Goal: Task Accomplishment & Management: Manage account settings

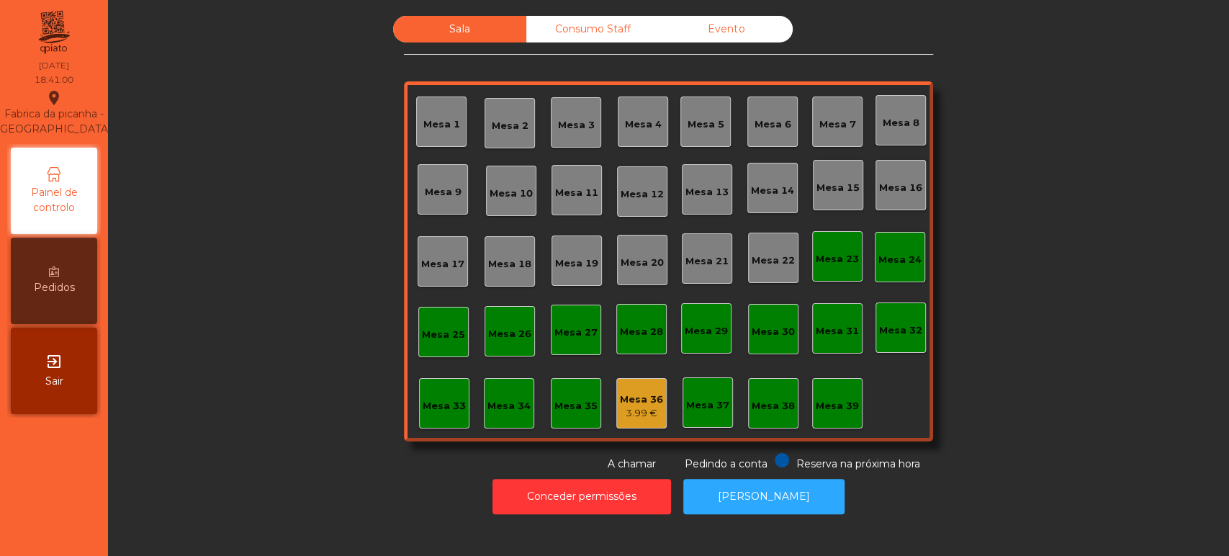
click at [596, 25] on div "Consumo Staff" at bounding box center [592, 29] width 133 height 27
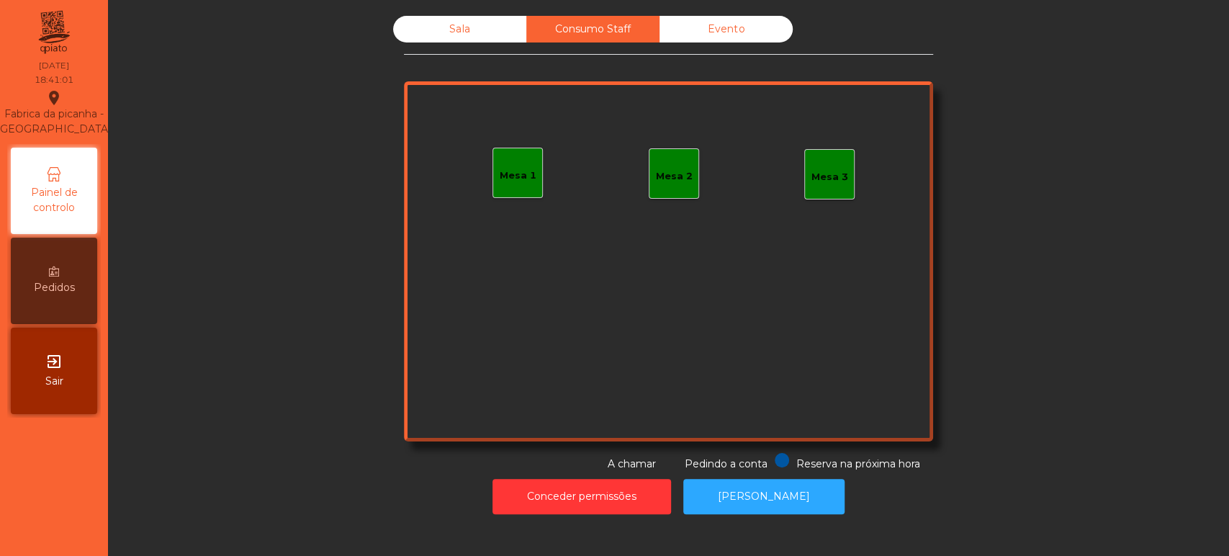
click at [515, 191] on div "Mesa 1" at bounding box center [518, 173] width 50 height 50
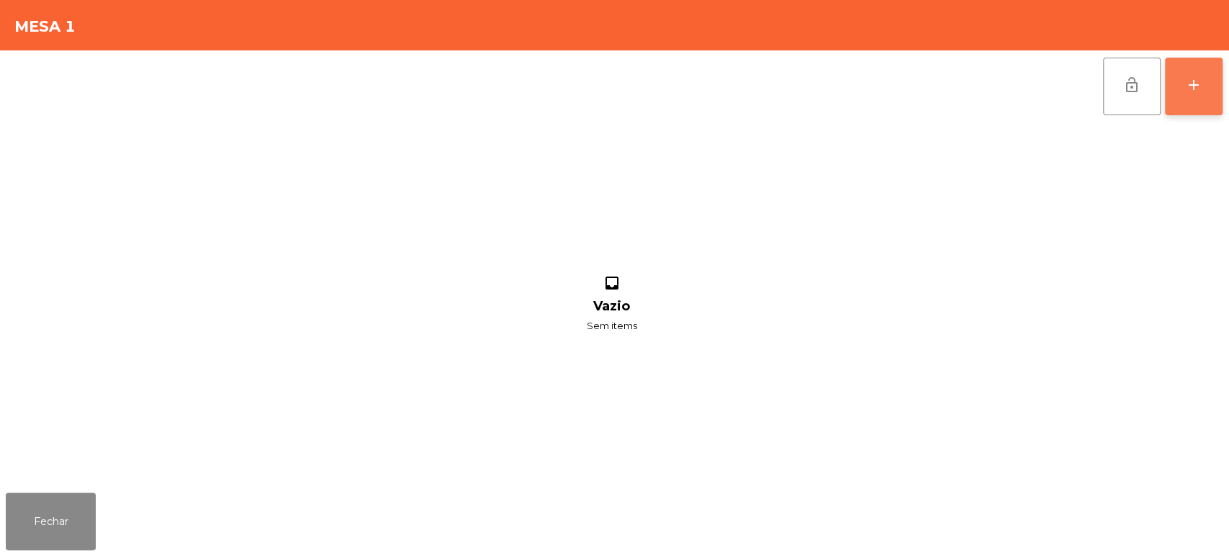
click at [1199, 81] on div "add" at bounding box center [1193, 84] width 17 height 17
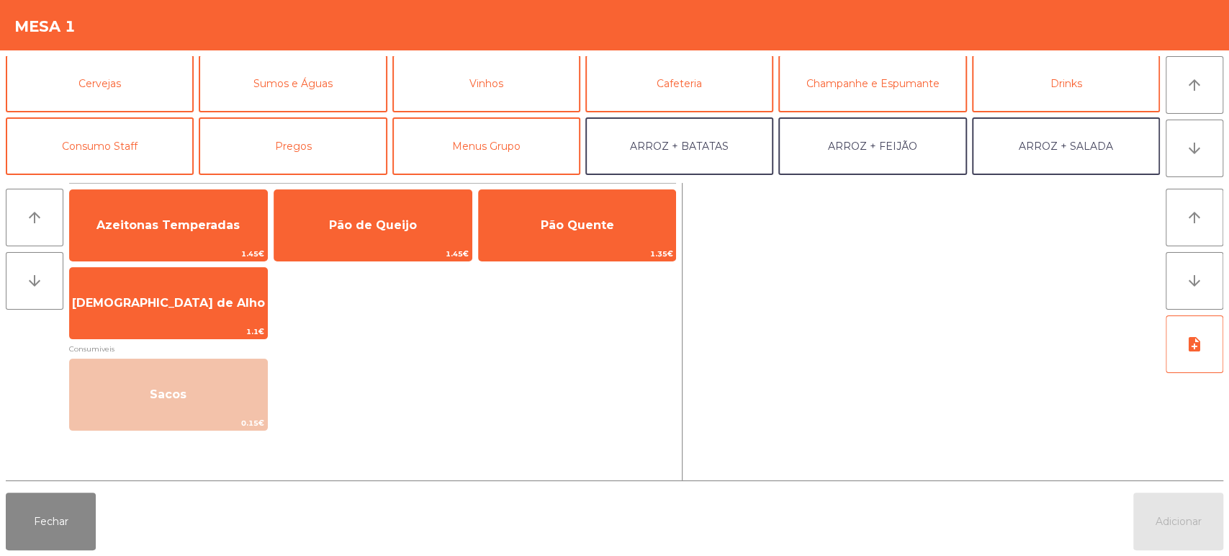
scroll to position [71, 0]
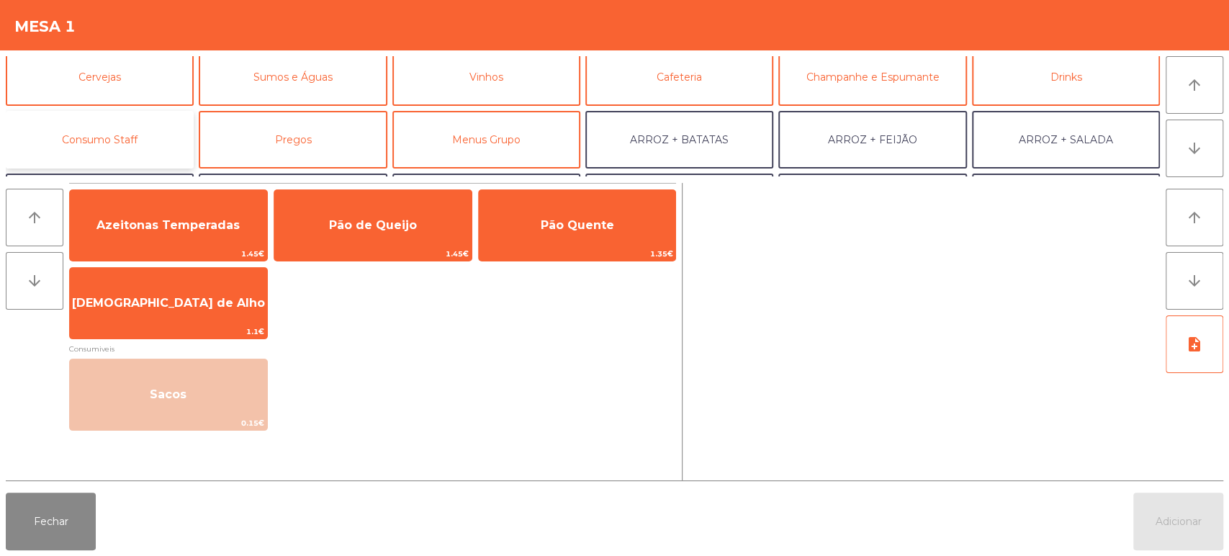
click at [156, 155] on button "Consumo Staff" at bounding box center [100, 140] width 188 height 58
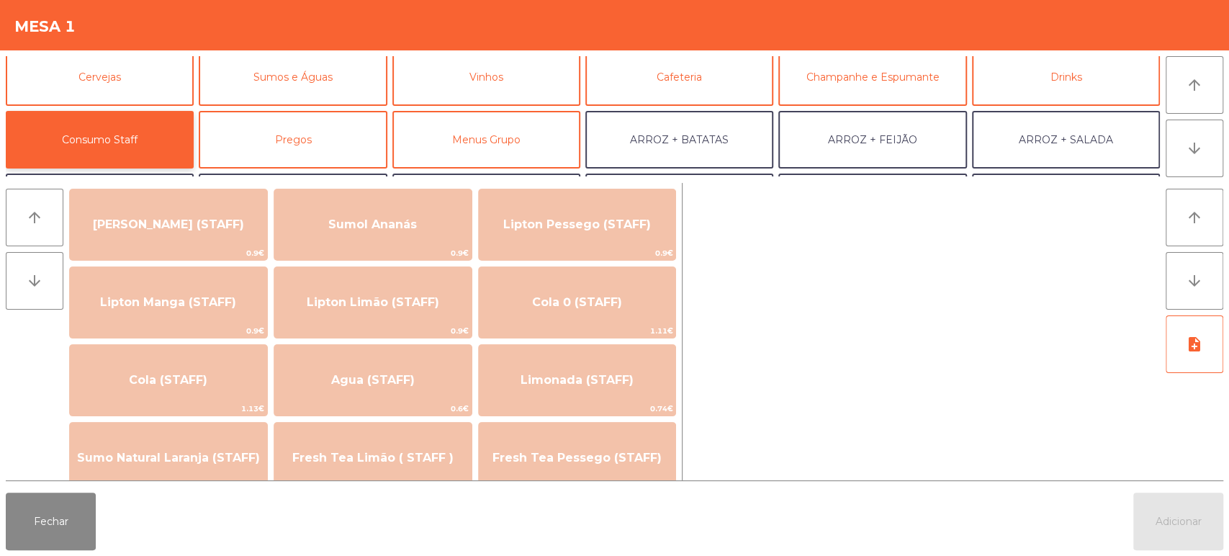
scroll to position [178, 0]
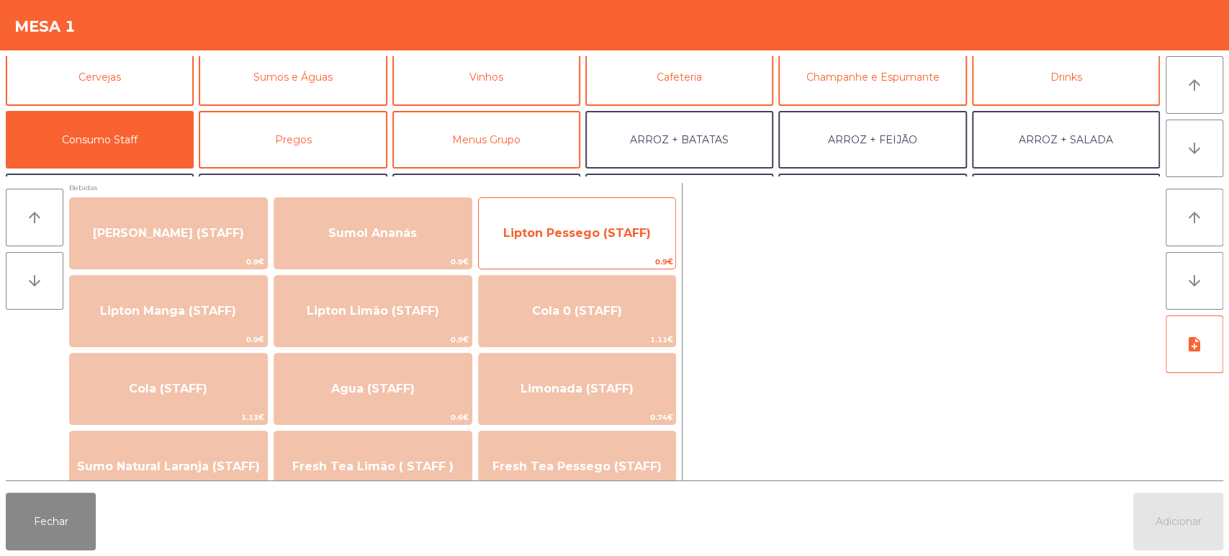
click at [625, 243] on span "Lipton Pessego (STAFF)" at bounding box center [577, 233] width 197 height 39
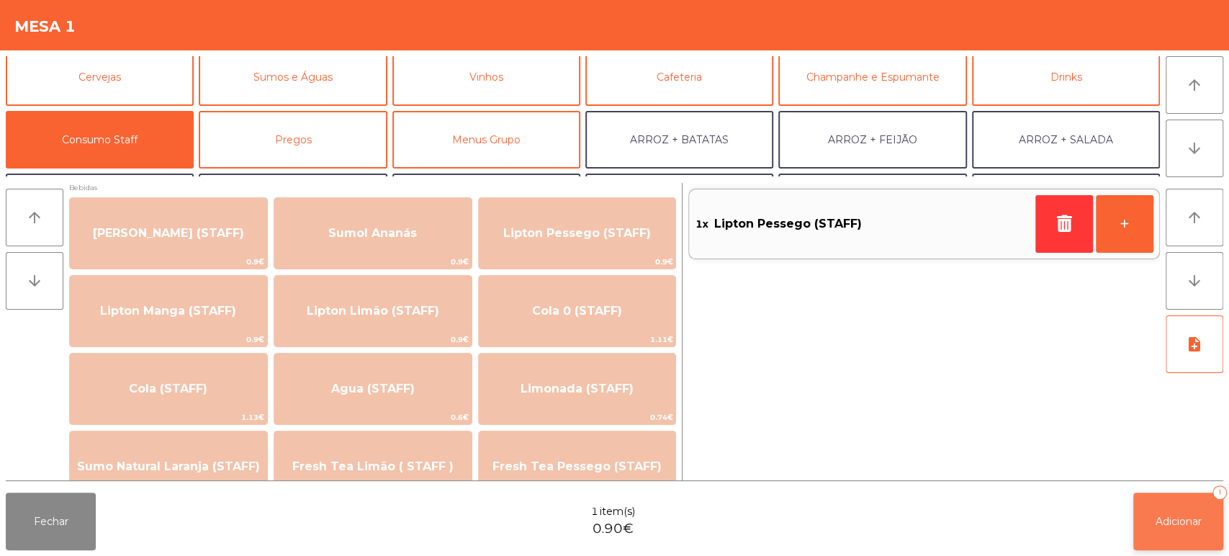
click at [1159, 537] on button "Adicionar 1" at bounding box center [1179, 522] width 90 height 58
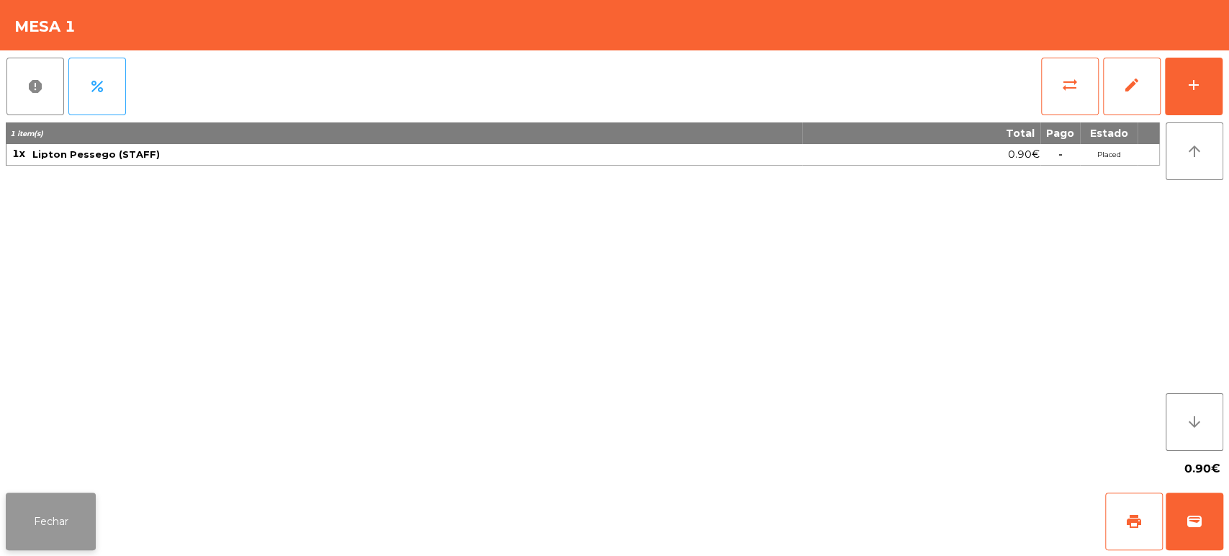
click at [44, 509] on button "Fechar" at bounding box center [51, 522] width 90 height 58
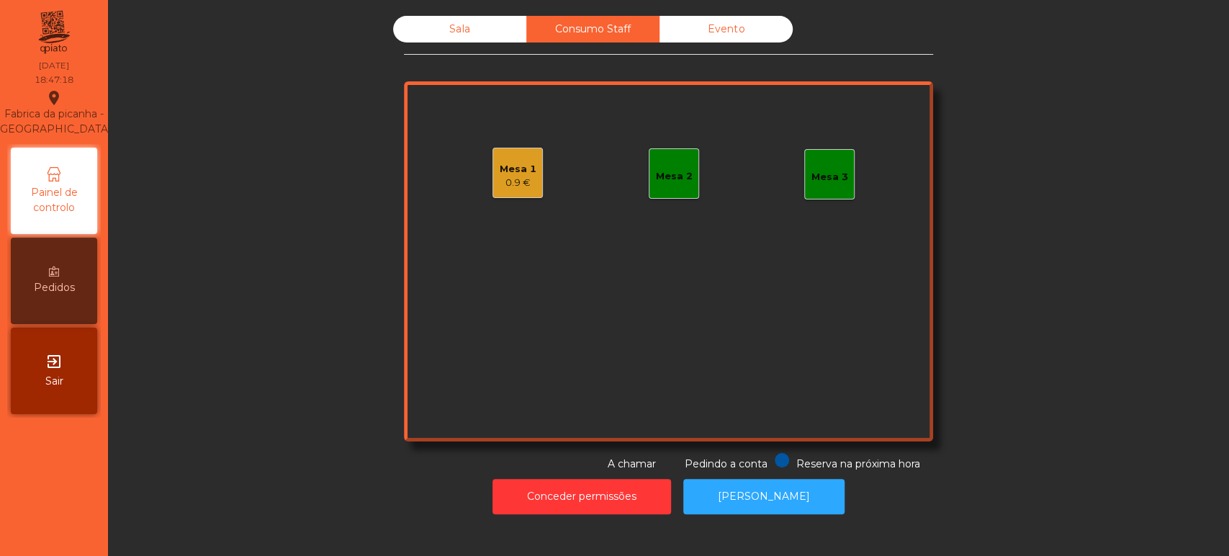
click at [443, 31] on div "Sala" at bounding box center [459, 29] width 133 height 27
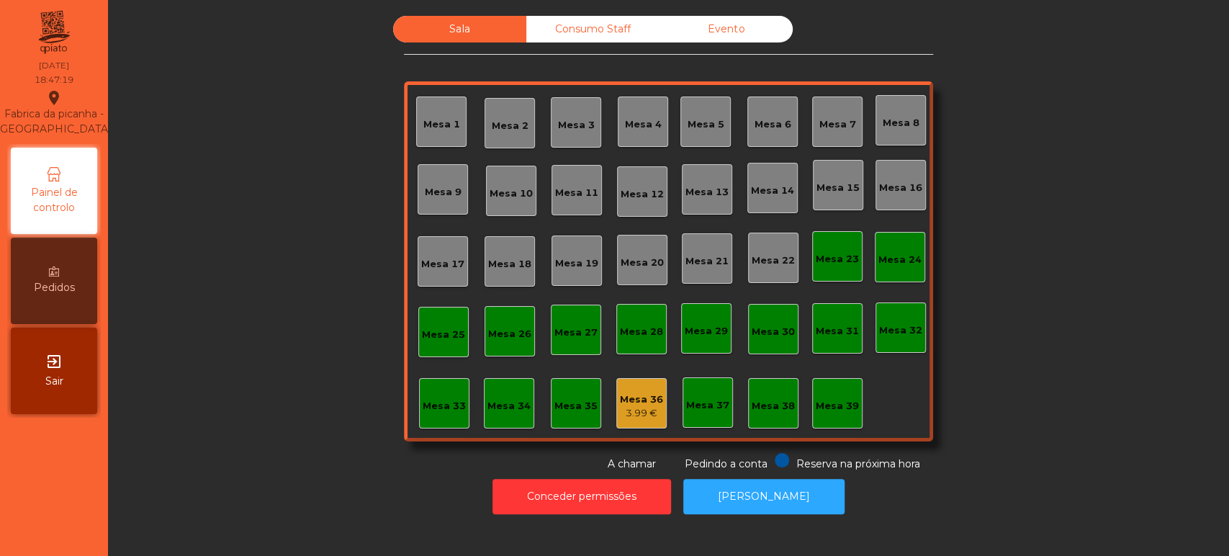
click at [628, 398] on div "Mesa 36" at bounding box center [641, 399] width 43 height 14
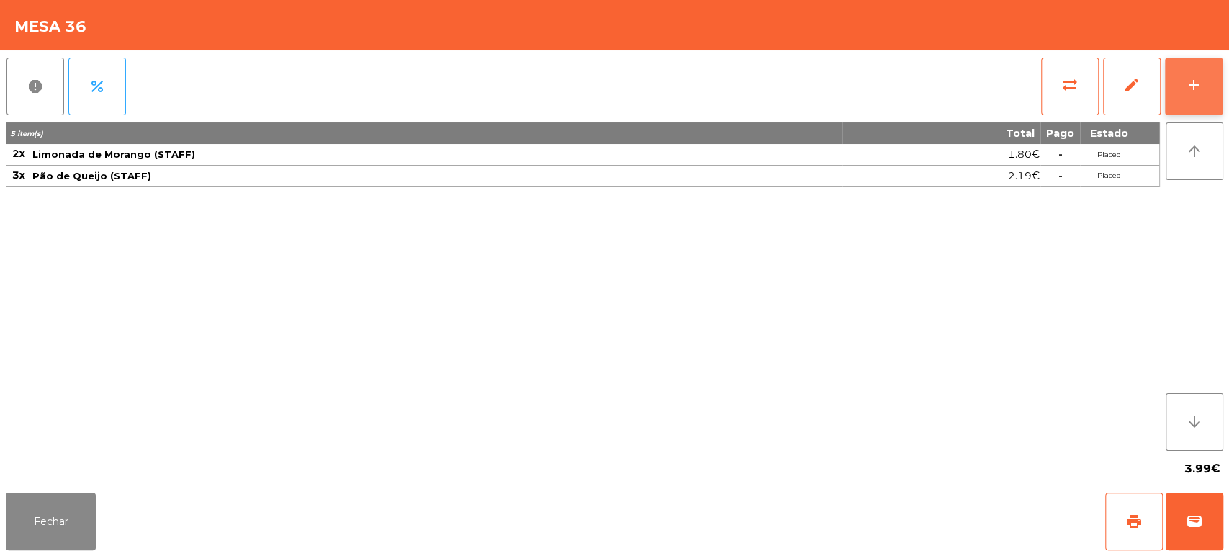
click at [1195, 77] on div "add" at bounding box center [1193, 84] width 17 height 17
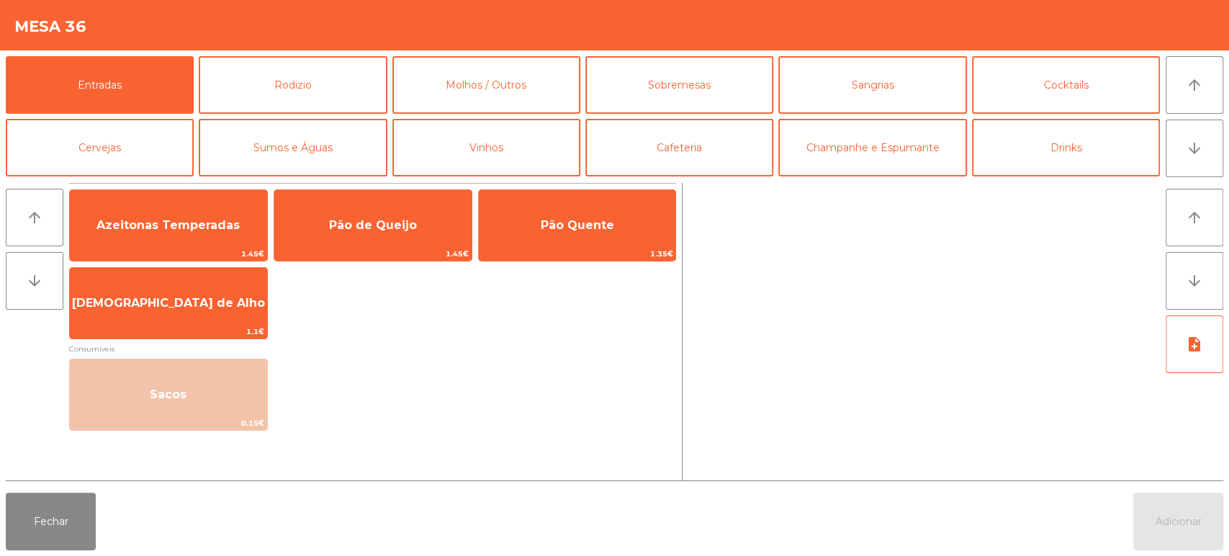
scroll to position [86, 0]
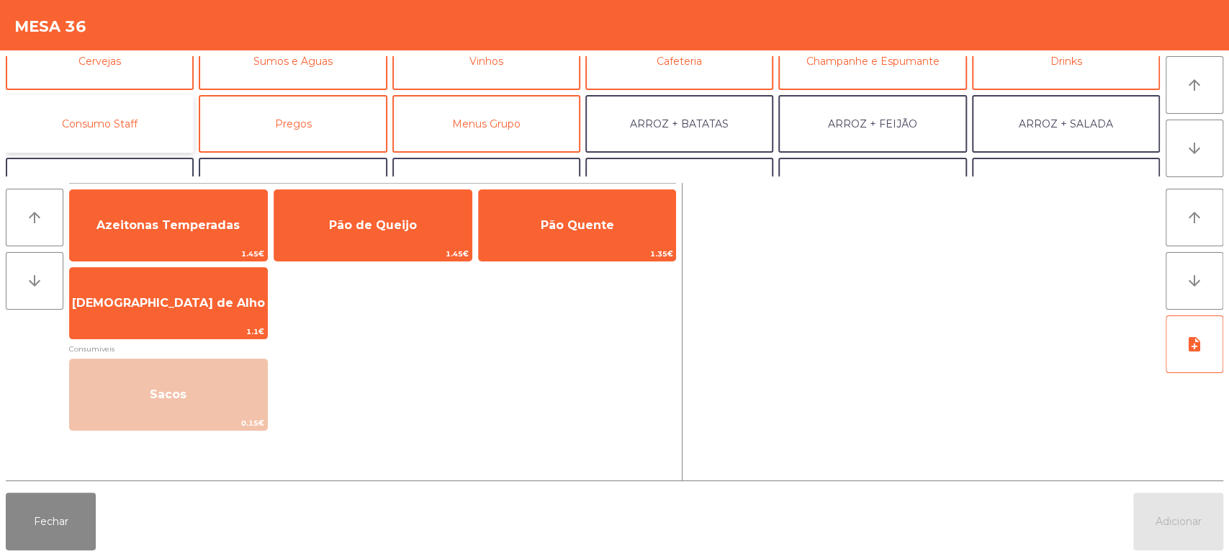
click at [104, 127] on button "Consumo Staff" at bounding box center [100, 124] width 188 height 58
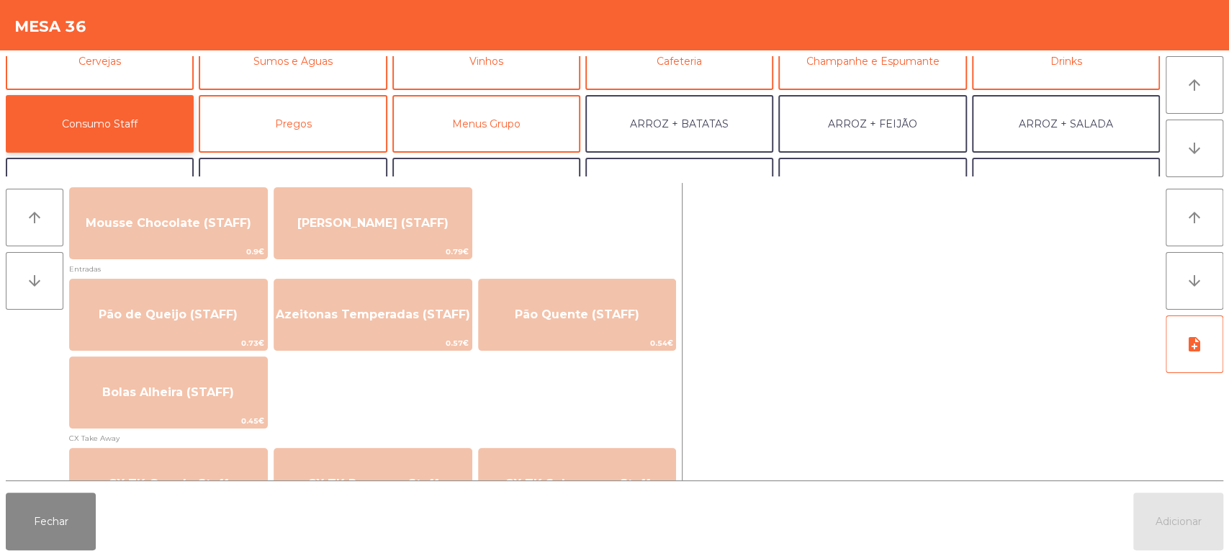
scroll to position [1106, 0]
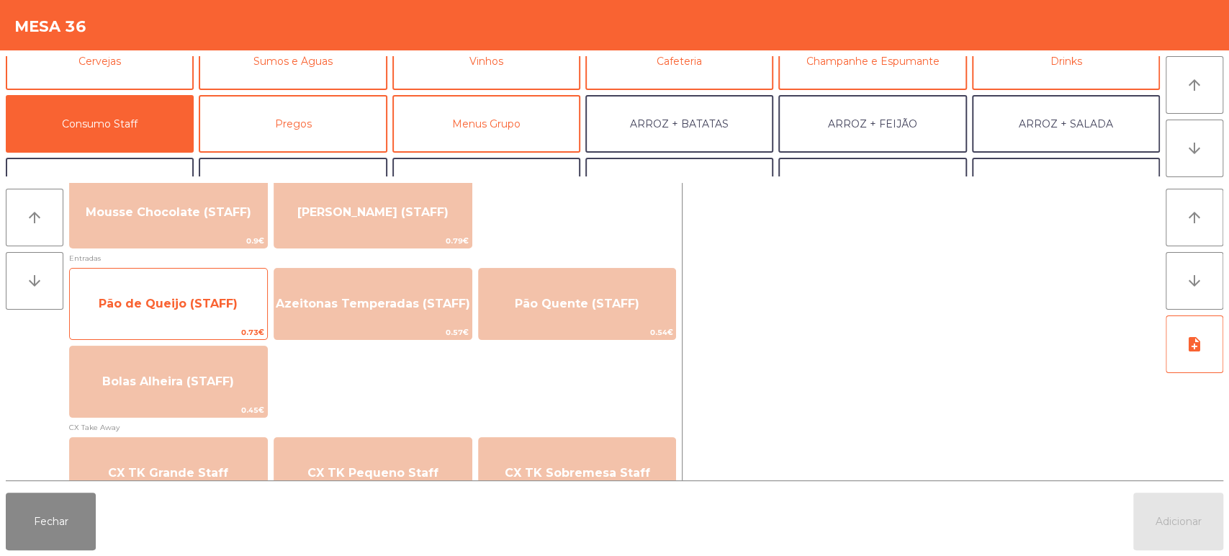
click at [178, 308] on span "Pão de Queijo (STAFF)" at bounding box center [168, 304] width 139 height 14
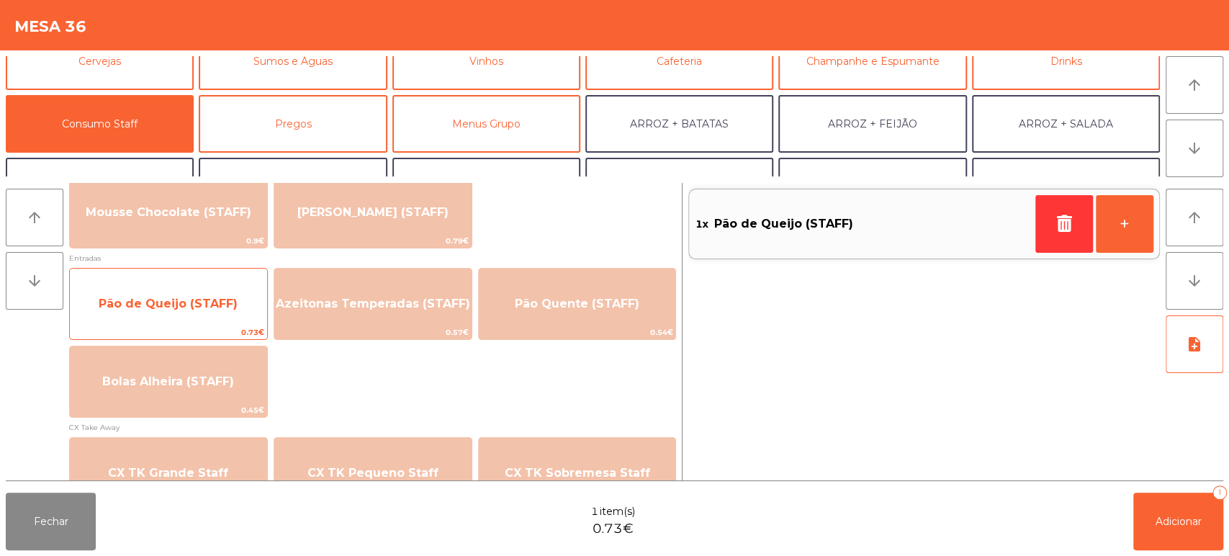
click at [151, 307] on span "Pão de Queijo (STAFF)" at bounding box center [168, 304] width 139 height 14
click at [153, 315] on span "Pão de Queijo (STAFF)" at bounding box center [168, 303] width 197 height 39
click at [156, 309] on span "Pão de Queijo (STAFF)" at bounding box center [168, 304] width 139 height 14
click at [158, 298] on span "Pão de Queijo (STAFF)" at bounding box center [168, 304] width 139 height 14
click at [193, 292] on span "Pão de Queijo (STAFF)" at bounding box center [168, 303] width 197 height 39
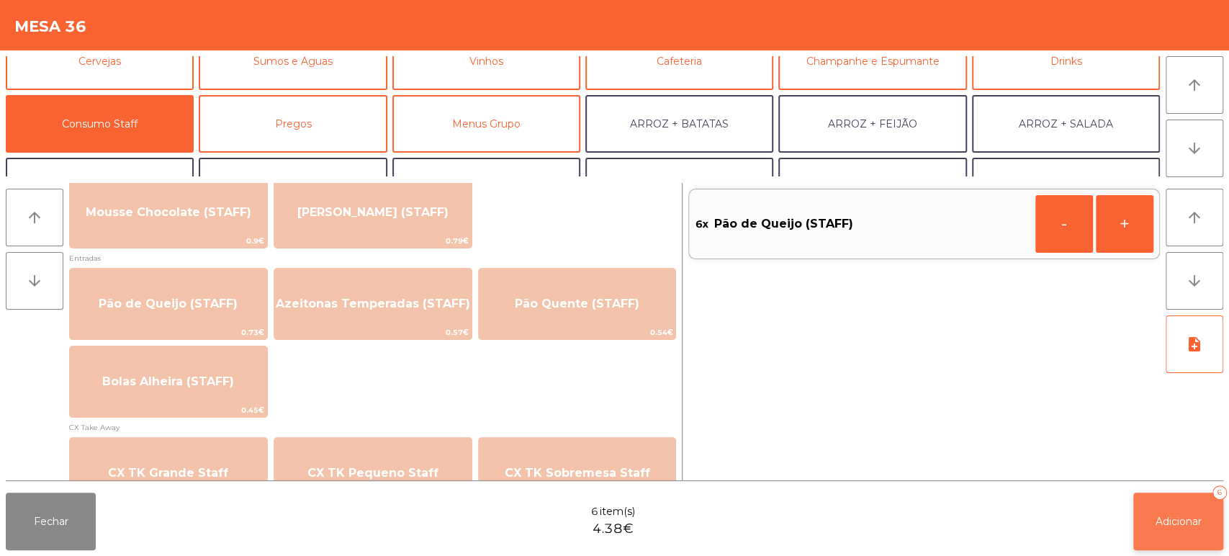
click at [1183, 513] on button "Adicionar 6" at bounding box center [1179, 522] width 90 height 58
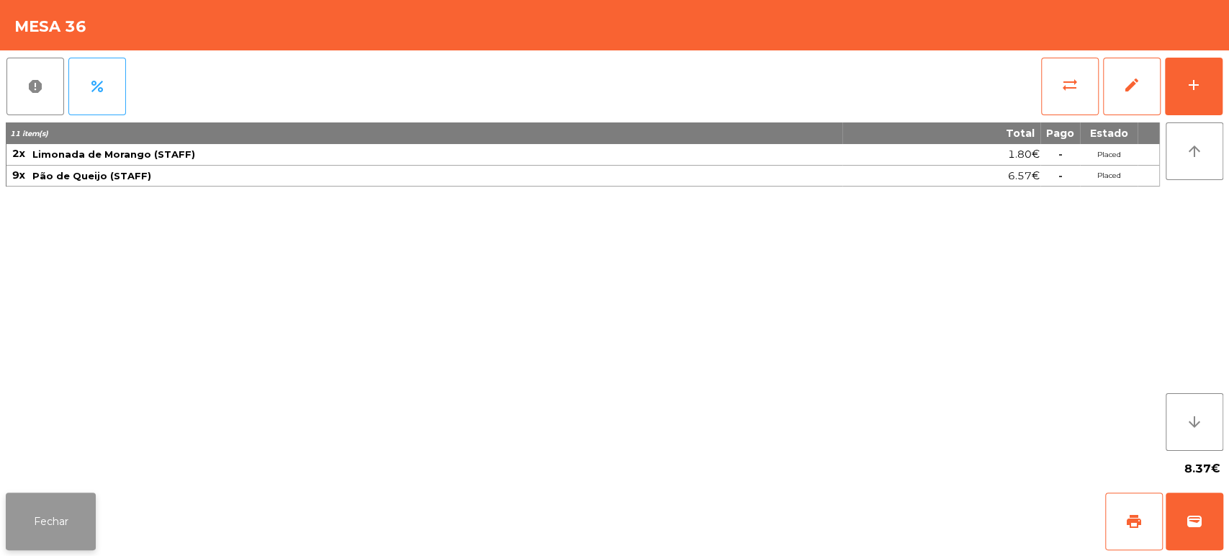
click at [12, 514] on button "Fechar" at bounding box center [51, 522] width 90 height 58
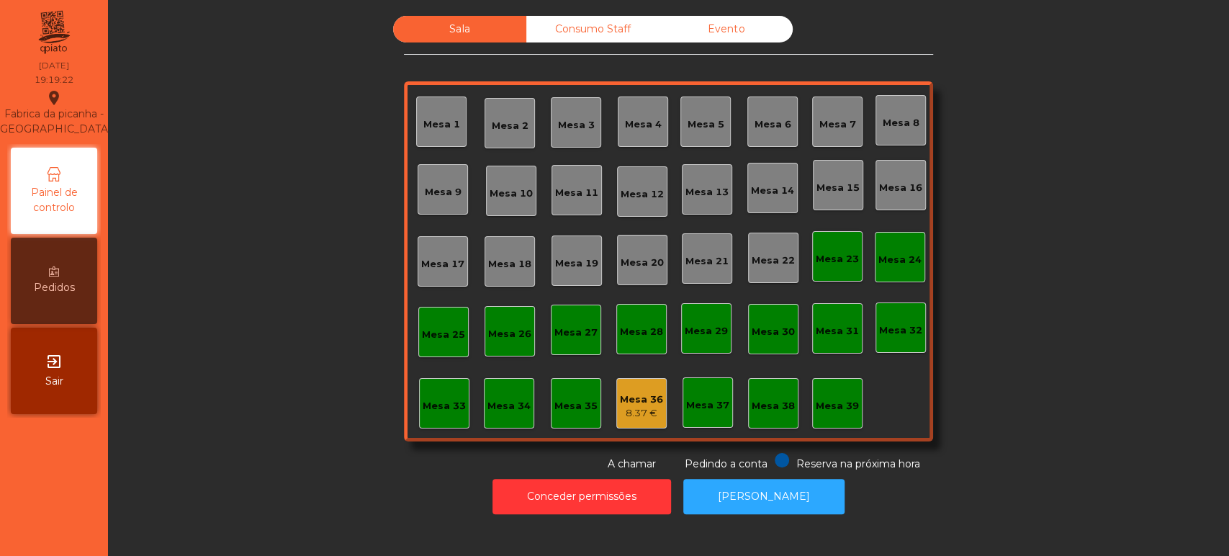
click at [308, 109] on div "Sala Consumo Staff Evento [GEOGRAPHIC_DATA] 3 Mesa 4 Mesa 5 [GEOGRAPHIC_DATA] 7…" at bounding box center [668, 244] width 1082 height 456
click at [700, 127] on div "Mesa 5" at bounding box center [706, 124] width 37 height 14
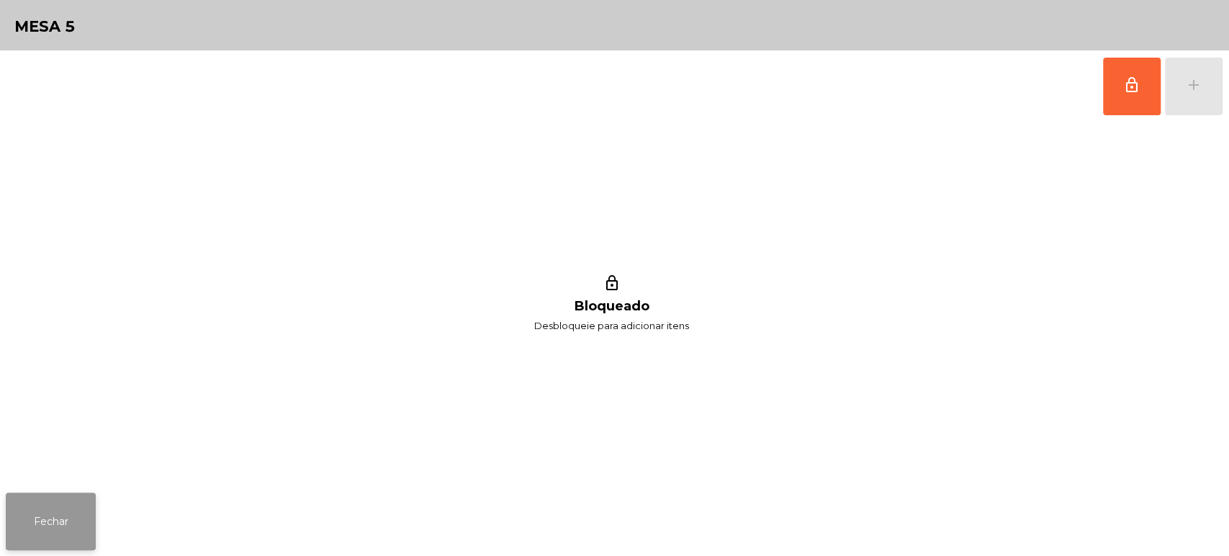
click at [39, 525] on button "Fechar" at bounding box center [51, 522] width 90 height 58
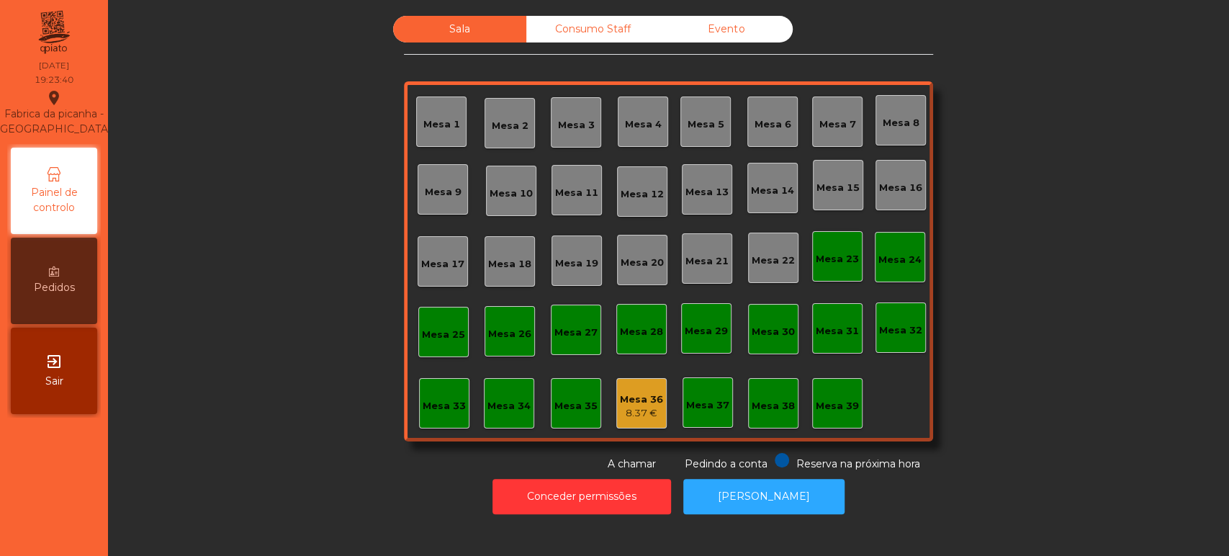
click at [768, 115] on div "Mesa 6" at bounding box center [773, 122] width 37 height 20
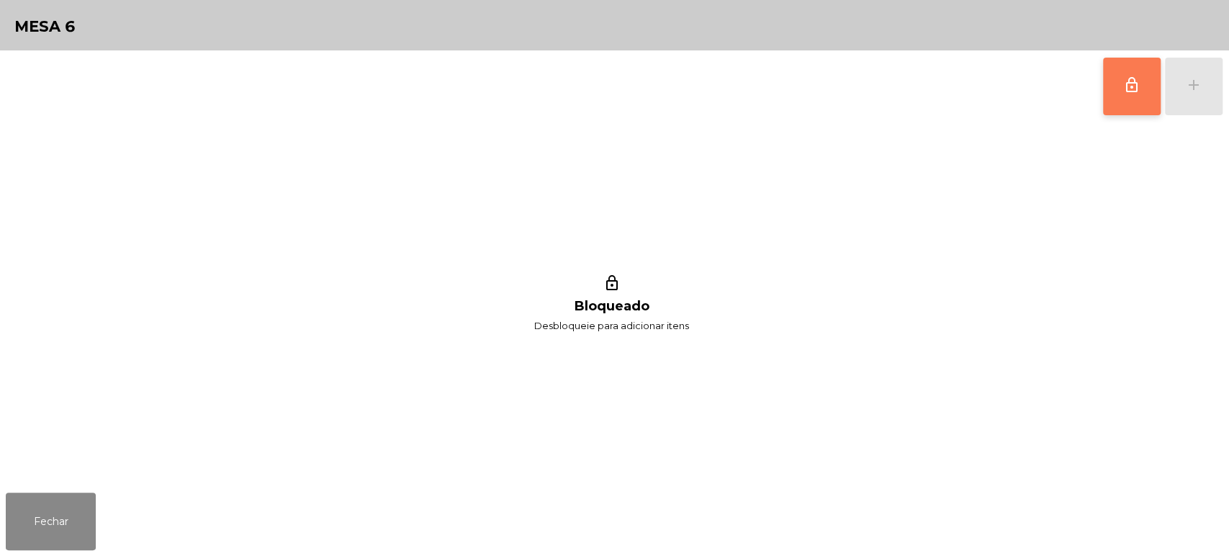
click at [1126, 104] on button "lock_outline" at bounding box center [1132, 87] width 58 height 58
click at [1216, 87] on button "add" at bounding box center [1194, 87] width 58 height 58
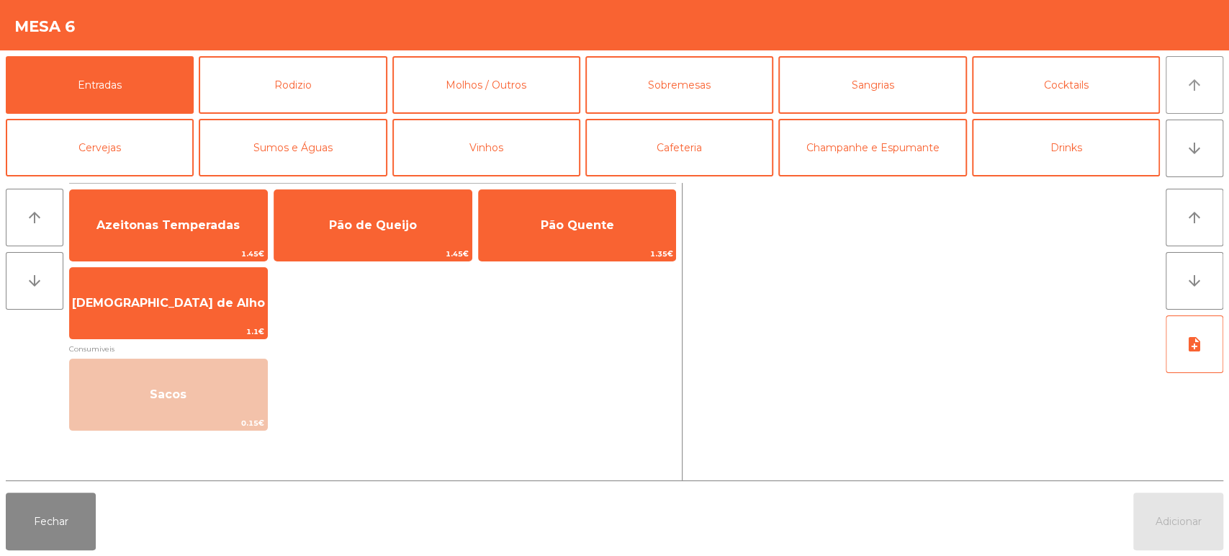
click at [1204, 92] on button "arrow_upward" at bounding box center [1195, 85] width 58 height 58
click at [333, 79] on button "Rodizio" at bounding box center [293, 85] width 188 height 58
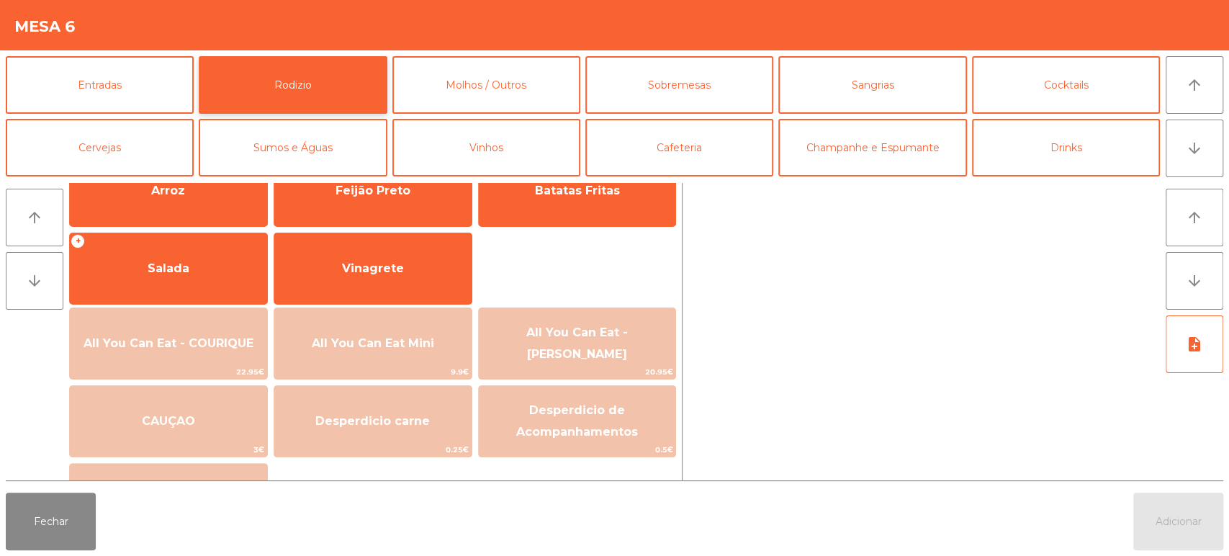
scroll to position [236, 0]
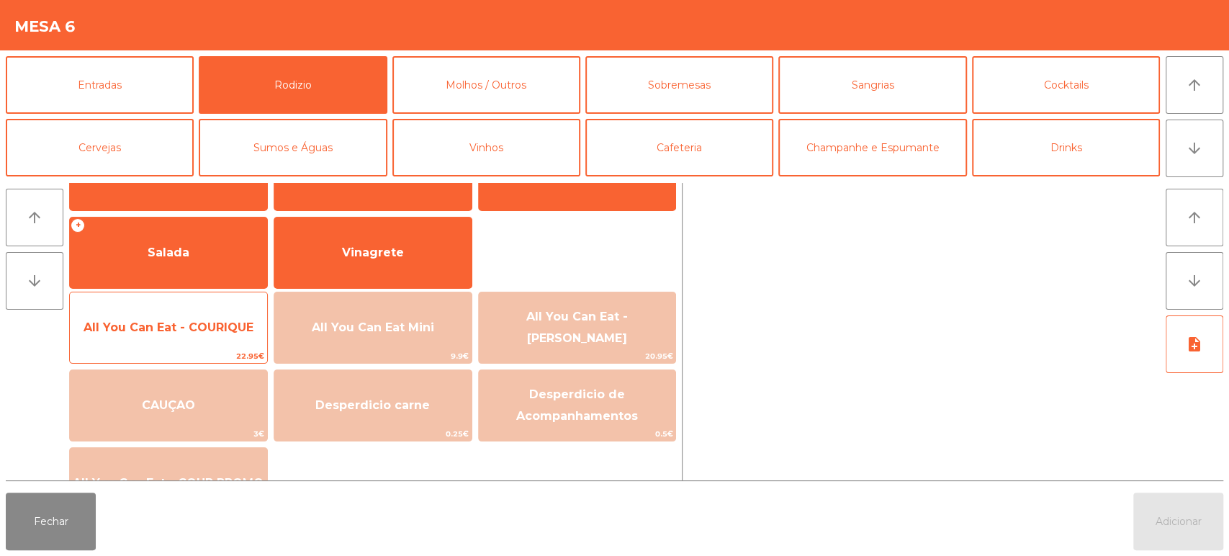
click at [195, 338] on span "All You Can Eat - COURIQUE" at bounding box center [168, 327] width 197 height 39
click at [186, 332] on span "All You Can Eat - COURIQUE" at bounding box center [169, 327] width 170 height 14
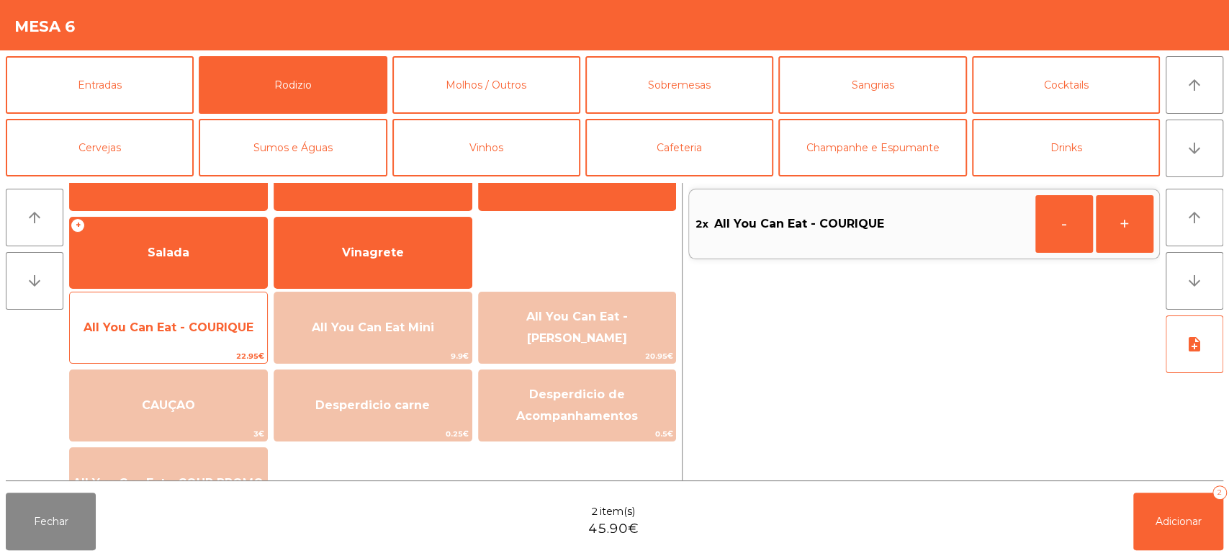
click at [187, 334] on span "All You Can Eat - COURIQUE" at bounding box center [168, 327] width 197 height 39
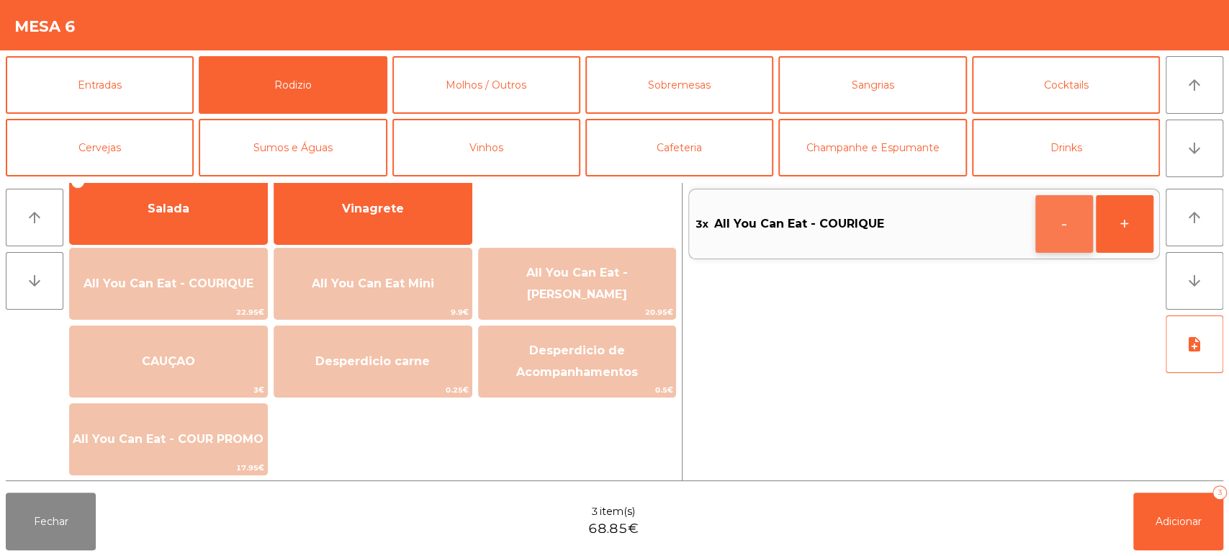
click at [1059, 238] on button "-" at bounding box center [1065, 224] width 58 height 58
click at [1044, 230] on button "button" at bounding box center [1065, 224] width 58 height 58
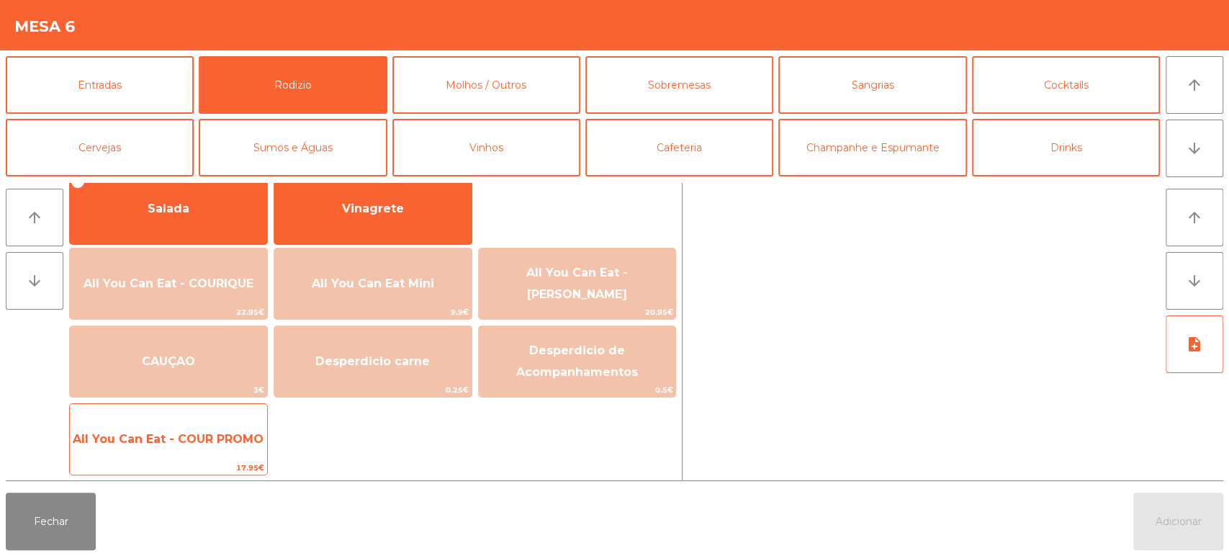
click at [225, 452] on span "All You Can Eat - COUR PROMO" at bounding box center [168, 439] width 197 height 39
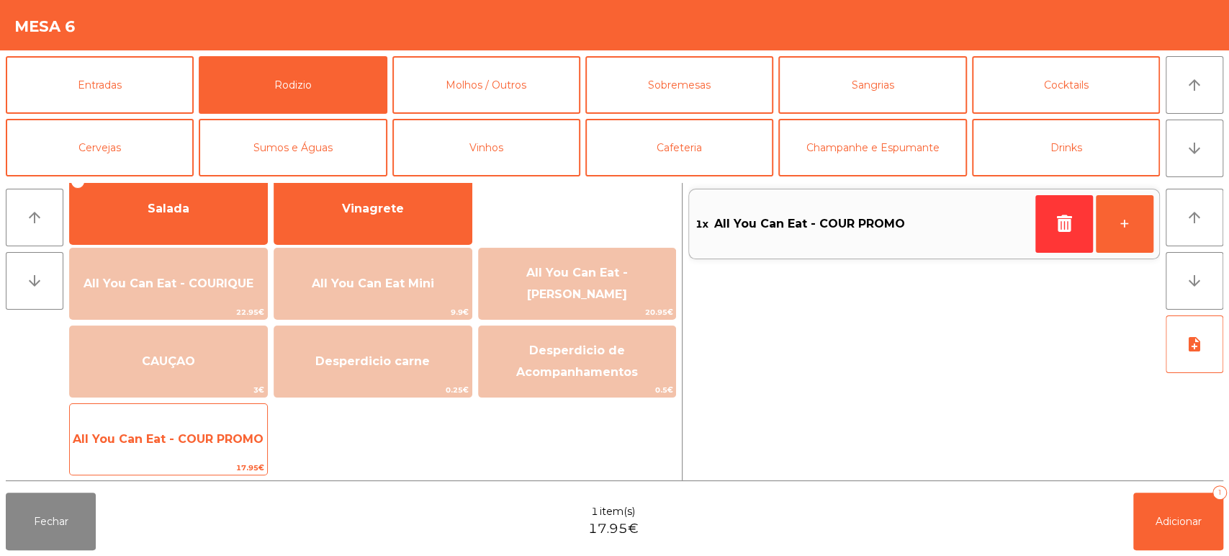
click at [202, 452] on span "All You Can Eat - COUR PROMO" at bounding box center [168, 439] width 197 height 39
click at [193, 458] on span "All You Can Eat - COUR PROMO" at bounding box center [168, 439] width 197 height 39
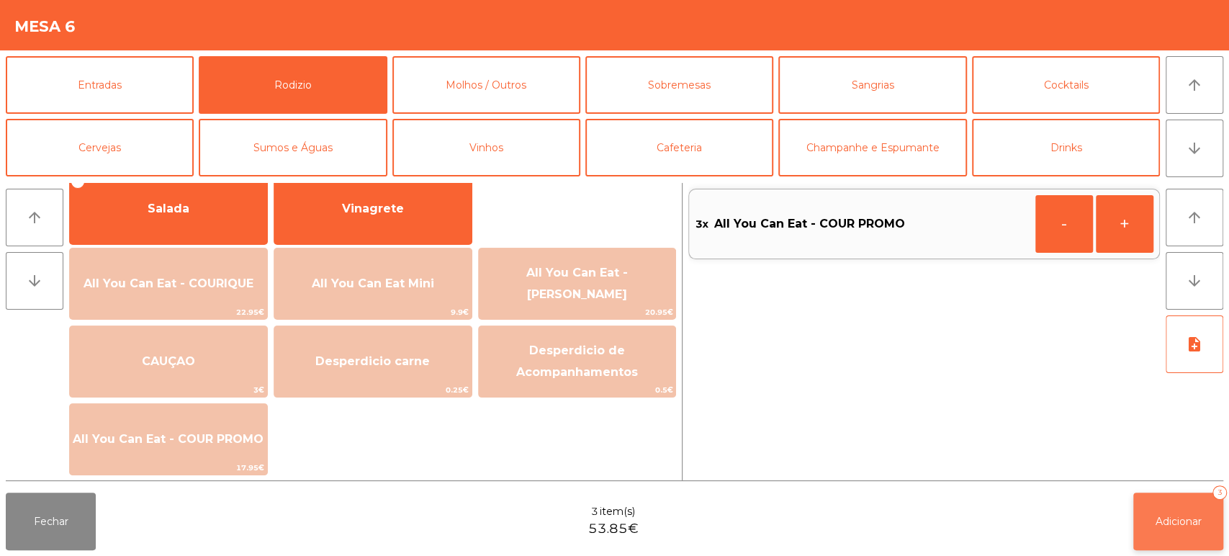
click at [1198, 514] on button "Adicionar 3" at bounding box center [1179, 522] width 90 height 58
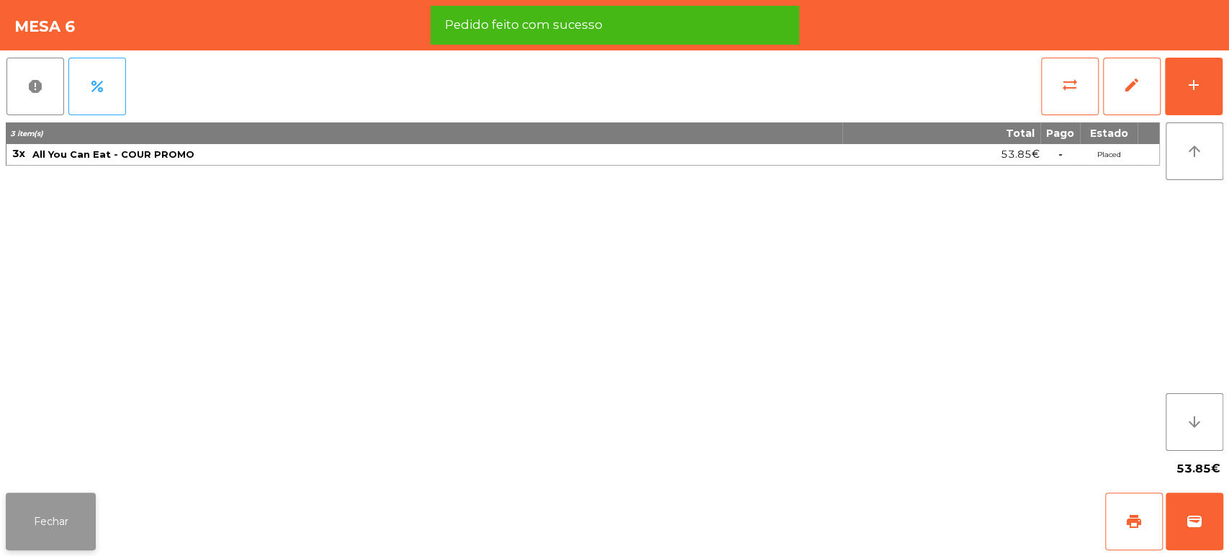
click at [77, 496] on button "Fechar" at bounding box center [51, 522] width 90 height 58
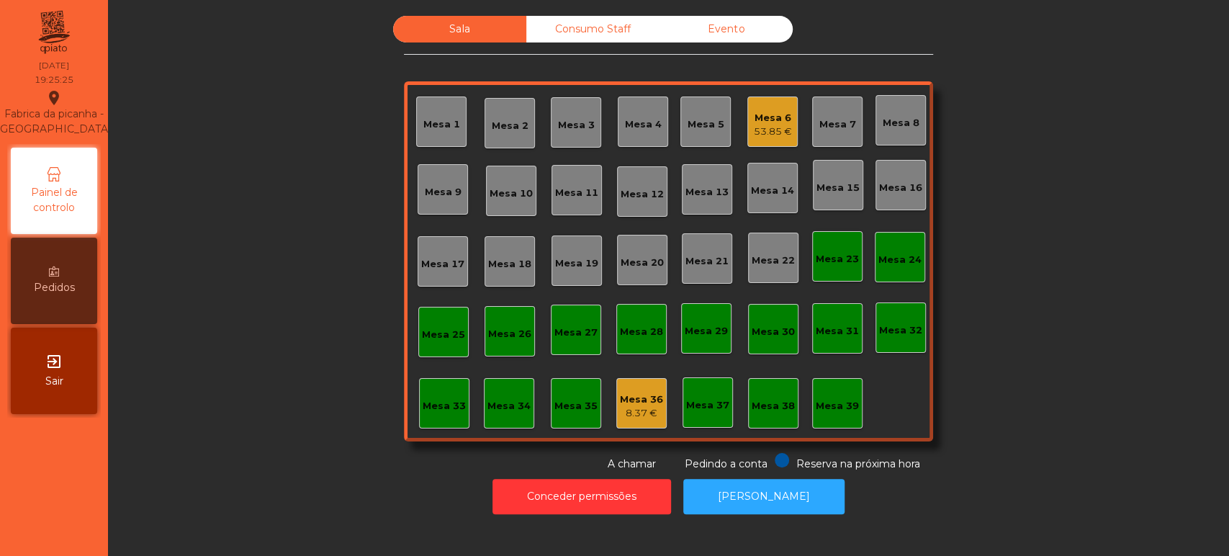
click at [760, 117] on div "Mesa 6" at bounding box center [773, 118] width 38 height 14
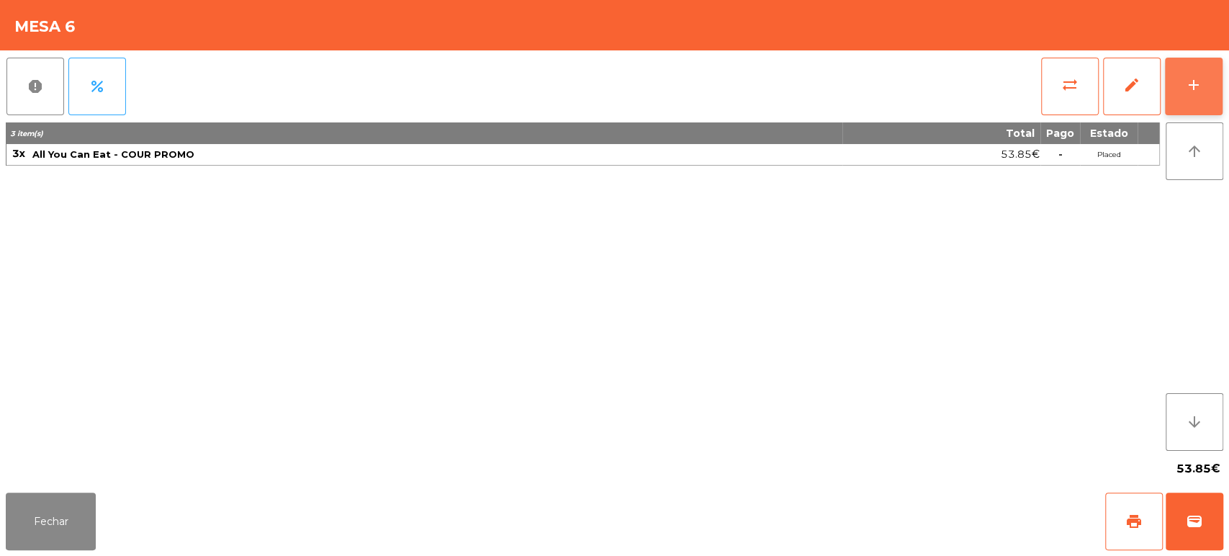
click at [1208, 89] on button "add" at bounding box center [1194, 87] width 58 height 58
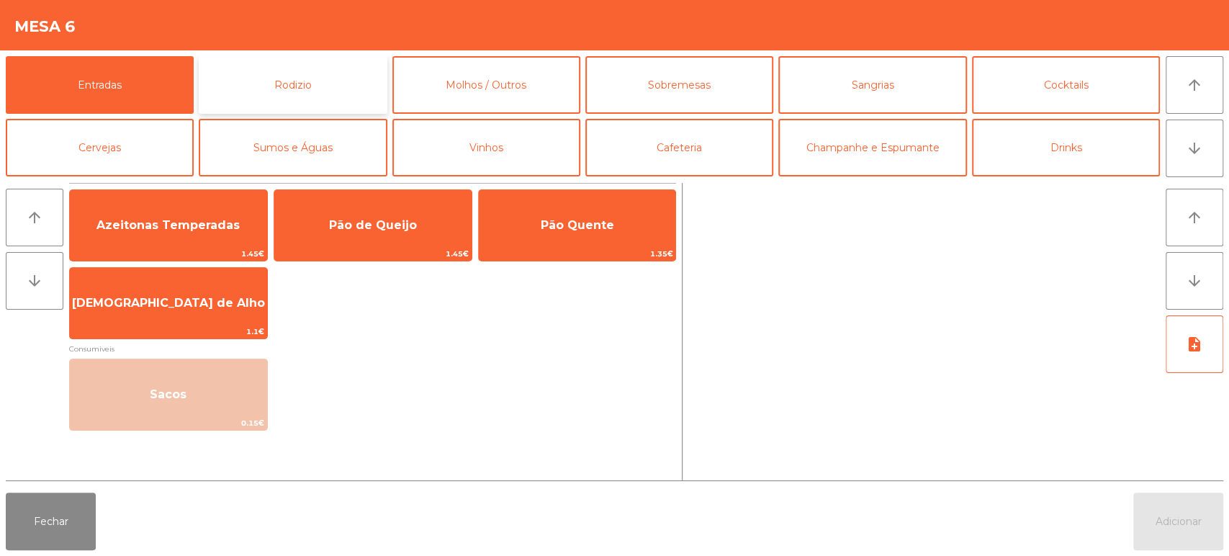
click at [372, 63] on button "Rodizio" at bounding box center [293, 85] width 188 height 58
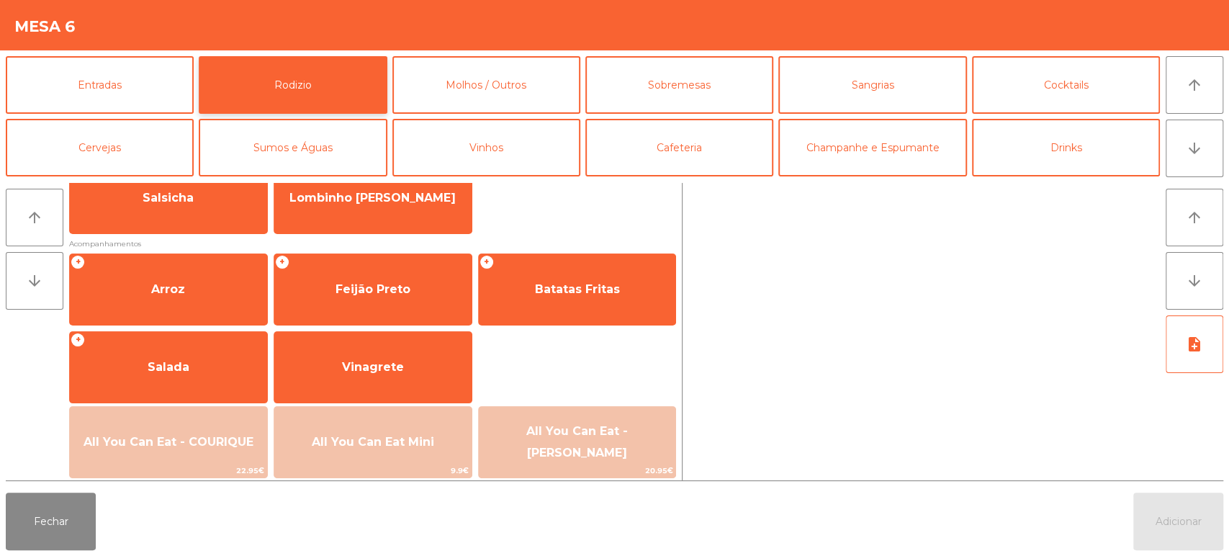
scroll to position [159, 0]
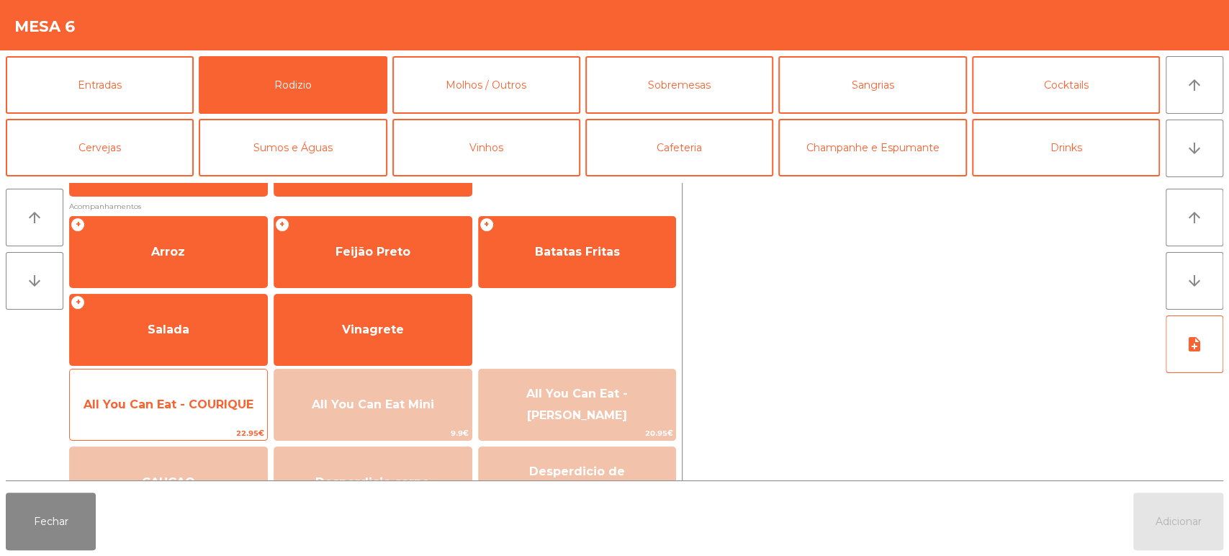
click at [219, 409] on span "All You Can Eat - COURIQUE" at bounding box center [169, 405] width 170 height 14
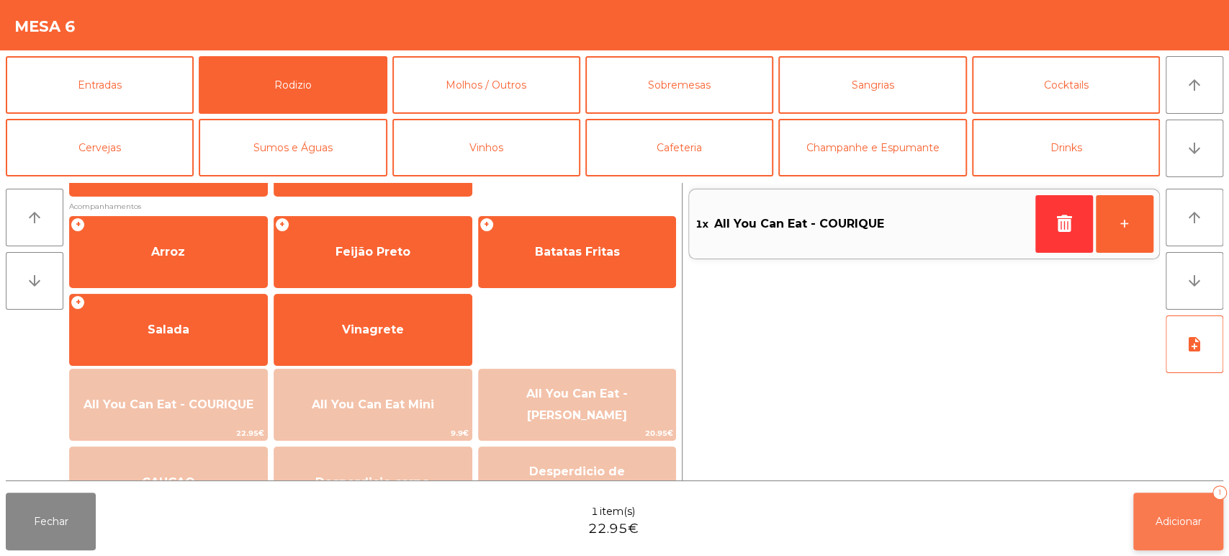
click at [1162, 513] on button "Adicionar 1" at bounding box center [1179, 522] width 90 height 58
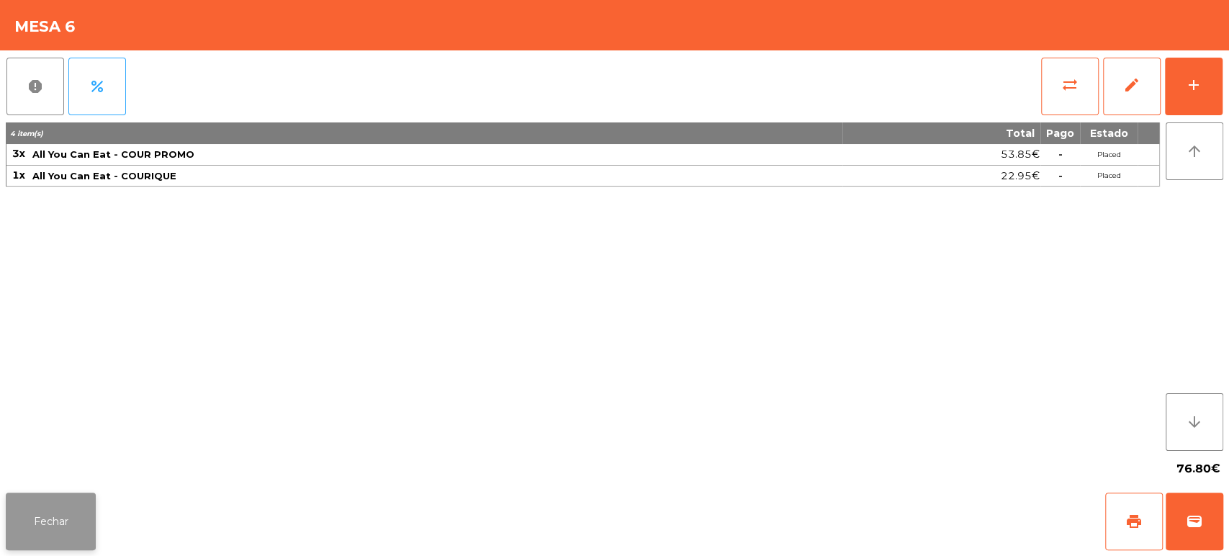
click at [43, 499] on button "Fechar" at bounding box center [51, 522] width 90 height 58
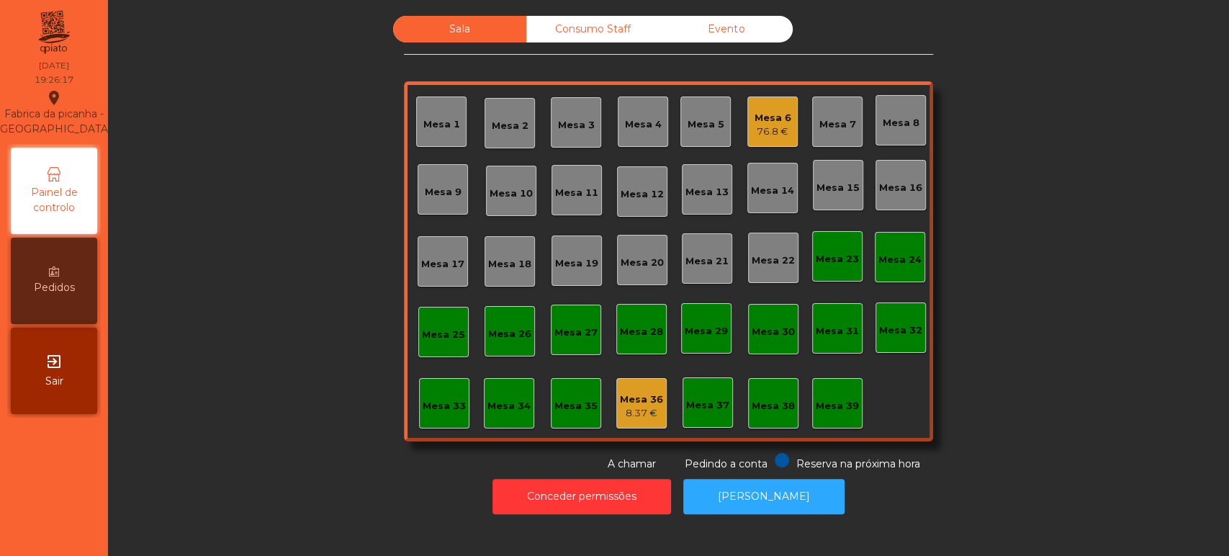
click at [430, 421] on div "Mesa 33" at bounding box center [444, 403] width 50 height 50
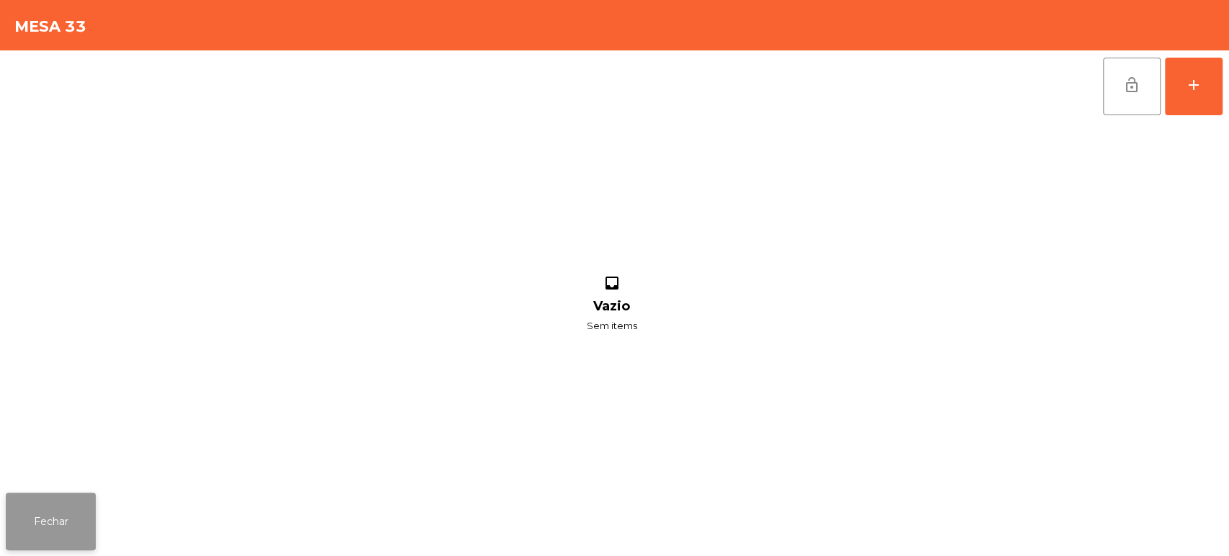
click at [70, 519] on button "Fechar" at bounding box center [51, 522] width 90 height 58
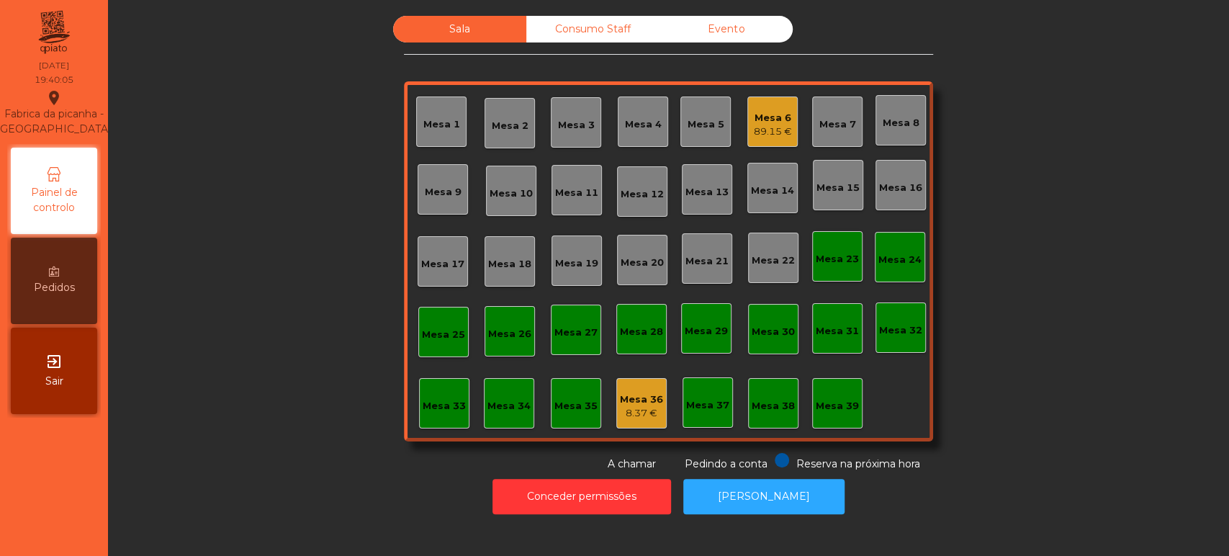
click at [1117, 194] on div "Sala Consumo Staff Evento Mesa 1 [GEOGRAPHIC_DATA] 3 Mesa 4 Mesa 5 Mesa 6 89.15…" at bounding box center [668, 244] width 1082 height 456
click at [748, 139] on div "Mesa 6 89.15 €" at bounding box center [773, 122] width 50 height 50
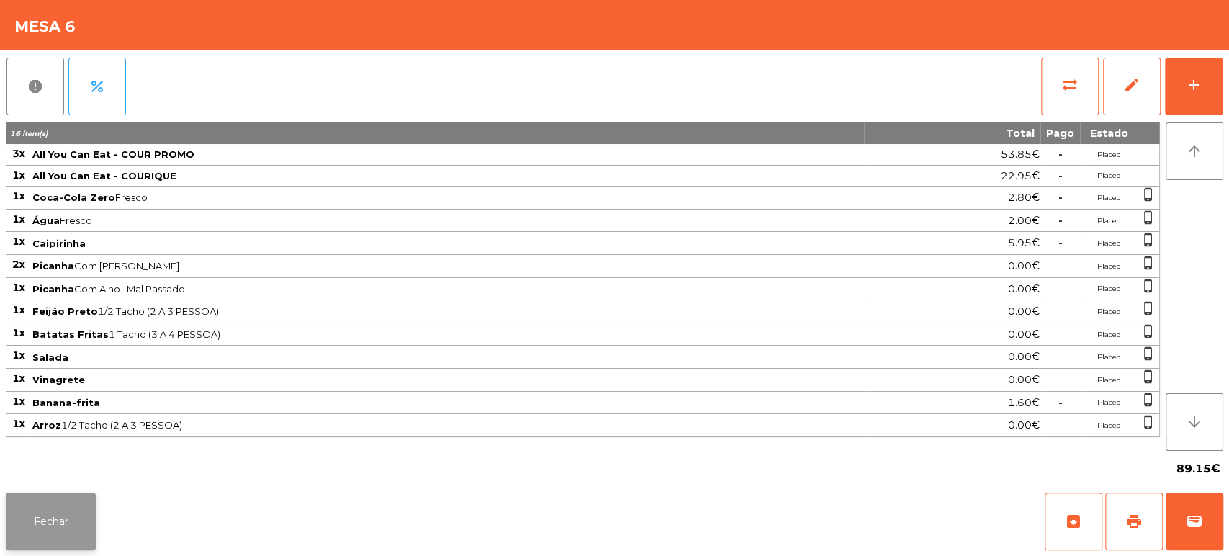
click at [69, 517] on button "Fechar" at bounding box center [51, 522] width 90 height 58
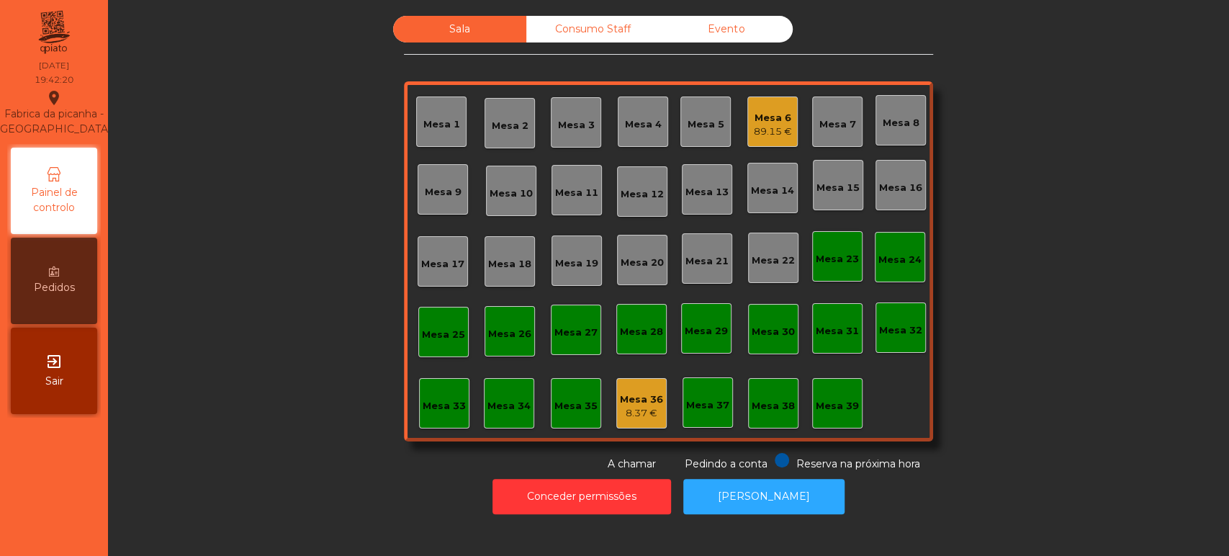
click at [784, 106] on div "Mesa 6 89.15 €" at bounding box center [773, 122] width 38 height 34
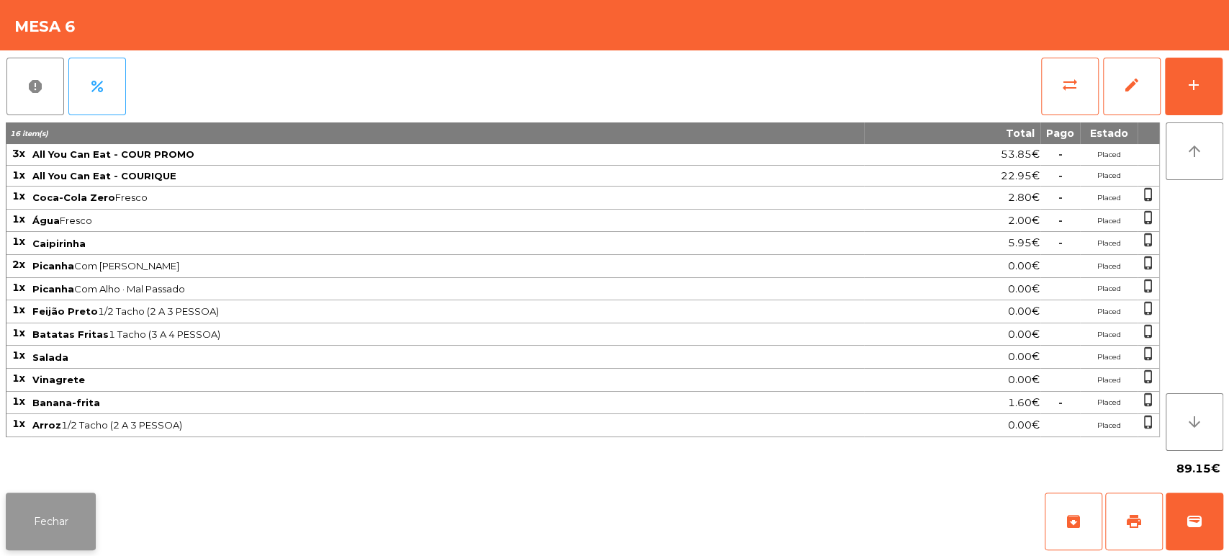
click at [62, 531] on button "Fechar" at bounding box center [51, 522] width 90 height 58
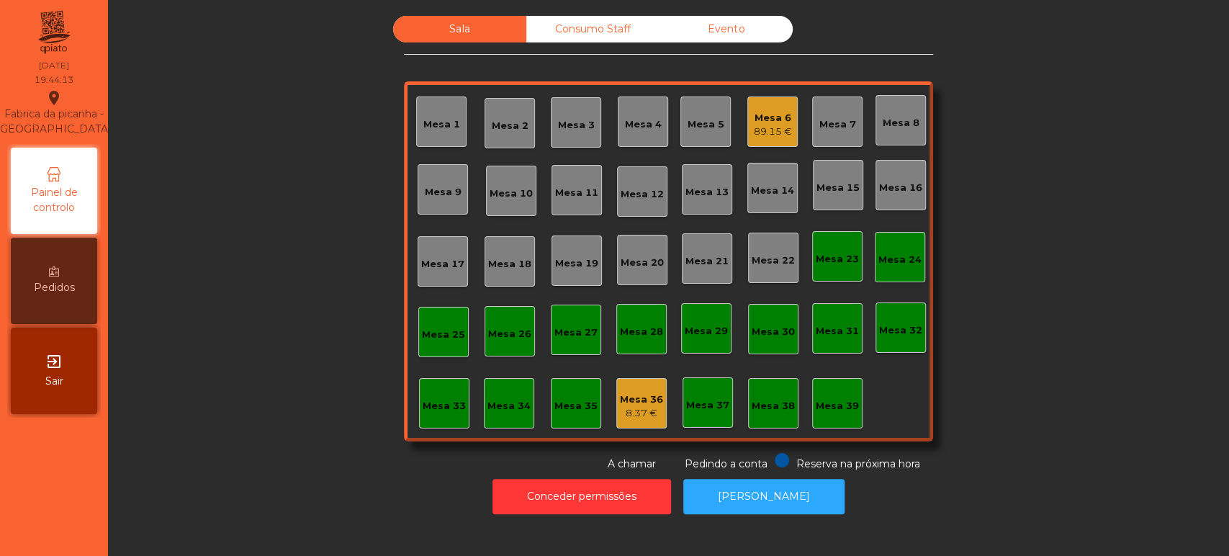
click at [748, 115] on div "Mesa 6 89.15 €" at bounding box center [773, 122] width 50 height 50
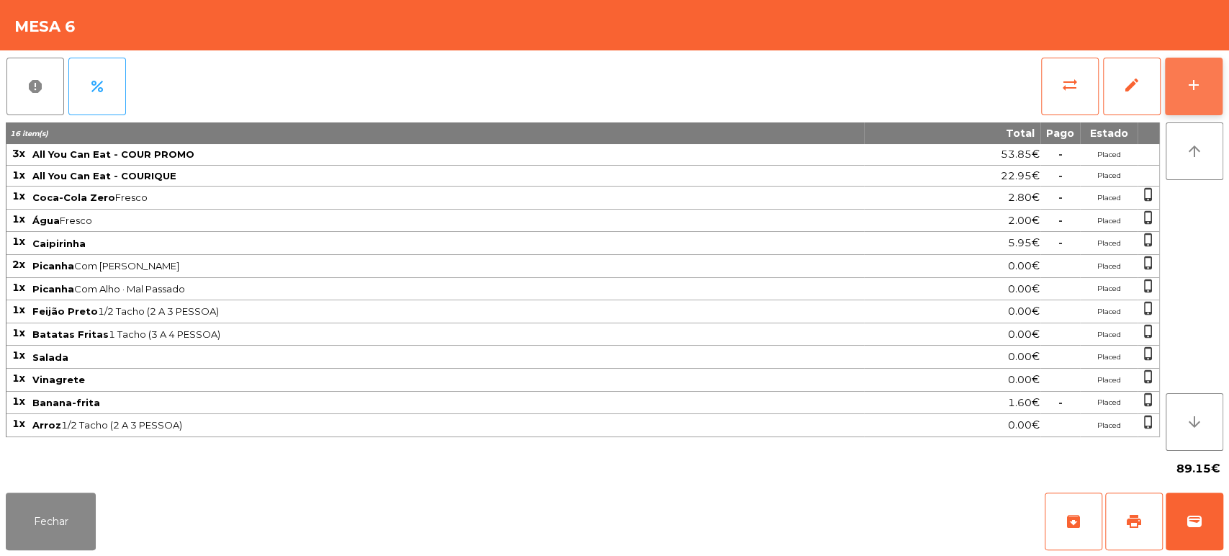
click at [1201, 92] on div "add" at bounding box center [1193, 84] width 17 height 17
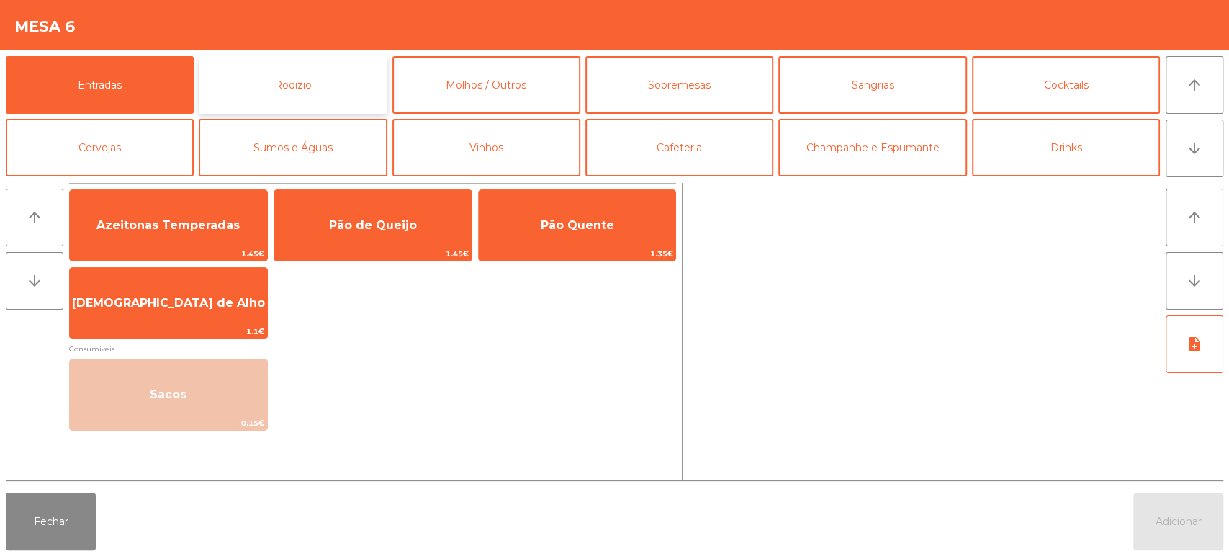
click at [346, 74] on button "Rodizio" at bounding box center [293, 85] width 188 height 58
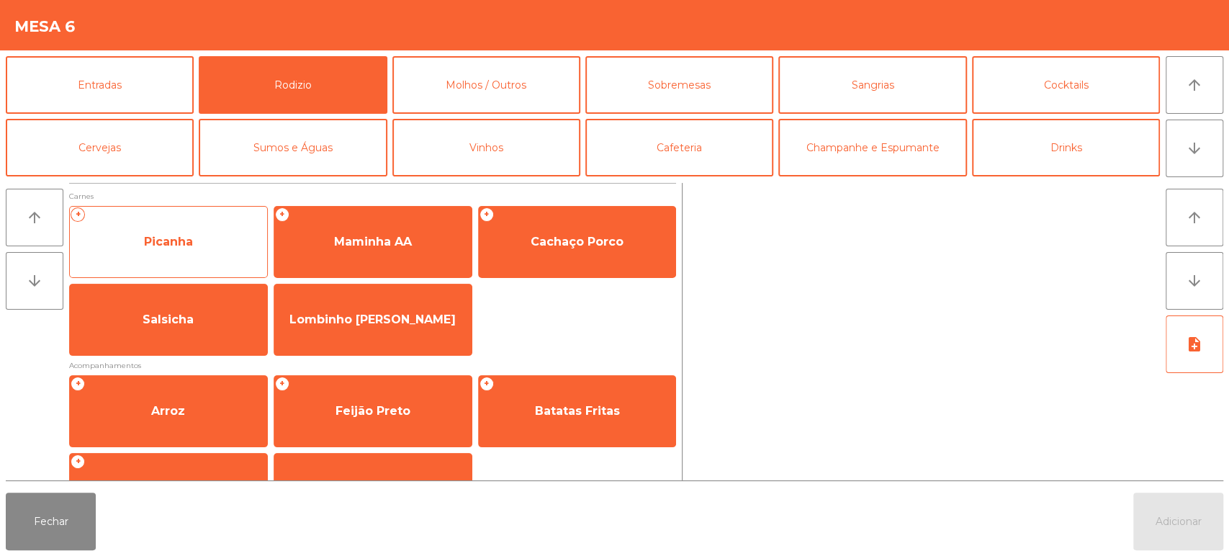
click at [194, 259] on span "Picanha" at bounding box center [168, 242] width 197 height 39
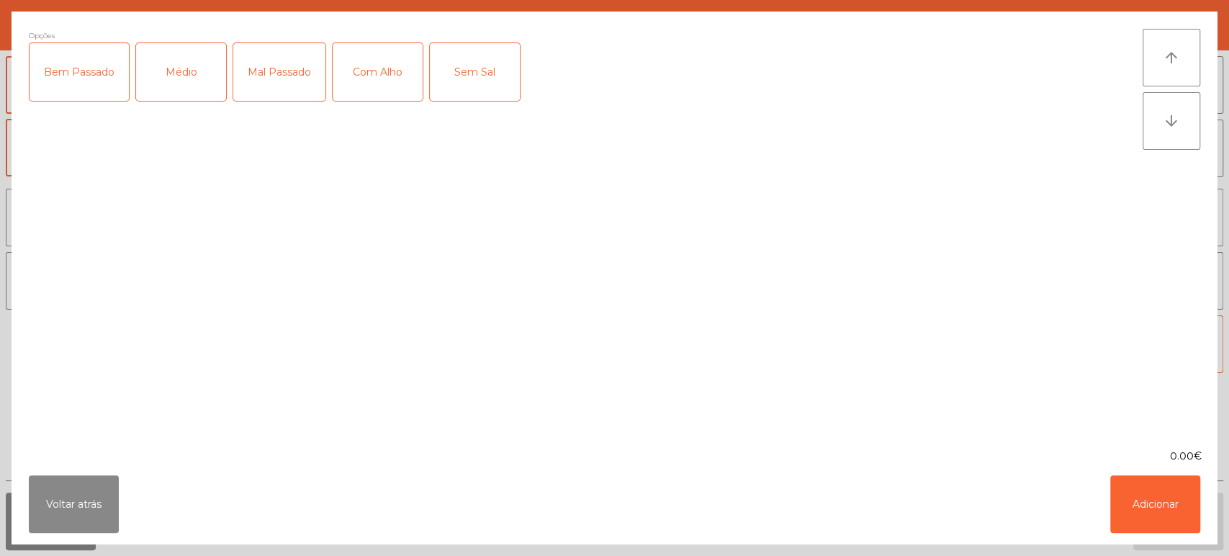
click at [195, 66] on div "Médio" at bounding box center [181, 72] width 90 height 58
click at [1160, 504] on button "Adicionar" at bounding box center [1156, 504] width 90 height 58
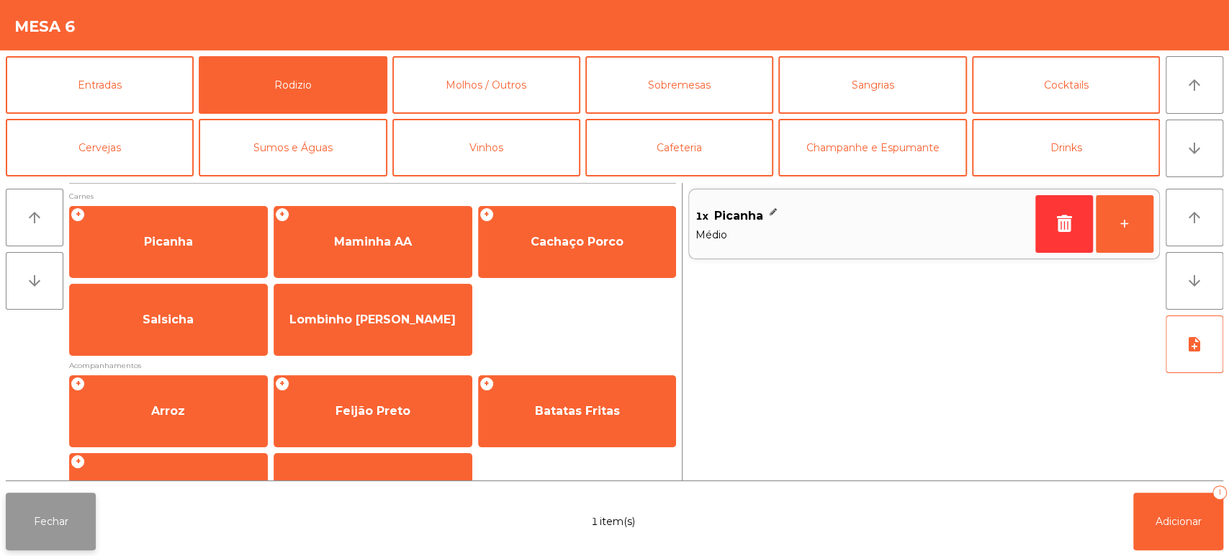
click at [42, 518] on button "Fechar" at bounding box center [51, 522] width 90 height 58
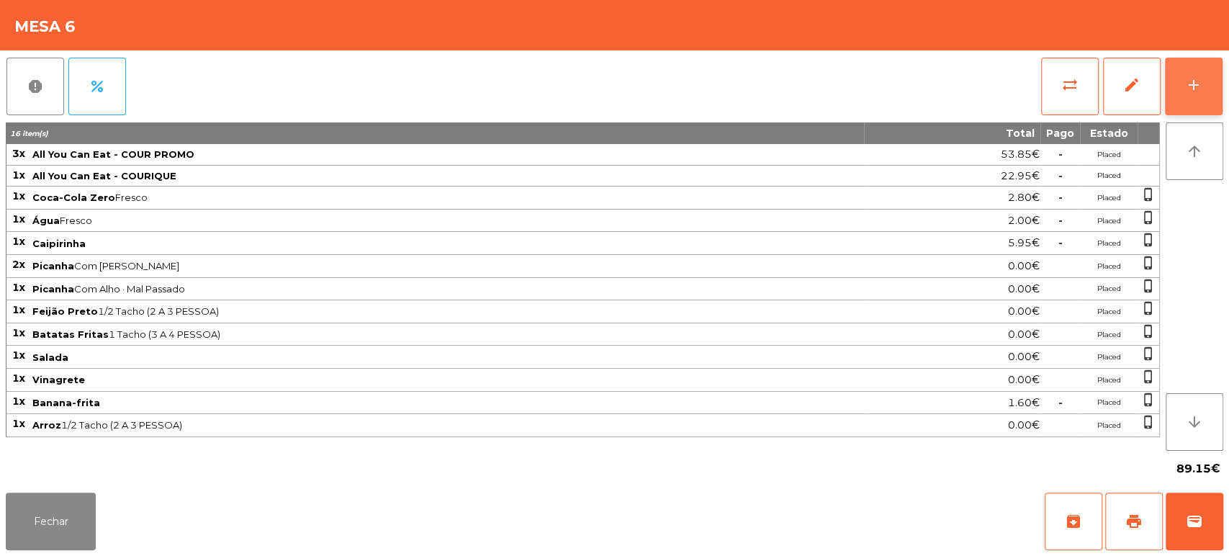
click at [1205, 84] on button "add" at bounding box center [1194, 87] width 58 height 58
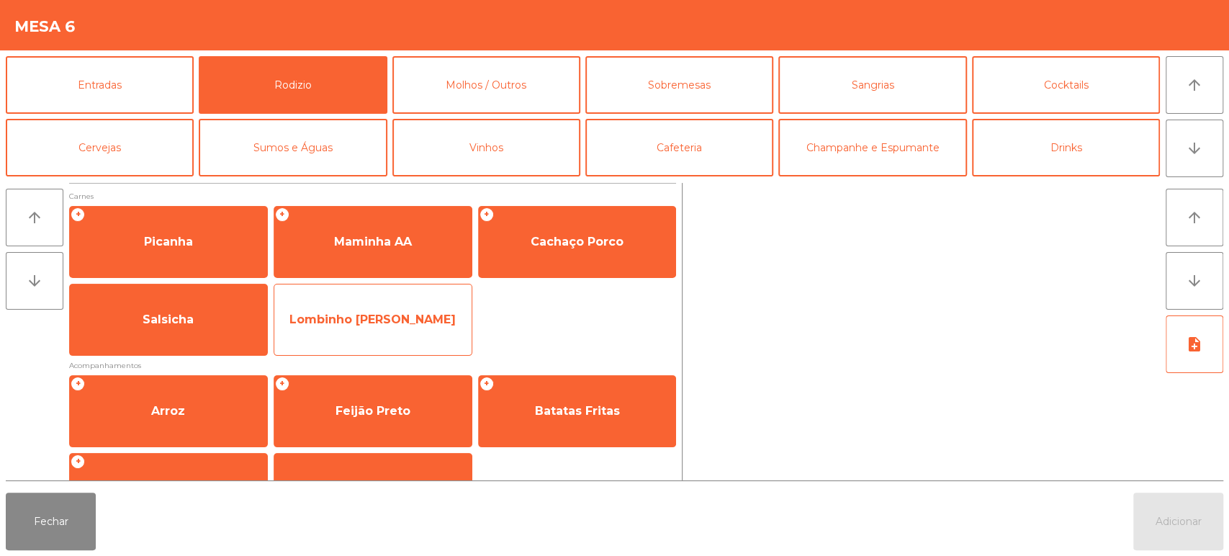
click at [406, 317] on span "Lombinho [PERSON_NAME]" at bounding box center [373, 320] width 166 height 14
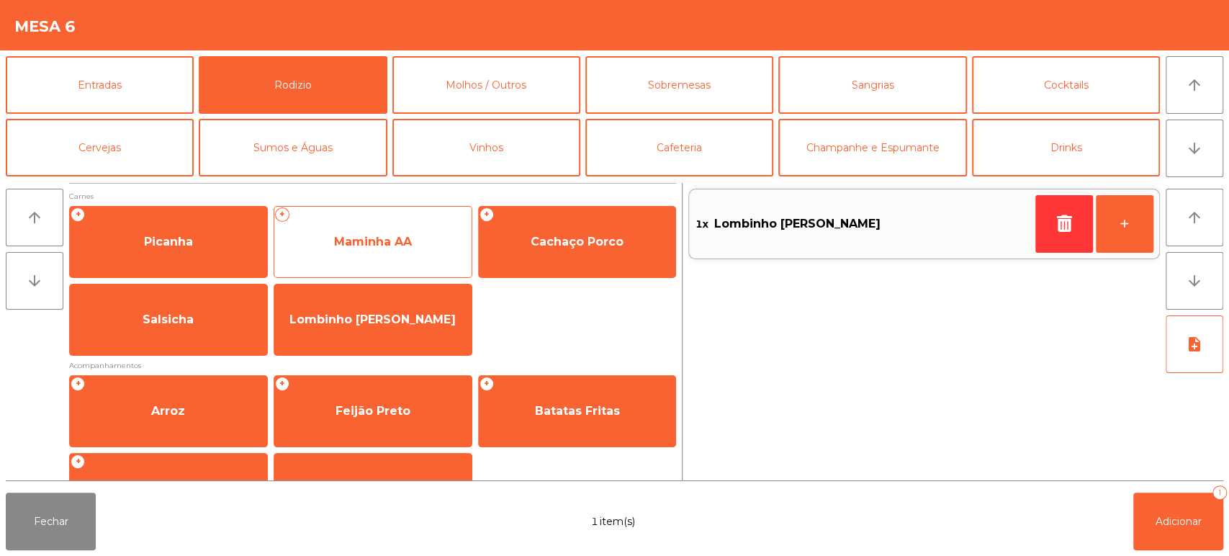
click at [393, 248] on span "Maminha AA" at bounding box center [373, 242] width 78 height 14
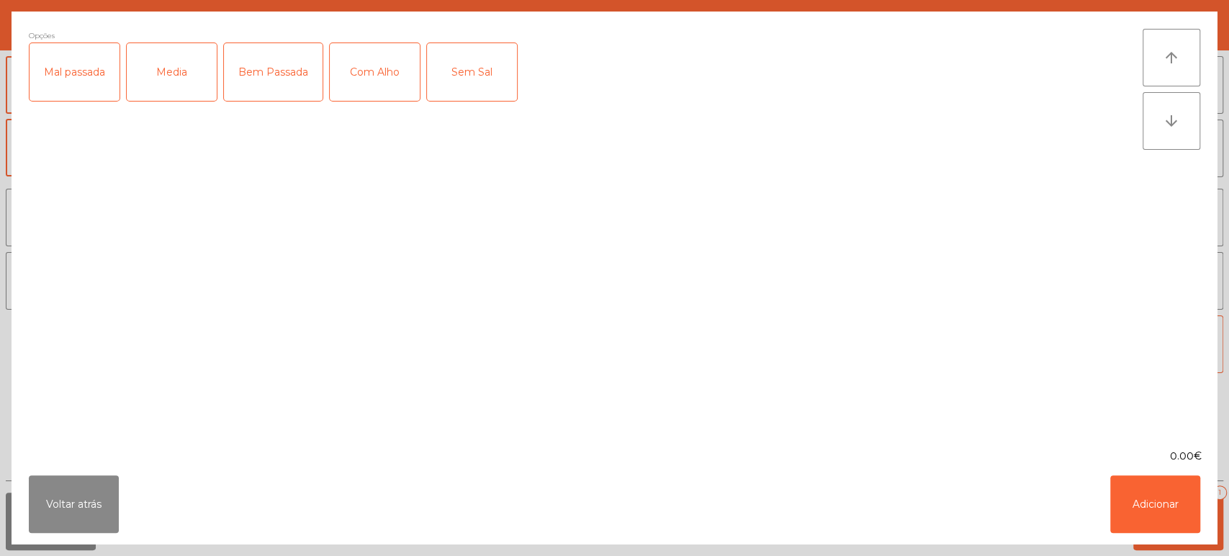
click at [185, 67] on div "Media" at bounding box center [172, 72] width 90 height 58
click at [1129, 477] on button "Adicionar" at bounding box center [1156, 504] width 90 height 58
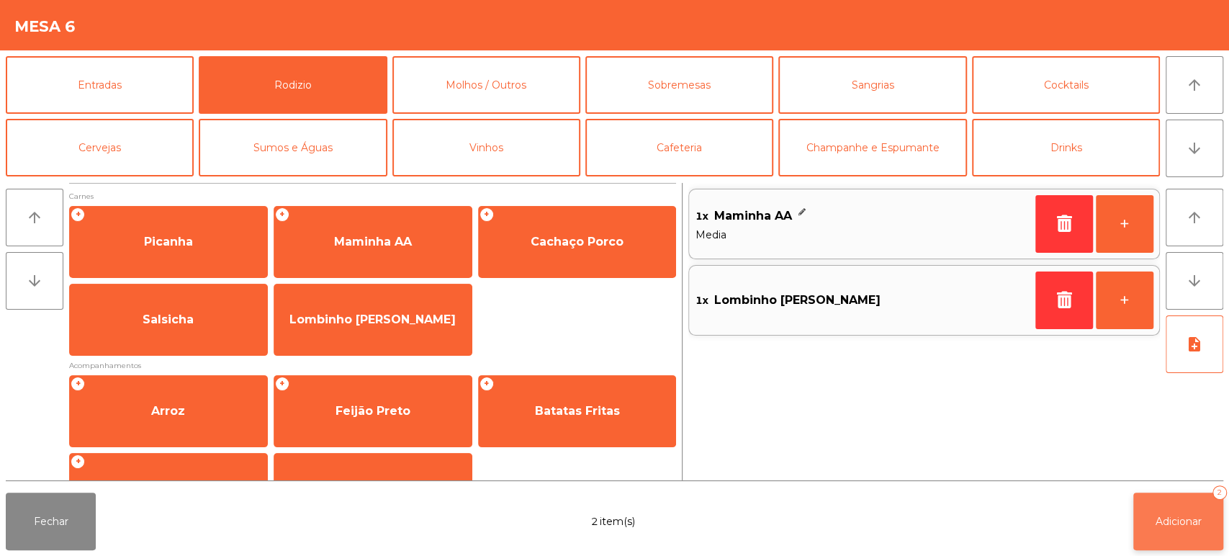
click at [1167, 513] on button "Adicionar 2" at bounding box center [1179, 522] width 90 height 58
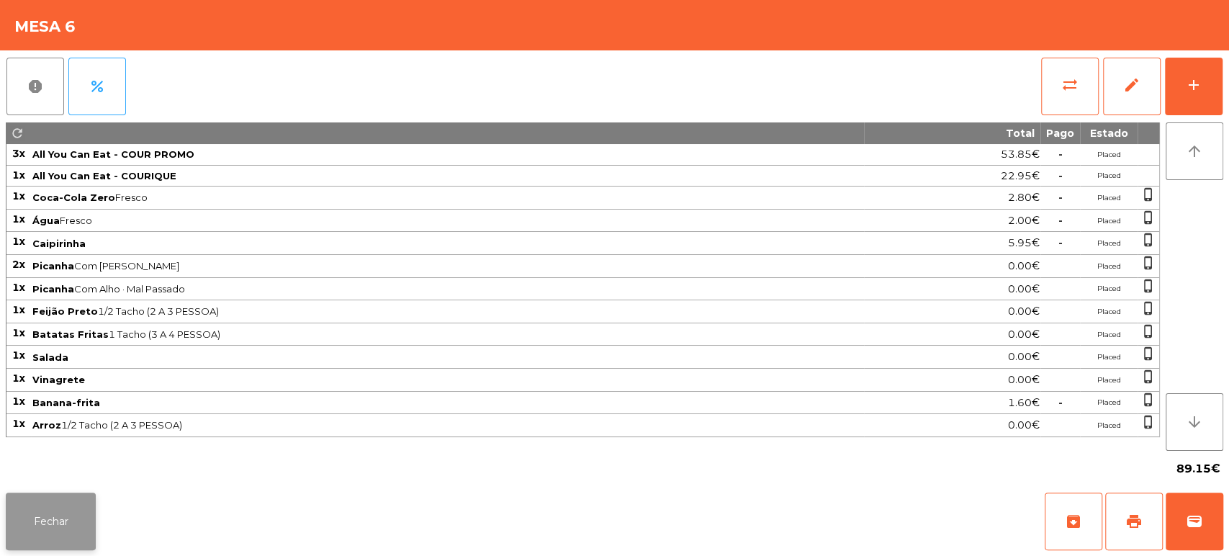
click at [56, 534] on button "Fechar" at bounding box center [51, 522] width 90 height 58
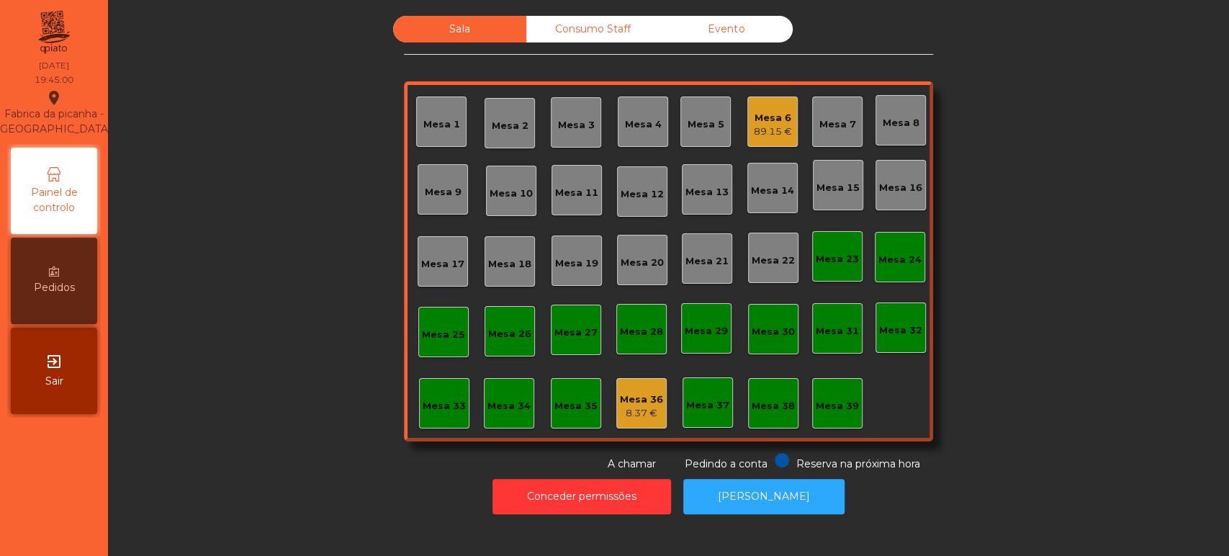
click at [760, 188] on div "Mesa 14" at bounding box center [772, 191] width 43 height 14
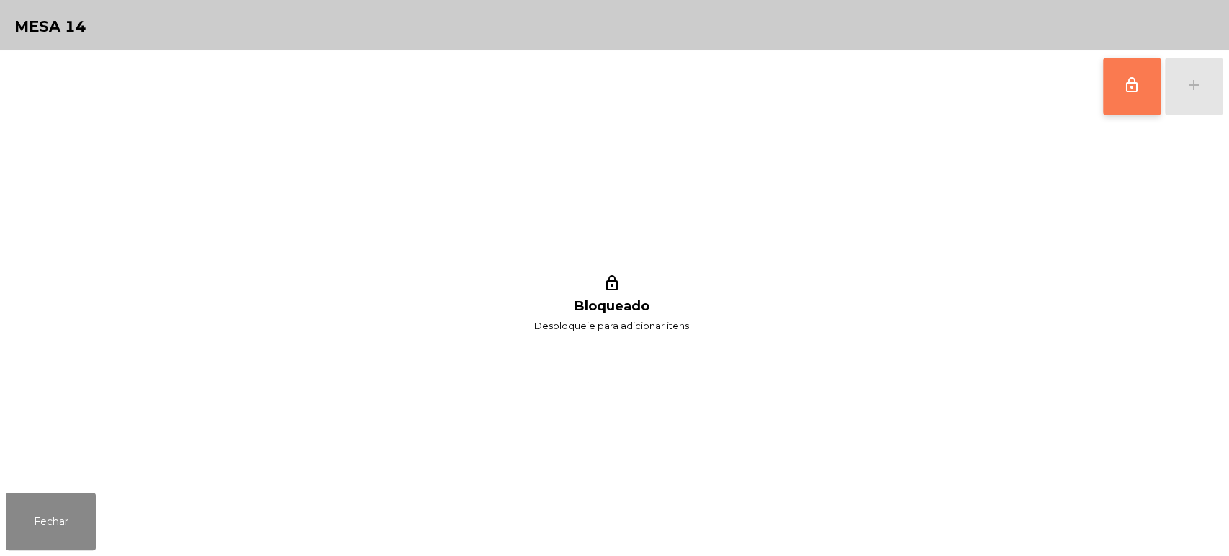
click at [1123, 78] on span "lock_outline" at bounding box center [1131, 84] width 17 height 17
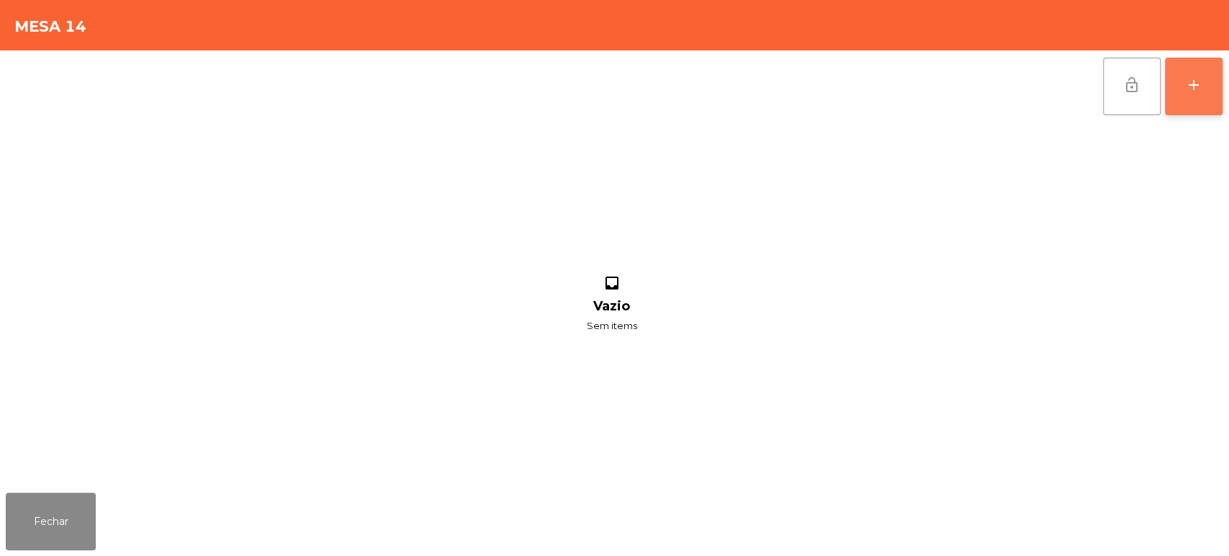
click at [1187, 81] on div "add" at bounding box center [1193, 84] width 17 height 17
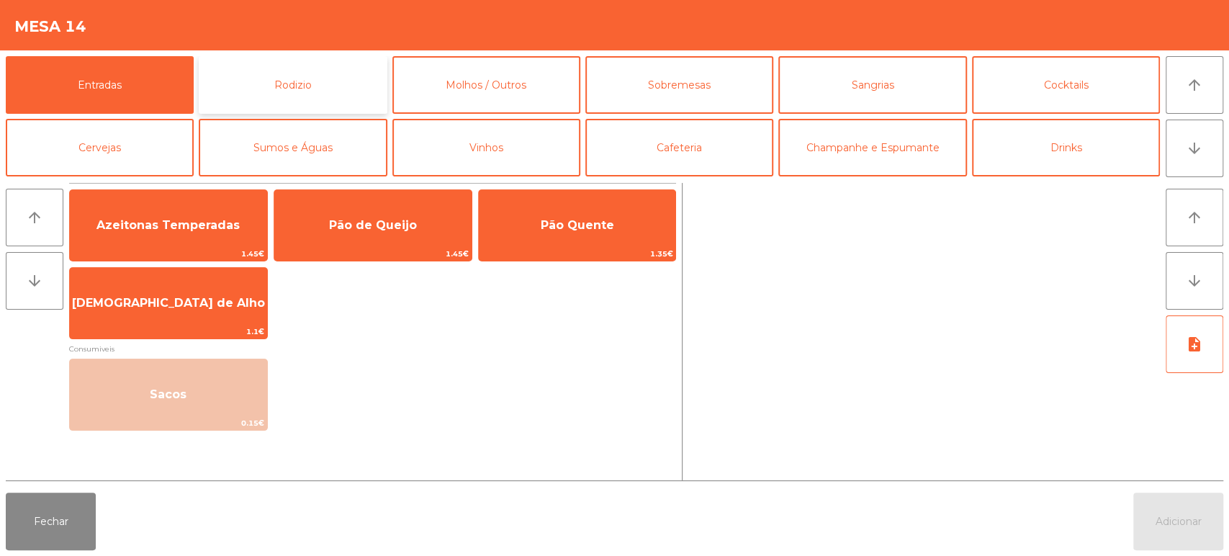
click at [250, 101] on button "Rodizio" at bounding box center [293, 85] width 188 height 58
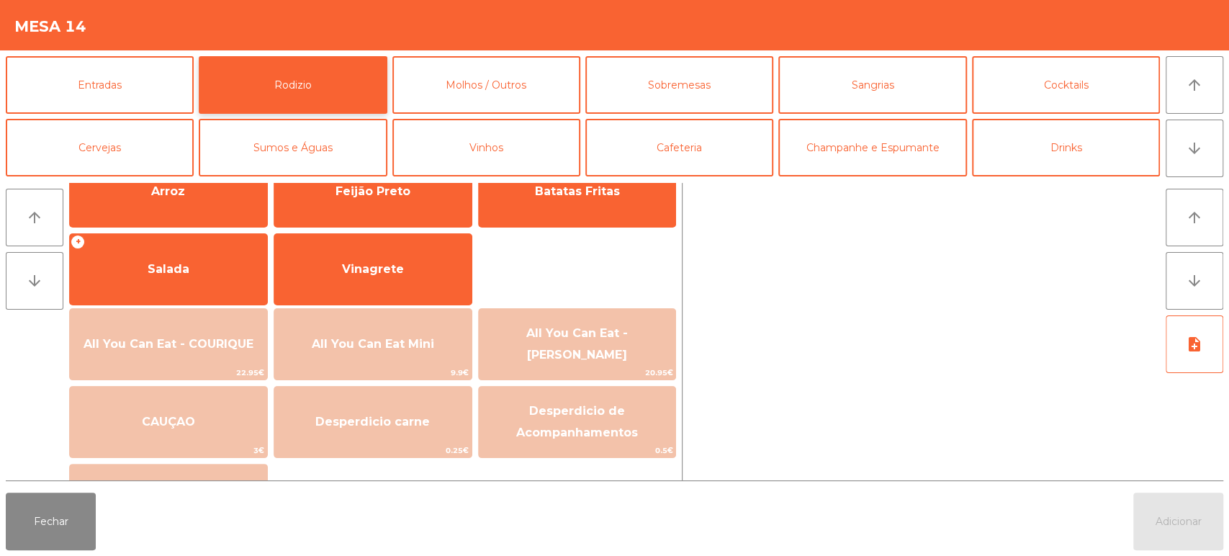
scroll to position [221, 0]
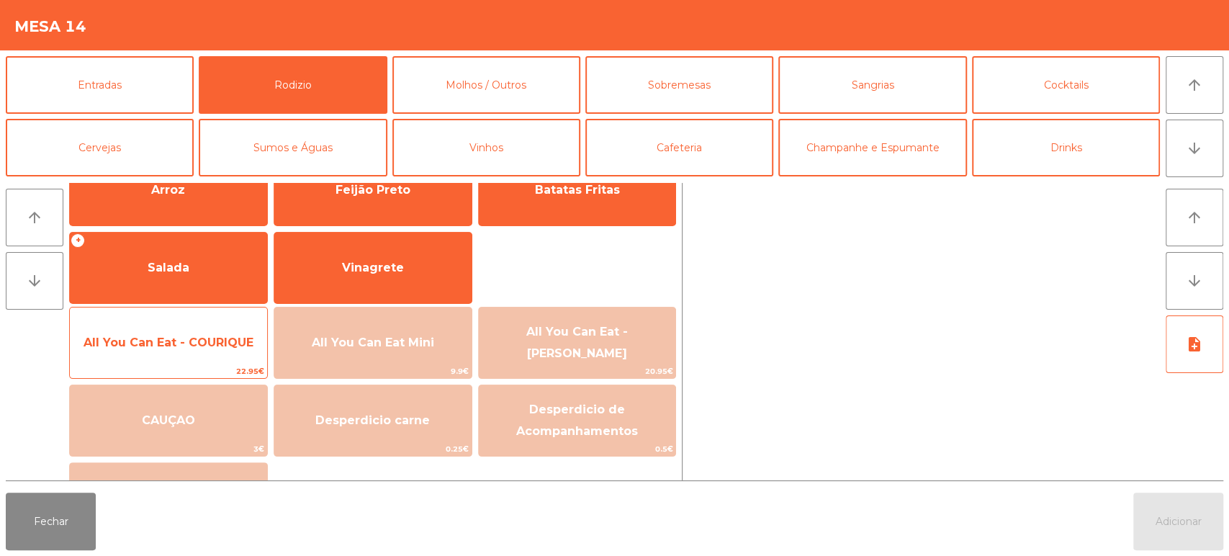
click at [212, 338] on span "All You Can Eat - COURIQUE" at bounding box center [169, 343] width 170 height 14
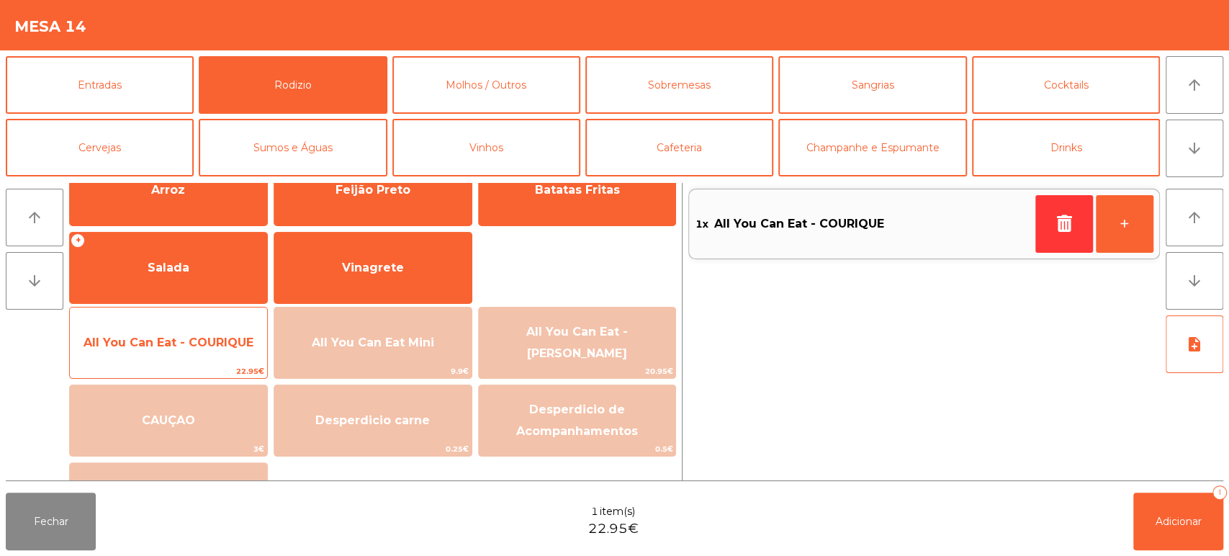
click at [215, 326] on span "All You Can Eat - COURIQUE" at bounding box center [168, 342] width 197 height 39
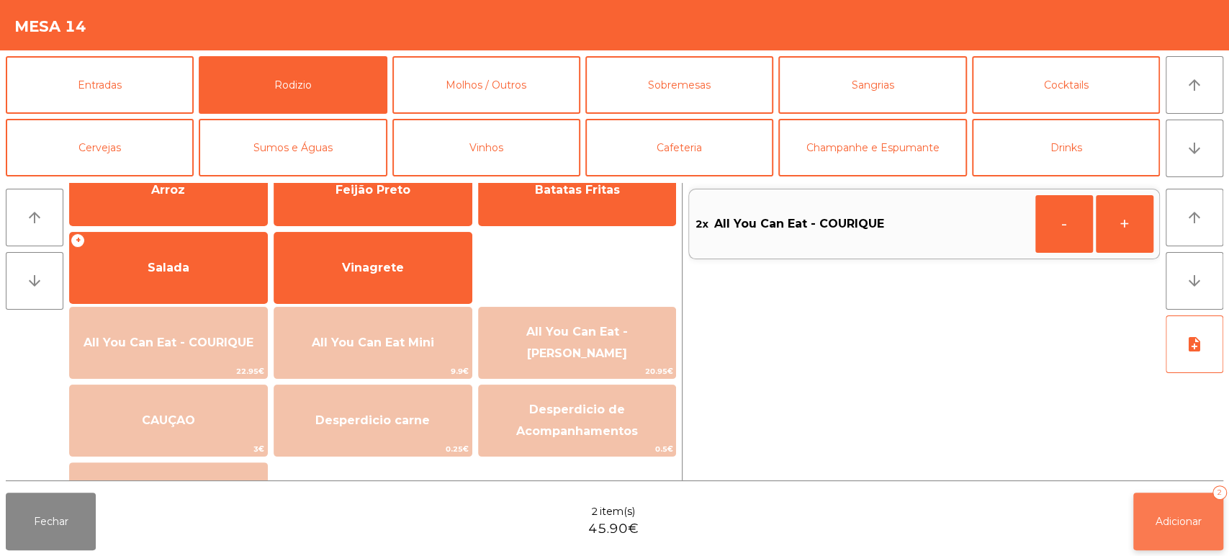
click at [1158, 512] on button "Adicionar 2" at bounding box center [1179, 522] width 90 height 58
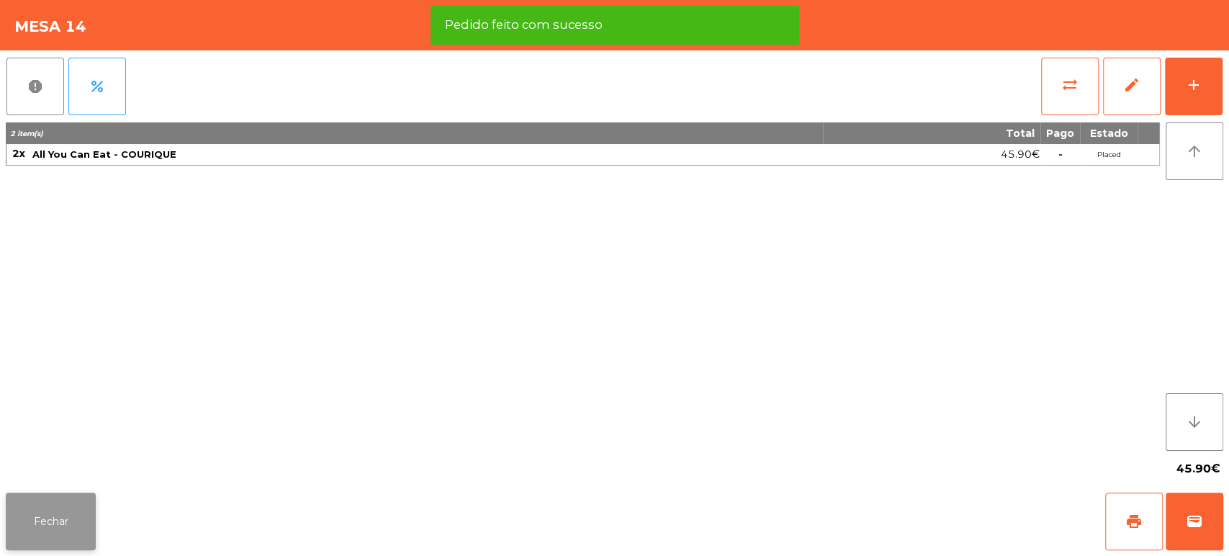
click at [76, 494] on button "Fechar" at bounding box center [51, 522] width 90 height 58
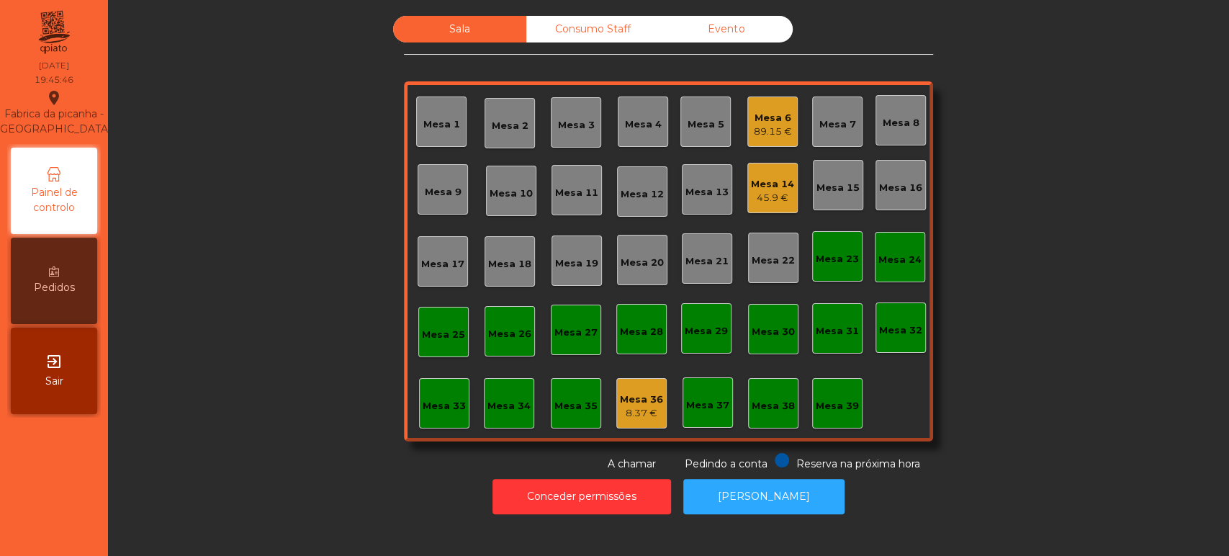
click at [786, 191] on div "45.9 €" at bounding box center [772, 198] width 43 height 14
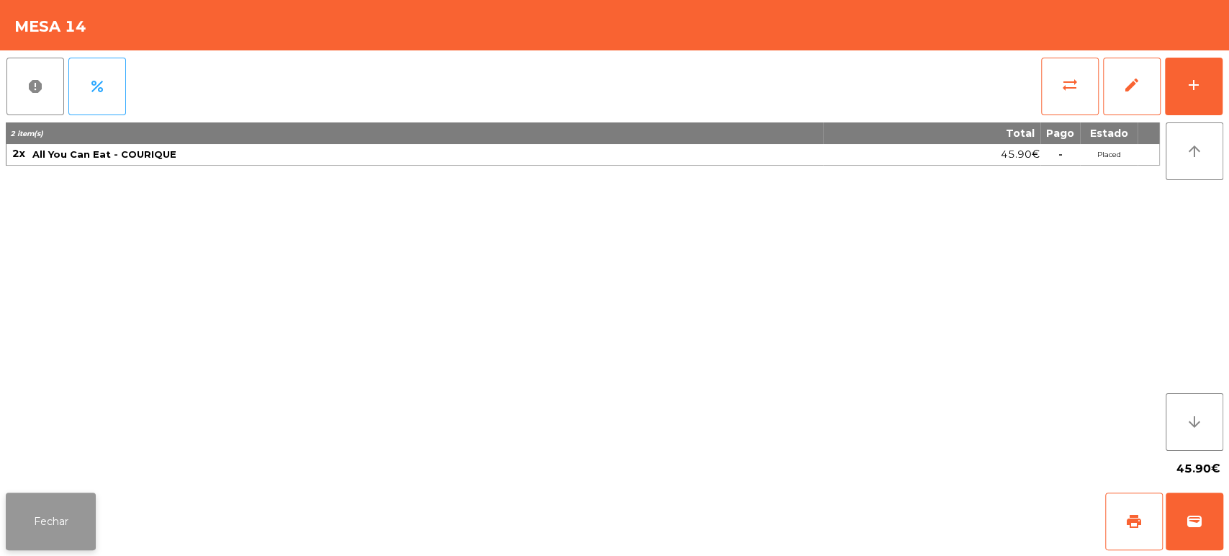
click at [92, 495] on button "Fechar" at bounding box center [51, 522] width 90 height 58
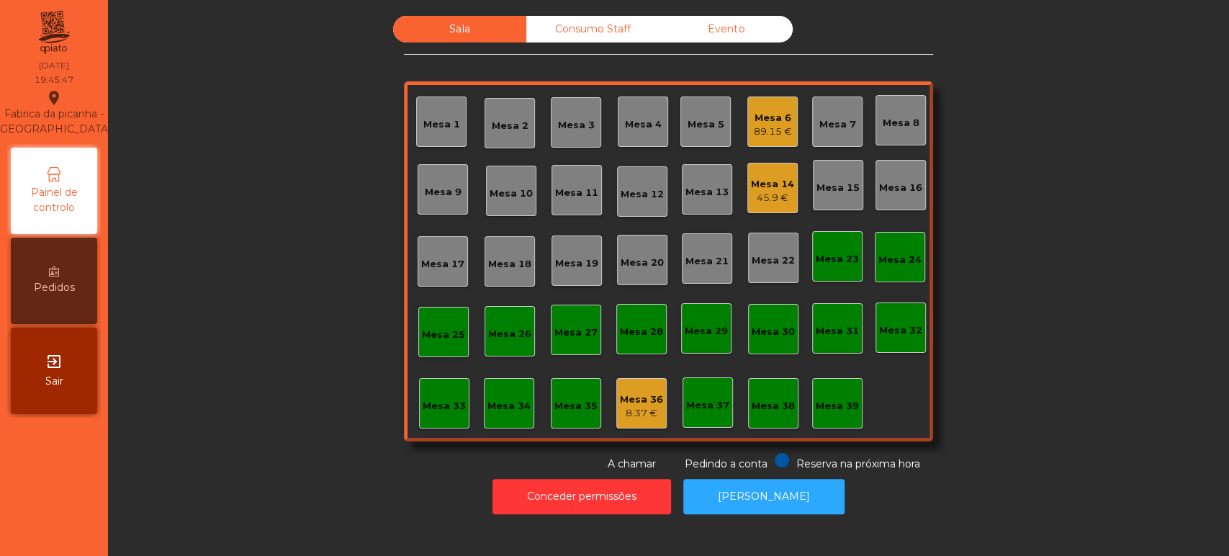
click at [69, 526] on nav "Fabrica da picanha - [GEOGRAPHIC_DATA] location_on [DATE] 19:45:47 Painel de co…" at bounding box center [54, 278] width 108 height 556
click at [757, 196] on div "45.9 €" at bounding box center [772, 198] width 43 height 14
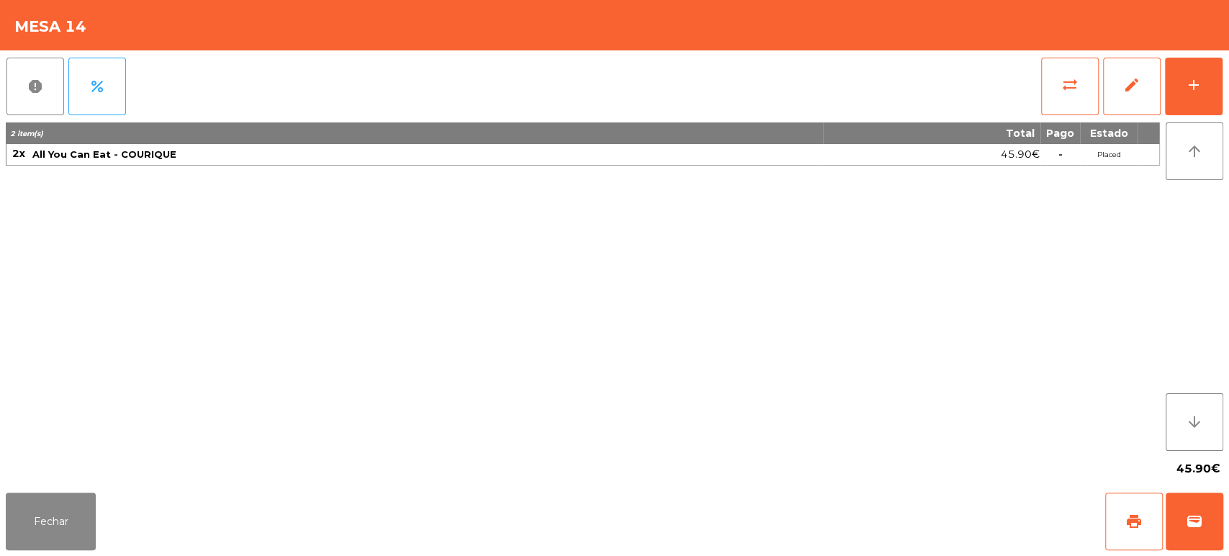
click at [433, 245] on div "2 item(s) Total Pago Estado 2x All You Can Eat - COURIQUE 45.90€ - Placed" at bounding box center [583, 286] width 1154 height 328
click at [51, 523] on button "Fechar" at bounding box center [51, 522] width 90 height 58
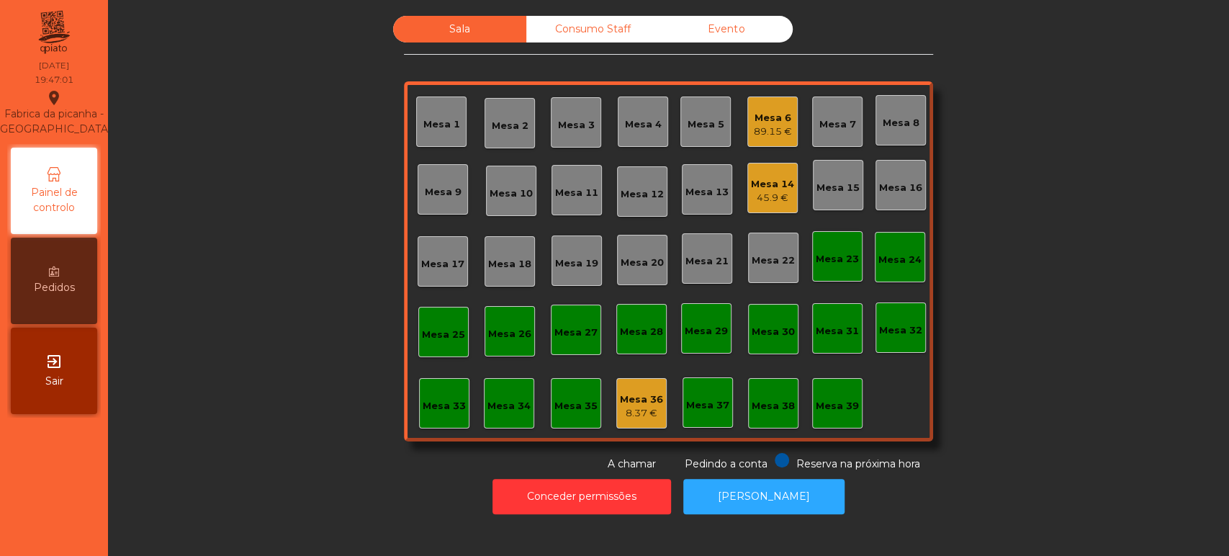
click at [640, 403] on div "Mesa 36" at bounding box center [641, 399] width 43 height 14
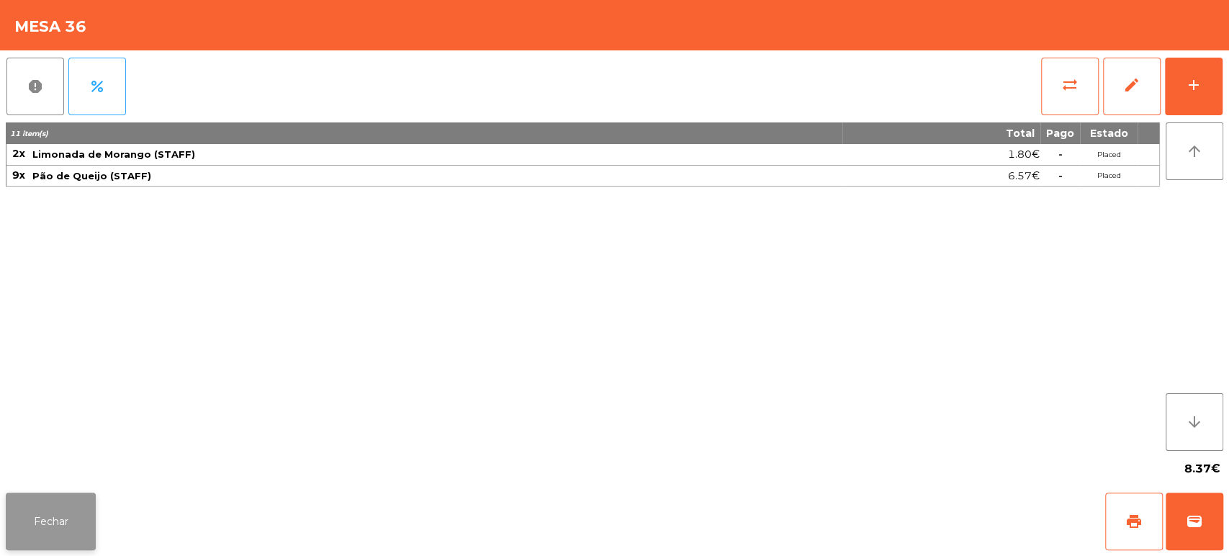
click at [71, 507] on button "Fechar" at bounding box center [51, 522] width 90 height 58
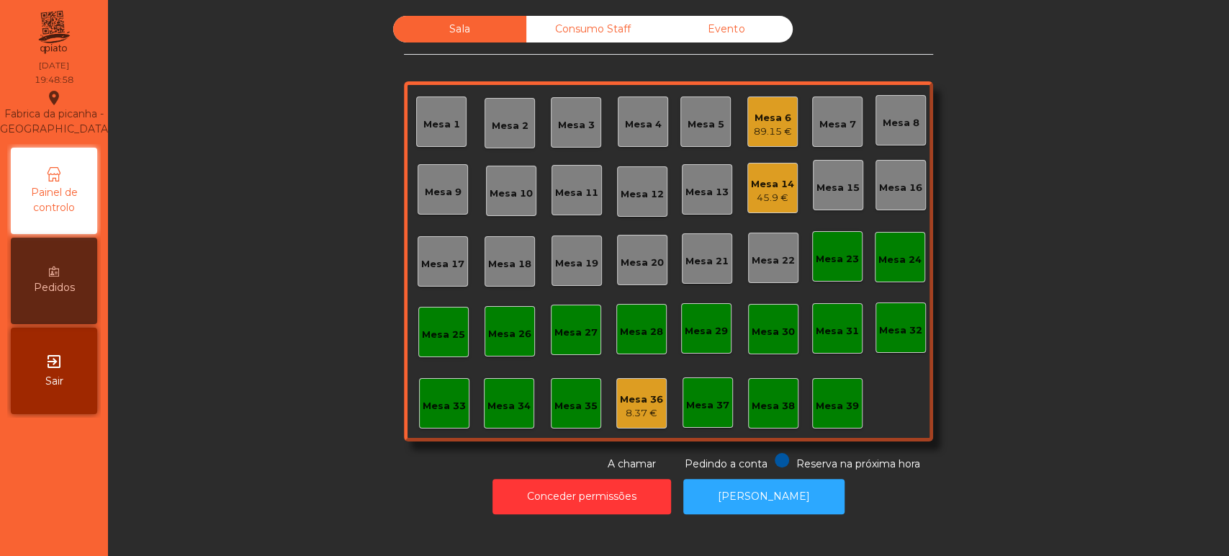
click at [764, 191] on div "45.9 €" at bounding box center [772, 198] width 43 height 14
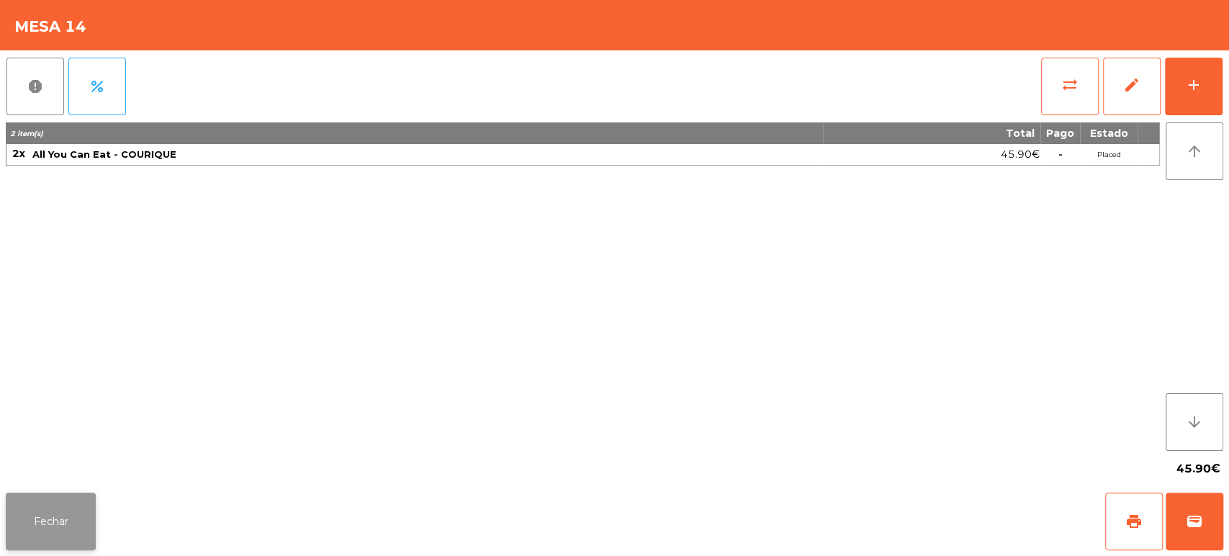
click at [78, 495] on button "Fechar" at bounding box center [51, 522] width 90 height 58
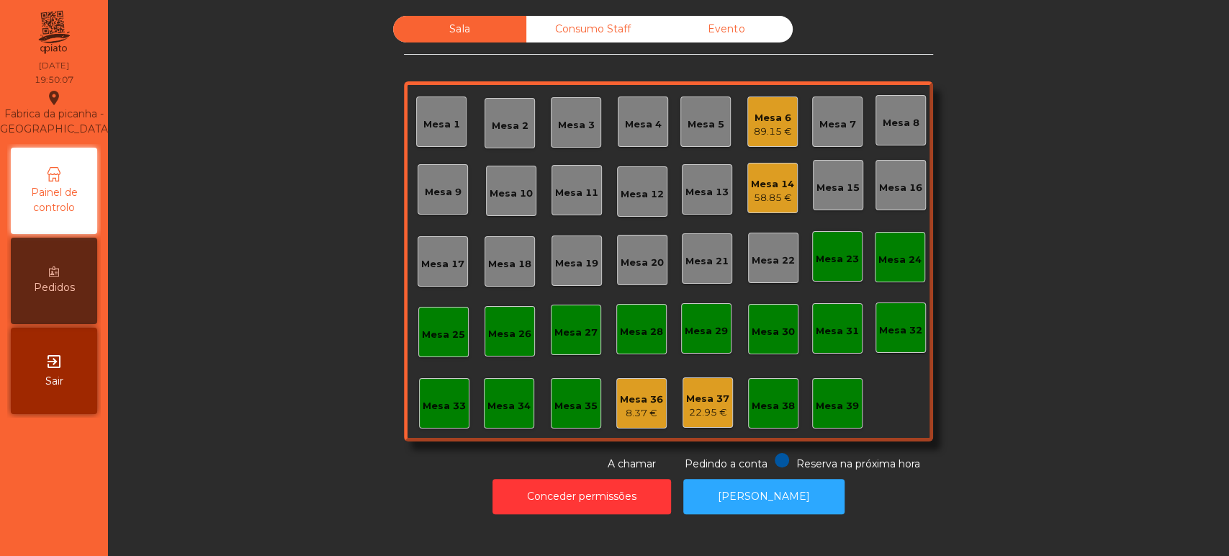
click at [768, 115] on div "Mesa 6" at bounding box center [773, 118] width 38 height 14
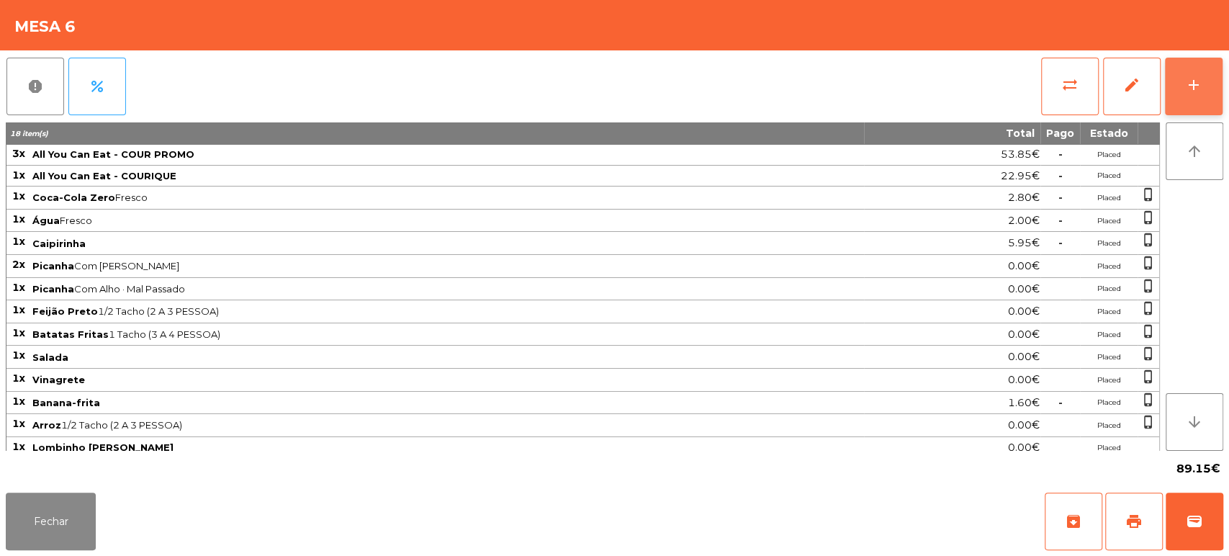
click at [1221, 76] on button "add" at bounding box center [1194, 87] width 58 height 58
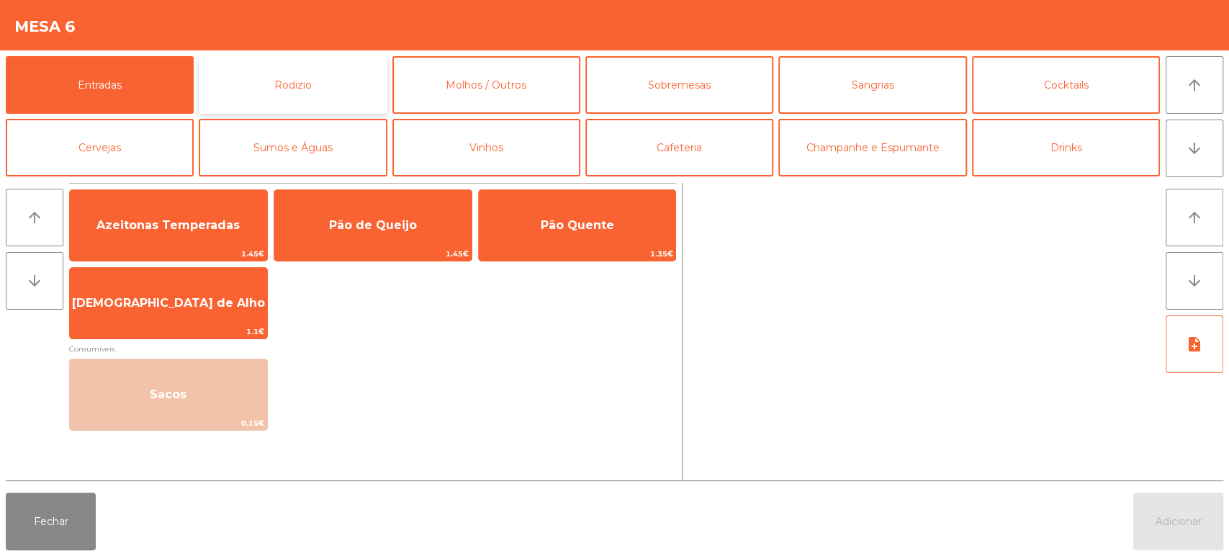
click at [382, 86] on button "Rodizio" at bounding box center [293, 85] width 188 height 58
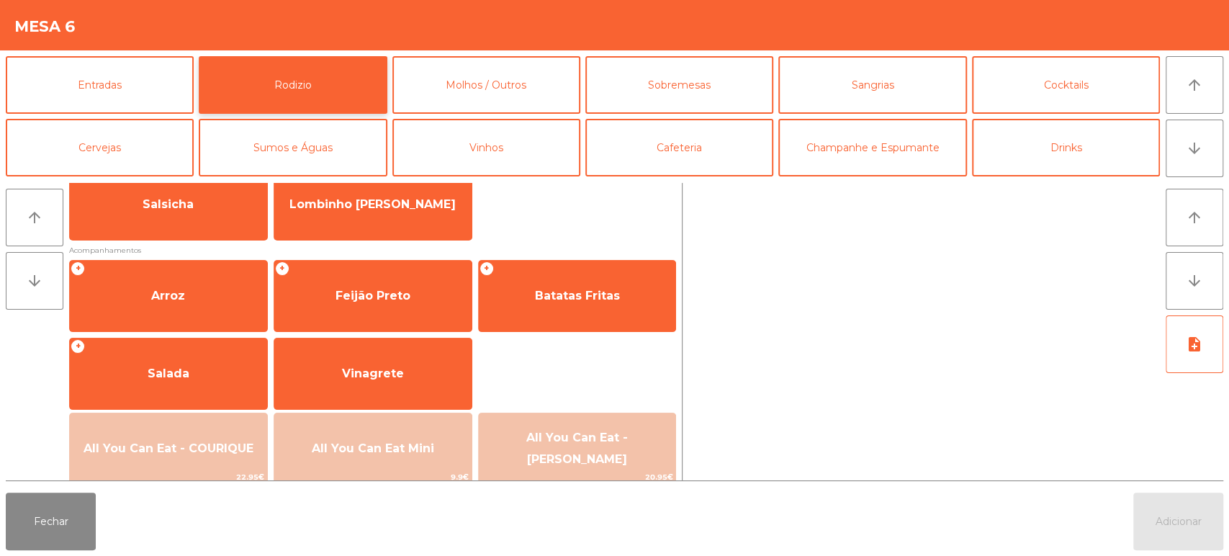
scroll to position [0, 0]
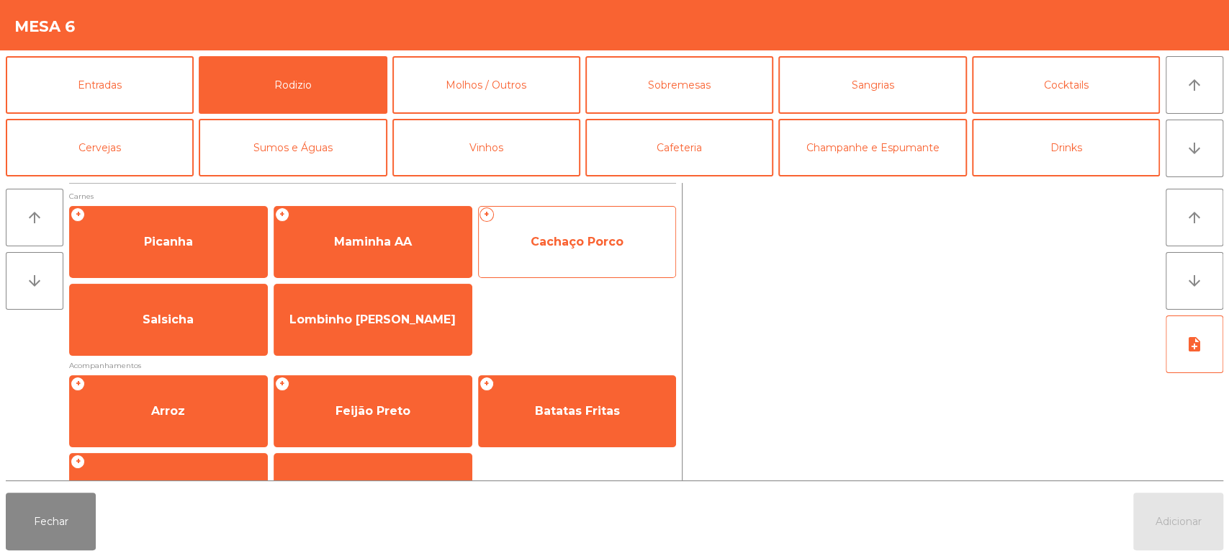
click at [576, 246] on span "Cachaço Porco" at bounding box center [577, 242] width 93 height 14
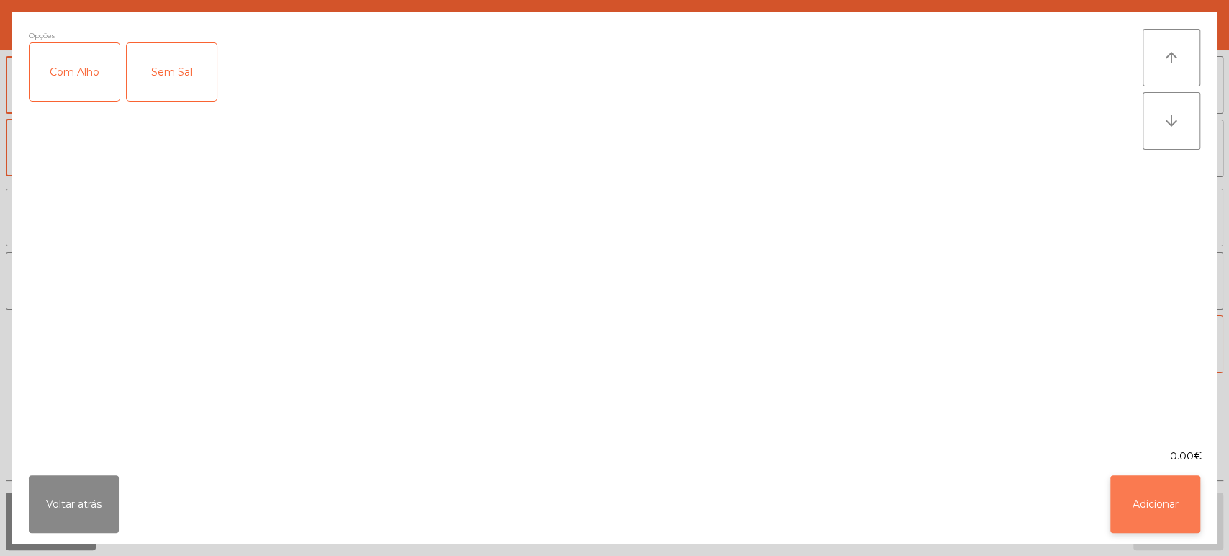
click at [1149, 502] on button "Adicionar" at bounding box center [1156, 504] width 90 height 58
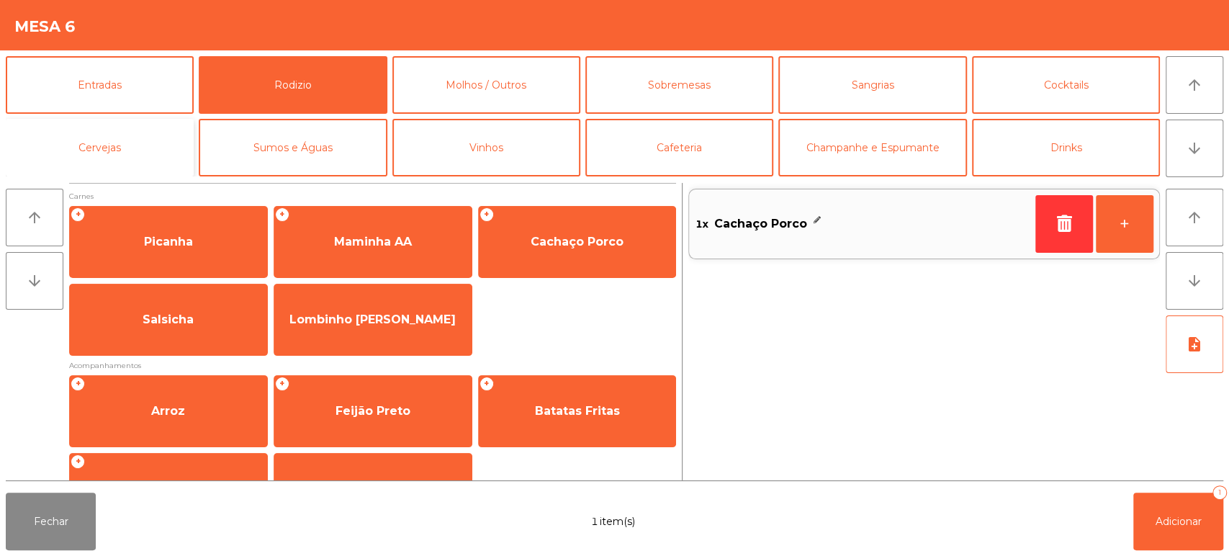
click at [124, 143] on button "Cervejas" at bounding box center [100, 148] width 188 height 58
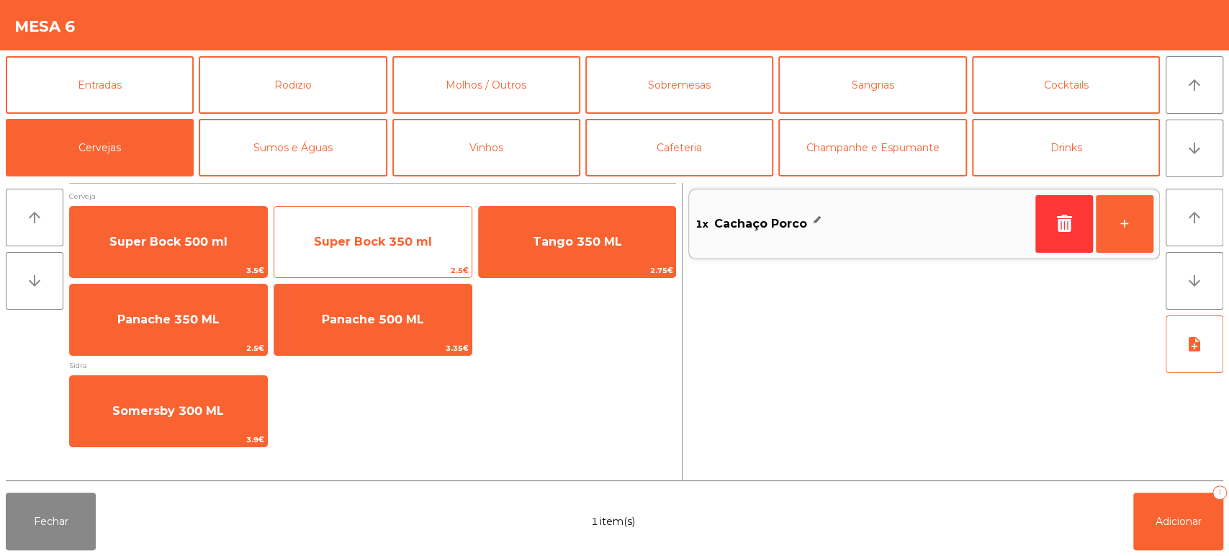
click at [402, 248] on span "Super Bock 350 ml" at bounding box center [373, 242] width 118 height 14
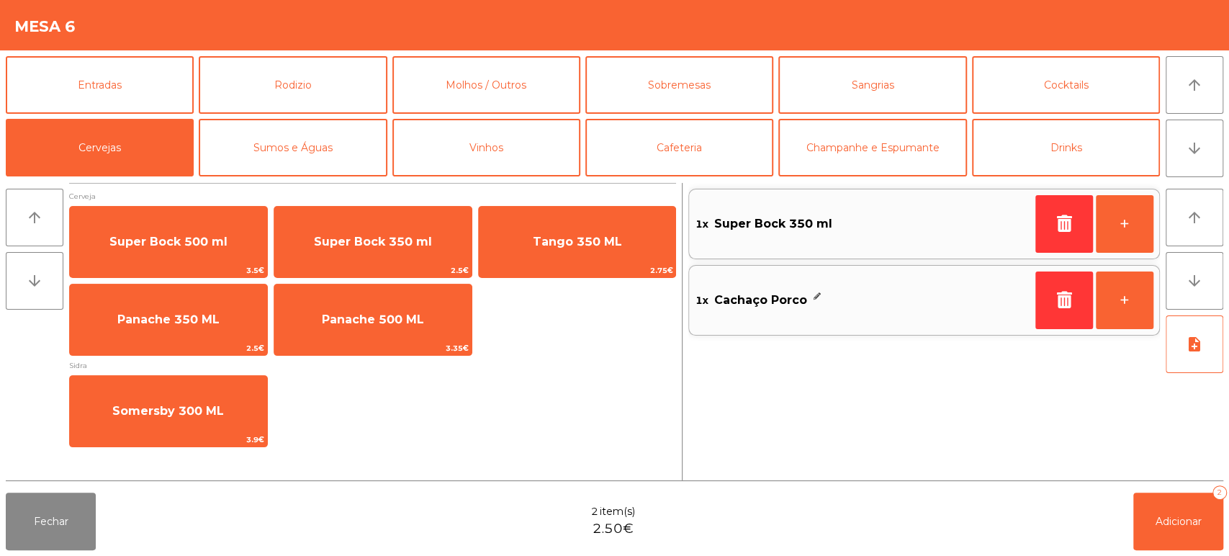
click at [1227, 523] on div "Fechar 2 item(s) 2.50€ Adicionar 2" at bounding box center [614, 521] width 1229 height 69
click at [1198, 517] on span "Adicionar" at bounding box center [1179, 521] width 46 height 13
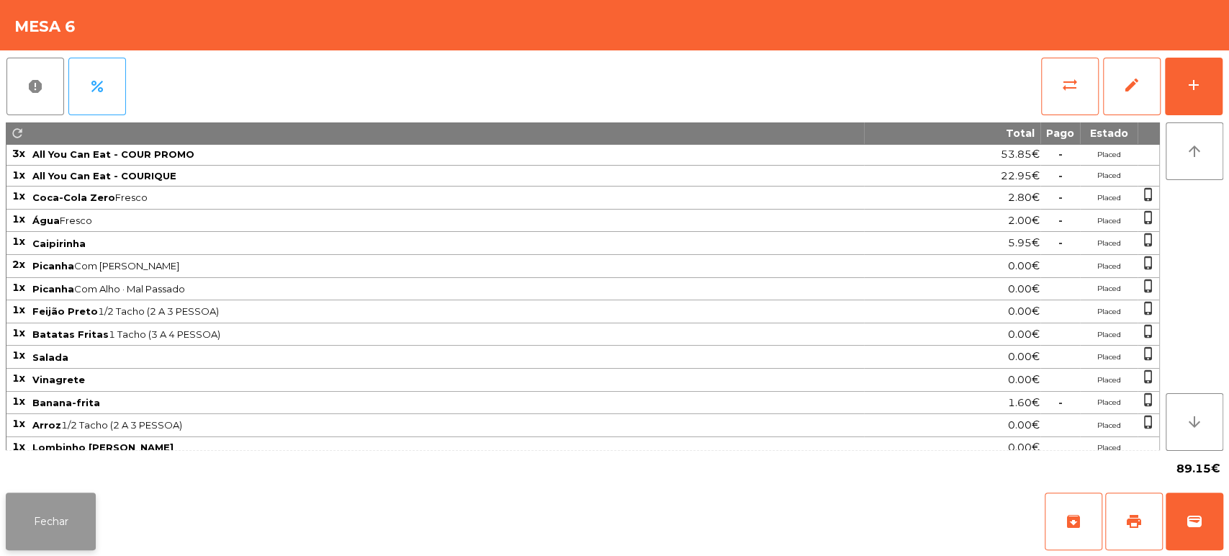
click at [63, 521] on button "Fechar" at bounding box center [51, 522] width 90 height 58
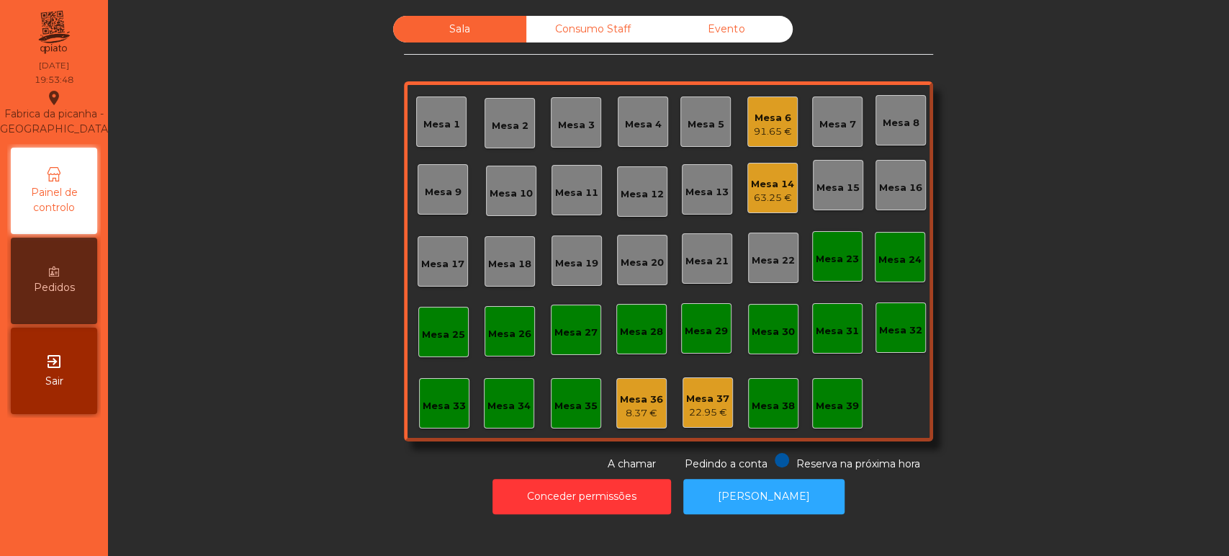
click at [764, 191] on div "63.25 €" at bounding box center [772, 198] width 43 height 14
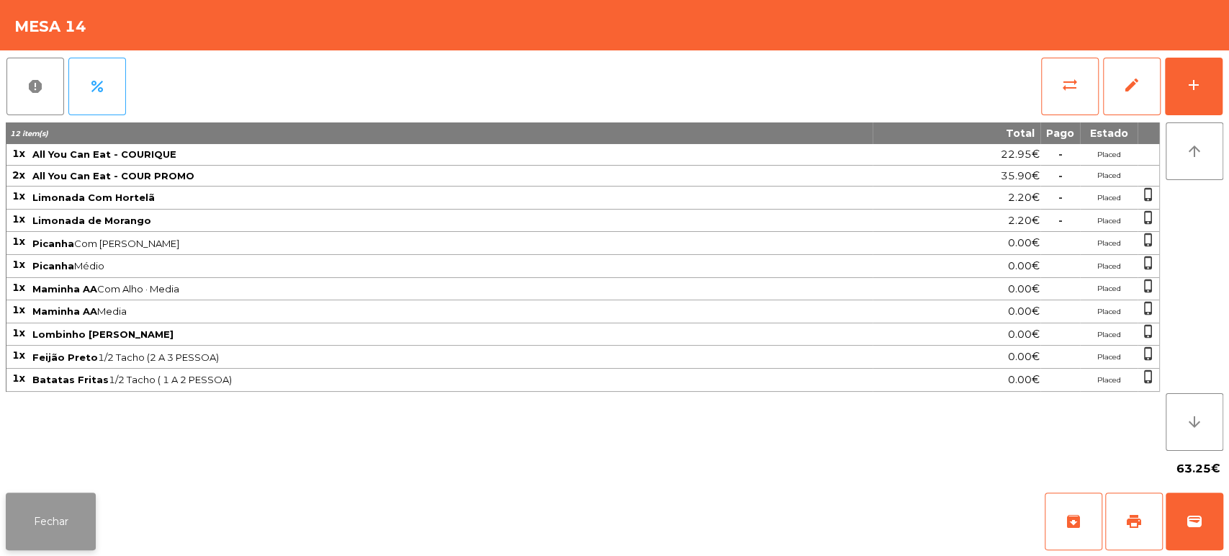
click at [81, 522] on button "Fechar" at bounding box center [51, 522] width 90 height 58
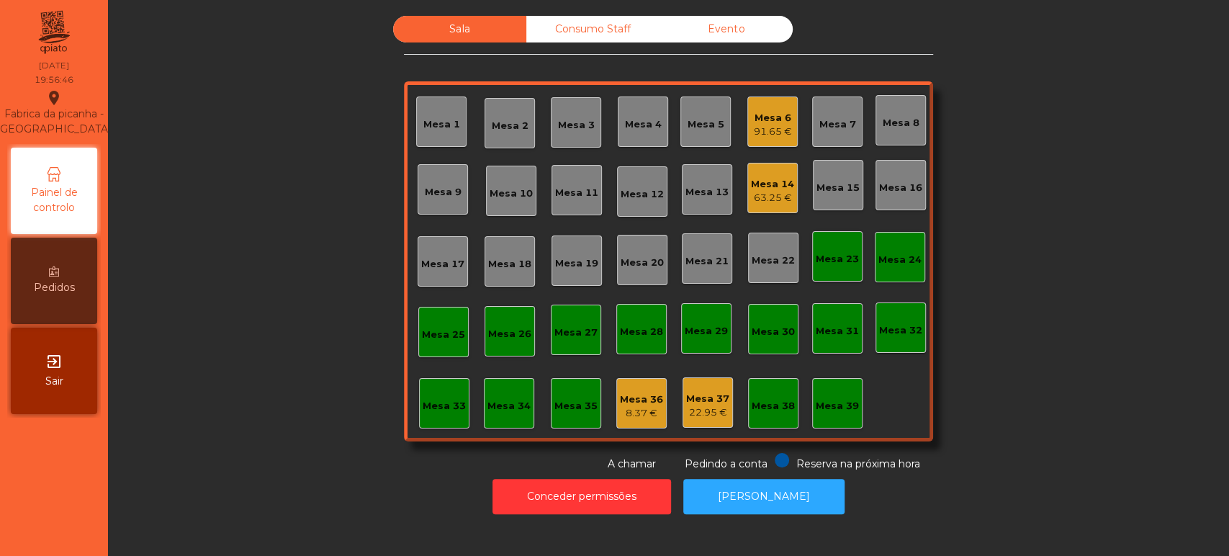
click at [755, 113] on div "Mesa 6" at bounding box center [773, 118] width 38 height 14
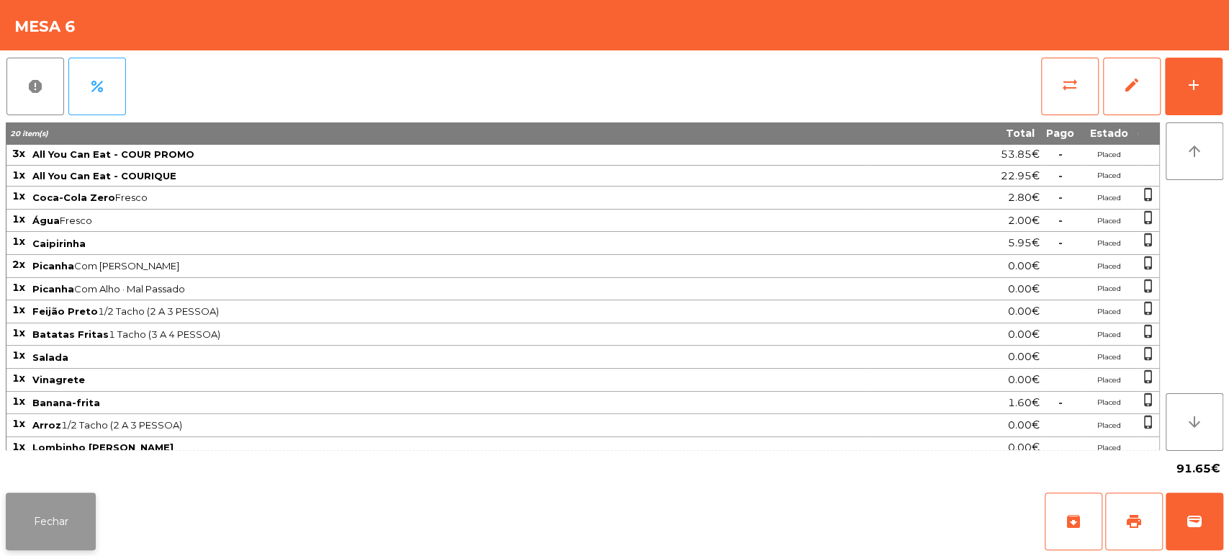
click at [54, 498] on button "Fechar" at bounding box center [51, 522] width 90 height 58
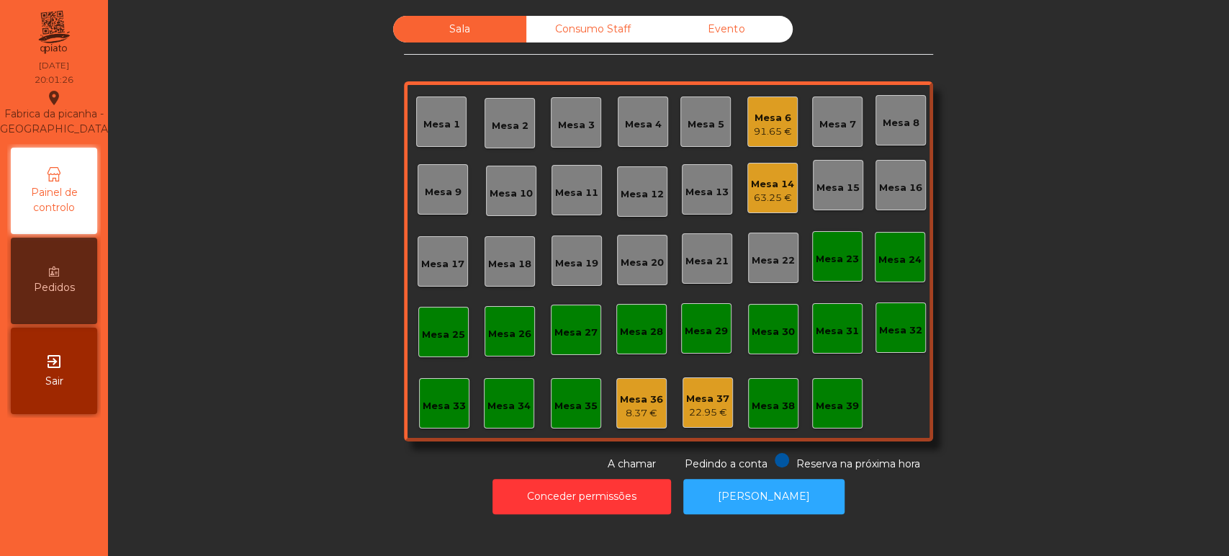
click at [555, 39] on div "Consumo Staff" at bounding box center [592, 29] width 133 height 27
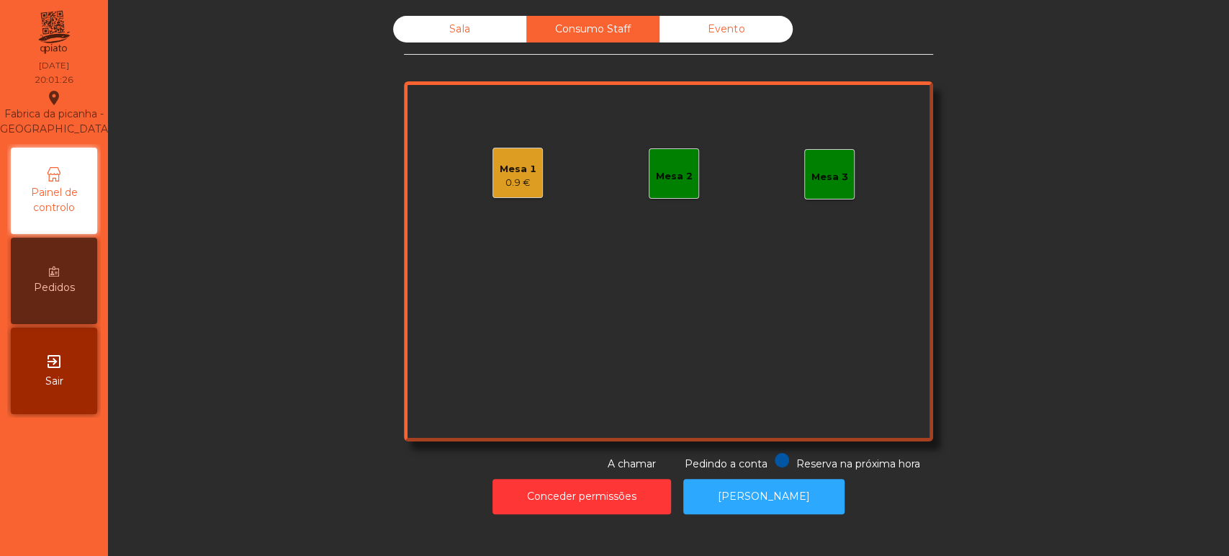
click at [510, 181] on div "0.9 €" at bounding box center [518, 183] width 37 height 14
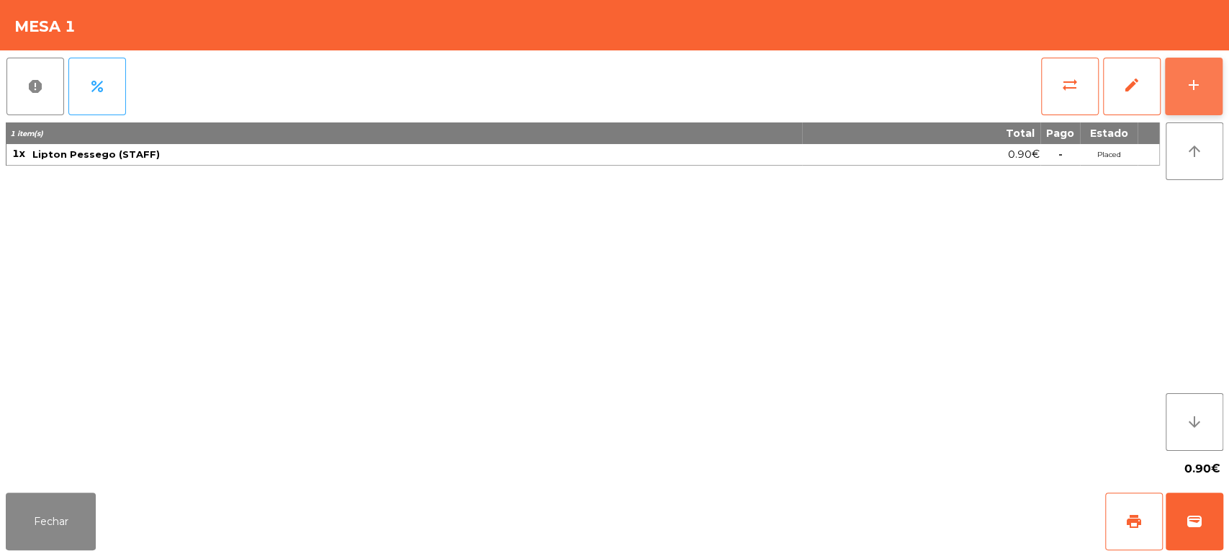
click at [1203, 76] on button "add" at bounding box center [1194, 87] width 58 height 58
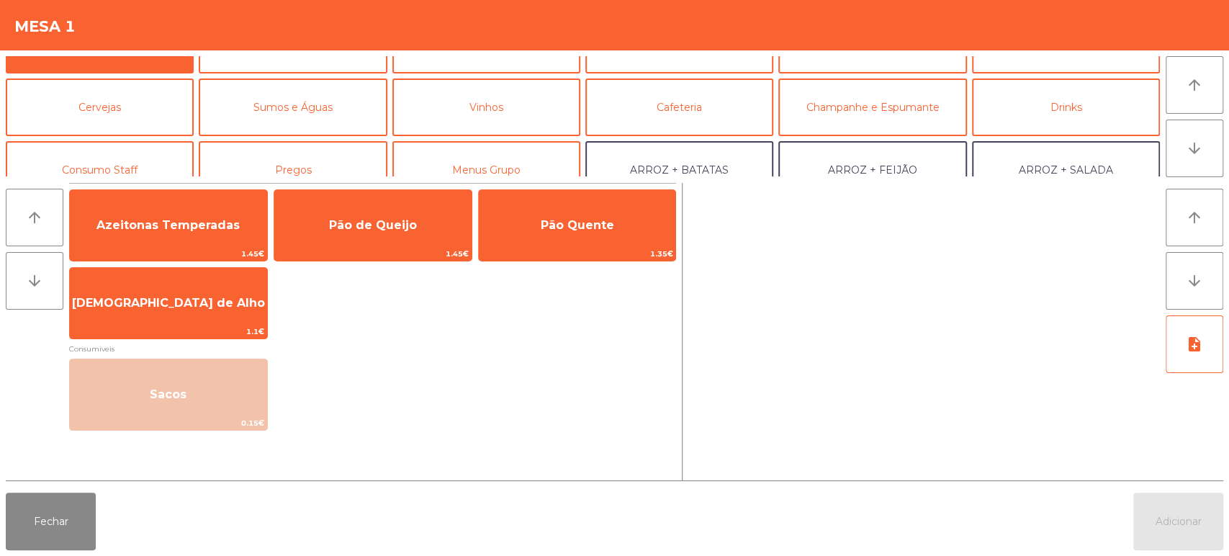
scroll to position [41, 0]
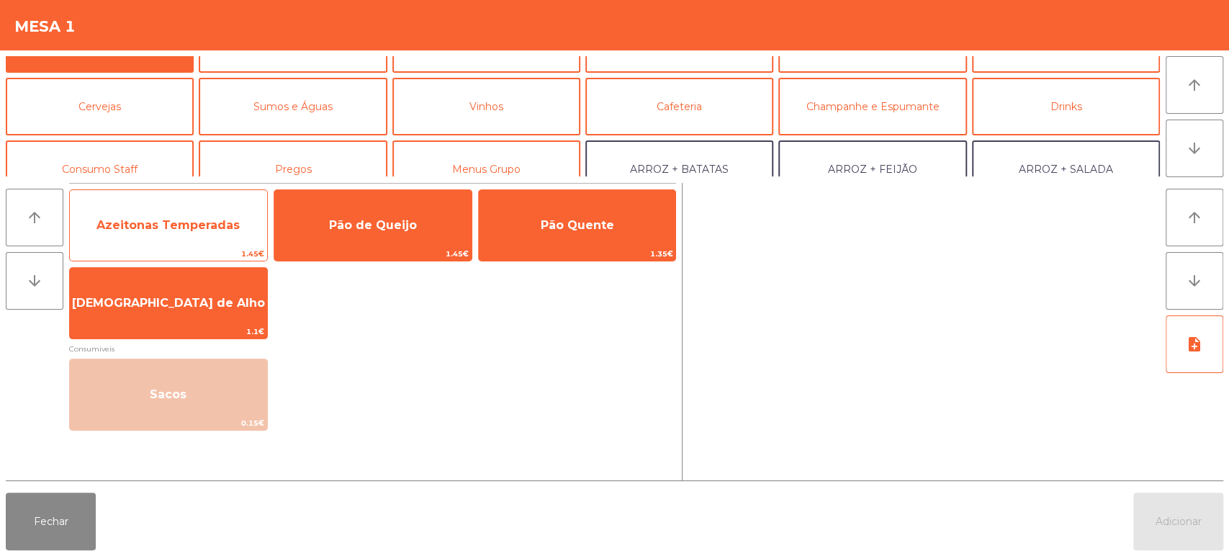
click at [130, 189] on div "Azeitonas Temperadas 1.45€" at bounding box center [168, 225] width 199 height 72
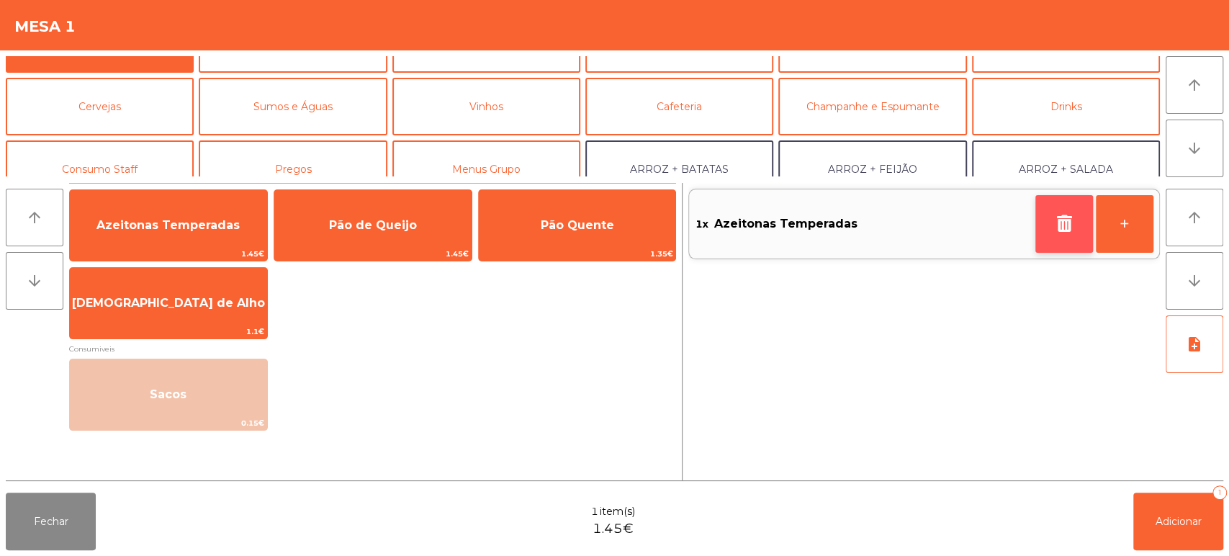
click at [1062, 235] on button "button" at bounding box center [1065, 224] width 58 height 58
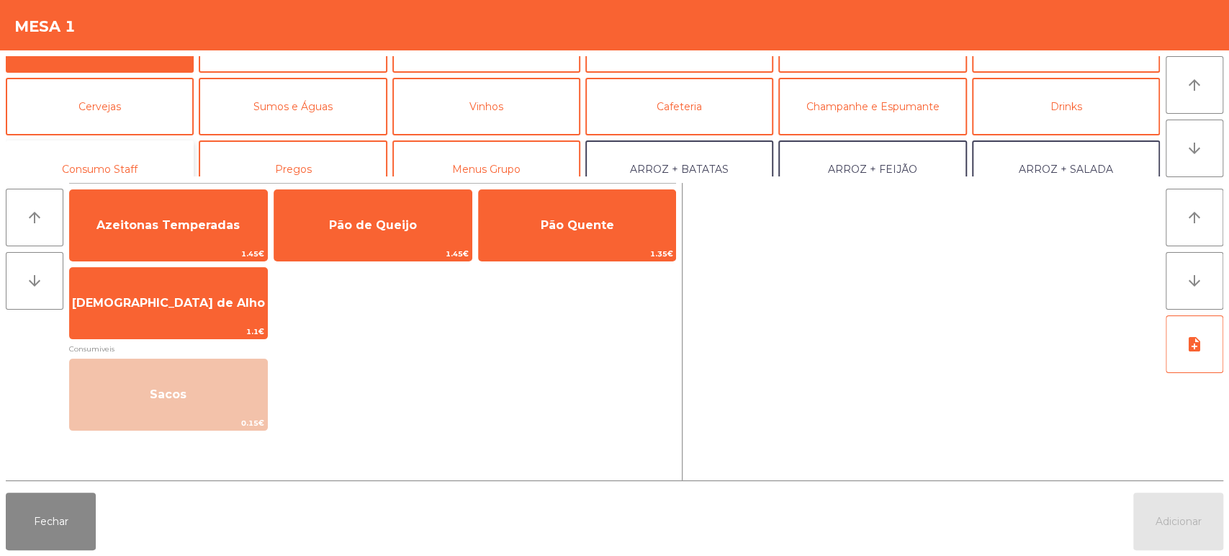
click at [161, 163] on button "Consumo Staff" at bounding box center [100, 169] width 188 height 58
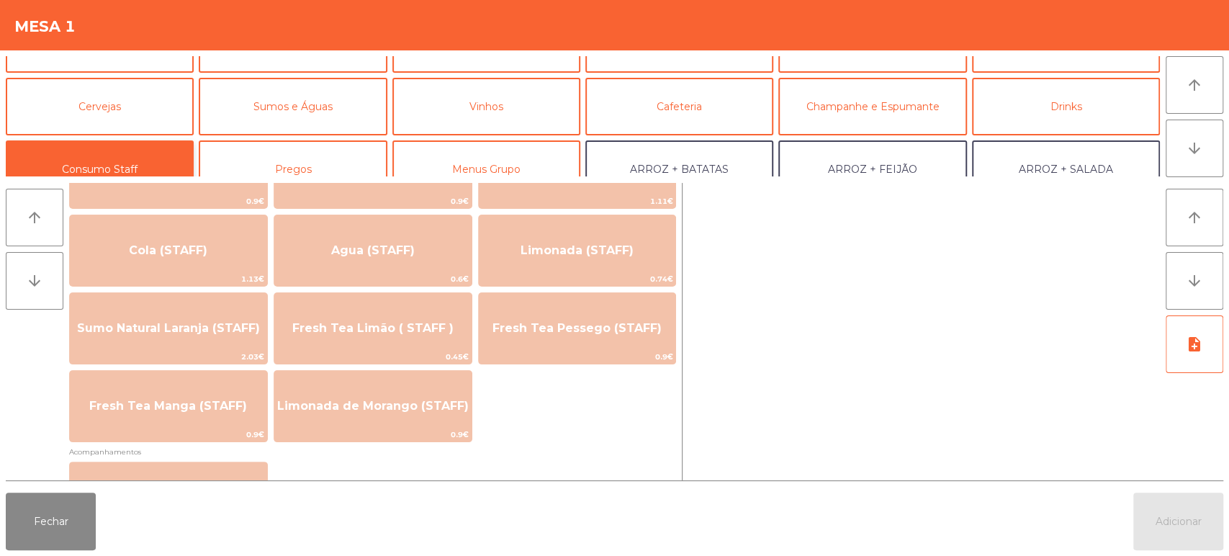
scroll to position [318, 0]
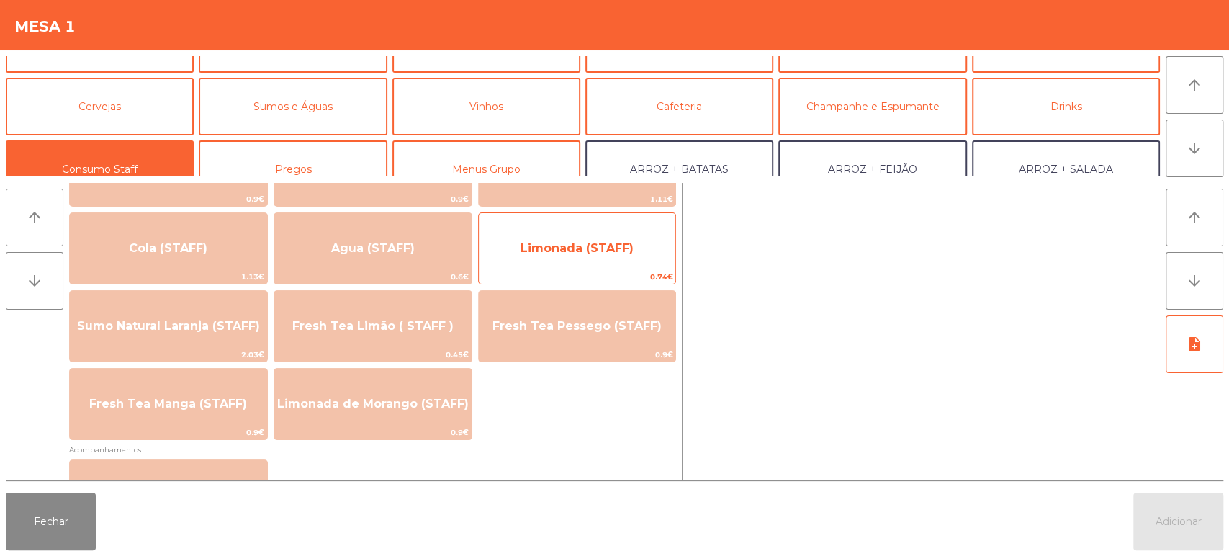
click at [614, 270] on span "0.74€" at bounding box center [577, 277] width 197 height 14
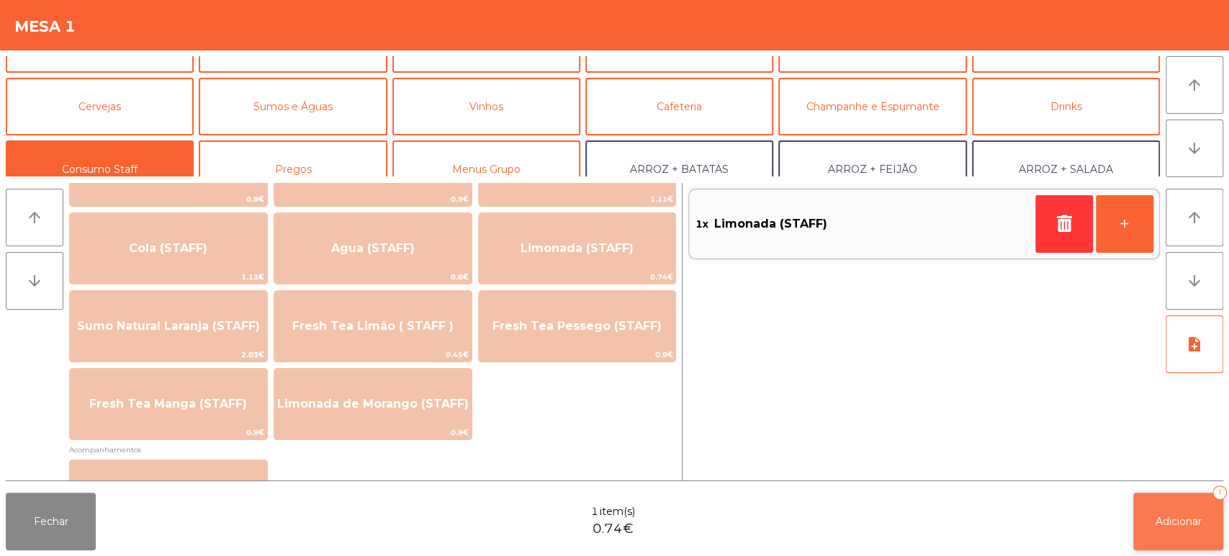
click at [1151, 517] on button "Adicionar 1" at bounding box center [1179, 522] width 90 height 58
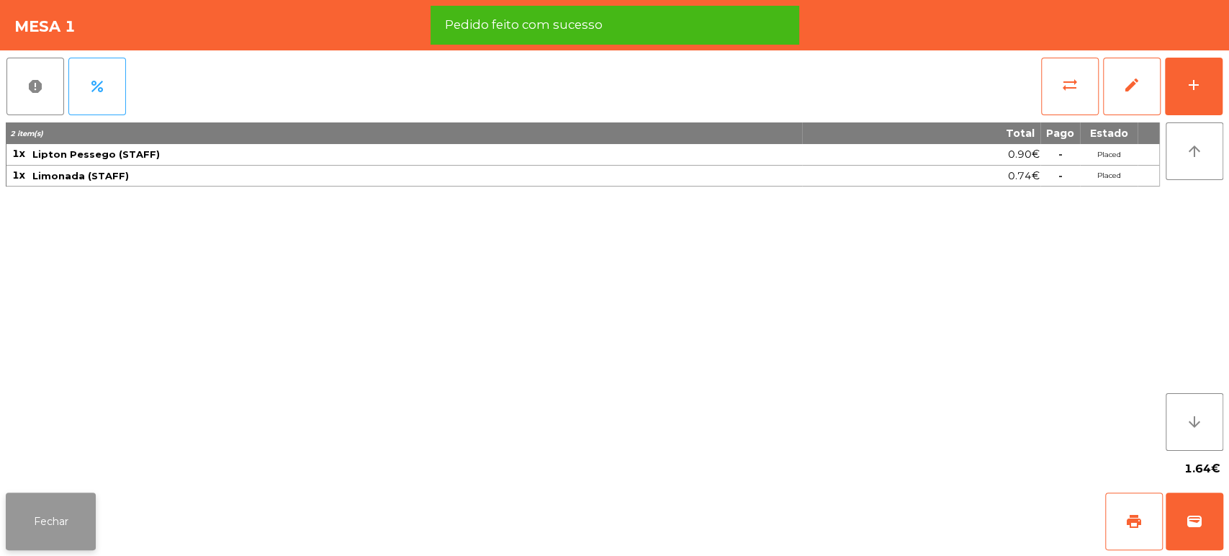
click at [85, 520] on button "Fechar" at bounding box center [51, 522] width 90 height 58
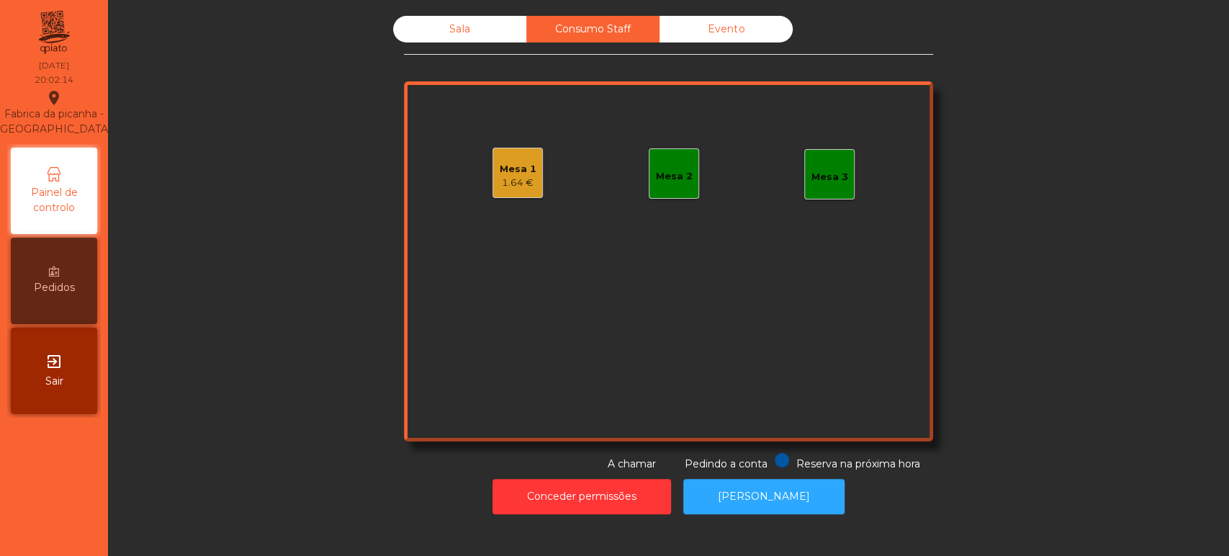
click at [437, 23] on div "Sala" at bounding box center [459, 29] width 133 height 27
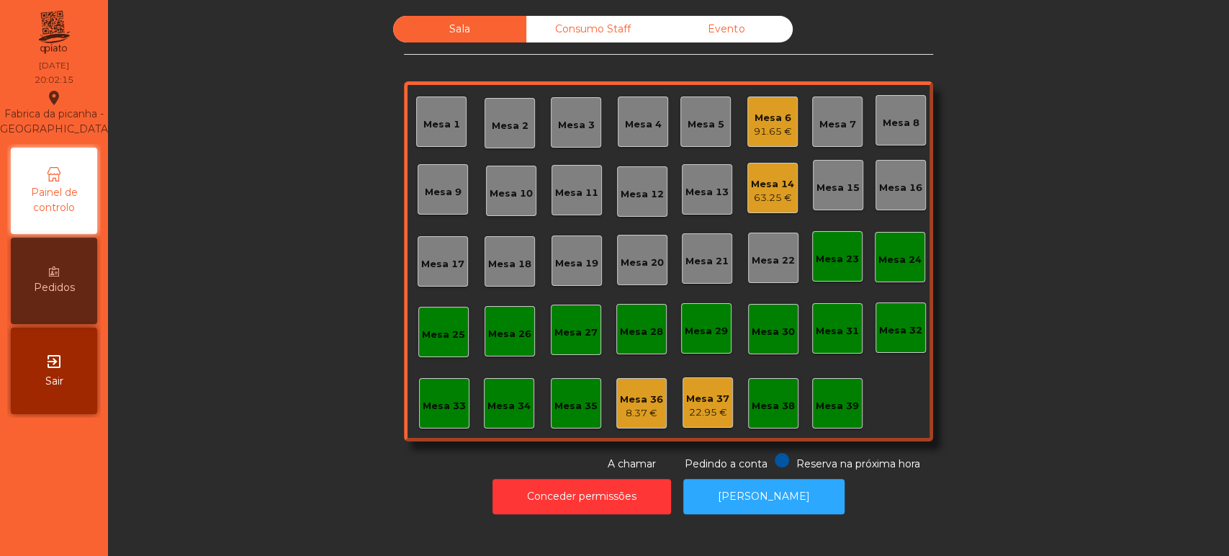
click at [769, 121] on div "Mesa 6" at bounding box center [773, 118] width 38 height 14
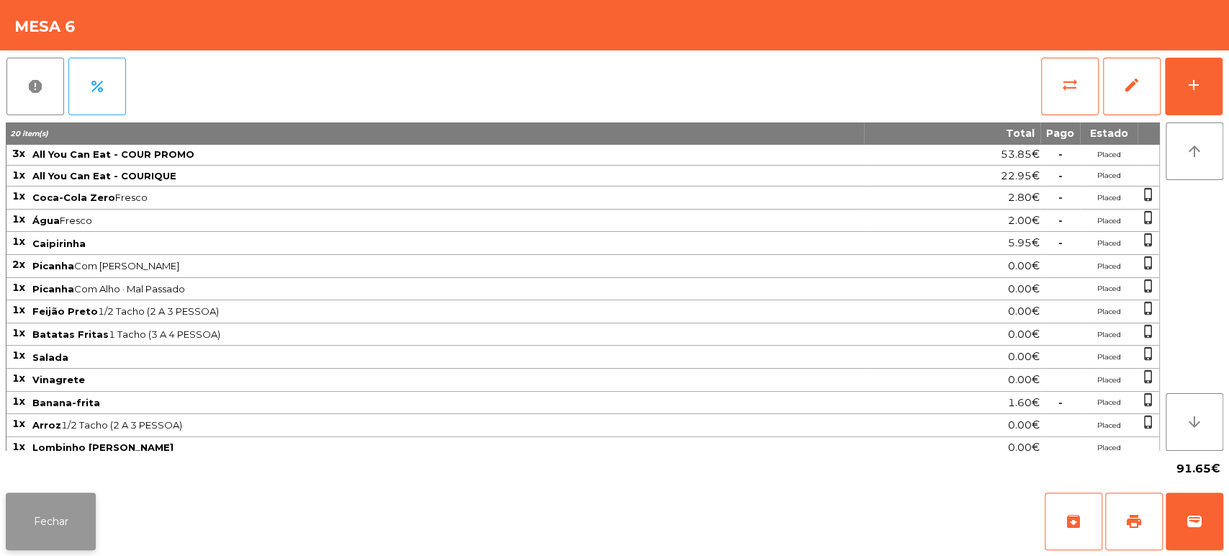
click at [73, 493] on button "Fechar" at bounding box center [51, 522] width 90 height 58
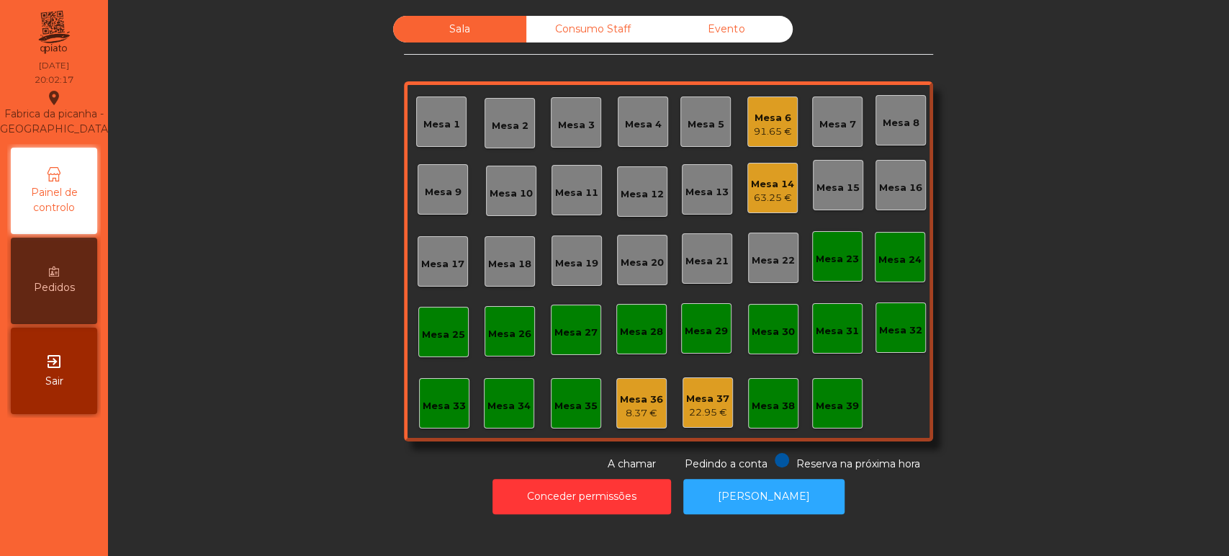
click at [748, 187] on div "Mesa 14 63.25 €" at bounding box center [773, 188] width 50 height 50
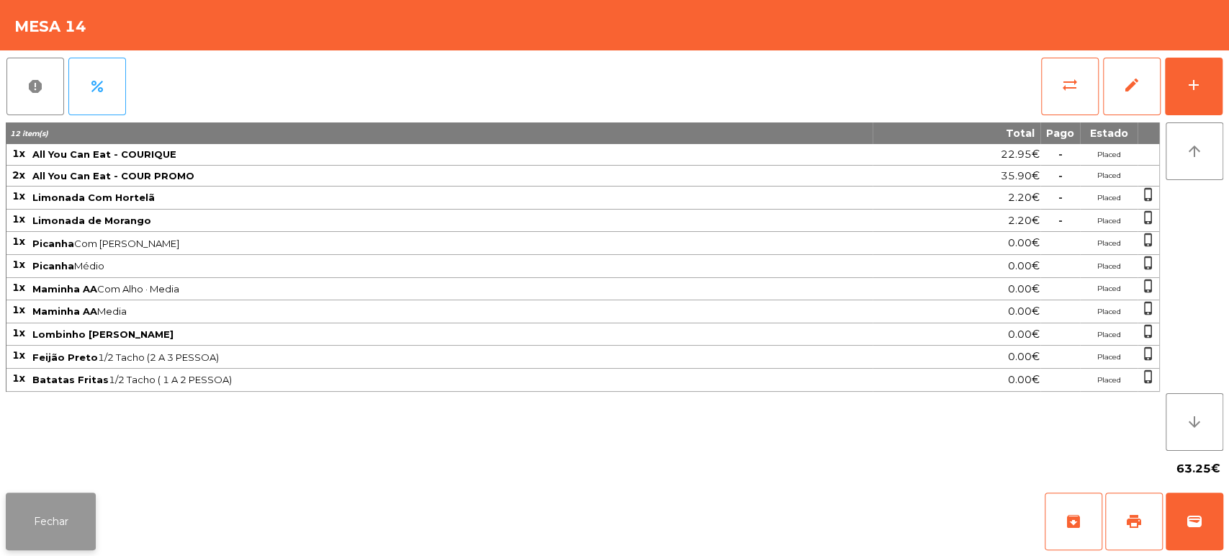
click at [58, 519] on button "Fechar" at bounding box center [51, 522] width 90 height 58
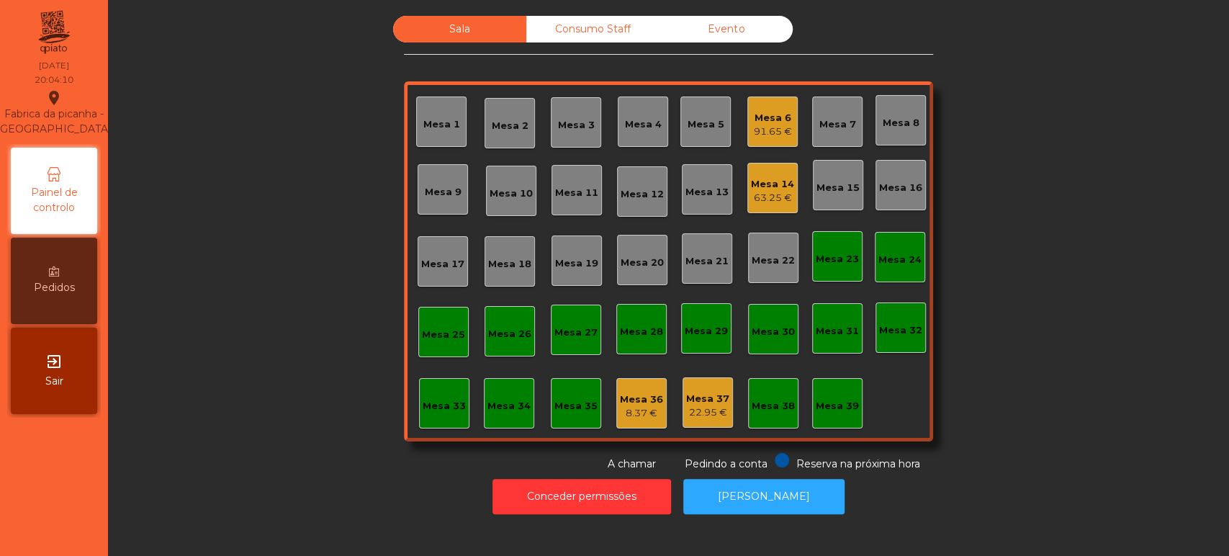
click at [767, 106] on div "Mesa 6 91.65 €" at bounding box center [773, 122] width 38 height 34
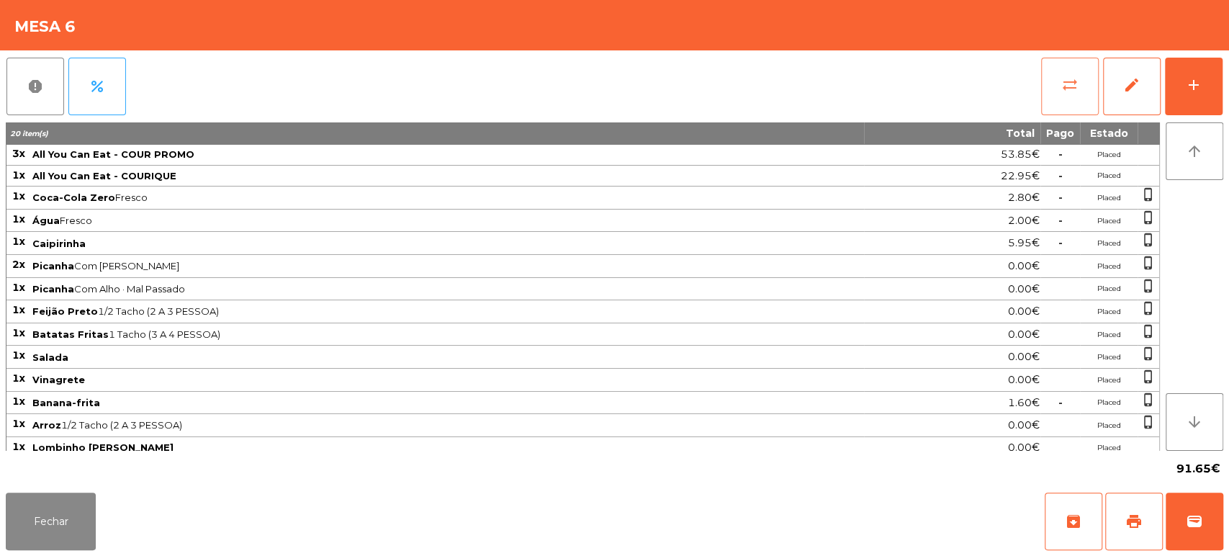
click at [1056, 97] on button "sync_alt" at bounding box center [1070, 87] width 58 height 58
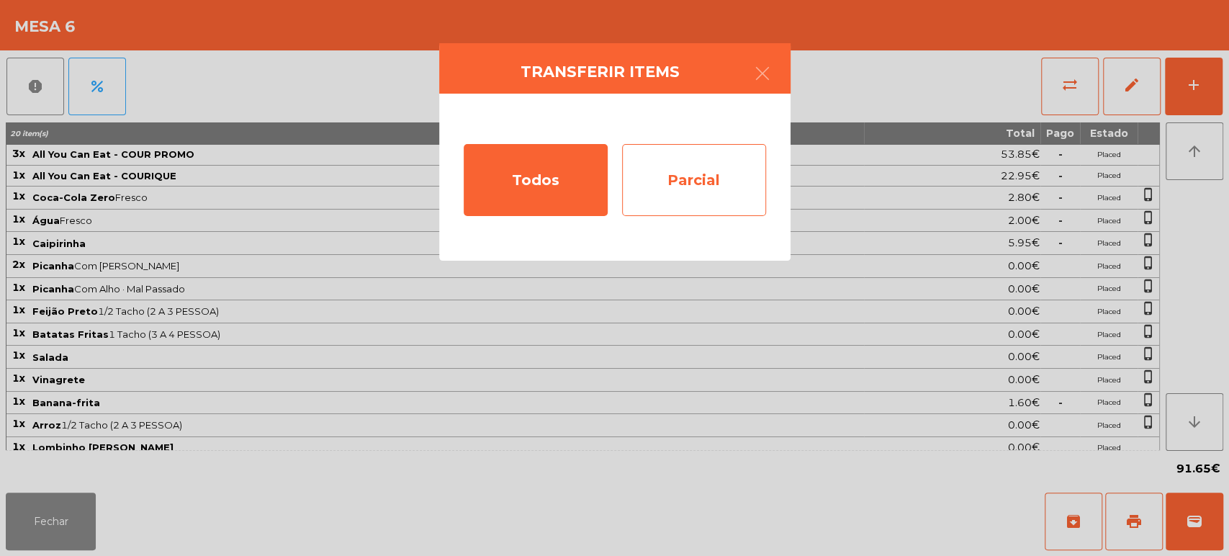
click at [692, 181] on div "Parcial" at bounding box center [694, 180] width 144 height 72
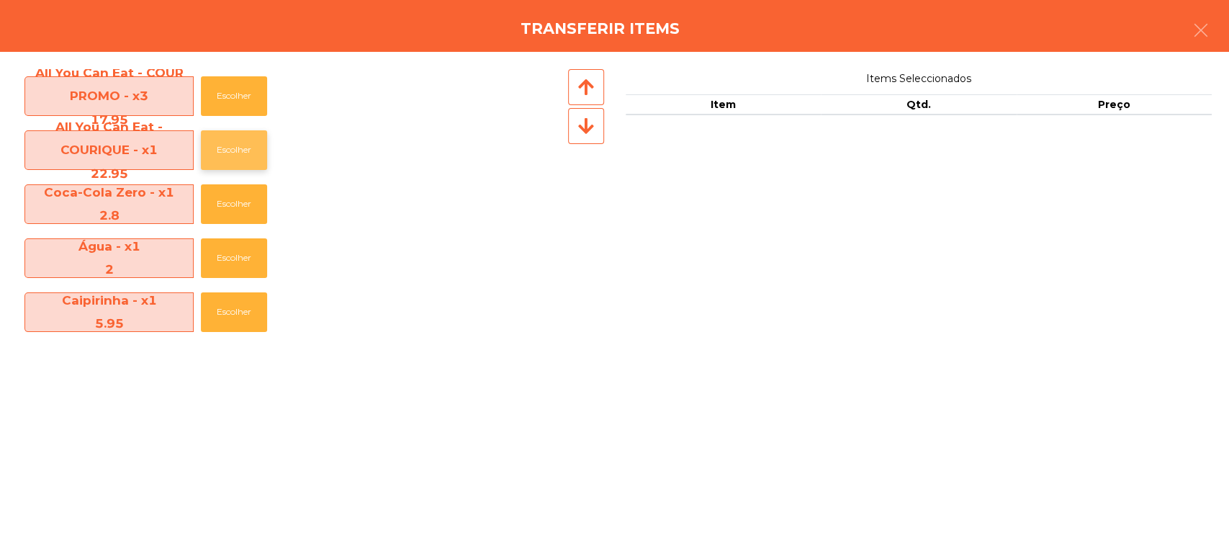
click at [206, 158] on button "Escolher" at bounding box center [234, 150] width 66 height 40
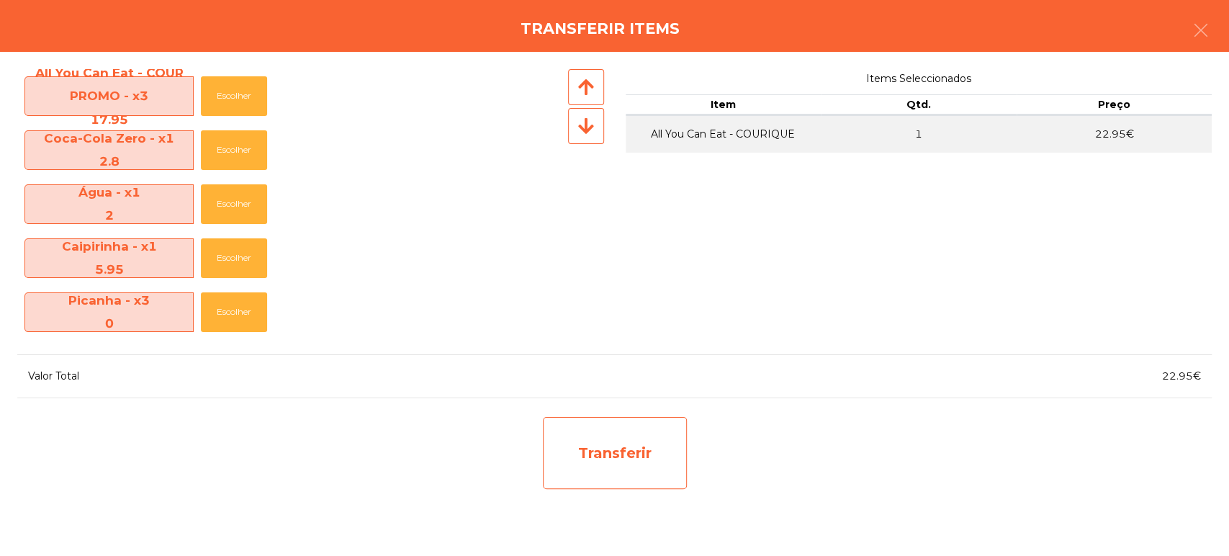
click at [583, 465] on div "Transferir" at bounding box center [615, 453] width 144 height 72
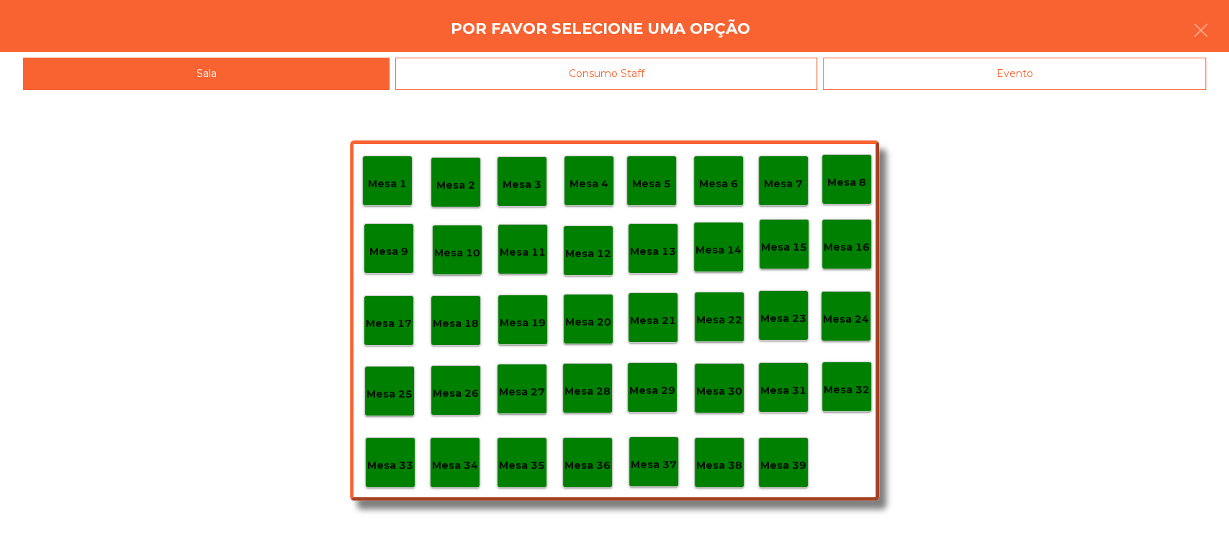
click at [660, 463] on p "Mesa 37" at bounding box center [654, 465] width 46 height 17
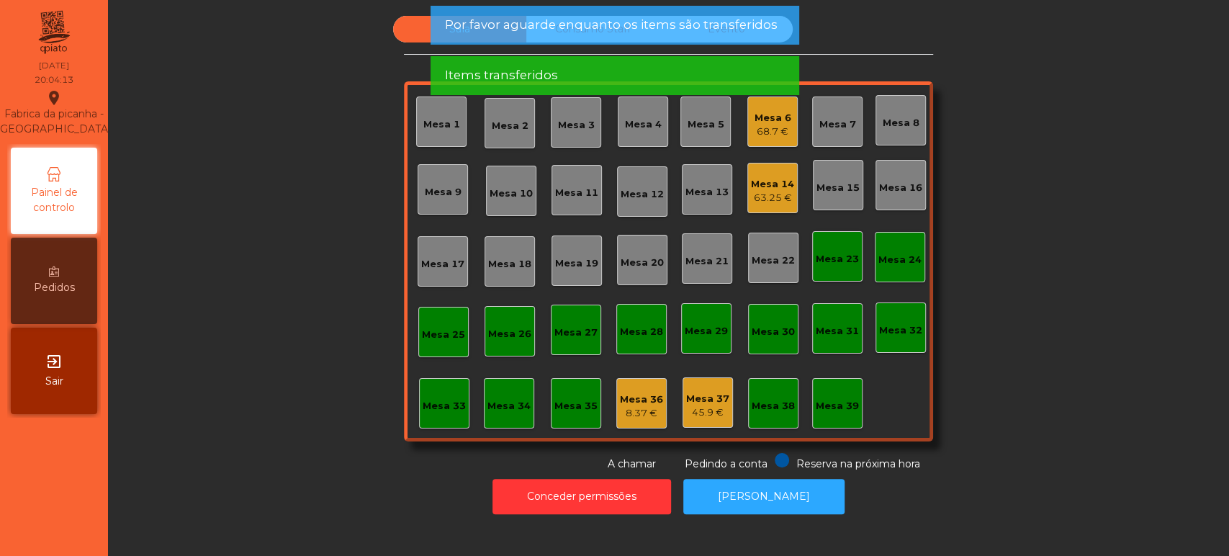
click at [748, 125] on div "Mesa 6 68.7 €" at bounding box center [773, 122] width 50 height 50
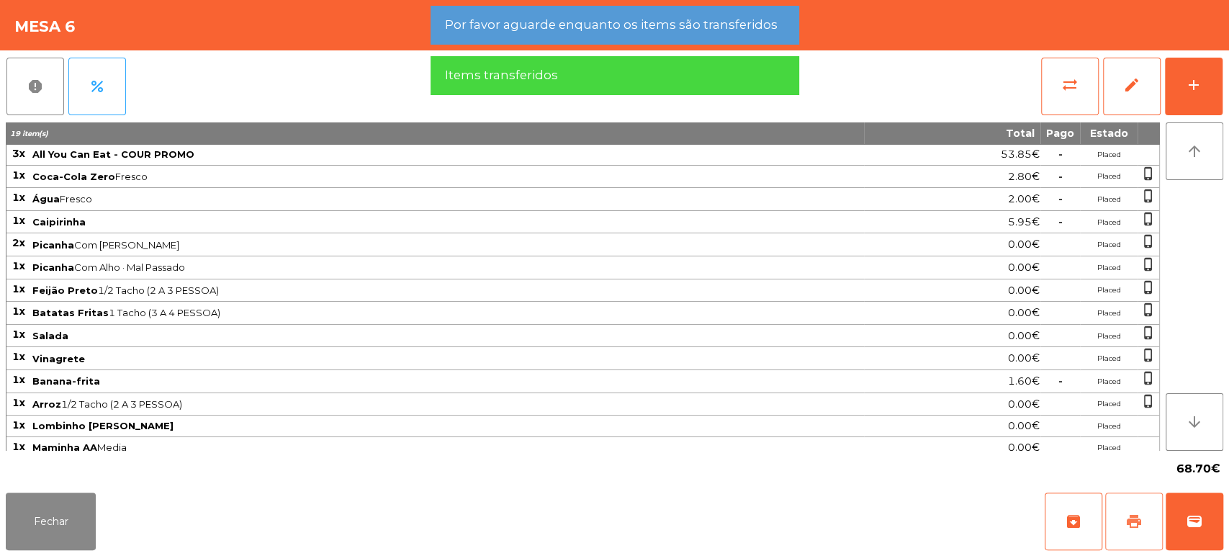
click at [1129, 509] on button "print" at bounding box center [1134, 522] width 58 height 58
click at [79, 517] on button "Fechar" at bounding box center [51, 522] width 90 height 58
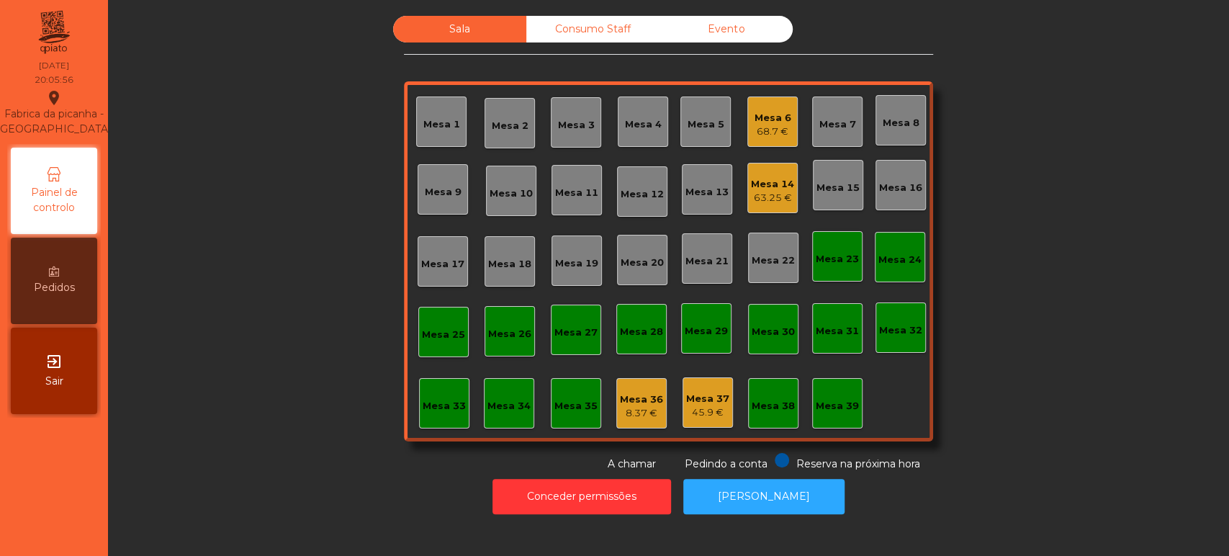
click at [784, 121] on div "Mesa 6" at bounding box center [773, 118] width 37 height 14
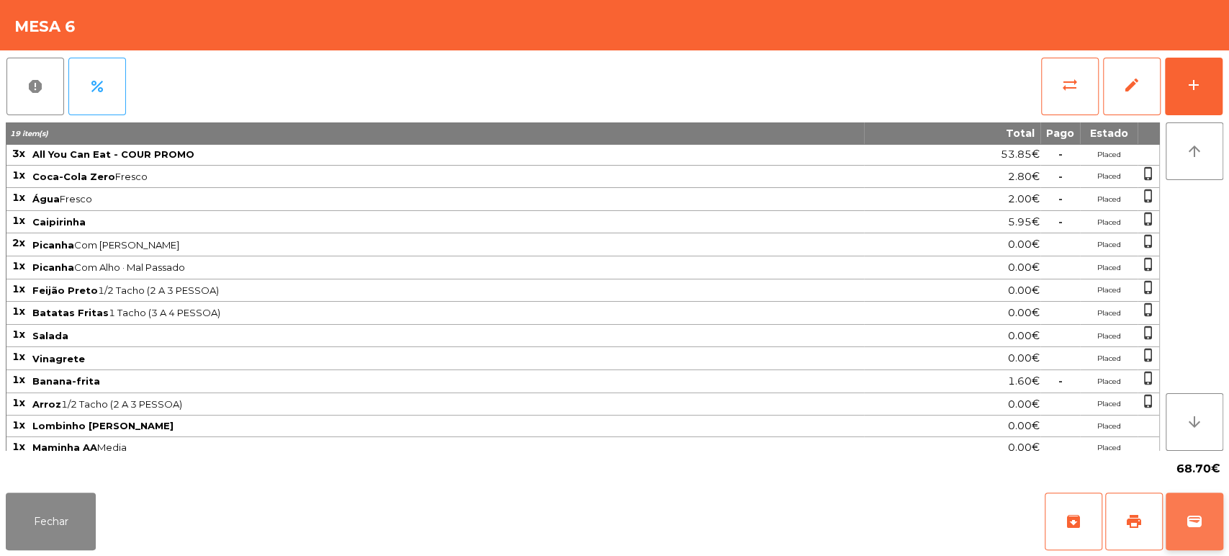
click at [1177, 521] on button "wallet" at bounding box center [1195, 522] width 58 height 58
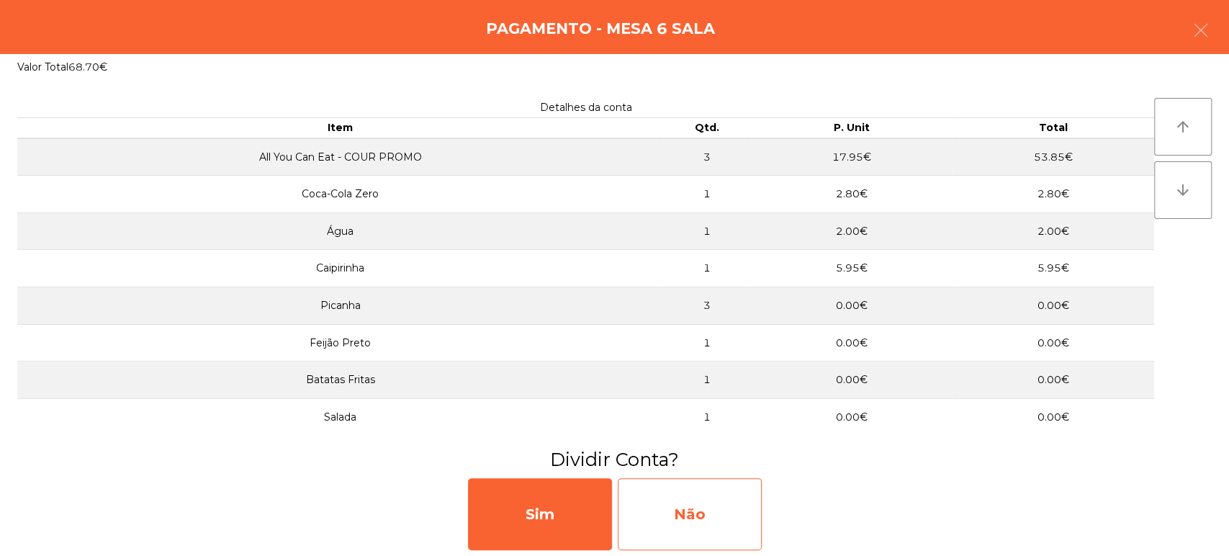
click at [645, 521] on div "Não" at bounding box center [690, 514] width 144 height 72
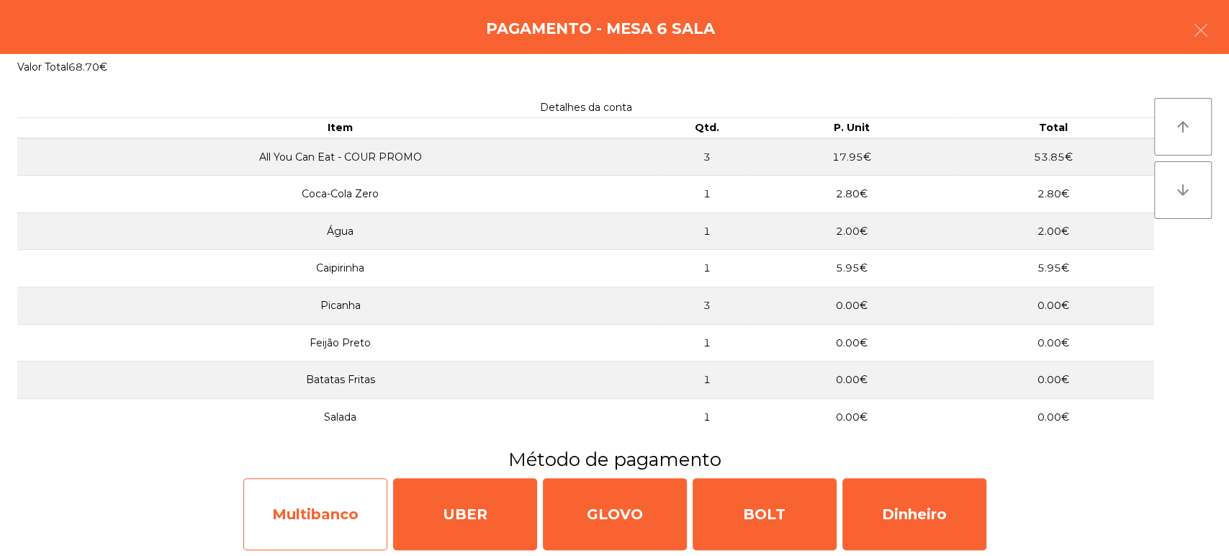
click at [291, 524] on div "Multibanco" at bounding box center [315, 514] width 144 height 72
select select "**"
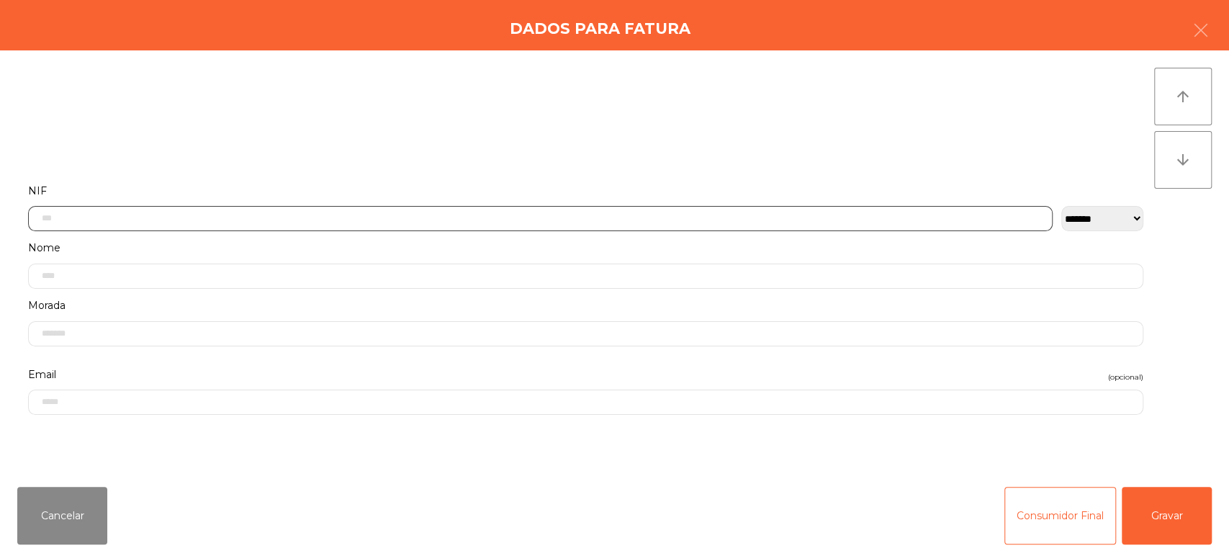
click at [469, 215] on input "text" at bounding box center [540, 218] width 1025 height 25
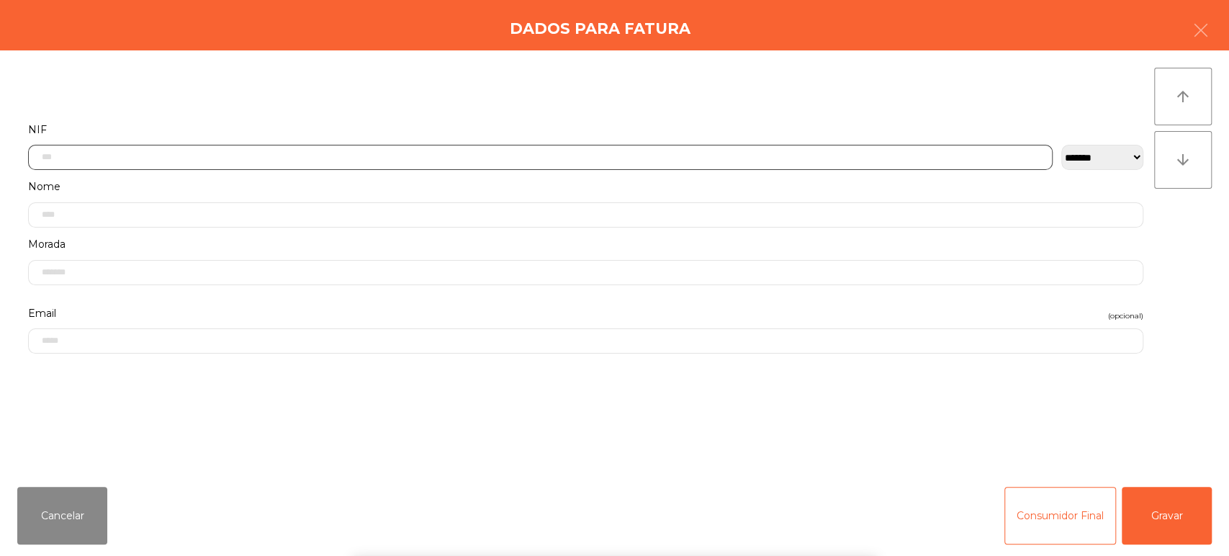
scroll to position [112, 0]
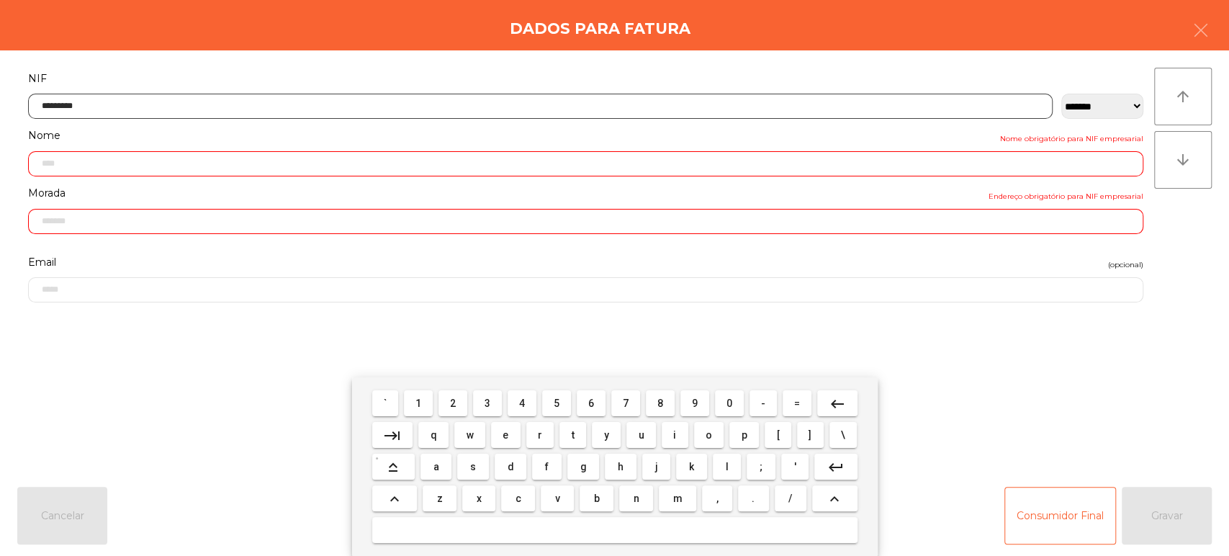
type input "*********"
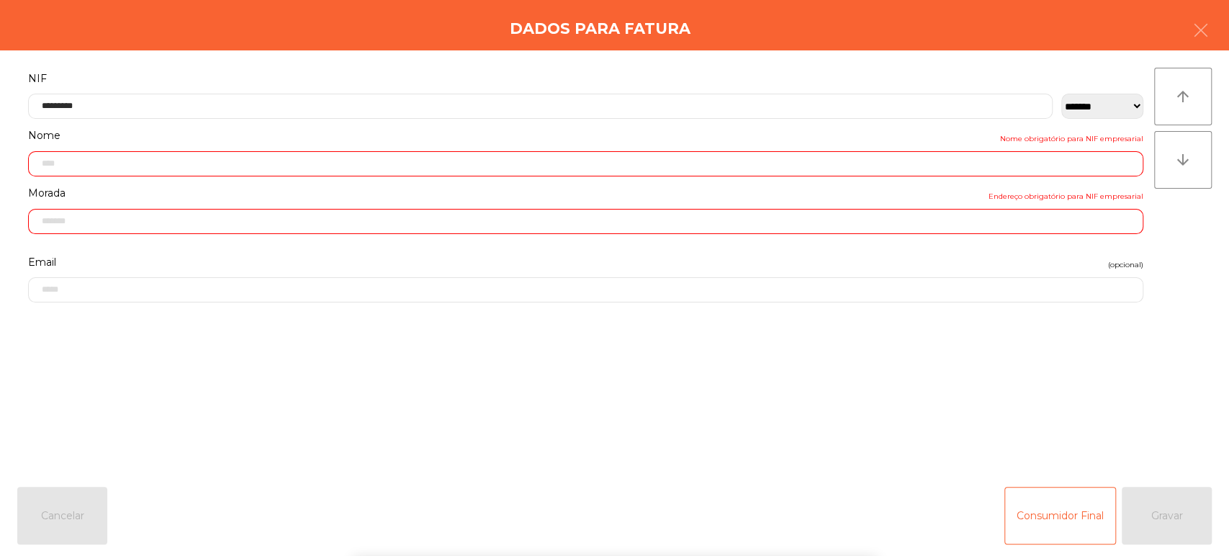
click at [1177, 503] on div "` 1 2 3 4 5 6 7 8 9 0 - = keyboard_backspace keyboard_tab q w e r t y u i o p […" at bounding box center [614, 466] width 1229 height 179
type input "**********"
click at [1188, 514] on button "Gravar" at bounding box center [1167, 516] width 90 height 58
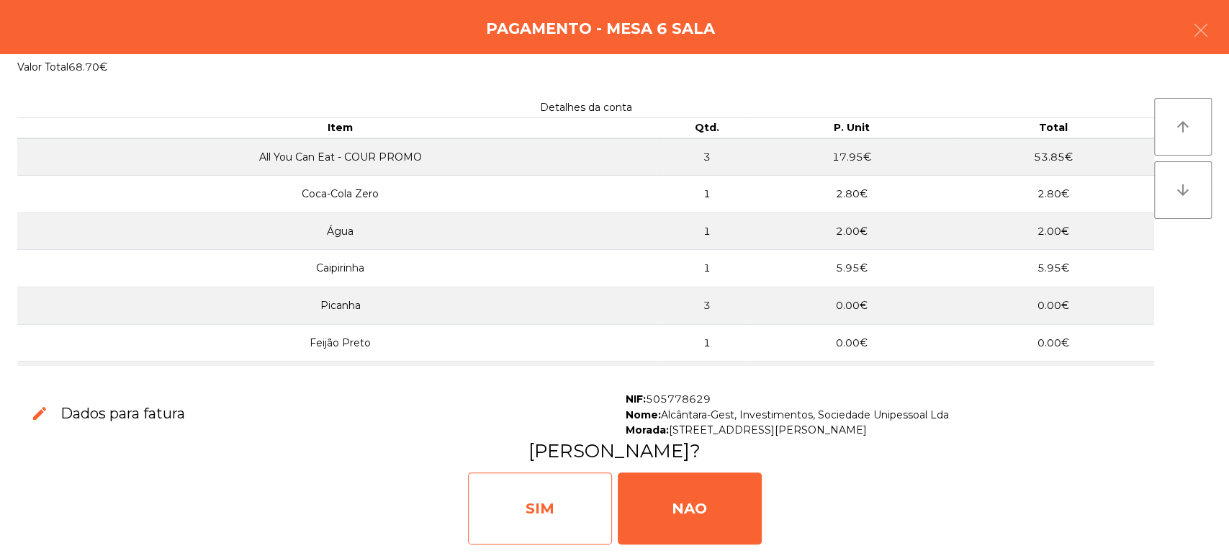
click at [552, 490] on div "SIM" at bounding box center [540, 508] width 144 height 72
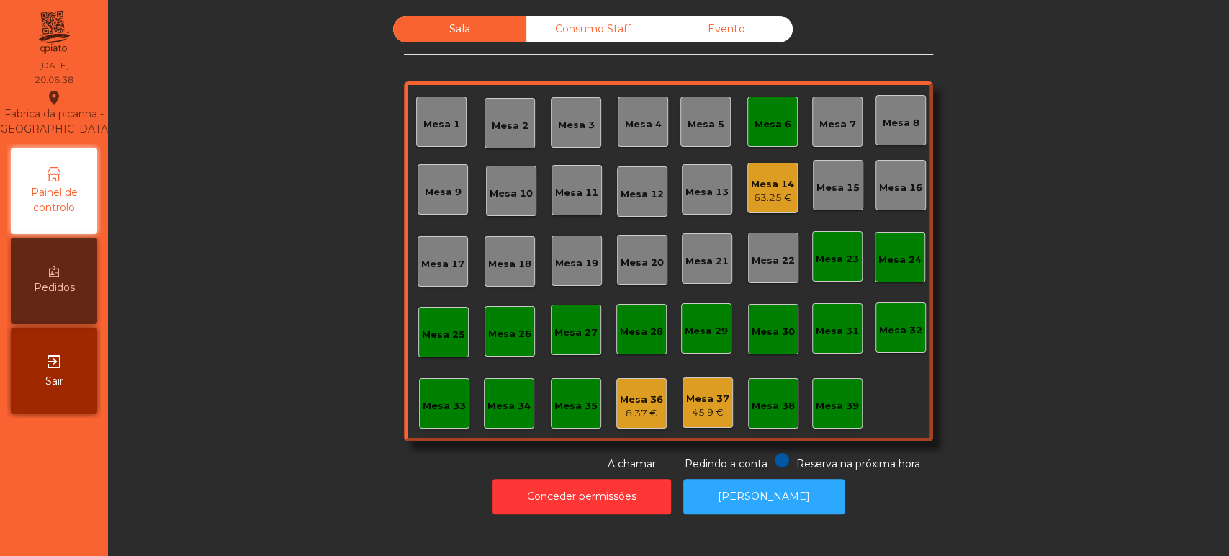
click at [755, 132] on div "Mesa 6" at bounding box center [773, 122] width 50 height 50
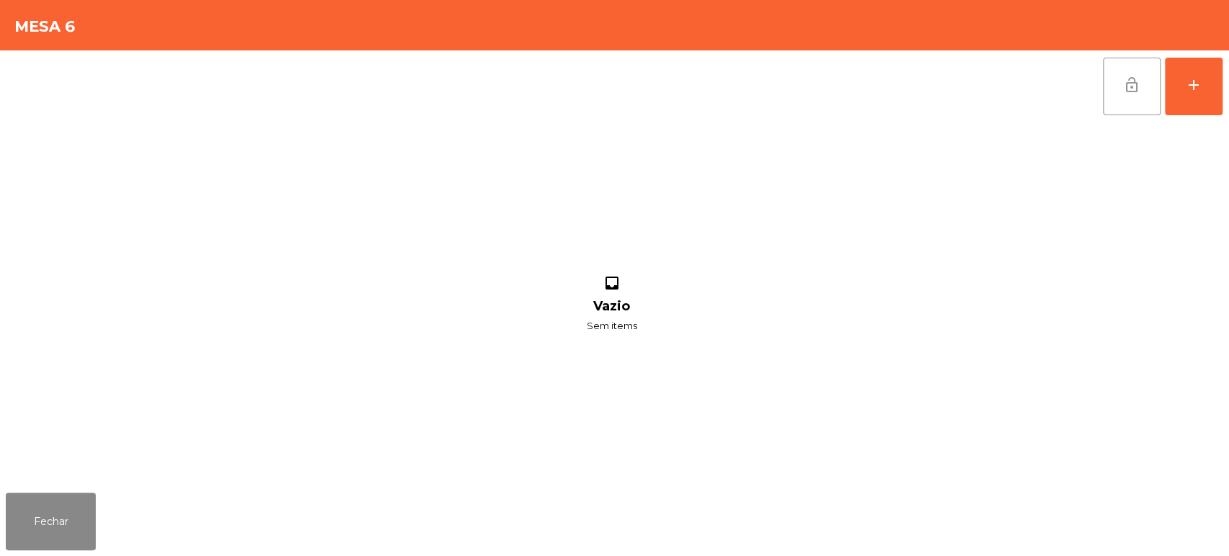
click at [1123, 94] on button "lock_open" at bounding box center [1132, 87] width 58 height 58
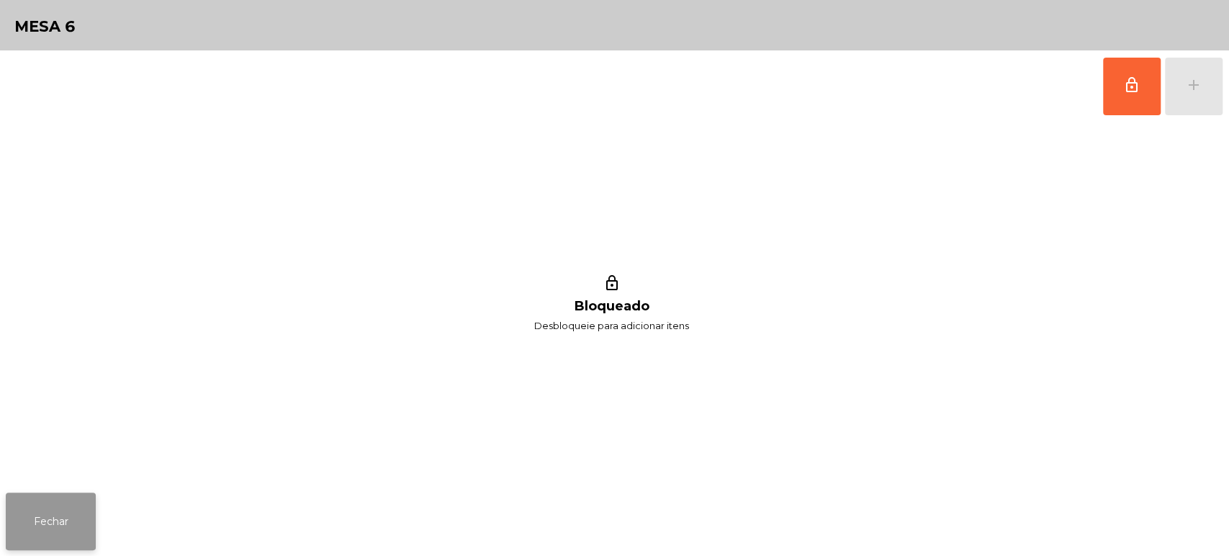
click at [63, 498] on button "Fechar" at bounding box center [51, 522] width 90 height 58
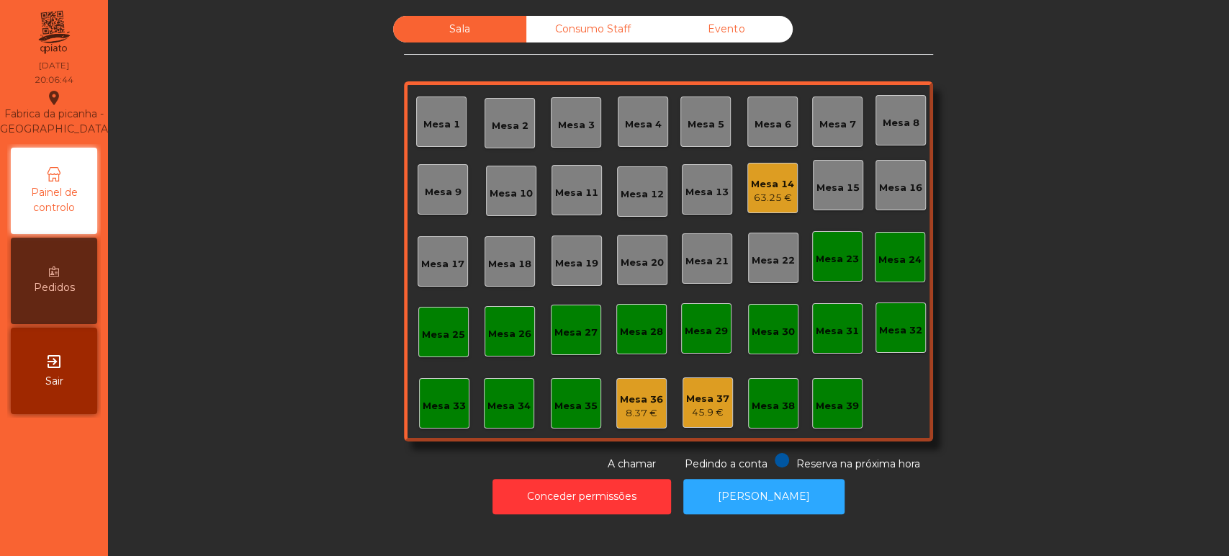
click at [633, 409] on div "8.37 €" at bounding box center [641, 413] width 43 height 14
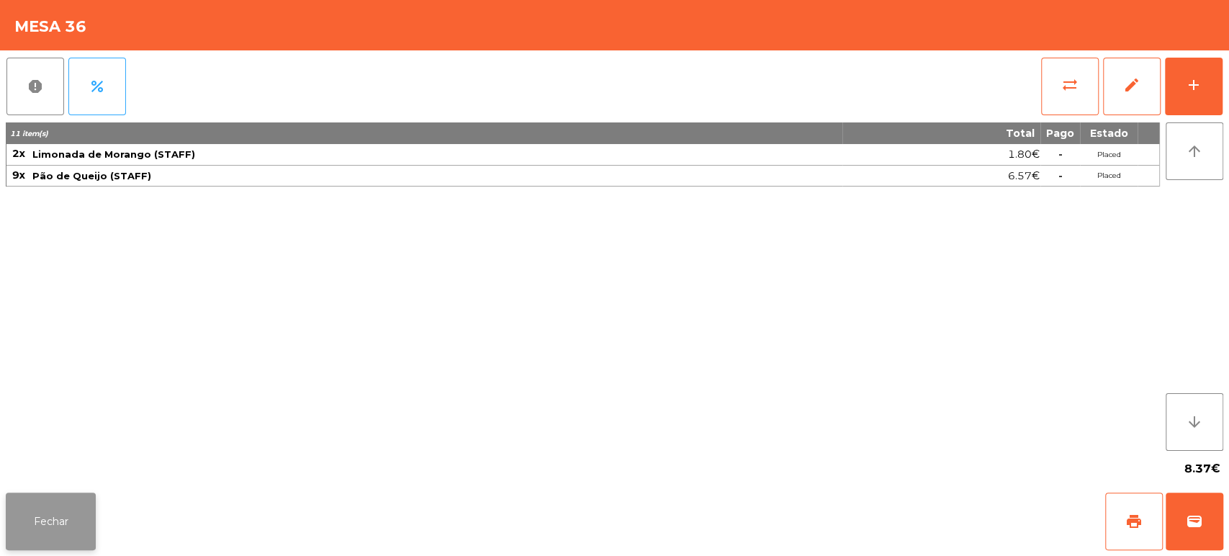
click at [71, 502] on button "Fechar" at bounding box center [51, 522] width 90 height 58
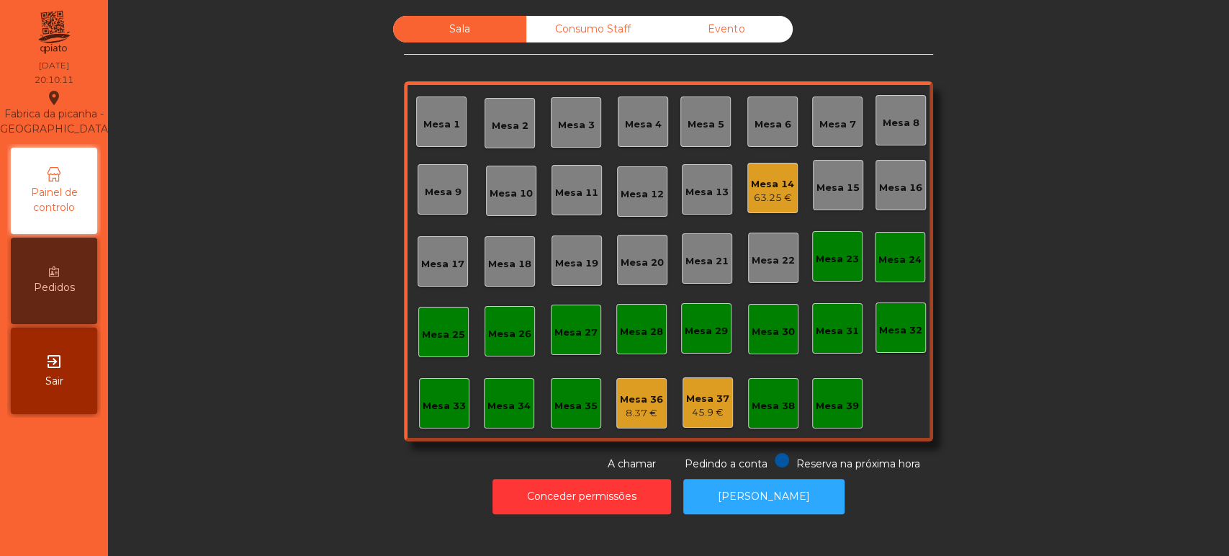
click at [835, 393] on div "Mesa 39" at bounding box center [837, 403] width 43 height 20
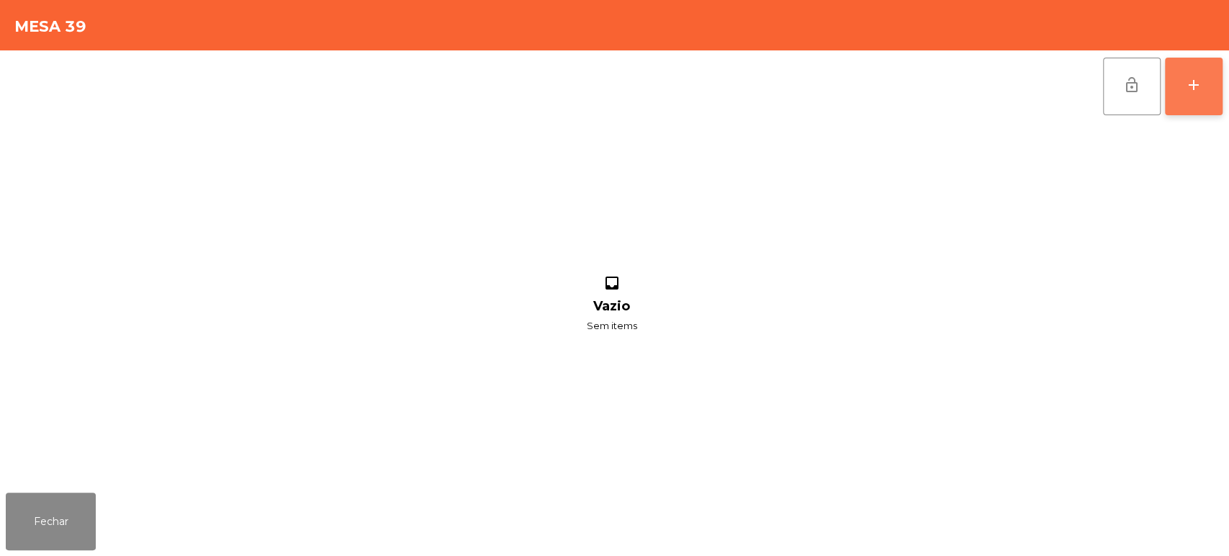
click at [1213, 86] on button "add" at bounding box center [1194, 87] width 58 height 58
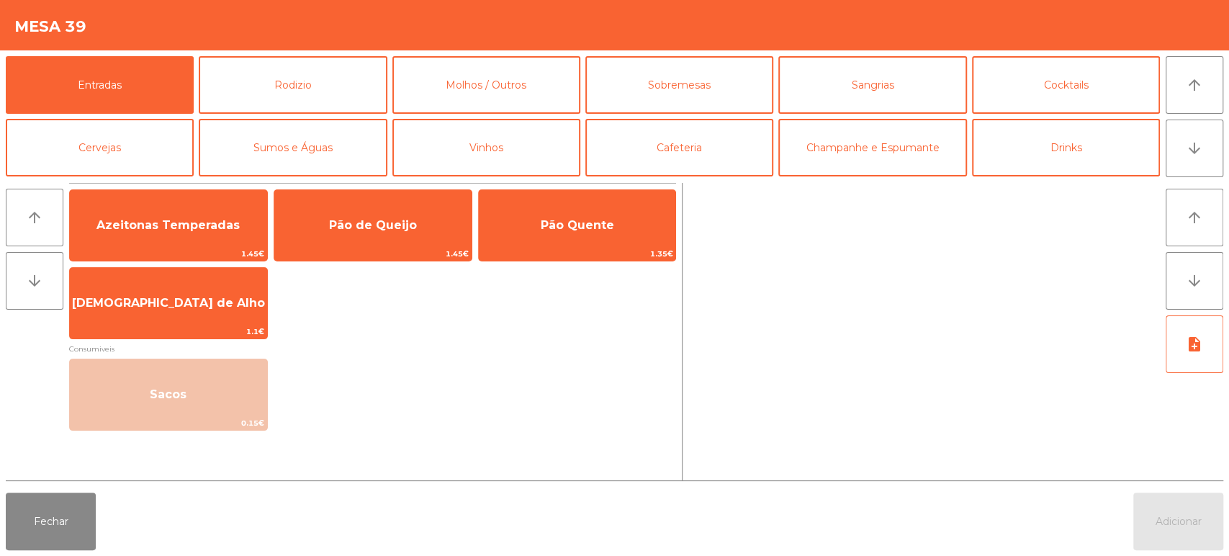
scroll to position [63, 0]
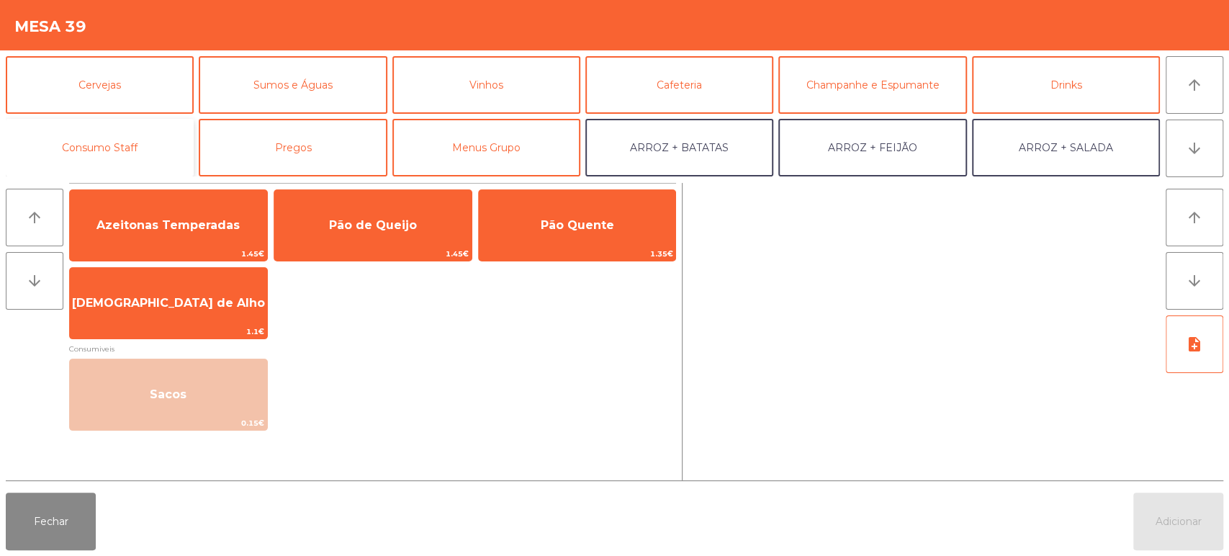
click at [152, 132] on button "Consumo Staff" at bounding box center [100, 148] width 188 height 58
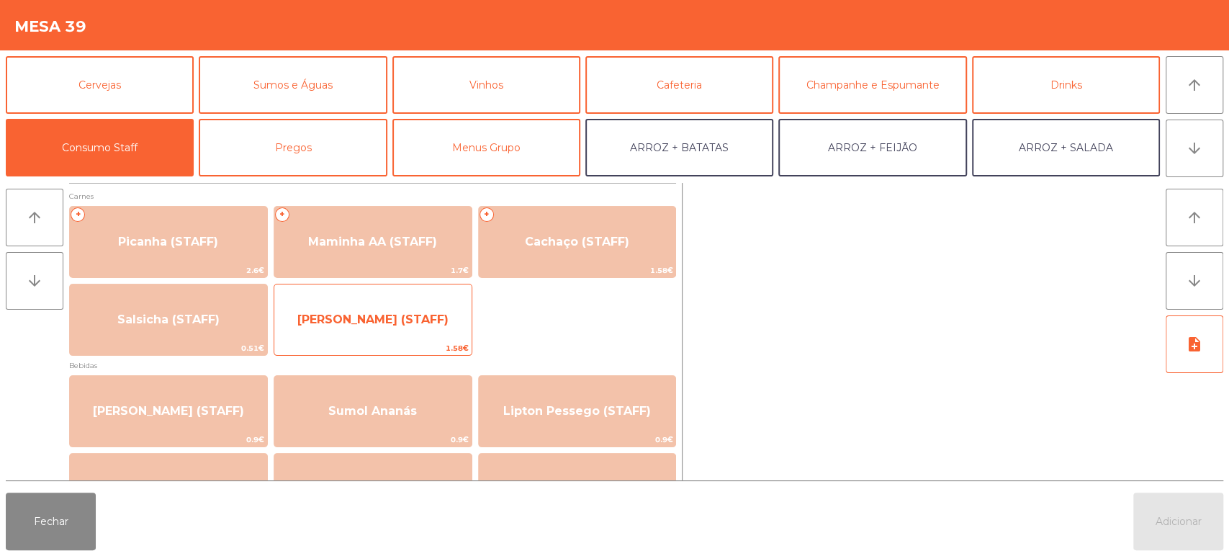
click at [427, 313] on span "[PERSON_NAME] (STAFF)" at bounding box center [372, 320] width 151 height 14
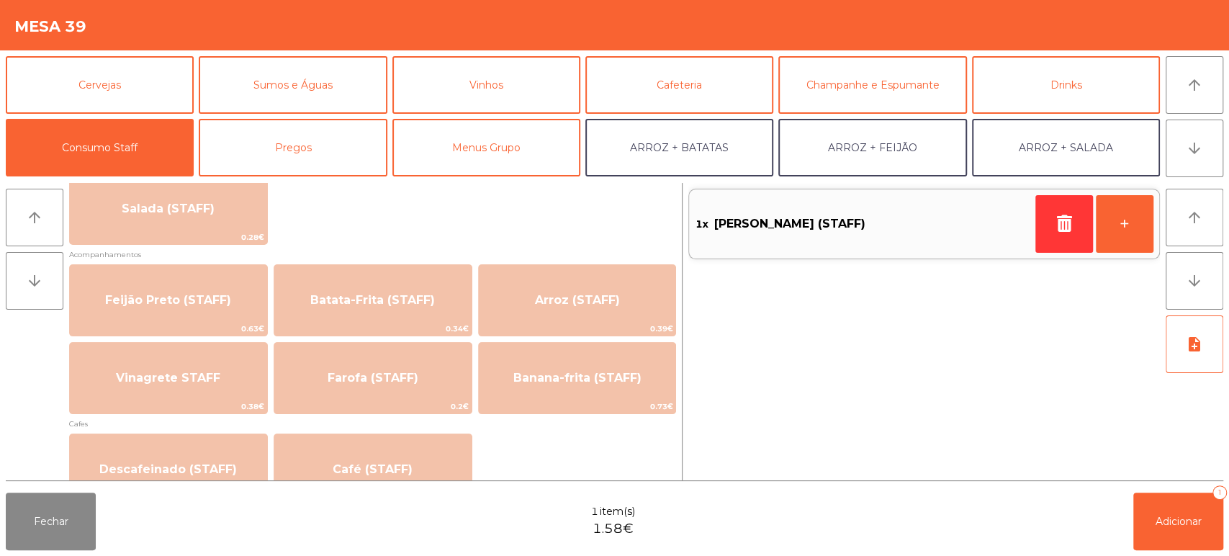
scroll to position [608, 0]
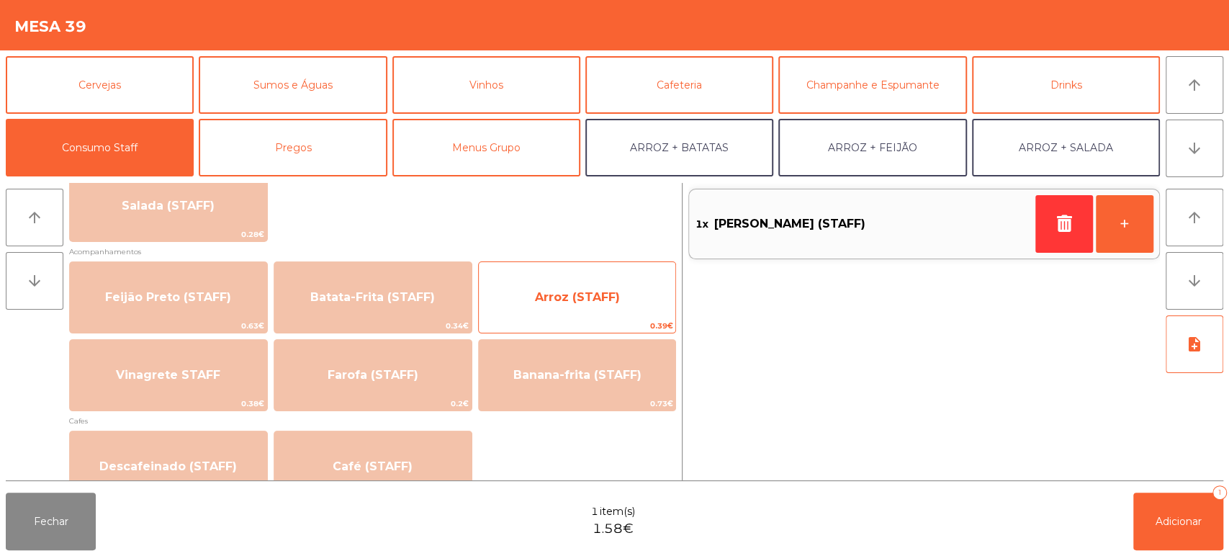
click at [570, 300] on span "Arroz (STAFF)" at bounding box center [577, 297] width 85 height 14
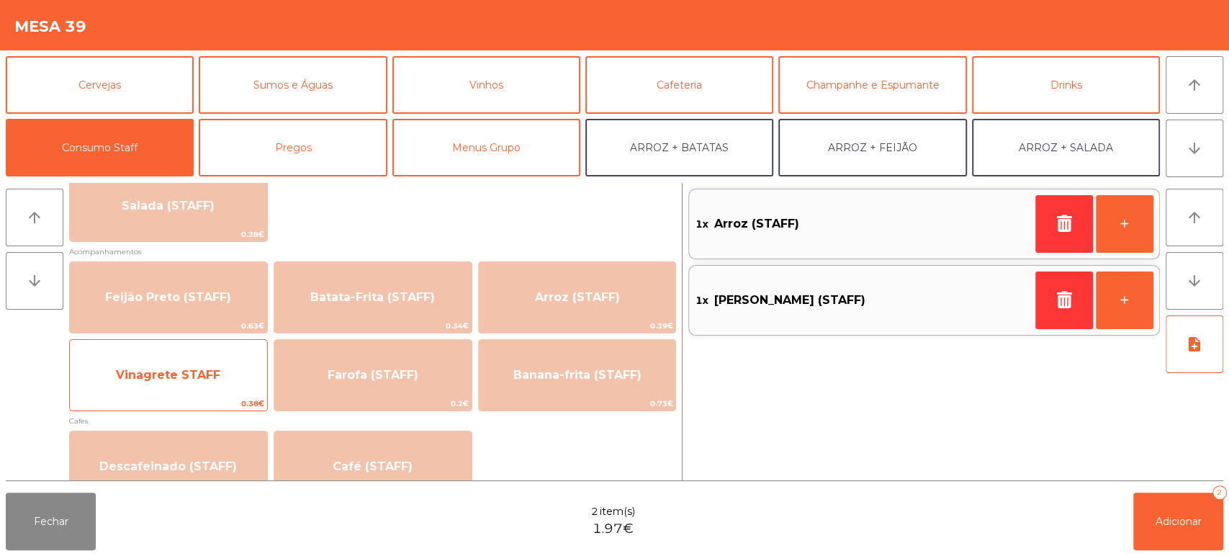
click at [181, 374] on span "Vinagrete STAFF" at bounding box center [168, 375] width 104 height 14
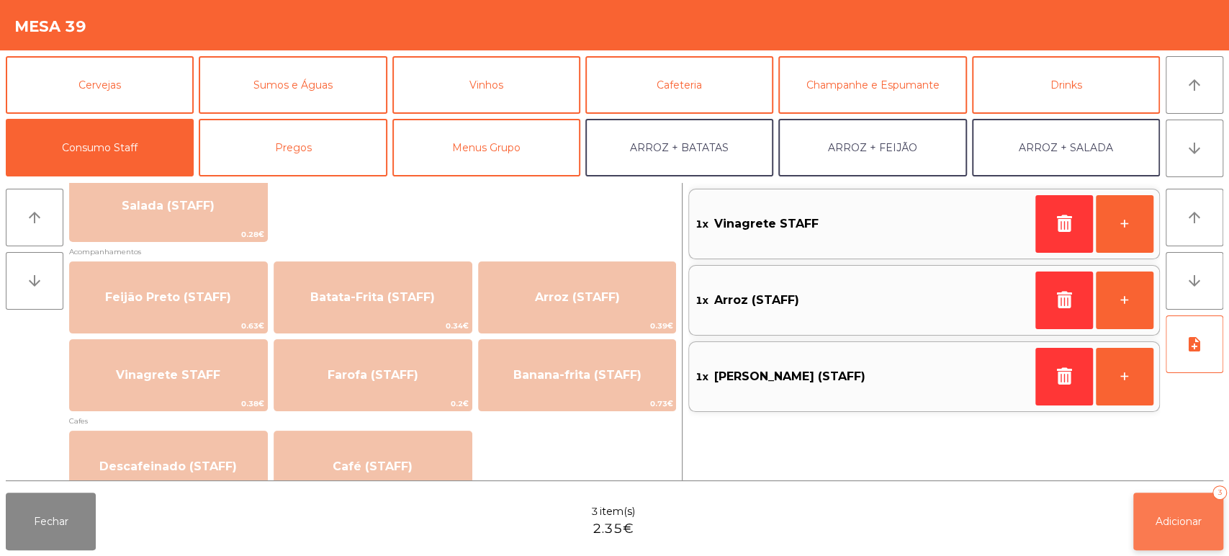
click at [1165, 536] on button "Adicionar 3" at bounding box center [1179, 522] width 90 height 58
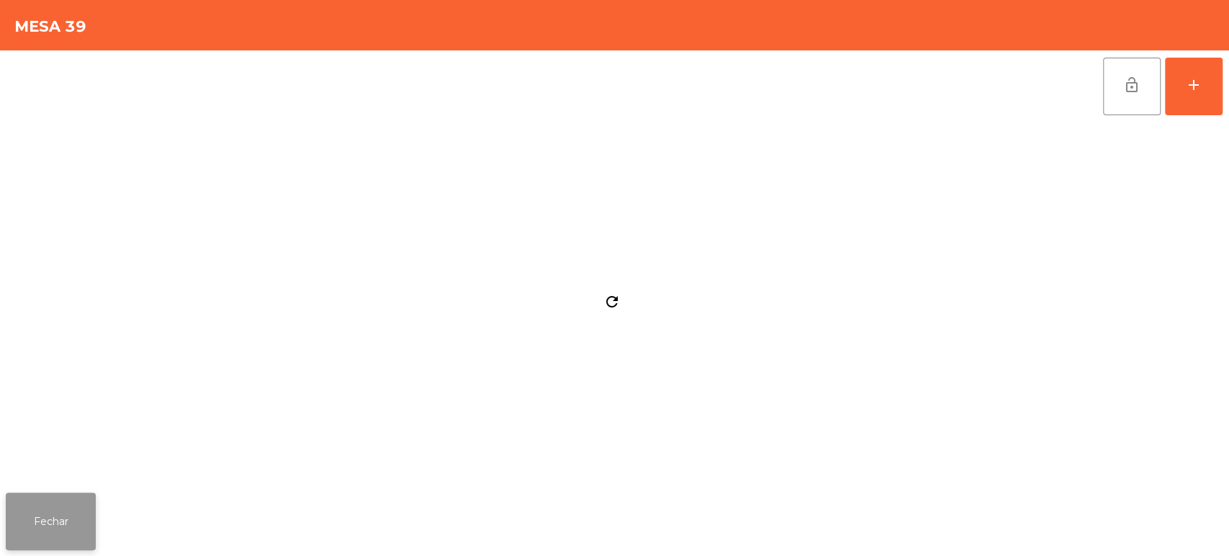
click at [48, 519] on button "Fechar" at bounding box center [51, 522] width 90 height 58
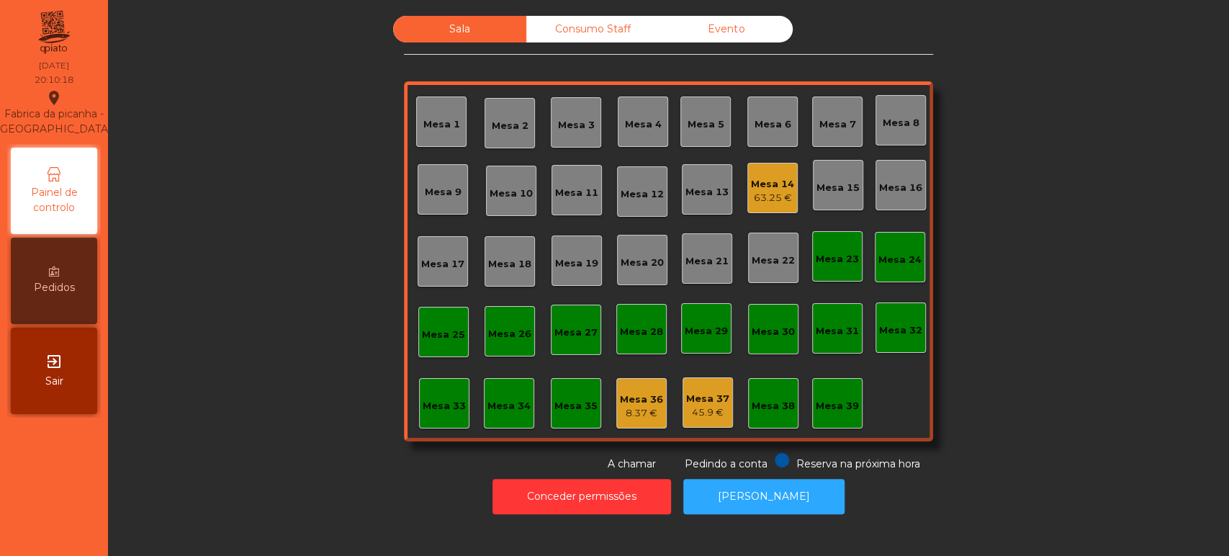
click at [1059, 248] on div "Sala Consumo Staff Evento Mesa 1 [GEOGRAPHIC_DATA] 3 Mesa 4 Mesa 5 [GEOGRAPHIC_…" at bounding box center [668, 244] width 1082 height 456
click at [503, 184] on div "Mesa 10" at bounding box center [511, 191] width 43 height 20
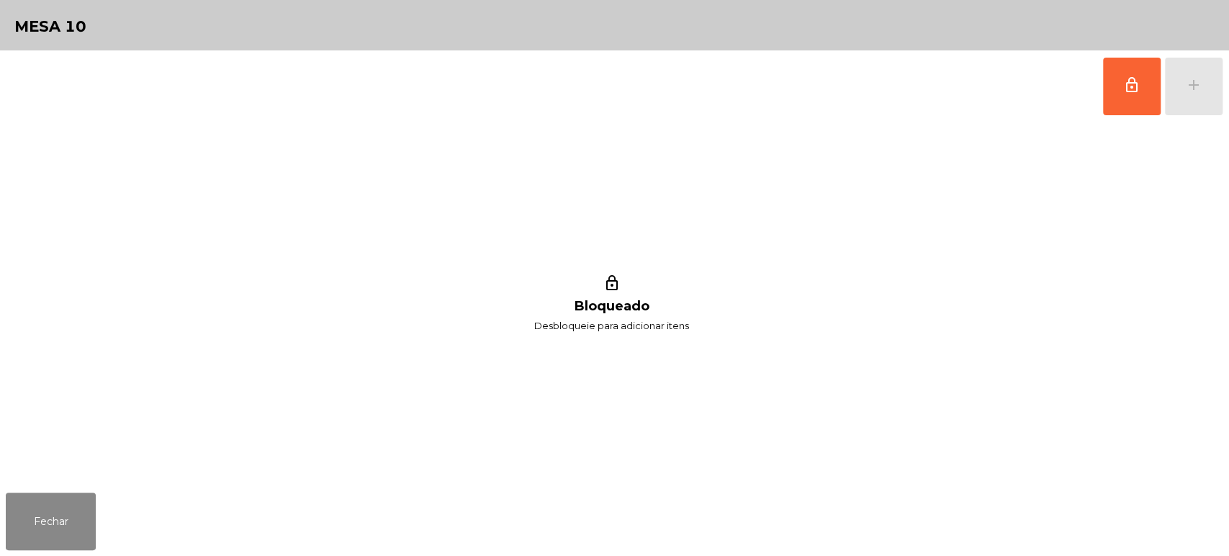
click at [1183, 45] on div "Mesa 10" at bounding box center [614, 25] width 1229 height 50
click at [1127, 83] on span "lock_outline" at bounding box center [1131, 84] width 17 height 17
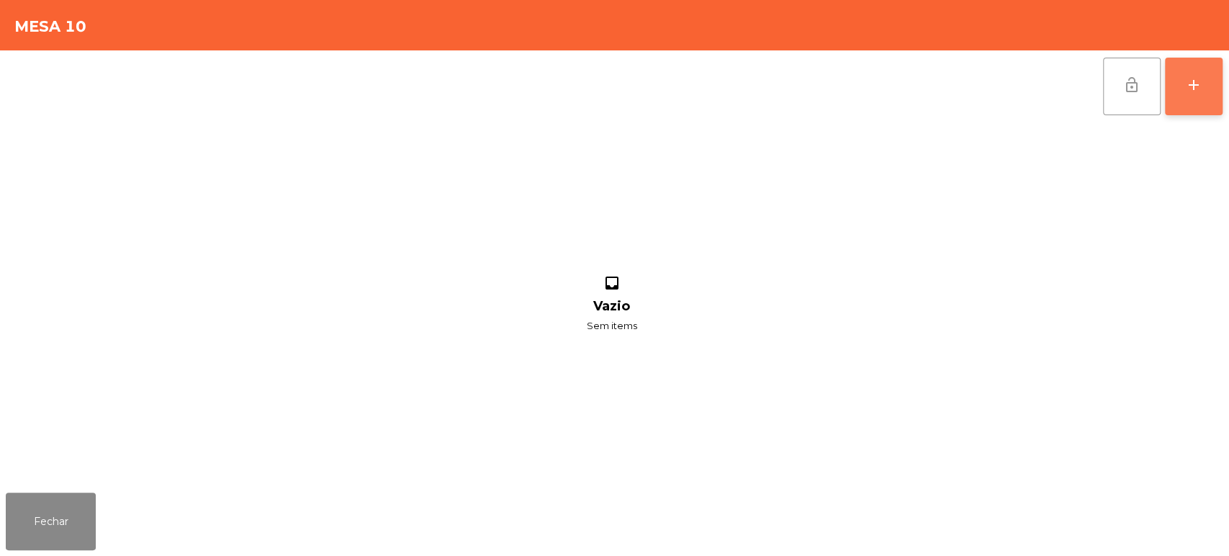
click at [1193, 68] on button "add" at bounding box center [1194, 87] width 58 height 58
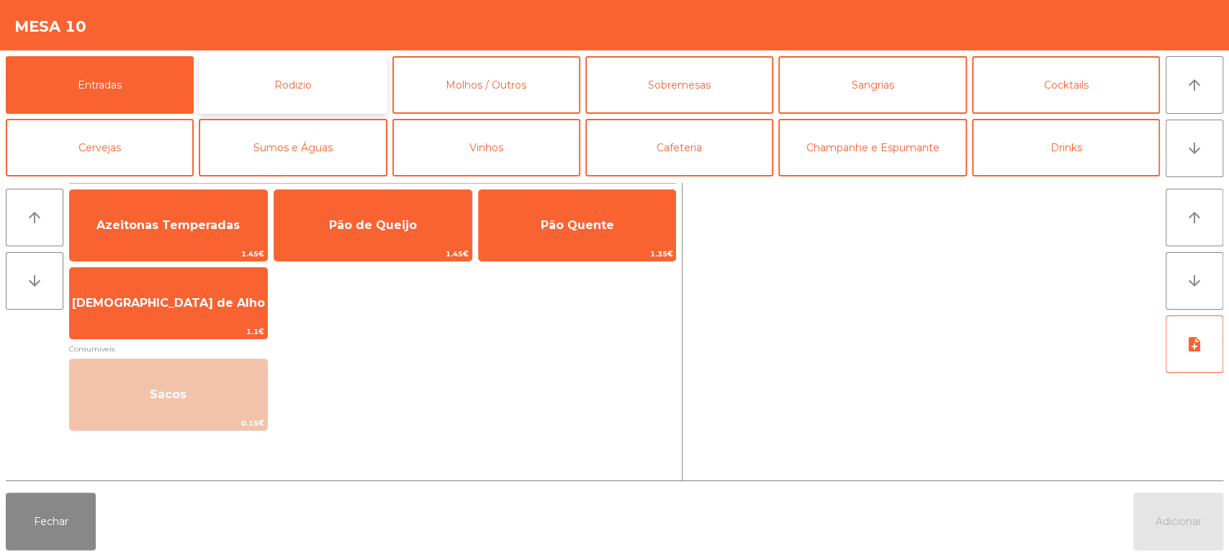
click at [350, 76] on button "Rodizio" at bounding box center [293, 85] width 188 height 58
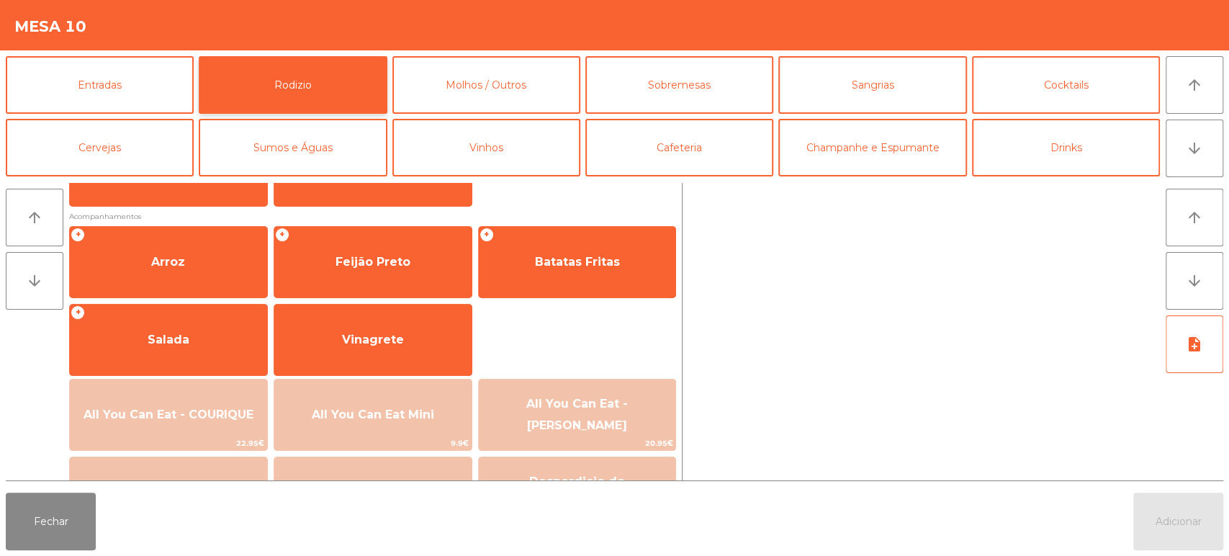
scroll to position [280, 0]
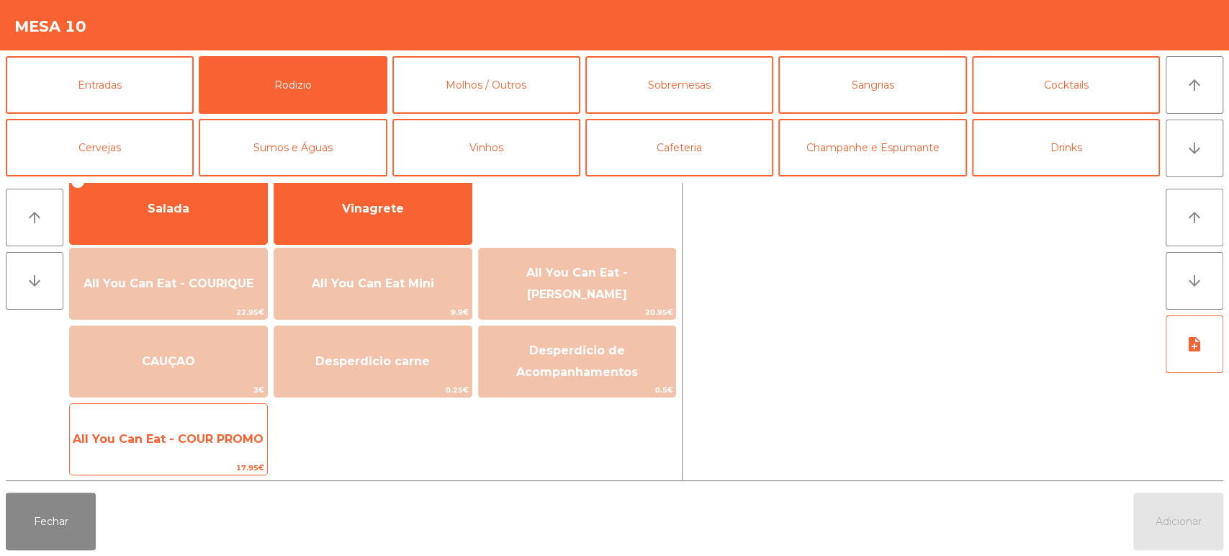
click at [187, 425] on span "All You Can Eat - COUR PROMO" at bounding box center [168, 439] width 197 height 39
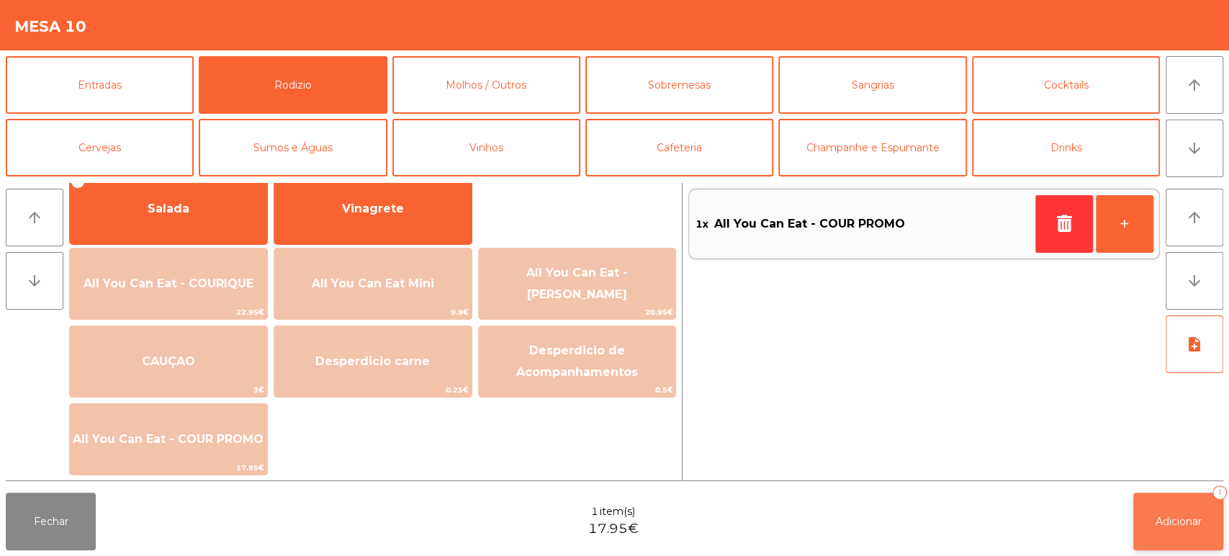
click at [1172, 511] on button "Adicionar 1" at bounding box center [1179, 522] width 90 height 58
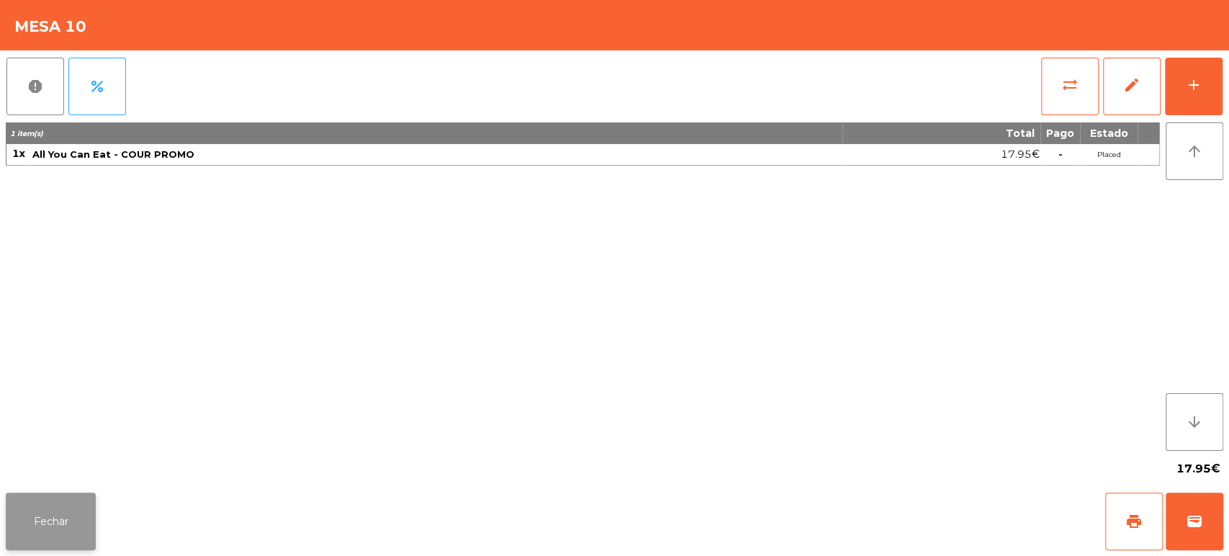
click at [61, 518] on button "Fechar" at bounding box center [51, 522] width 90 height 58
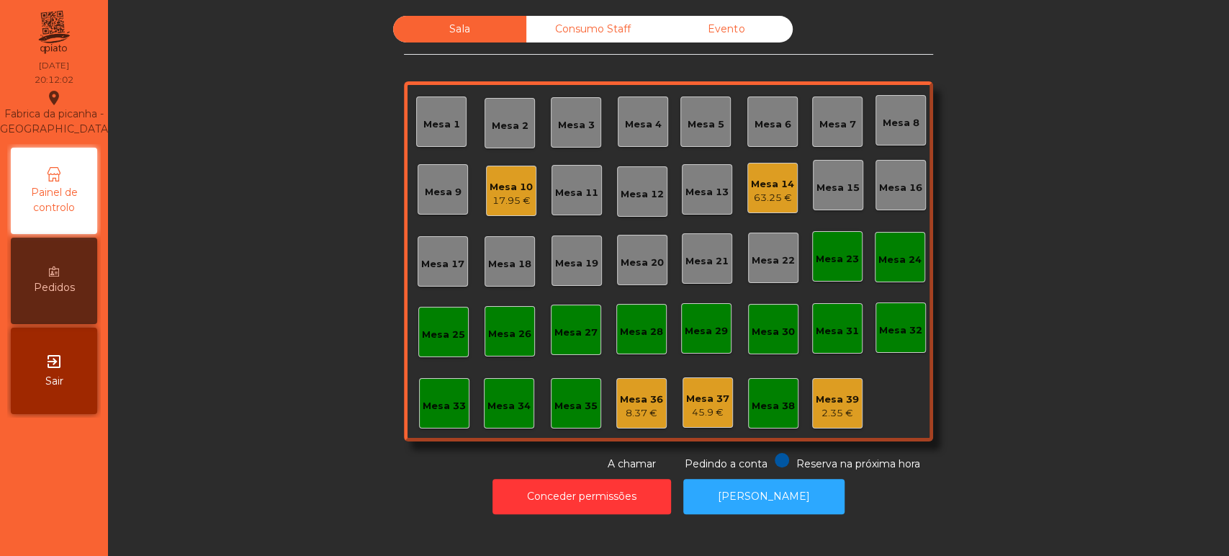
click at [771, 192] on div "63.25 €" at bounding box center [772, 198] width 43 height 14
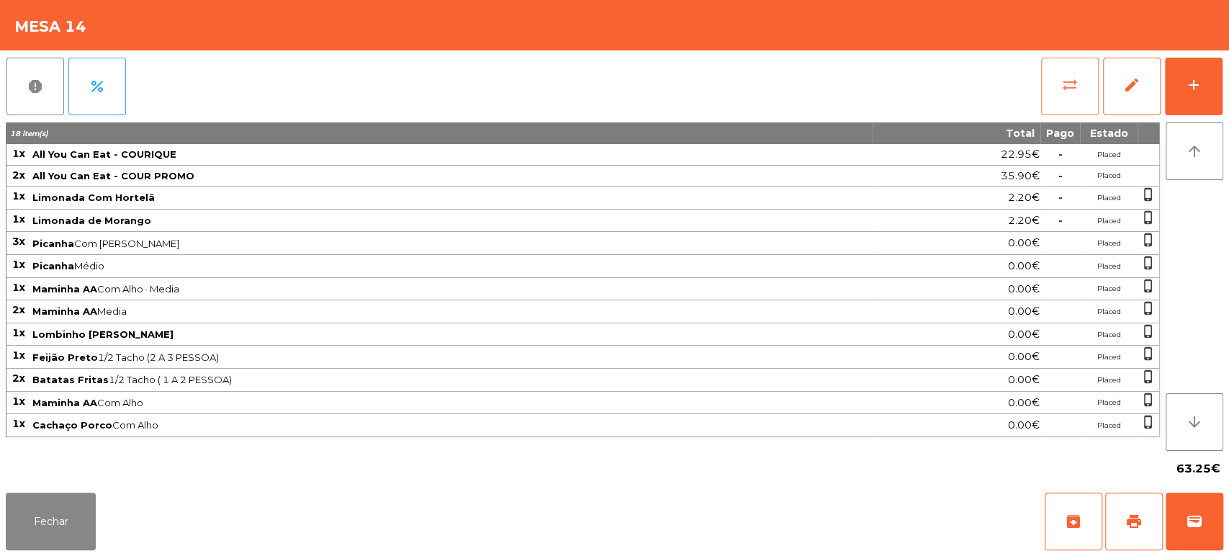
click at [1062, 100] on button "sync_alt" at bounding box center [1070, 87] width 58 height 58
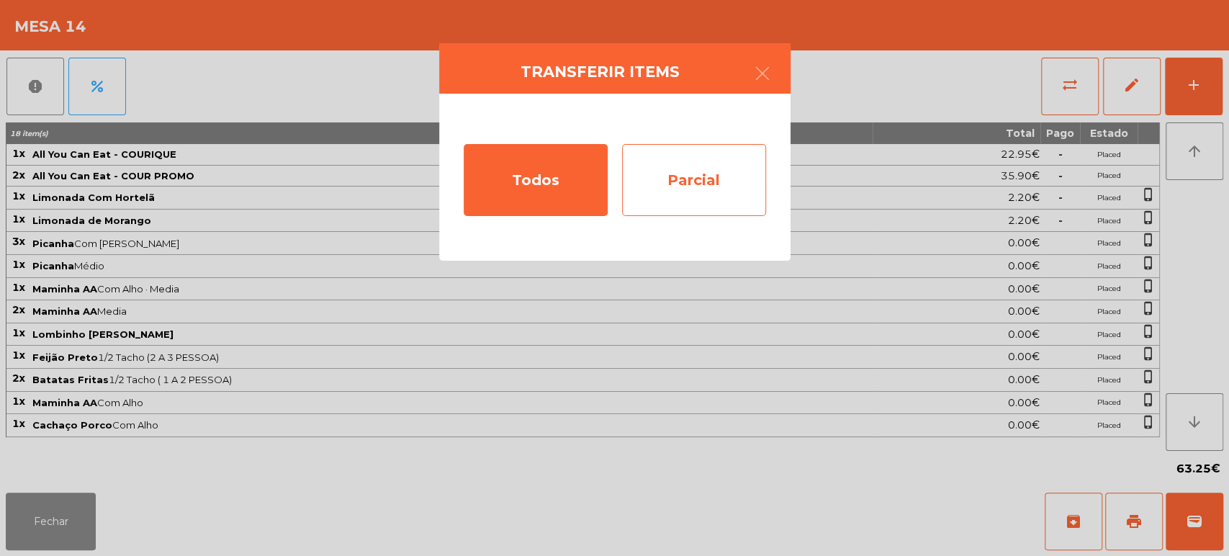
click at [706, 180] on div "Parcial" at bounding box center [694, 180] width 144 height 72
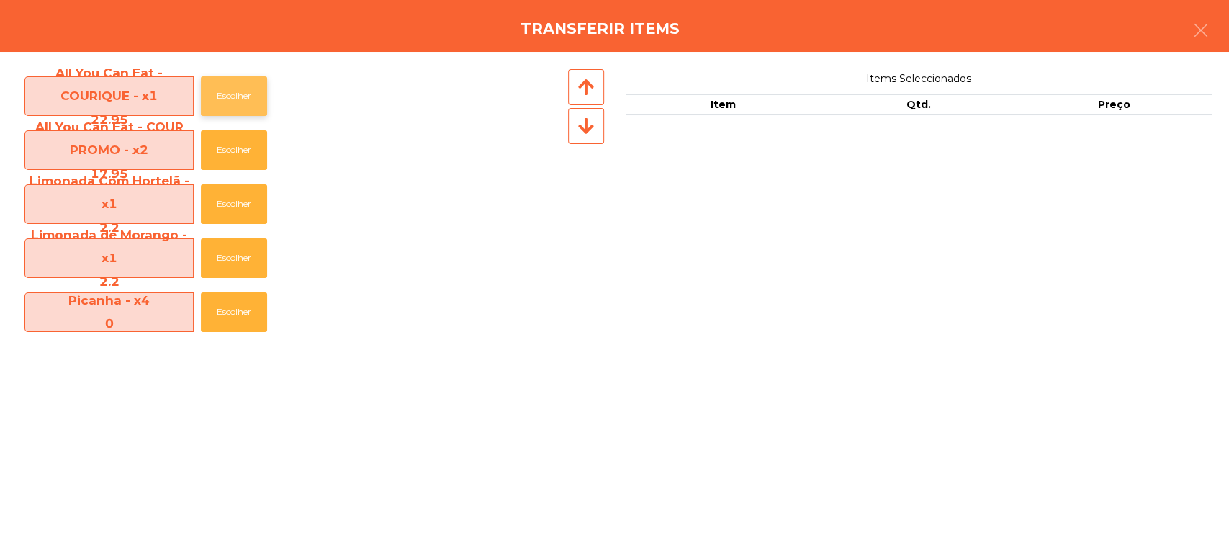
click at [233, 79] on button "Escolher" at bounding box center [234, 96] width 66 height 40
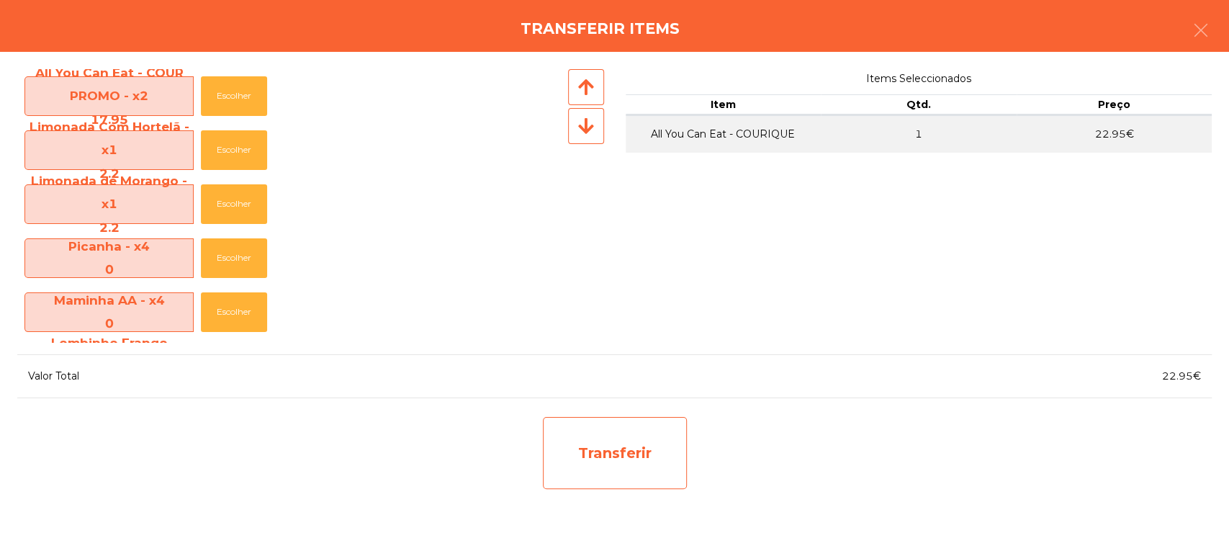
click at [686, 483] on div "Transferir" at bounding box center [615, 453] width 144 height 72
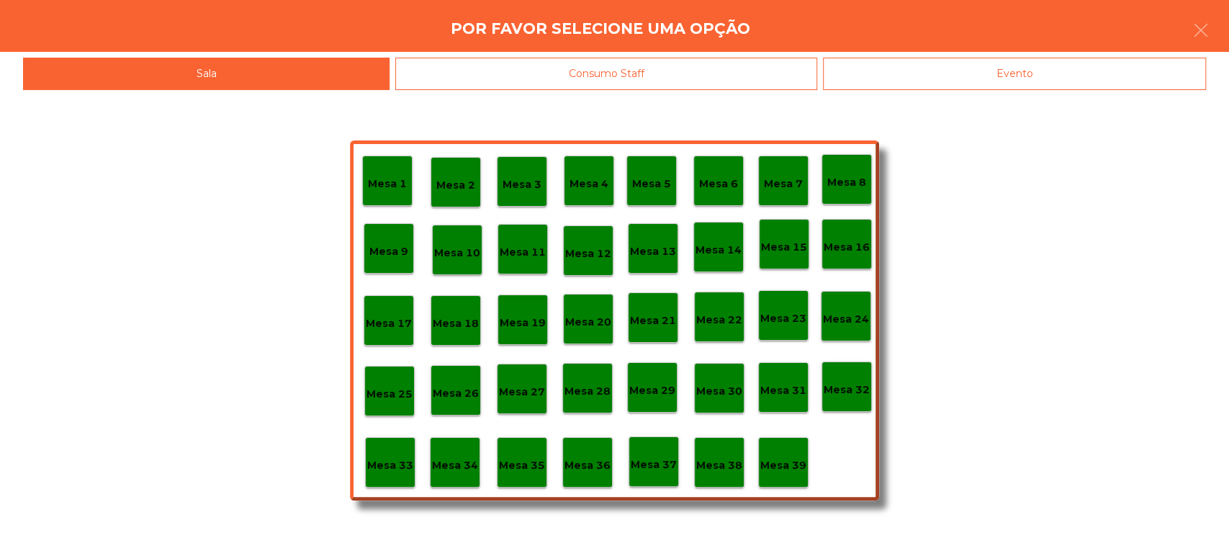
click at [668, 477] on div "Mesa 37" at bounding box center [654, 461] width 50 height 50
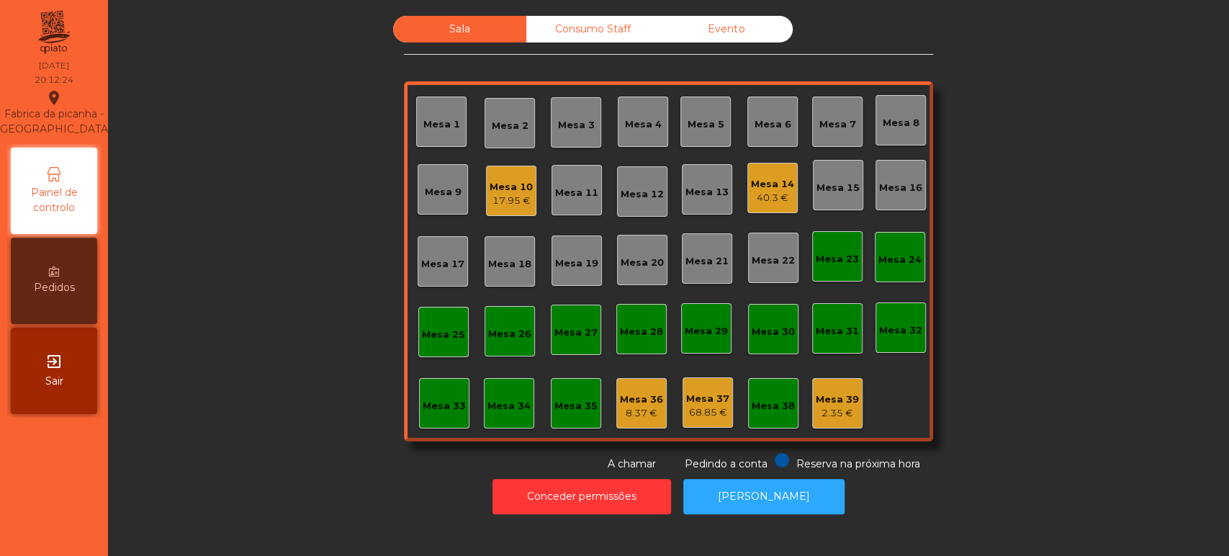
click at [490, 174] on div "Mesa 10 17.95 €" at bounding box center [511, 191] width 43 height 34
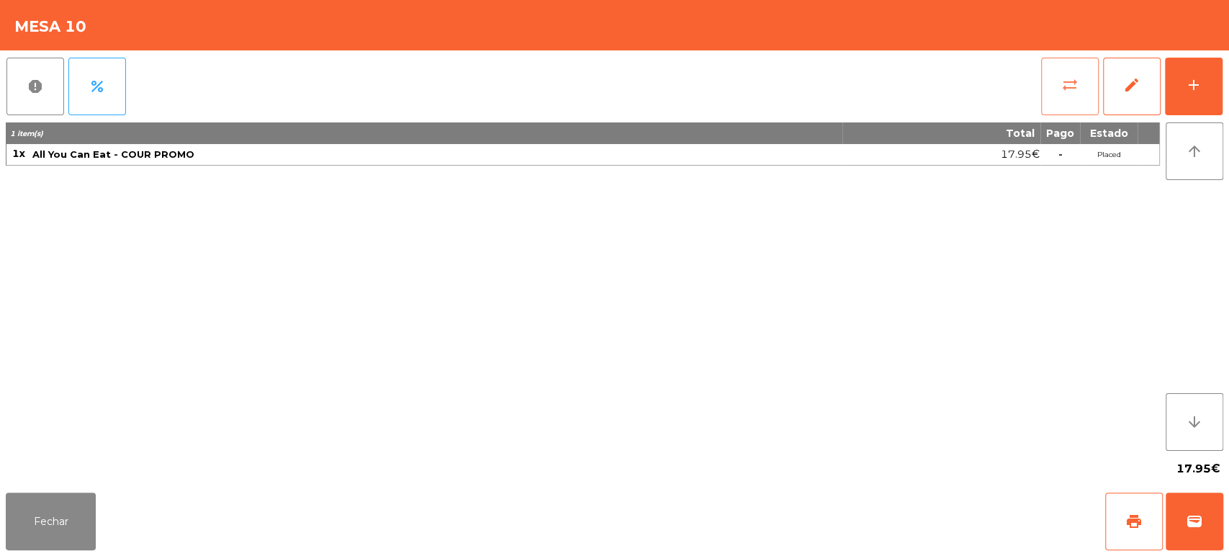
click at [1062, 86] on span "sync_alt" at bounding box center [1070, 84] width 17 height 17
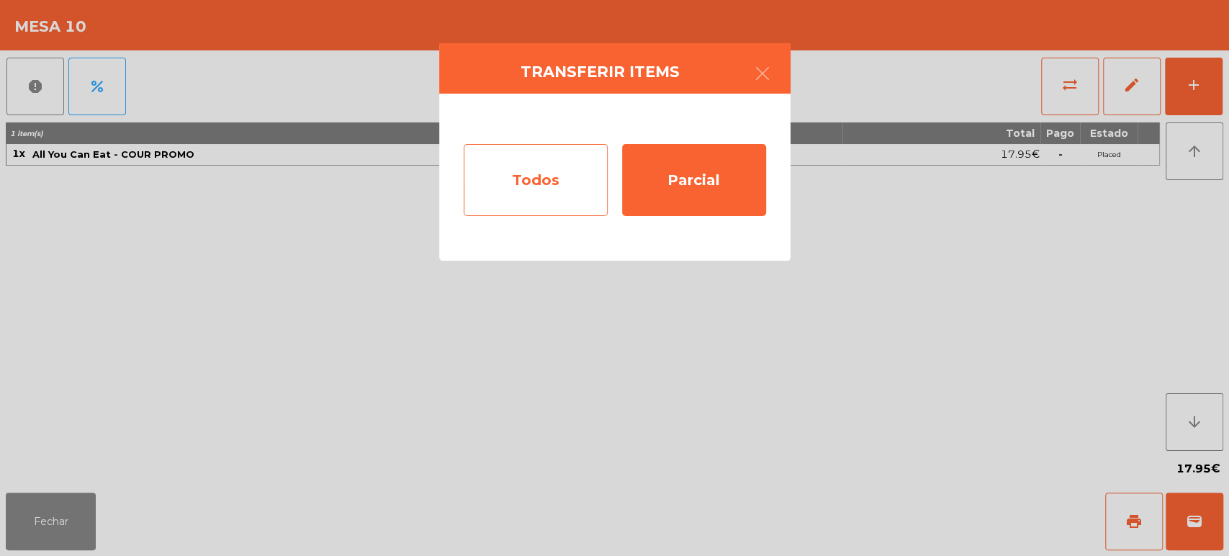
click at [530, 209] on div "Todos" at bounding box center [536, 180] width 144 height 72
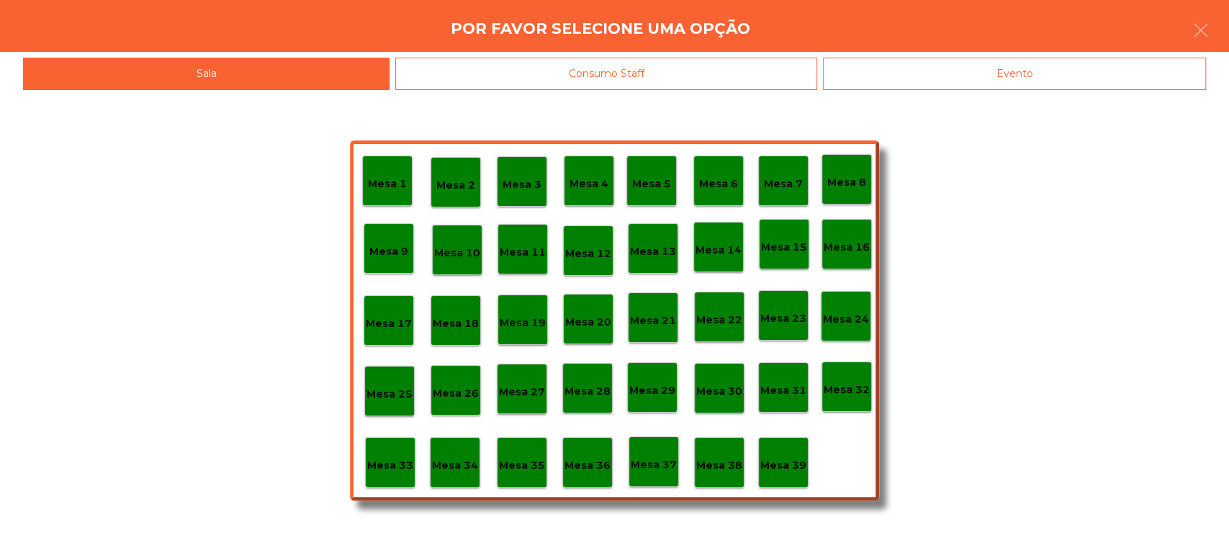
click at [666, 464] on p "Mesa 37" at bounding box center [654, 465] width 46 height 17
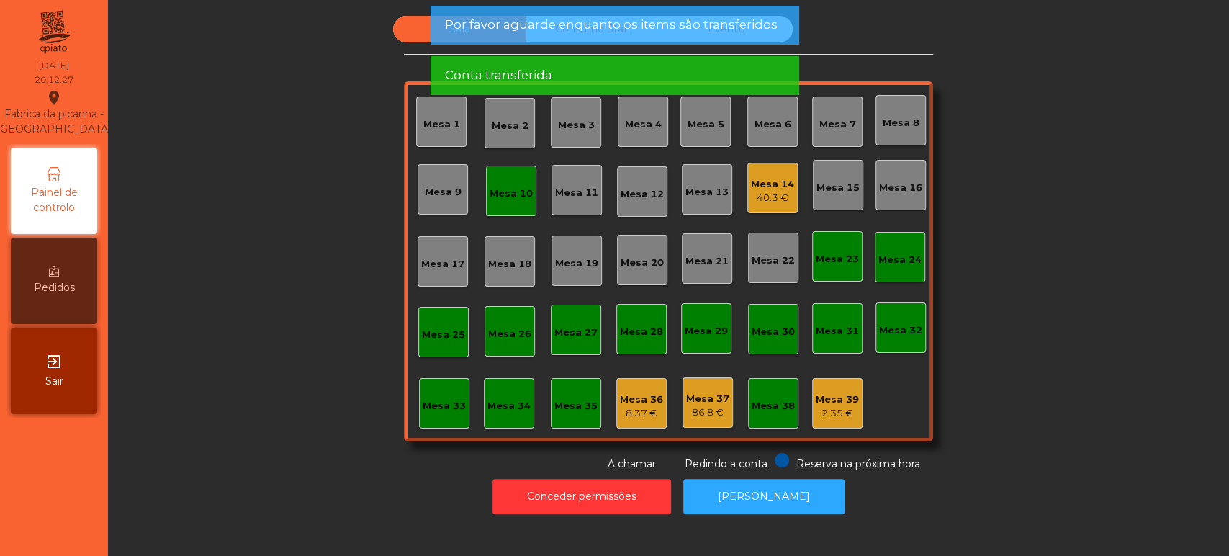
click at [513, 179] on div "Mesa 10" at bounding box center [511, 191] width 50 height 50
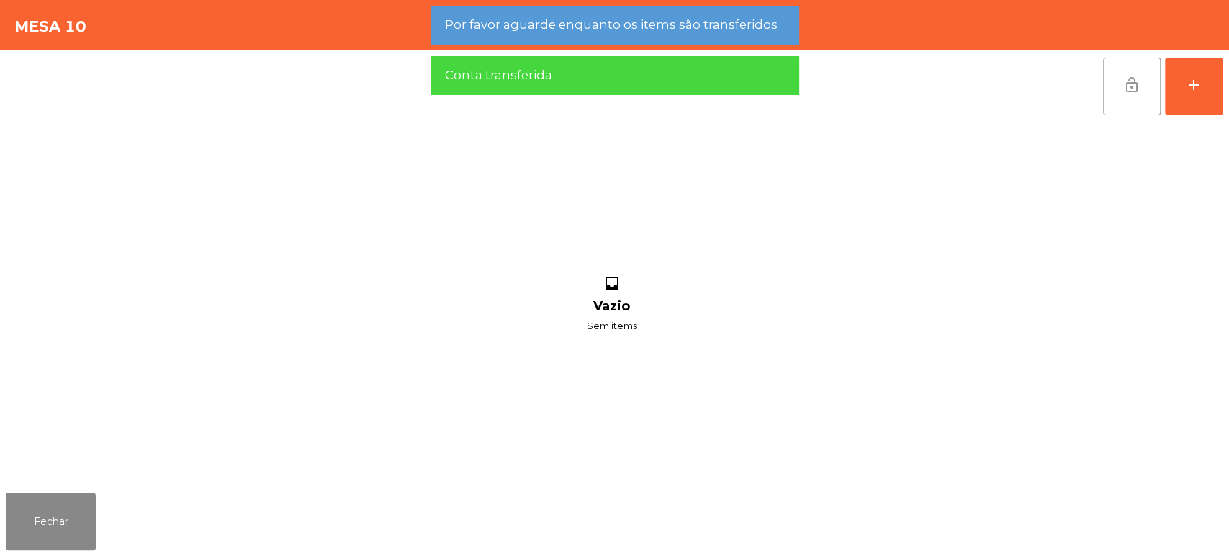
click at [1123, 98] on button "lock_open" at bounding box center [1132, 87] width 58 height 58
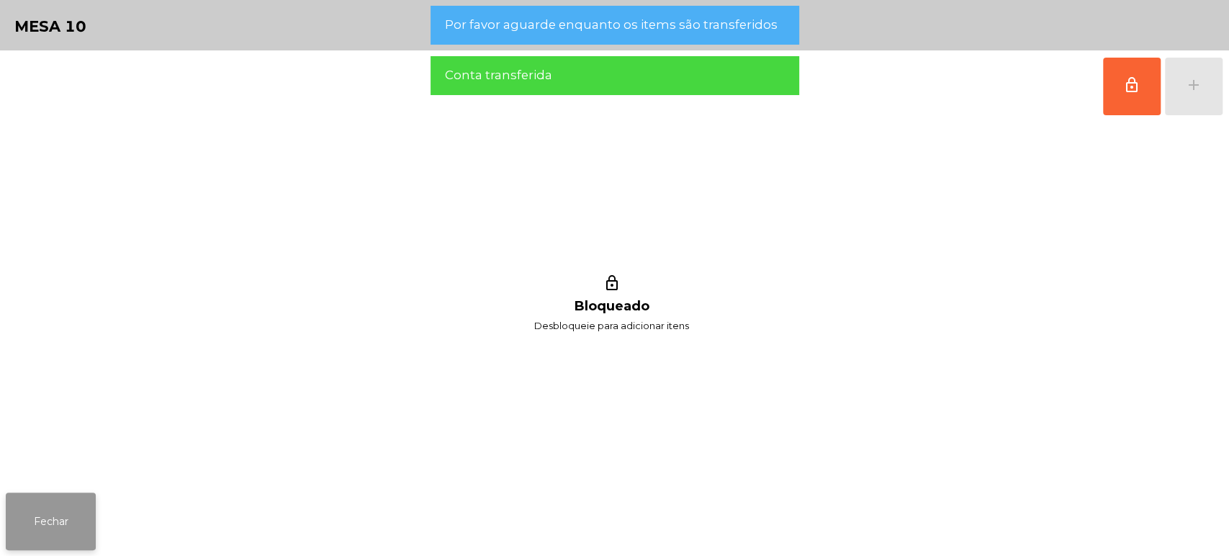
click at [44, 496] on button "Fechar" at bounding box center [51, 522] width 90 height 58
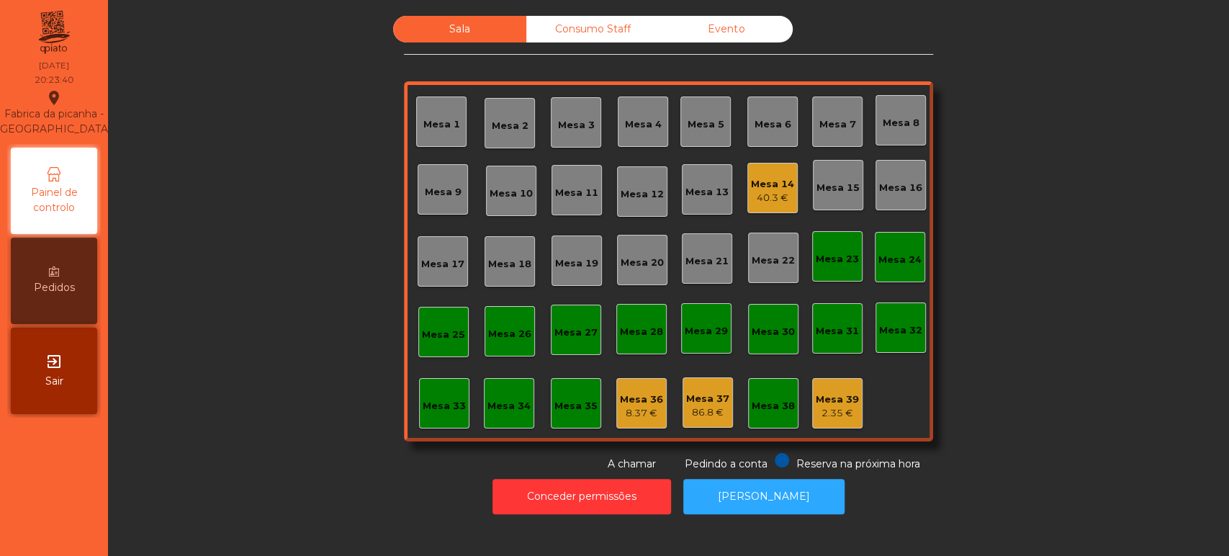
click at [786, 128] on div "Mesa 6" at bounding box center [773, 122] width 50 height 50
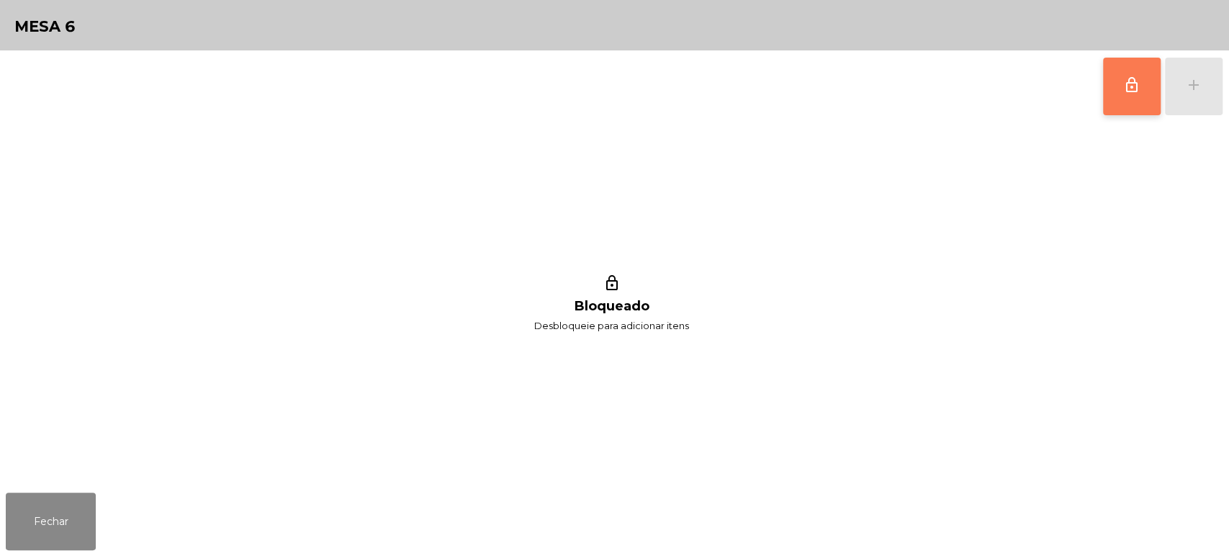
click at [1119, 107] on button "lock_outline" at bounding box center [1132, 87] width 58 height 58
click at [1204, 80] on button "add" at bounding box center [1194, 87] width 58 height 58
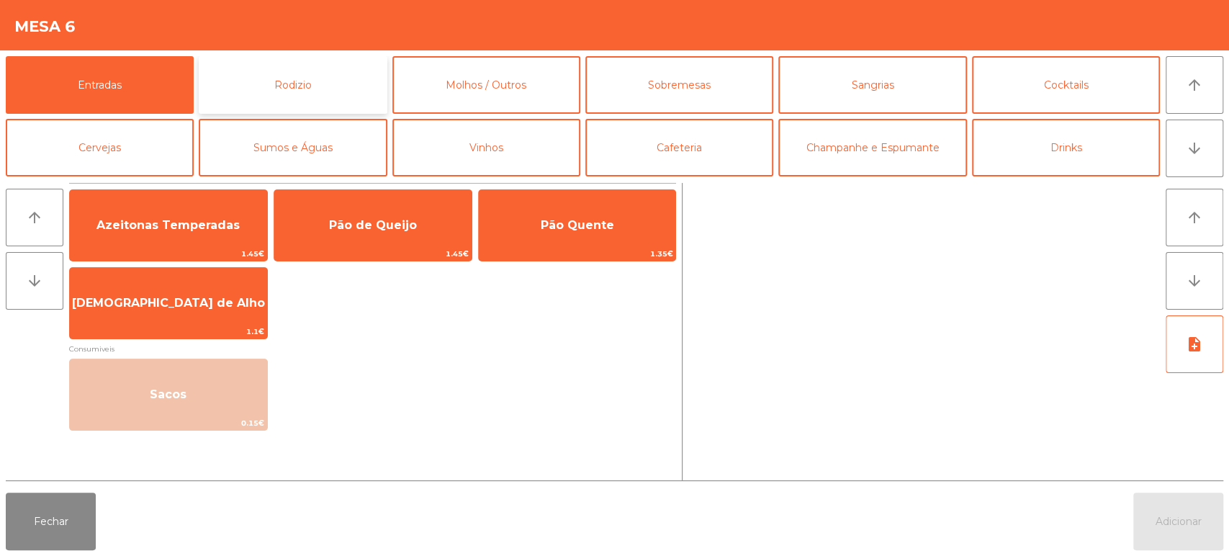
click at [332, 81] on button "Rodizio" at bounding box center [293, 85] width 188 height 58
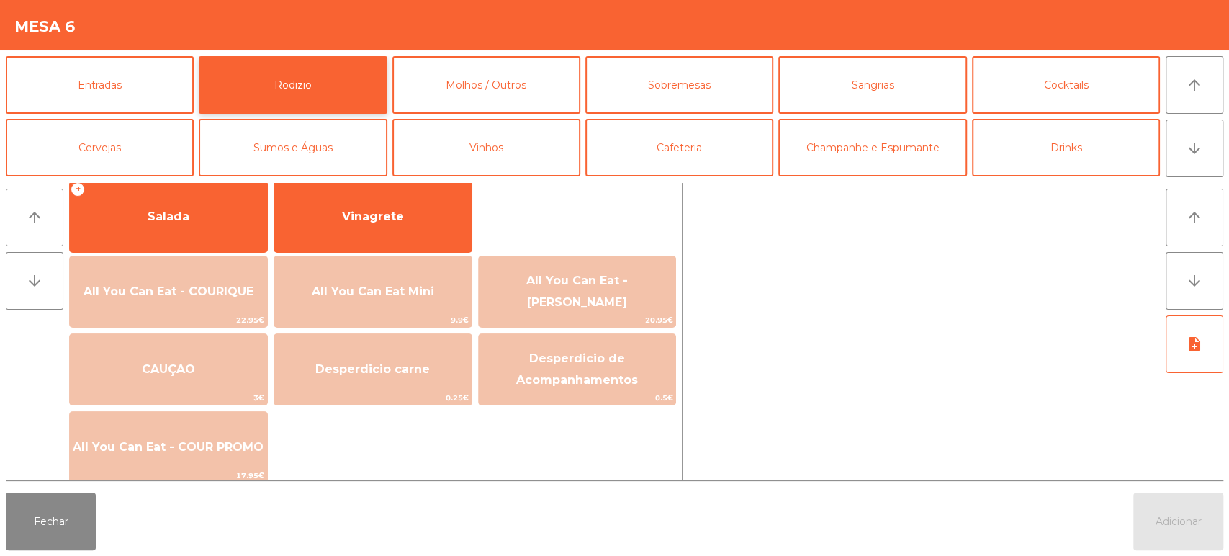
scroll to position [280, 0]
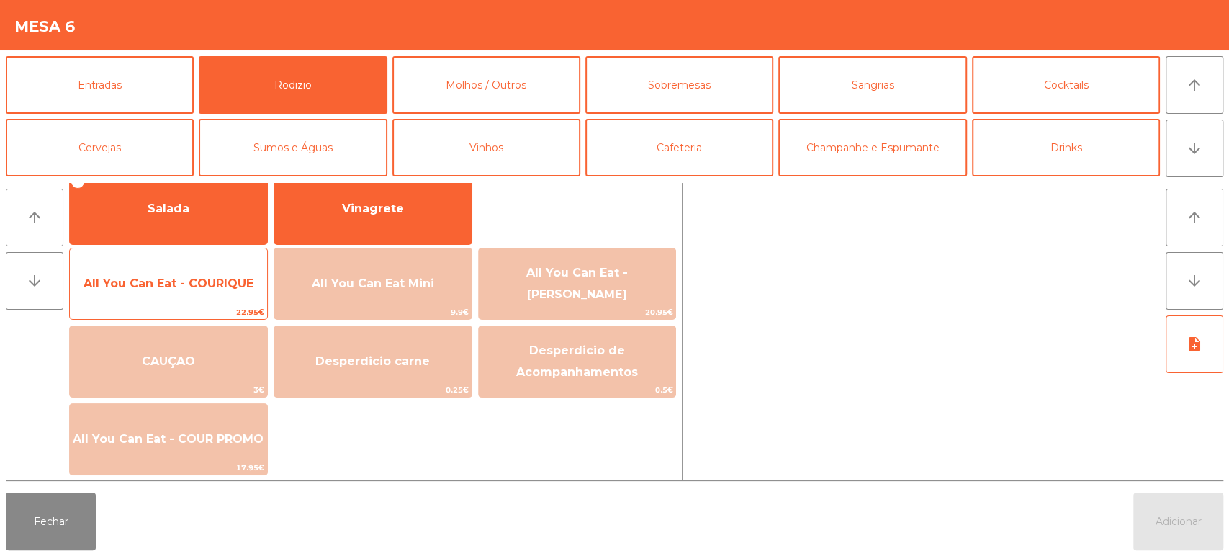
click at [190, 302] on span "All You Can Eat - COURIQUE" at bounding box center [168, 283] width 197 height 39
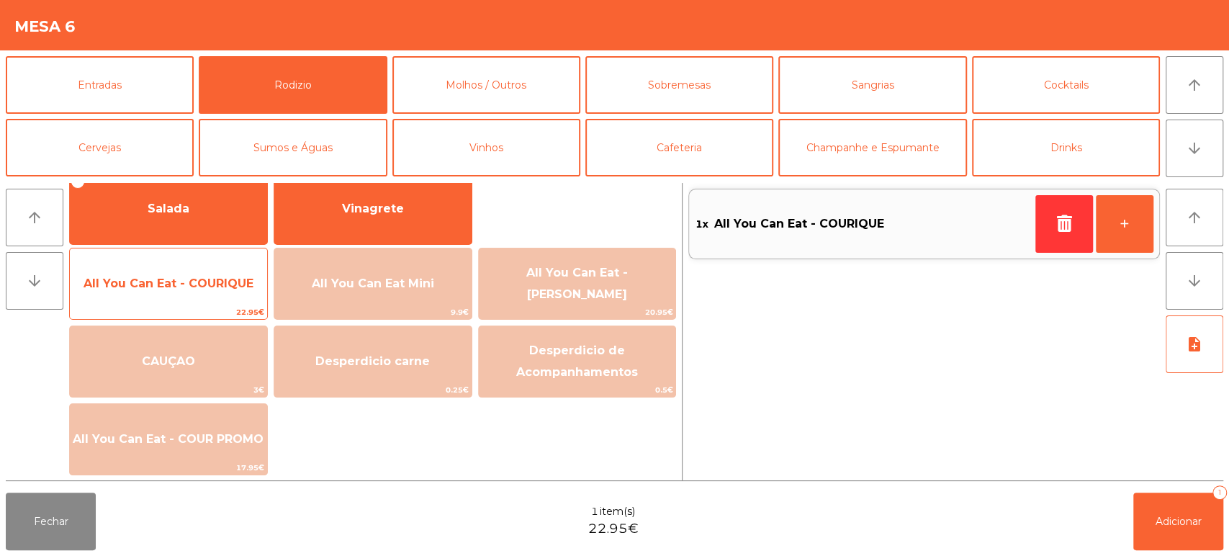
click at [202, 280] on span "All You Can Eat - COURIQUE" at bounding box center [169, 284] width 170 height 14
click at [195, 282] on span "All You Can Eat - COURIQUE" at bounding box center [169, 284] width 170 height 14
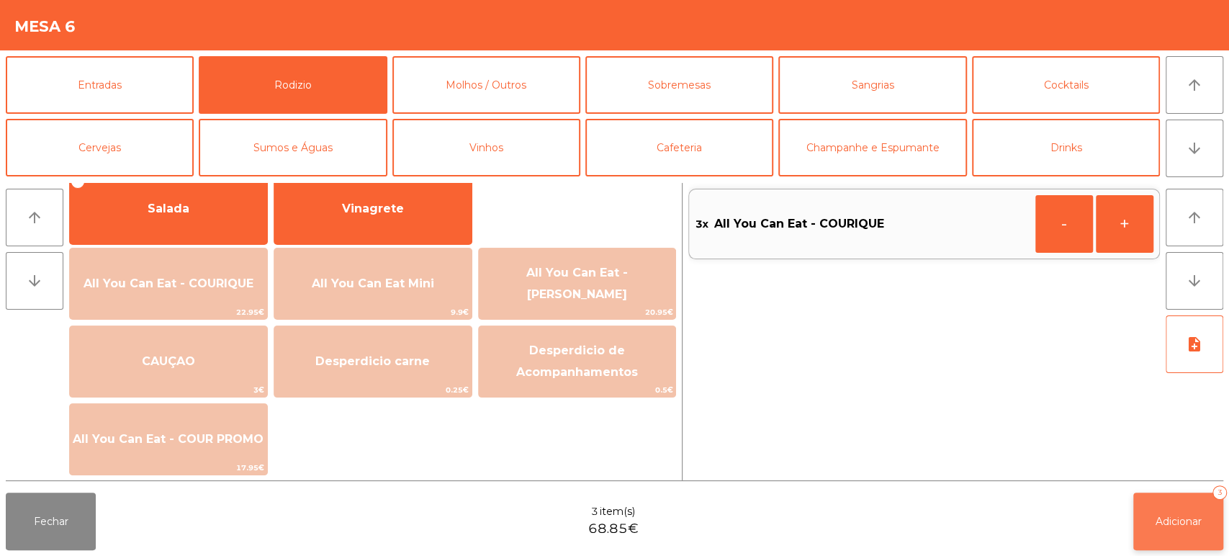
click at [1159, 519] on span "Adicionar" at bounding box center [1179, 521] width 46 height 13
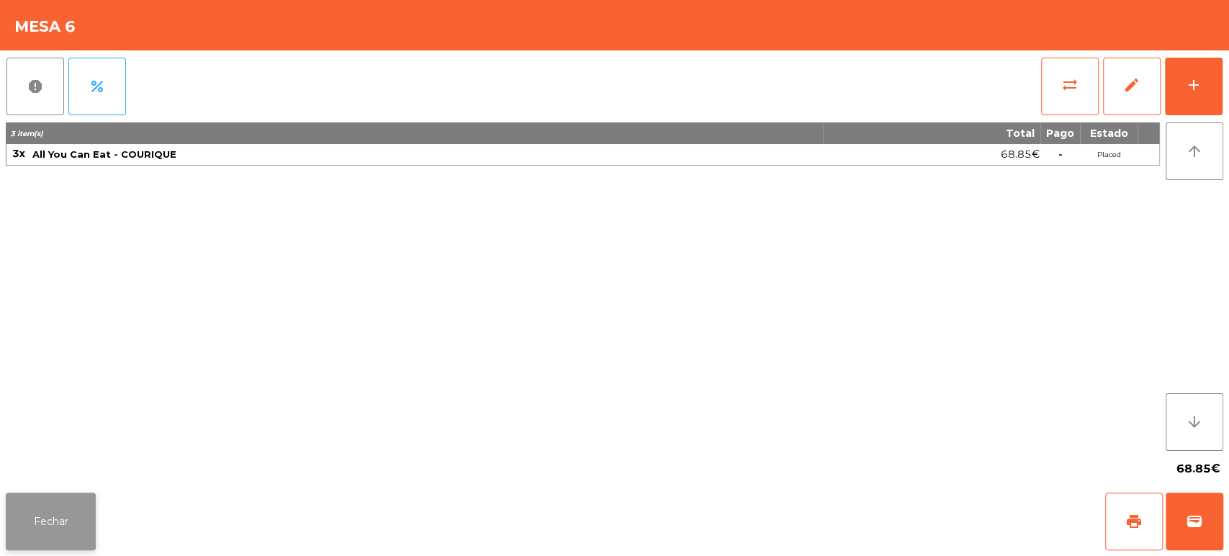
click at [55, 498] on button "Fechar" at bounding box center [51, 522] width 90 height 58
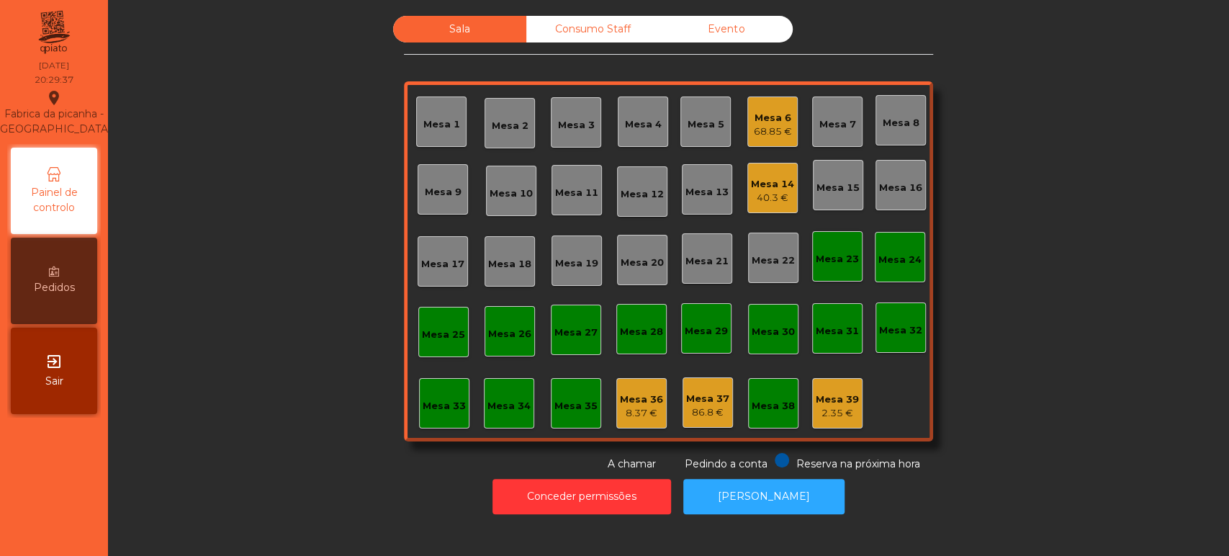
click at [493, 317] on div "Mesa 26" at bounding box center [510, 331] width 50 height 50
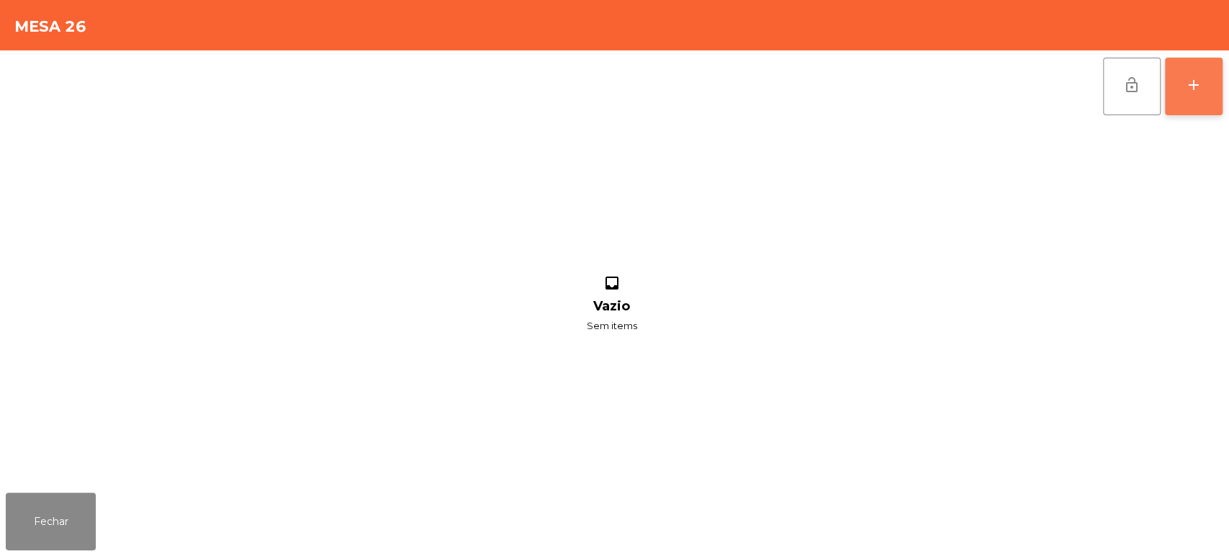
click at [1180, 100] on button "add" at bounding box center [1194, 87] width 58 height 58
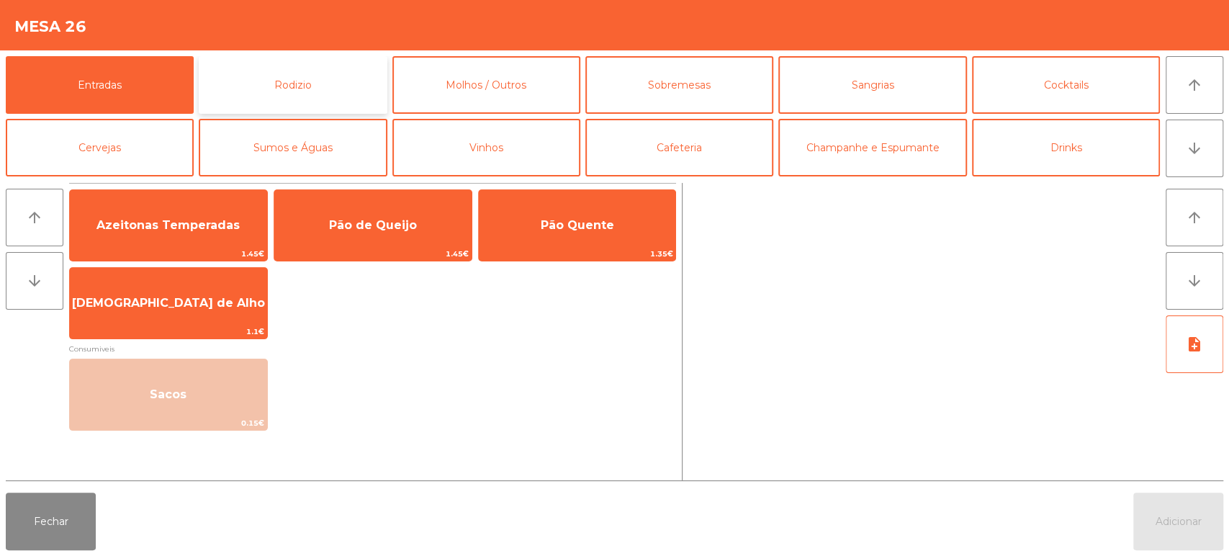
click at [290, 65] on button "Rodizio" at bounding box center [293, 85] width 188 height 58
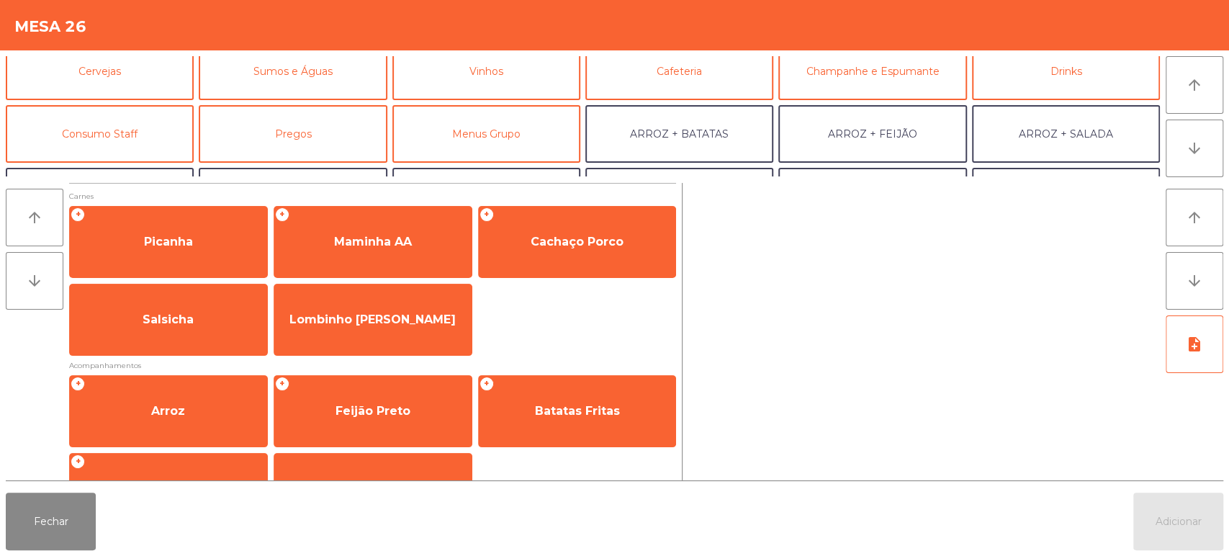
scroll to position [82, 0]
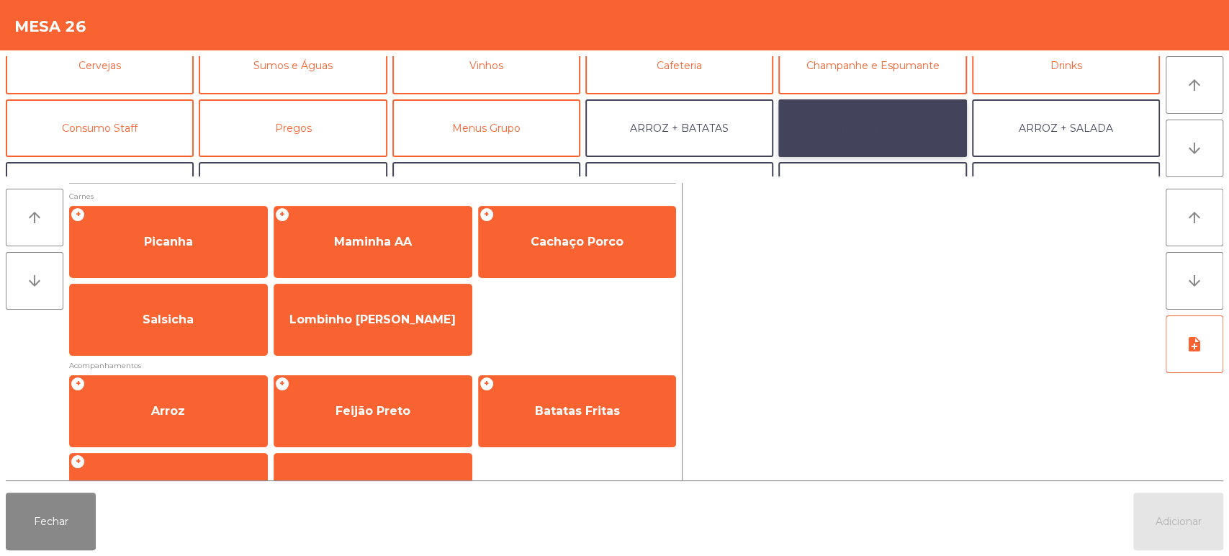
click at [904, 120] on button "ARROZ + FEIJÃO" at bounding box center [873, 128] width 188 height 58
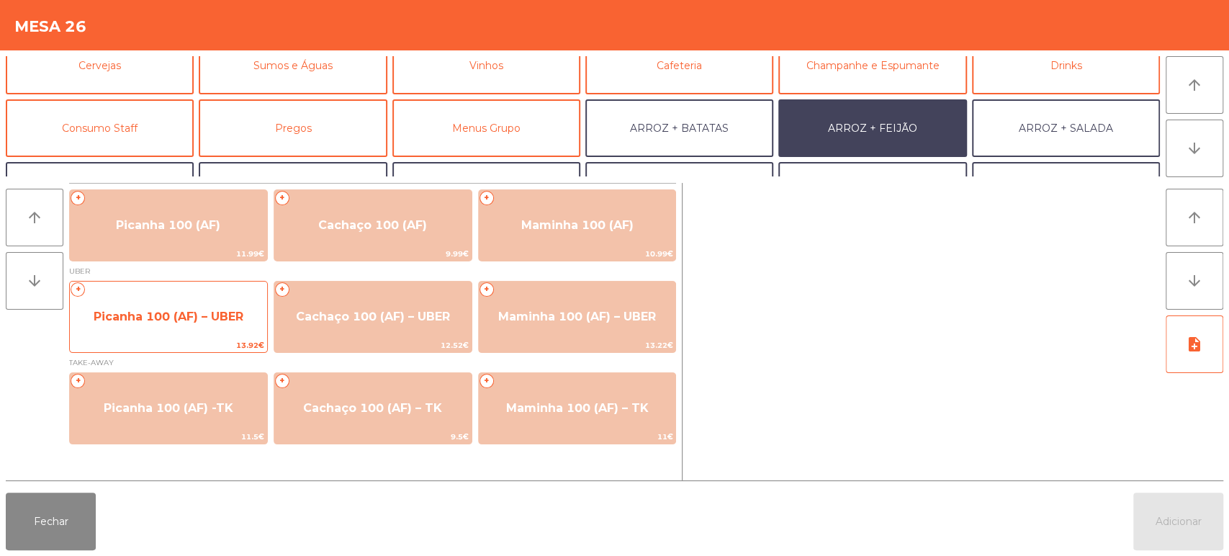
click at [173, 308] on span "Picanha 100 (AF) – UBER" at bounding box center [168, 316] width 197 height 39
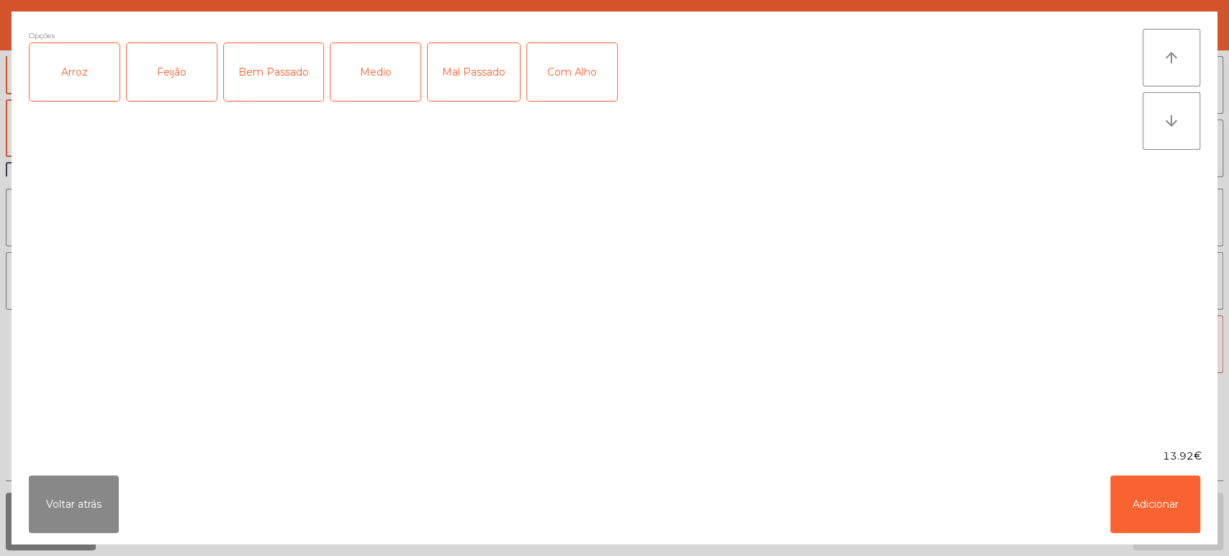
click at [83, 65] on div "Arroz" at bounding box center [75, 72] width 90 height 58
click at [169, 62] on div "Feijão" at bounding box center [172, 72] width 90 height 58
click at [359, 86] on div "Medio" at bounding box center [376, 72] width 90 height 58
click at [1154, 517] on button "Adicionar" at bounding box center [1156, 504] width 90 height 58
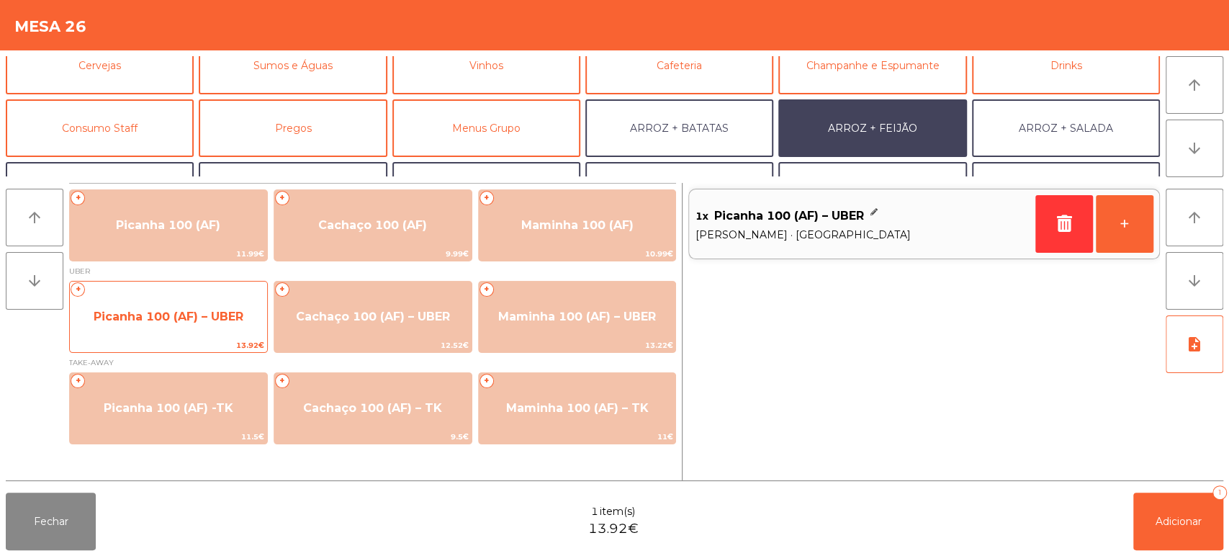
click at [212, 330] on span "Picanha 100 (AF) – UBER" at bounding box center [168, 316] width 197 height 39
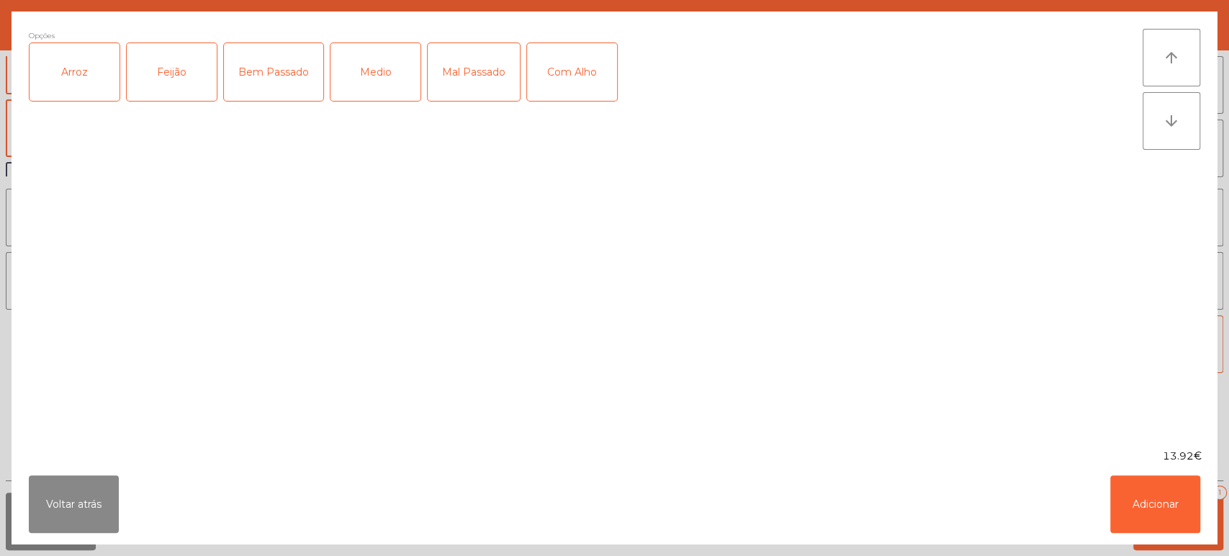
click at [86, 86] on div "Arroz" at bounding box center [75, 72] width 90 height 58
click at [173, 76] on div "Feijão" at bounding box center [172, 72] width 90 height 58
click at [398, 76] on div "Medio" at bounding box center [376, 72] width 90 height 58
click at [1152, 498] on button "Adicionar" at bounding box center [1156, 504] width 90 height 58
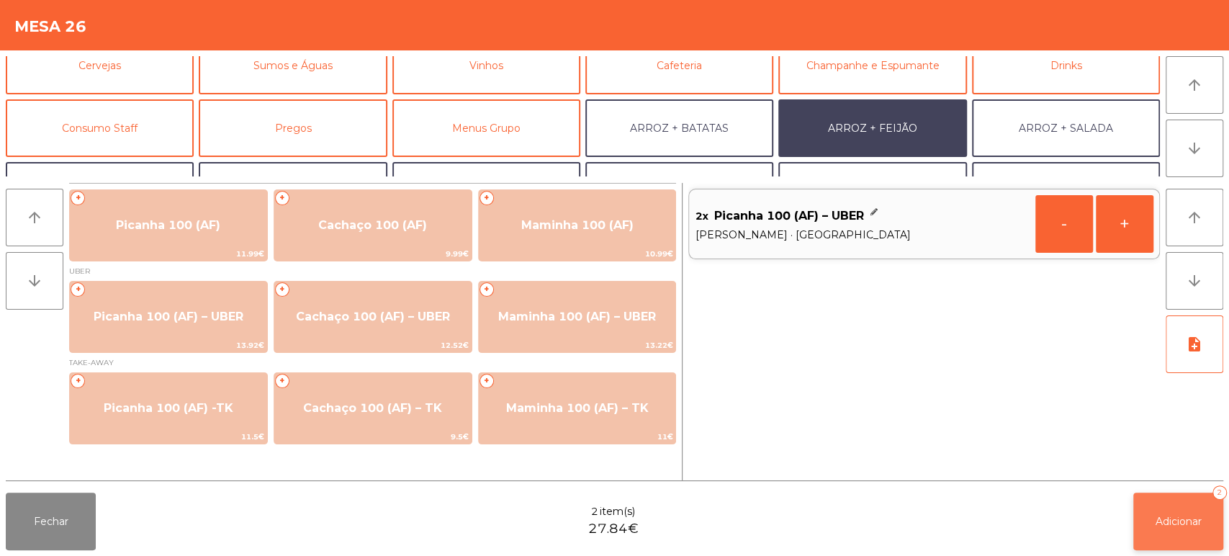
click at [1176, 520] on span "Adicionar" at bounding box center [1179, 521] width 46 height 13
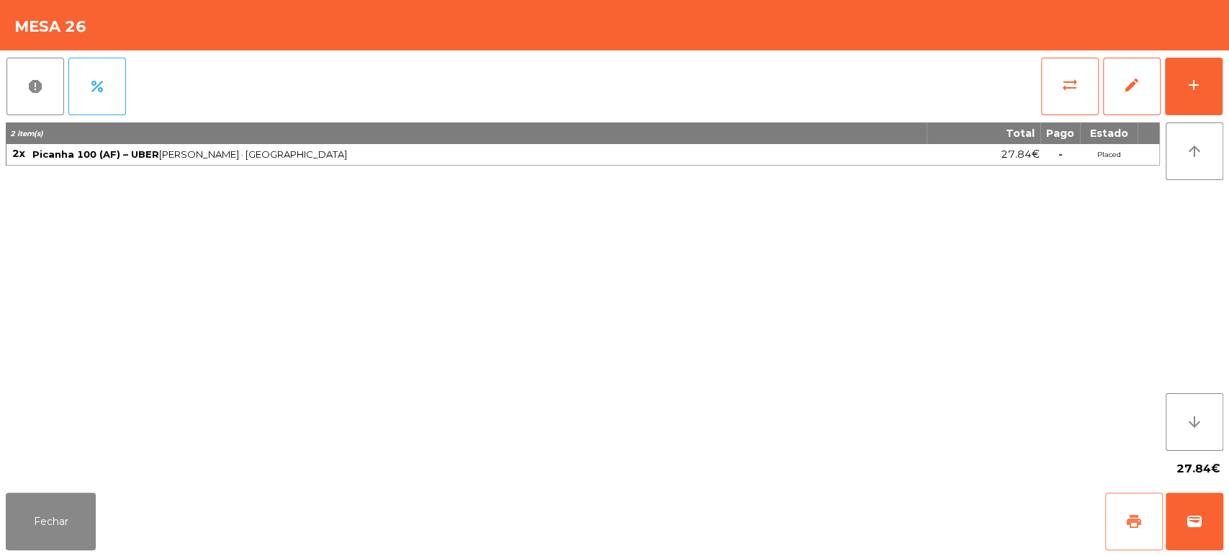
click at [1122, 514] on button "print" at bounding box center [1134, 522] width 58 height 58
click at [1196, 534] on button "wallet" at bounding box center [1195, 522] width 58 height 58
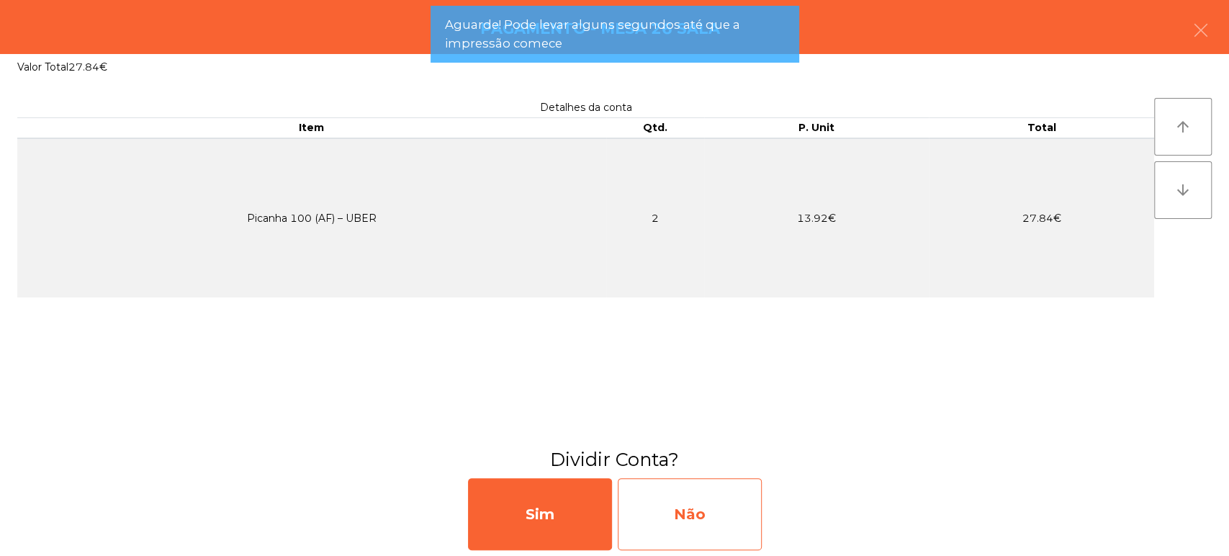
click at [726, 518] on div "Não" at bounding box center [690, 514] width 144 height 72
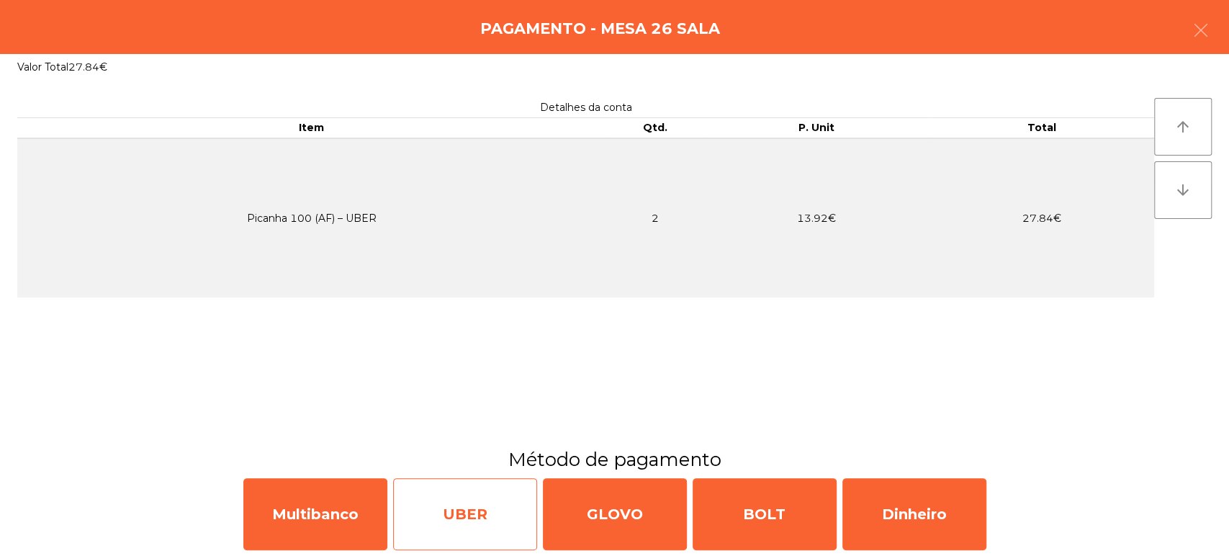
click at [468, 510] on div "UBER" at bounding box center [465, 514] width 144 height 72
select select "**"
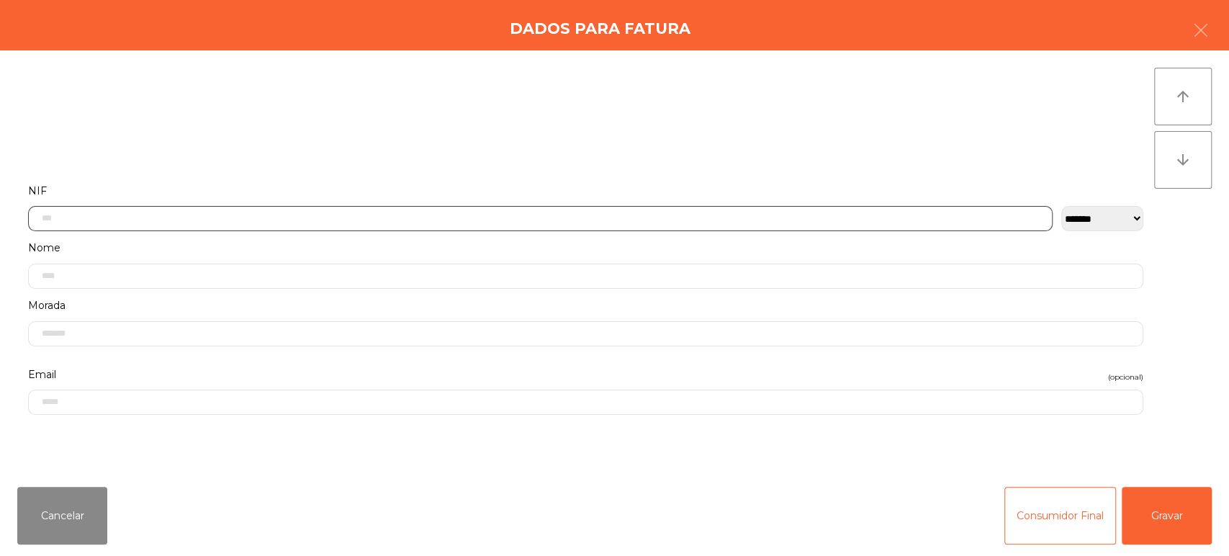
click at [150, 213] on input "text" at bounding box center [540, 218] width 1025 height 25
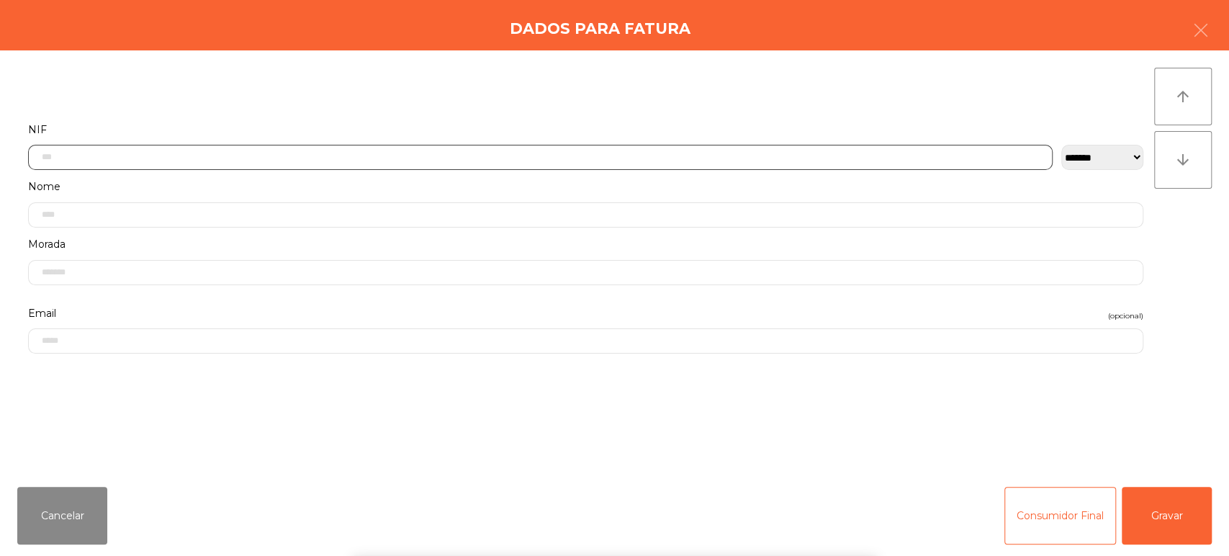
scroll to position [112, 0]
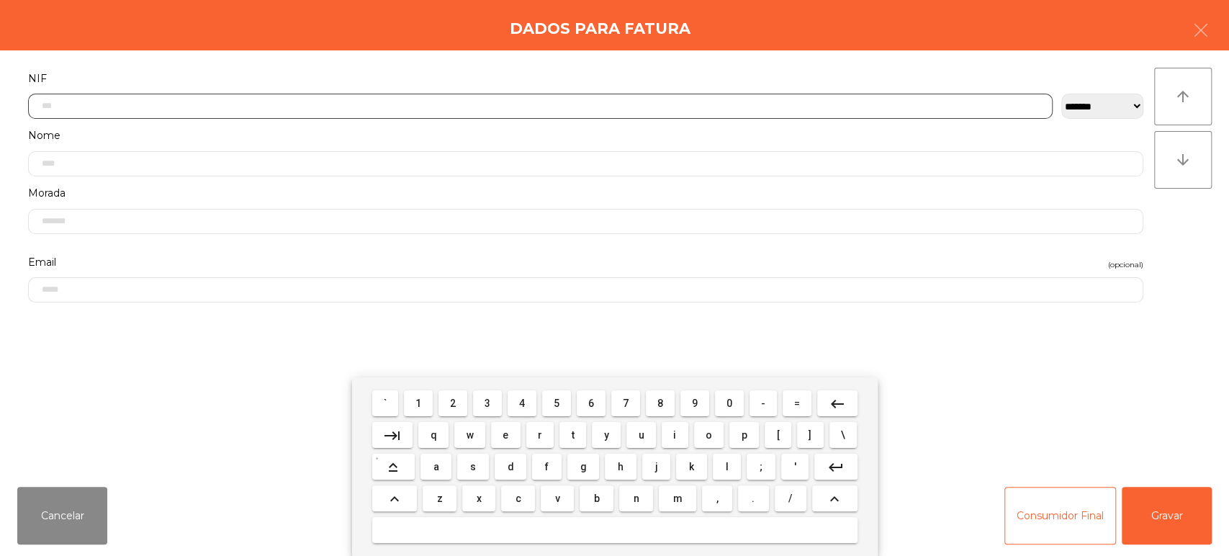
click at [559, 399] on span "5" at bounding box center [557, 404] width 6 height 12
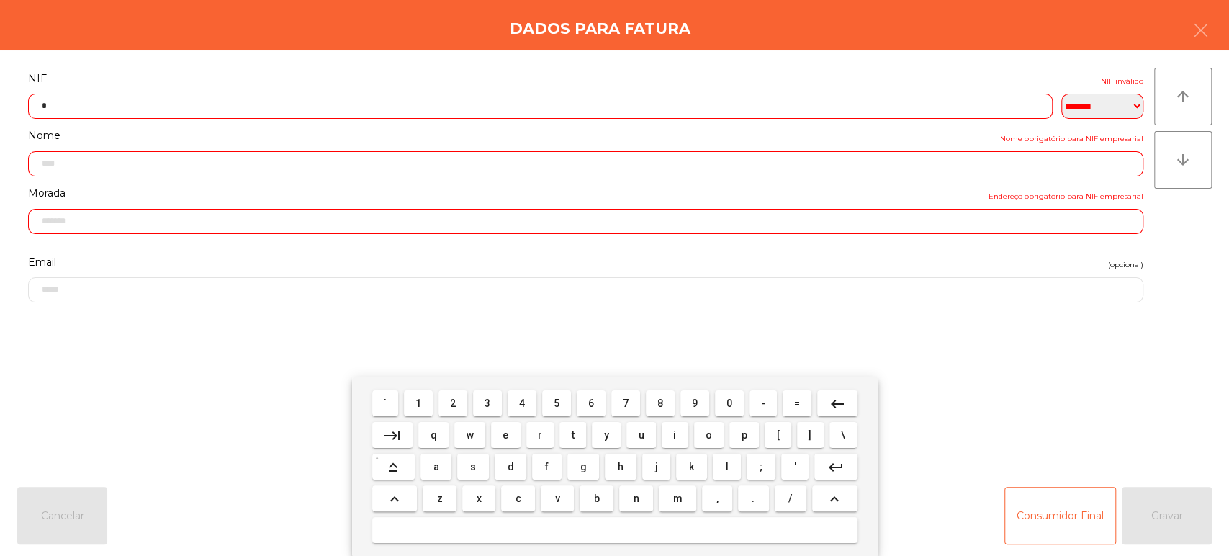
click at [421, 403] on span "1" at bounding box center [419, 404] width 6 height 12
click at [730, 403] on span "0" at bounding box center [730, 404] width 6 height 12
click at [521, 390] on button "4" at bounding box center [522, 403] width 29 height 26
click at [522, 402] on span "4" at bounding box center [522, 404] width 6 height 12
click at [695, 403] on span "9" at bounding box center [695, 404] width 6 height 12
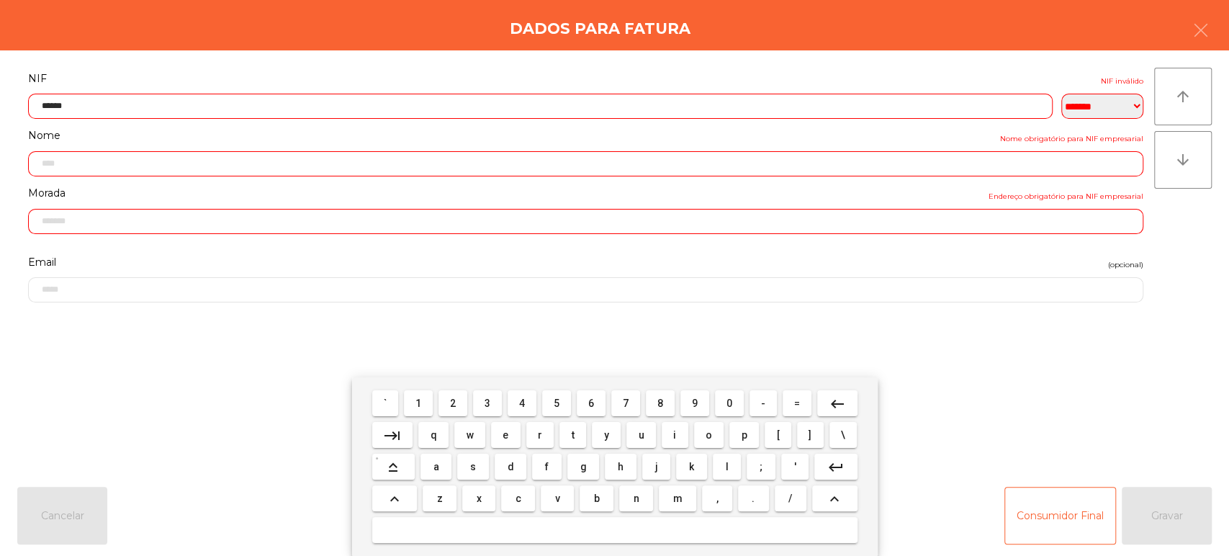
click at [591, 403] on span "6" at bounding box center [591, 404] width 6 height 12
click at [660, 403] on span "8" at bounding box center [661, 404] width 6 height 12
click at [695, 403] on span "9" at bounding box center [695, 404] width 6 height 12
type input "*********"
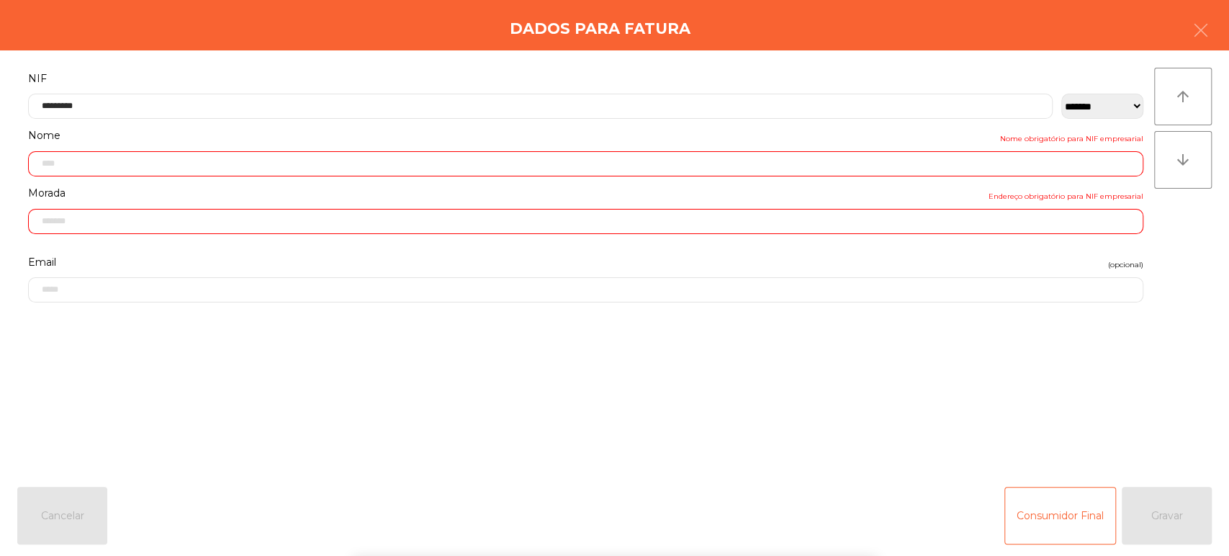
click at [273, 46] on div "Dados para Fatura" at bounding box center [614, 25] width 1229 height 50
type input "**********"
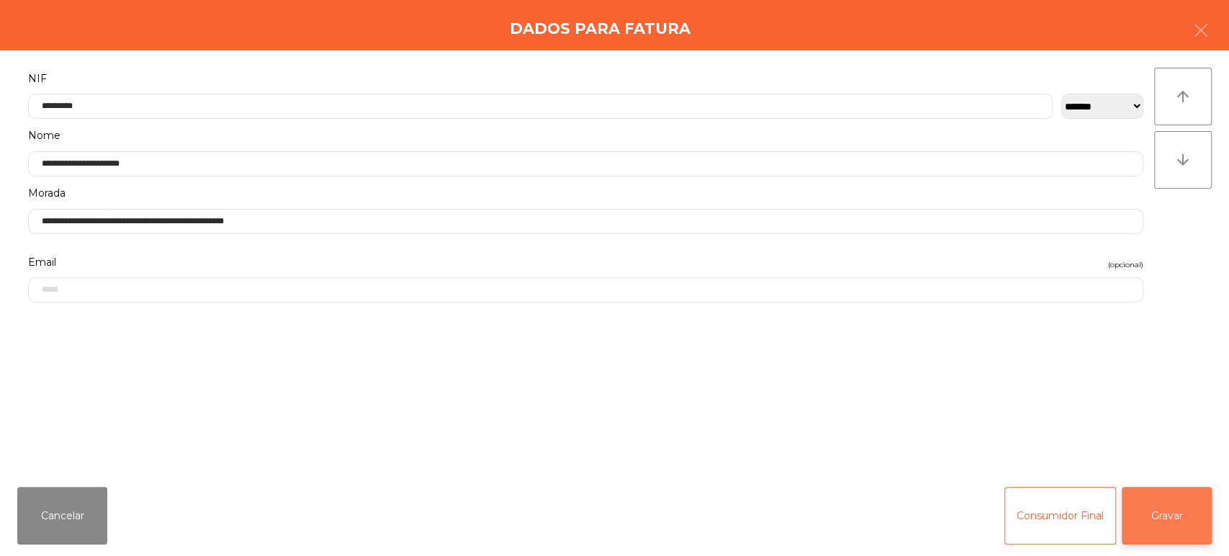
click at [1155, 516] on button "Gravar" at bounding box center [1167, 516] width 90 height 58
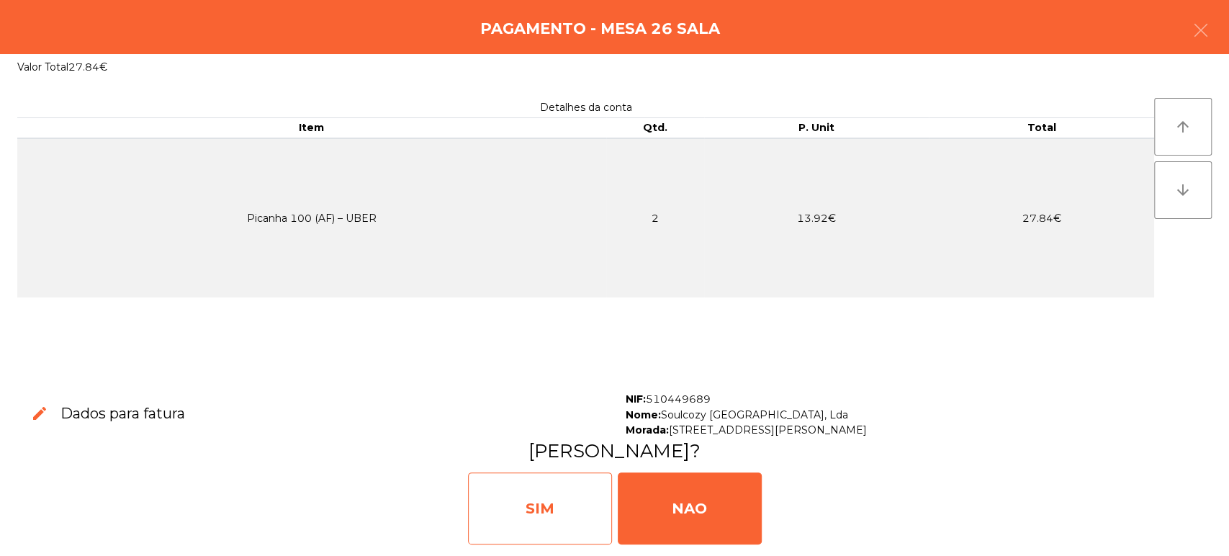
click at [553, 513] on div "SIM" at bounding box center [540, 508] width 144 height 72
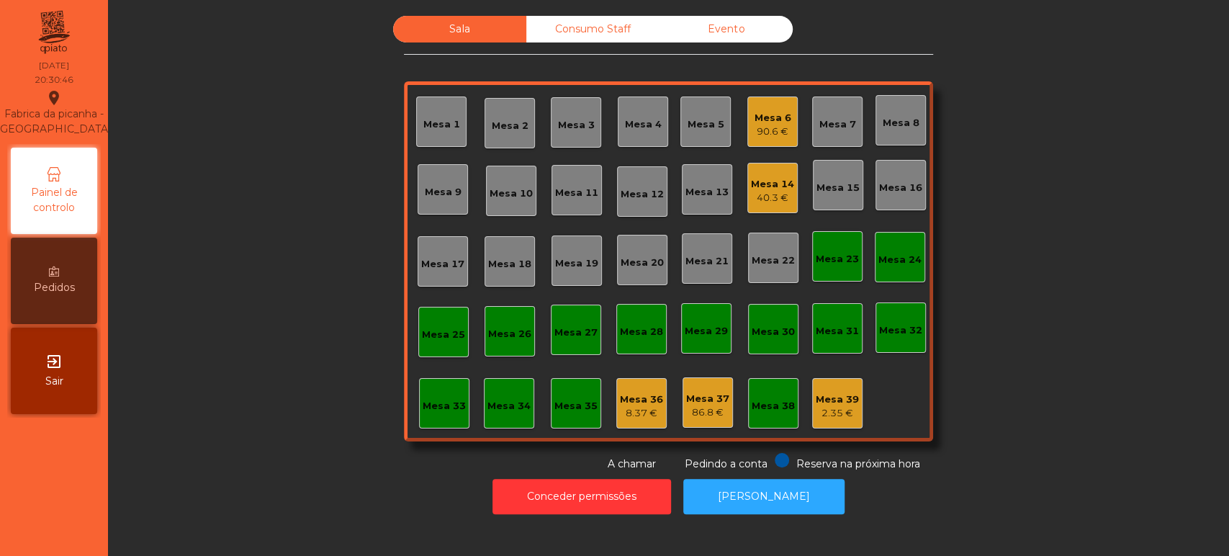
click at [783, 132] on div "90.6 €" at bounding box center [773, 132] width 37 height 14
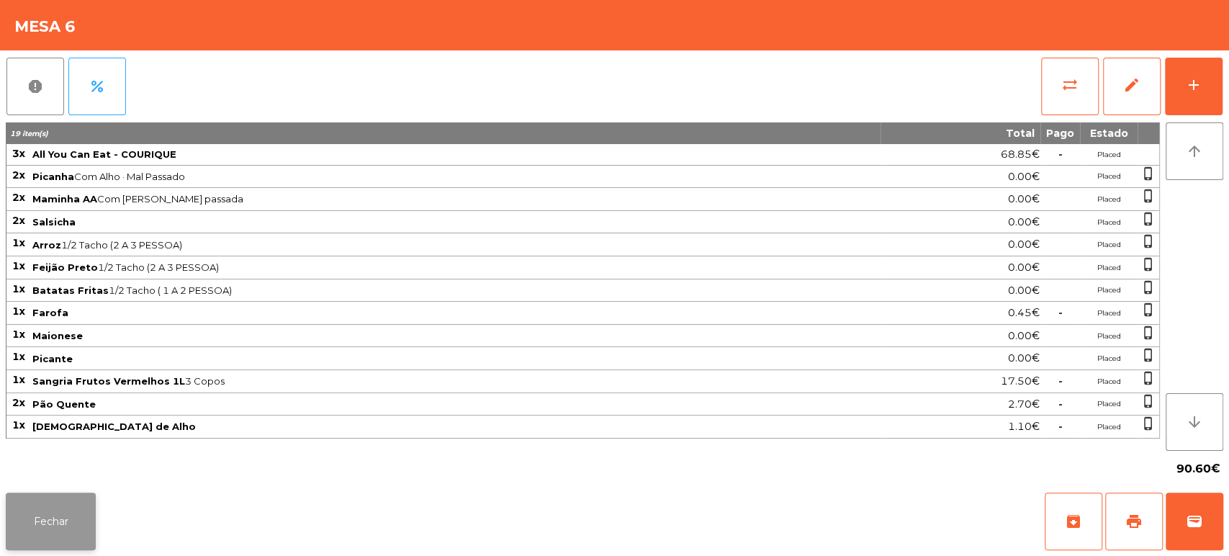
click at [40, 503] on button "Fechar" at bounding box center [51, 522] width 90 height 58
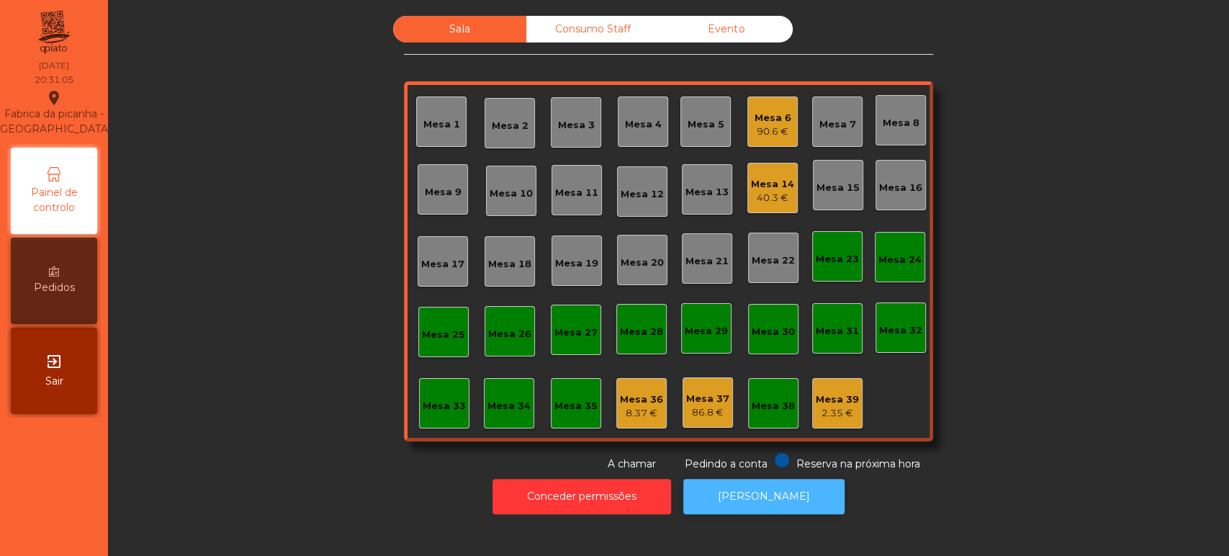
click at [741, 495] on button "[PERSON_NAME]" at bounding box center [763, 496] width 161 height 35
click at [562, 127] on div "Mesa 3" at bounding box center [576, 125] width 37 height 14
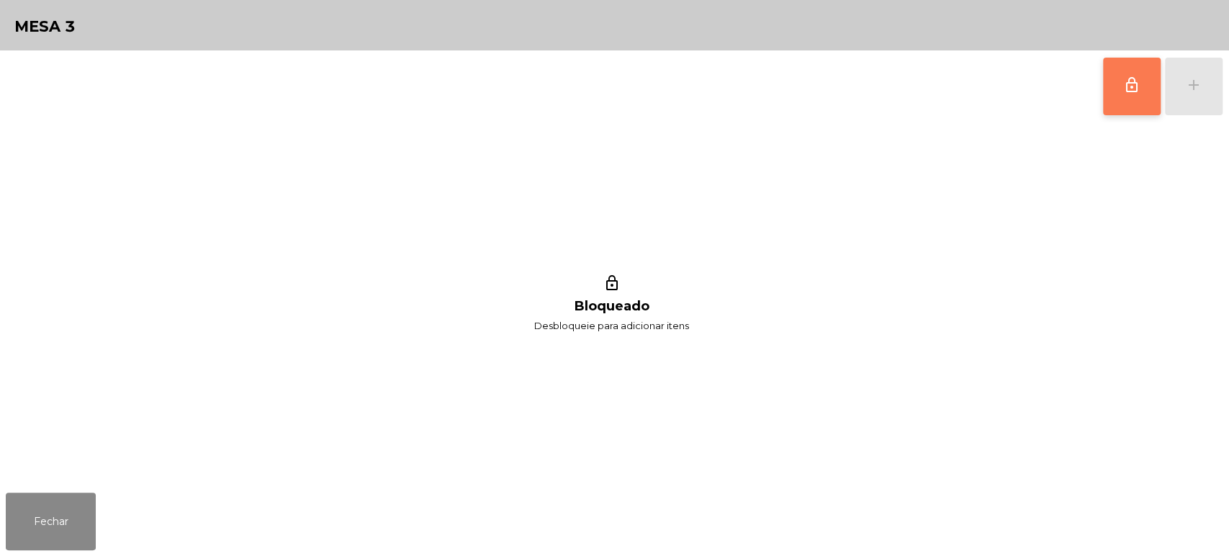
click at [1125, 99] on button "lock_outline" at bounding box center [1132, 87] width 58 height 58
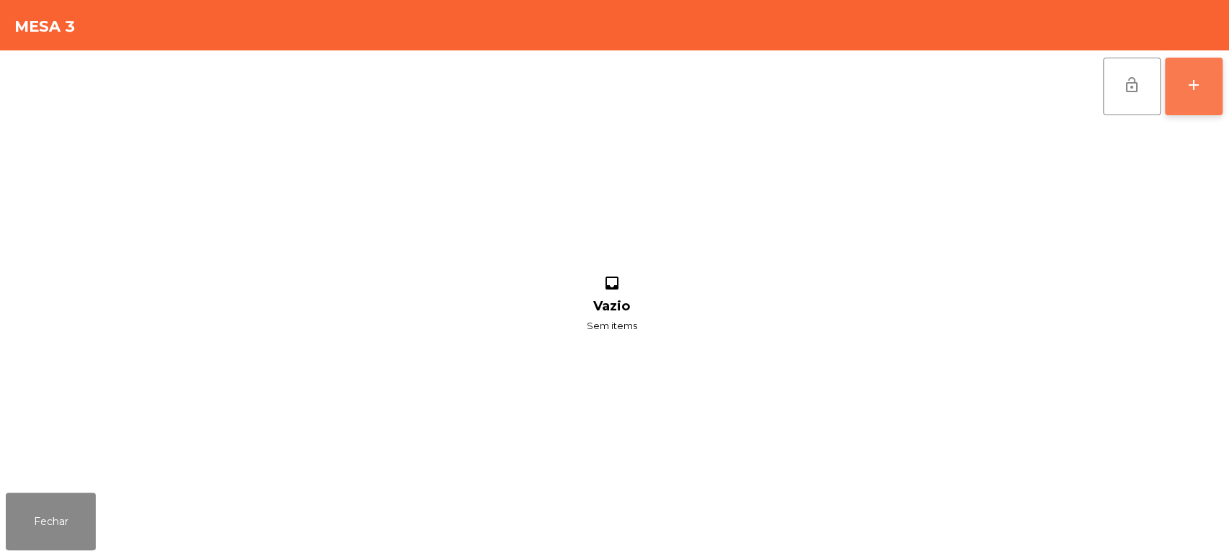
click at [1202, 104] on button "add" at bounding box center [1194, 87] width 58 height 58
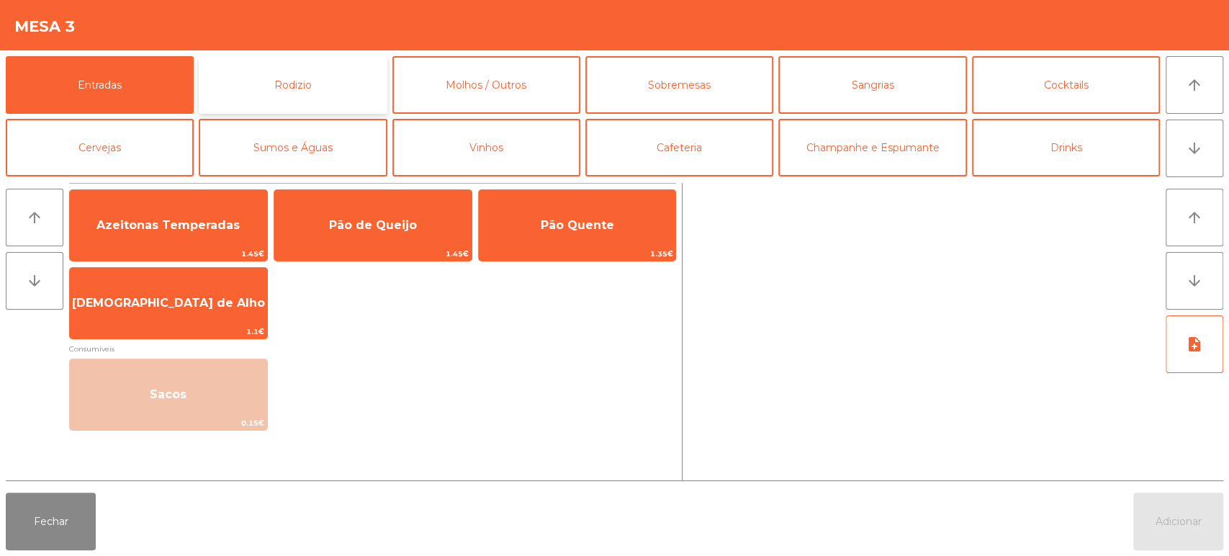
click at [341, 78] on button "Rodizio" at bounding box center [293, 85] width 188 height 58
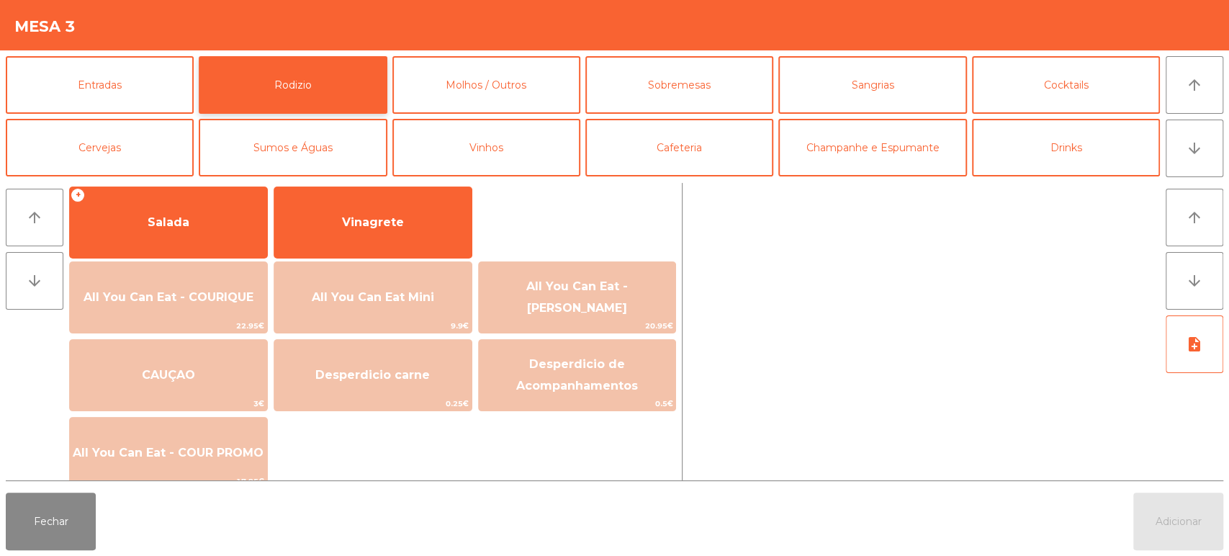
scroll to position [268, 0]
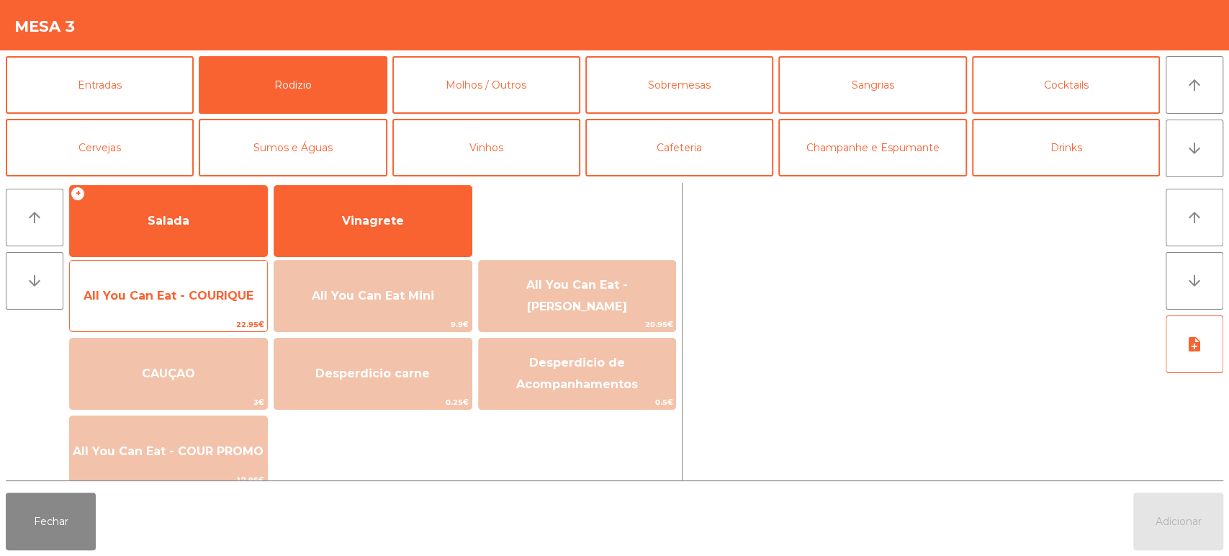
click at [155, 290] on span "All You Can Eat - COURIQUE" at bounding box center [169, 296] width 170 height 14
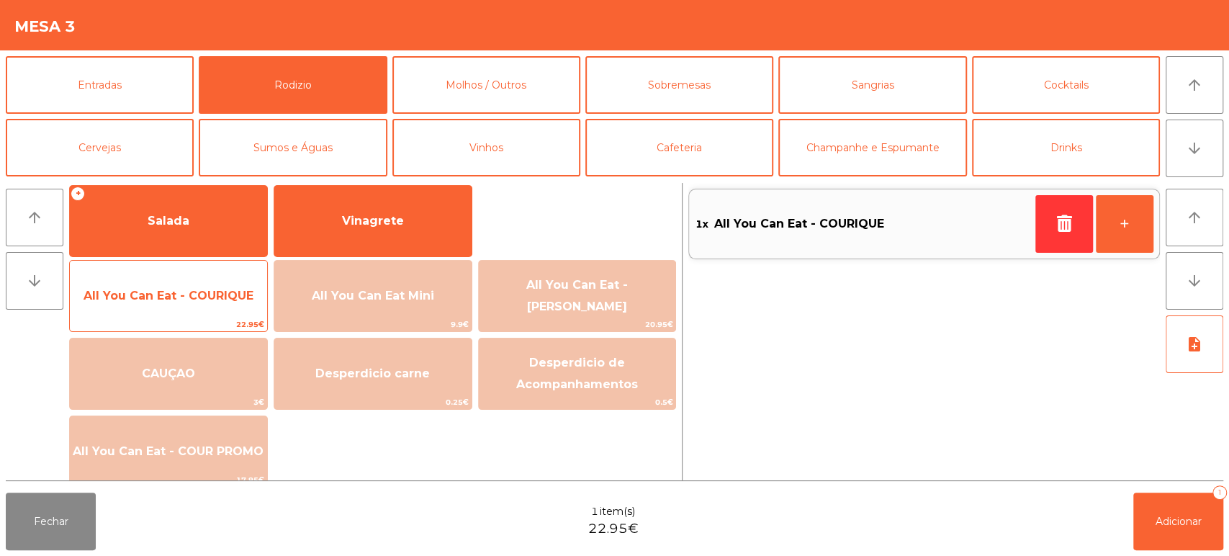
click at [132, 294] on span "All You Can Eat - COURIQUE" at bounding box center [169, 296] width 170 height 14
click at [127, 305] on span "All You Can Eat - COURIQUE" at bounding box center [168, 296] width 197 height 39
click at [193, 285] on span "All You Can Eat - COURIQUE" at bounding box center [168, 296] width 197 height 39
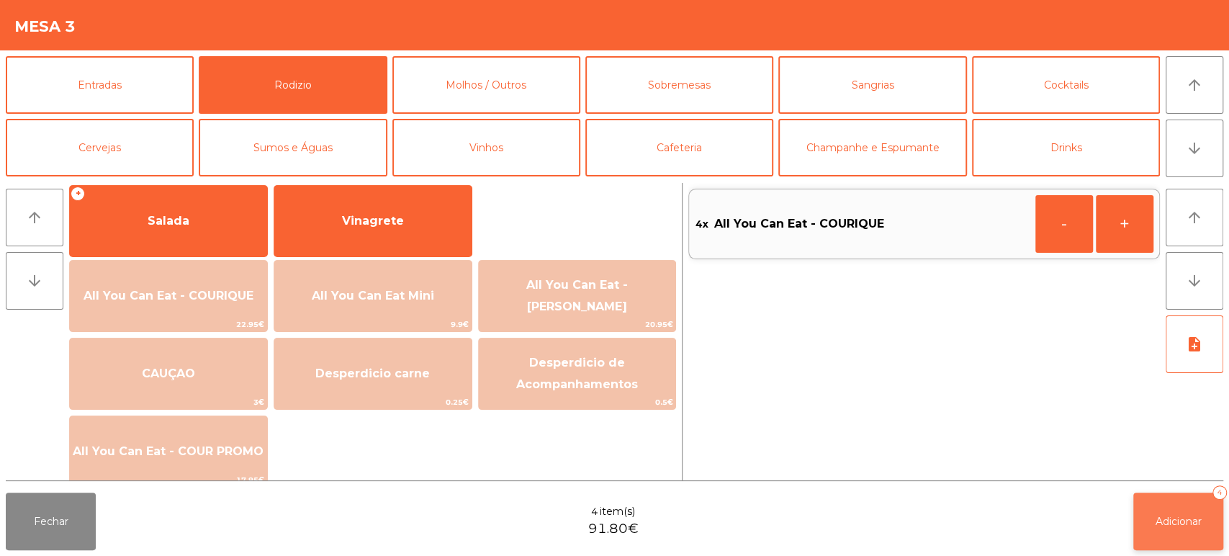
click at [1179, 512] on button "Adicionar 4" at bounding box center [1179, 522] width 90 height 58
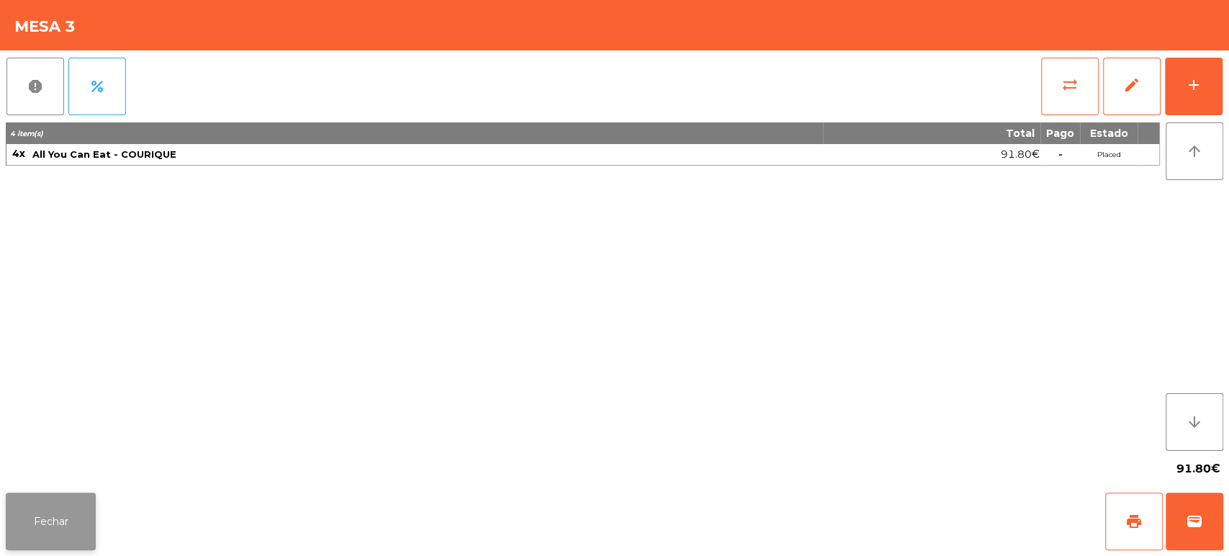
click at [69, 519] on button "Fechar" at bounding box center [51, 522] width 90 height 58
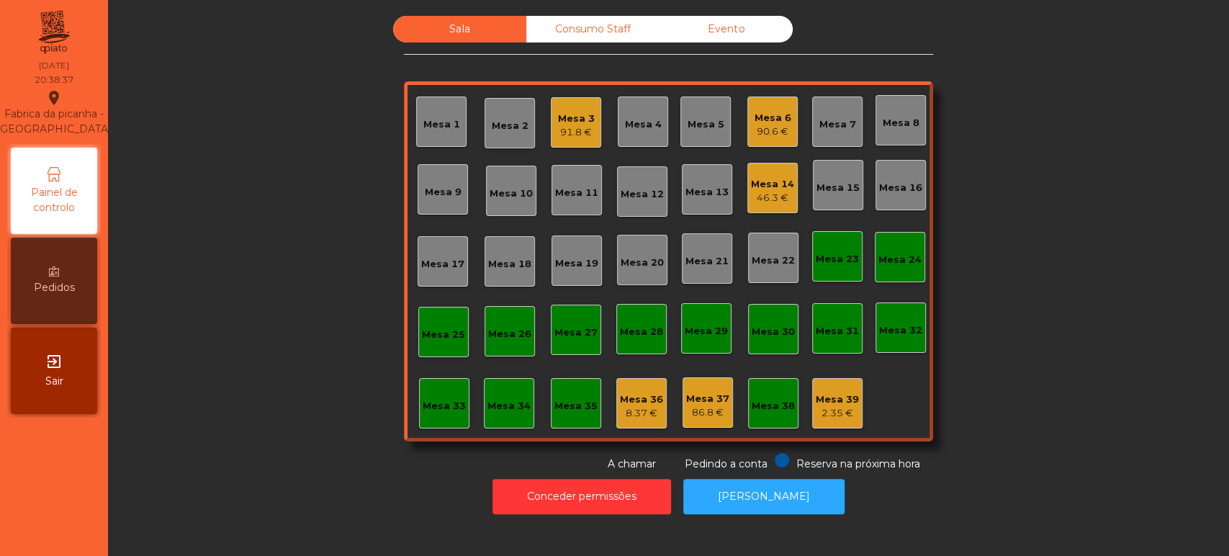
click at [432, 340] on div "Mesa 25" at bounding box center [443, 335] width 43 height 14
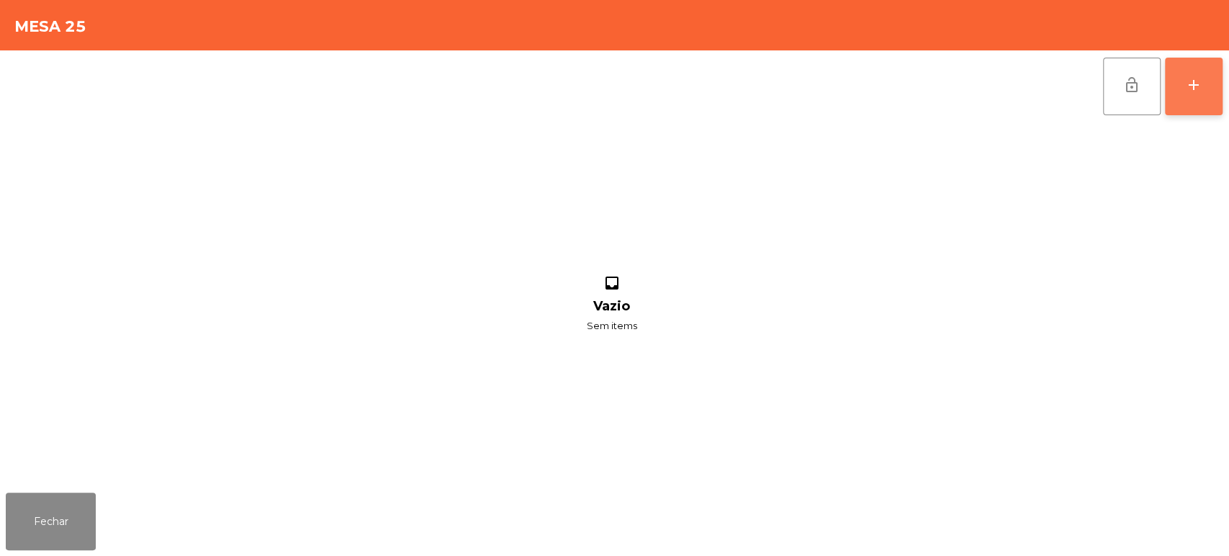
click at [1165, 106] on button "add" at bounding box center [1194, 87] width 58 height 58
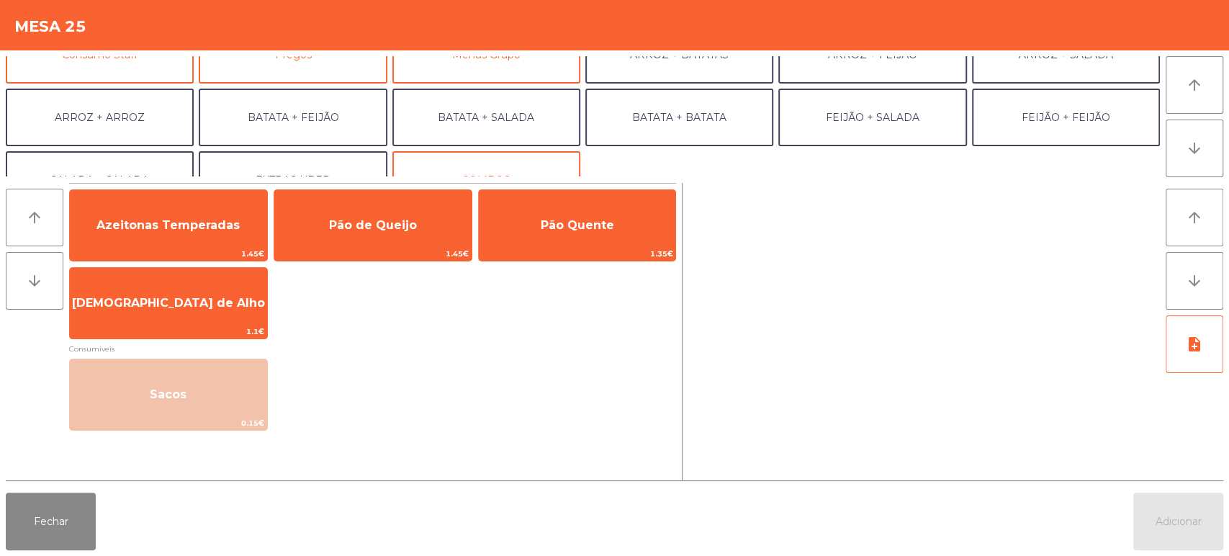
scroll to position [161, 0]
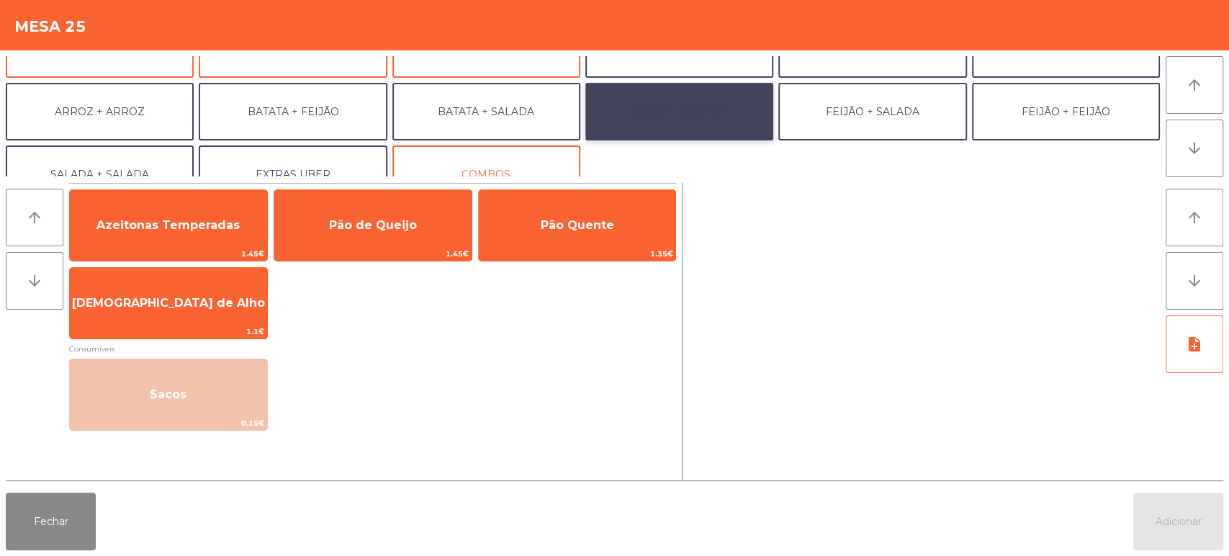
click at [717, 107] on button "BATATA + BATATA" at bounding box center [680, 112] width 188 height 58
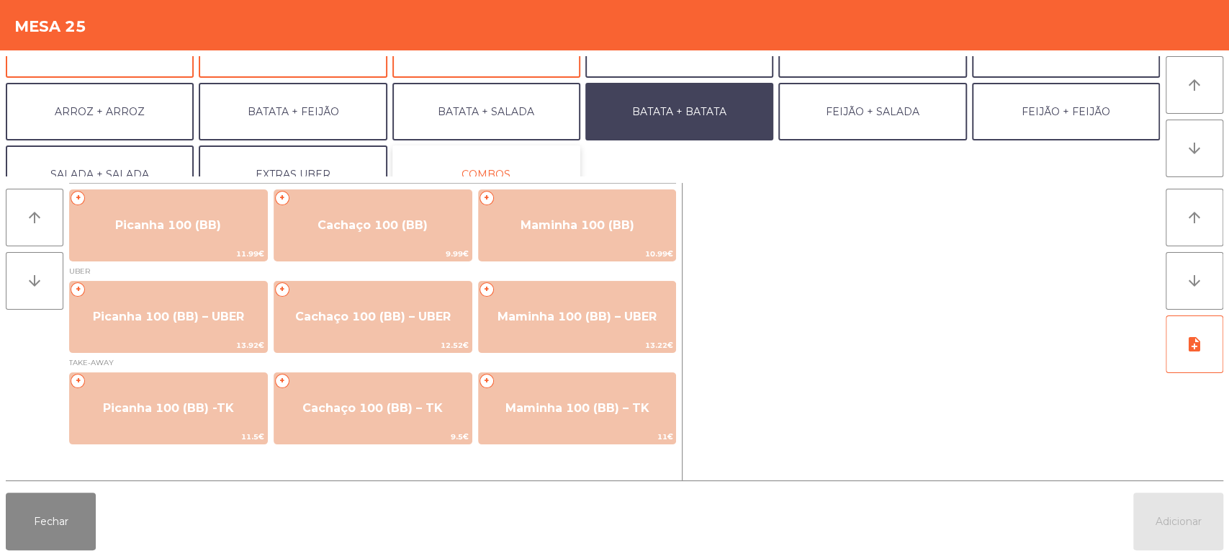
click at [490, 148] on button "COMBOS" at bounding box center [486, 174] width 188 height 58
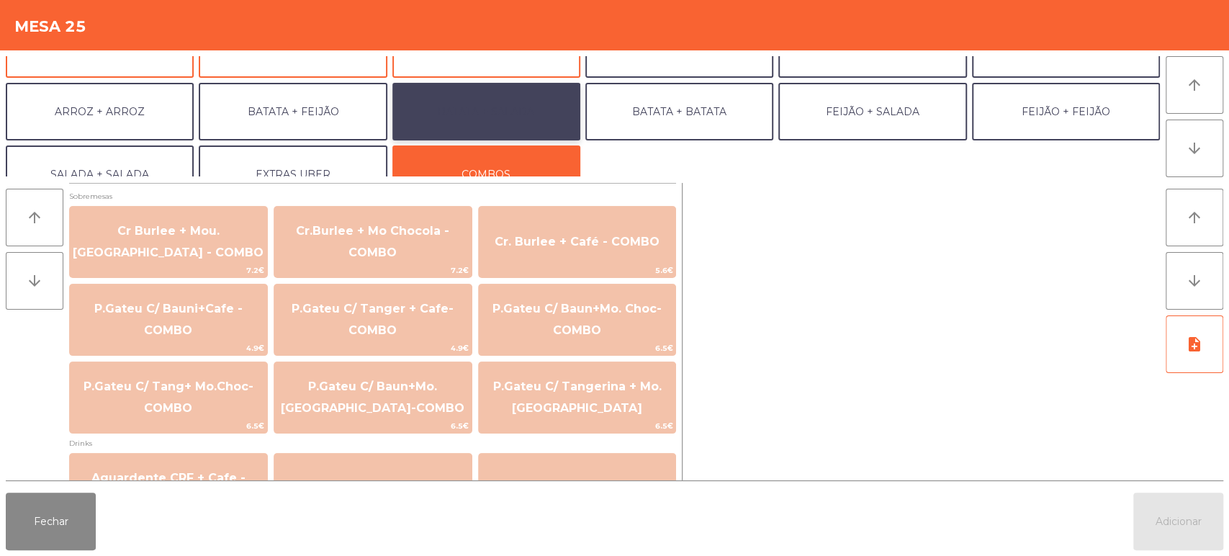
click at [521, 112] on button "BATATA + SALADA" at bounding box center [486, 112] width 188 height 58
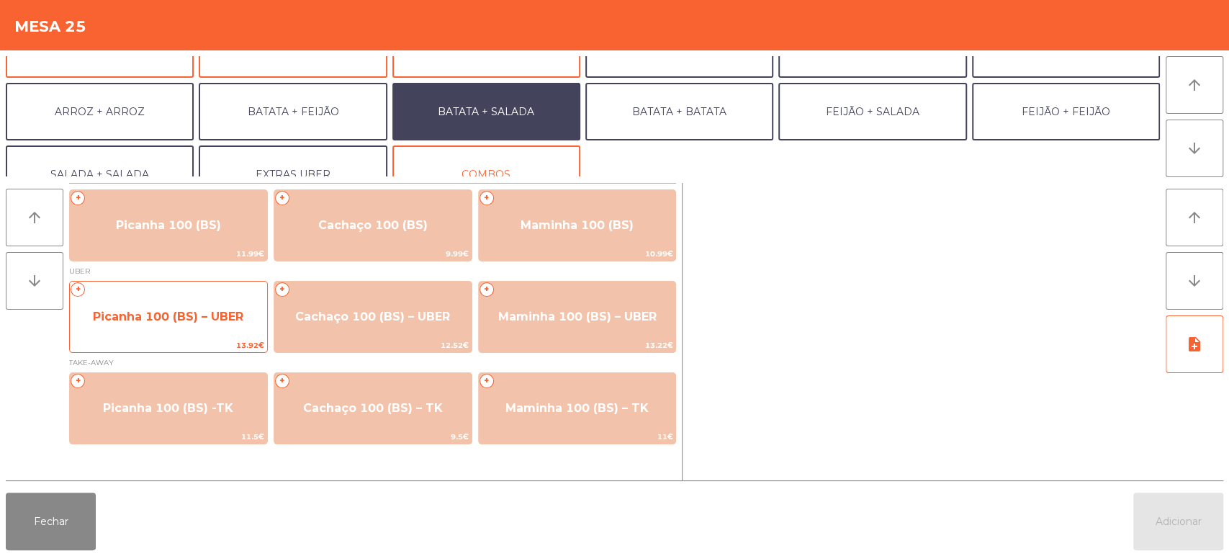
click at [167, 319] on span "Picanha 100 (BS) – UBER" at bounding box center [168, 317] width 151 height 14
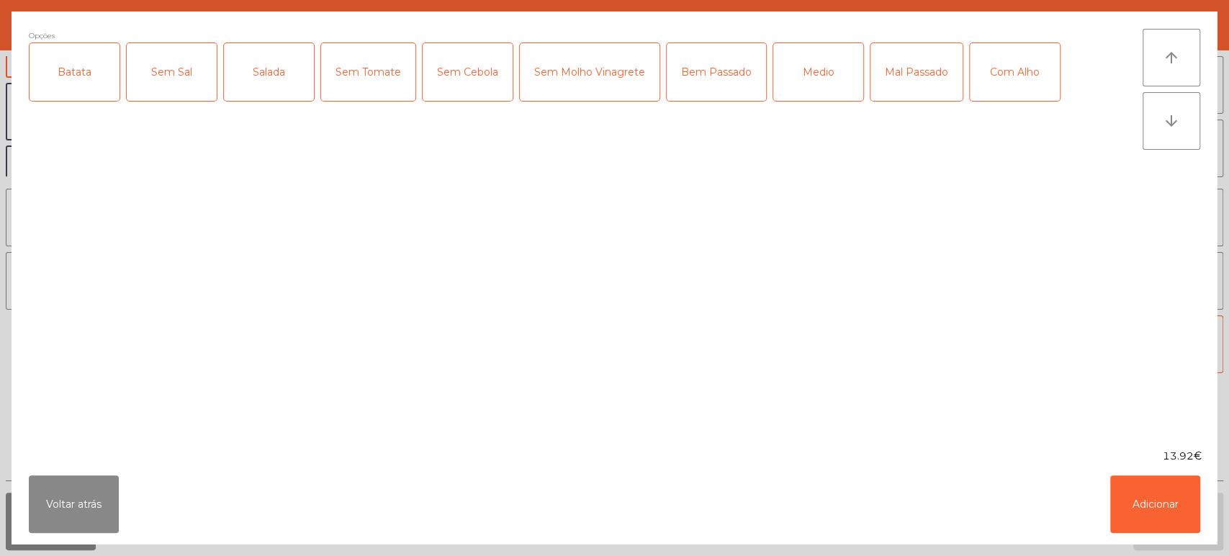
click at [42, 89] on div "Batata" at bounding box center [75, 72] width 90 height 58
click at [160, 67] on div "Sem Sal" at bounding box center [172, 72] width 90 height 58
click at [213, 76] on div "Sem Sal" at bounding box center [172, 72] width 90 height 58
click at [254, 76] on div "Salada" at bounding box center [269, 72] width 90 height 58
click at [713, 73] on div "Bem Passado" at bounding box center [716, 72] width 99 height 58
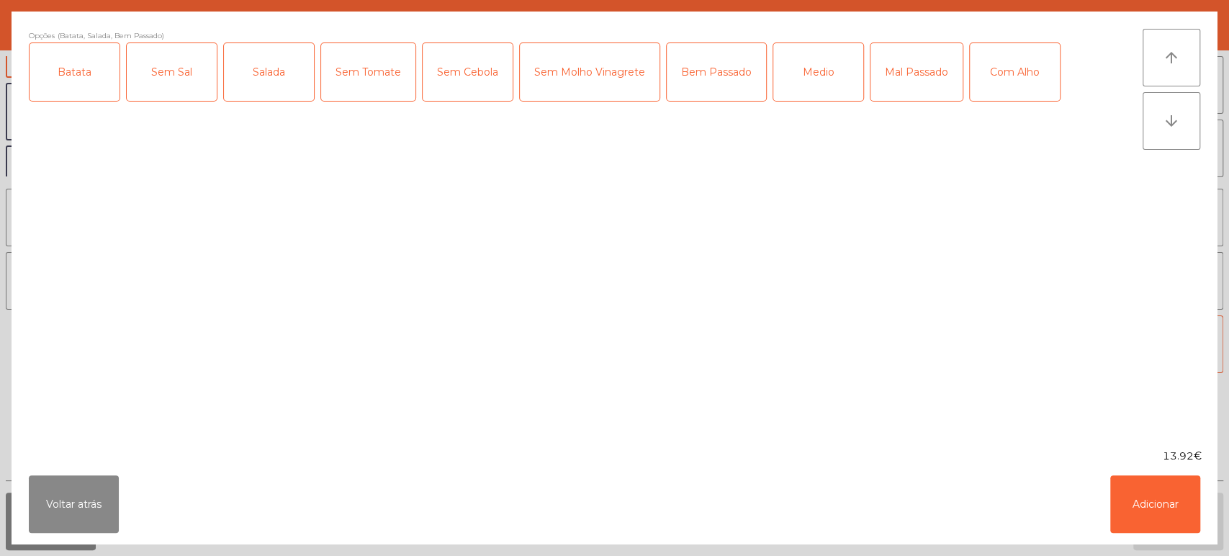
click at [1039, 73] on div "Com Alho" at bounding box center [1015, 72] width 90 height 58
click at [894, 459] on div "13.92€" at bounding box center [615, 456] width 1206 height 15
click at [1156, 522] on button "Adicionar" at bounding box center [1156, 504] width 90 height 58
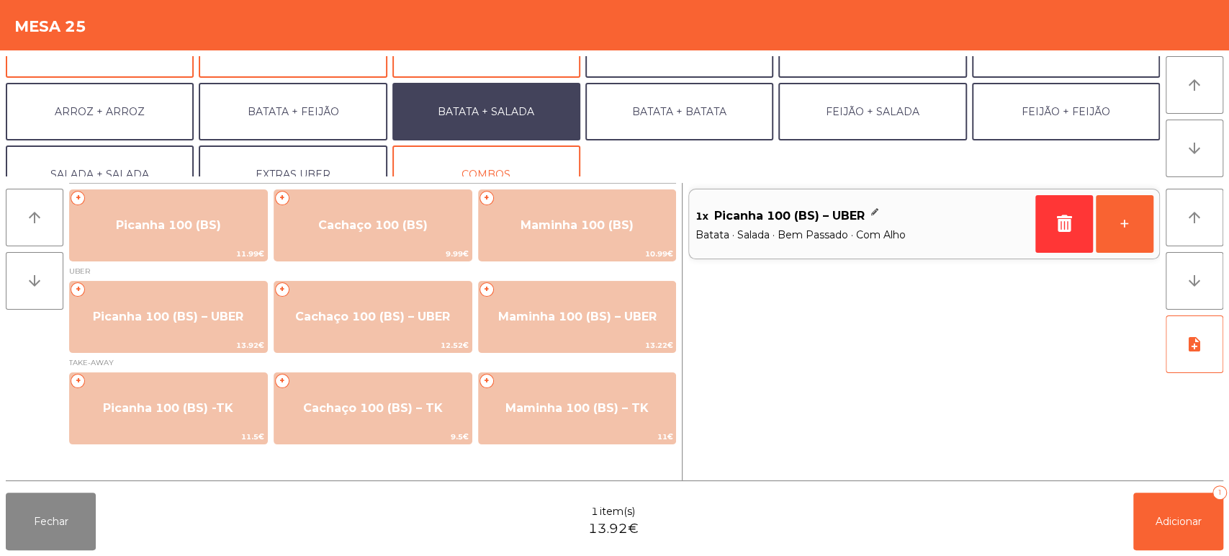
scroll to position [187, 0]
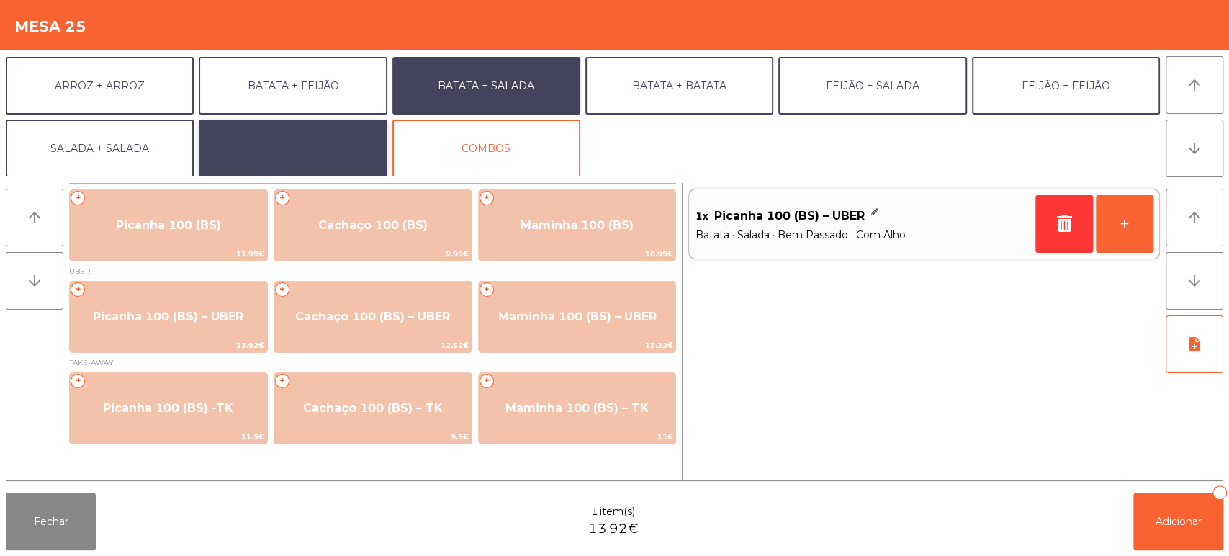
click at [299, 145] on button "EXTRAS UBER" at bounding box center [293, 149] width 188 height 58
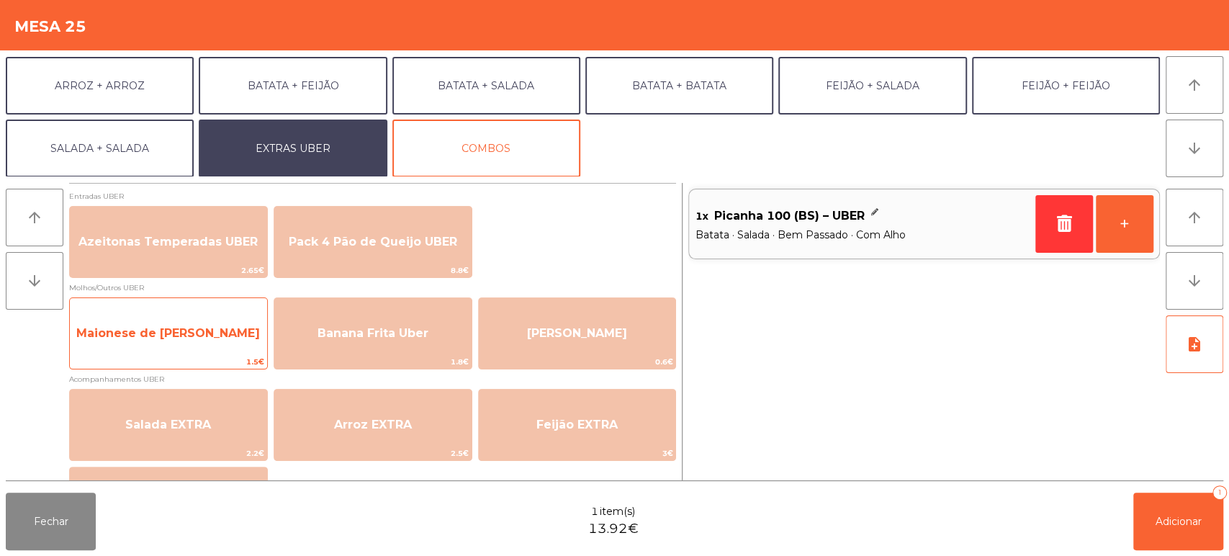
click at [180, 300] on div "Maionese de Alho UBER 1.5€" at bounding box center [168, 333] width 199 height 72
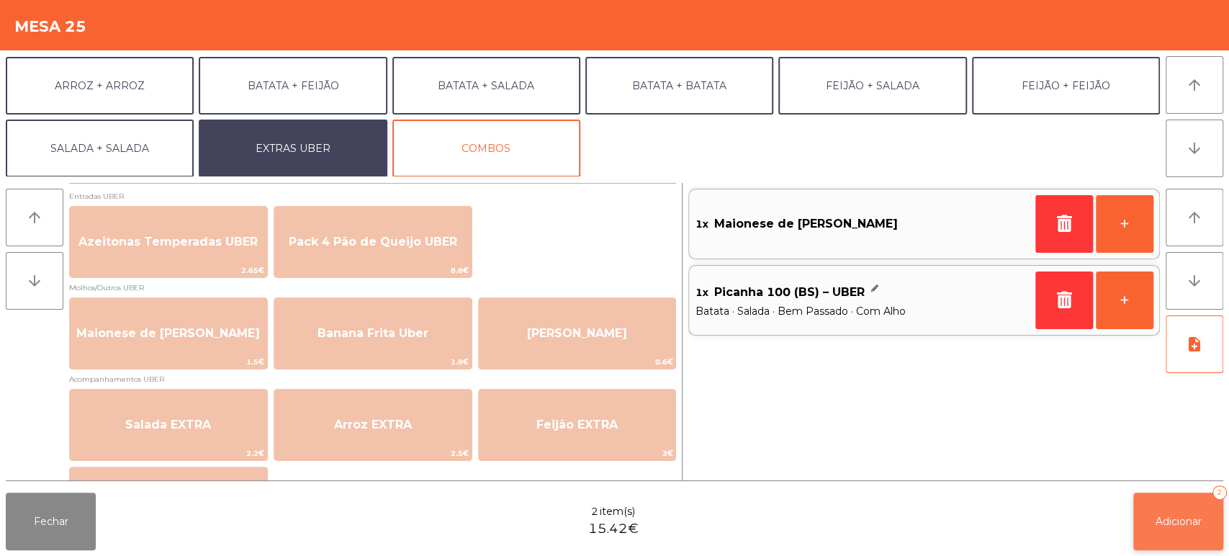
click at [1161, 529] on button "Adicionar 2" at bounding box center [1179, 522] width 90 height 58
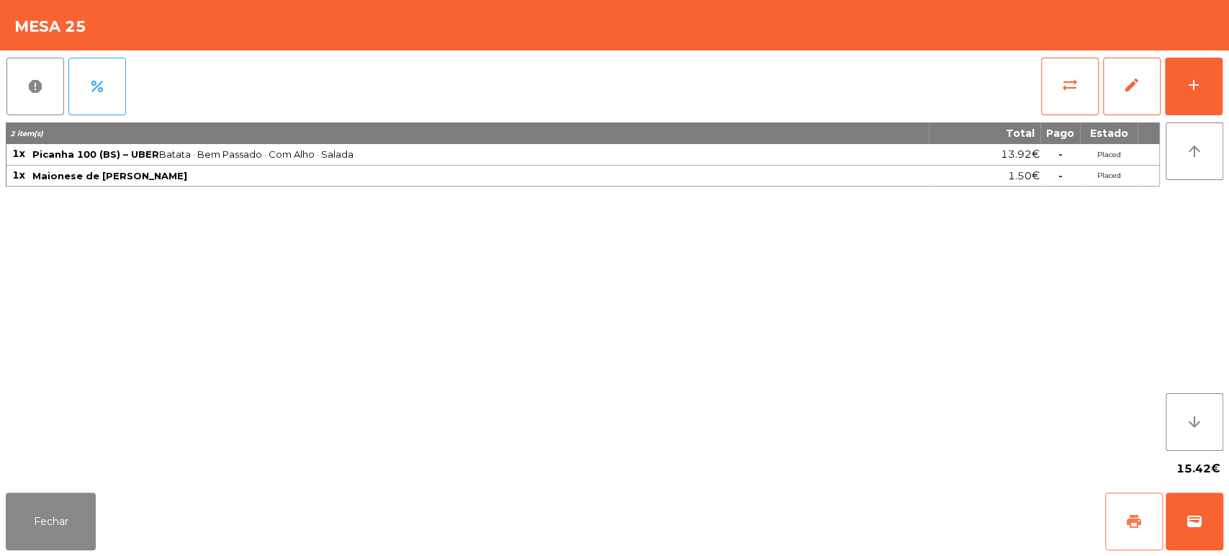
click at [1123, 526] on button "print" at bounding box center [1134, 522] width 58 height 58
click at [1172, 521] on button "wallet" at bounding box center [1195, 522] width 58 height 58
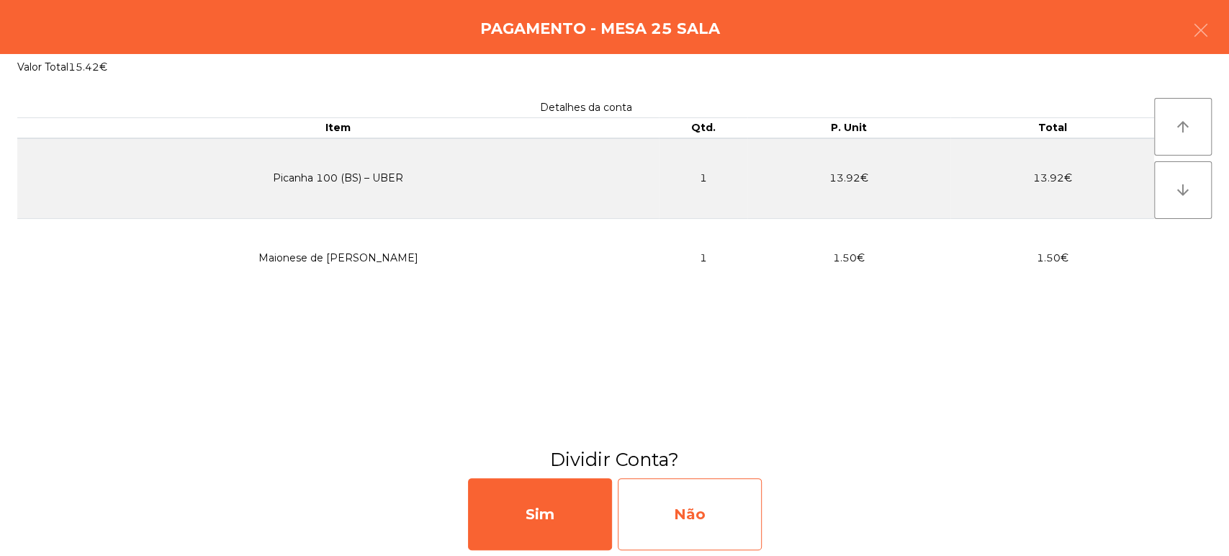
click at [679, 486] on div "Não" at bounding box center [690, 514] width 144 height 72
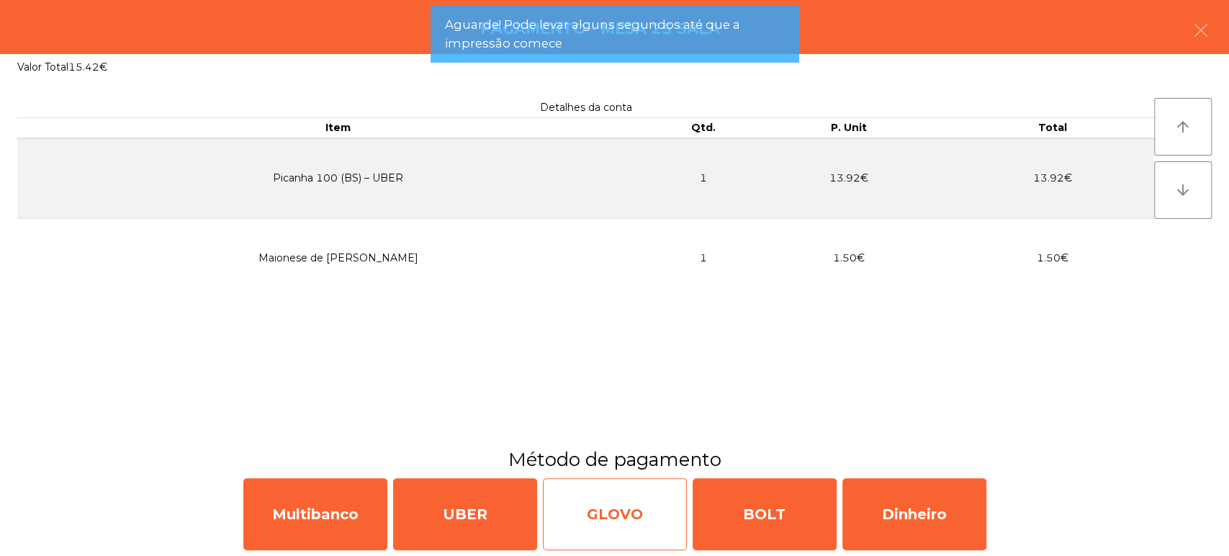
click at [616, 519] on div "GLOVO" at bounding box center [615, 514] width 144 height 72
select select "**"
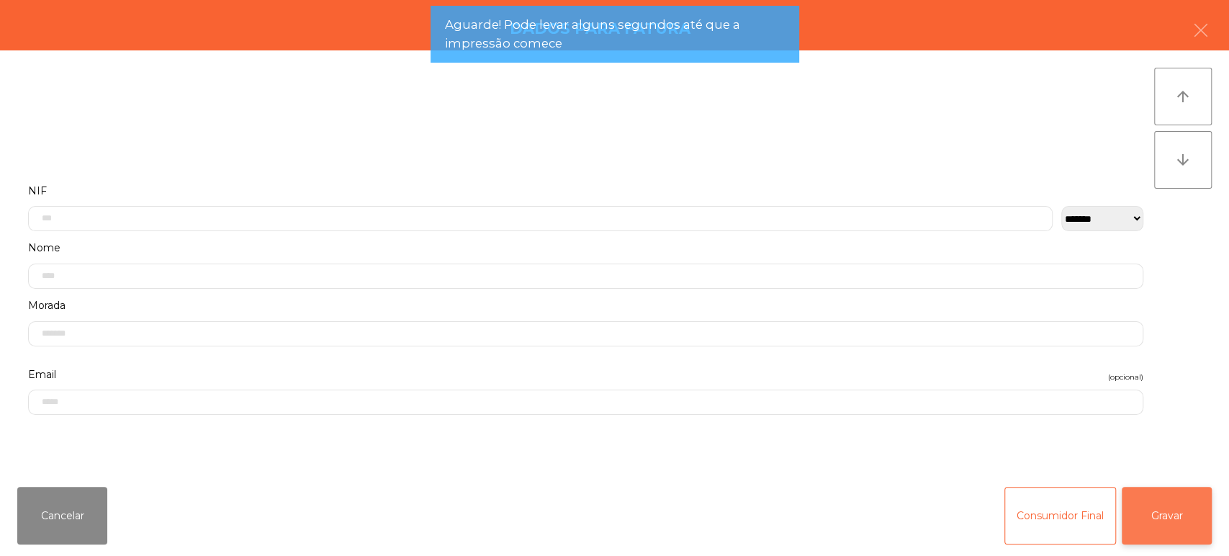
click at [1158, 524] on button "Gravar" at bounding box center [1167, 516] width 90 height 58
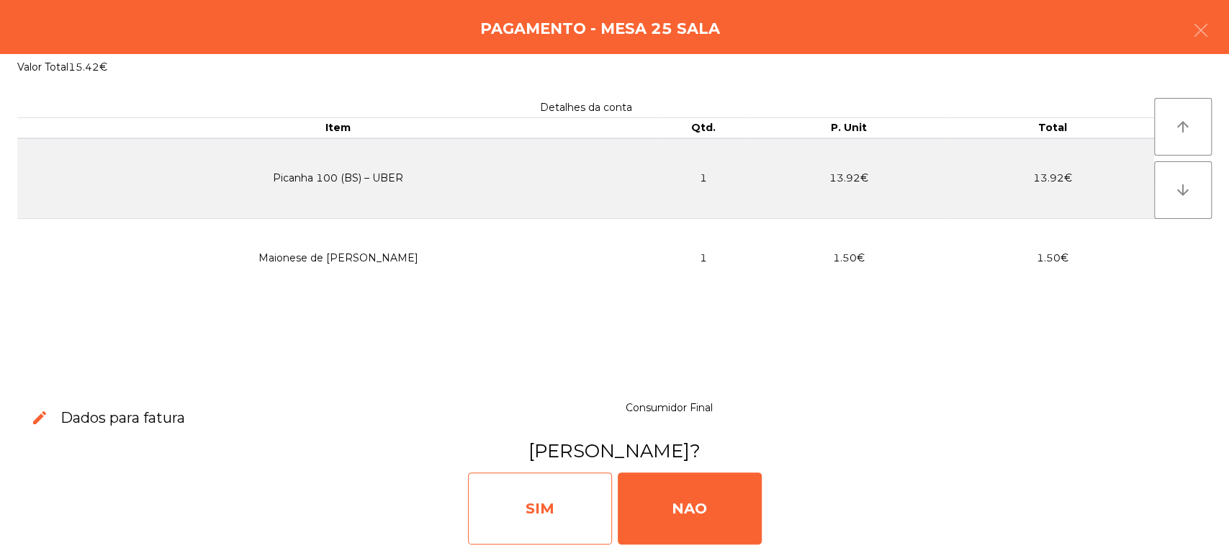
click at [555, 490] on div "SIM" at bounding box center [540, 508] width 144 height 72
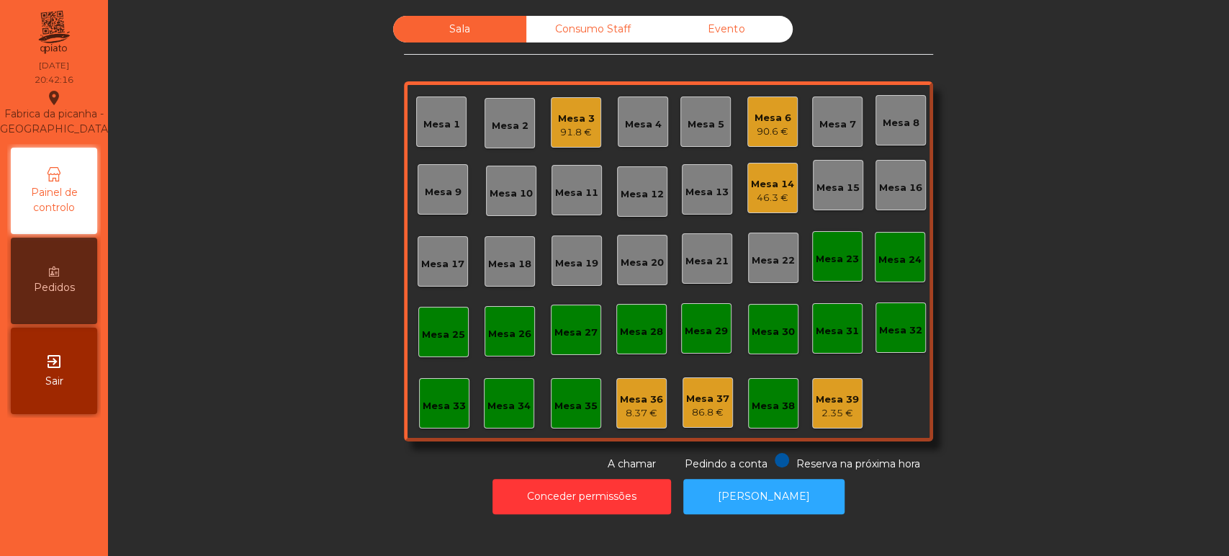
click at [558, 133] on div "91.8 €" at bounding box center [576, 132] width 37 height 14
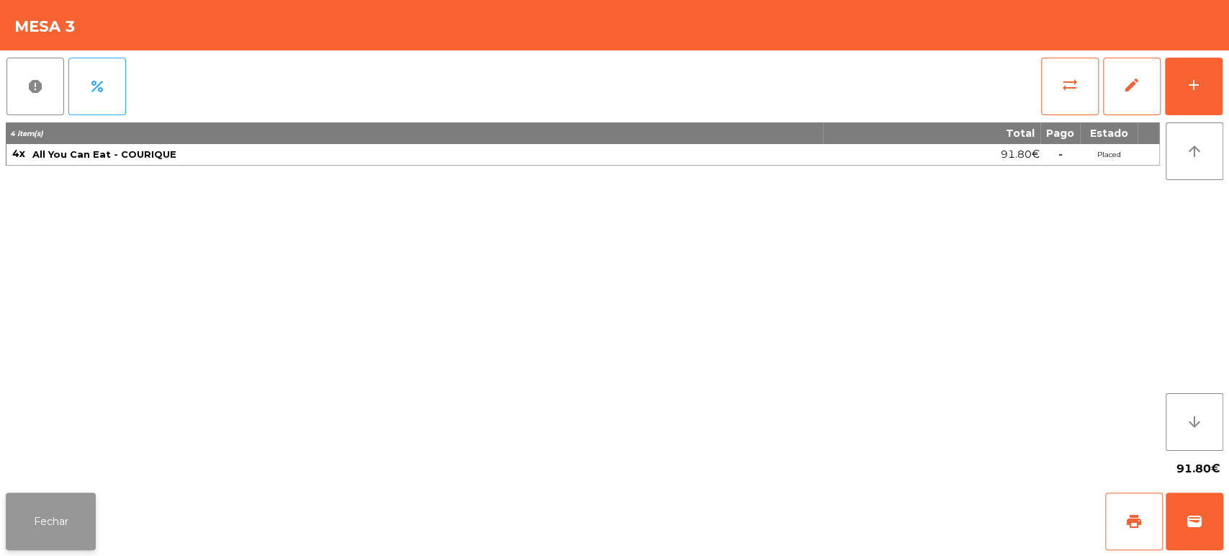
click at [89, 516] on button "Fechar" at bounding box center [51, 522] width 90 height 58
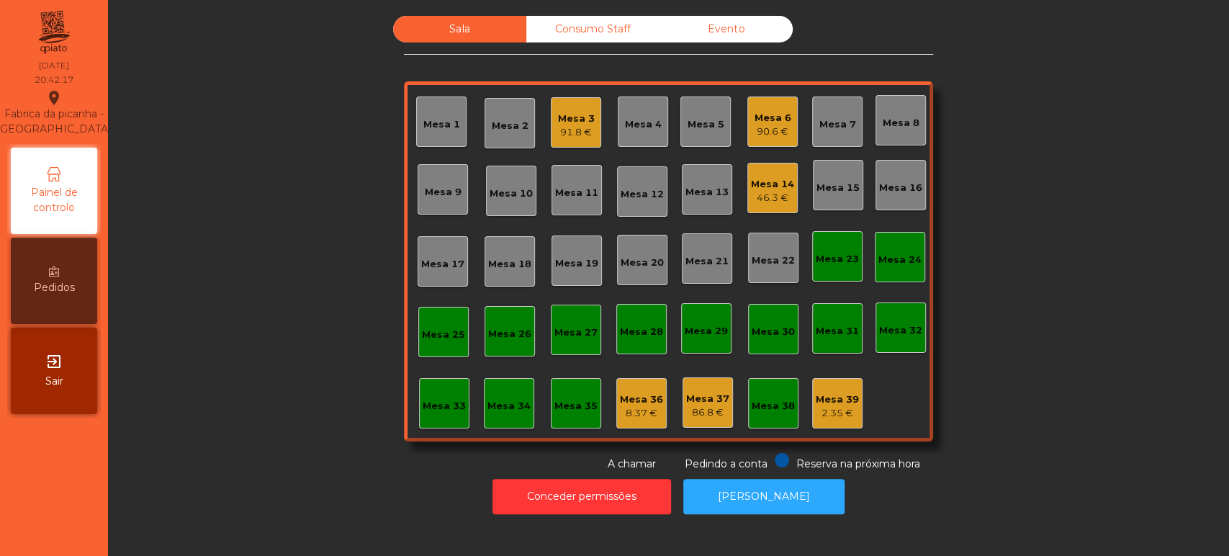
click at [777, 122] on div "Mesa 6" at bounding box center [773, 118] width 37 height 14
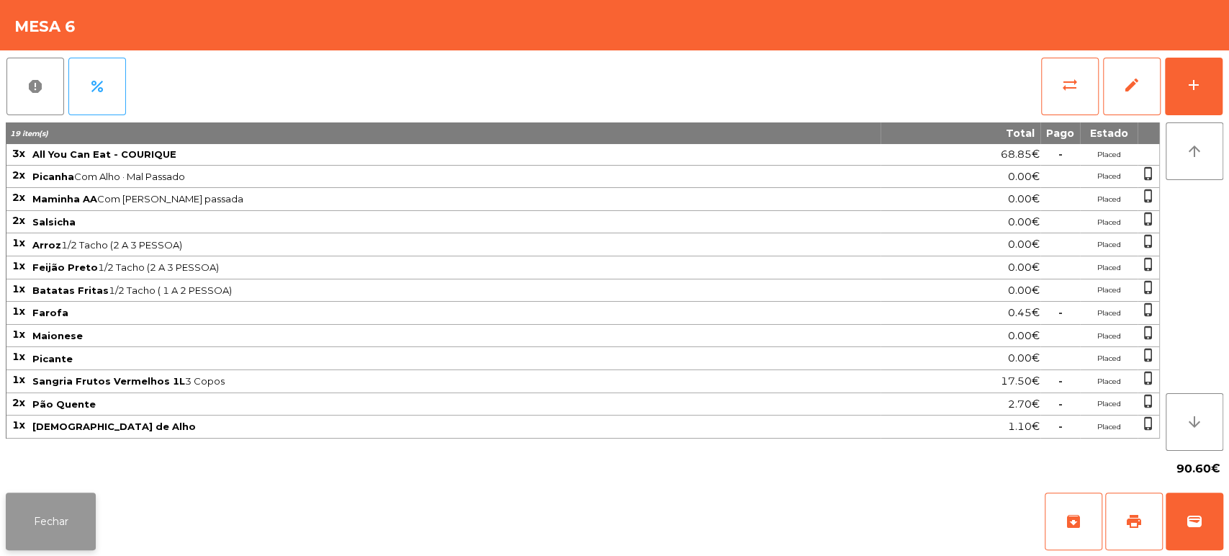
click at [45, 516] on button "Fechar" at bounding box center [51, 522] width 90 height 58
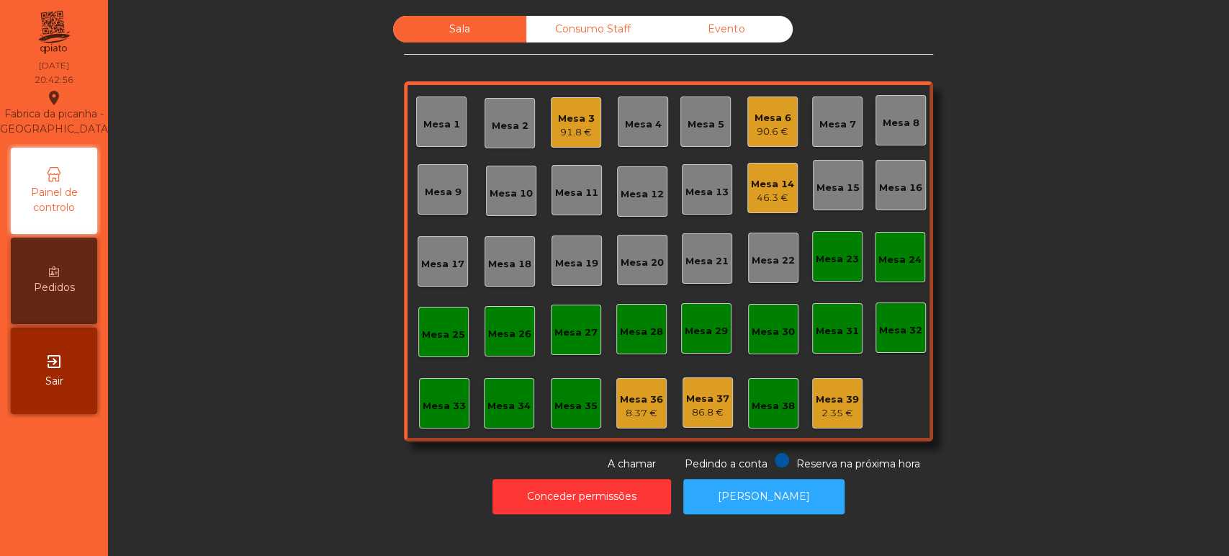
click at [620, 408] on div "8.37 €" at bounding box center [641, 413] width 43 height 14
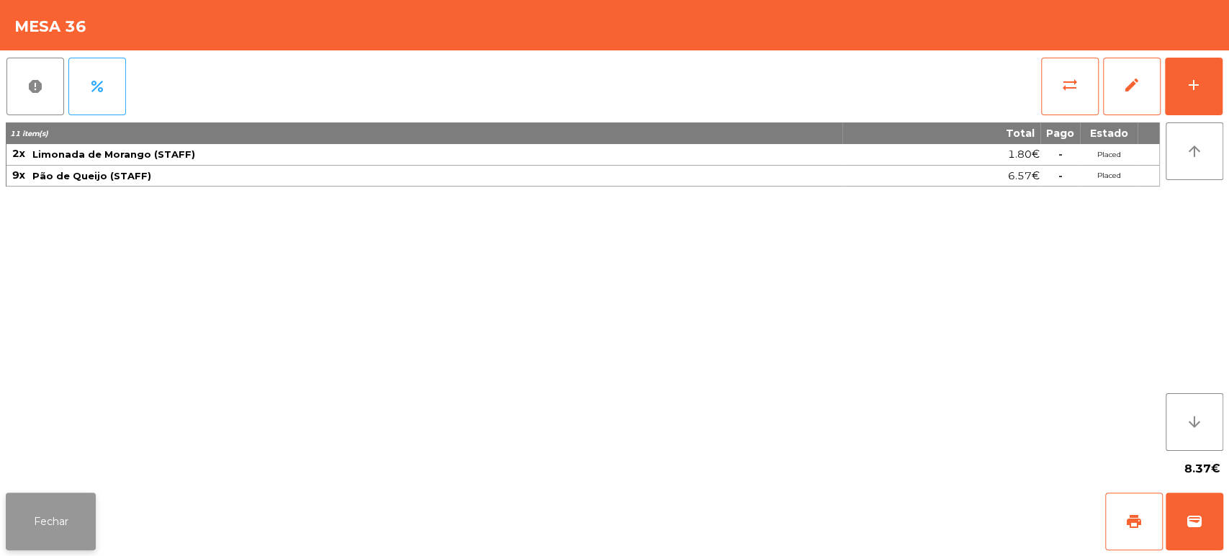
click at [79, 516] on button "Fechar" at bounding box center [51, 522] width 90 height 58
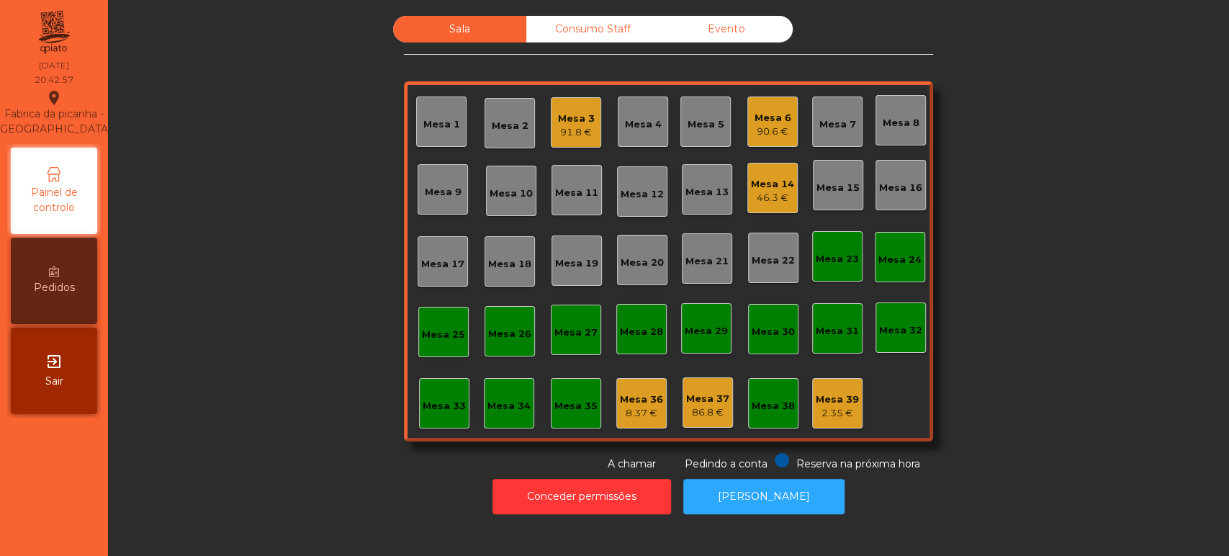
click at [699, 380] on div "Mesa 37 86.8 €" at bounding box center [708, 402] width 50 height 50
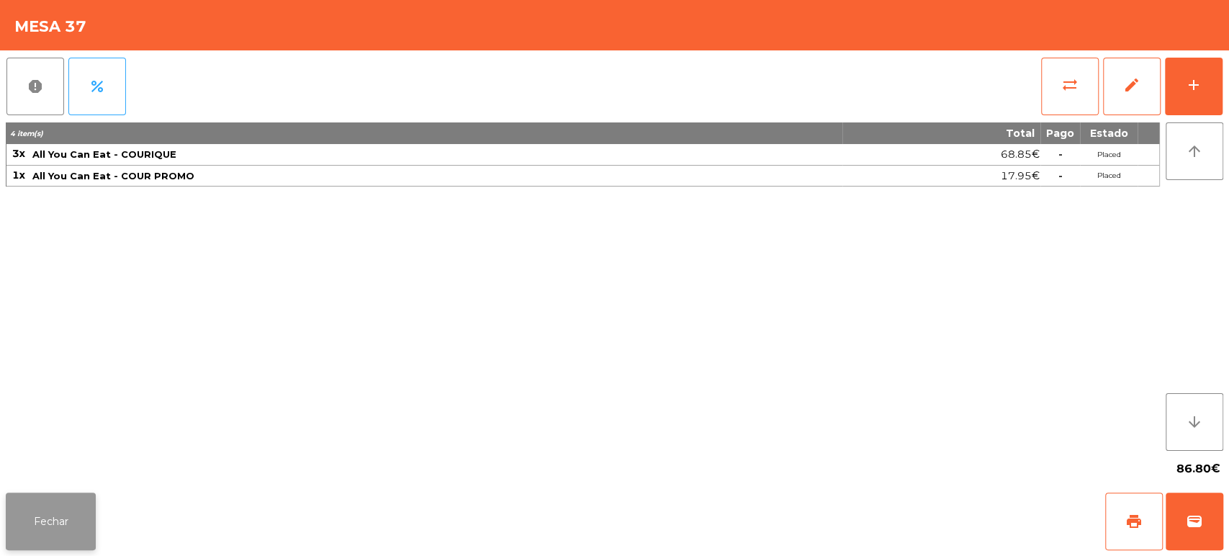
click at [48, 493] on button "Fechar" at bounding box center [51, 522] width 90 height 58
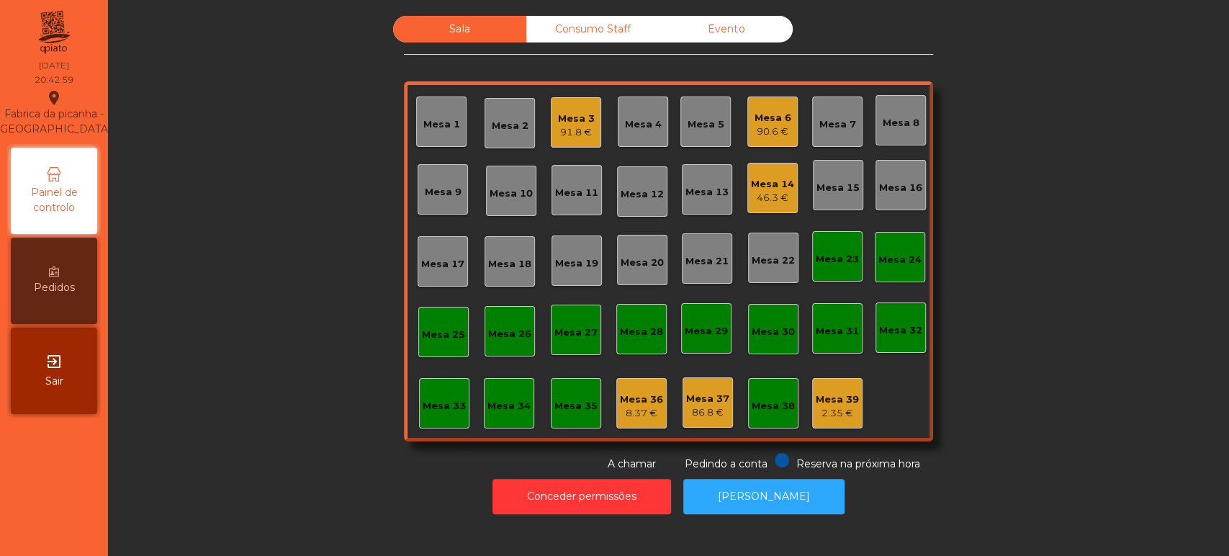
click at [703, 381] on div "Mesa 37 86.8 €" at bounding box center [708, 402] width 50 height 50
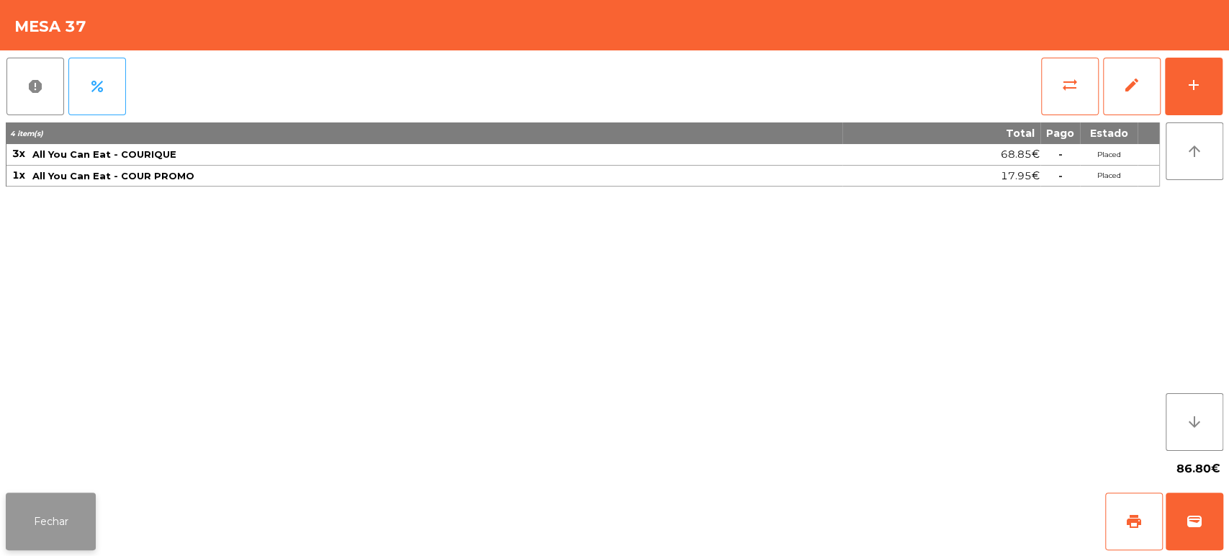
click at [74, 549] on button "Fechar" at bounding box center [51, 522] width 90 height 58
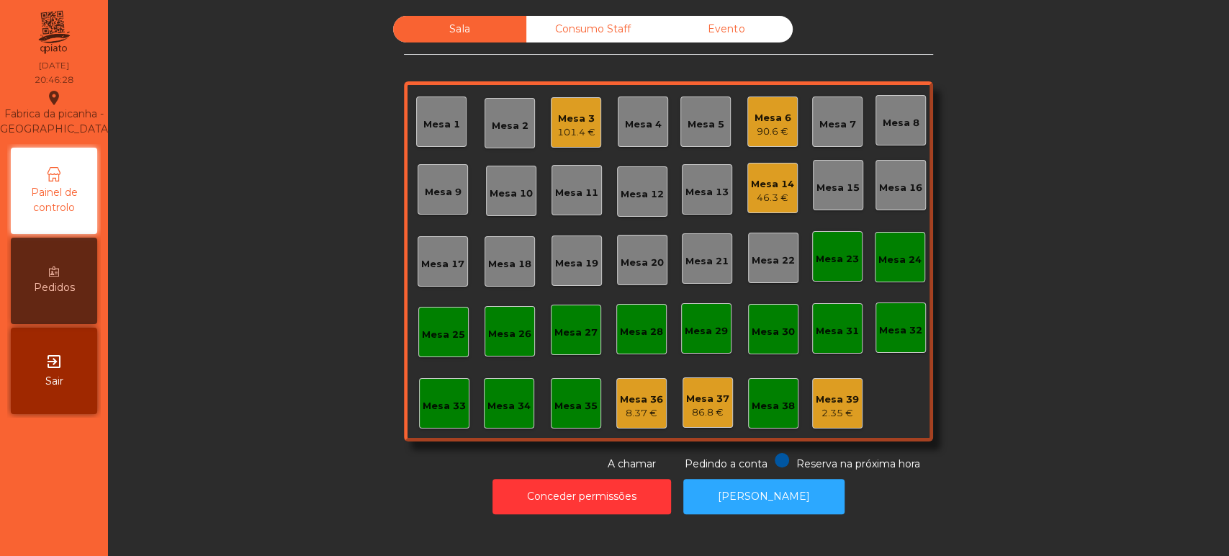
click at [764, 209] on div "Mesa 14 46.3 €" at bounding box center [773, 188] width 50 height 50
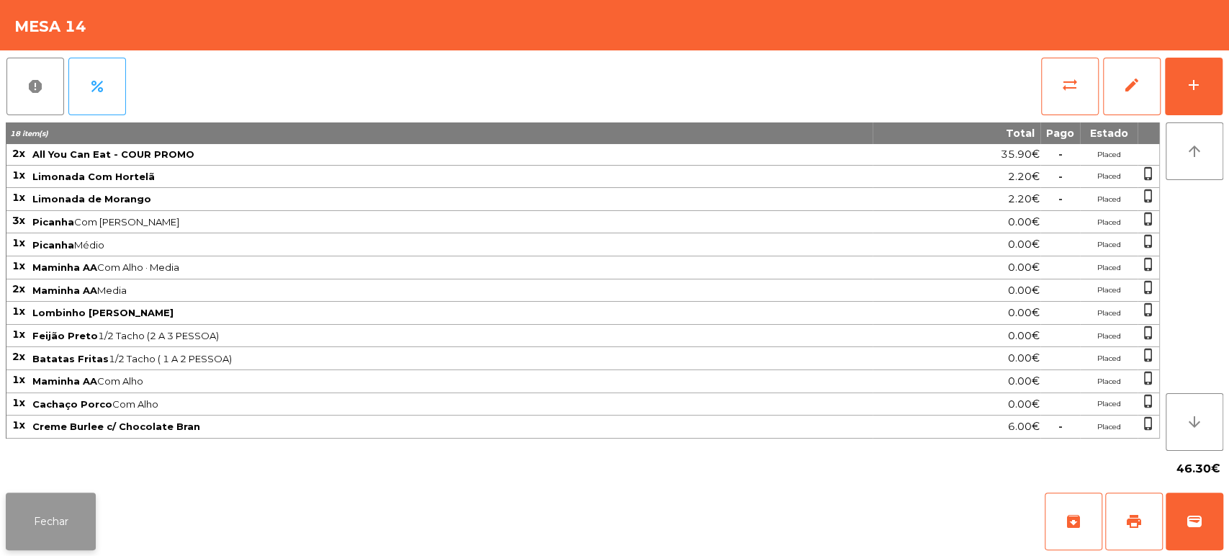
click at [71, 493] on button "Fechar" at bounding box center [51, 522] width 90 height 58
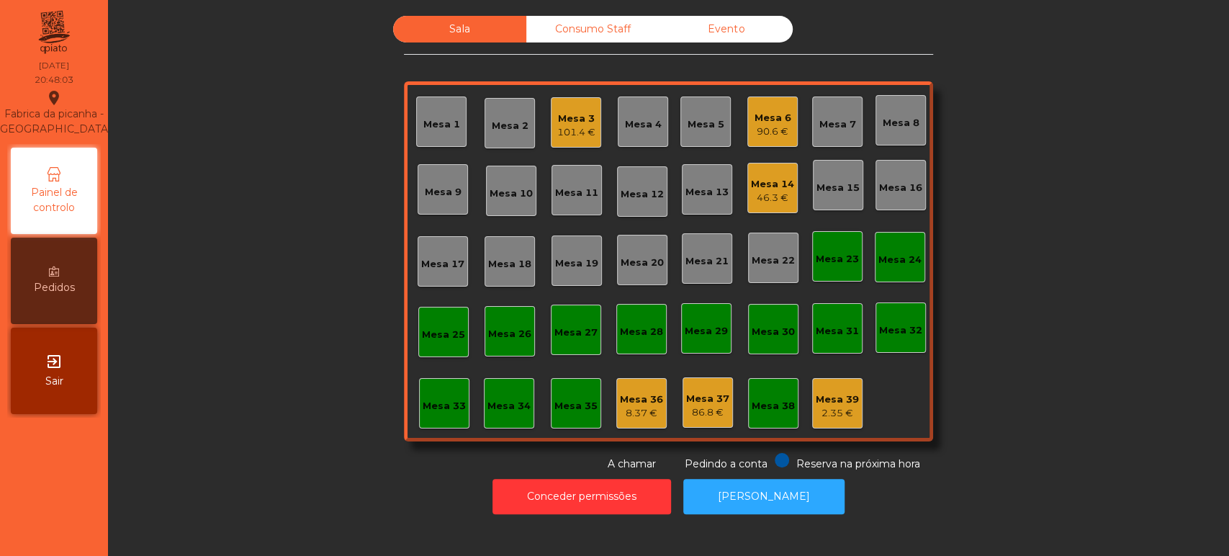
click at [500, 194] on div "Mesa 10" at bounding box center [511, 194] width 43 height 14
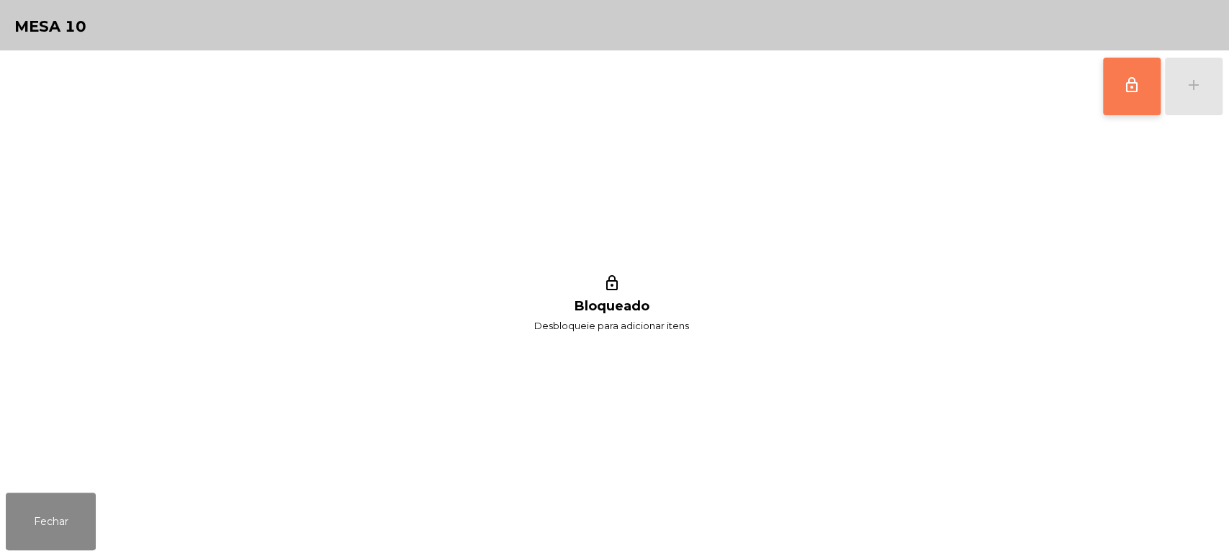
click at [1129, 76] on span "lock_outline" at bounding box center [1131, 84] width 17 height 17
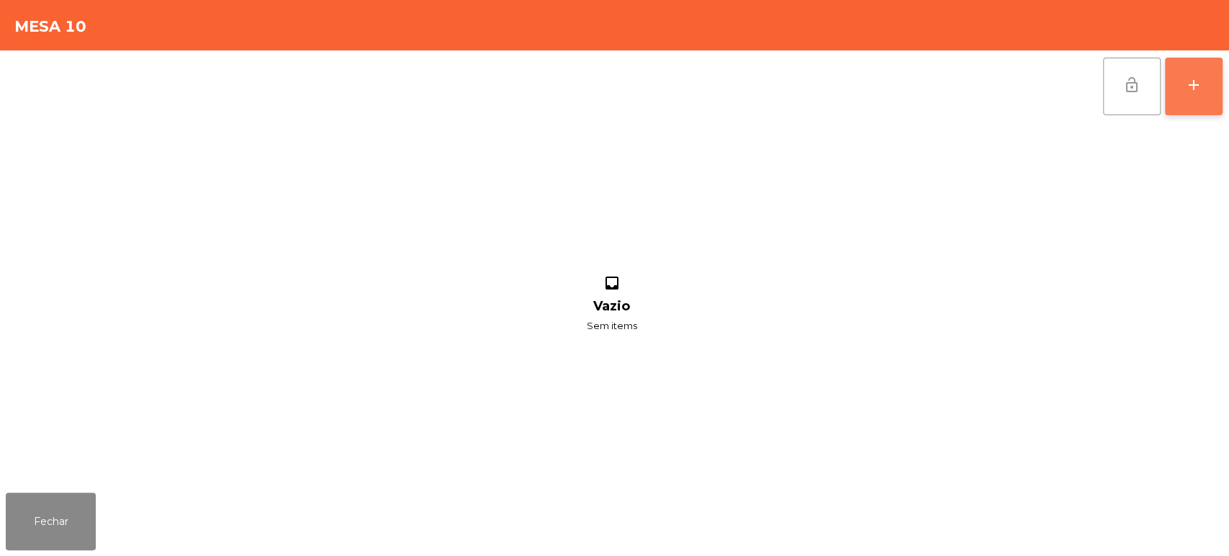
click at [1193, 68] on button "add" at bounding box center [1194, 87] width 58 height 58
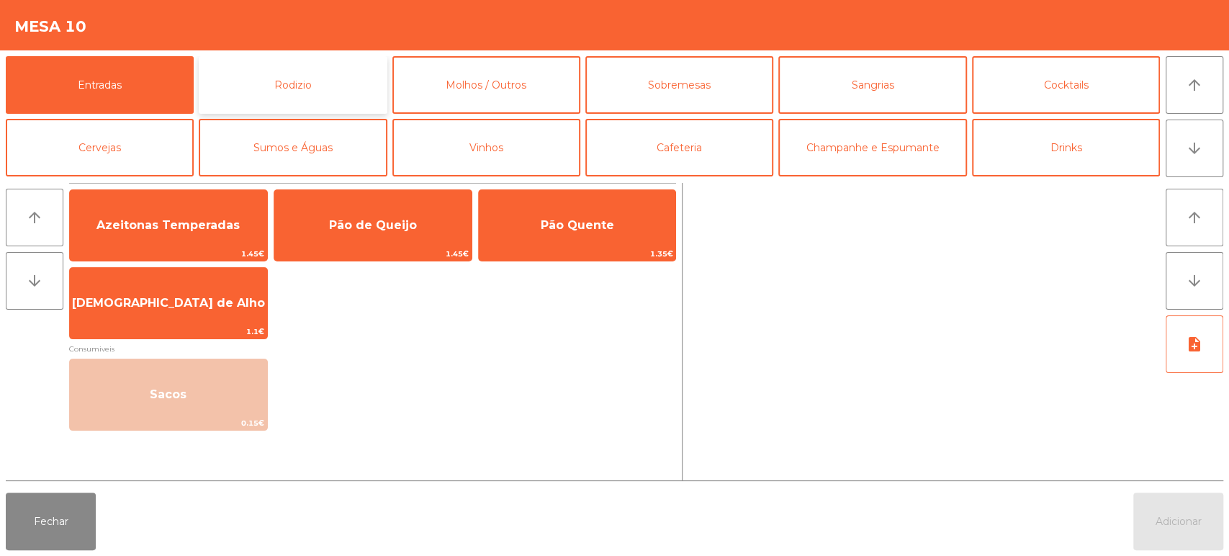
click at [306, 71] on button "Rodizio" at bounding box center [293, 85] width 188 height 58
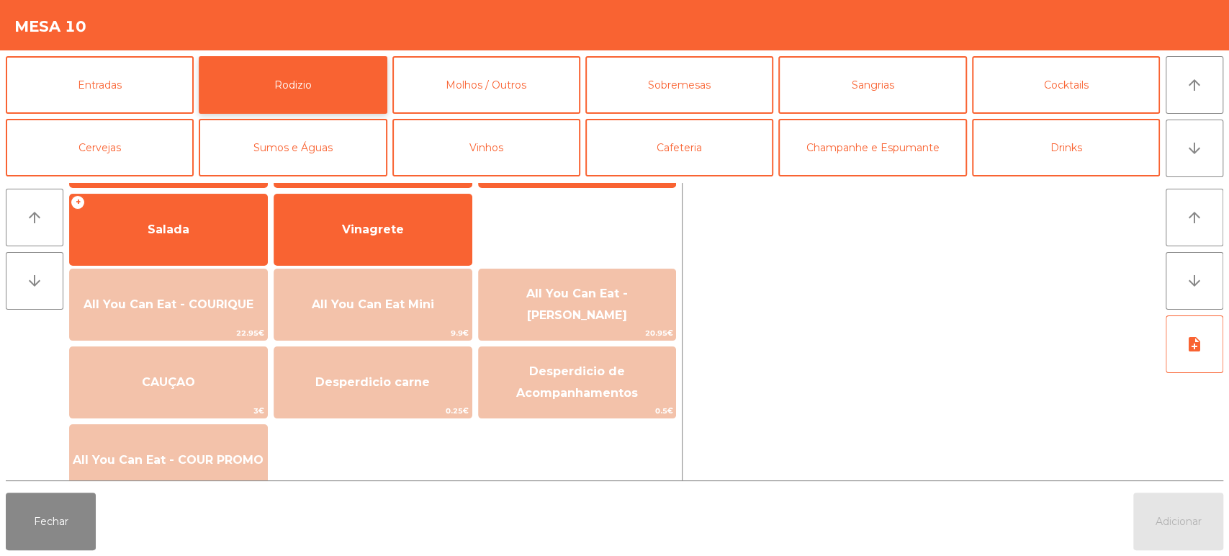
scroll to position [280, 0]
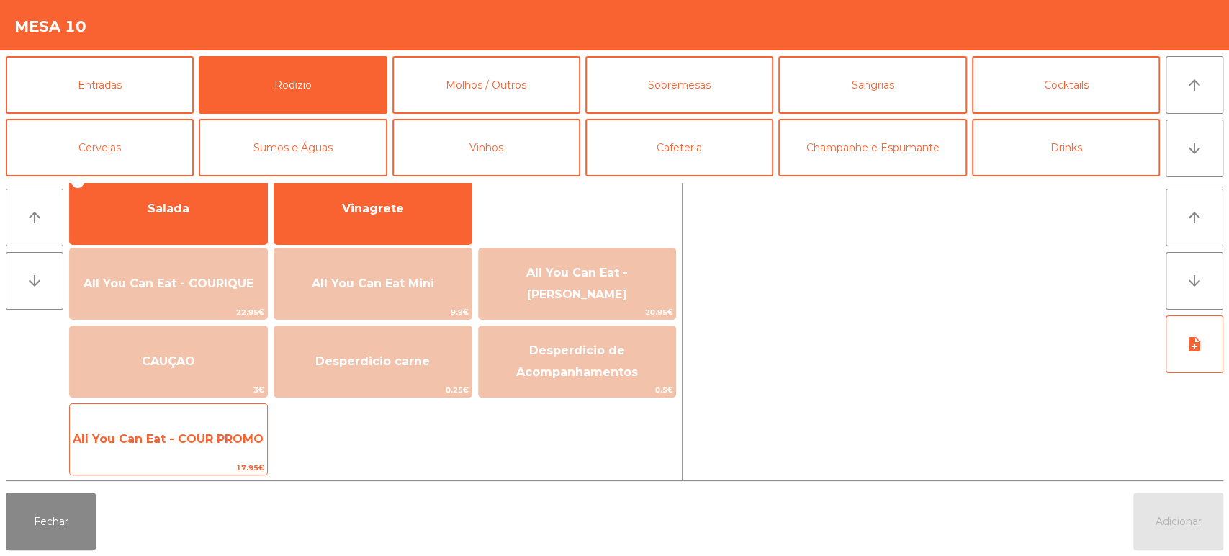
click at [225, 439] on span "All You Can Eat - COUR PROMO" at bounding box center [168, 439] width 191 height 14
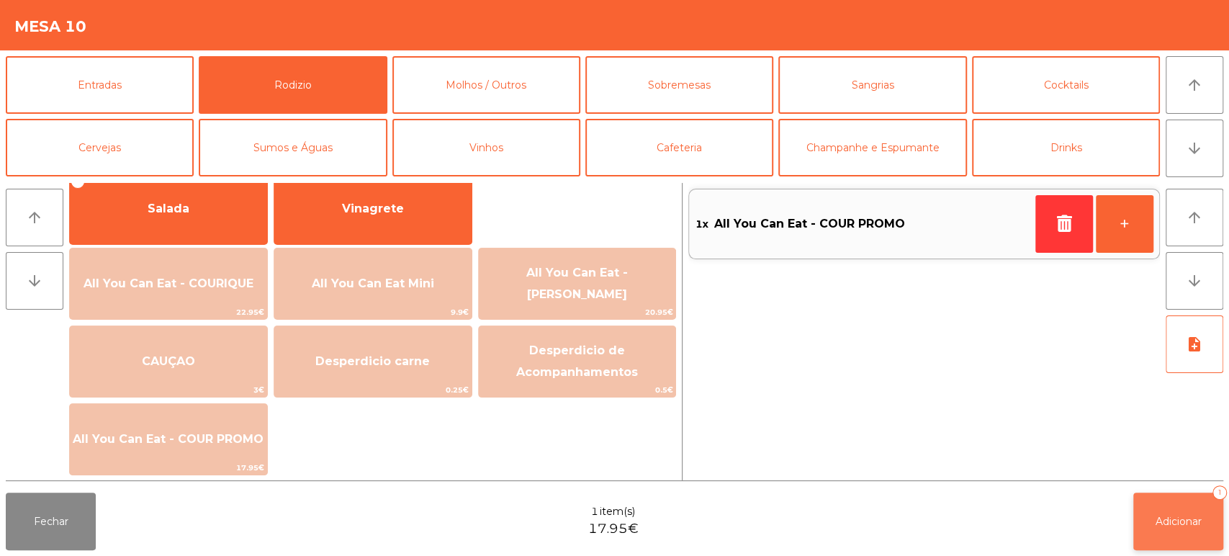
click at [1185, 531] on button "Adicionar 1" at bounding box center [1179, 522] width 90 height 58
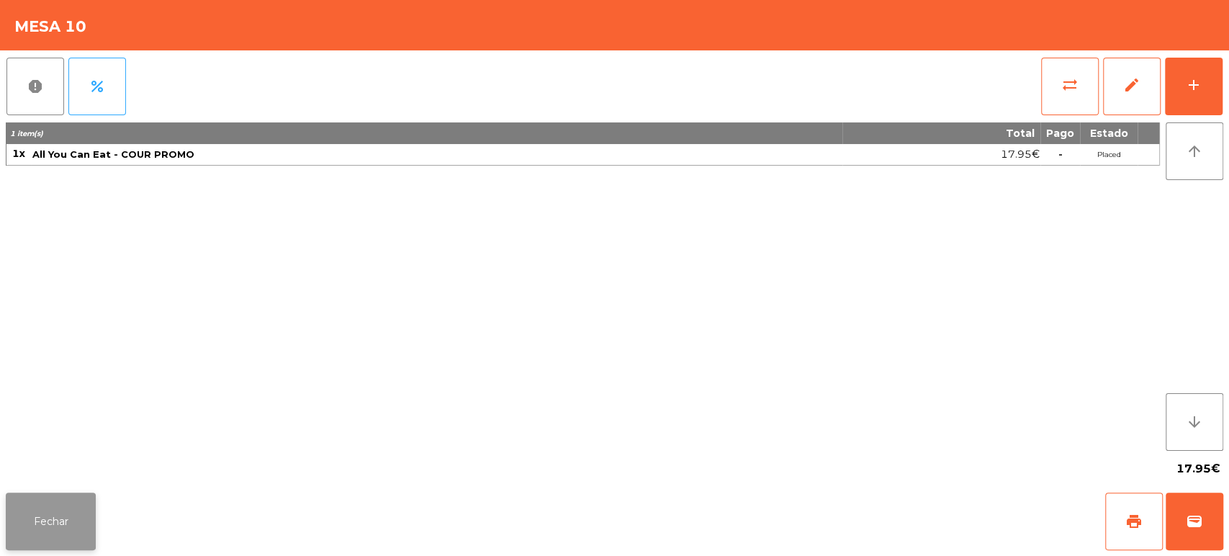
click at [32, 524] on button "Fechar" at bounding box center [51, 522] width 90 height 58
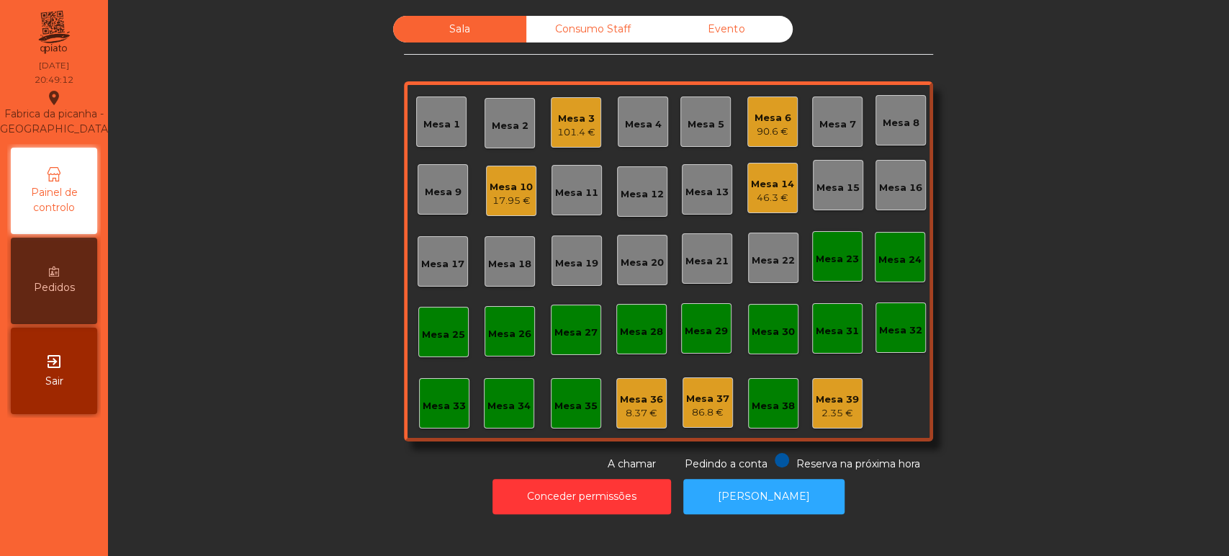
click at [592, 104] on div "Mesa 3 101.4 €" at bounding box center [576, 122] width 50 height 50
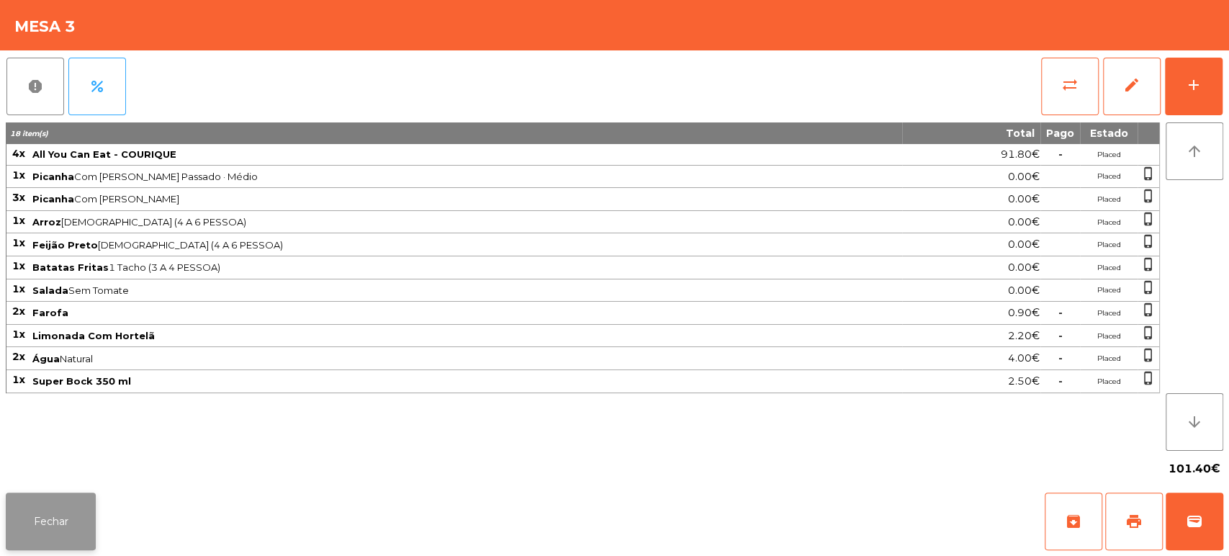
click at [87, 499] on button "Fechar" at bounding box center [51, 522] width 90 height 58
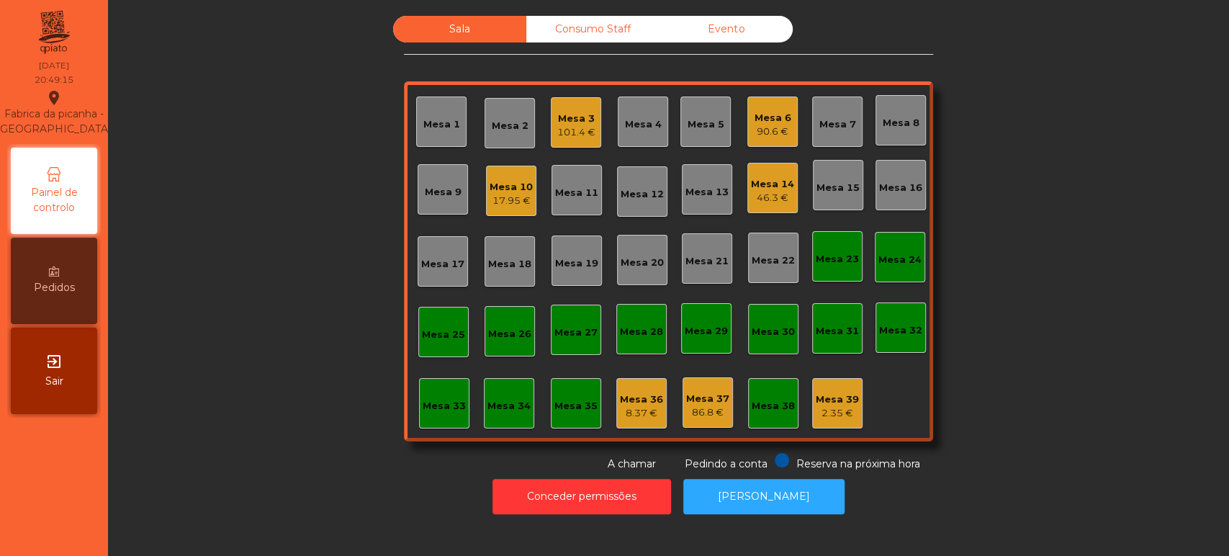
click at [580, 127] on div "101.4 €" at bounding box center [576, 132] width 38 height 14
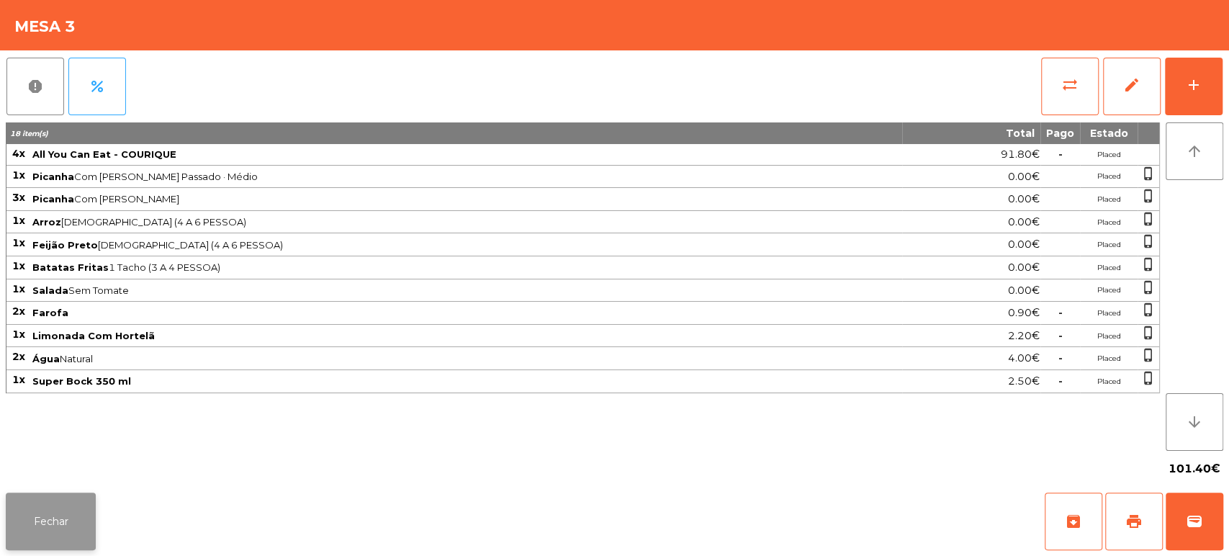
click at [64, 537] on button "Fechar" at bounding box center [51, 522] width 90 height 58
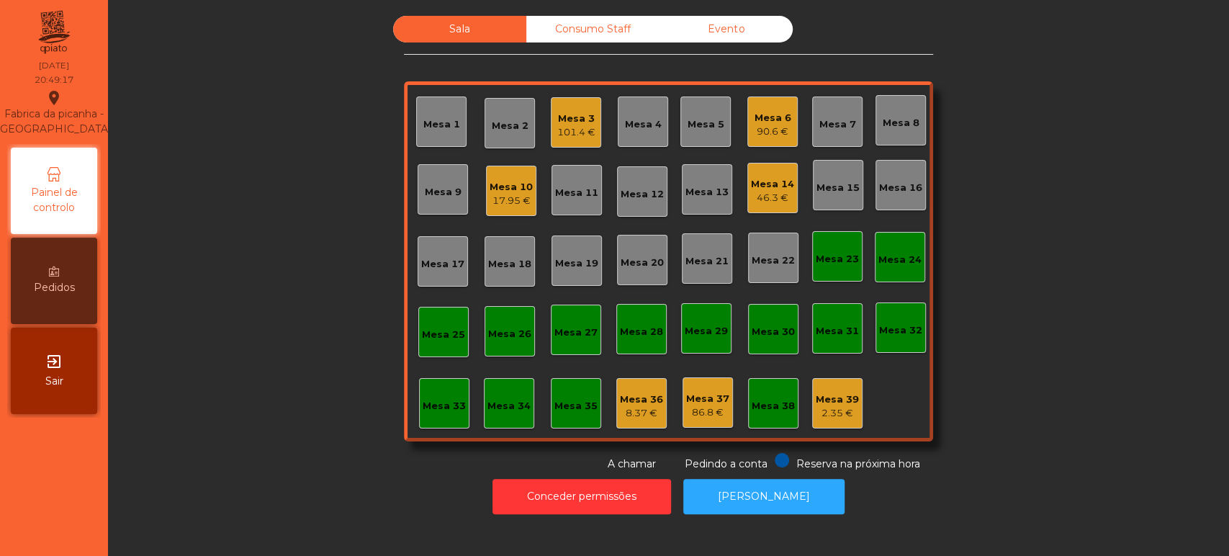
click at [509, 185] on div "Mesa 10" at bounding box center [511, 187] width 43 height 14
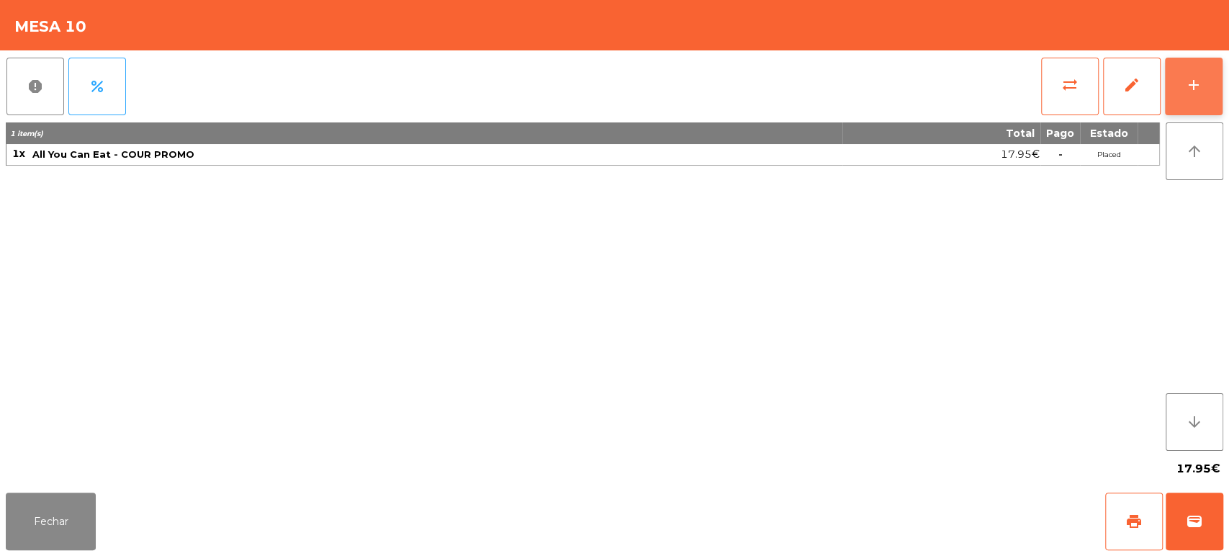
click at [1191, 91] on div "add" at bounding box center [1193, 84] width 17 height 17
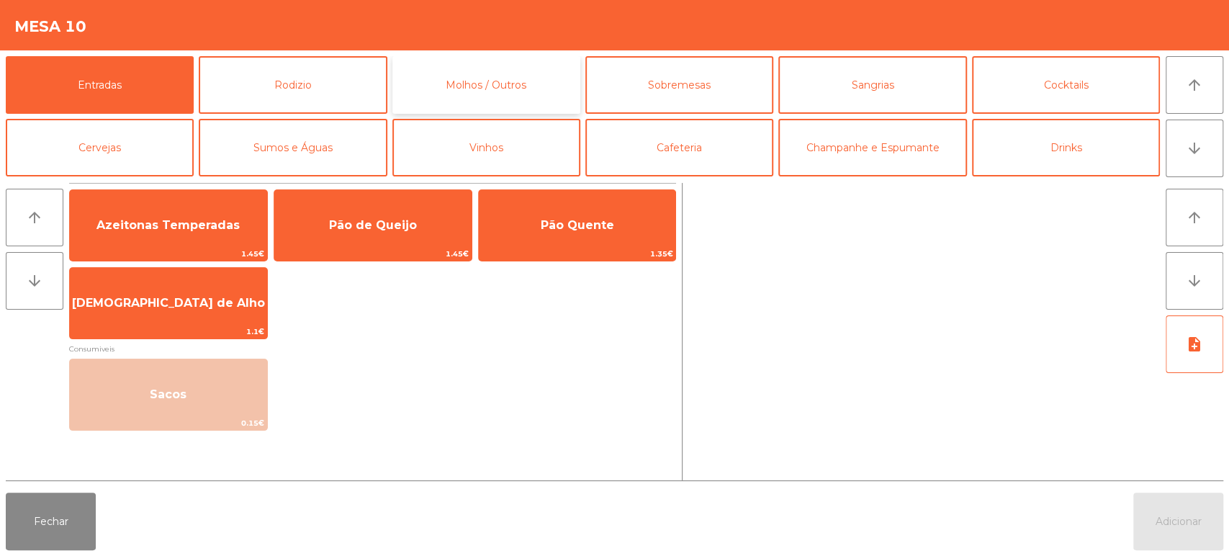
click at [510, 101] on button "Molhos / Outros" at bounding box center [486, 85] width 188 height 58
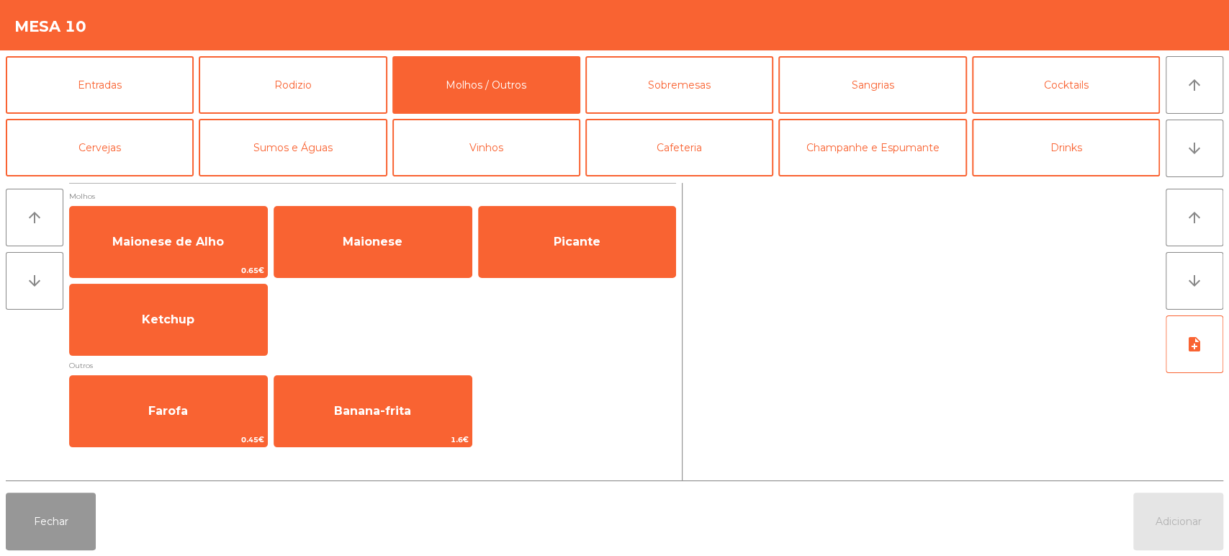
click at [47, 540] on button "Fechar" at bounding box center [51, 522] width 90 height 58
click at [46, 511] on button "Fechar" at bounding box center [51, 522] width 90 height 58
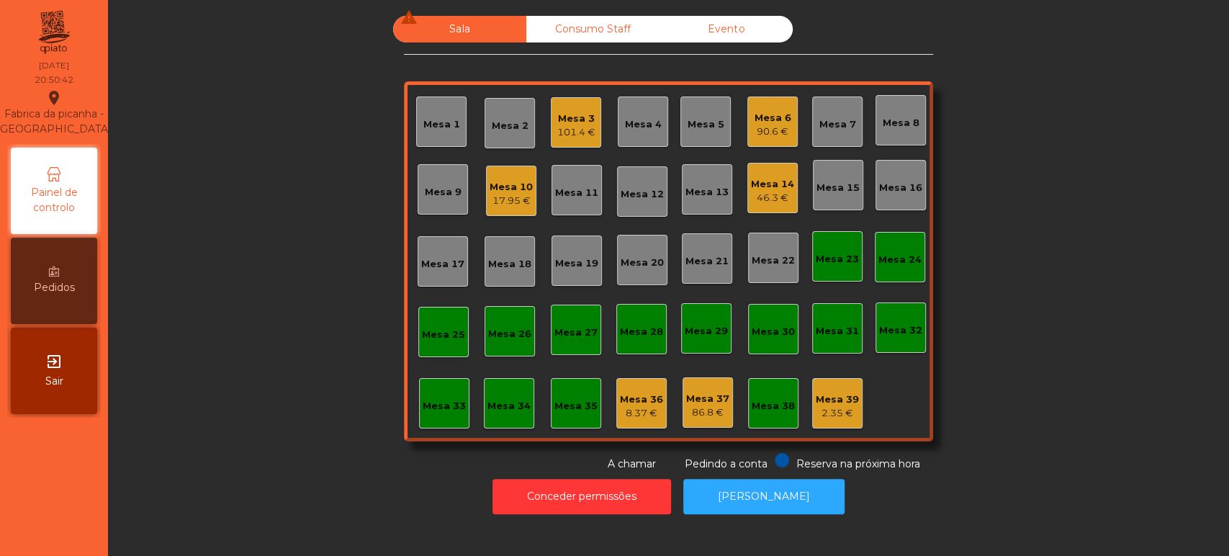
click at [772, 192] on div "46.3 €" at bounding box center [772, 198] width 43 height 14
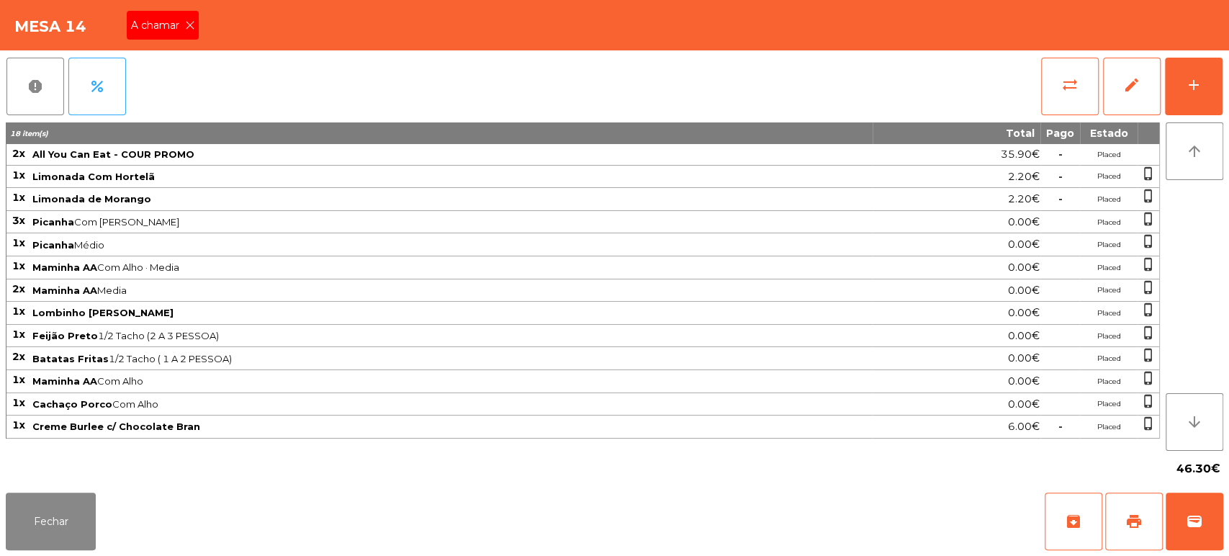
click at [189, 24] on icon at bounding box center [190, 25] width 10 height 10
click at [27, 524] on button "Fechar" at bounding box center [51, 522] width 90 height 58
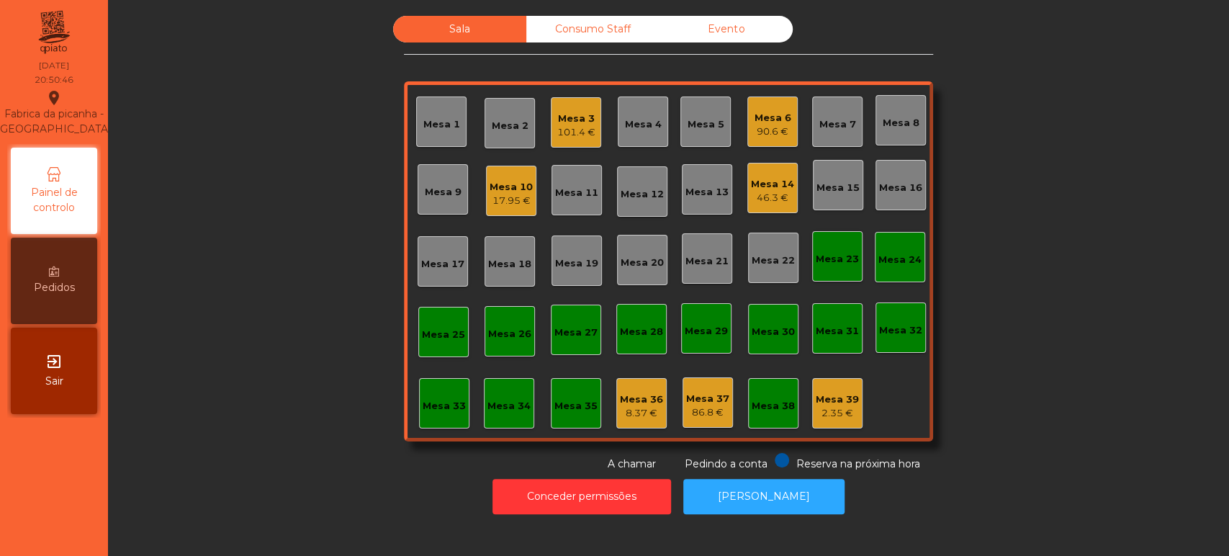
click at [513, 194] on div "17.95 €" at bounding box center [511, 201] width 43 height 14
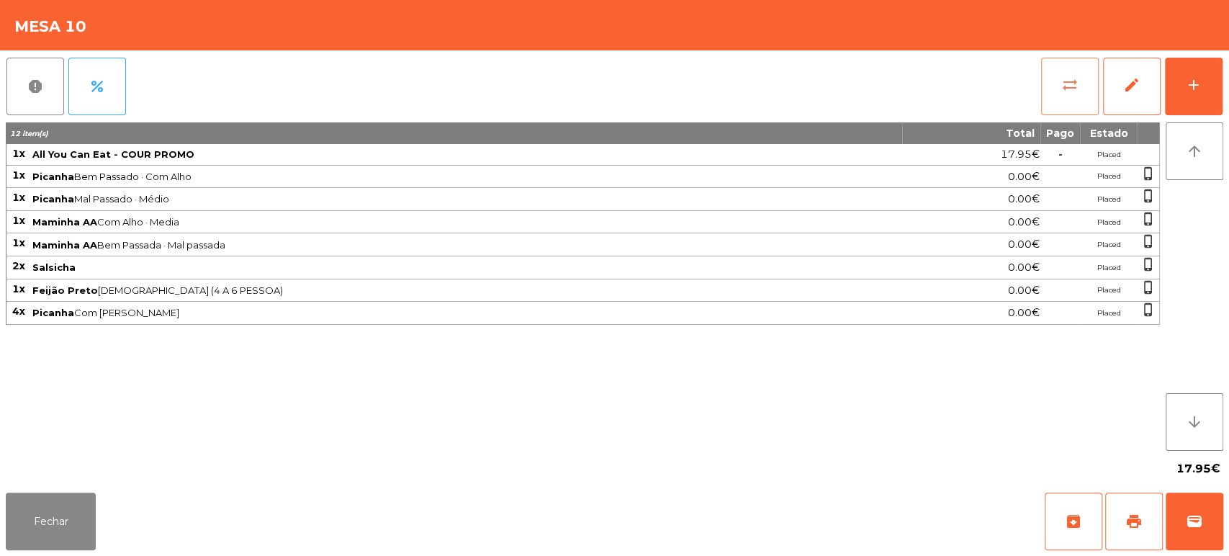
click at [1063, 89] on span "sync_alt" at bounding box center [1070, 84] width 17 height 17
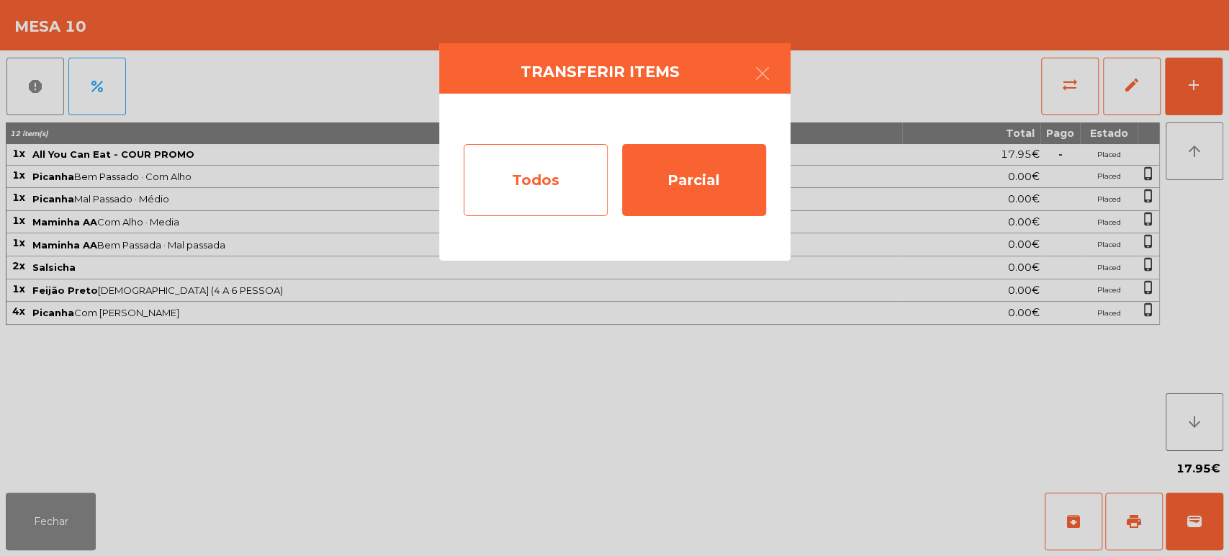
click at [519, 194] on div "Todos" at bounding box center [536, 180] width 144 height 72
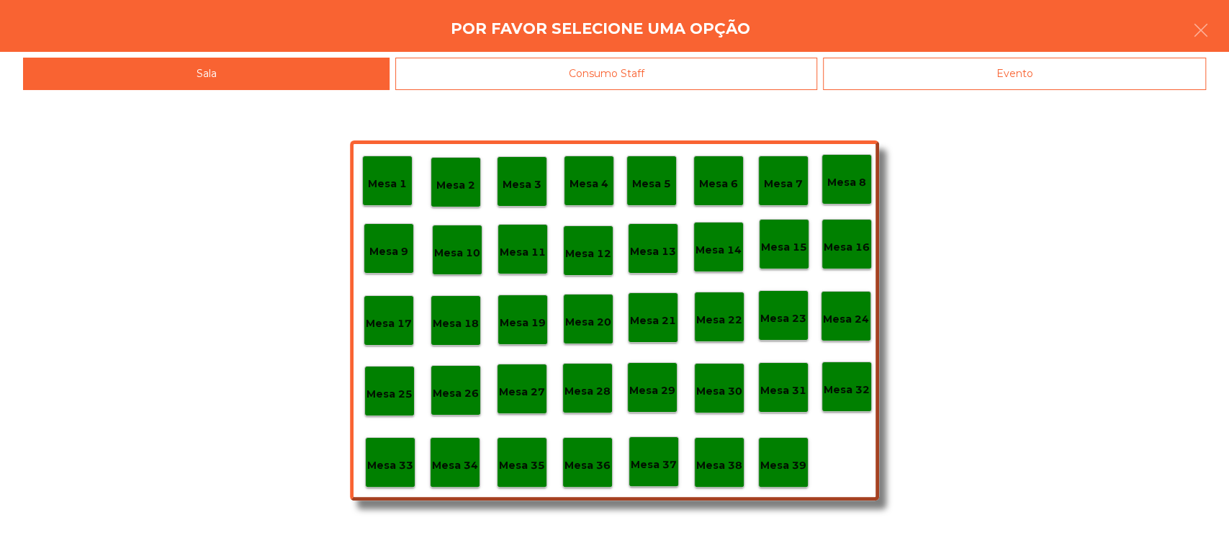
click at [647, 459] on p "Mesa 37" at bounding box center [654, 465] width 46 height 17
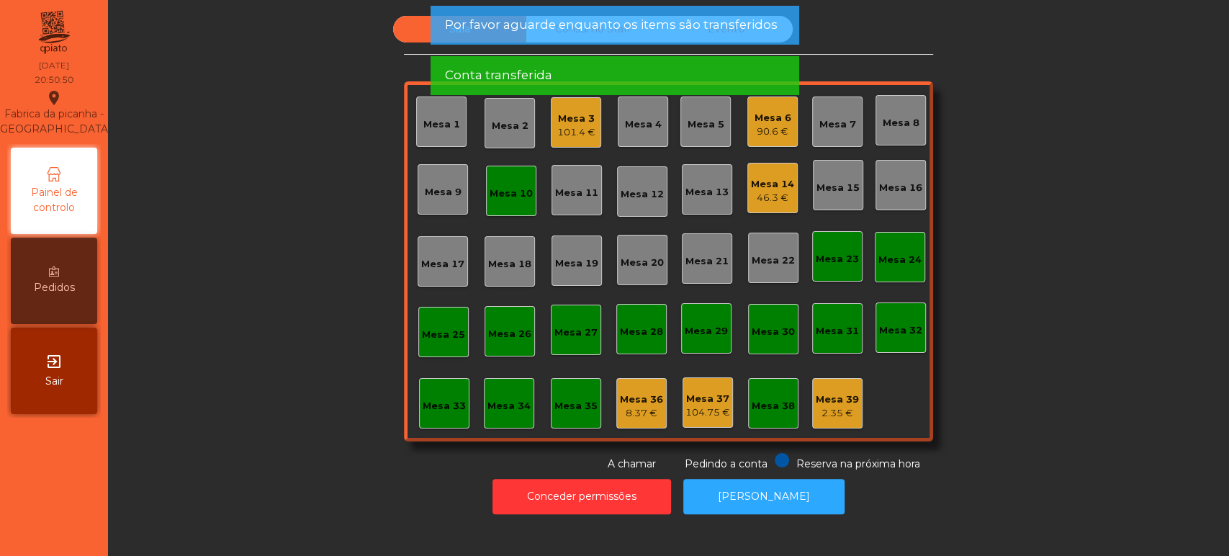
click at [490, 192] on div "Mesa 10" at bounding box center [511, 194] width 43 height 14
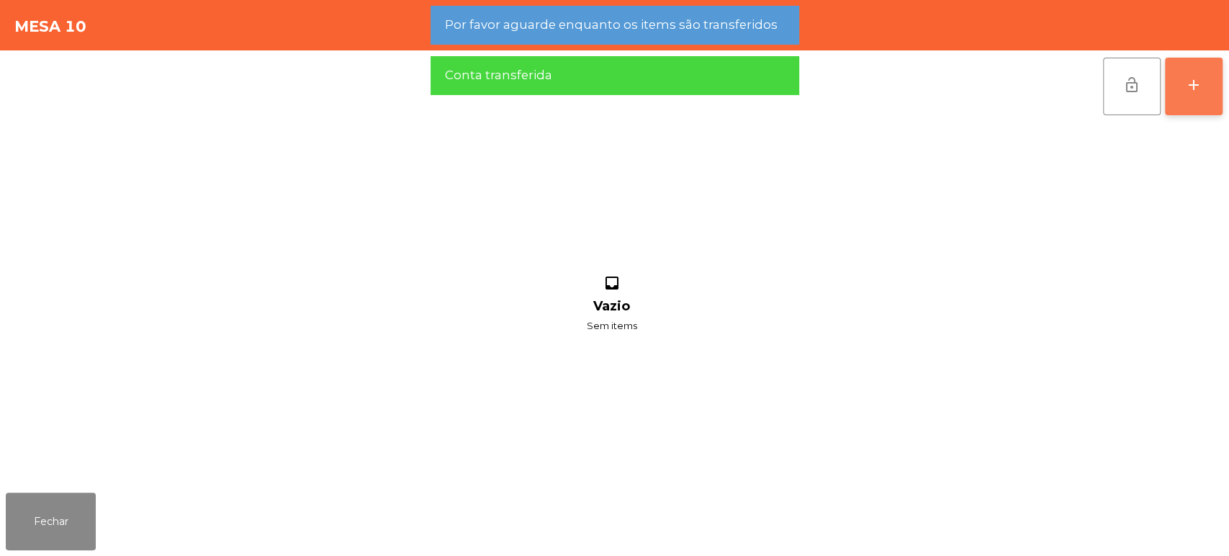
click at [1204, 86] on button "add" at bounding box center [1194, 87] width 58 height 58
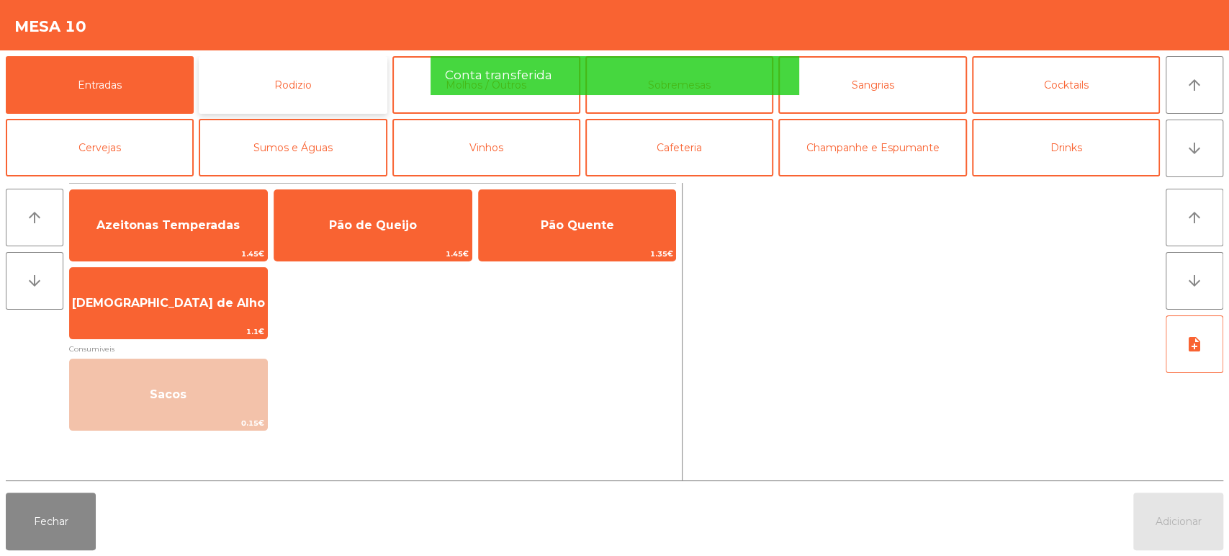
click at [319, 91] on button "Rodizio" at bounding box center [293, 85] width 188 height 58
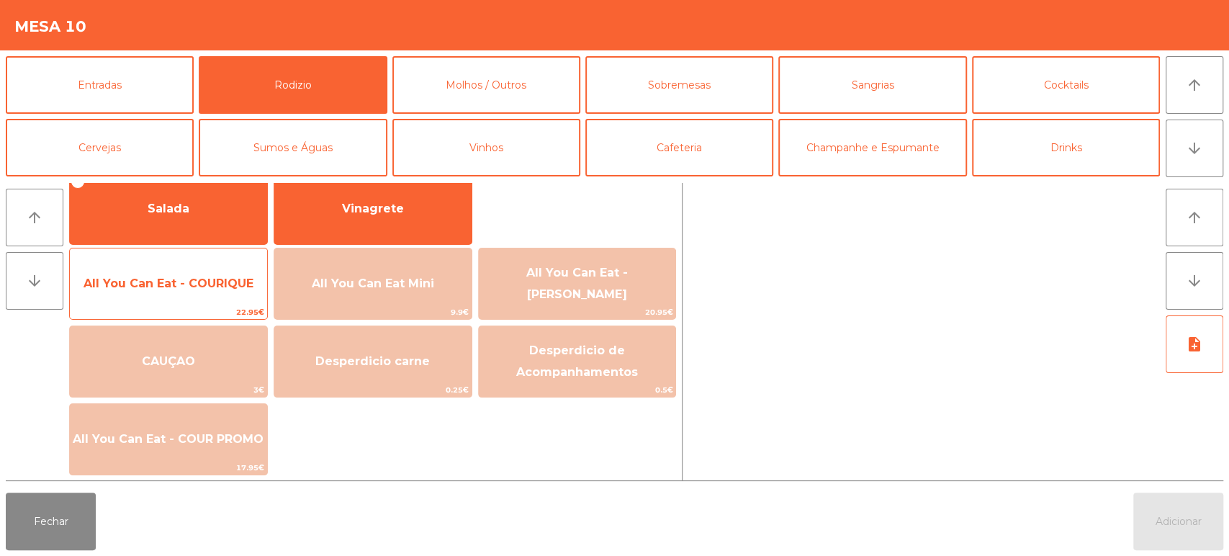
click at [171, 304] on div "All You Can Eat - COURIQUE 22.95€" at bounding box center [168, 284] width 199 height 72
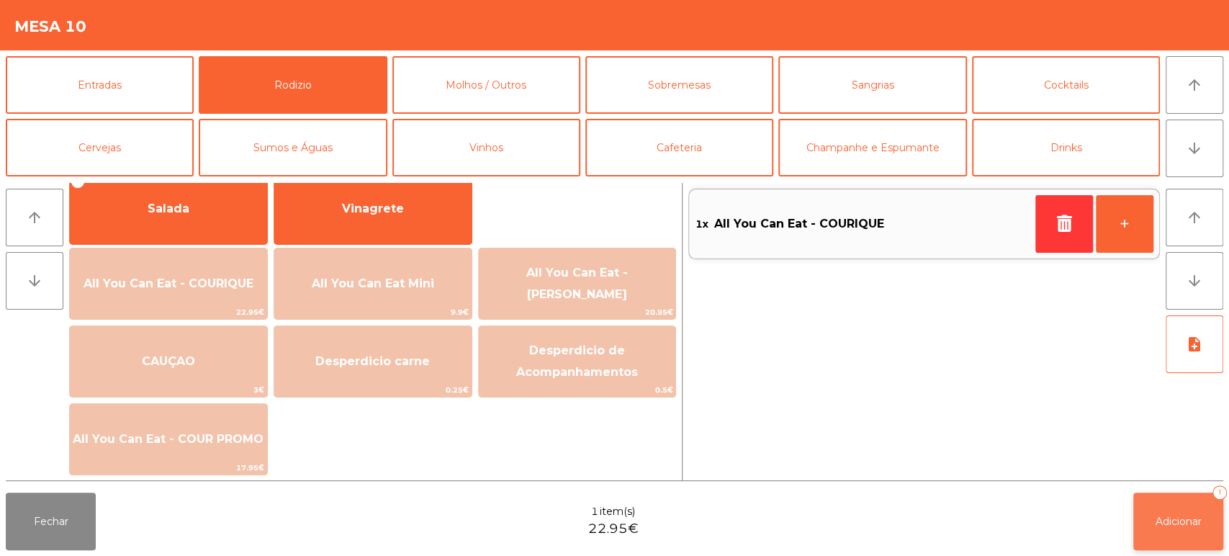
click at [1135, 507] on button "Adicionar 1" at bounding box center [1179, 522] width 90 height 58
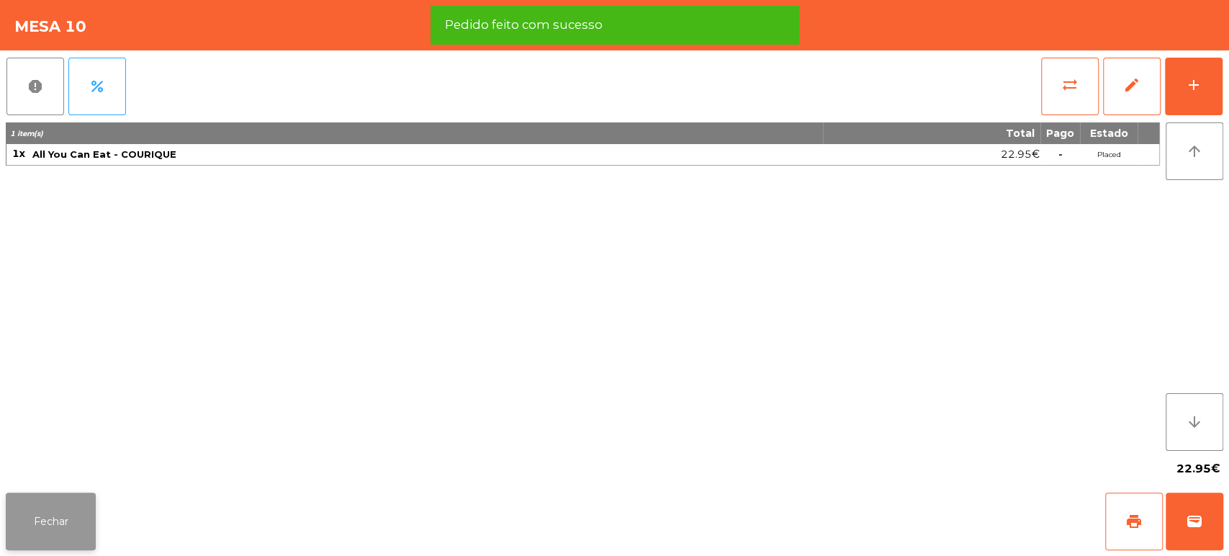
click at [40, 515] on button "Fechar" at bounding box center [51, 522] width 90 height 58
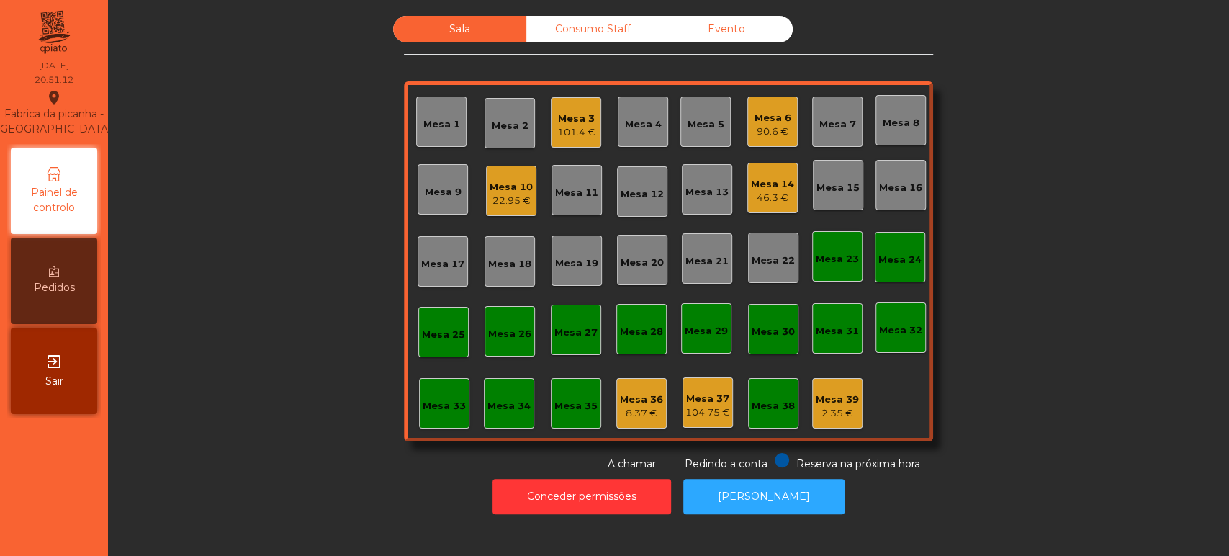
click at [786, 171] on div "Mesa 14 46.3 €" at bounding box center [772, 188] width 43 height 34
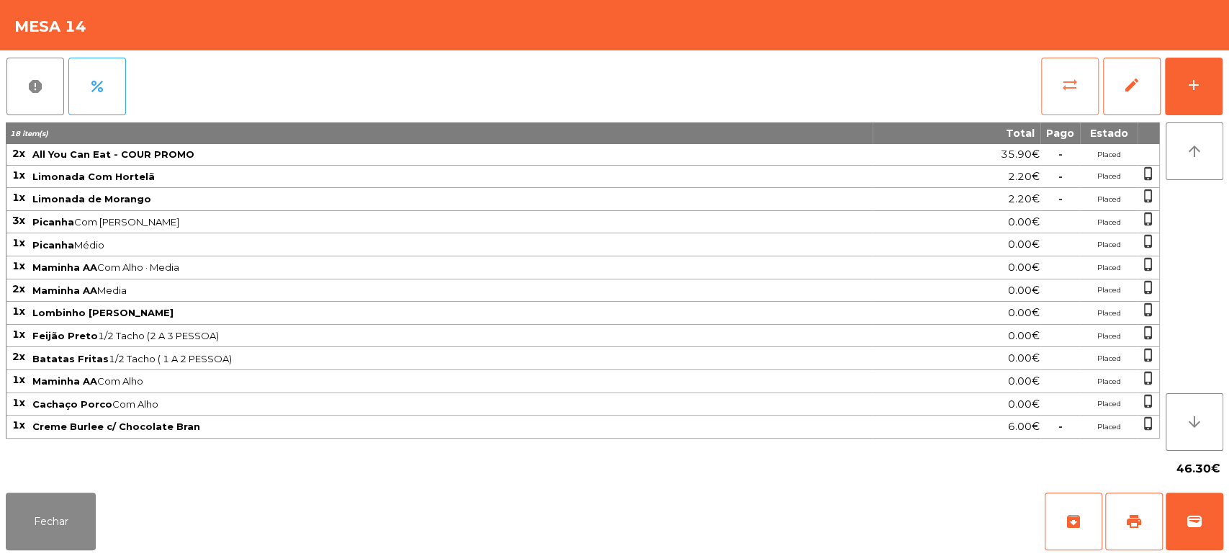
click at [1066, 79] on span "sync_alt" at bounding box center [1070, 84] width 17 height 17
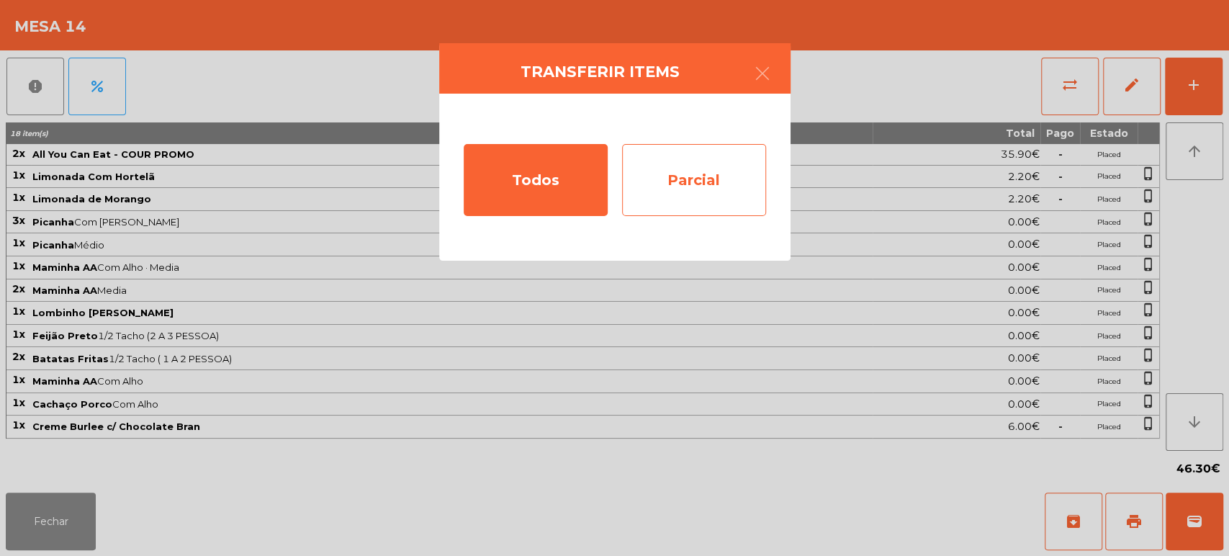
click at [638, 171] on div "Parcial" at bounding box center [694, 180] width 144 height 72
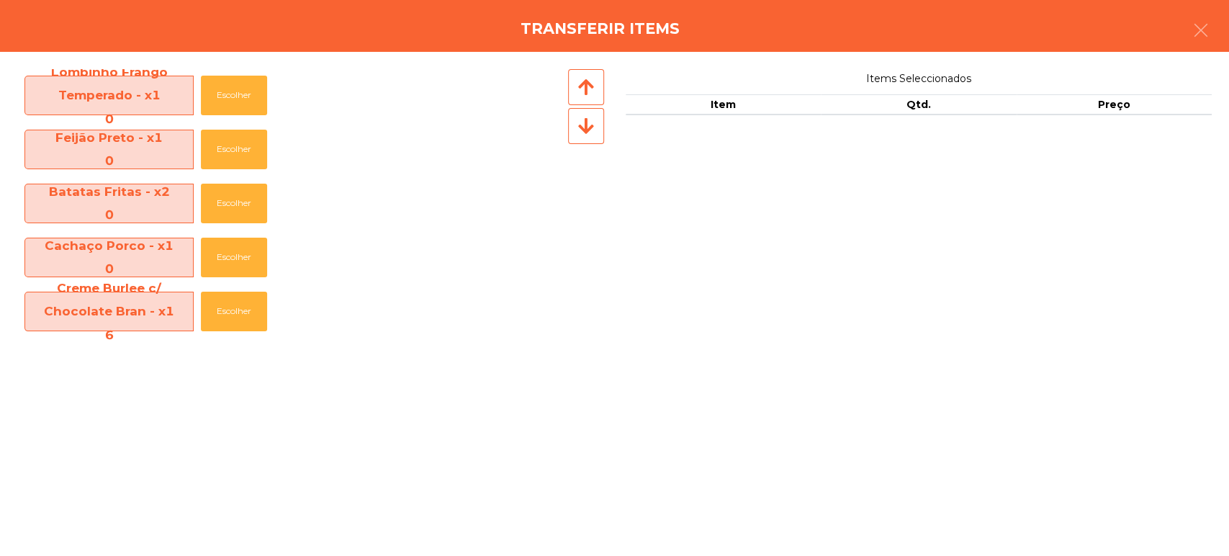
scroll to position [274, 0]
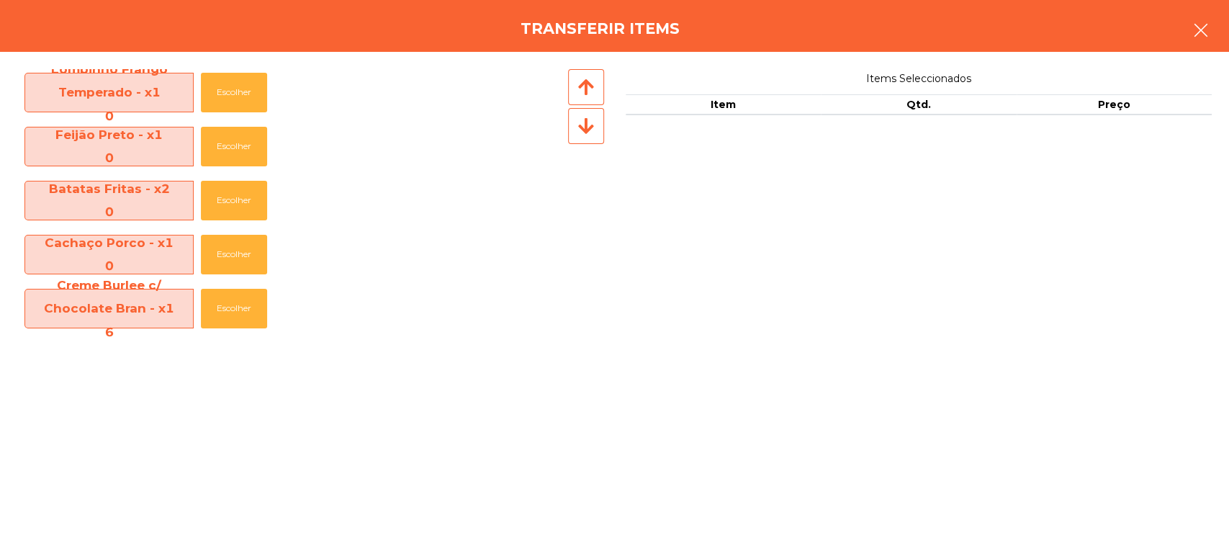
click at [1205, 31] on icon "button" at bounding box center [1201, 30] width 17 height 17
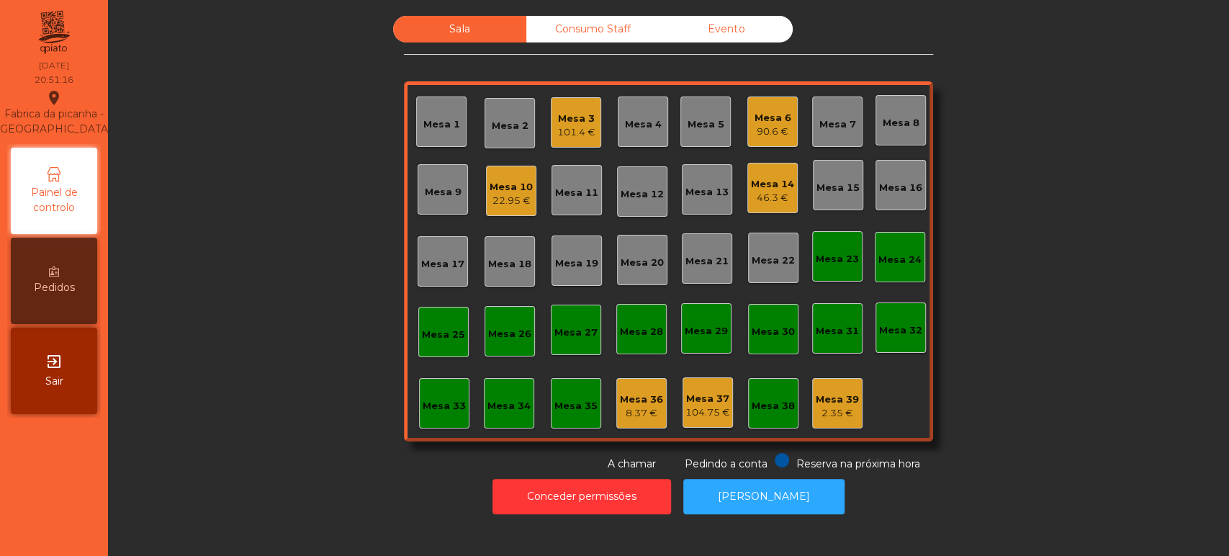
click at [766, 187] on div "Mesa 14" at bounding box center [772, 184] width 43 height 14
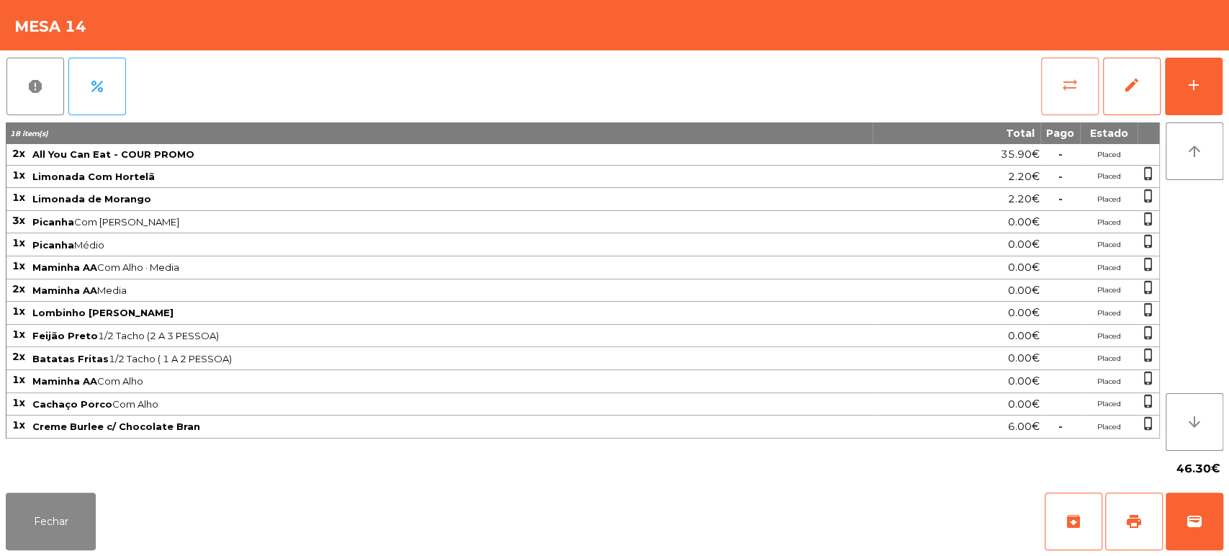
click at [1051, 81] on button "sync_alt" at bounding box center [1070, 87] width 58 height 58
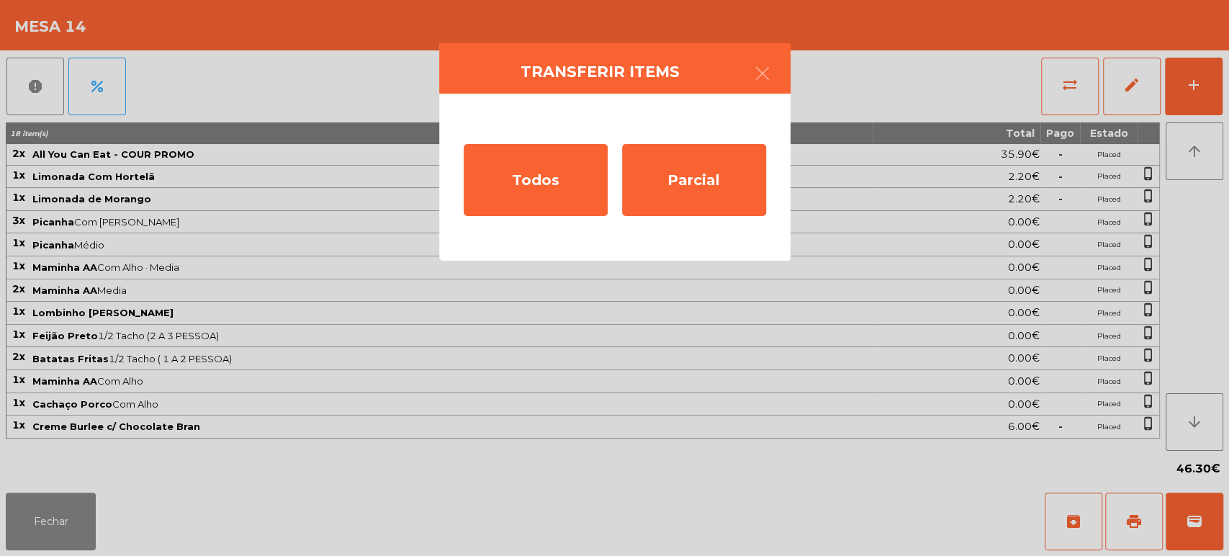
click at [215, 159] on ngb-modal-window "Transferir items Todos Parcial" at bounding box center [614, 278] width 1229 height 556
click at [228, 158] on span "All You Can Eat - COUR PROMO" at bounding box center [451, 154] width 839 height 12
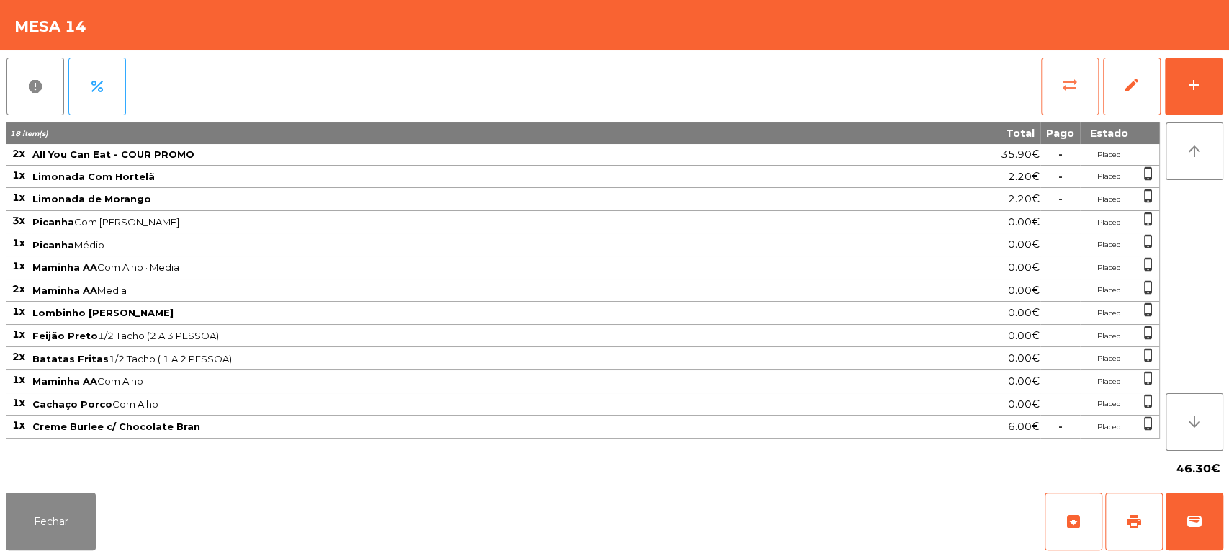
click at [1072, 78] on span "sync_alt" at bounding box center [1070, 84] width 17 height 17
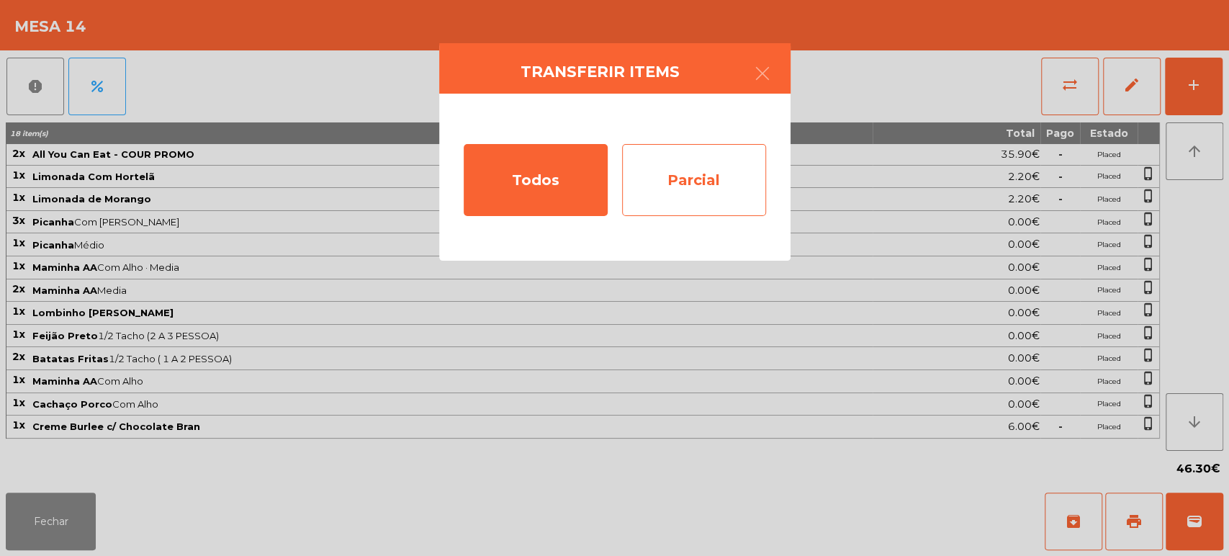
click at [719, 177] on div "Parcial" at bounding box center [694, 180] width 144 height 72
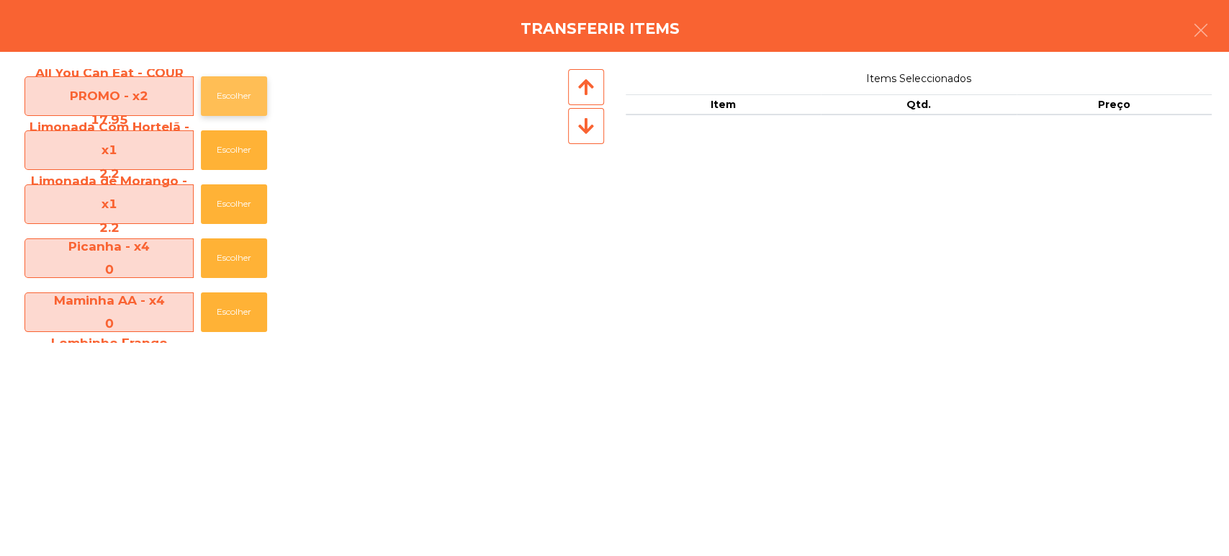
click at [238, 96] on button "Escolher" at bounding box center [234, 96] width 66 height 40
click at [247, 97] on button "Escolher" at bounding box center [234, 96] width 66 height 40
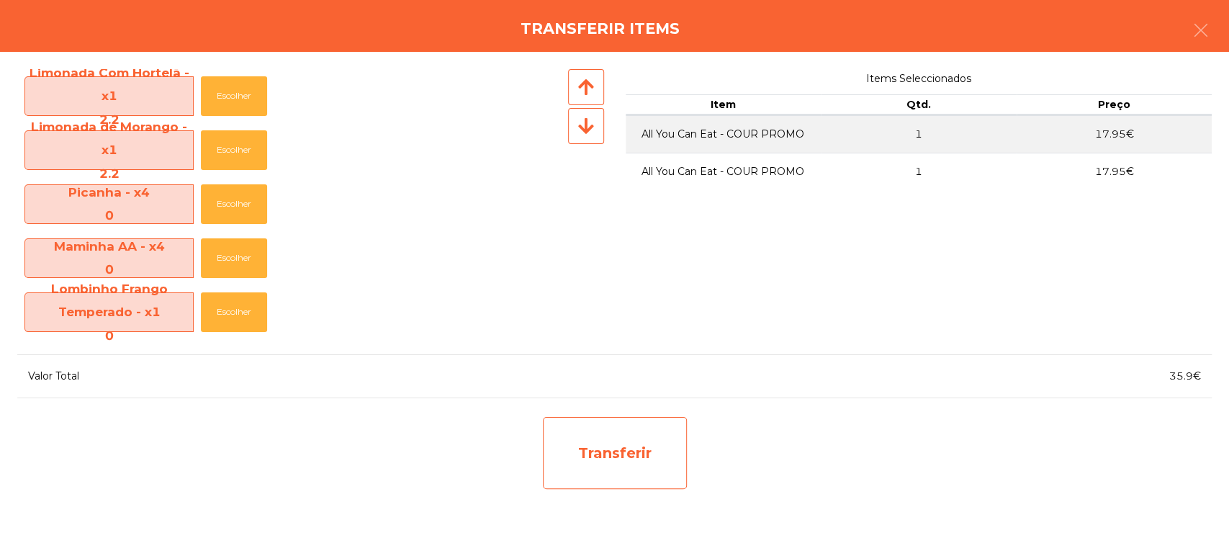
click at [596, 461] on div "Transferir" at bounding box center [615, 453] width 144 height 72
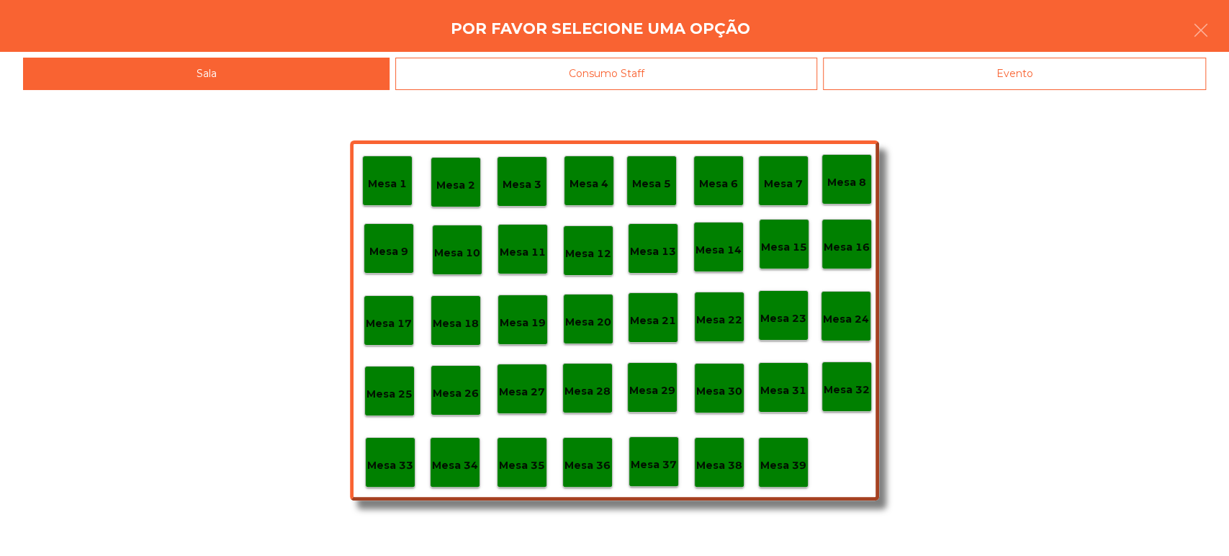
click at [669, 462] on p "Mesa 37" at bounding box center [654, 465] width 46 height 17
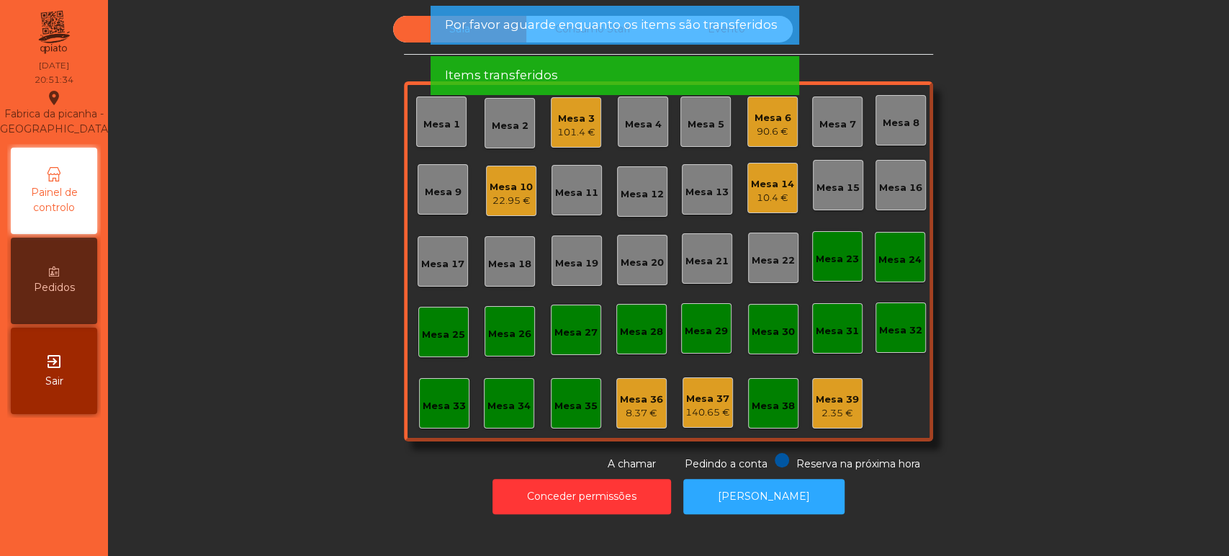
click at [772, 187] on div "Mesa 14" at bounding box center [772, 184] width 43 height 14
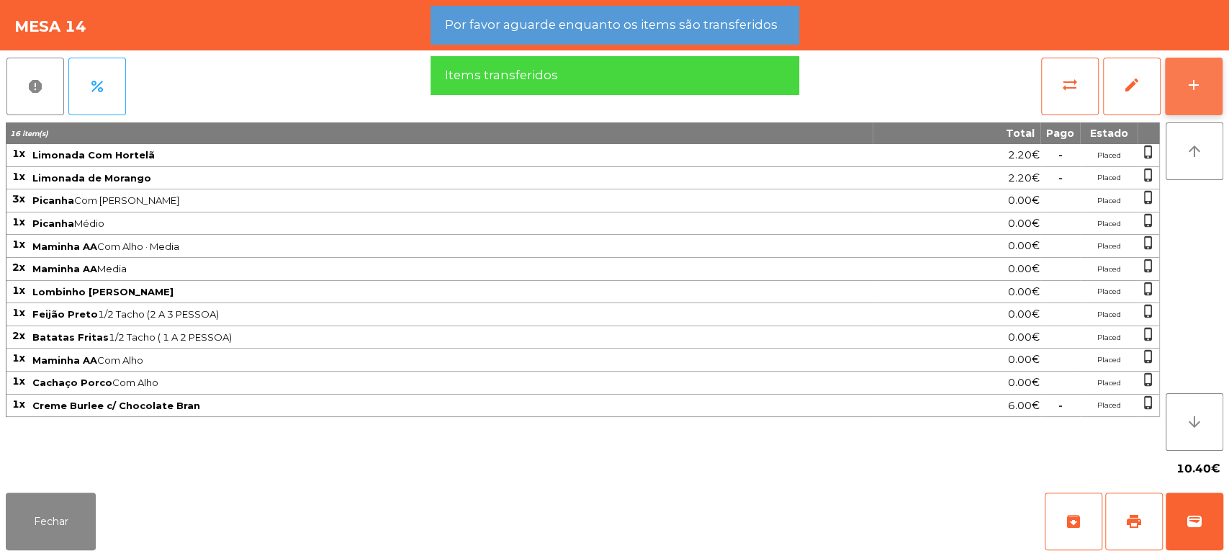
click at [1167, 94] on button "add" at bounding box center [1194, 87] width 58 height 58
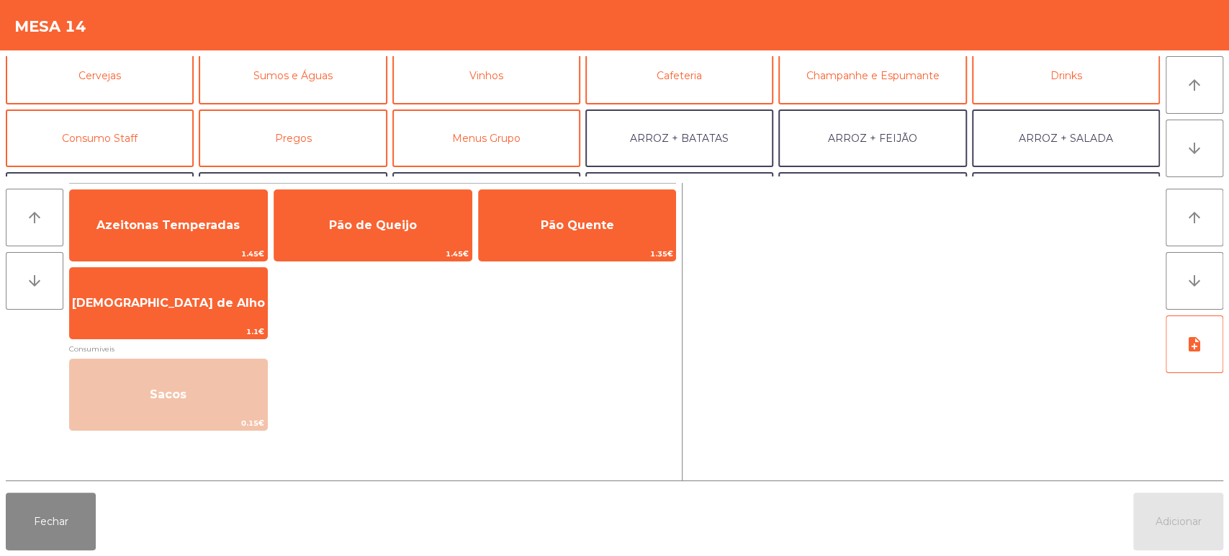
scroll to position [0, 0]
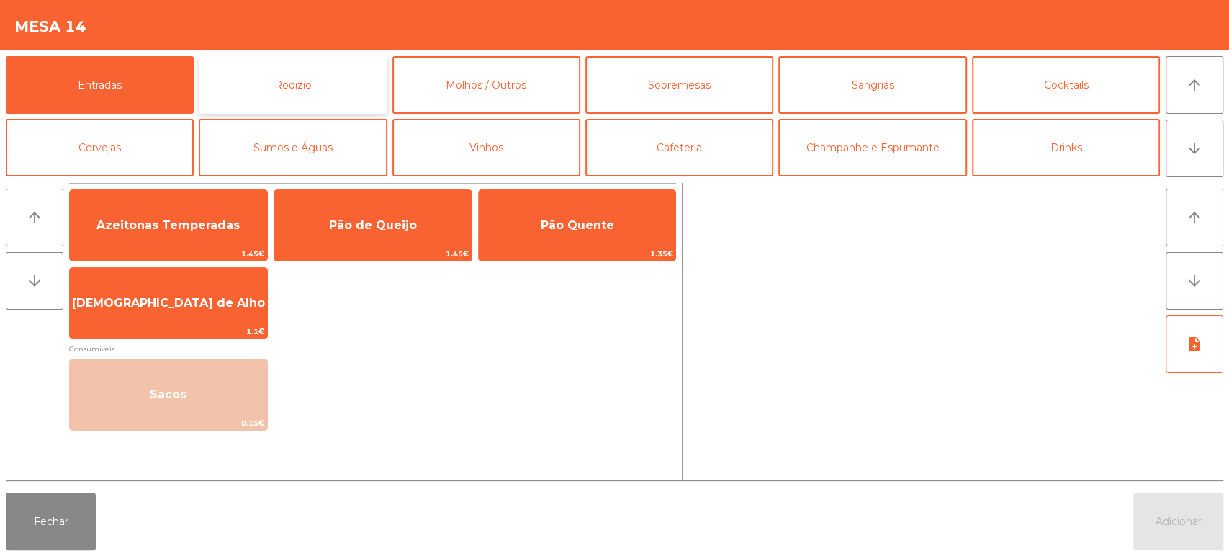
click at [325, 76] on button "Rodizio" at bounding box center [293, 85] width 188 height 58
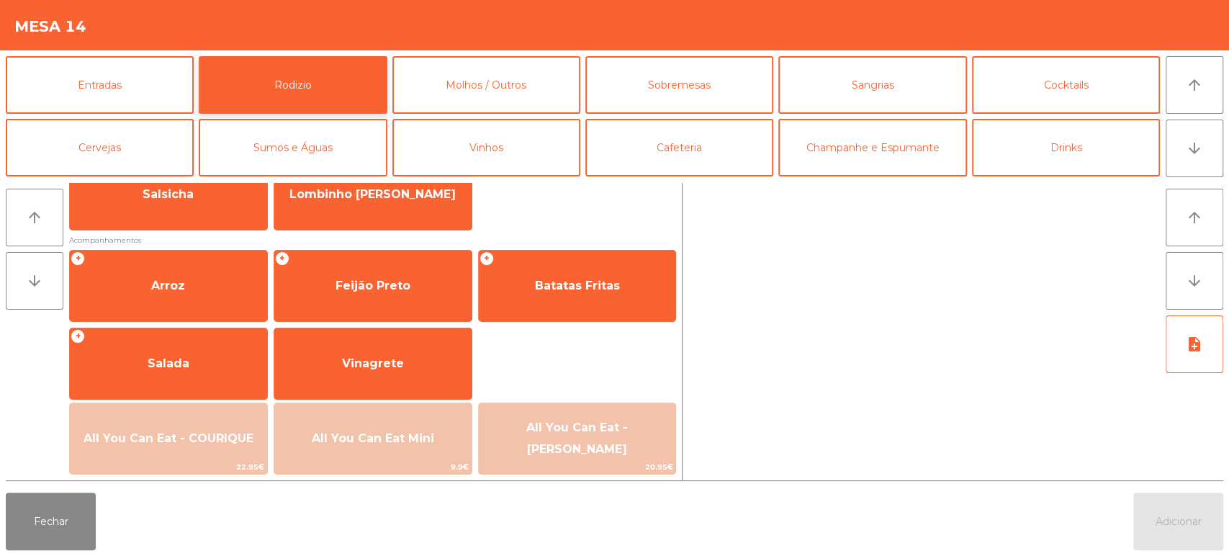
scroll to position [224, 0]
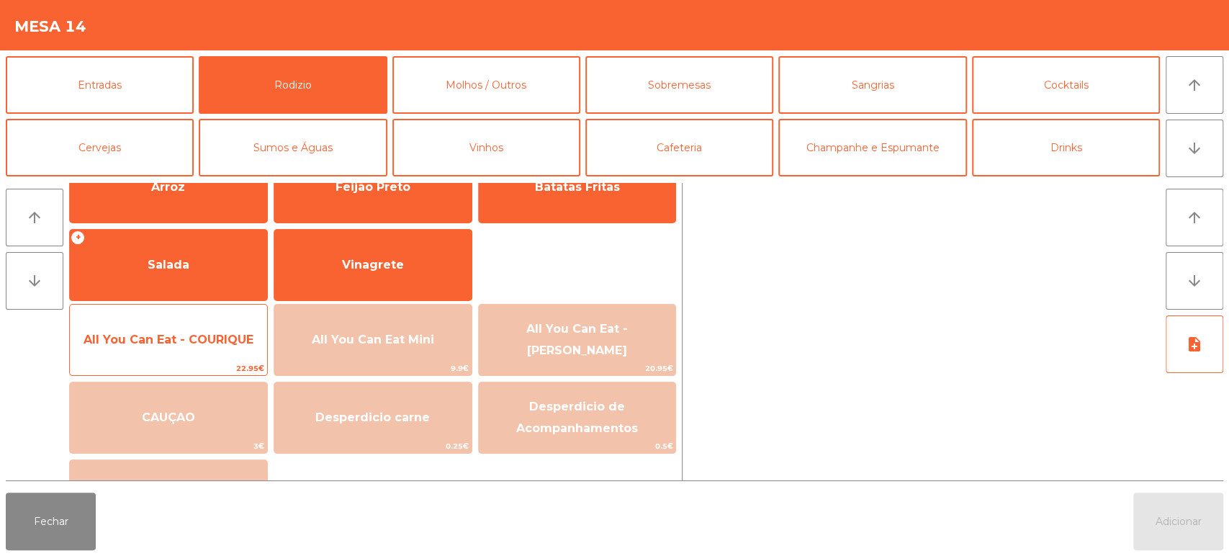
click at [210, 343] on span "All You Can Eat - COURIQUE" at bounding box center [169, 340] width 170 height 14
click at [209, 343] on span "All You Can Eat - COURIQUE" at bounding box center [169, 340] width 170 height 14
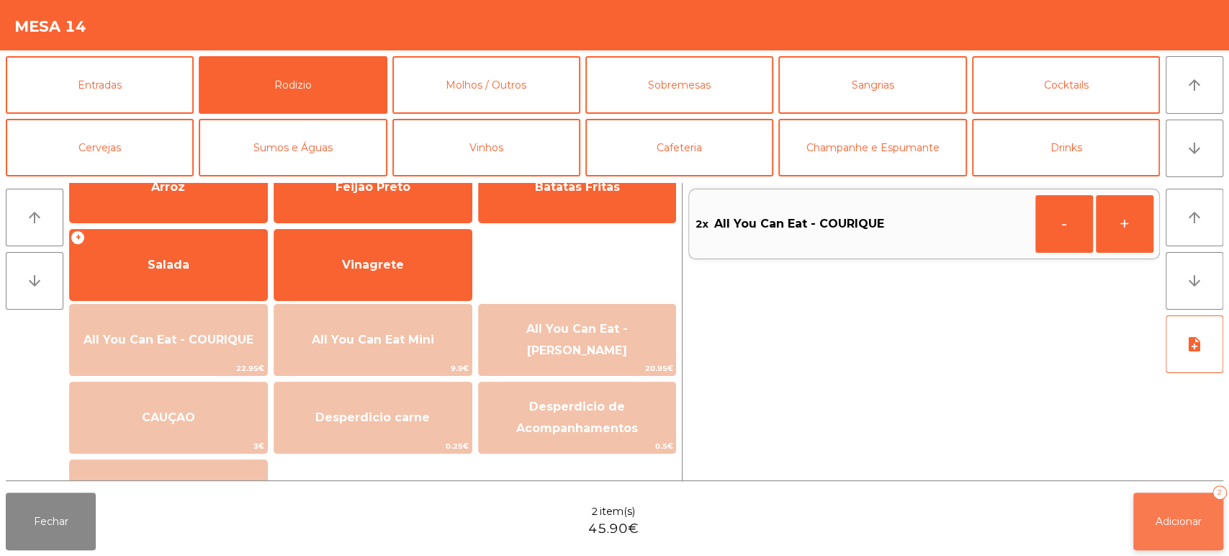
click at [1136, 516] on button "Adicionar 2" at bounding box center [1179, 522] width 90 height 58
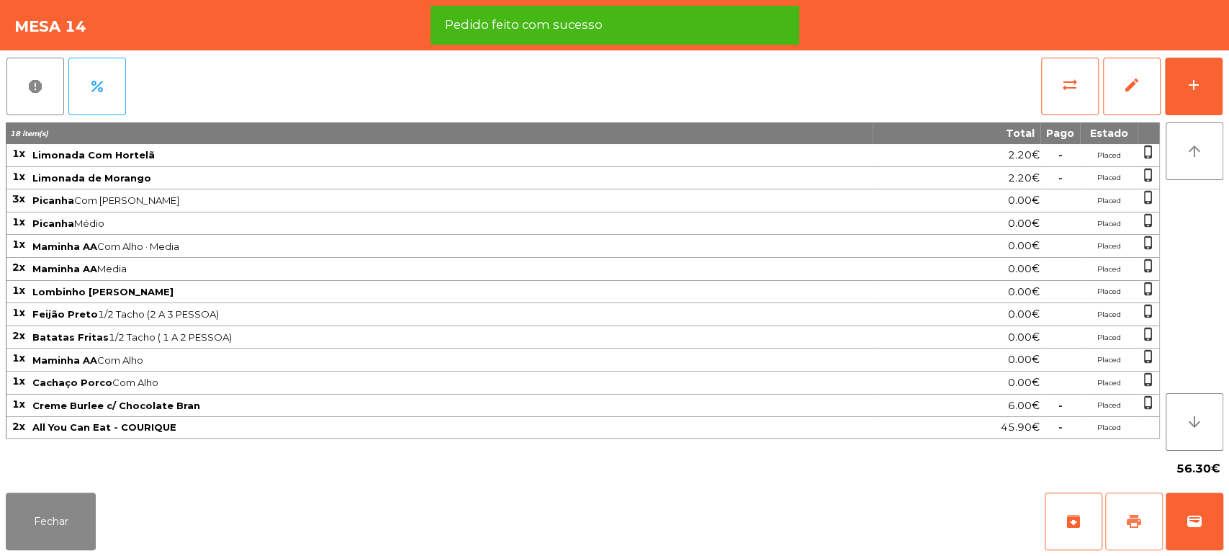
click at [1127, 523] on span "print" at bounding box center [1134, 521] width 17 height 17
click at [52, 530] on button "Fechar" at bounding box center [51, 522] width 90 height 58
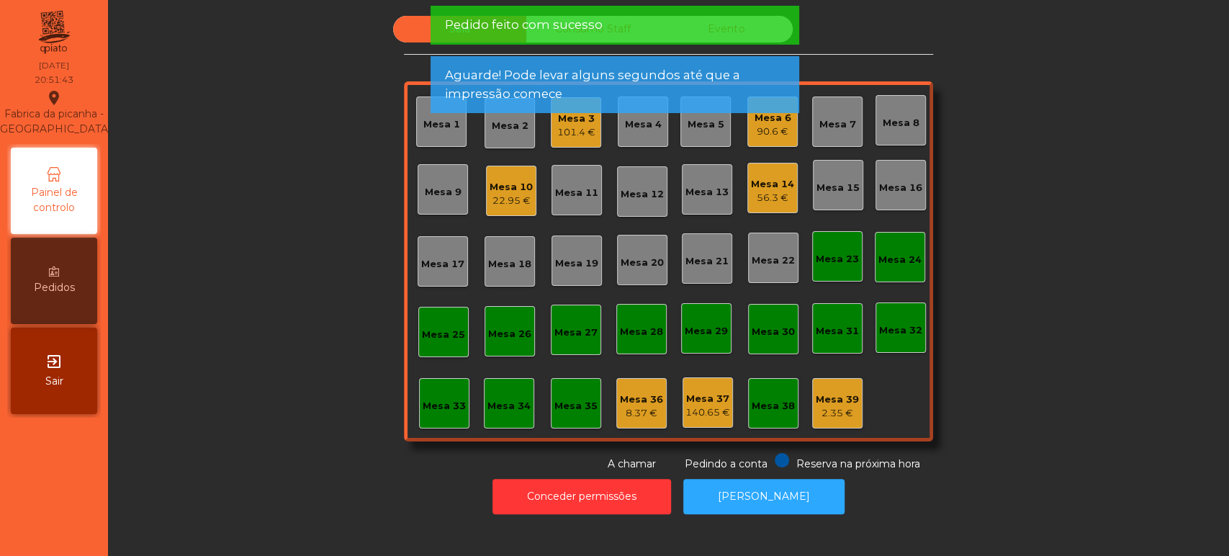
click at [767, 186] on div "Mesa 14" at bounding box center [772, 184] width 43 height 14
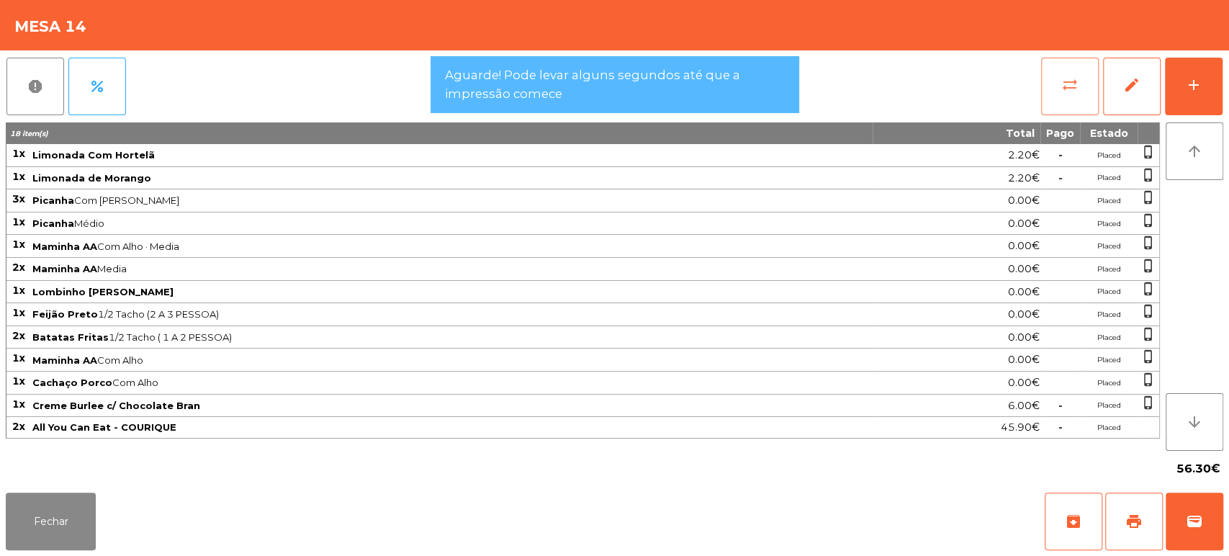
click at [1091, 86] on button "sync_alt" at bounding box center [1070, 87] width 58 height 58
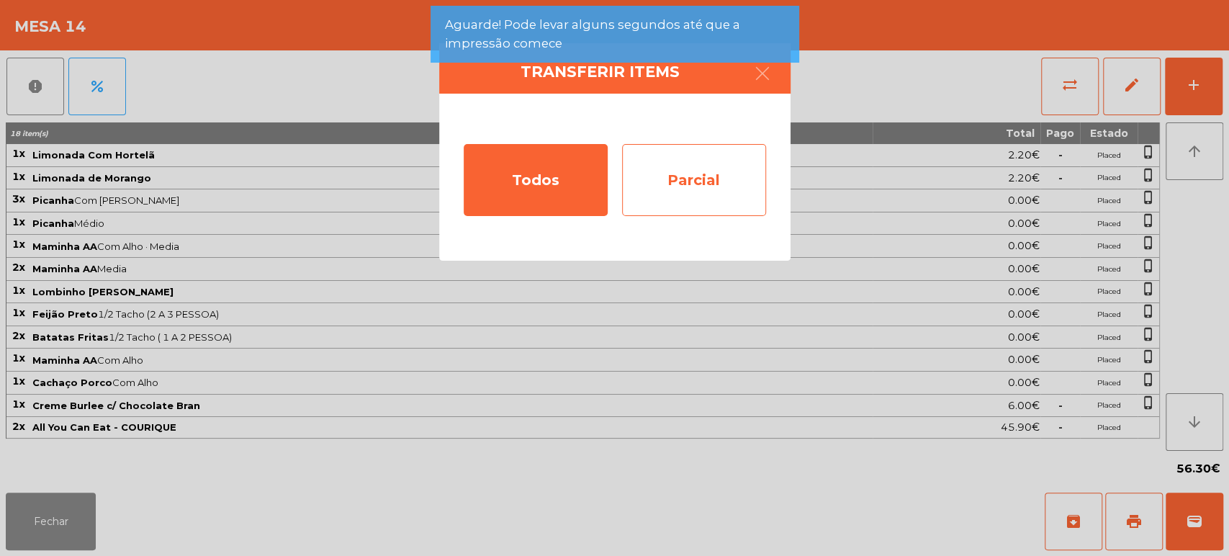
click at [691, 184] on div "Parcial" at bounding box center [694, 180] width 144 height 72
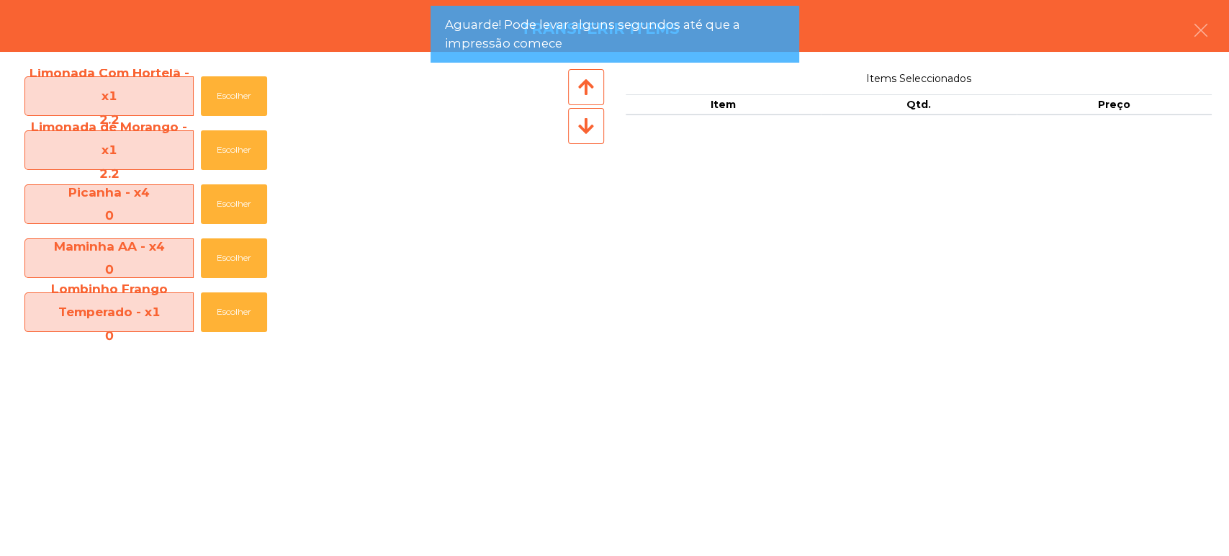
scroll to position [274, 0]
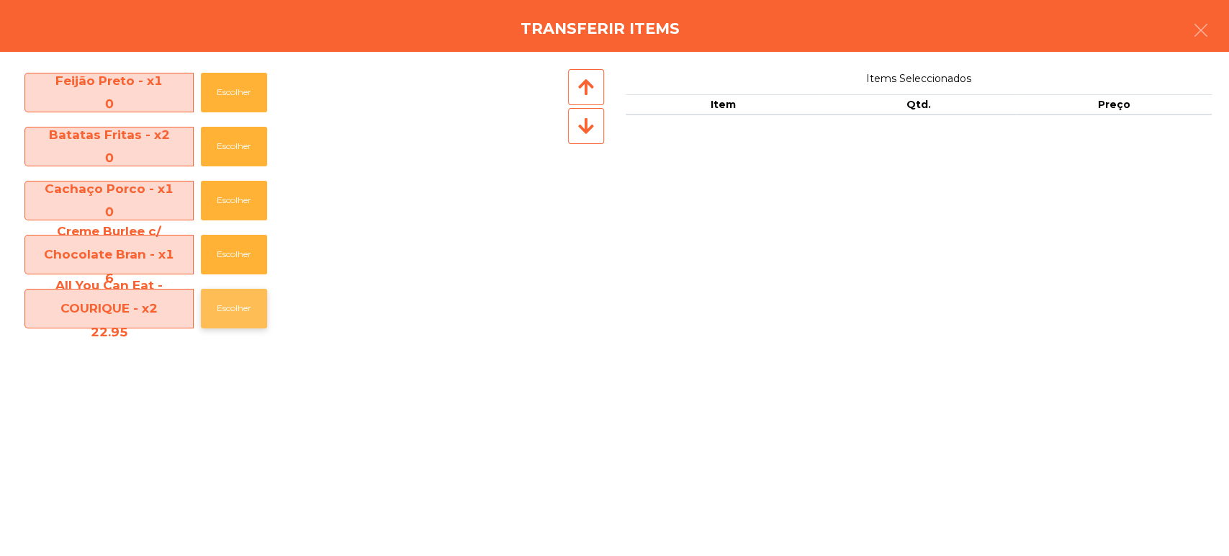
click at [221, 315] on button "Escolher" at bounding box center [234, 309] width 66 height 40
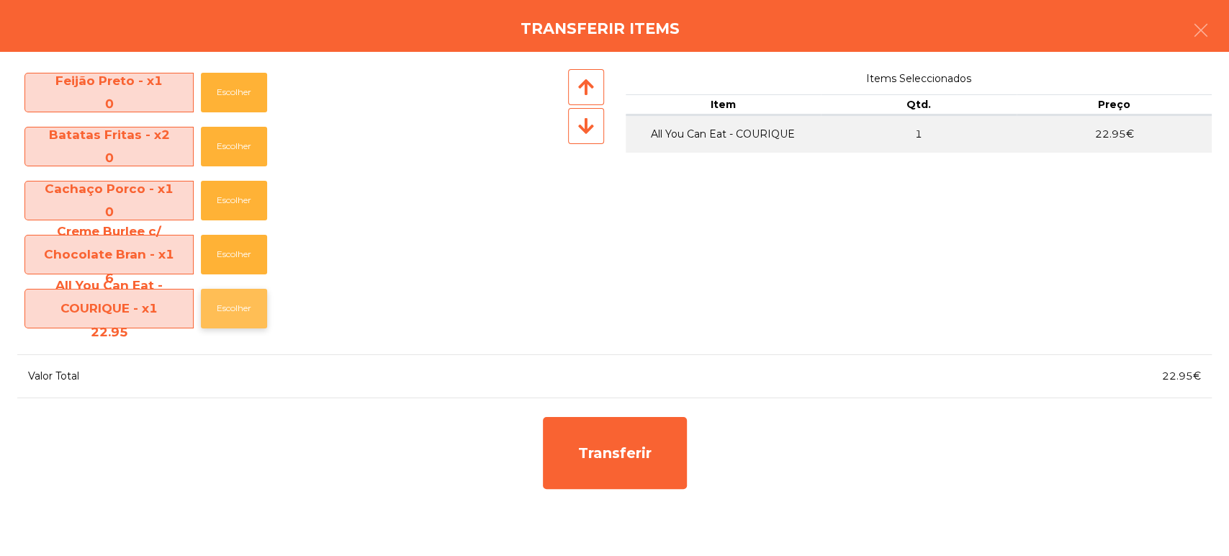
click at [211, 310] on button "Escolher" at bounding box center [234, 309] width 66 height 40
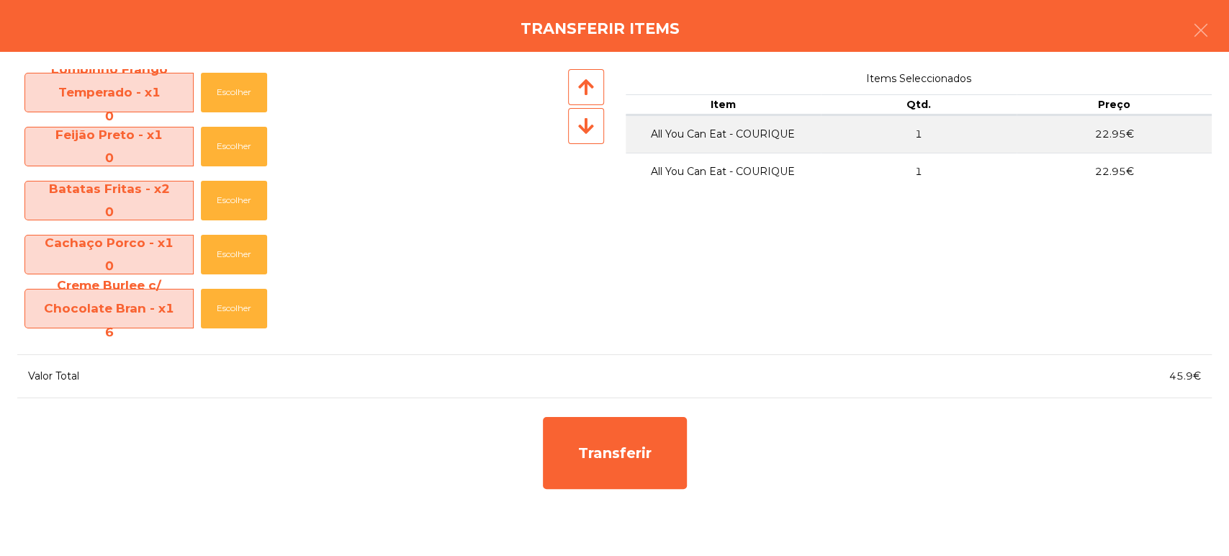
click at [182, 296] on span "Creme Burlee c/ Chocolate Bran - x1 6" at bounding box center [109, 309] width 168 height 70
click at [219, 305] on button "Escolher" at bounding box center [234, 309] width 66 height 40
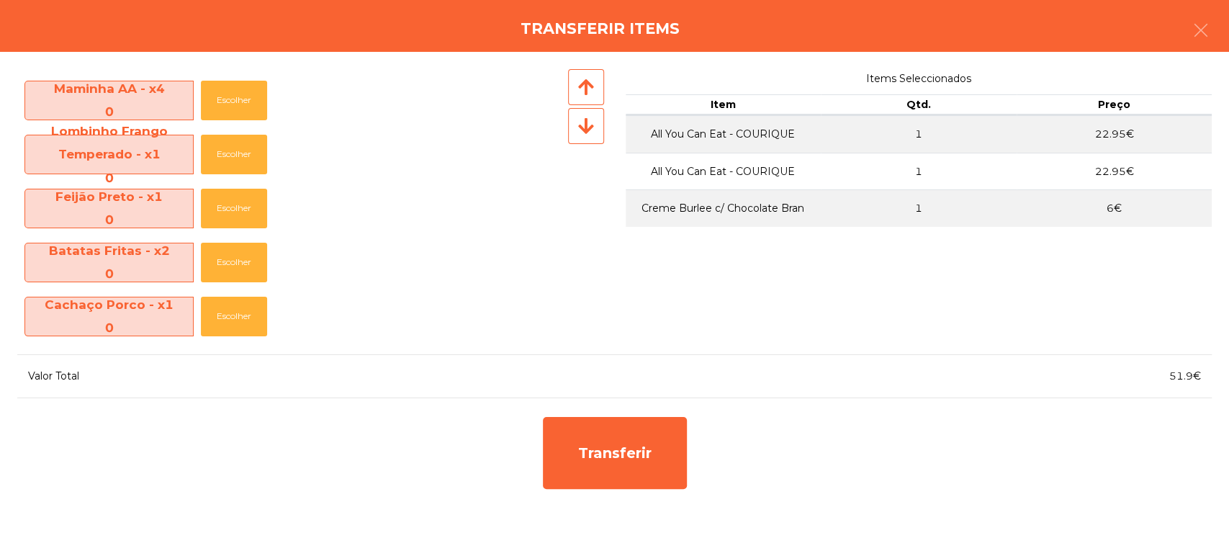
scroll to position [0, 0]
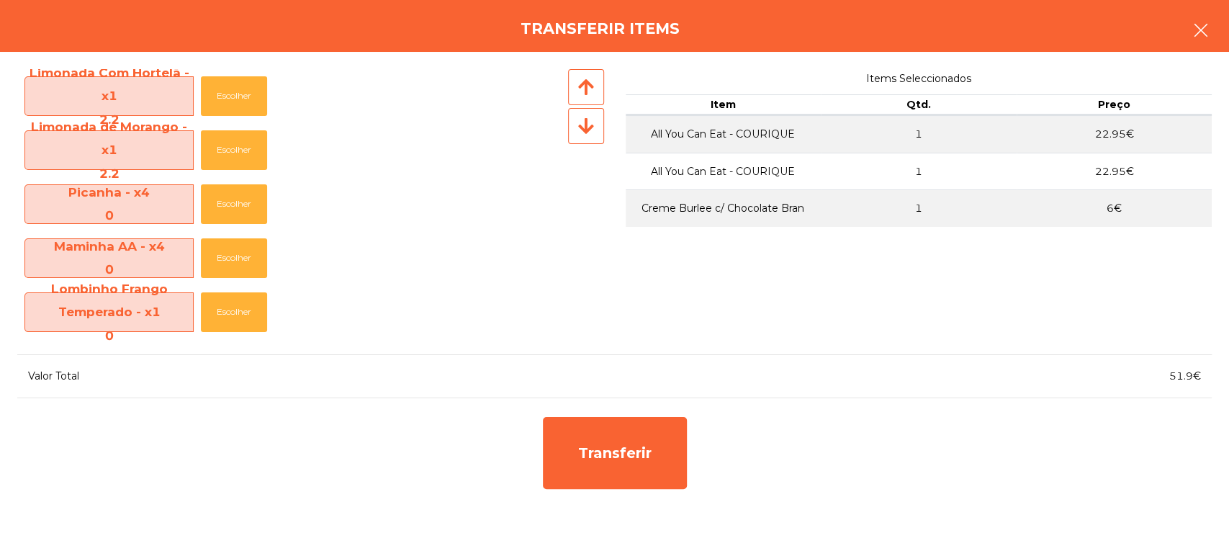
click at [1203, 30] on icon "button" at bounding box center [1201, 30] width 17 height 17
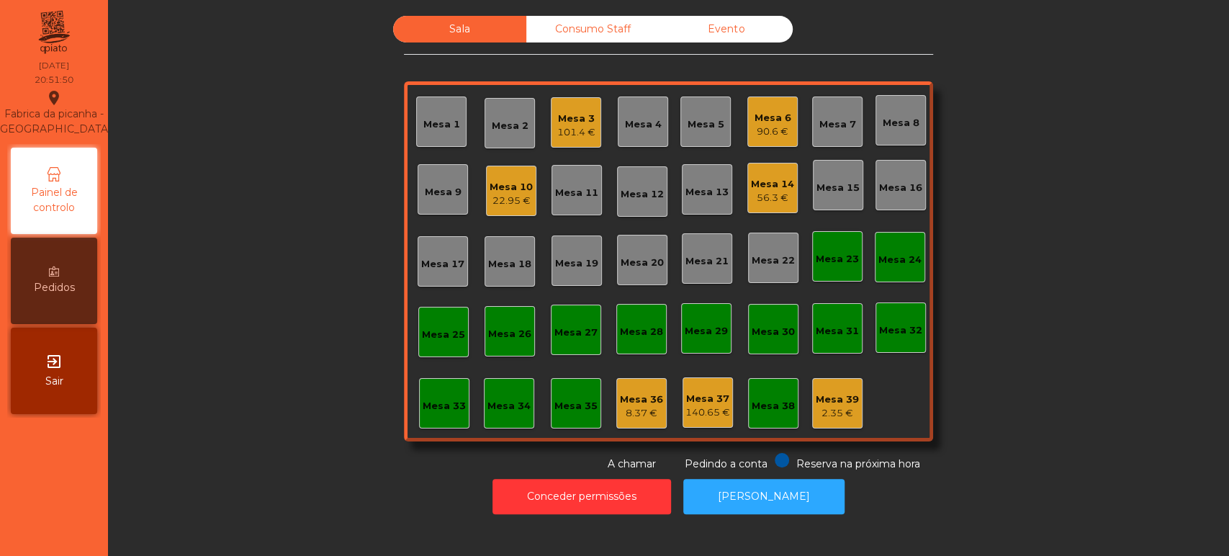
click at [785, 190] on div "Mesa 14" at bounding box center [772, 184] width 43 height 14
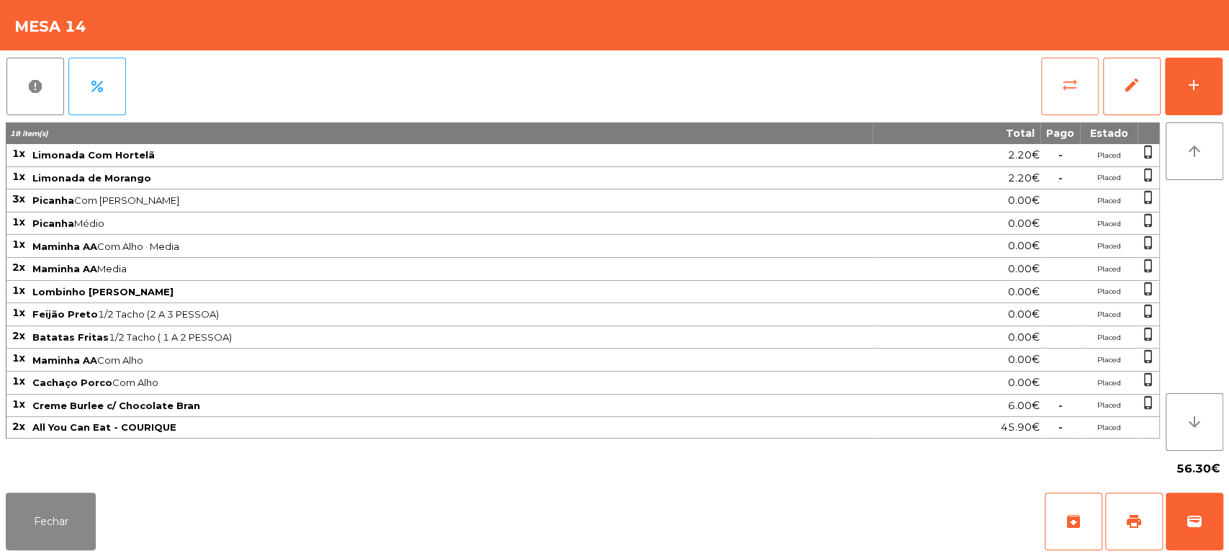
click at [1044, 73] on button "sync_alt" at bounding box center [1070, 87] width 58 height 58
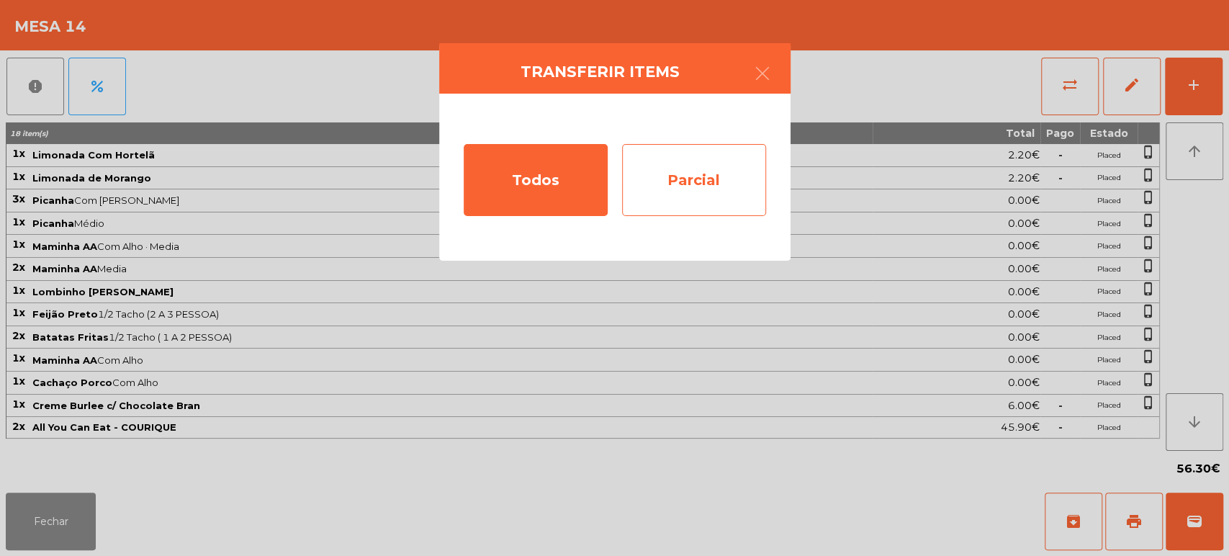
click at [697, 179] on div "Parcial" at bounding box center [694, 180] width 144 height 72
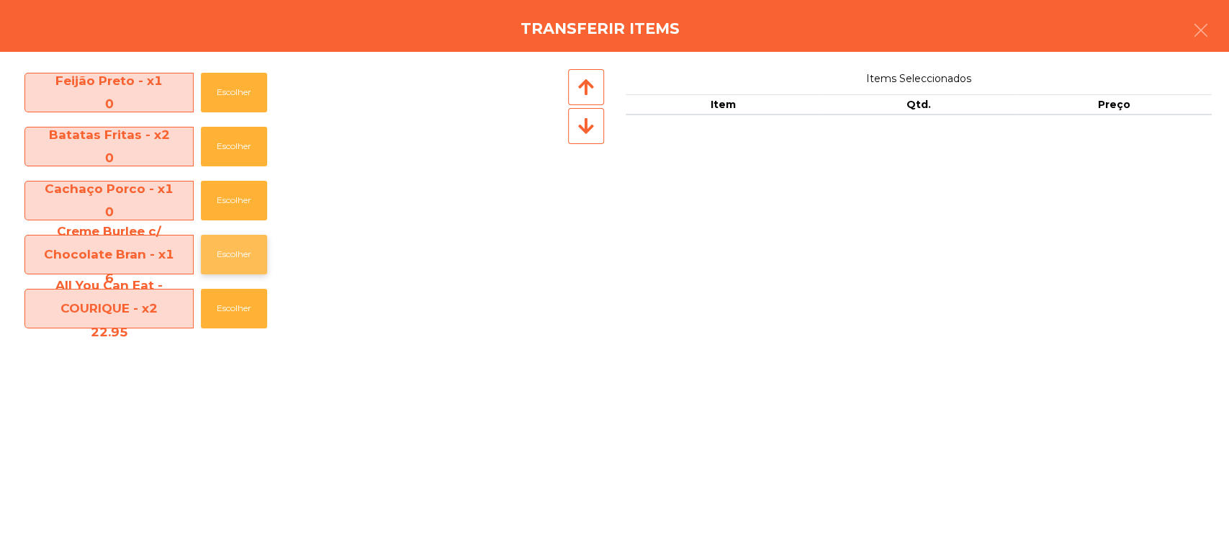
click at [233, 254] on button "Escolher" at bounding box center [234, 255] width 66 height 40
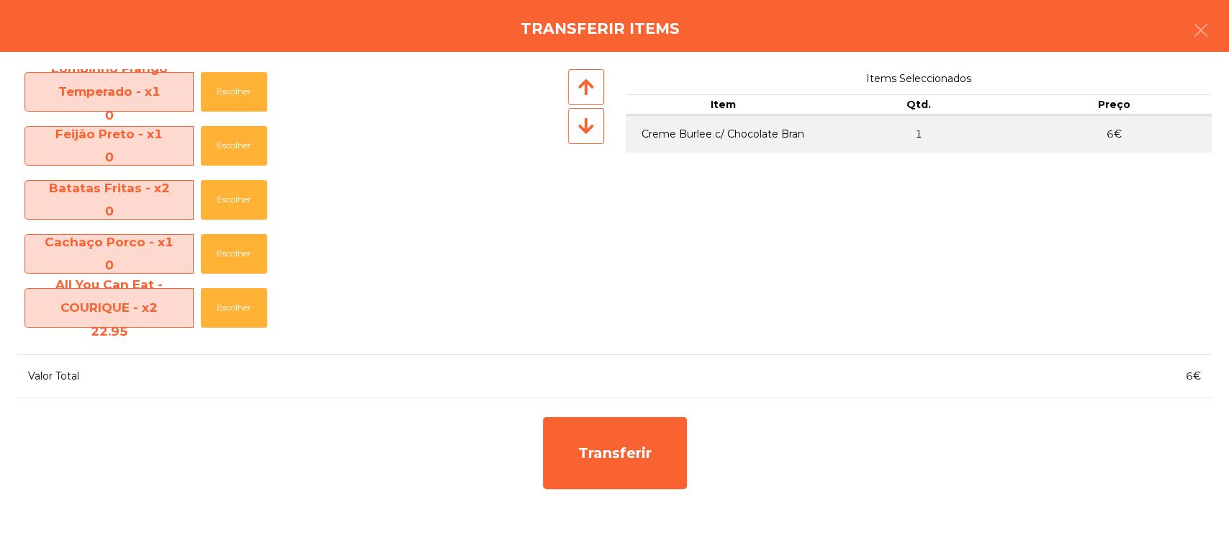
scroll to position [220, 0]
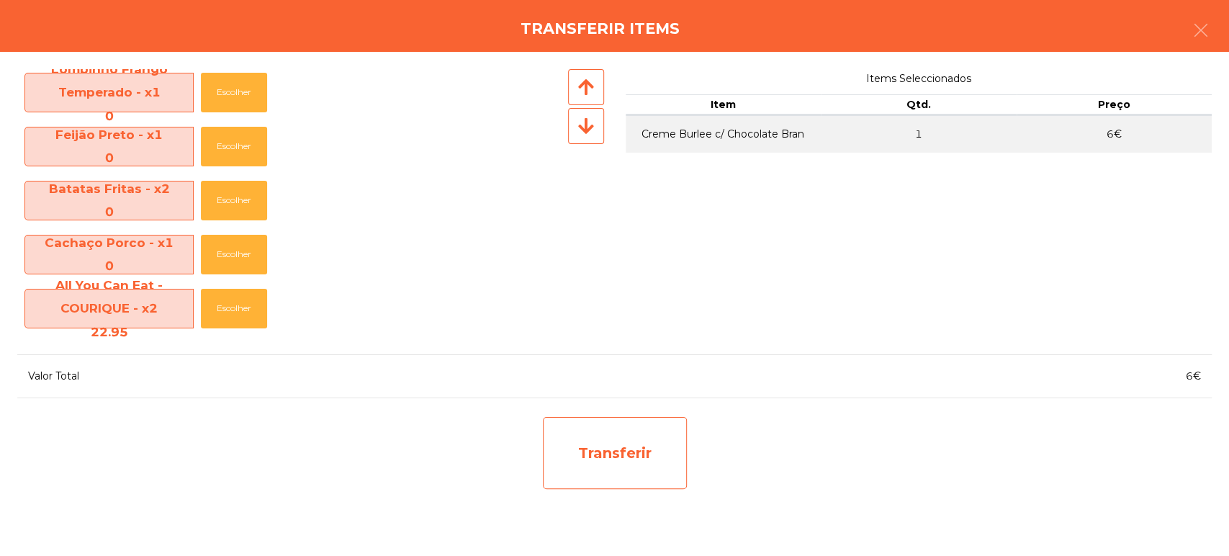
click at [634, 454] on div "Transferir" at bounding box center [615, 453] width 144 height 72
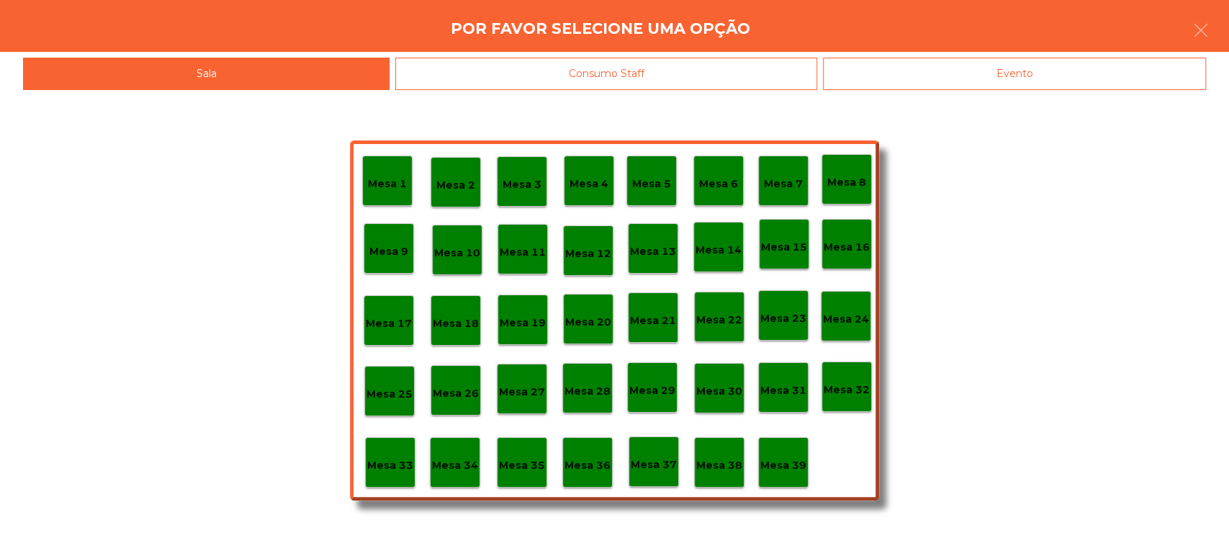
click at [787, 477] on div "Mesa 39" at bounding box center [783, 462] width 50 height 50
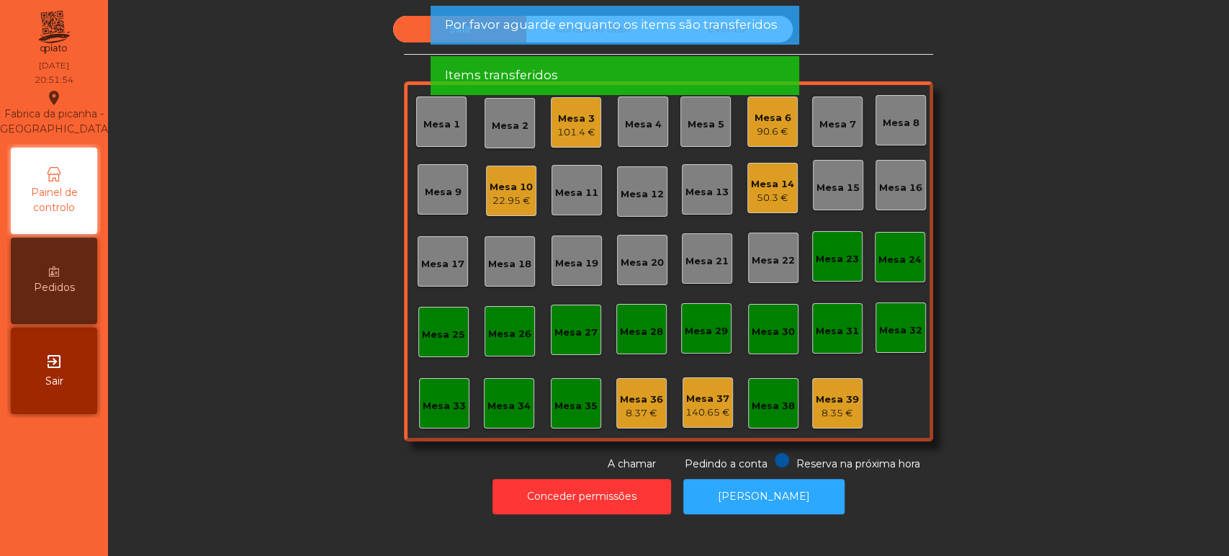
click at [765, 189] on div "Mesa 14" at bounding box center [772, 184] width 43 height 14
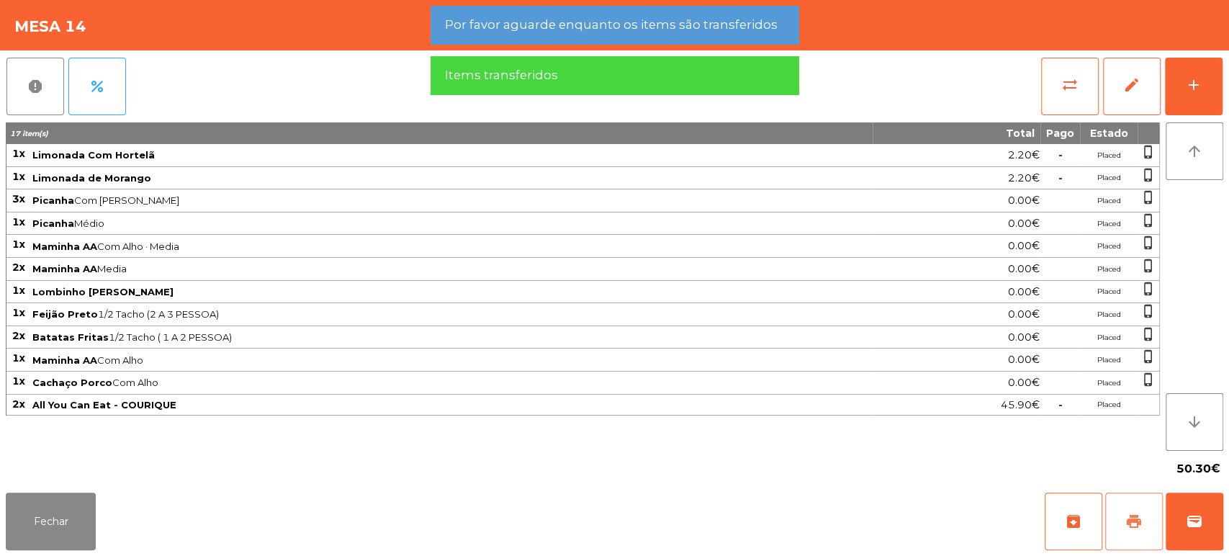
click at [1111, 523] on button "print" at bounding box center [1134, 522] width 58 height 58
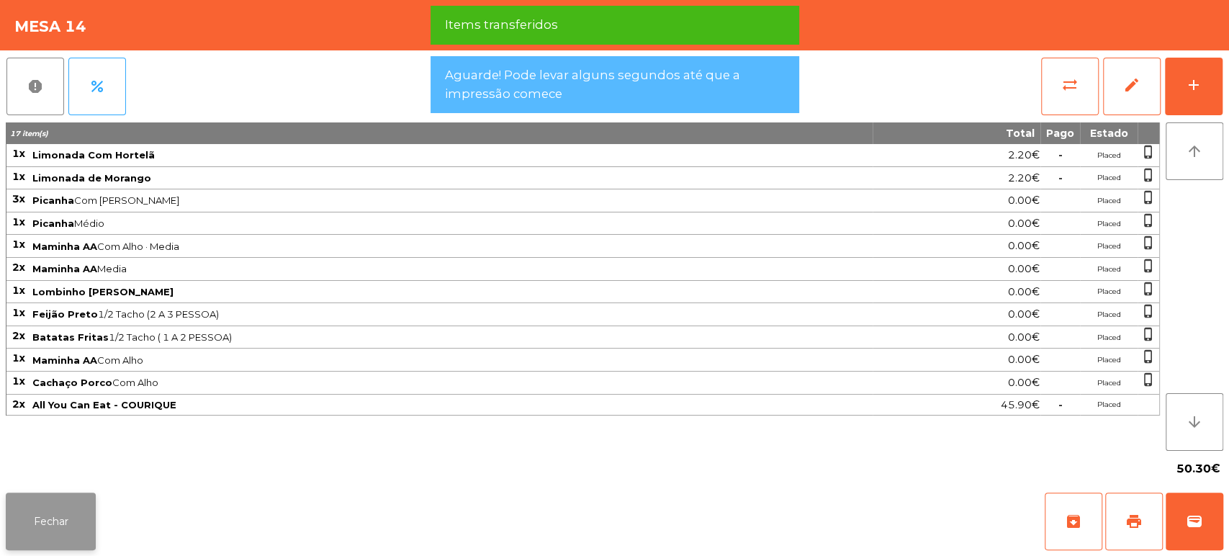
click at [63, 543] on button "Fechar" at bounding box center [51, 522] width 90 height 58
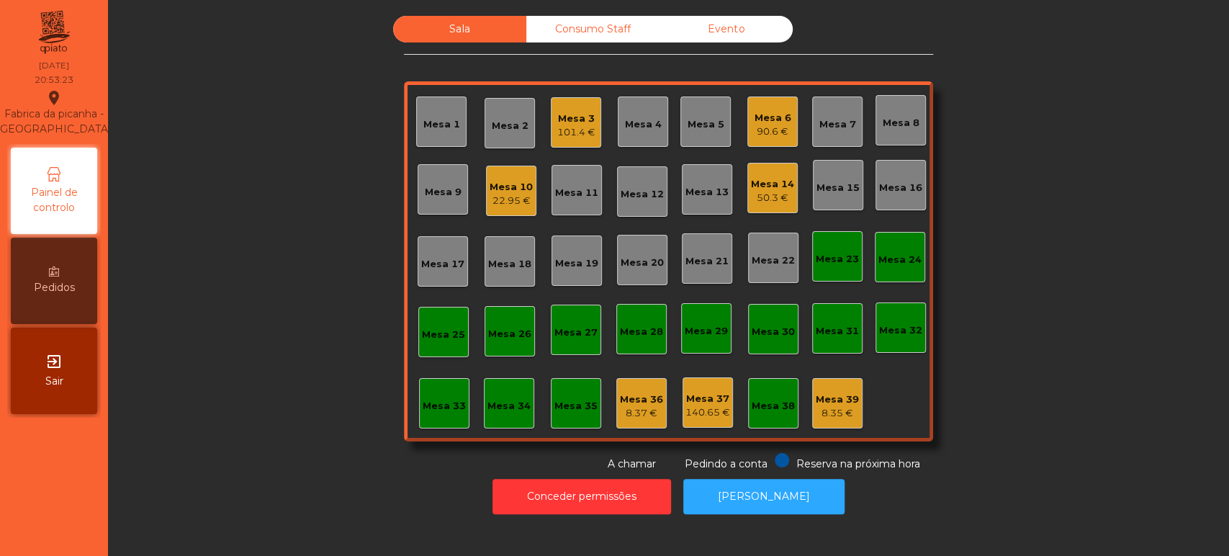
click at [766, 191] on div "50.3 €" at bounding box center [772, 198] width 43 height 14
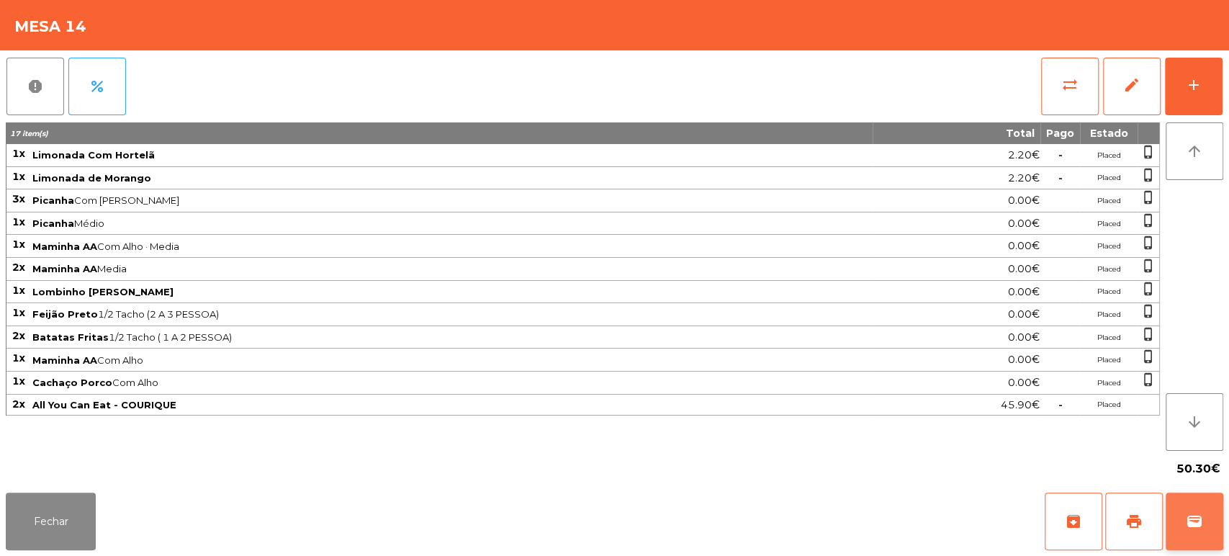
click at [1216, 518] on button "wallet" at bounding box center [1195, 522] width 58 height 58
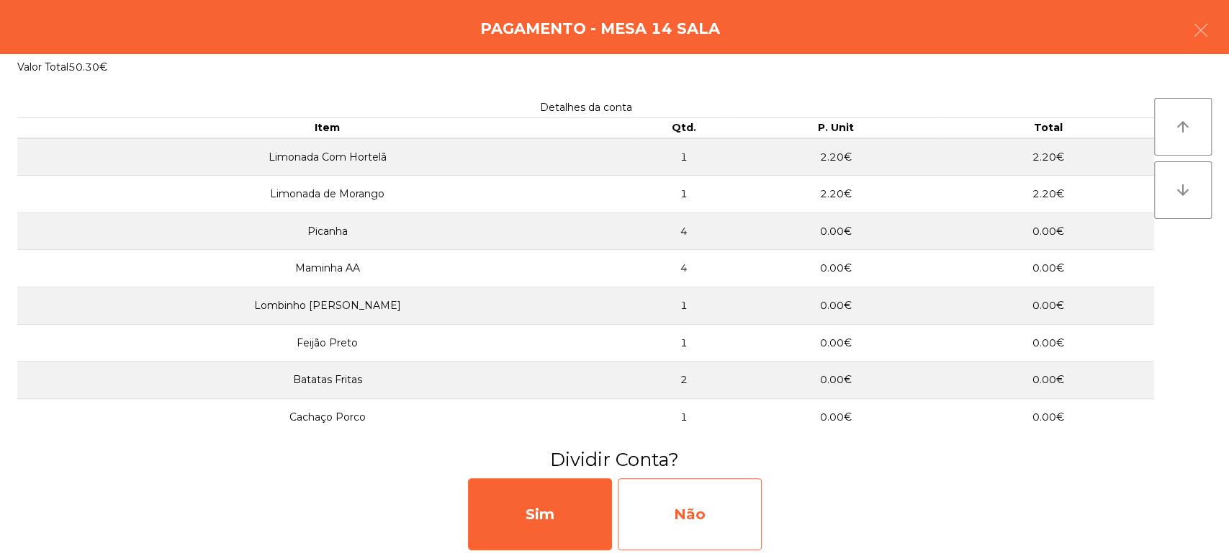
click at [686, 490] on div "Não" at bounding box center [690, 514] width 144 height 72
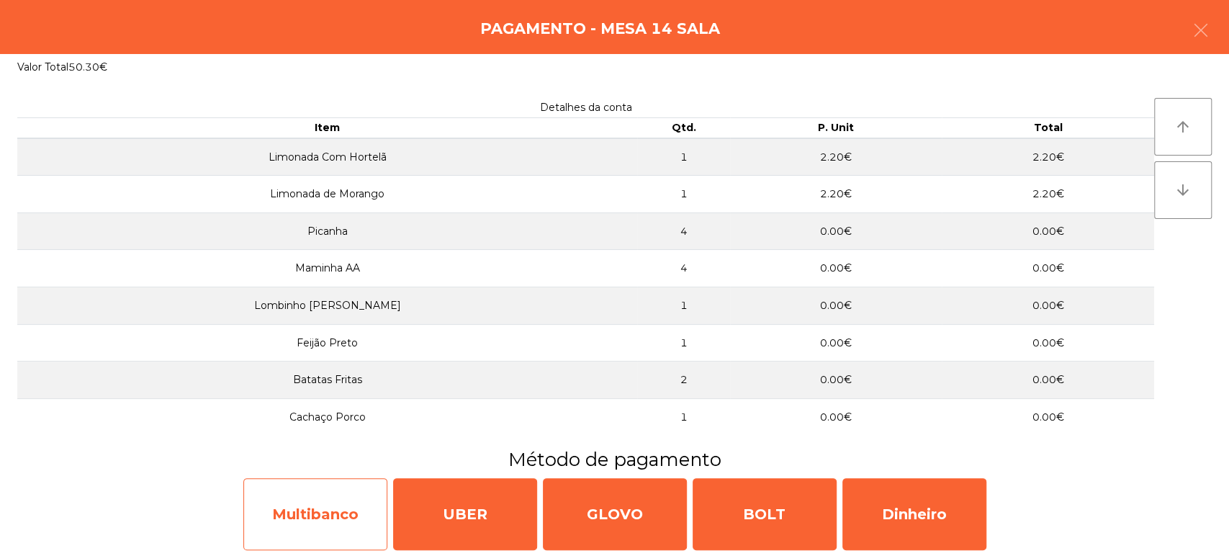
click at [313, 483] on div "Multibanco" at bounding box center [315, 514] width 144 height 72
select select "**"
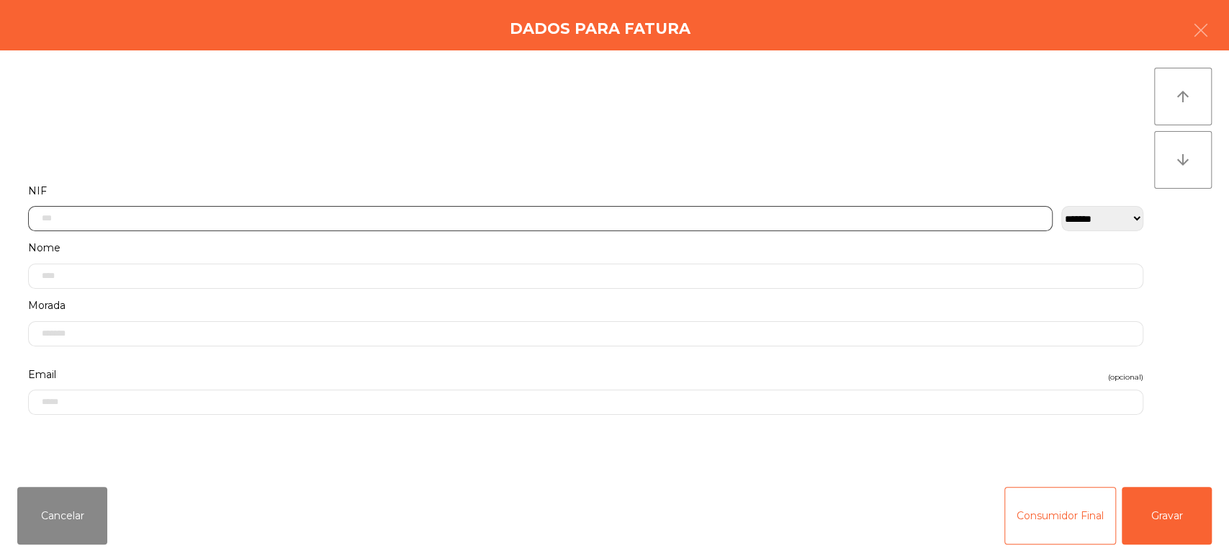
click at [722, 215] on input "text" at bounding box center [540, 218] width 1025 height 25
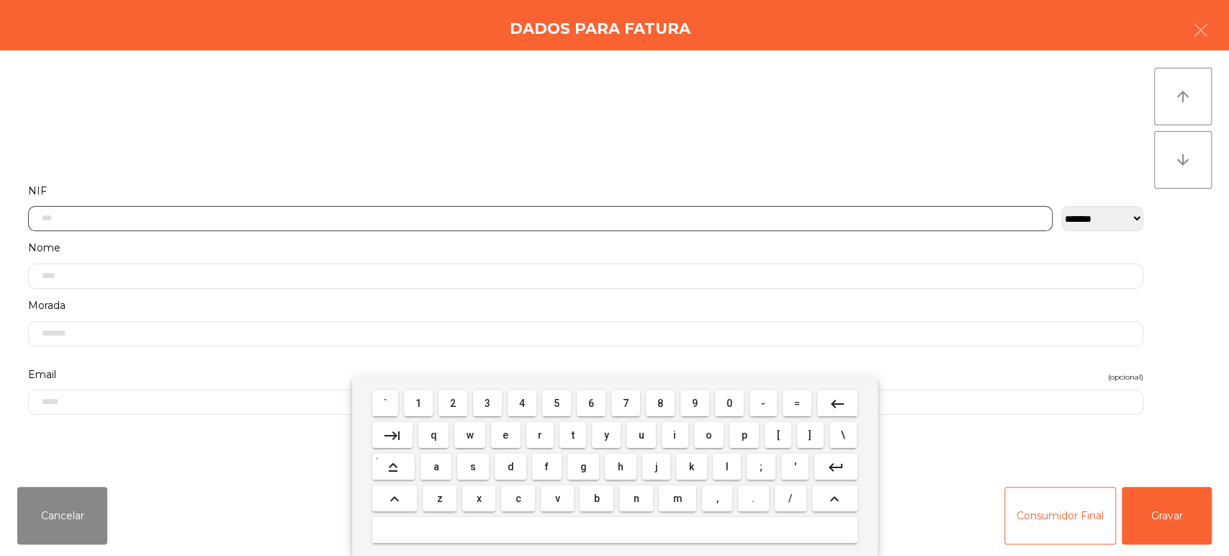
scroll to position [112, 0]
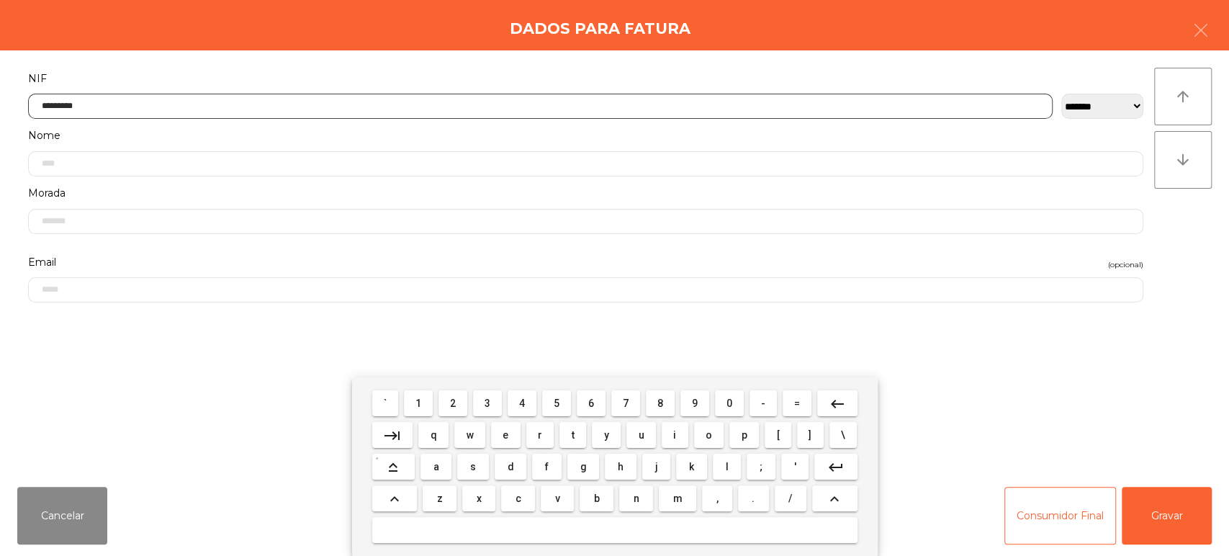
type input "*********"
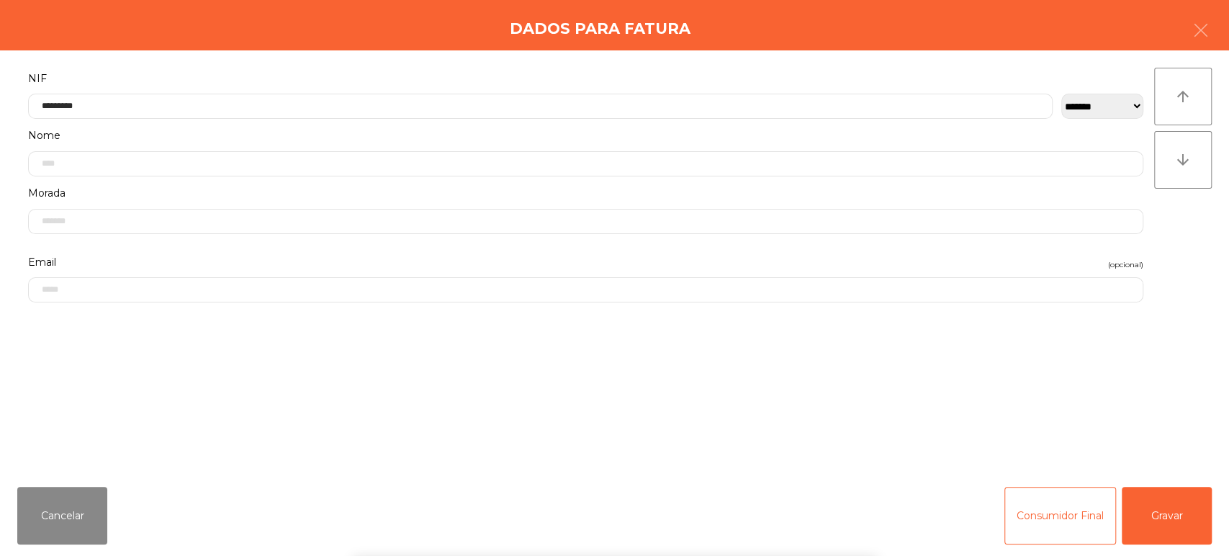
click at [1158, 516] on div "` 1 2 3 4 5 6 7 8 9 0 - = keyboard_backspace keyboard_tab q w e r t y u i o p […" at bounding box center [614, 466] width 1229 height 179
click at [1160, 523] on div "` 1 2 3 4 5 6 7 8 9 0 - = keyboard_backspace keyboard_tab q w e r t y u i o p […" at bounding box center [614, 466] width 1229 height 179
click at [1146, 524] on button "Gravar" at bounding box center [1167, 516] width 90 height 58
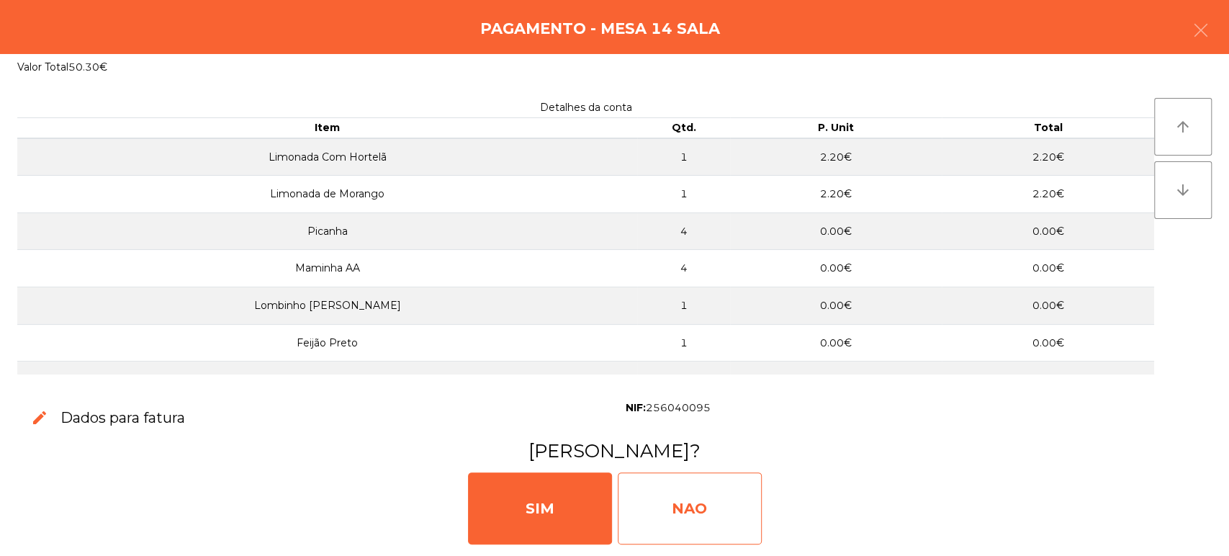
click at [652, 491] on div "NAO" at bounding box center [690, 508] width 144 height 72
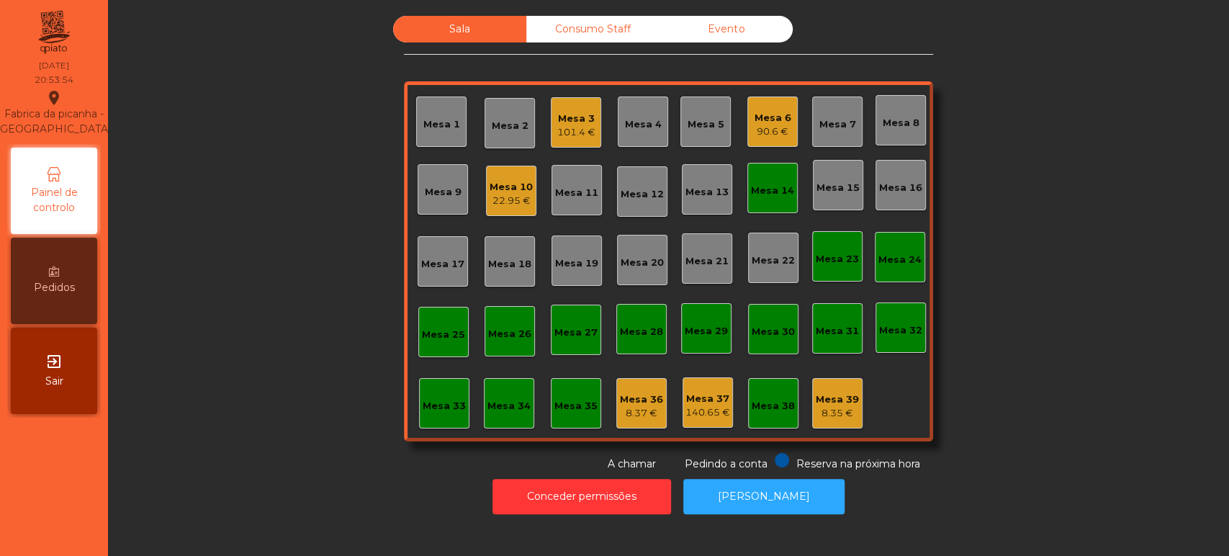
click at [753, 207] on div "Mesa 14" at bounding box center [773, 188] width 50 height 50
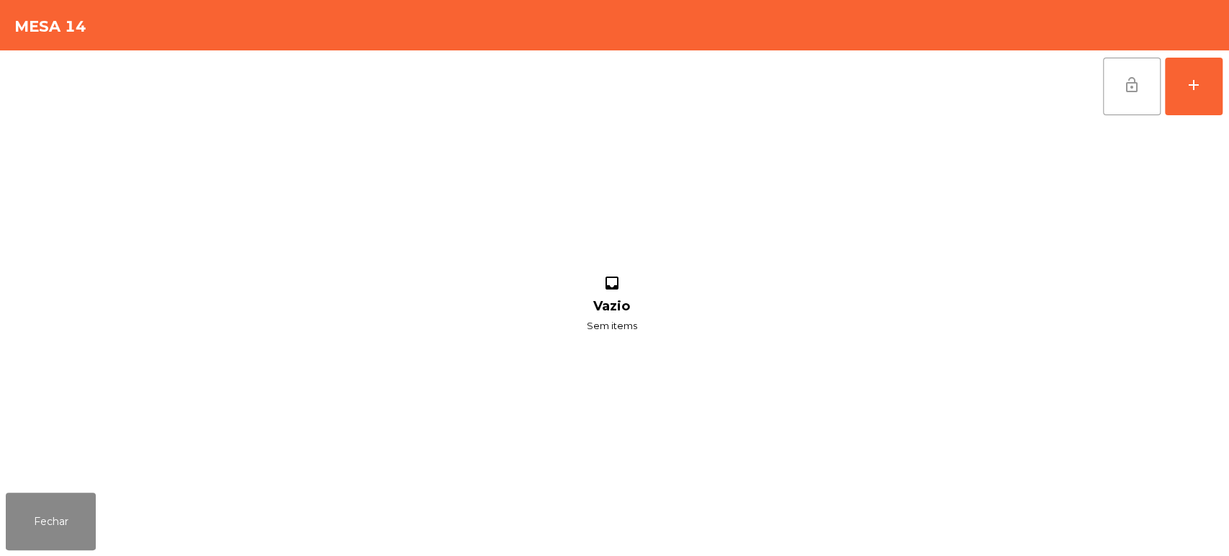
click at [1126, 76] on span "lock_open" at bounding box center [1131, 84] width 17 height 17
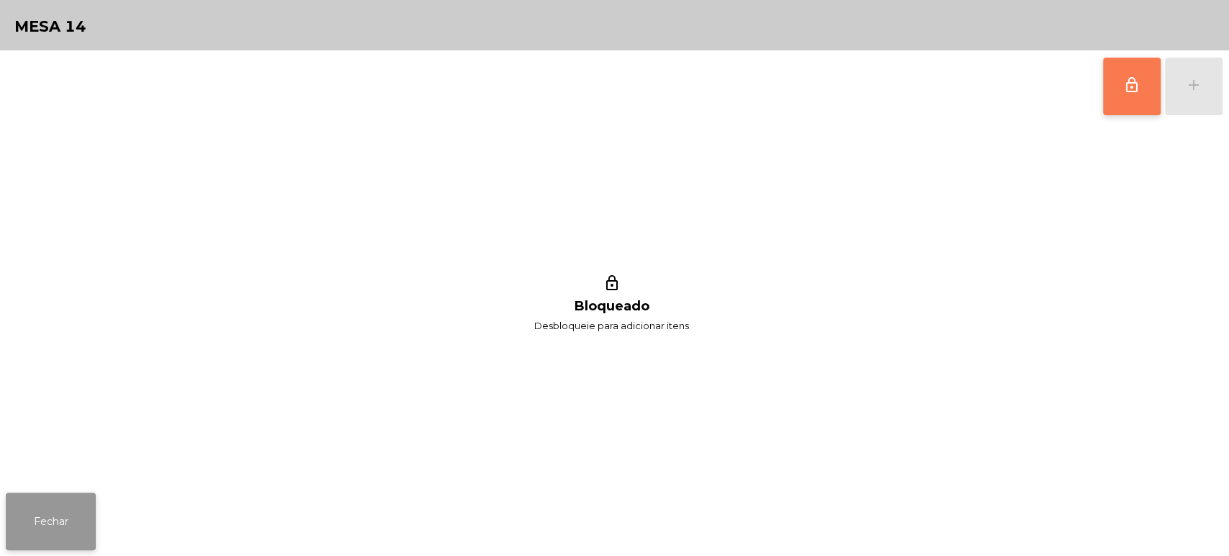
click at [67, 524] on button "Fechar" at bounding box center [51, 522] width 90 height 58
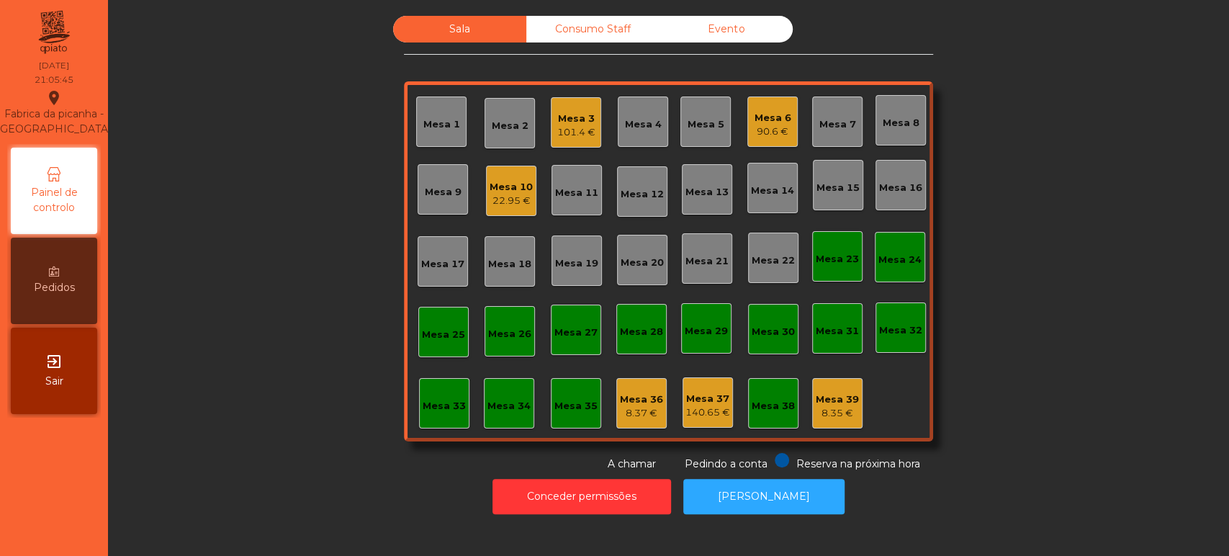
click at [456, 253] on div "Mesa 17" at bounding box center [442, 261] width 43 height 20
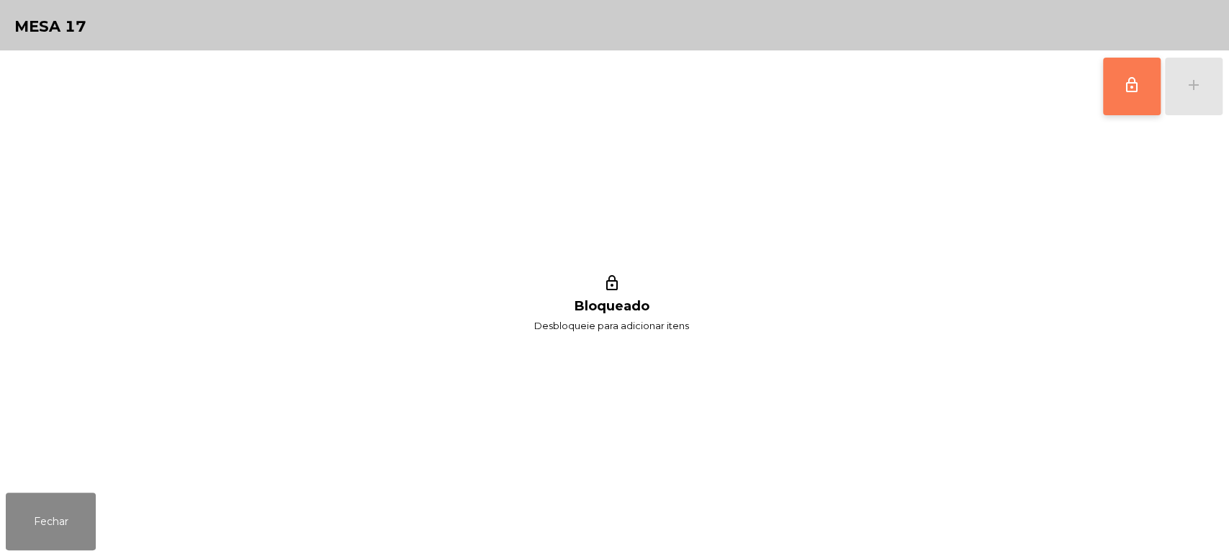
click at [1143, 95] on button "lock_outline" at bounding box center [1132, 87] width 58 height 58
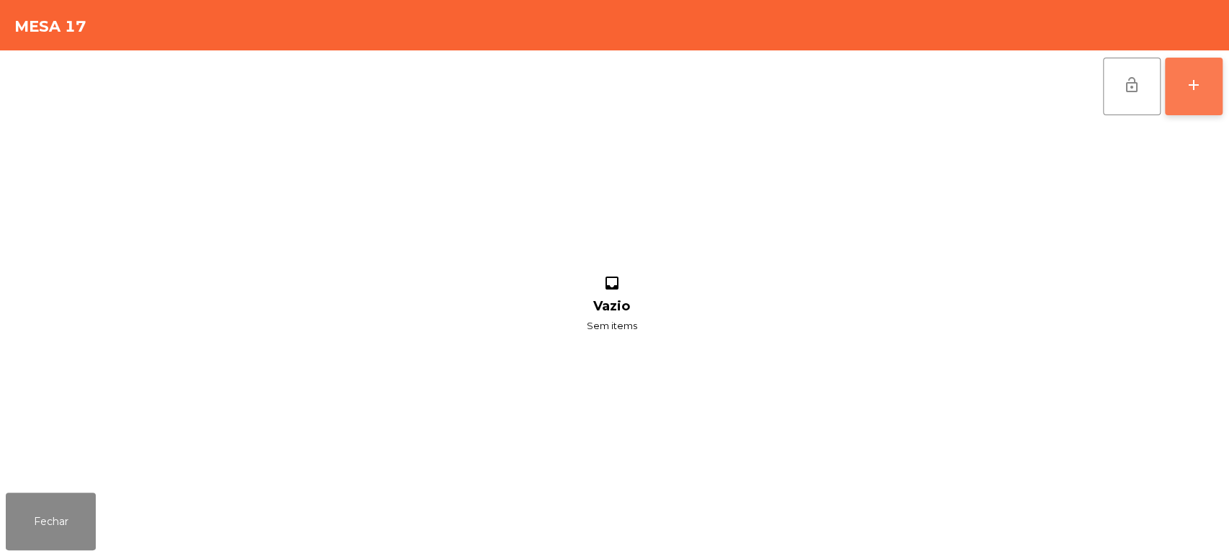
click at [1188, 84] on div "add" at bounding box center [1193, 84] width 17 height 17
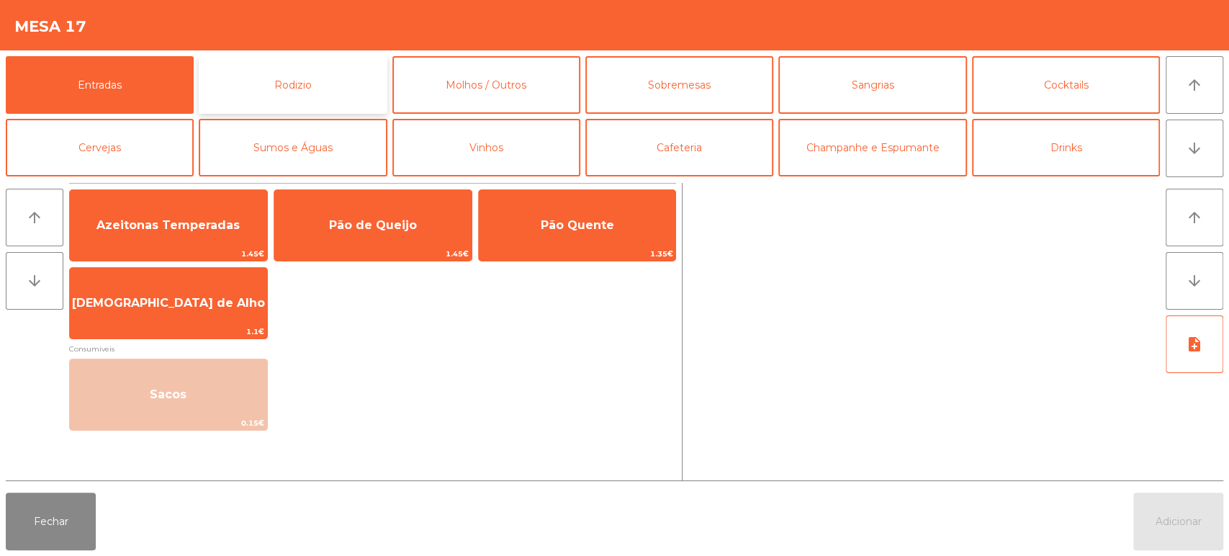
click at [345, 69] on button "Rodizio" at bounding box center [293, 85] width 188 height 58
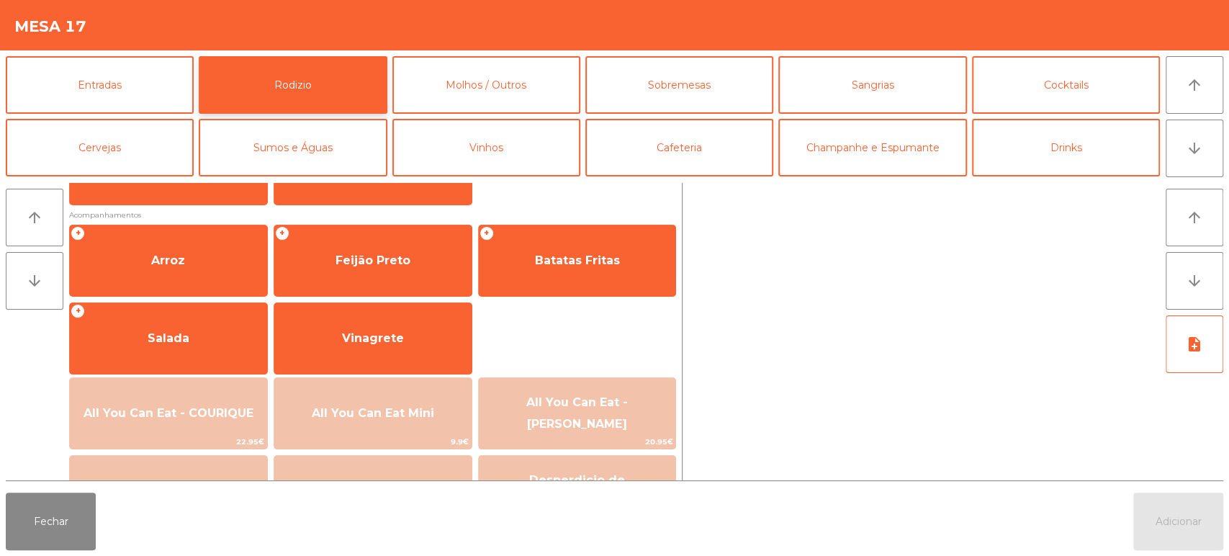
scroll to position [179, 0]
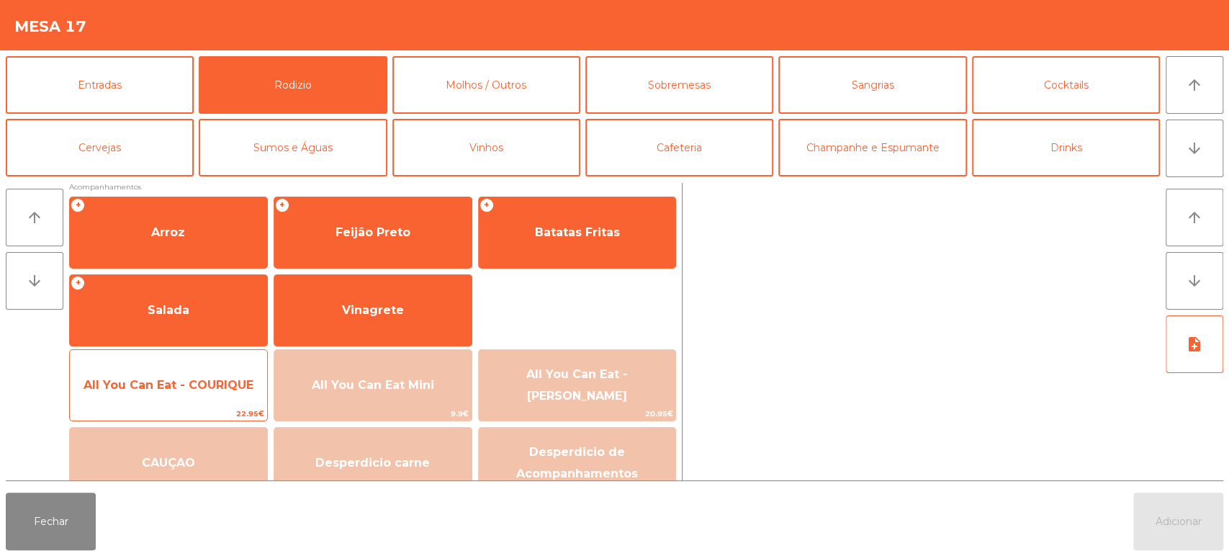
click at [200, 398] on span "All You Can Eat - COURIQUE" at bounding box center [168, 385] width 197 height 39
click at [205, 380] on span "All You Can Eat - COURIQUE" at bounding box center [169, 385] width 170 height 14
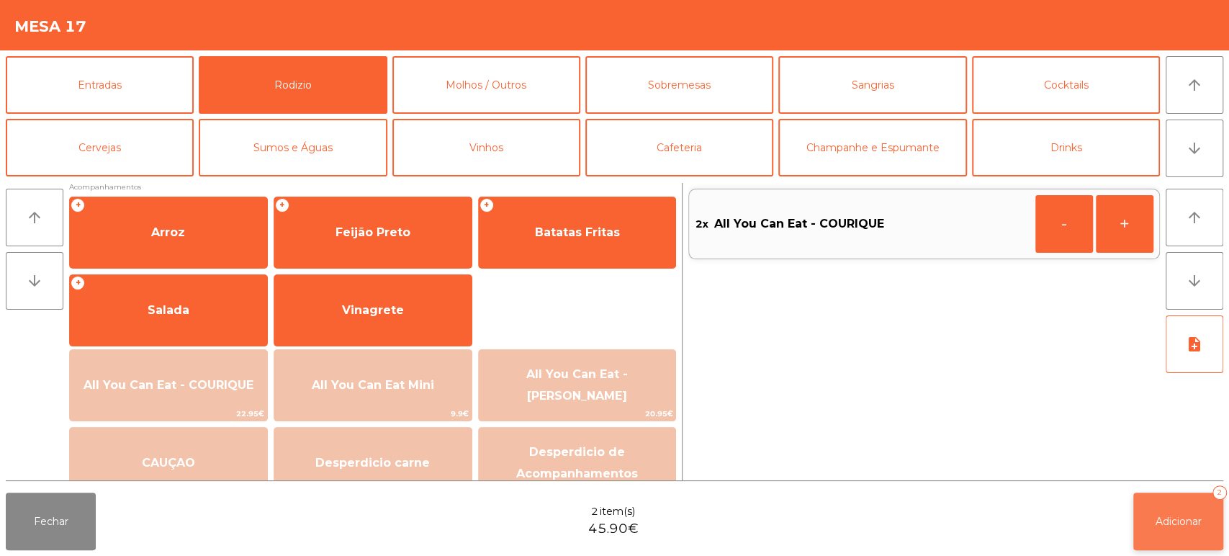
click at [1186, 521] on span "Adicionar" at bounding box center [1179, 521] width 46 height 13
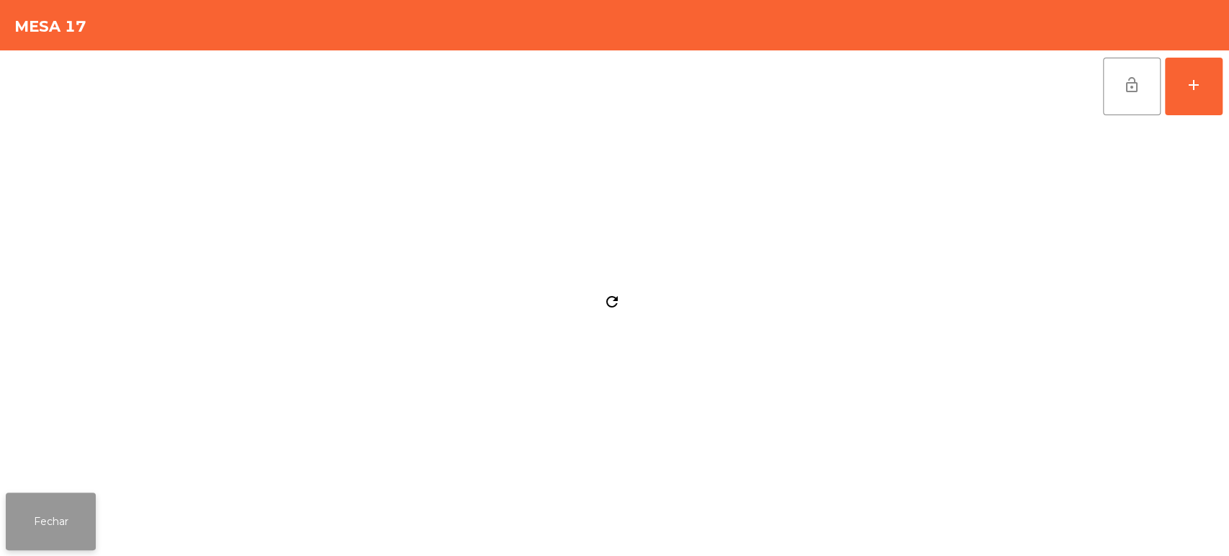
click at [58, 532] on button "Fechar" at bounding box center [51, 522] width 90 height 58
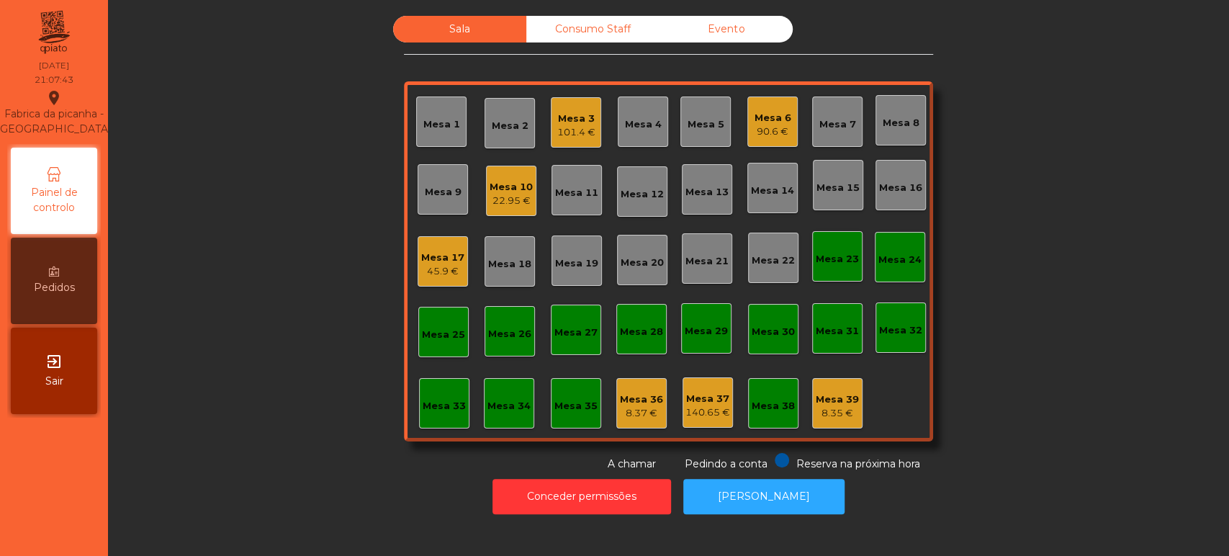
click at [495, 205] on div "22.95 €" at bounding box center [511, 201] width 43 height 14
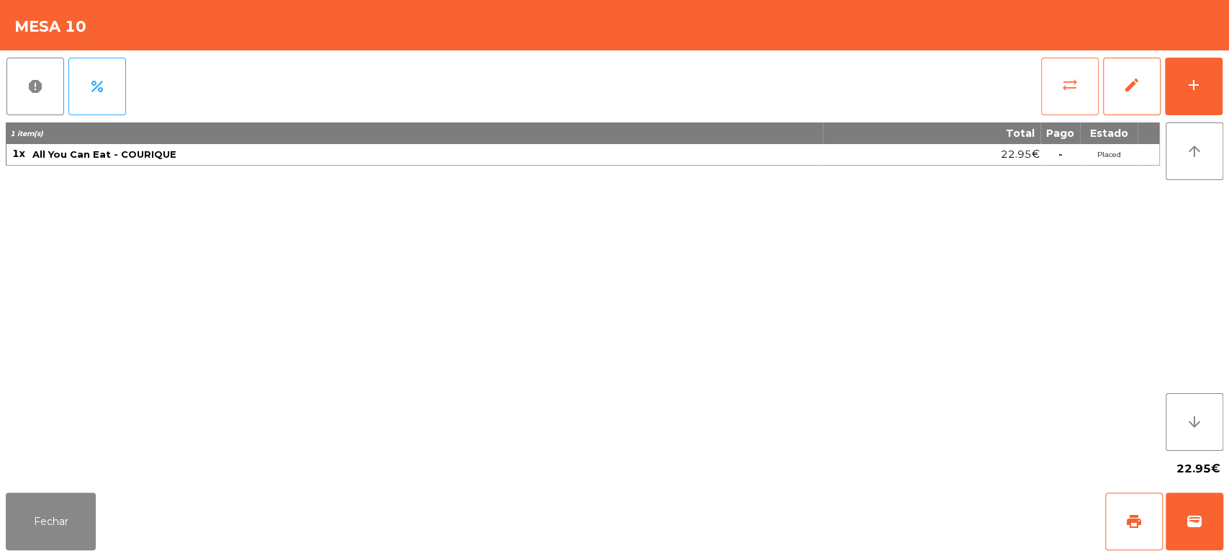
click at [1044, 72] on button "sync_alt" at bounding box center [1070, 87] width 58 height 58
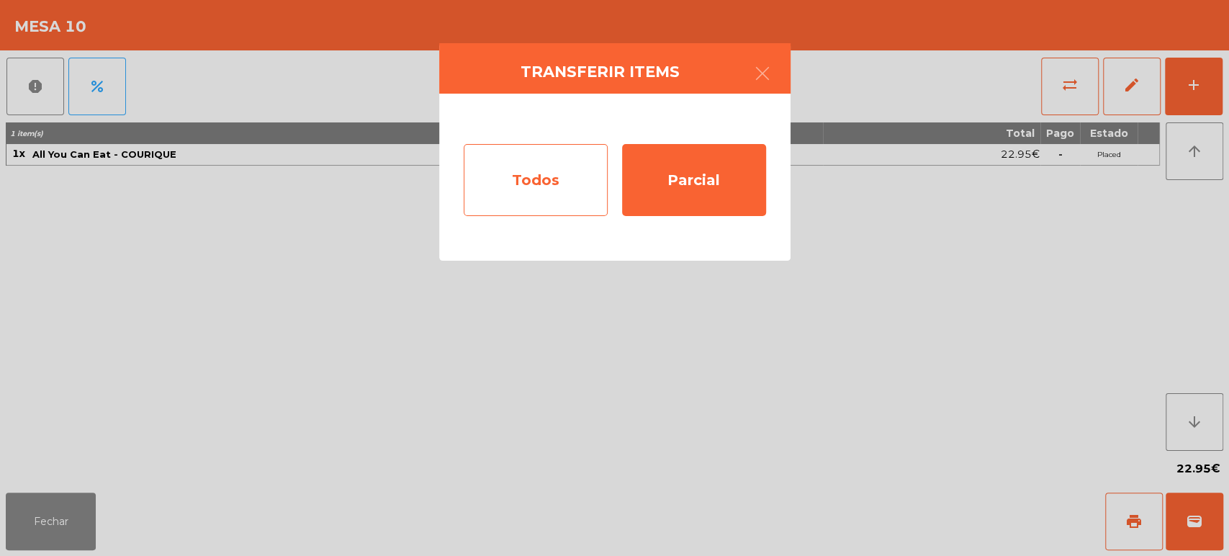
click at [524, 176] on div "Todos" at bounding box center [536, 180] width 144 height 72
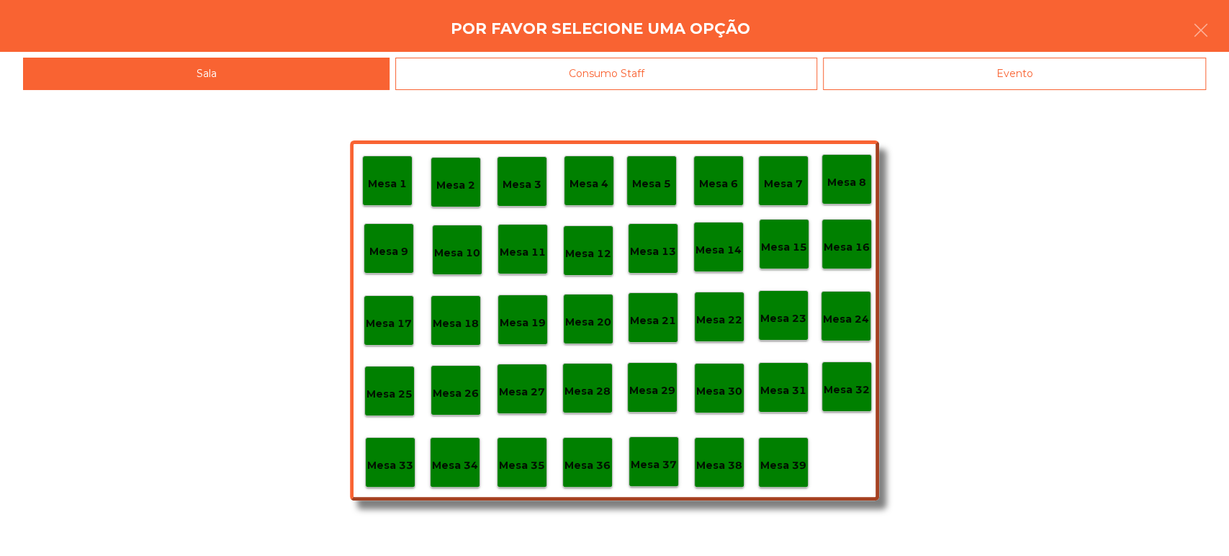
click at [663, 472] on div "Mesa 37" at bounding box center [654, 461] width 50 height 50
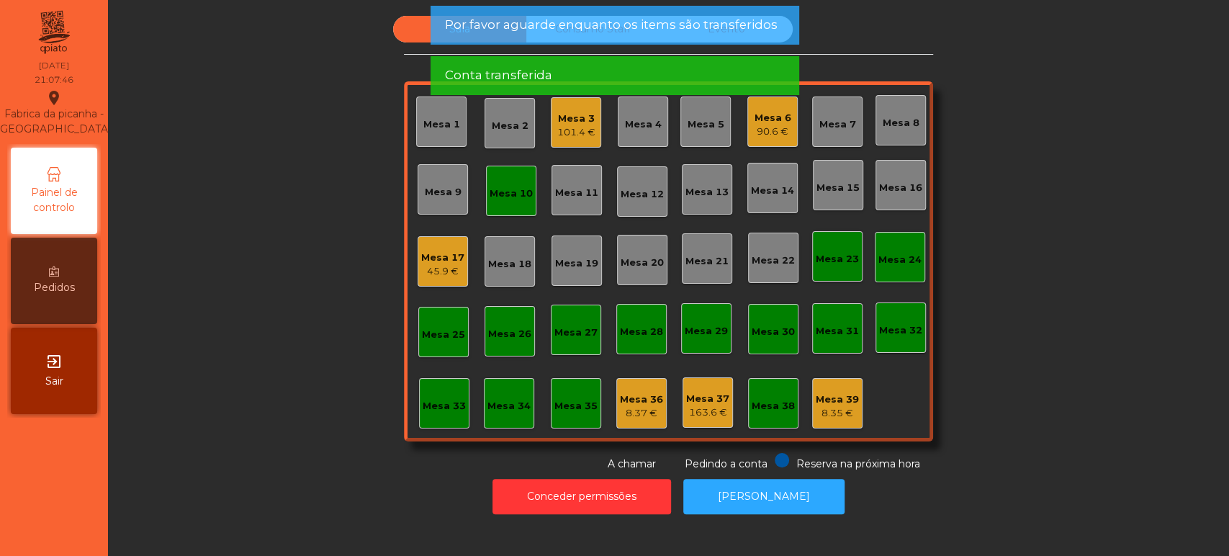
click at [489, 172] on div "Mesa 10" at bounding box center [511, 191] width 50 height 50
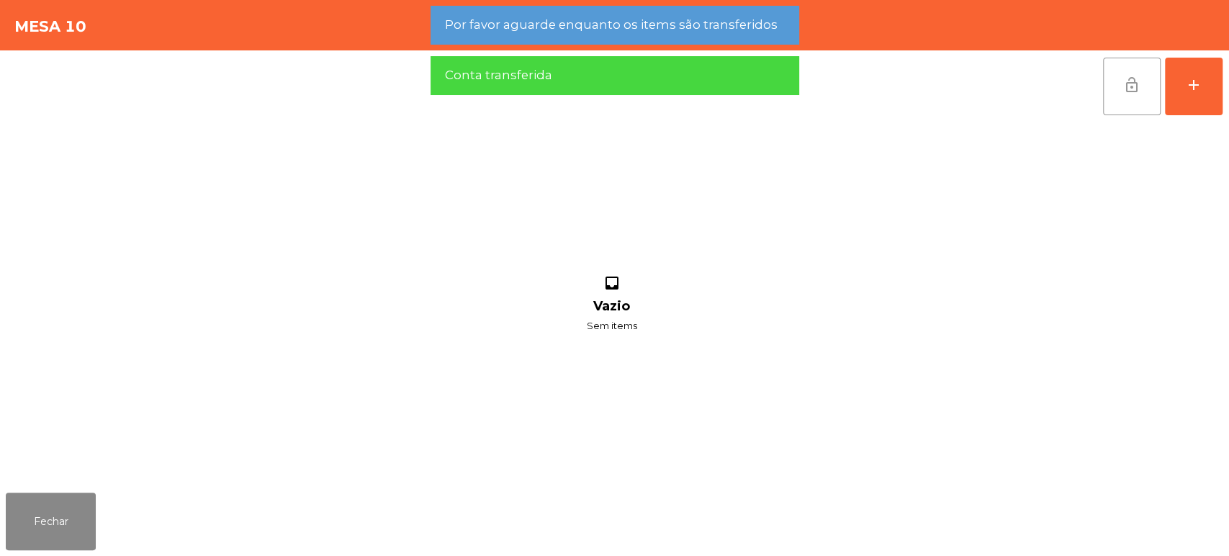
click at [1104, 92] on button "lock_open" at bounding box center [1132, 87] width 58 height 58
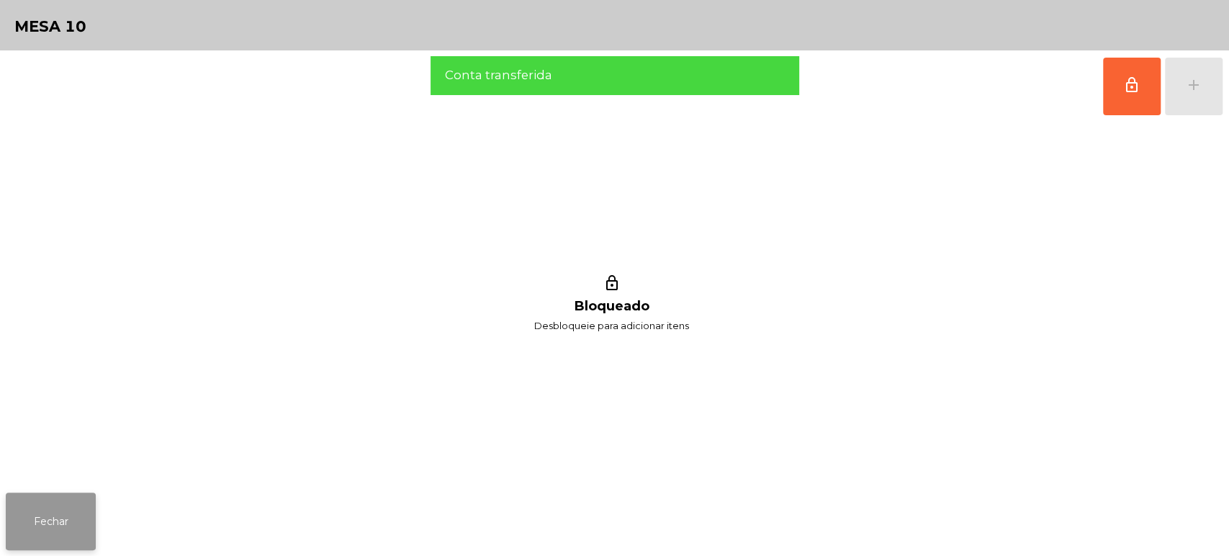
click at [11, 506] on button "Fechar" at bounding box center [51, 522] width 90 height 58
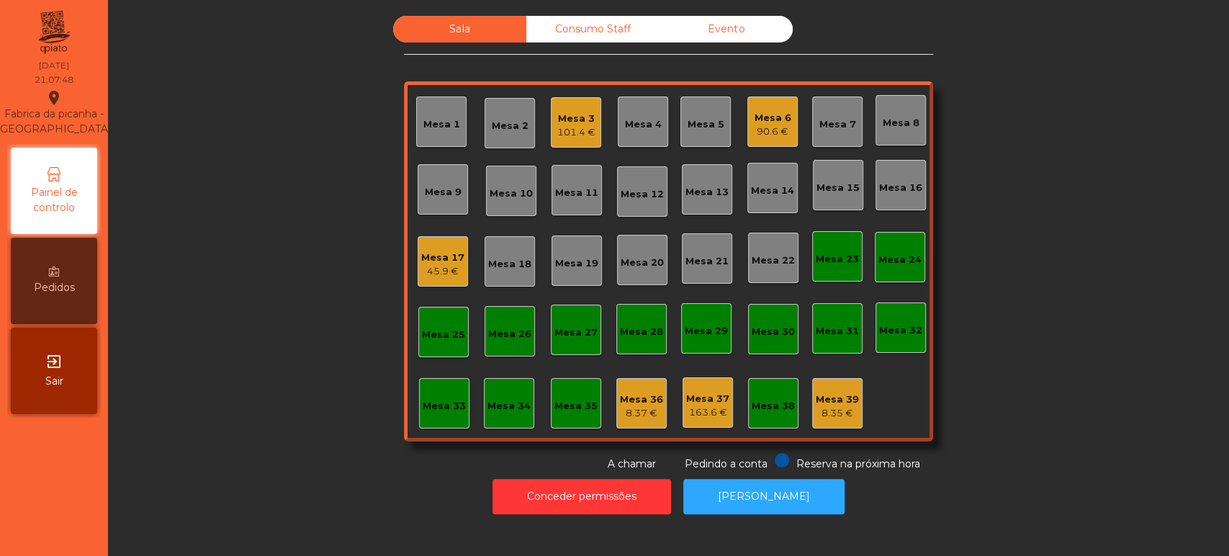
click at [698, 403] on div "Mesa 37" at bounding box center [707, 399] width 43 height 14
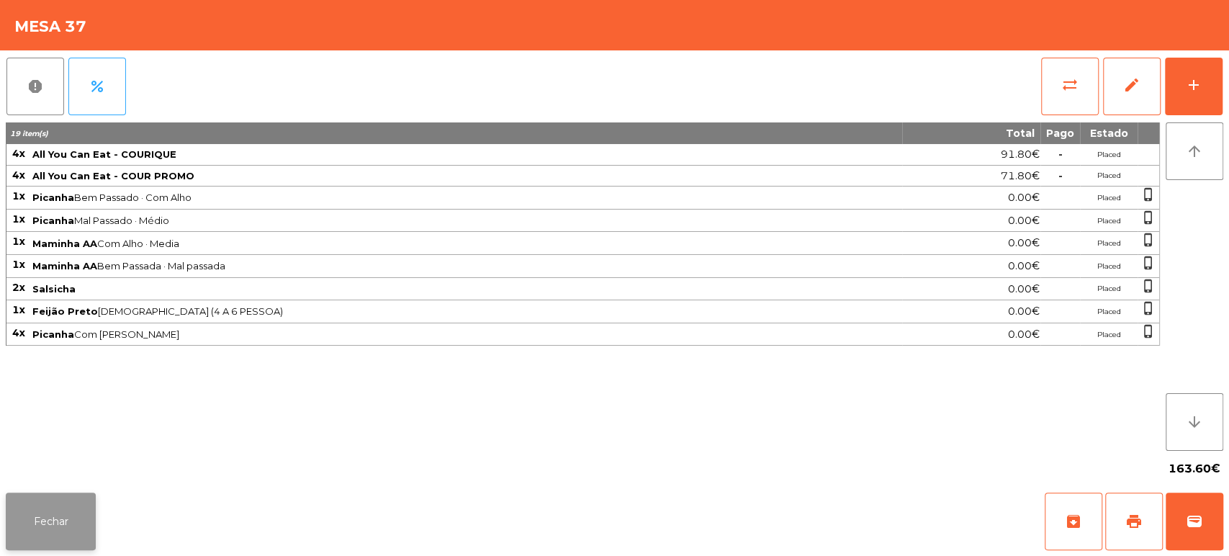
click at [36, 510] on button "Fechar" at bounding box center [51, 522] width 90 height 58
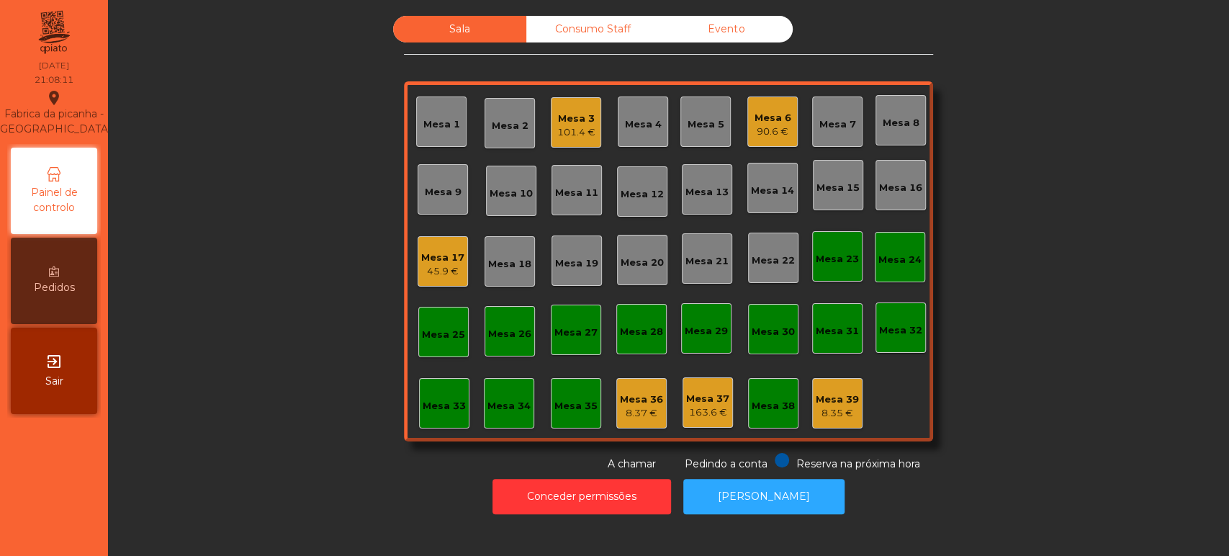
click at [620, 412] on div "8.37 €" at bounding box center [641, 413] width 43 height 14
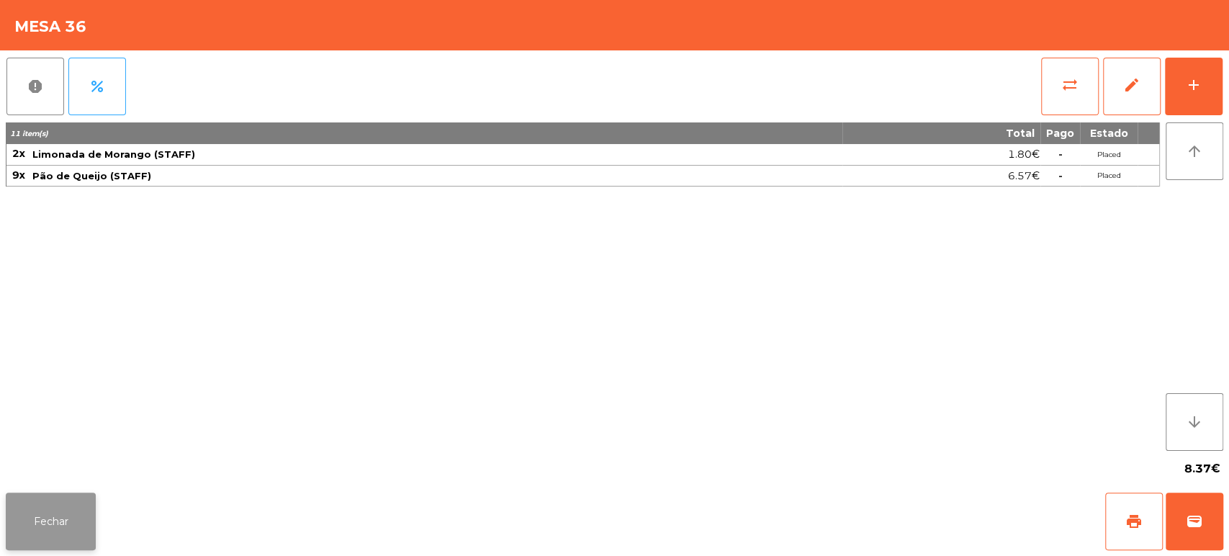
click at [33, 493] on button "Fechar" at bounding box center [51, 522] width 90 height 58
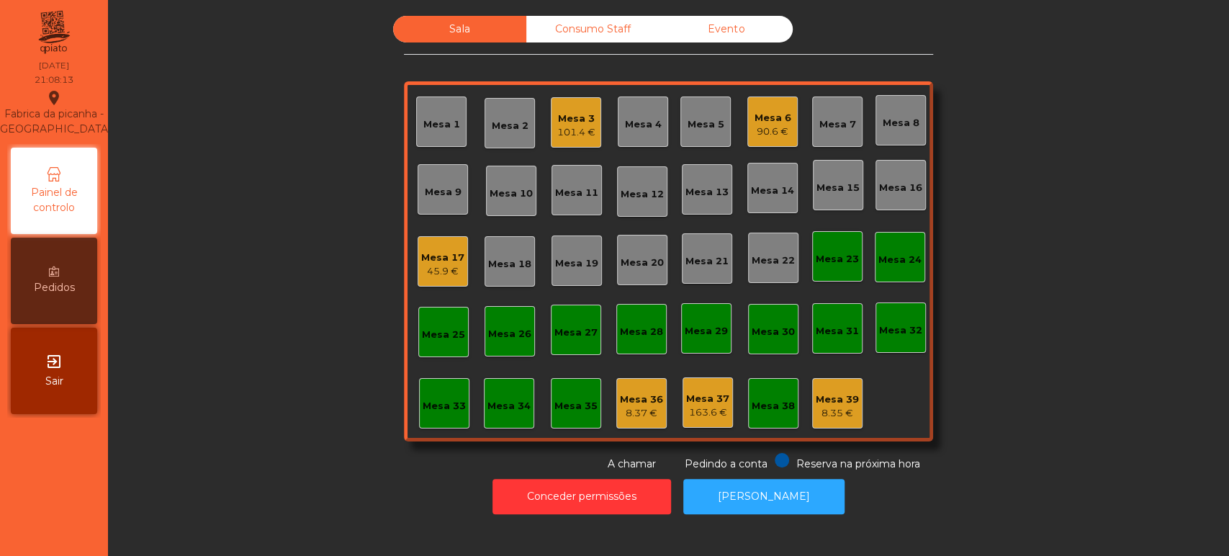
click at [848, 396] on div "Mesa 39" at bounding box center [837, 399] width 43 height 14
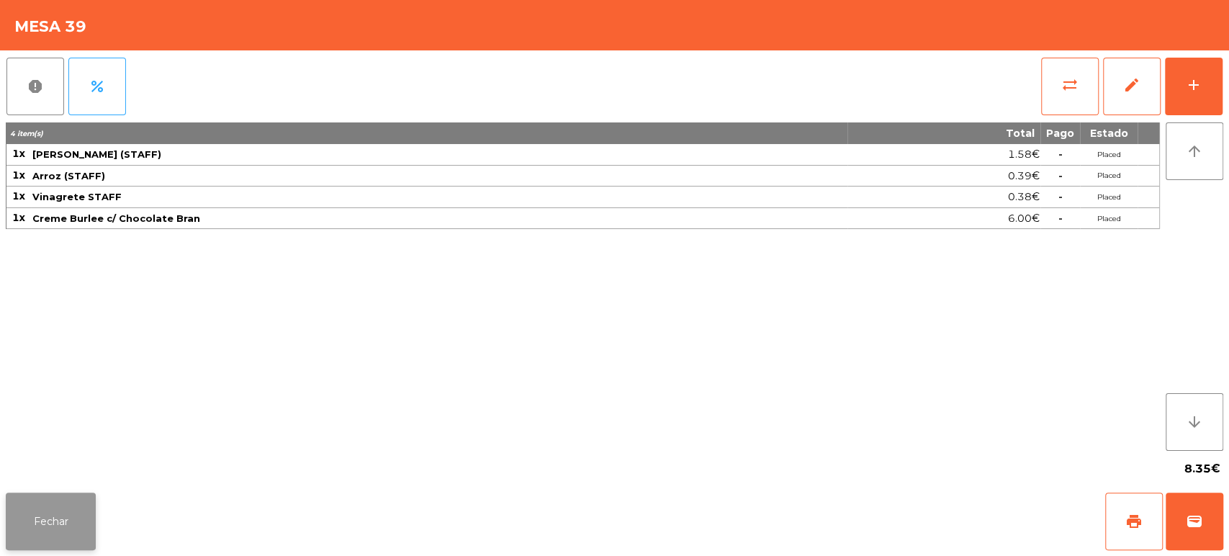
click at [41, 511] on button "Fechar" at bounding box center [51, 522] width 90 height 58
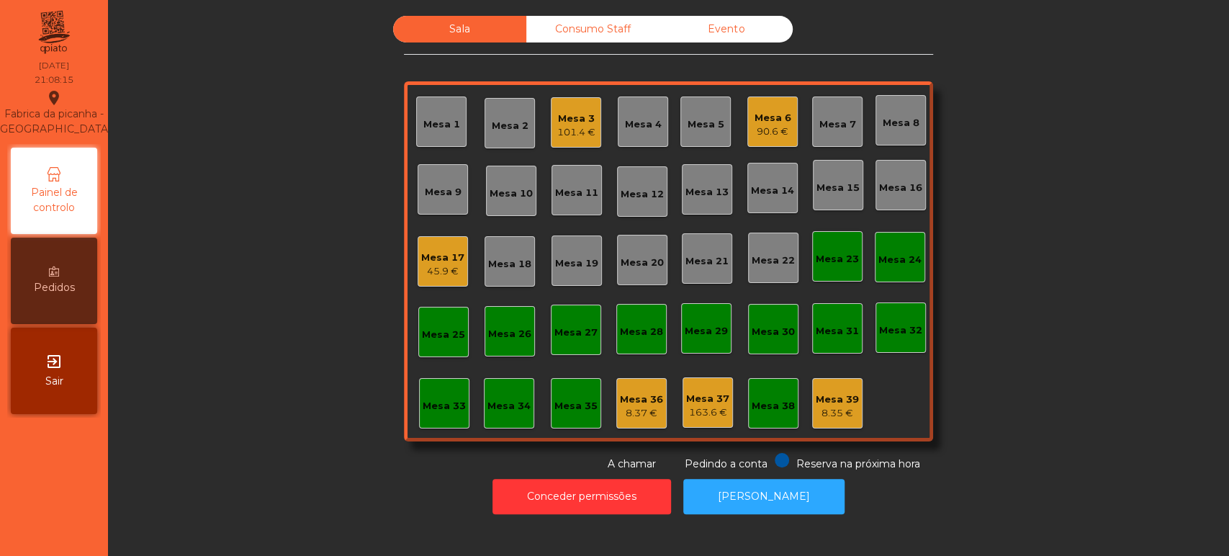
click at [576, 25] on div "Consumo Staff" at bounding box center [592, 29] width 133 height 27
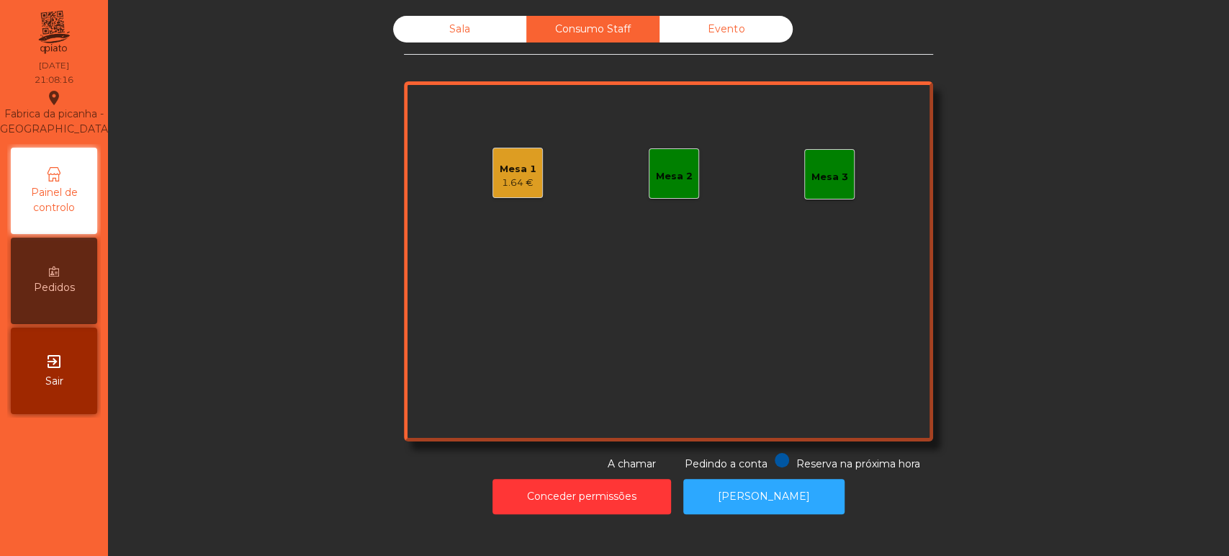
click at [780, 36] on div "Evento" at bounding box center [726, 29] width 133 height 27
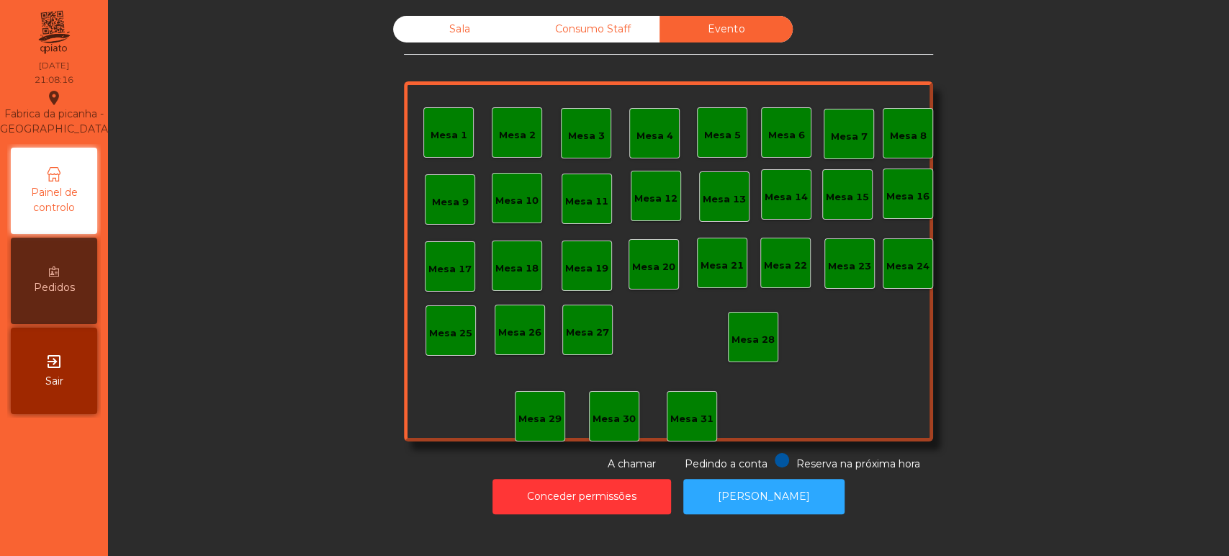
click at [488, 24] on div "Sala" at bounding box center [459, 29] width 133 height 27
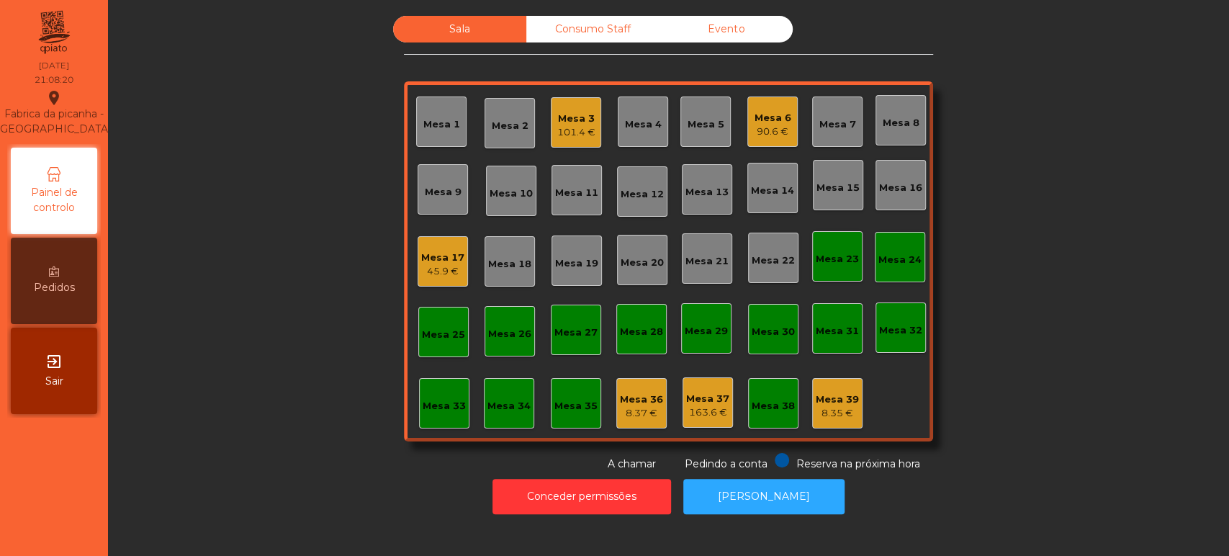
click at [609, 41] on div "Consumo Staff" at bounding box center [592, 29] width 133 height 27
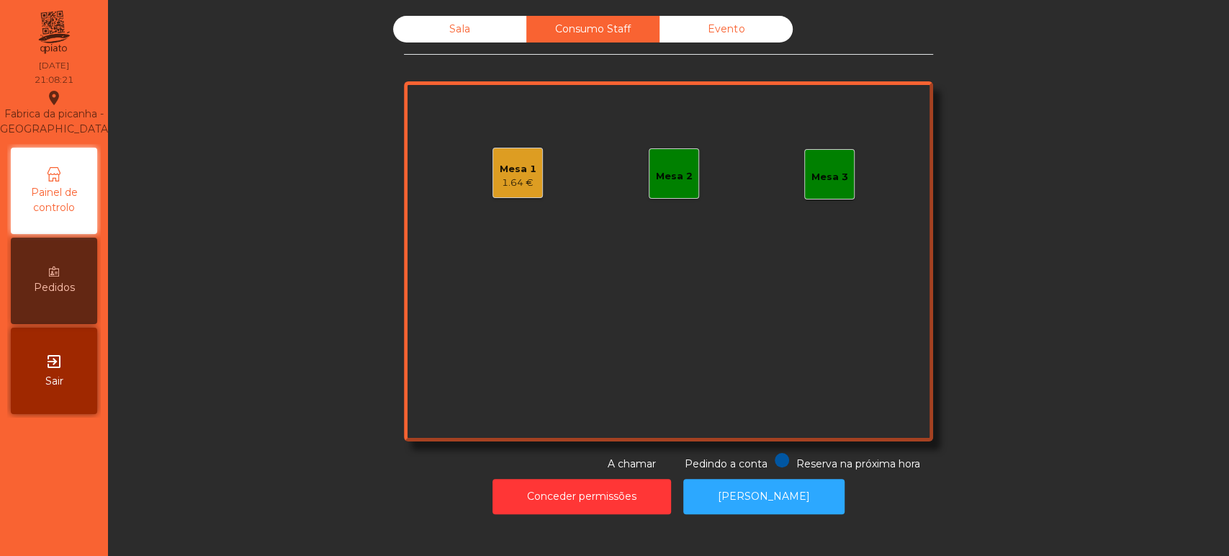
click at [518, 162] on div "Mesa 1" at bounding box center [518, 169] width 37 height 14
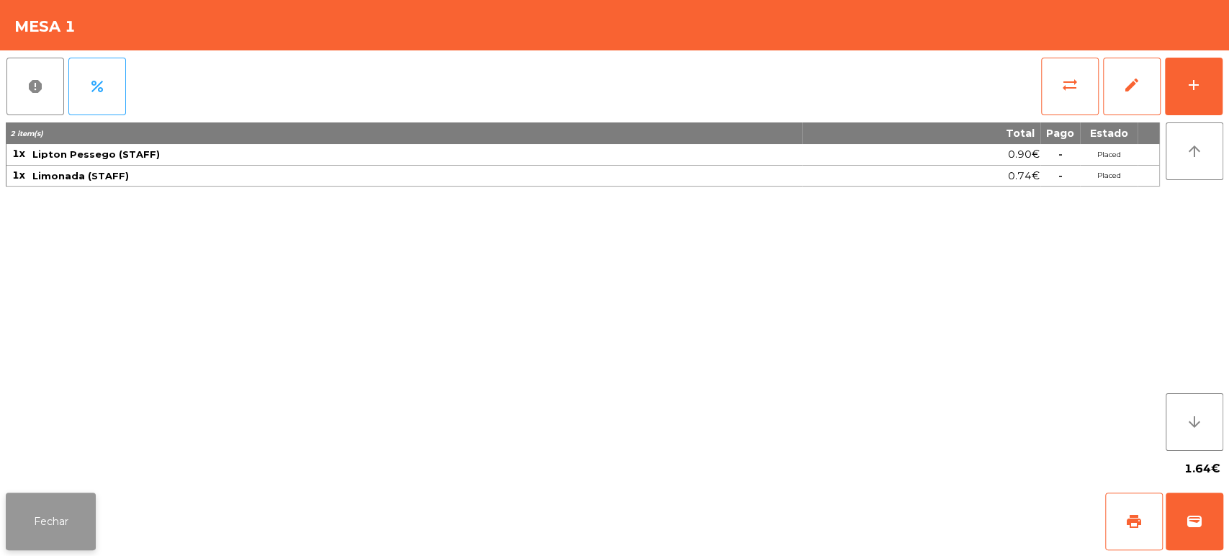
click at [56, 521] on button "Fechar" at bounding box center [51, 522] width 90 height 58
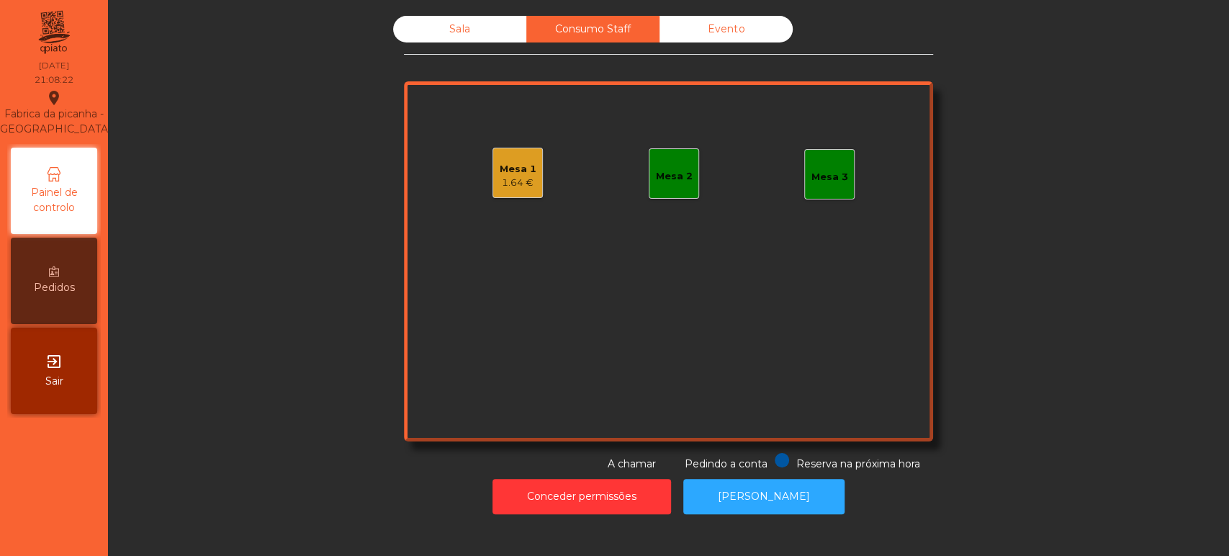
click at [467, 41] on div "Sala" at bounding box center [459, 29] width 133 height 27
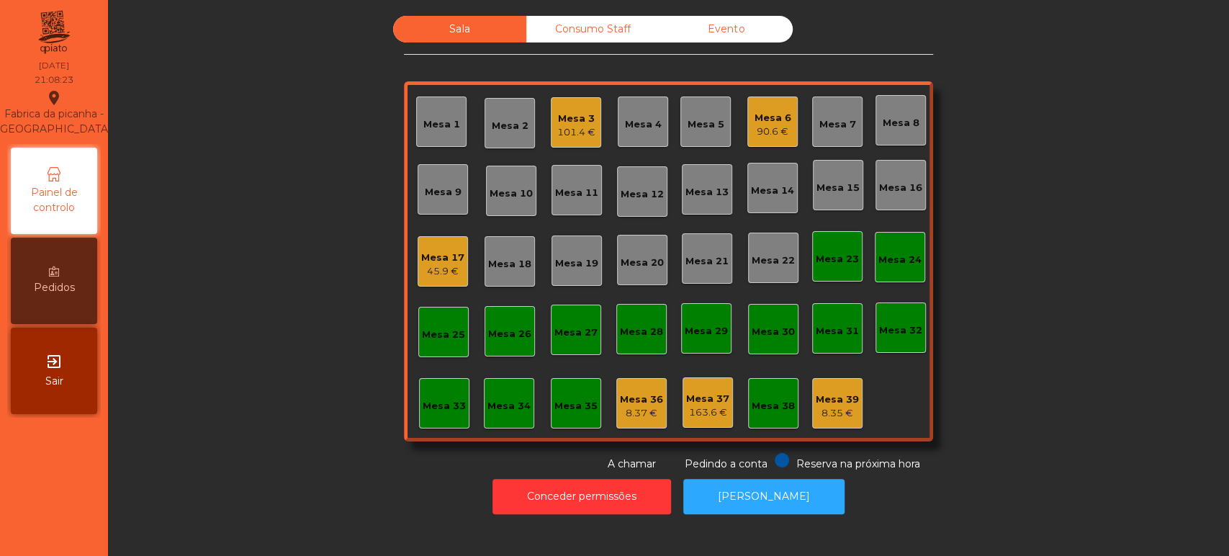
click at [831, 413] on div "8.35 €" at bounding box center [837, 413] width 43 height 14
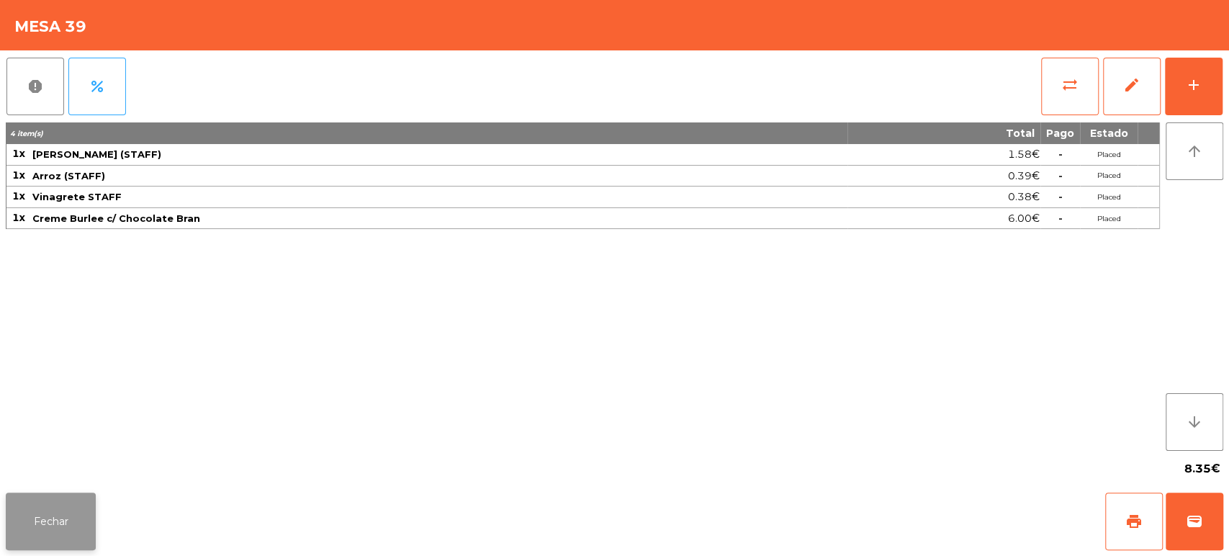
click at [45, 524] on button "Fechar" at bounding box center [51, 522] width 90 height 58
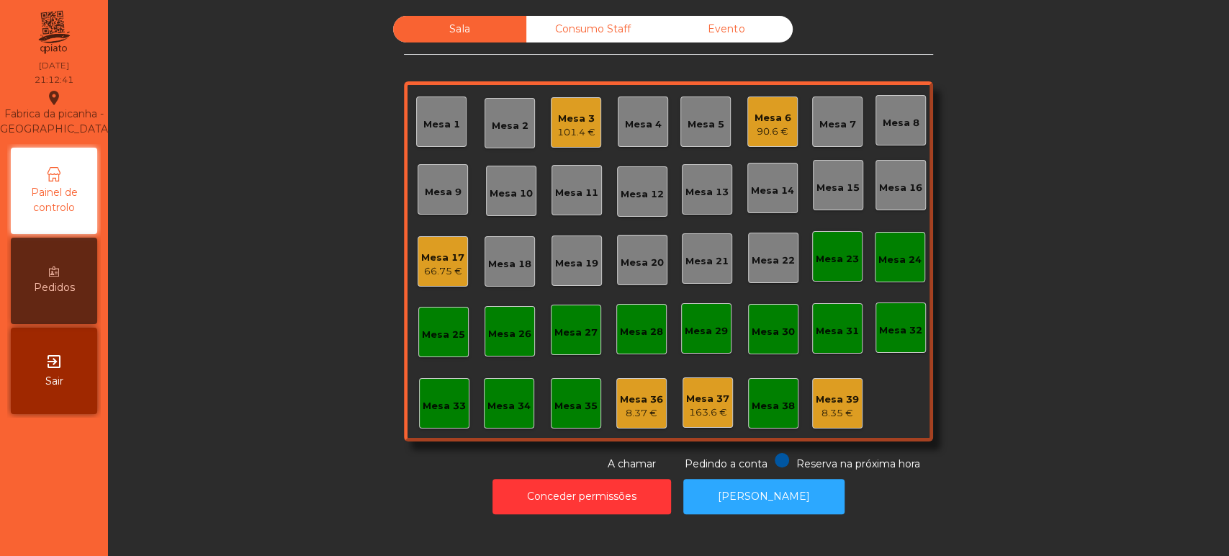
click at [708, 189] on div "Mesa 13" at bounding box center [707, 192] width 43 height 14
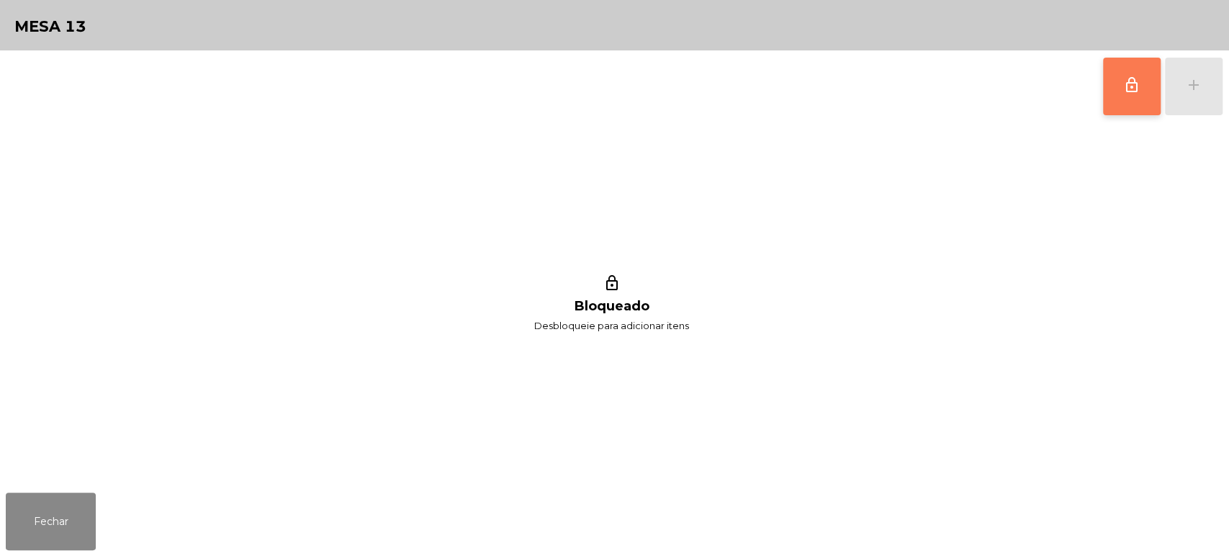
click at [1105, 86] on button "lock_outline" at bounding box center [1132, 87] width 58 height 58
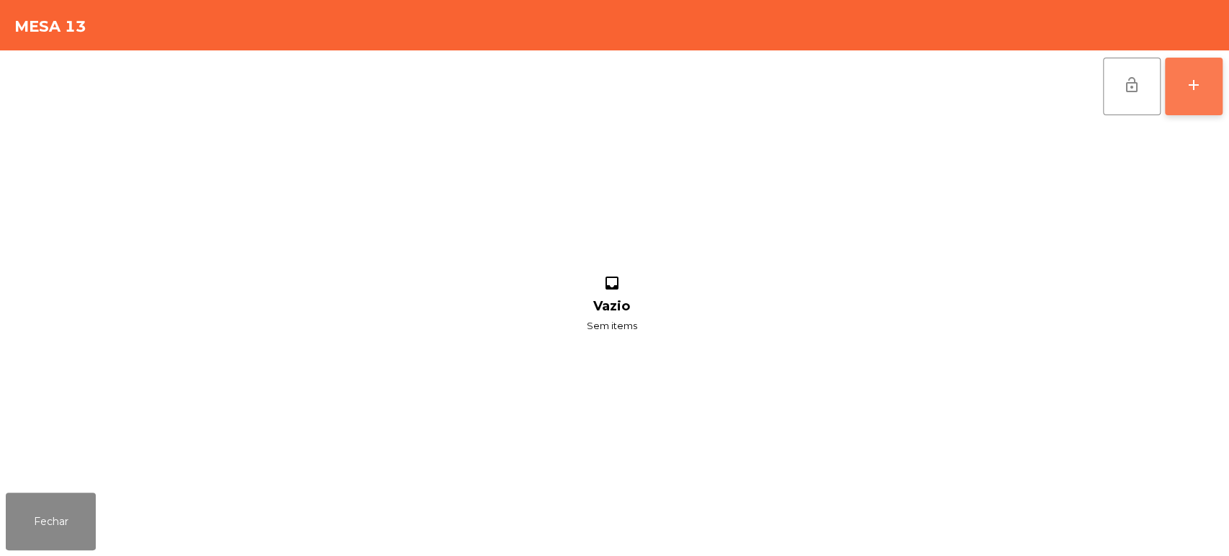
click at [1198, 99] on button "add" at bounding box center [1194, 87] width 58 height 58
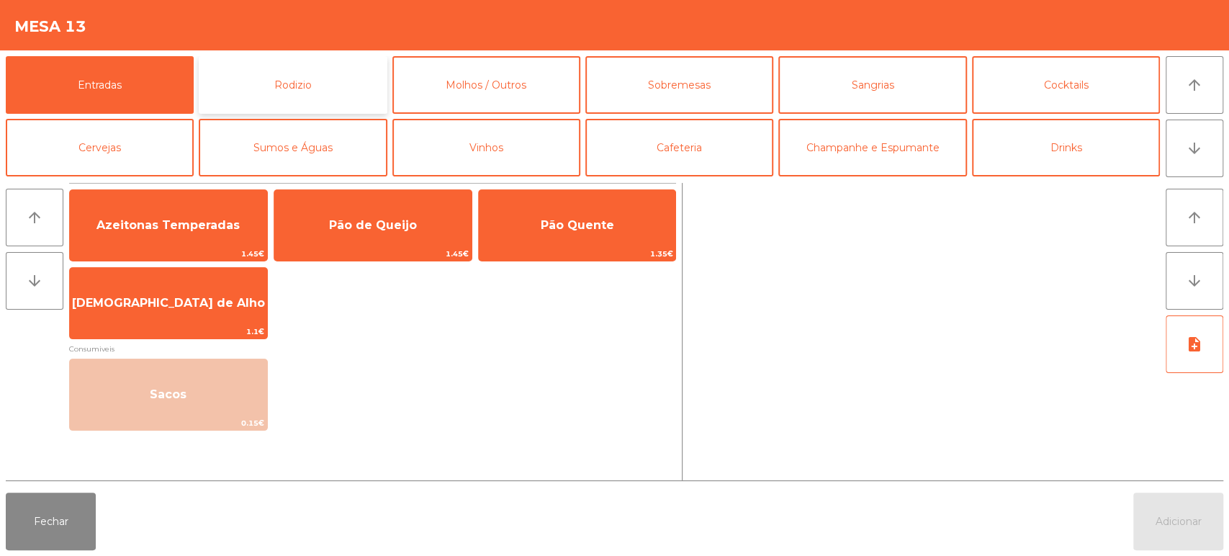
click at [328, 72] on button "Rodizio" at bounding box center [293, 85] width 188 height 58
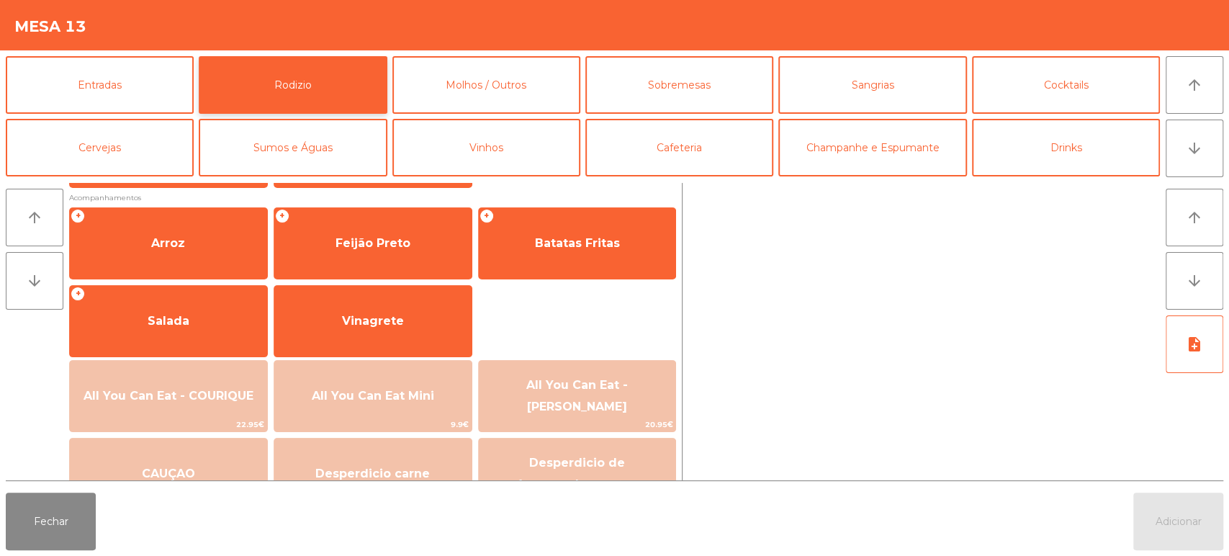
scroll to position [280, 0]
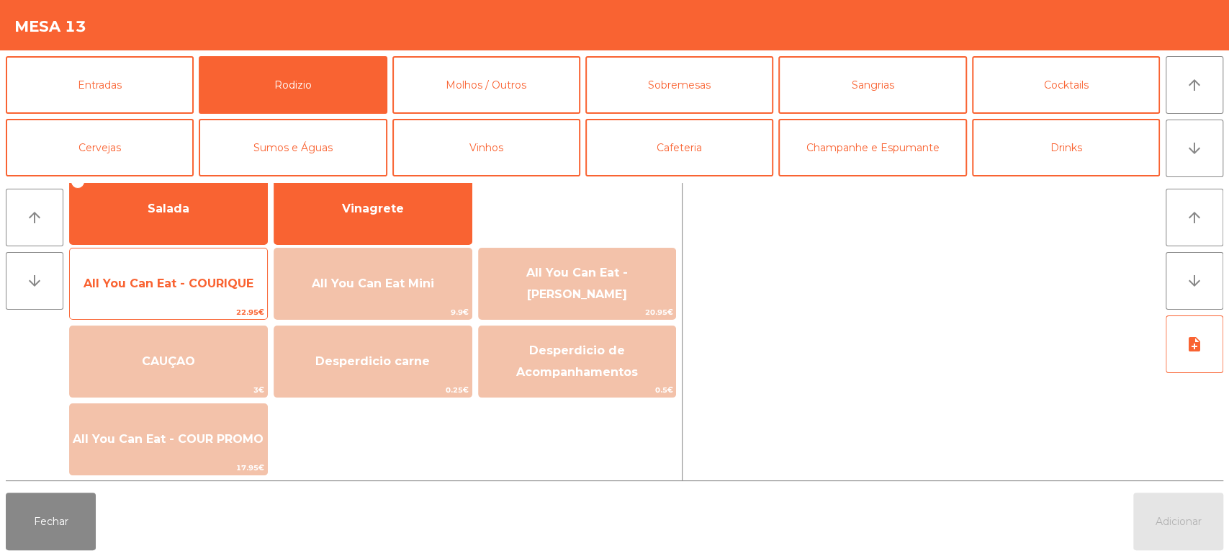
click at [220, 300] on span "All You Can Eat - COURIQUE" at bounding box center [168, 283] width 197 height 39
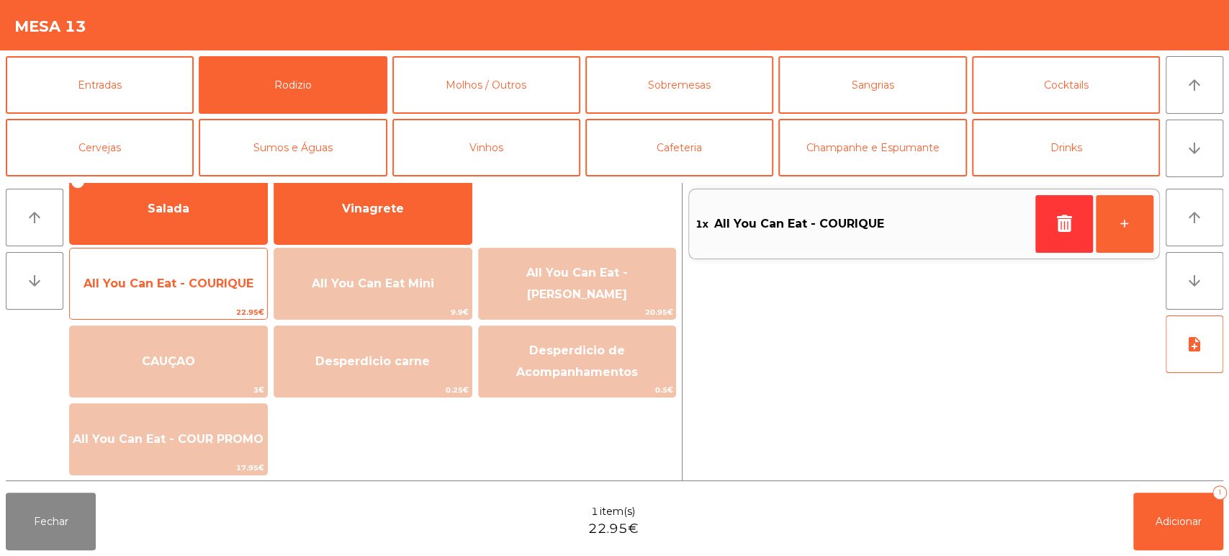
click at [217, 301] on span "All You Can Eat - COURIQUE" at bounding box center [168, 283] width 197 height 39
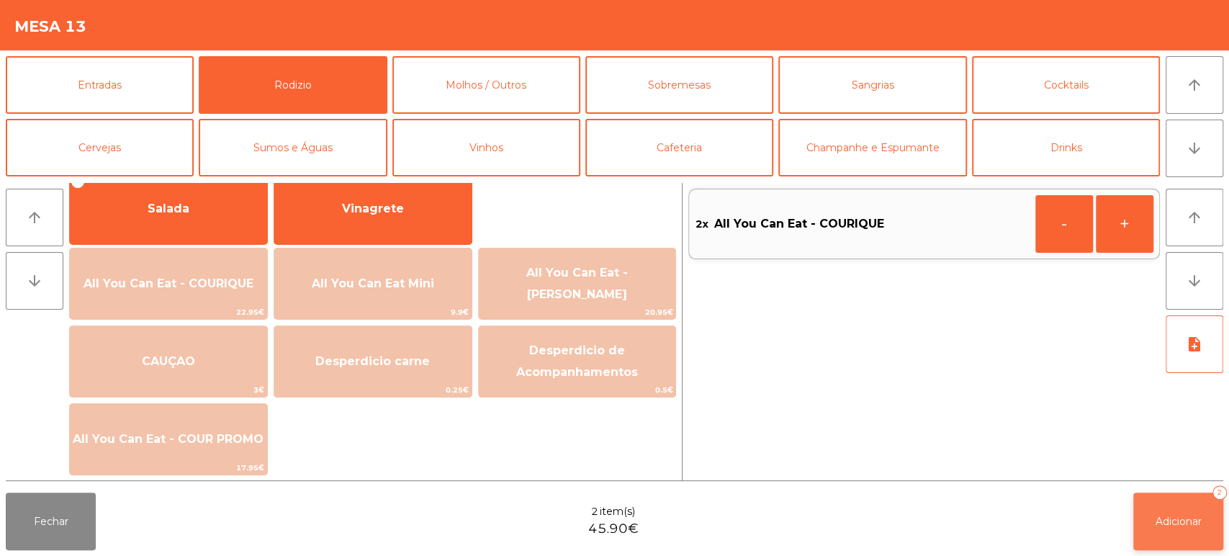
click at [1171, 513] on button "Adicionar 2" at bounding box center [1179, 522] width 90 height 58
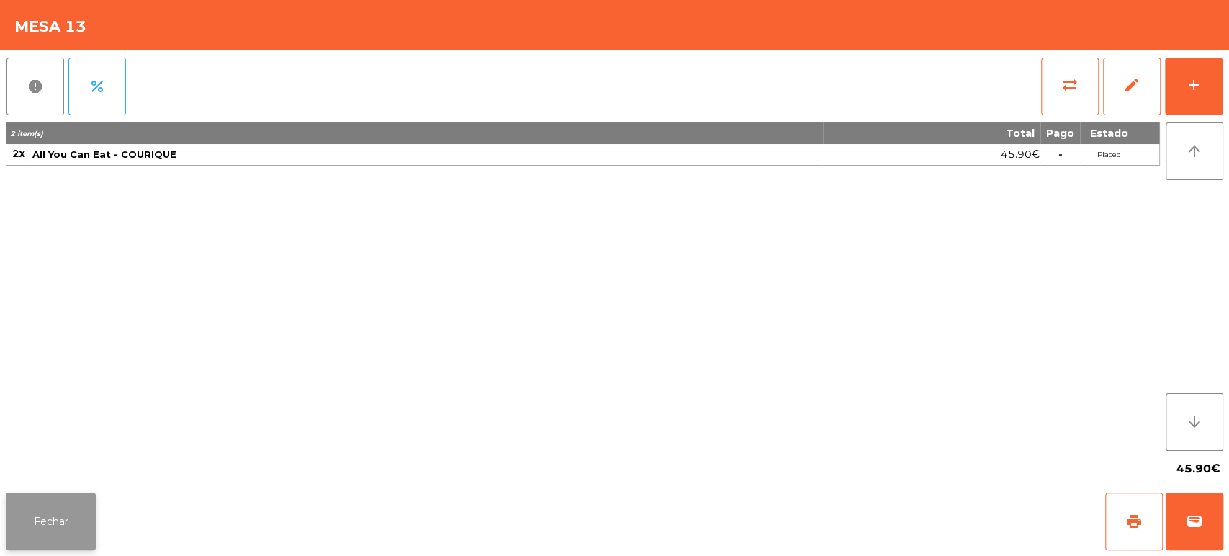
click at [32, 534] on button "Fechar" at bounding box center [51, 522] width 90 height 58
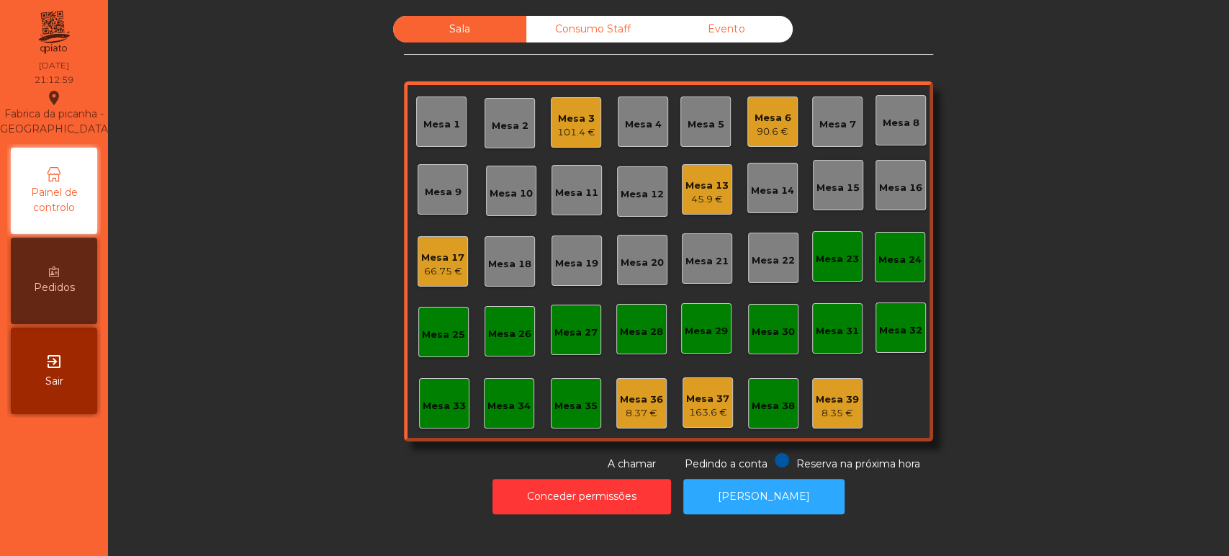
click at [308, 312] on div "Sala Consumo Staff Evento Mesa 1 Mesa 2 Mesa 3 101.4 € Mesa 4 Mesa 5 Mesa 6 90.…" at bounding box center [668, 244] width 1082 height 456
click at [428, 277] on div "66.75 €" at bounding box center [442, 271] width 43 height 14
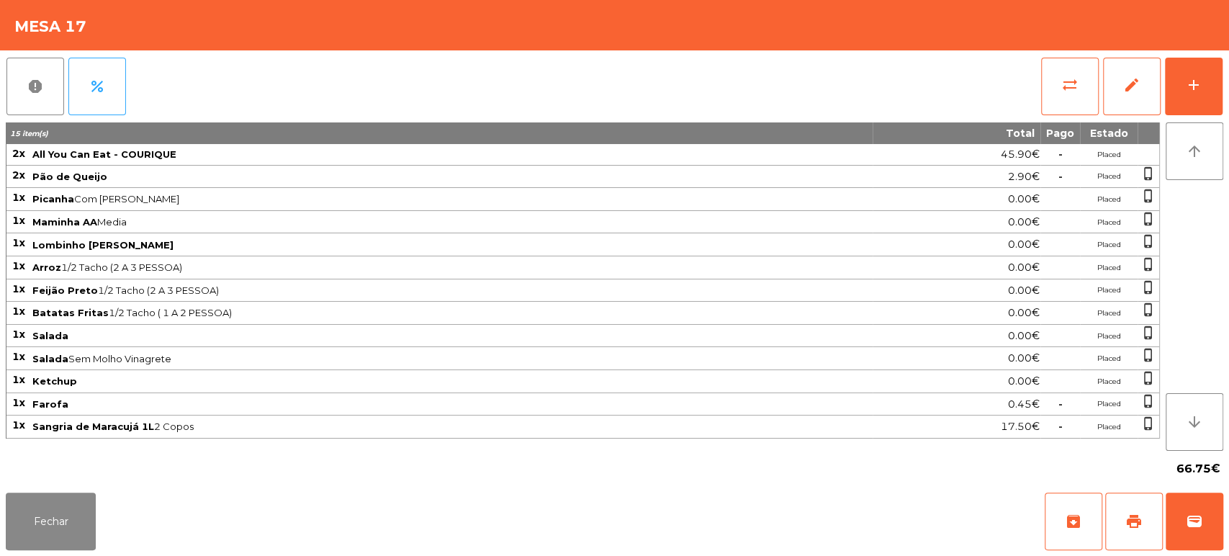
click at [481, 243] on span "Lombinho [PERSON_NAME]" at bounding box center [451, 245] width 839 height 12
click at [277, 336] on span "Salada" at bounding box center [451, 336] width 839 height 12
click at [259, 315] on span "Batatas Fritas 1/2 Tacho ( 1 A 2 PESSOA)" at bounding box center [451, 313] width 839 height 12
click at [45, 495] on button "Fechar" at bounding box center [51, 522] width 90 height 58
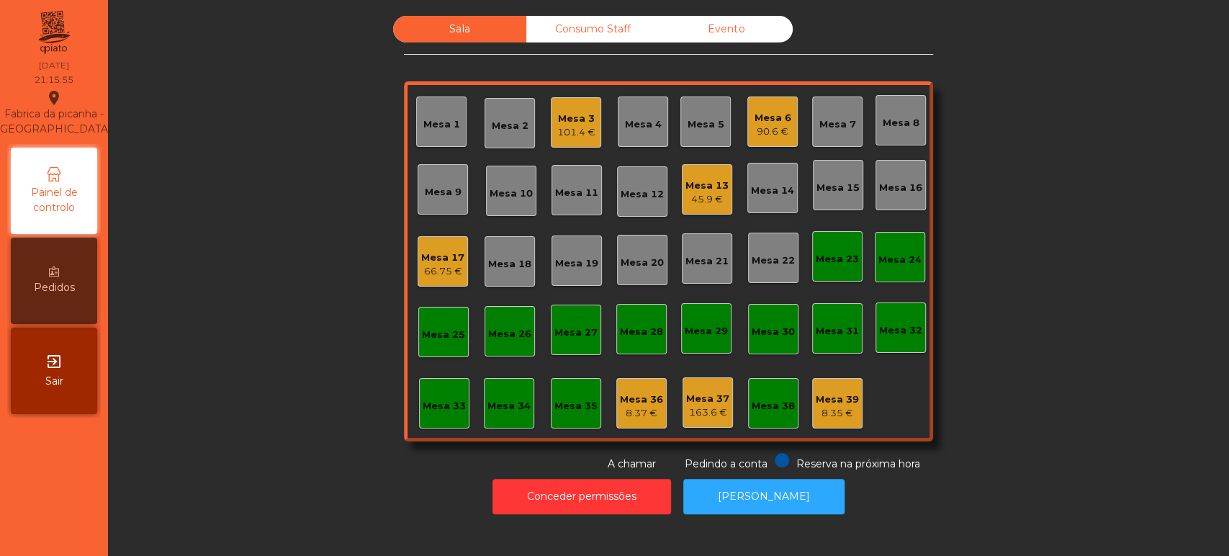
click at [714, 196] on div "45.9 €" at bounding box center [707, 199] width 43 height 14
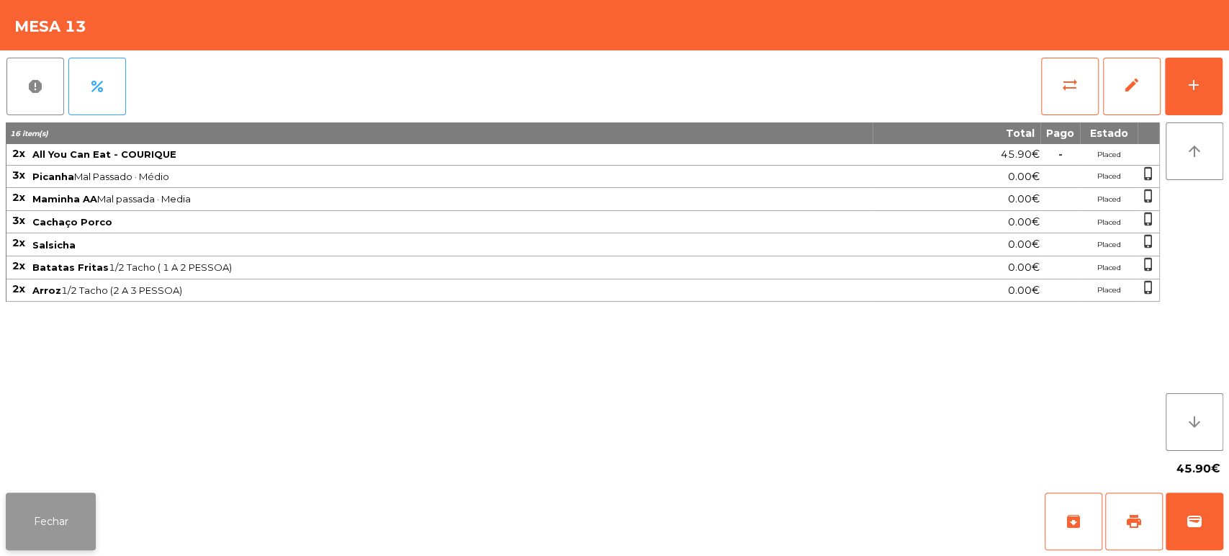
click at [45, 543] on button "Fechar" at bounding box center [51, 522] width 90 height 58
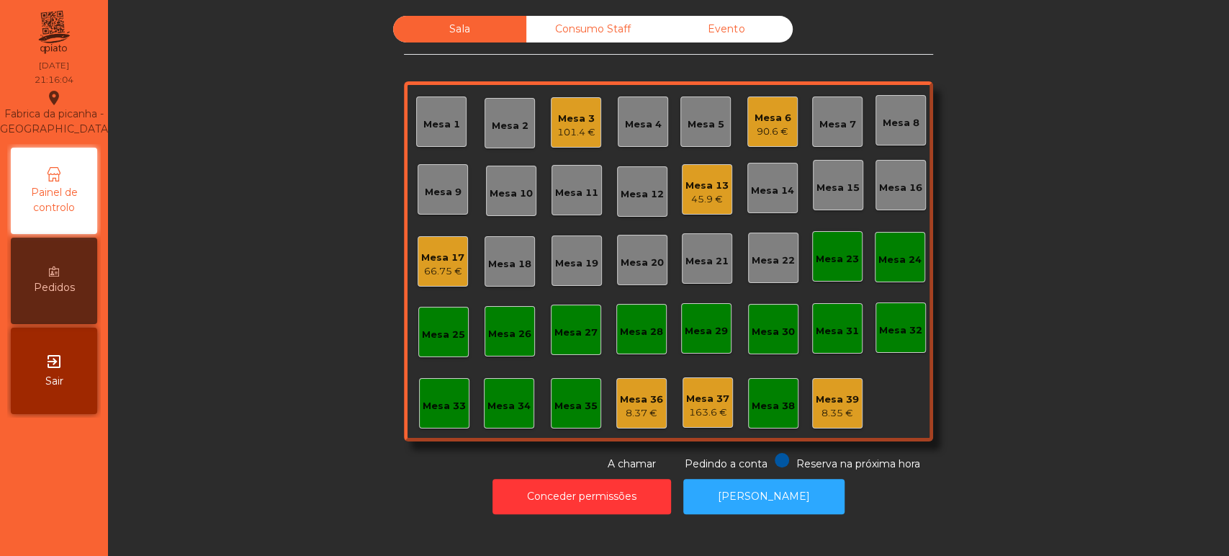
click at [703, 179] on div "Mesa 13" at bounding box center [707, 186] width 43 height 14
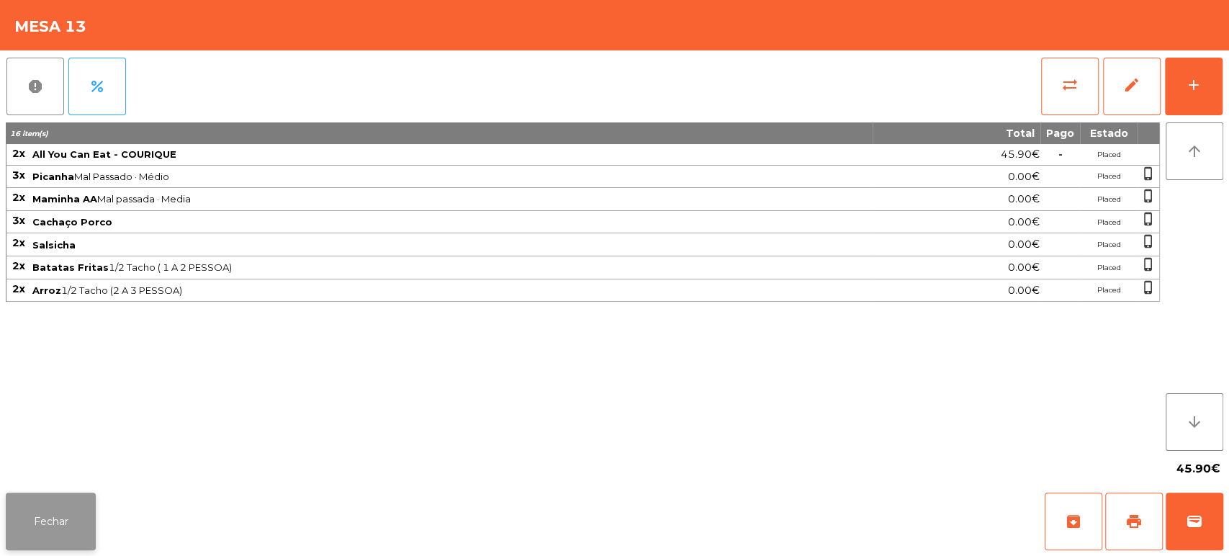
click at [90, 496] on button "Fechar" at bounding box center [51, 522] width 90 height 58
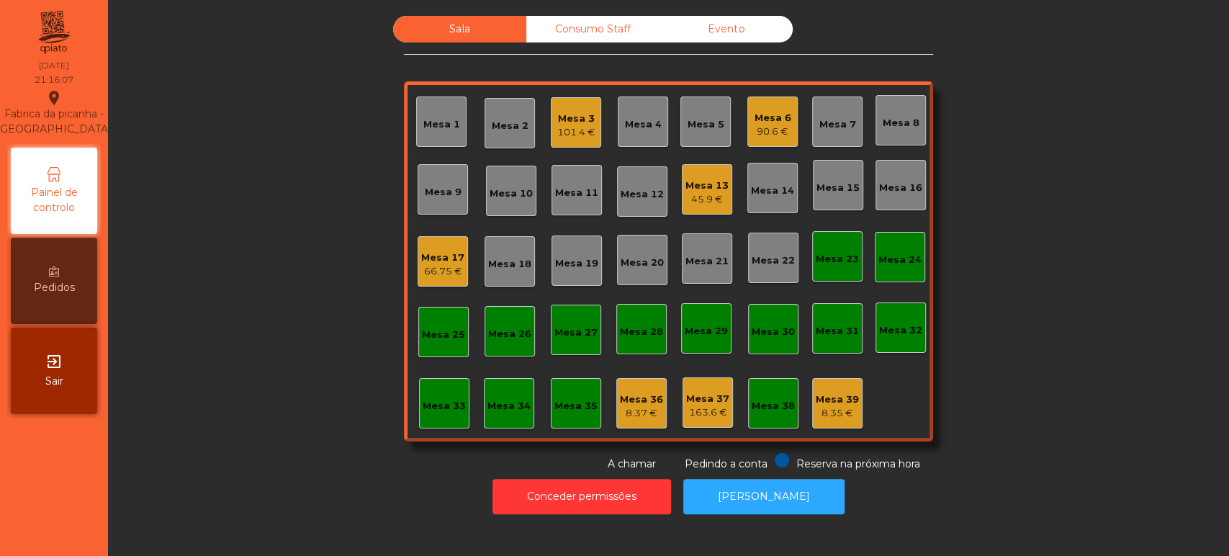
click at [717, 140] on div "Mesa 5" at bounding box center [706, 122] width 50 height 50
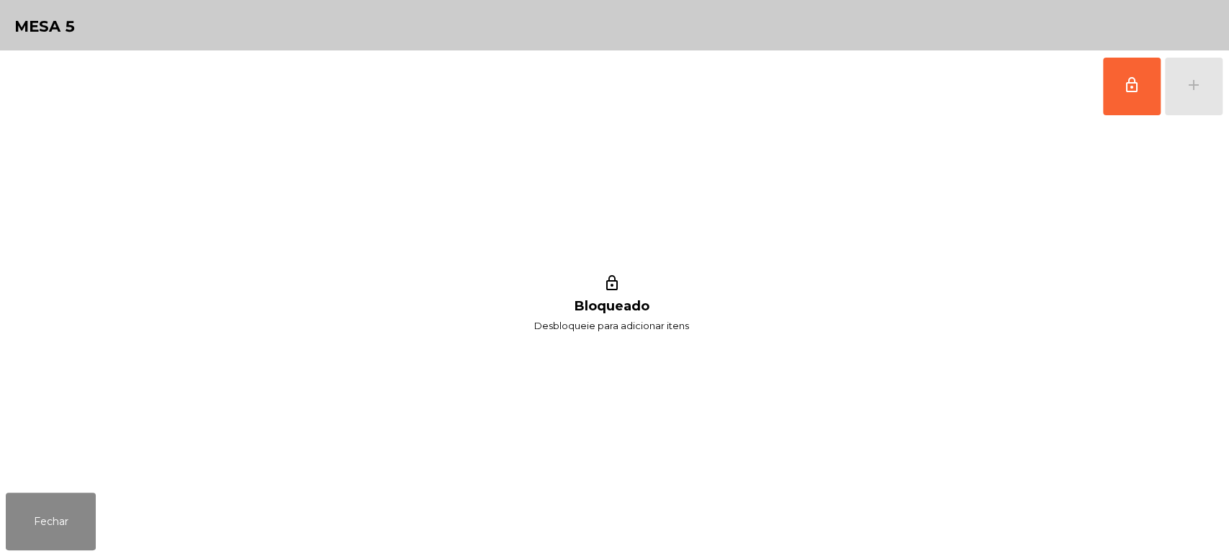
click at [709, 184] on div "lock_outline Bloqueado Desbloqueie para adicionar itens" at bounding box center [612, 304] width 1212 height 364
click at [67, 524] on button "Fechar" at bounding box center [51, 522] width 90 height 58
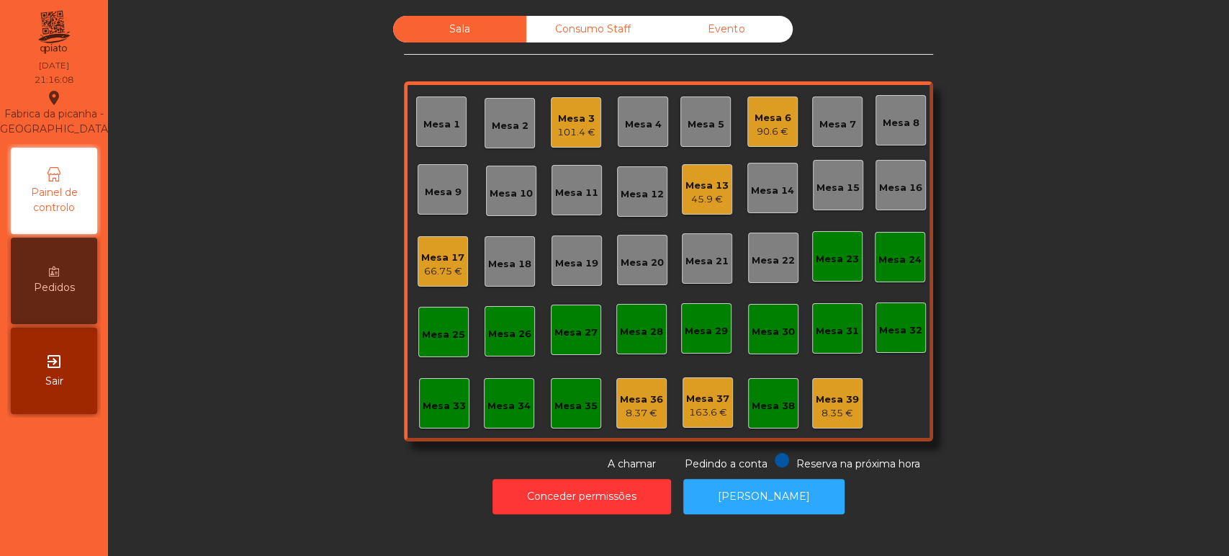
click at [703, 196] on div "45.9 €" at bounding box center [707, 199] width 43 height 14
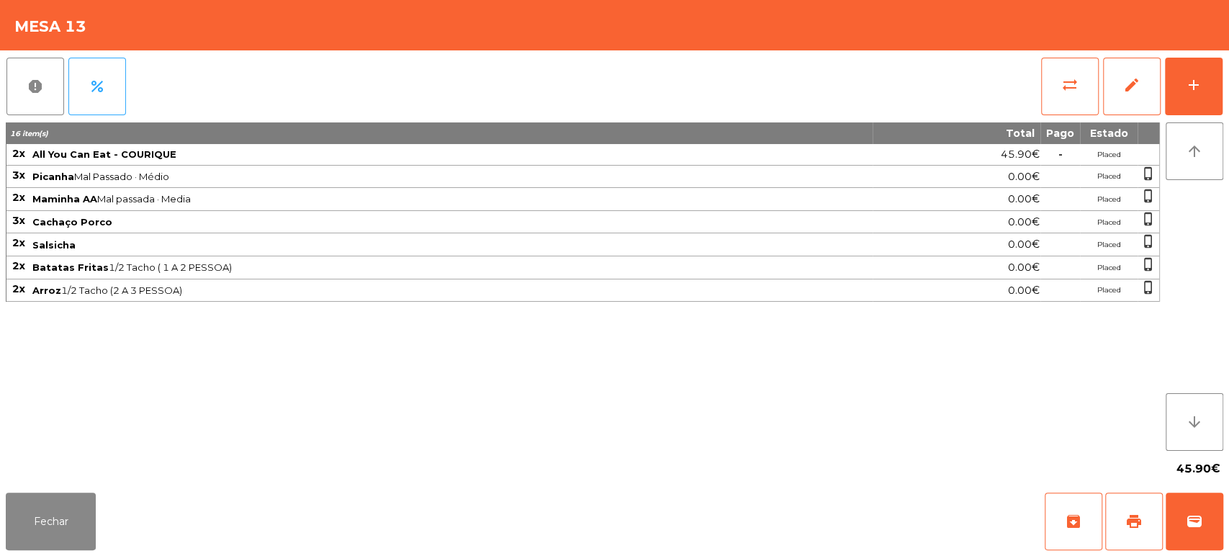
click at [447, 297] on td "Arroz 1/2 Tacho (2 A 3 PESSOA)" at bounding box center [452, 290] width 842 height 23
click at [63, 522] on button "Fechar" at bounding box center [51, 522] width 90 height 58
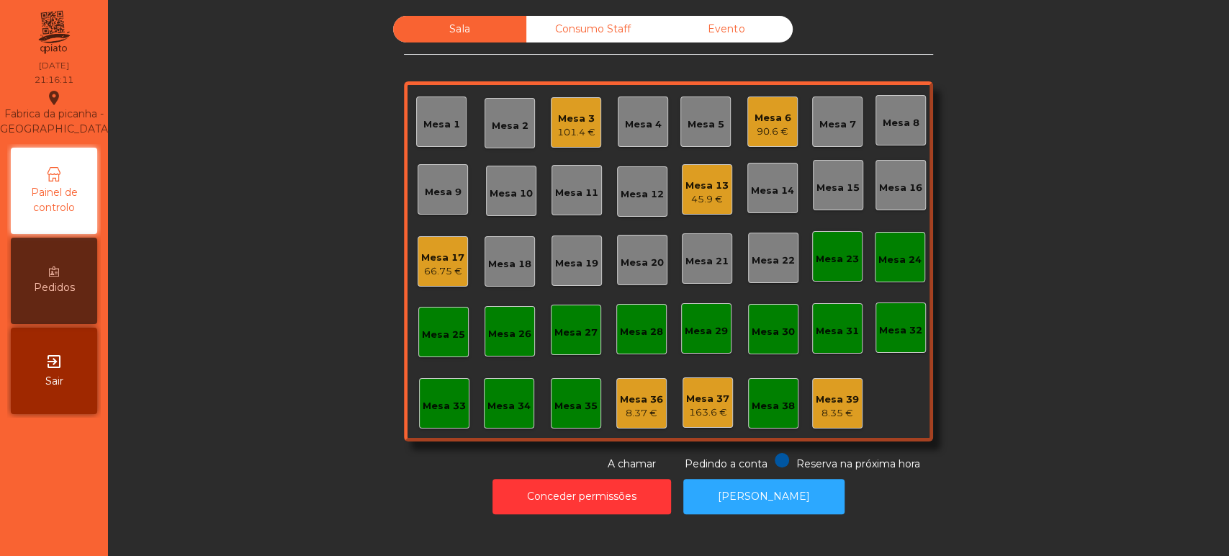
click at [683, 208] on div "Mesa 13 45.9 €" at bounding box center [707, 189] width 50 height 50
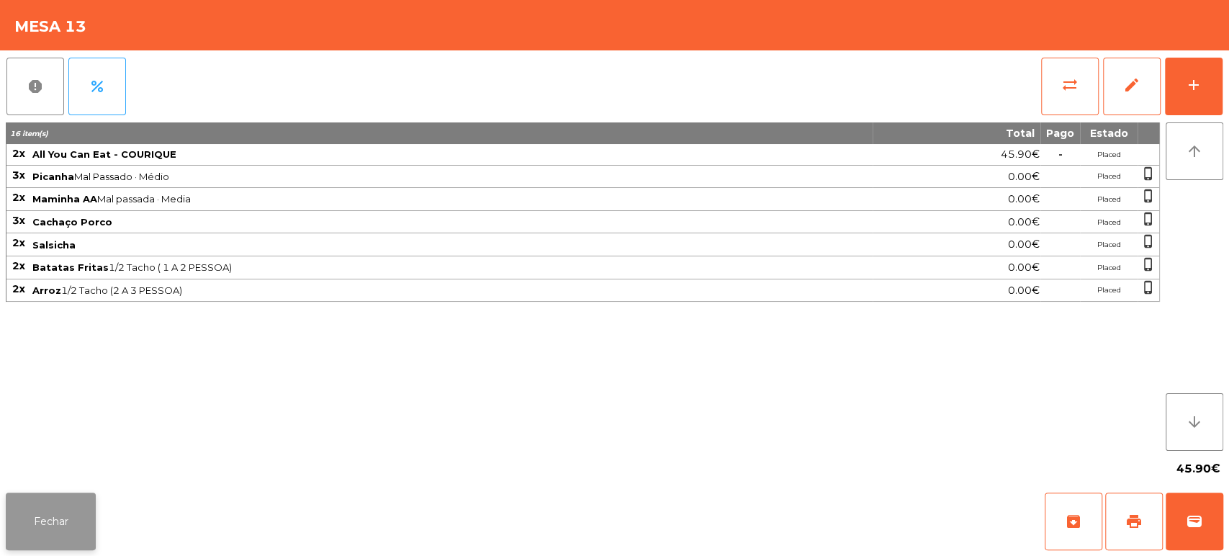
click at [53, 532] on button "Fechar" at bounding box center [51, 522] width 90 height 58
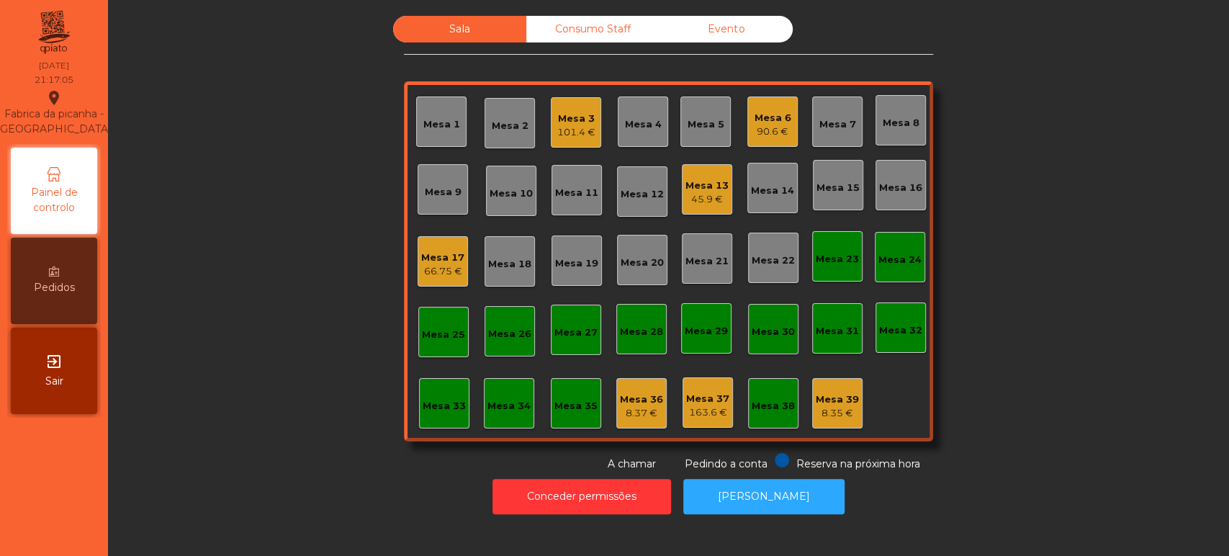
click at [717, 198] on div "45.9 €" at bounding box center [707, 199] width 43 height 14
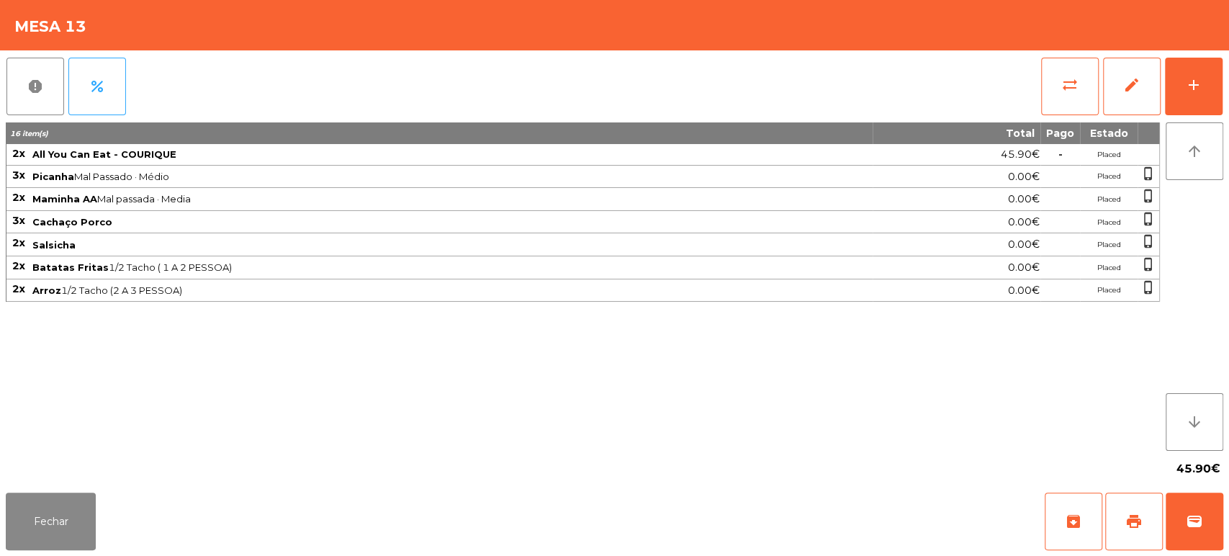
click at [1225, 56] on div "report percent sync_alt edit add 16 item(s) Total Pago Estado 2x All You Can Ea…" at bounding box center [614, 268] width 1229 height 436
click at [1190, 100] on button "add" at bounding box center [1194, 87] width 58 height 58
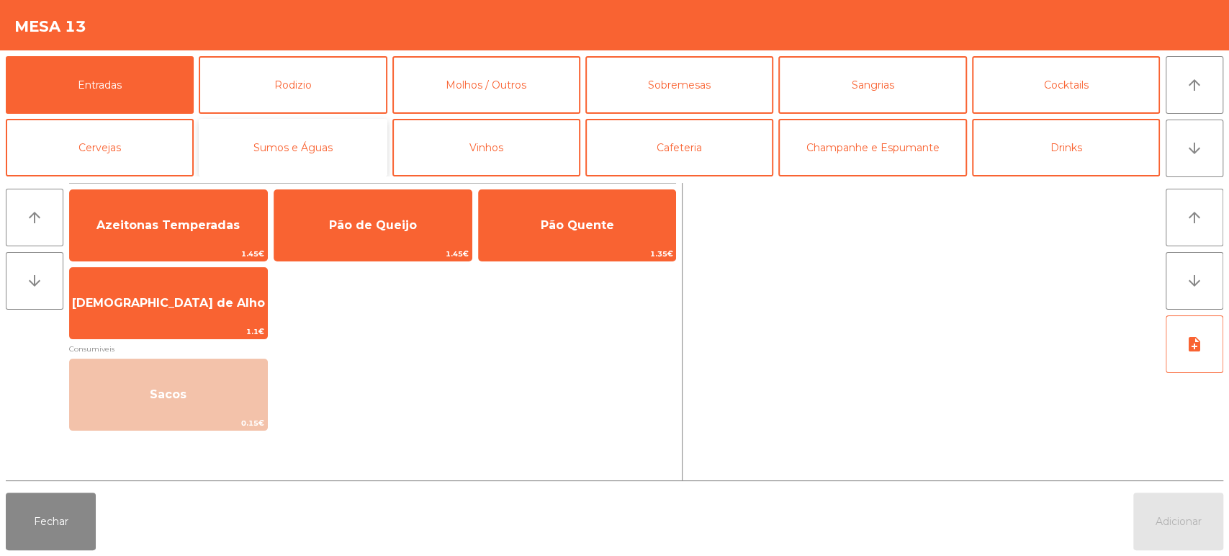
click at [275, 158] on button "Sumos e Águas" at bounding box center [293, 148] width 188 height 58
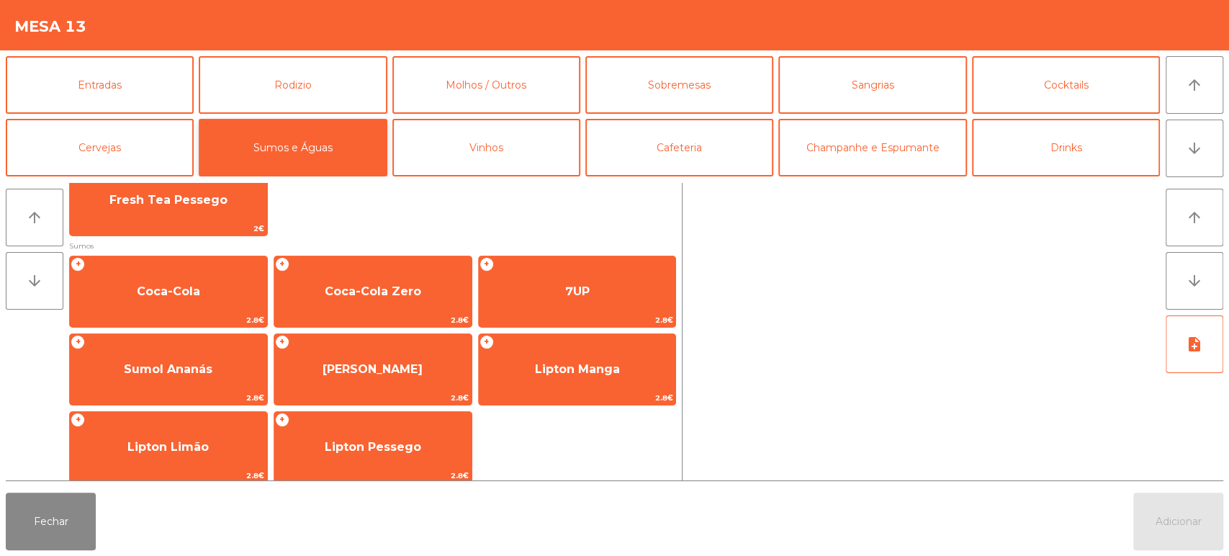
scroll to position [198, 0]
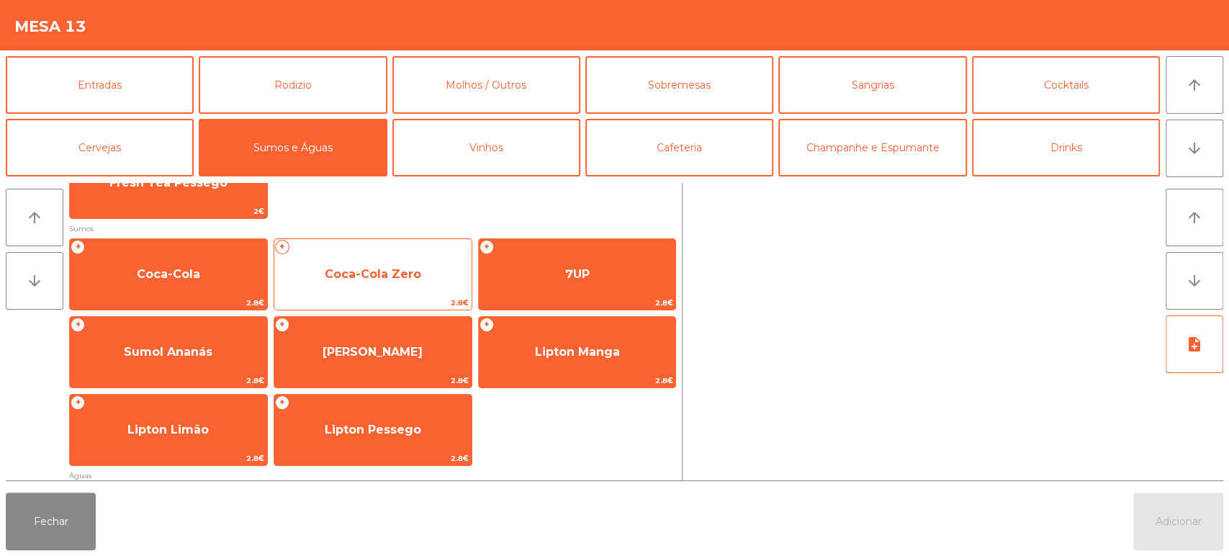
click at [385, 256] on span "Coca-Cola Zero" at bounding box center [372, 274] width 197 height 39
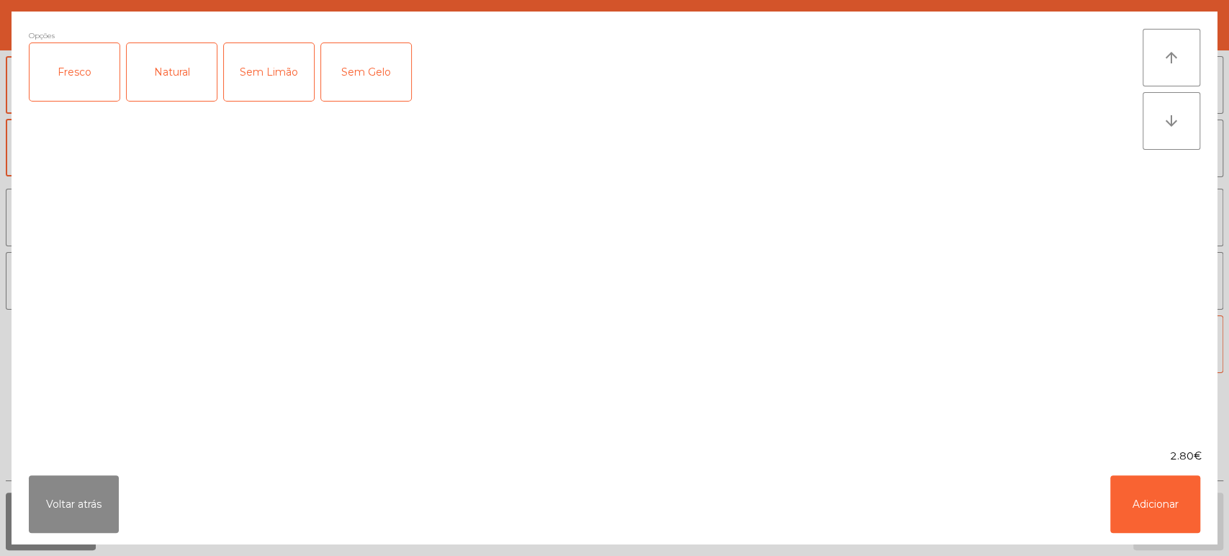
click at [76, 76] on div "Fresco" at bounding box center [75, 72] width 90 height 58
click at [1152, 494] on button "Adicionar" at bounding box center [1156, 504] width 90 height 58
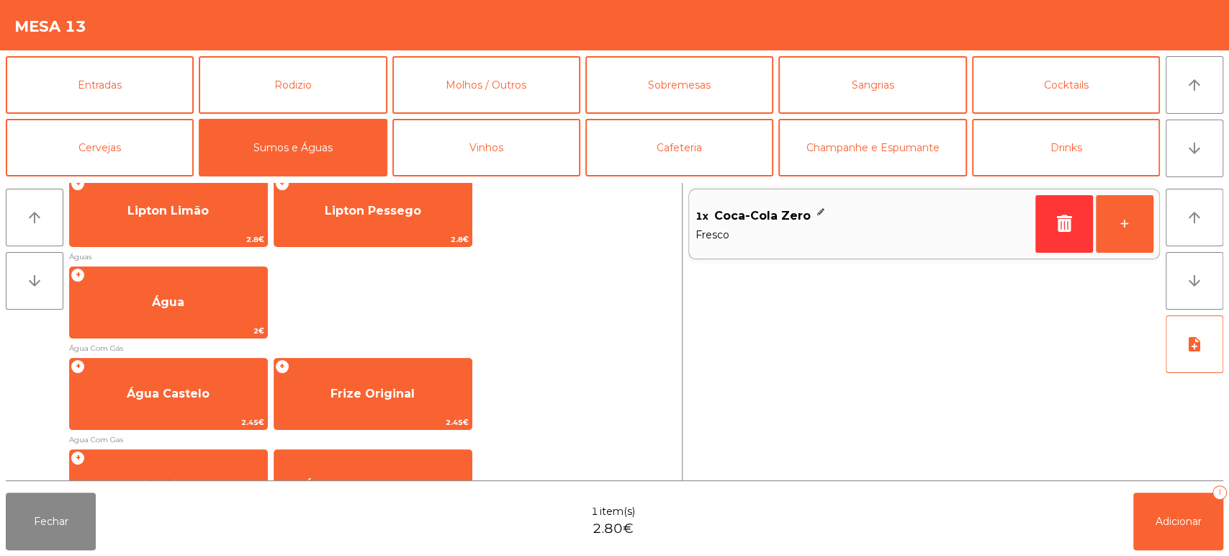
scroll to position [463, 0]
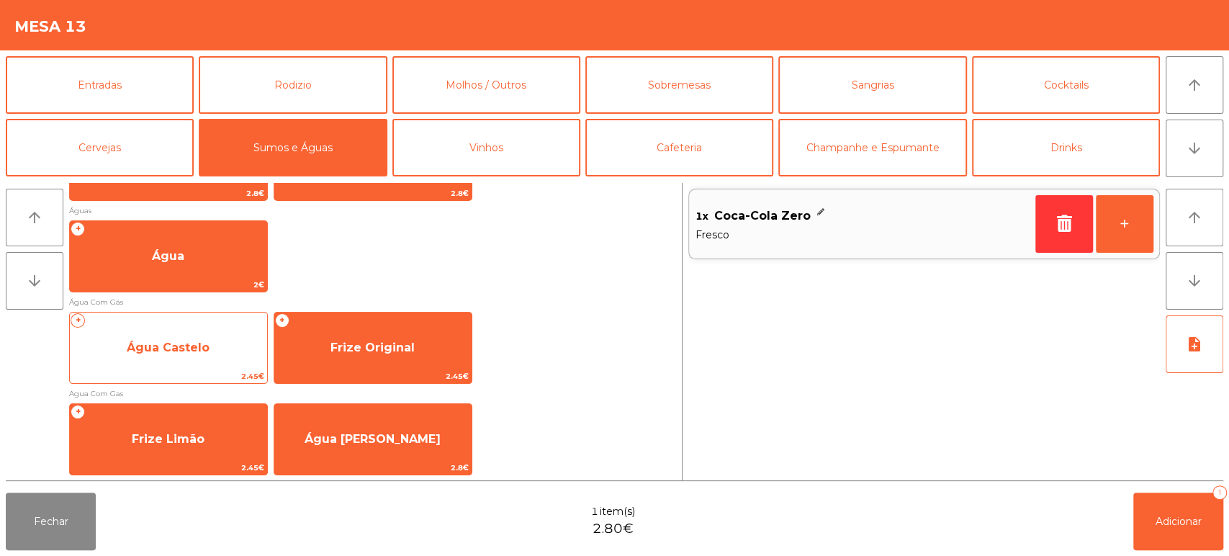
click at [107, 346] on span "Água Castelo" at bounding box center [168, 347] width 197 height 39
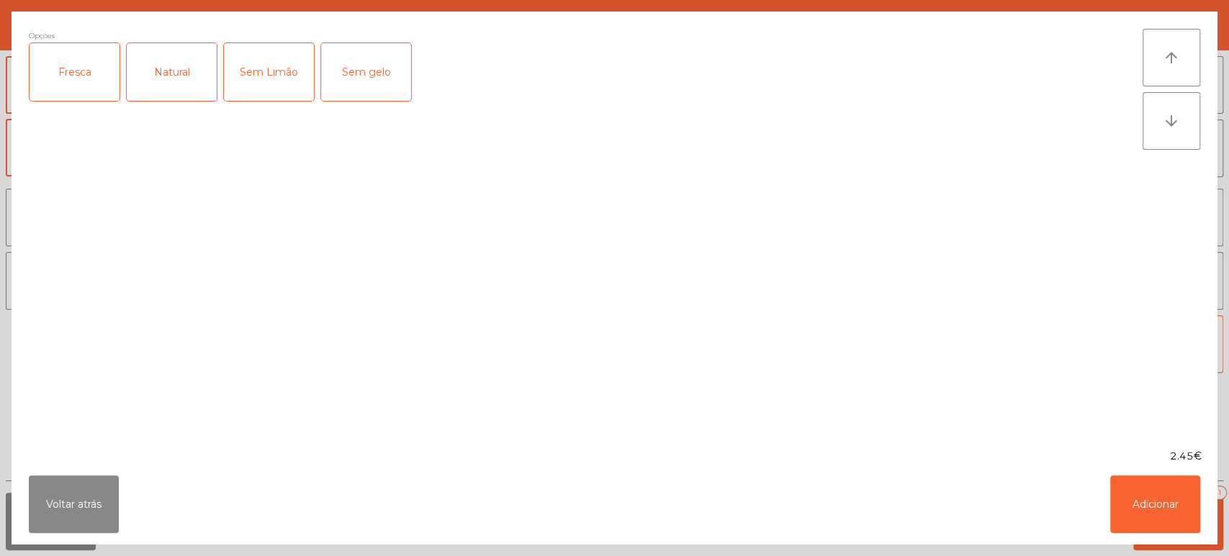
click at [78, 78] on div "Fresca" at bounding box center [75, 72] width 90 height 58
click at [1141, 506] on button "Adicionar" at bounding box center [1156, 504] width 90 height 58
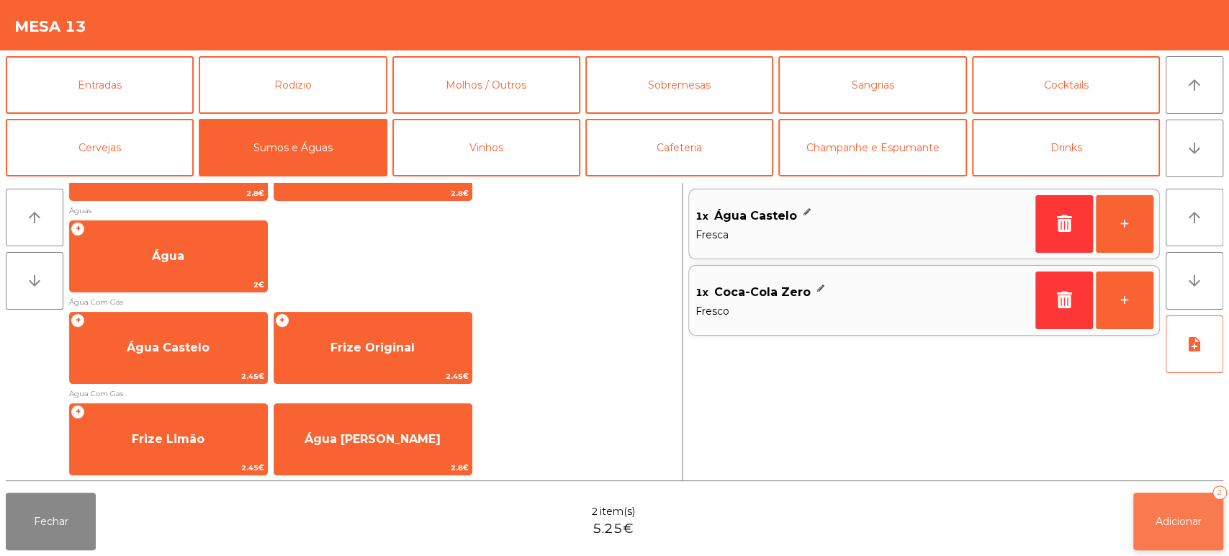
click at [1173, 501] on button "Adicionar 2" at bounding box center [1179, 522] width 90 height 58
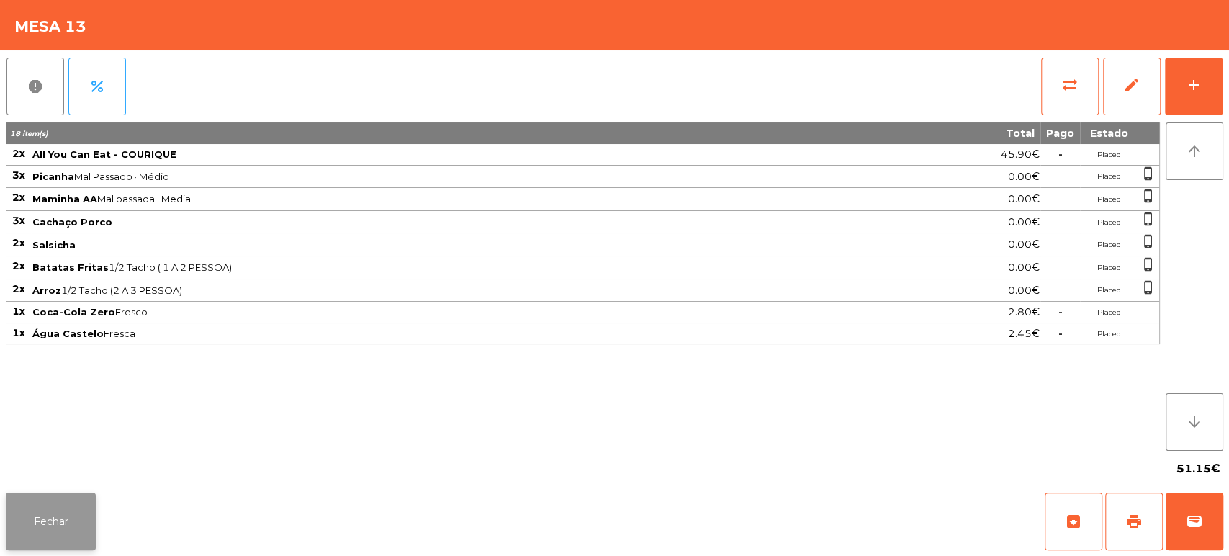
click at [69, 517] on button "Fechar" at bounding box center [51, 522] width 90 height 58
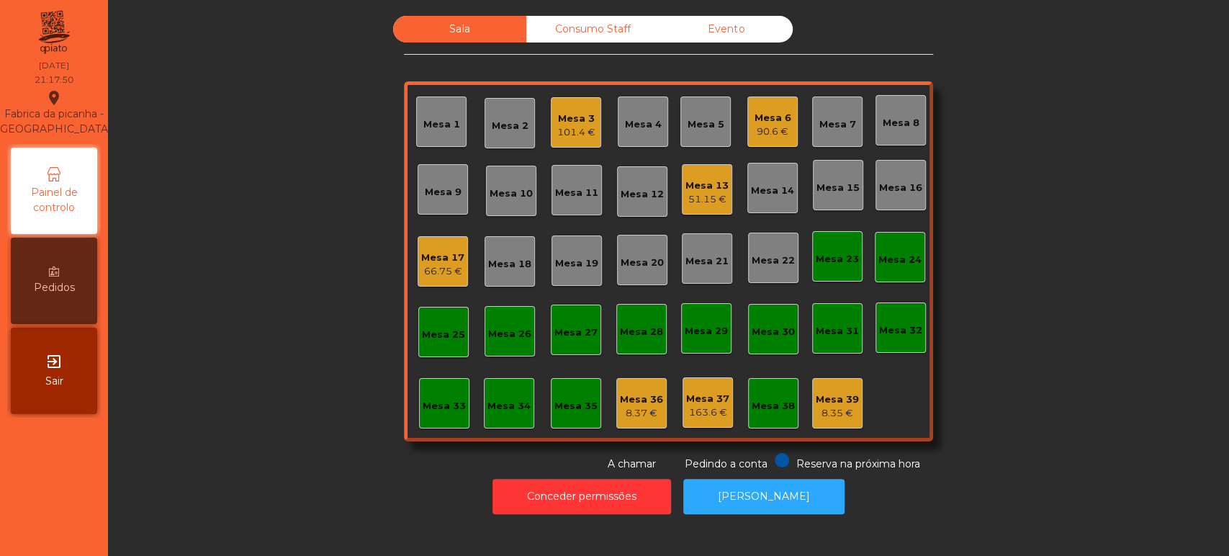
click at [634, 409] on div "8.37 €" at bounding box center [641, 413] width 43 height 14
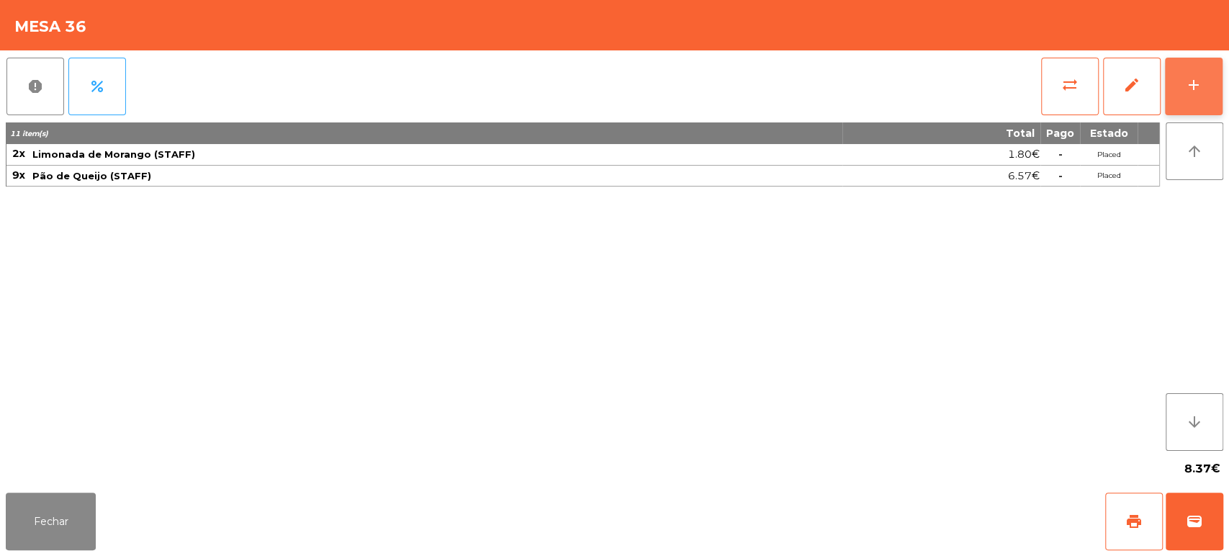
click at [1187, 99] on button "add" at bounding box center [1194, 87] width 58 height 58
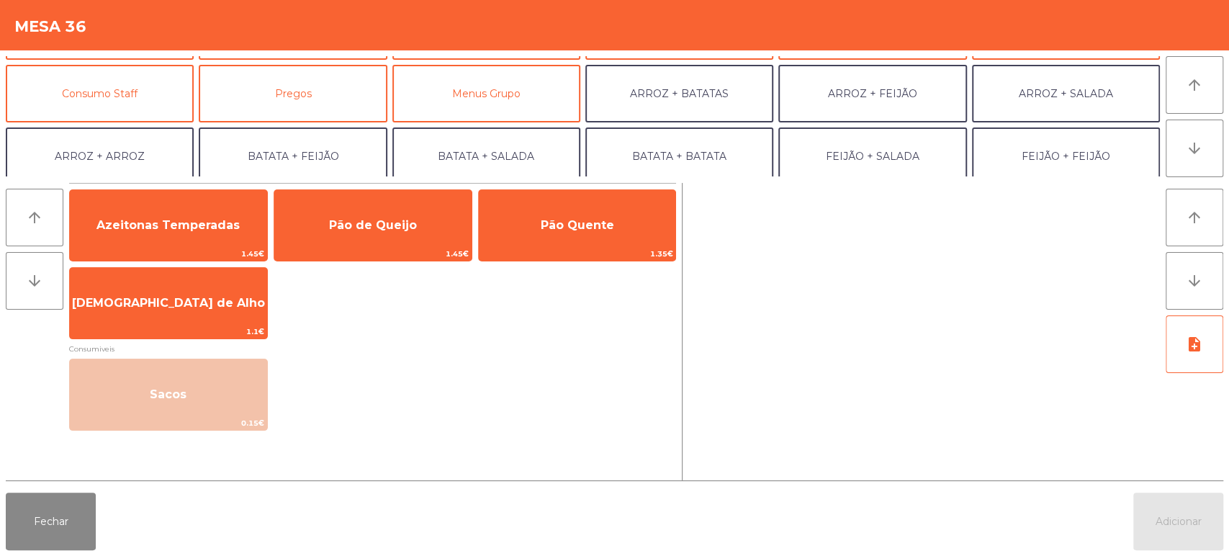
scroll to position [148, 0]
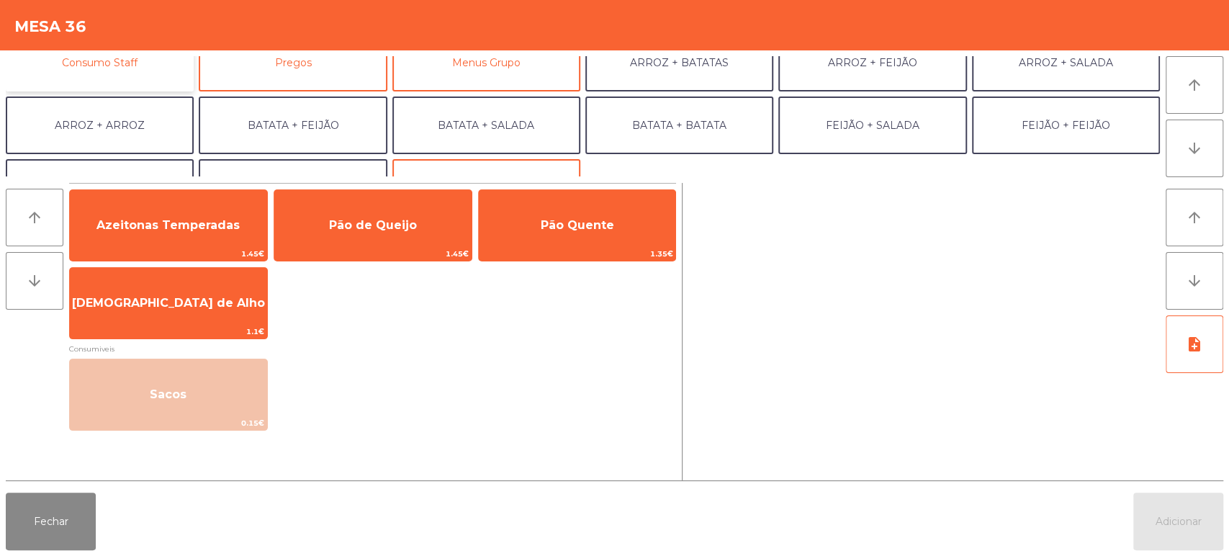
click at [137, 73] on button "Consumo Staff" at bounding box center [100, 63] width 188 height 58
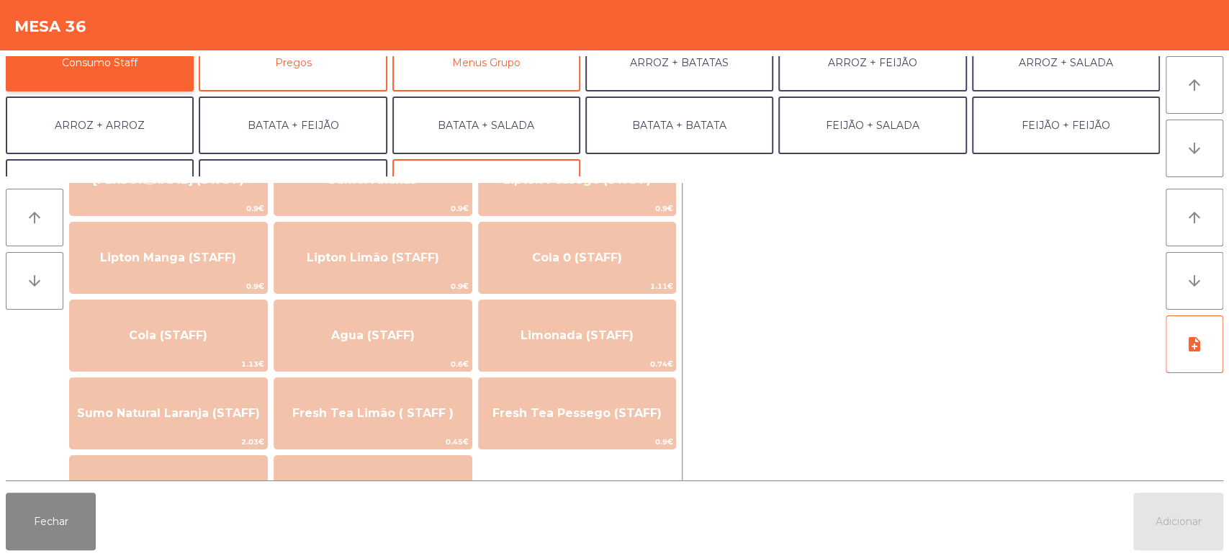
scroll to position [249, 0]
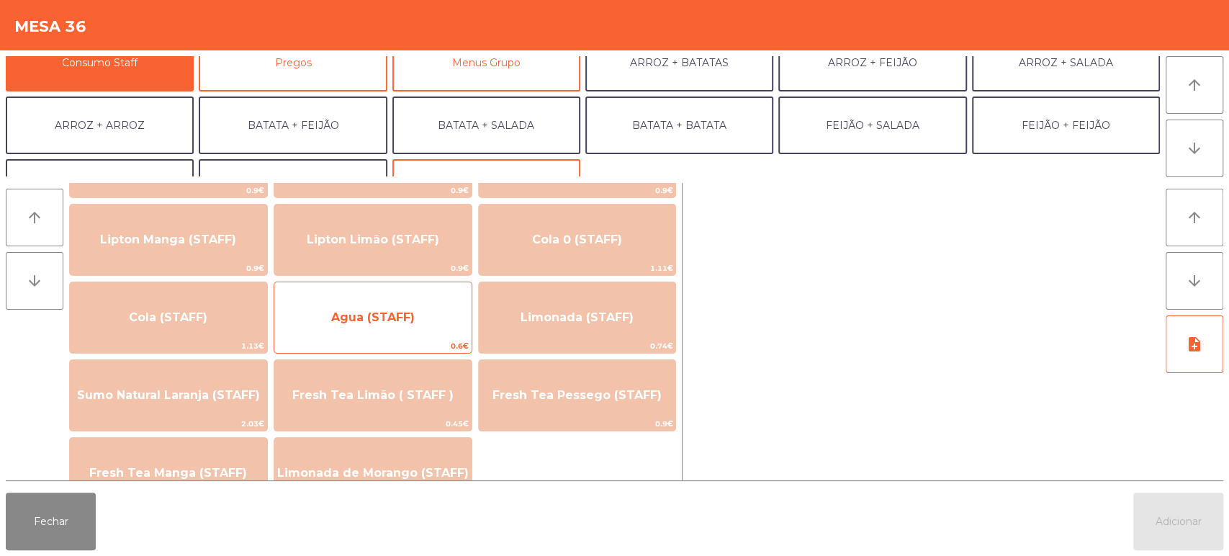
click at [415, 310] on span "Agua (STAFF)" at bounding box center [372, 317] width 197 height 39
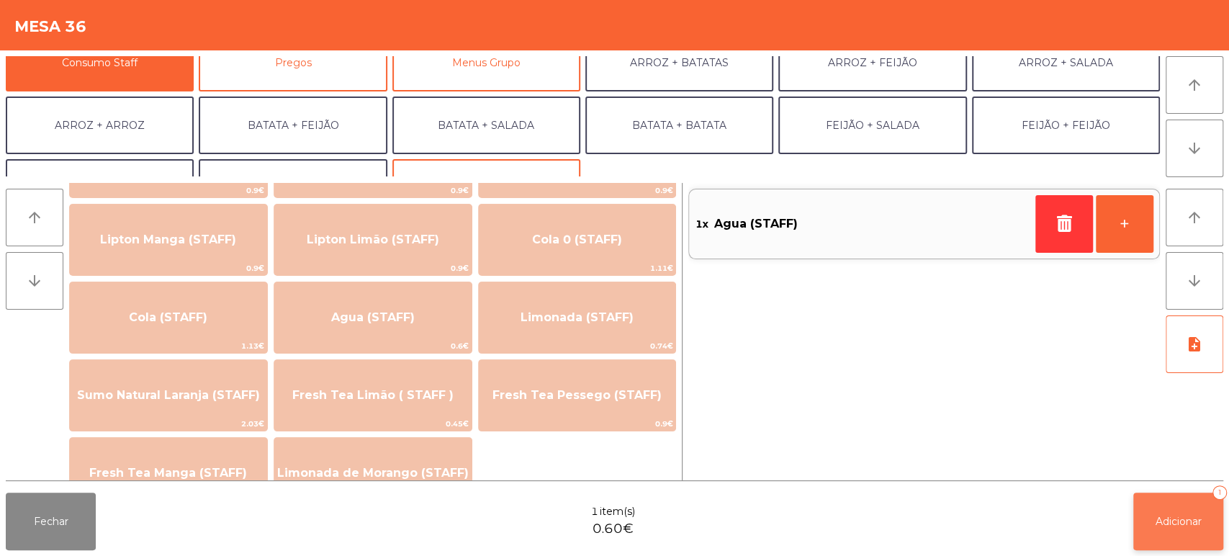
click at [1181, 525] on span "Adicionar" at bounding box center [1179, 521] width 46 height 13
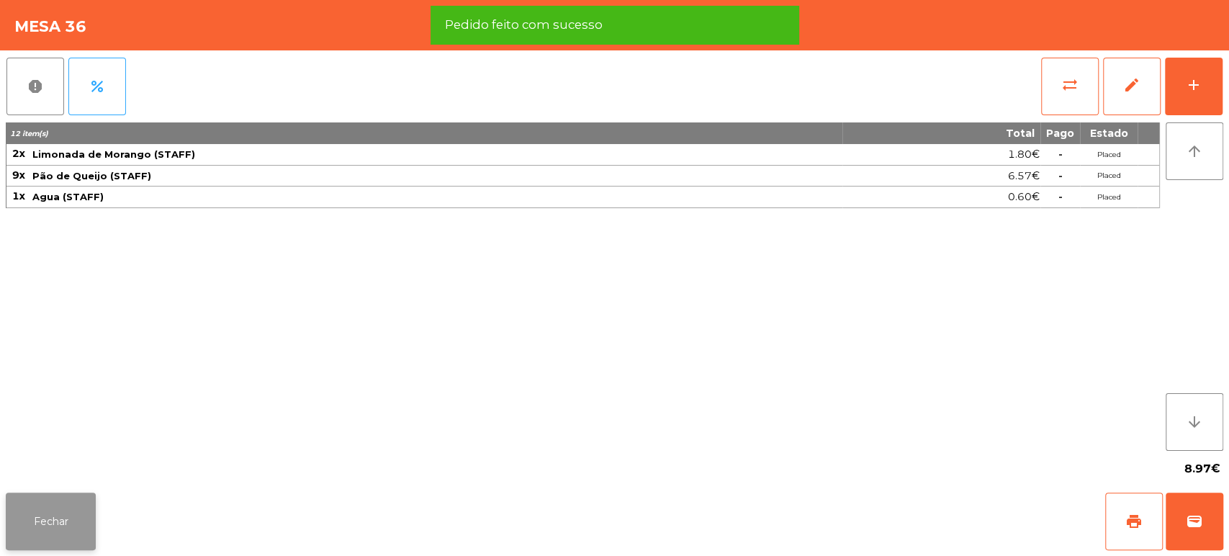
click at [71, 506] on button "Fechar" at bounding box center [51, 522] width 90 height 58
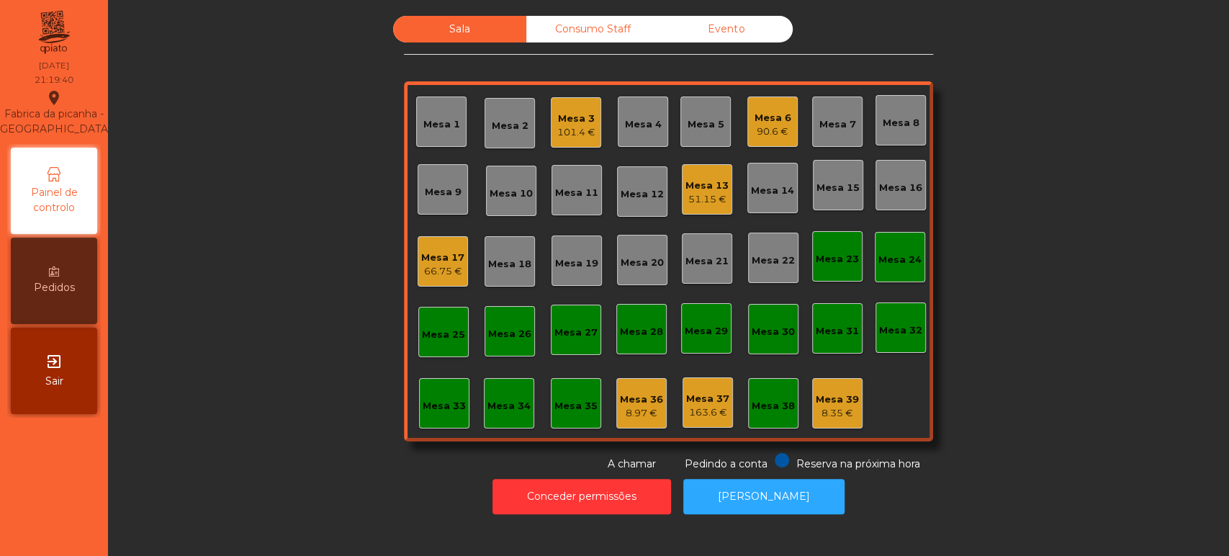
click at [819, 398] on div "Mesa 39" at bounding box center [837, 399] width 43 height 14
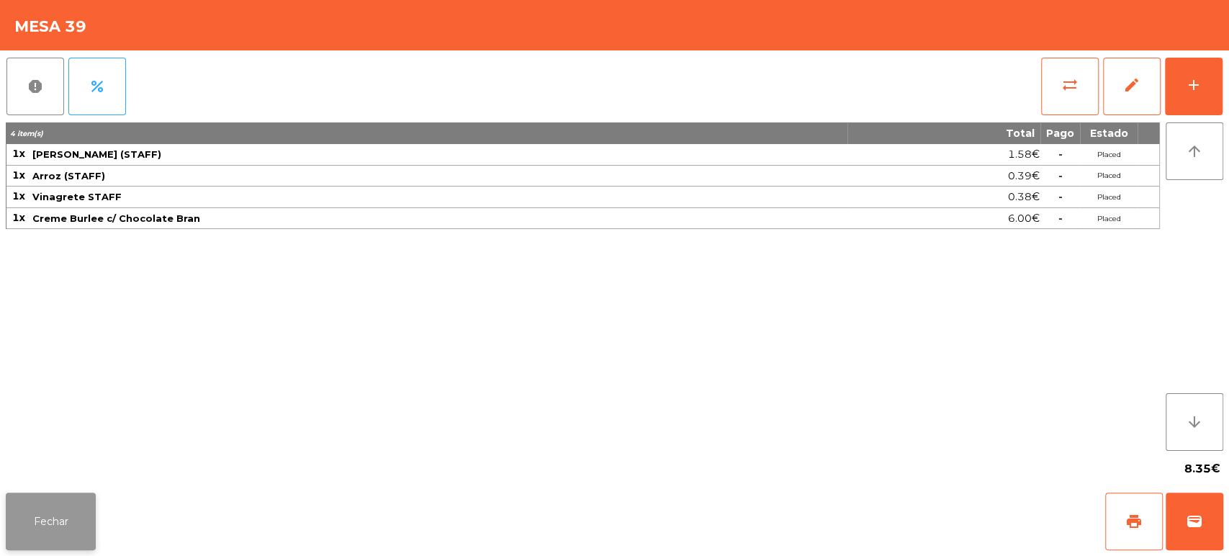
click at [76, 513] on button "Fechar" at bounding box center [51, 522] width 90 height 58
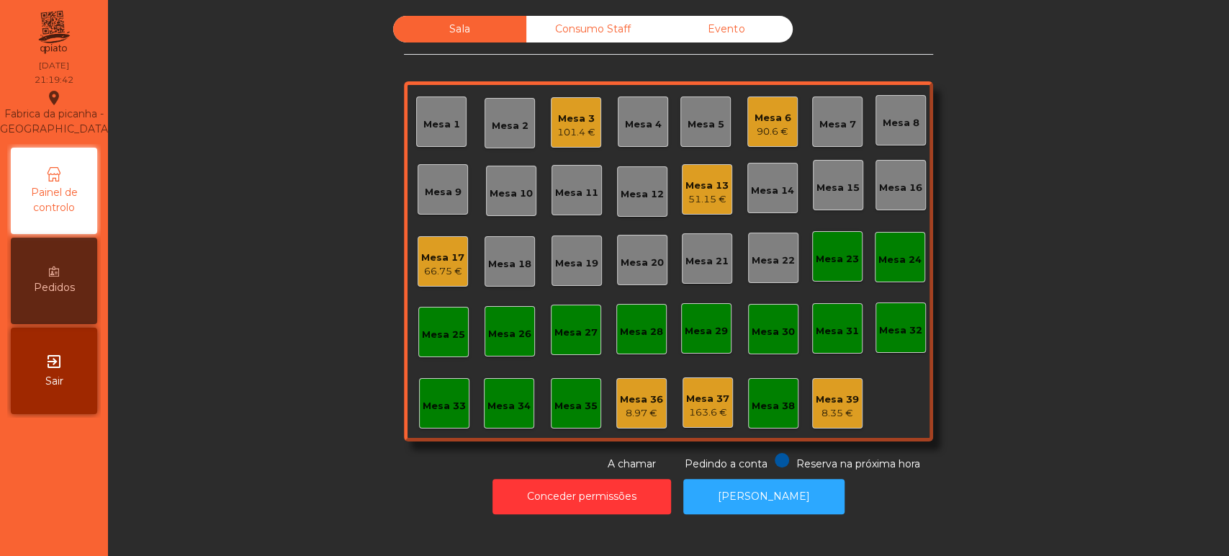
click at [632, 403] on div "Mesa 36" at bounding box center [641, 399] width 43 height 14
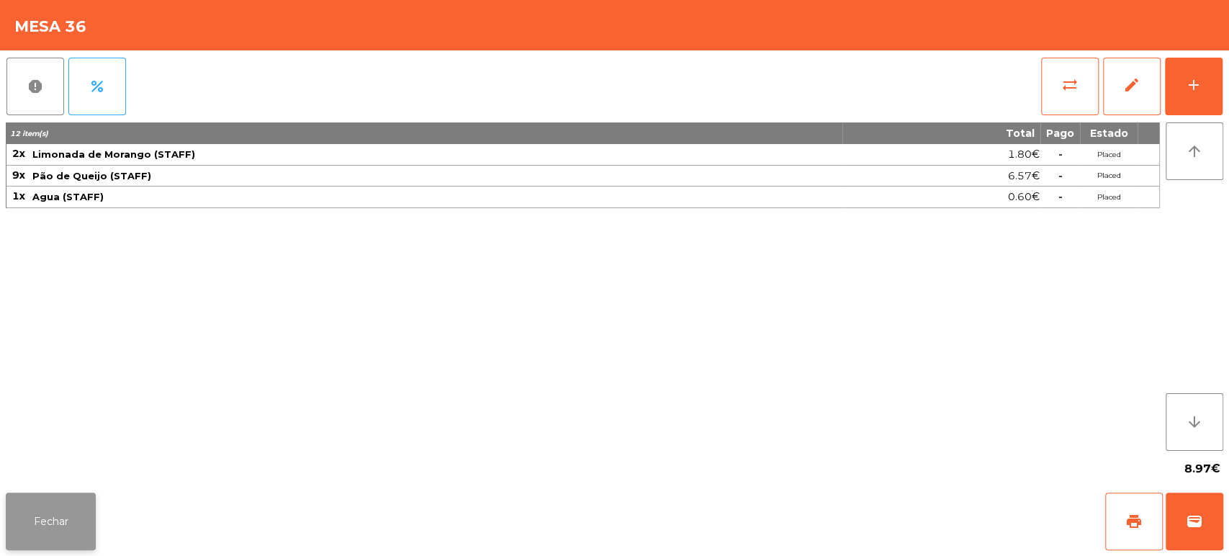
click at [91, 498] on button "Fechar" at bounding box center [51, 522] width 90 height 58
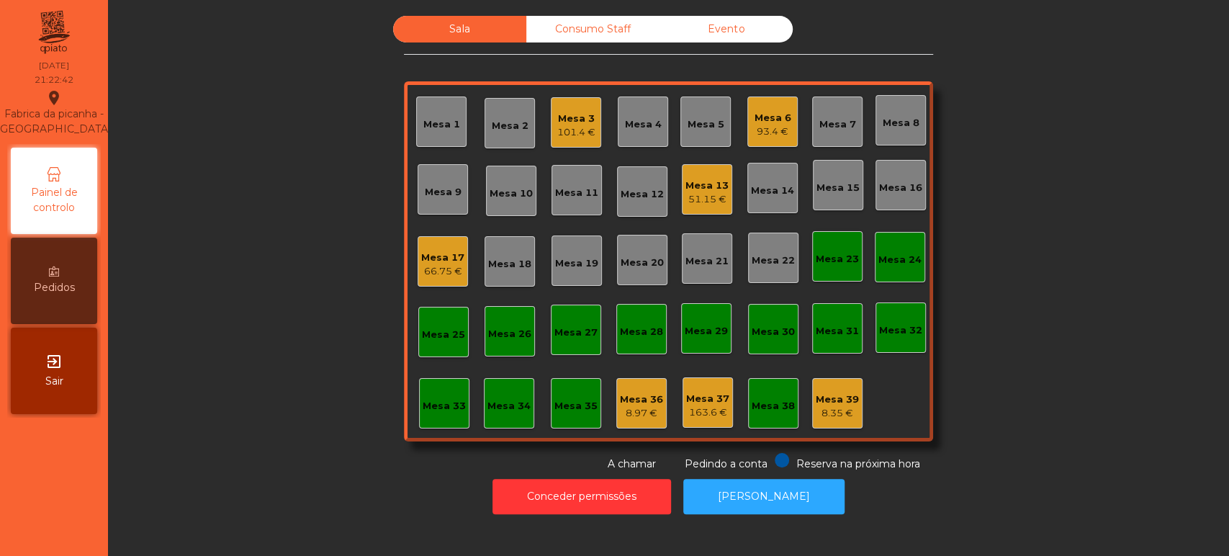
click at [618, 120] on div "Mesa 4" at bounding box center [643, 122] width 50 height 50
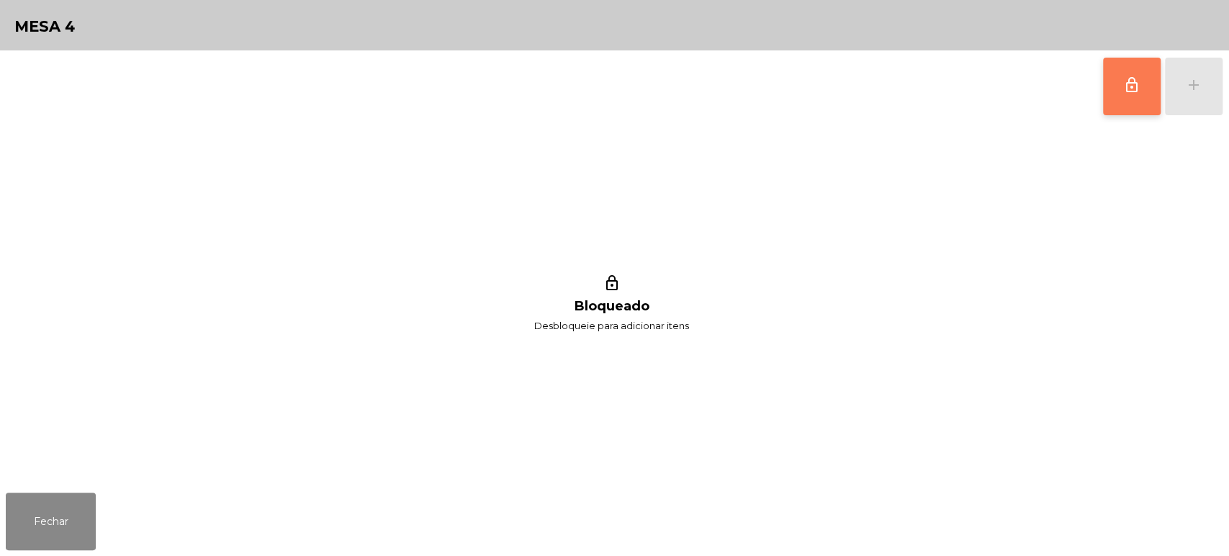
click at [1137, 94] on button "lock_outline" at bounding box center [1132, 87] width 58 height 58
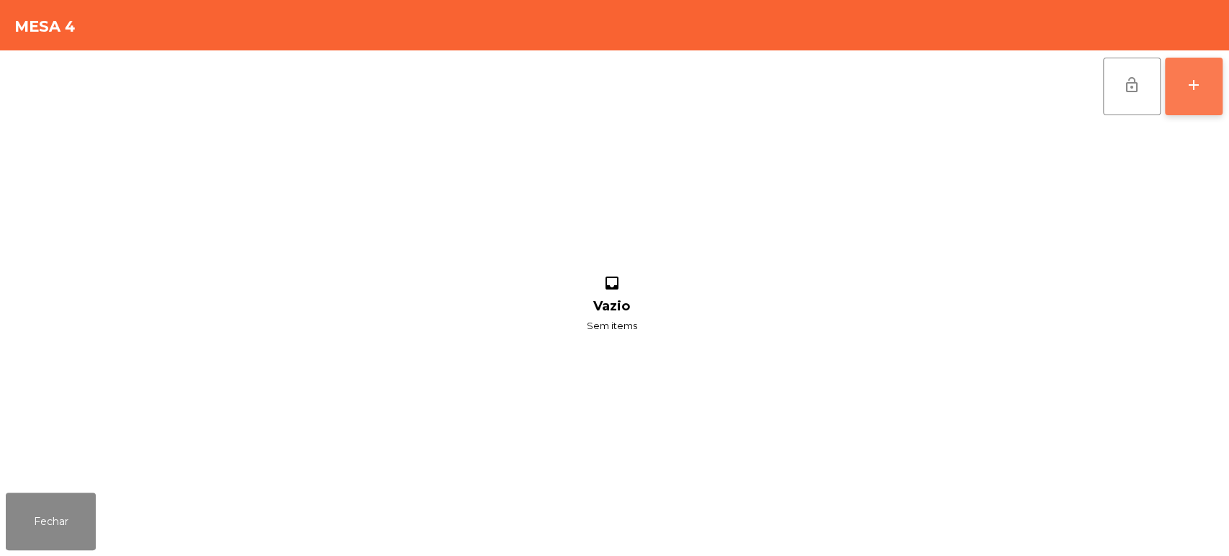
click at [1187, 76] on div "add" at bounding box center [1193, 84] width 17 height 17
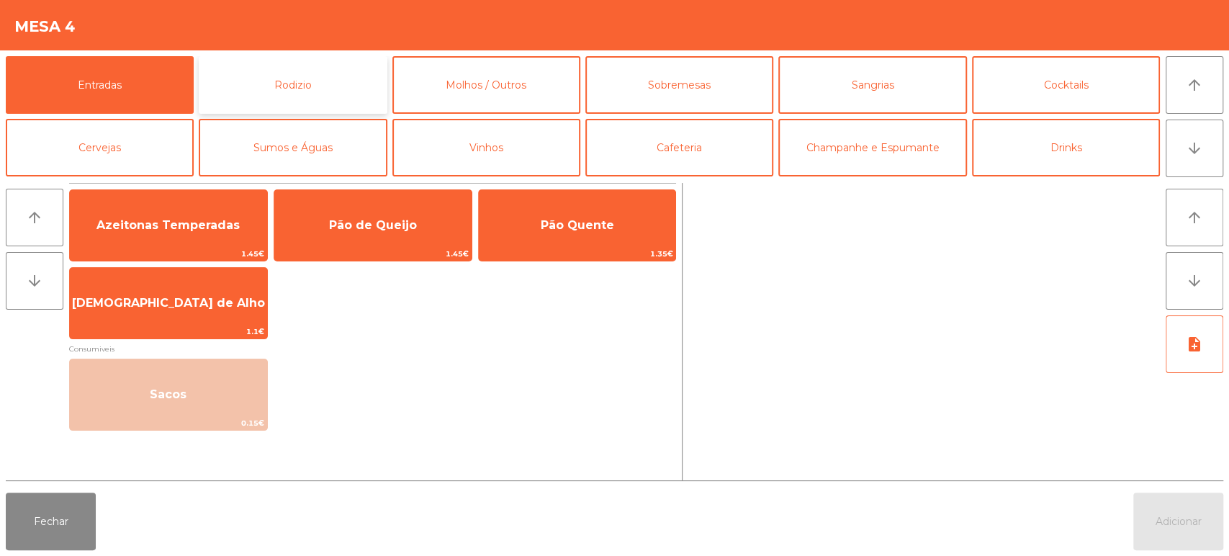
click at [287, 76] on button "Rodizio" at bounding box center [293, 85] width 188 height 58
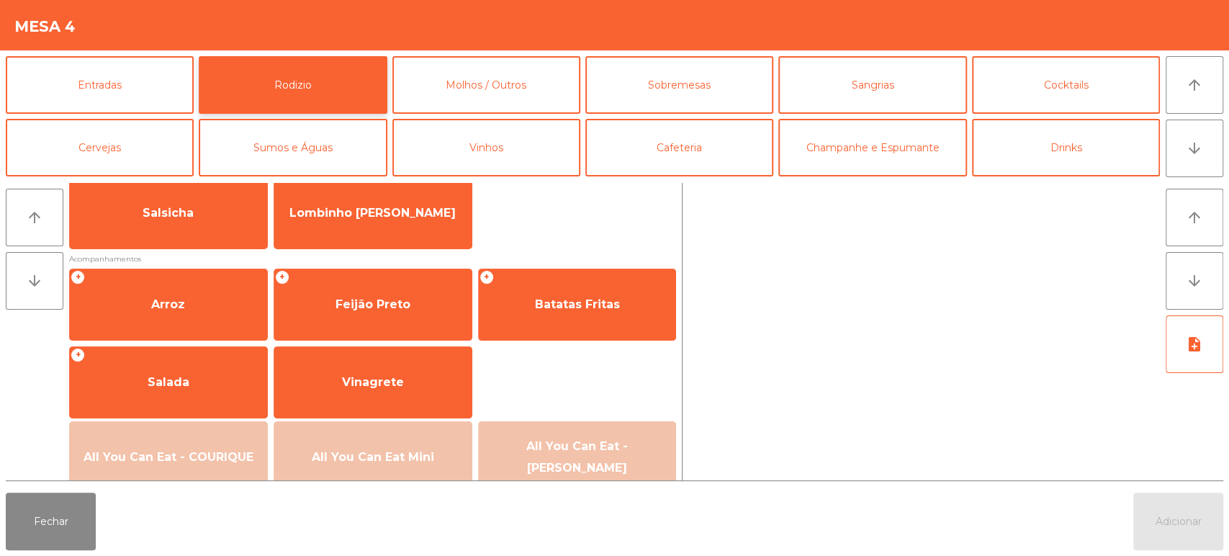
scroll to position [189, 0]
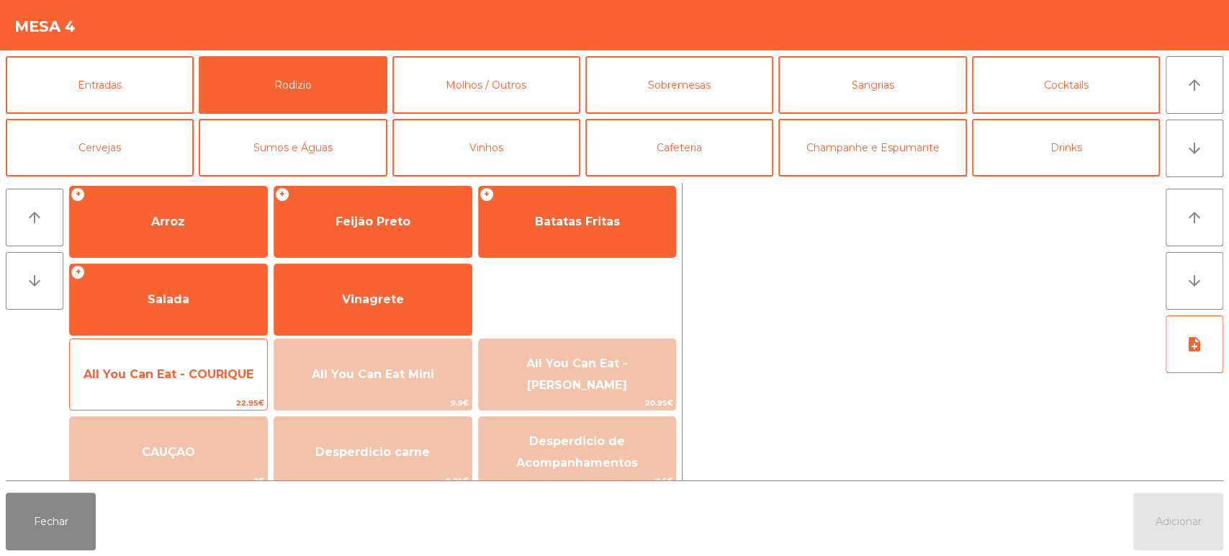
click at [219, 367] on span "All You Can Eat - COURIQUE" at bounding box center [169, 374] width 170 height 14
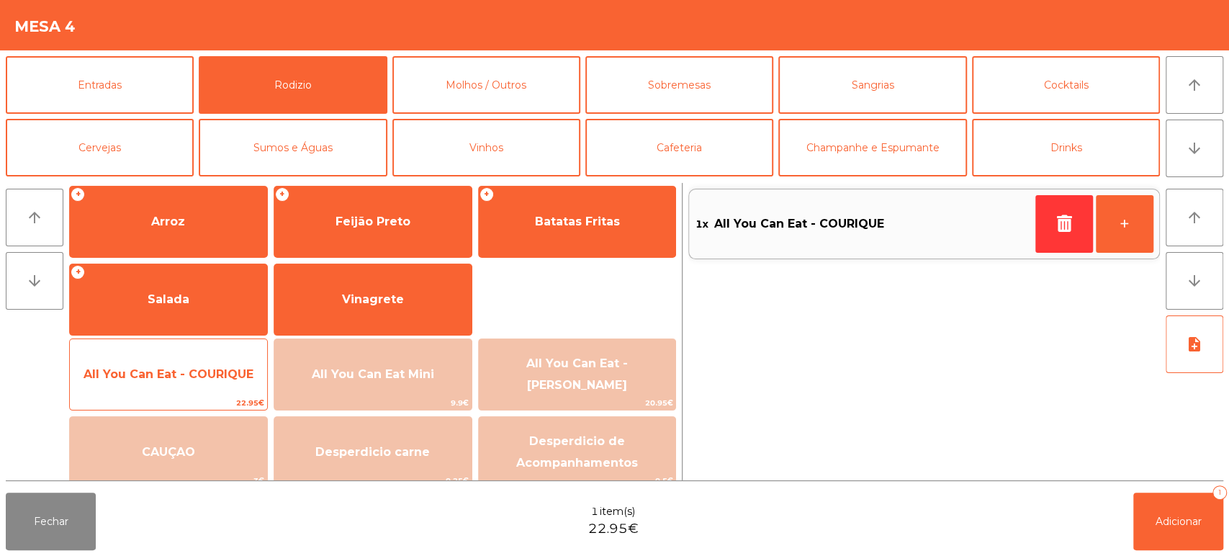
click at [220, 363] on span "All You Can Eat - COURIQUE" at bounding box center [168, 374] width 197 height 39
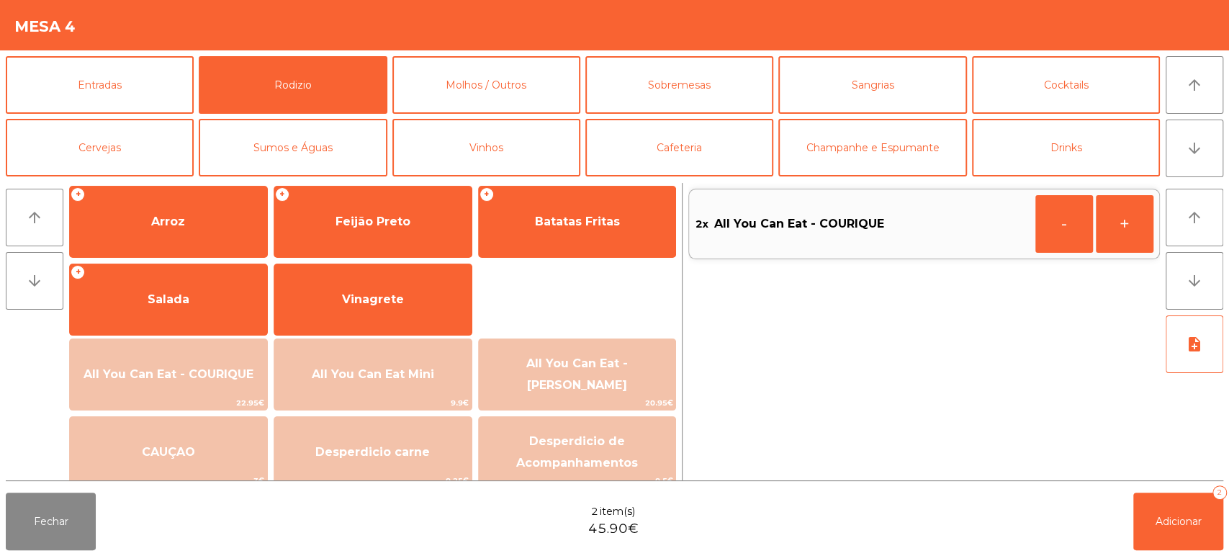
click at [1228, 528] on div "Fechar 2 item(s) 45.90€ Adicionar 2" at bounding box center [614, 521] width 1229 height 69
click at [1181, 516] on span "Adicionar" at bounding box center [1179, 521] width 46 height 13
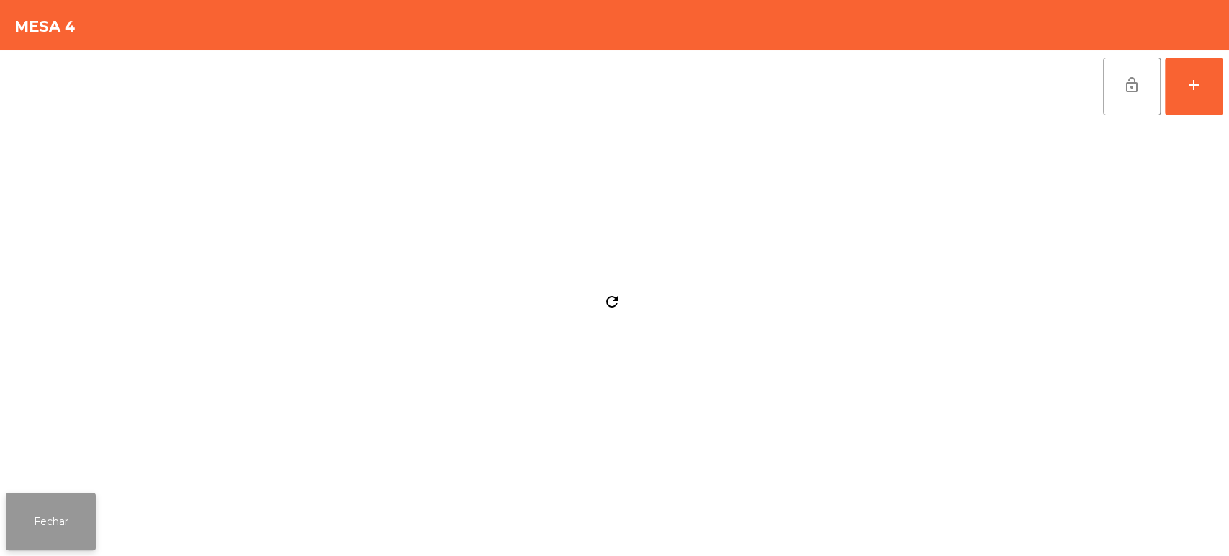
click at [44, 506] on button "Fechar" at bounding box center [51, 522] width 90 height 58
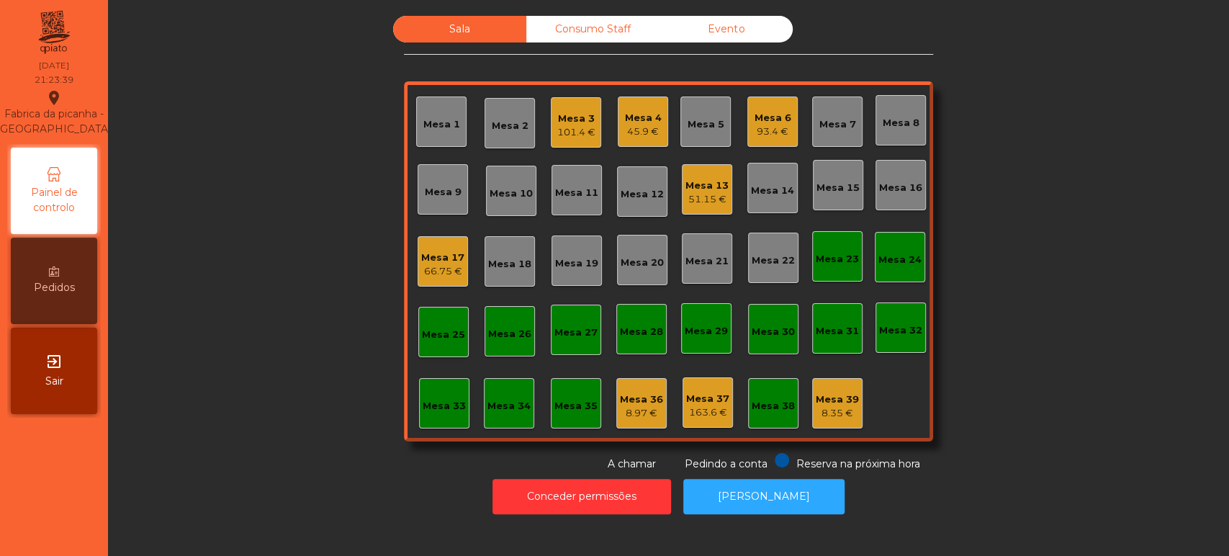
click at [224, 299] on div "Sala Consumo Staff Evento Mesa 1 Mesa 2 Mesa 3 101.4 € Mesa 4 45.9 € Mesa 5 Mes…" at bounding box center [668, 244] width 1082 height 456
click at [1134, 271] on div "Sala Consumo Staff Evento Mesa 1 Mesa 2 Mesa 3 101.4 € Mesa 4 45.9 € Mesa 5 Mes…" at bounding box center [668, 244] width 1082 height 456
click at [259, 245] on div "Sala Consumo Staff Evento Mesa 1 Mesa 2 Mesa 3 101.4 € Mesa 4 45.9 € Mesa 5 Mes…" at bounding box center [668, 244] width 1082 height 456
click at [755, 128] on div "93.4 €" at bounding box center [773, 132] width 37 height 14
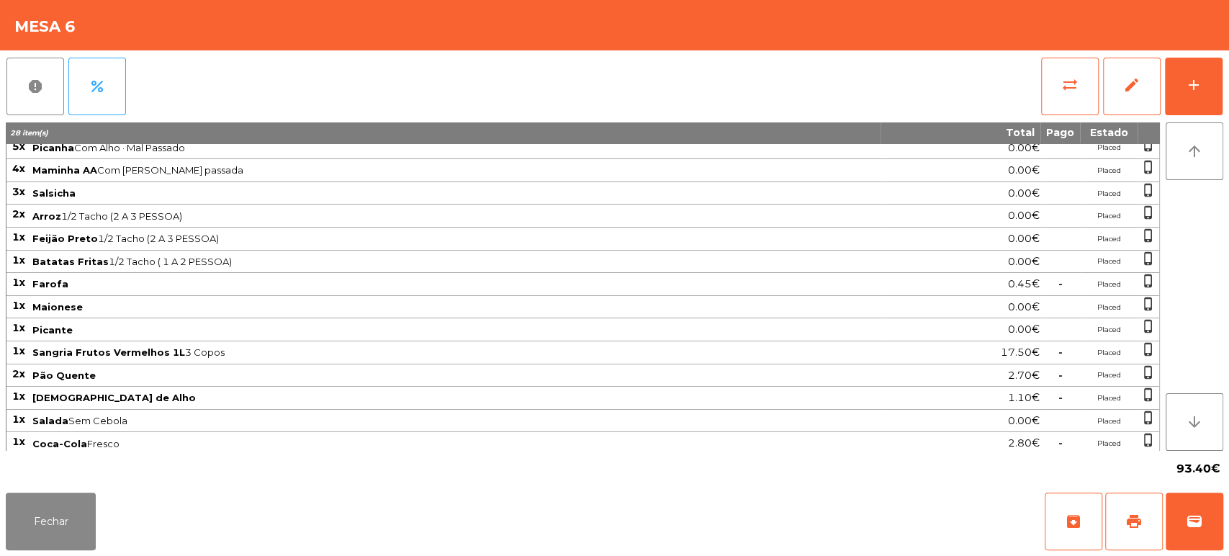
scroll to position [0, 0]
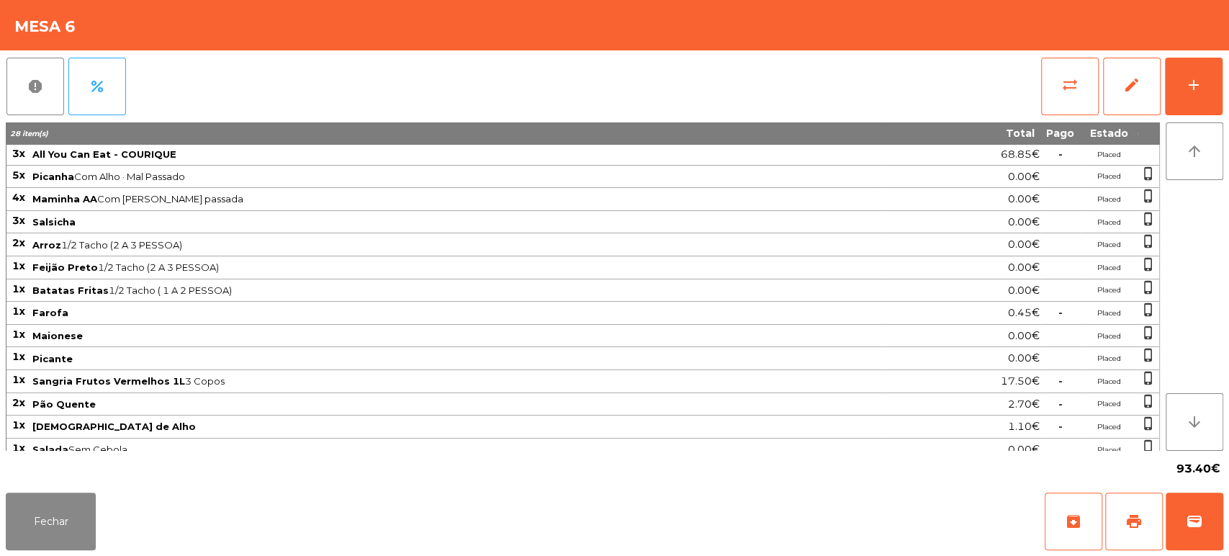
click at [391, 219] on span "Salsicha" at bounding box center [455, 222] width 847 height 12
click at [75, 495] on button "Fechar" at bounding box center [51, 522] width 90 height 58
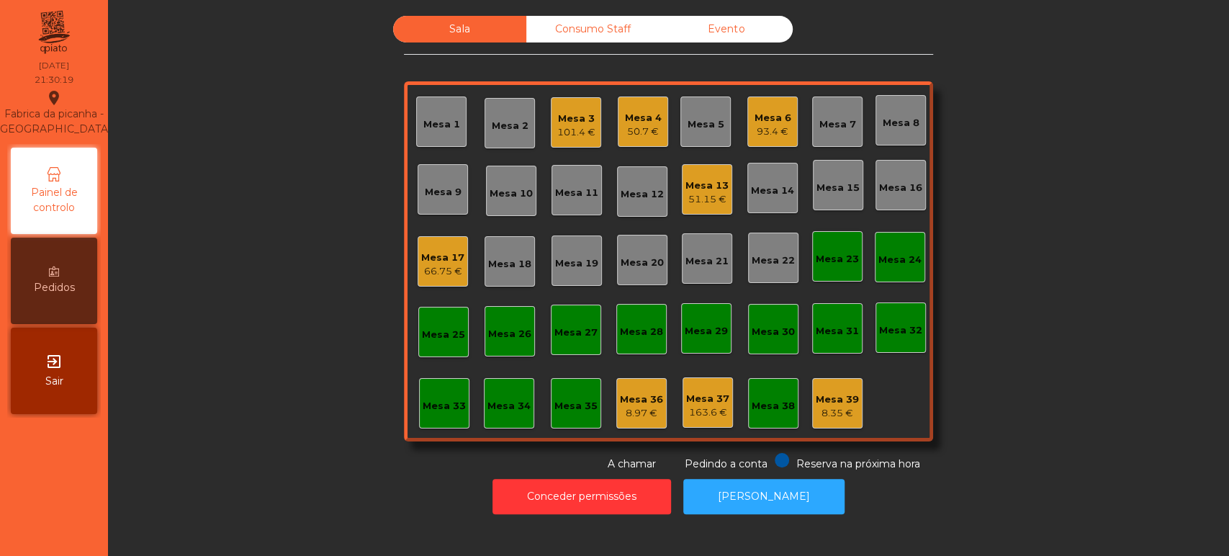
click at [625, 122] on div "Mesa 4" at bounding box center [643, 118] width 37 height 14
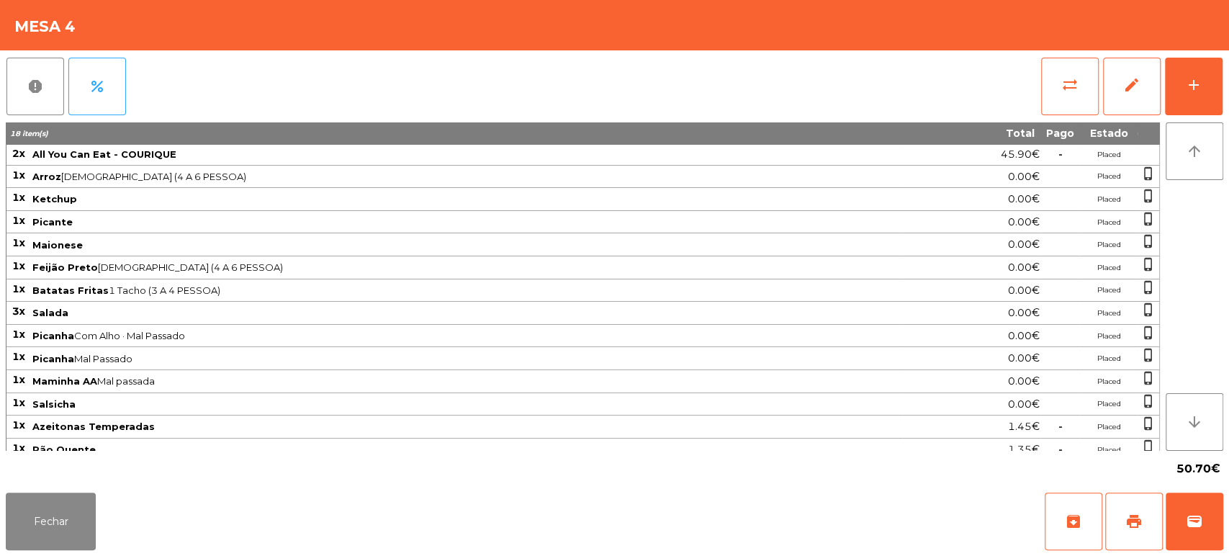
scroll to position [29, 0]
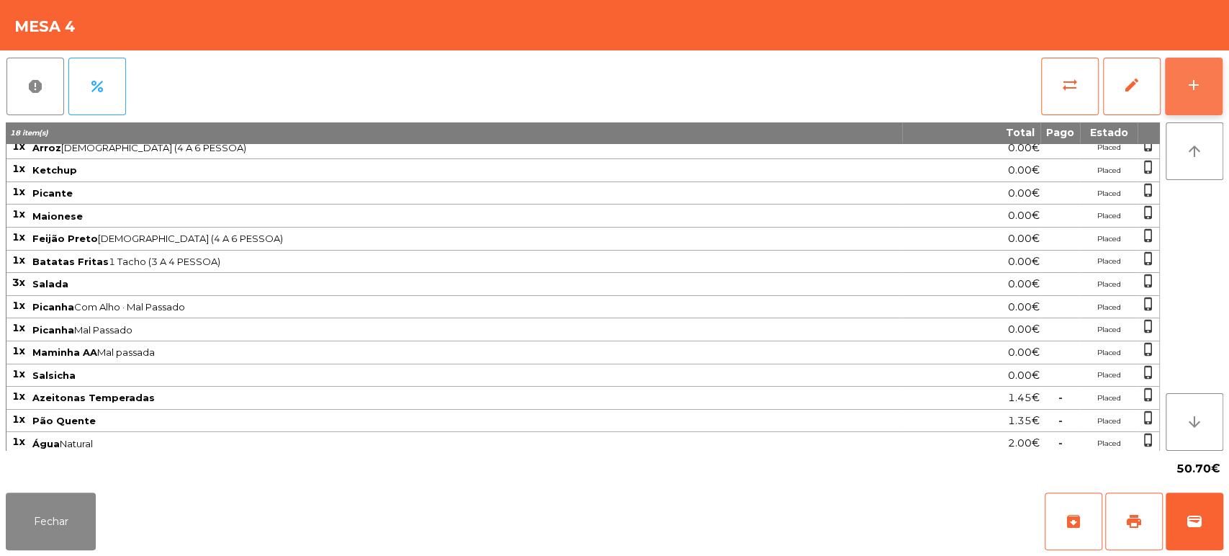
click at [1185, 92] on div "add" at bounding box center [1193, 84] width 17 height 17
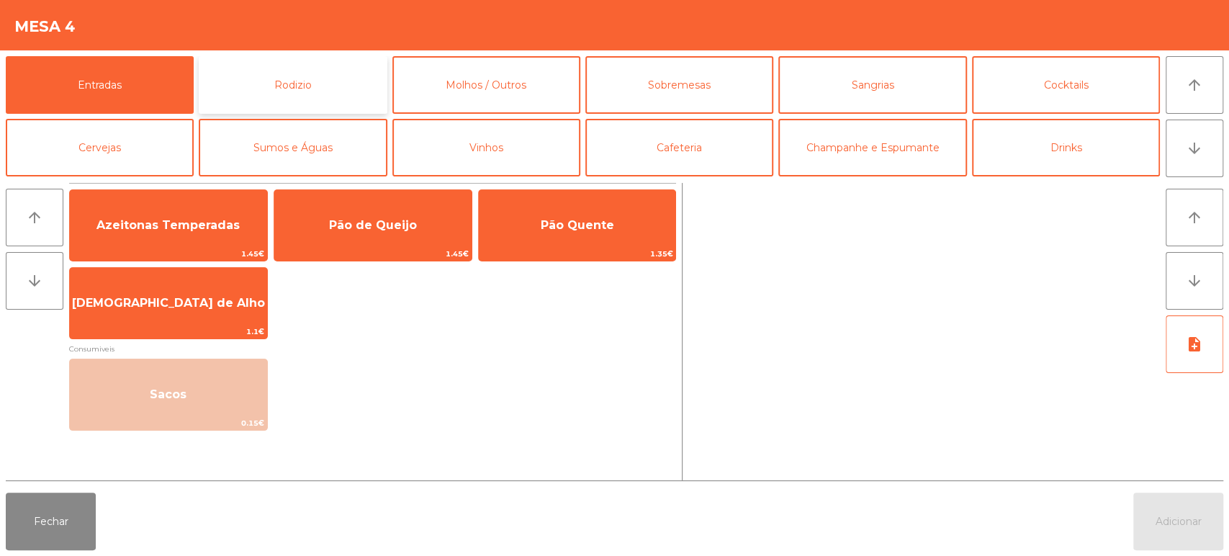
click at [280, 85] on button "Rodizio" at bounding box center [293, 85] width 188 height 58
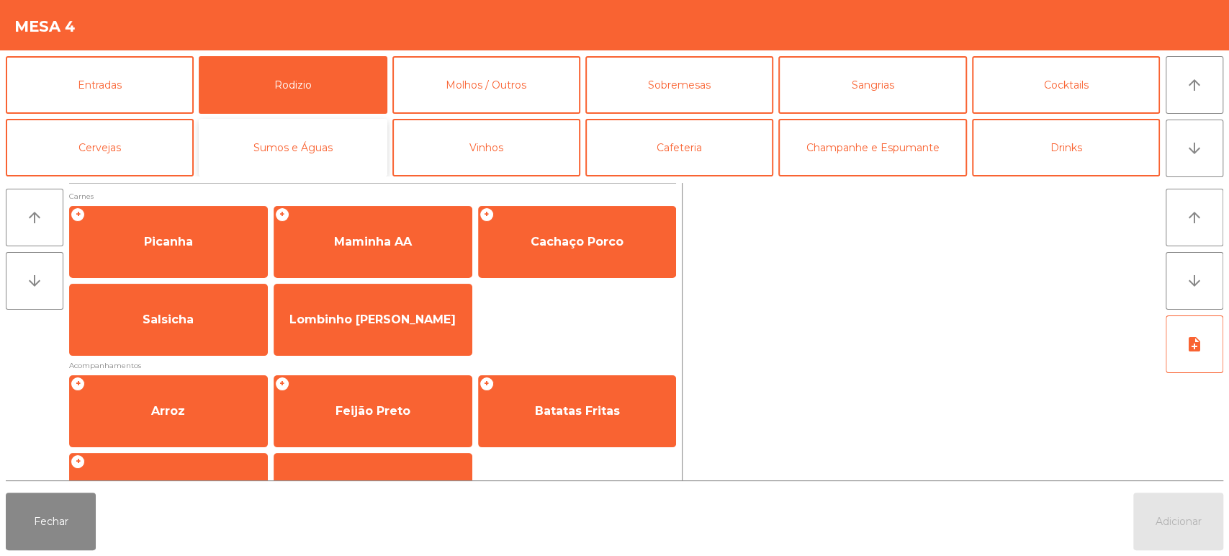
click at [302, 147] on button "Sumos e Águas" at bounding box center [293, 148] width 188 height 58
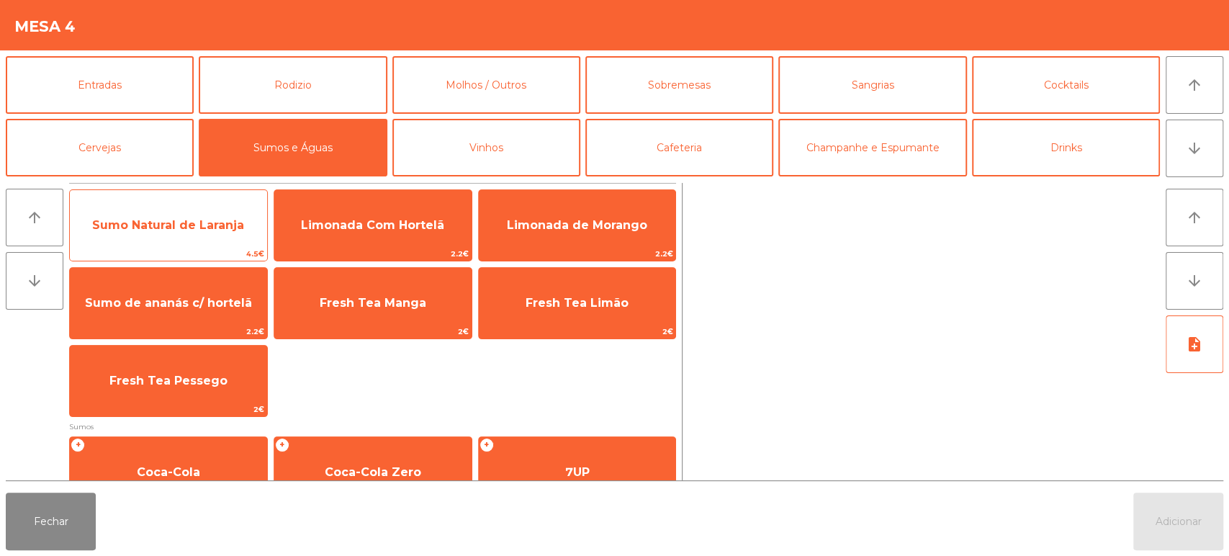
click at [223, 223] on span "Sumo Natural de Laranja" at bounding box center [168, 225] width 152 height 14
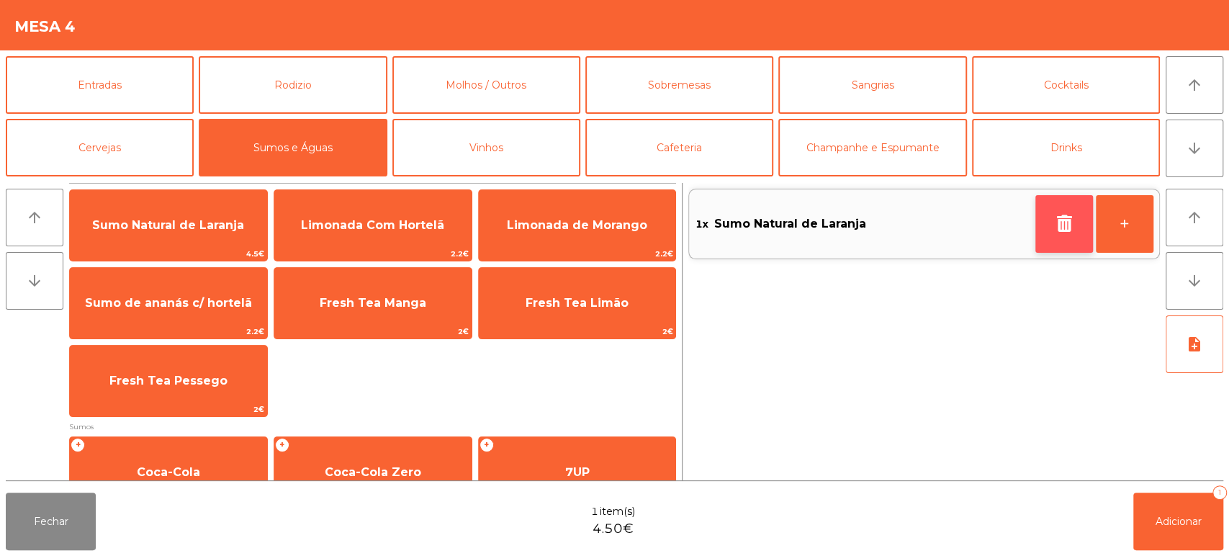
click at [1066, 224] on icon "button" at bounding box center [1065, 223] width 22 height 17
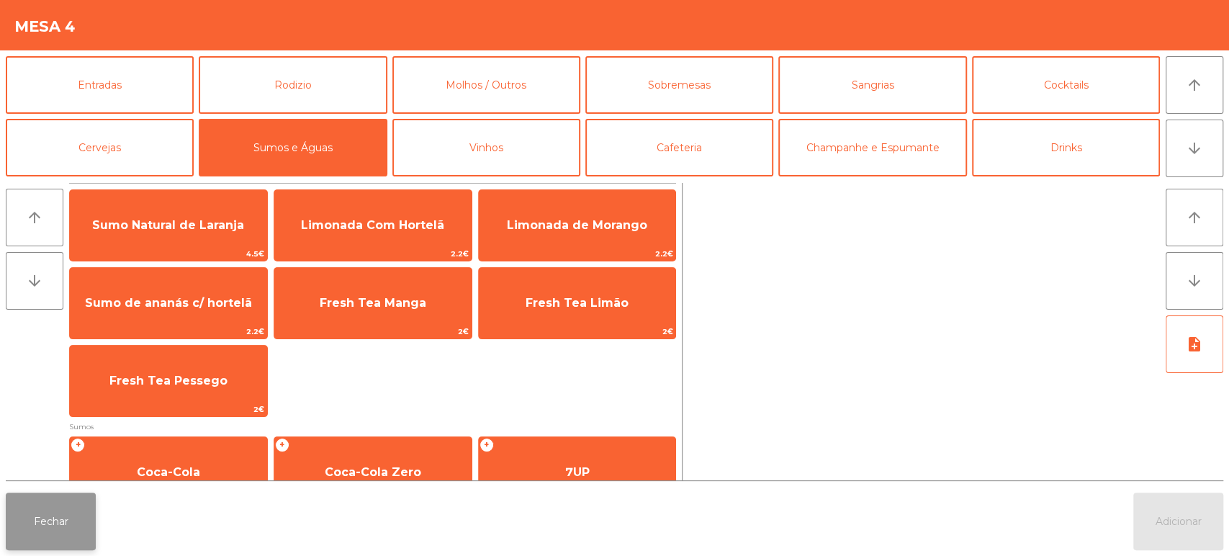
click at [84, 529] on button "Fechar" at bounding box center [51, 522] width 90 height 58
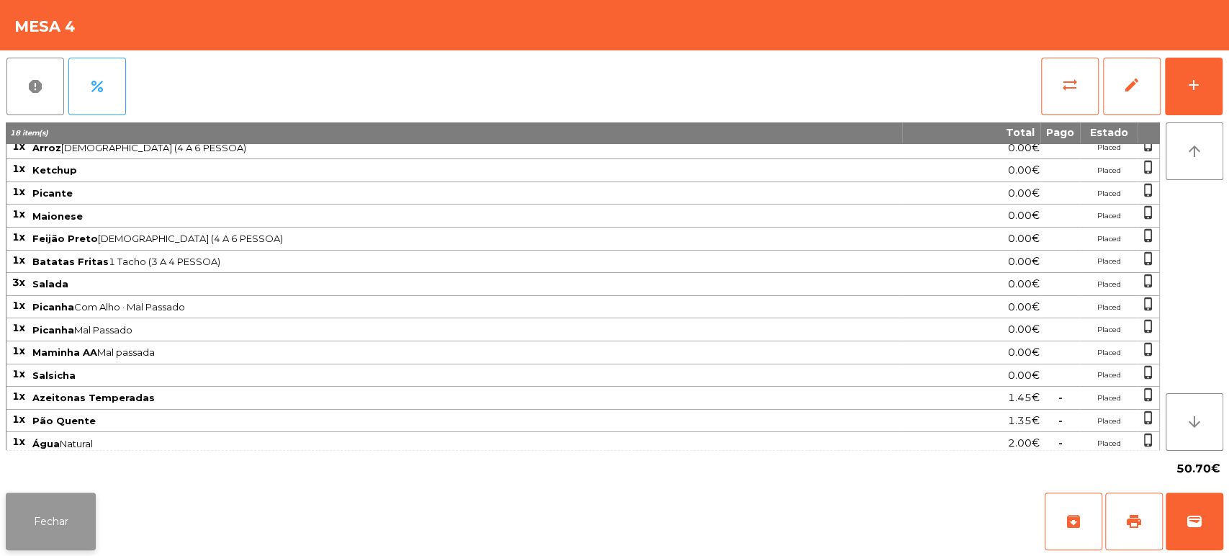
click at [72, 494] on button "Fechar" at bounding box center [51, 522] width 90 height 58
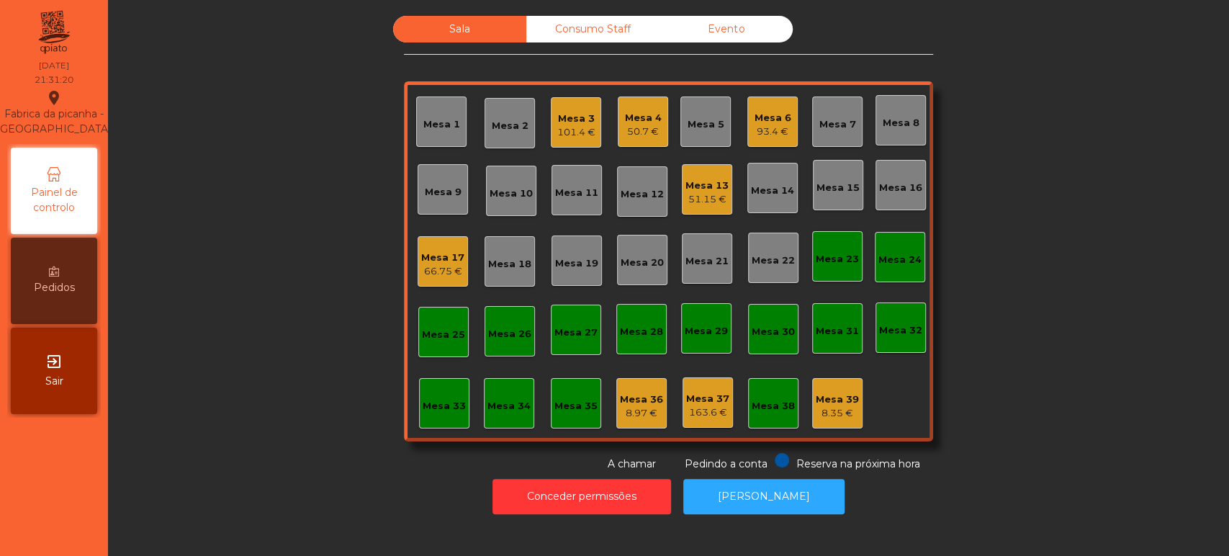
click at [833, 133] on div "Mesa 7" at bounding box center [837, 122] width 50 height 50
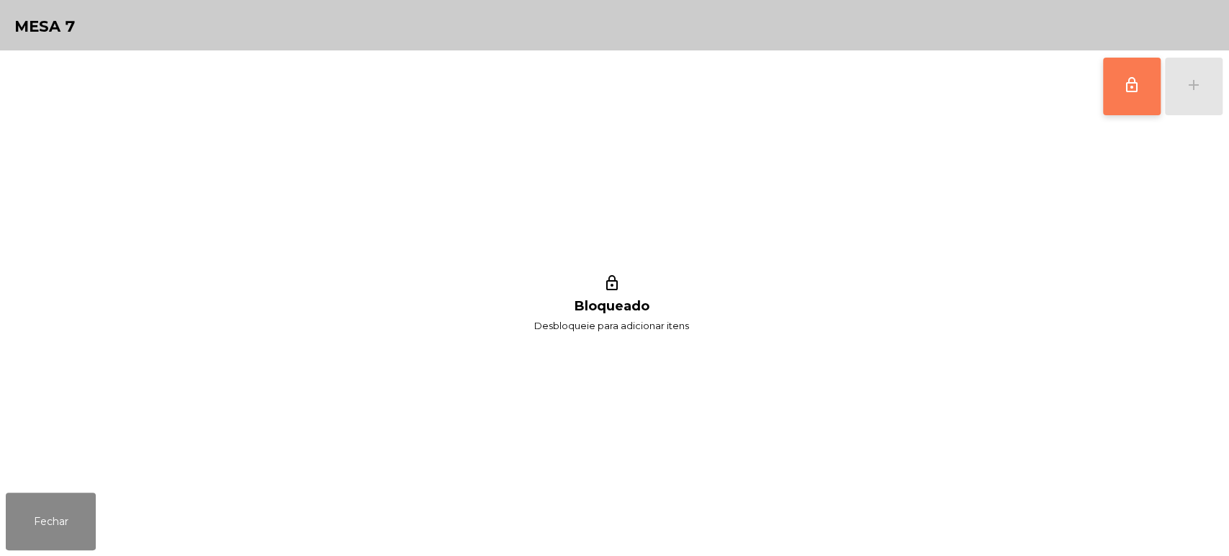
click at [1156, 85] on button "lock_outline" at bounding box center [1132, 87] width 58 height 58
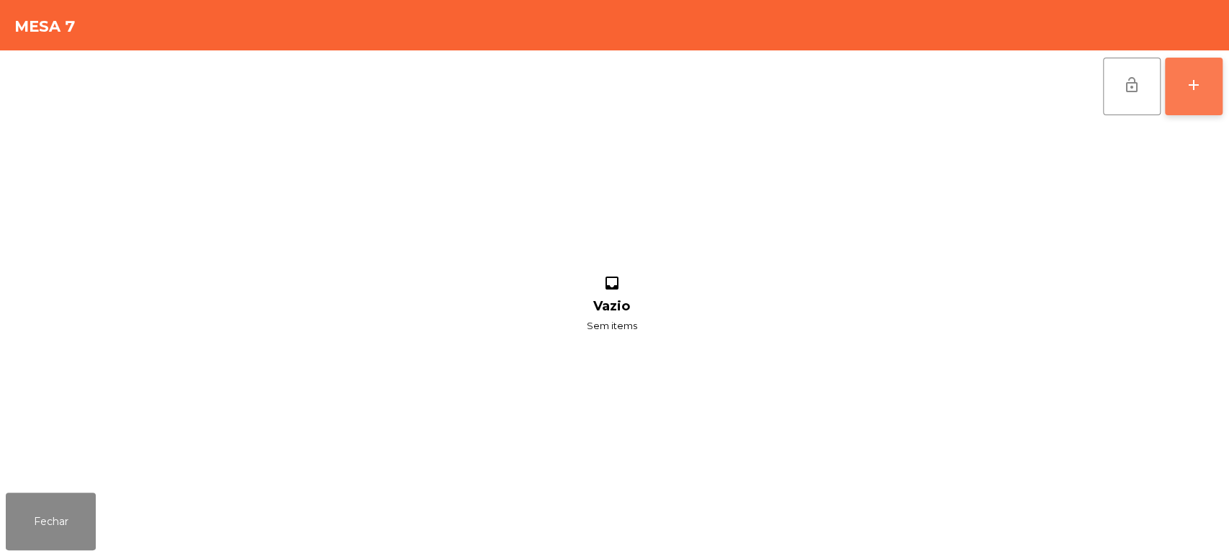
click at [1210, 86] on button "add" at bounding box center [1194, 87] width 58 height 58
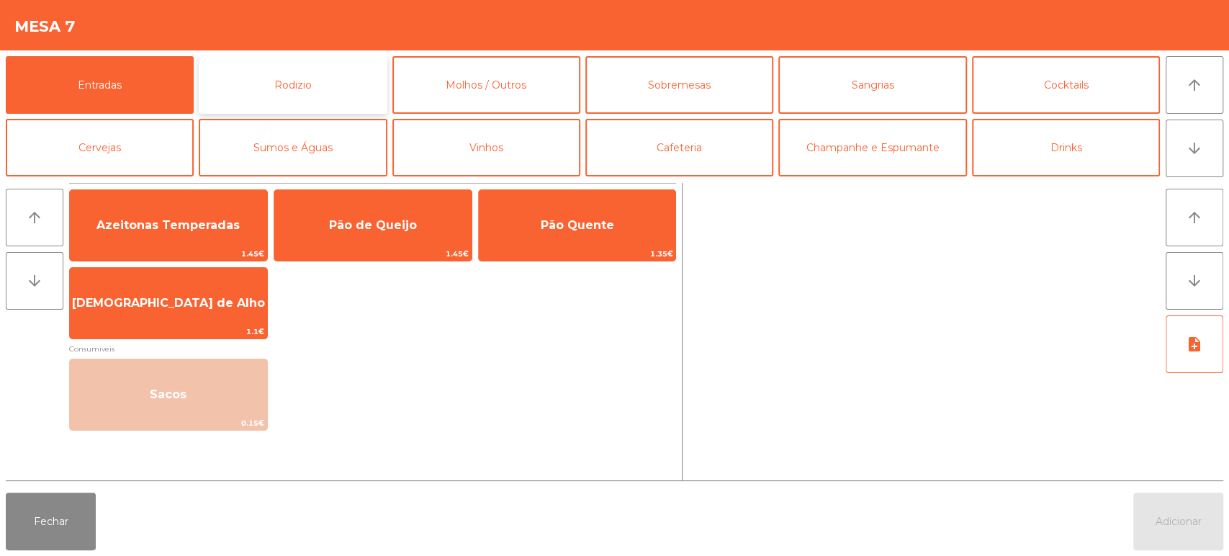
click at [312, 76] on button "Rodizio" at bounding box center [293, 85] width 188 height 58
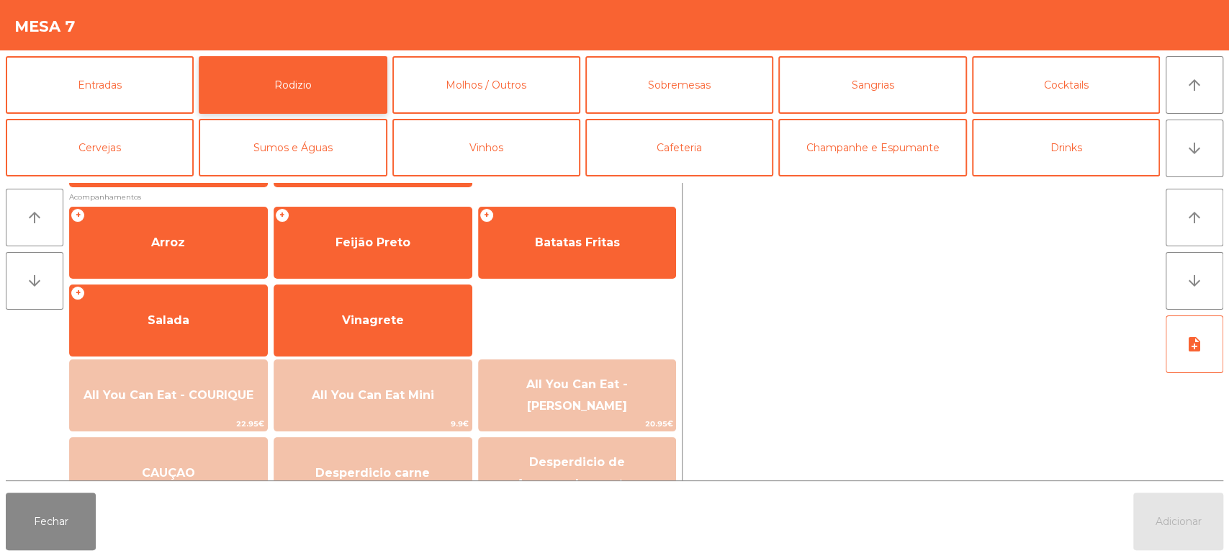
scroll to position [190, 0]
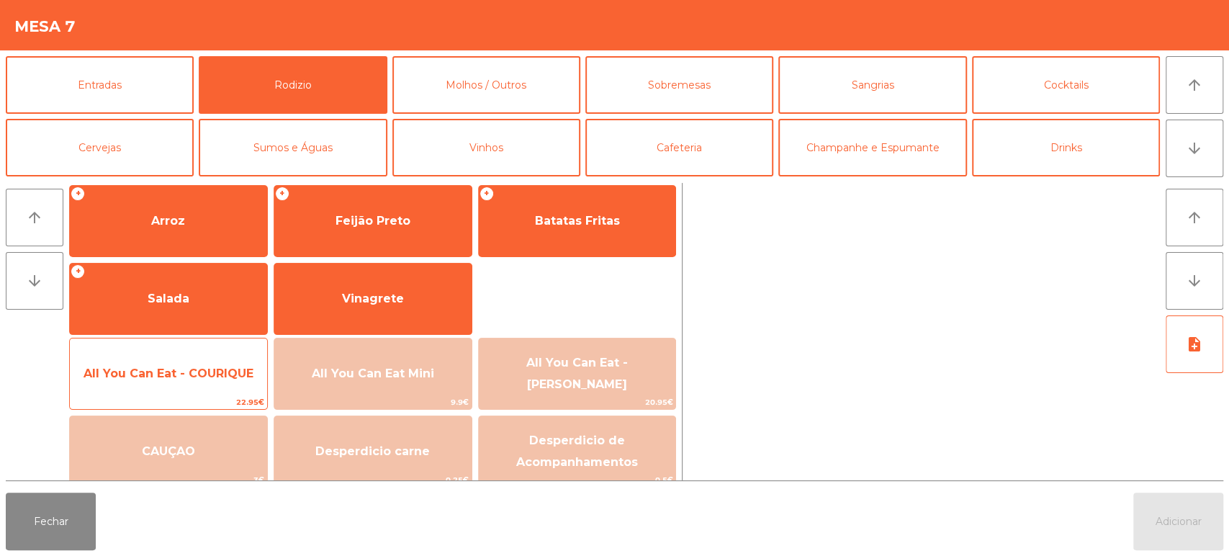
click at [177, 393] on div "All You Can Eat - COURIQUE 22.95€" at bounding box center [168, 374] width 199 height 72
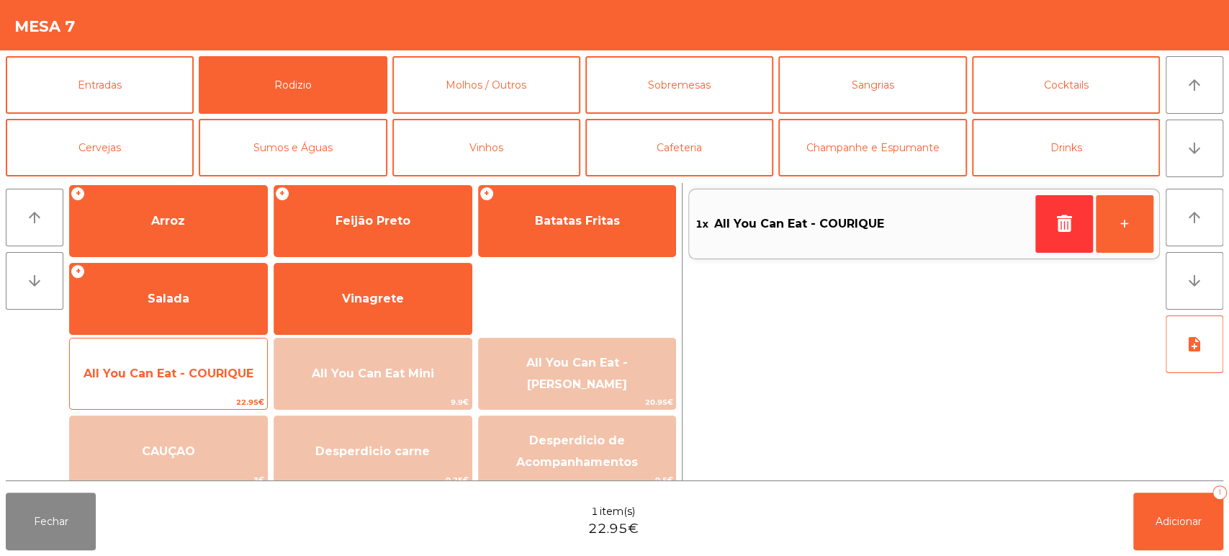
click at [184, 380] on span "All You Can Eat - COURIQUE" at bounding box center [169, 374] width 170 height 14
click at [182, 374] on span "All You Can Eat - COURIQUE" at bounding box center [169, 374] width 170 height 14
click at [151, 400] on span "22.95€" at bounding box center [168, 402] width 197 height 14
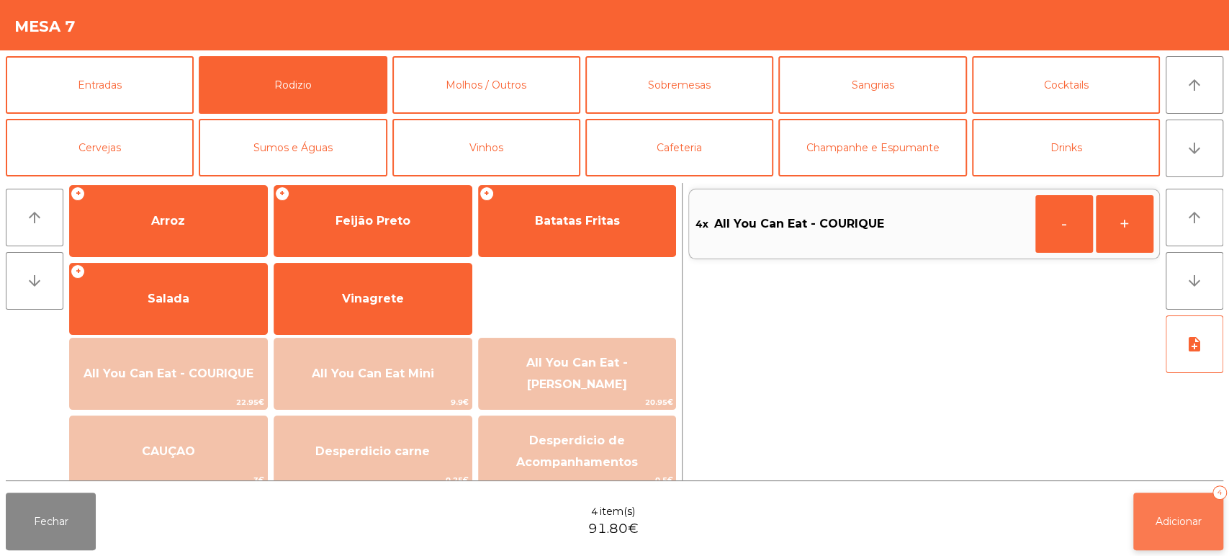
click at [1181, 526] on span "Adicionar" at bounding box center [1179, 521] width 46 height 13
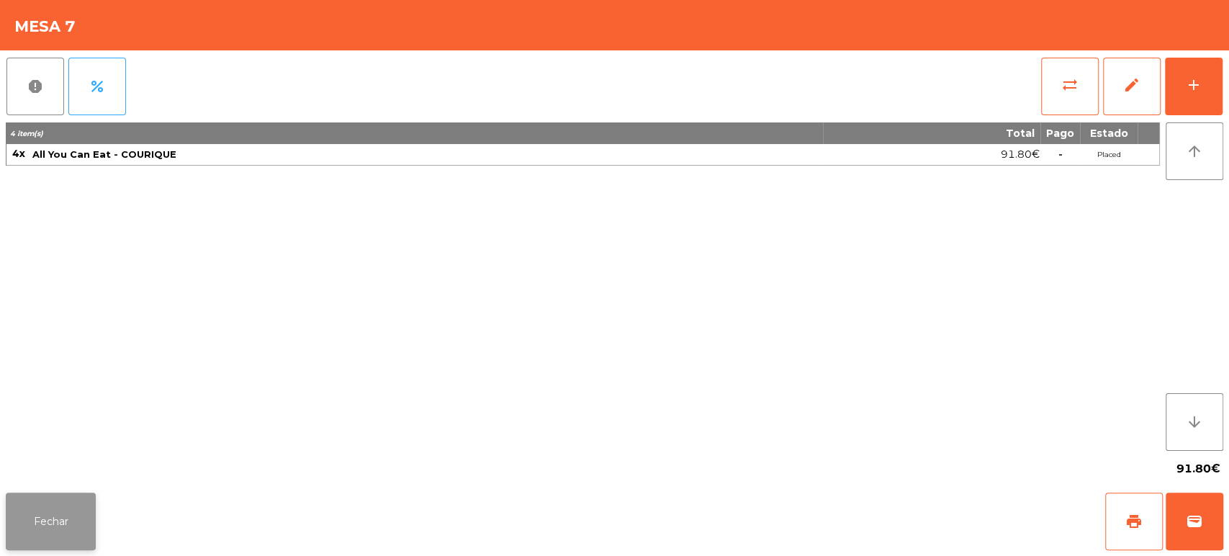
click at [75, 514] on button "Fechar" at bounding box center [51, 522] width 90 height 58
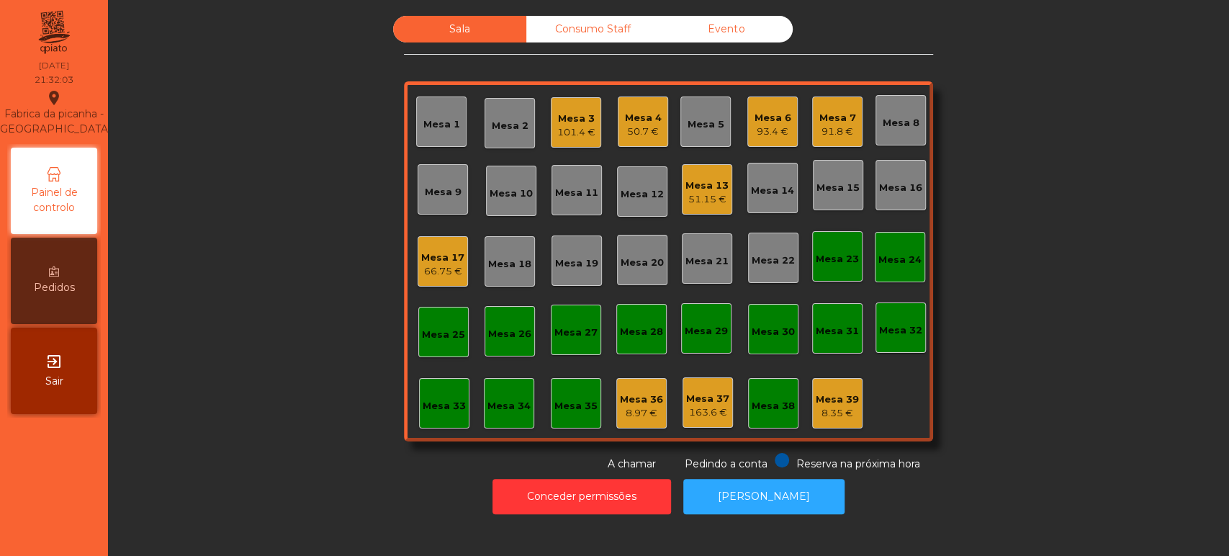
click at [766, 121] on div "Mesa 6" at bounding box center [773, 118] width 37 height 14
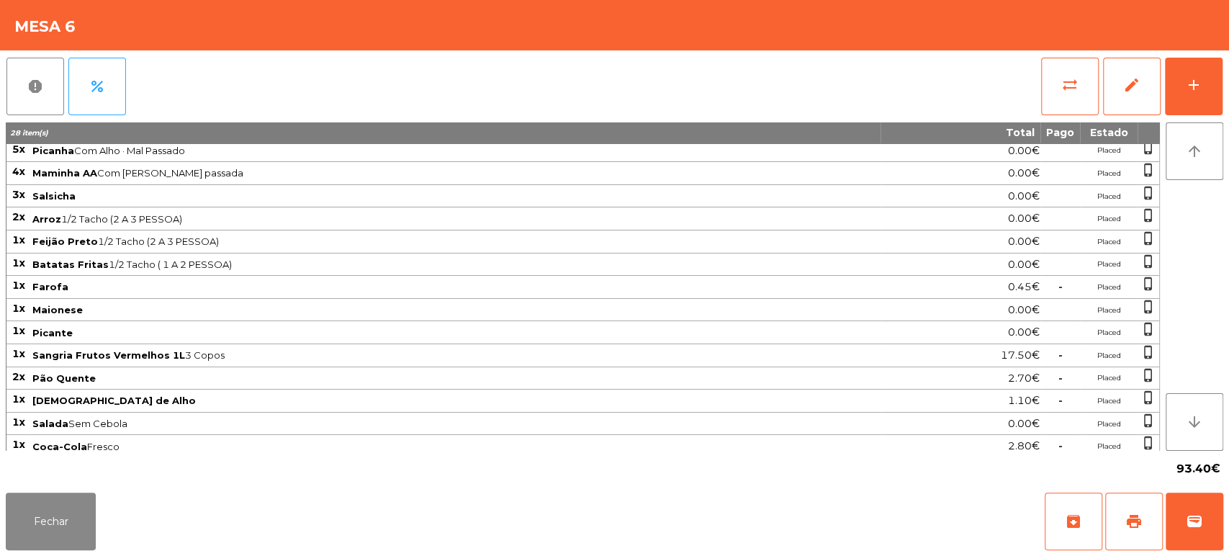
scroll to position [0, 0]
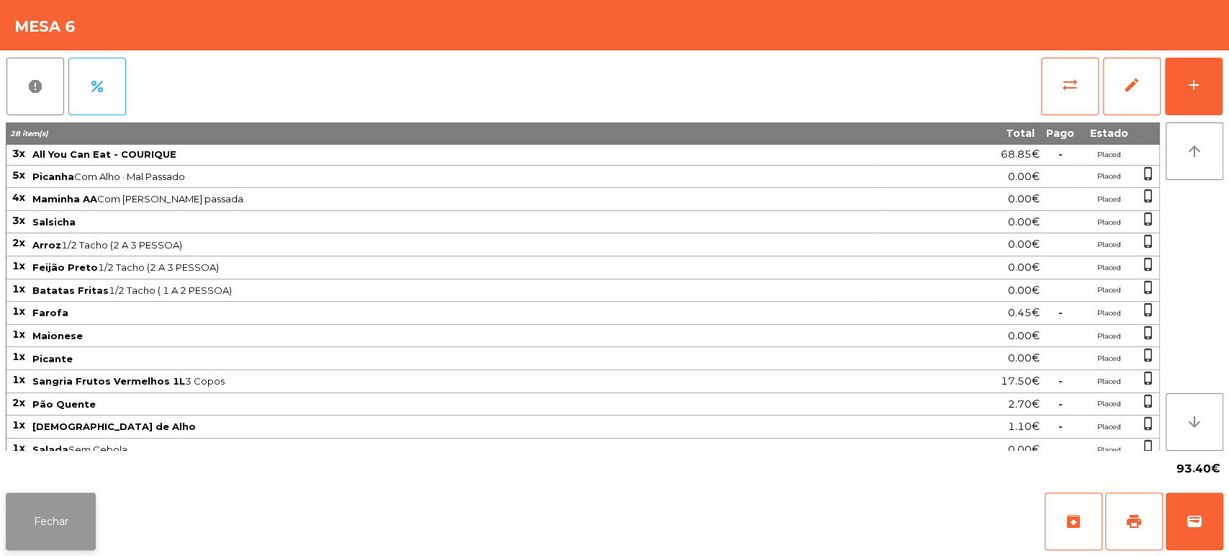
click at [63, 499] on button "Fechar" at bounding box center [51, 522] width 90 height 58
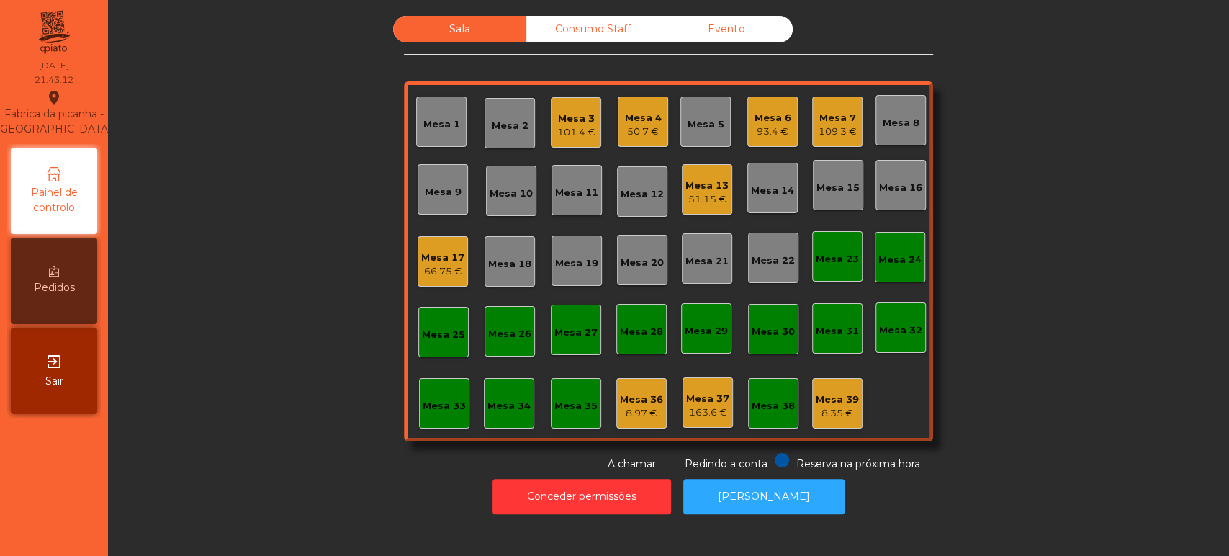
click at [1072, 248] on div "Sala Consumo Staff Evento Mesa 1 Mesa 2 Mesa 3 101.4 € Mesa 4 50.7 € Mesa 5 Mes…" at bounding box center [668, 244] width 1082 height 456
click at [573, 108] on div "Mesa 3 101.4 €" at bounding box center [576, 123] width 38 height 34
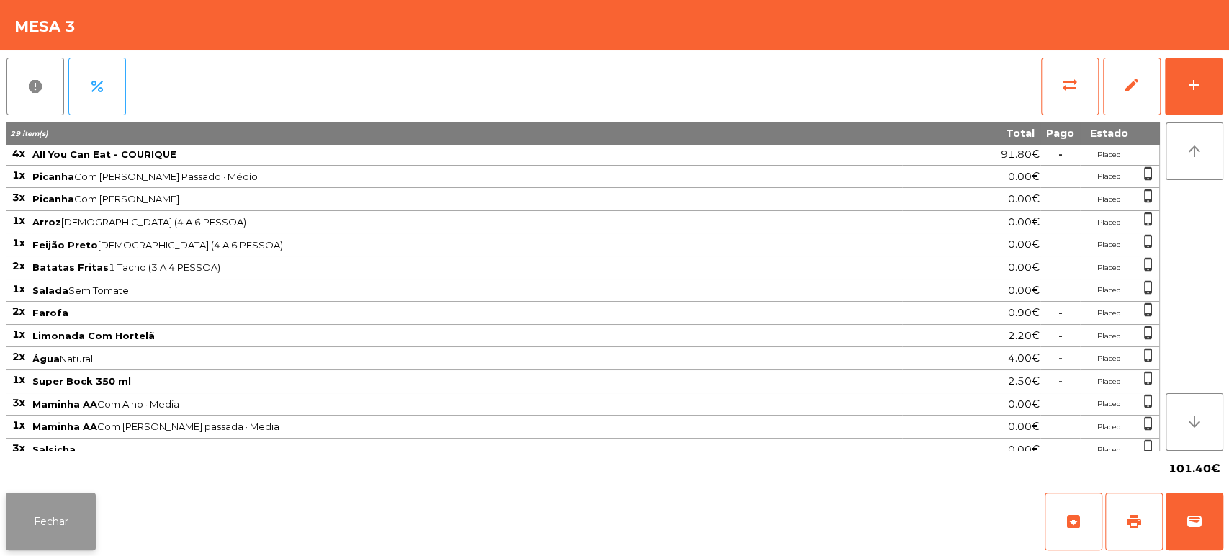
click at [91, 513] on button "Fechar" at bounding box center [51, 522] width 90 height 58
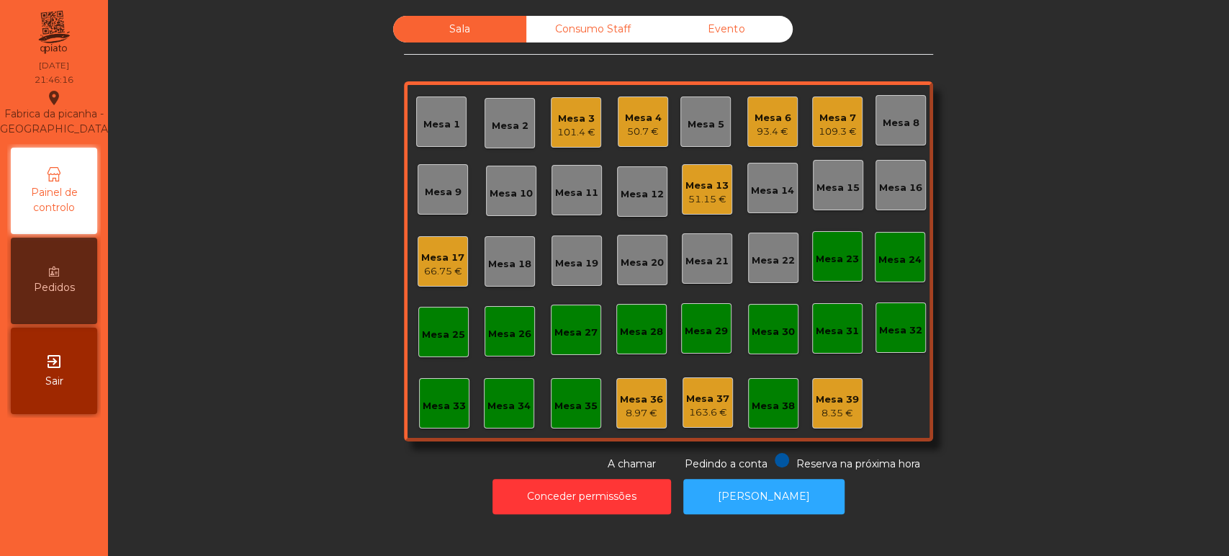
click at [640, 113] on div "Mesa 4" at bounding box center [643, 118] width 37 height 14
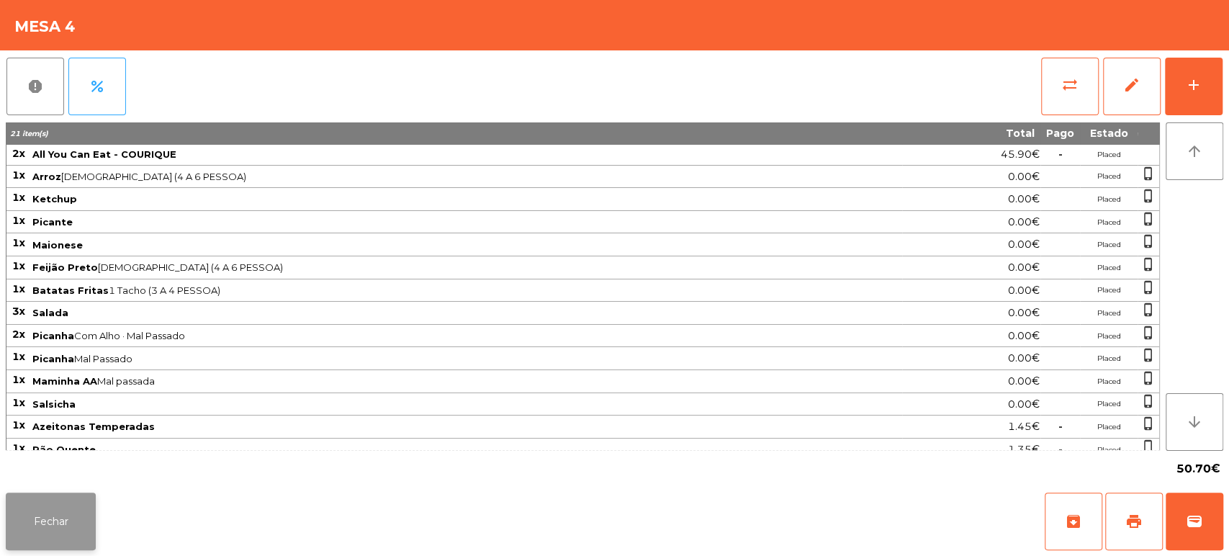
click at [50, 495] on button "Fechar" at bounding box center [51, 522] width 90 height 58
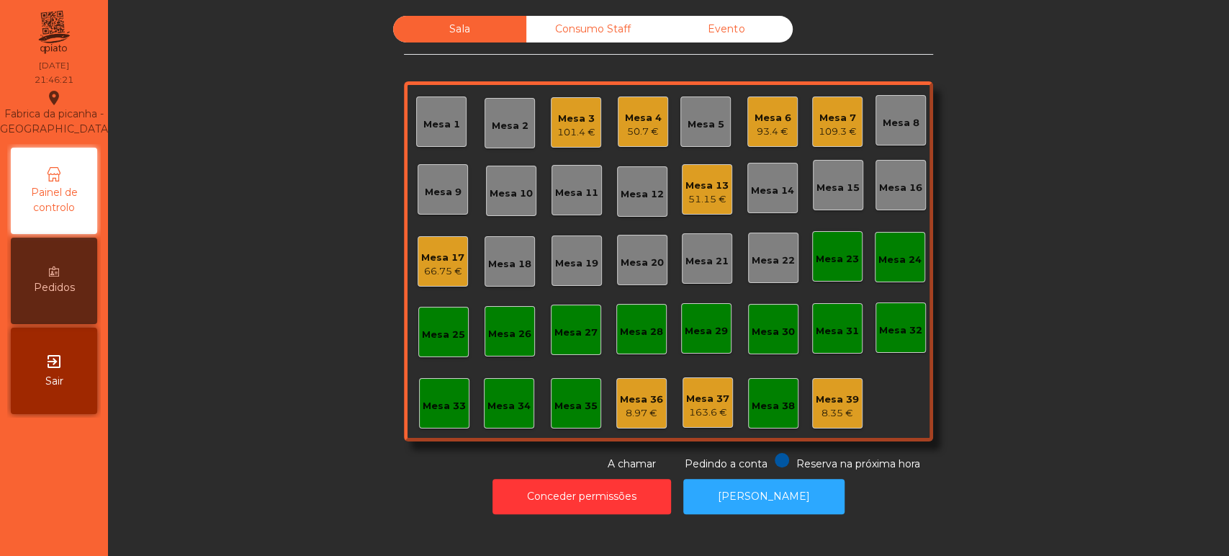
click at [638, 120] on div "Mesa 4" at bounding box center [643, 118] width 37 height 14
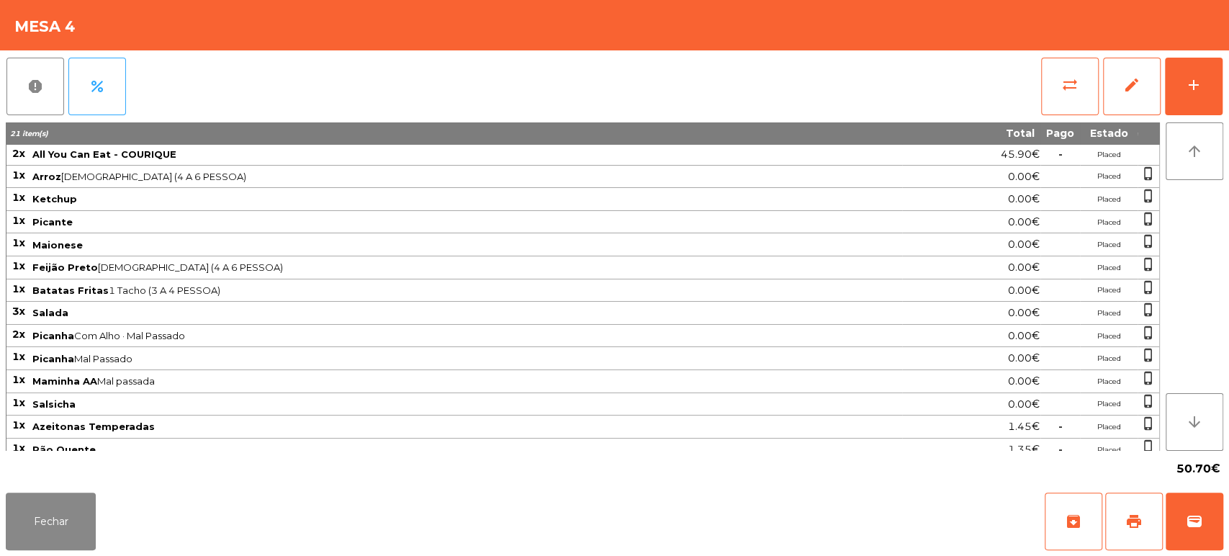
click at [1227, 86] on div "report percent sync_alt edit add 21 item(s) Total Pago Estado 2x All You Can Ea…" at bounding box center [614, 268] width 1229 height 436
click at [1188, 74] on button "add" at bounding box center [1194, 87] width 58 height 58
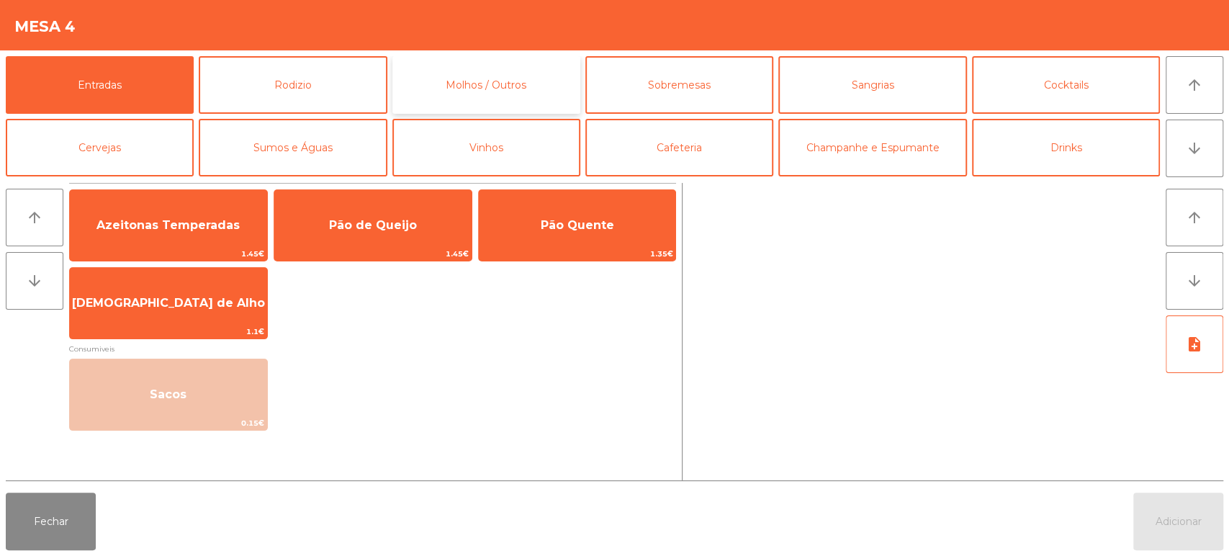
click at [493, 86] on button "Molhos / Outros" at bounding box center [486, 85] width 188 height 58
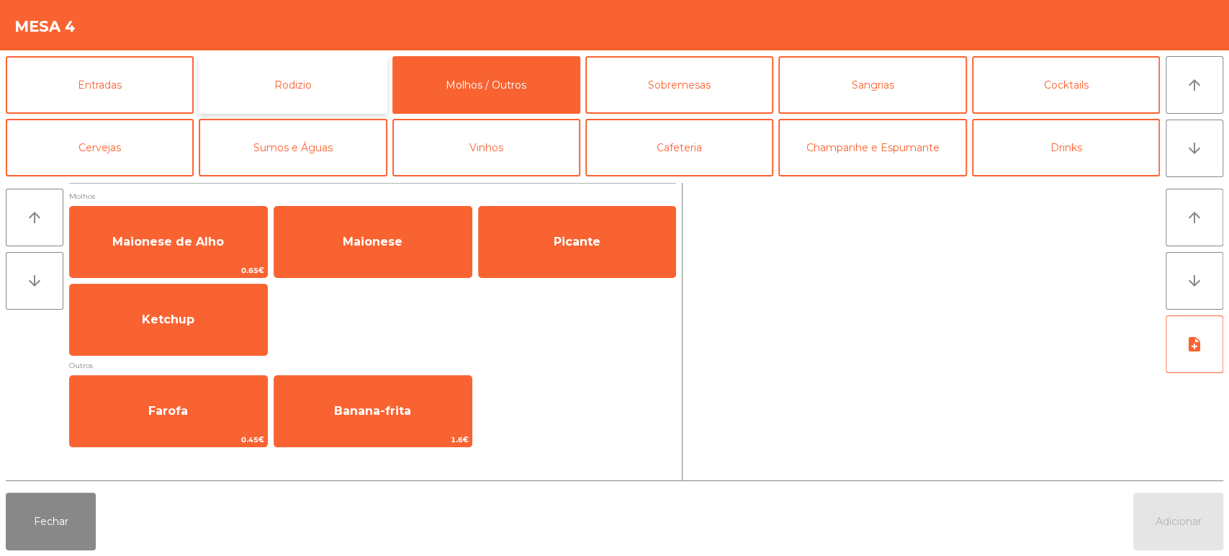
click at [325, 83] on button "Rodizio" at bounding box center [293, 85] width 188 height 58
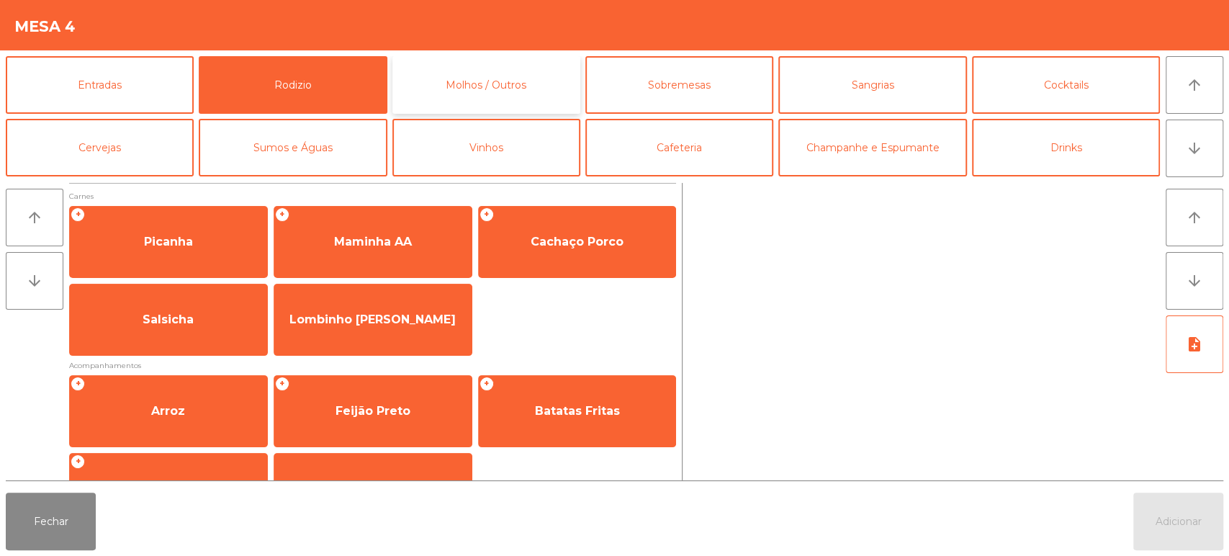
click at [511, 73] on button "Molhos / Outros" at bounding box center [486, 85] width 188 height 58
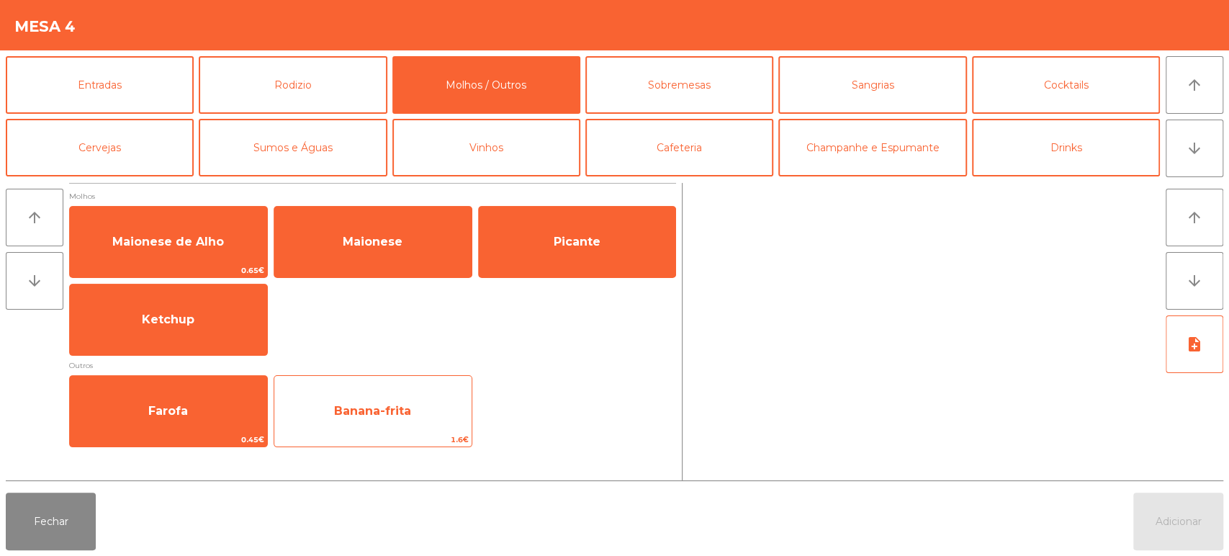
click at [401, 385] on div "Banana-frita 1.6€" at bounding box center [373, 411] width 199 height 72
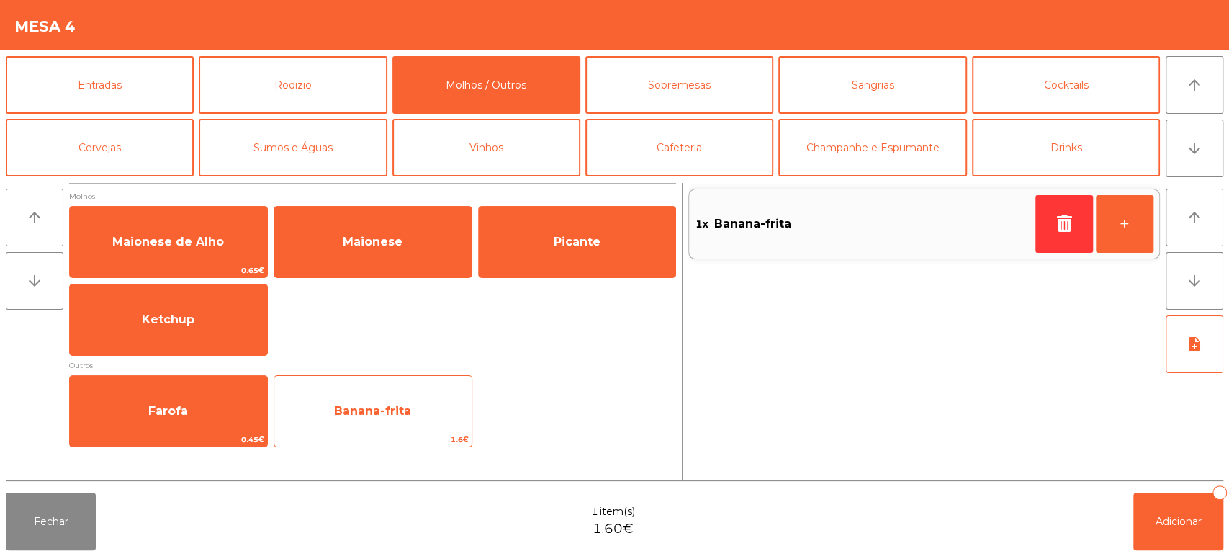
click at [403, 385] on div "Banana-frita 1.6€" at bounding box center [373, 411] width 199 height 72
click at [390, 390] on div "Banana-frita 1.6€" at bounding box center [373, 411] width 199 height 72
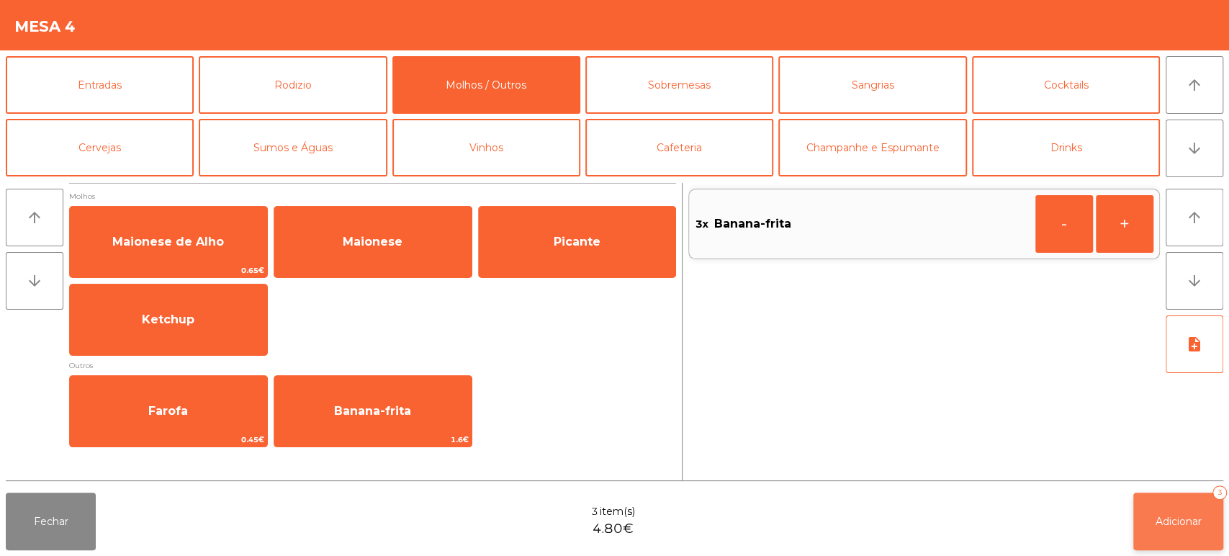
click at [1147, 500] on button "Adicionar 3" at bounding box center [1179, 522] width 90 height 58
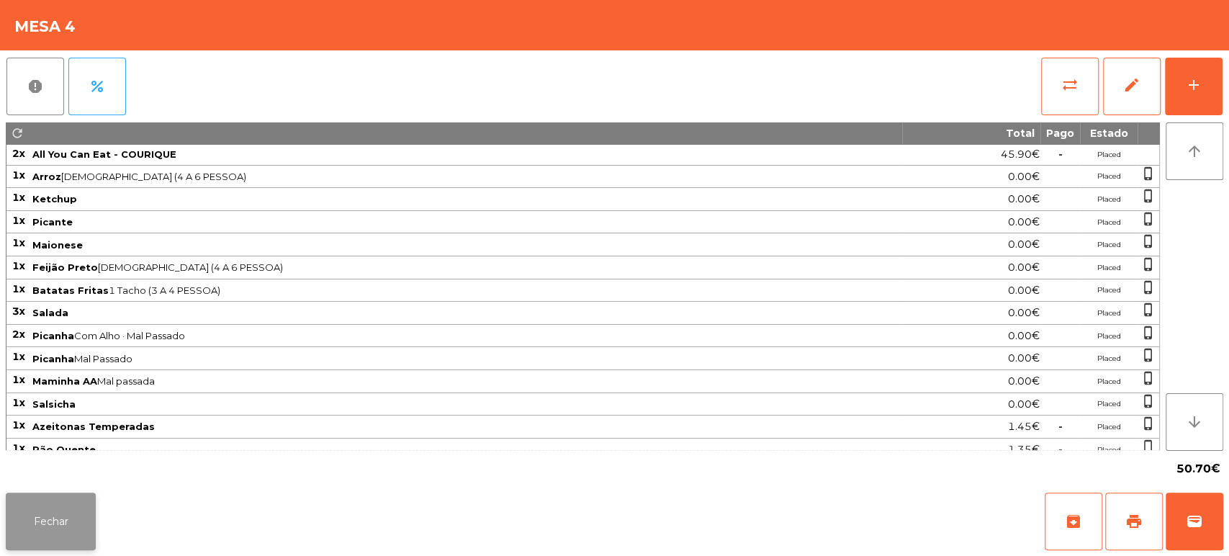
click at [44, 498] on button "Fechar" at bounding box center [51, 522] width 90 height 58
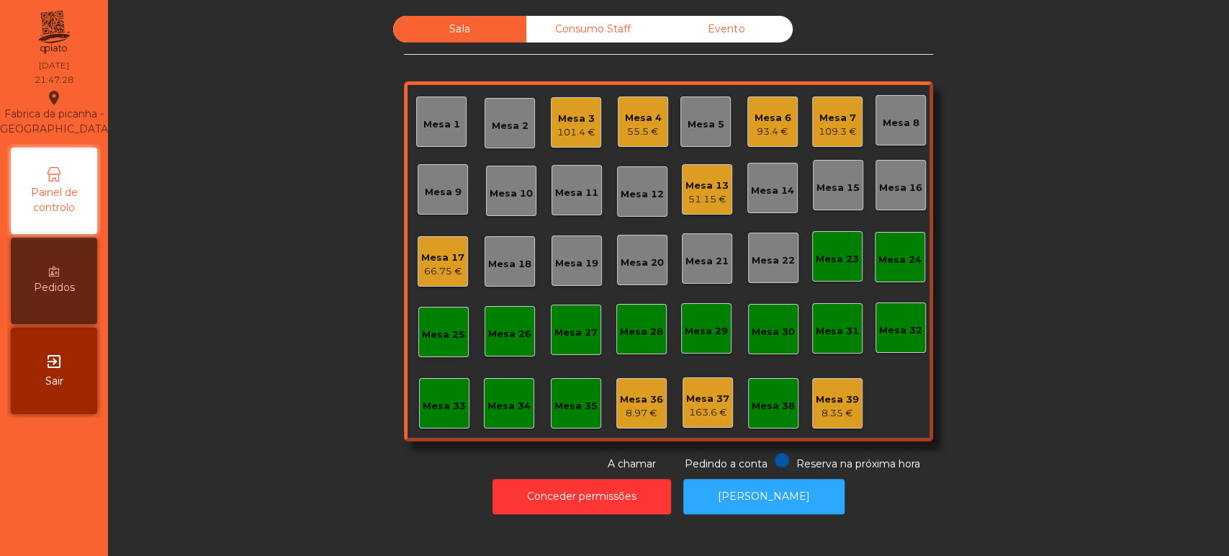
click at [447, 282] on div "Mesa 17 66.75 €" at bounding box center [443, 261] width 50 height 50
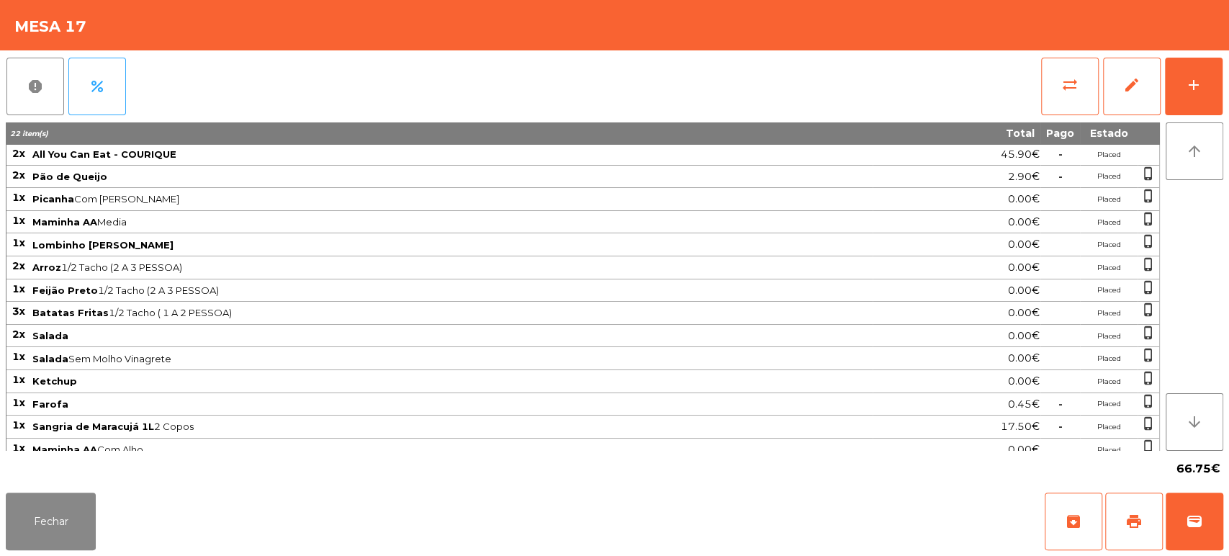
scroll to position [52, 0]
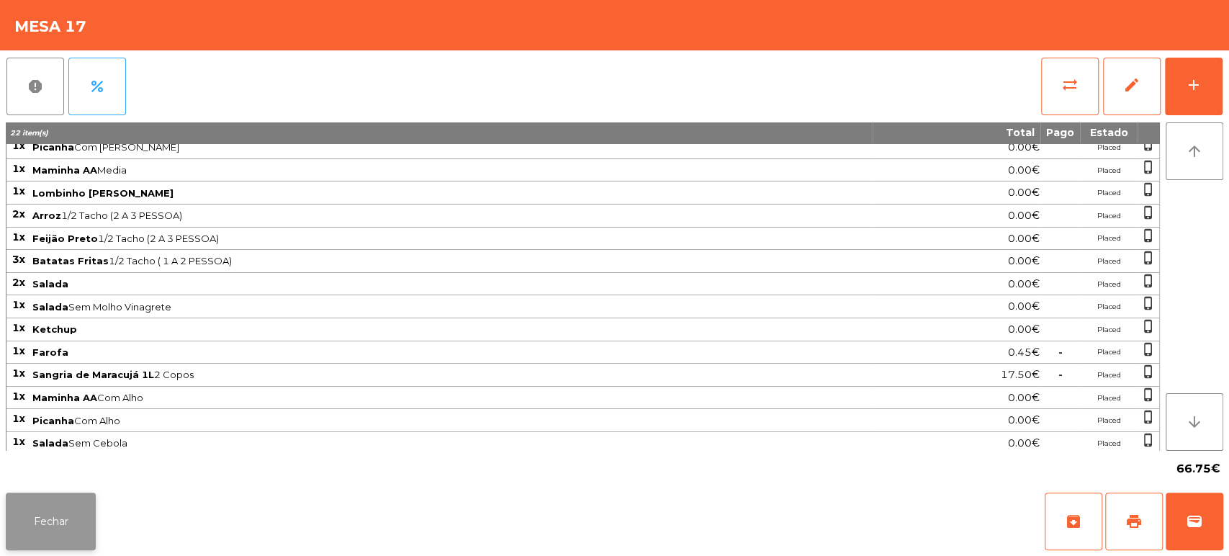
click at [55, 526] on button "Fechar" at bounding box center [51, 522] width 90 height 58
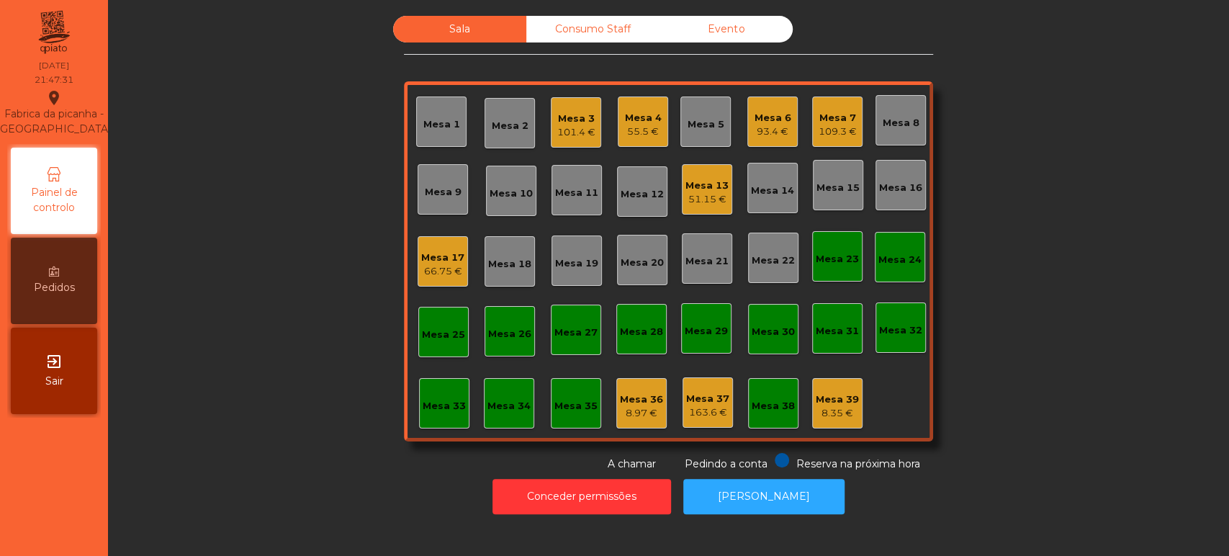
click at [686, 190] on div "Mesa 13" at bounding box center [707, 186] width 43 height 14
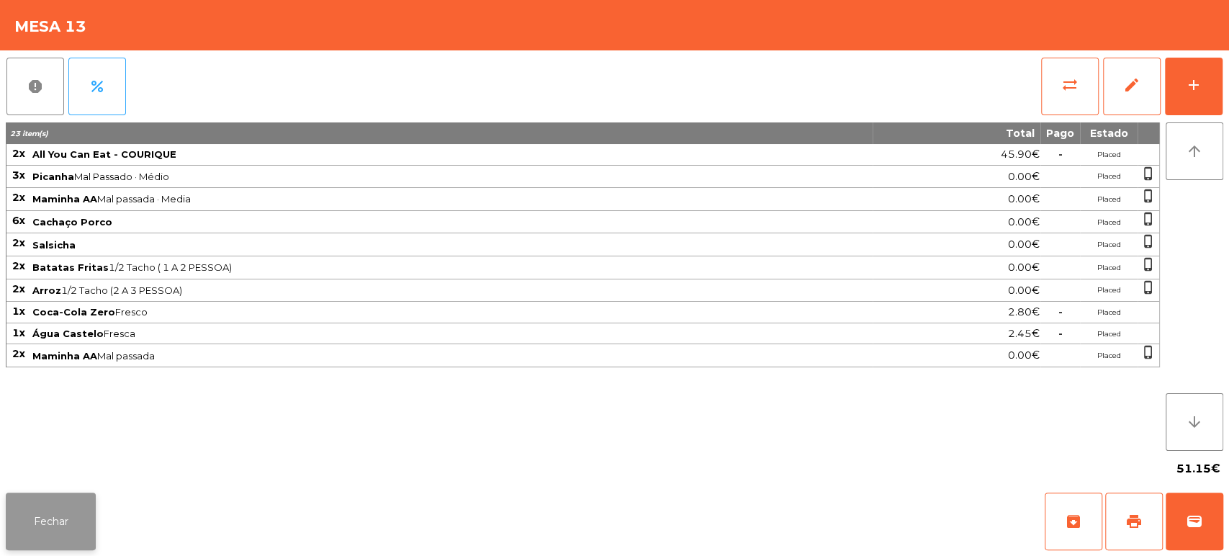
click at [73, 507] on button "Fechar" at bounding box center [51, 522] width 90 height 58
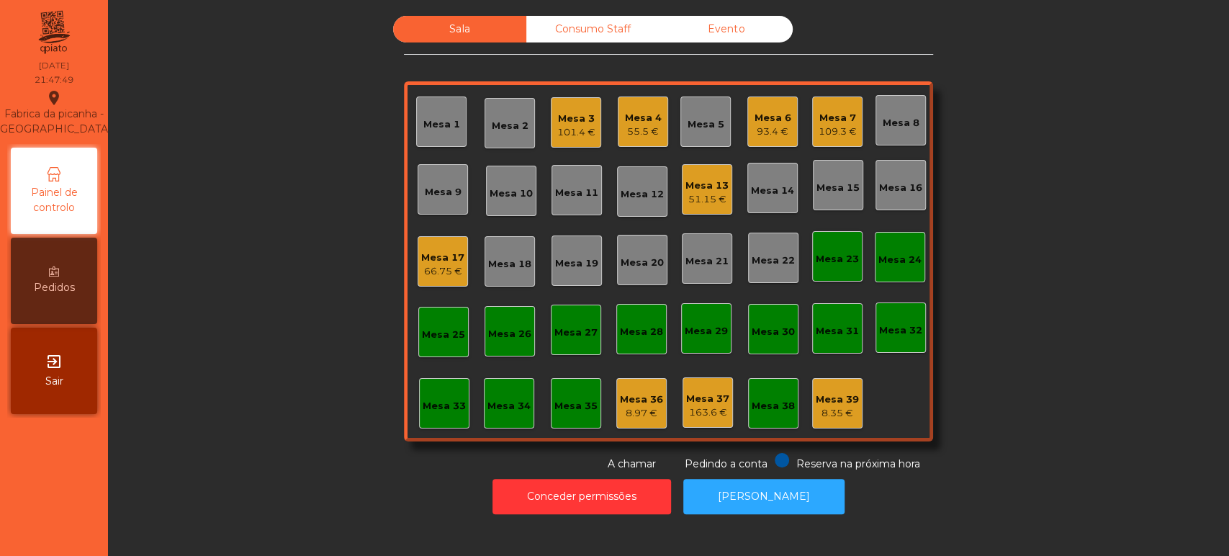
click at [637, 107] on div "Mesa 4 55.5 €" at bounding box center [643, 122] width 37 height 34
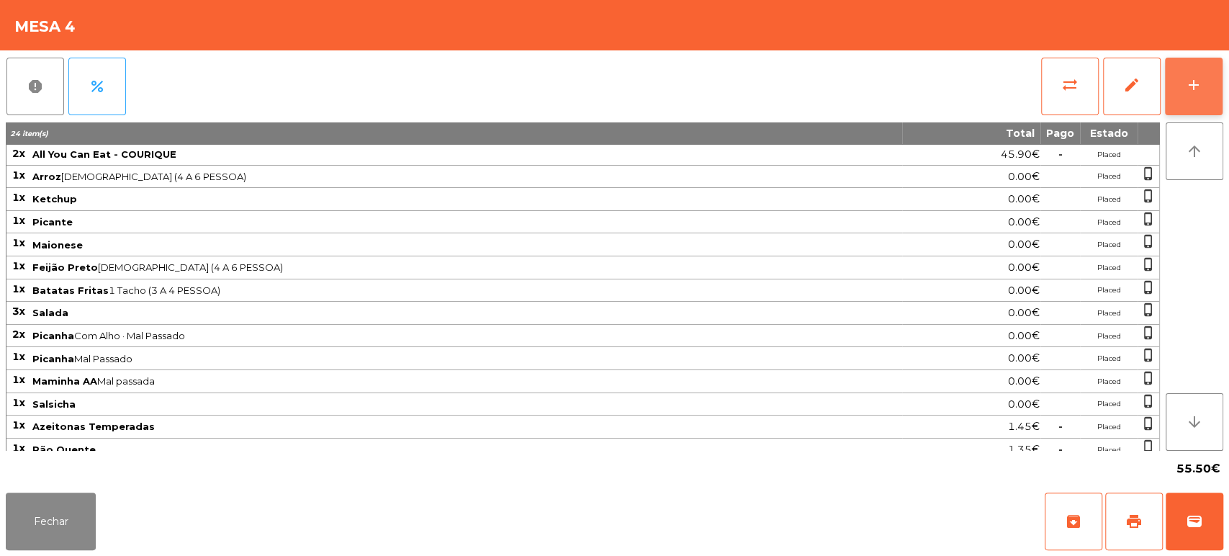
click at [1188, 92] on div "add" at bounding box center [1193, 84] width 17 height 17
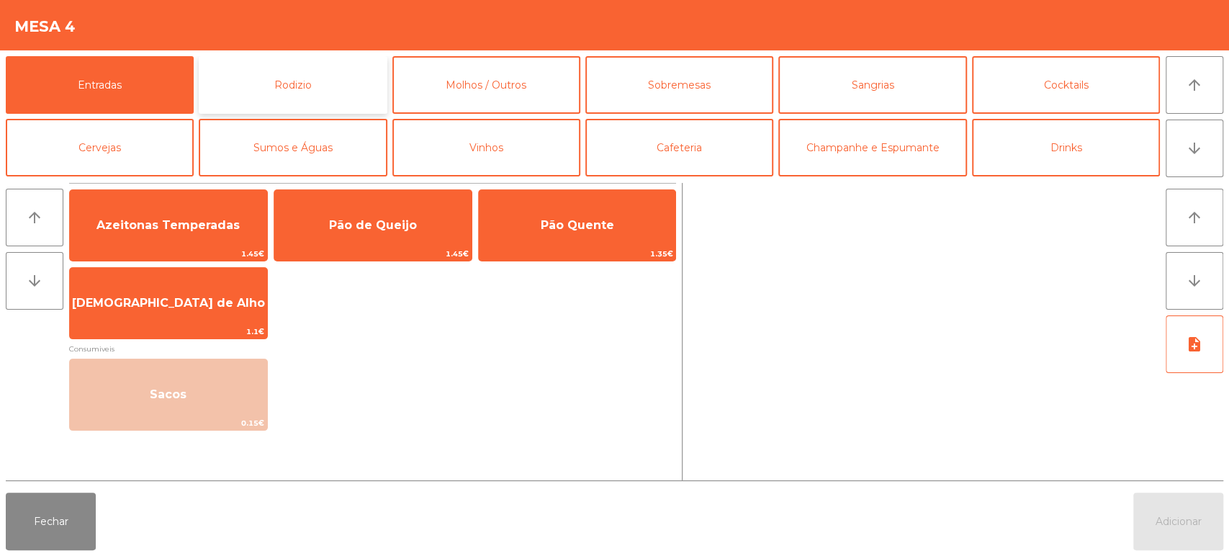
click at [338, 69] on button "Rodizio" at bounding box center [293, 85] width 188 height 58
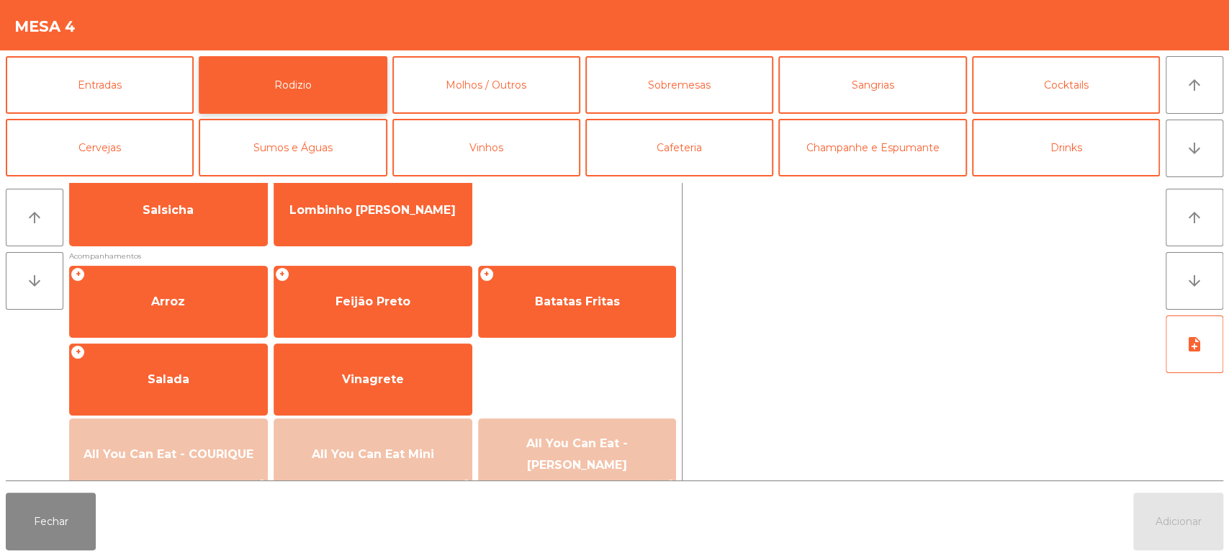
scroll to position [113, 0]
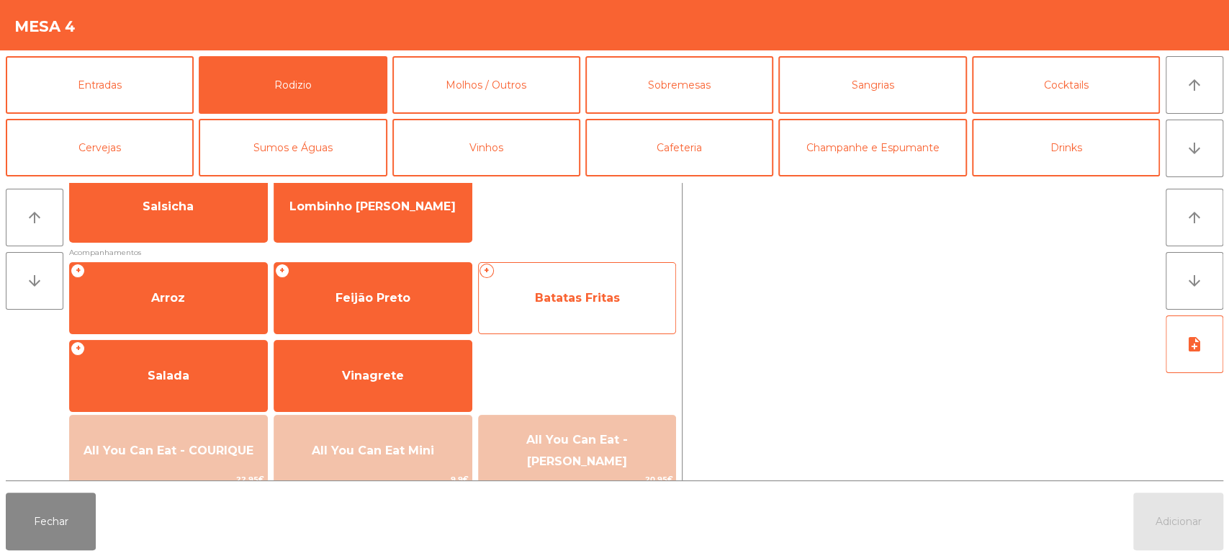
click at [563, 280] on span "Batatas Fritas" at bounding box center [577, 298] width 197 height 39
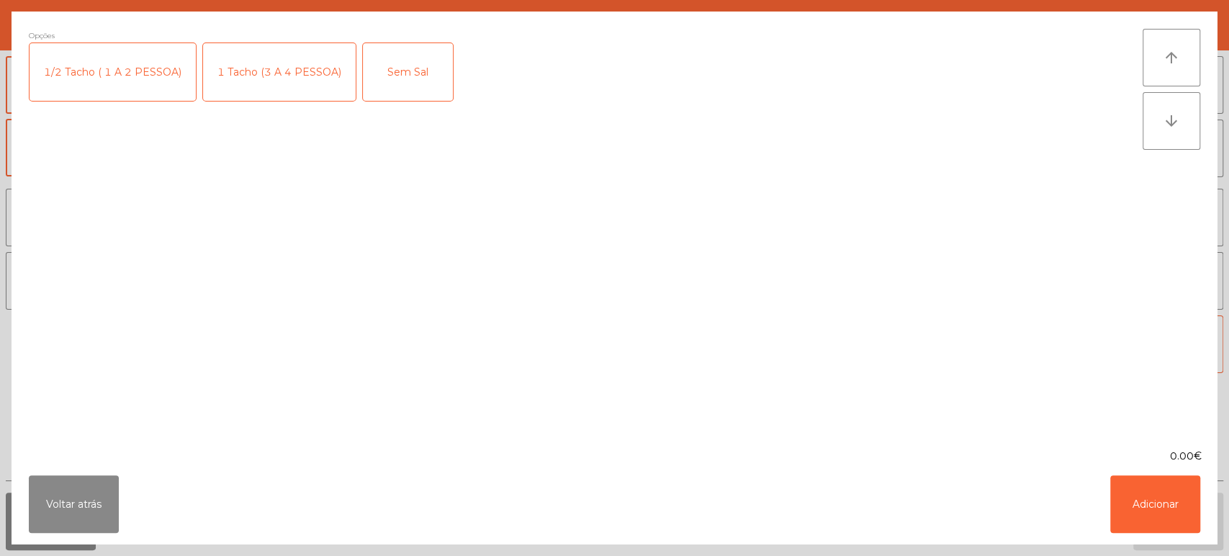
click at [282, 43] on div "1 Tacho (3 A 4 PESSOA)" at bounding box center [279, 72] width 153 height 58
click at [1135, 527] on button "Adicionar" at bounding box center [1156, 504] width 90 height 58
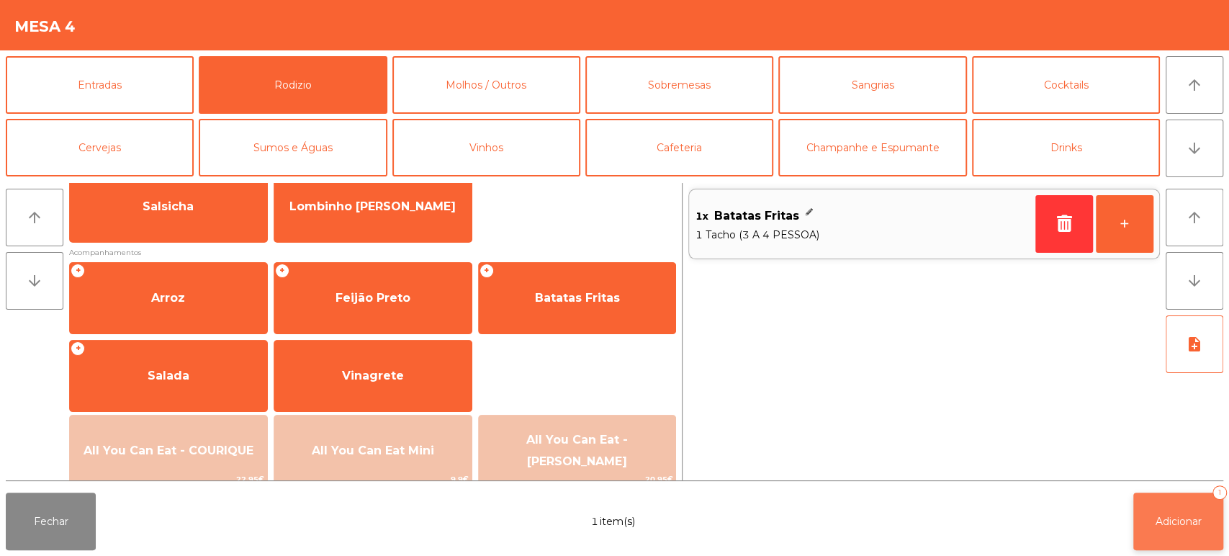
click at [1152, 517] on button "Adicionar 1" at bounding box center [1179, 522] width 90 height 58
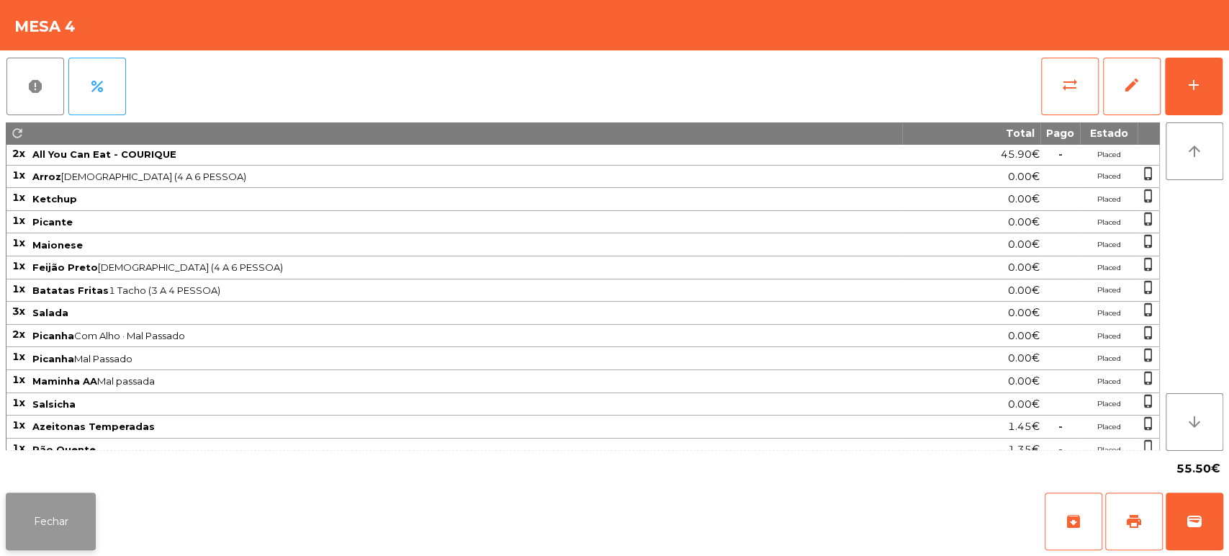
click at [50, 499] on button "Fechar" at bounding box center [51, 522] width 90 height 58
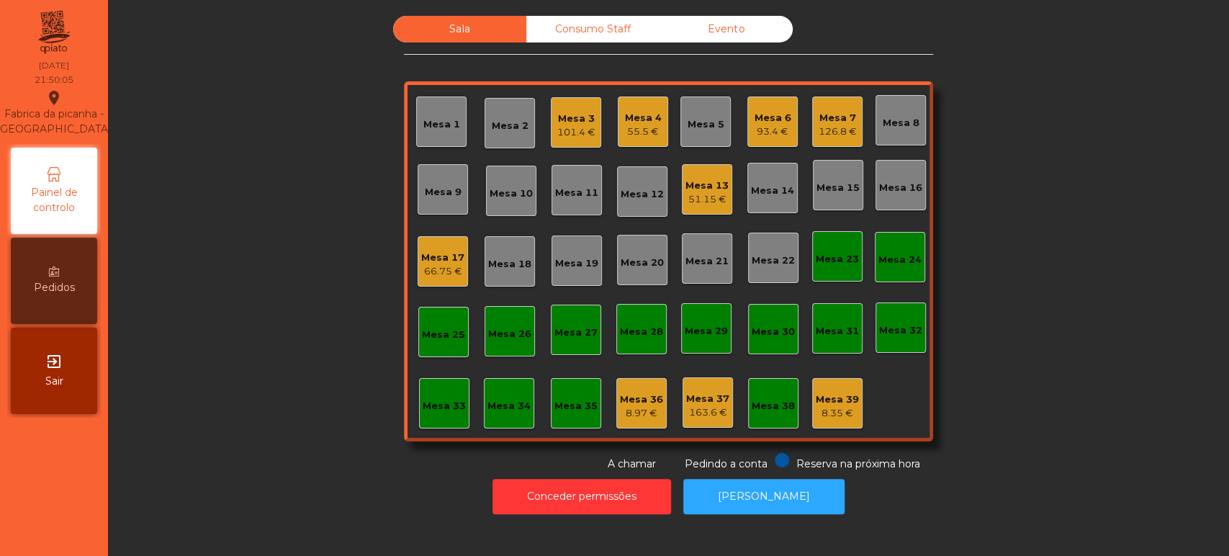
click at [625, 125] on div "55.5 €" at bounding box center [643, 132] width 37 height 14
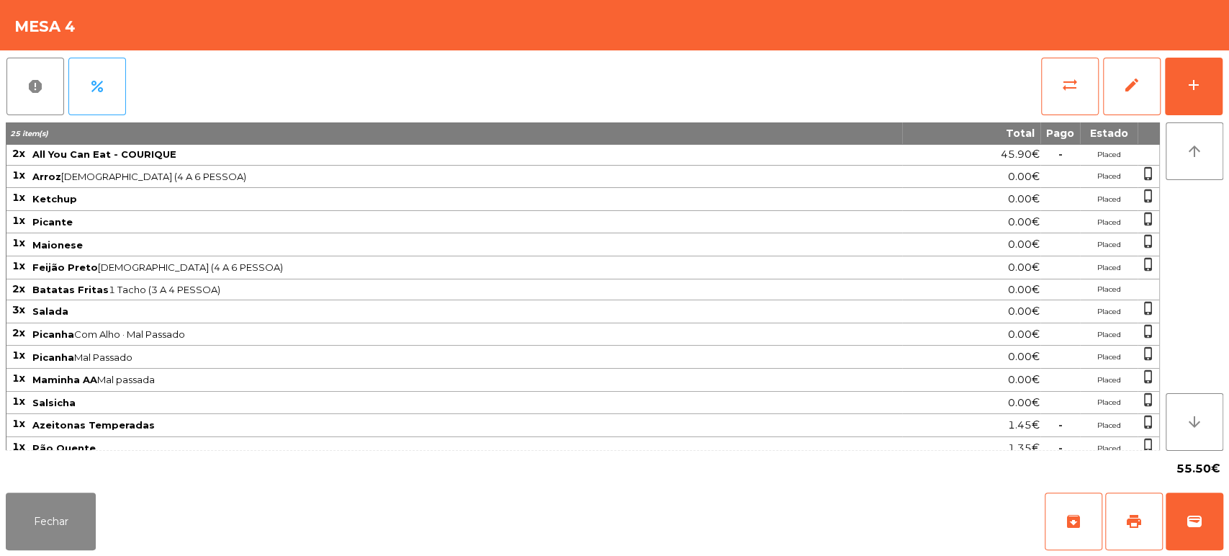
scroll to position [72, 0]
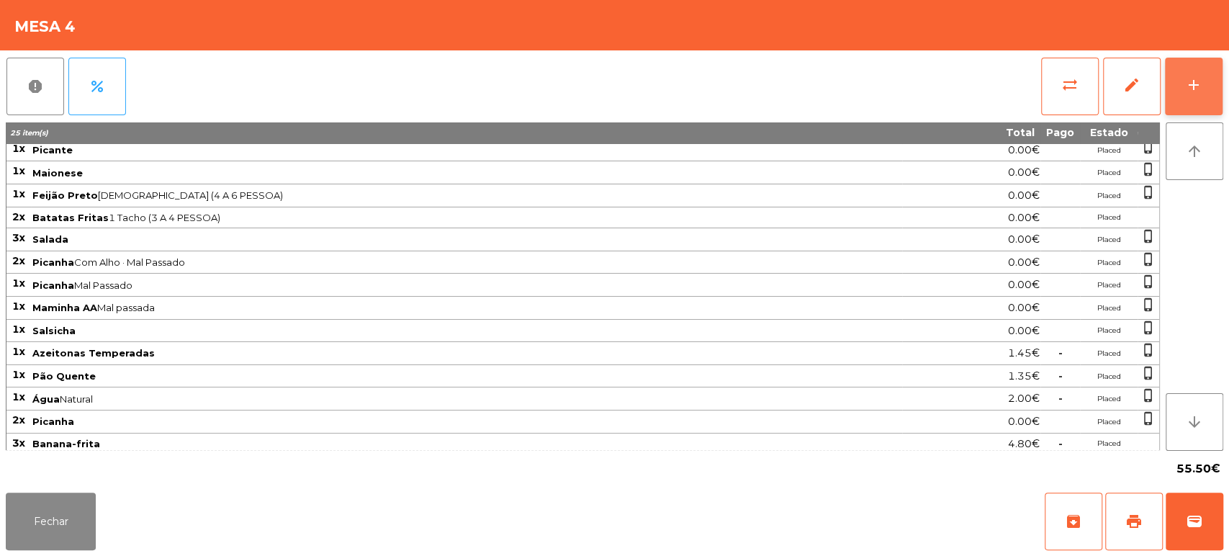
click at [1190, 86] on div "add" at bounding box center [1193, 84] width 17 height 17
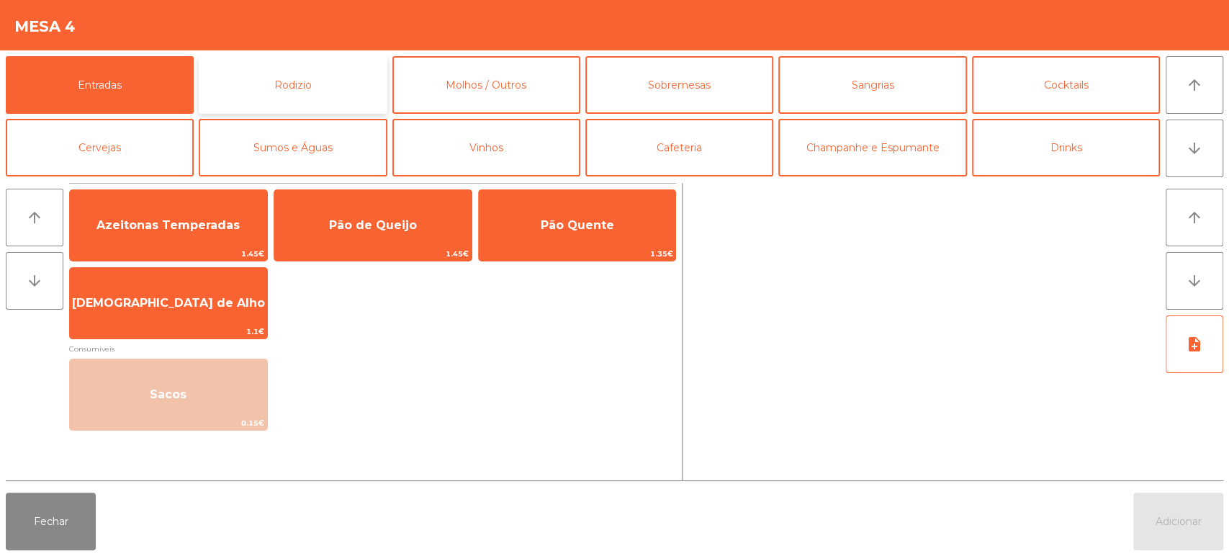
click at [305, 76] on button "Rodizio" at bounding box center [293, 85] width 188 height 58
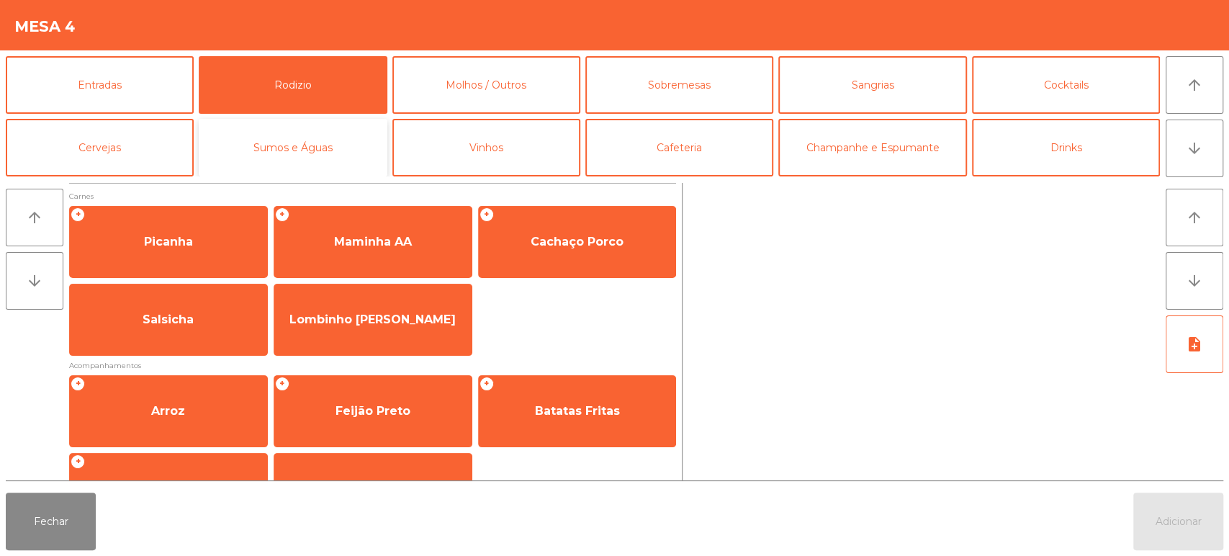
click at [260, 143] on button "Sumos e Águas" at bounding box center [293, 148] width 188 height 58
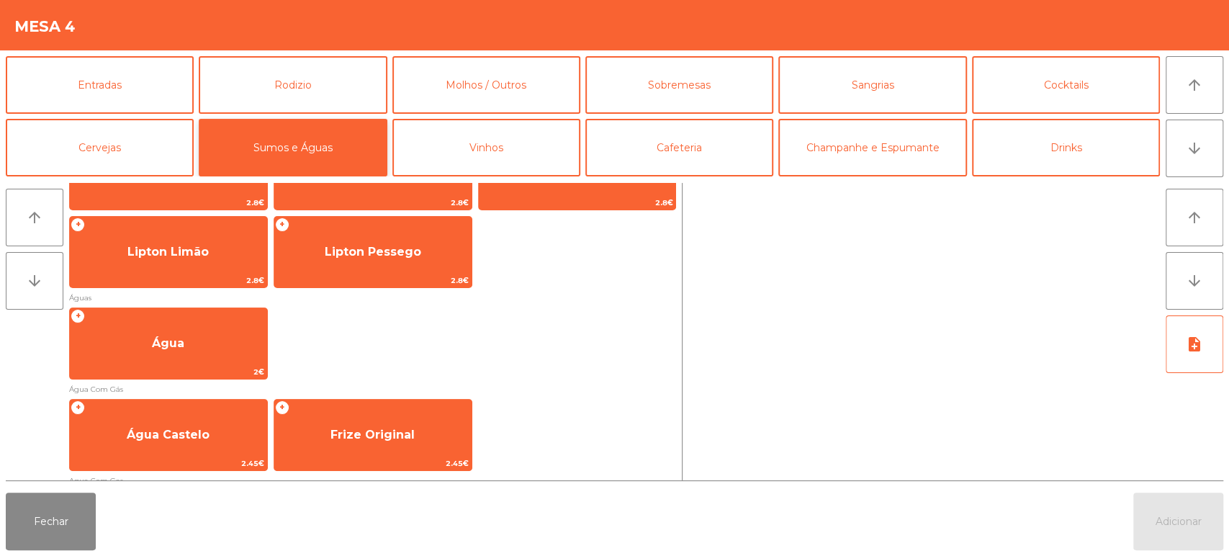
scroll to position [375, 0]
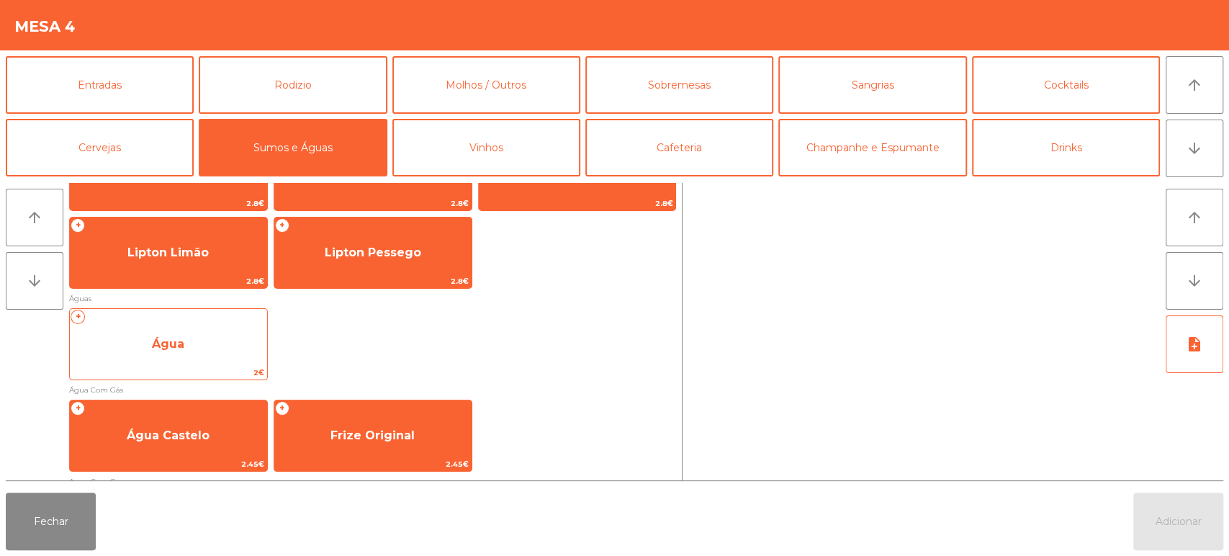
click at [184, 334] on span "Água" at bounding box center [168, 344] width 197 height 39
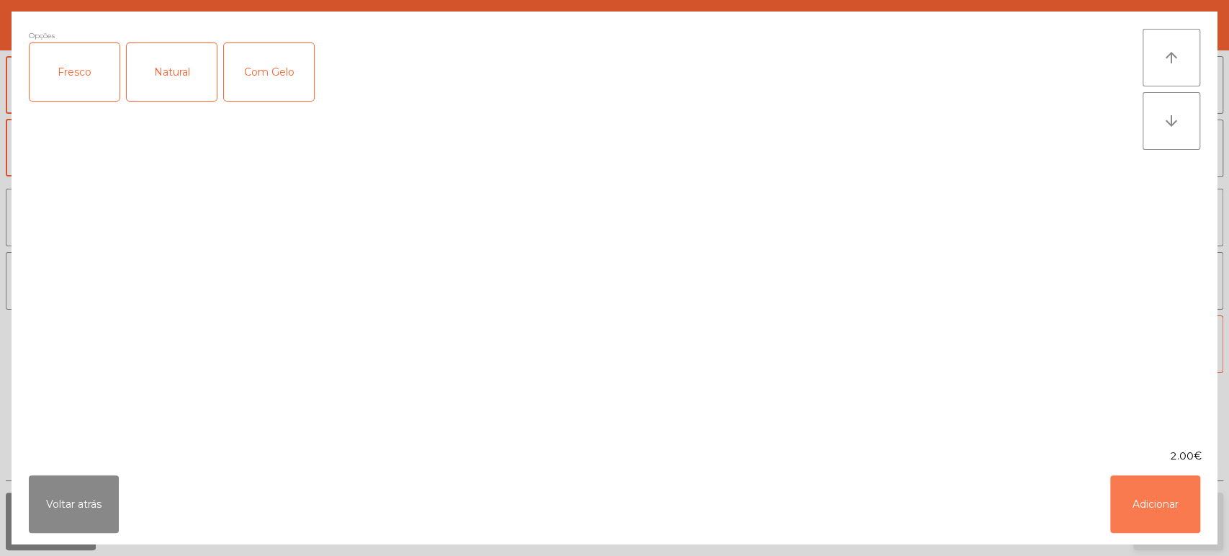
click at [1192, 503] on button "Adicionar" at bounding box center [1156, 504] width 90 height 58
click at [1177, 517] on span "Adicionar" at bounding box center [1179, 521] width 46 height 13
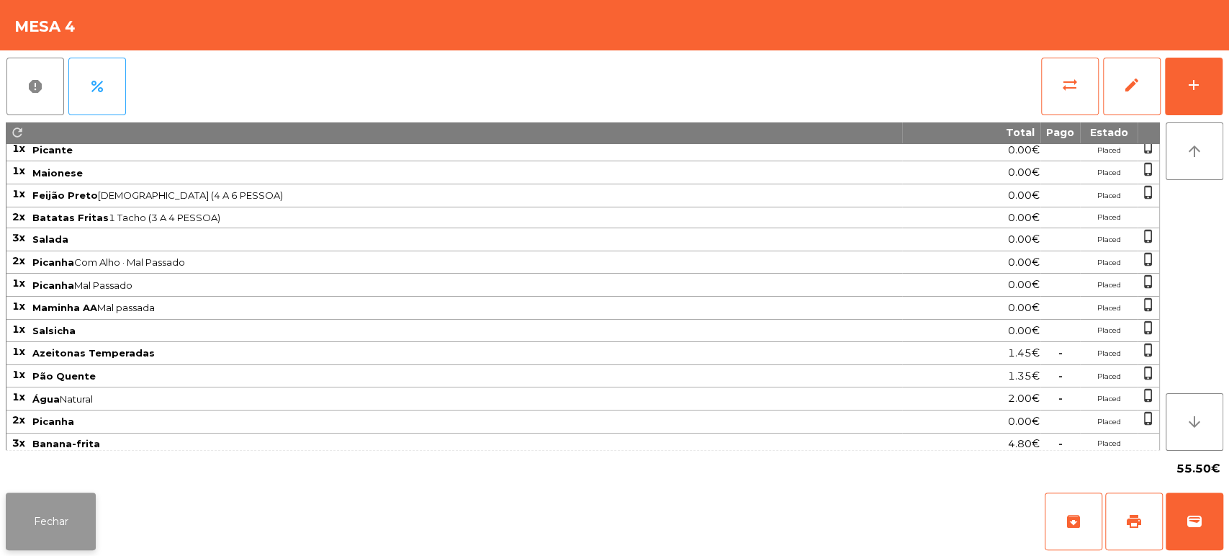
click at [62, 501] on button "Fechar" at bounding box center [51, 522] width 90 height 58
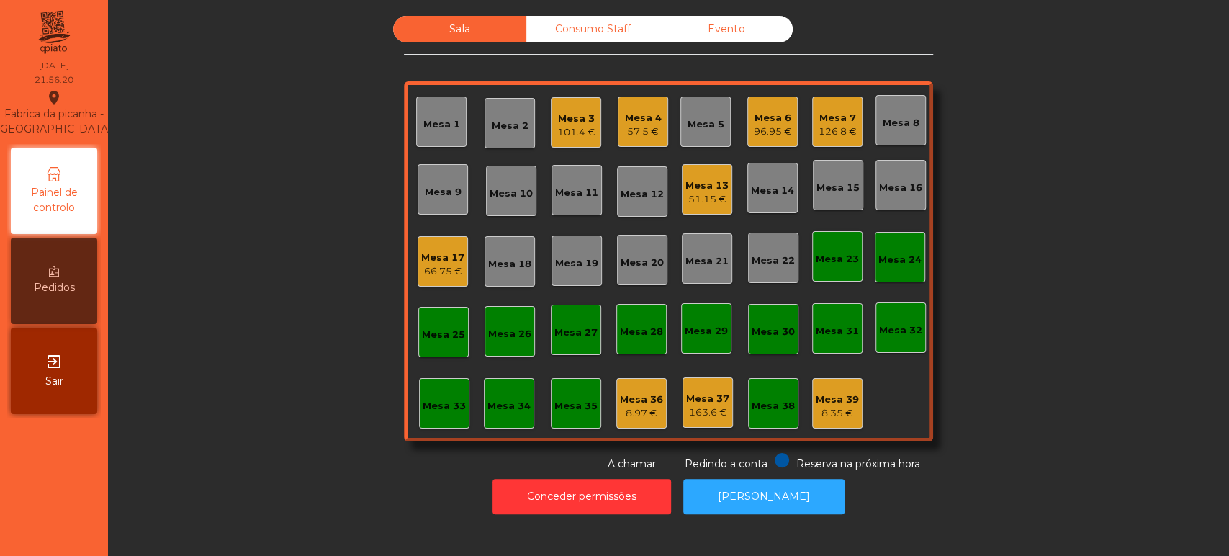
click at [847, 396] on div "Mesa 39" at bounding box center [837, 399] width 43 height 14
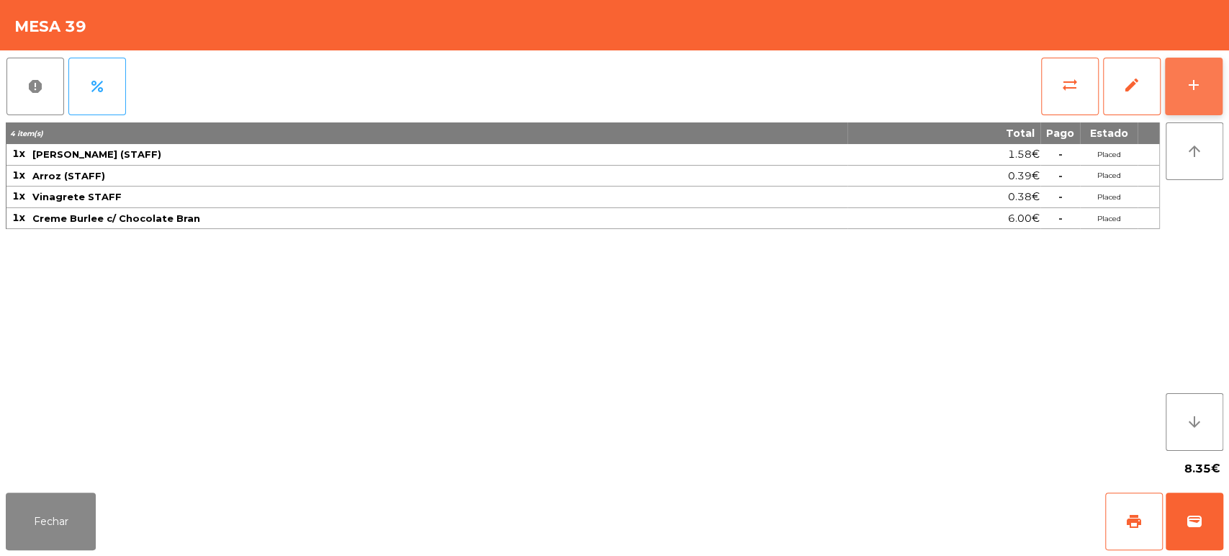
click at [1208, 68] on button "add" at bounding box center [1194, 87] width 58 height 58
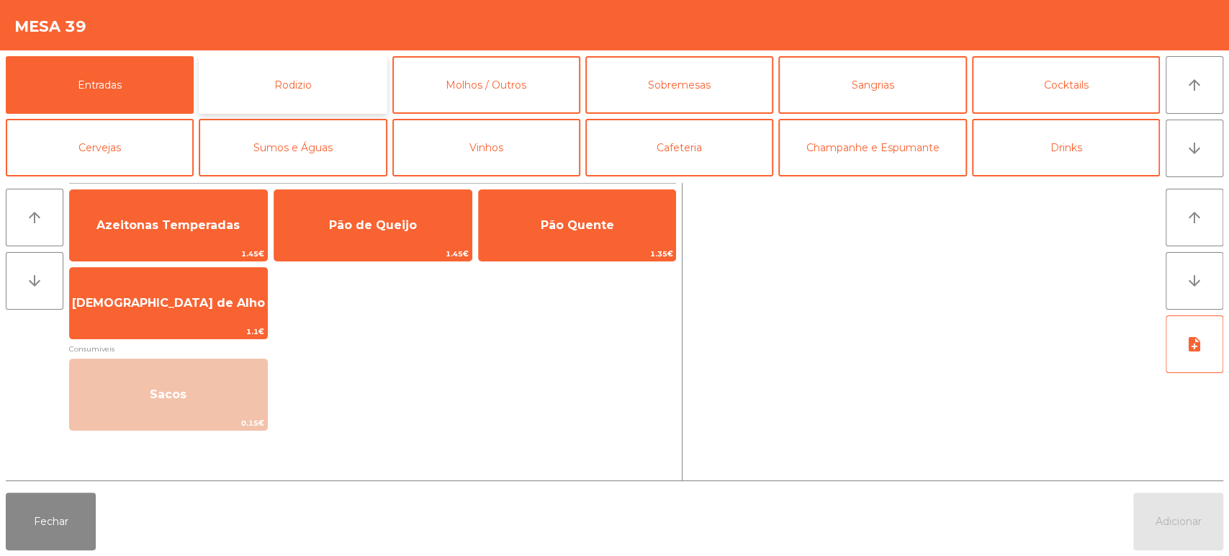
click at [335, 67] on button "Rodizio" at bounding box center [293, 85] width 188 height 58
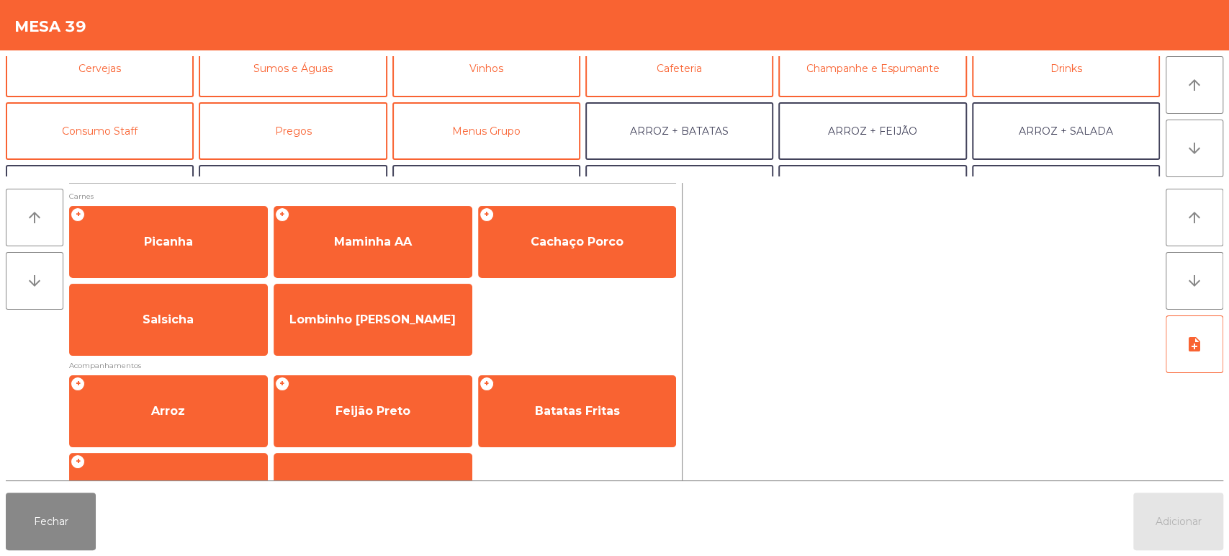
scroll to position [82, 0]
click at [171, 92] on button "Cervejas" at bounding box center [100, 66] width 188 height 58
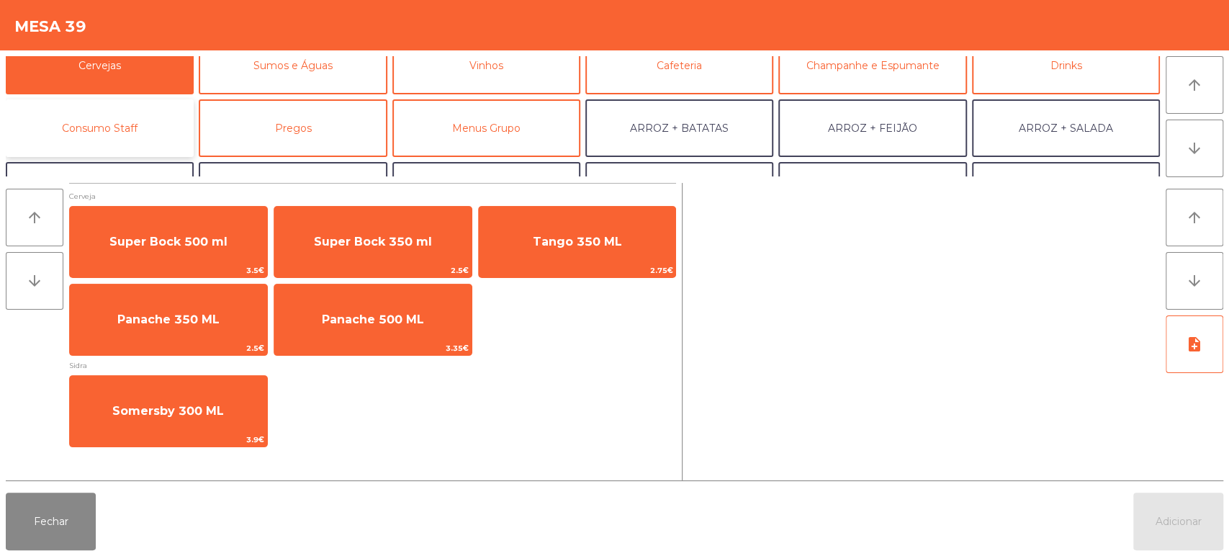
click at [152, 132] on button "Consumo Staff" at bounding box center [100, 128] width 188 height 58
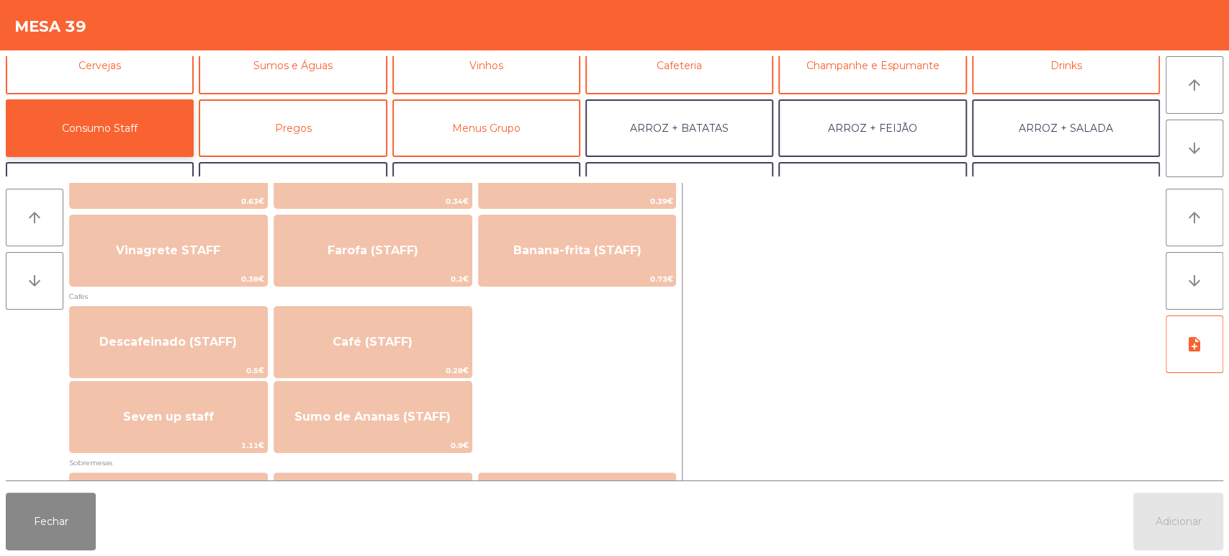
scroll to position [768, 0]
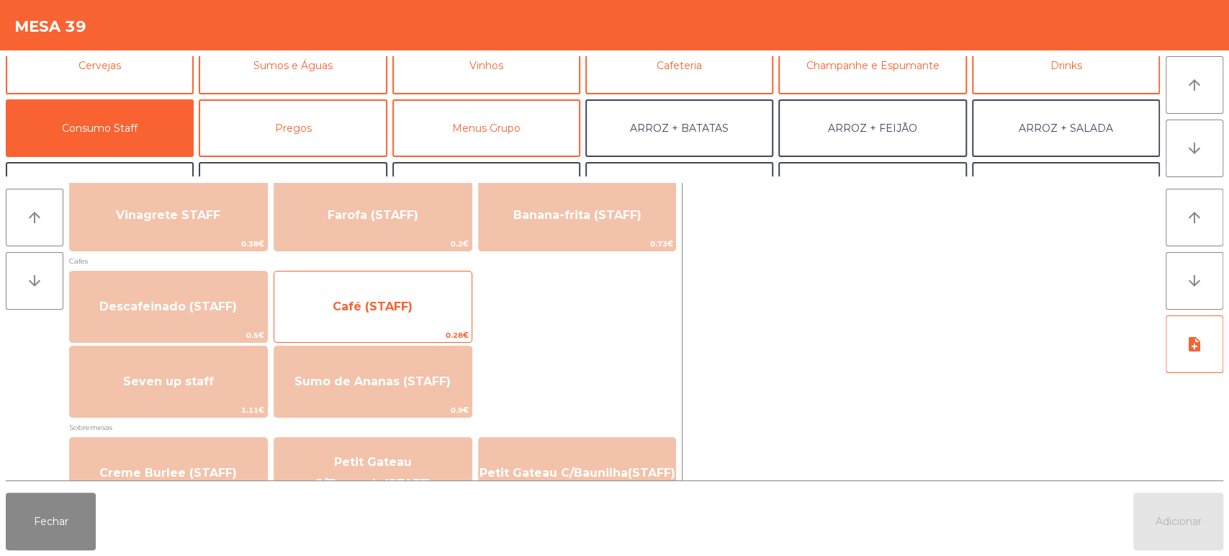
click at [403, 315] on span "Café (STAFF)" at bounding box center [372, 306] width 197 height 39
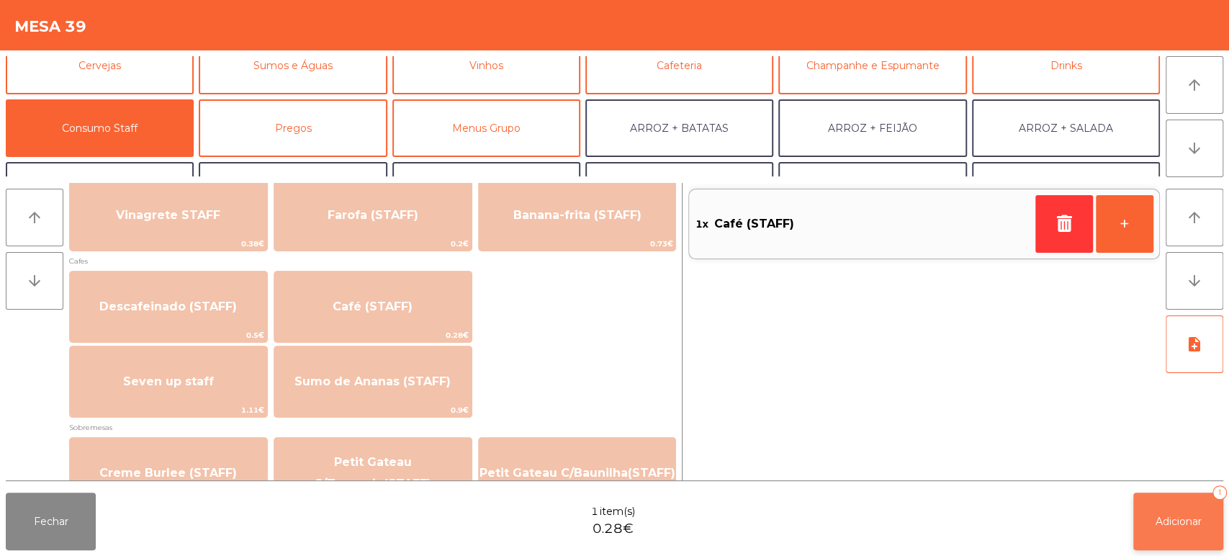
click at [1170, 517] on span "Adicionar" at bounding box center [1179, 521] width 46 height 13
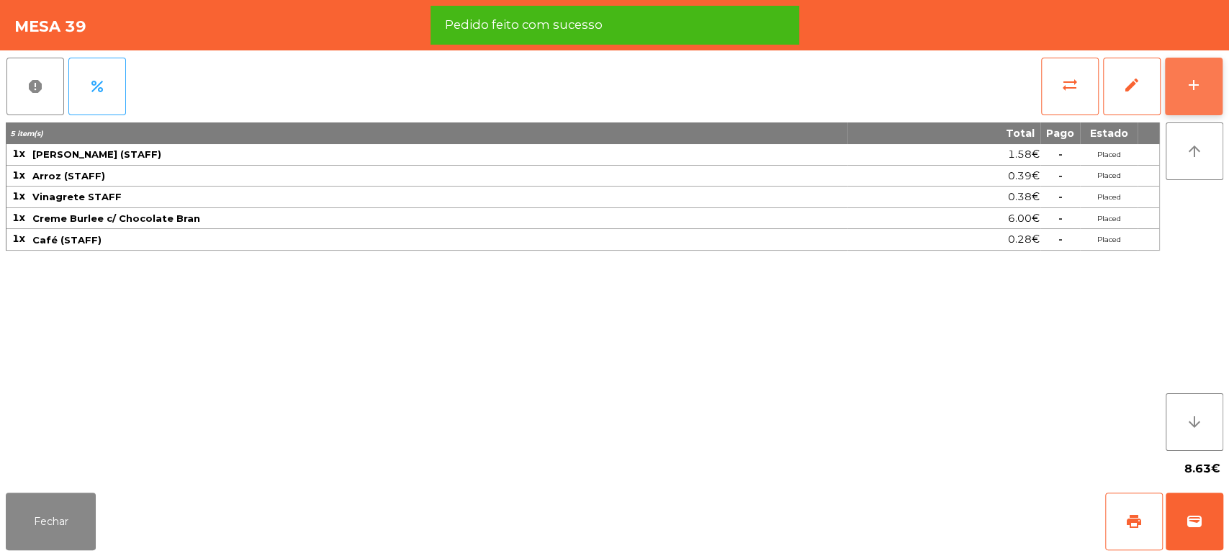
click at [1196, 76] on div "add" at bounding box center [1193, 84] width 17 height 17
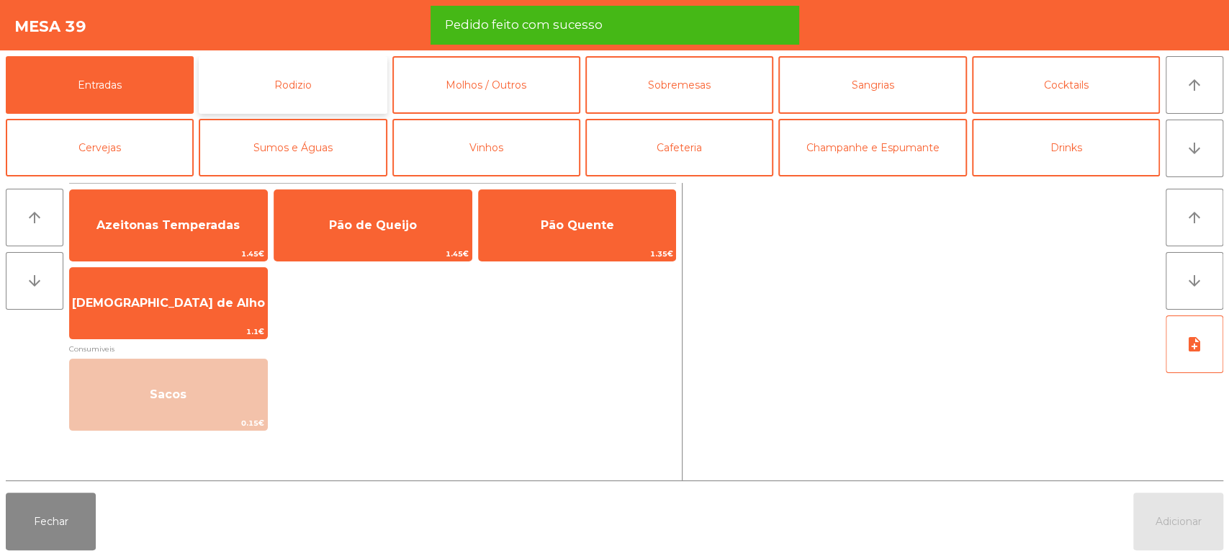
click at [300, 66] on button "Rodizio" at bounding box center [293, 85] width 188 height 58
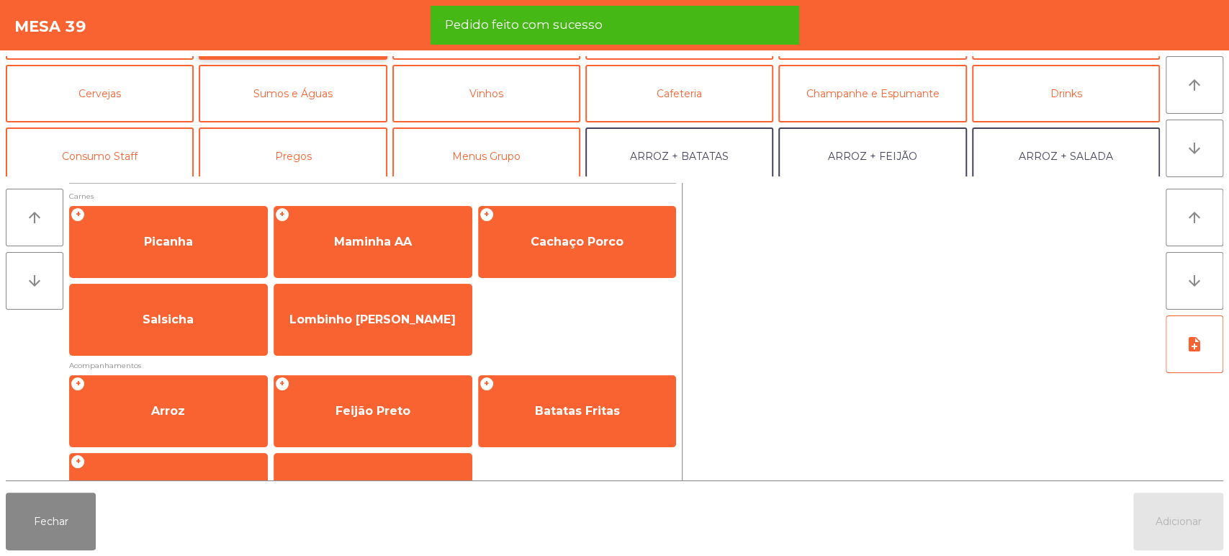
scroll to position [57, 0]
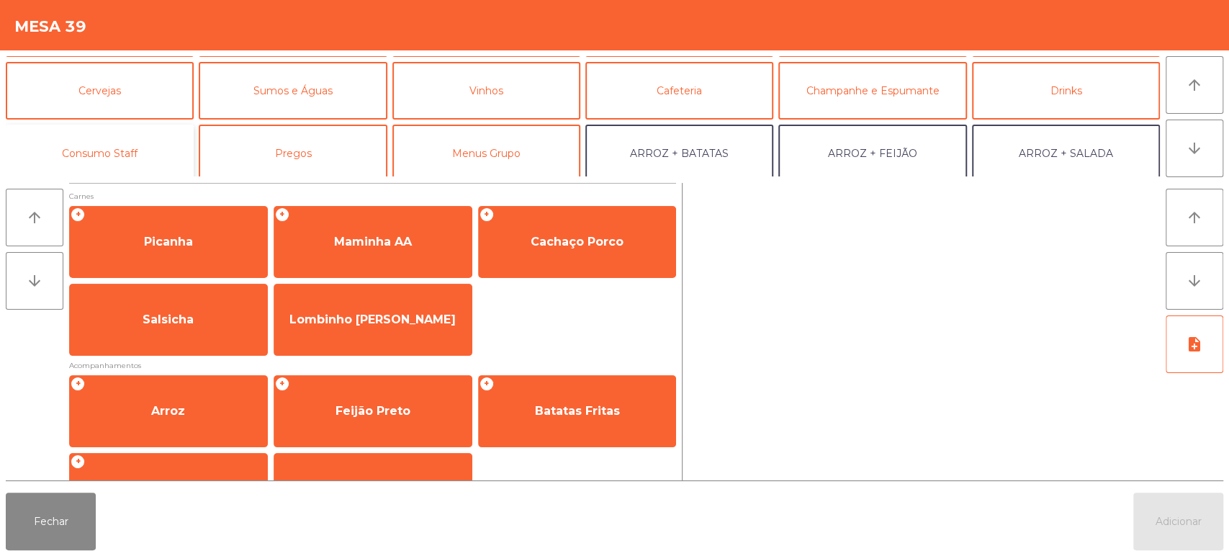
click at [131, 151] on button "Consumo Staff" at bounding box center [100, 154] width 188 height 58
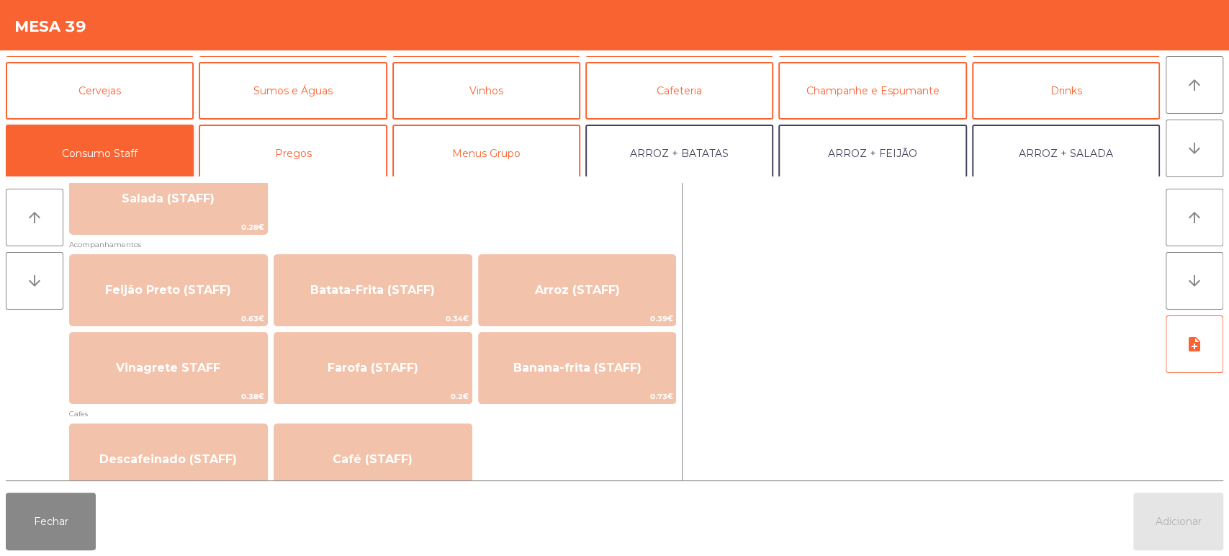
scroll to position [616, 0]
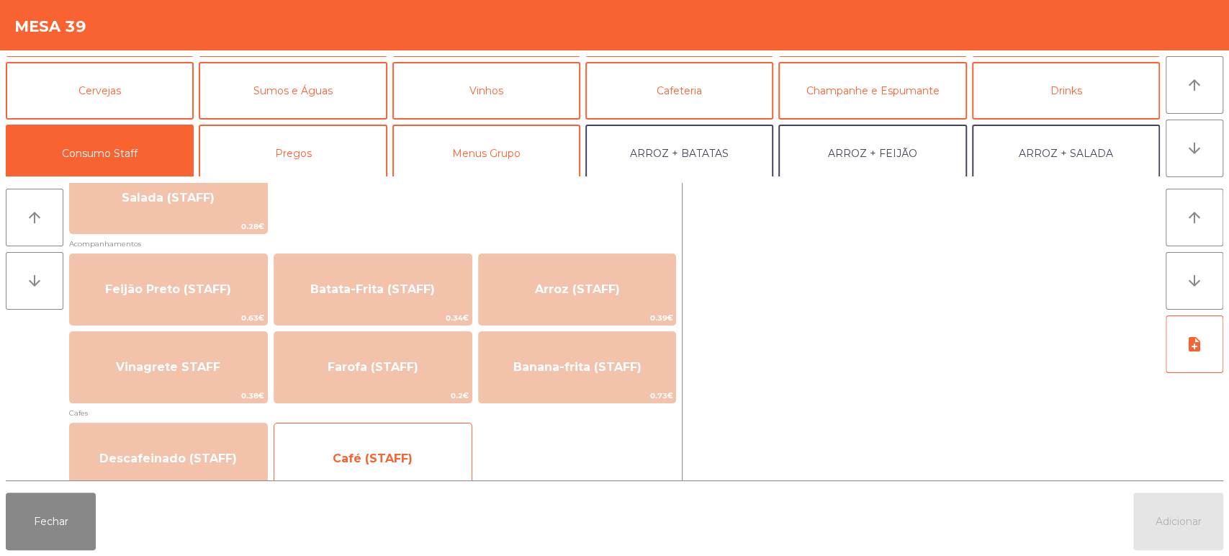
click at [411, 459] on span "Café (STAFF)" at bounding box center [372, 458] width 197 height 39
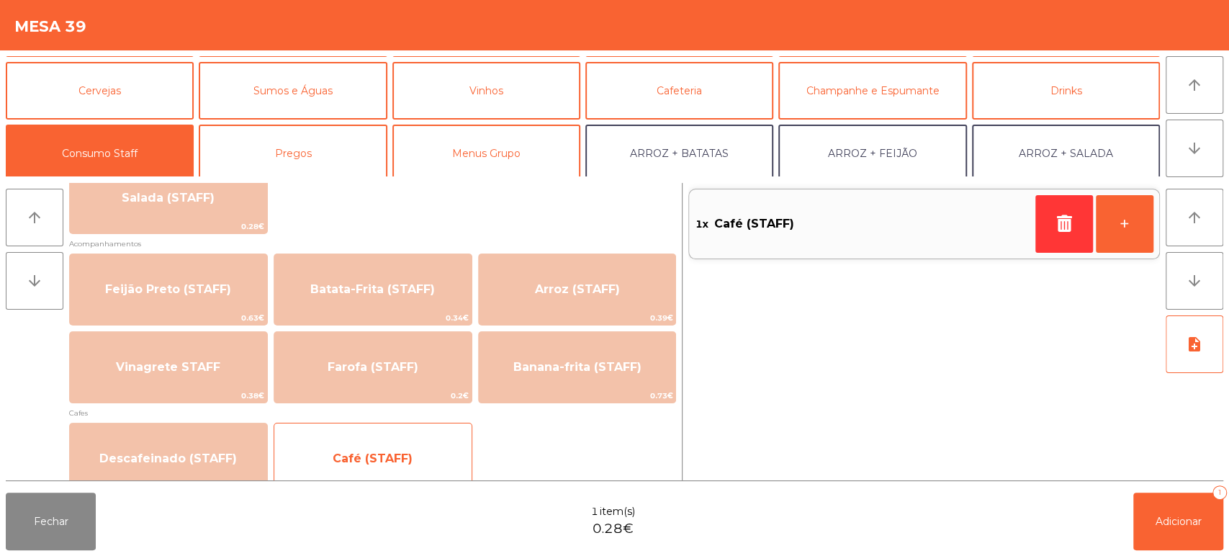
click at [422, 439] on span "Café (STAFF)" at bounding box center [372, 458] width 197 height 39
click at [413, 450] on span "Café (STAFF)" at bounding box center [372, 458] width 197 height 39
click at [412, 452] on span "Café (STAFF)" at bounding box center [372, 458] width 197 height 39
click at [410, 460] on span "Café (STAFF)" at bounding box center [372, 458] width 197 height 39
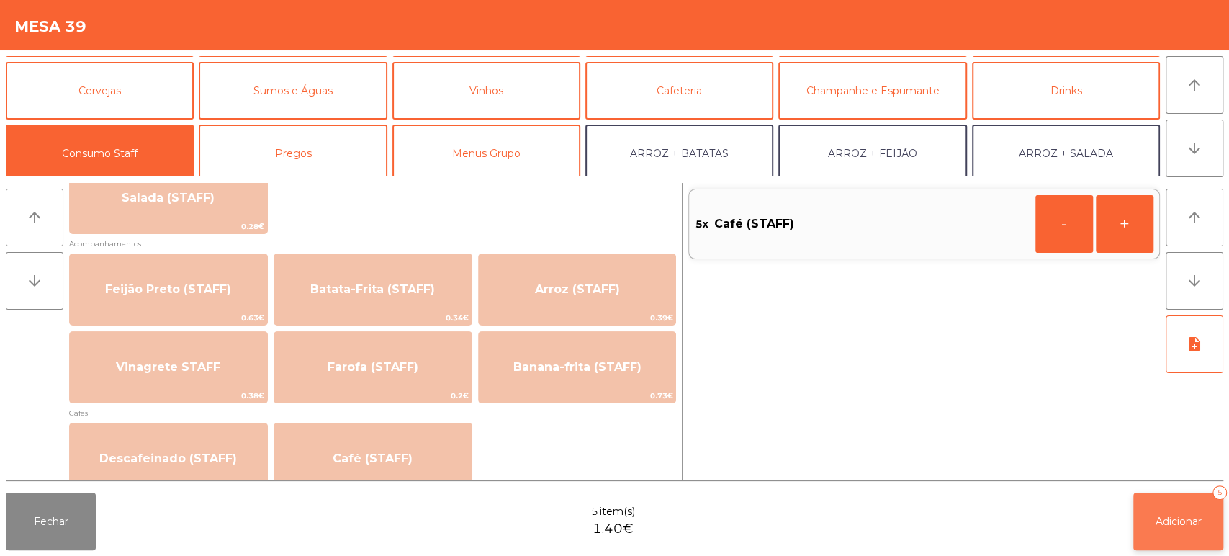
click at [1198, 528] on button "Adicionar 5" at bounding box center [1179, 522] width 90 height 58
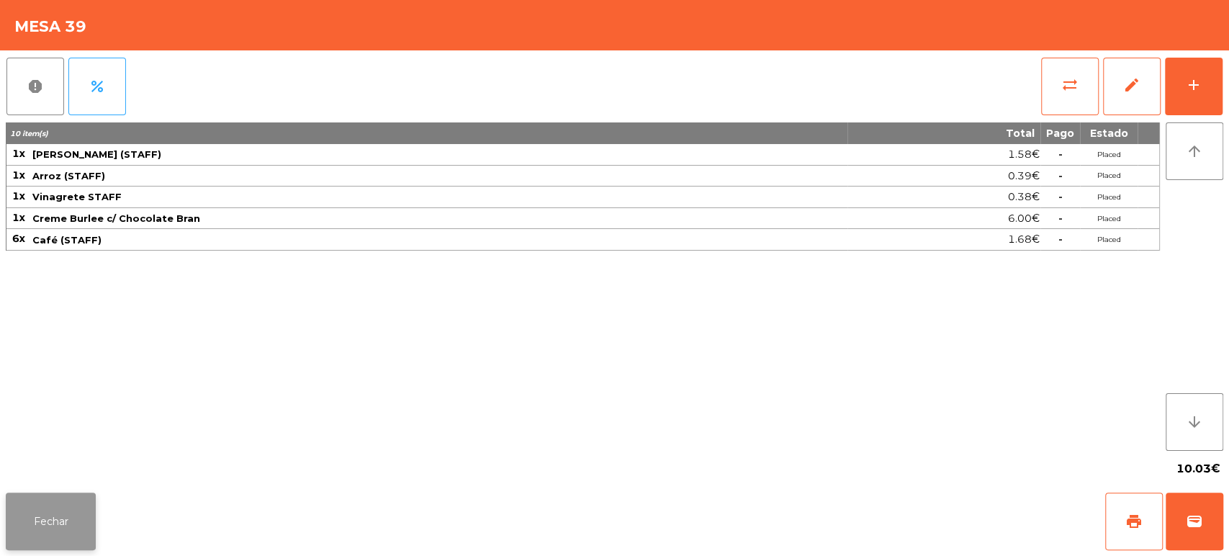
click at [20, 547] on button "Fechar" at bounding box center [51, 522] width 90 height 58
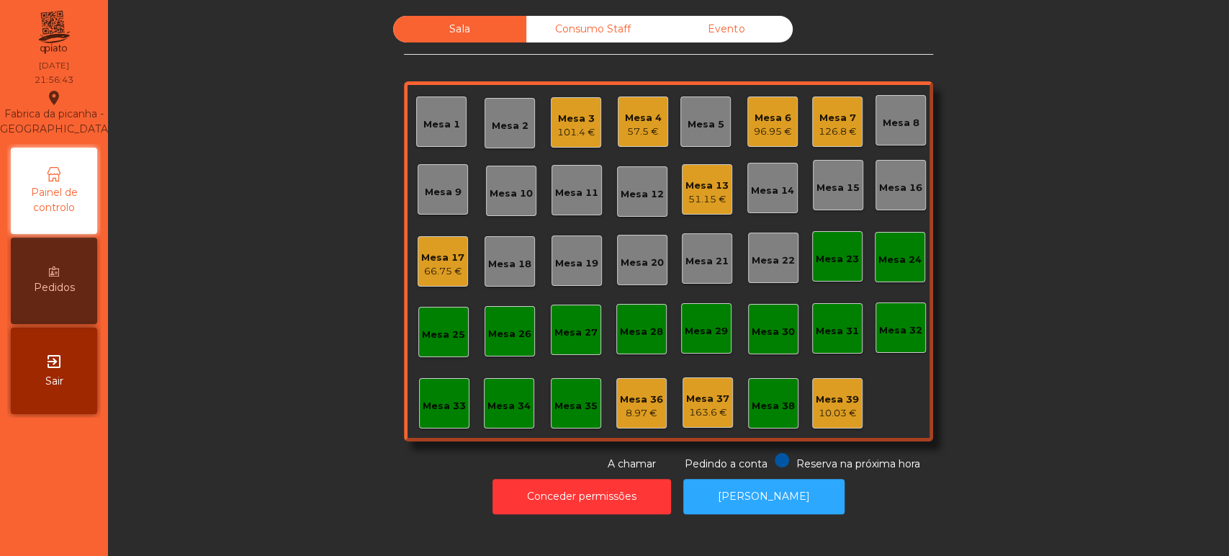
click at [338, 335] on div "Sala Consumo Staff Evento Mesa 1 Mesa 2 Mesa 3 101.4 € Mesa 4 57.5 € Mesa 5 Mes…" at bounding box center [668, 244] width 1082 height 456
click at [588, 41] on div "Consumo Staff" at bounding box center [592, 29] width 133 height 27
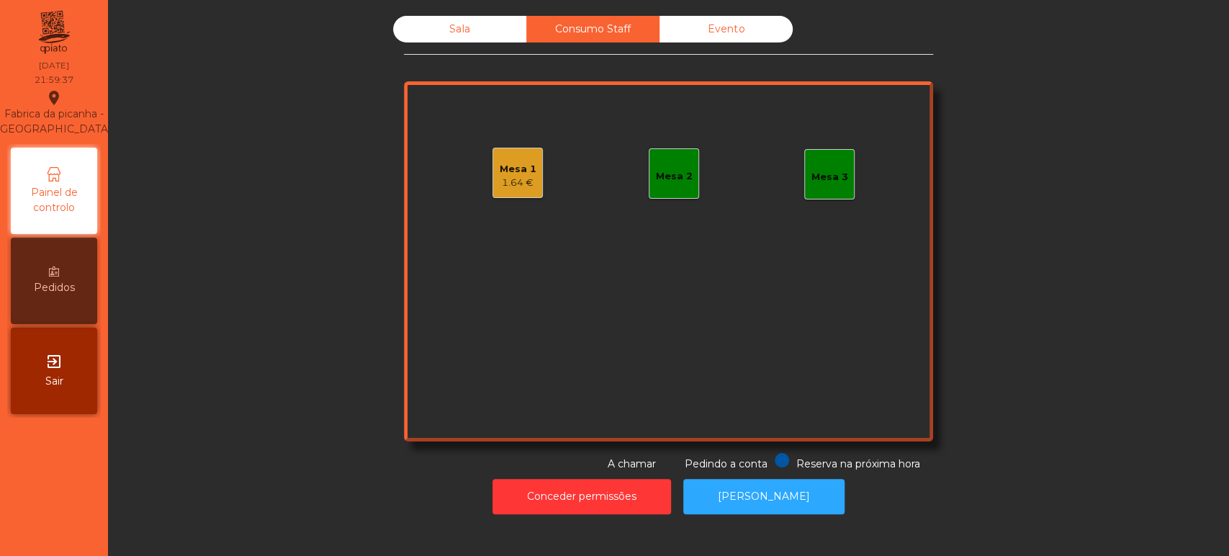
click at [507, 157] on div "Mesa 1 1.64 €" at bounding box center [518, 173] width 37 height 34
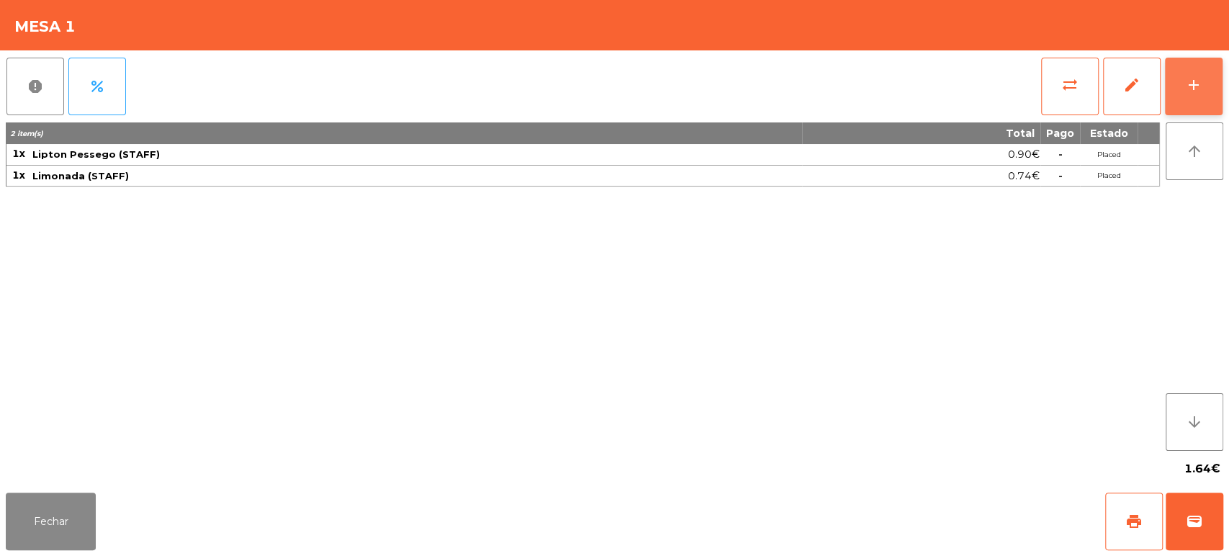
click at [1183, 91] on button "add" at bounding box center [1194, 87] width 58 height 58
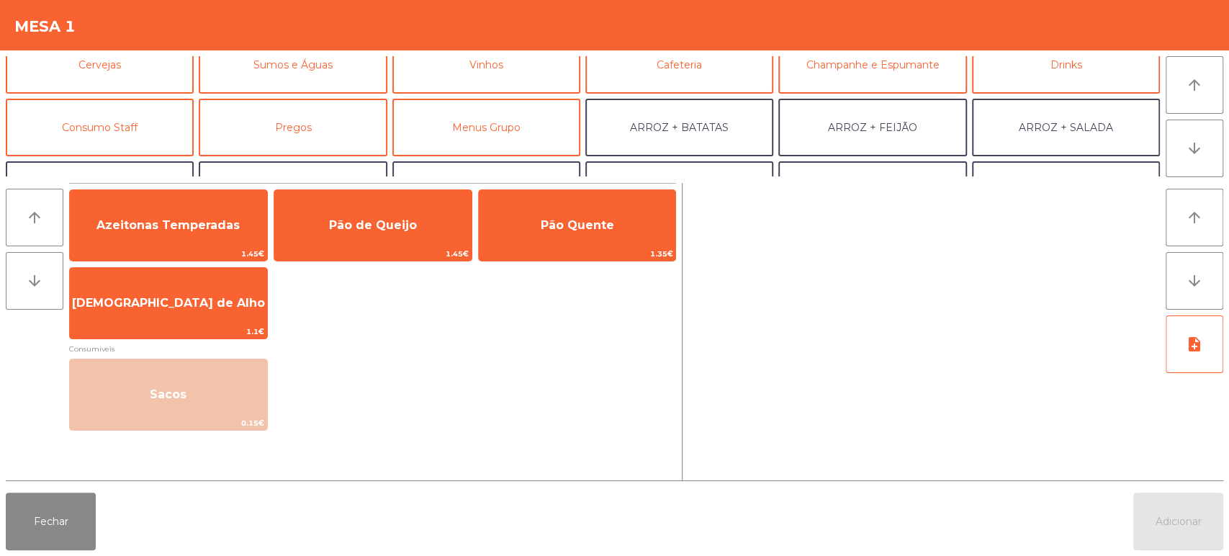
scroll to position [84, 0]
click at [142, 133] on button "Consumo Staff" at bounding box center [100, 127] width 188 height 58
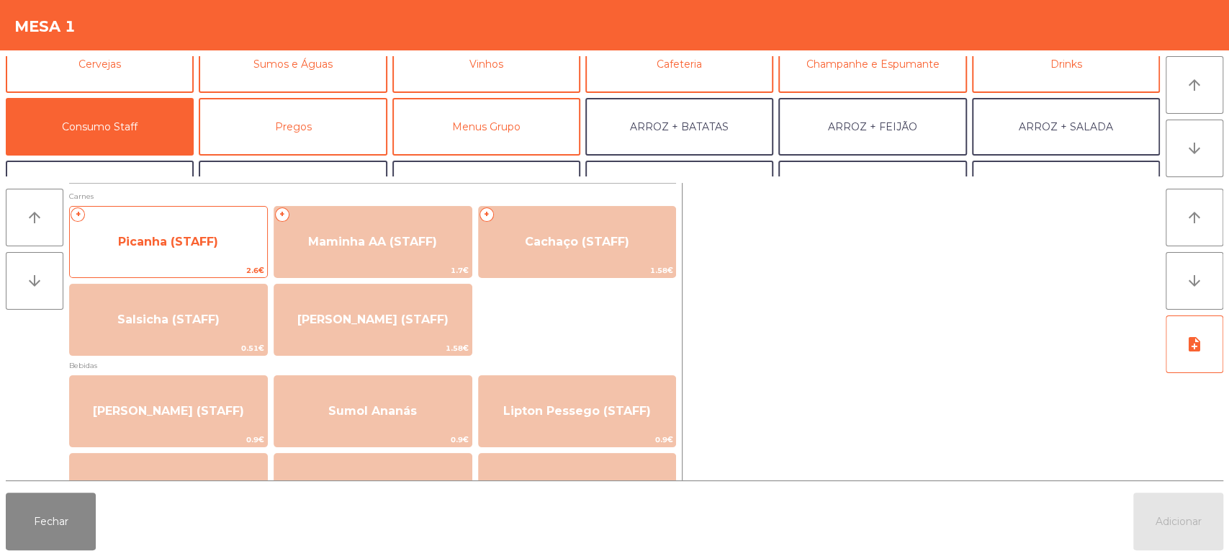
click at [150, 230] on span "Picanha (STAFF)" at bounding box center [168, 242] width 197 height 39
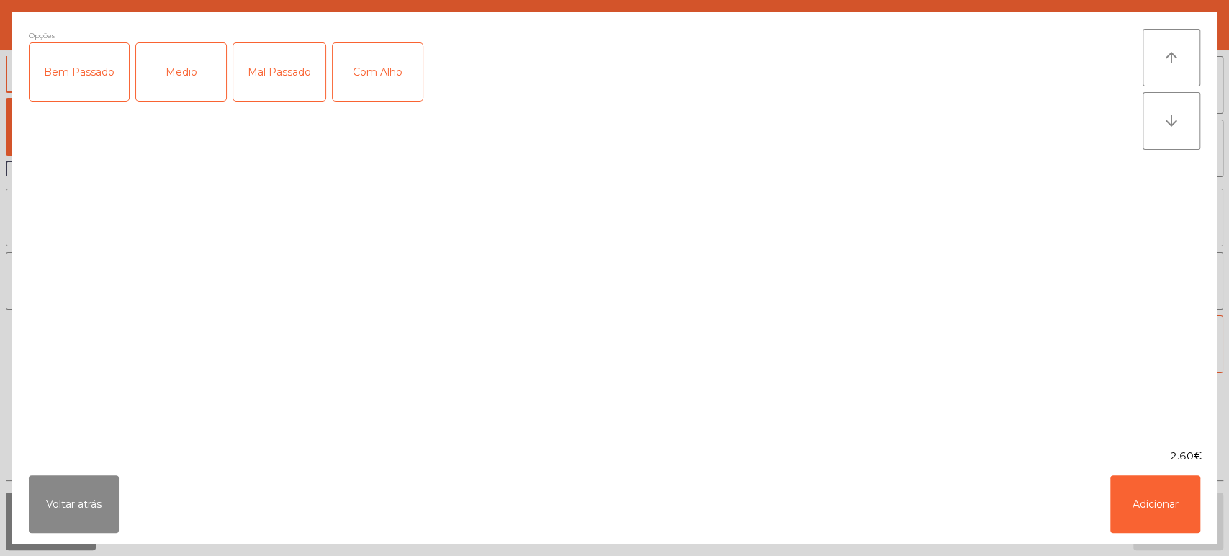
click at [290, 71] on div "Mal Passado" at bounding box center [279, 72] width 92 height 58
click at [383, 60] on div "Com Alho" at bounding box center [378, 72] width 90 height 58
click at [1149, 517] on button "Adicionar" at bounding box center [1156, 504] width 90 height 58
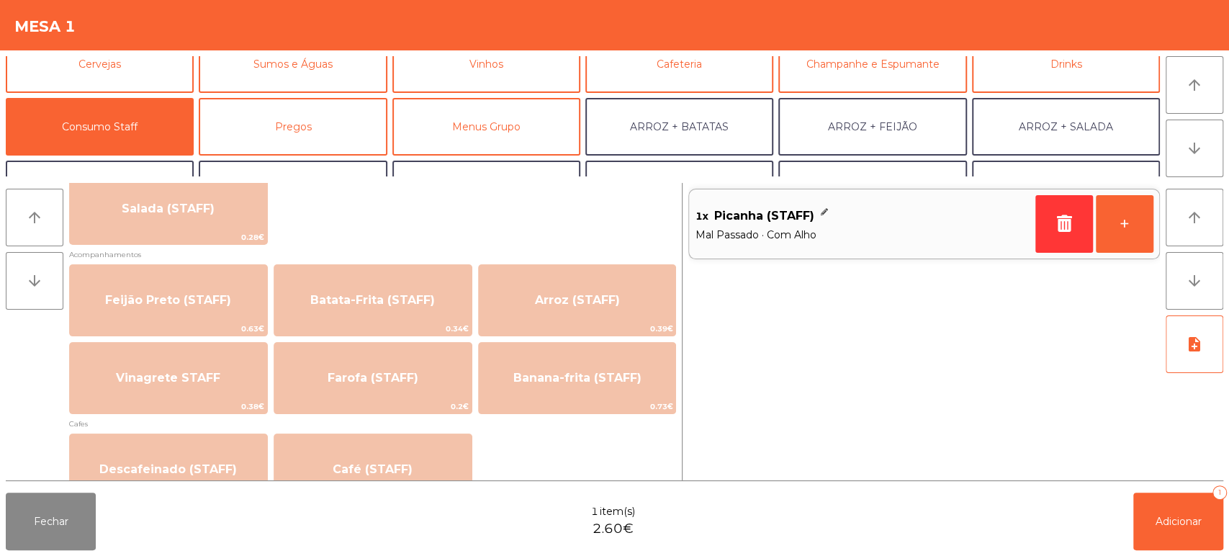
scroll to position [621, 0]
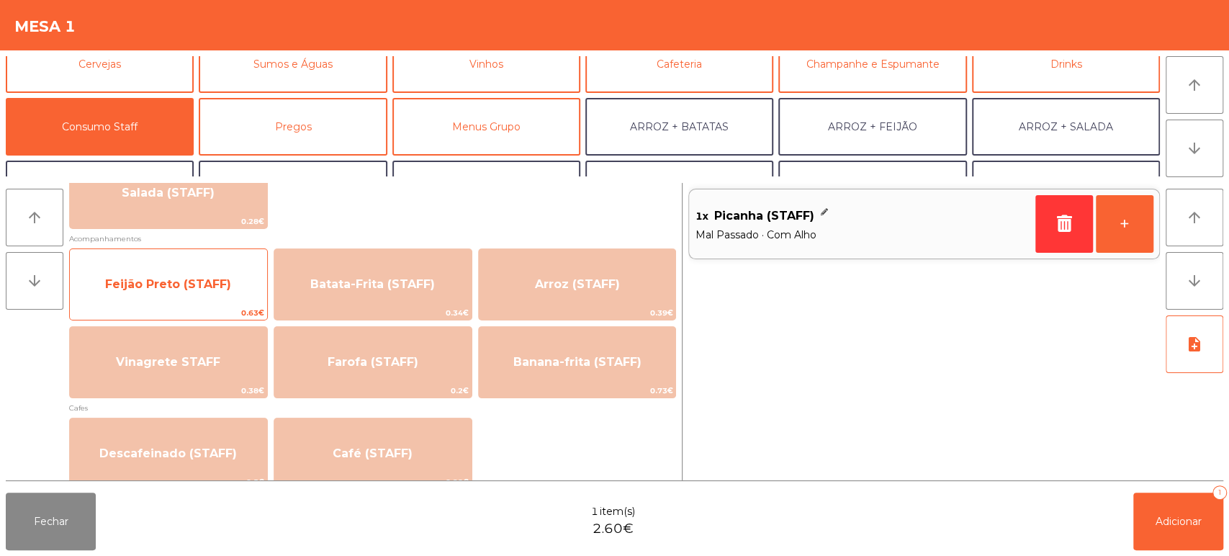
click at [189, 286] on span "Feijão Preto (STAFF)" at bounding box center [168, 284] width 126 height 14
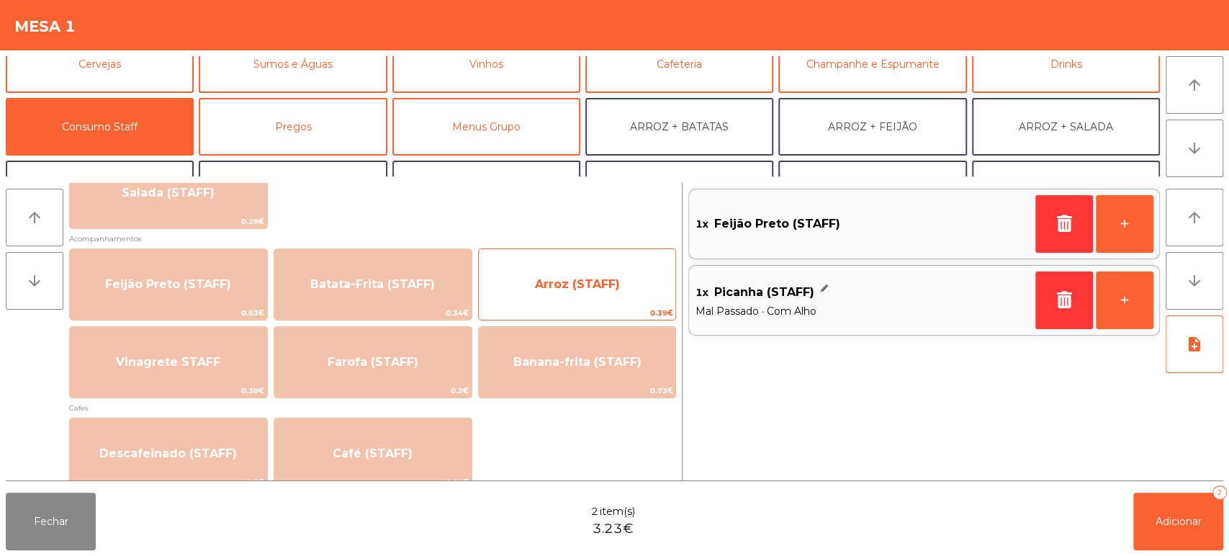
click at [601, 288] on span "Arroz (STAFF)" at bounding box center [577, 284] width 85 height 14
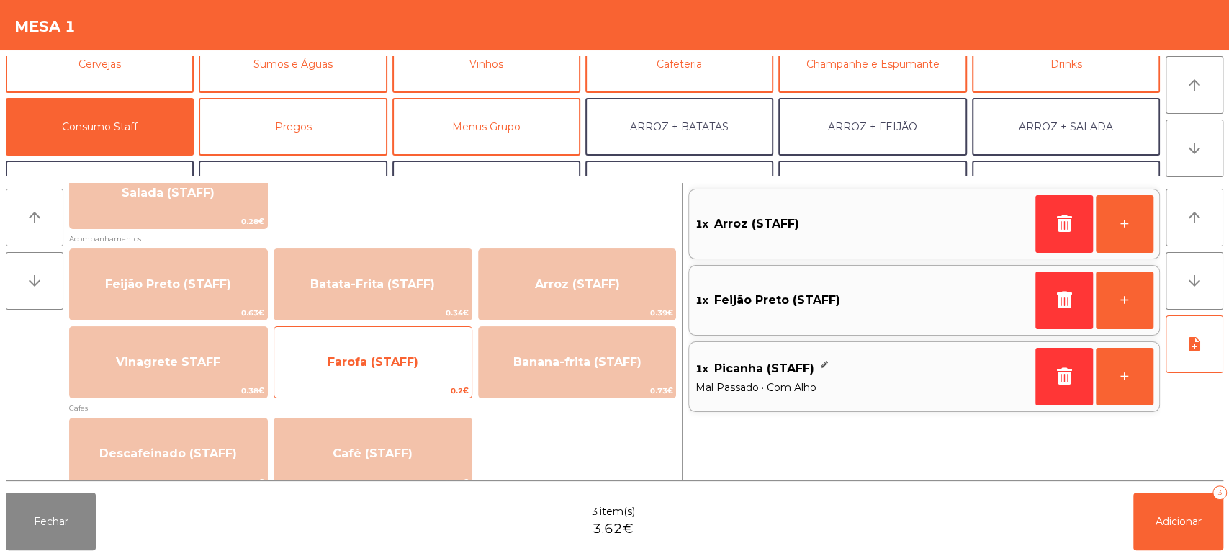
click at [432, 369] on span "Farofa (STAFF)" at bounding box center [372, 362] width 197 height 39
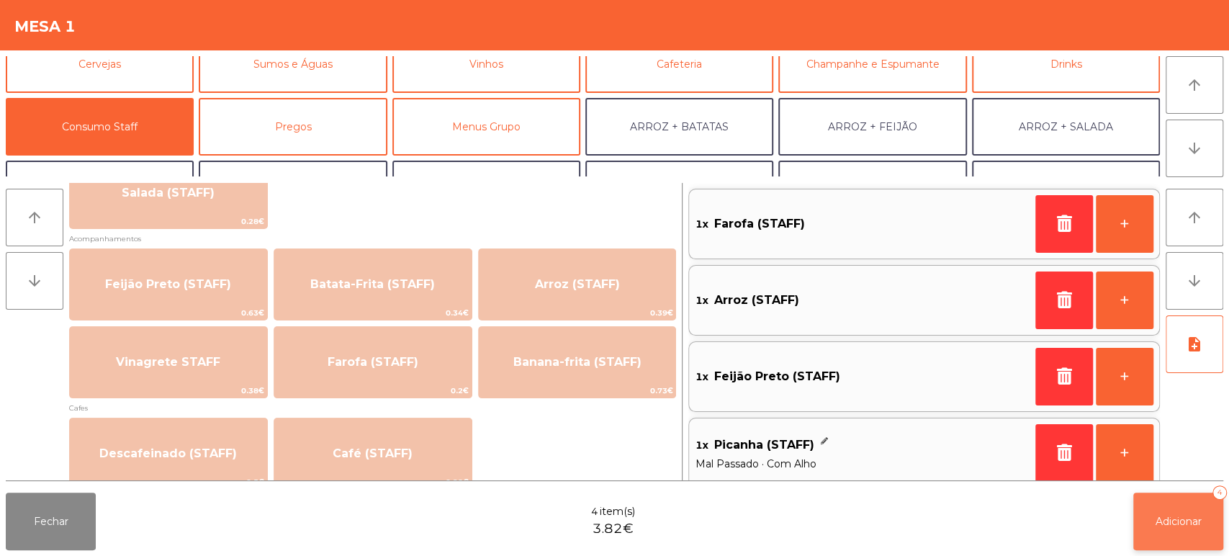
click at [1190, 516] on span "Adicionar" at bounding box center [1179, 521] width 46 height 13
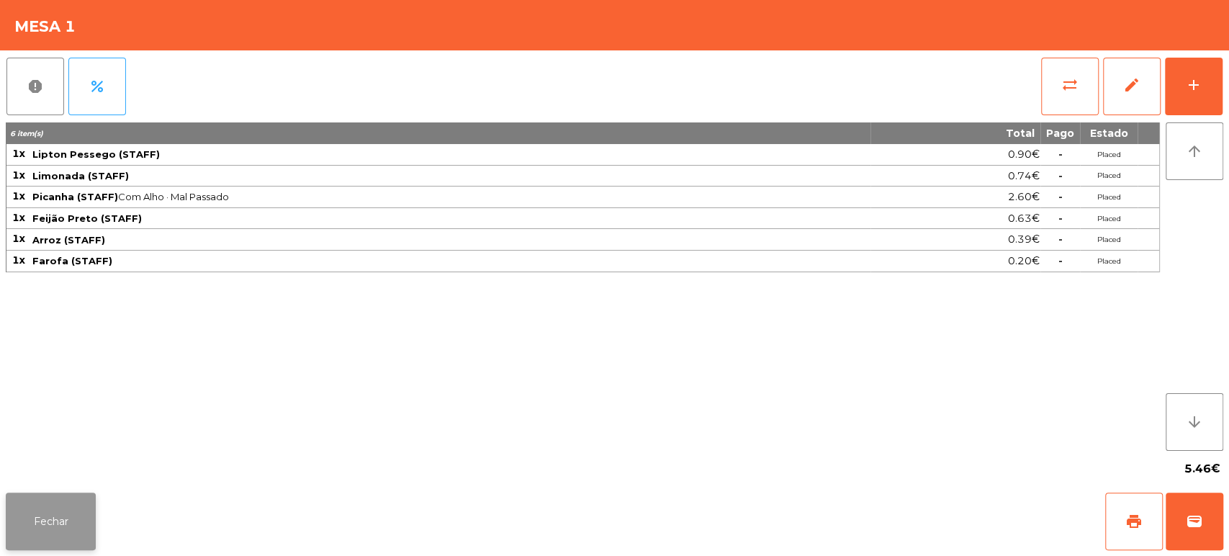
click at [76, 501] on button "Fechar" at bounding box center [51, 522] width 90 height 58
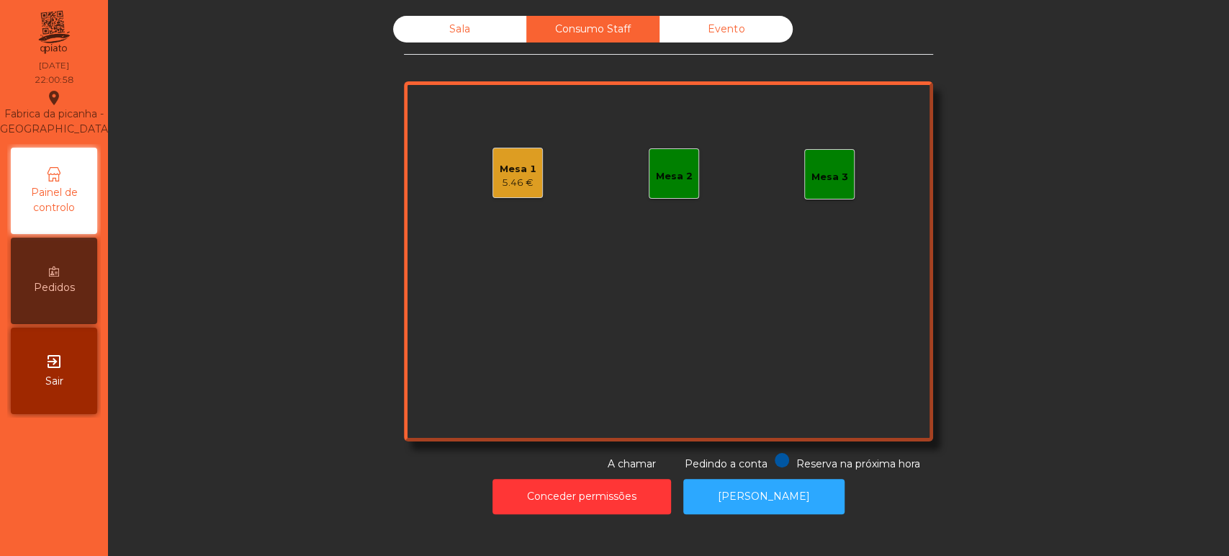
click at [478, 35] on div "Sala" at bounding box center [459, 29] width 133 height 27
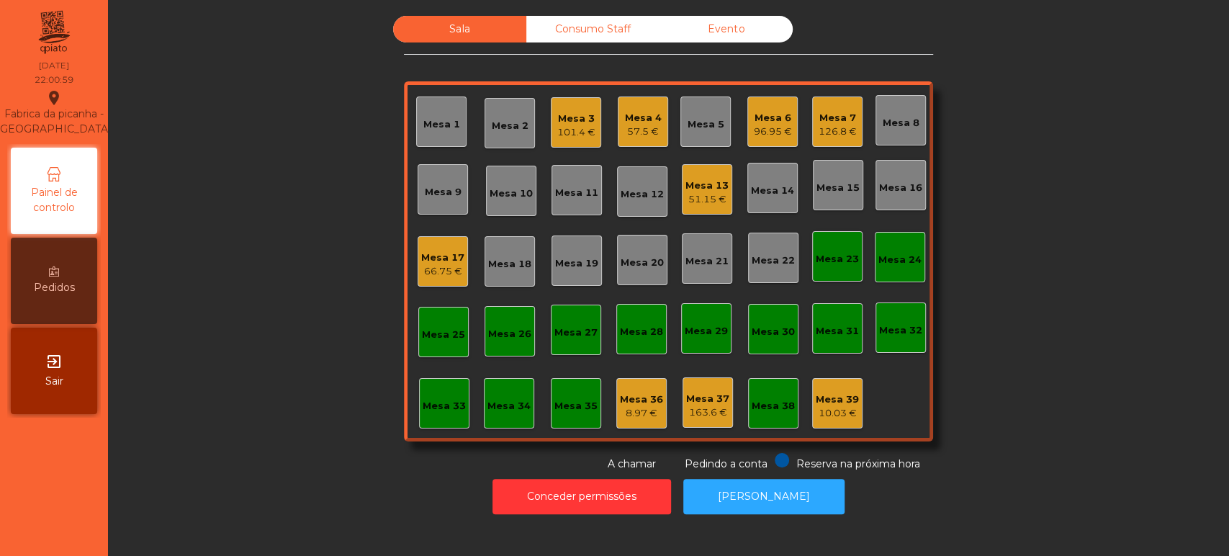
click at [555, 30] on div "Consumo Staff" at bounding box center [592, 29] width 133 height 27
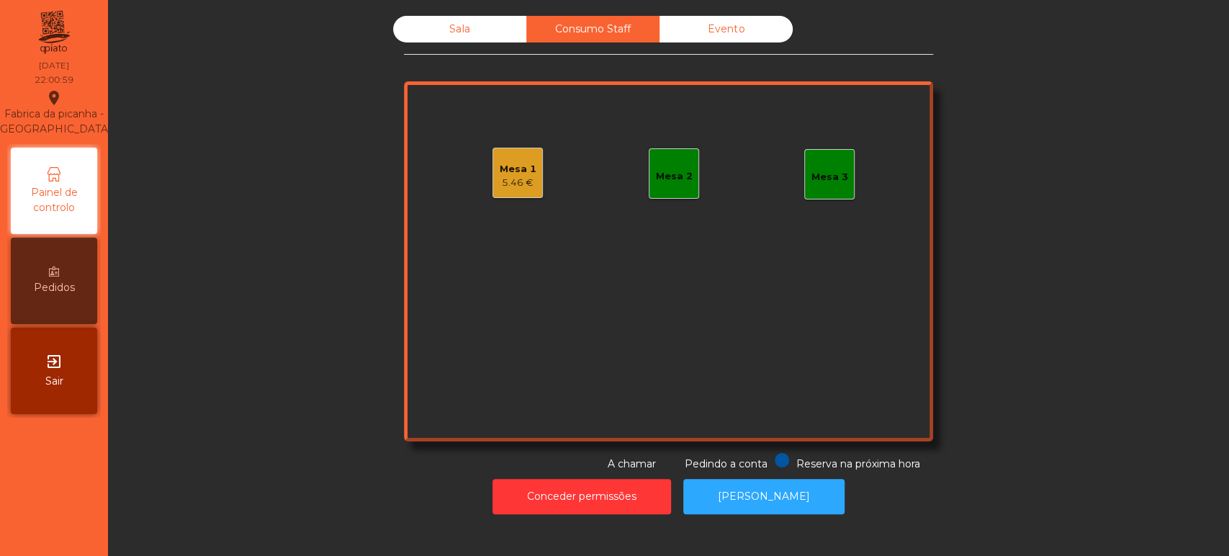
click at [495, 192] on div "Mesa 1 5.46 €" at bounding box center [518, 173] width 50 height 50
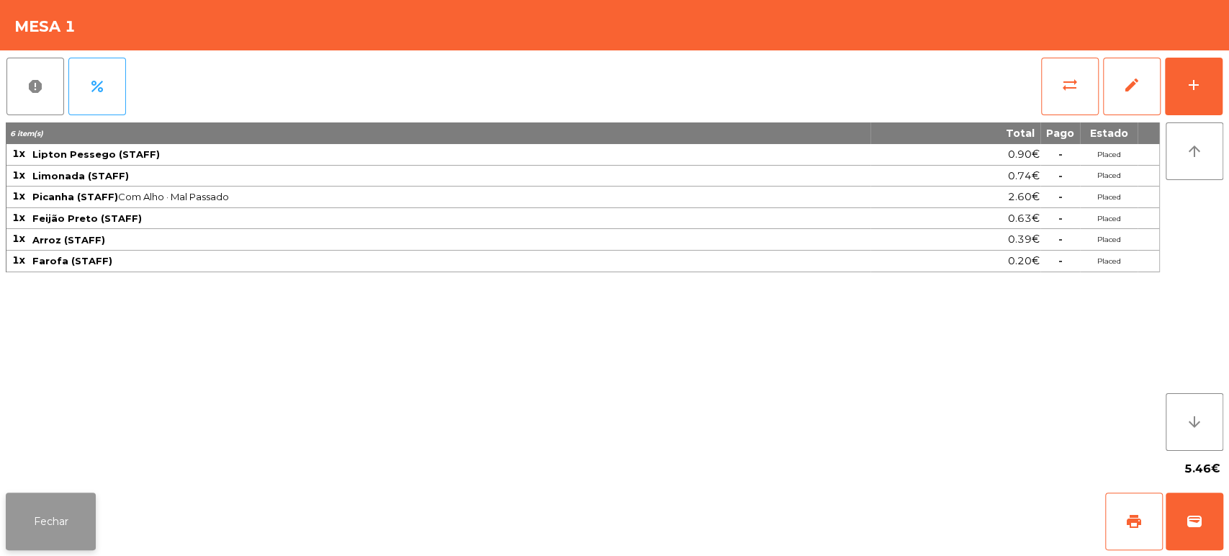
click at [69, 513] on button "Fechar" at bounding box center [51, 522] width 90 height 58
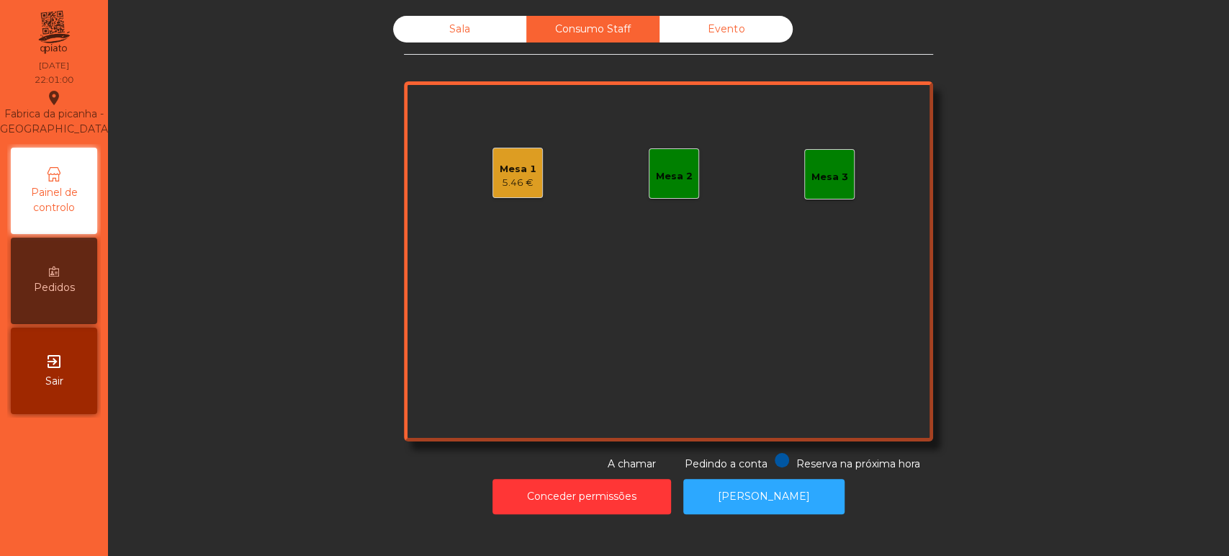
click at [453, 29] on div "Sala" at bounding box center [459, 29] width 133 height 27
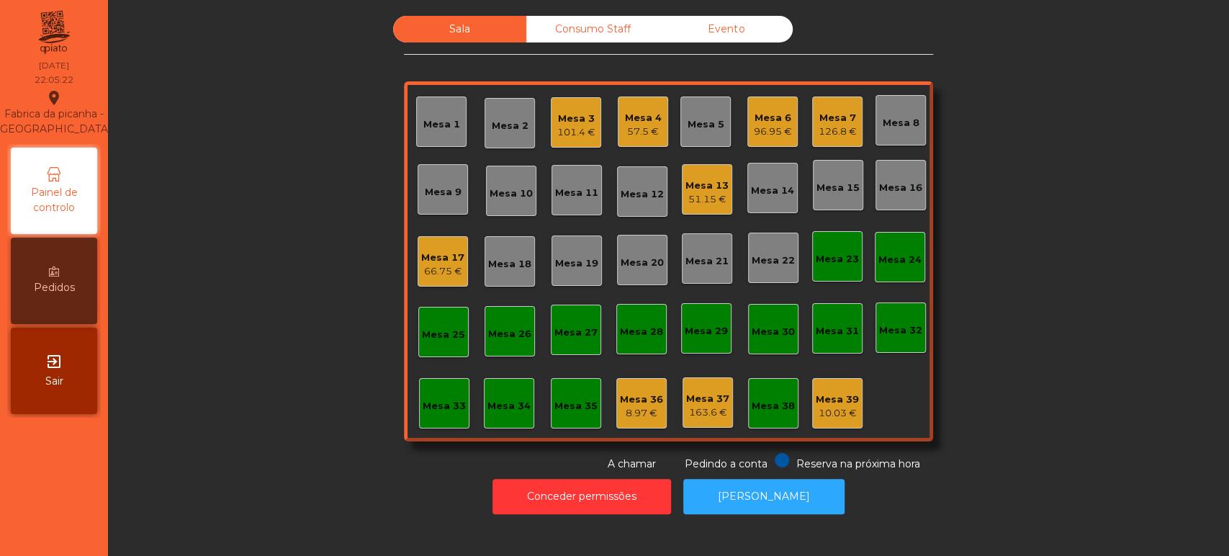
click at [513, 192] on div "Mesa 10" at bounding box center [511, 194] width 43 height 14
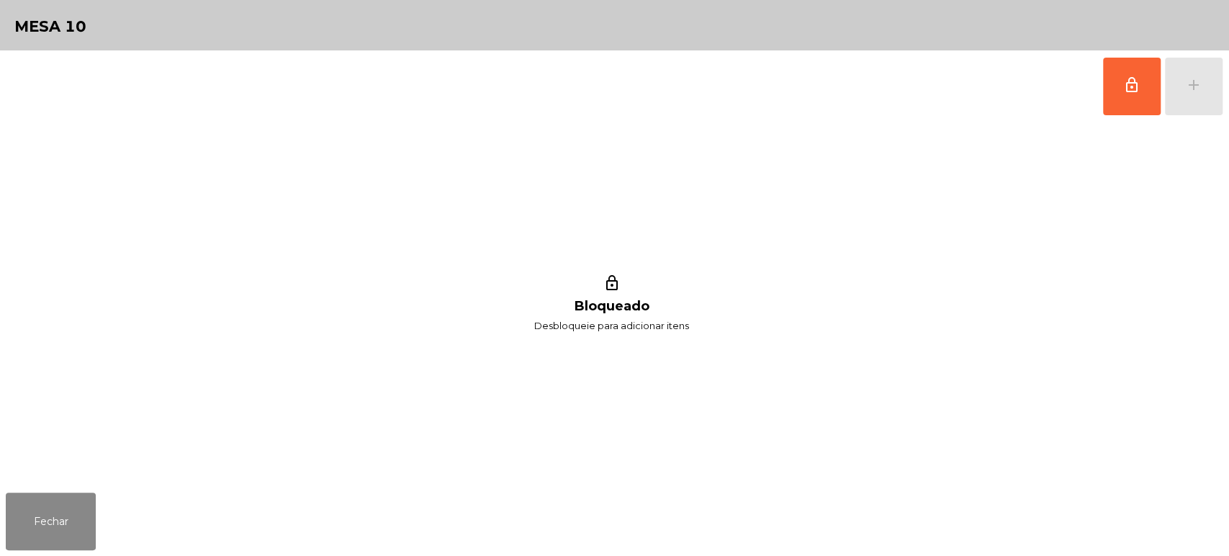
click at [750, 156] on div "lock_outline Bloqueado Desbloqueie para adicionar itens" at bounding box center [612, 304] width 1212 height 364
click at [1127, 83] on span "lock_outline" at bounding box center [1131, 84] width 17 height 17
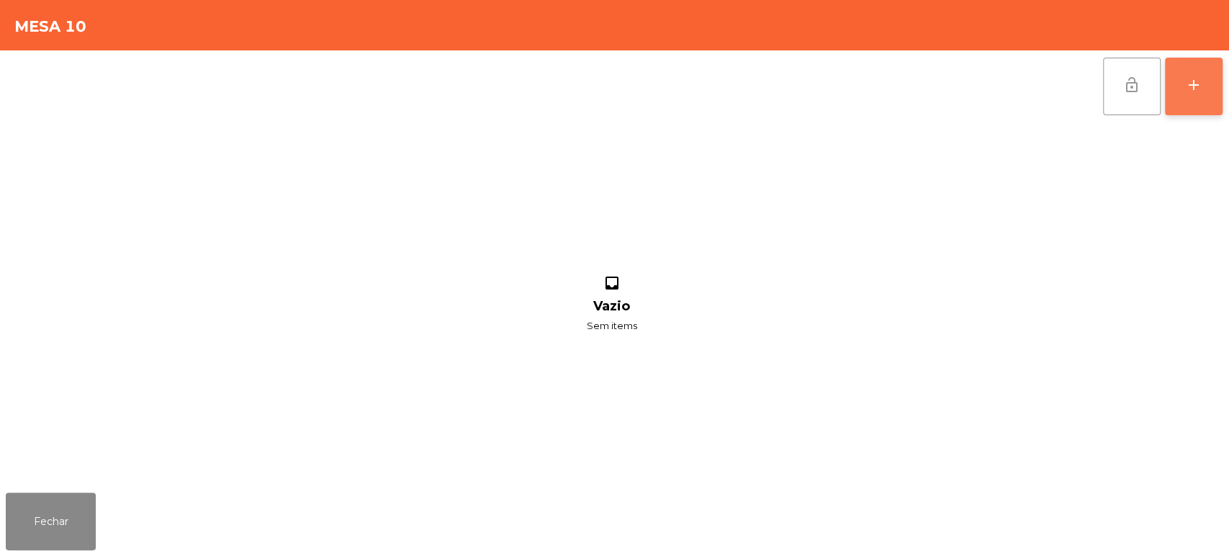
click at [1202, 97] on button "add" at bounding box center [1194, 87] width 58 height 58
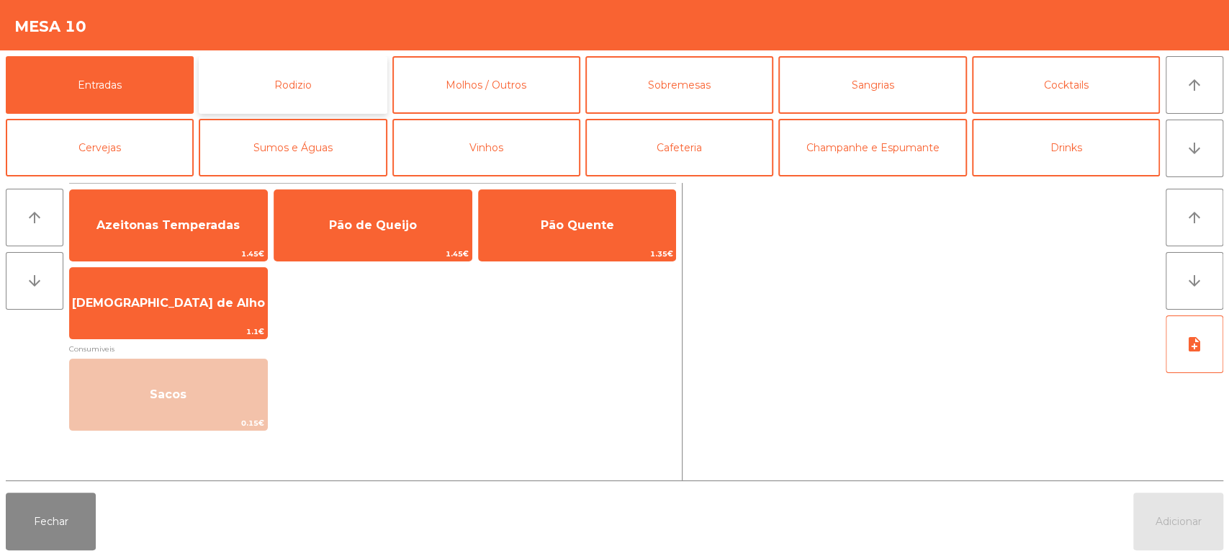
click at [295, 94] on button "Rodizio" at bounding box center [293, 85] width 188 height 58
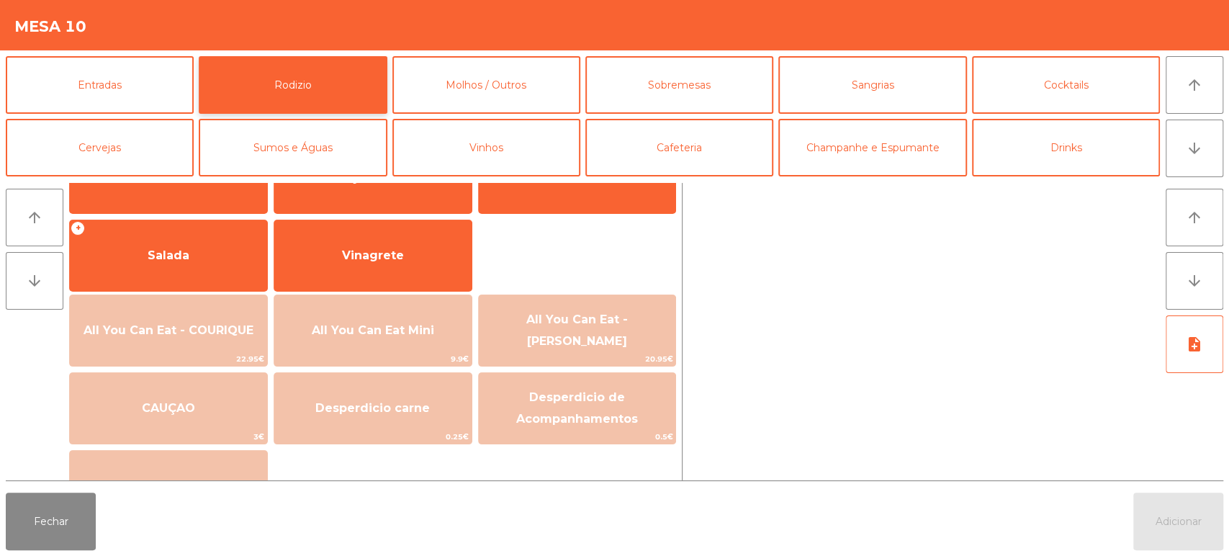
scroll to position [240, 0]
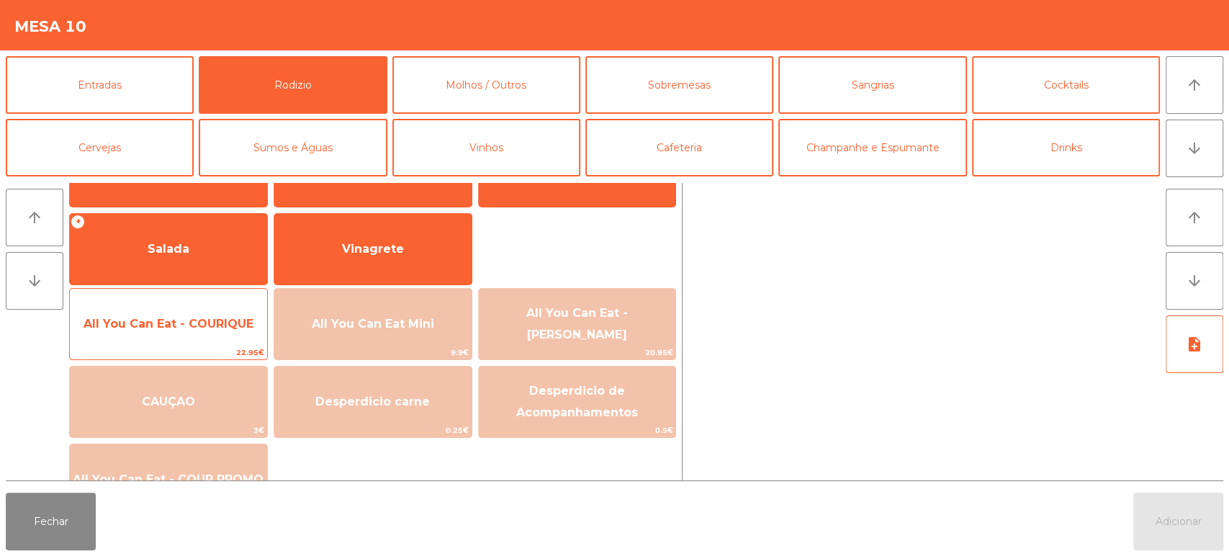
click at [194, 331] on span "All You Can Eat - COURIQUE" at bounding box center [168, 324] width 197 height 39
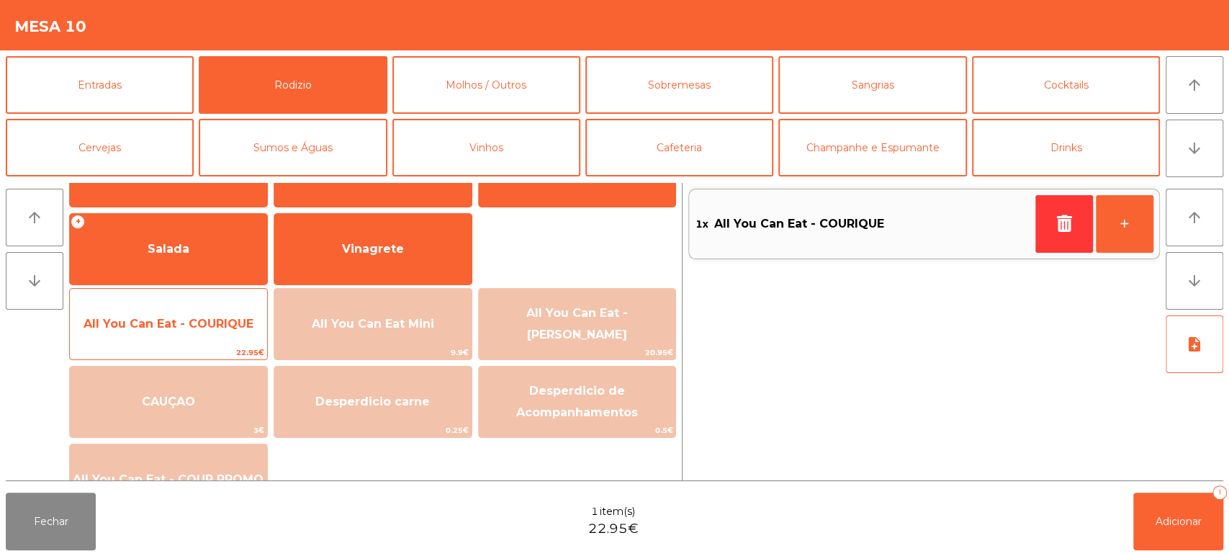
click at [199, 328] on span "All You Can Eat - COURIQUE" at bounding box center [169, 324] width 170 height 14
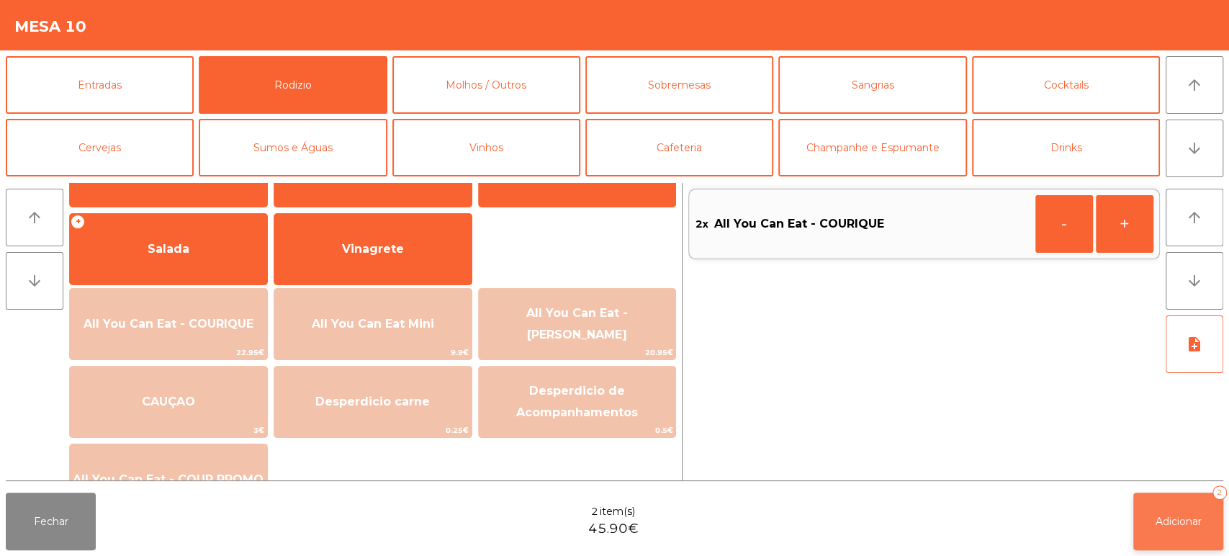
click at [1164, 499] on button "Adicionar 2" at bounding box center [1179, 522] width 90 height 58
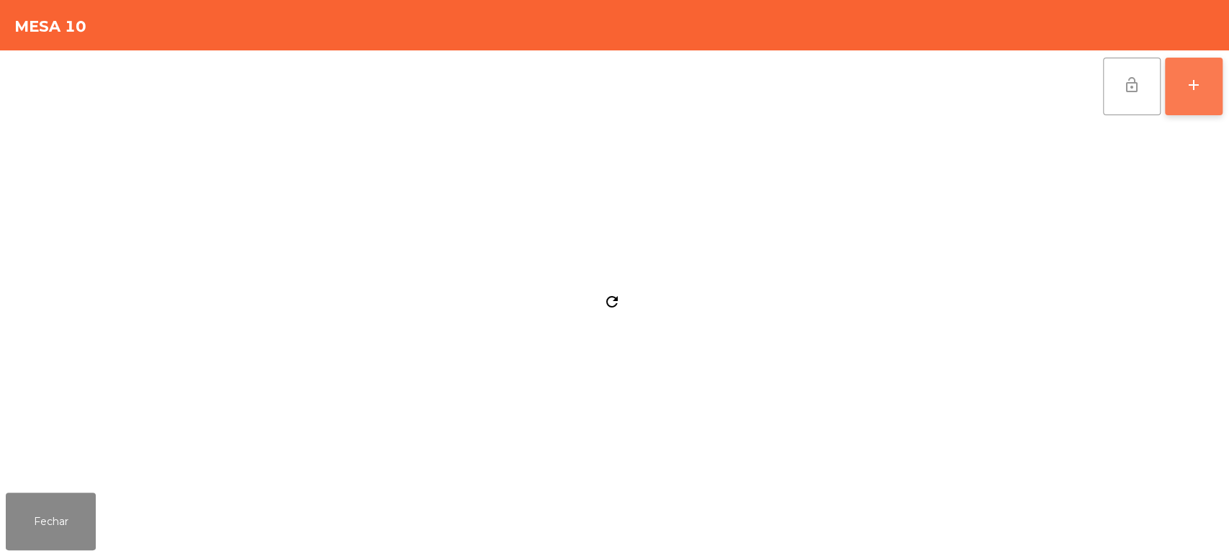
click at [1173, 88] on button "add" at bounding box center [1194, 87] width 58 height 58
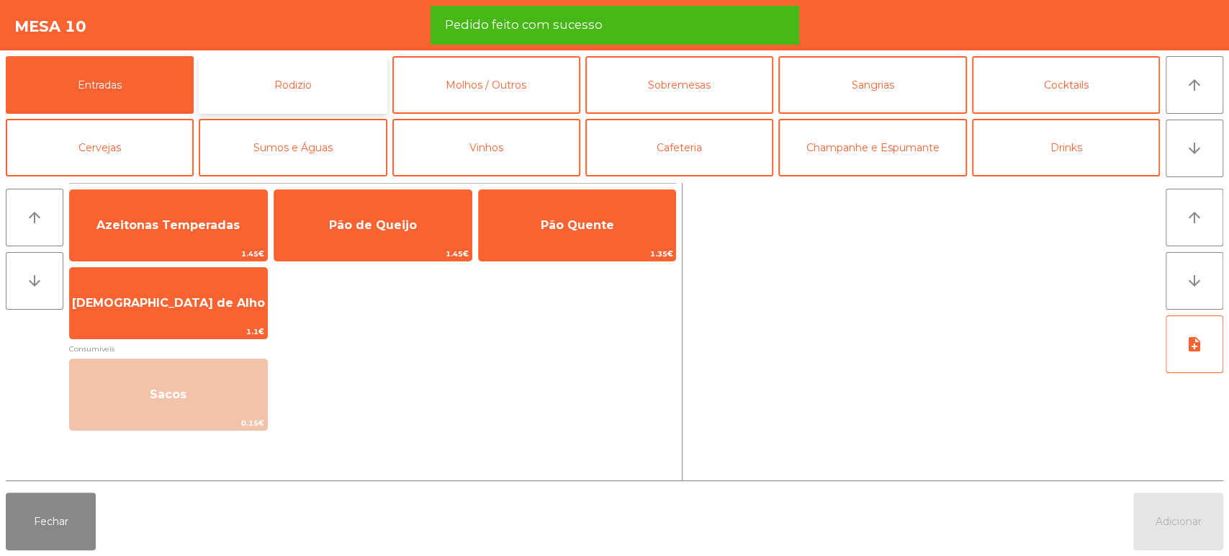
click at [313, 88] on button "Rodizio" at bounding box center [293, 85] width 188 height 58
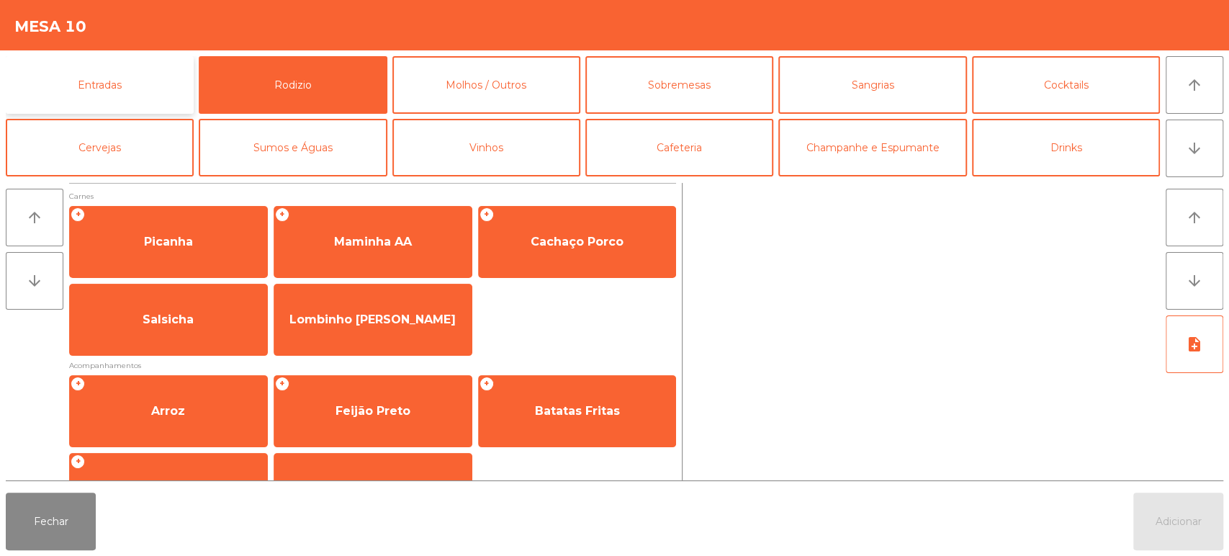
click at [134, 93] on button "Entradas" at bounding box center [100, 85] width 188 height 58
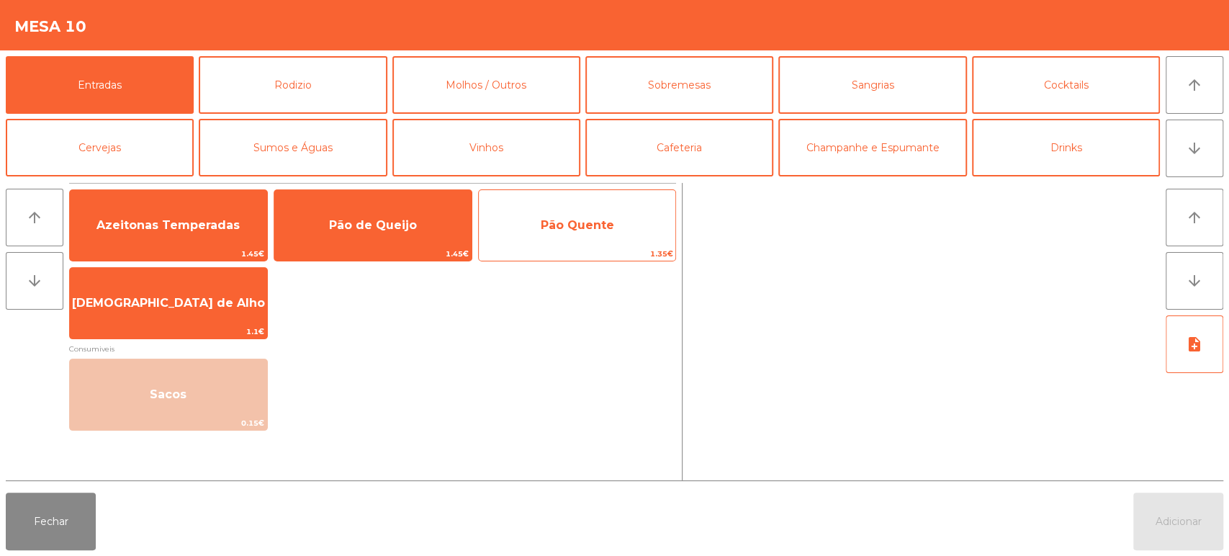
click at [602, 225] on span "Pão Quente" at bounding box center [577, 225] width 73 height 14
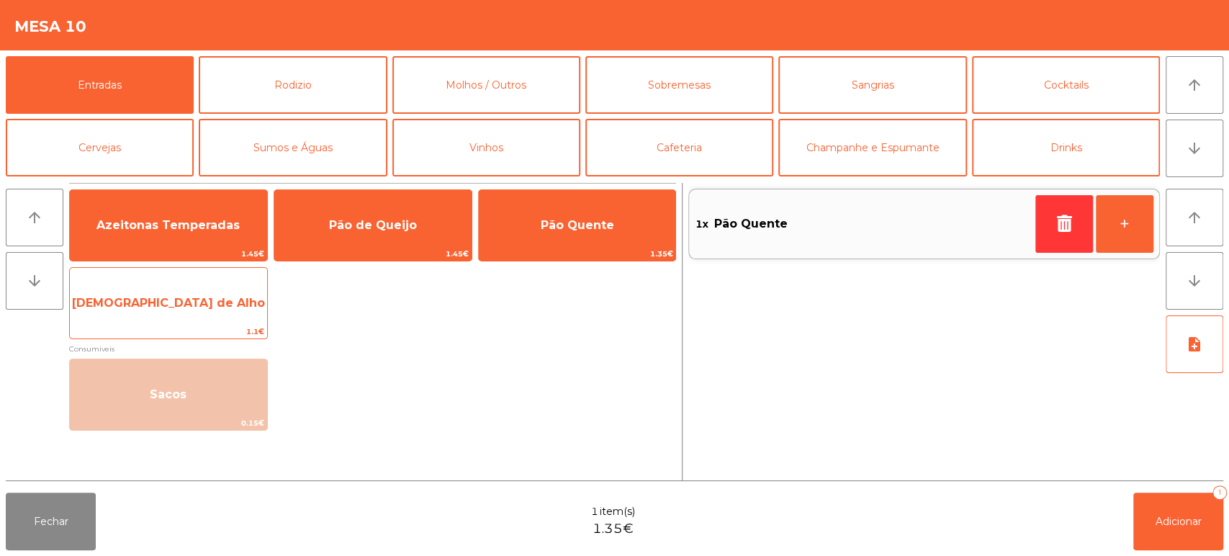
click at [195, 296] on span "[DEMOGRAPHIC_DATA] de Alho" at bounding box center [168, 303] width 193 height 14
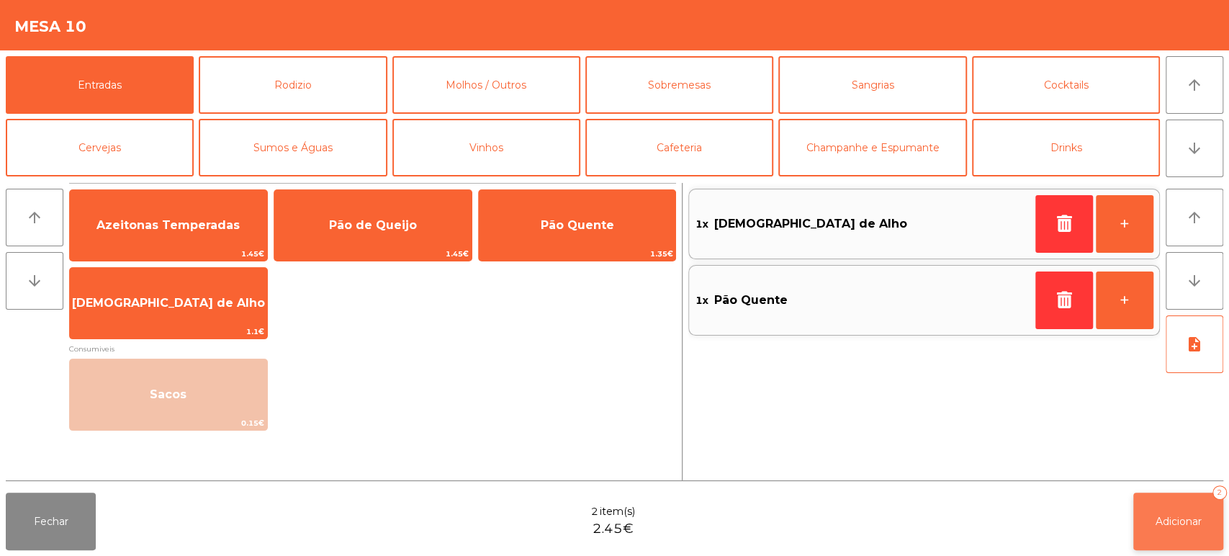
click at [1219, 492] on div "2" at bounding box center [1220, 492] width 14 height 14
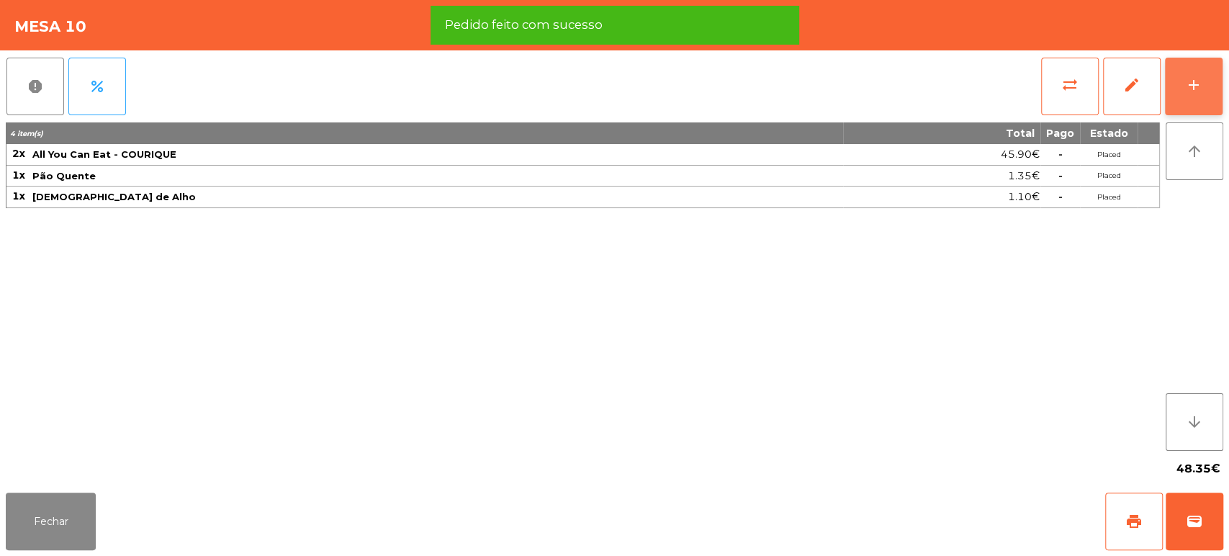
click at [1219, 82] on button "add" at bounding box center [1194, 87] width 58 height 58
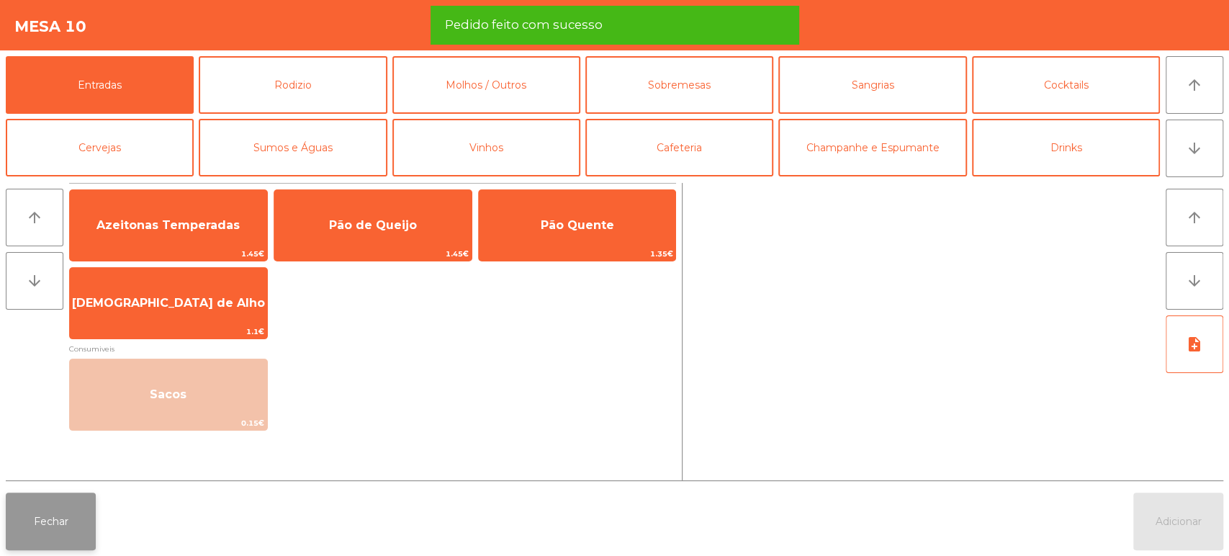
click at [51, 531] on button "Fechar" at bounding box center [51, 522] width 90 height 58
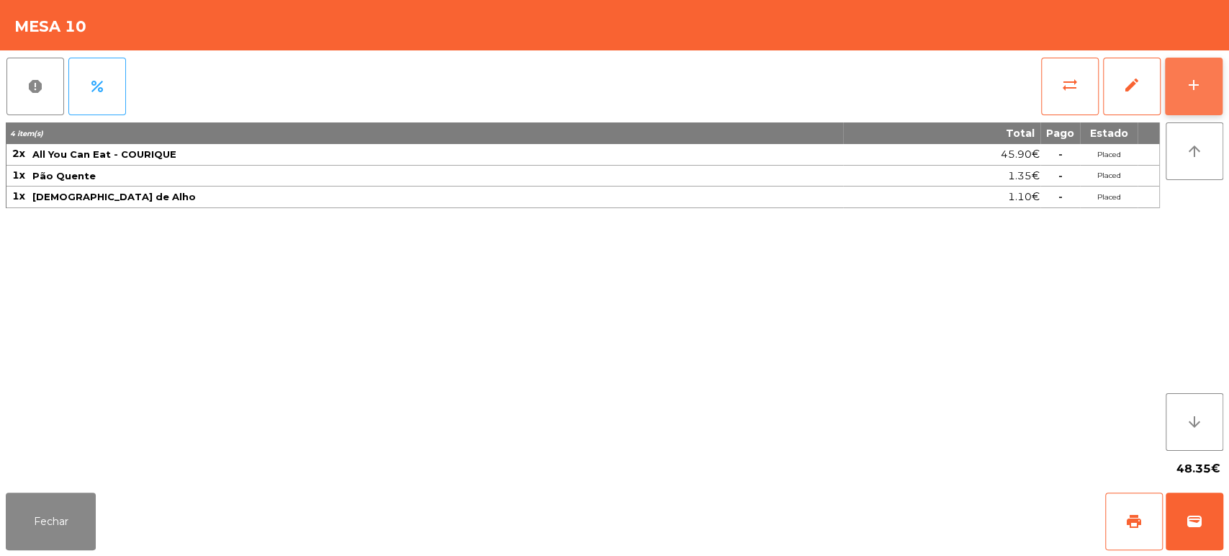
click at [1185, 91] on div "add" at bounding box center [1193, 84] width 17 height 17
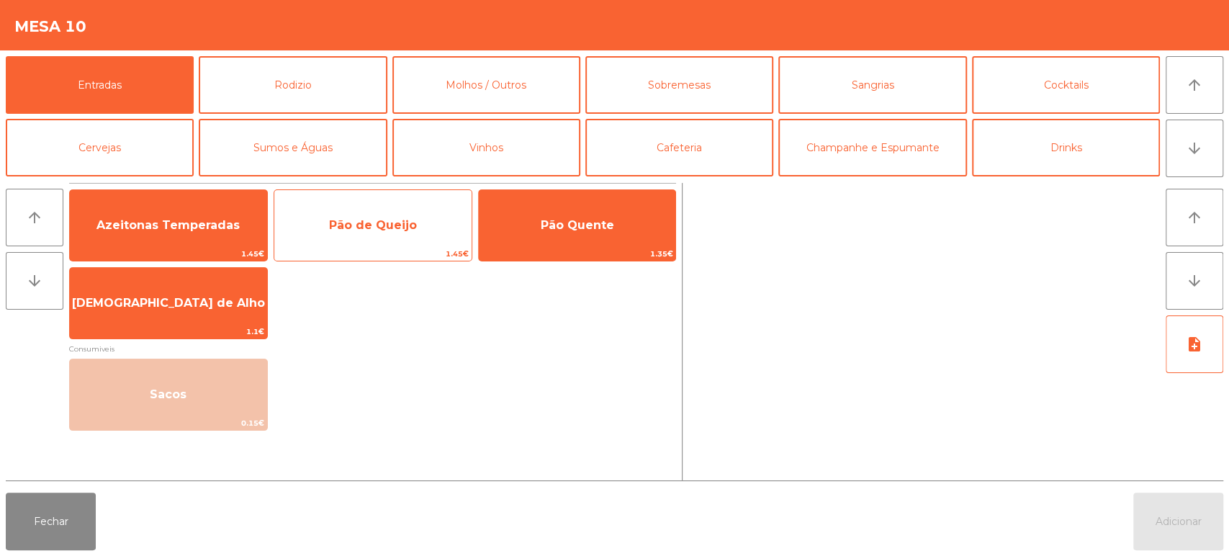
click at [409, 218] on span "Pão de Queijo" at bounding box center [373, 225] width 88 height 14
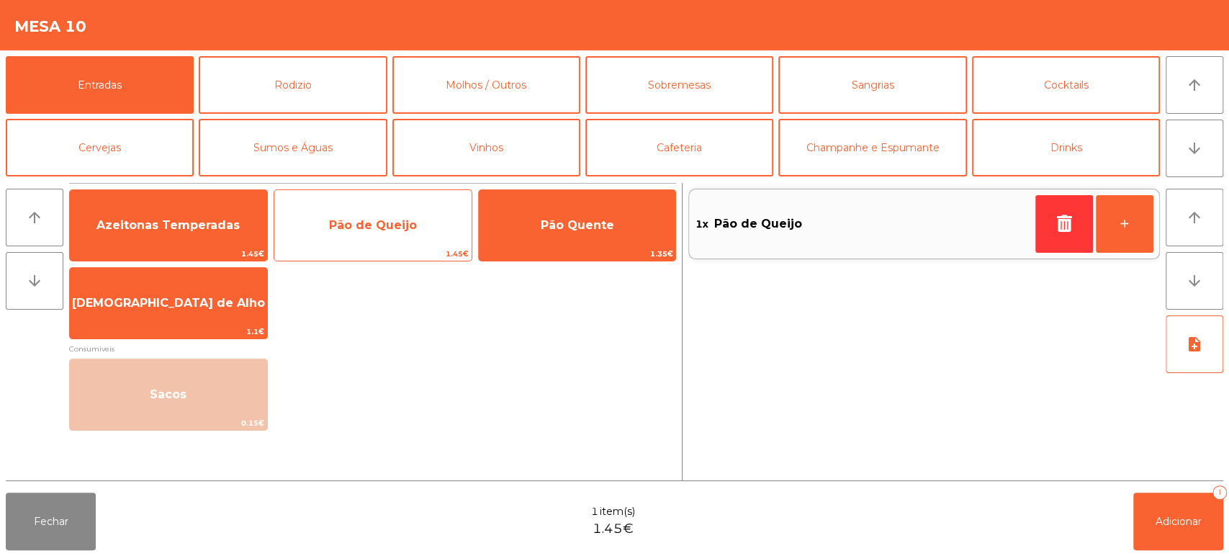
click at [405, 218] on span "Pão de Queijo" at bounding box center [373, 225] width 88 height 14
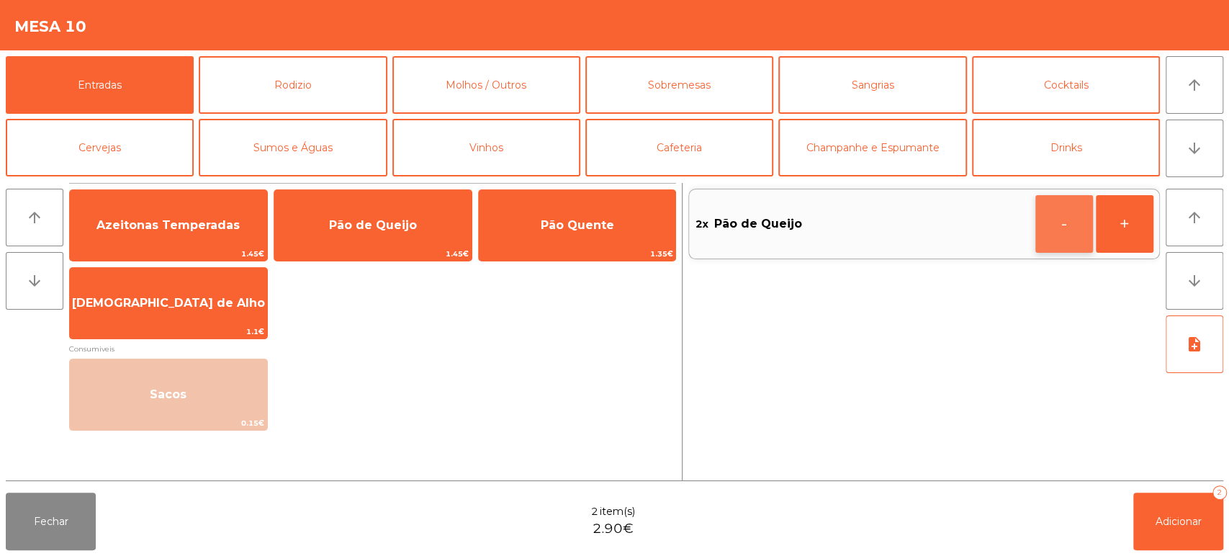
click at [1080, 221] on button "-" at bounding box center [1065, 224] width 58 height 58
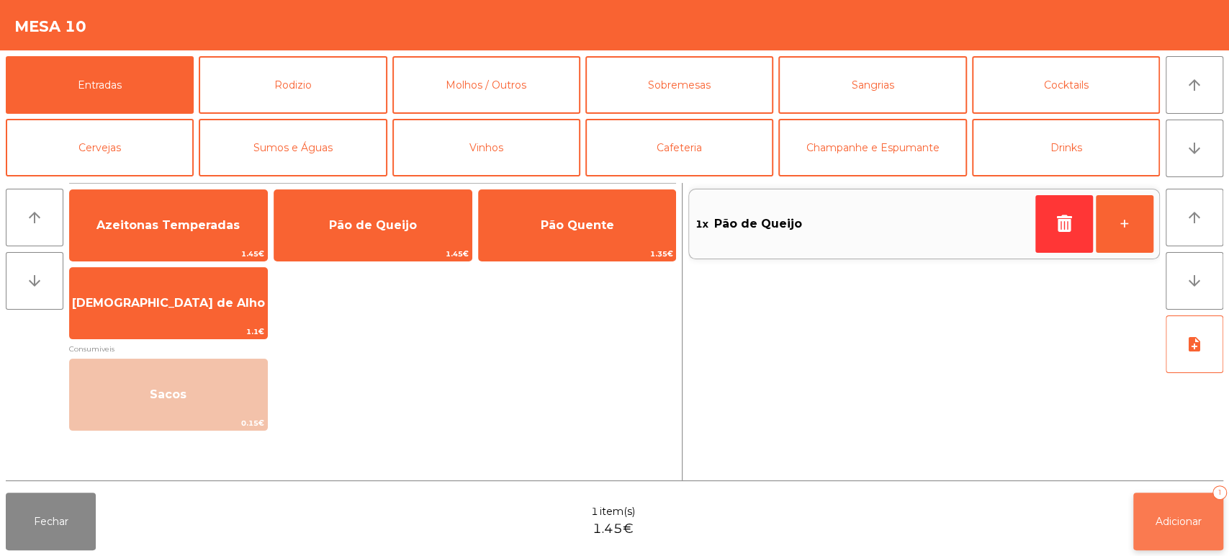
click at [1138, 513] on button "Adicionar 1" at bounding box center [1179, 522] width 90 height 58
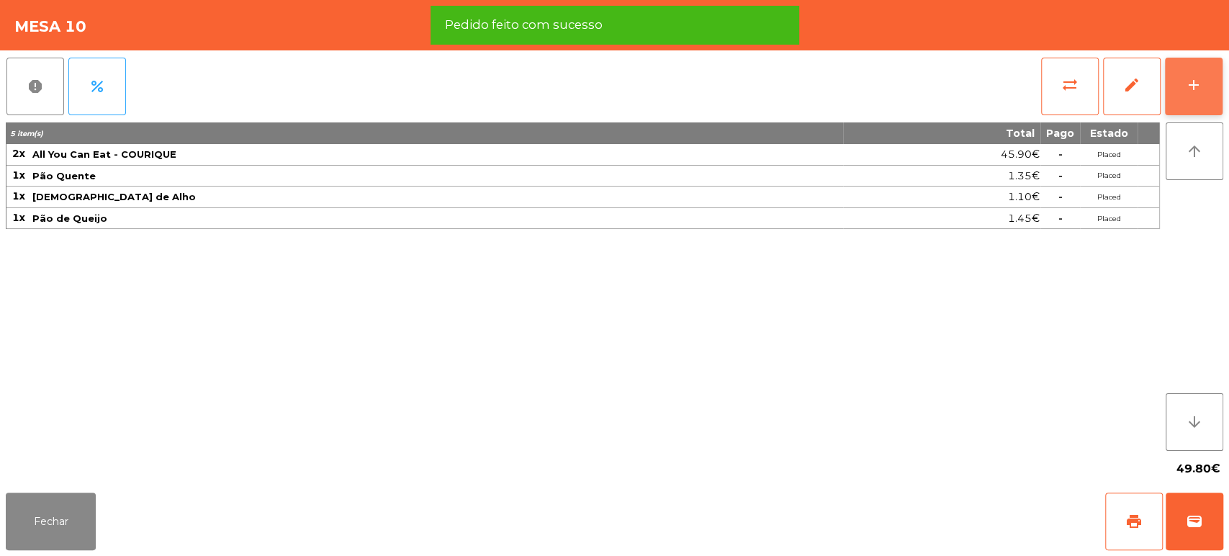
click at [1198, 94] on button "add" at bounding box center [1194, 87] width 58 height 58
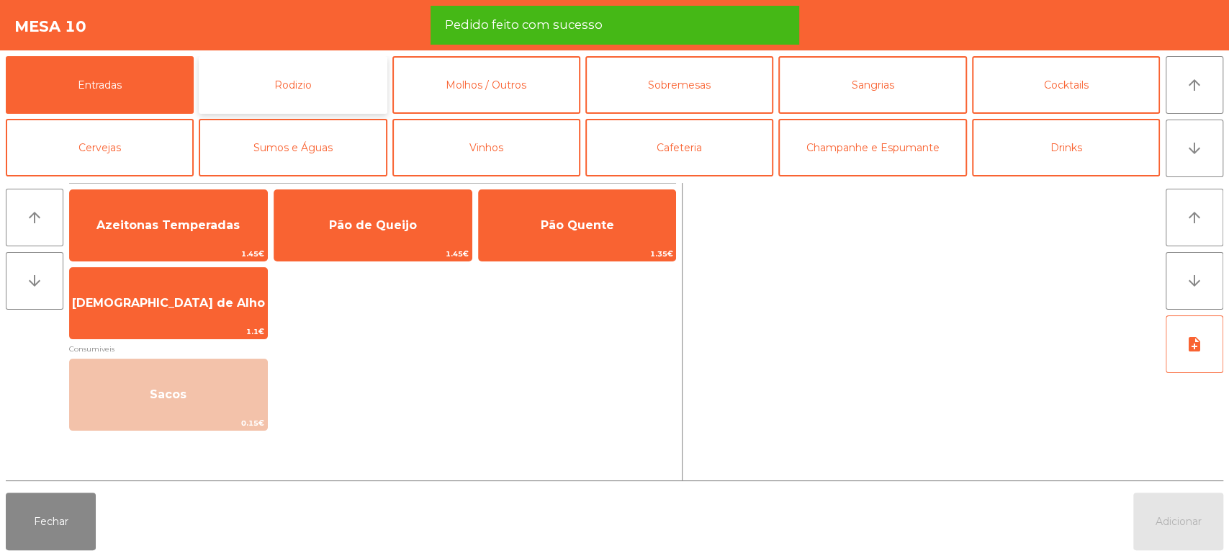
click at [357, 75] on button "Rodizio" at bounding box center [293, 85] width 188 height 58
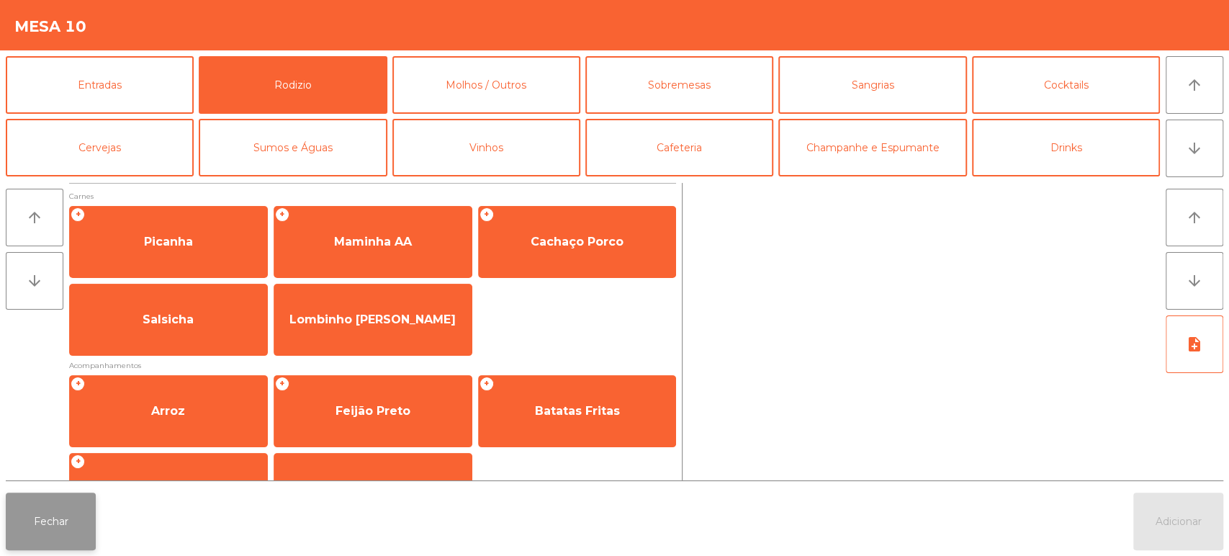
click at [31, 498] on button "Fechar" at bounding box center [51, 522] width 90 height 58
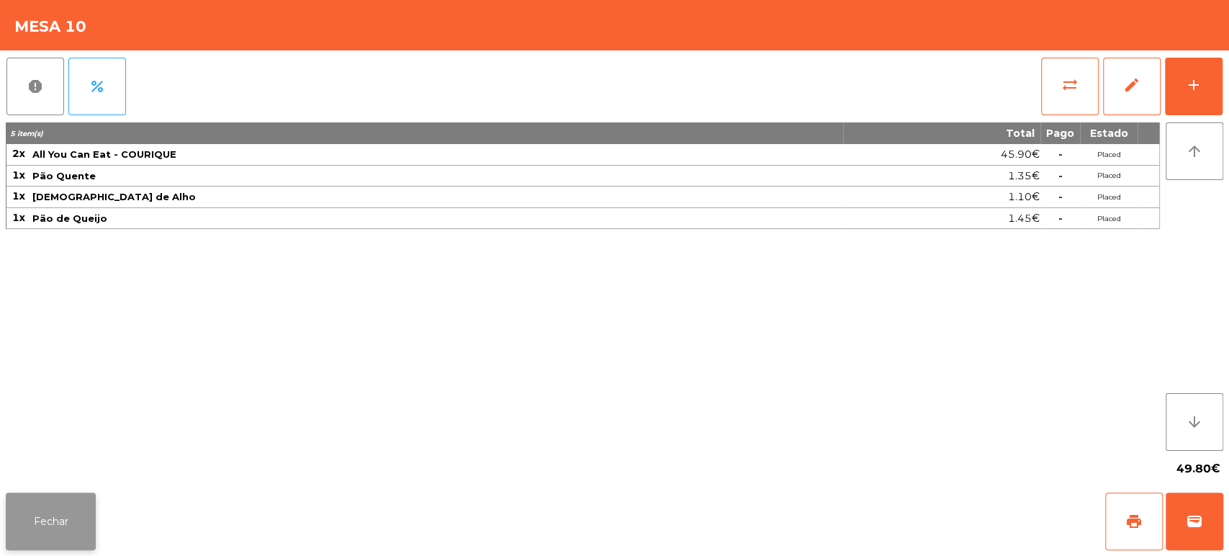
click at [38, 495] on button "Fechar" at bounding box center [51, 522] width 90 height 58
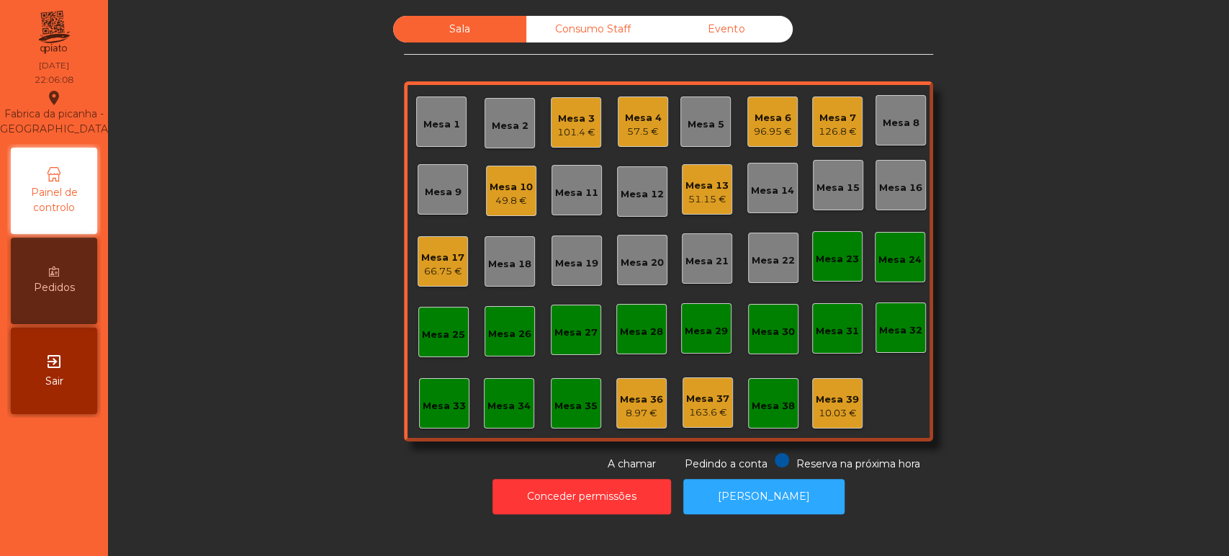
click at [496, 166] on div "Mesa 10 49.8 €" at bounding box center [511, 191] width 50 height 50
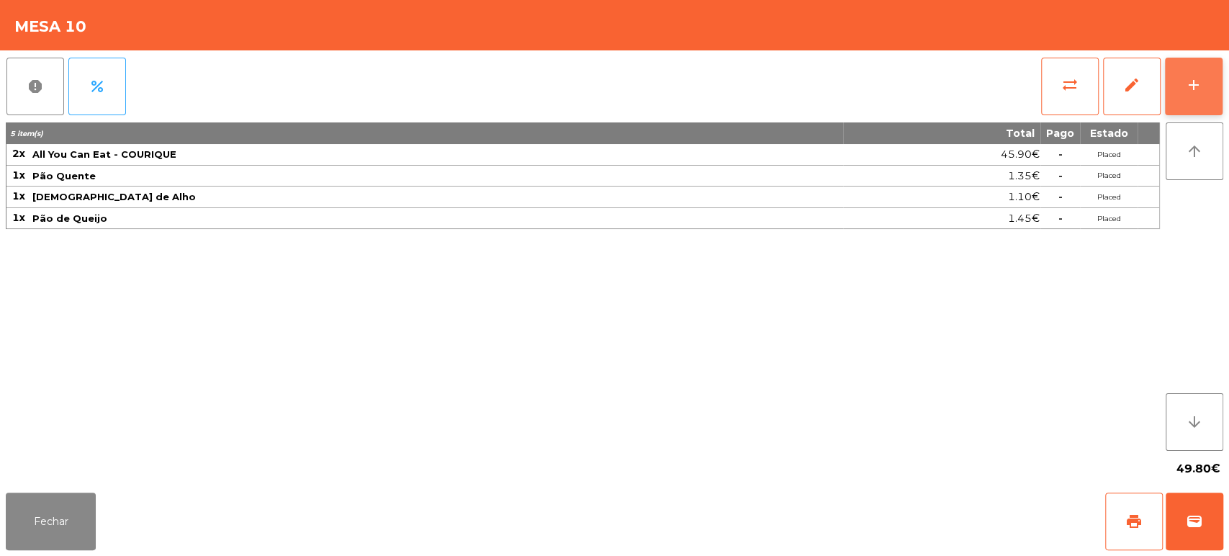
click at [1211, 81] on button "add" at bounding box center [1194, 87] width 58 height 58
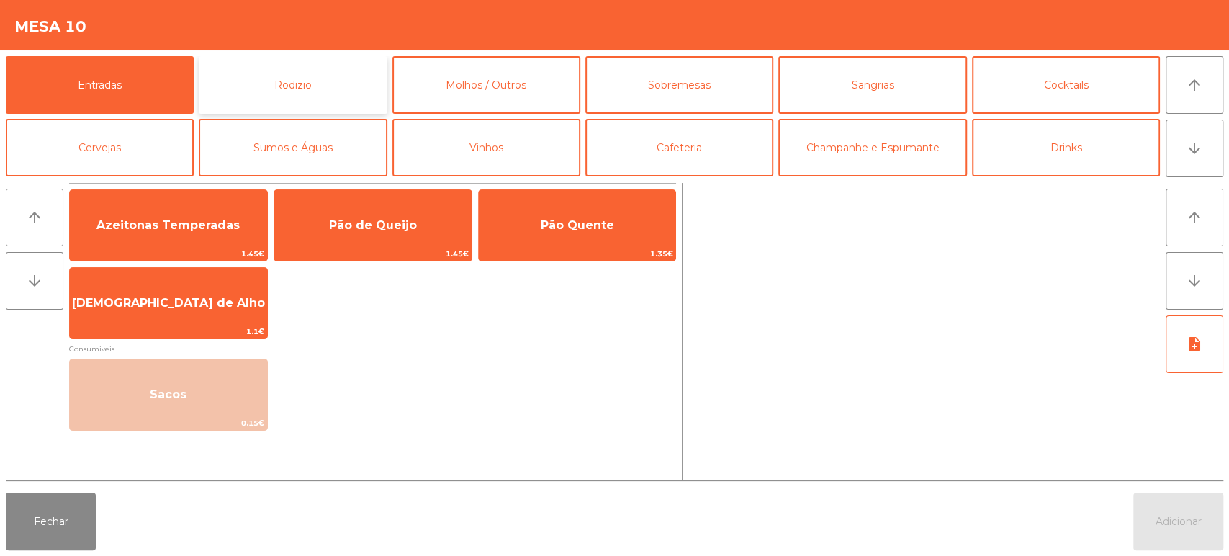
click at [333, 109] on button "Rodizio" at bounding box center [293, 85] width 188 height 58
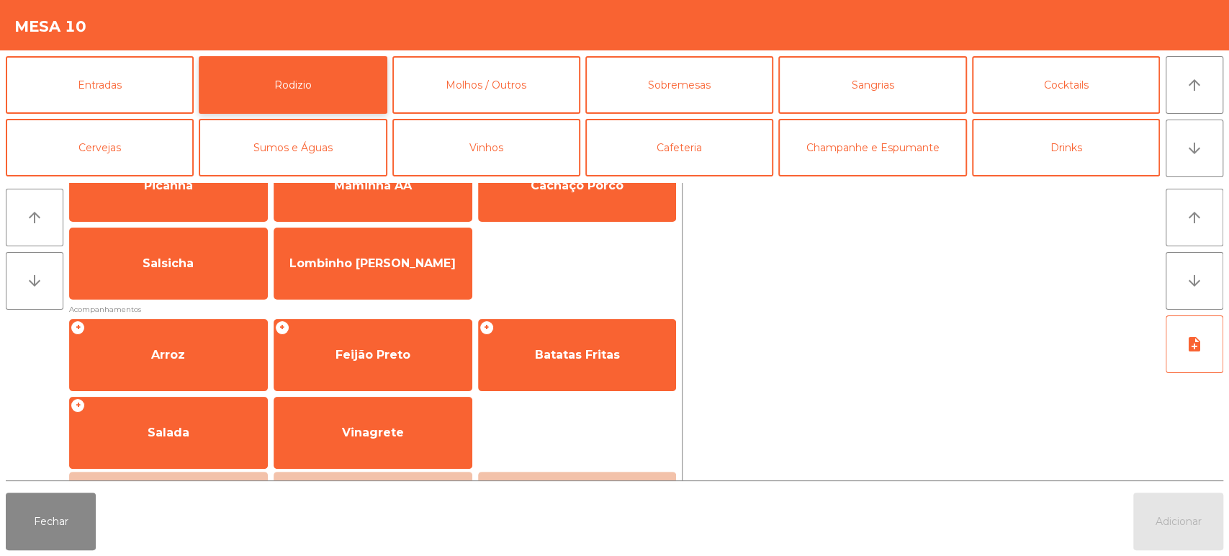
scroll to position [0, 0]
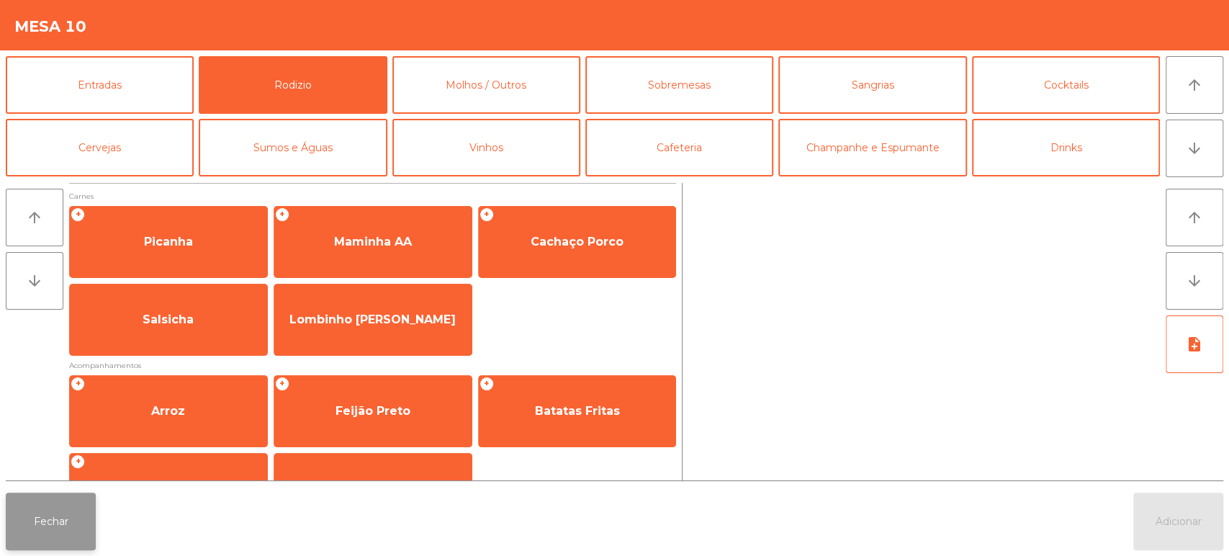
click at [91, 506] on button "Fechar" at bounding box center [51, 522] width 90 height 58
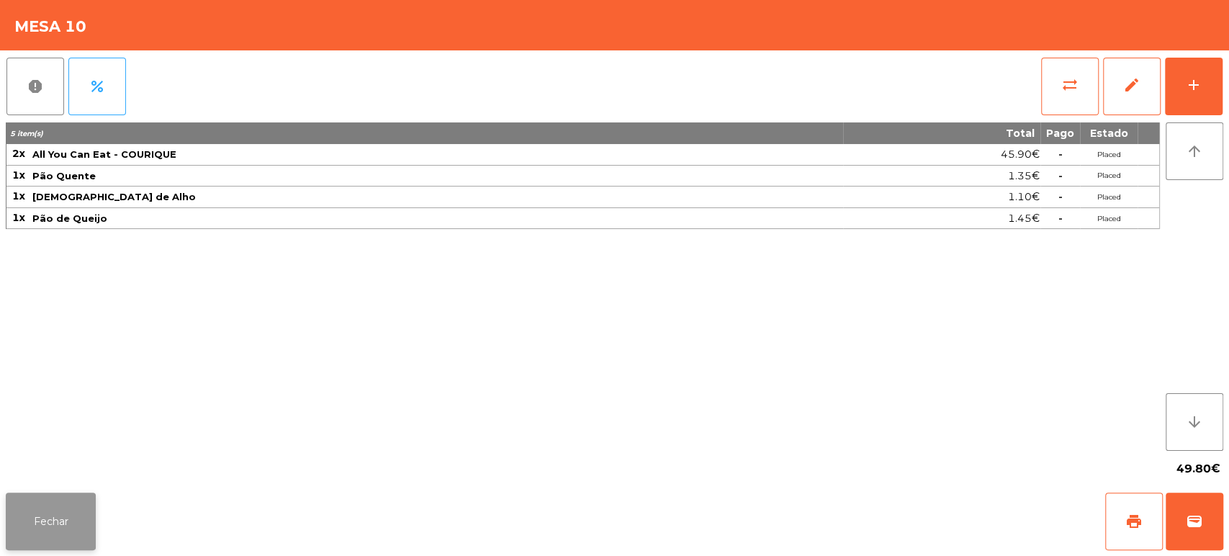
click at [94, 506] on button "Fechar" at bounding box center [51, 522] width 90 height 58
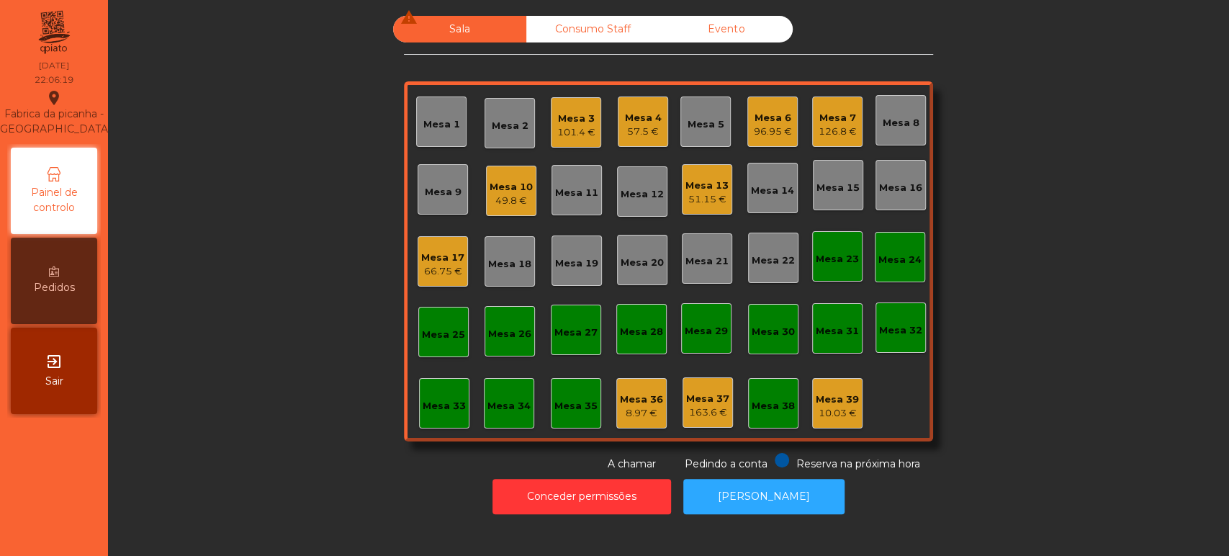
click at [748, 123] on div "Mesa 6 96.95 €" at bounding box center [773, 122] width 50 height 50
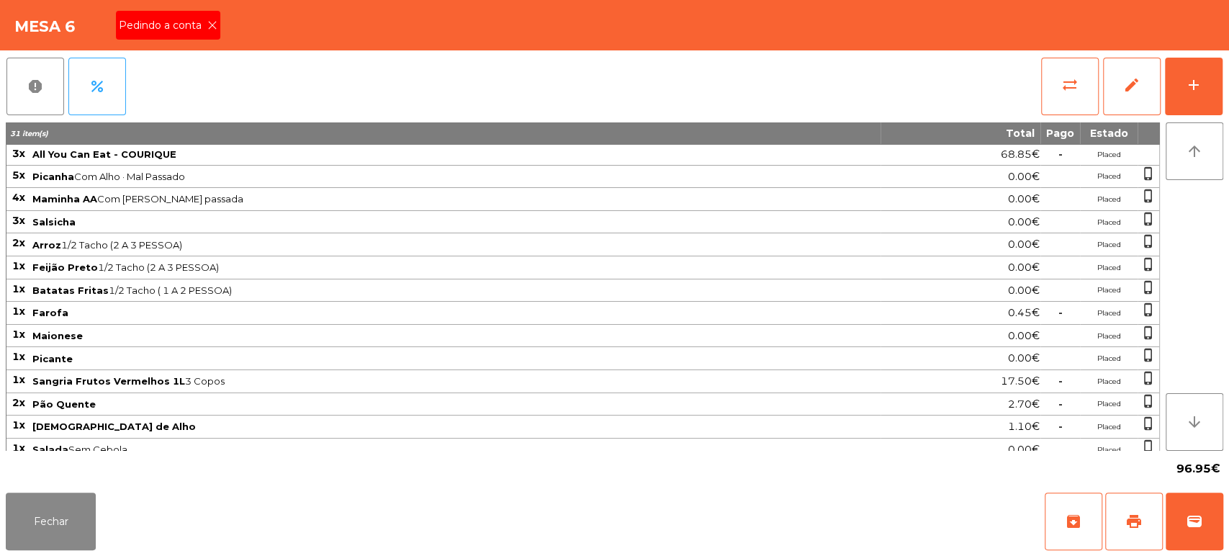
click at [211, 24] on icon at bounding box center [212, 25] width 10 height 10
click at [1136, 502] on button "print" at bounding box center [1134, 522] width 58 height 58
click at [36, 535] on button "Fechar" at bounding box center [51, 522] width 90 height 58
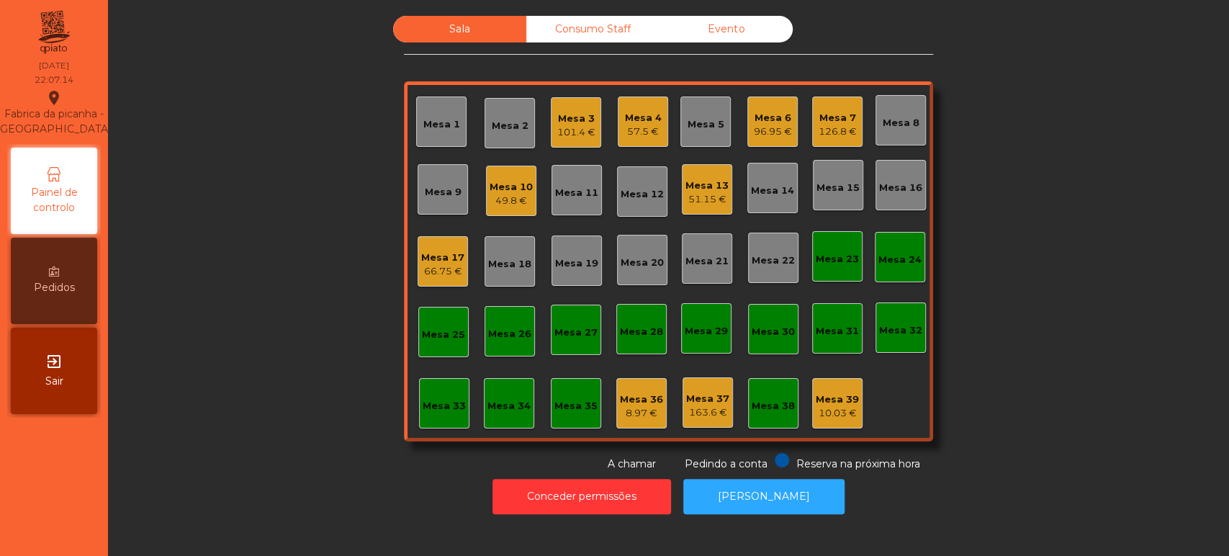
click at [501, 184] on div "Mesa 10" at bounding box center [511, 187] width 43 height 14
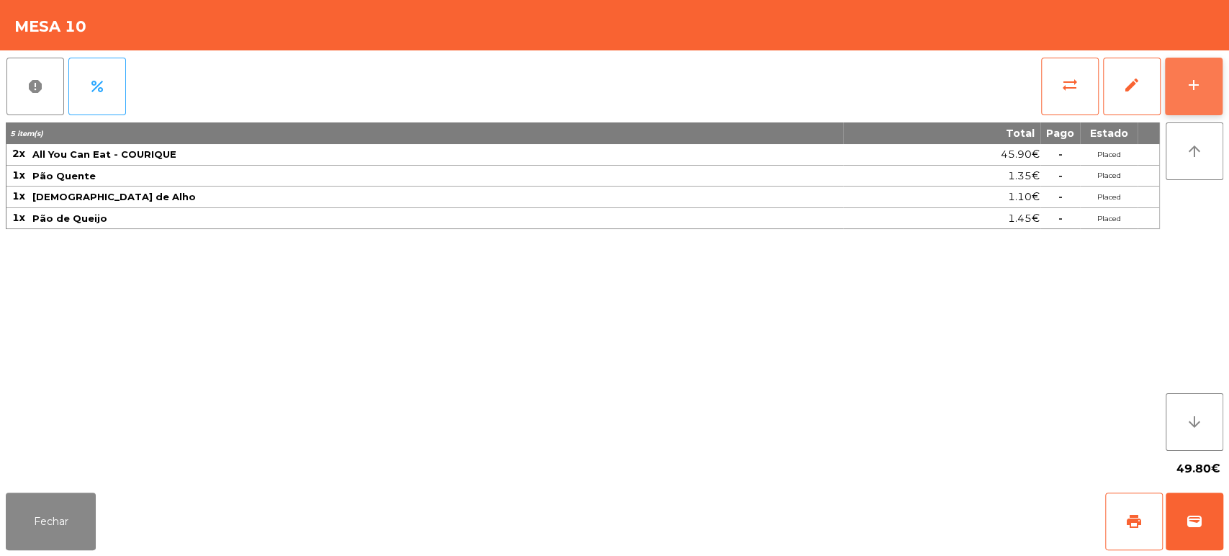
click at [1221, 90] on button "add" at bounding box center [1194, 87] width 58 height 58
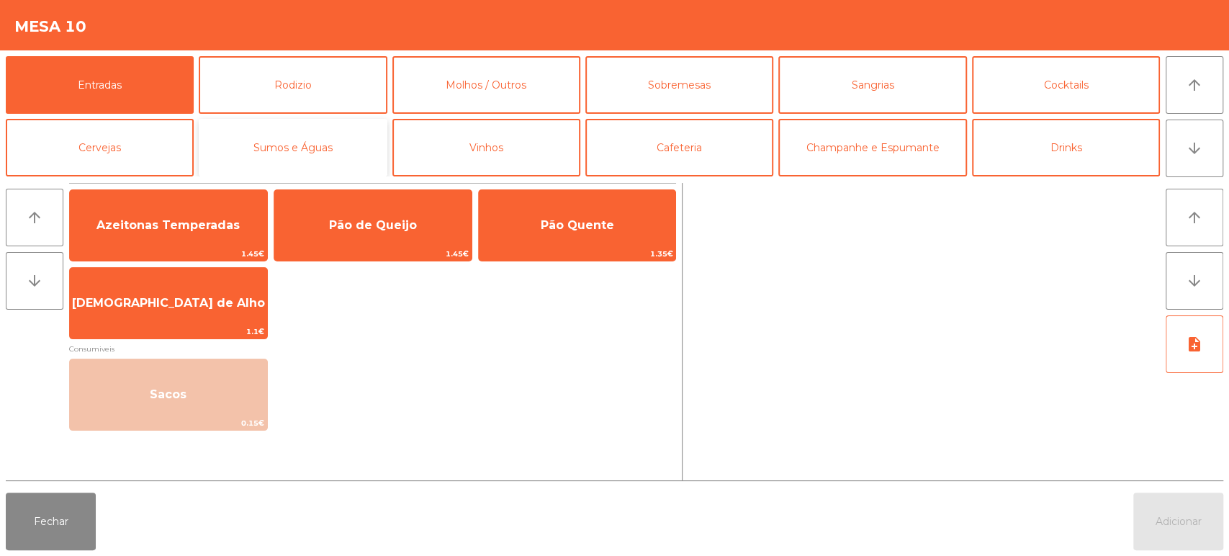
click at [322, 139] on button "Sumos e Águas" at bounding box center [293, 148] width 188 height 58
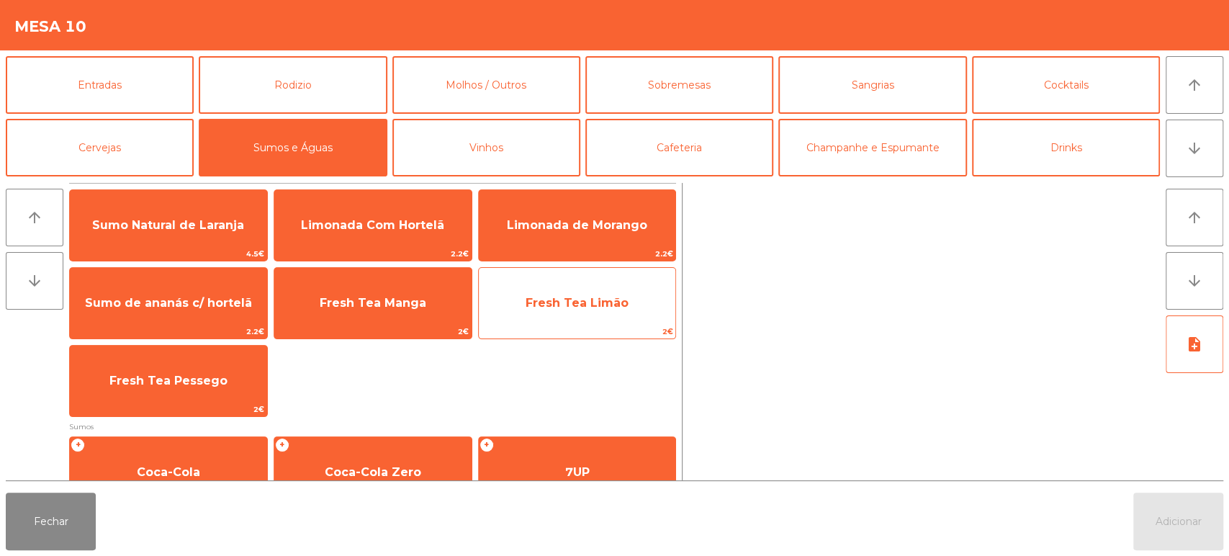
click at [634, 298] on span "Fresh Tea Limão" at bounding box center [577, 303] width 197 height 39
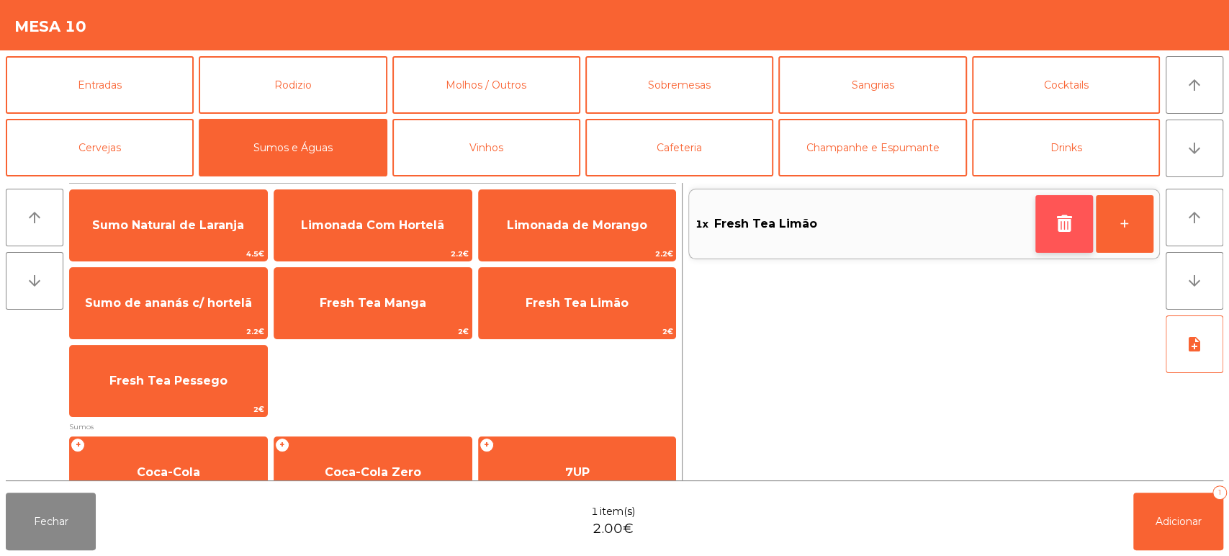
click at [1064, 223] on icon "button" at bounding box center [1065, 223] width 22 height 17
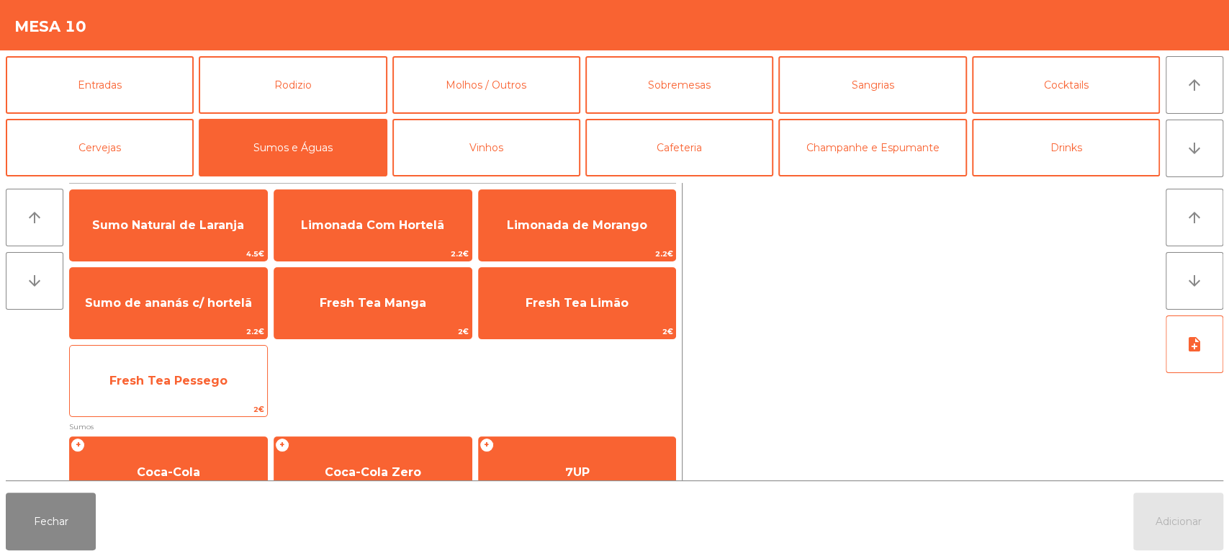
click at [219, 376] on span "Fresh Tea Pessego" at bounding box center [168, 381] width 118 height 14
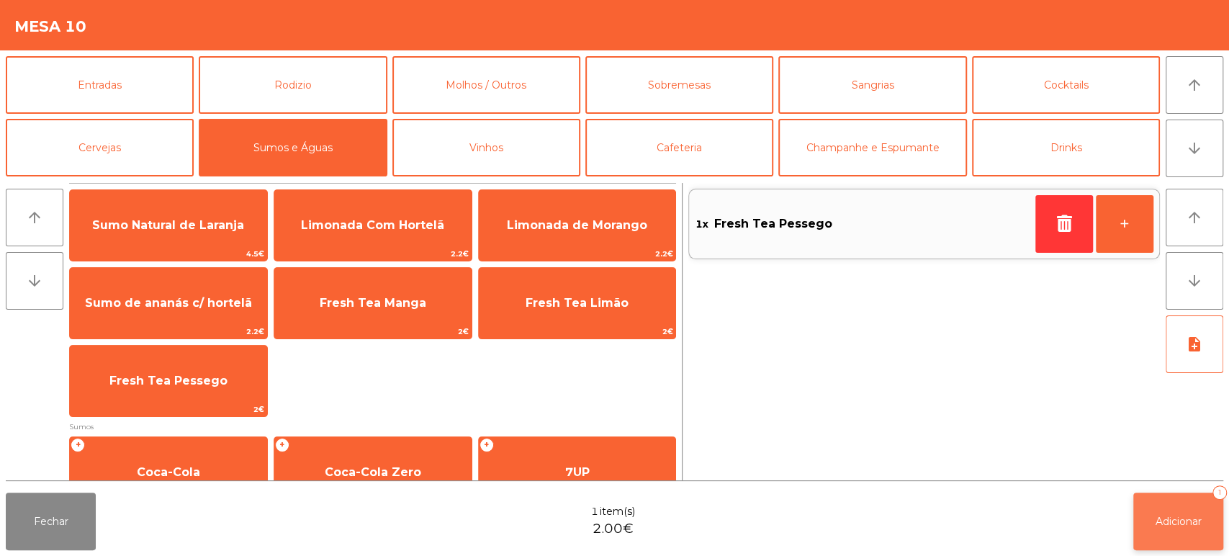
click at [1187, 498] on button "Adicionar 1" at bounding box center [1179, 522] width 90 height 58
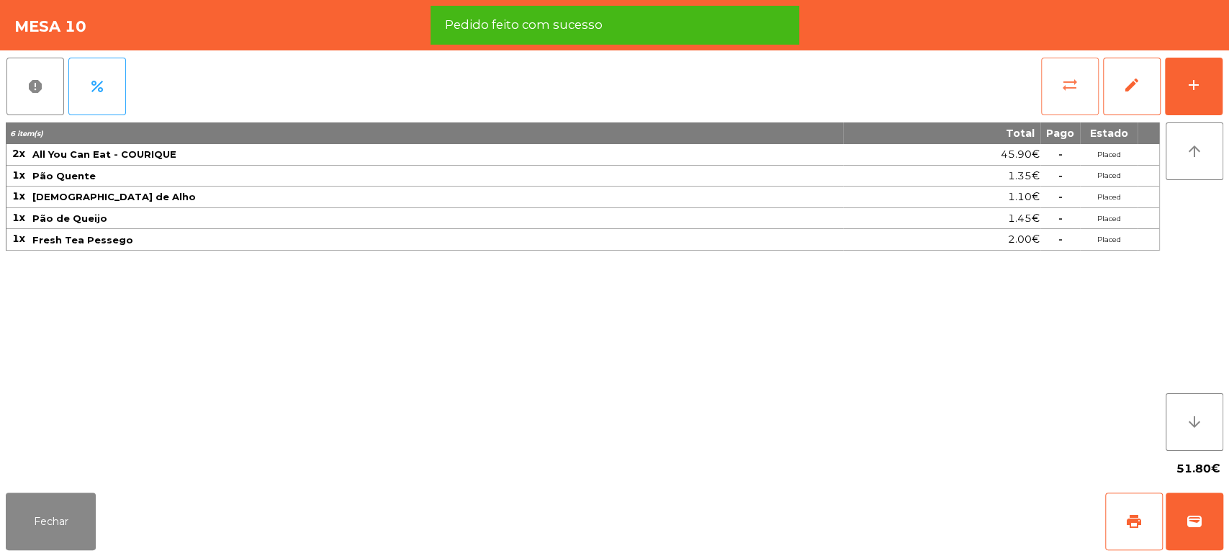
click at [1067, 104] on button "sync_alt" at bounding box center [1070, 87] width 58 height 58
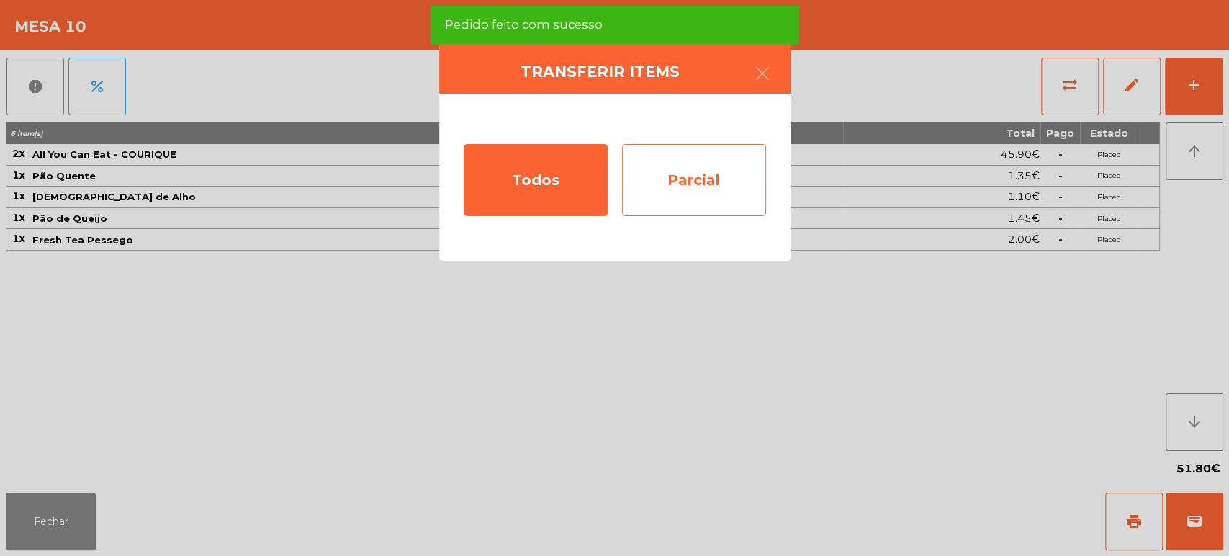
click at [721, 197] on div "Parcial" at bounding box center [694, 180] width 144 height 72
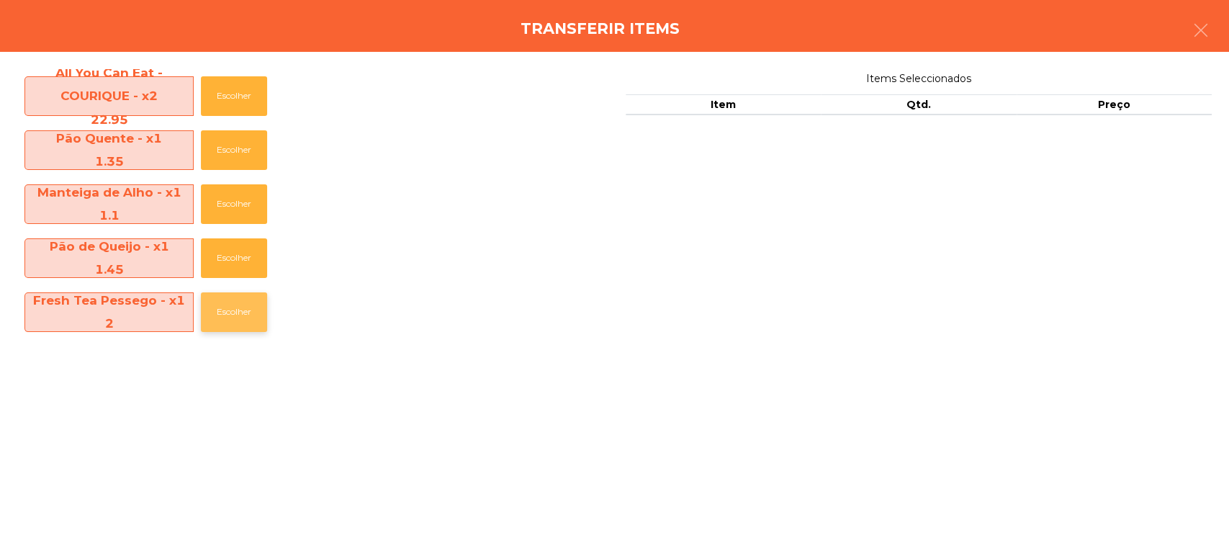
click at [242, 305] on button "Escolher" at bounding box center [234, 312] width 66 height 40
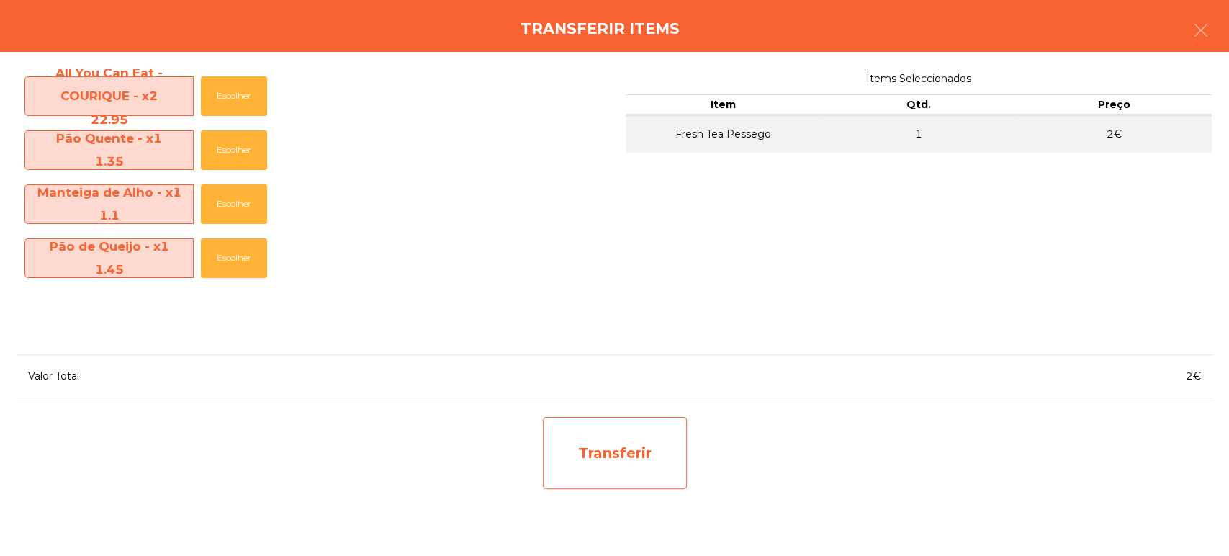
click at [659, 468] on div "Transferir" at bounding box center [615, 453] width 144 height 72
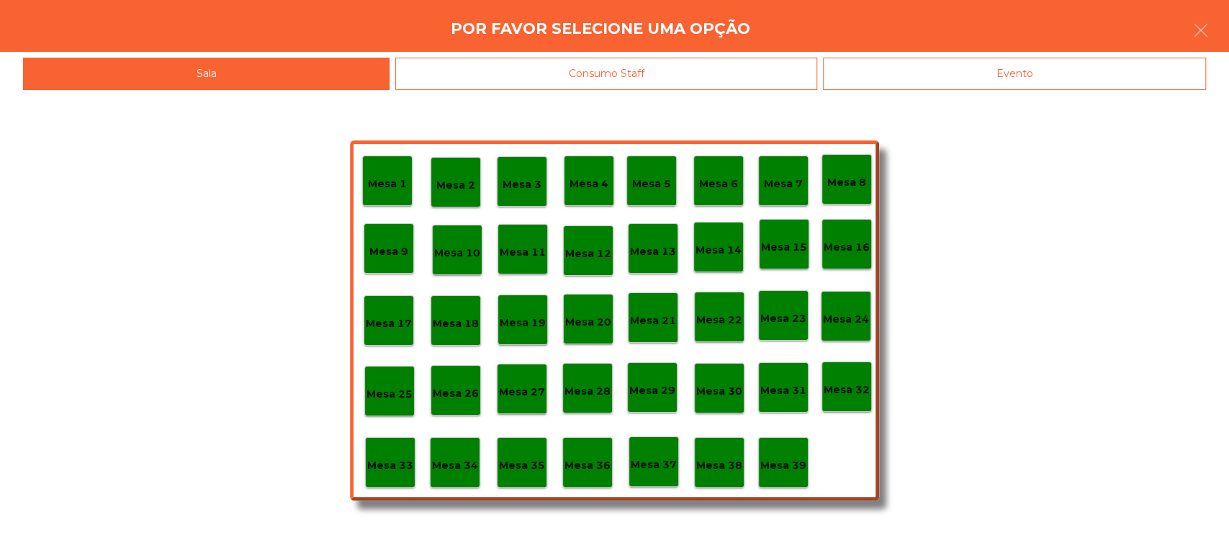
click at [656, 462] on p "Mesa 37" at bounding box center [654, 465] width 46 height 17
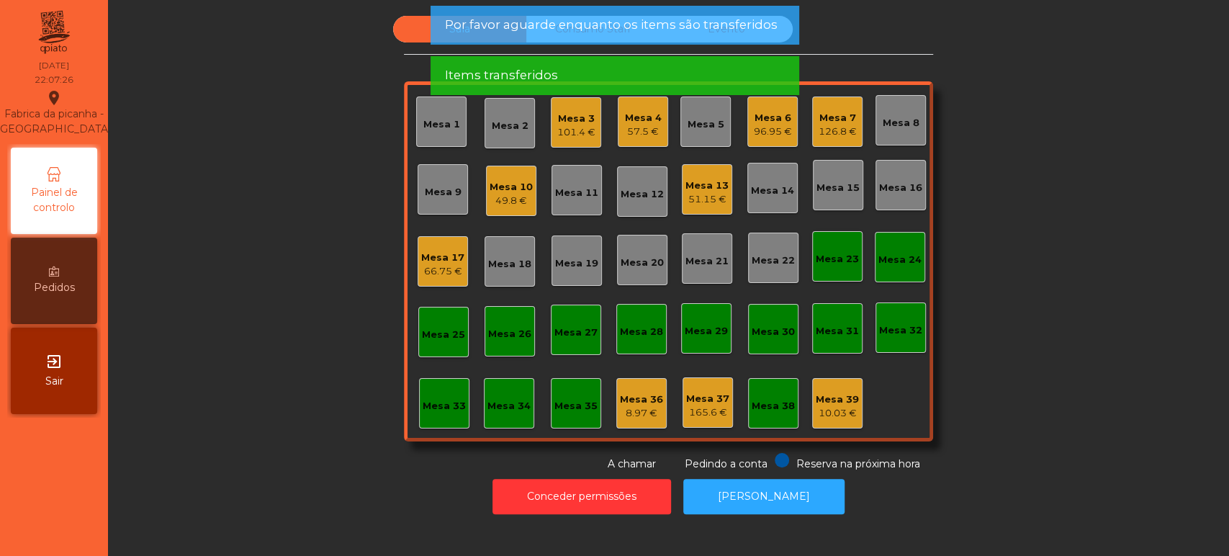
click at [501, 202] on div "49.8 €" at bounding box center [511, 201] width 43 height 14
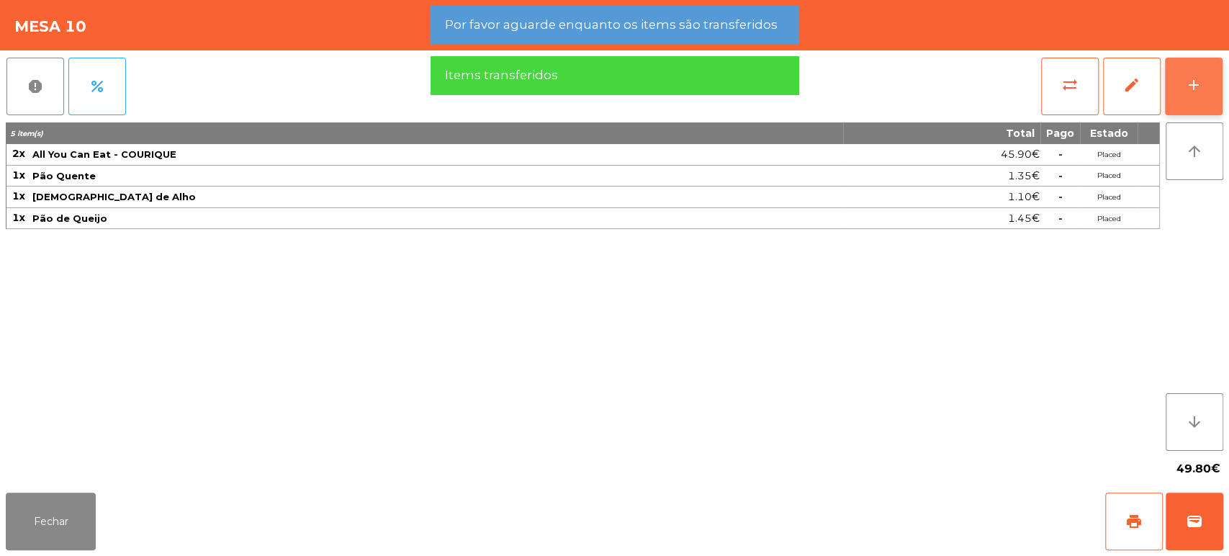
click at [1217, 91] on button "add" at bounding box center [1194, 87] width 58 height 58
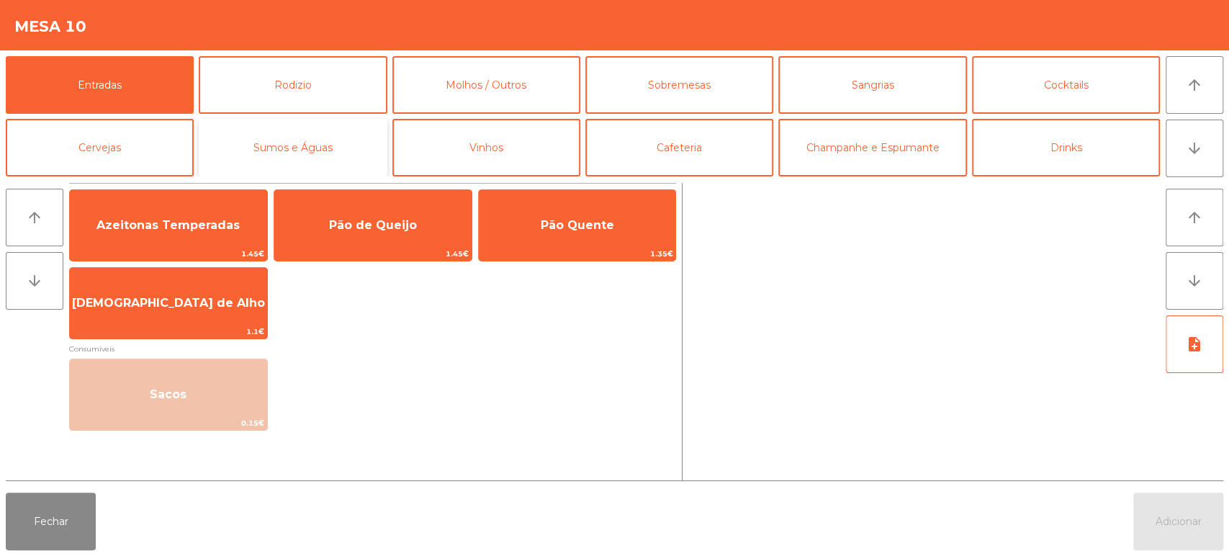
click at [336, 153] on button "Sumos e Águas" at bounding box center [293, 148] width 188 height 58
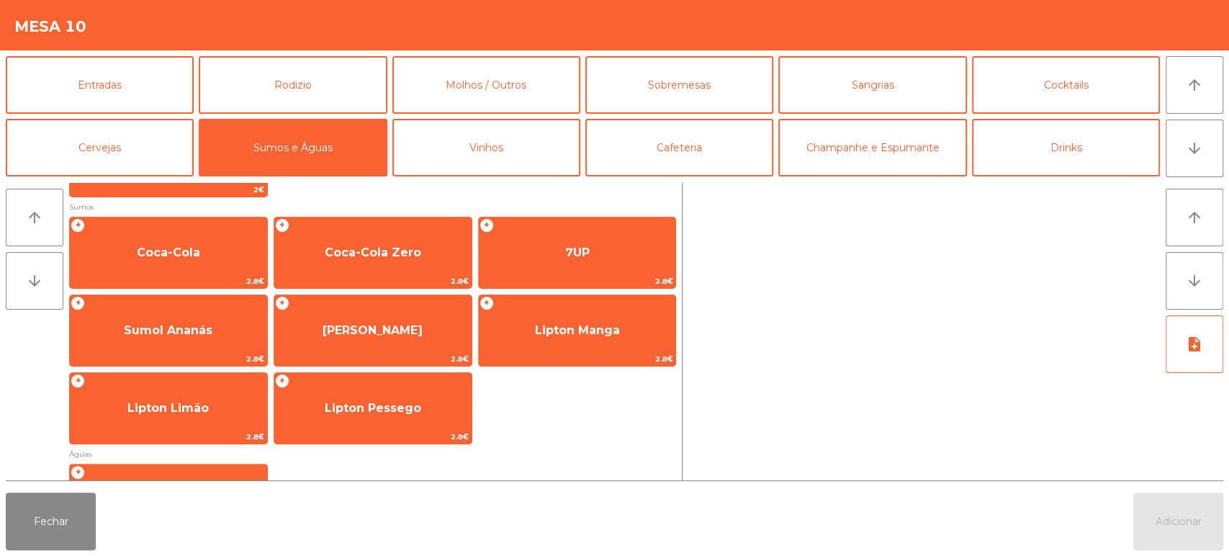
scroll to position [242, 0]
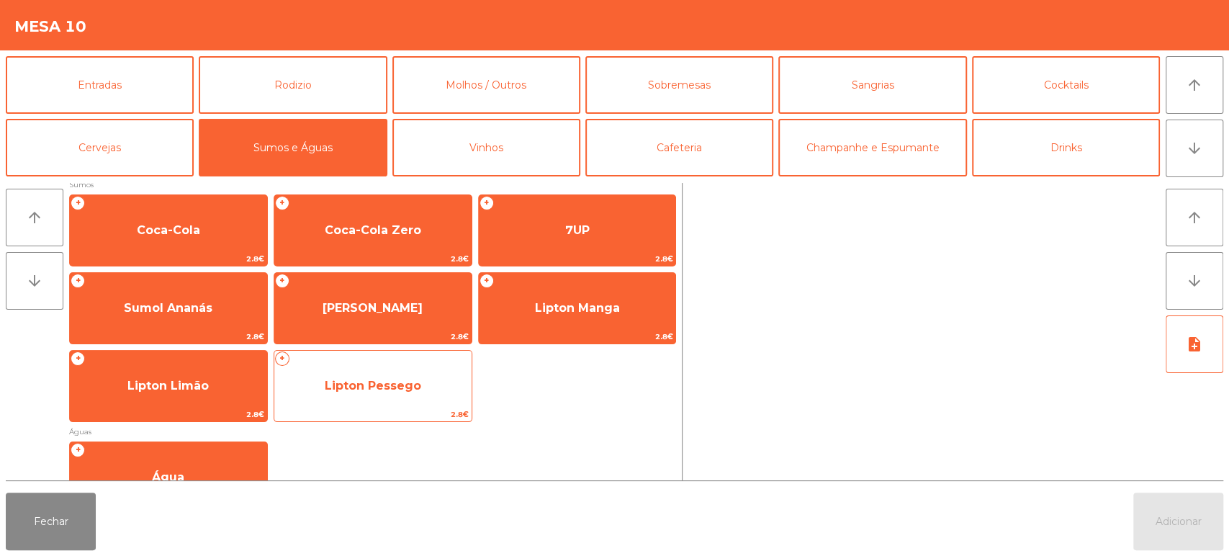
click at [418, 400] on span "Lipton Pessego" at bounding box center [372, 386] width 197 height 39
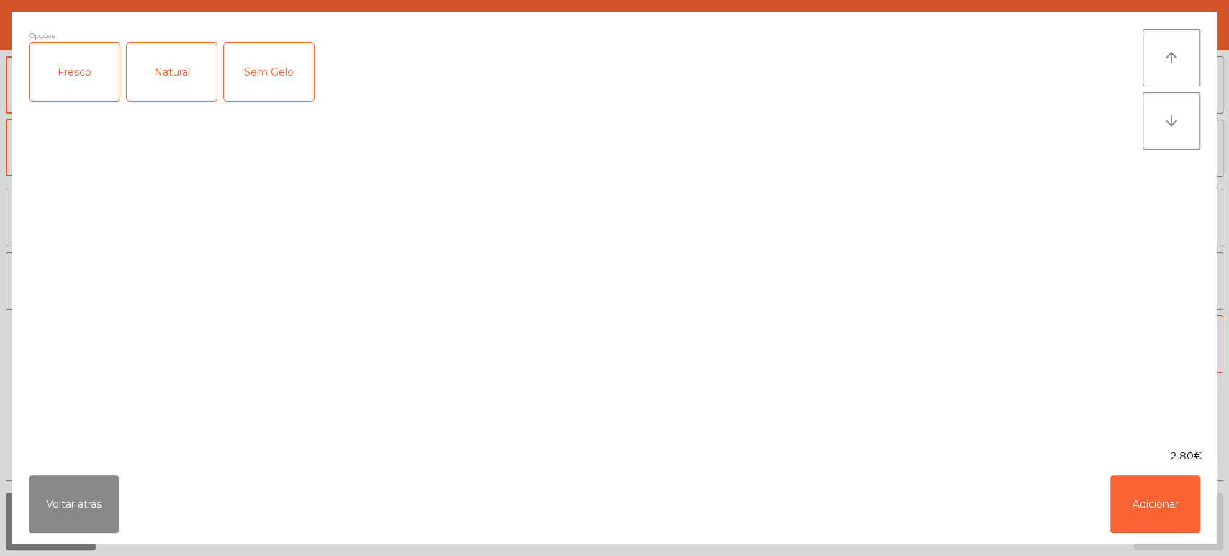
click at [73, 61] on div "Fresco" at bounding box center [75, 72] width 90 height 58
click at [1140, 501] on button "Adicionar" at bounding box center [1156, 504] width 90 height 58
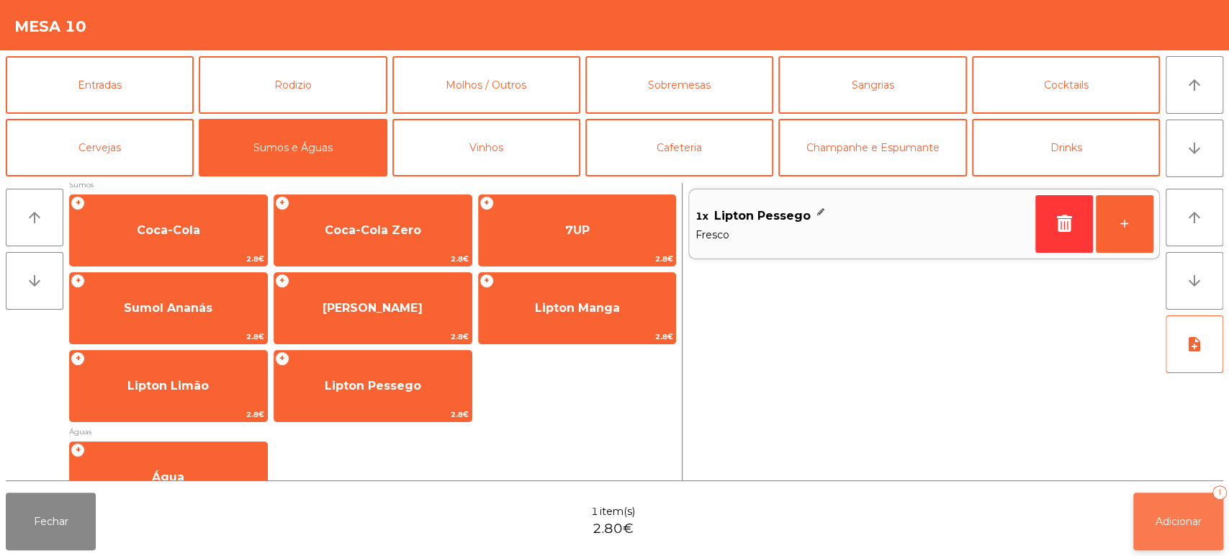
click at [1189, 519] on span "Adicionar" at bounding box center [1179, 521] width 46 height 13
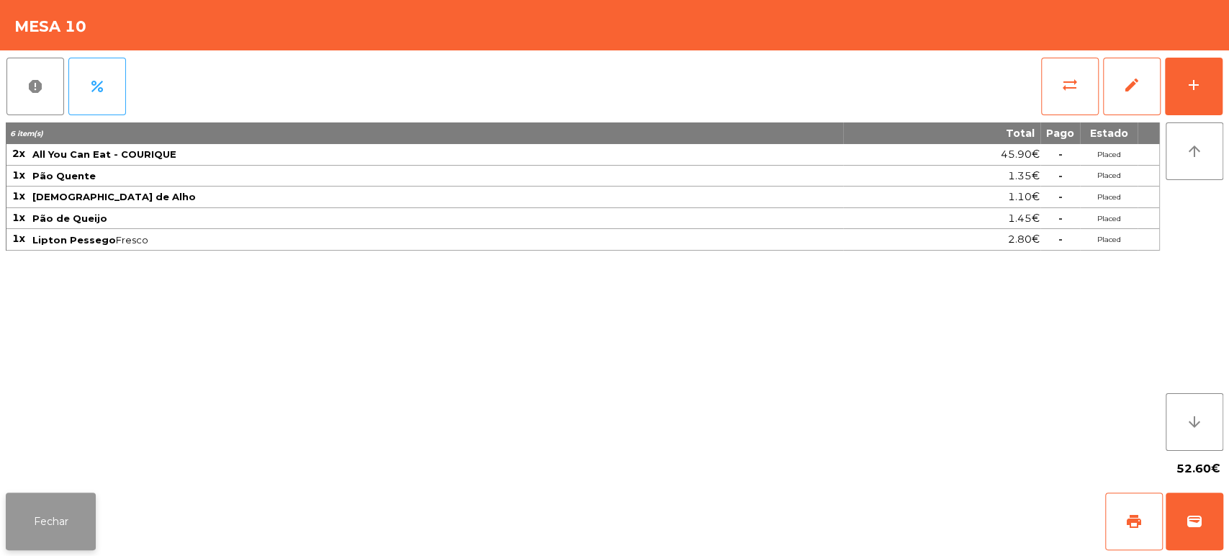
click at [75, 512] on button "Fechar" at bounding box center [51, 522] width 90 height 58
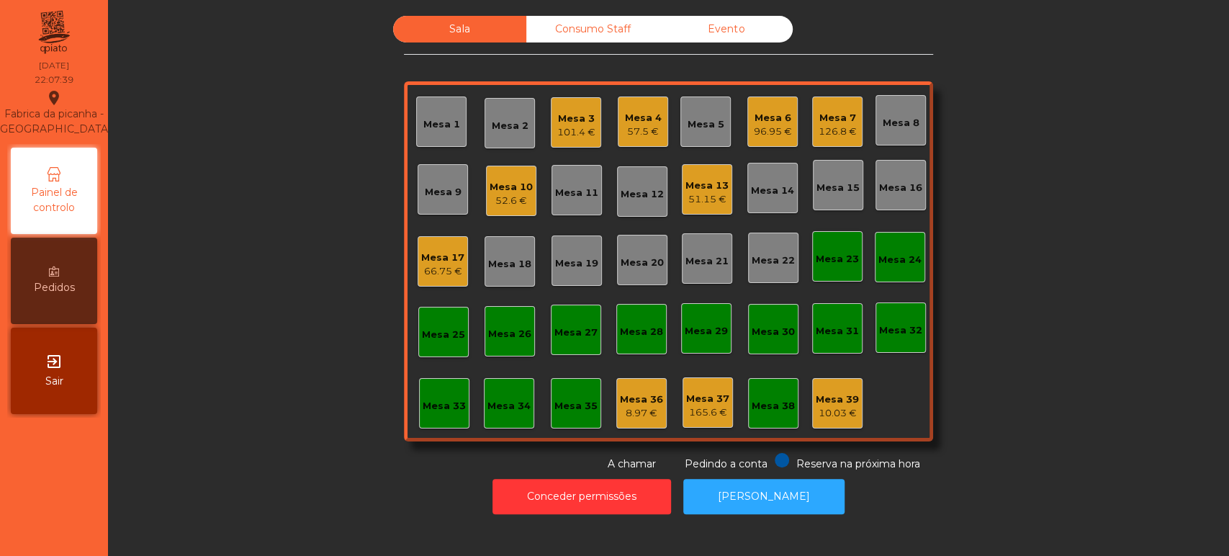
click at [754, 127] on div "96.95 €" at bounding box center [773, 132] width 38 height 14
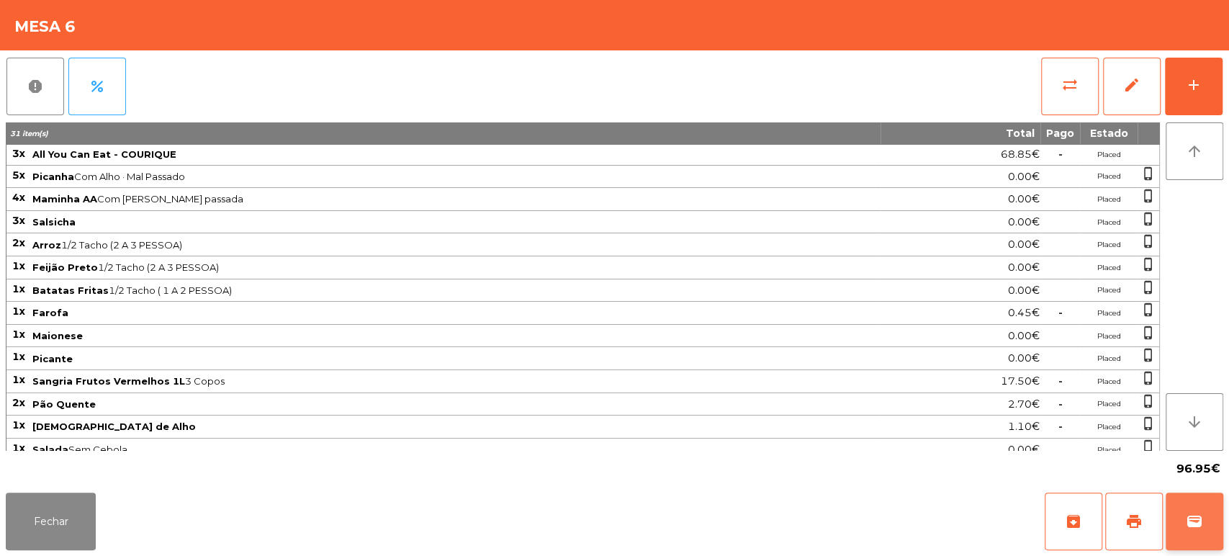
click at [1199, 516] on span "wallet" at bounding box center [1194, 521] width 17 height 17
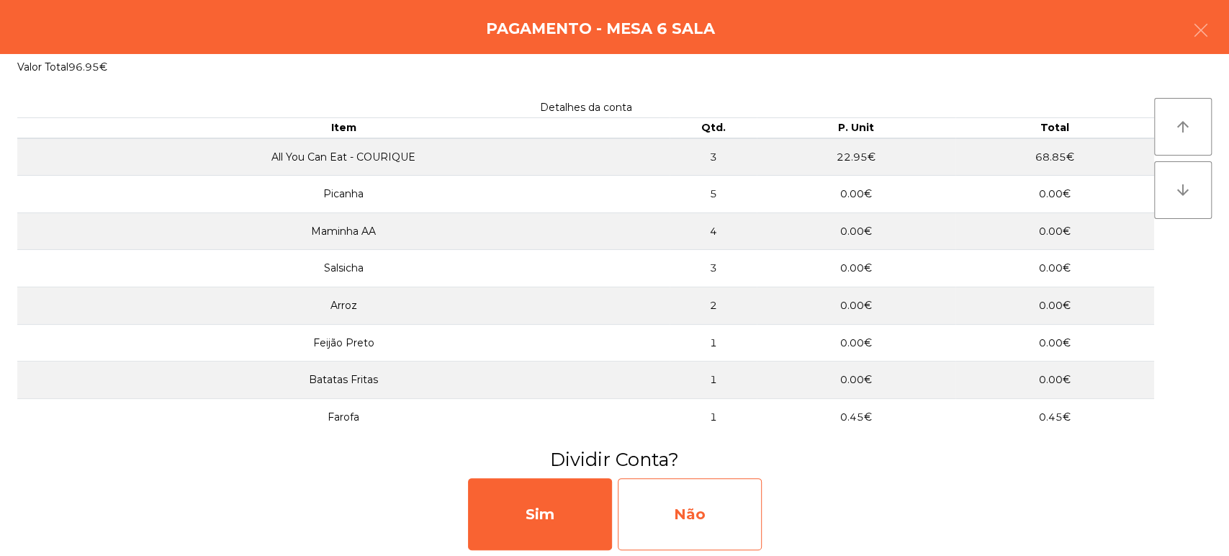
click at [709, 486] on div "Não" at bounding box center [690, 514] width 144 height 72
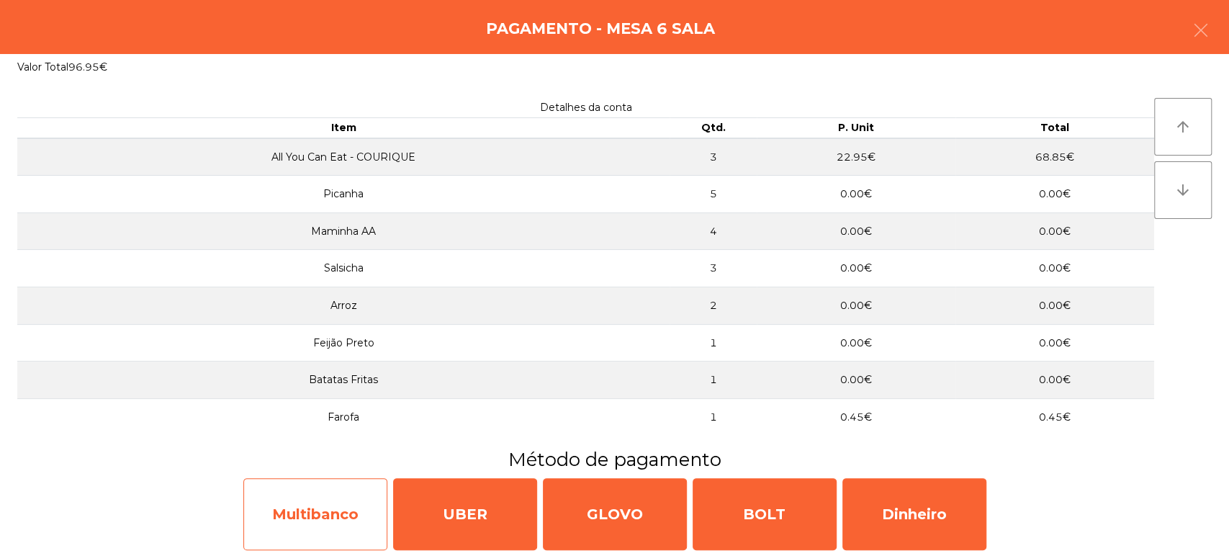
click at [322, 507] on div "Multibanco" at bounding box center [315, 514] width 144 height 72
select select "**"
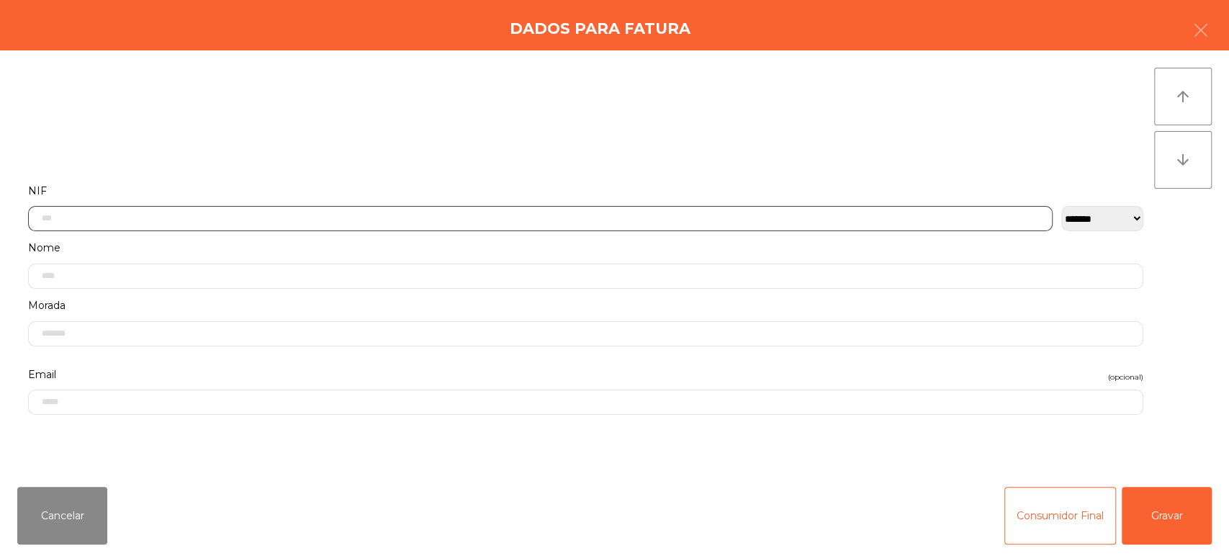
click at [709, 212] on input "text" at bounding box center [540, 218] width 1025 height 25
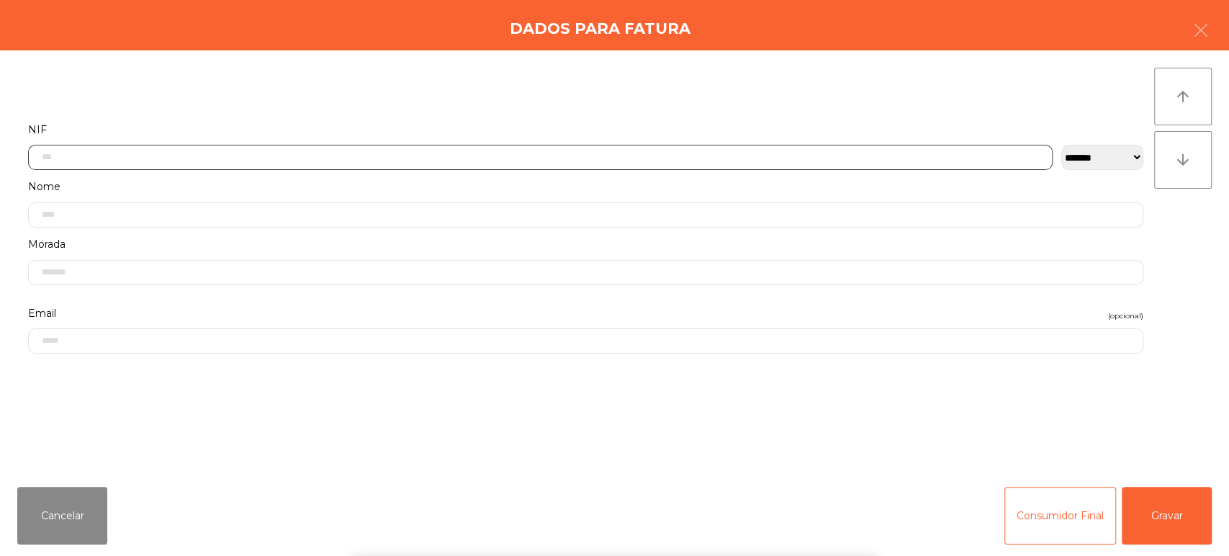
scroll to position [112, 0]
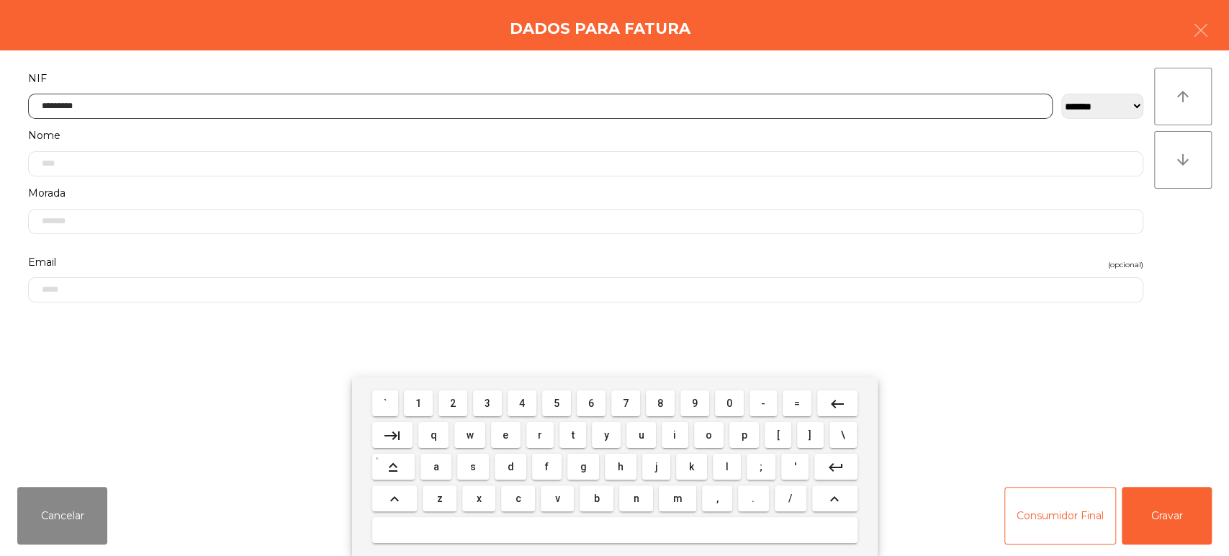
type input "*********"
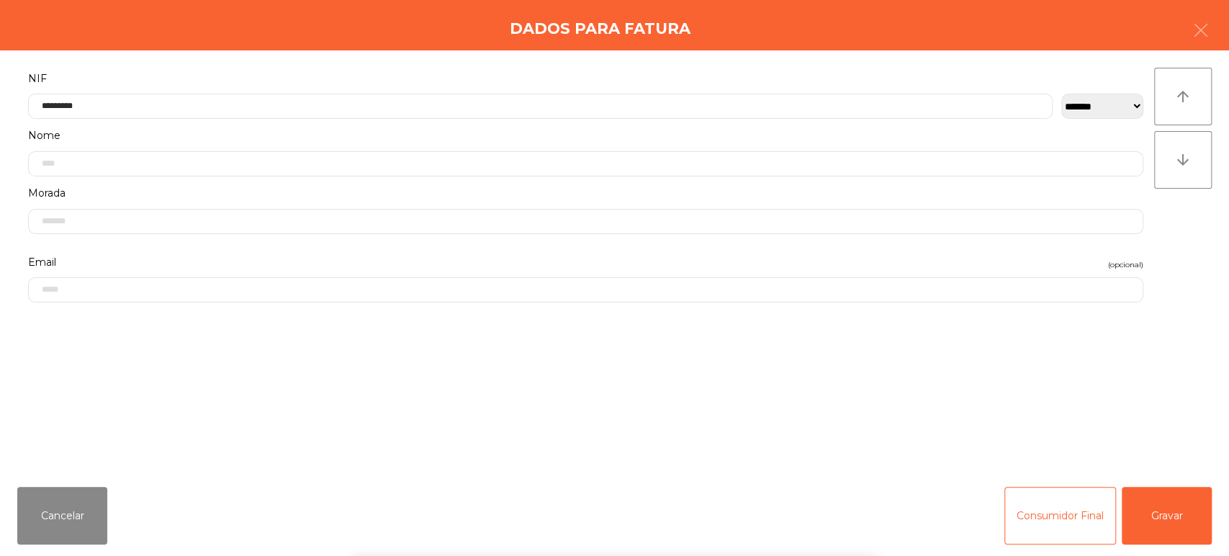
click at [1154, 503] on div "` 1 2 3 4 5 6 7 8 9 0 - = keyboard_backspace keyboard_tab q w e r t y u i o p […" at bounding box center [614, 466] width 1229 height 179
click at [1162, 510] on button "Gravar" at bounding box center [1167, 516] width 90 height 58
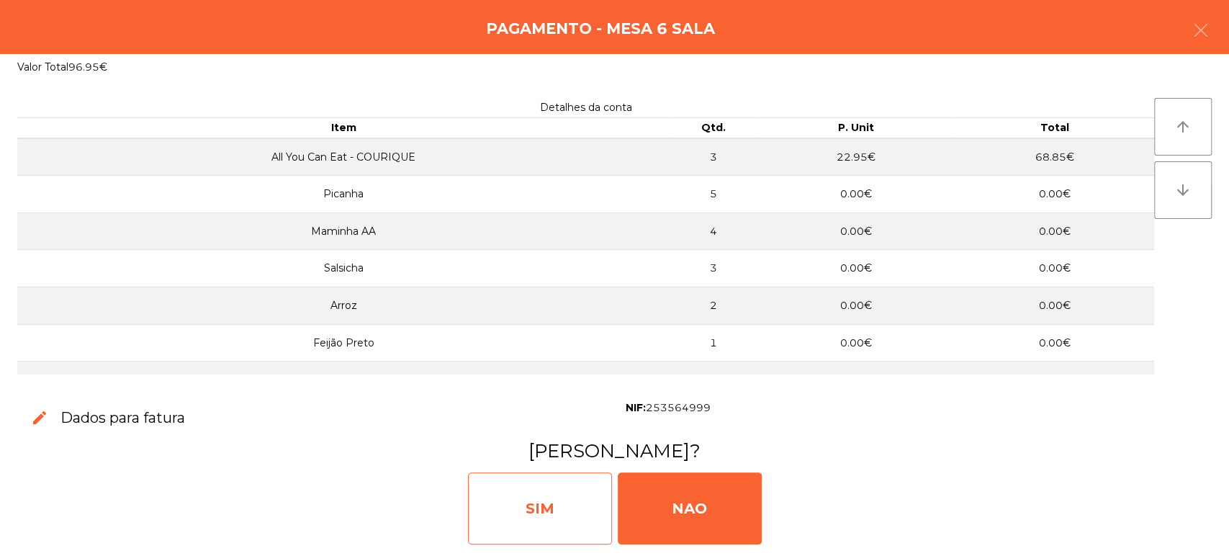
click at [575, 496] on div "SIM" at bounding box center [540, 508] width 144 height 72
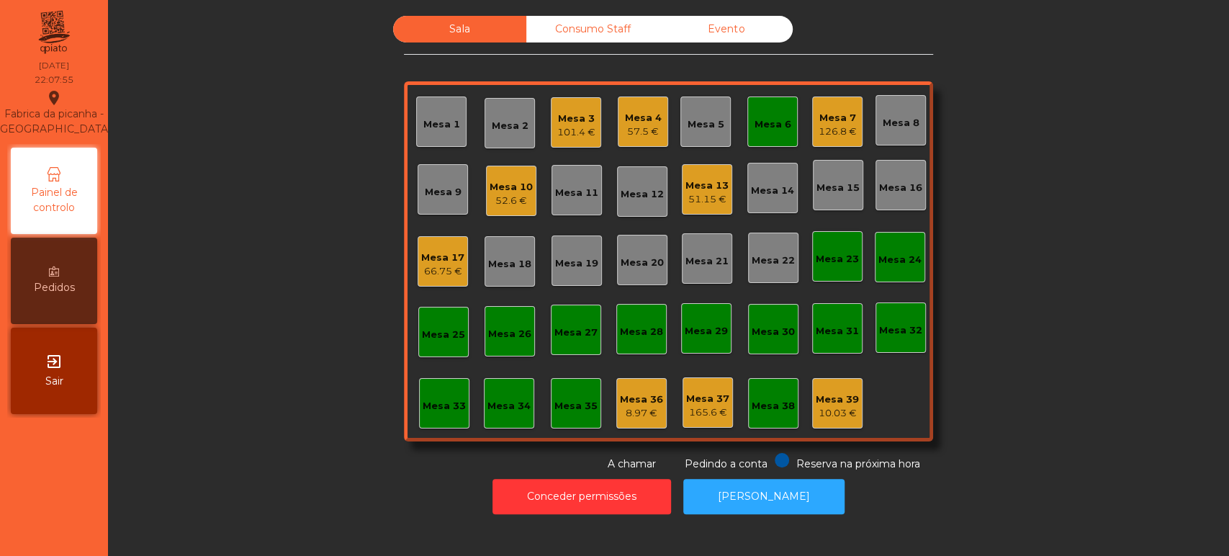
click at [790, 120] on div "Mesa 6" at bounding box center [773, 122] width 50 height 50
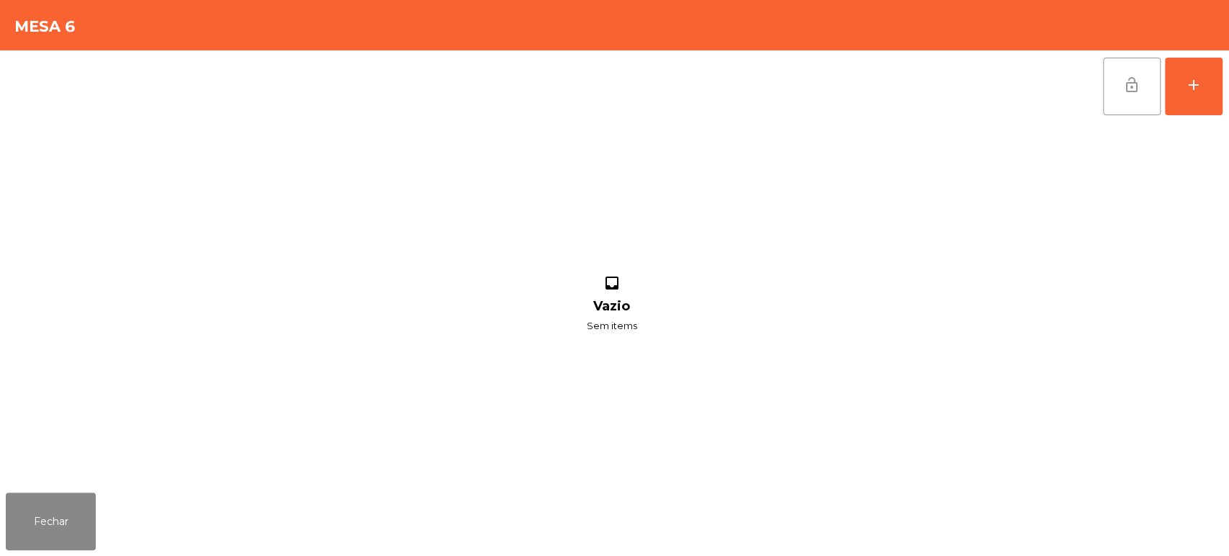
click at [1118, 70] on button "lock_open" at bounding box center [1132, 87] width 58 height 58
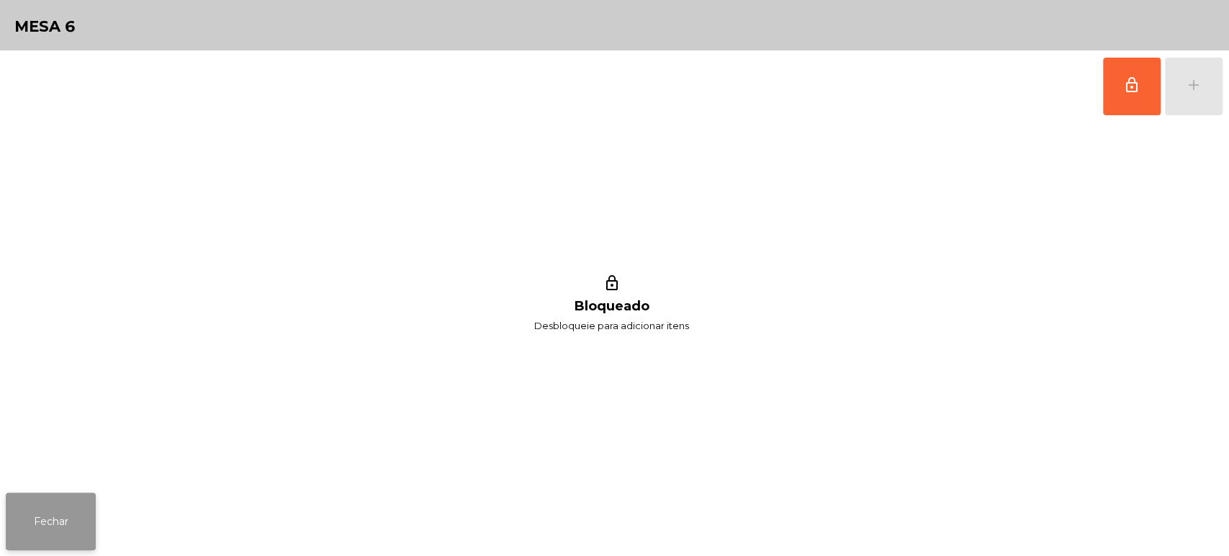
click at [41, 507] on button "Fechar" at bounding box center [51, 522] width 90 height 58
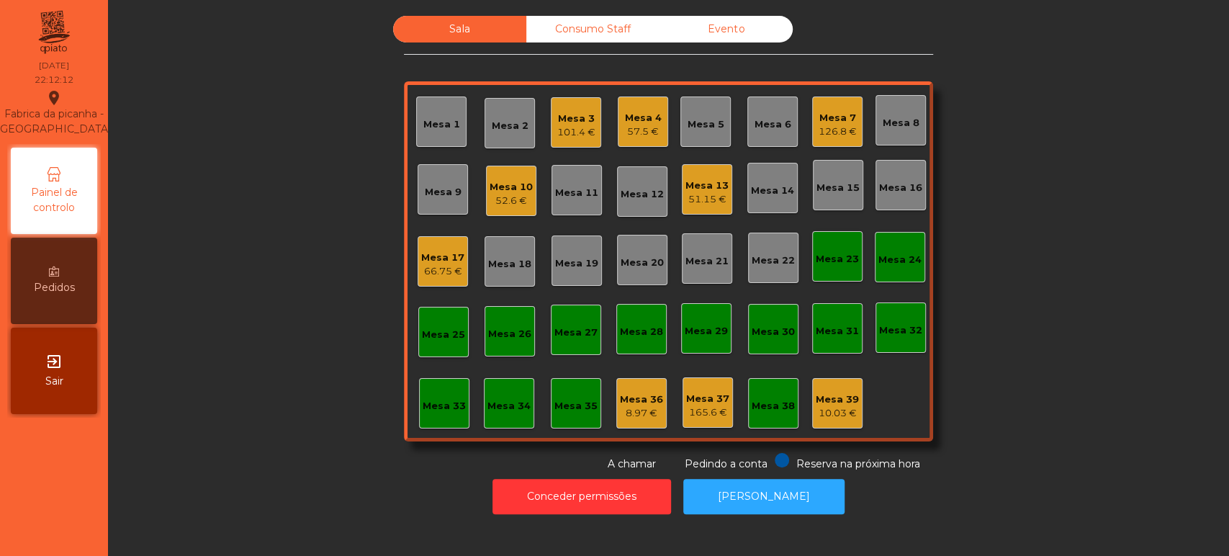
click at [502, 213] on div "Mesa 10 52.6 €" at bounding box center [511, 191] width 50 height 50
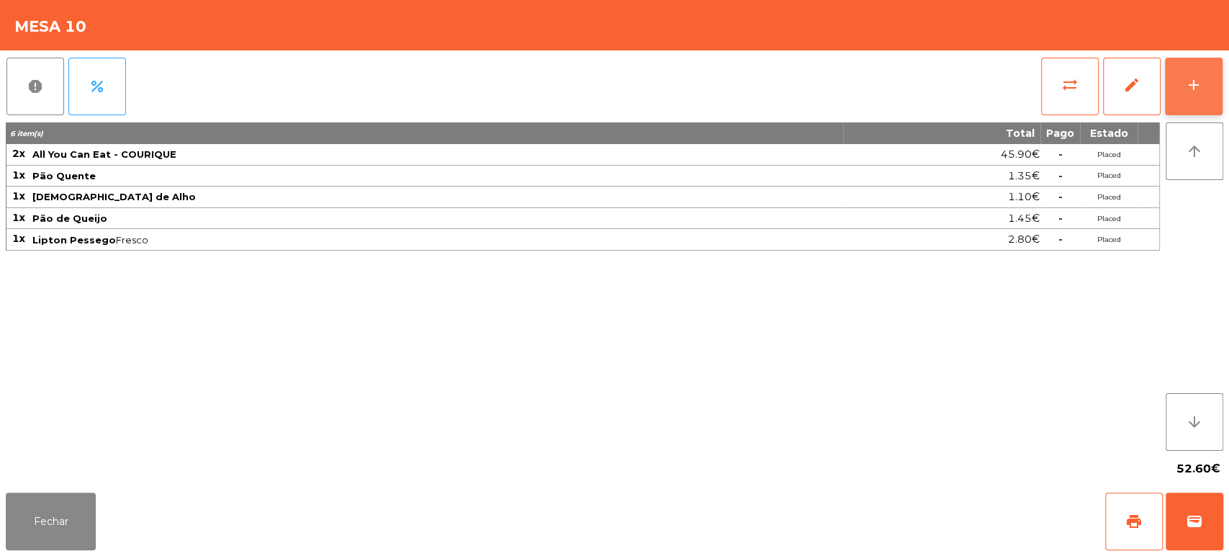
click at [1199, 106] on button "add" at bounding box center [1194, 87] width 58 height 58
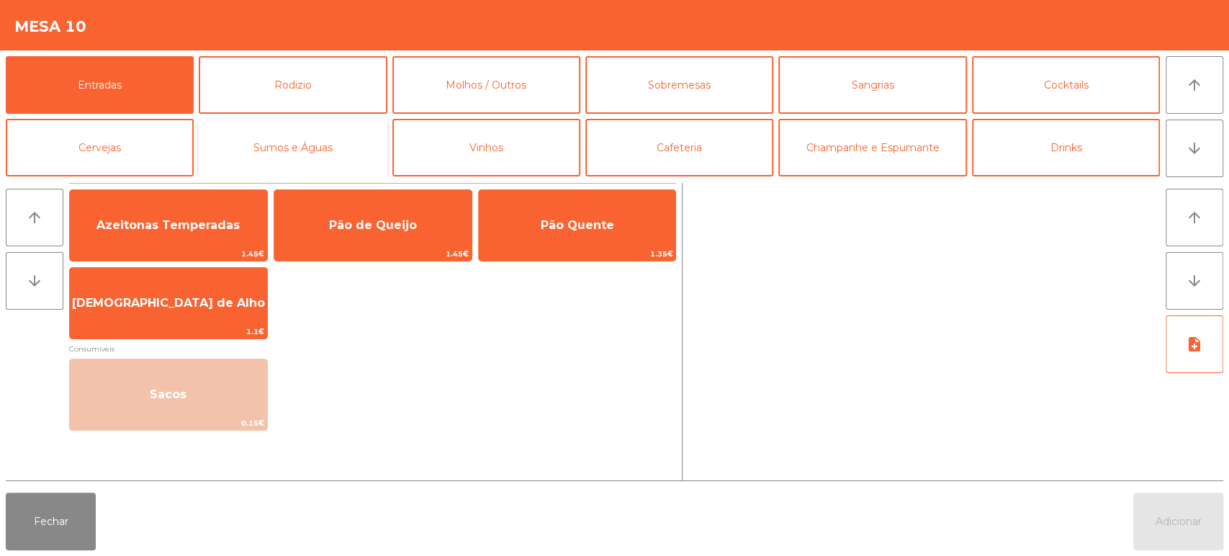
click at [274, 122] on button "Sumos e Águas" at bounding box center [293, 148] width 188 height 58
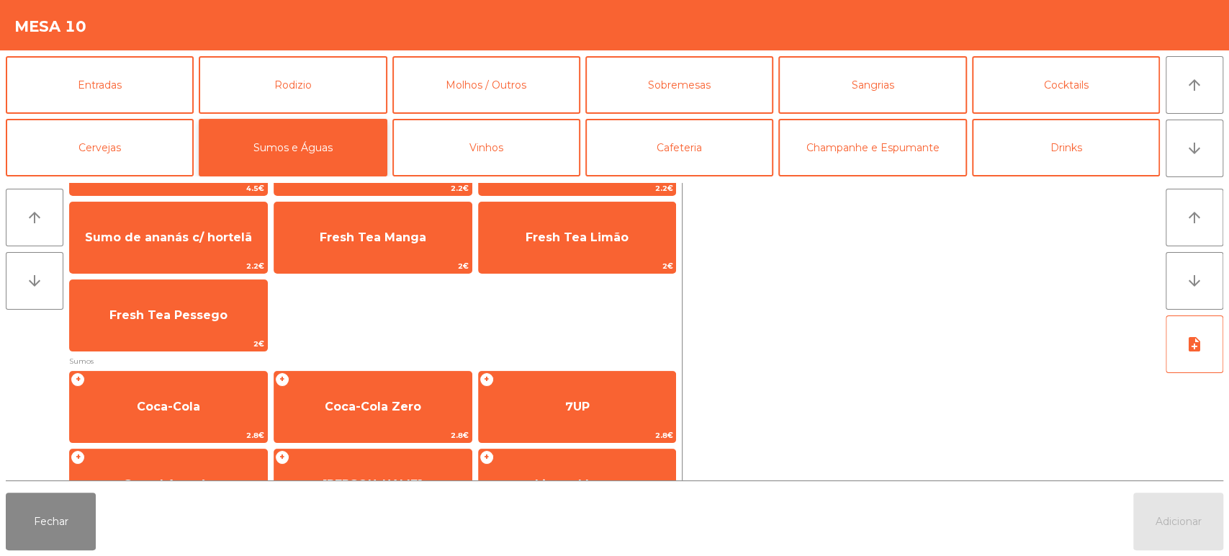
scroll to position [115, 0]
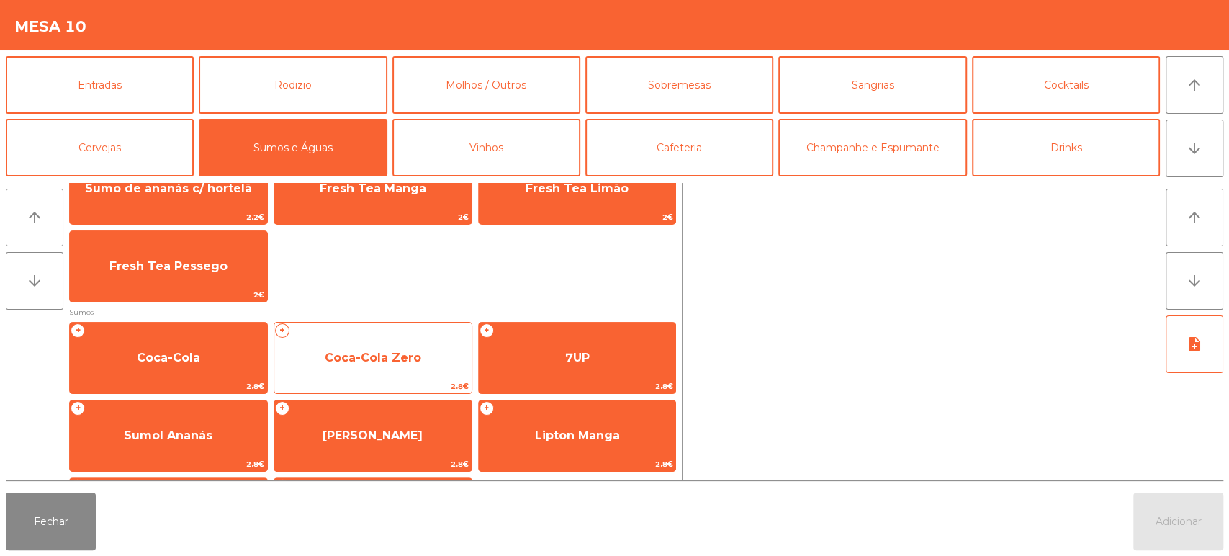
click at [341, 366] on span "Coca-Cola Zero" at bounding box center [372, 357] width 197 height 39
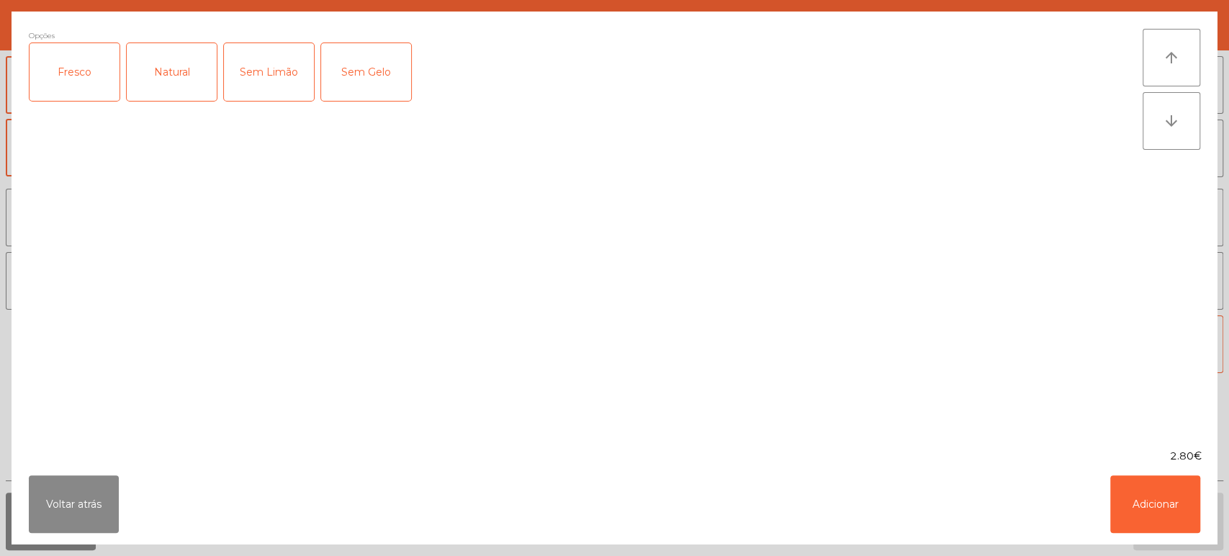
click at [58, 63] on div "Fresco" at bounding box center [75, 72] width 90 height 58
click at [1193, 499] on button "Adicionar" at bounding box center [1156, 504] width 90 height 58
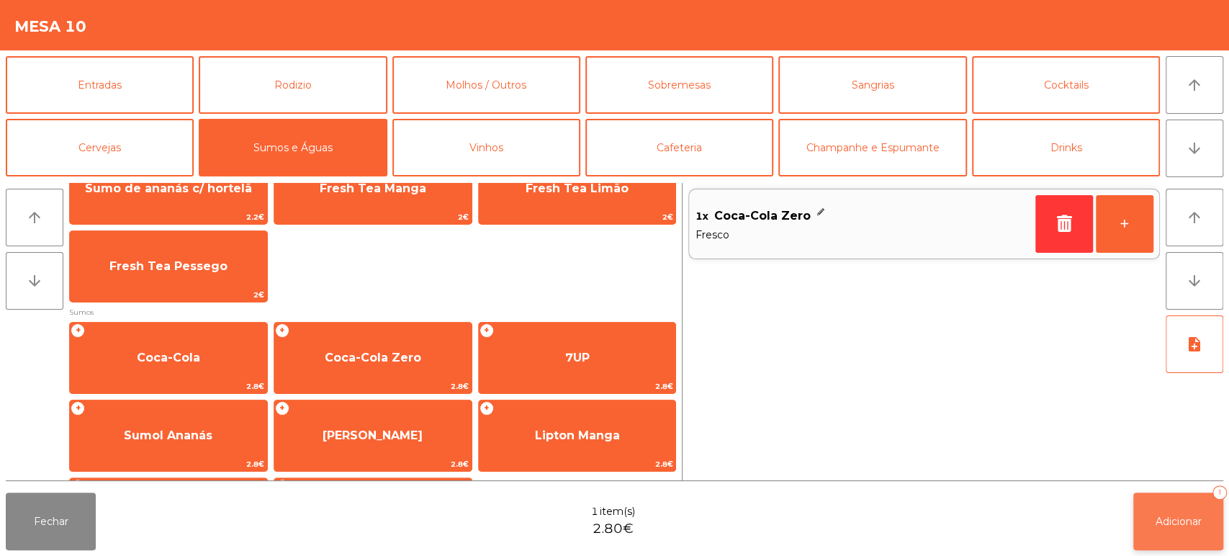
click at [1178, 501] on button "Adicionar 1" at bounding box center [1179, 522] width 90 height 58
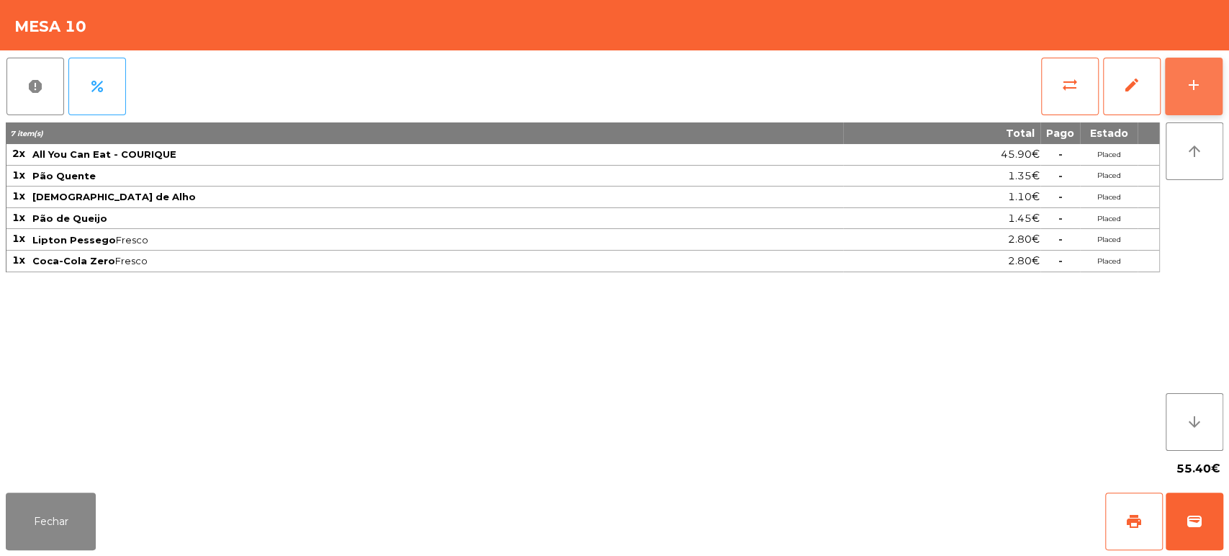
click at [1216, 70] on button "add" at bounding box center [1194, 87] width 58 height 58
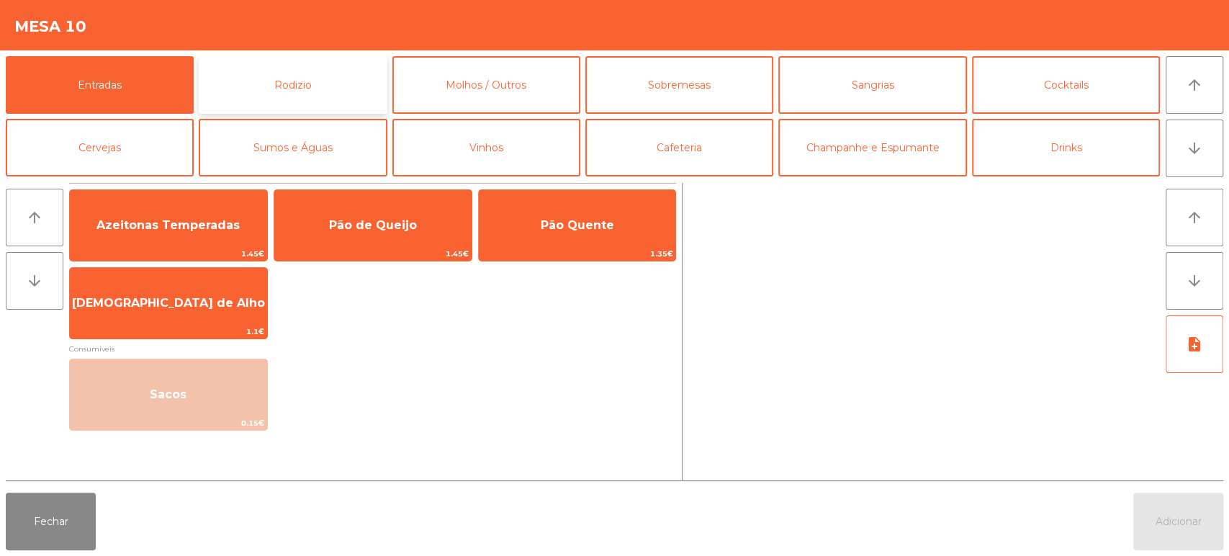
click at [339, 86] on button "Rodizio" at bounding box center [293, 85] width 188 height 58
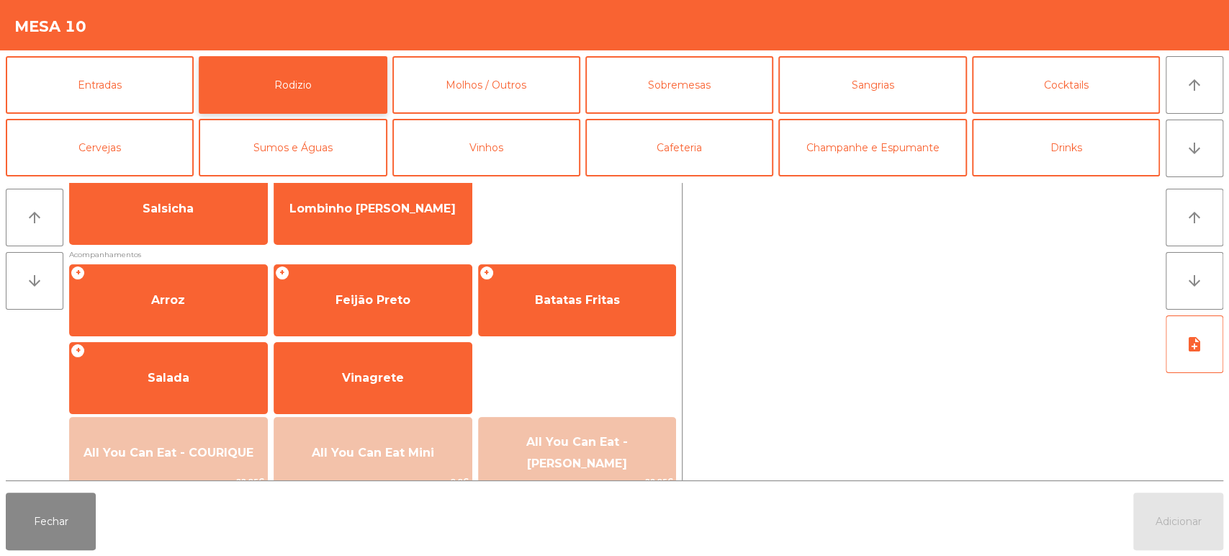
scroll to position [110, 0]
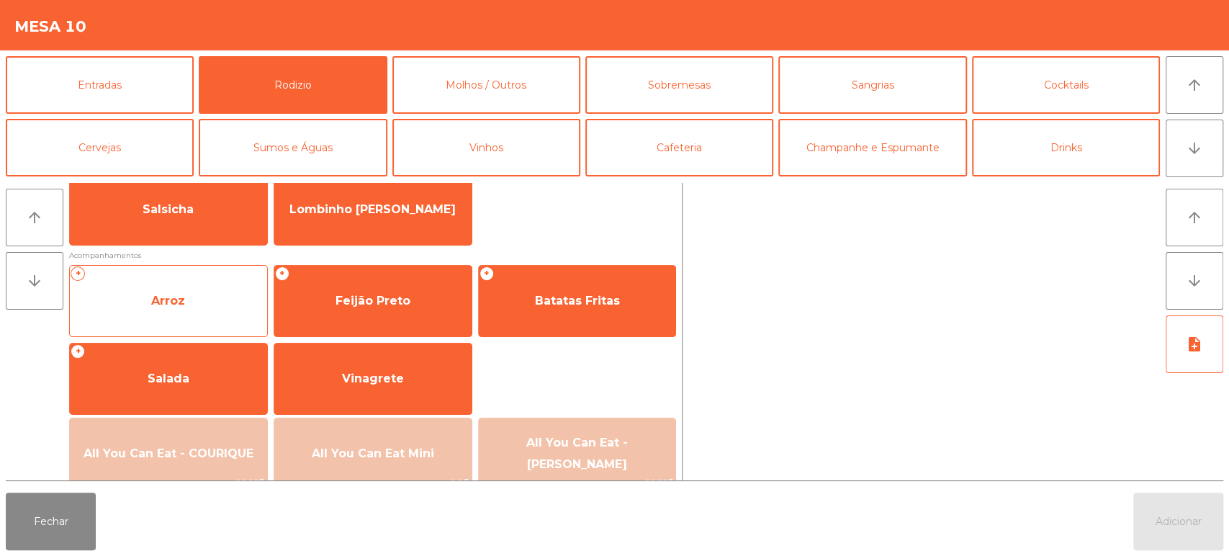
click at [181, 300] on span "Arroz" at bounding box center [168, 301] width 34 height 14
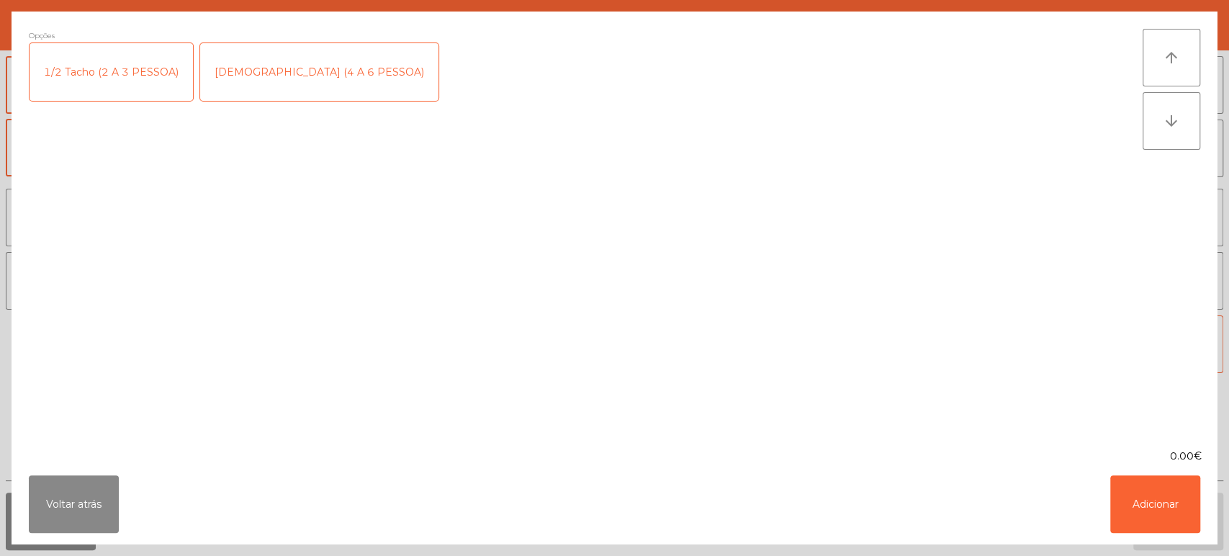
click at [279, 45] on div "1 Tacho (4 A 6 PESSOA)" at bounding box center [319, 72] width 238 height 58
click at [297, 65] on div "1 Tacho (4 A 6 PESSOA)" at bounding box center [319, 72] width 238 height 58
click at [116, 72] on div "1/2 Tacho (2 A 3 PESSOA)" at bounding box center [111, 72] width 163 height 58
click at [1170, 499] on button "Adicionar" at bounding box center [1156, 504] width 90 height 58
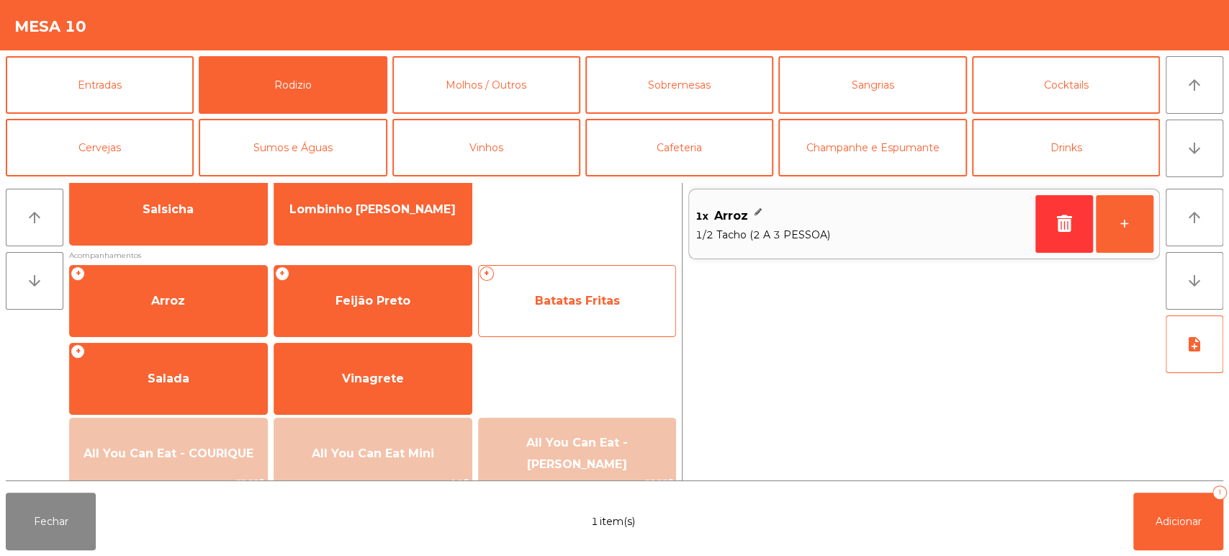
click at [550, 302] on span "Batatas Fritas" at bounding box center [577, 301] width 85 height 14
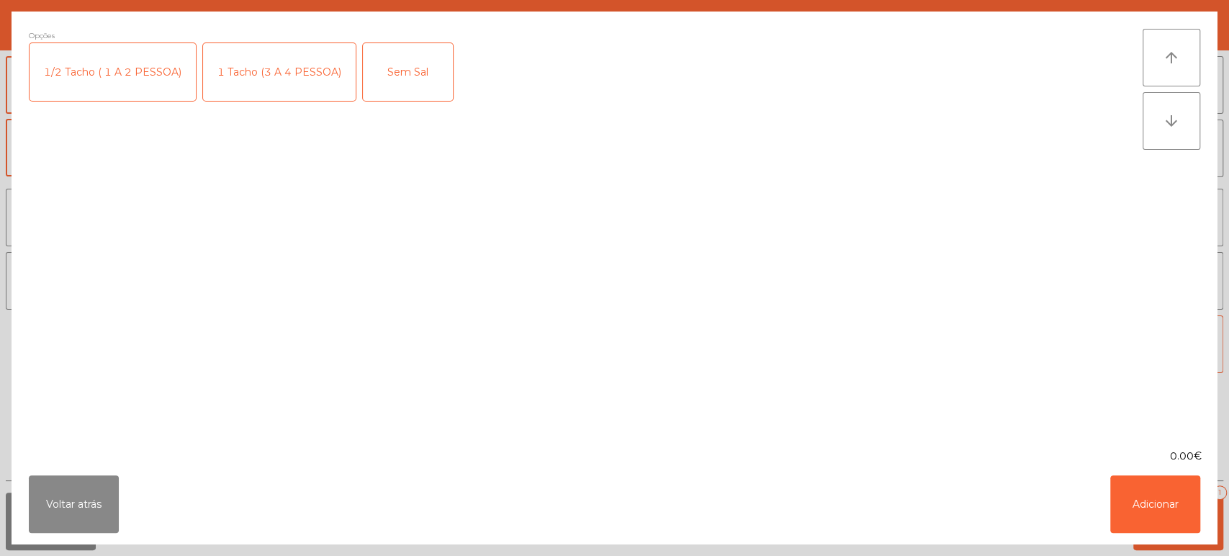
click at [237, 59] on div "1 Tacho (3 A 4 PESSOA)" at bounding box center [279, 72] width 153 height 58
click at [1136, 490] on button "Adicionar" at bounding box center [1156, 504] width 90 height 58
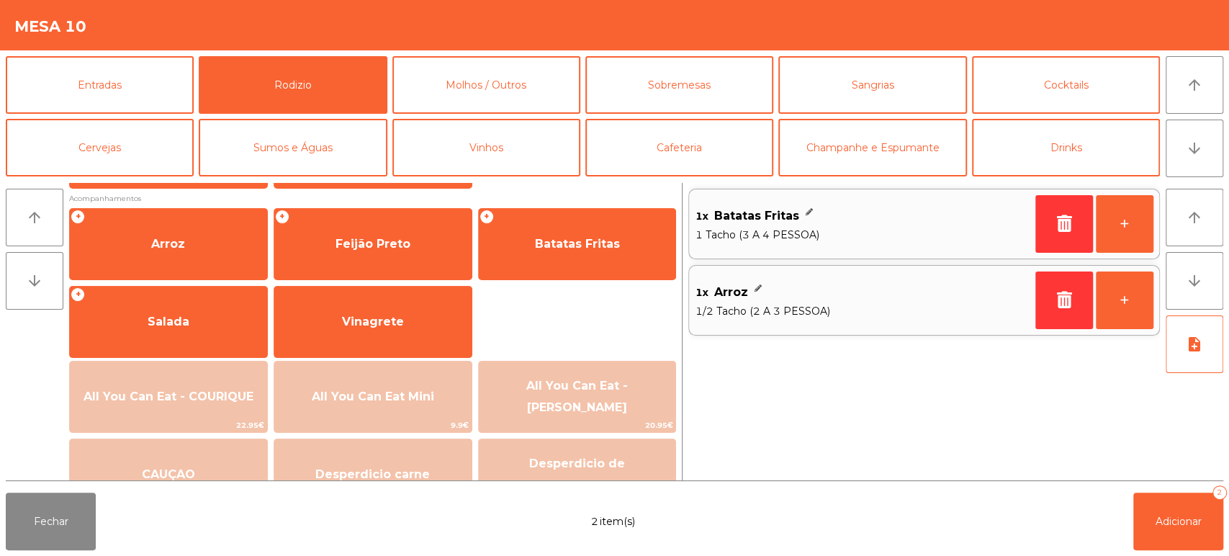
scroll to position [181, 0]
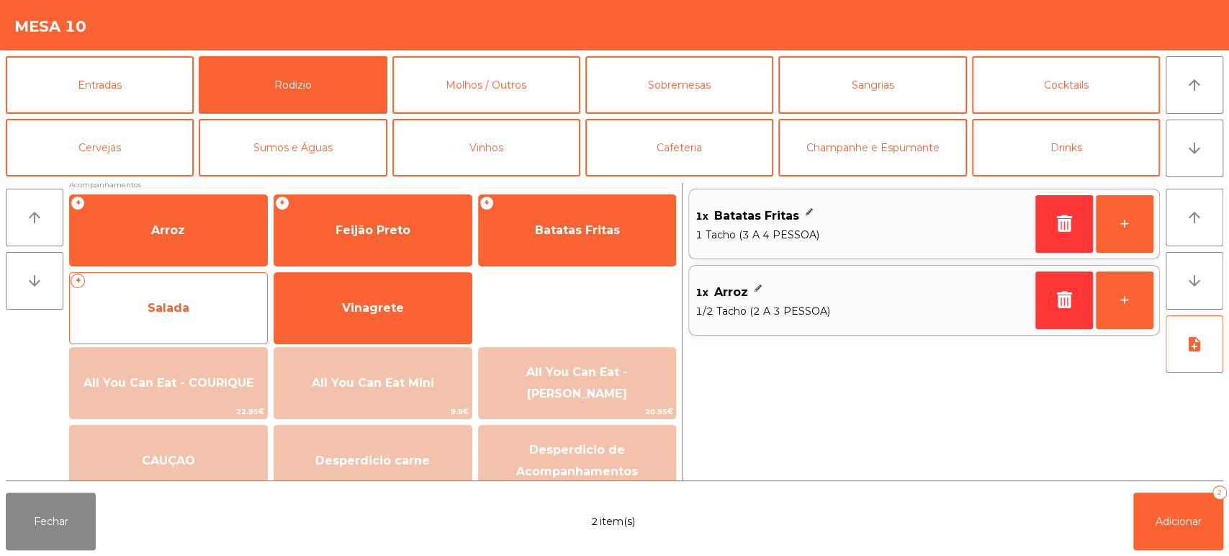
click at [228, 301] on span "Salada" at bounding box center [168, 308] width 197 height 39
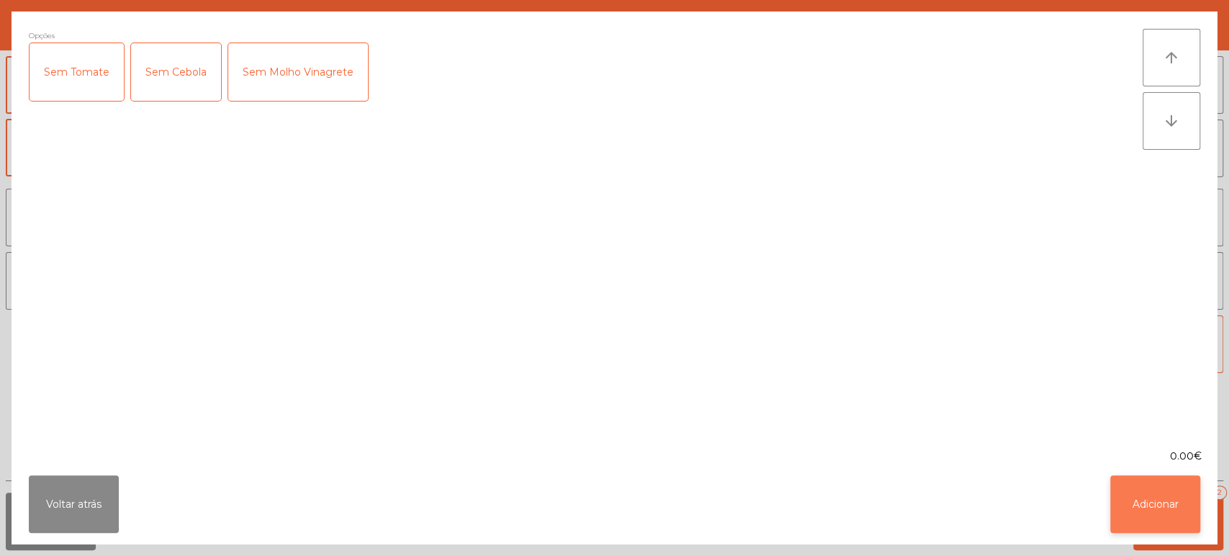
click at [1160, 519] on button "Adicionar" at bounding box center [1156, 504] width 90 height 58
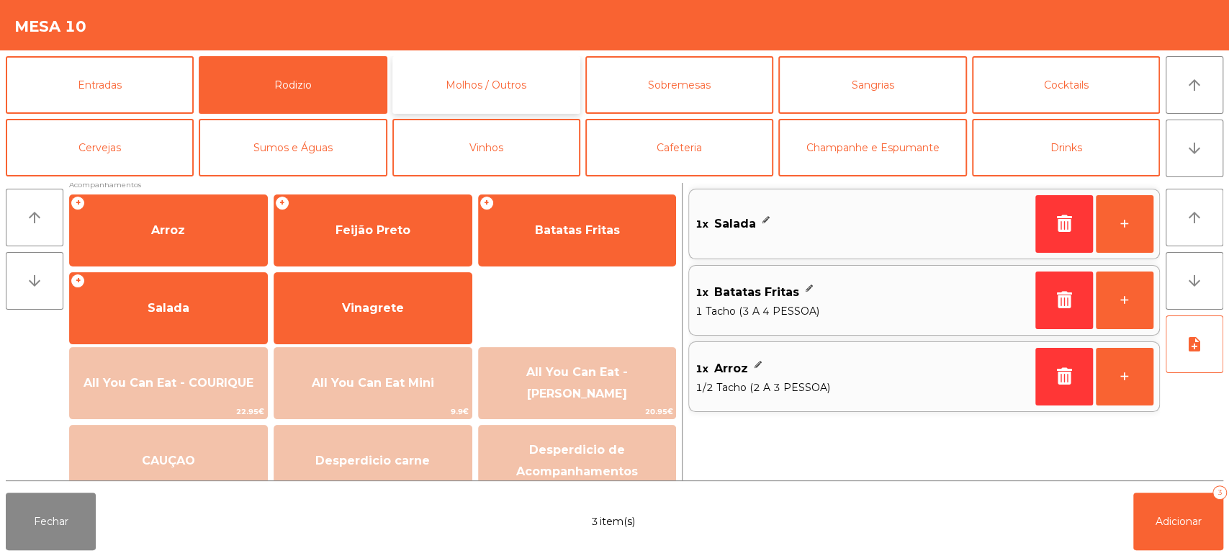
click at [490, 74] on button "Molhos / Outros" at bounding box center [486, 85] width 188 height 58
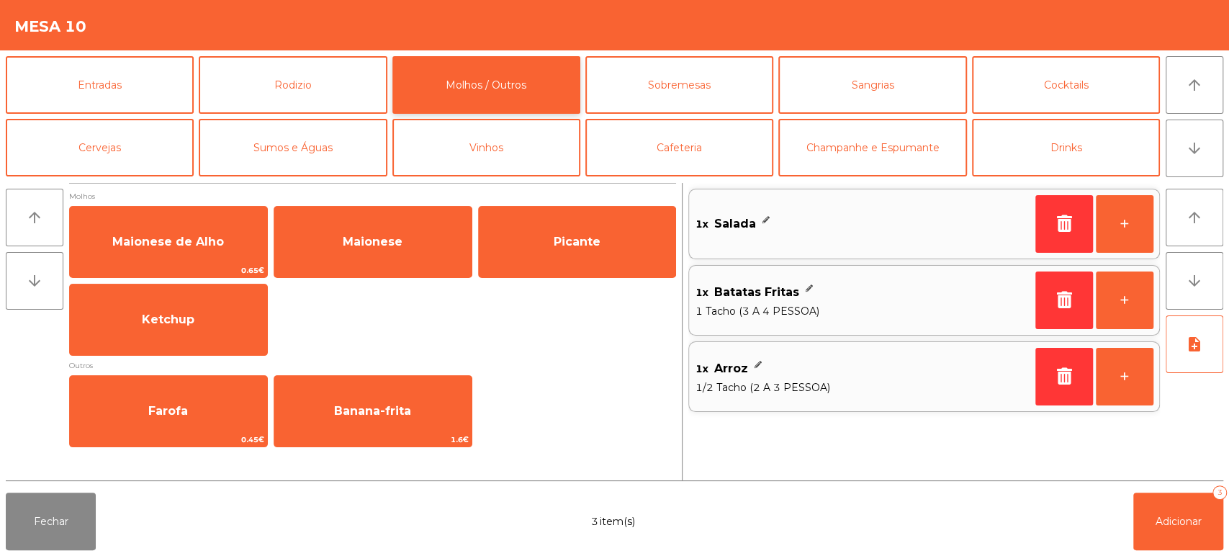
scroll to position [0, 0]
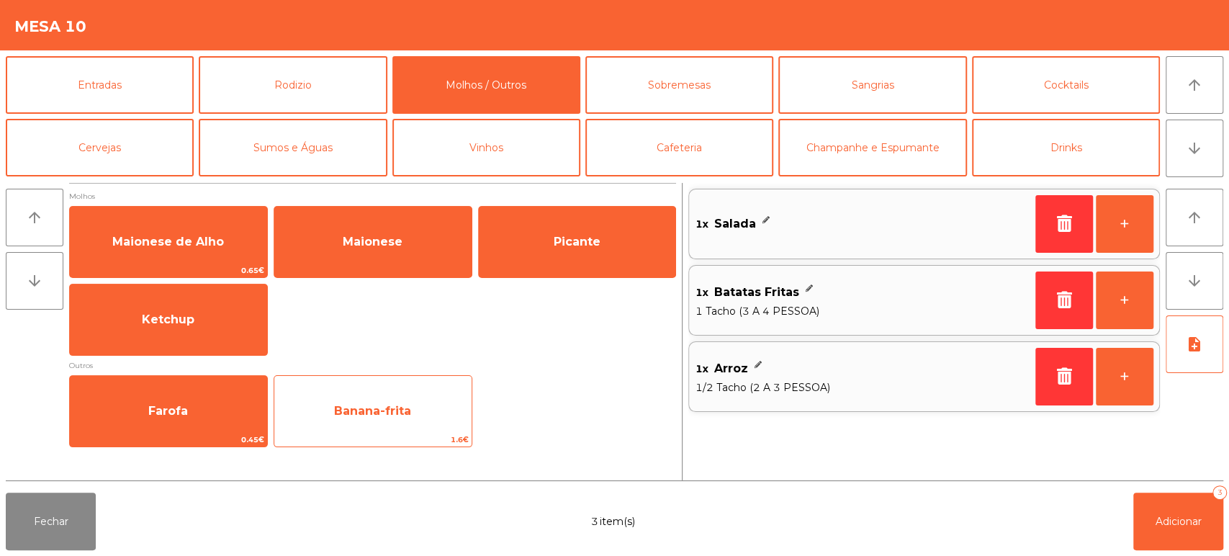
click at [380, 400] on span "Banana-frita" at bounding box center [372, 411] width 197 height 39
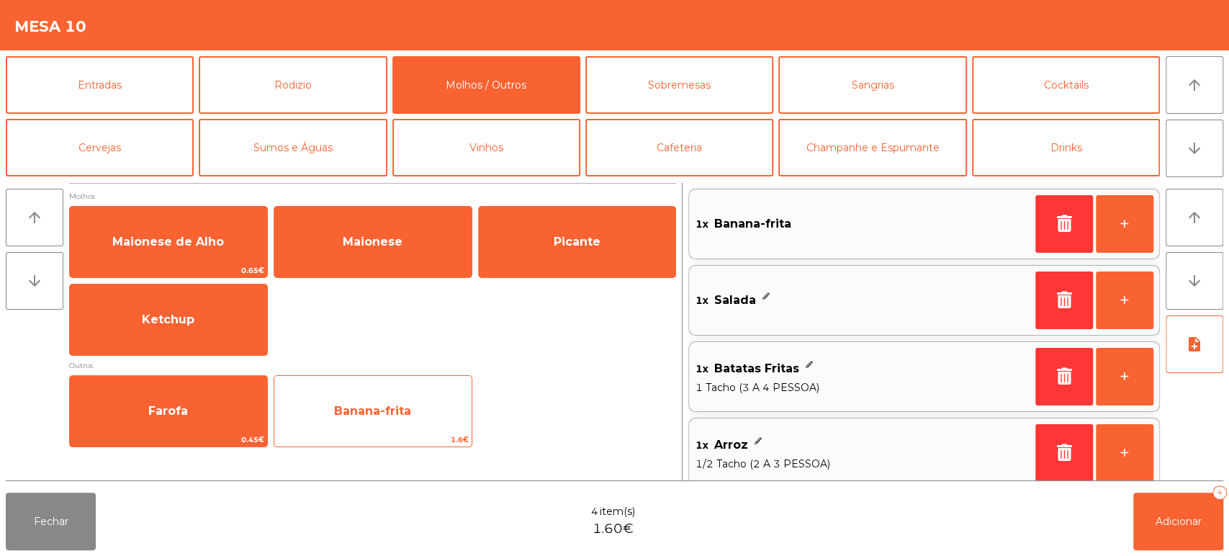
scroll to position [12, 0]
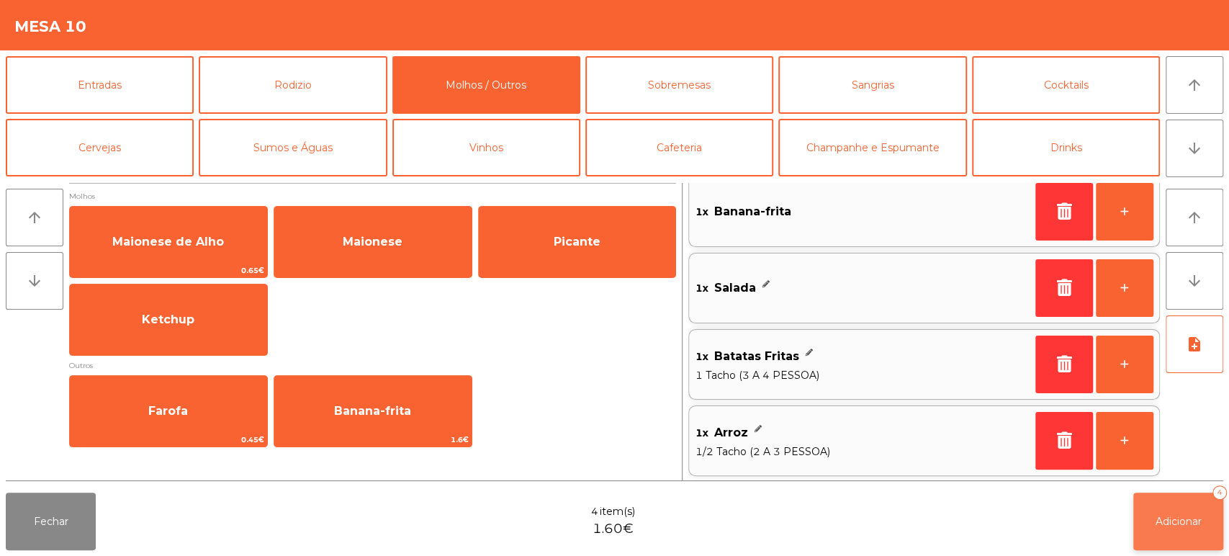
click at [1194, 522] on span "Adicionar" at bounding box center [1179, 521] width 46 height 13
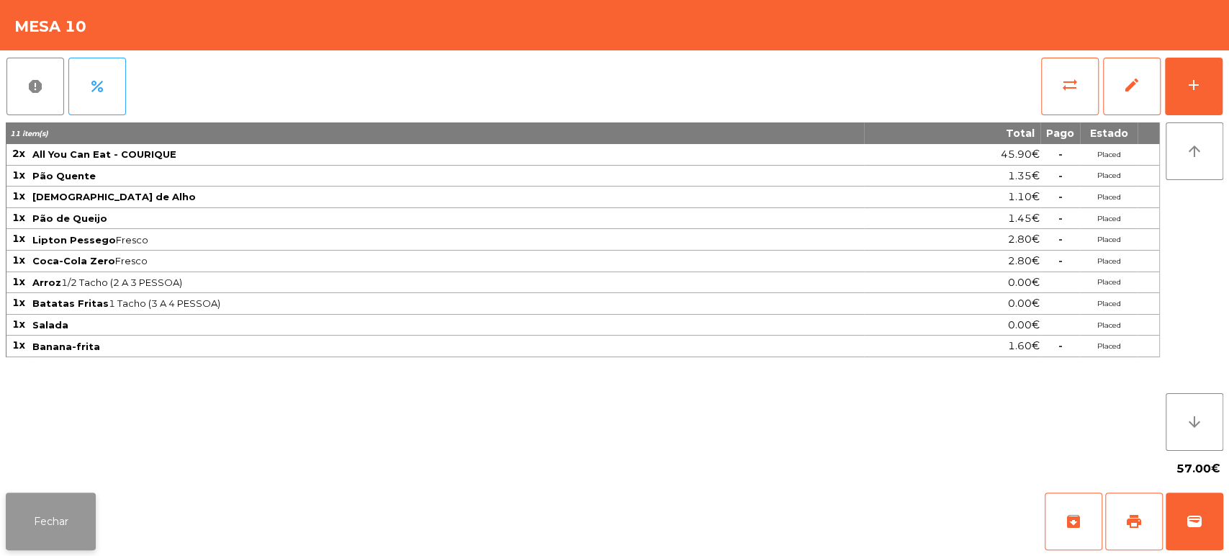
click at [59, 524] on button "Fechar" at bounding box center [51, 522] width 90 height 58
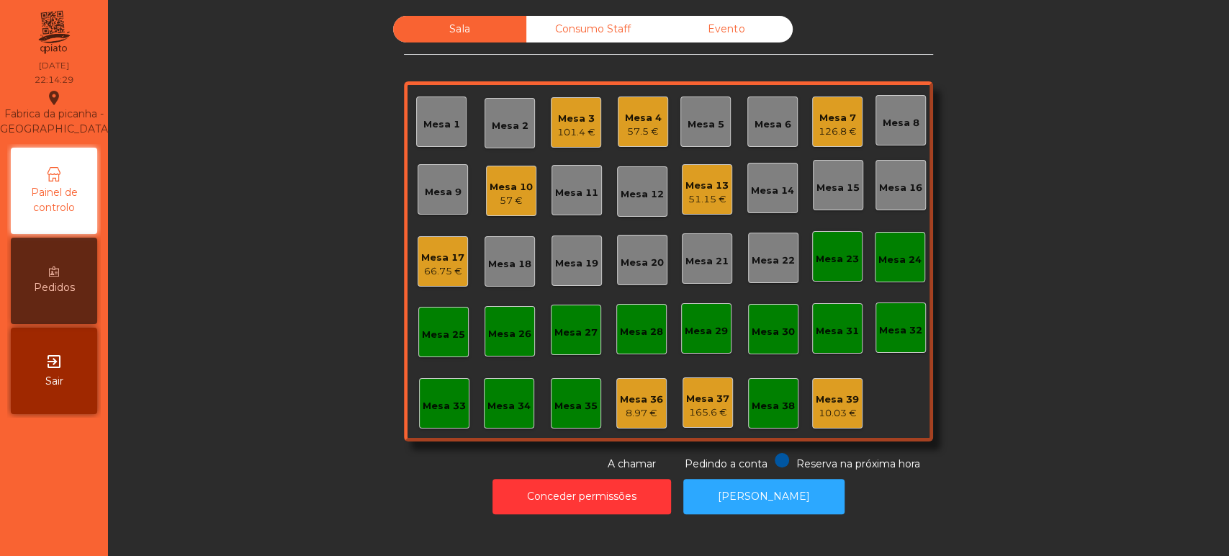
click at [321, 196] on div "Sala Consumo Staff Evento Mesa 1 Mesa 2 Mesa 3 101.4 € Mesa 4 57.5 € Mesa 5 Mes…" at bounding box center [668, 244] width 1082 height 456
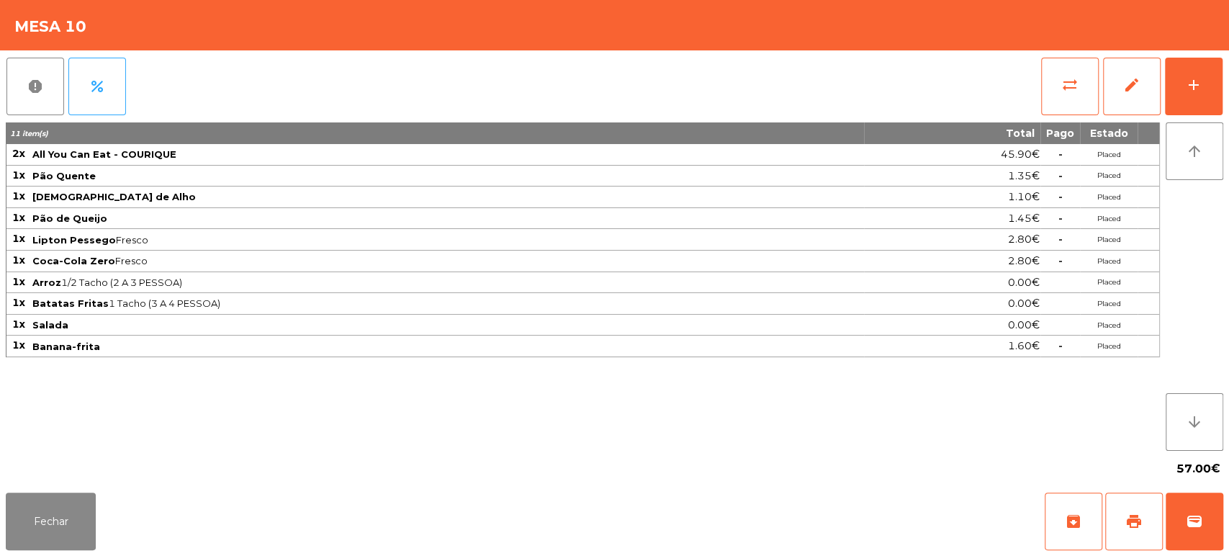
click at [1228, 62] on div "report percent sync_alt edit add 11 item(s) Total Pago Estado 2x All You Can Ea…" at bounding box center [614, 268] width 1229 height 436
click at [1209, 92] on button "add" at bounding box center [1194, 87] width 58 height 58
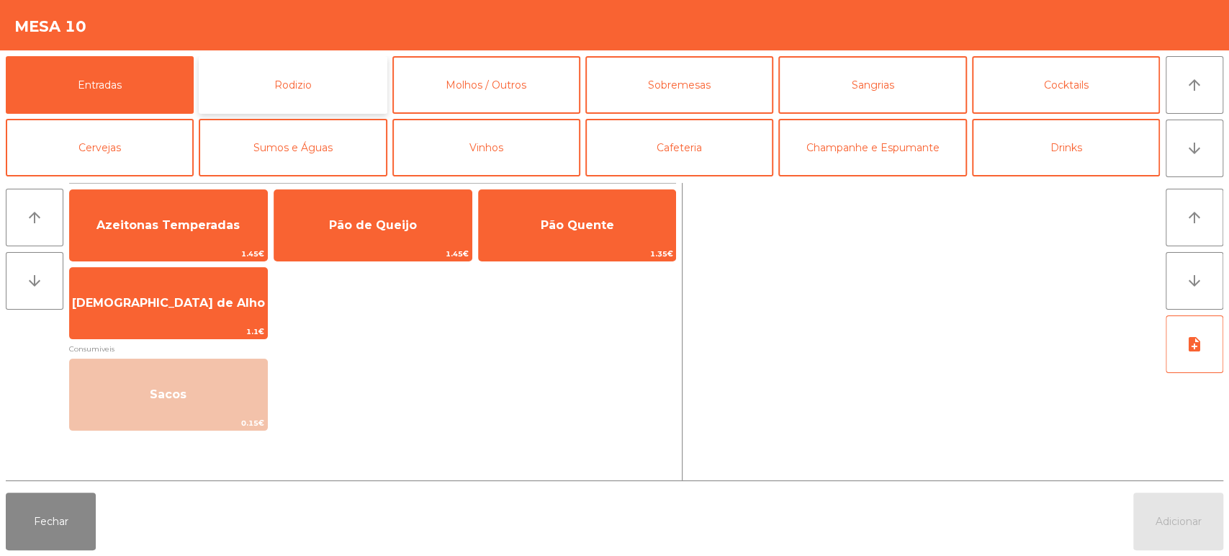
click at [316, 94] on button "Rodizio" at bounding box center [293, 85] width 188 height 58
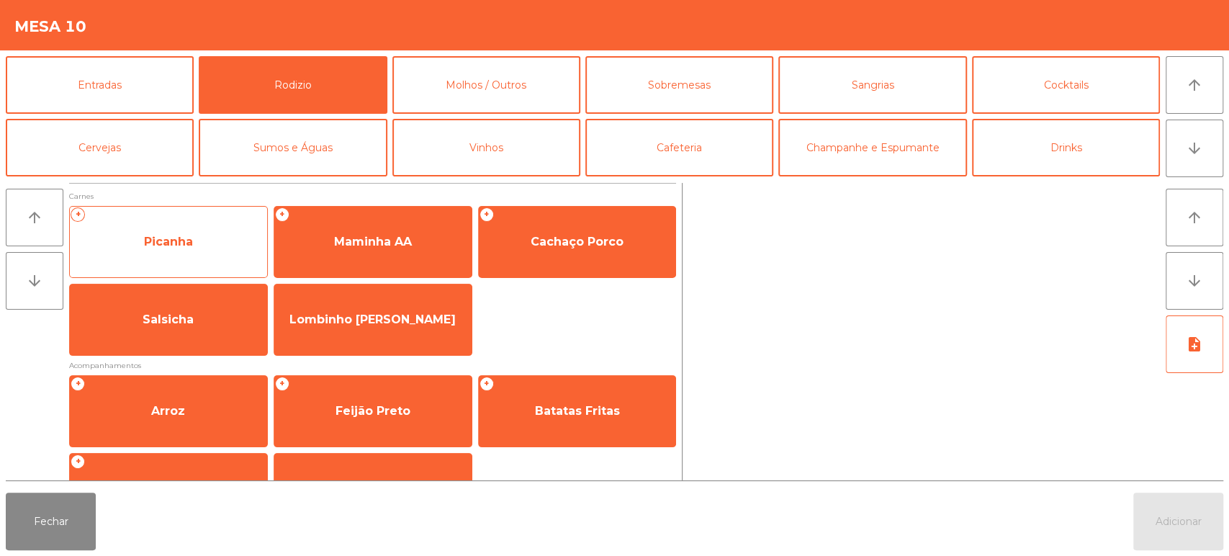
click at [223, 249] on span "Picanha" at bounding box center [168, 242] width 197 height 39
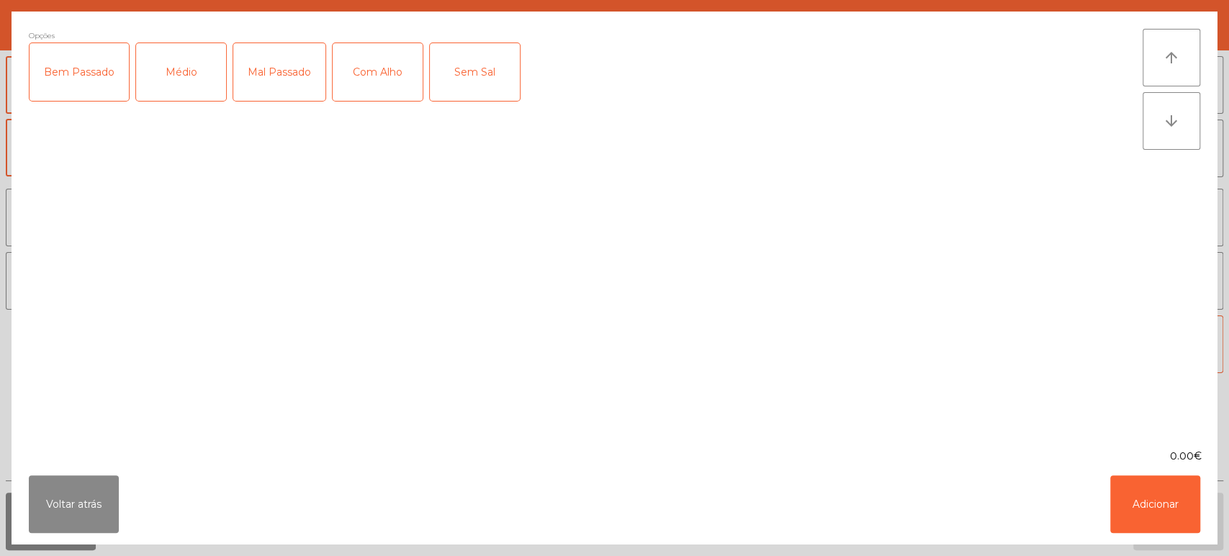
click at [184, 84] on div "Médio" at bounding box center [181, 72] width 90 height 58
click at [83, 70] on div "Bem Passado" at bounding box center [79, 72] width 99 height 58
click at [405, 73] on div "Com Alho" at bounding box center [378, 72] width 90 height 58
click at [1165, 523] on button "Adicionar" at bounding box center [1156, 504] width 90 height 58
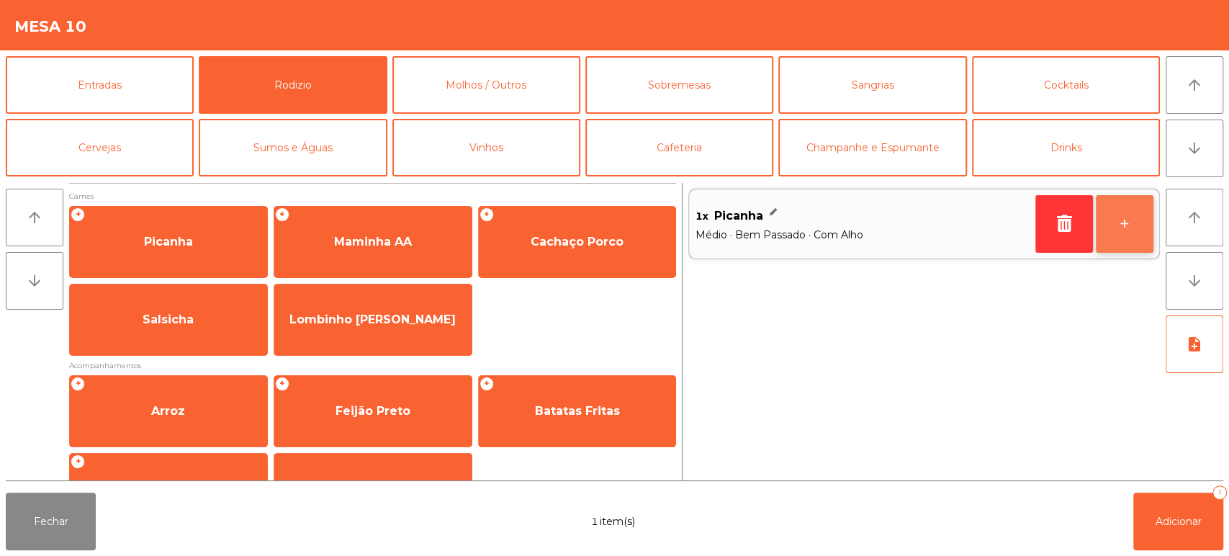
click at [1137, 231] on button "+" at bounding box center [1125, 224] width 58 height 58
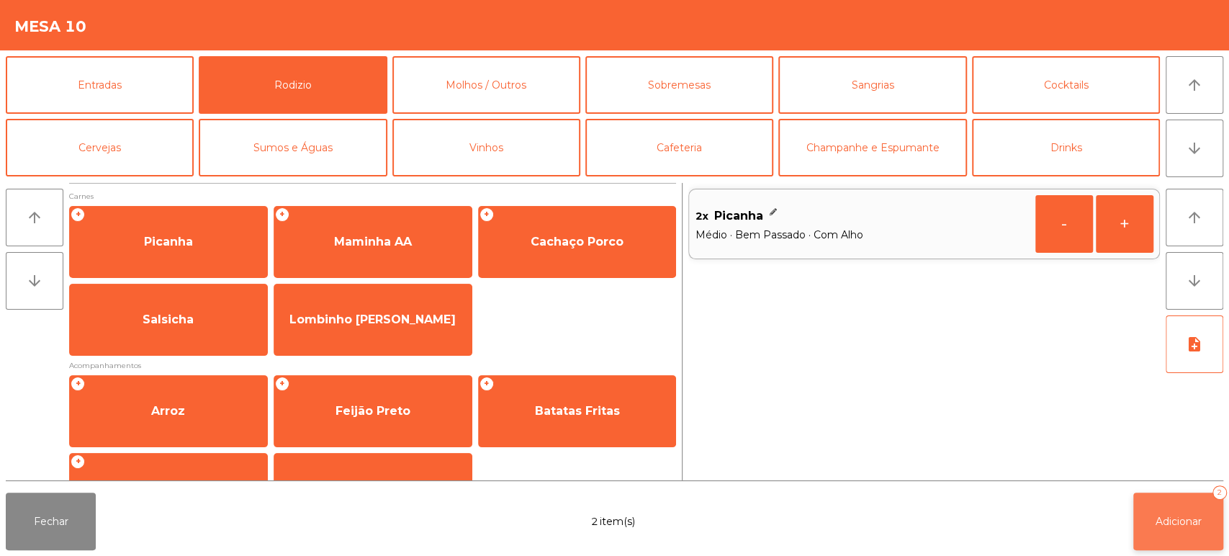
click at [1157, 524] on span "Adicionar" at bounding box center [1179, 521] width 46 height 13
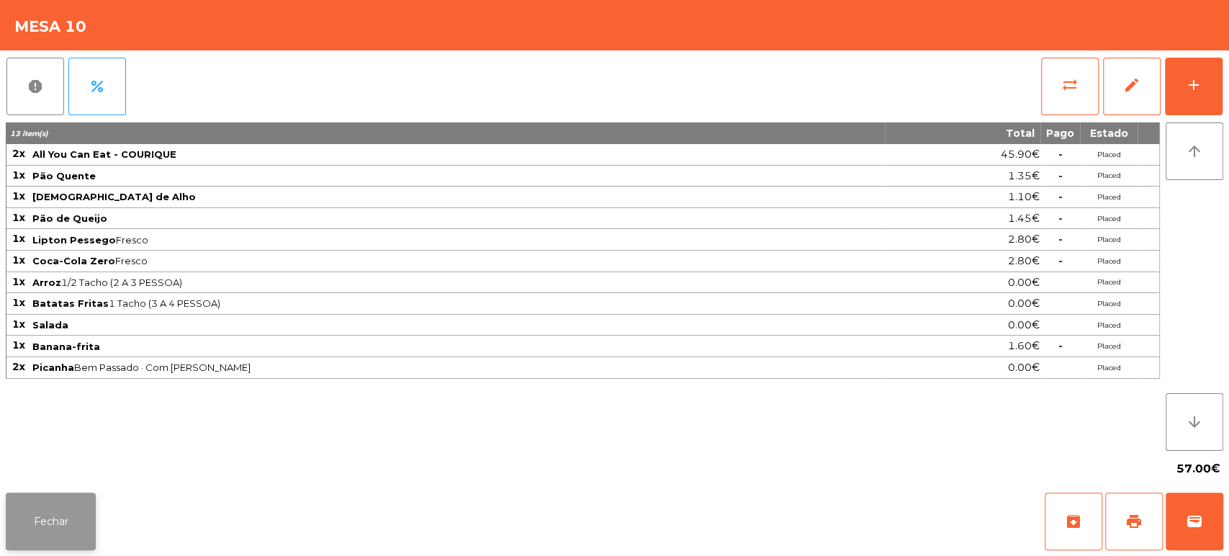
click at [46, 520] on button "Fechar" at bounding box center [51, 522] width 90 height 58
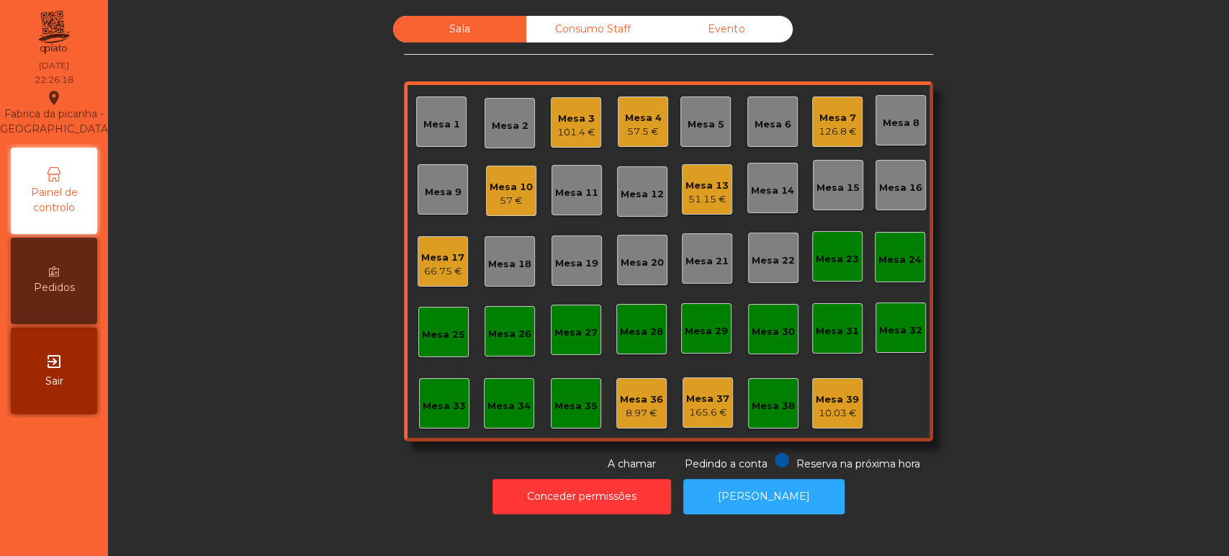
click at [841, 133] on div "126.8 €" at bounding box center [838, 132] width 38 height 14
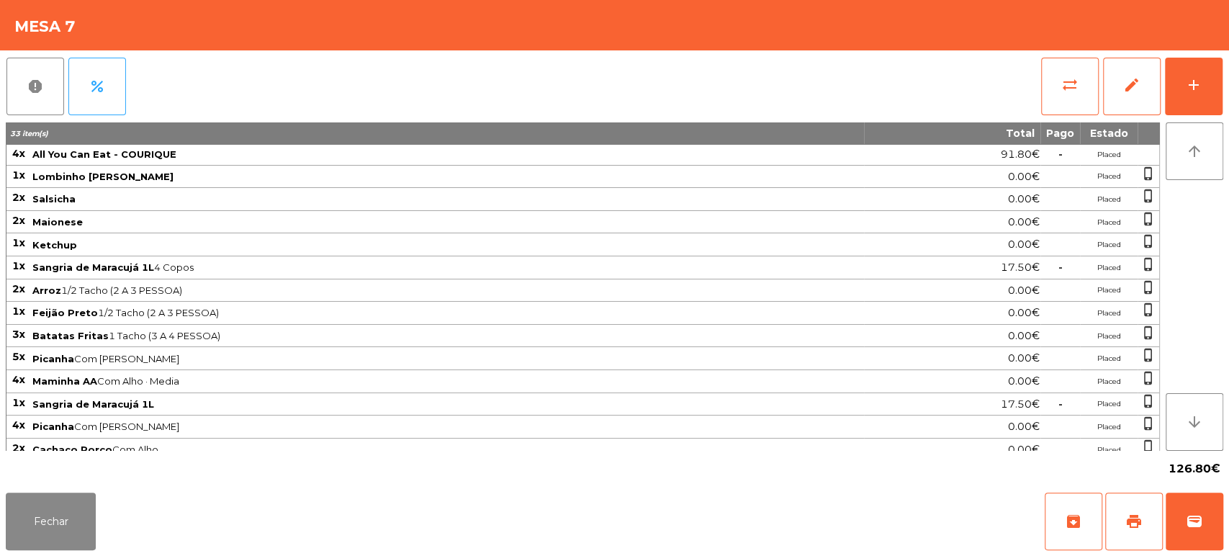
click at [1224, 76] on div "report percent sync_alt edit add 33 item(s) Total Pago Estado 4x All You Can Ea…" at bounding box center [614, 268] width 1229 height 436
click at [1193, 86] on div "add" at bounding box center [1193, 84] width 17 height 17
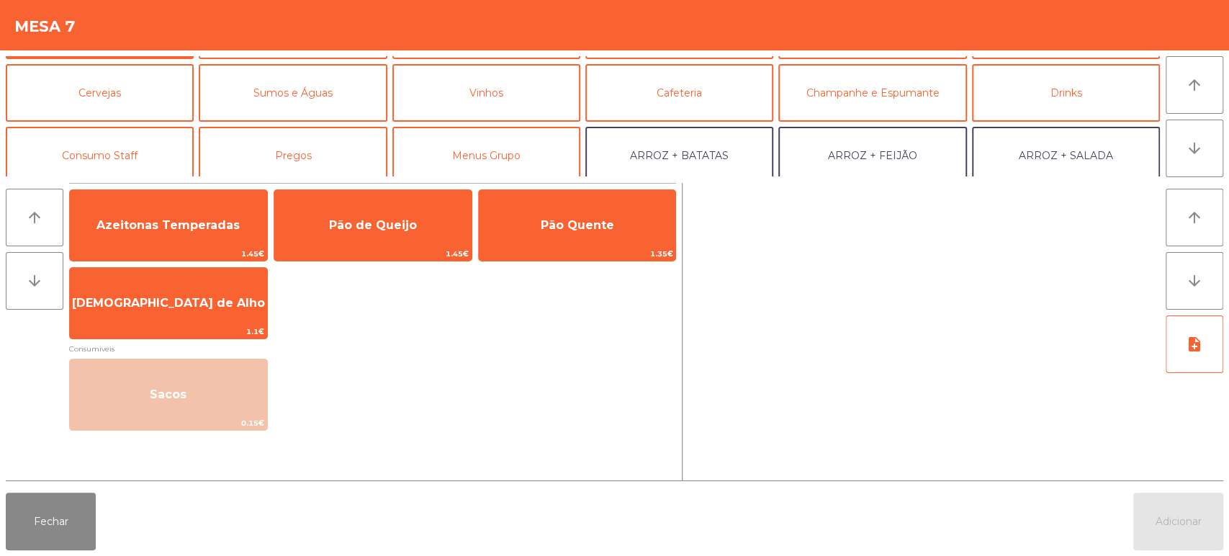
scroll to position [60, 0]
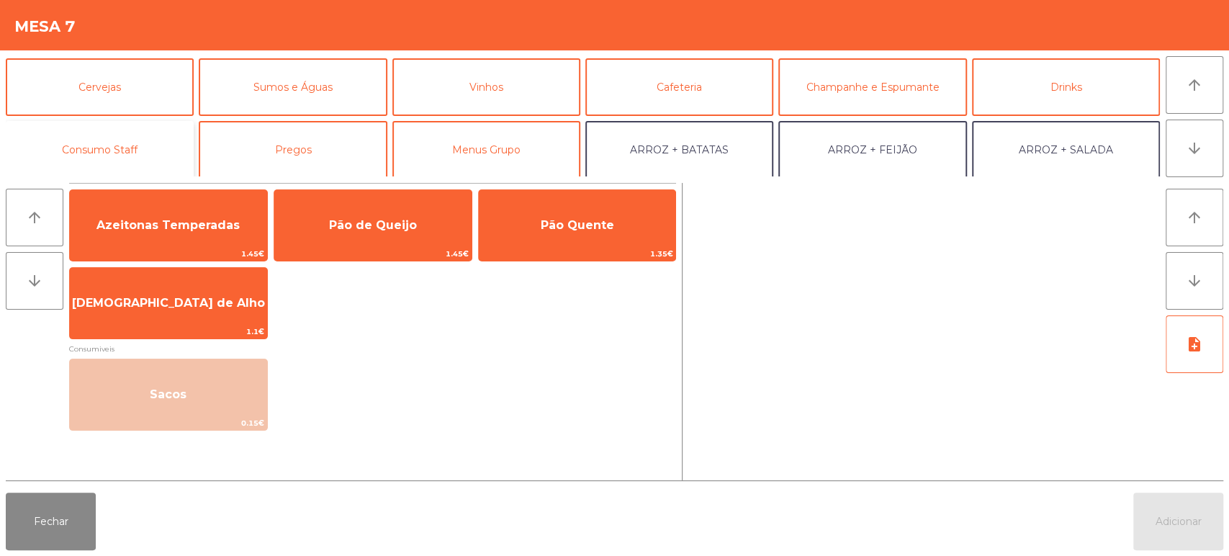
click at [127, 137] on button "Consumo Staff" at bounding box center [100, 150] width 188 height 58
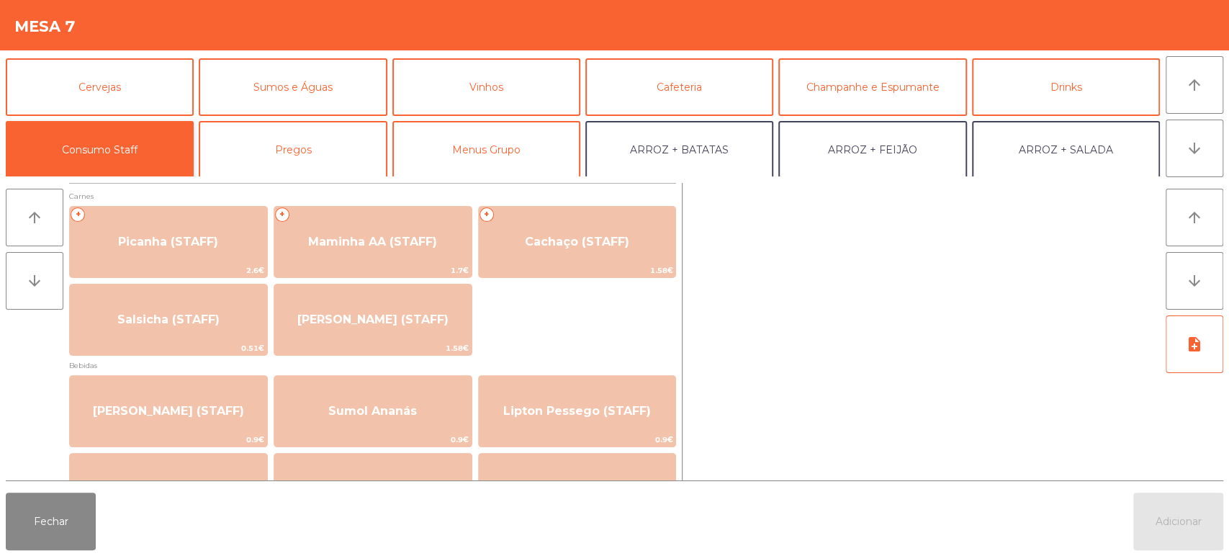
scroll to position [0, 0]
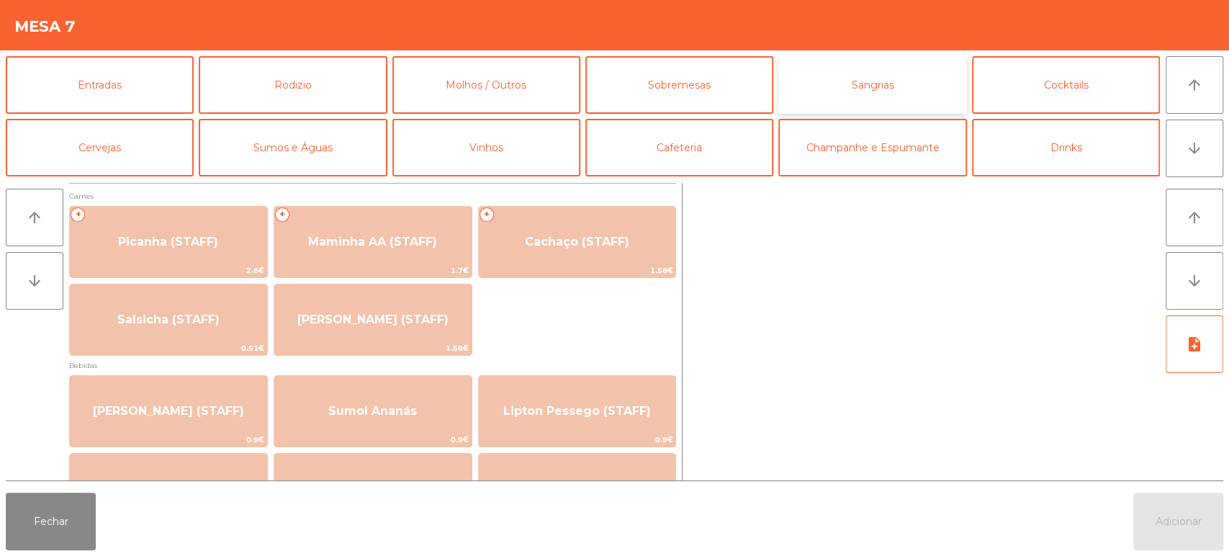
click at [939, 76] on button "Sangrias" at bounding box center [873, 85] width 188 height 58
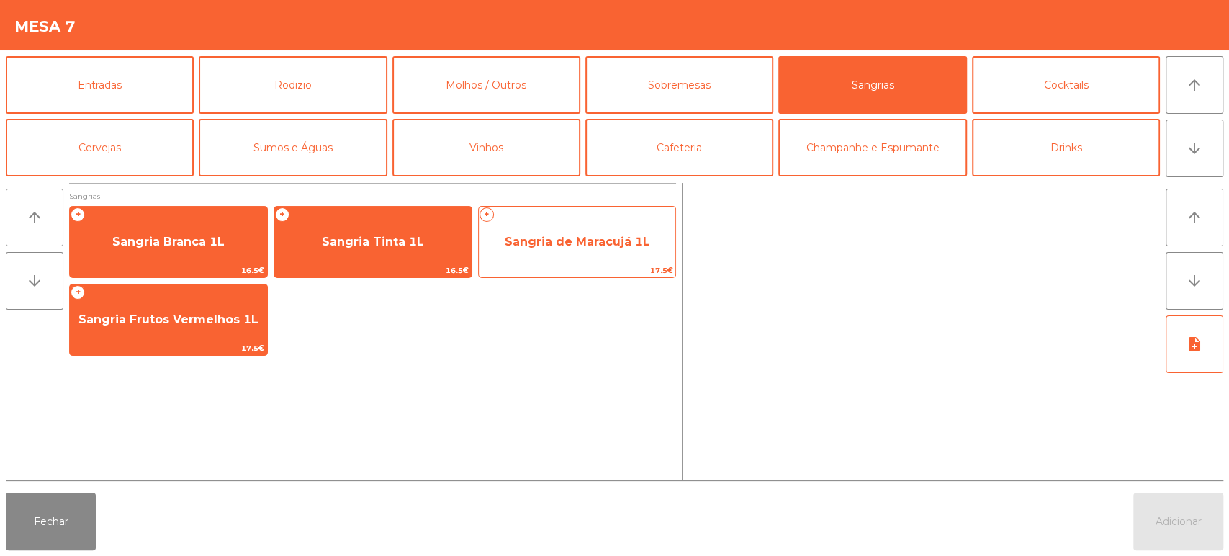
click at [547, 252] on span "Sangria de Maracujá 1L" at bounding box center [577, 242] width 197 height 39
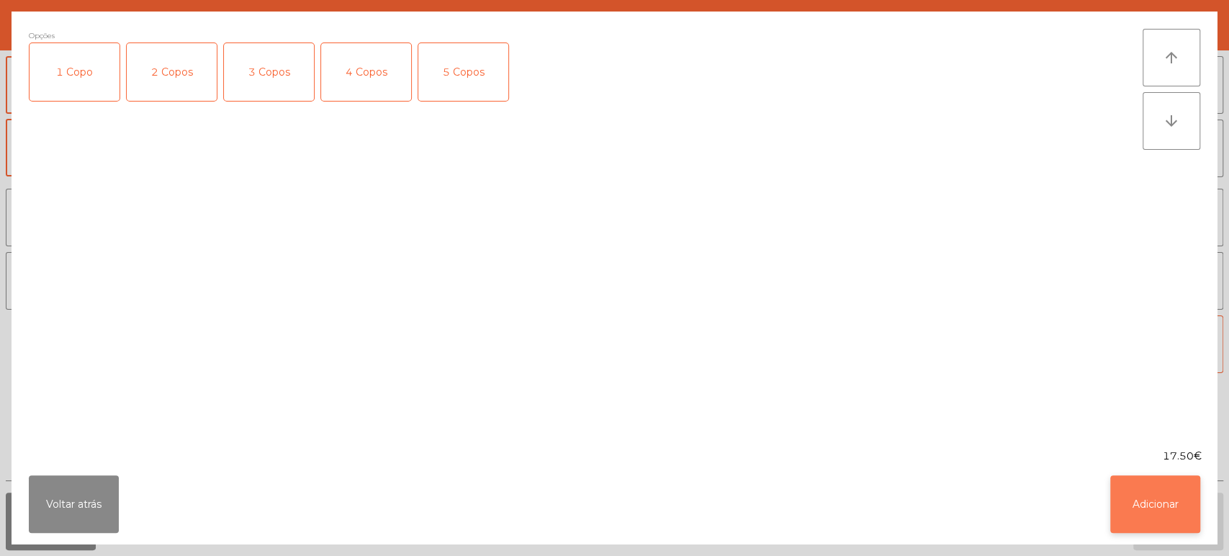
click at [1136, 489] on button "Adicionar" at bounding box center [1156, 504] width 90 height 58
click at [1179, 498] on button "Adicionar" at bounding box center [1179, 522] width 90 height 58
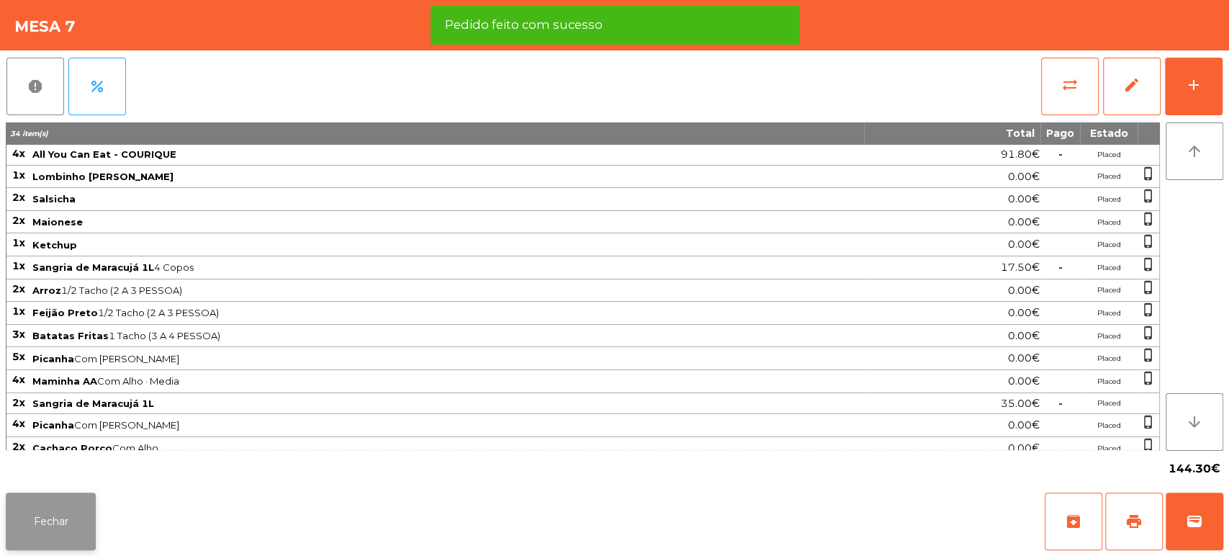
click at [90, 495] on button "Fechar" at bounding box center [51, 522] width 90 height 58
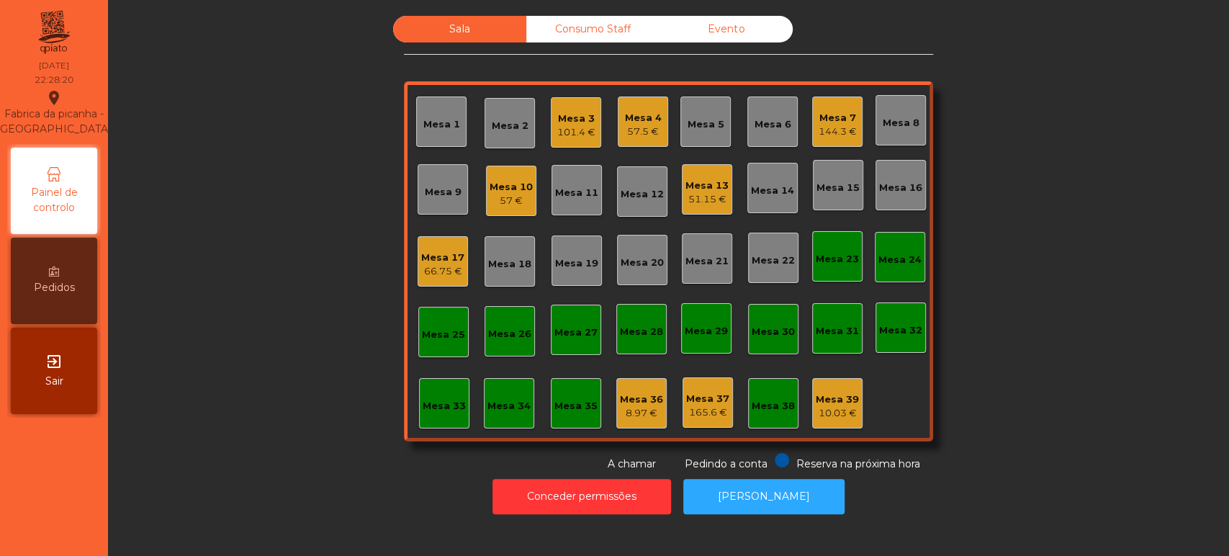
click at [698, 179] on div "Mesa 13" at bounding box center [707, 186] width 43 height 14
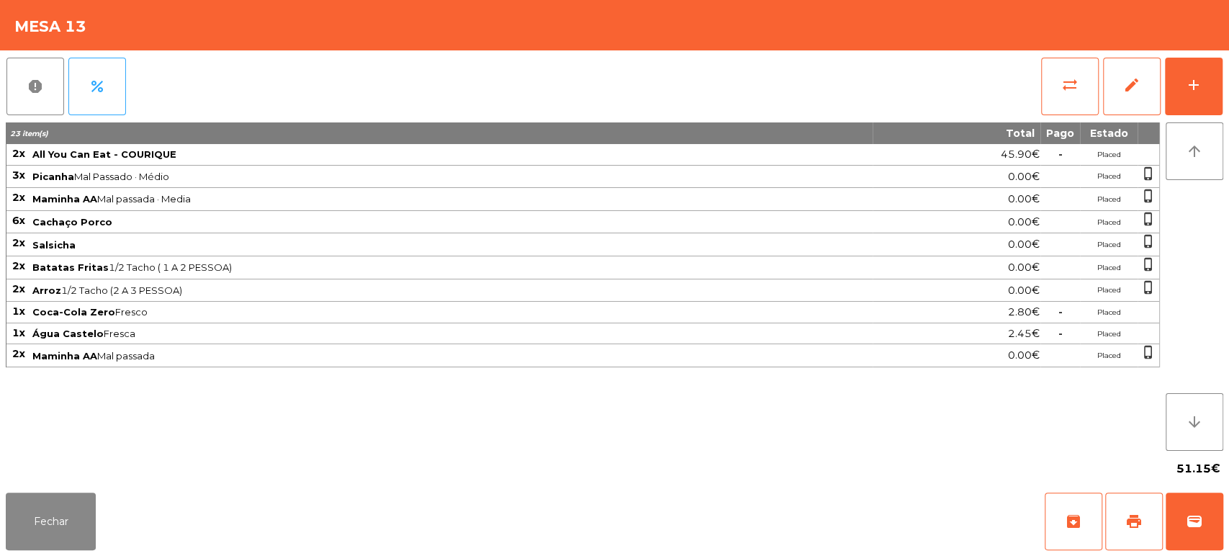
click at [1067, 476] on div "51.15€" at bounding box center [615, 469] width 1218 height 36
click at [1149, 498] on button "print" at bounding box center [1134, 522] width 58 height 58
click at [1184, 519] on button "wallet" at bounding box center [1195, 522] width 58 height 58
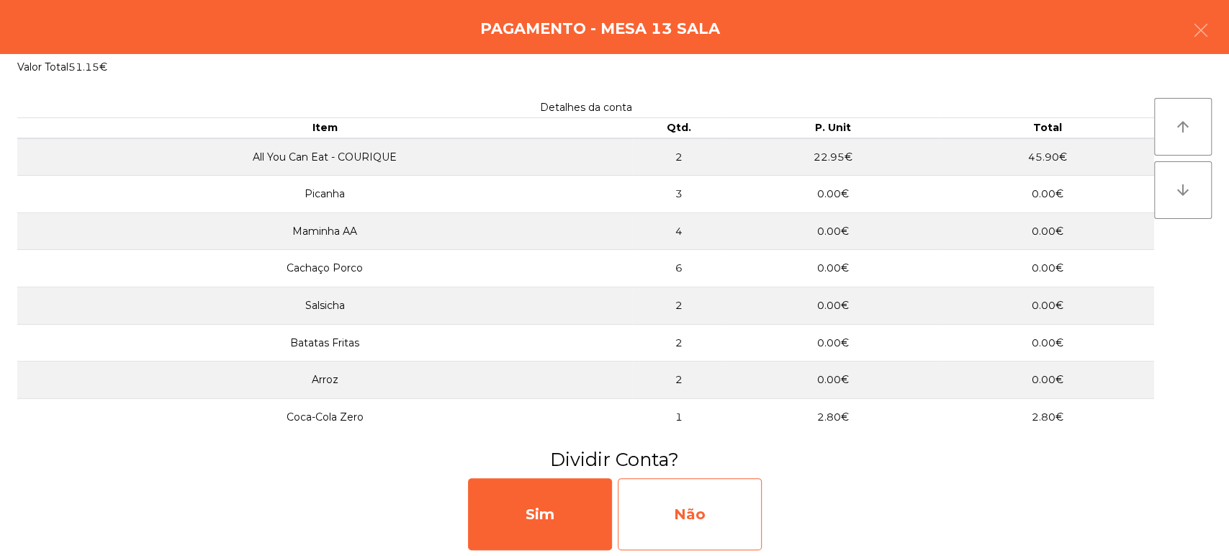
click at [699, 499] on div "Não" at bounding box center [690, 514] width 144 height 72
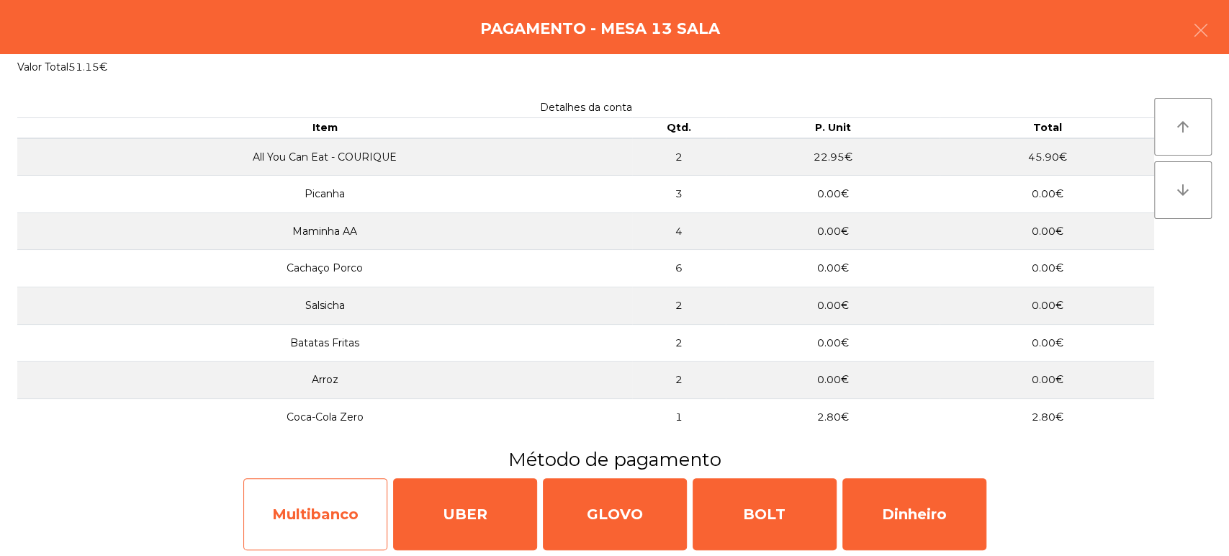
click at [310, 516] on div "Multibanco" at bounding box center [315, 514] width 144 height 72
select select "**"
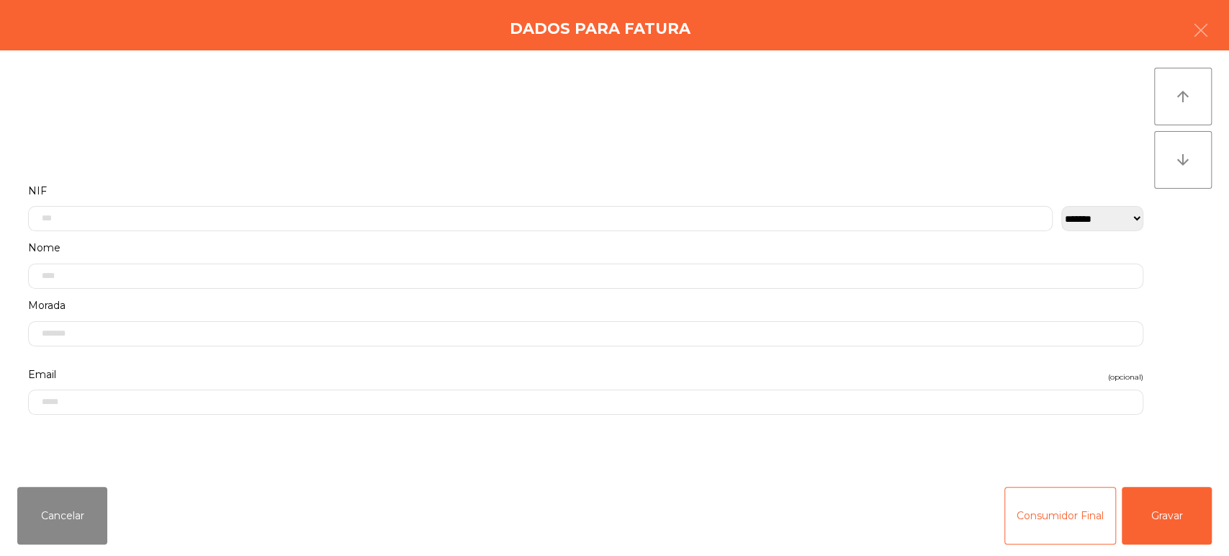
click at [1228, 517] on div "Cancelar Consumidor Final Gravar" at bounding box center [614, 515] width 1229 height 81
click at [1154, 497] on button "Gravar" at bounding box center [1167, 516] width 90 height 58
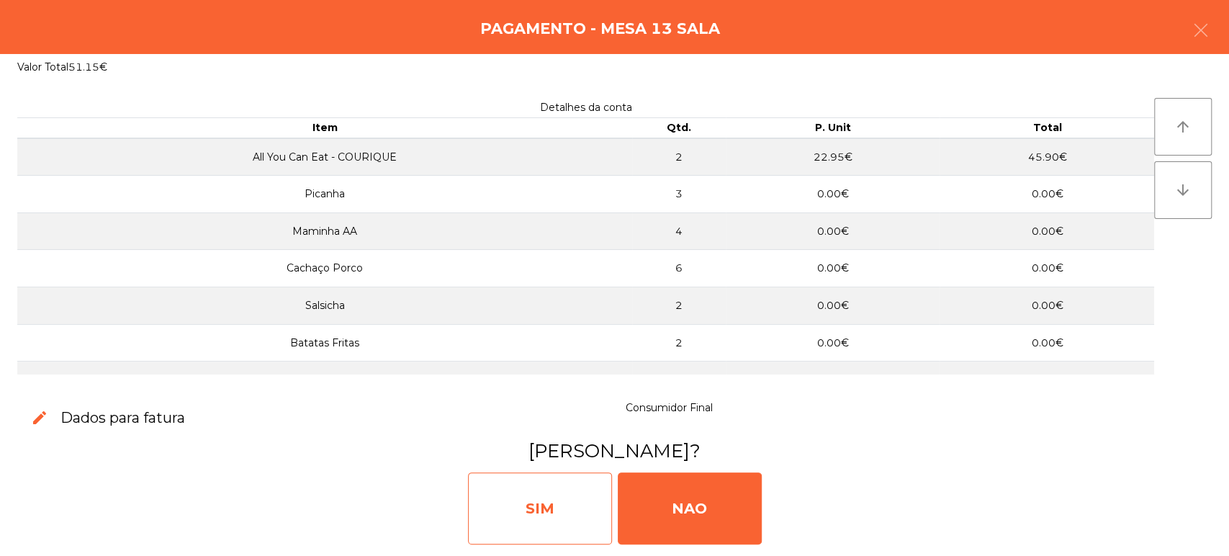
click at [542, 490] on div "SIM" at bounding box center [540, 508] width 144 height 72
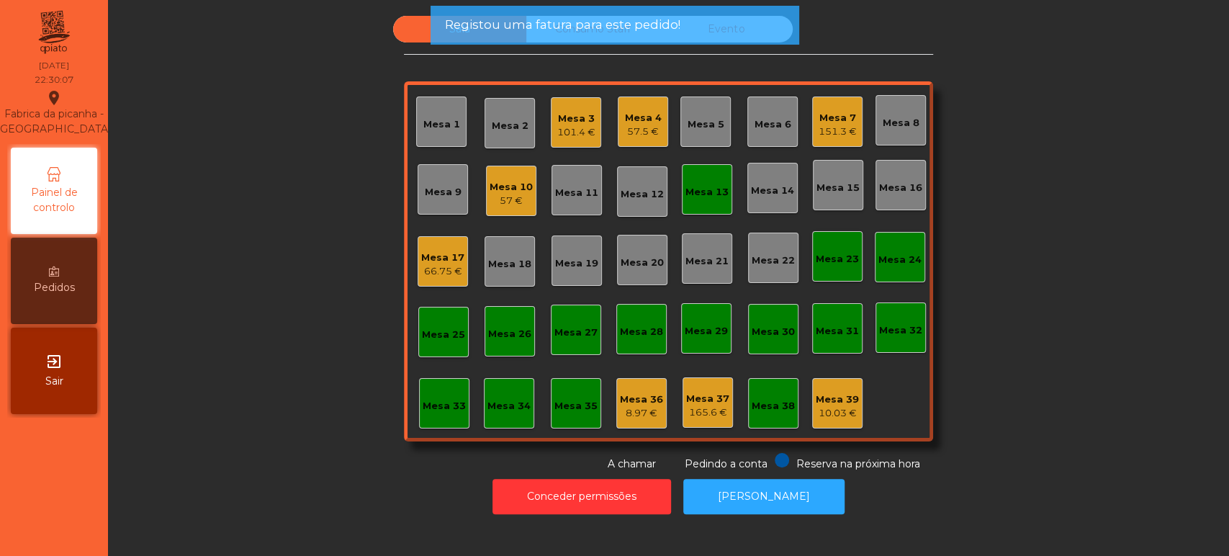
click at [692, 202] on div "Mesa 13" at bounding box center [707, 189] width 50 height 50
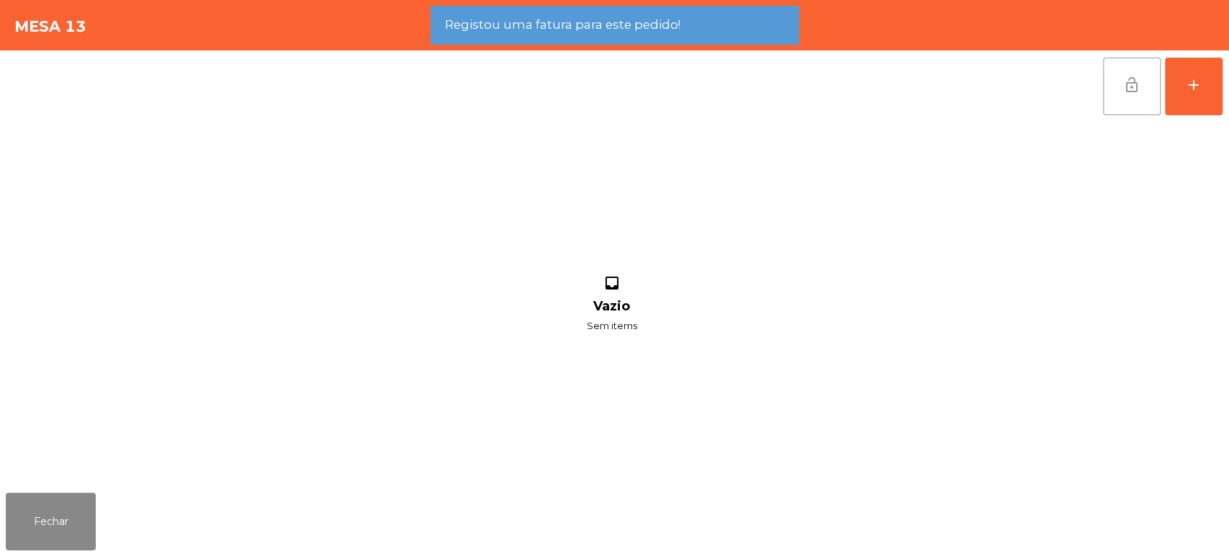
click at [1134, 99] on button "lock_open" at bounding box center [1132, 87] width 58 height 58
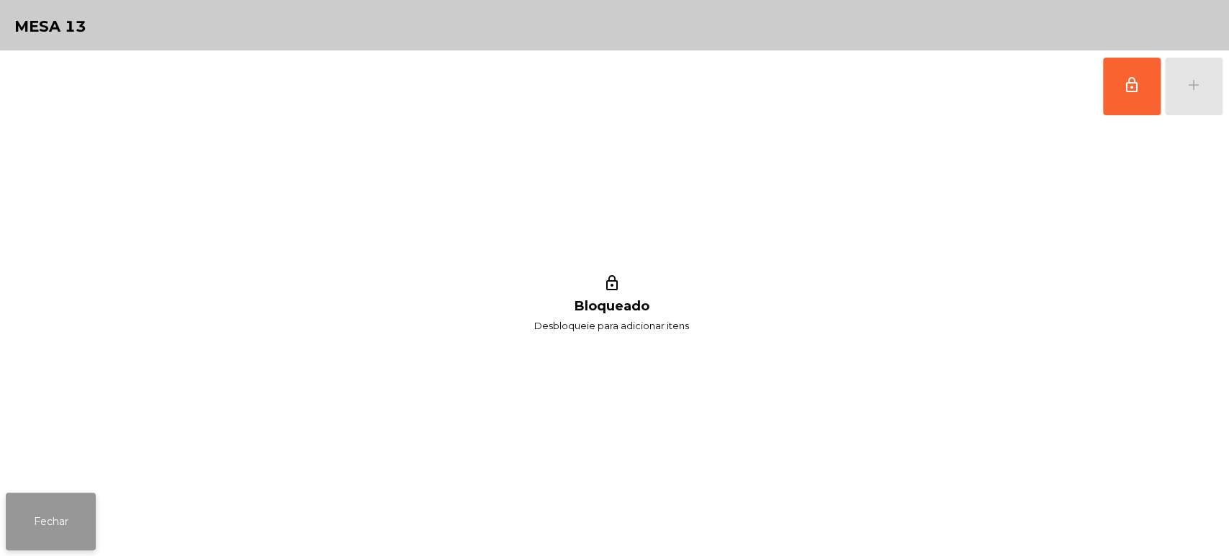
click at [68, 516] on button "Fechar" at bounding box center [51, 522] width 90 height 58
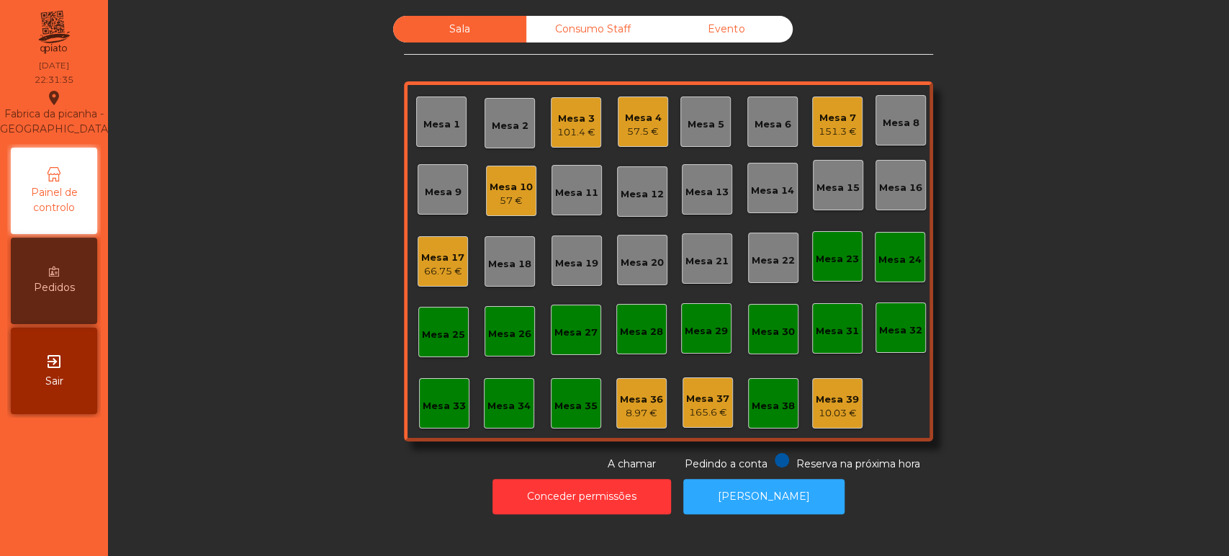
click at [501, 199] on div "57 €" at bounding box center [511, 201] width 43 height 14
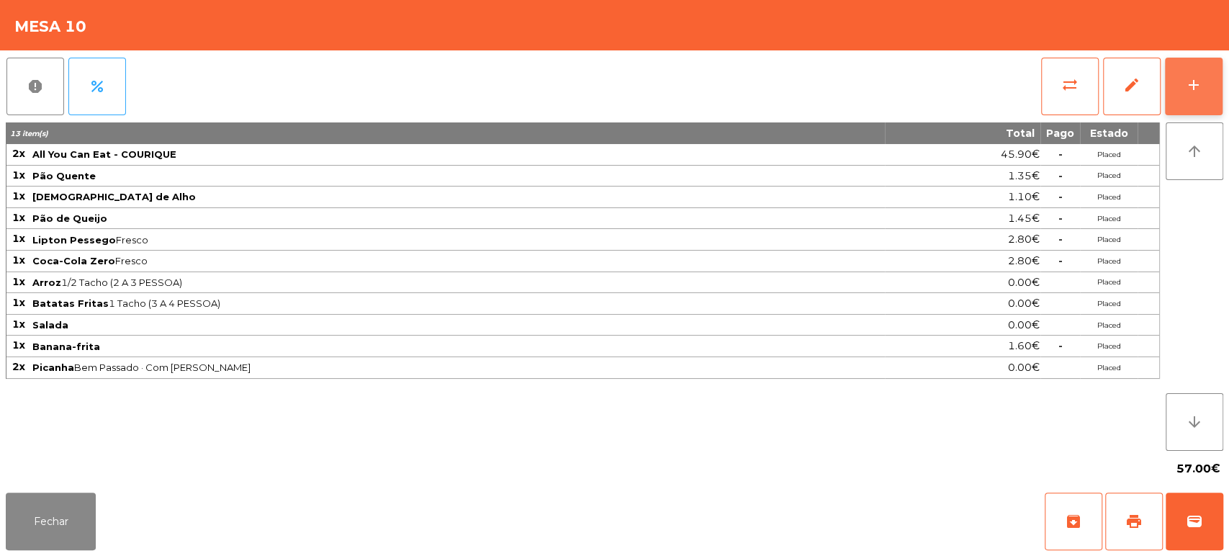
click at [1188, 97] on button "add" at bounding box center [1194, 87] width 58 height 58
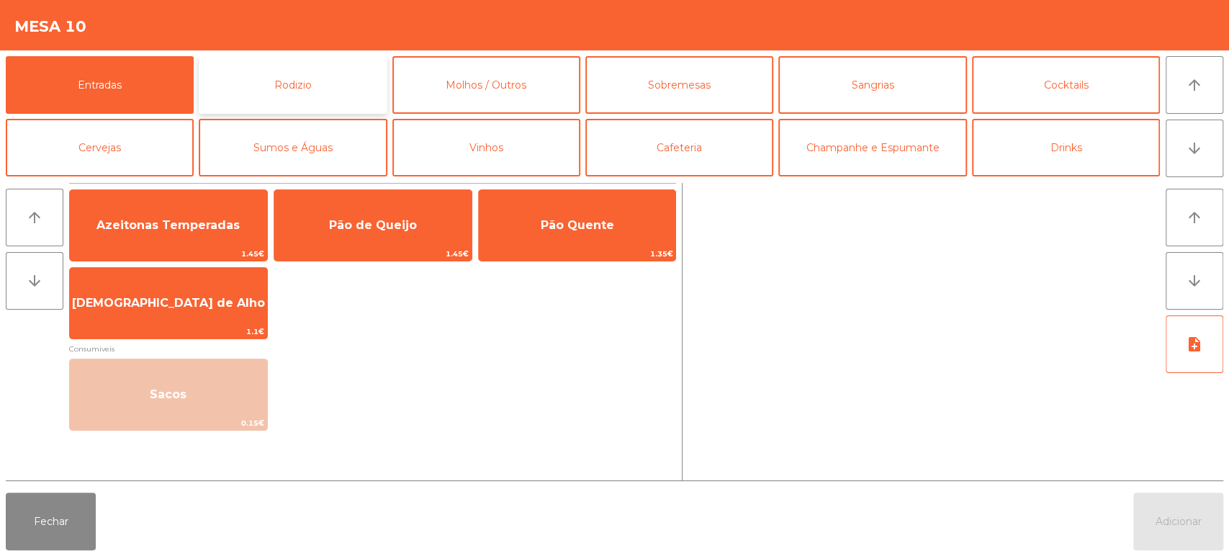
click at [344, 80] on button "Rodizio" at bounding box center [293, 85] width 188 height 58
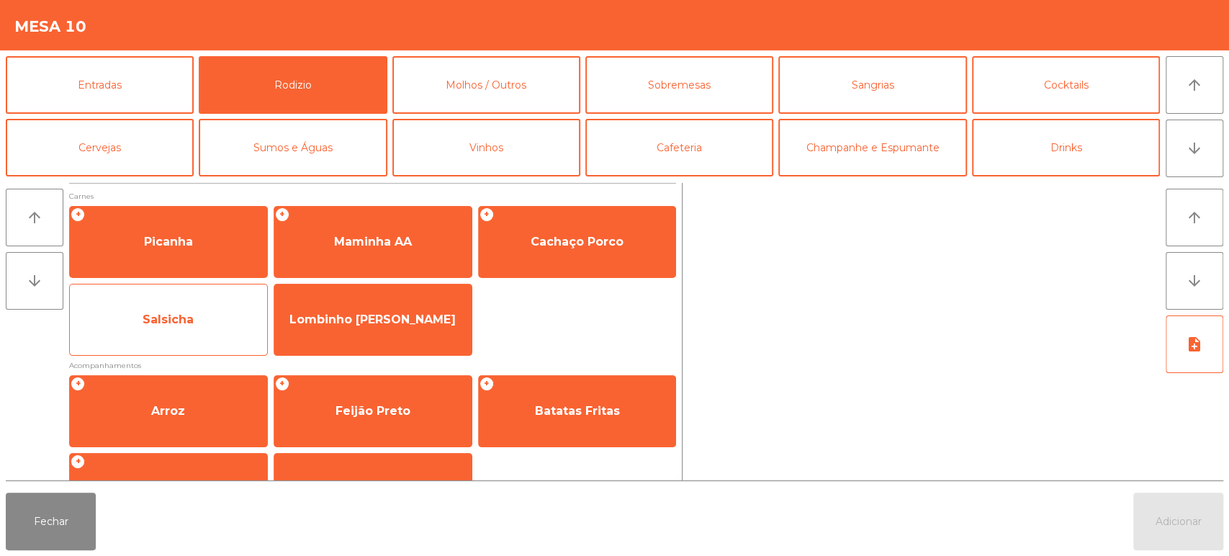
click at [196, 303] on span "Salsicha" at bounding box center [168, 319] width 197 height 39
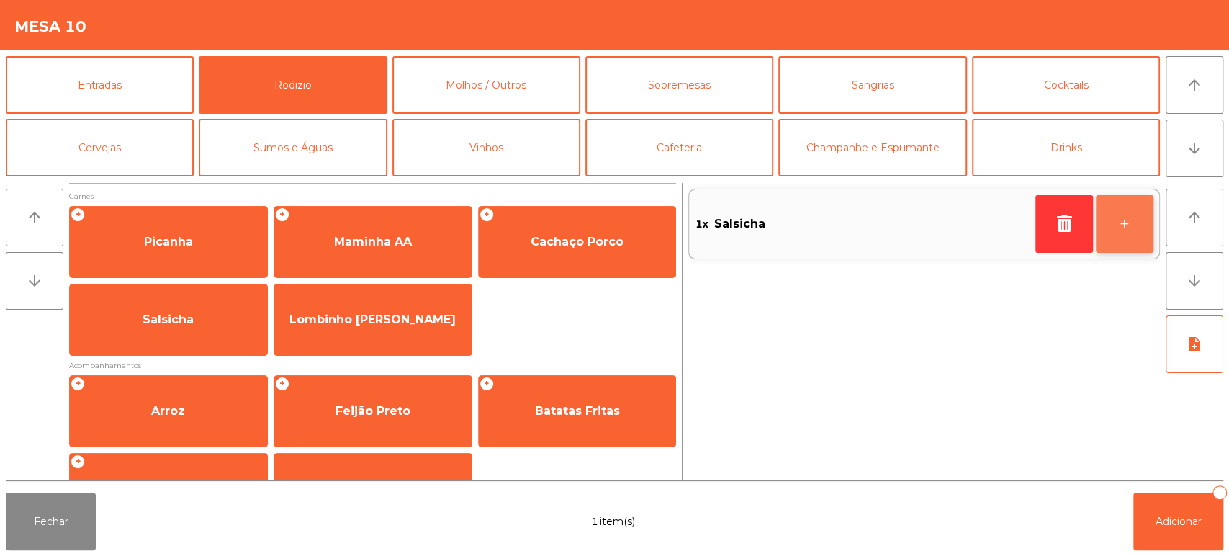
click at [1127, 232] on button "+" at bounding box center [1125, 224] width 58 height 58
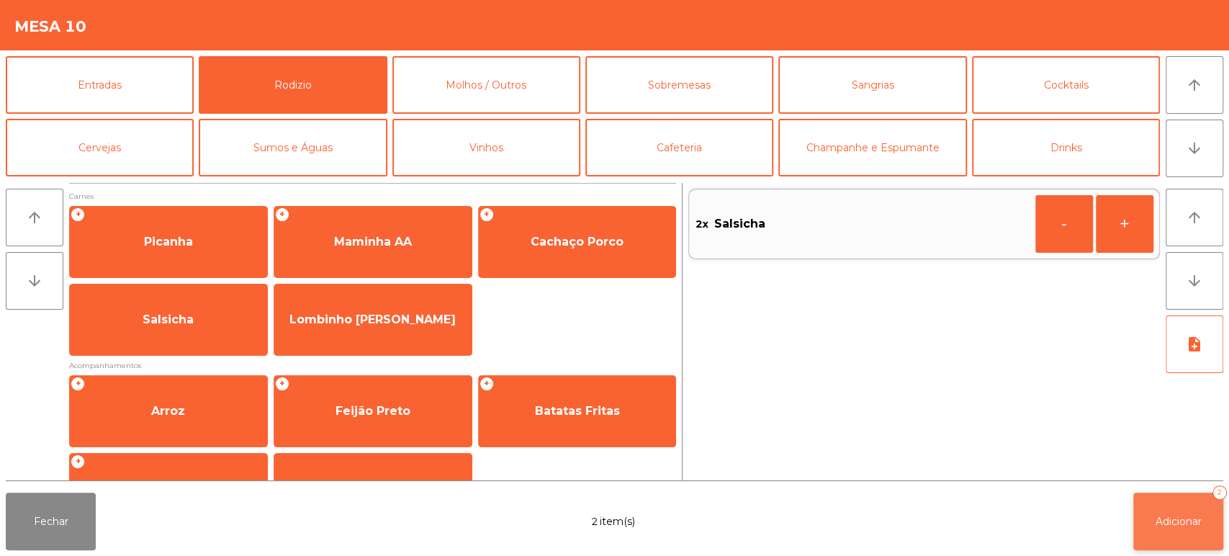
click at [1198, 530] on button "Adicionar 2" at bounding box center [1179, 522] width 90 height 58
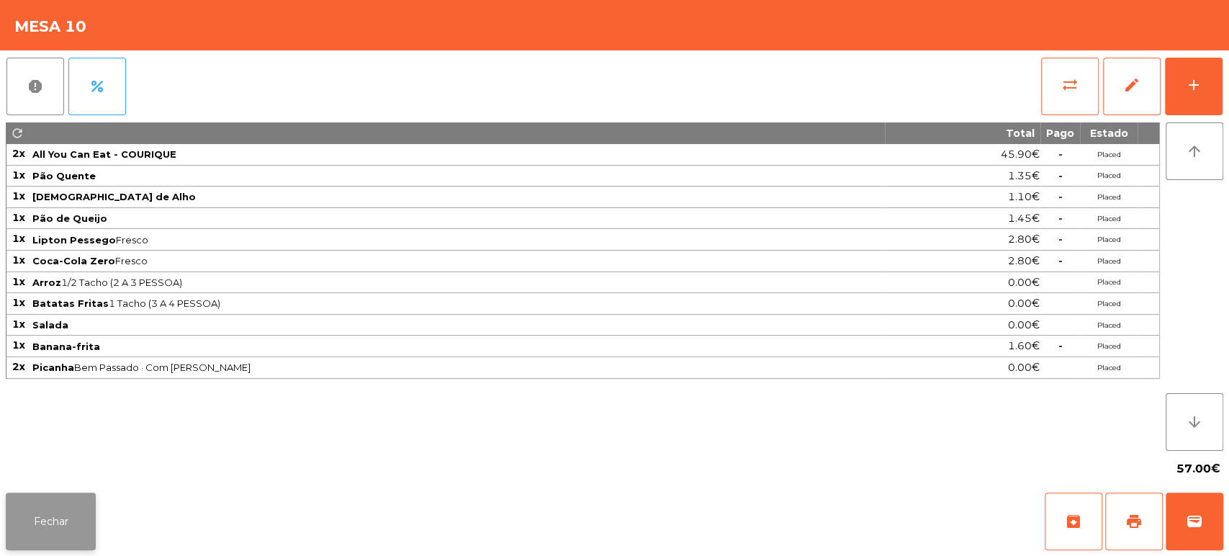
click at [68, 516] on button "Fechar" at bounding box center [51, 522] width 90 height 58
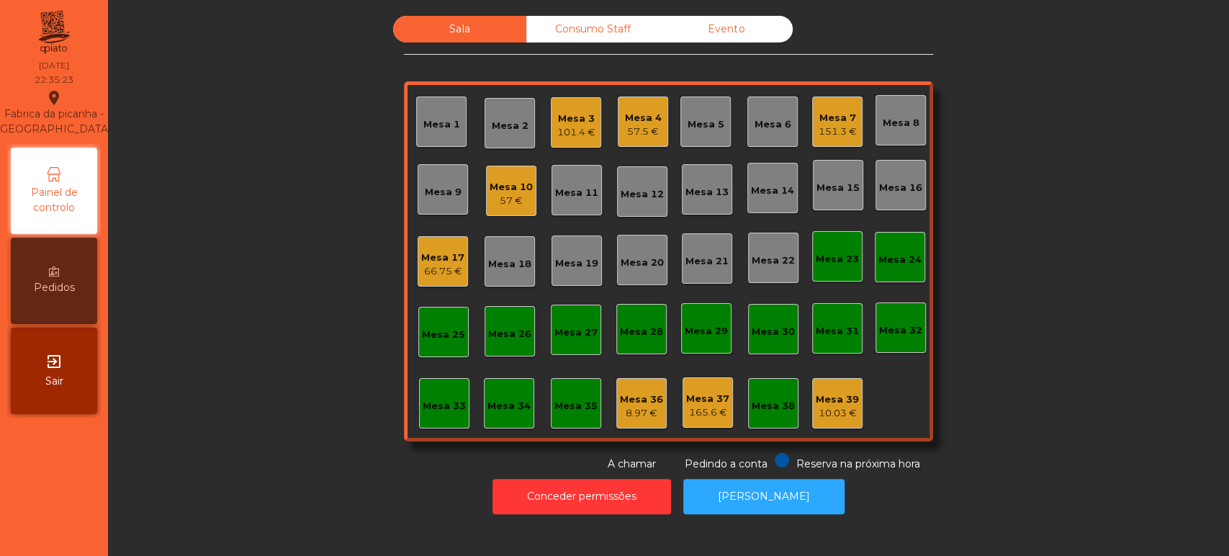
click at [699, 100] on div "Mesa 5" at bounding box center [706, 122] width 50 height 50
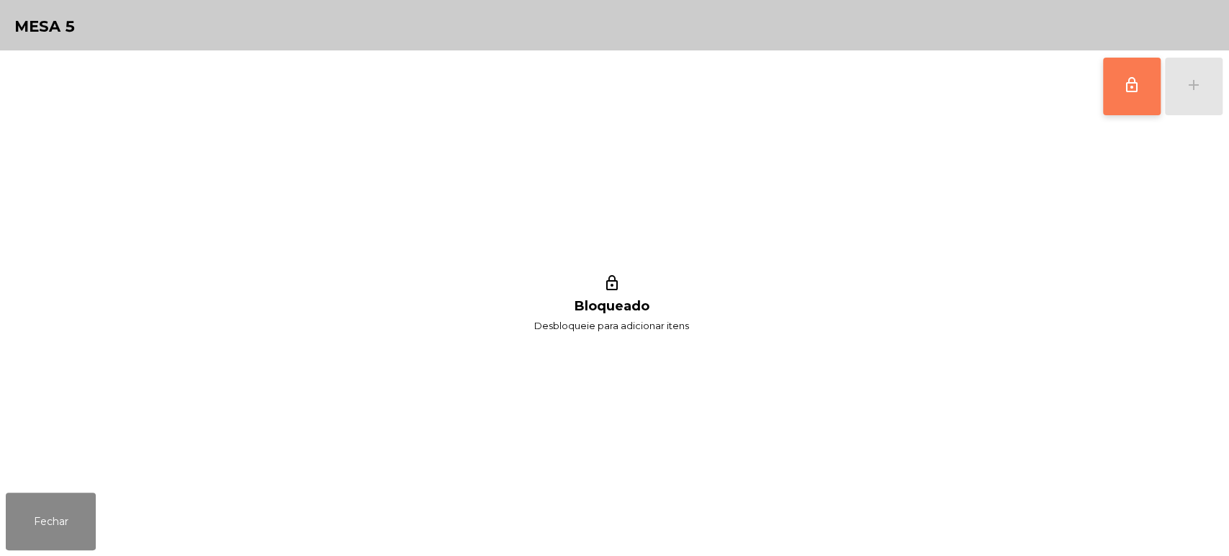
click at [1107, 82] on button "lock_outline" at bounding box center [1132, 87] width 58 height 58
click at [1193, 94] on div "lock_outline add" at bounding box center [1163, 86] width 121 height 72
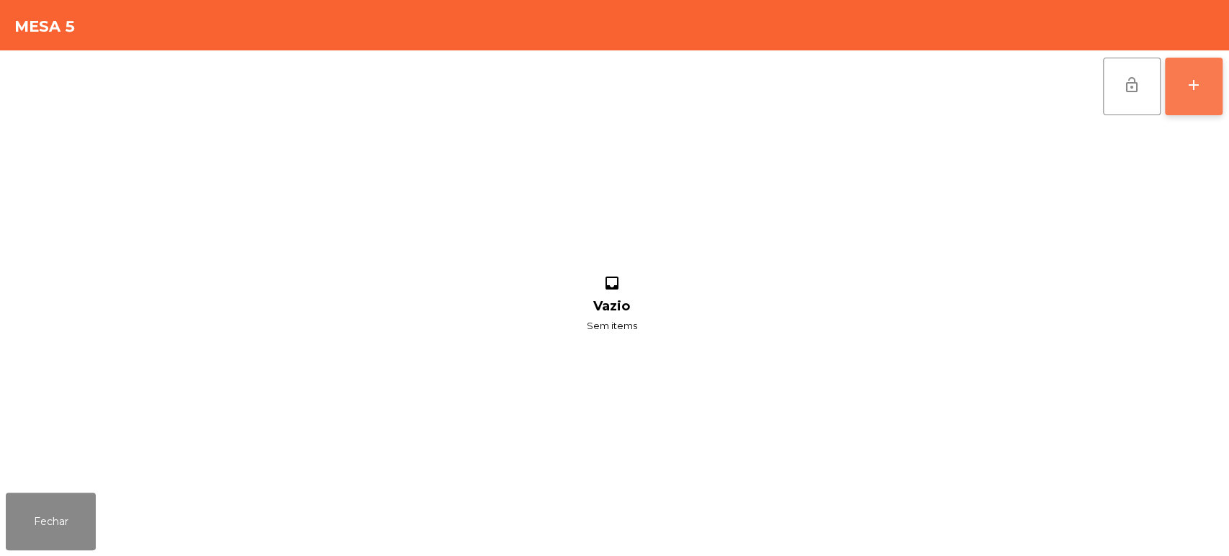
click at [1204, 89] on button "add" at bounding box center [1194, 87] width 58 height 58
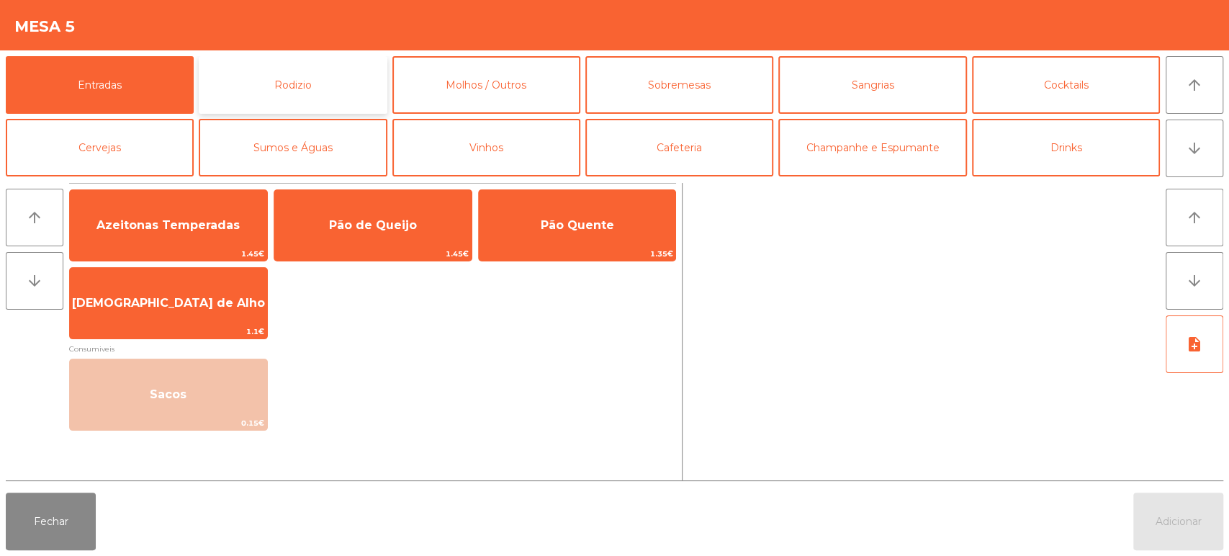
click at [243, 76] on button "Rodizio" at bounding box center [293, 85] width 188 height 58
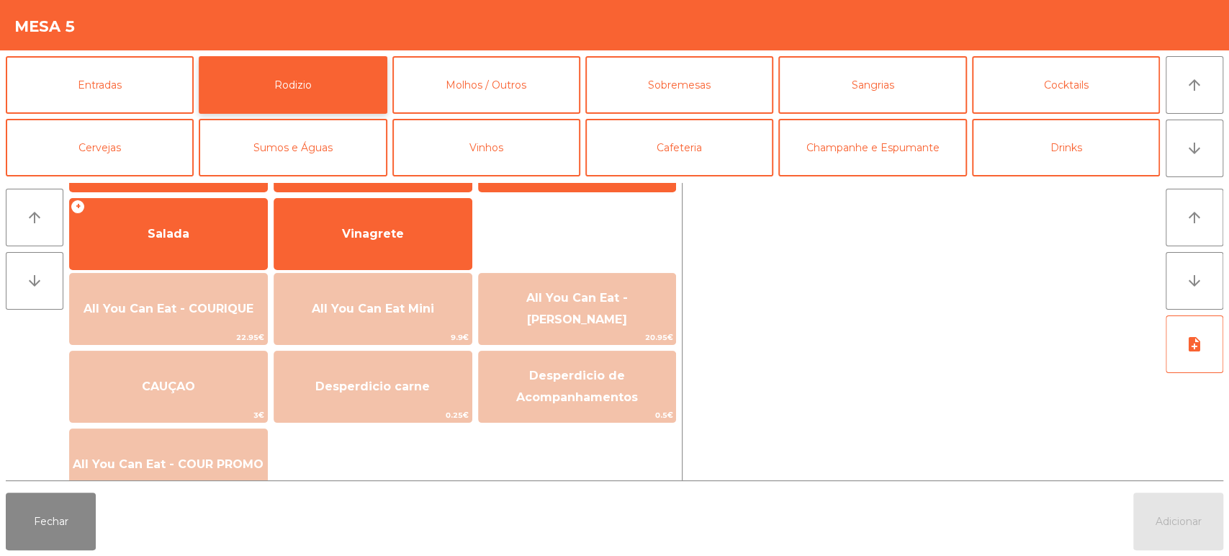
scroll to position [280, 0]
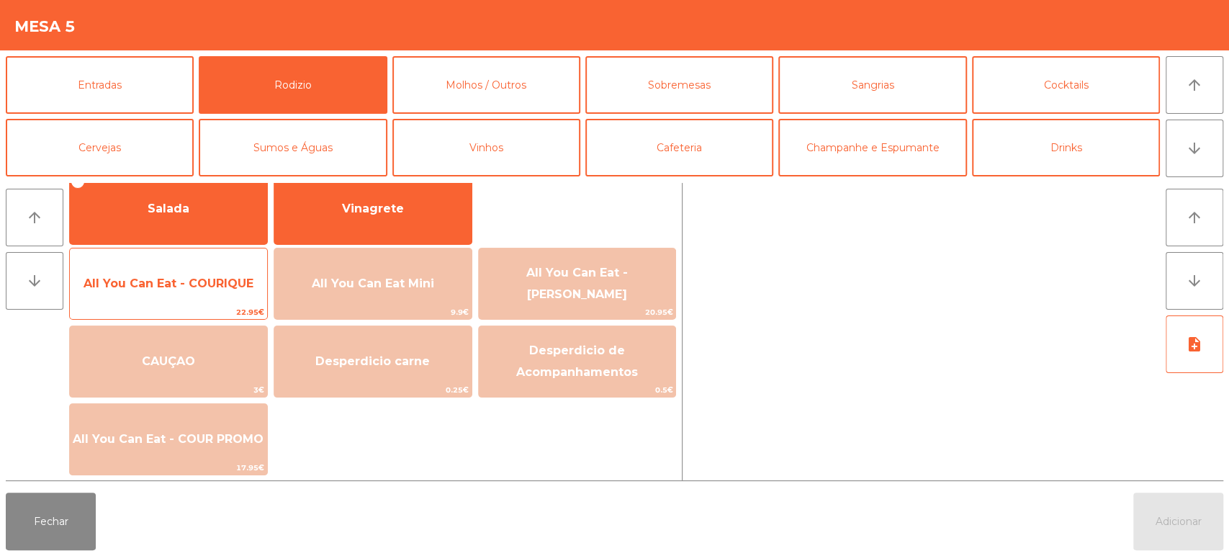
click at [219, 286] on span "All You Can Eat - COURIQUE" at bounding box center [169, 284] width 170 height 14
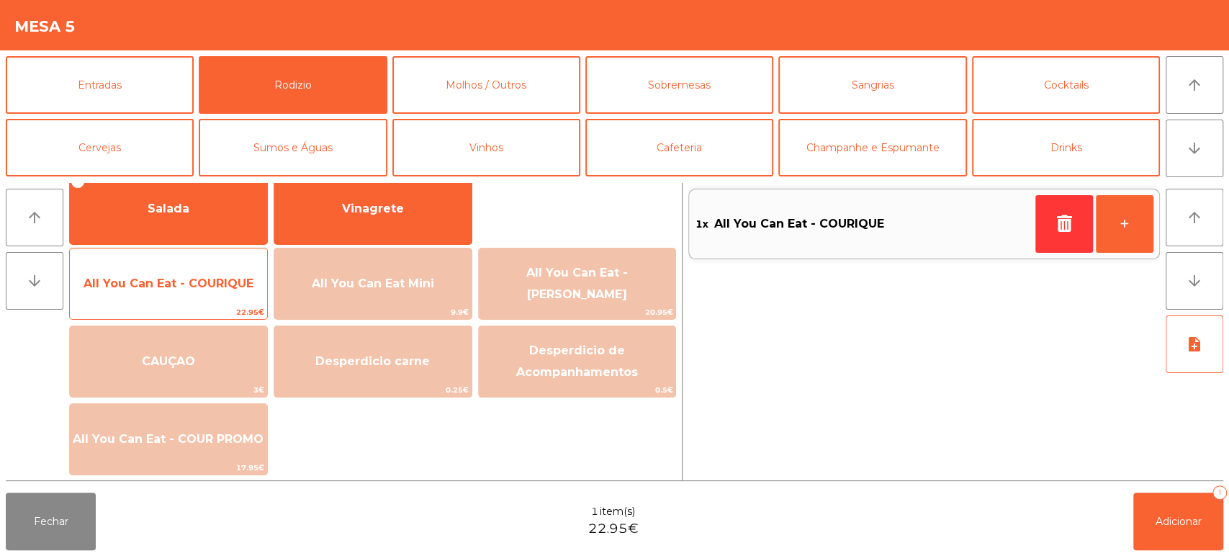
click at [217, 286] on span "All You Can Eat - COURIQUE" at bounding box center [169, 284] width 170 height 14
click at [215, 284] on span "All You Can Eat - COURIQUE" at bounding box center [169, 284] width 170 height 14
click at [220, 284] on span "All You Can Eat - COURIQUE" at bounding box center [169, 284] width 170 height 14
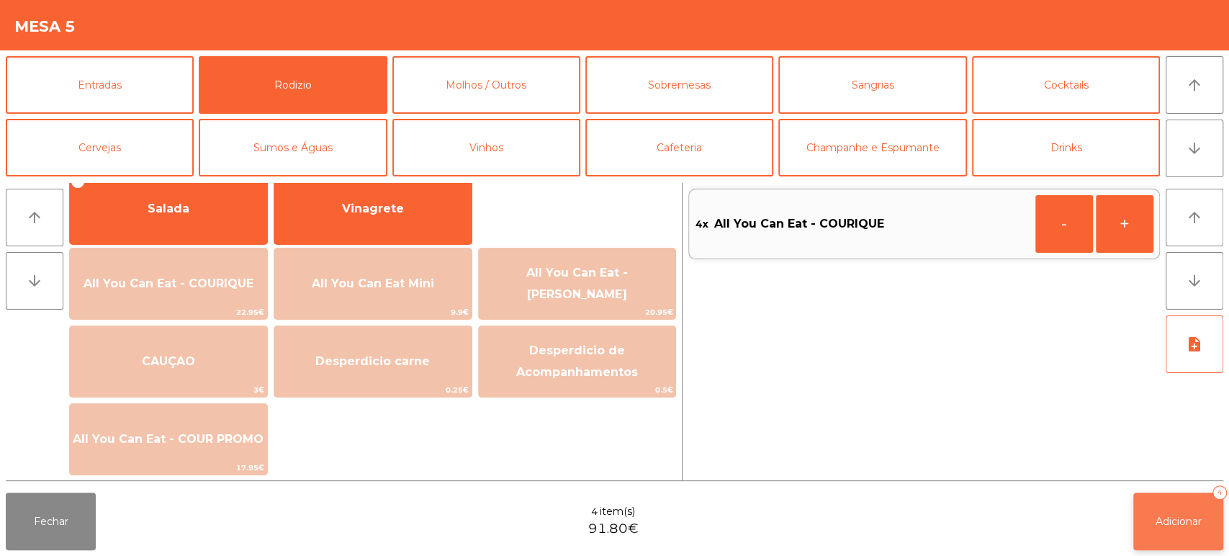
click at [1193, 540] on button "Adicionar 4" at bounding box center [1179, 522] width 90 height 58
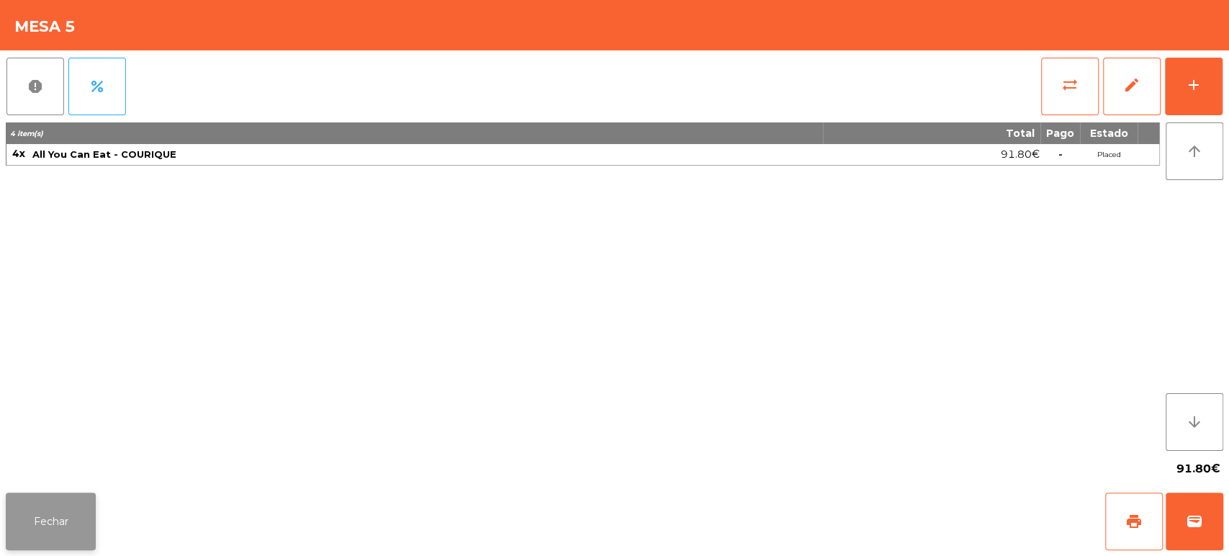
click at [40, 525] on button "Fechar" at bounding box center [51, 522] width 90 height 58
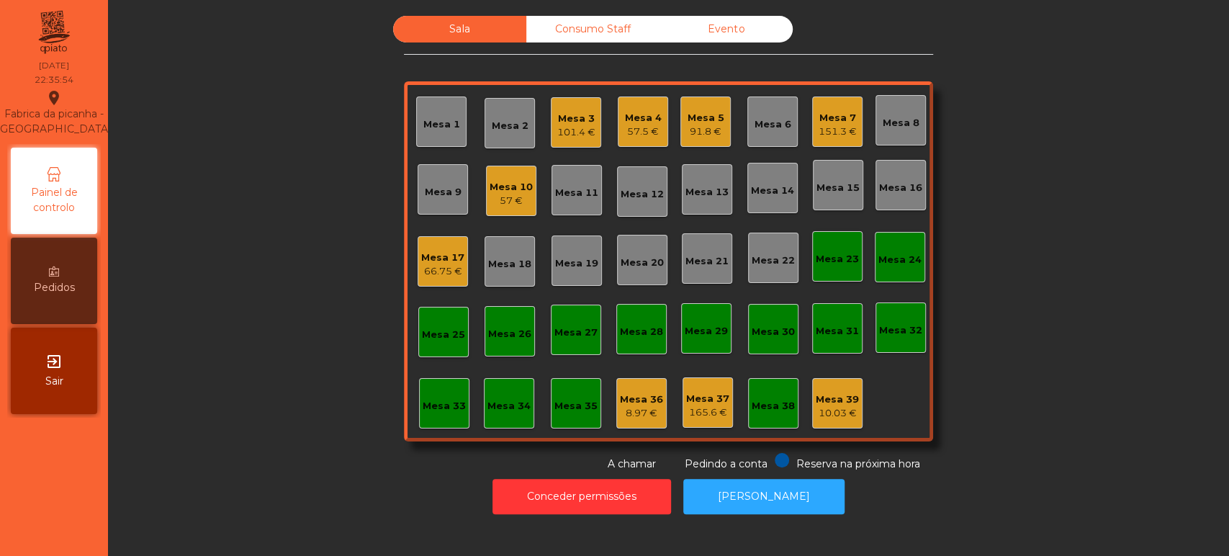
click at [1037, 368] on div "Sala Consumo Staff Evento Mesa 1 Mesa 2 Mesa 3 101.4 € Mesa 4 57.5 € Mesa 5 91.…" at bounding box center [668, 244] width 1082 height 456
click at [785, 495] on button "[PERSON_NAME]" at bounding box center [763, 496] width 161 height 35
click at [509, 184] on div "Mesa 10" at bounding box center [511, 187] width 43 height 14
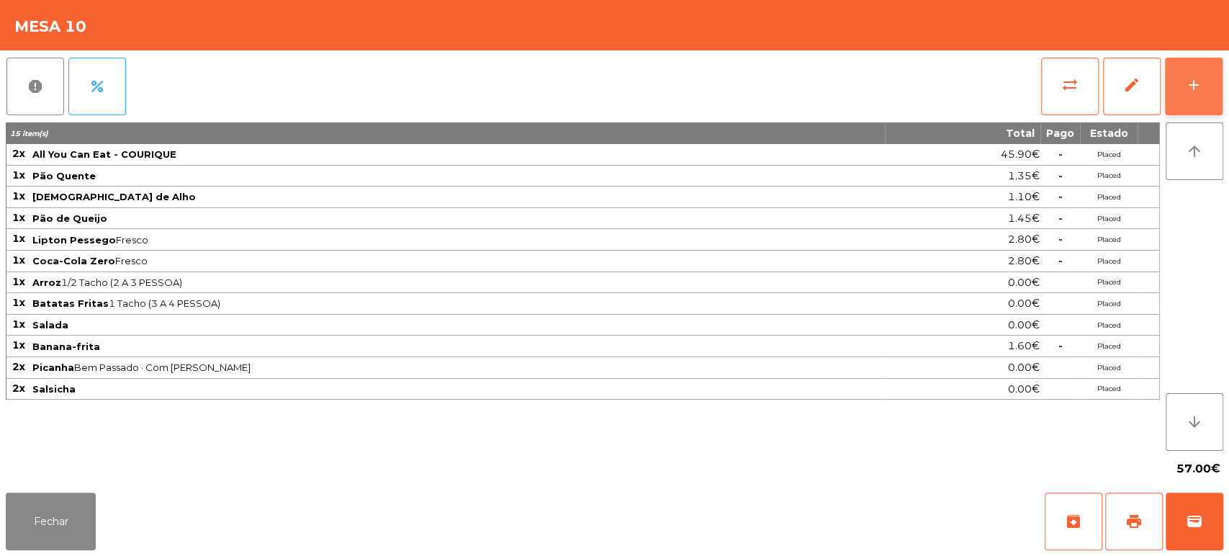
click at [1220, 76] on button "add" at bounding box center [1194, 87] width 58 height 58
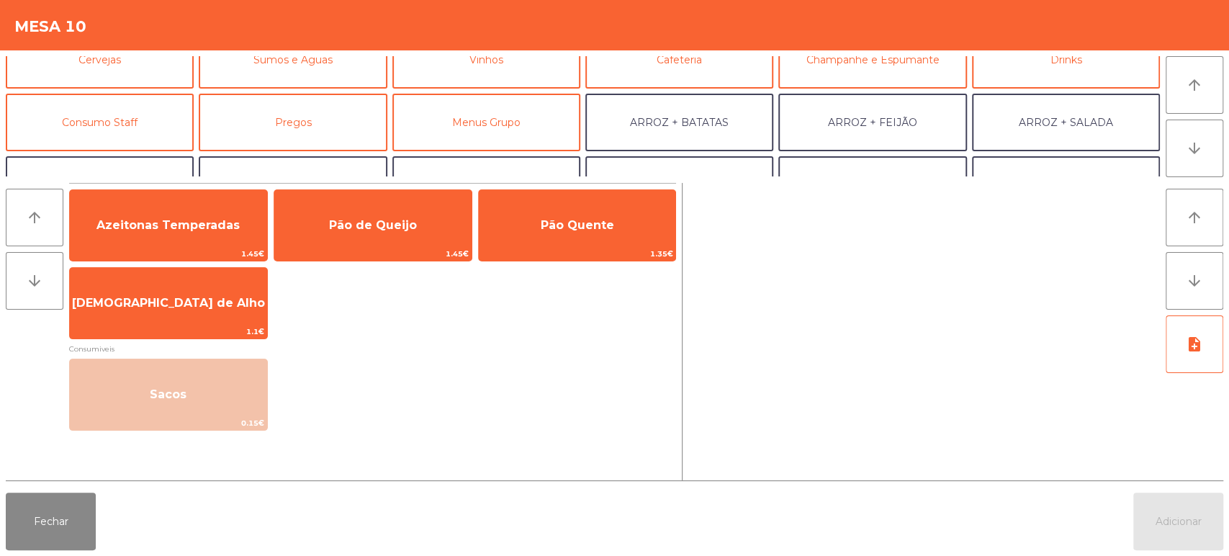
scroll to position [0, 0]
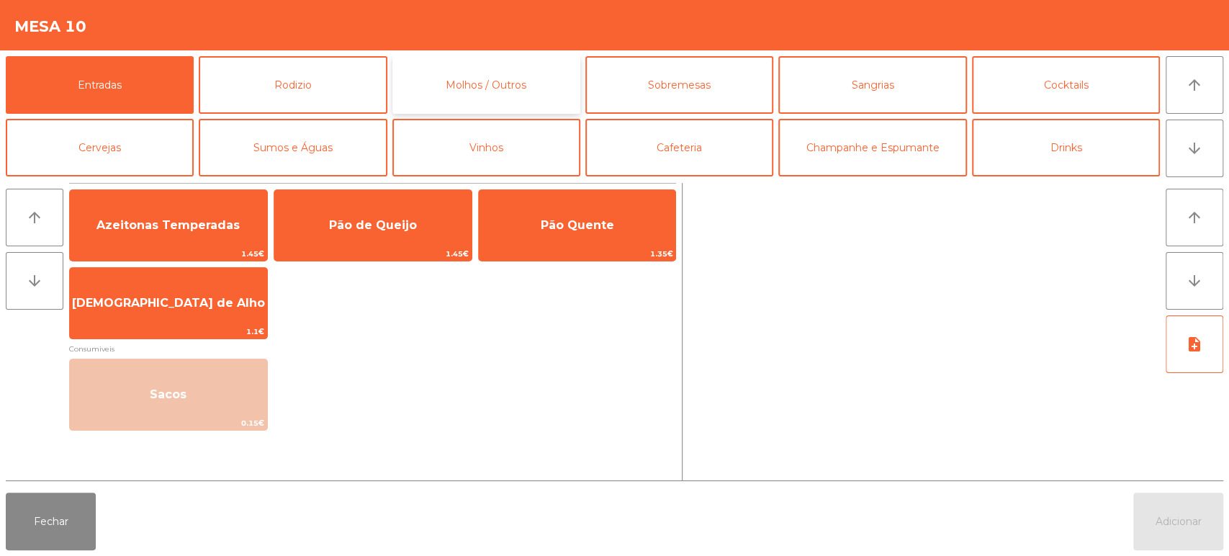
click at [573, 81] on button "Molhos / Outros" at bounding box center [486, 85] width 188 height 58
click at [574, 92] on button "Molhos / Outros" at bounding box center [486, 85] width 188 height 58
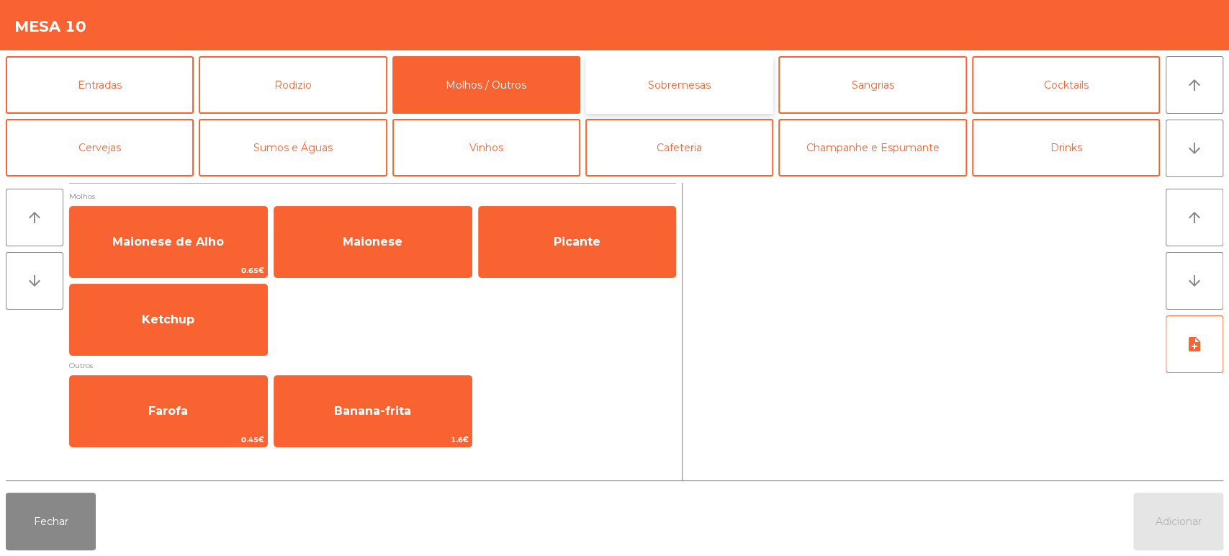
click at [700, 90] on button "Sobremesas" at bounding box center [680, 85] width 188 height 58
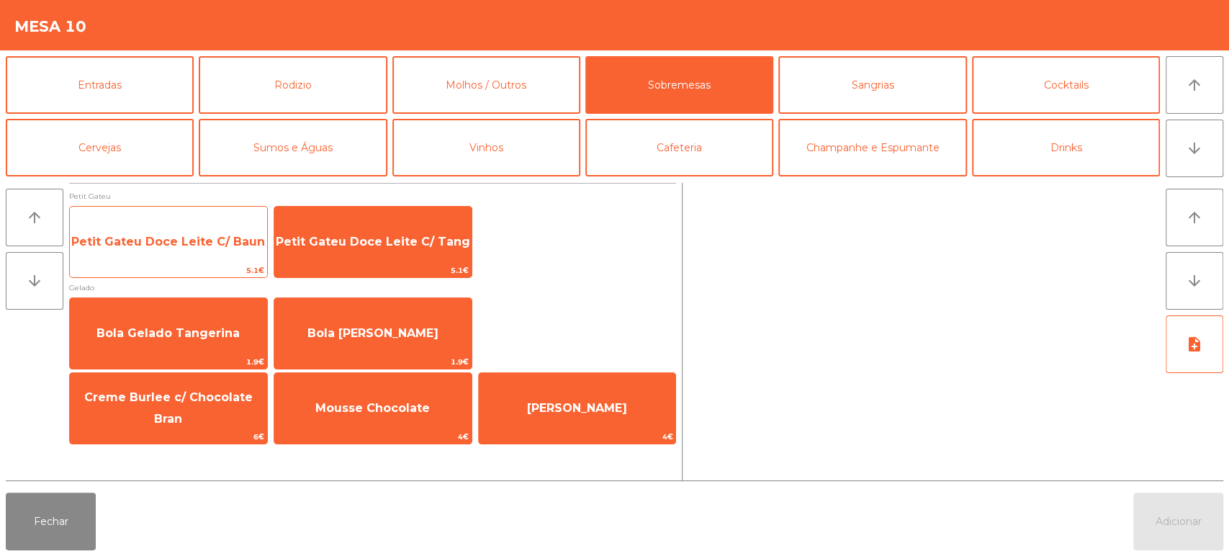
click at [237, 238] on span "Petit Gateu Doce Leite C/ Baun" at bounding box center [168, 242] width 194 height 14
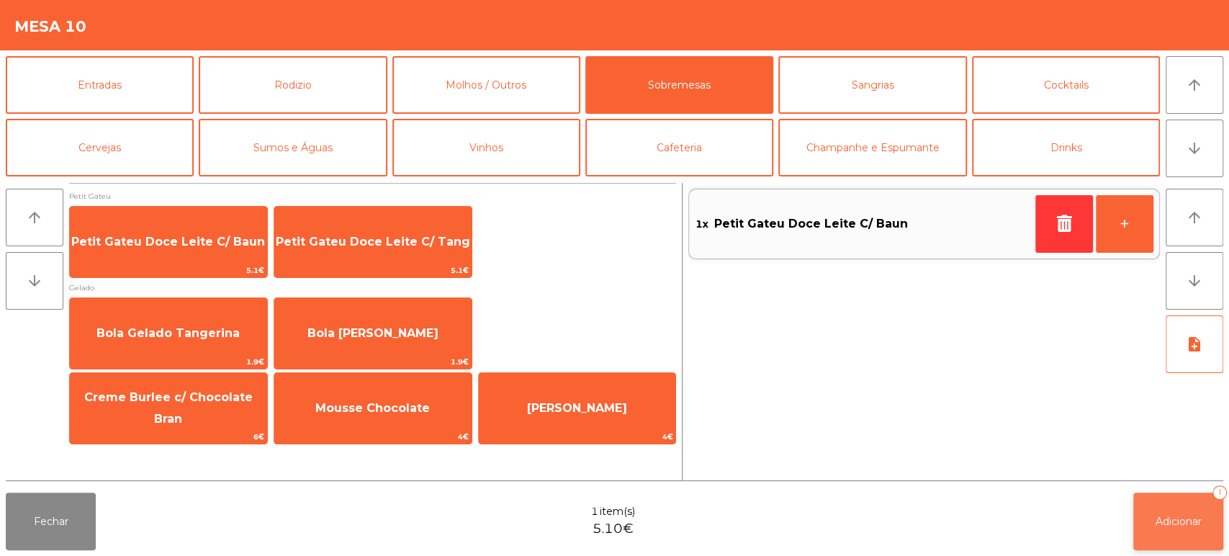
click at [1169, 515] on span "Adicionar" at bounding box center [1179, 521] width 46 height 13
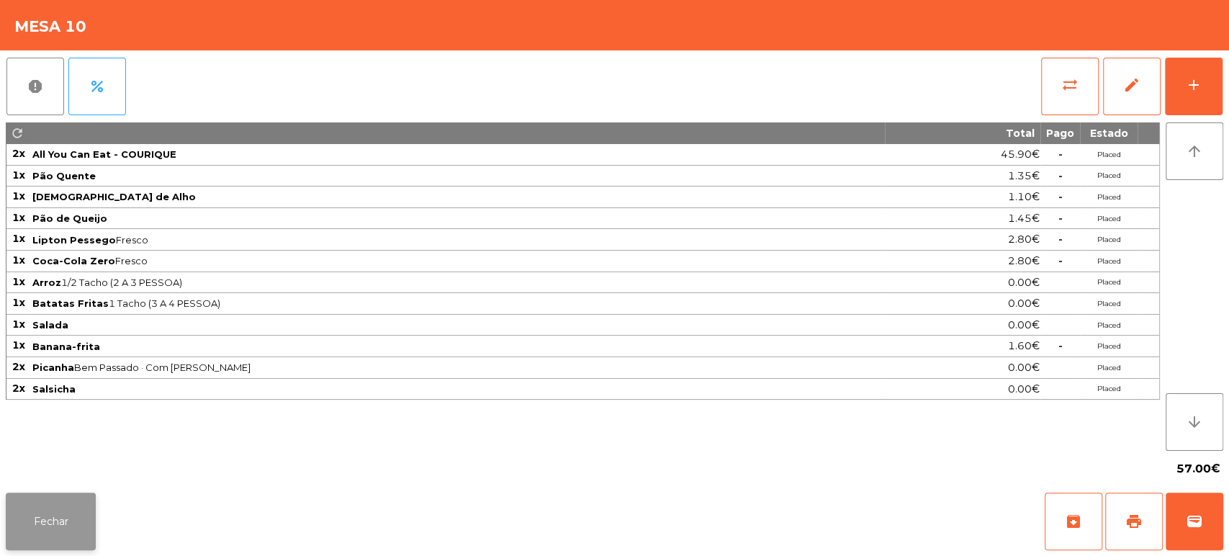
click at [71, 496] on button "Fechar" at bounding box center [51, 522] width 90 height 58
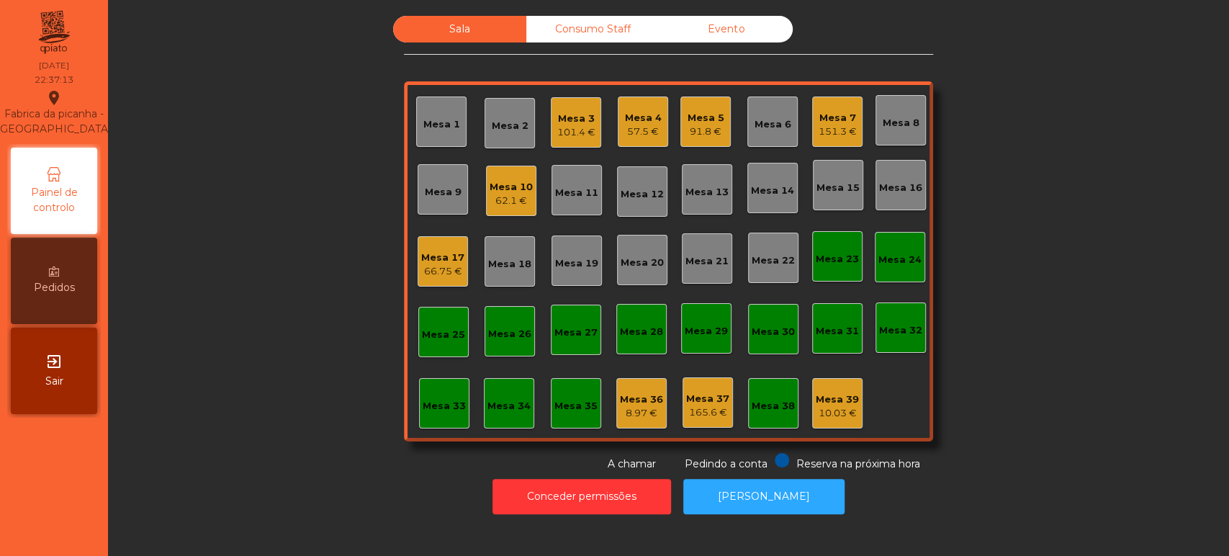
click at [491, 190] on div "Mesa 10" at bounding box center [511, 187] width 43 height 14
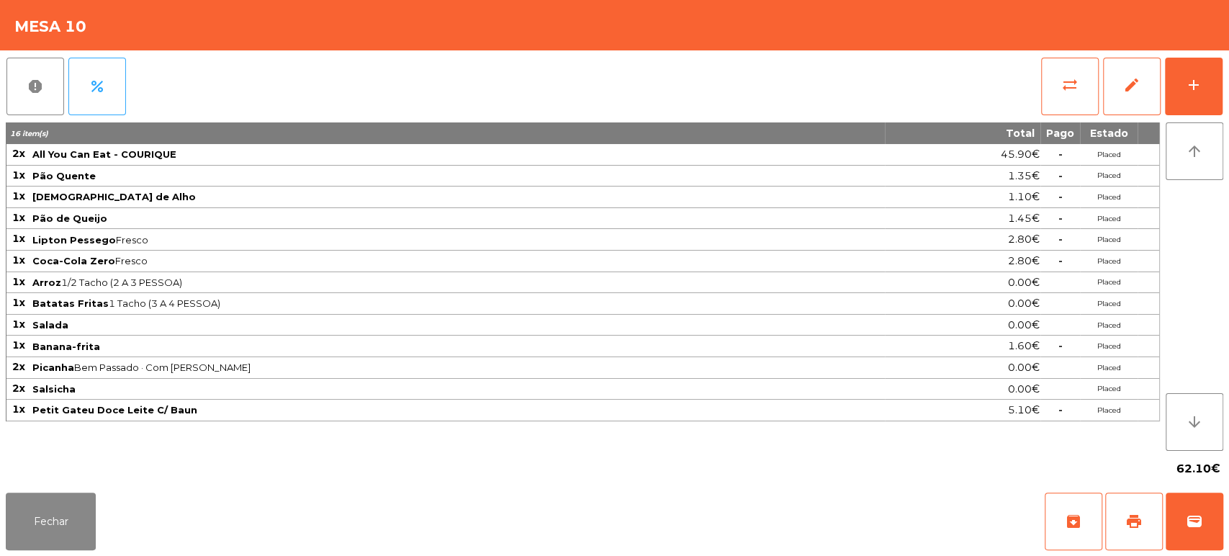
click at [140, 521] on div "Fechar archive print wallet" at bounding box center [614, 521] width 1229 height 69
click at [90, 522] on button "Fechar" at bounding box center [51, 522] width 90 height 58
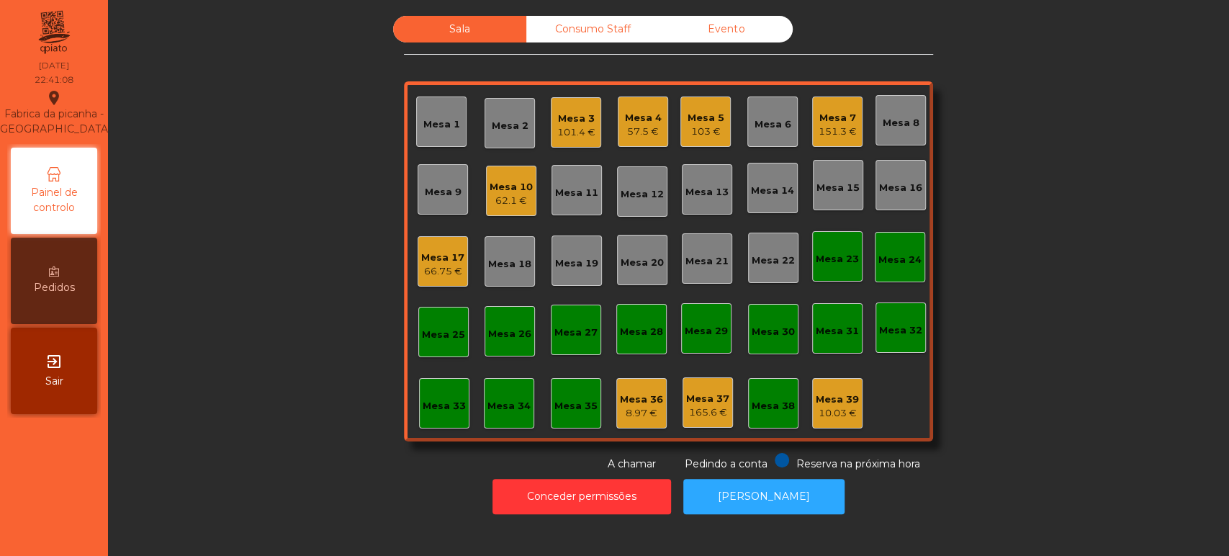
click at [563, 106] on div "Mesa 3 101.4 €" at bounding box center [576, 123] width 38 height 34
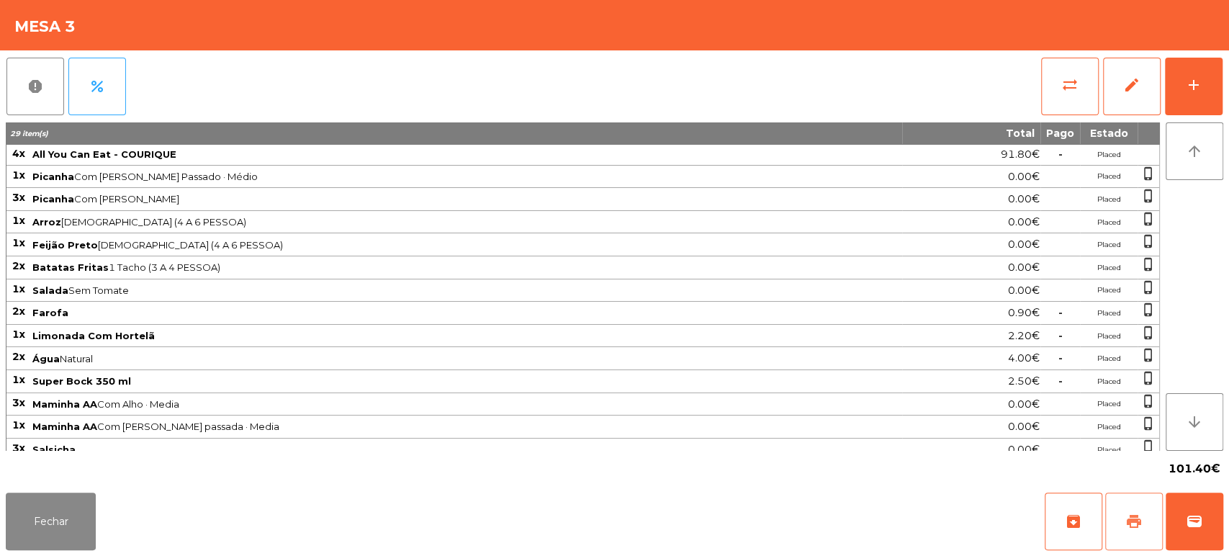
click at [1133, 506] on button "print" at bounding box center [1134, 522] width 58 height 58
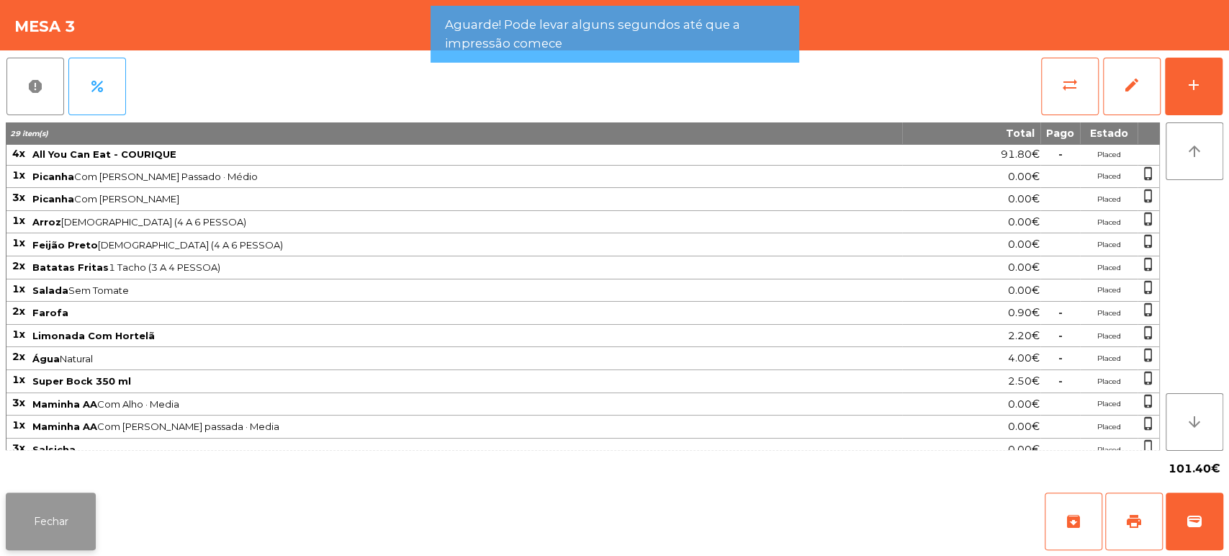
click at [66, 513] on button "Fechar" at bounding box center [51, 522] width 90 height 58
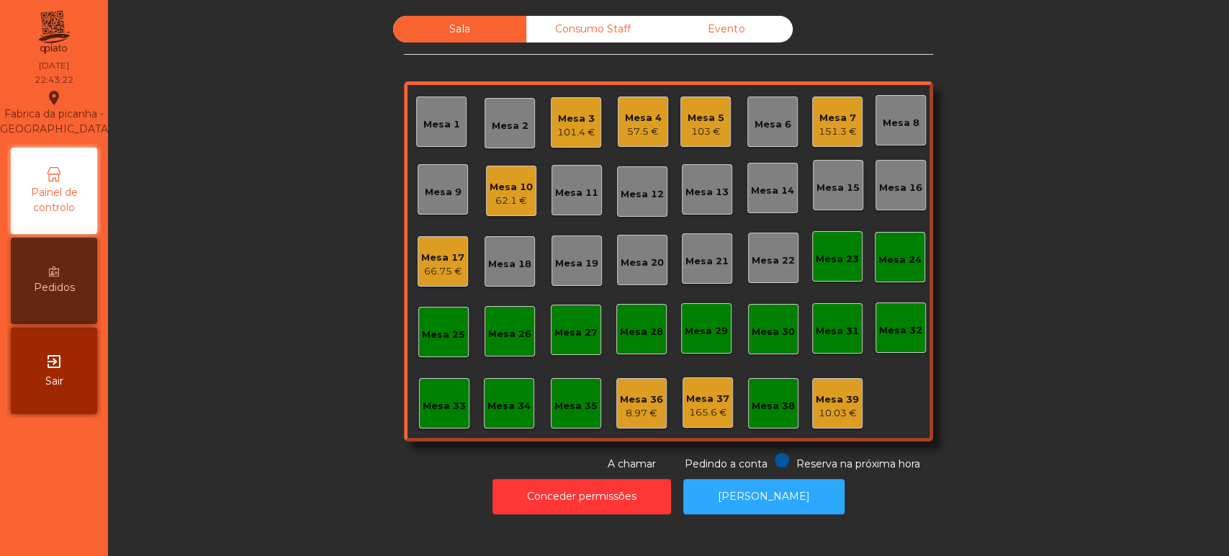
click at [557, 131] on div "101.4 €" at bounding box center [576, 132] width 38 height 14
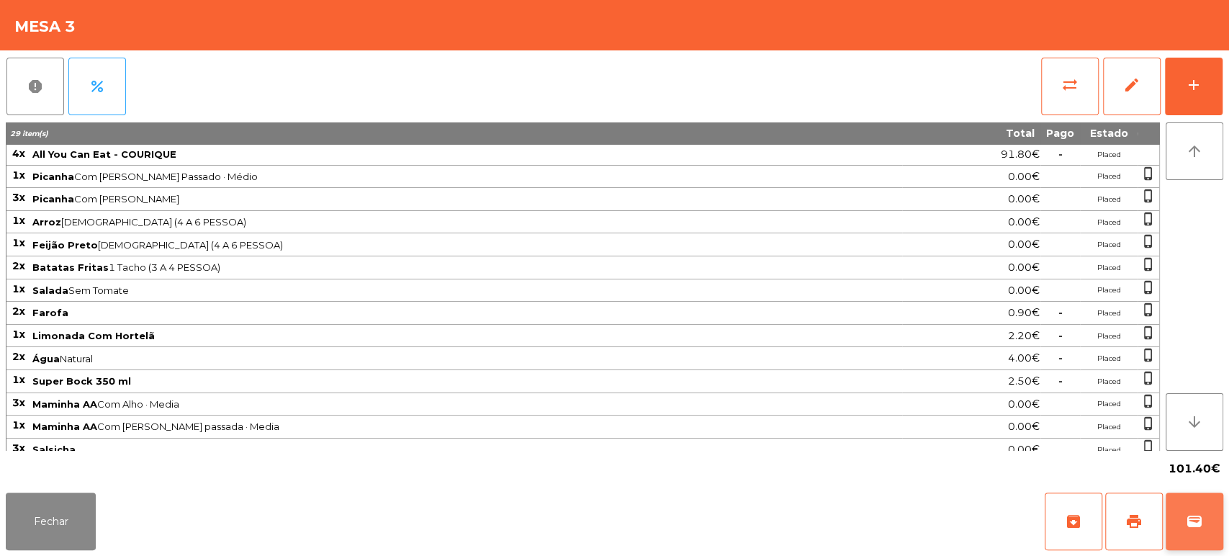
click at [1185, 521] on button "wallet" at bounding box center [1195, 522] width 58 height 58
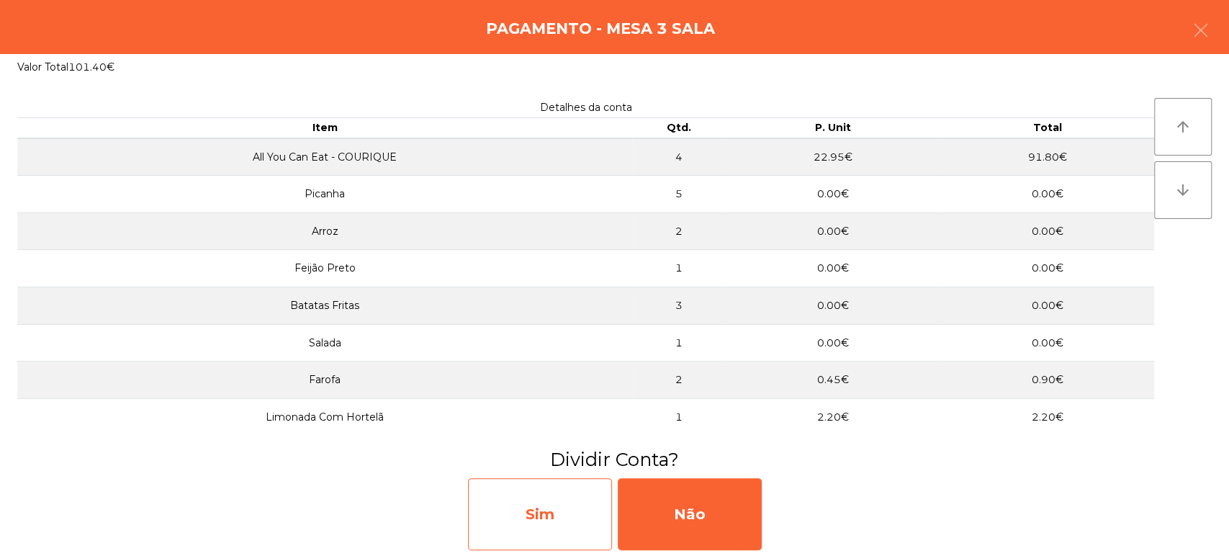
click at [558, 521] on div "Sim" at bounding box center [540, 514] width 144 height 72
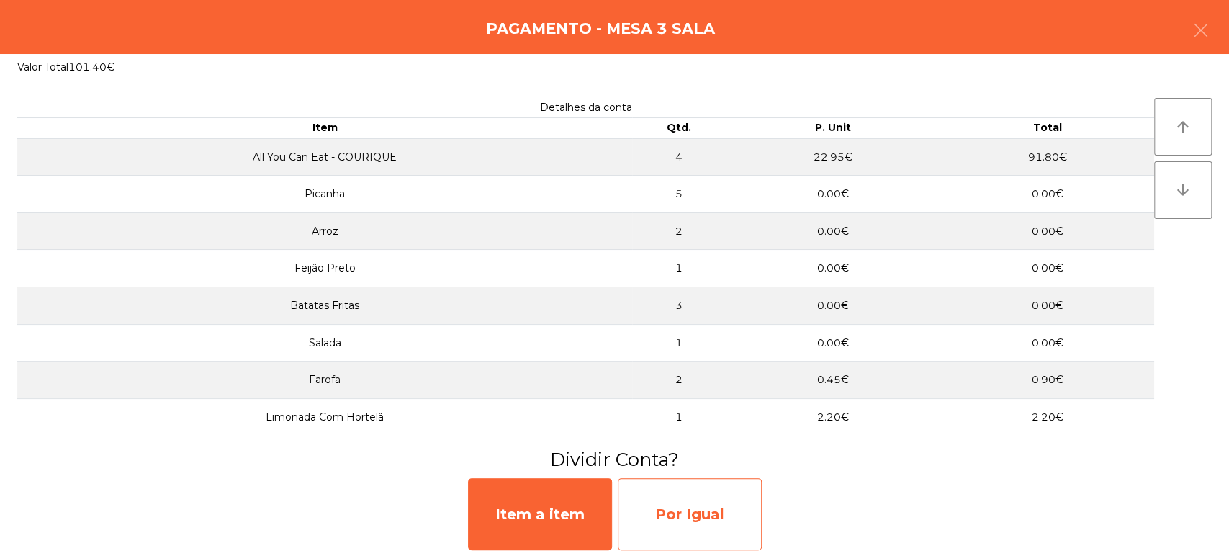
click at [704, 512] on div "Por Igual" at bounding box center [690, 514] width 144 height 72
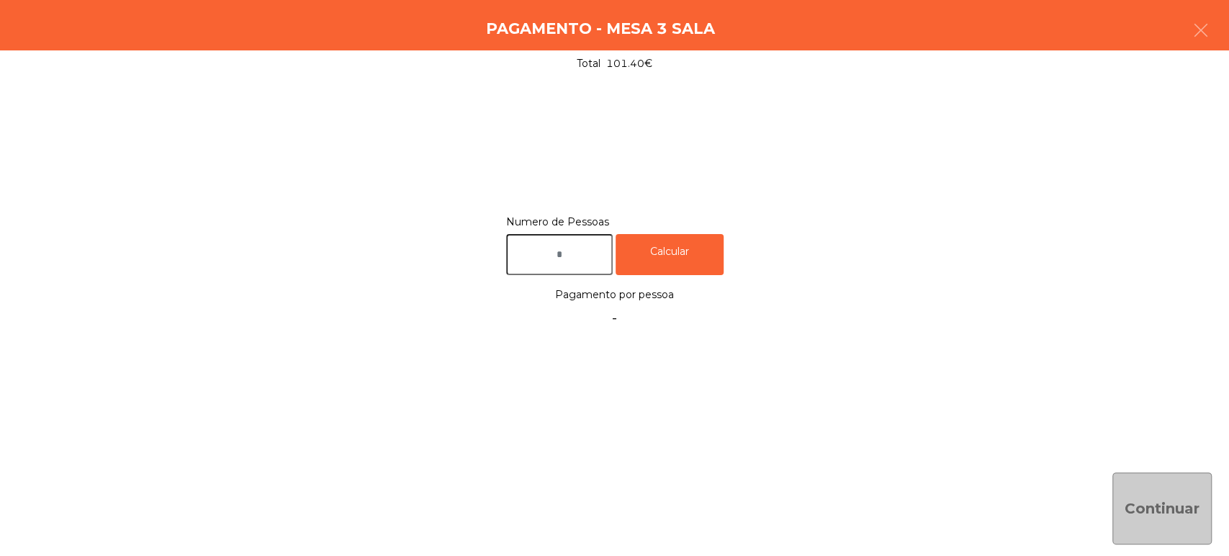
click at [583, 254] on input "text" at bounding box center [559, 254] width 107 height 41
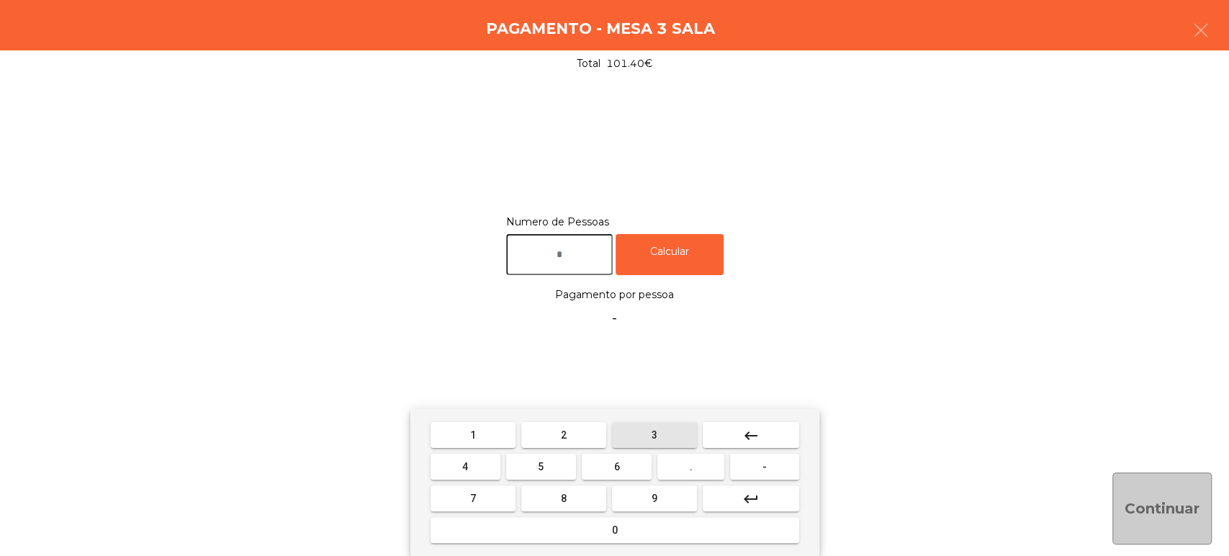
click at [638, 431] on button "3" at bounding box center [654, 435] width 85 height 26
type input "*"
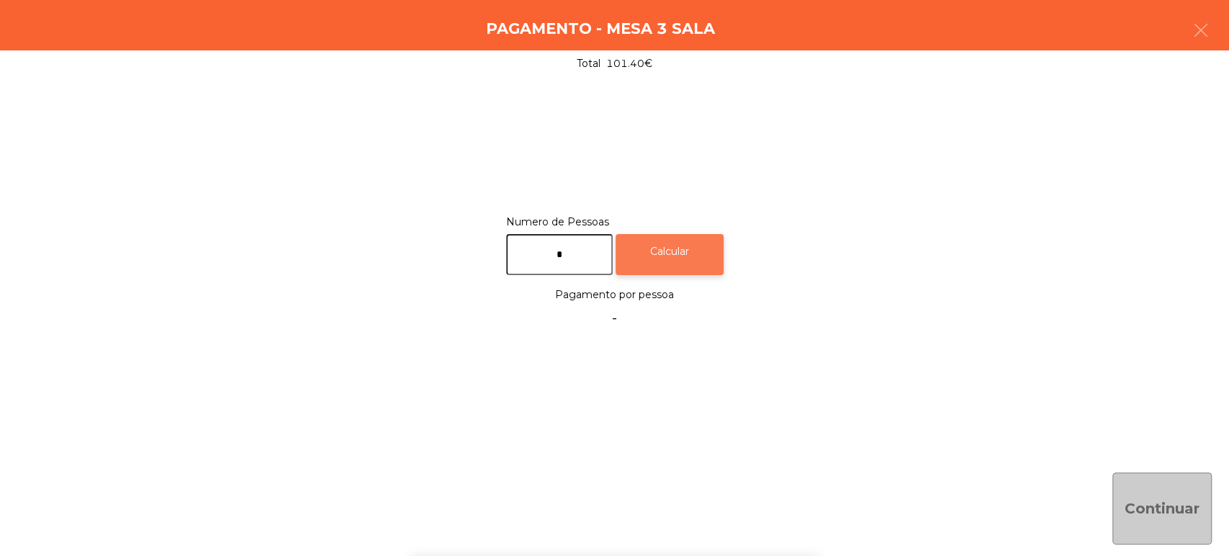
click at [695, 238] on div "Calcular" at bounding box center [670, 254] width 108 height 41
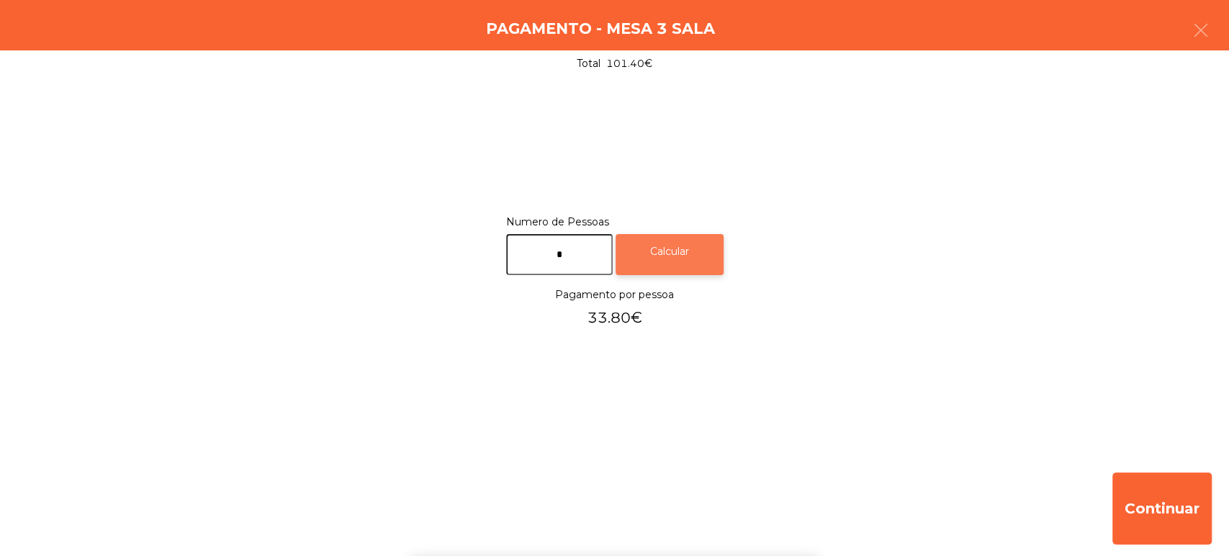
click at [683, 250] on div "Calcular" at bounding box center [670, 254] width 108 height 41
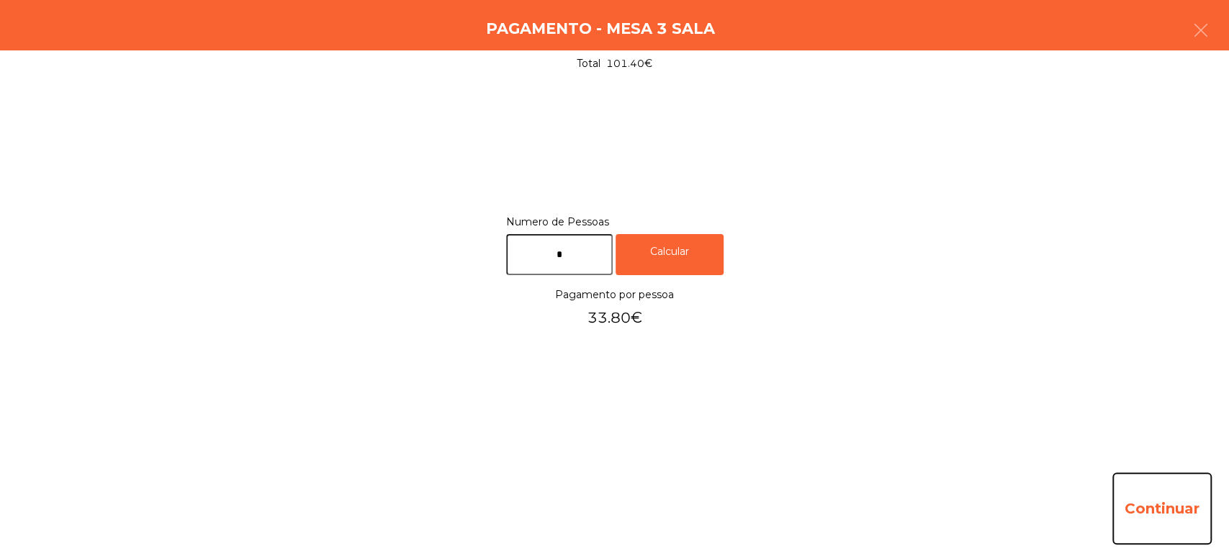
click at [1144, 501] on button "Continuar" at bounding box center [1162, 508] width 99 height 72
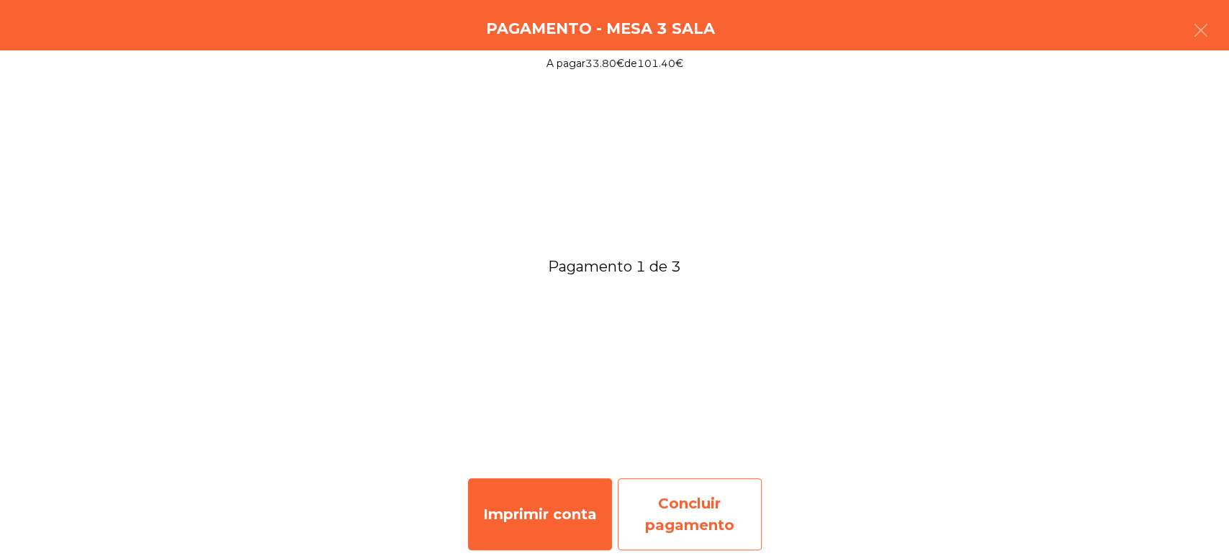
click at [668, 504] on div "Concluir pagamento" at bounding box center [690, 514] width 144 height 72
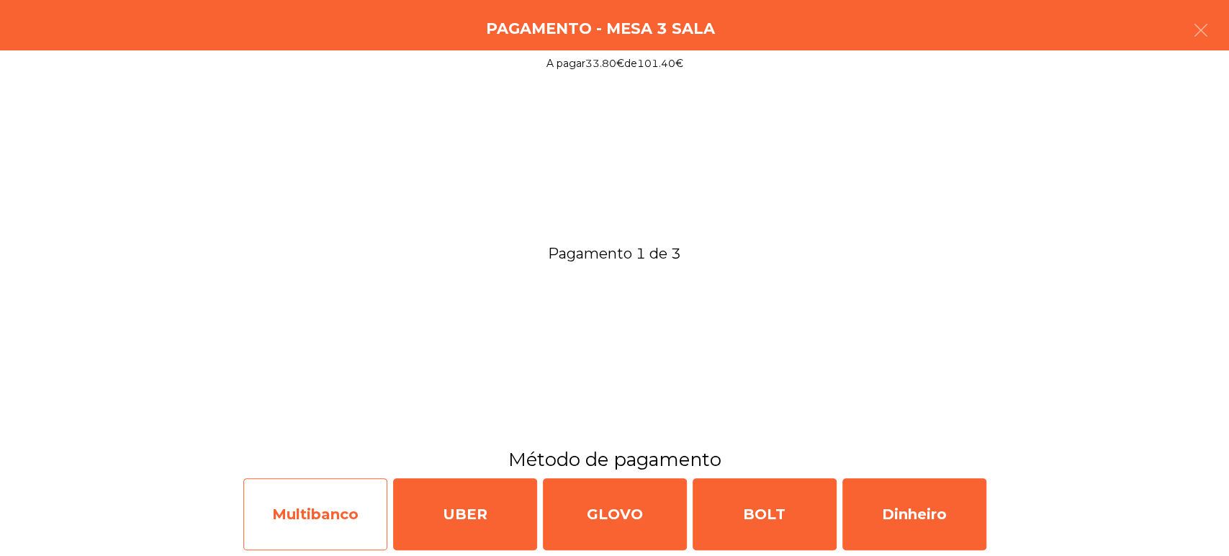
click at [340, 498] on div "Multibanco" at bounding box center [315, 514] width 144 height 72
select select "**"
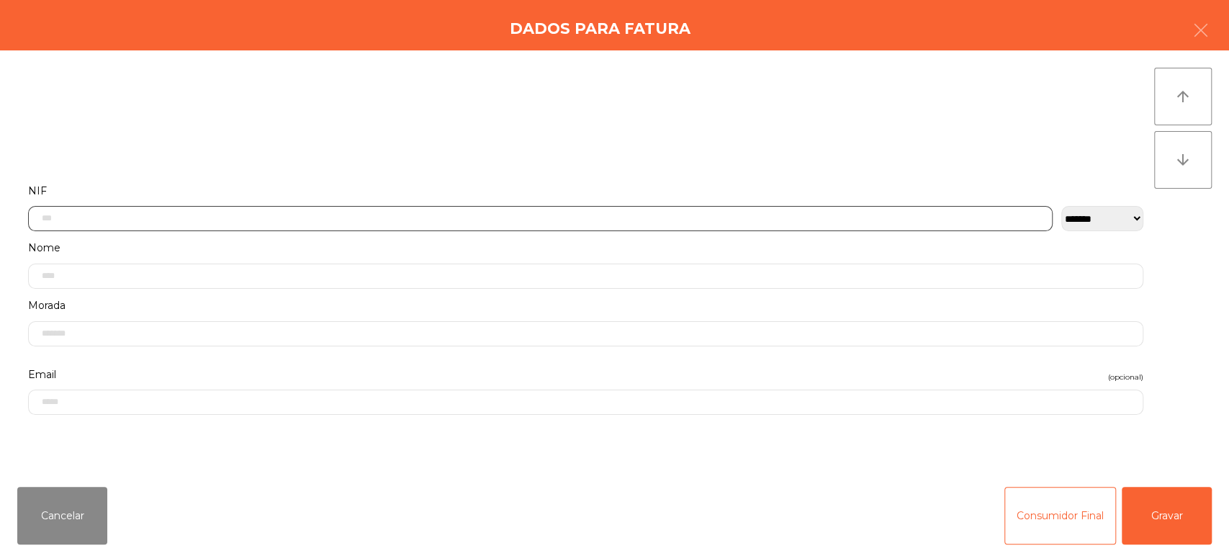
click at [609, 219] on input "text" at bounding box center [540, 218] width 1025 height 25
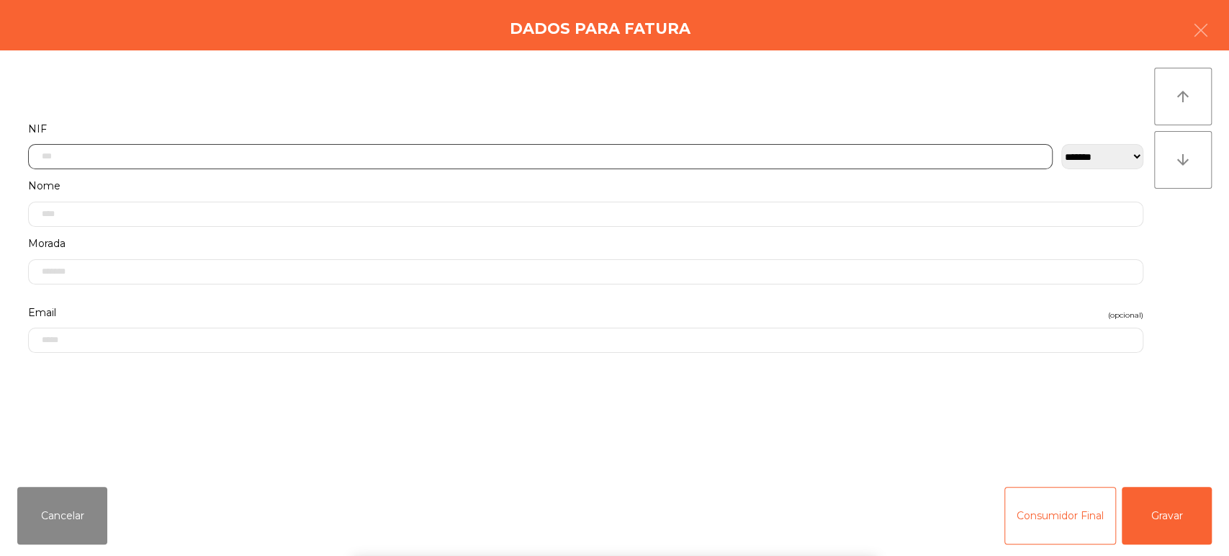
scroll to position [112, 0]
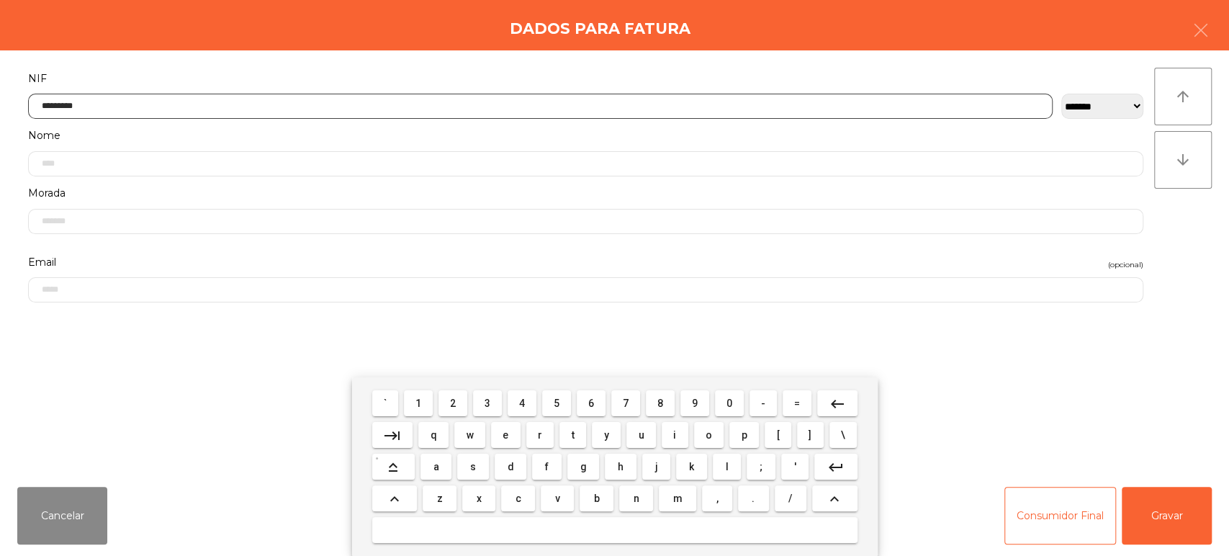
type input "*********"
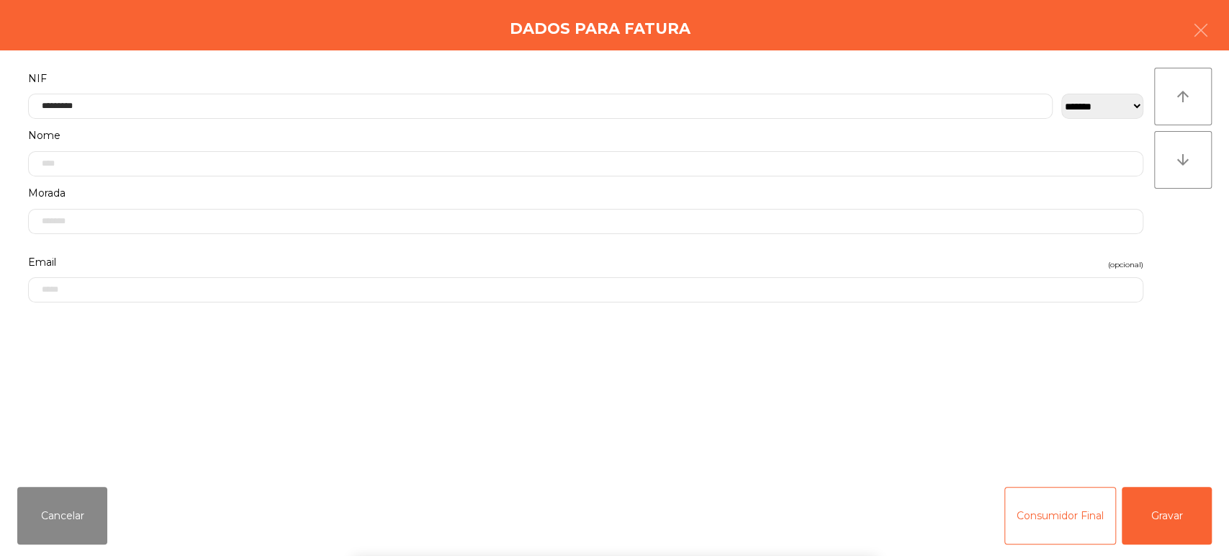
click at [1153, 503] on div "` 1 2 3 4 5 6 7 8 9 0 - = keyboard_backspace keyboard_tab q w e r t y u i o p […" at bounding box center [614, 466] width 1229 height 179
click at [1144, 500] on div "` 1 2 3 4 5 6 7 8 9 0 - = keyboard_backspace keyboard_tab q w e r t y u i o p […" at bounding box center [614, 466] width 1229 height 179
click at [1162, 511] on button "Gravar" at bounding box center [1167, 516] width 90 height 58
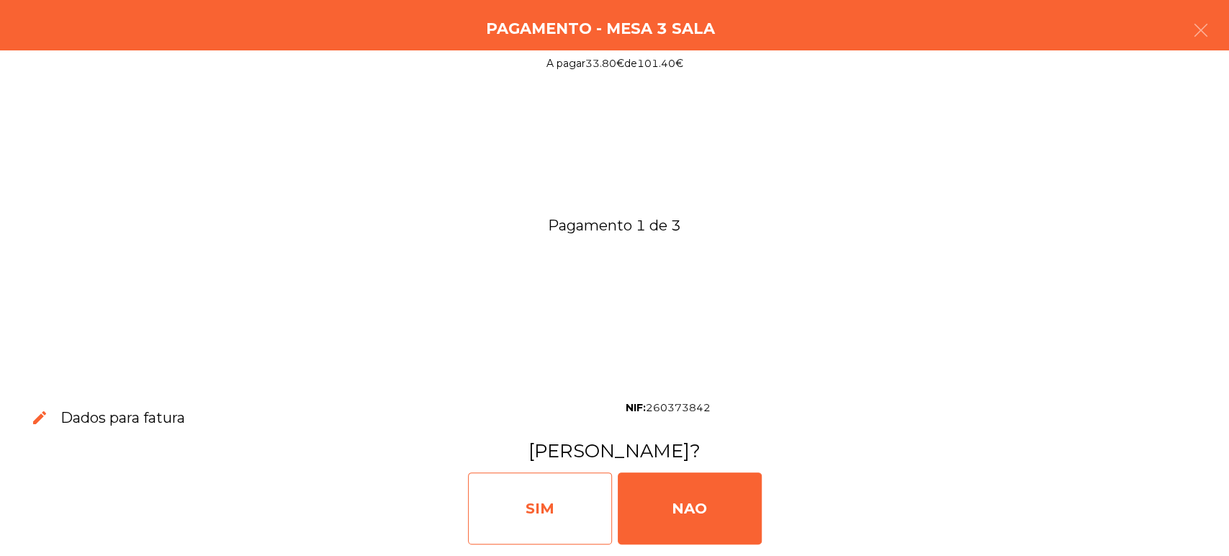
click at [553, 495] on div "SIM" at bounding box center [540, 508] width 144 height 72
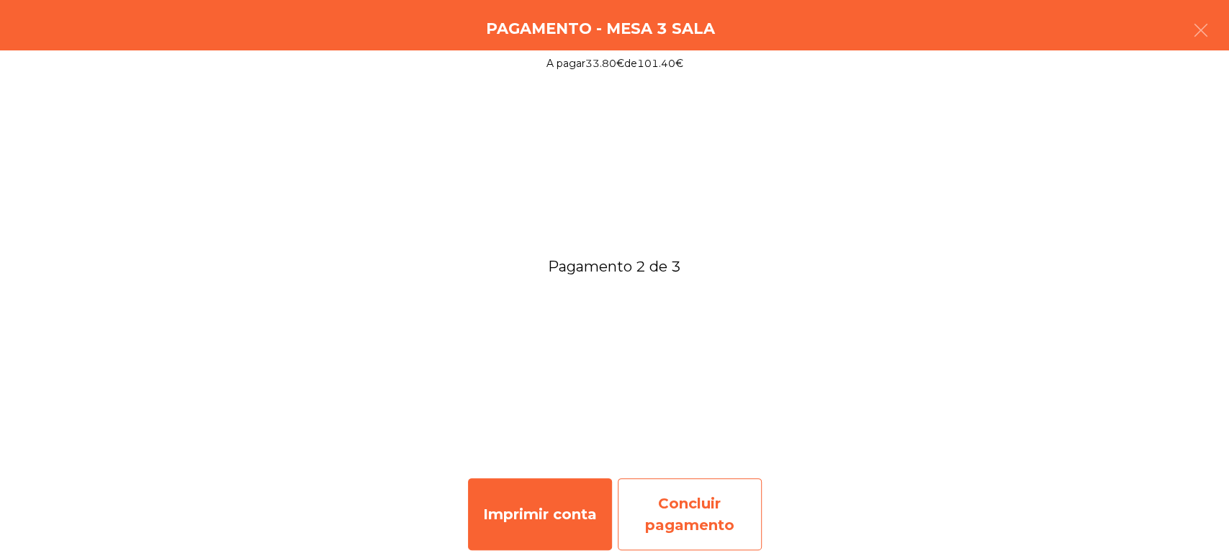
click at [679, 496] on div "Concluir pagamento" at bounding box center [690, 514] width 144 height 72
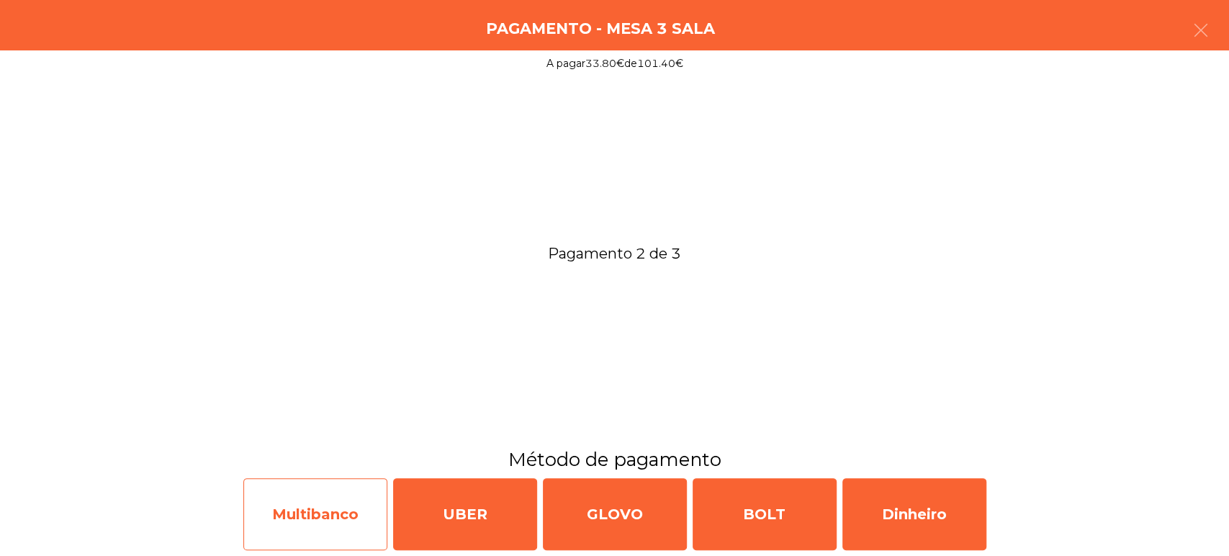
click at [341, 489] on div "Multibanco" at bounding box center [315, 514] width 144 height 72
select select "**"
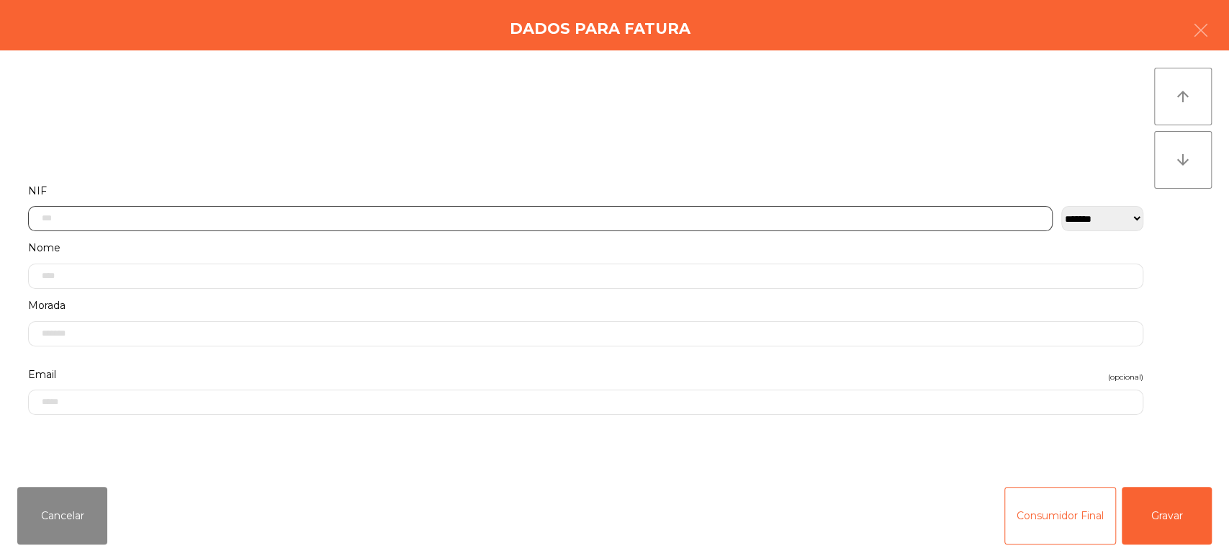
click at [761, 216] on input "text" at bounding box center [540, 218] width 1025 height 25
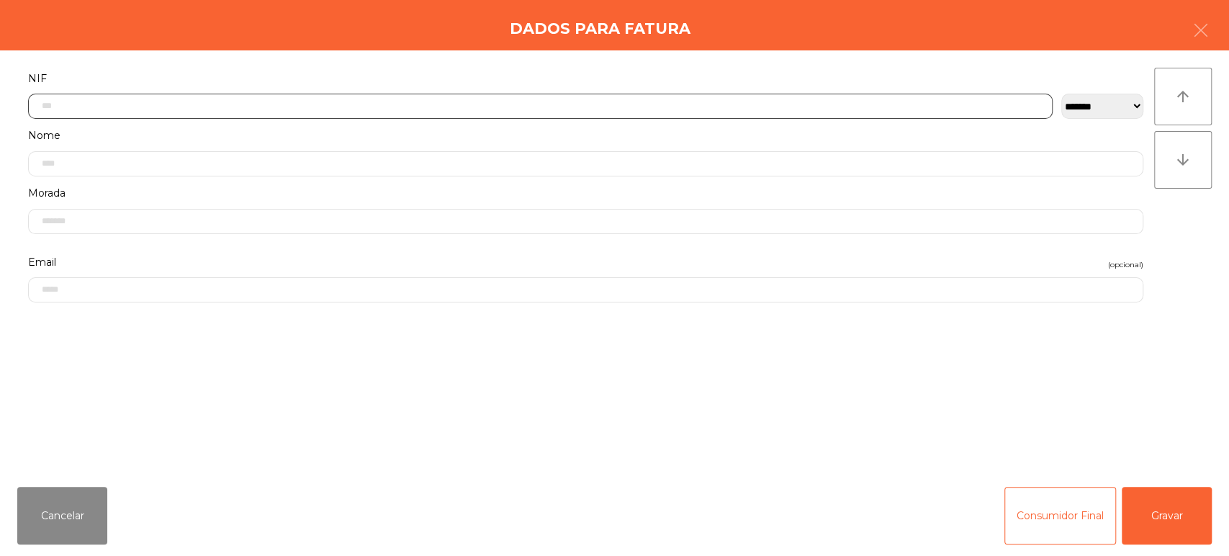
click at [472, 100] on input "text" at bounding box center [540, 106] width 1025 height 25
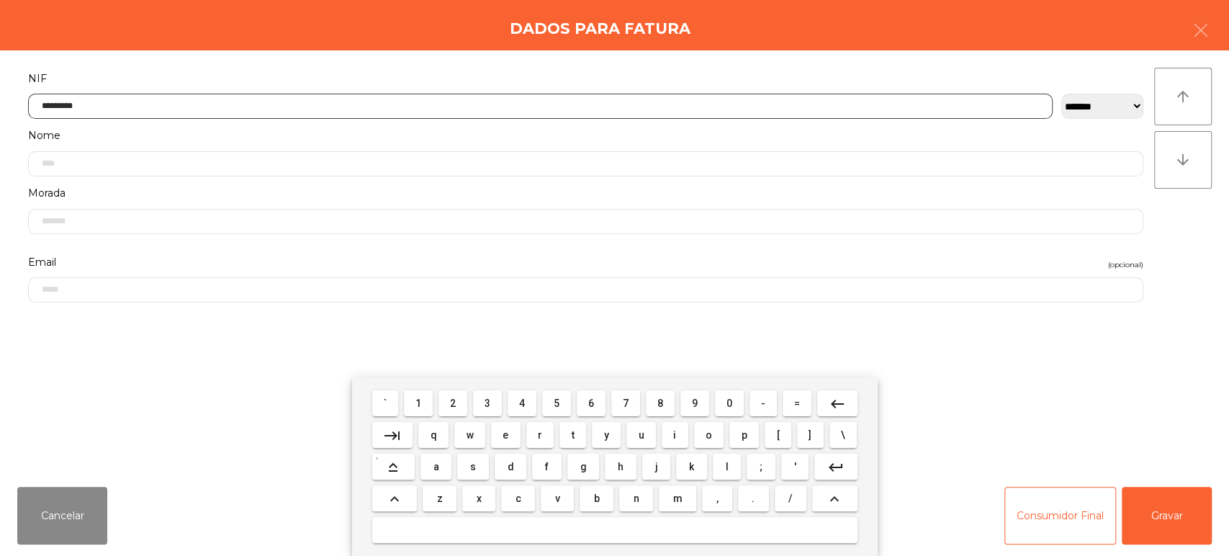
type input "*********"
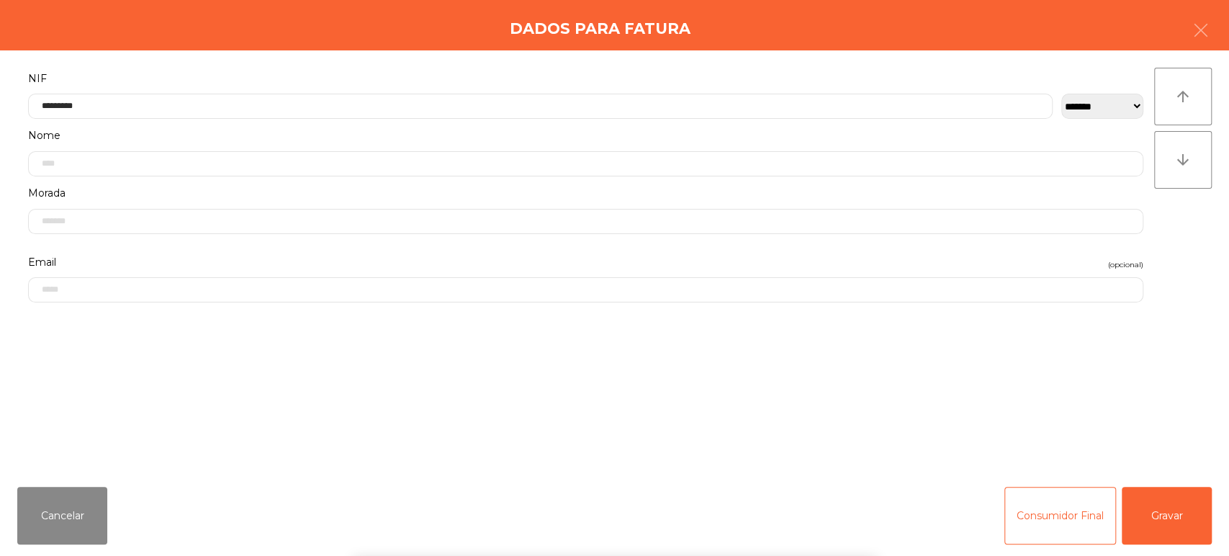
click at [1165, 478] on div "` 1 2 3 4 5 6 7 8 9 0 - = keyboard_backspace keyboard_tab q w e r t y u i o p […" at bounding box center [614, 466] width 1229 height 179
click at [1169, 513] on button "Gravar" at bounding box center [1167, 516] width 90 height 58
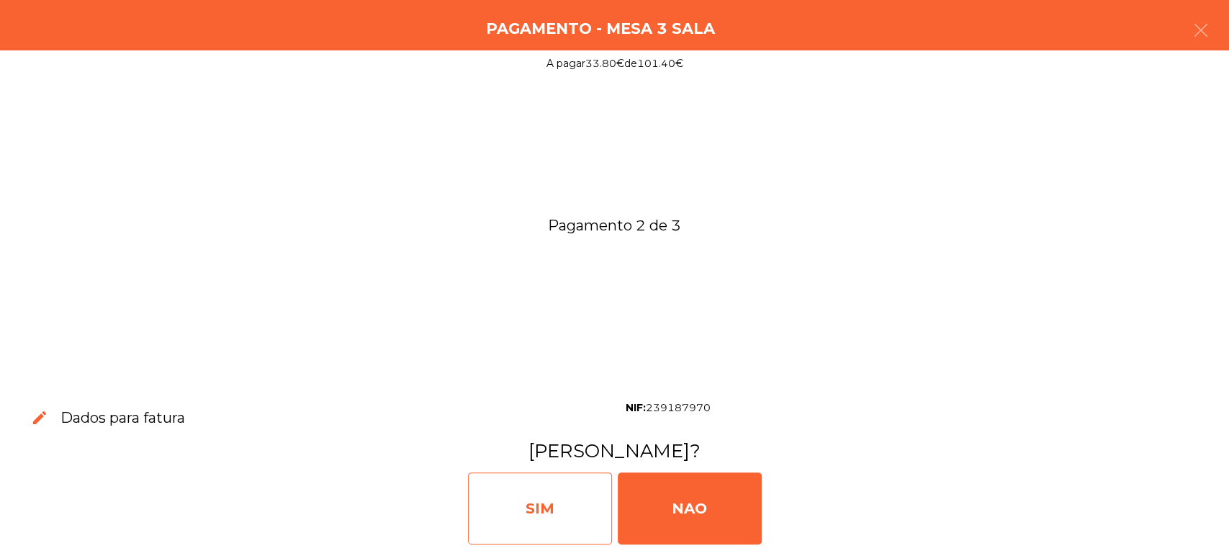
click at [556, 508] on div "SIM" at bounding box center [540, 508] width 144 height 72
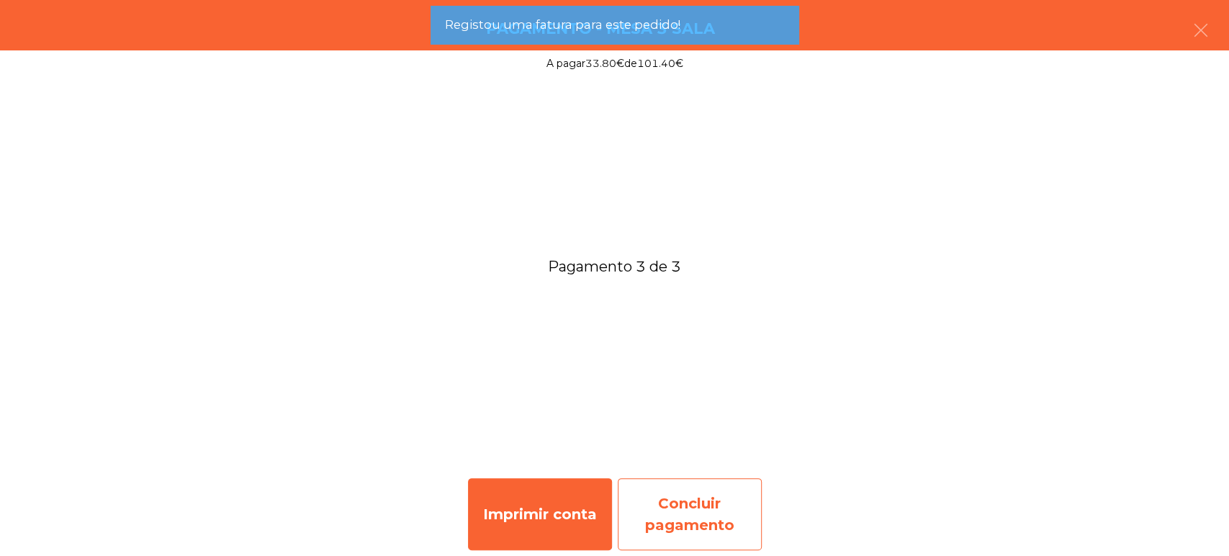
click at [700, 511] on div "Concluir pagamento" at bounding box center [690, 514] width 144 height 72
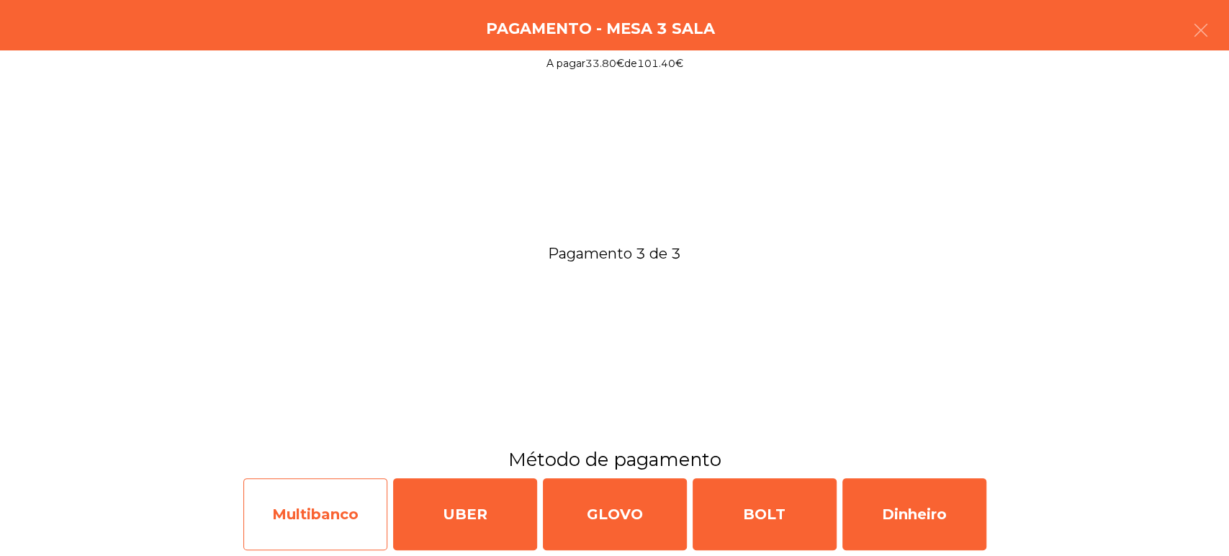
click at [308, 510] on div "Multibanco" at bounding box center [315, 514] width 144 height 72
select select "**"
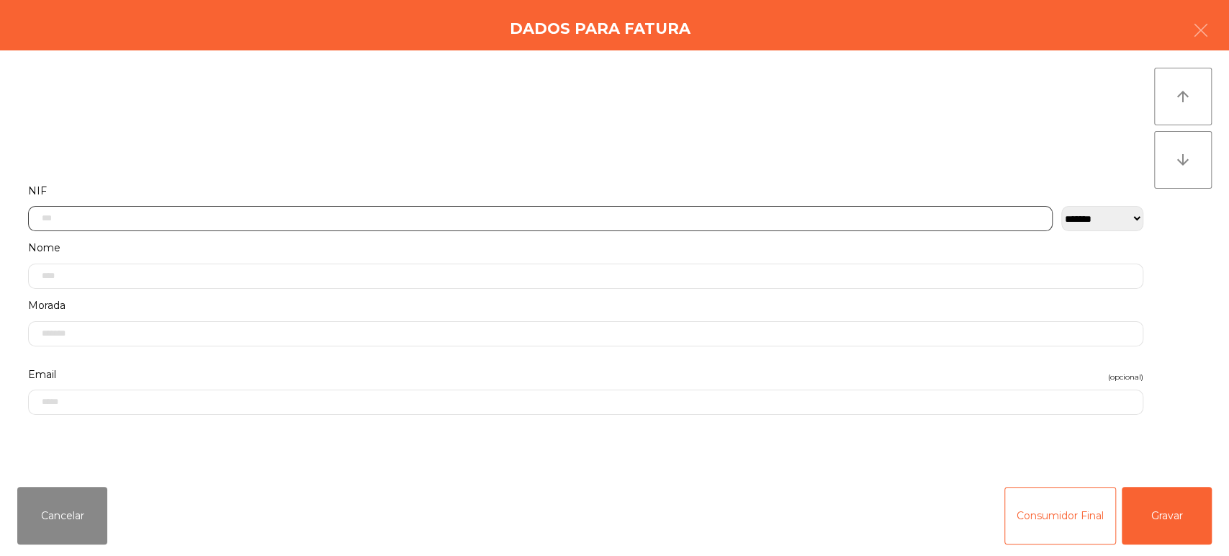
click at [921, 206] on input "text" at bounding box center [540, 218] width 1025 height 25
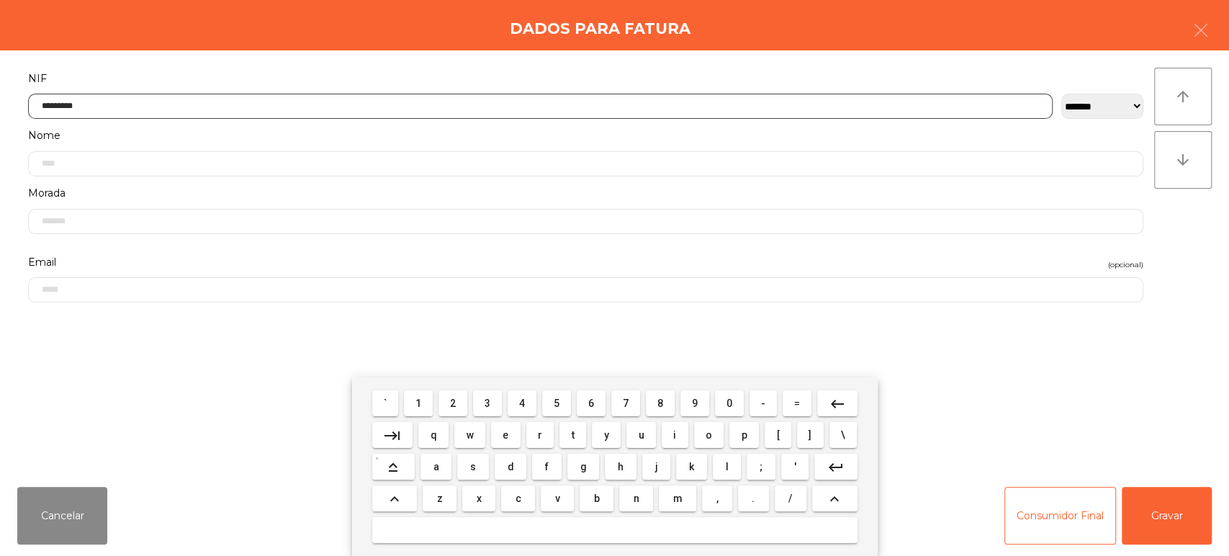
type input "*********"
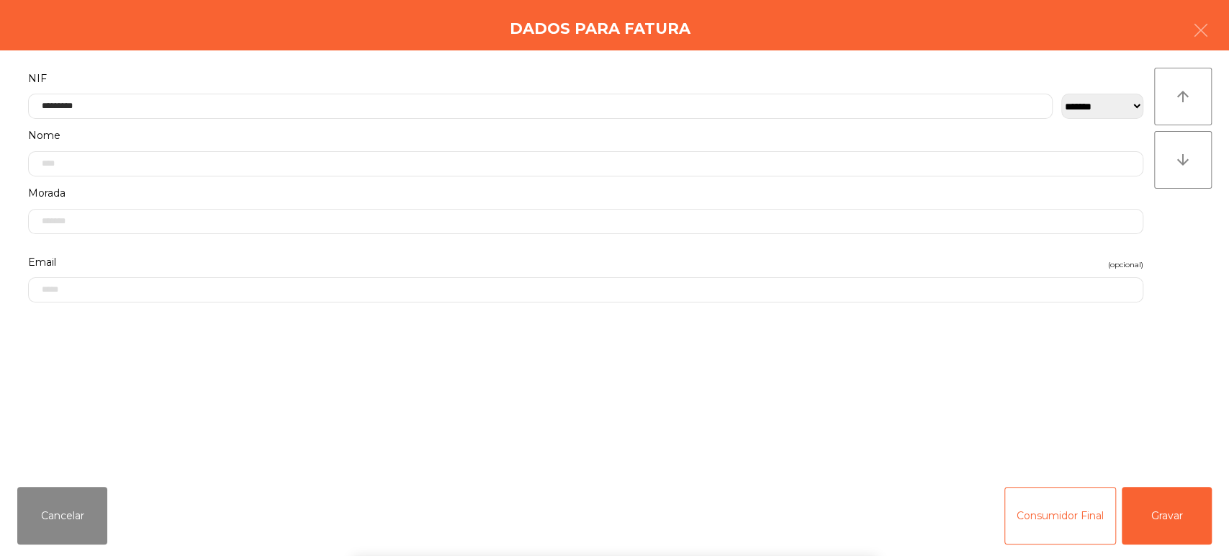
click at [1158, 526] on div "` 1 2 3 4 5 6 7 8 9 0 - = keyboard_backspace keyboard_tab q w e r t y u i o p […" at bounding box center [614, 466] width 1229 height 179
click at [1135, 521] on button "Gravar" at bounding box center [1167, 516] width 90 height 58
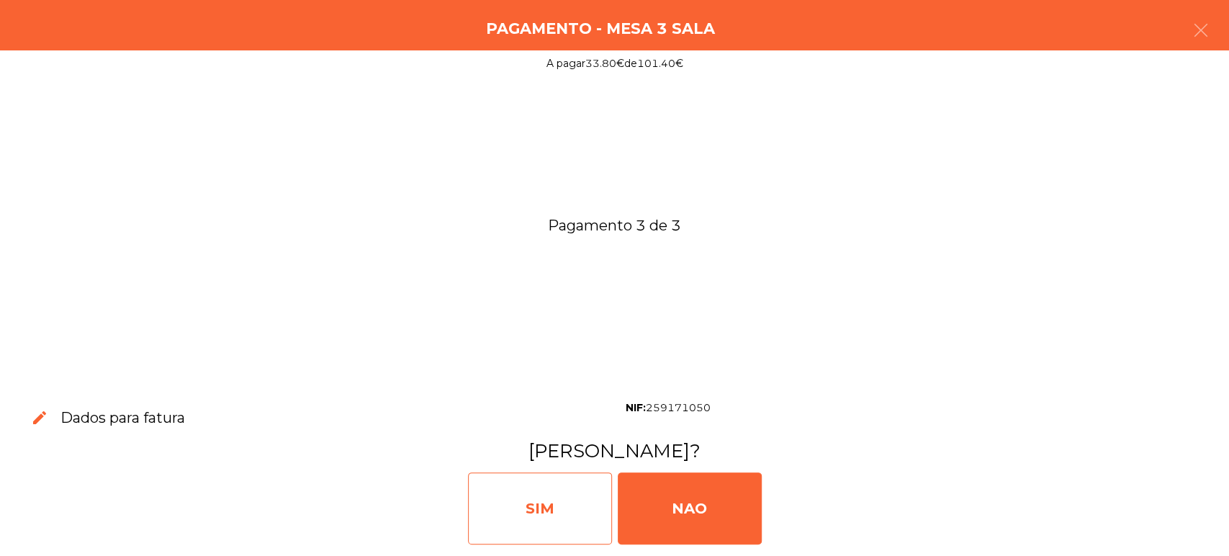
click at [555, 519] on div "SIM" at bounding box center [540, 508] width 144 height 72
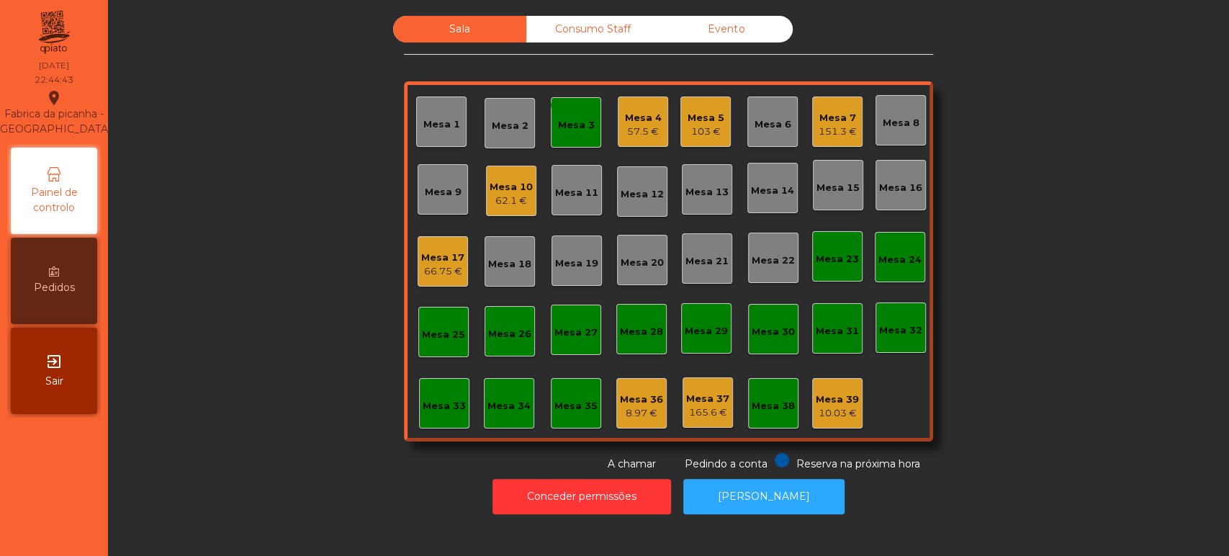
click at [586, 136] on div "monetization_on done Mesa 3" at bounding box center [576, 122] width 50 height 50
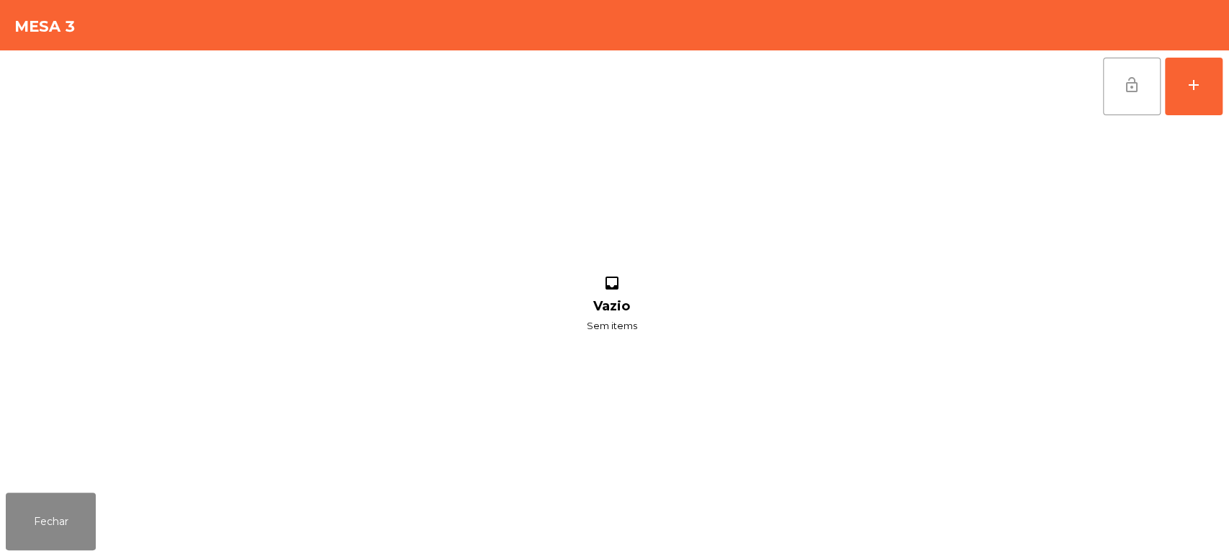
click at [1125, 76] on span "lock_open" at bounding box center [1131, 84] width 17 height 17
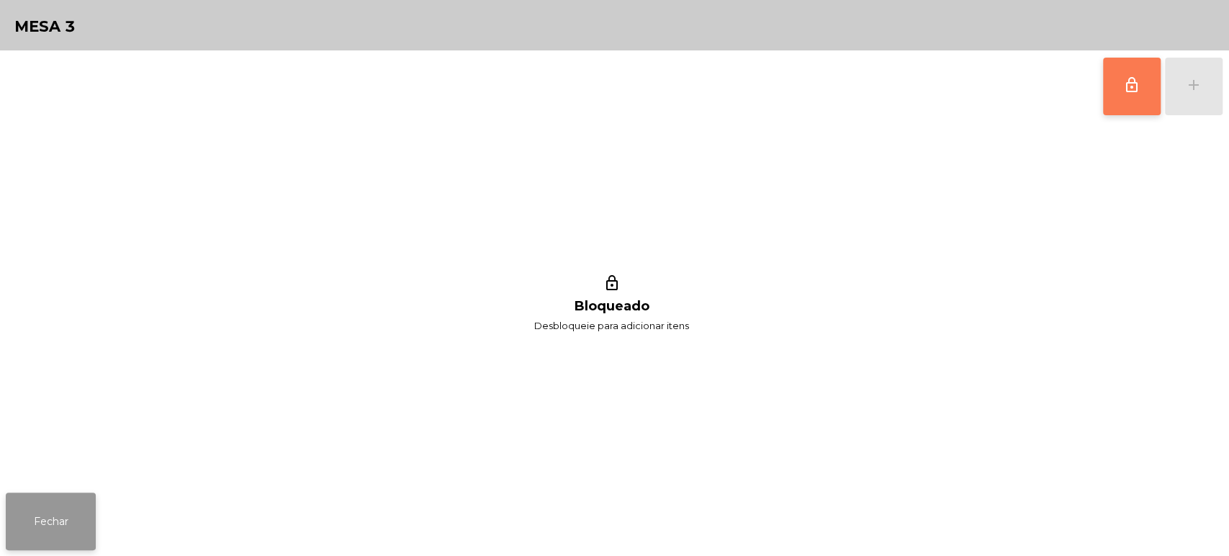
click at [60, 493] on button "Fechar" at bounding box center [51, 522] width 90 height 58
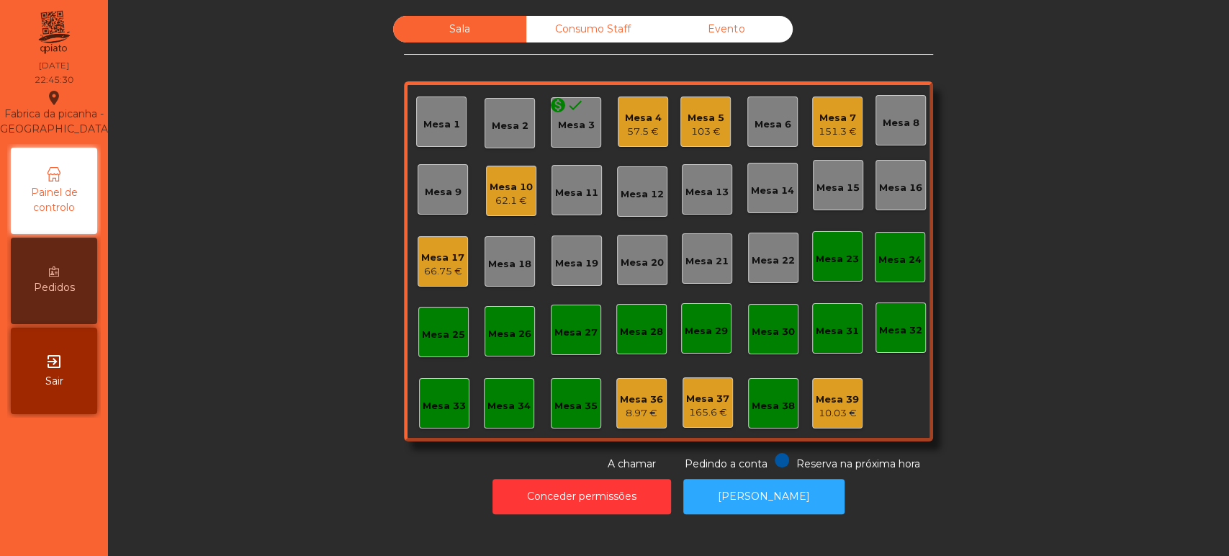
click at [513, 194] on div "62.1 €" at bounding box center [511, 201] width 43 height 14
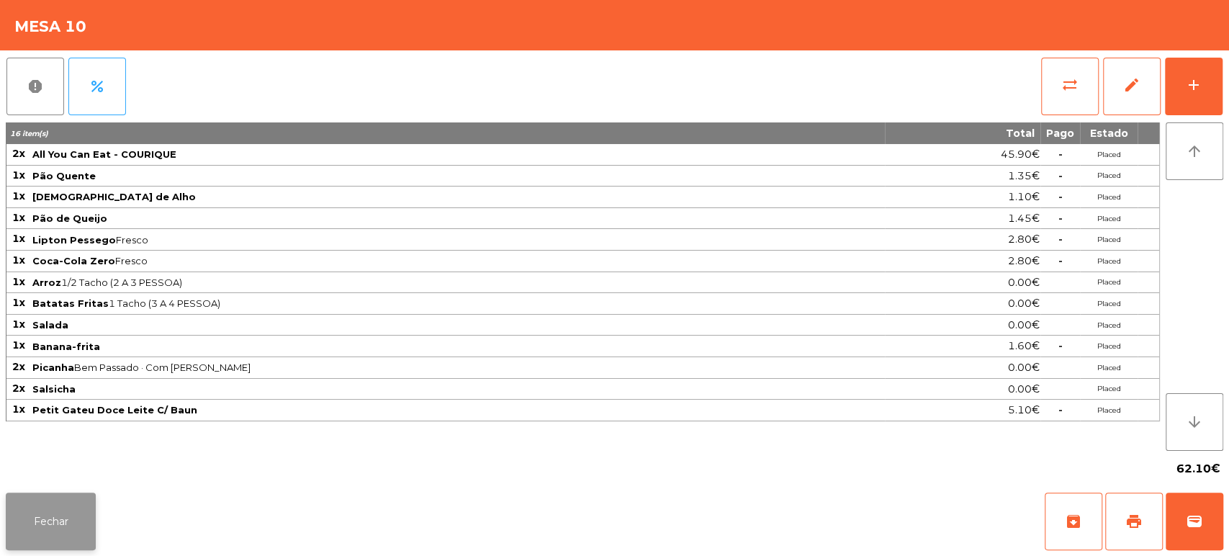
click at [48, 511] on button "Fechar" at bounding box center [51, 522] width 90 height 58
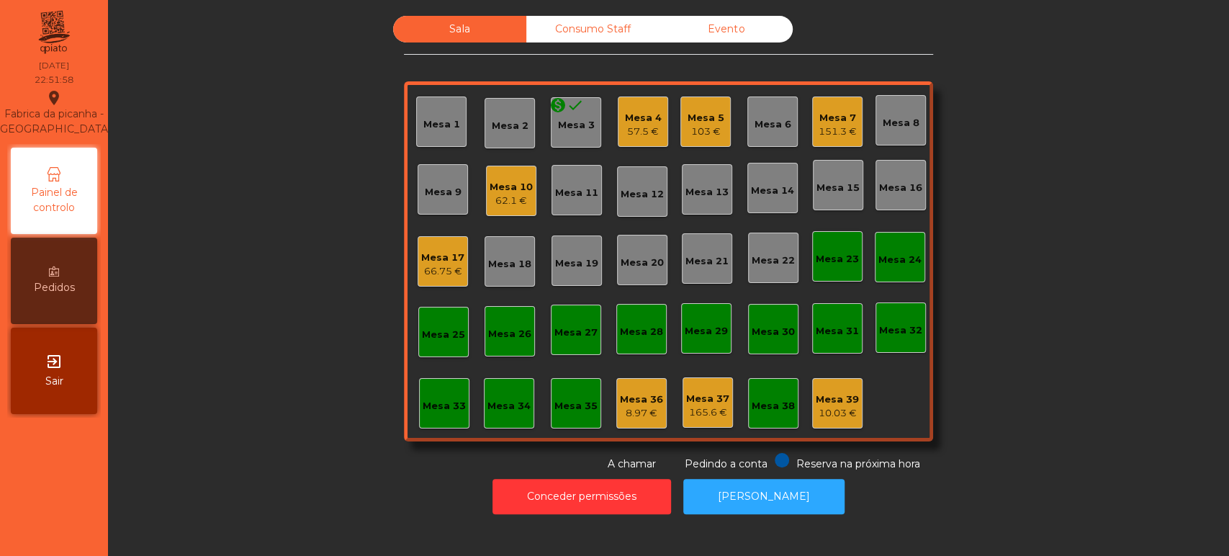
click at [269, 184] on div "Sala Consumo Staff Evento Mesa 1 Mesa 2 monetization_on done Mesa 3 Mesa 4 57.5…" at bounding box center [668, 244] width 1082 height 456
click at [508, 190] on div "Mesa 10" at bounding box center [511, 187] width 43 height 14
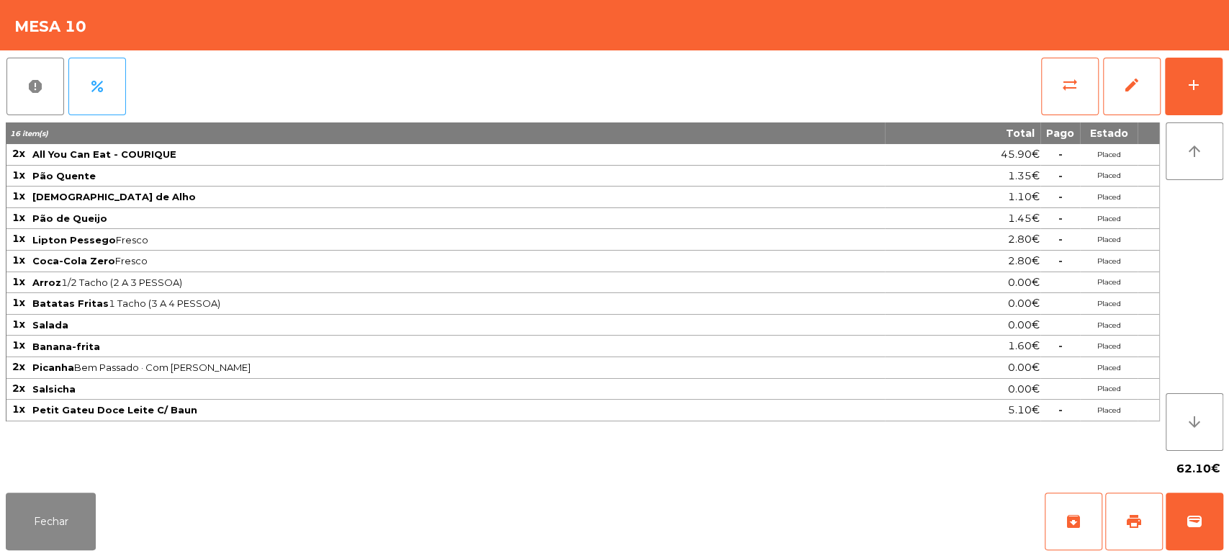
click at [1227, 99] on div "report percent sync_alt edit add 16 item(s) Total Pago Estado 2x All You Can Ea…" at bounding box center [614, 268] width 1229 height 436
click at [1219, 97] on button "add" at bounding box center [1194, 87] width 58 height 58
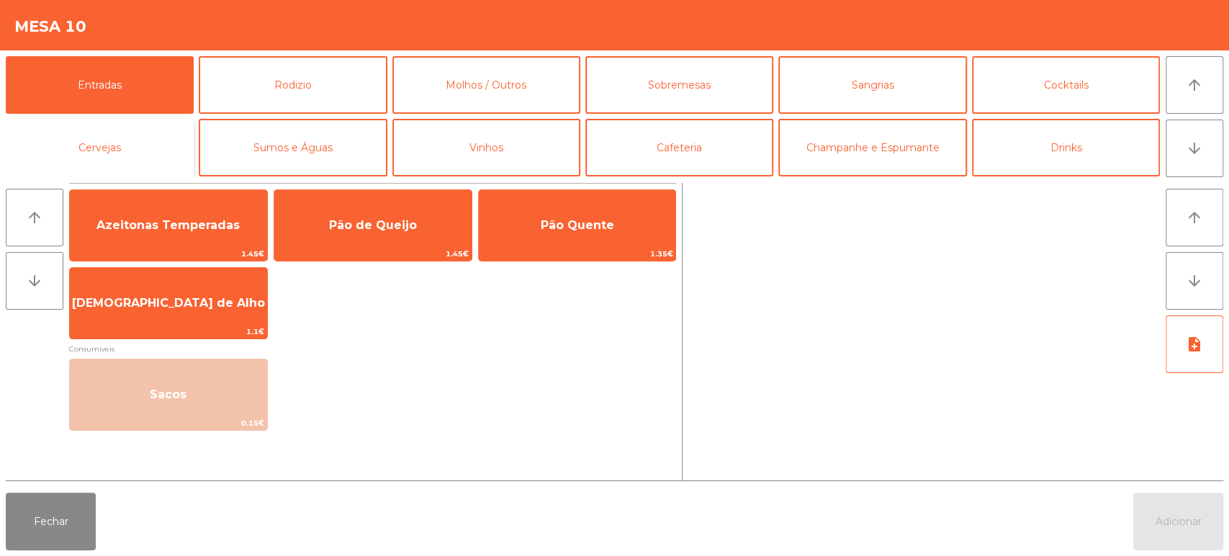
click at [131, 150] on button "Cervejas" at bounding box center [100, 148] width 188 height 58
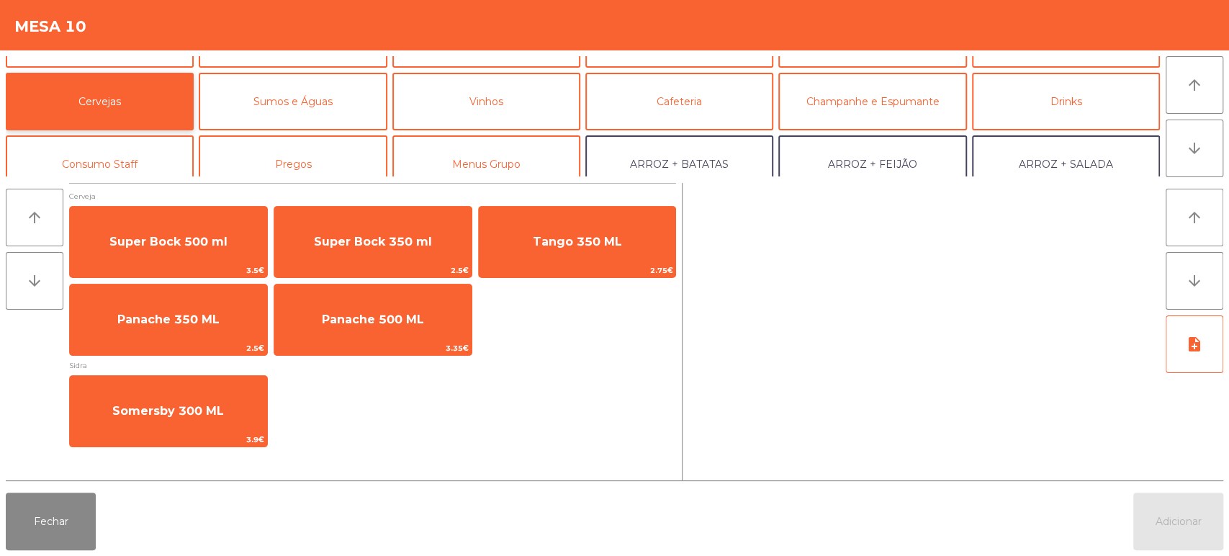
scroll to position [48, 0]
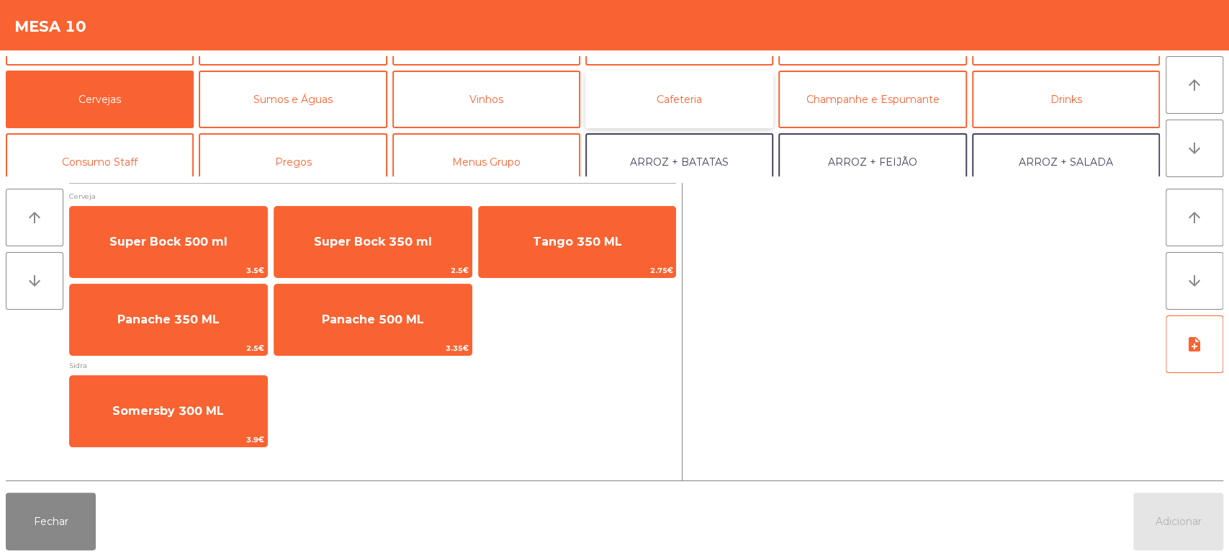
click at [700, 94] on button "Cafeteria" at bounding box center [680, 100] width 188 height 58
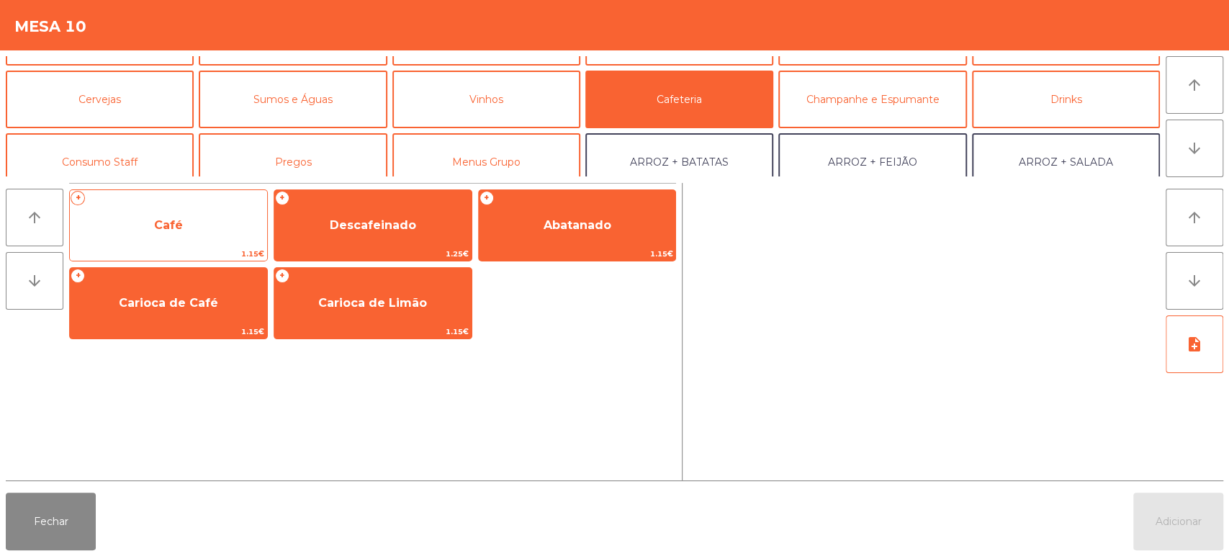
click at [163, 222] on span "Café" at bounding box center [168, 225] width 29 height 14
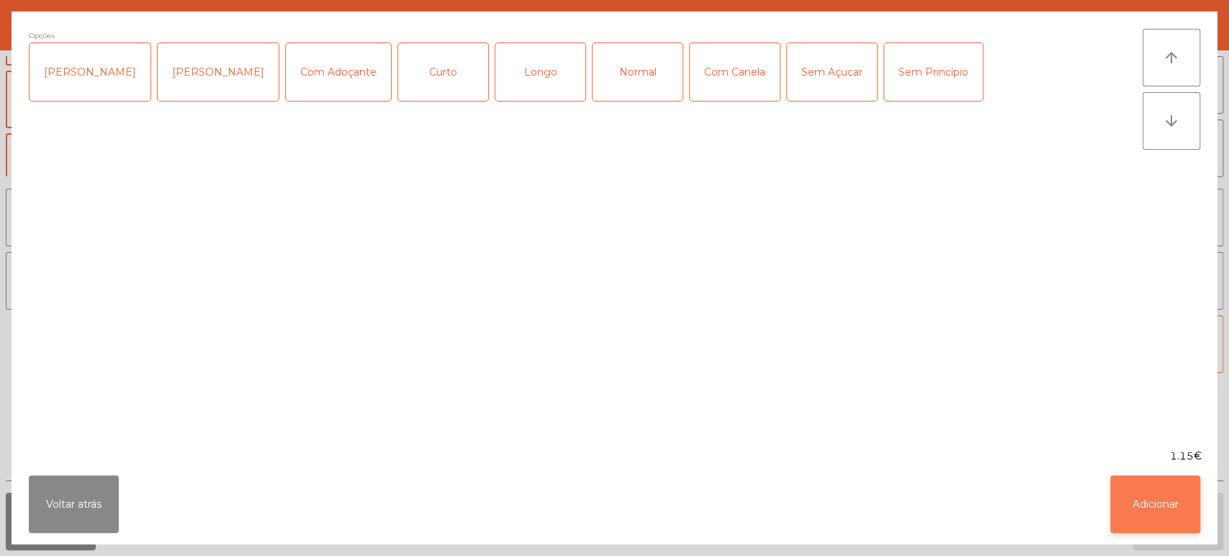
click at [1159, 506] on button "Adicionar" at bounding box center [1156, 504] width 90 height 58
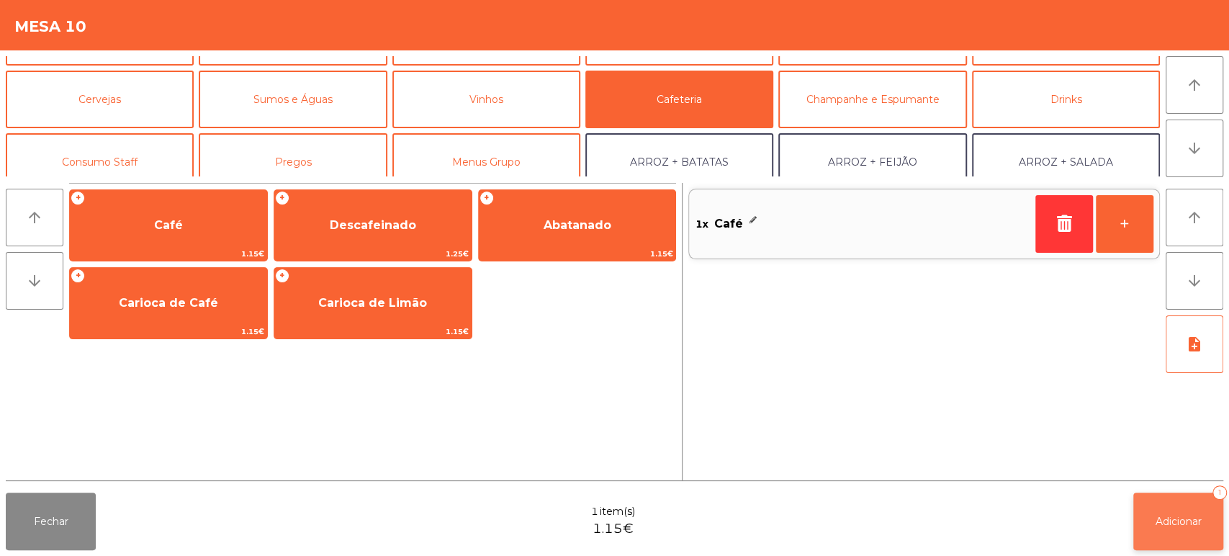
click at [1168, 493] on button "Adicionar 1" at bounding box center [1179, 522] width 90 height 58
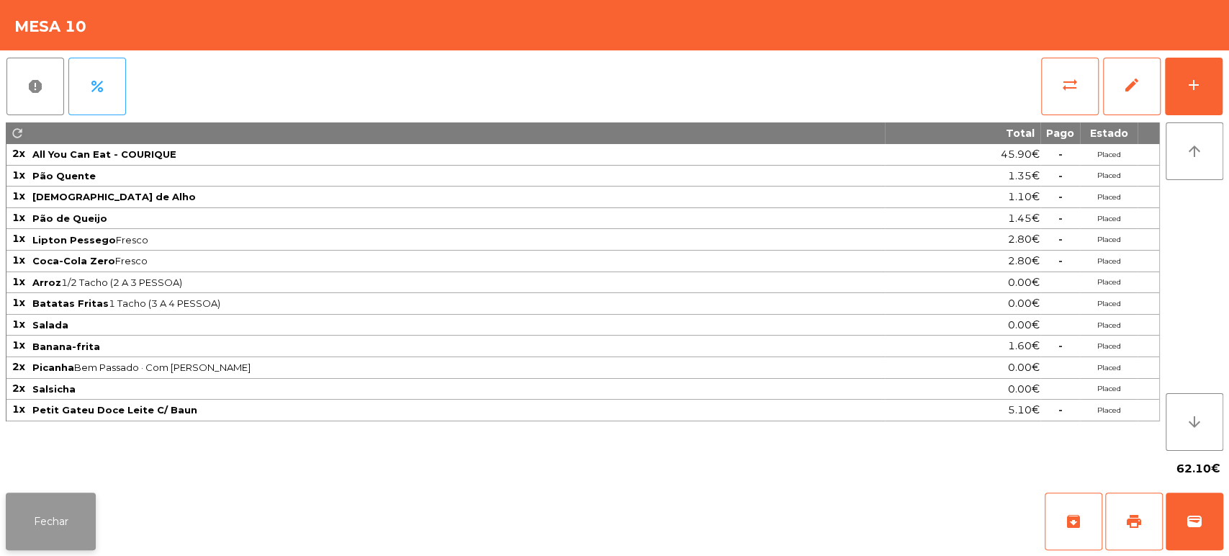
click at [42, 512] on button "Fechar" at bounding box center [51, 522] width 90 height 58
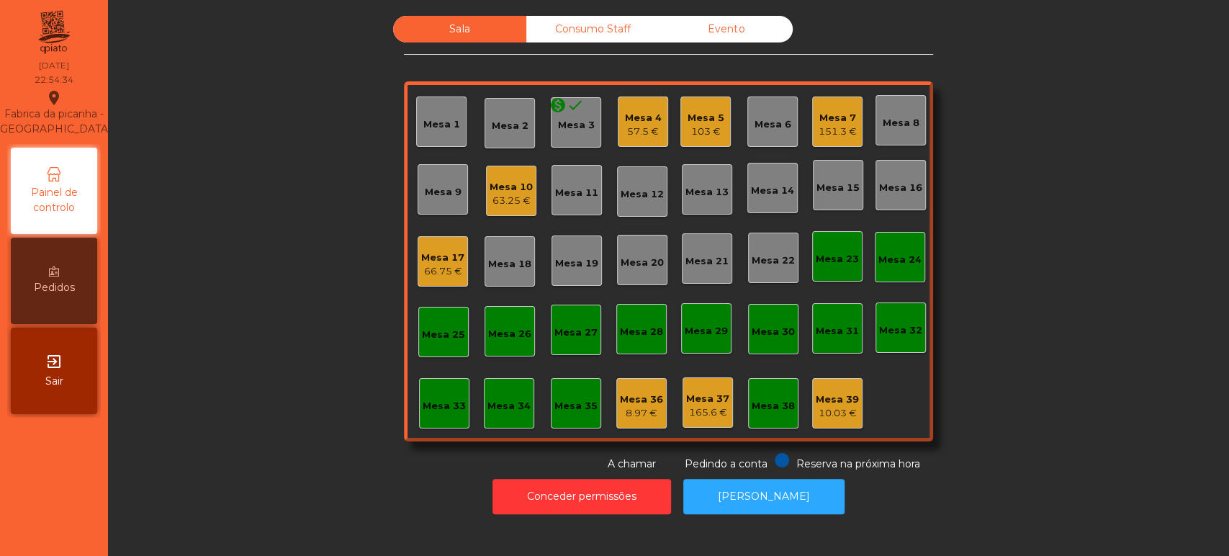
click at [833, 132] on div "151.3 €" at bounding box center [838, 132] width 38 height 14
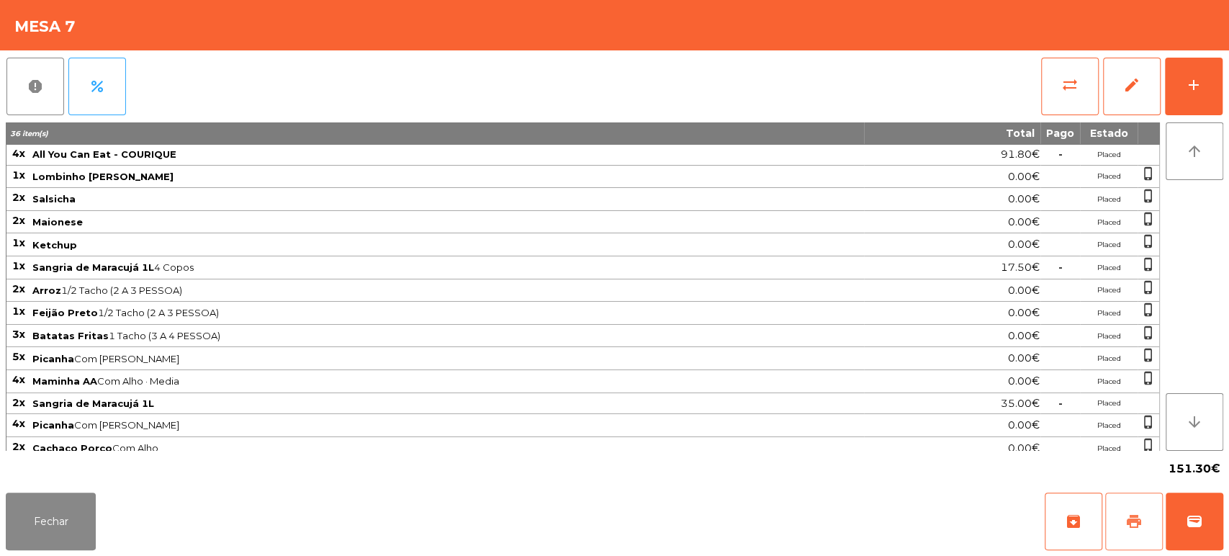
click at [1123, 526] on button "print" at bounding box center [1134, 522] width 58 height 58
click at [41, 534] on button "Fechar" at bounding box center [51, 522] width 90 height 58
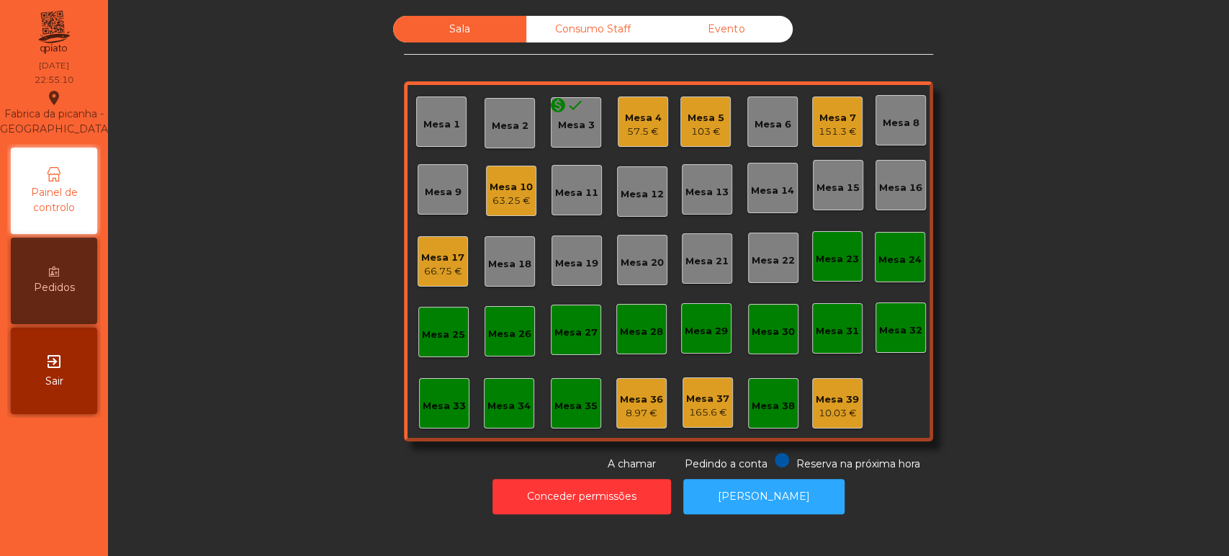
click at [484, 399] on div "Mesa 34" at bounding box center [509, 403] width 50 height 50
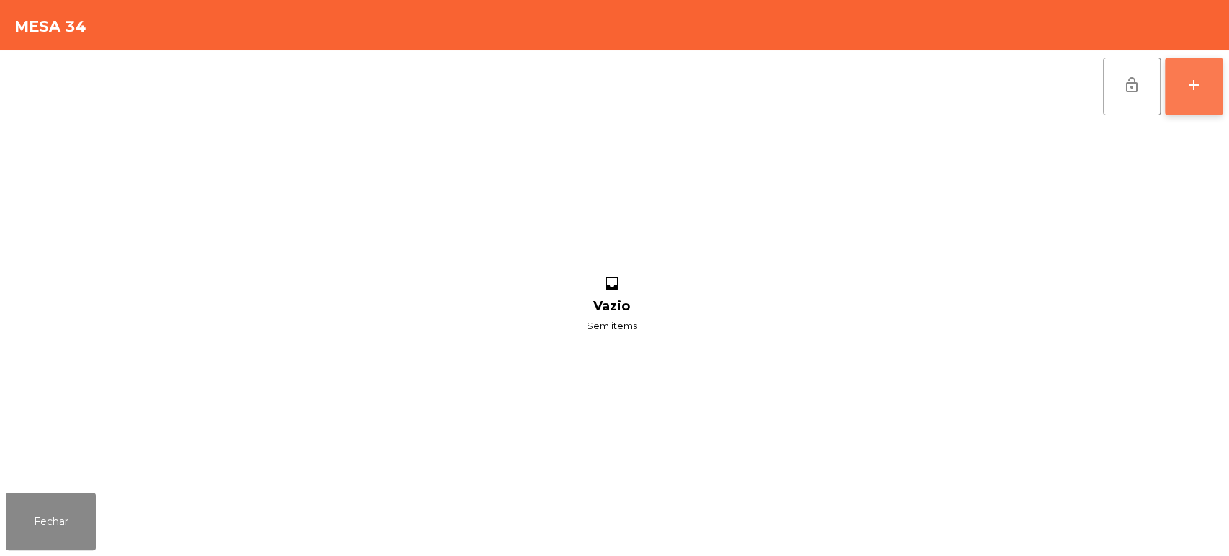
click at [1167, 99] on button "add" at bounding box center [1194, 87] width 58 height 58
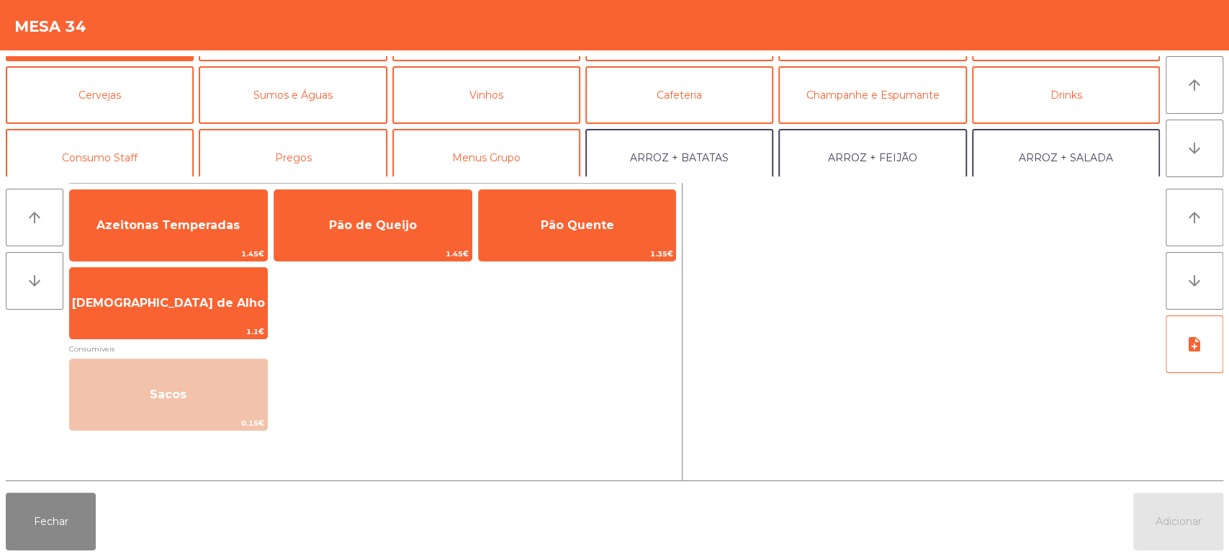
scroll to position [75, 0]
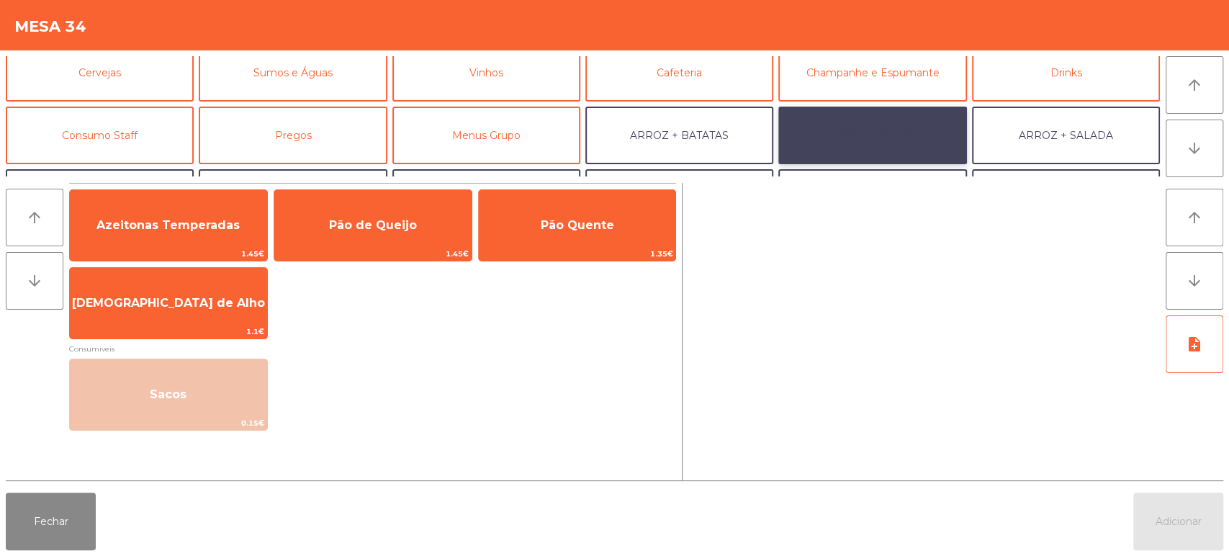
click at [862, 139] on button "ARROZ + FEIJÃO" at bounding box center [873, 136] width 188 height 58
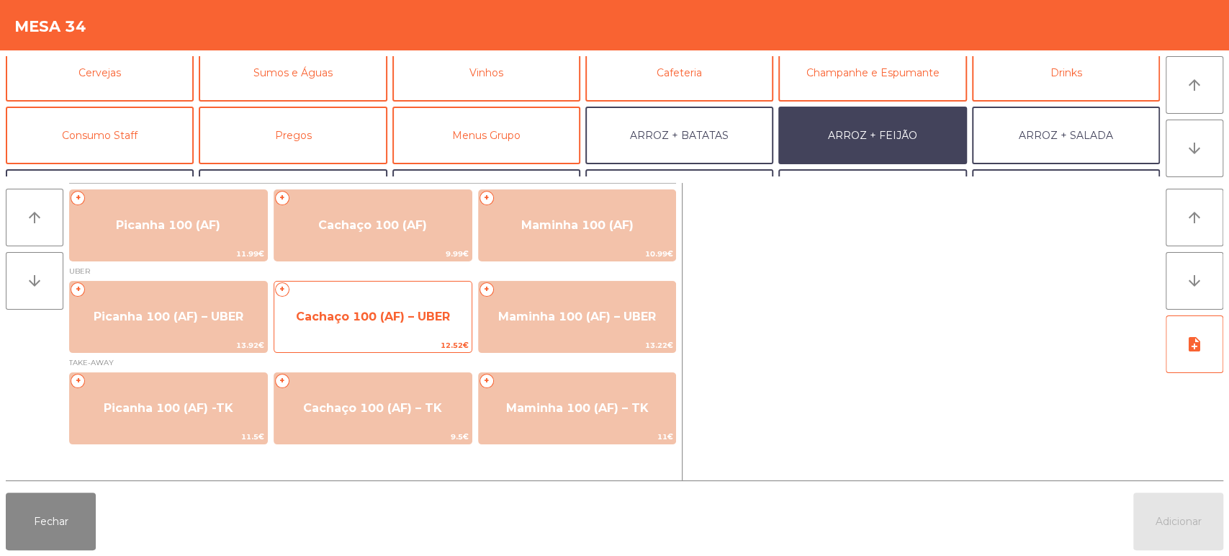
click at [391, 327] on span "Cachaço 100 (AF) – UBER" at bounding box center [372, 316] width 197 height 39
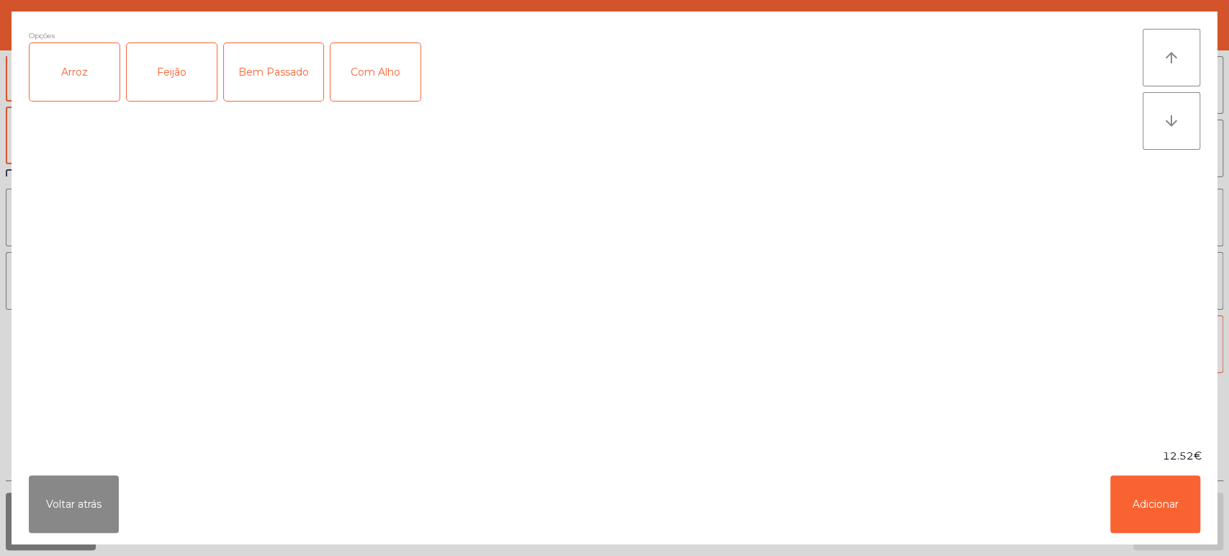
click at [66, 73] on div "Arroz" at bounding box center [75, 72] width 90 height 58
click at [190, 91] on div "Feijão" at bounding box center [172, 72] width 90 height 58
click at [1148, 517] on button "Adicionar" at bounding box center [1156, 504] width 90 height 58
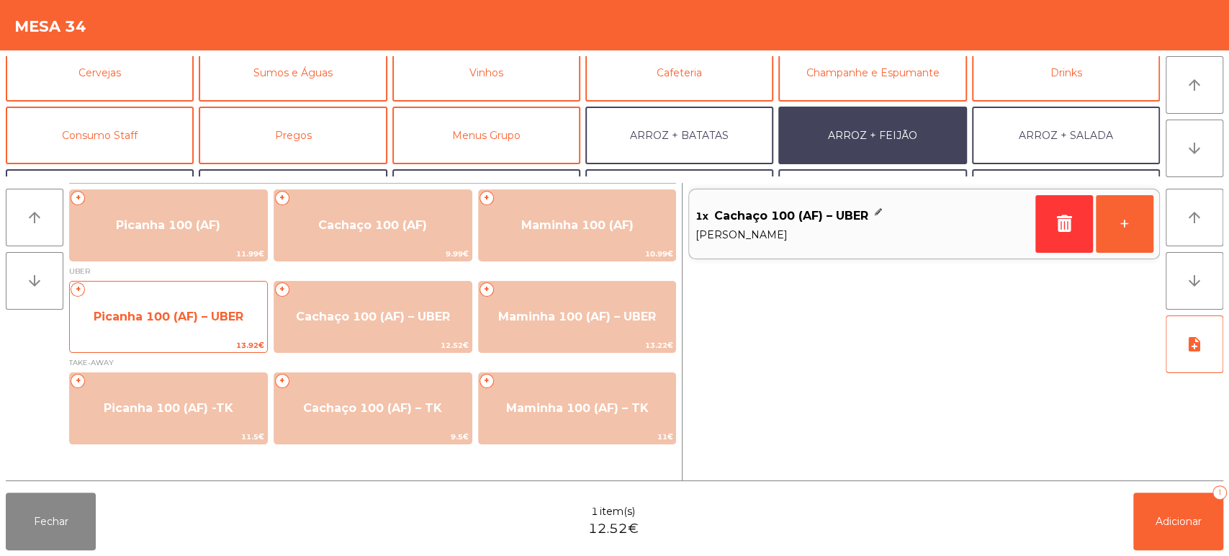
click at [174, 300] on span "Picanha 100 (AF) – UBER" at bounding box center [168, 316] width 197 height 39
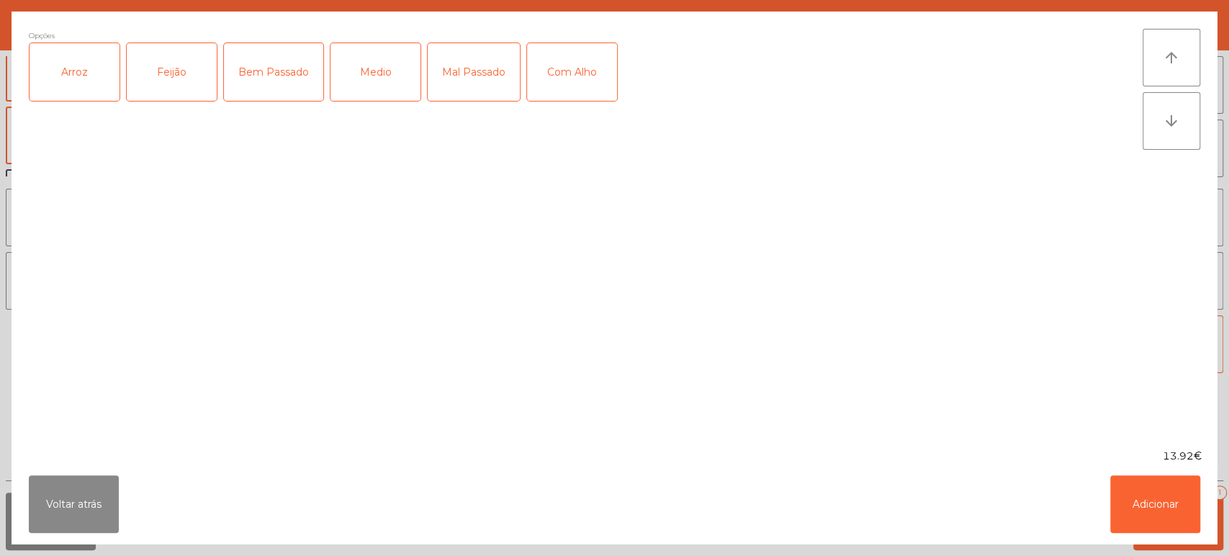
click at [84, 68] on div "Arroz" at bounding box center [75, 72] width 90 height 58
click at [189, 58] on div "Feijão" at bounding box center [172, 72] width 90 height 58
click at [257, 57] on div "Bem Passado" at bounding box center [273, 72] width 99 height 58
click at [1179, 513] on button "Adicionar" at bounding box center [1156, 504] width 90 height 58
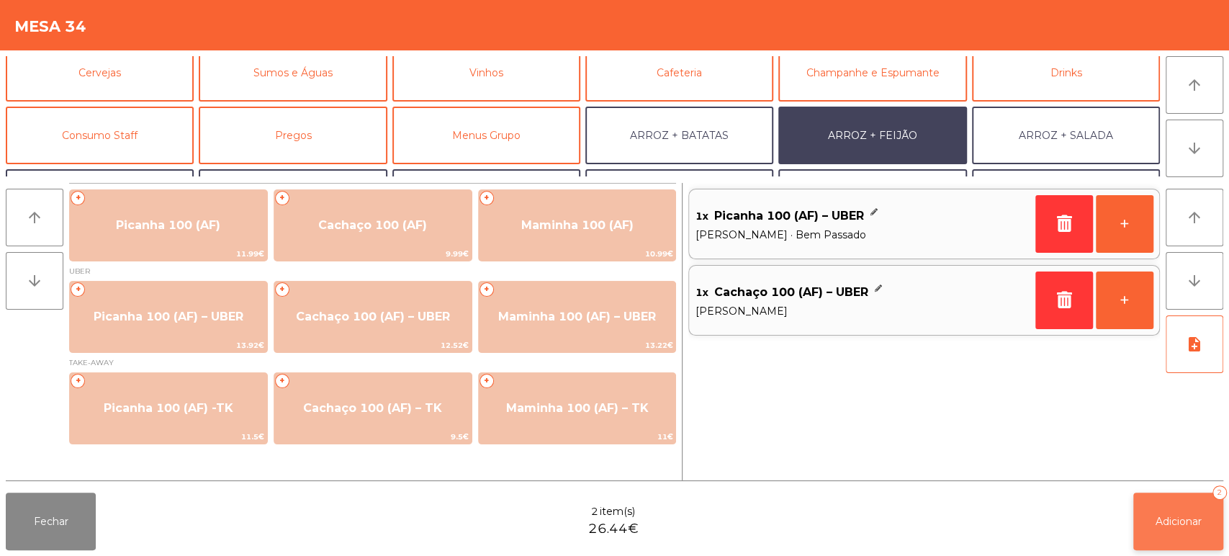
click at [1182, 520] on span "Adicionar" at bounding box center [1179, 521] width 46 height 13
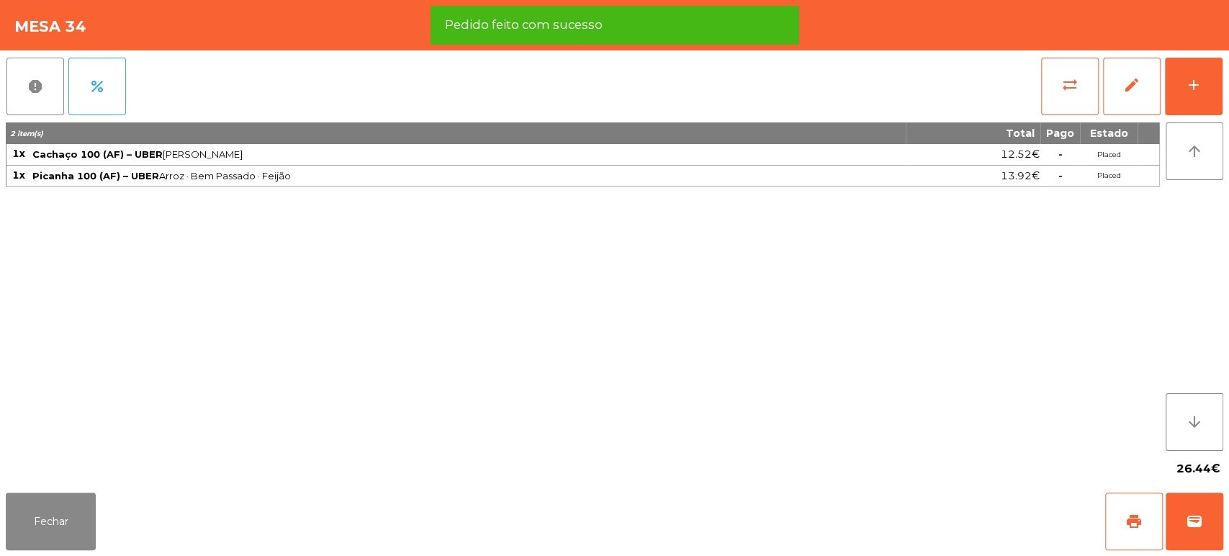
click at [1090, 520] on div "Fechar print wallet" at bounding box center [614, 521] width 1229 height 69
click at [1129, 521] on span "print" at bounding box center [1134, 521] width 17 height 17
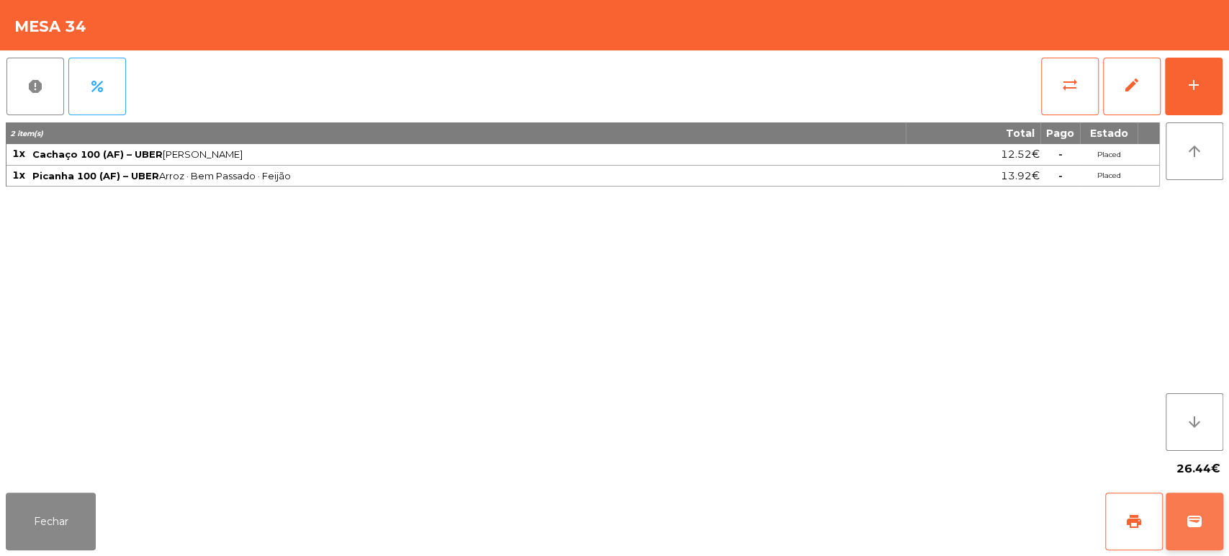
click at [1188, 532] on button "wallet" at bounding box center [1195, 522] width 58 height 58
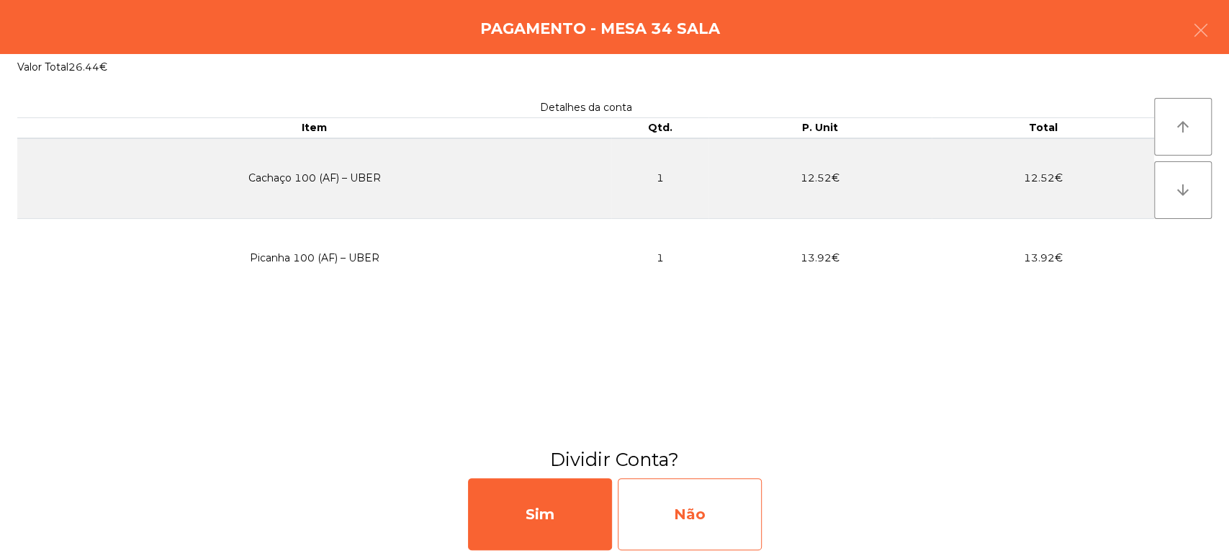
click at [703, 519] on div "Não" at bounding box center [690, 514] width 144 height 72
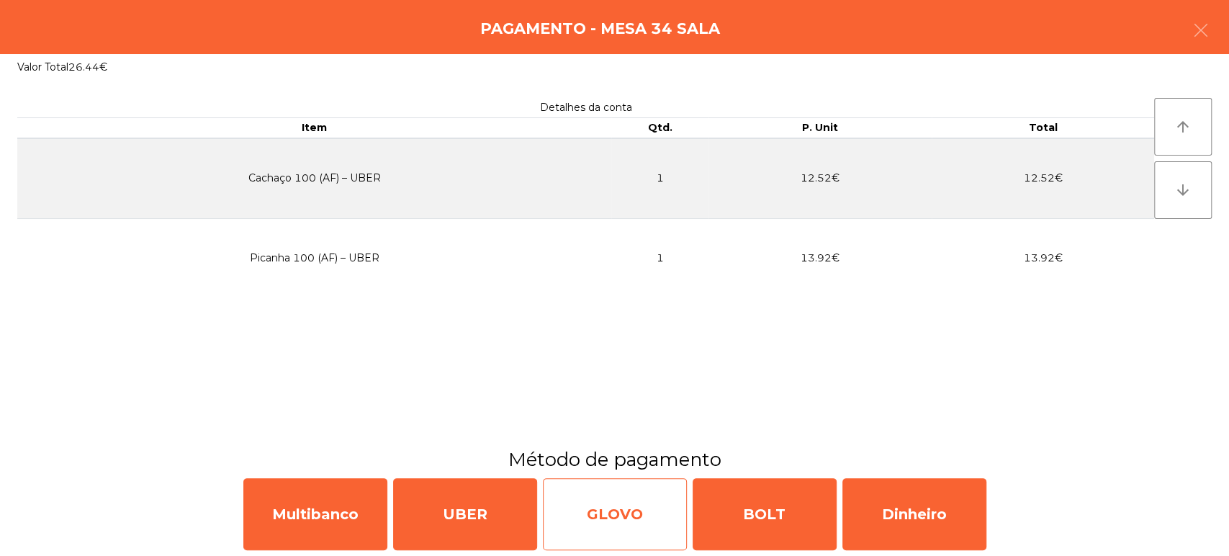
click at [624, 488] on div "GLOVO" at bounding box center [615, 514] width 144 height 72
select select "**"
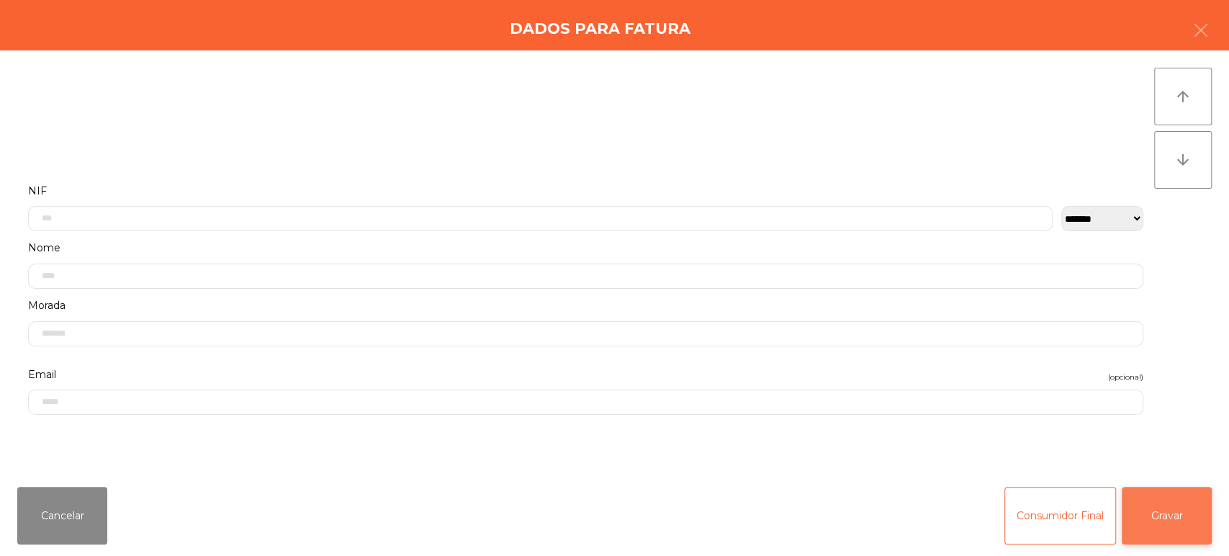
click at [1162, 506] on button "Gravar" at bounding box center [1167, 516] width 90 height 58
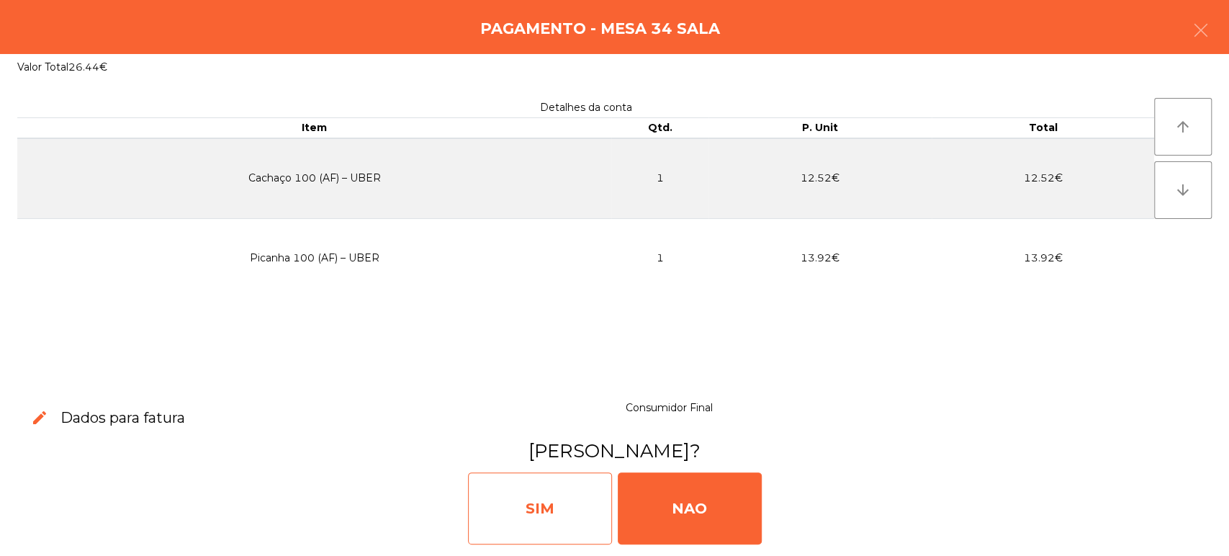
click at [548, 525] on div "SIM" at bounding box center [540, 508] width 144 height 72
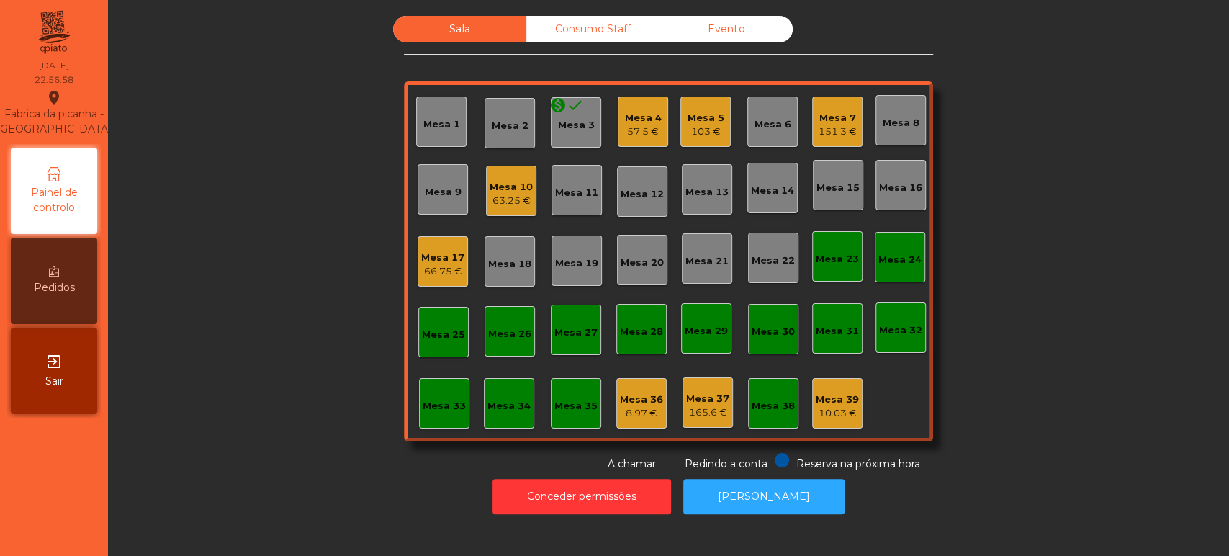
click at [458, 449] on div "Sala Consumo Staff Evento Mesa 1 Mesa 2 monetization_on done Mesa 3 Mesa 4 57.5…" at bounding box center [668, 244] width 529 height 456
click at [447, 389] on div "Mesa 33" at bounding box center [444, 403] width 50 height 50
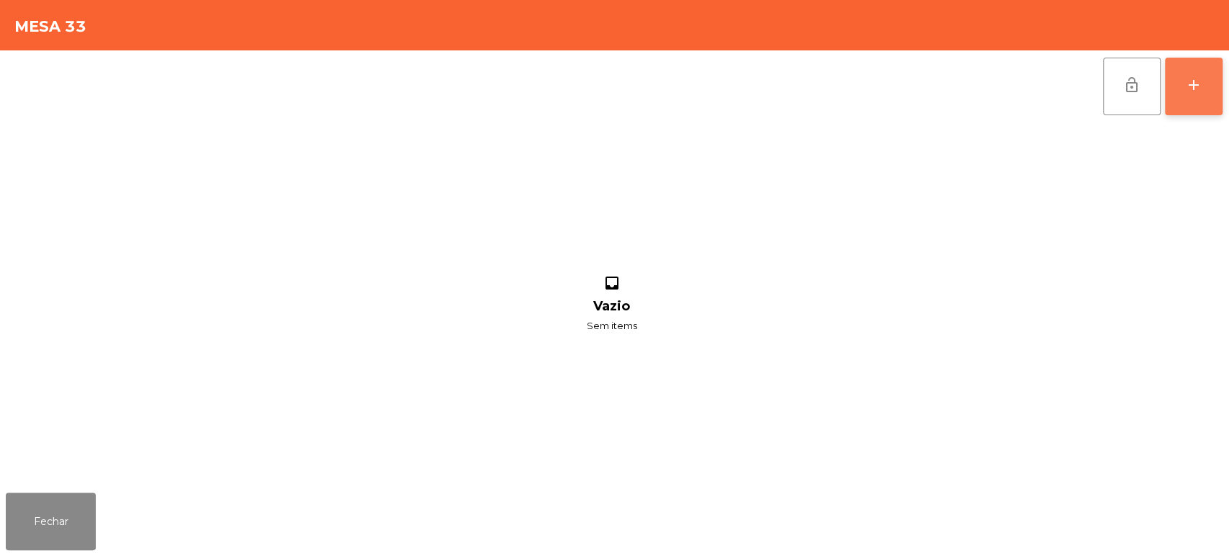
click at [1187, 88] on div "add" at bounding box center [1193, 84] width 17 height 17
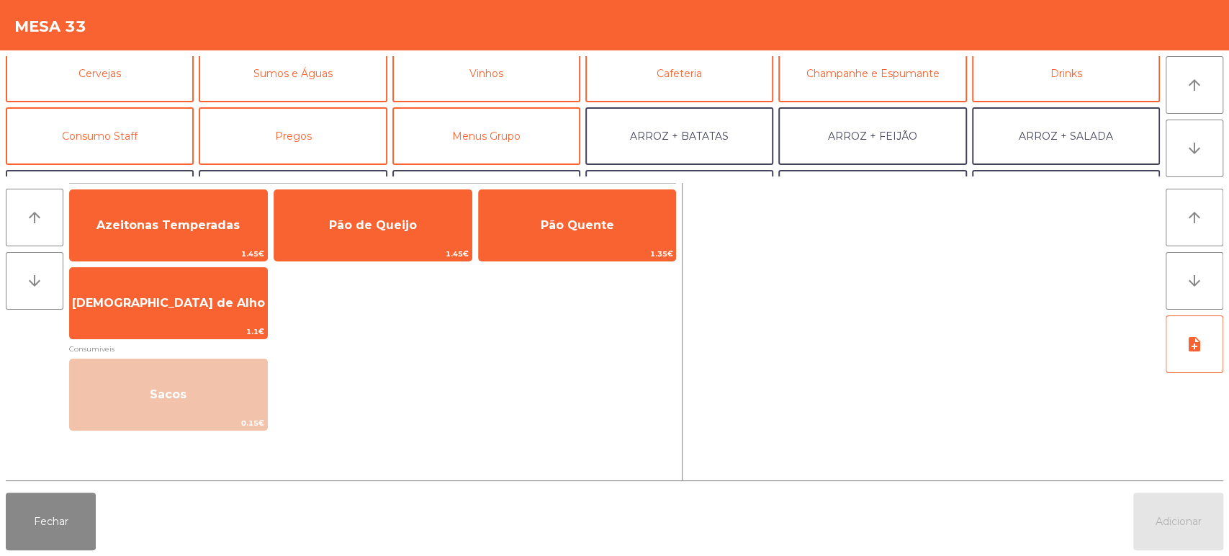
scroll to position [76, 0]
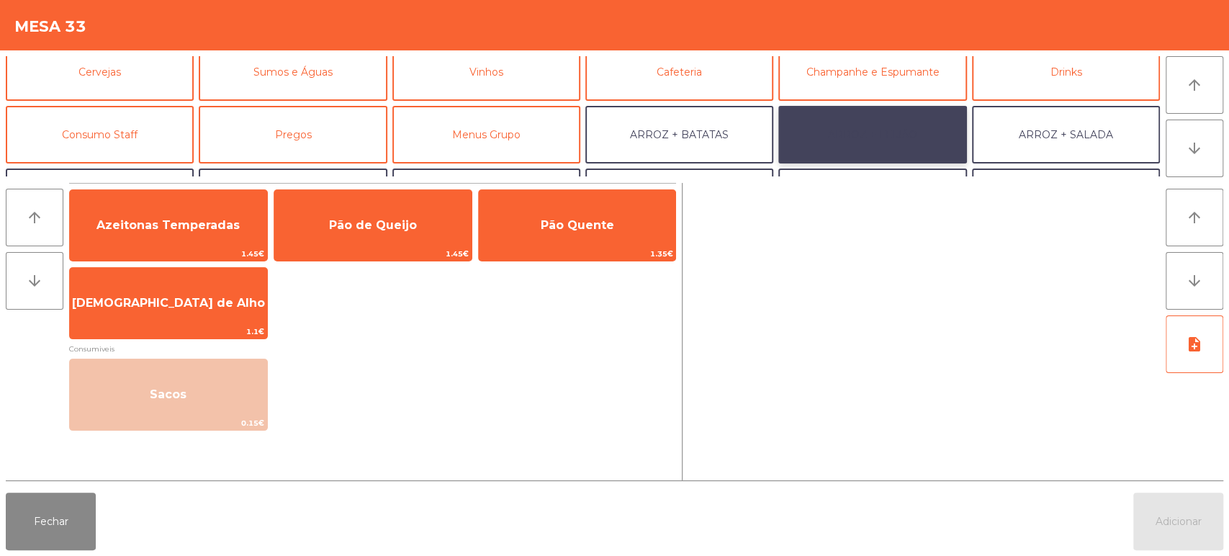
click at [894, 125] on button "ARROZ + FEIJÃO" at bounding box center [873, 135] width 188 height 58
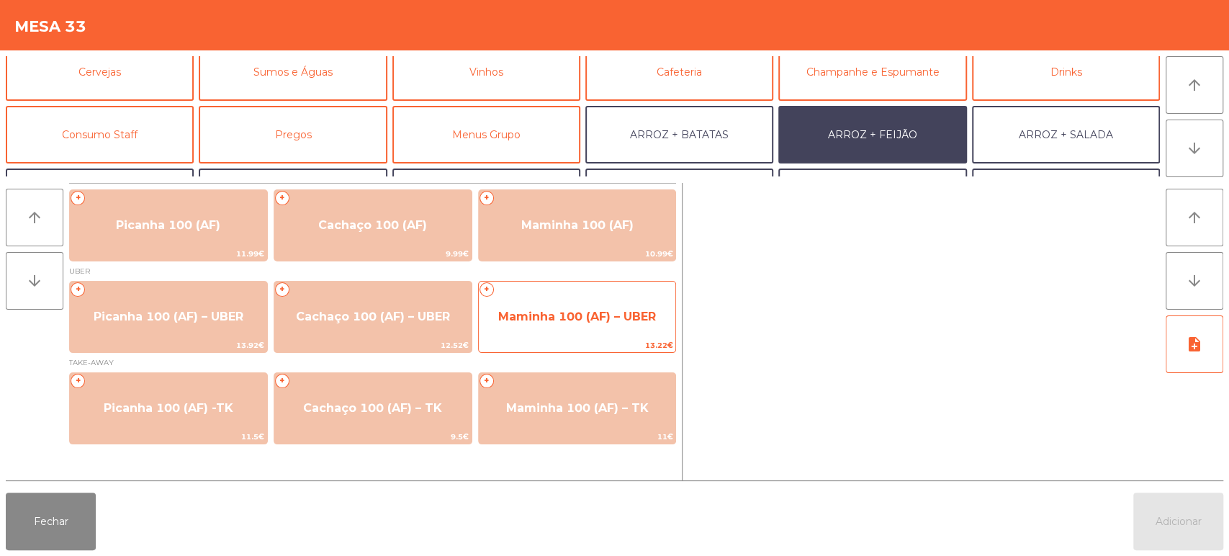
click at [587, 315] on span "Maminha 100 (AF) – UBER" at bounding box center [577, 317] width 158 height 14
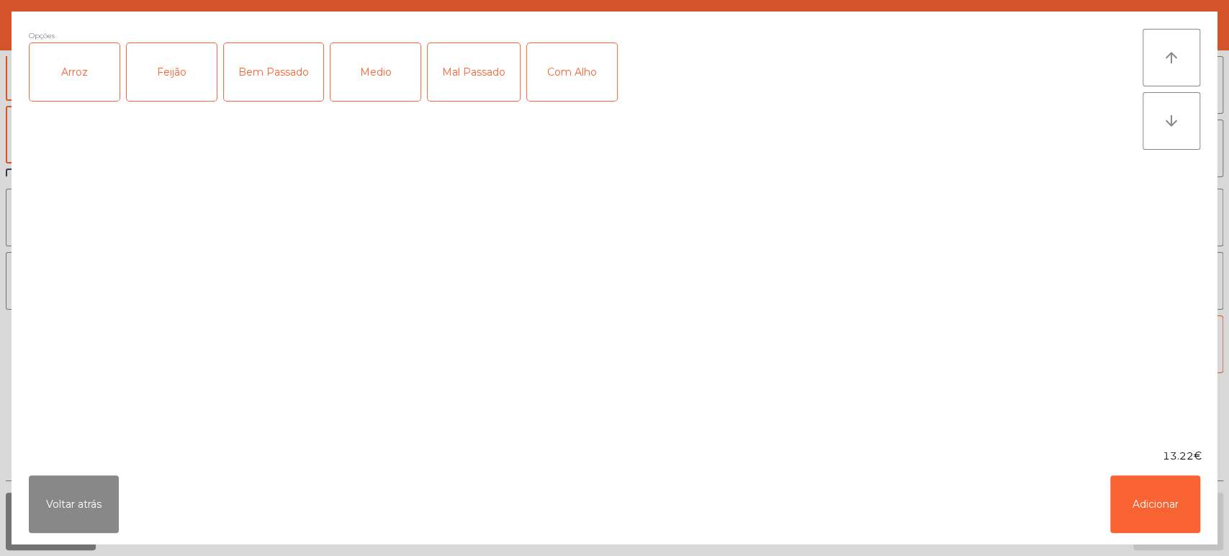
click at [79, 69] on div "Arroz" at bounding box center [75, 72] width 90 height 58
click at [165, 80] on div "Feijão" at bounding box center [172, 72] width 90 height 58
click at [374, 77] on div "Medio" at bounding box center [376, 72] width 90 height 58
click at [573, 71] on div "Com Alho" at bounding box center [572, 72] width 90 height 58
click at [1134, 502] on button "Adicionar" at bounding box center [1156, 504] width 90 height 58
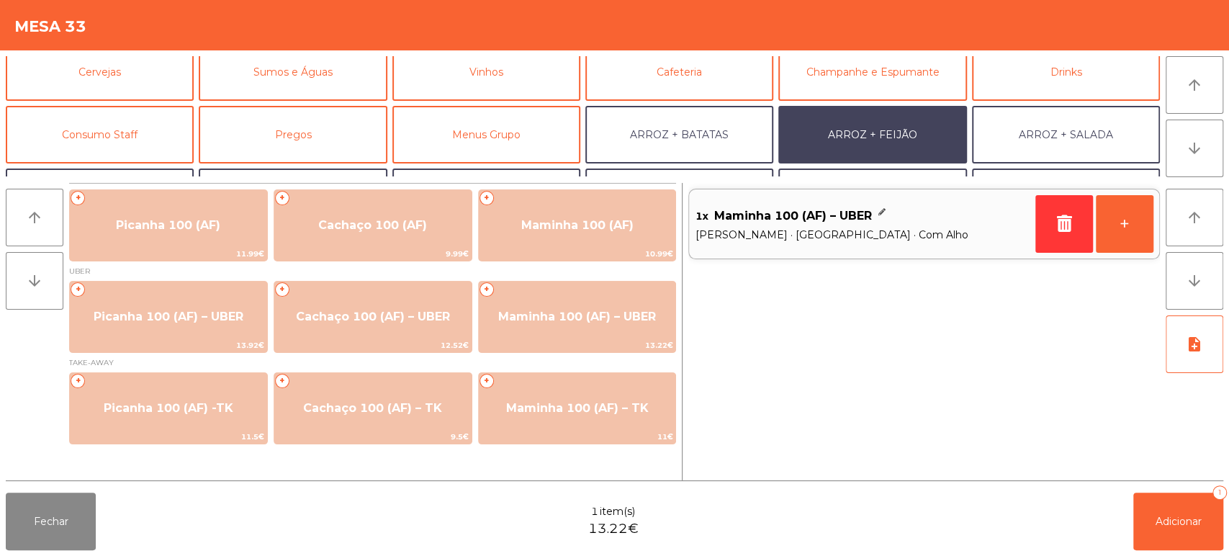
scroll to position [187, 0]
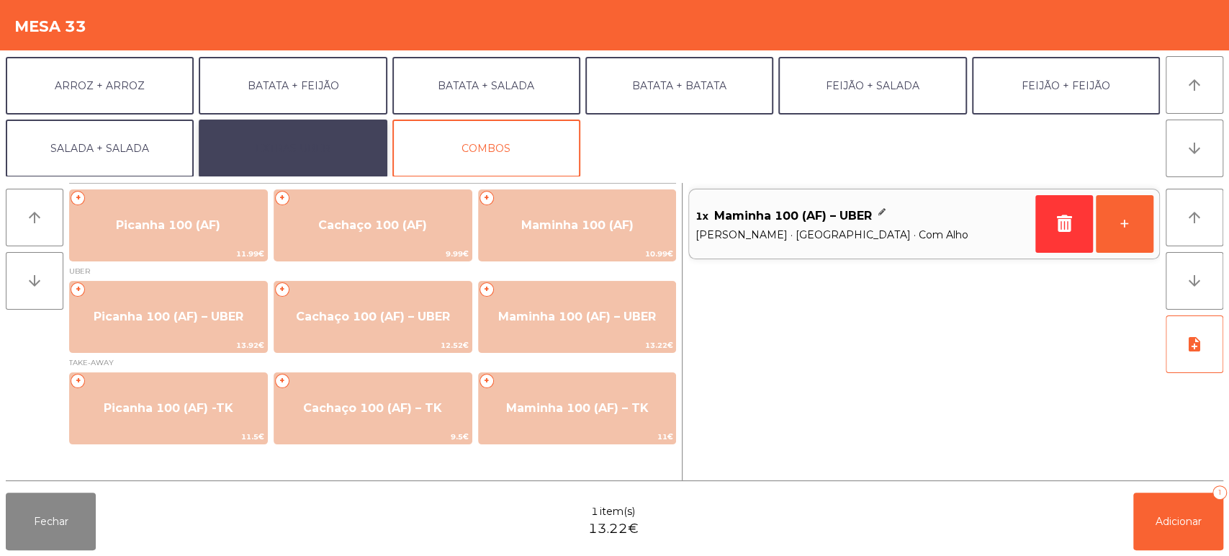
click at [303, 155] on button "EXTRAS UBER" at bounding box center [293, 149] width 188 height 58
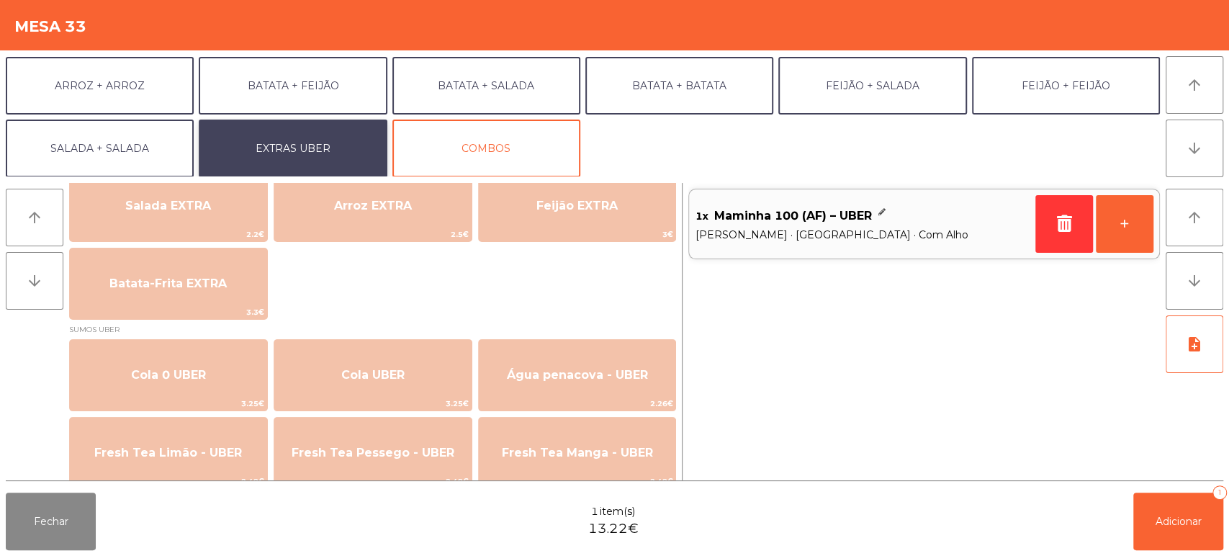
scroll to position [233, 0]
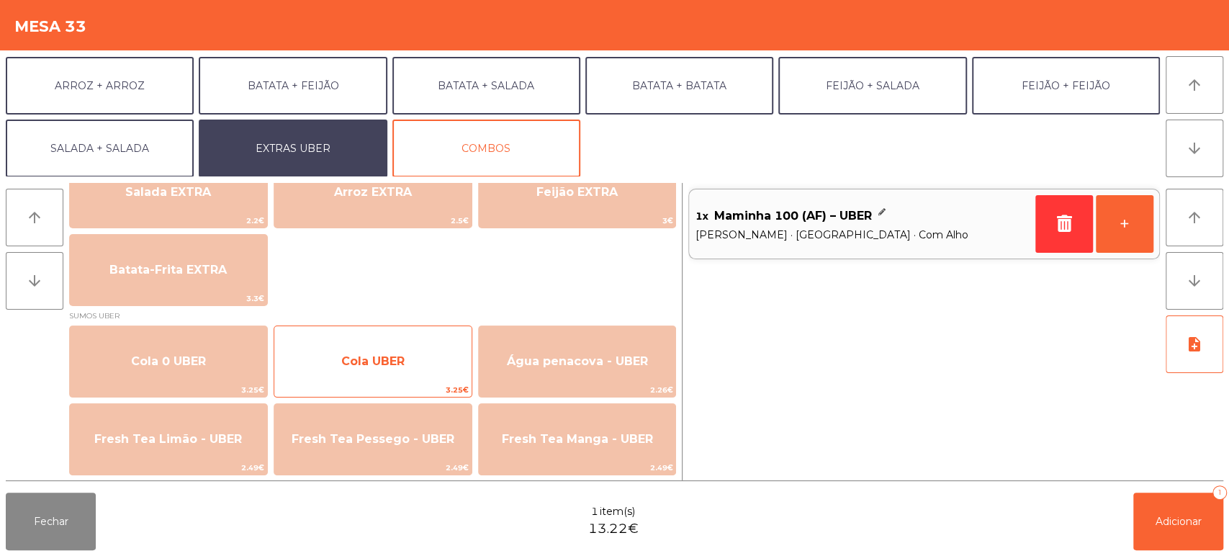
click at [348, 370] on span "Cola UBER" at bounding box center [372, 361] width 197 height 39
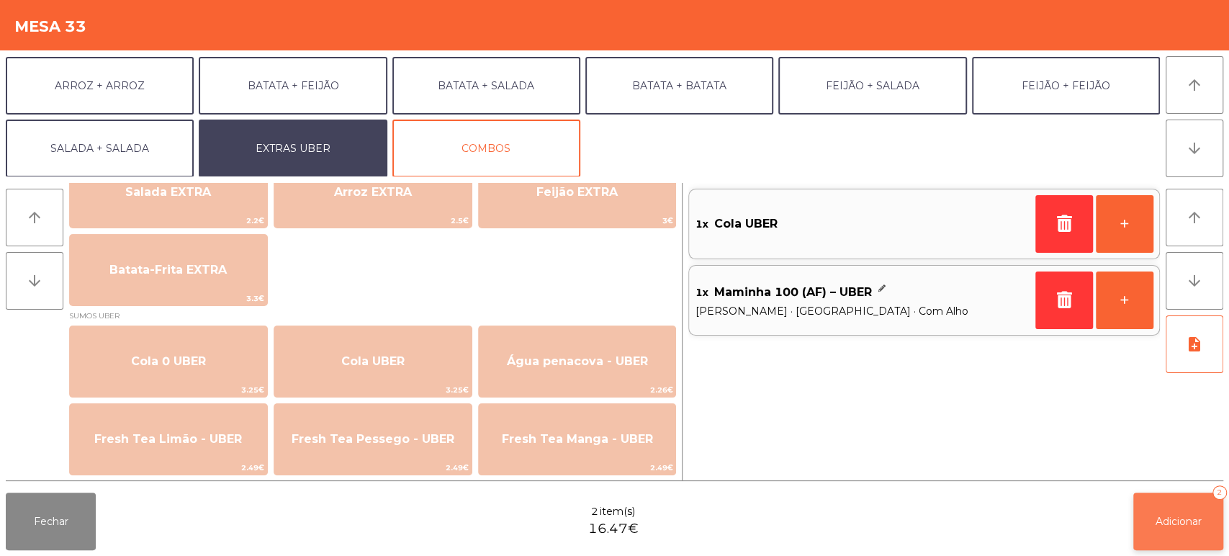
click at [1139, 526] on button "Adicionar 2" at bounding box center [1179, 522] width 90 height 58
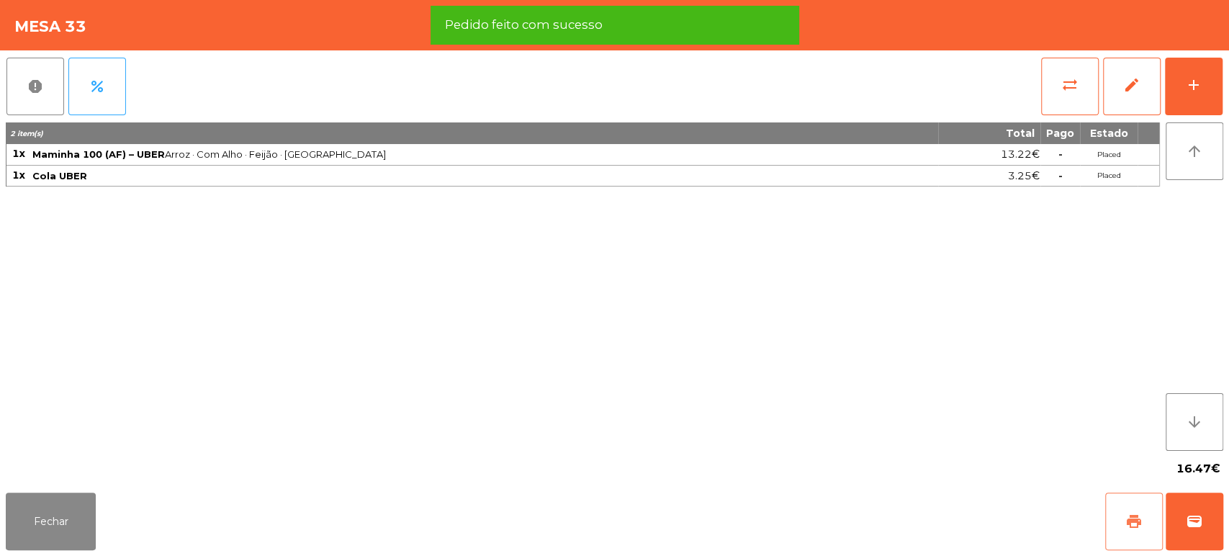
click at [1123, 532] on button "print" at bounding box center [1134, 522] width 58 height 58
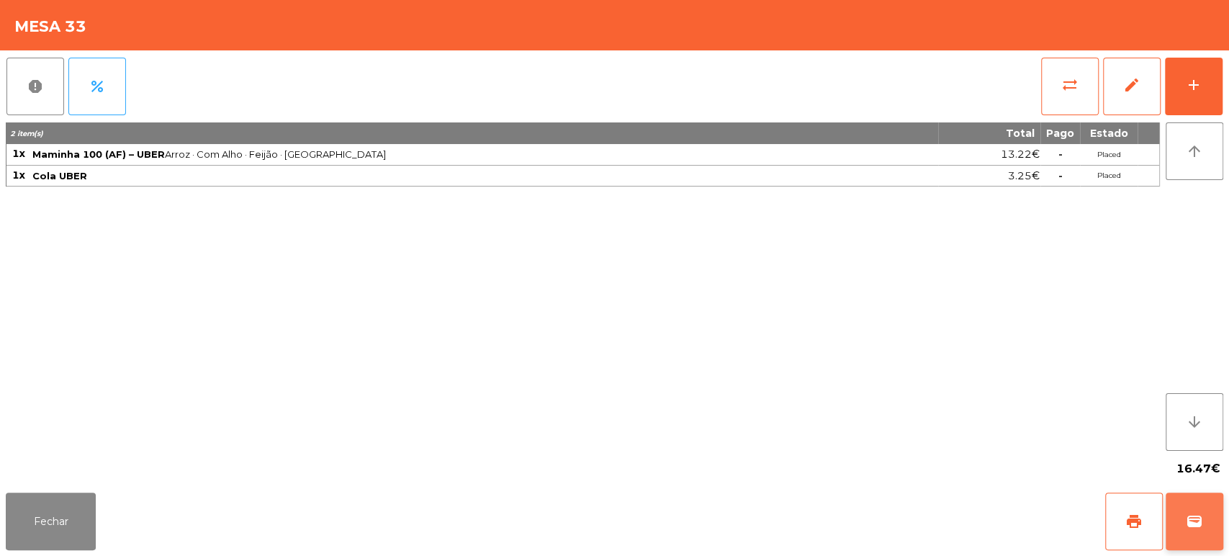
click at [1176, 519] on button "wallet" at bounding box center [1195, 522] width 58 height 58
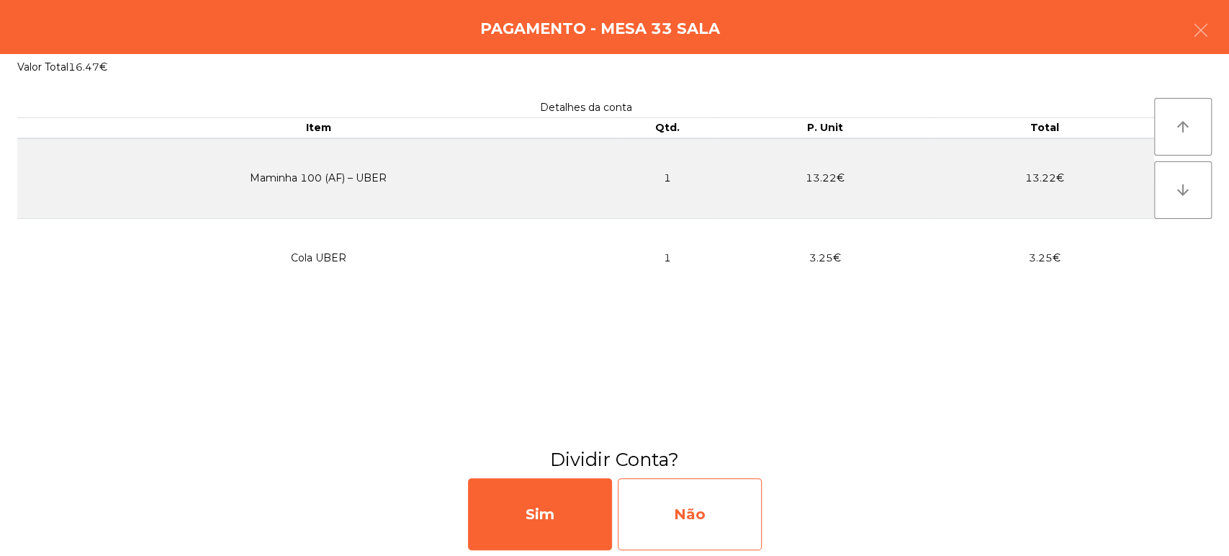
click at [729, 516] on div "Não" at bounding box center [690, 514] width 144 height 72
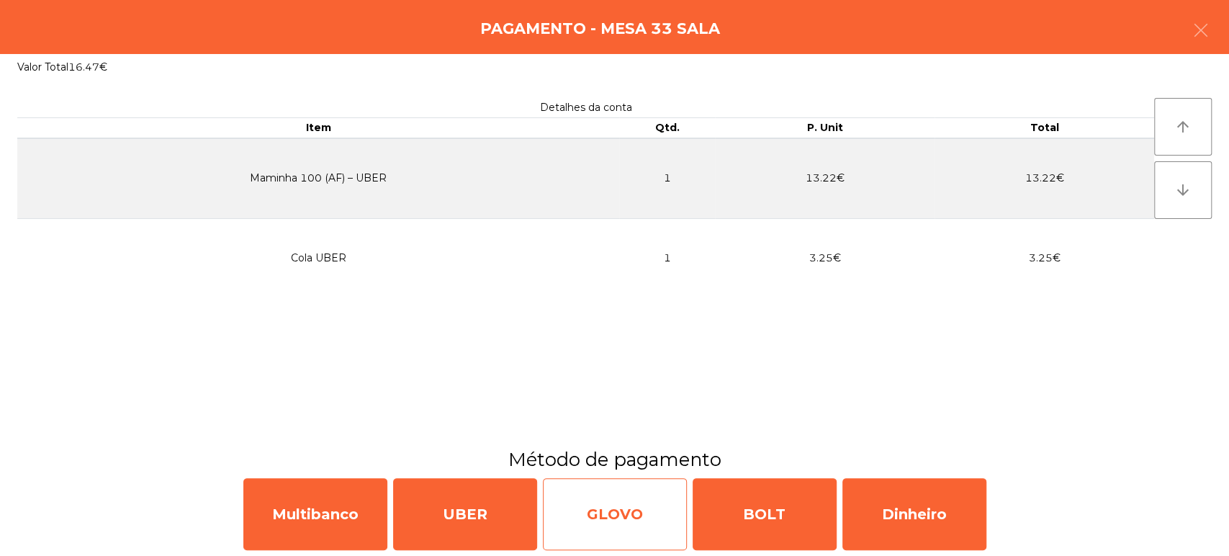
click at [634, 524] on div "GLOVO" at bounding box center [615, 514] width 144 height 72
select select "**"
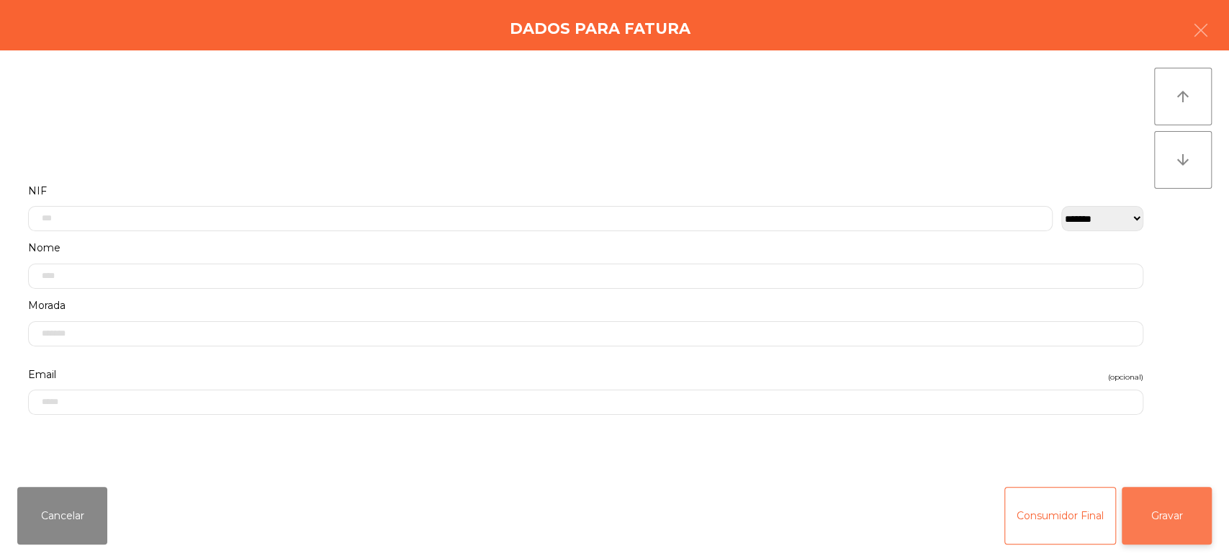
click at [1192, 525] on button "Gravar" at bounding box center [1167, 516] width 90 height 58
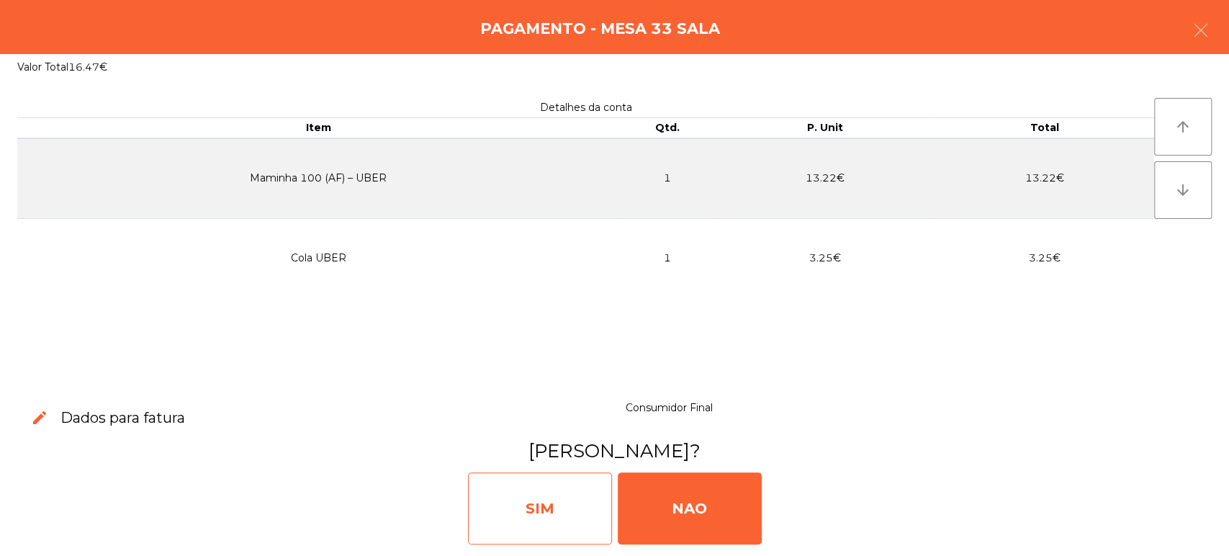
click at [544, 511] on div "SIM" at bounding box center [540, 508] width 144 height 72
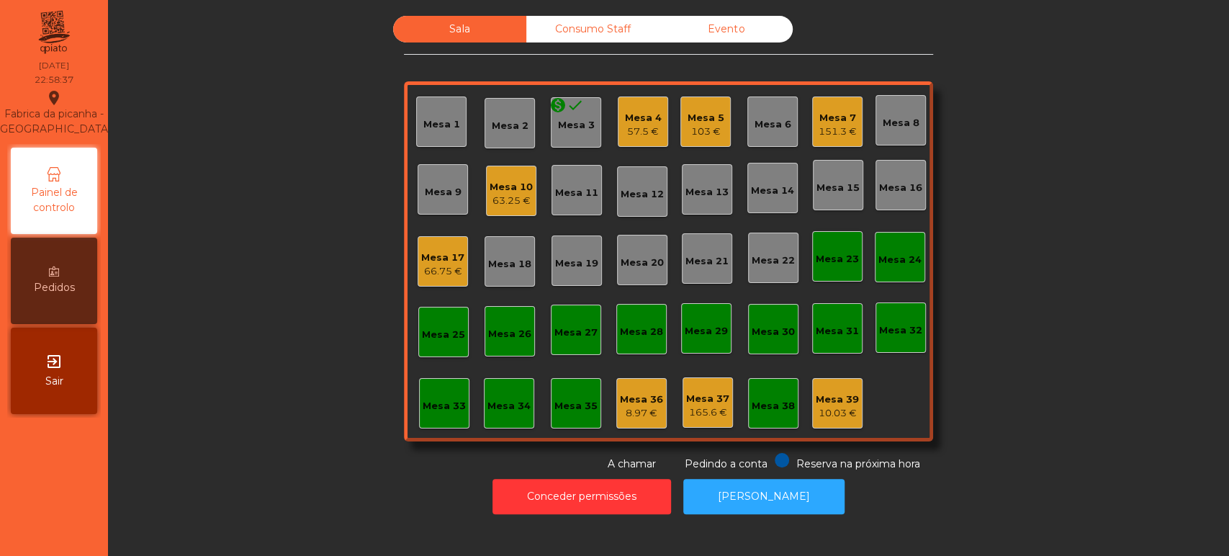
click at [436, 190] on div "Mesa 9" at bounding box center [443, 192] width 37 height 14
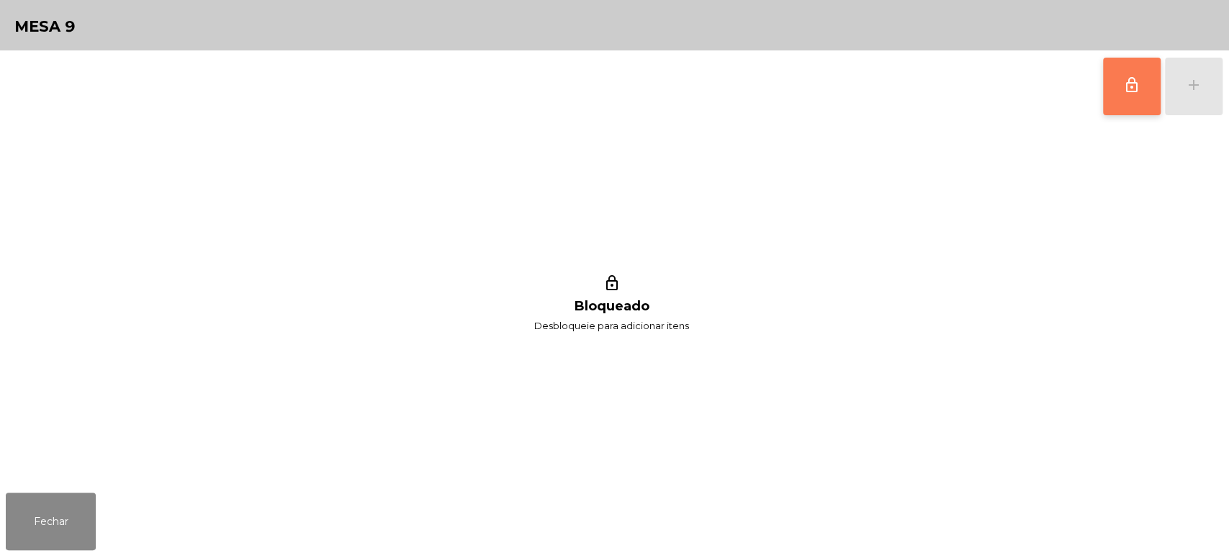
click at [1129, 97] on button "lock_outline" at bounding box center [1132, 87] width 58 height 58
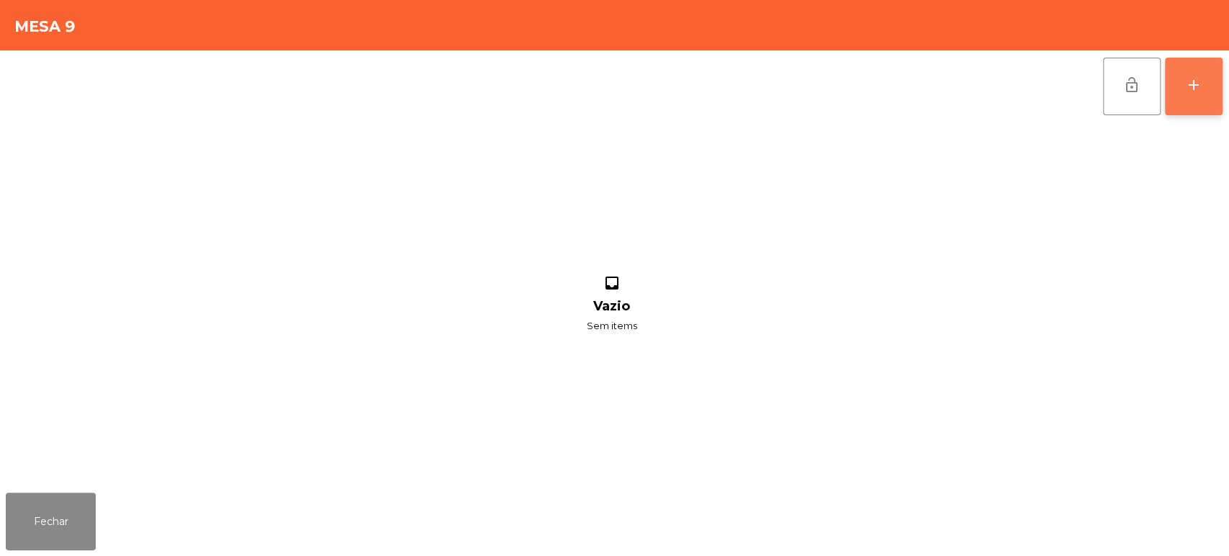
click at [1193, 86] on div "add" at bounding box center [1193, 84] width 17 height 17
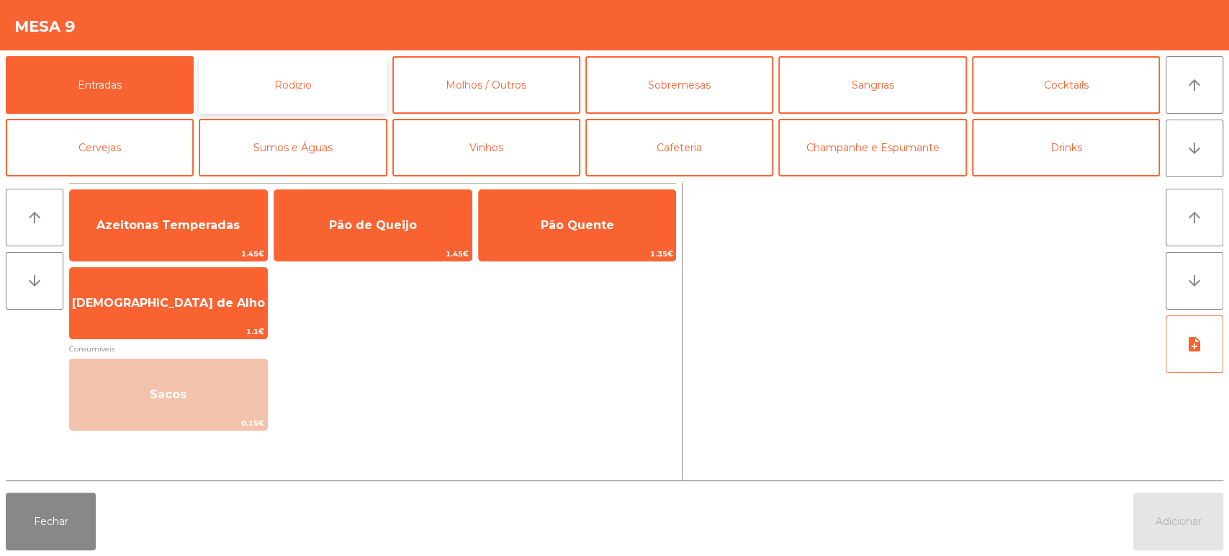
click at [253, 97] on button "Rodizio" at bounding box center [293, 85] width 188 height 58
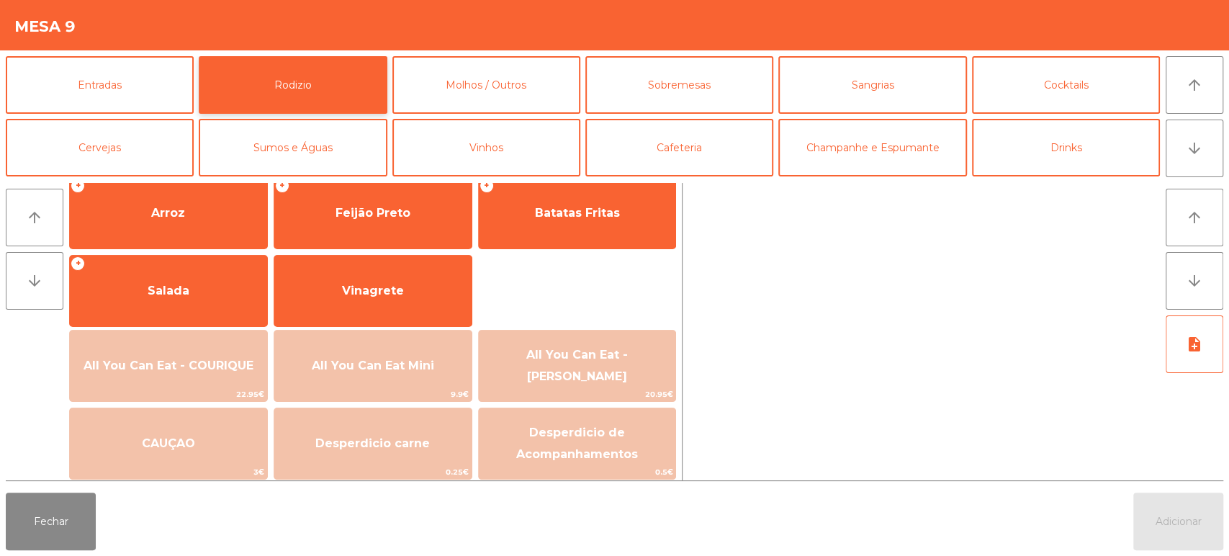
scroll to position [229, 0]
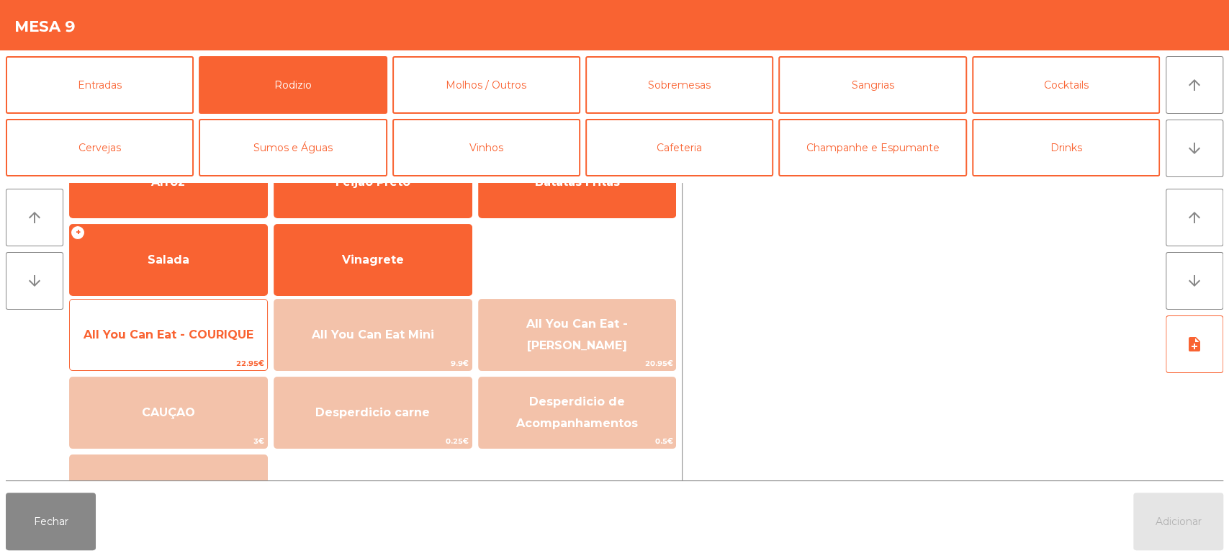
click at [202, 340] on span "All You Can Eat - COURIQUE" at bounding box center [169, 335] width 170 height 14
click at [197, 328] on span "All You Can Eat - COURIQUE" at bounding box center [169, 335] width 170 height 14
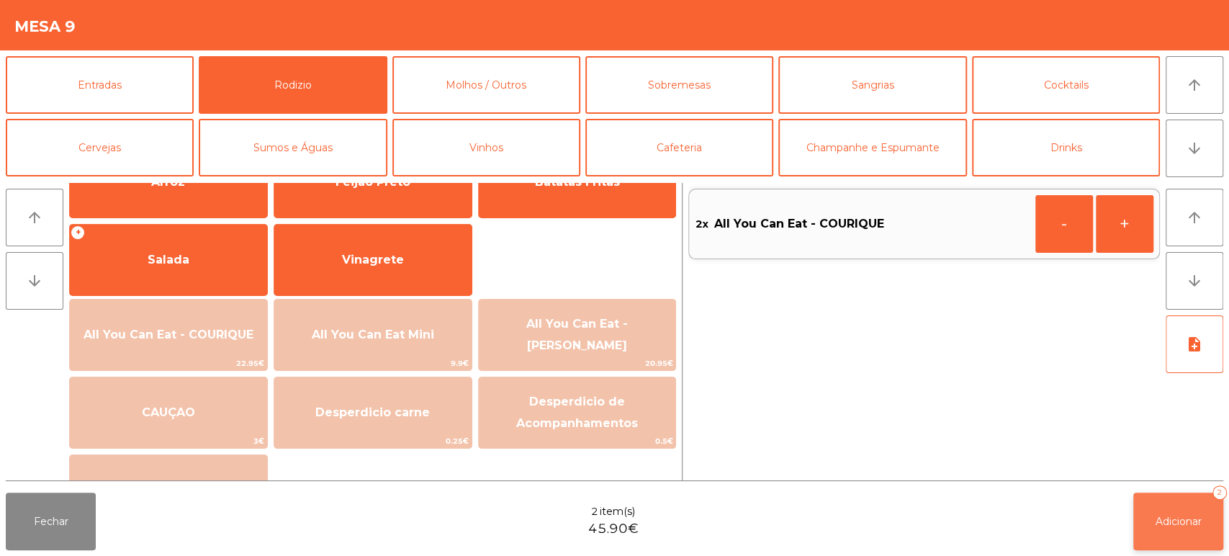
click at [1170, 513] on button "Adicionar 2" at bounding box center [1179, 522] width 90 height 58
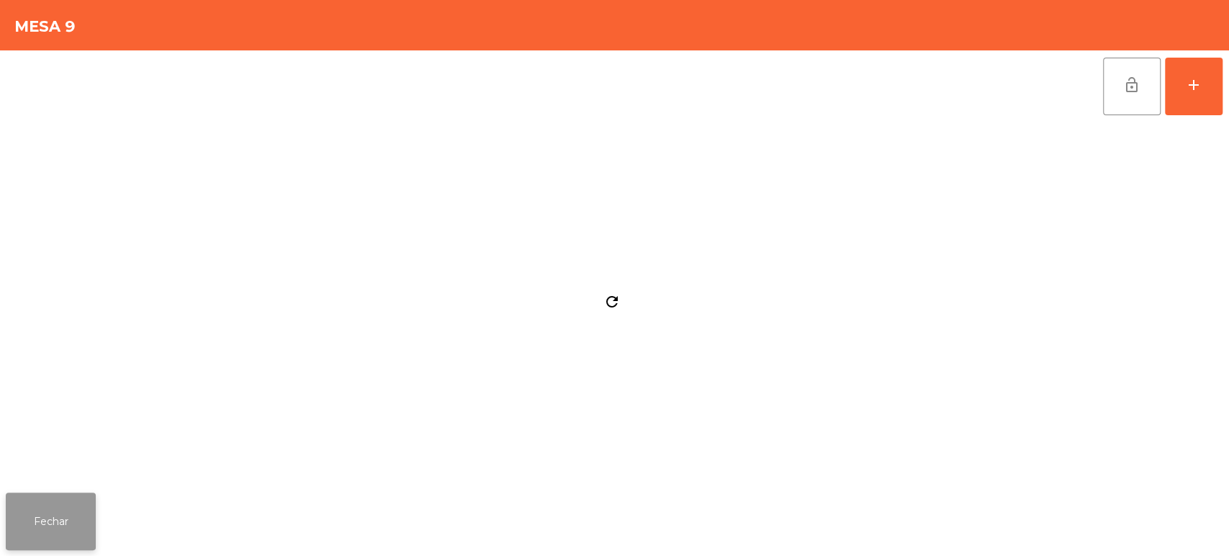
click at [86, 495] on button "Fechar" at bounding box center [51, 522] width 90 height 58
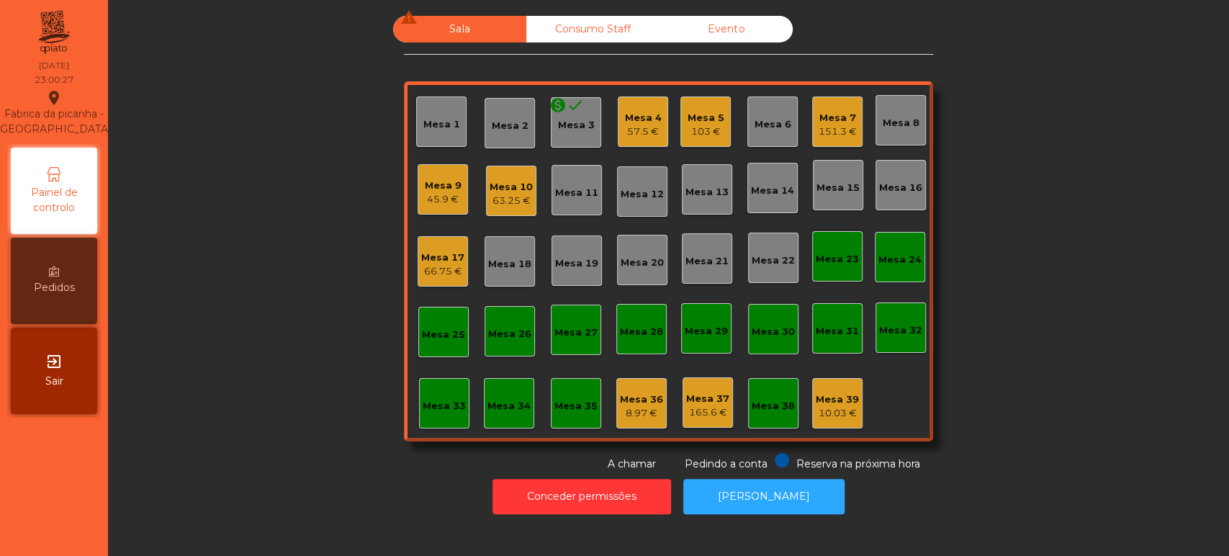
click at [441, 204] on div "45.9 €" at bounding box center [443, 199] width 37 height 14
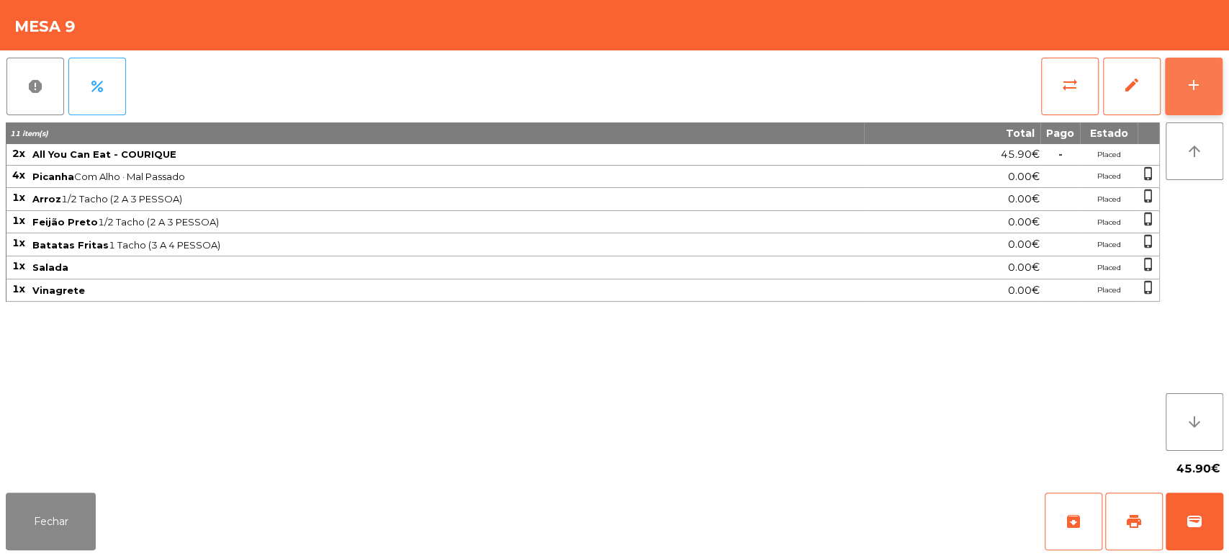
click at [1218, 99] on button "add" at bounding box center [1194, 87] width 58 height 58
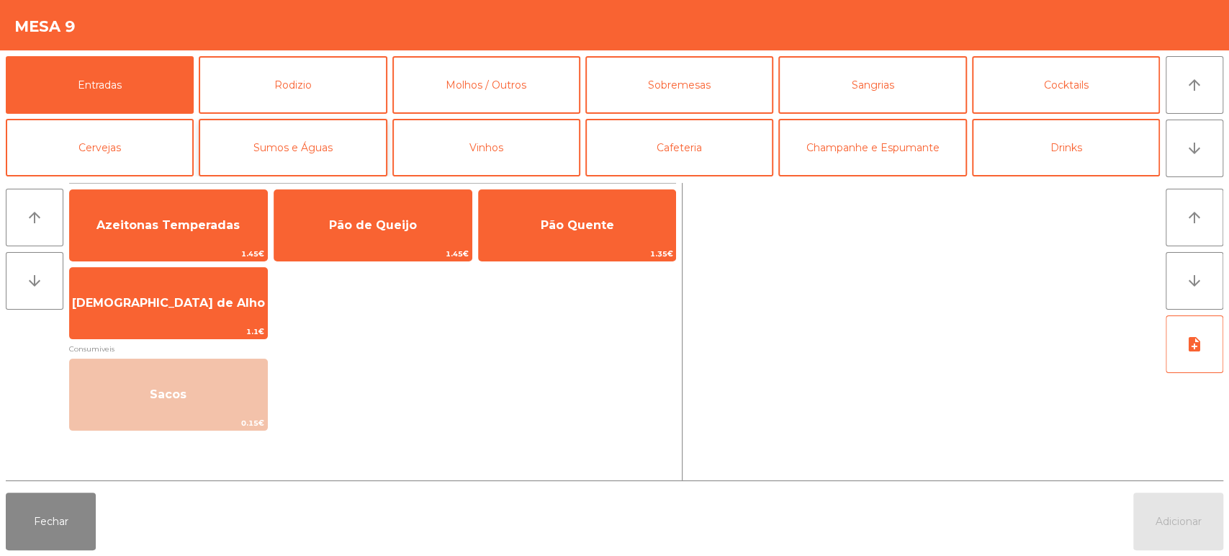
click at [315, 153] on button "Sumos e Águas" at bounding box center [293, 148] width 188 height 58
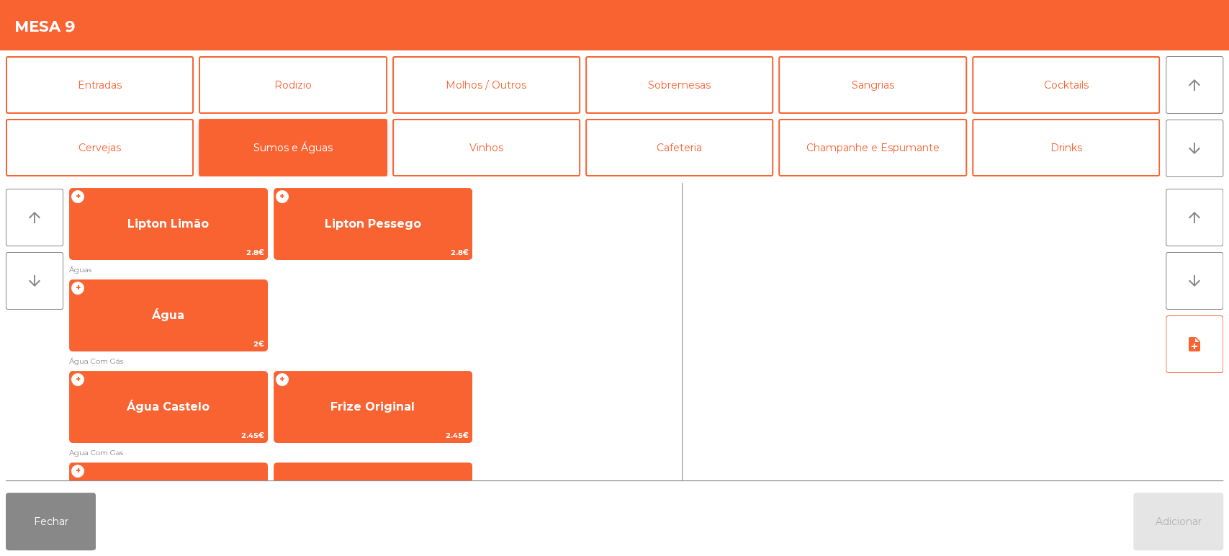
scroll to position [463, 0]
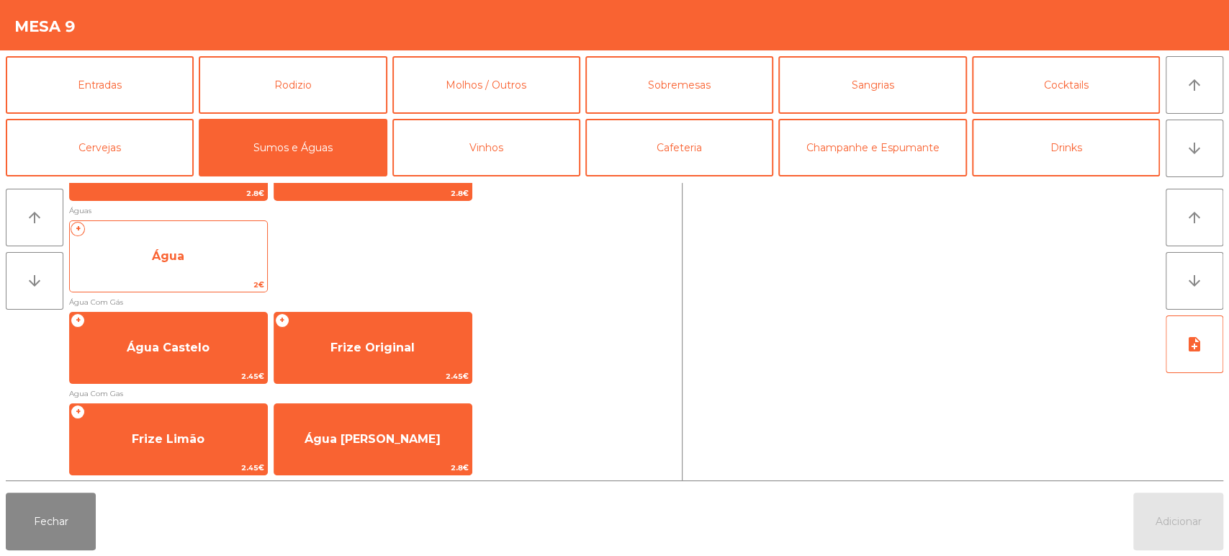
click at [190, 240] on span "Água" at bounding box center [168, 256] width 197 height 39
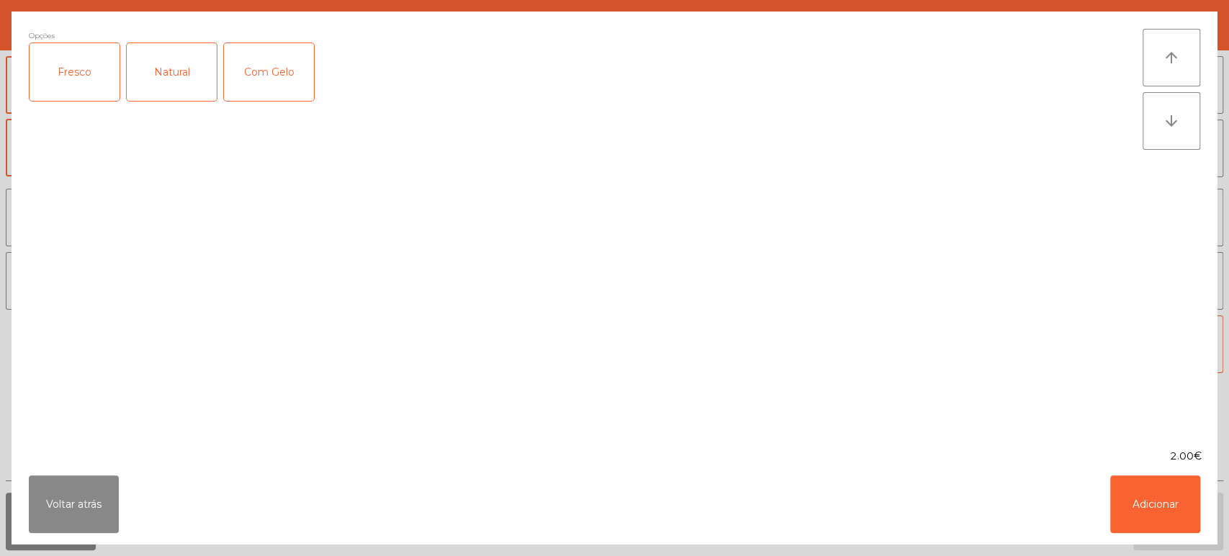
click at [184, 76] on div "Natural" at bounding box center [172, 72] width 90 height 58
click at [1172, 526] on button "Adicionar" at bounding box center [1156, 504] width 90 height 58
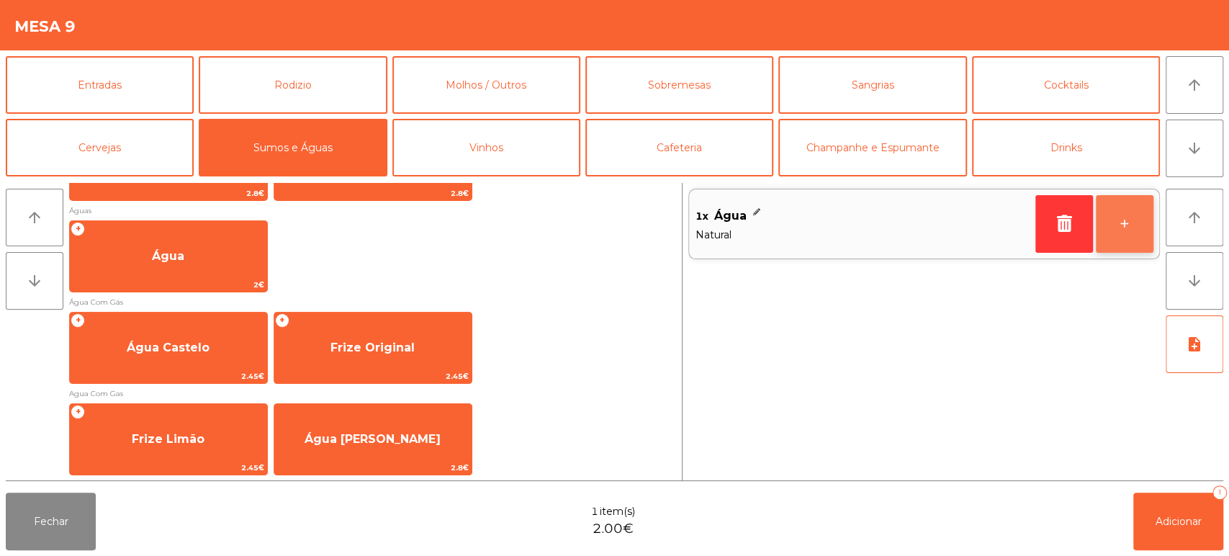
click at [1119, 244] on button "+" at bounding box center [1125, 224] width 58 height 58
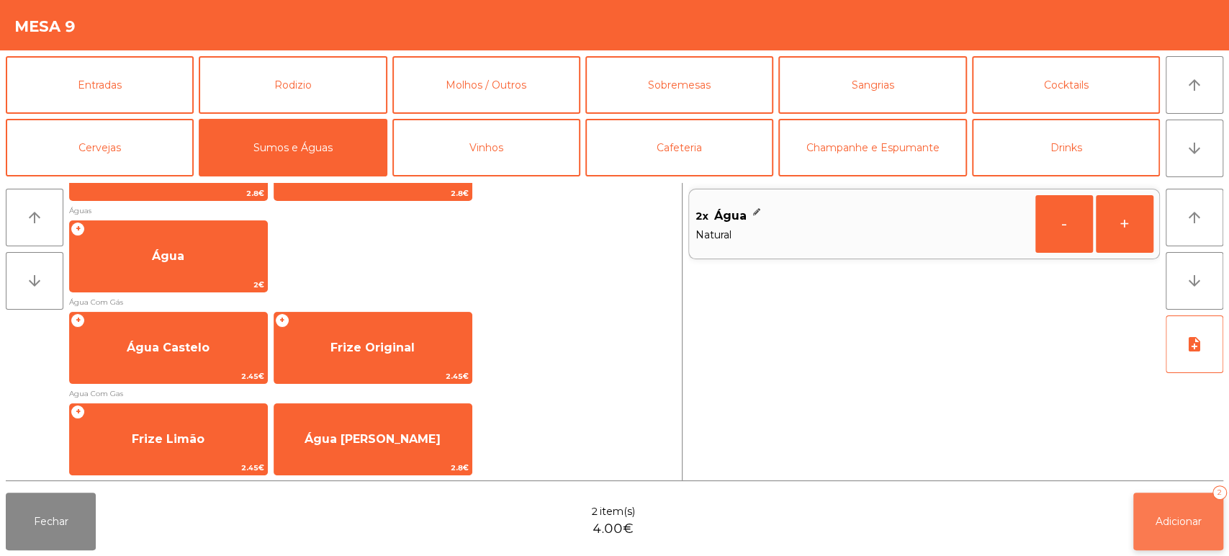
click at [1160, 530] on button "Adicionar 2" at bounding box center [1179, 522] width 90 height 58
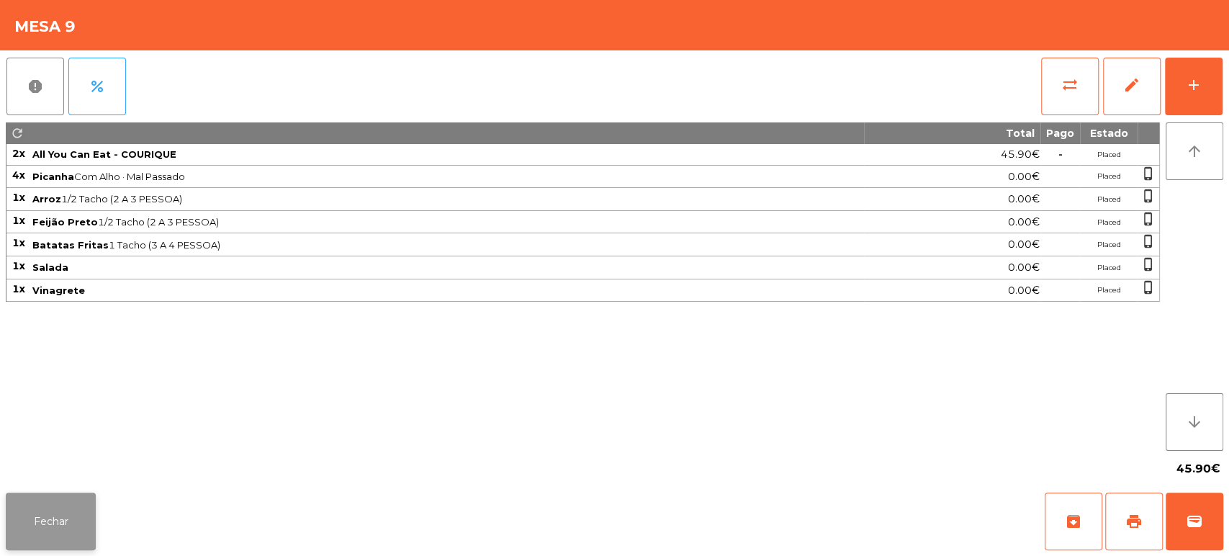
click at [58, 503] on button "Fechar" at bounding box center [51, 522] width 90 height 58
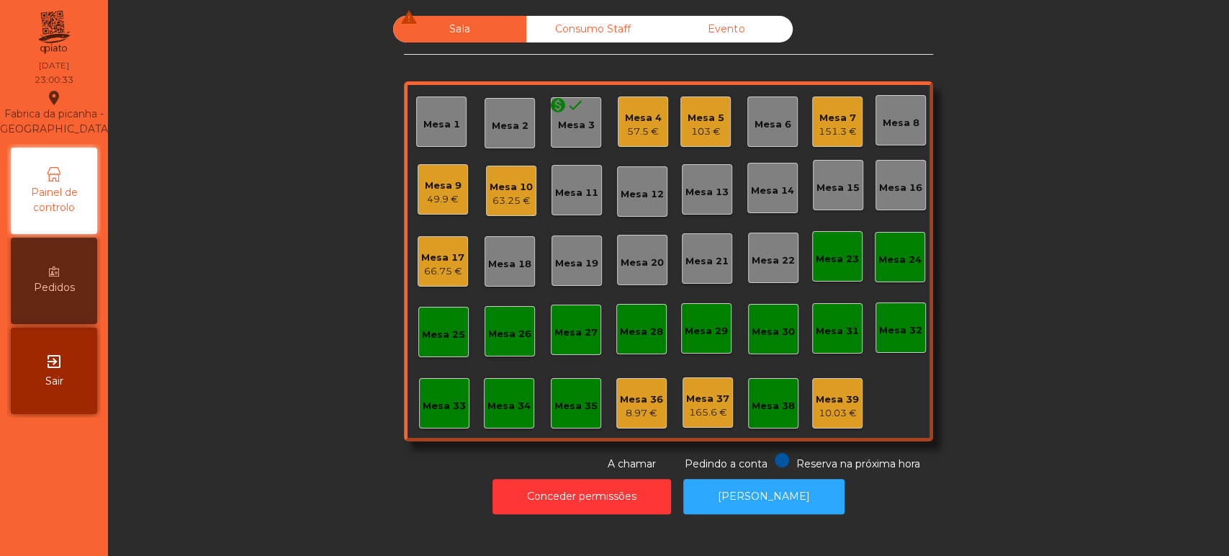
click at [829, 129] on div "151.3 €" at bounding box center [838, 132] width 38 height 14
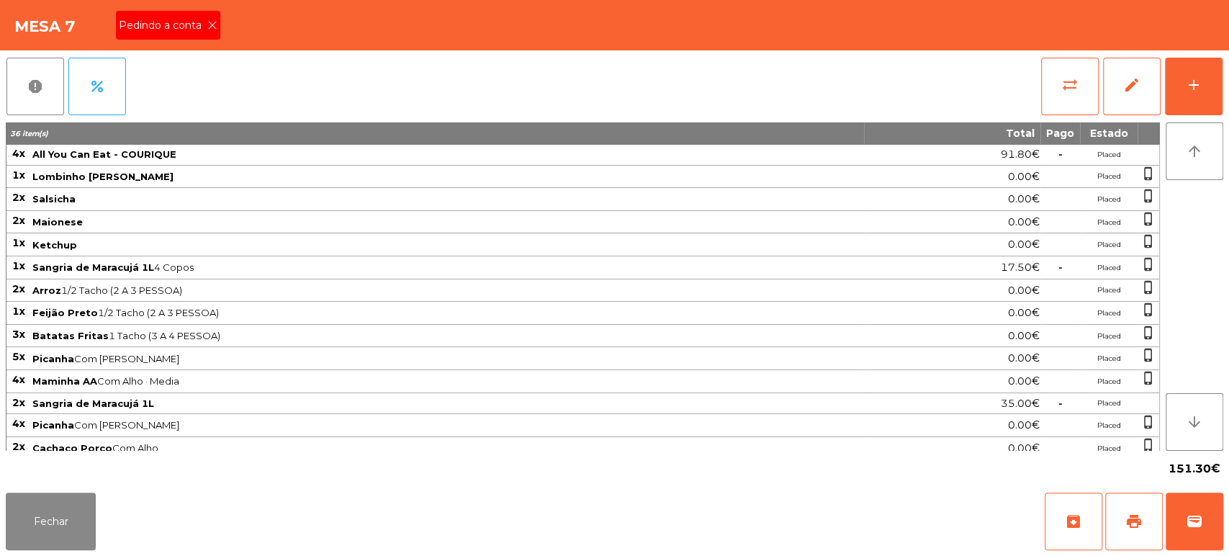
click at [211, 24] on icon at bounding box center [212, 25] width 10 height 10
click at [59, 507] on button "Fechar" at bounding box center [51, 522] width 90 height 58
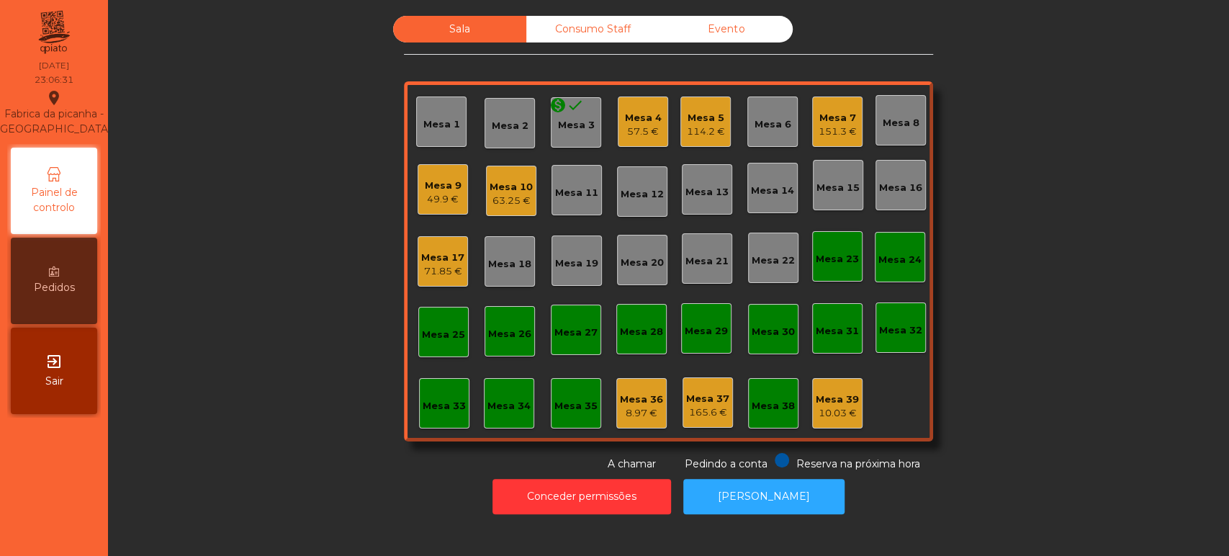
click at [650, 139] on div "Mesa 4 57.5 €" at bounding box center [643, 122] width 50 height 50
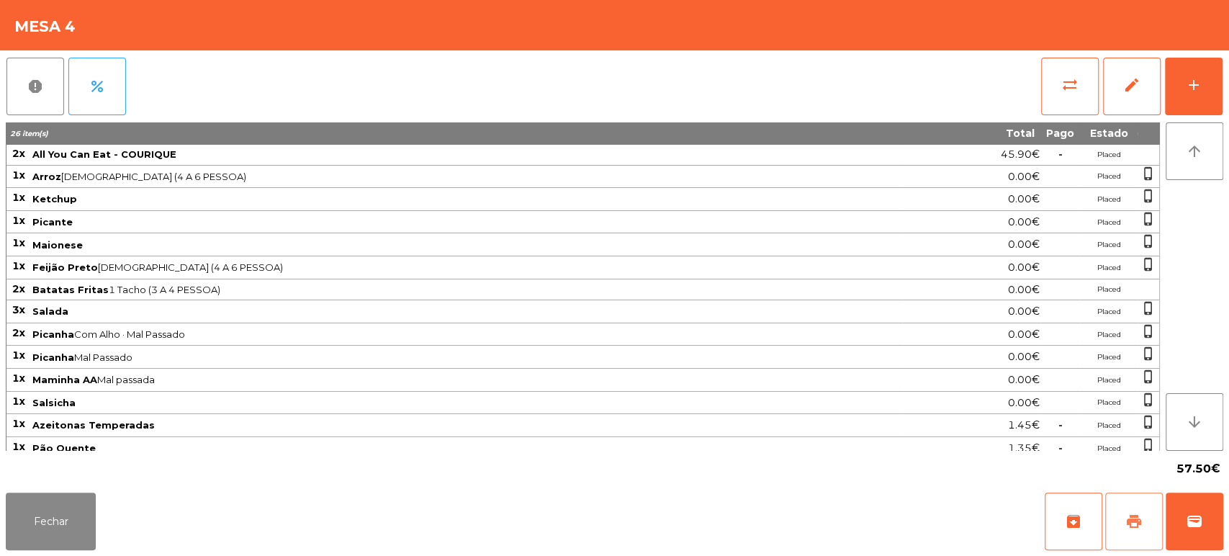
click at [1126, 516] on span "print" at bounding box center [1134, 521] width 17 height 17
click at [63, 513] on button "Fechar" at bounding box center [51, 522] width 90 height 58
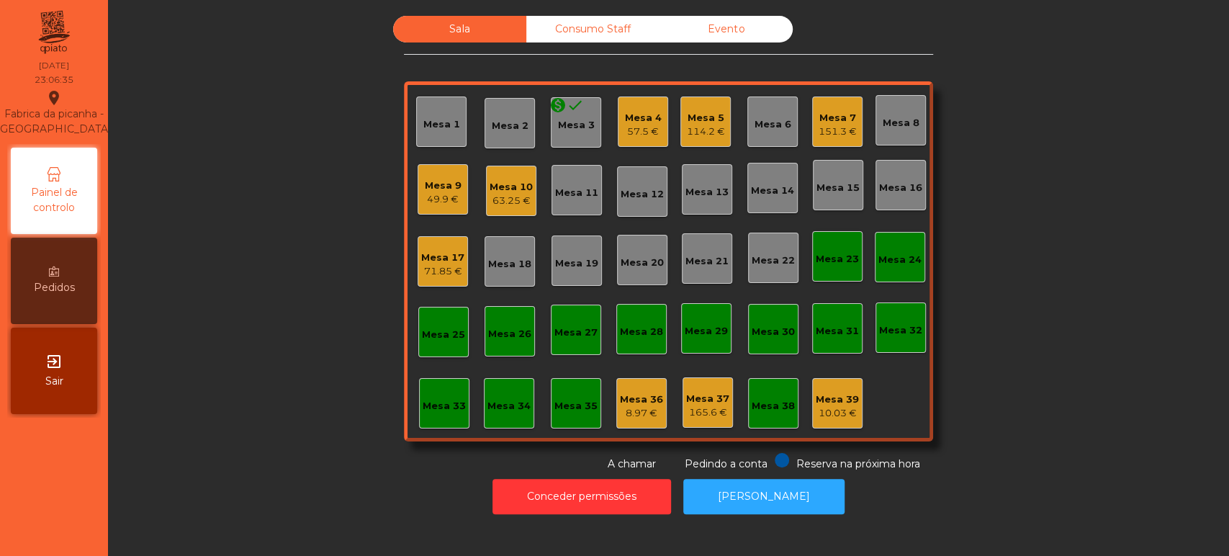
click at [618, 137] on div "Mesa 4 57.5 €" at bounding box center [643, 122] width 50 height 50
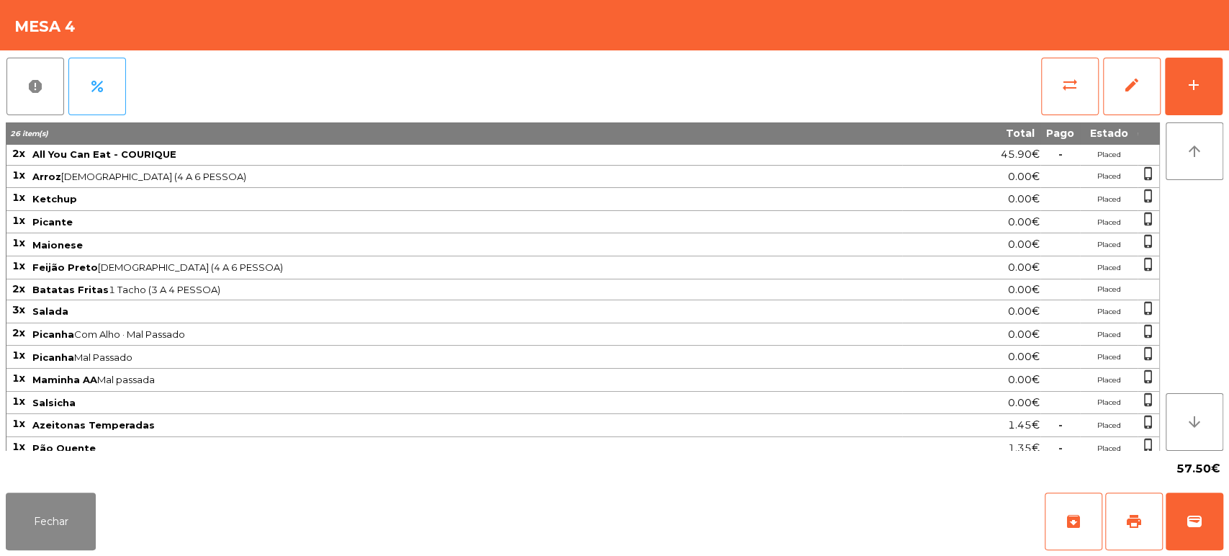
click at [1037, 266] on span "0.00€" at bounding box center [1024, 267] width 32 height 19
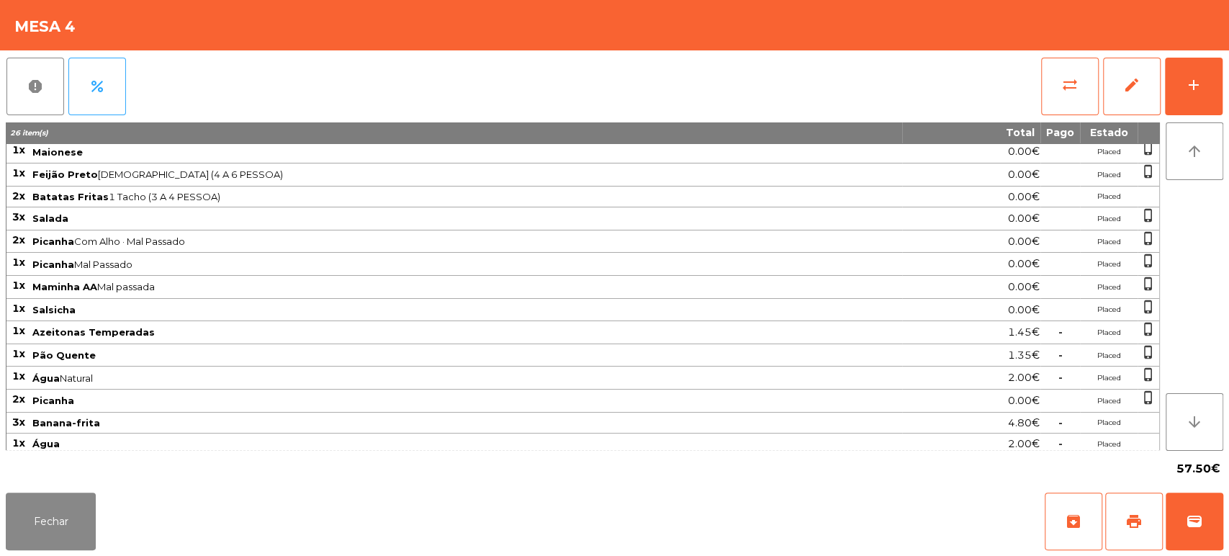
scroll to position [0, 0]
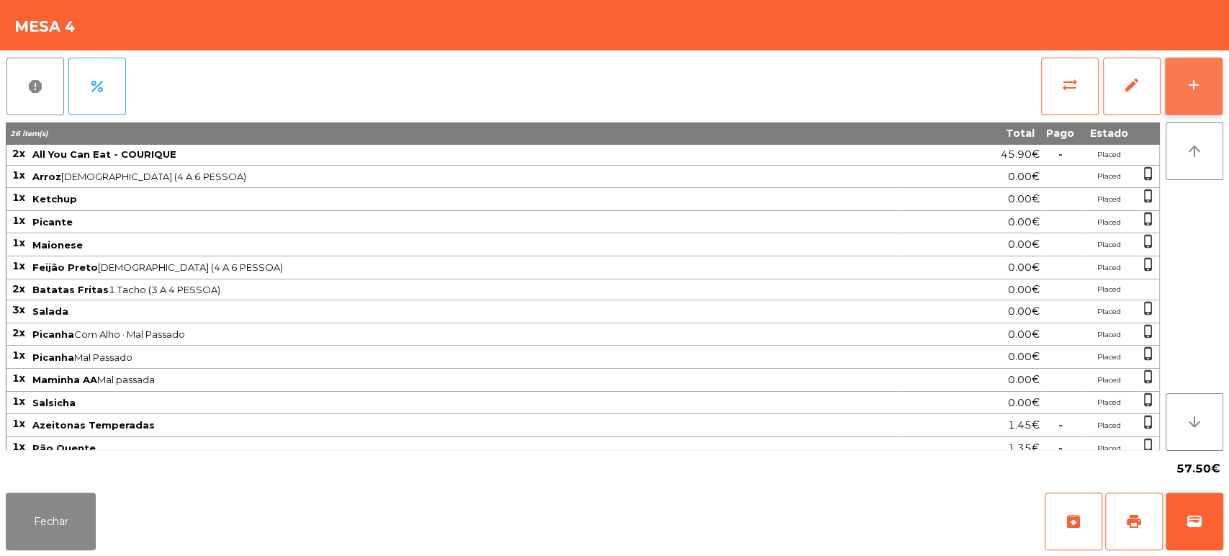
click at [1190, 88] on div "add" at bounding box center [1193, 84] width 17 height 17
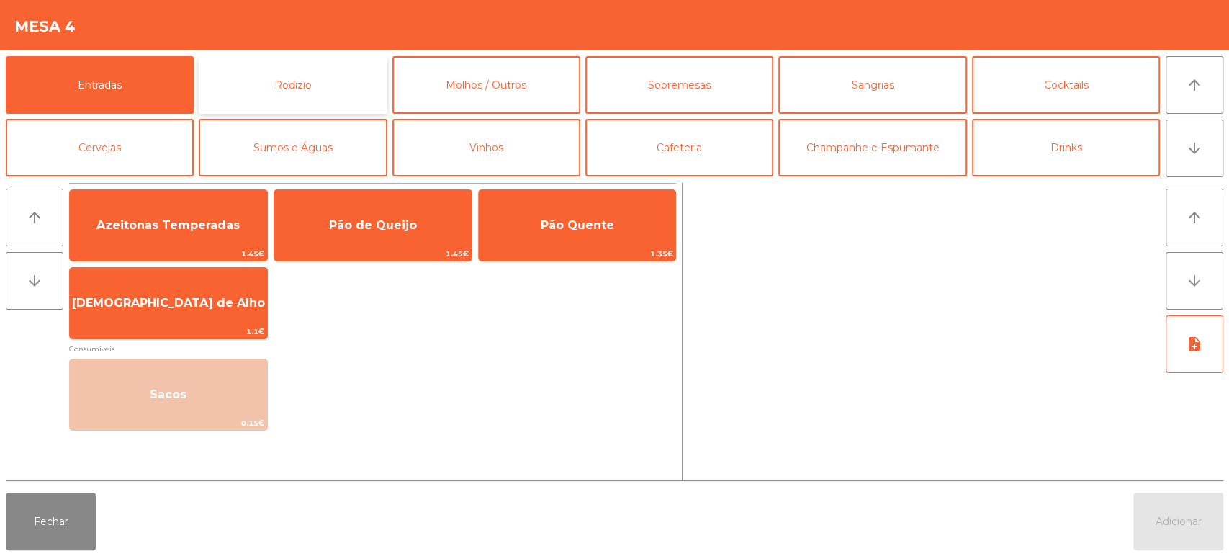
click at [336, 69] on button "Rodizio" at bounding box center [293, 85] width 188 height 58
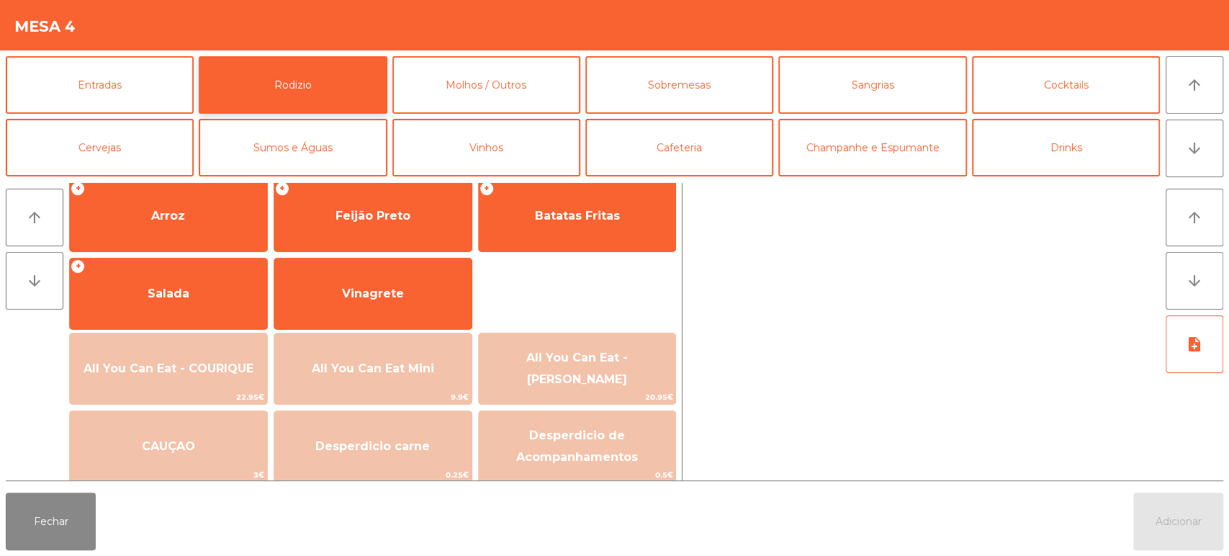
scroll to position [228, 0]
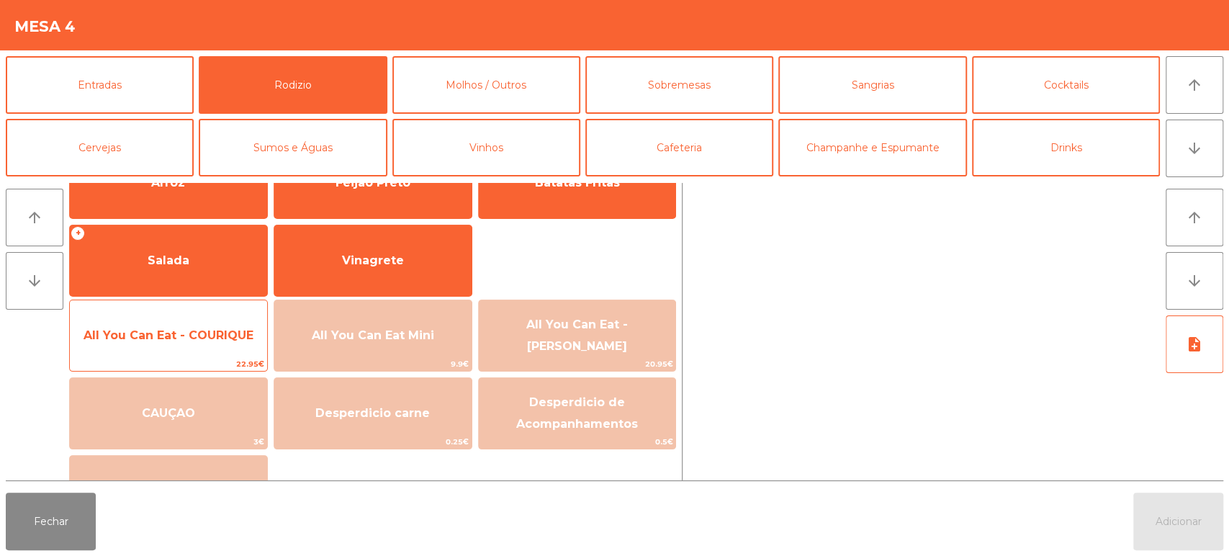
click at [212, 353] on span "All You Can Eat - COURIQUE" at bounding box center [168, 335] width 197 height 39
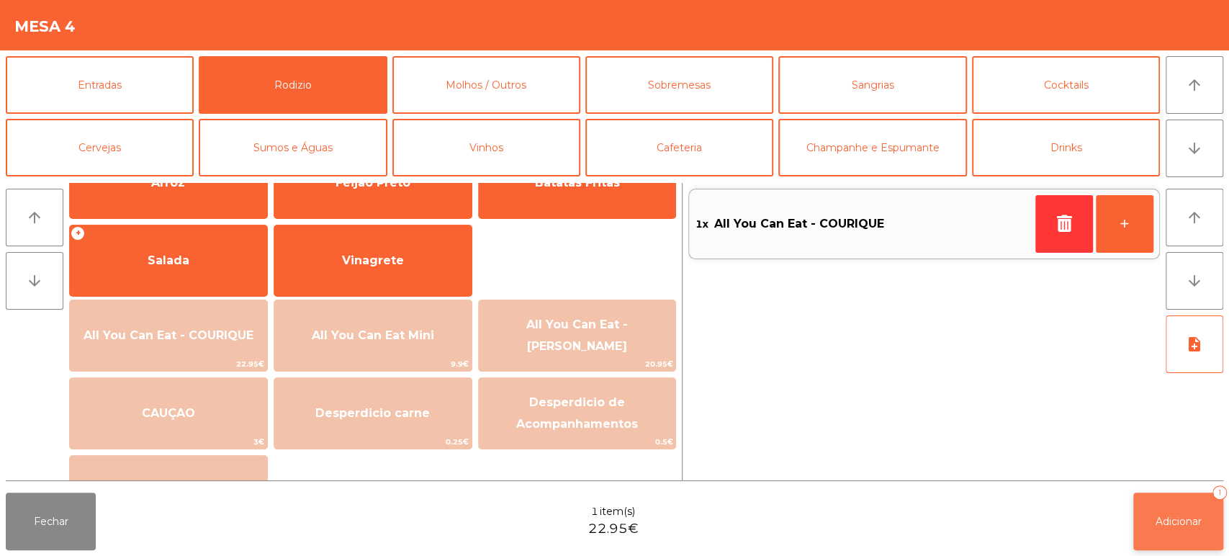
click at [1149, 525] on button "Adicionar 1" at bounding box center [1179, 522] width 90 height 58
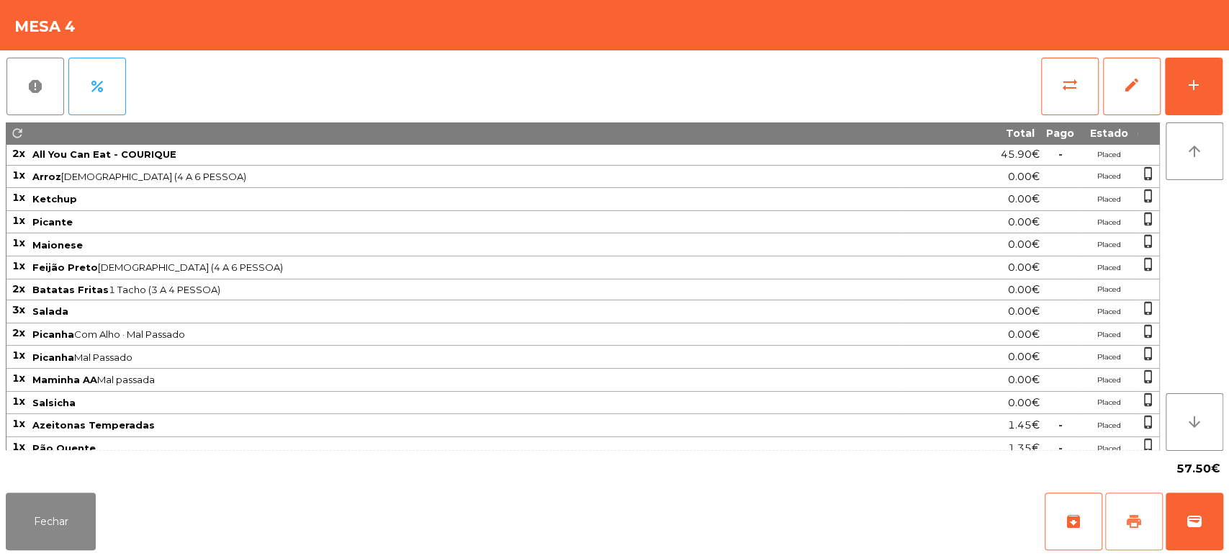
click at [1147, 519] on button "print" at bounding box center [1134, 522] width 58 height 58
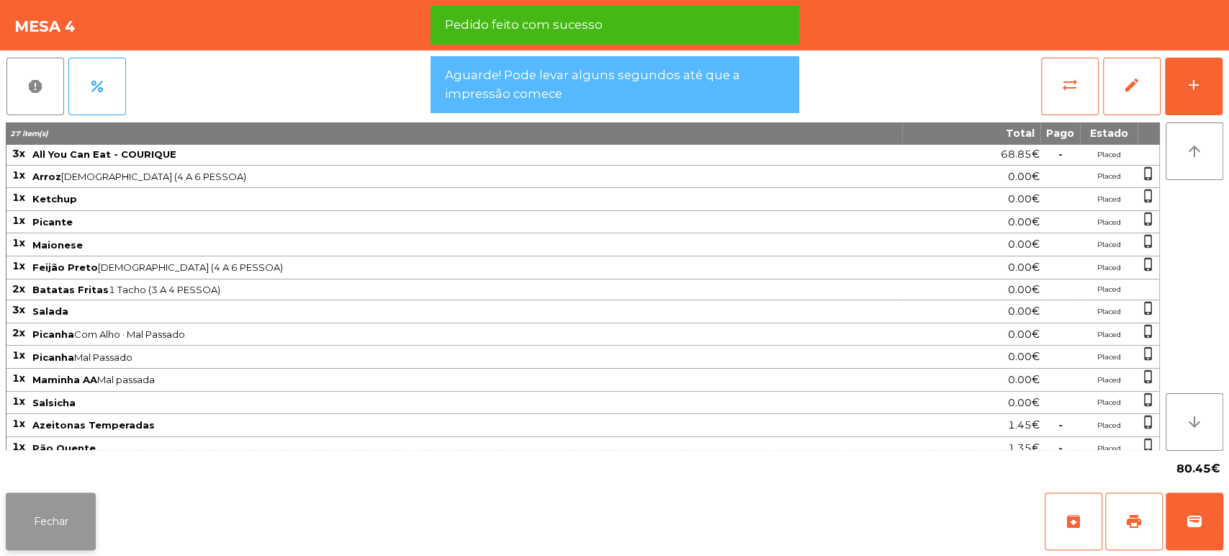
click at [76, 526] on button "Fechar" at bounding box center [51, 522] width 90 height 58
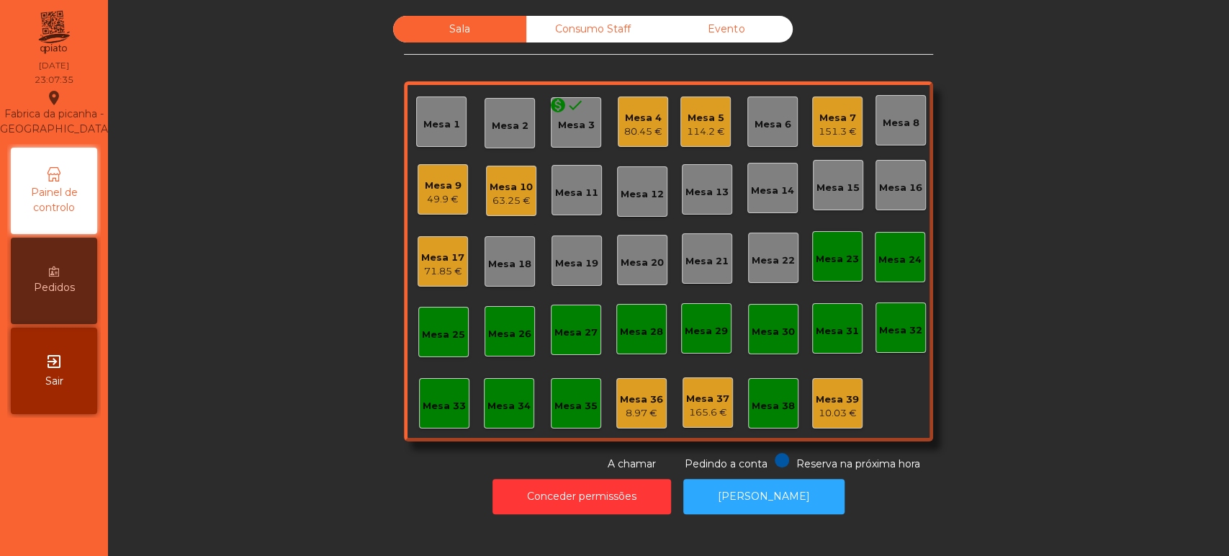
click at [524, 185] on div "Mesa 10" at bounding box center [511, 187] width 43 height 14
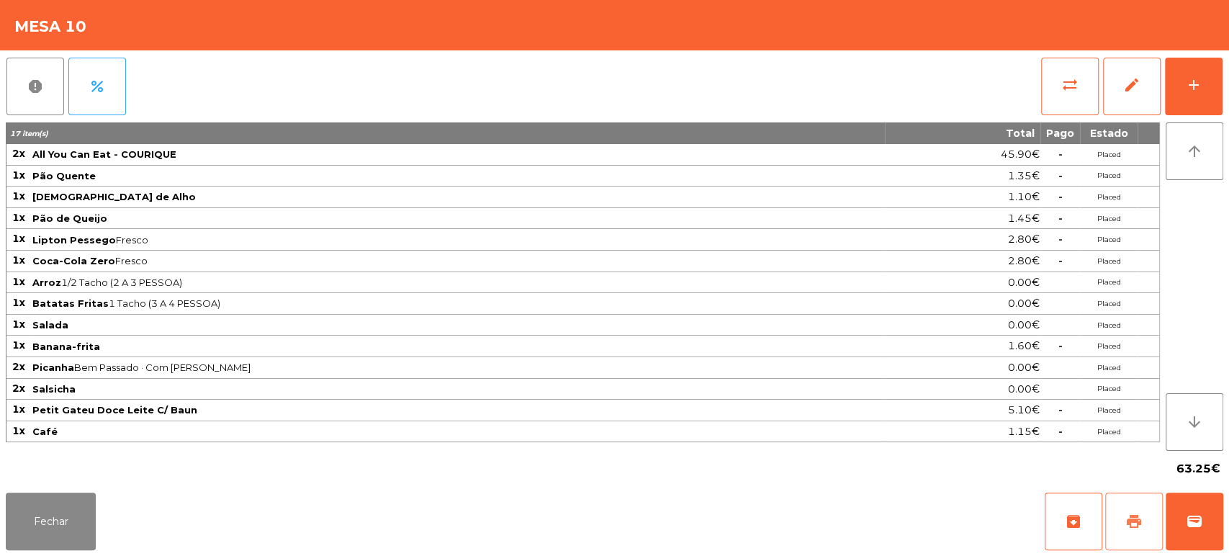
click at [1142, 524] on button "print" at bounding box center [1134, 522] width 58 height 58
click at [9, 521] on button "Fechar" at bounding box center [51, 522] width 90 height 58
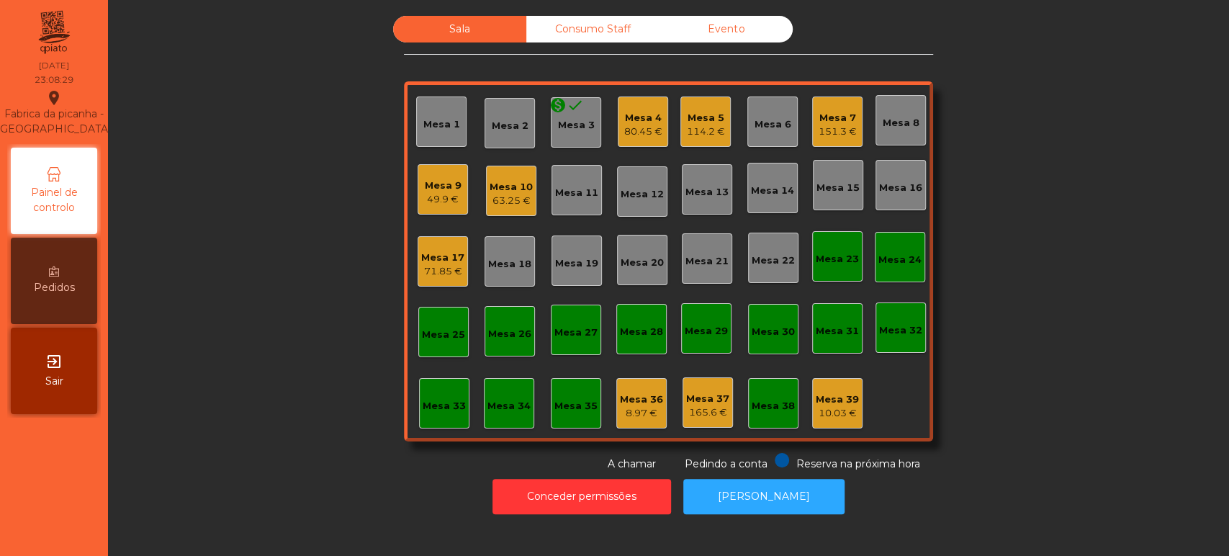
click at [634, 120] on div "Mesa 4" at bounding box center [643, 118] width 38 height 14
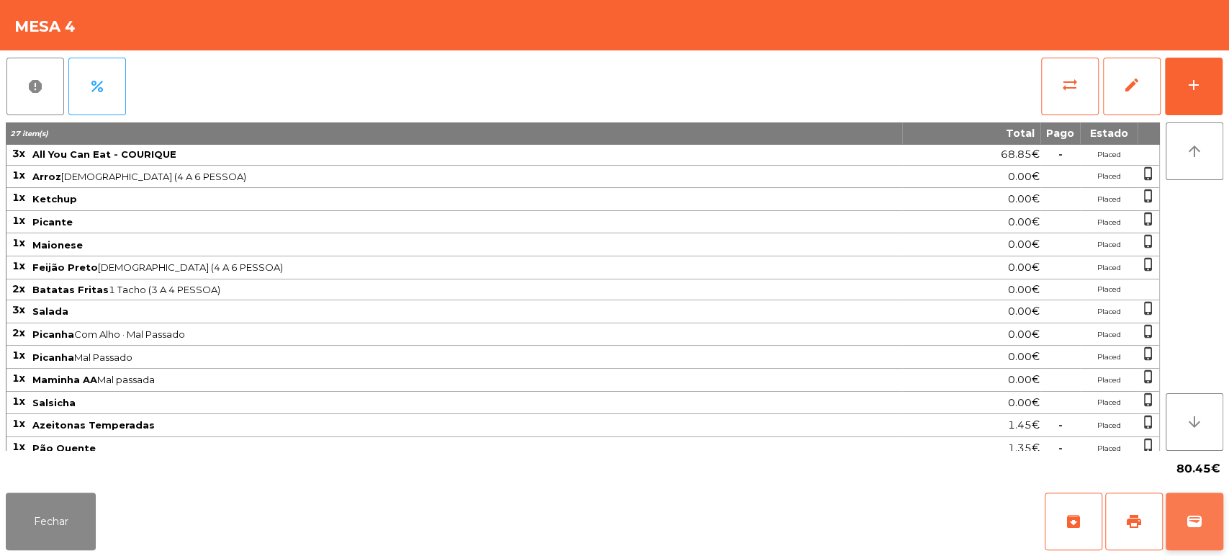
click at [1198, 519] on span "wallet" at bounding box center [1194, 521] width 17 height 17
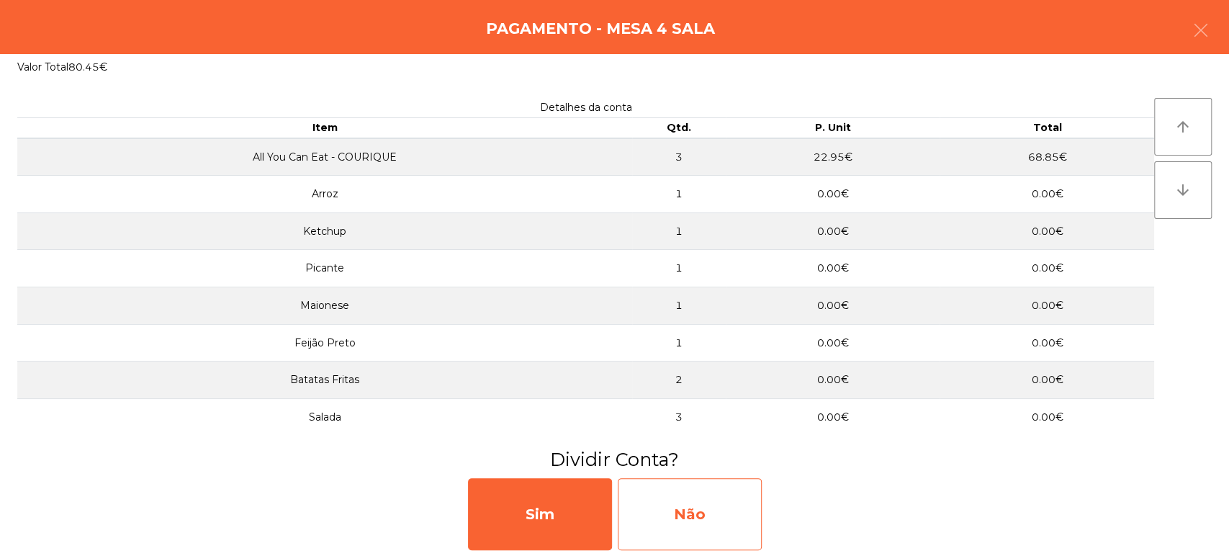
click at [712, 510] on div "Não" at bounding box center [690, 514] width 144 height 72
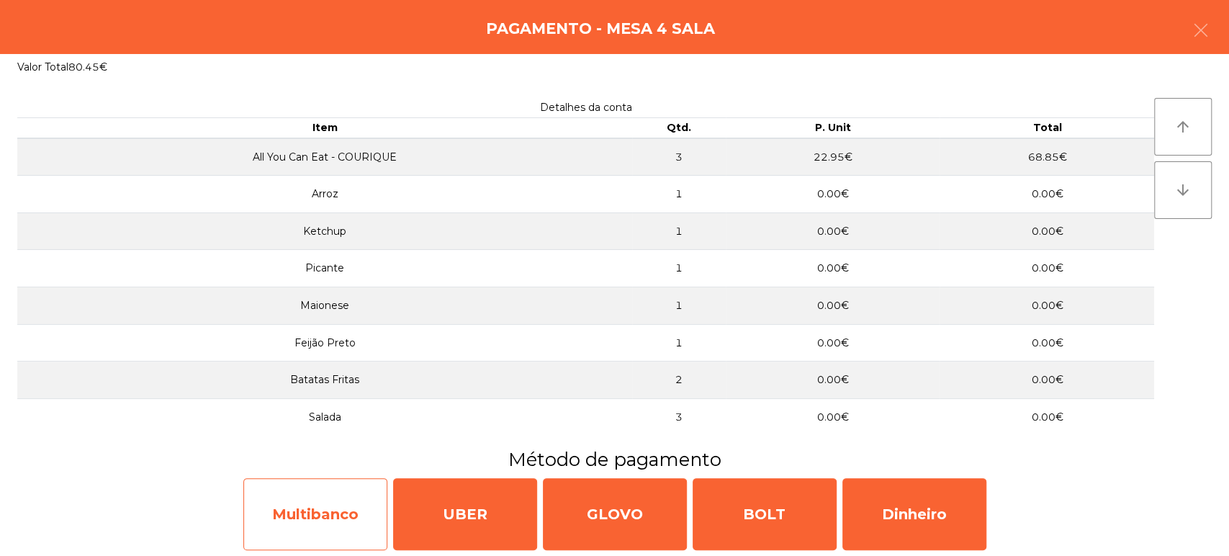
click at [356, 506] on div "Multibanco" at bounding box center [315, 514] width 144 height 72
select select "**"
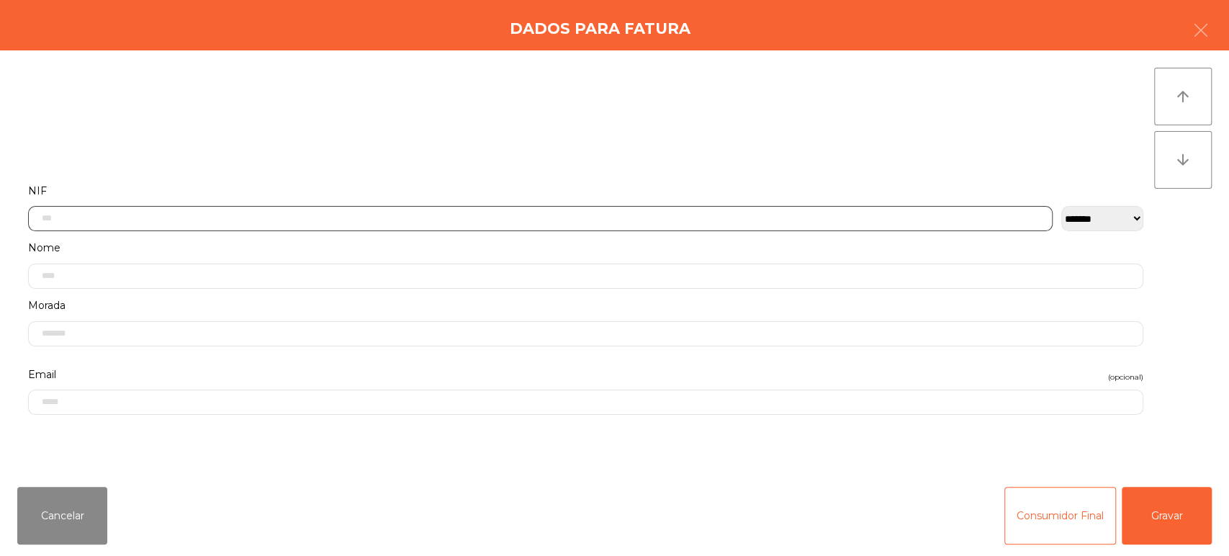
click at [530, 220] on input "text" at bounding box center [540, 218] width 1025 height 25
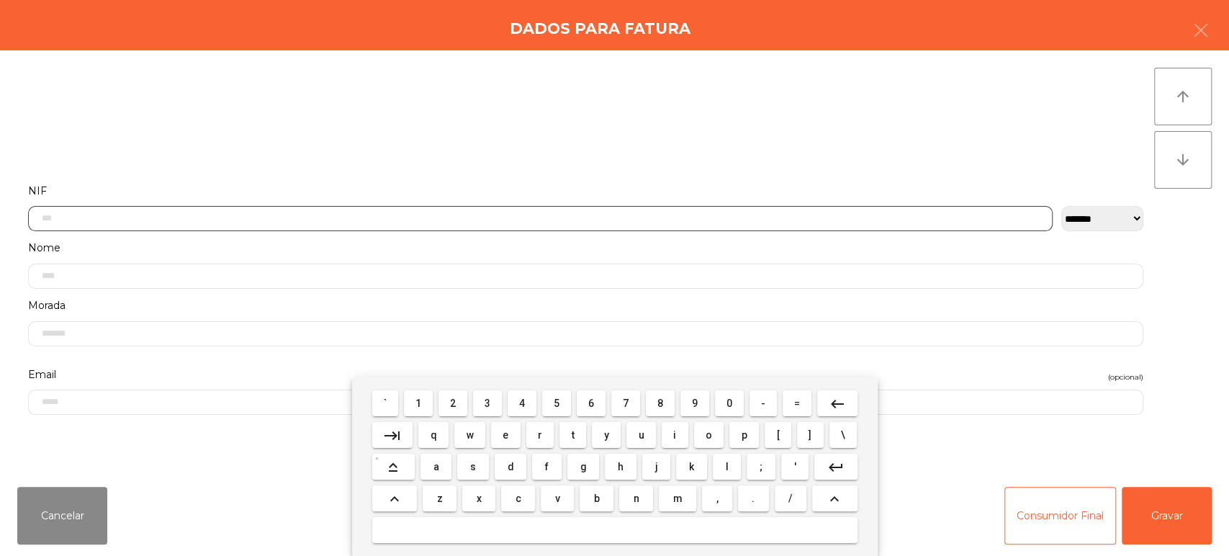
scroll to position [112, 0]
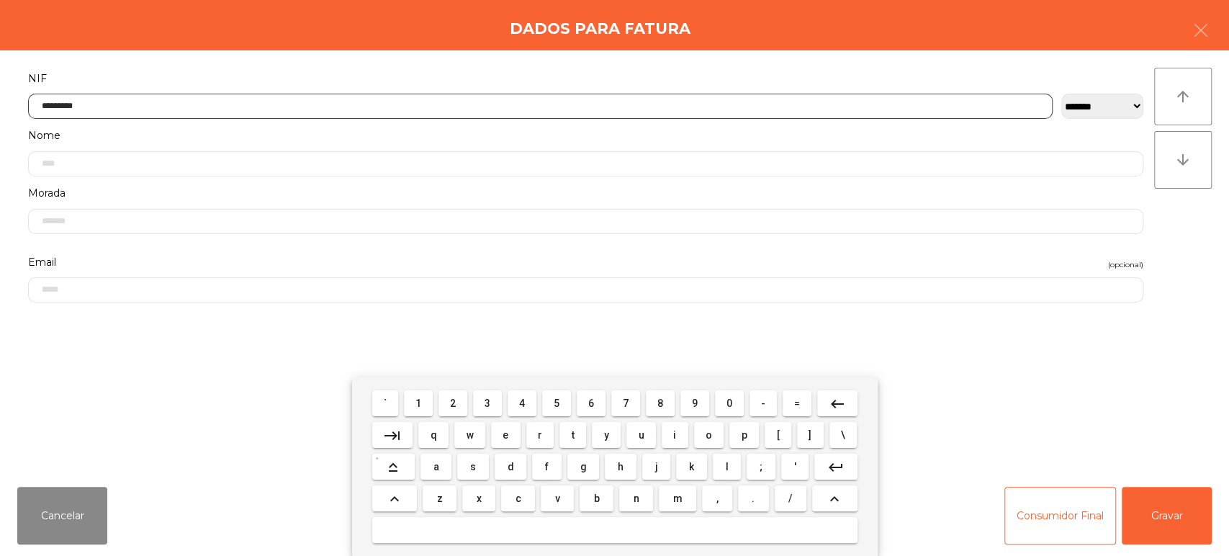
type input "*********"
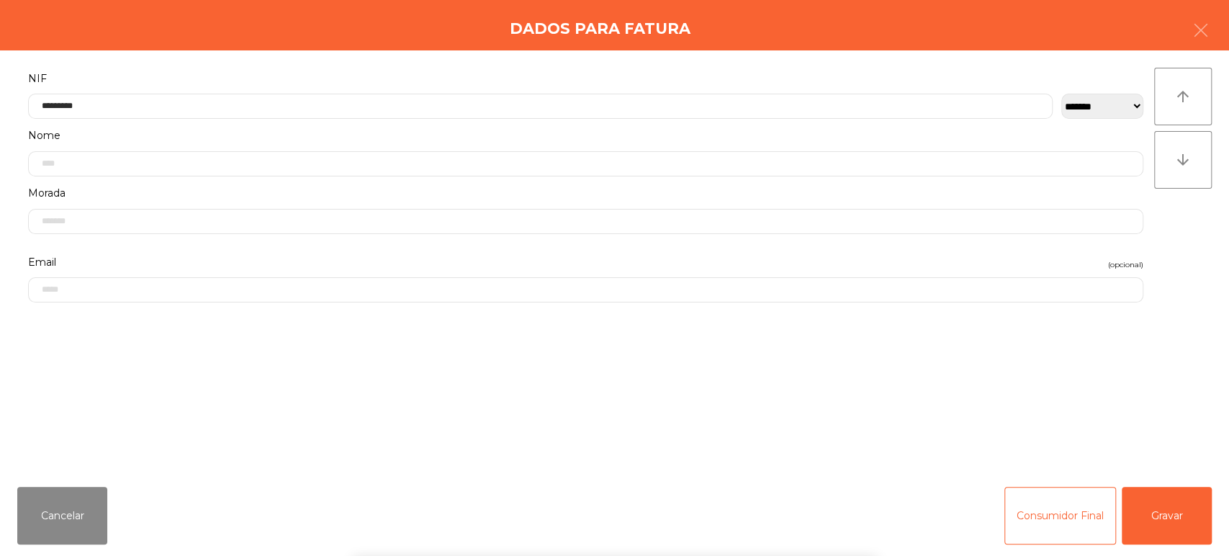
click at [1169, 513] on div "` 1 2 3 4 5 6 7 8 9 0 - = keyboard_backspace keyboard_tab q w e r t y u i o p […" at bounding box center [614, 466] width 1229 height 179
click at [1155, 510] on button "Gravar" at bounding box center [1167, 516] width 90 height 58
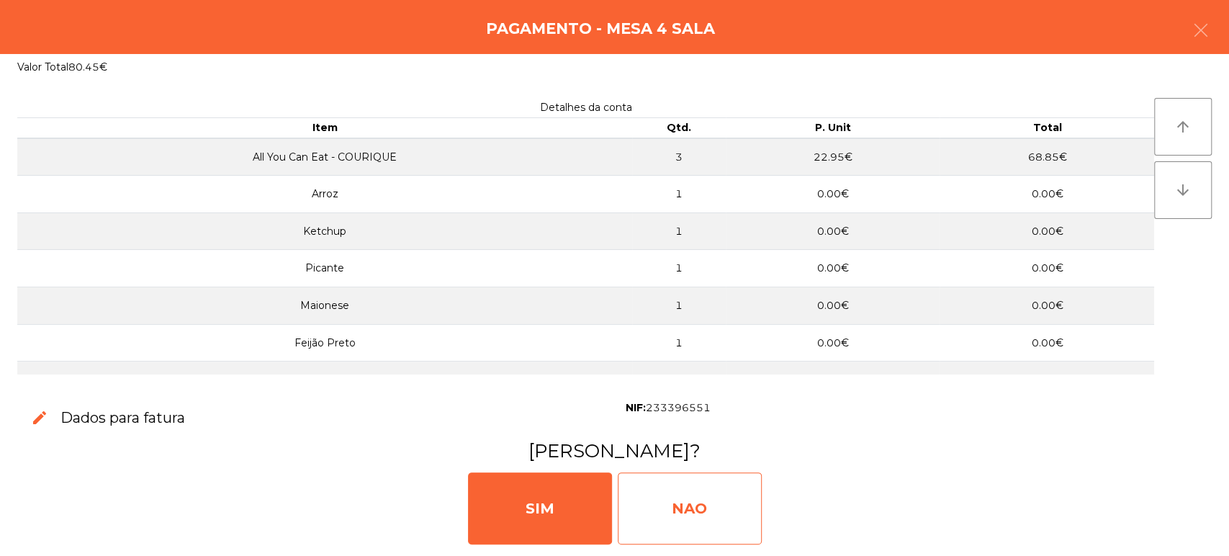
click at [678, 510] on div "NAO" at bounding box center [690, 508] width 144 height 72
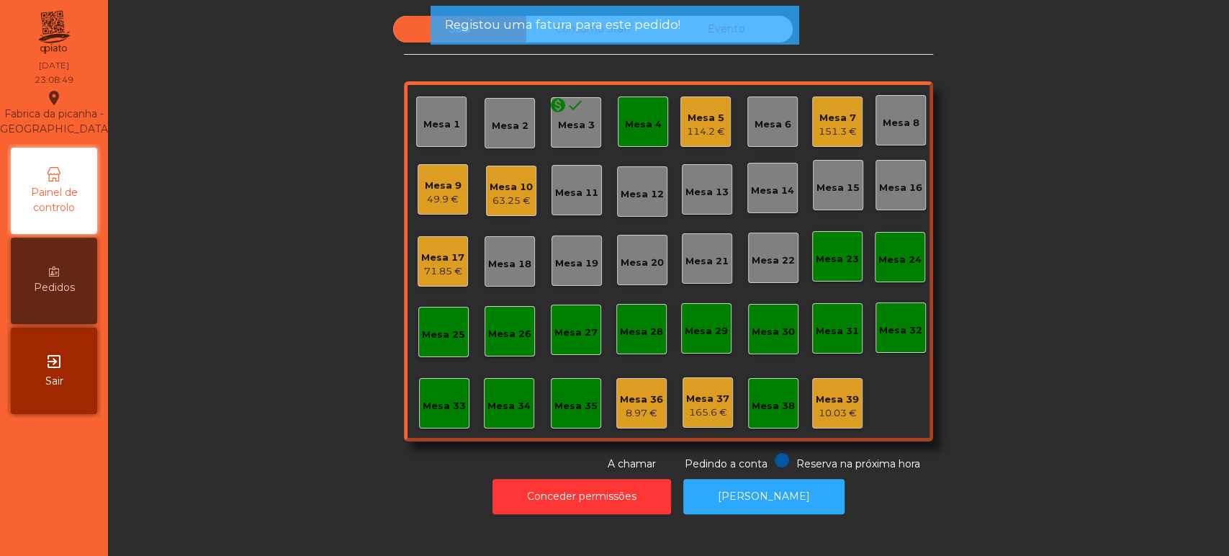
click at [524, 189] on div "Mesa 10" at bounding box center [511, 187] width 43 height 14
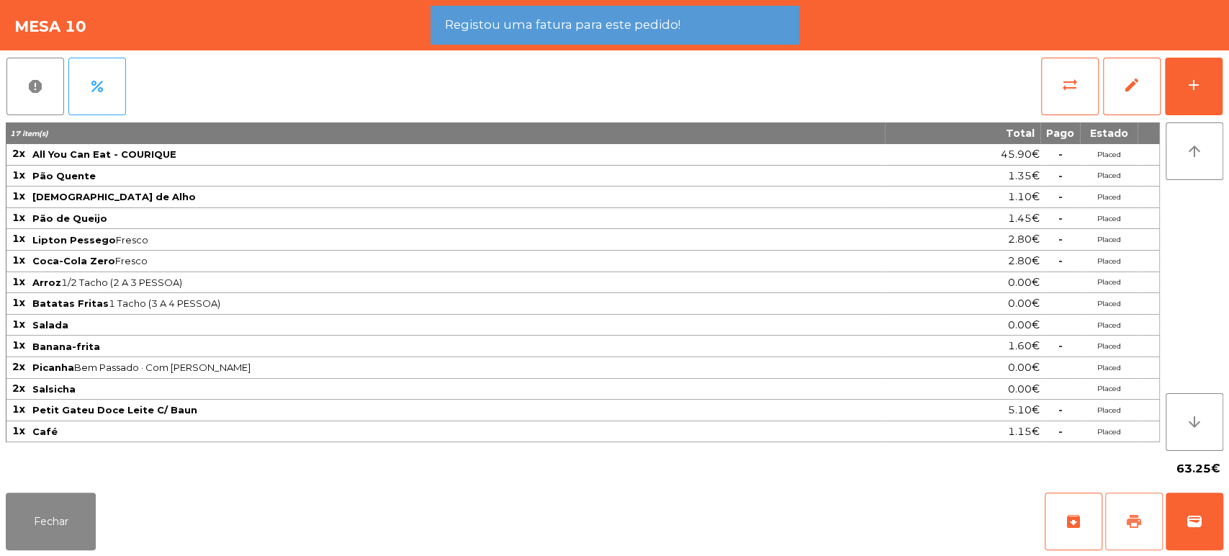
click at [1116, 507] on button "print" at bounding box center [1134, 522] width 58 height 58
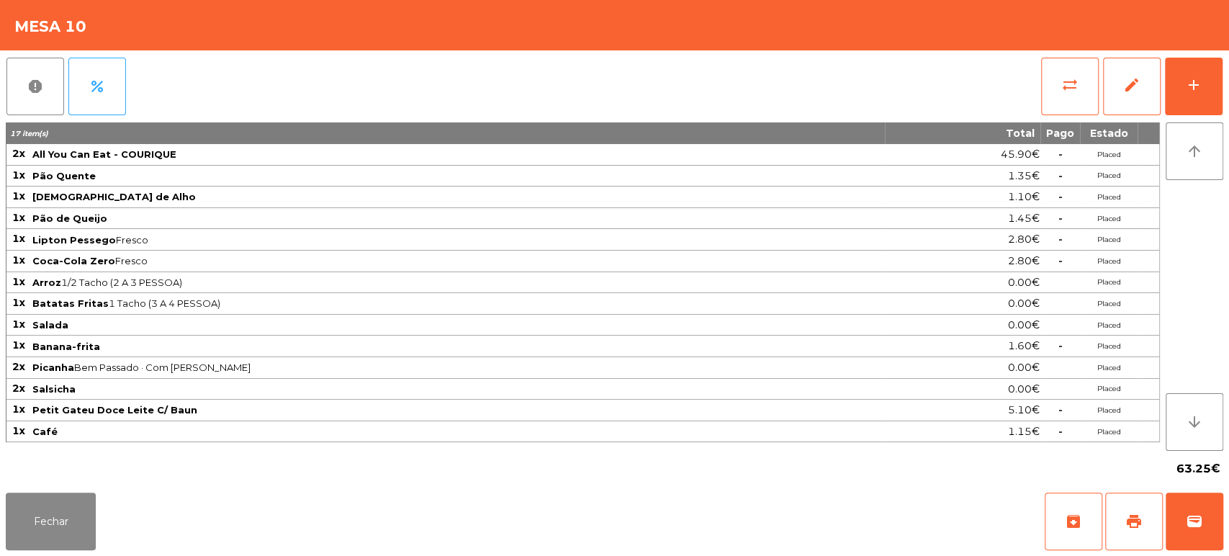
click at [974, 383] on div "0.00€" at bounding box center [963, 389] width 154 height 19
click at [52, 519] on button "Fechar" at bounding box center [51, 522] width 90 height 58
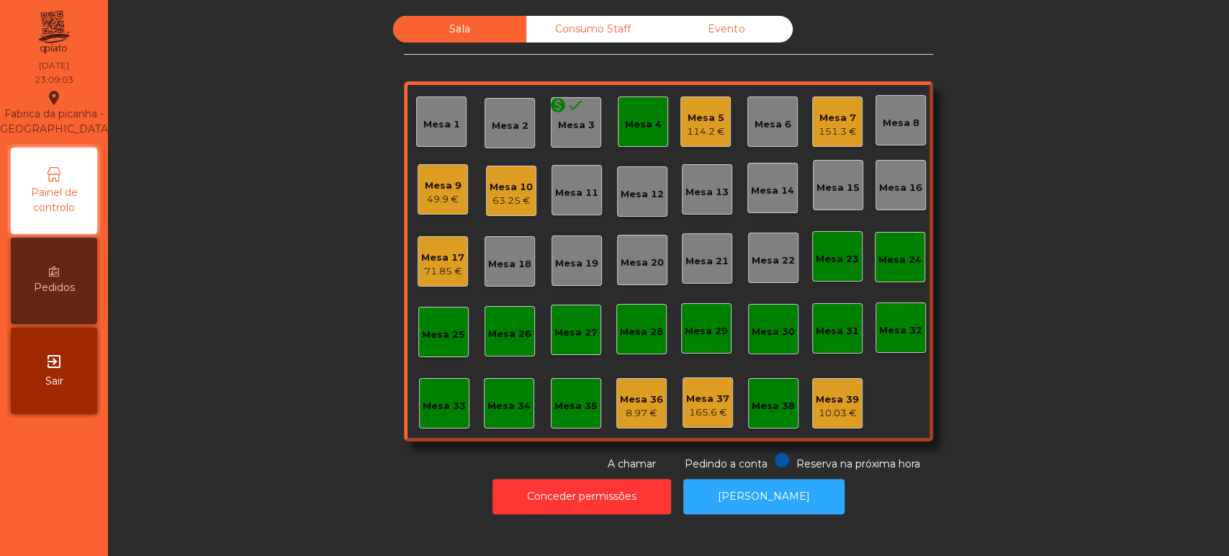
click at [634, 125] on div "Mesa 4" at bounding box center [643, 124] width 37 height 14
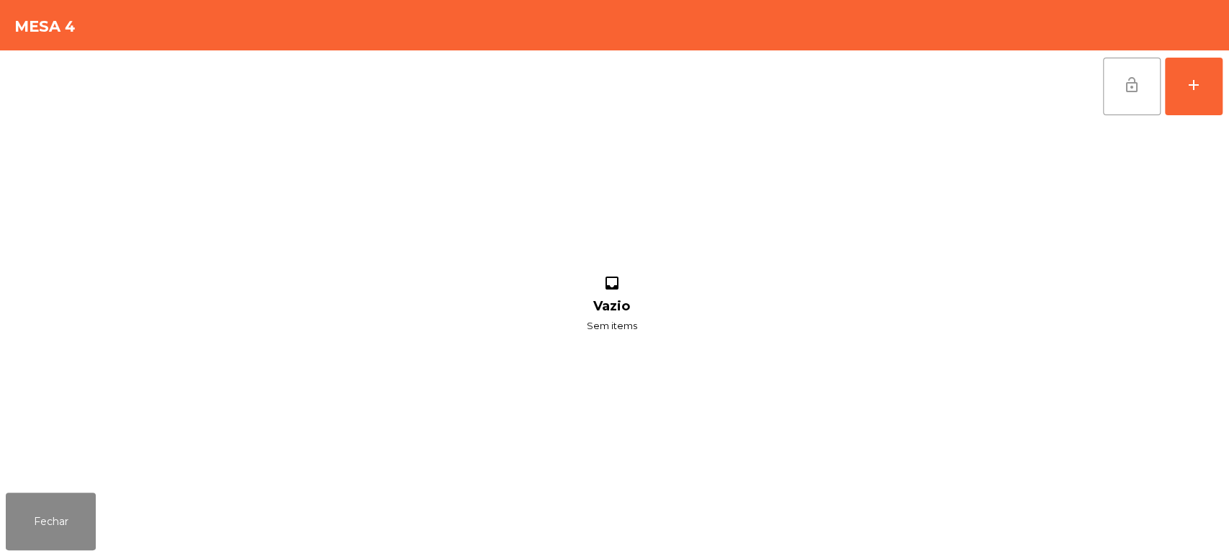
click at [1139, 88] on span "lock_open" at bounding box center [1131, 84] width 17 height 17
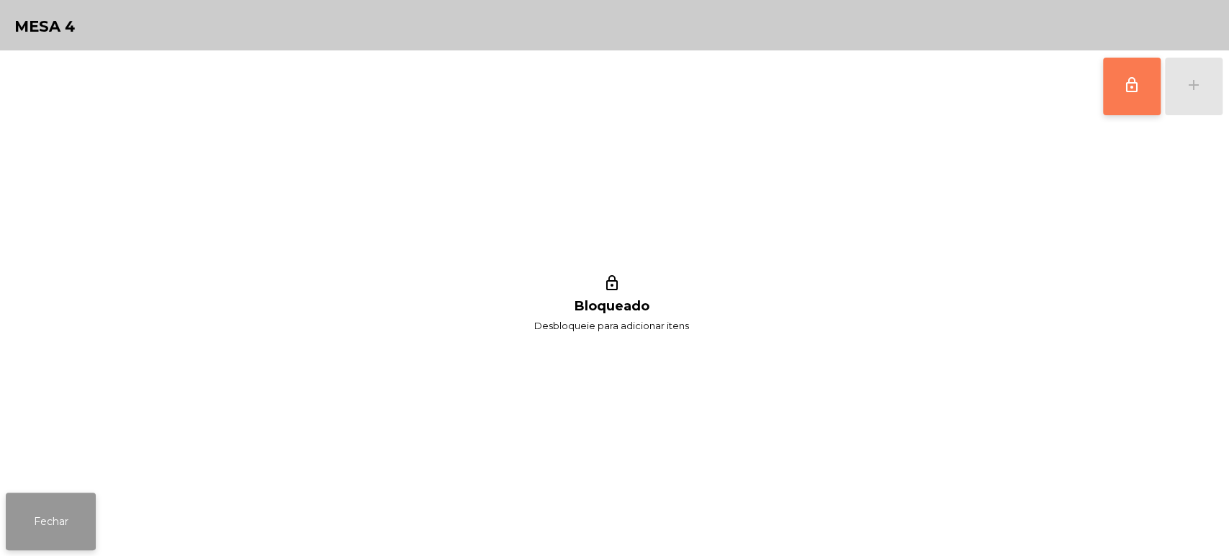
click at [66, 501] on button "Fechar" at bounding box center [51, 522] width 90 height 58
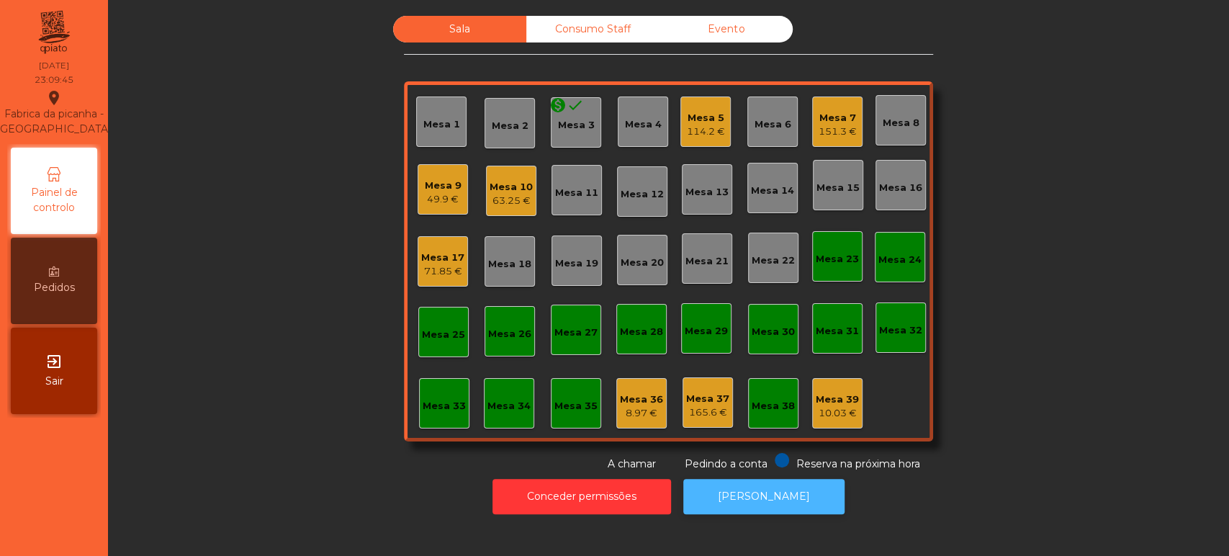
click at [755, 483] on button "[PERSON_NAME]" at bounding box center [763, 496] width 161 height 35
click at [501, 209] on div "Mesa 10 63.25 €" at bounding box center [511, 191] width 50 height 50
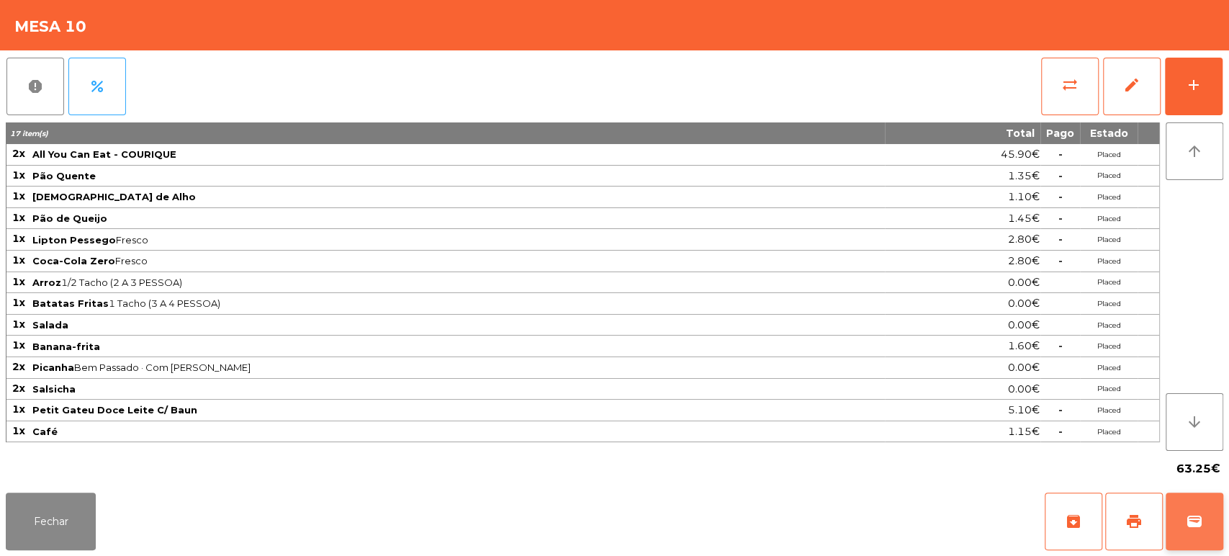
click at [1208, 521] on button "wallet" at bounding box center [1195, 522] width 58 height 58
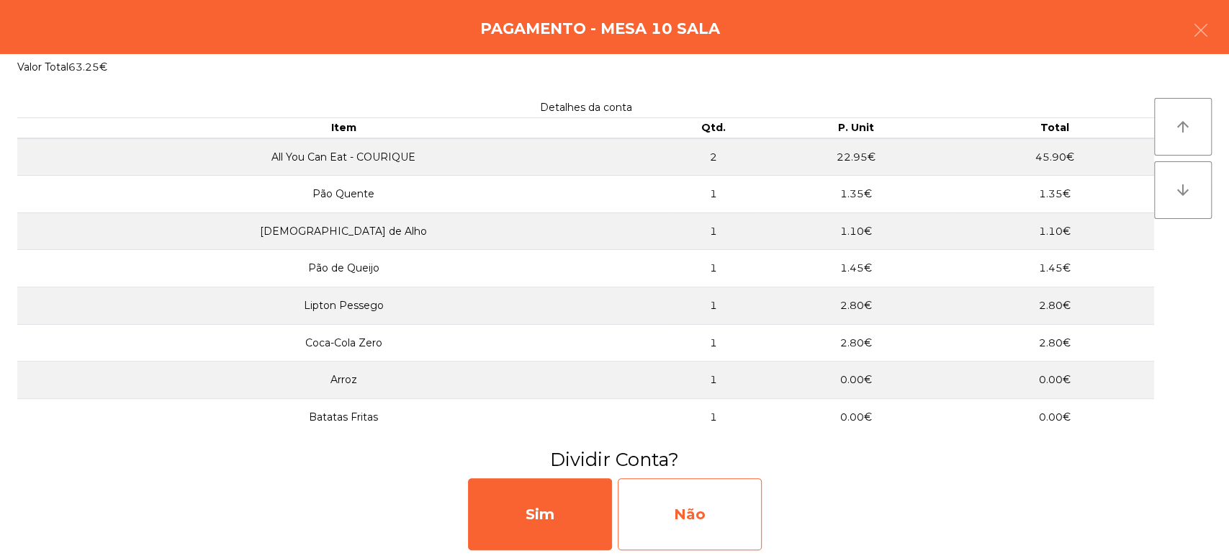
click at [676, 524] on div "Não" at bounding box center [690, 514] width 144 height 72
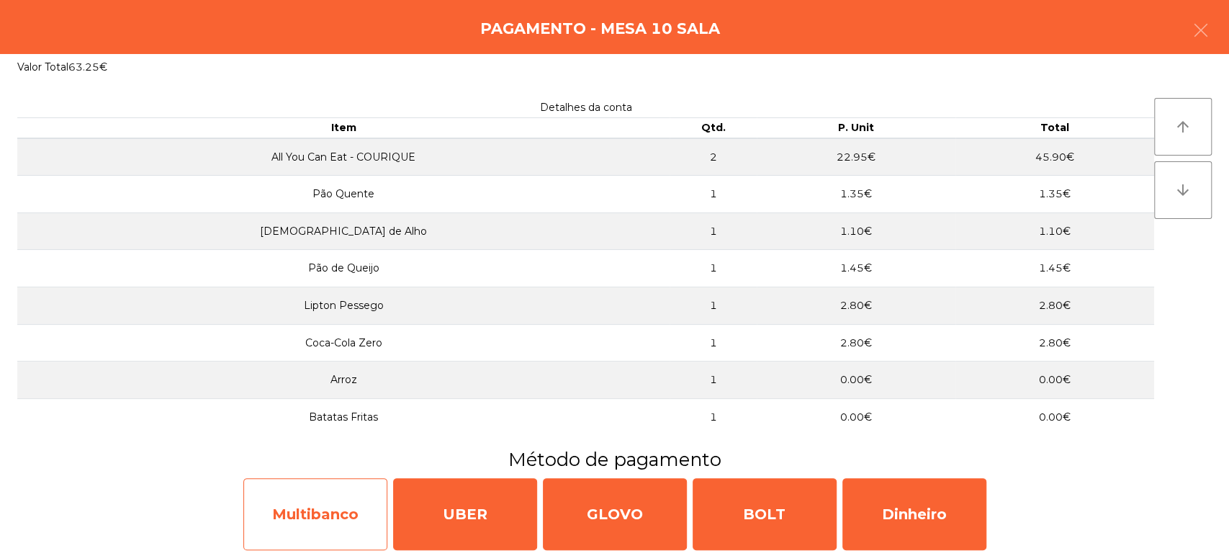
click at [333, 508] on div "Multibanco" at bounding box center [315, 514] width 144 height 72
select select "**"
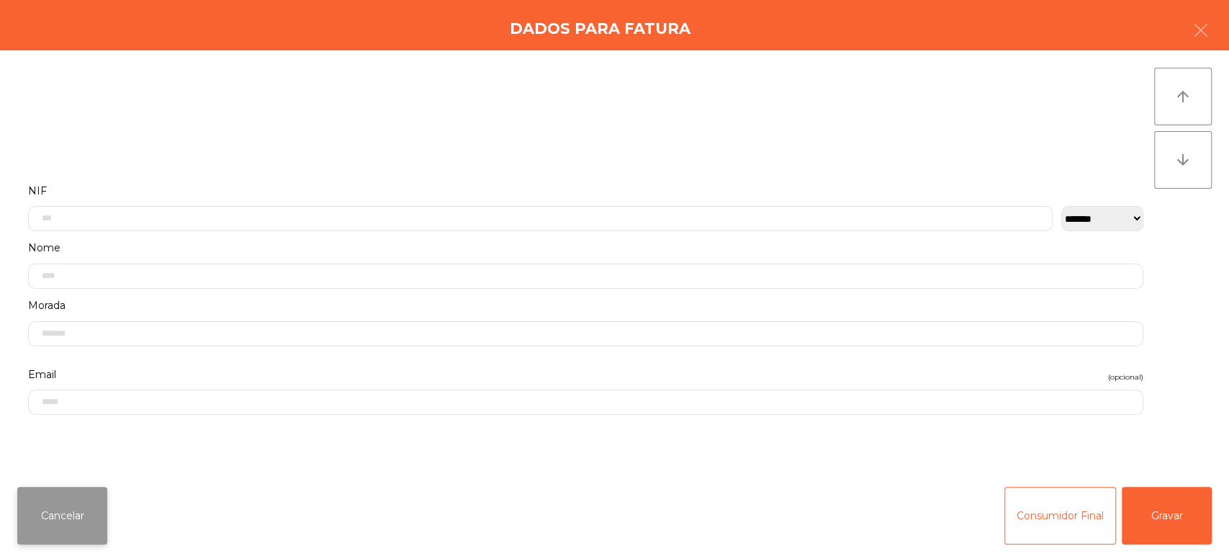
click at [63, 534] on button "Cancelar" at bounding box center [62, 516] width 90 height 58
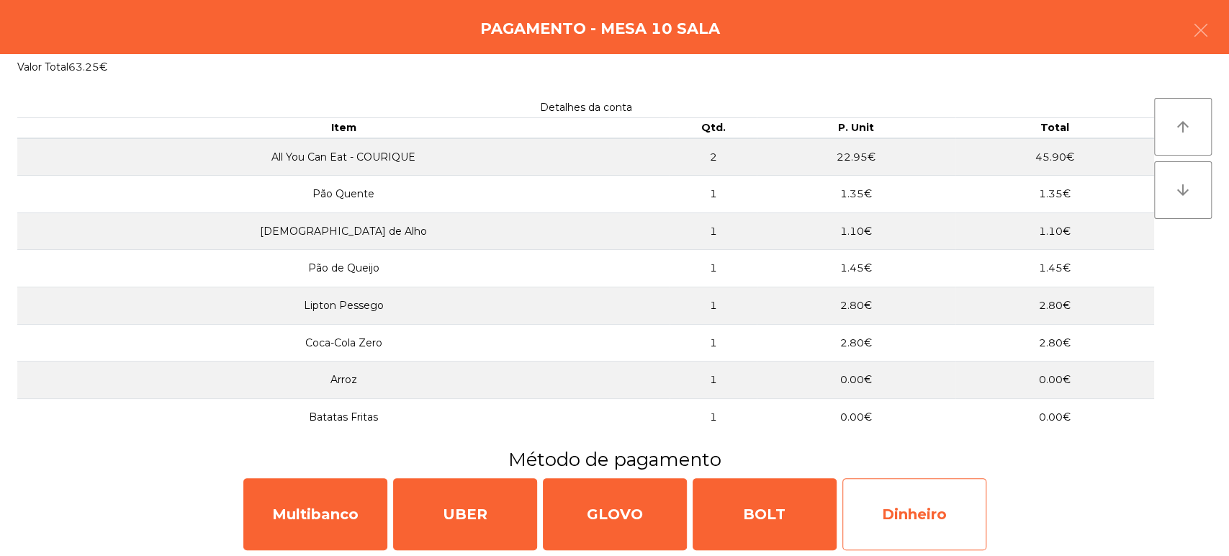
click at [919, 497] on div "Dinheiro" at bounding box center [915, 514] width 144 height 72
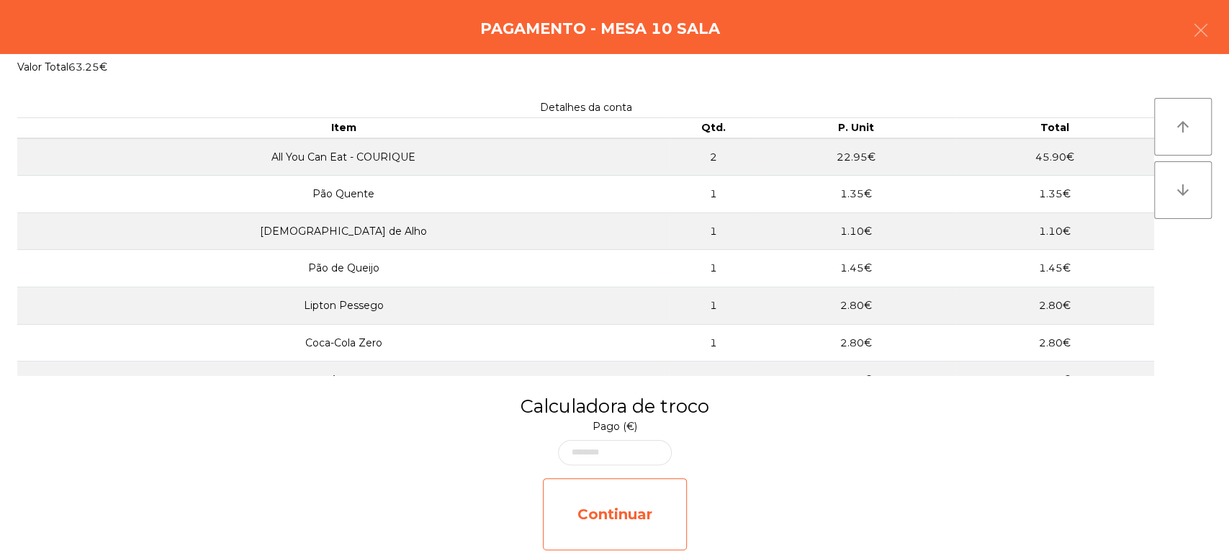
click at [631, 498] on div "Continuar" at bounding box center [615, 514] width 144 height 72
select select "**"
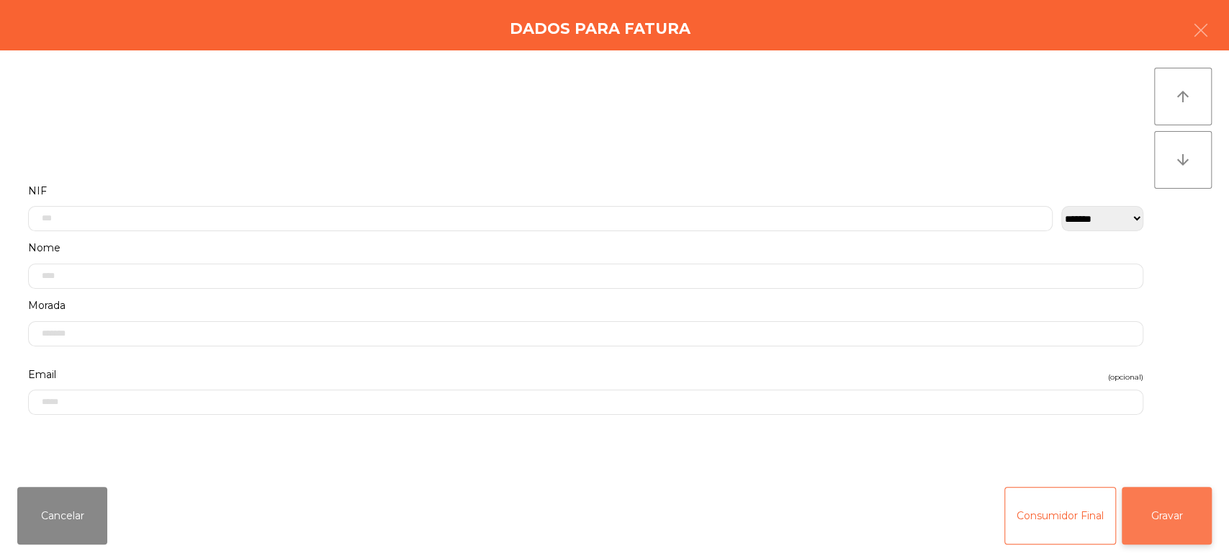
click at [1164, 513] on button "Gravar" at bounding box center [1167, 516] width 90 height 58
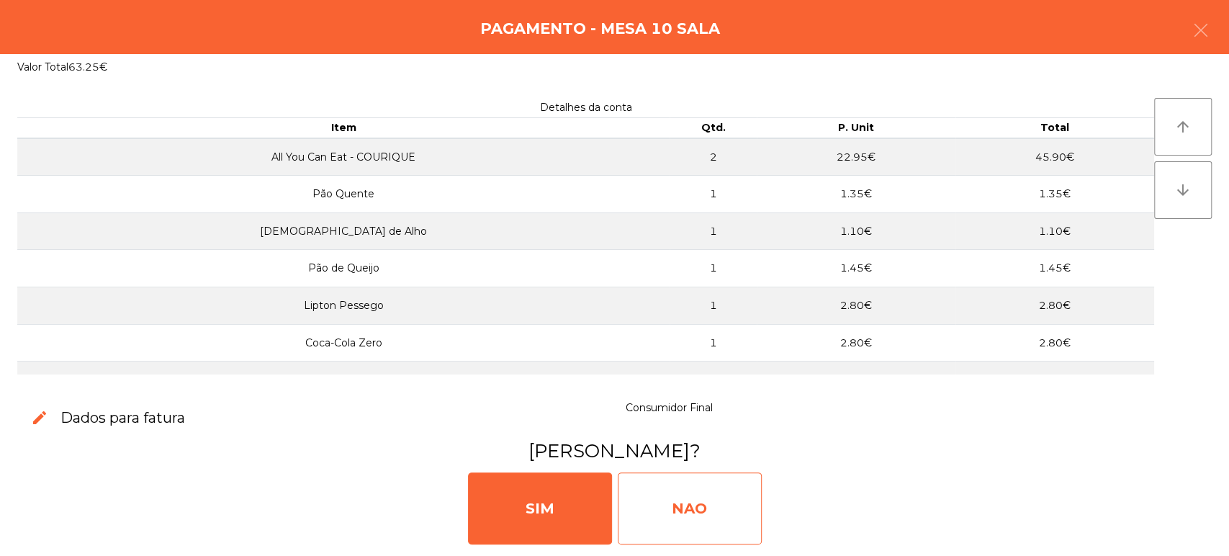
click at [698, 501] on div "NAO" at bounding box center [690, 508] width 144 height 72
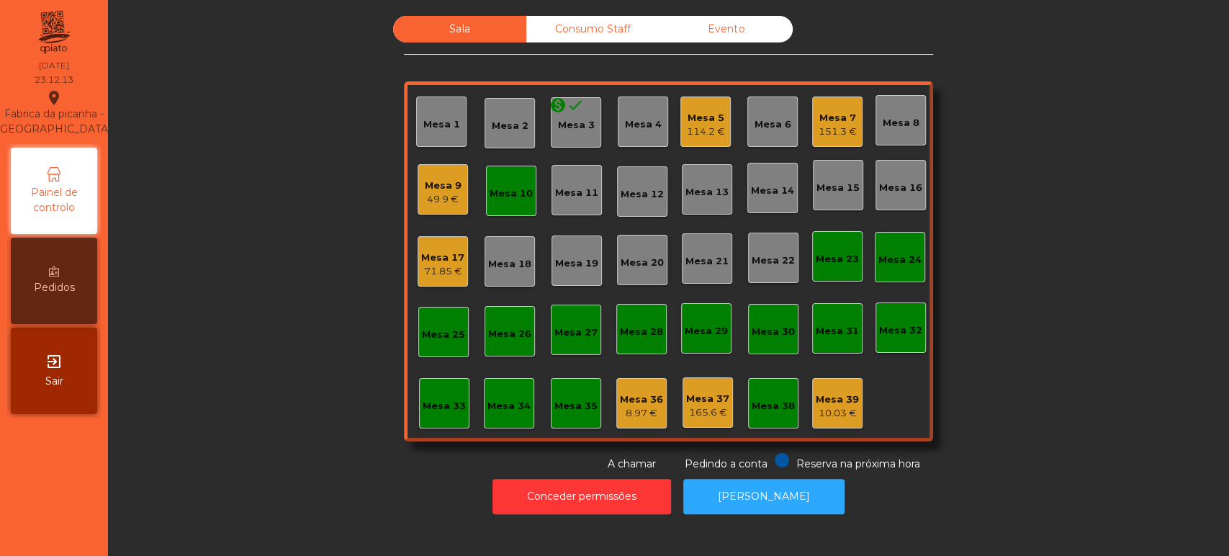
click at [518, 184] on div "Mesa 10" at bounding box center [511, 191] width 43 height 20
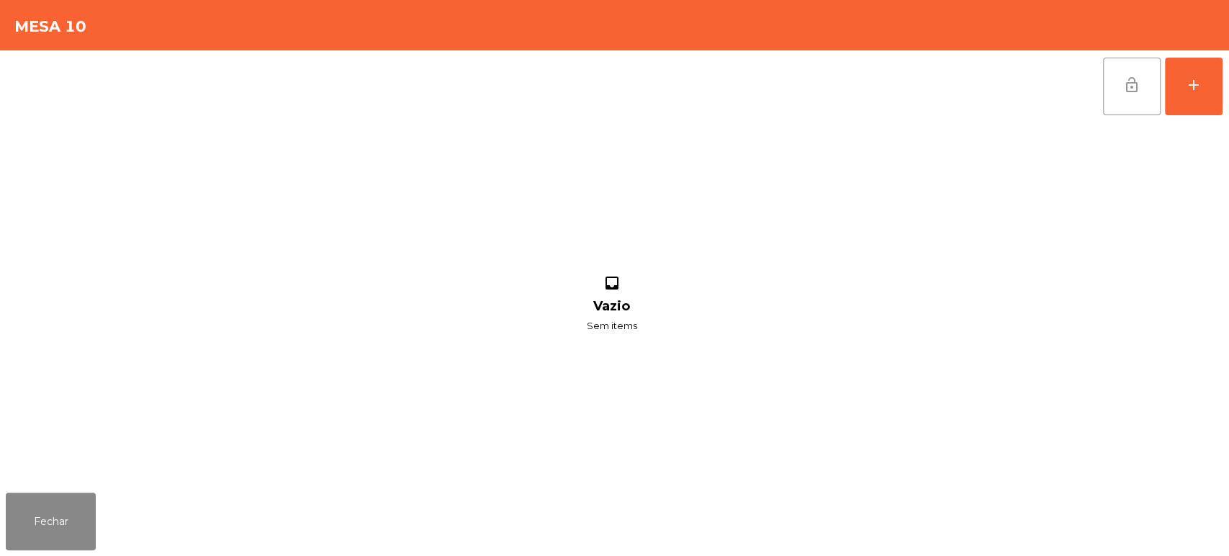
click at [1151, 86] on button "lock_open" at bounding box center [1132, 87] width 58 height 58
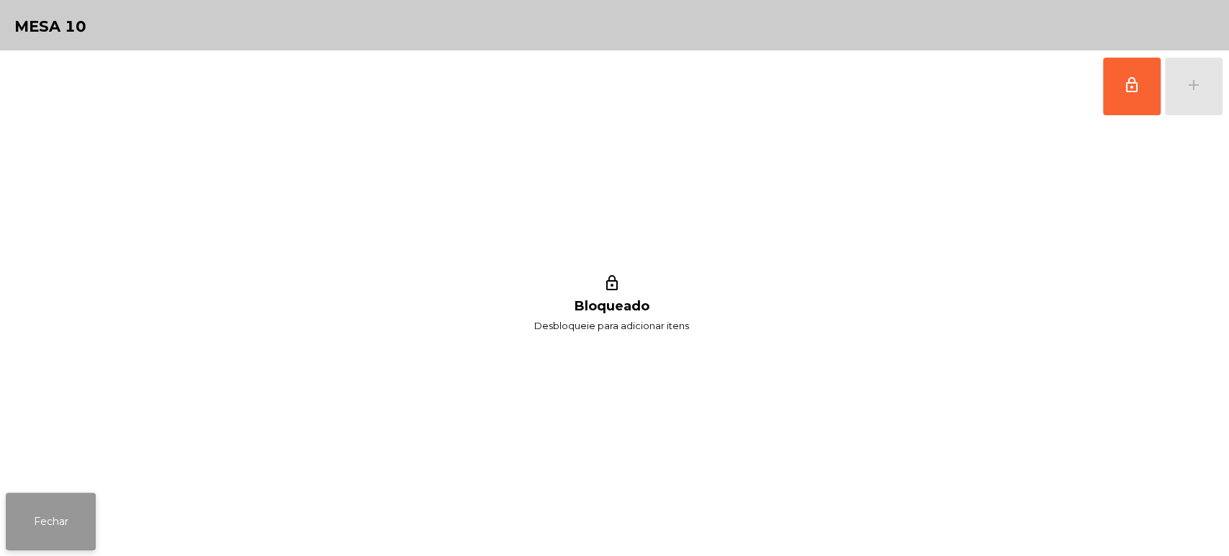
click at [58, 513] on button "Fechar" at bounding box center [51, 522] width 90 height 58
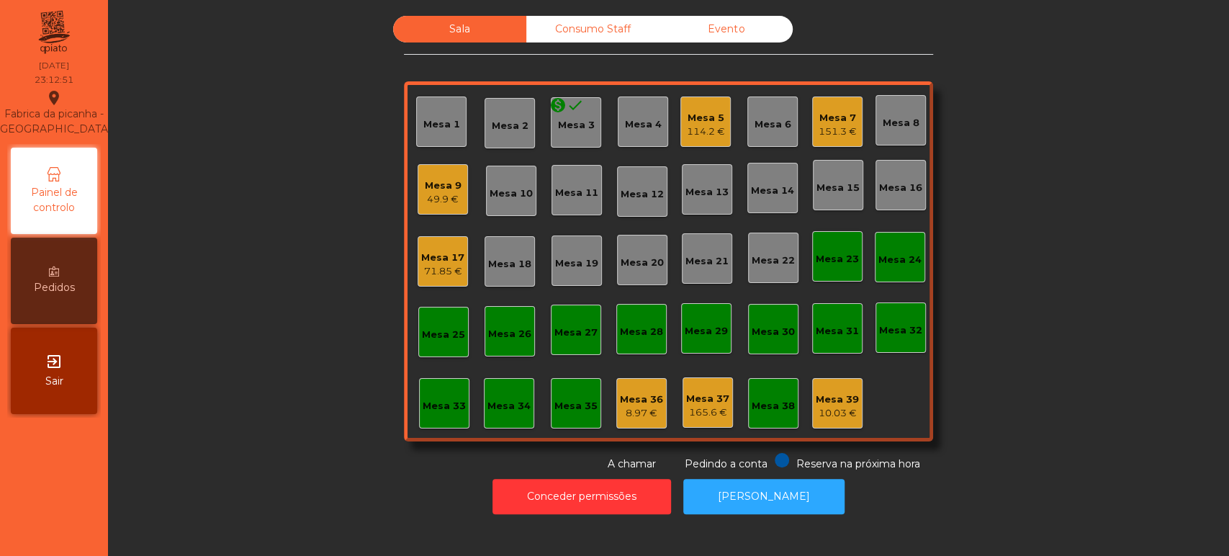
click at [450, 192] on div "49.9 €" at bounding box center [443, 199] width 37 height 14
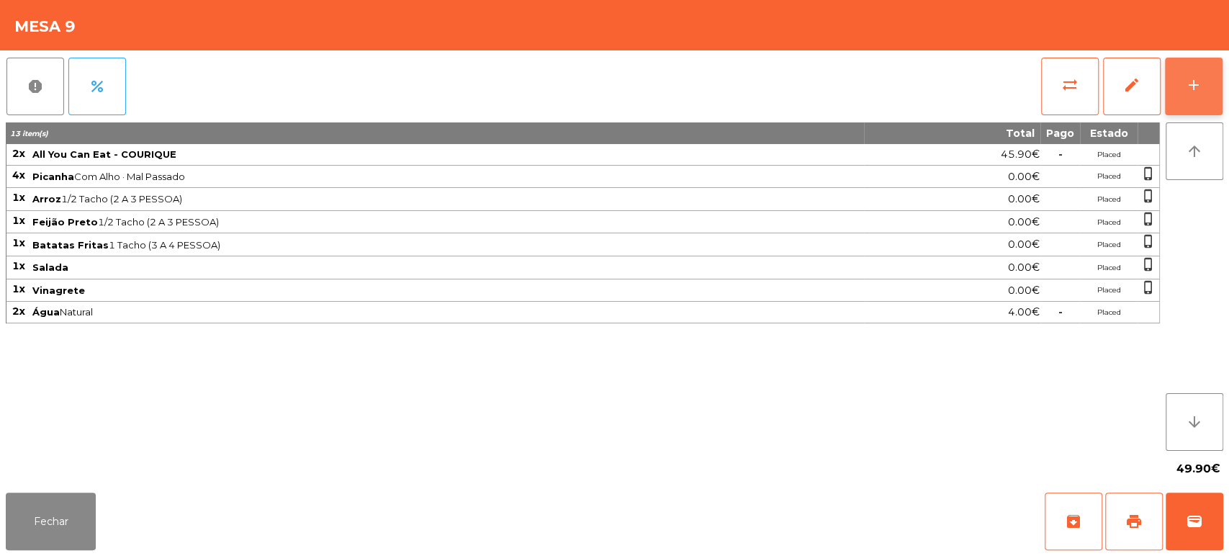
click at [1186, 83] on div "add" at bounding box center [1193, 84] width 17 height 17
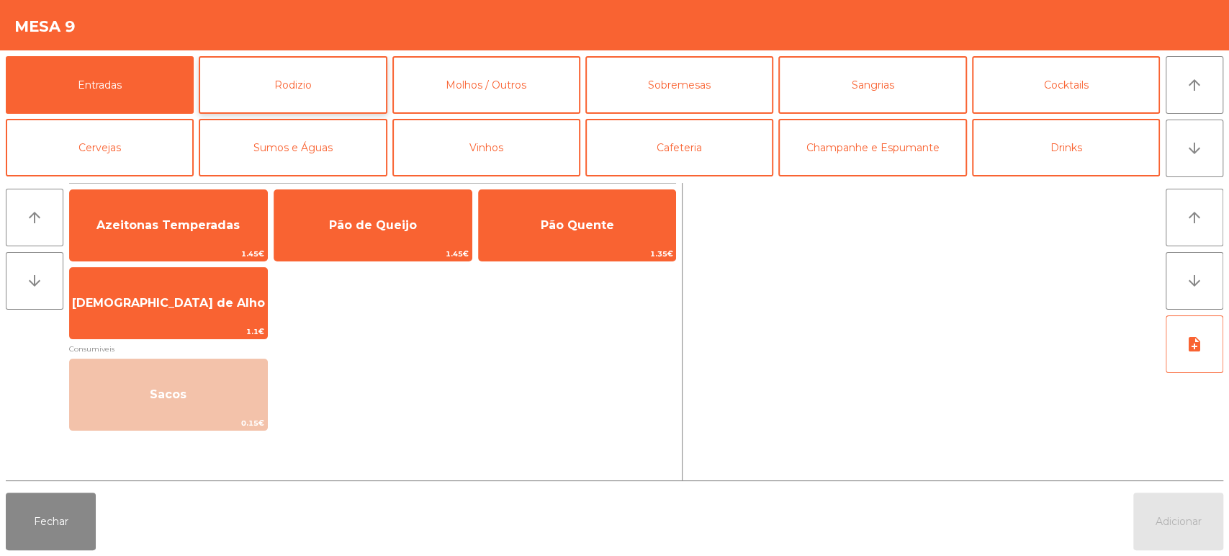
click at [273, 76] on button "Rodizio" at bounding box center [293, 85] width 188 height 58
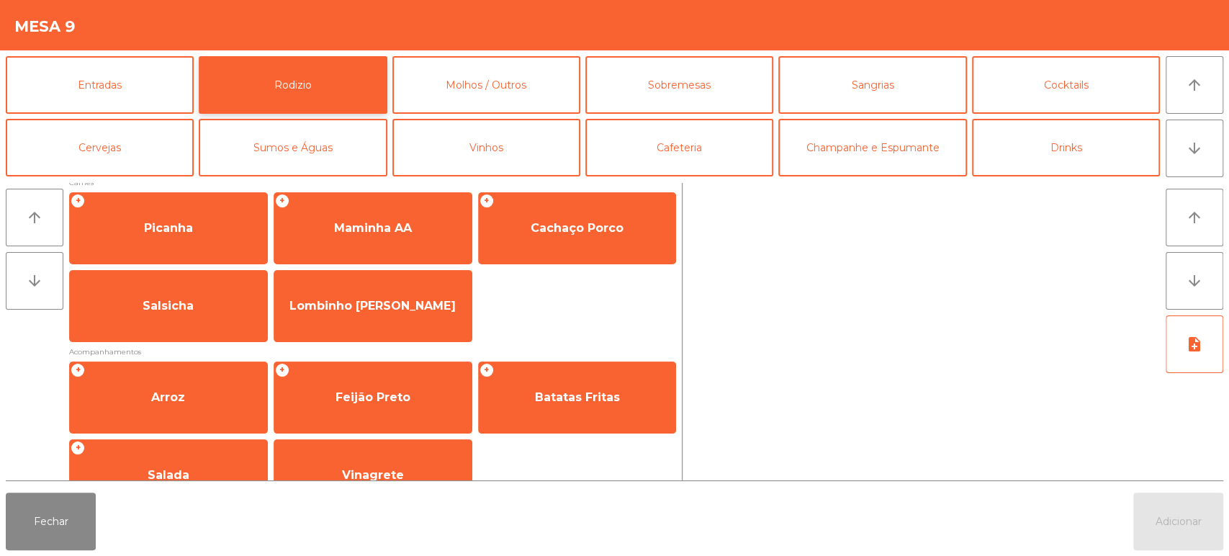
scroll to position [0, 0]
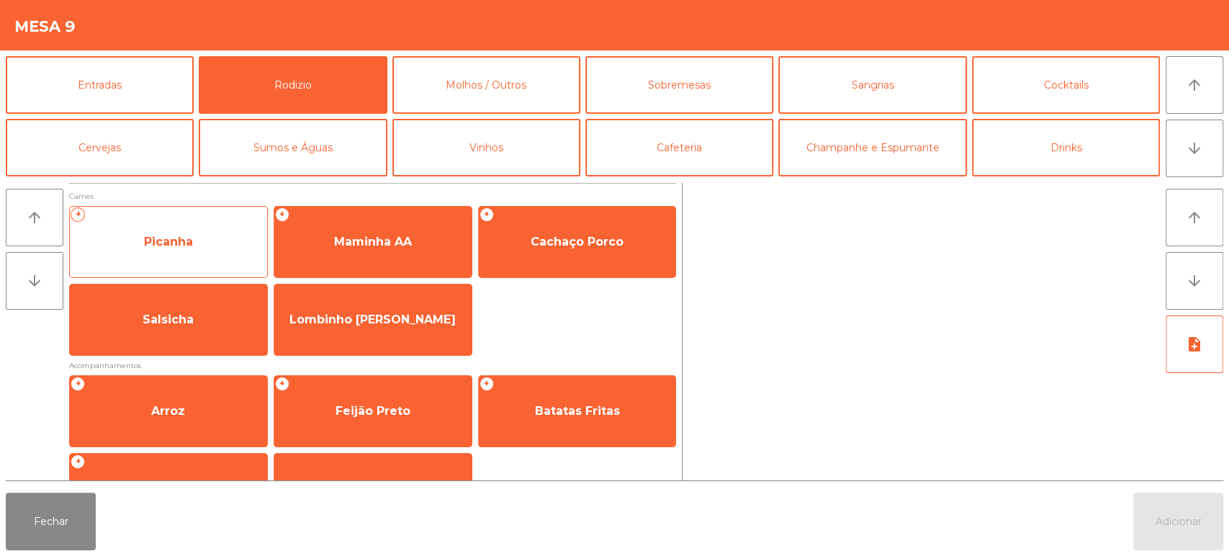
click at [215, 239] on span "Picanha" at bounding box center [168, 242] width 197 height 39
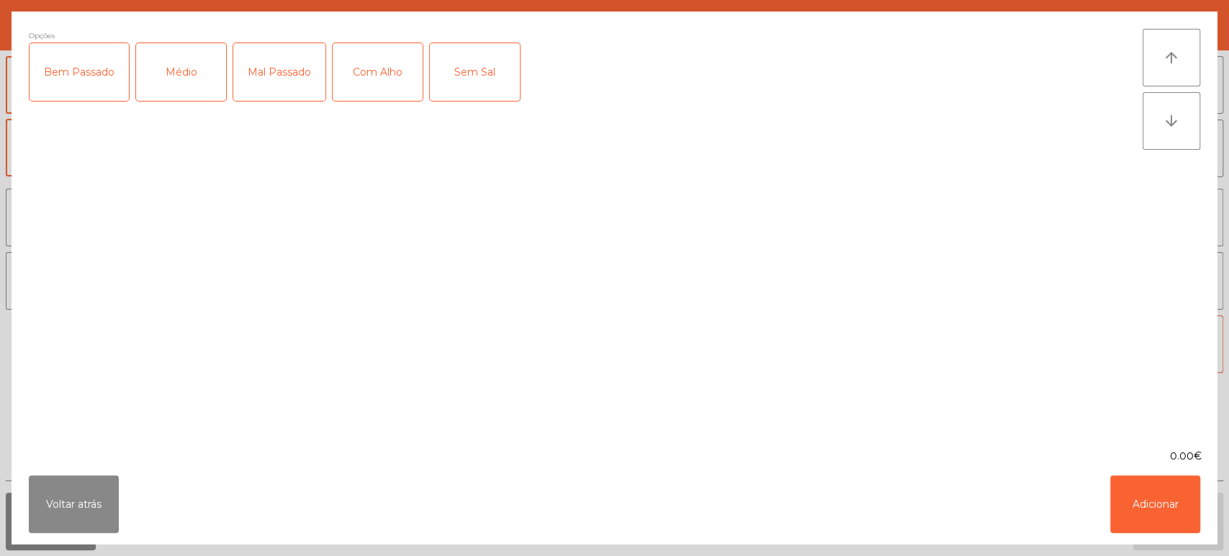
click at [286, 67] on div "Mal Passado" at bounding box center [279, 72] width 92 height 58
click at [369, 66] on div "Com Alho" at bounding box center [378, 72] width 90 height 58
click at [1152, 501] on button "Adicionar" at bounding box center [1156, 504] width 90 height 58
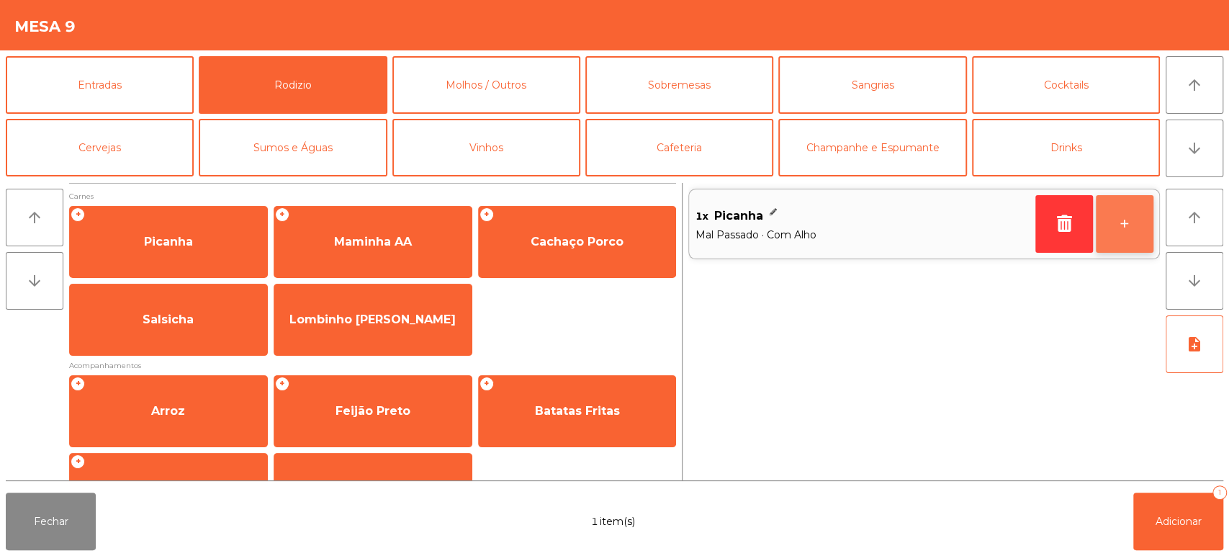
click at [1128, 238] on button "+" at bounding box center [1125, 224] width 58 height 58
click at [1121, 230] on button "+" at bounding box center [1125, 224] width 58 height 58
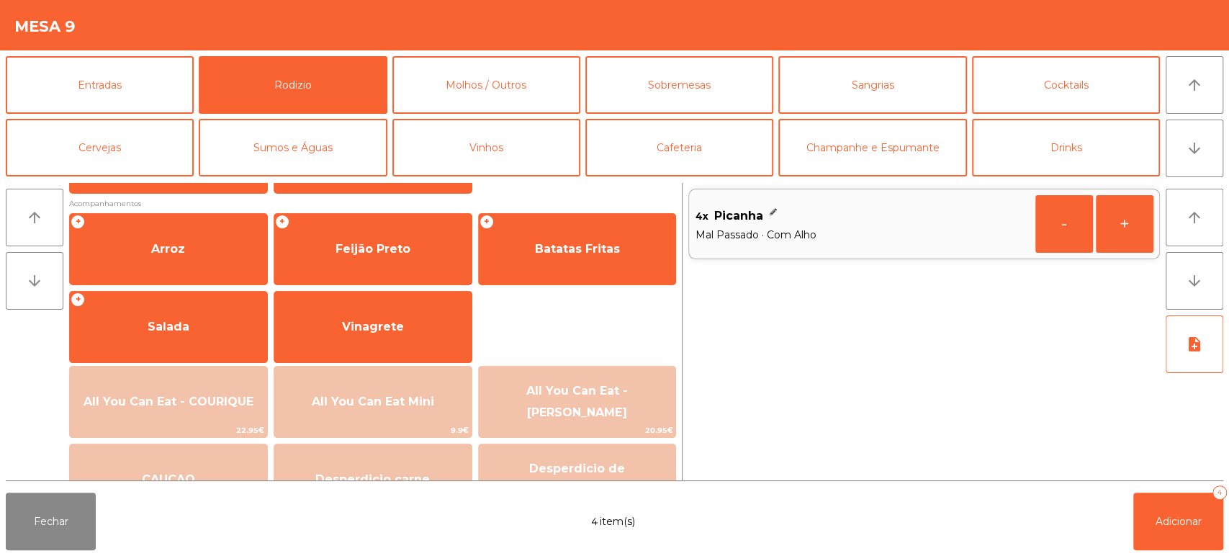
scroll to position [172, 0]
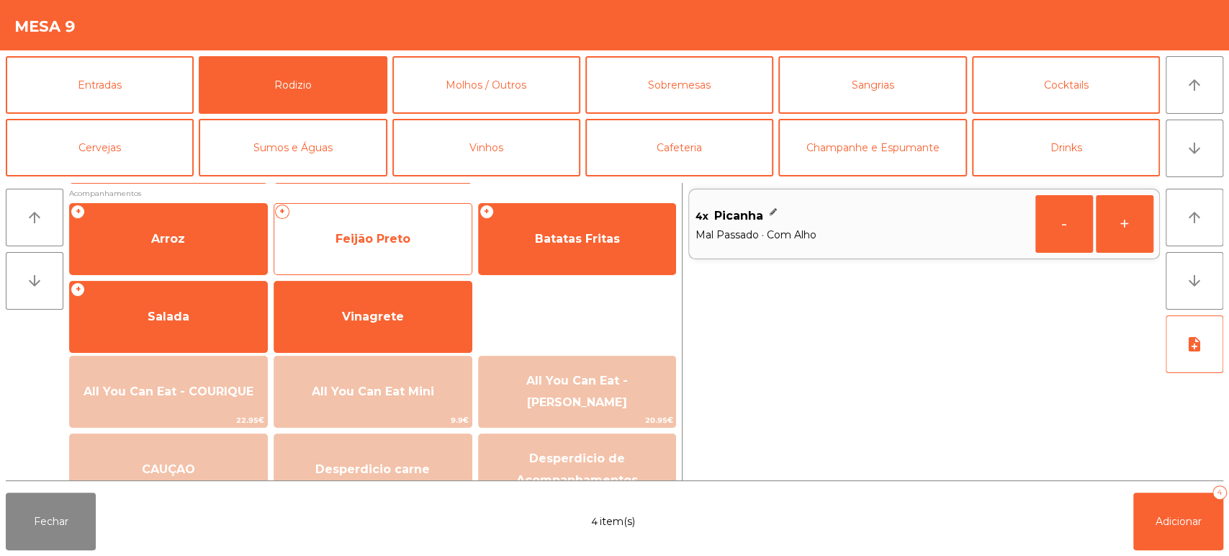
click at [384, 250] on span "Feijão Preto" at bounding box center [372, 239] width 197 height 39
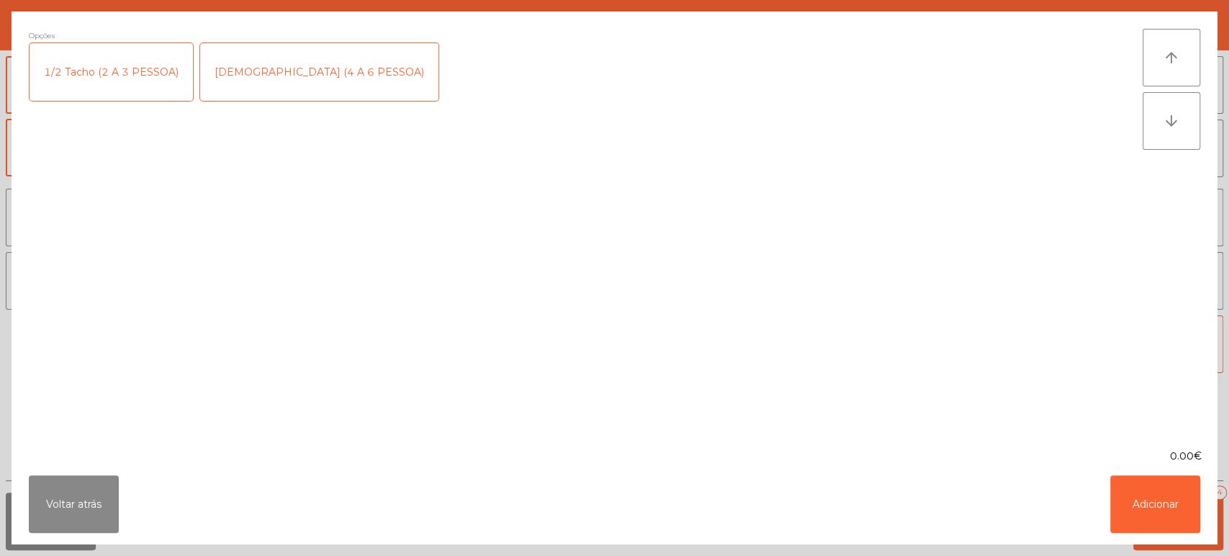
click at [133, 60] on div "1/2 Tacho (2 A 3 PESSOA)" at bounding box center [111, 72] width 163 height 58
click at [1147, 519] on button "Adicionar" at bounding box center [1156, 504] width 90 height 58
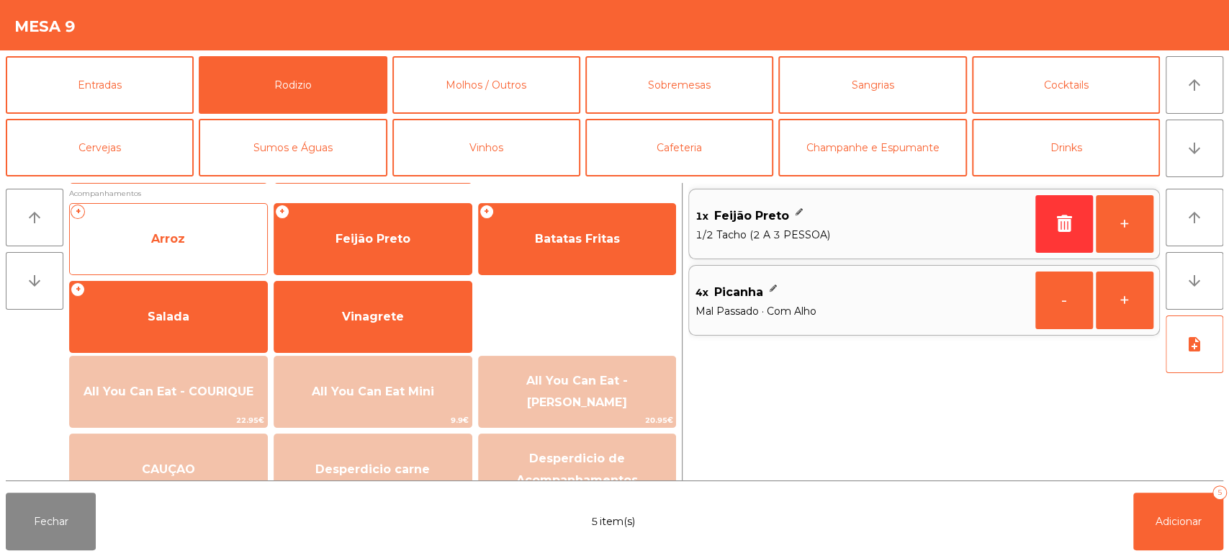
click at [192, 224] on span "Arroz" at bounding box center [168, 239] width 197 height 39
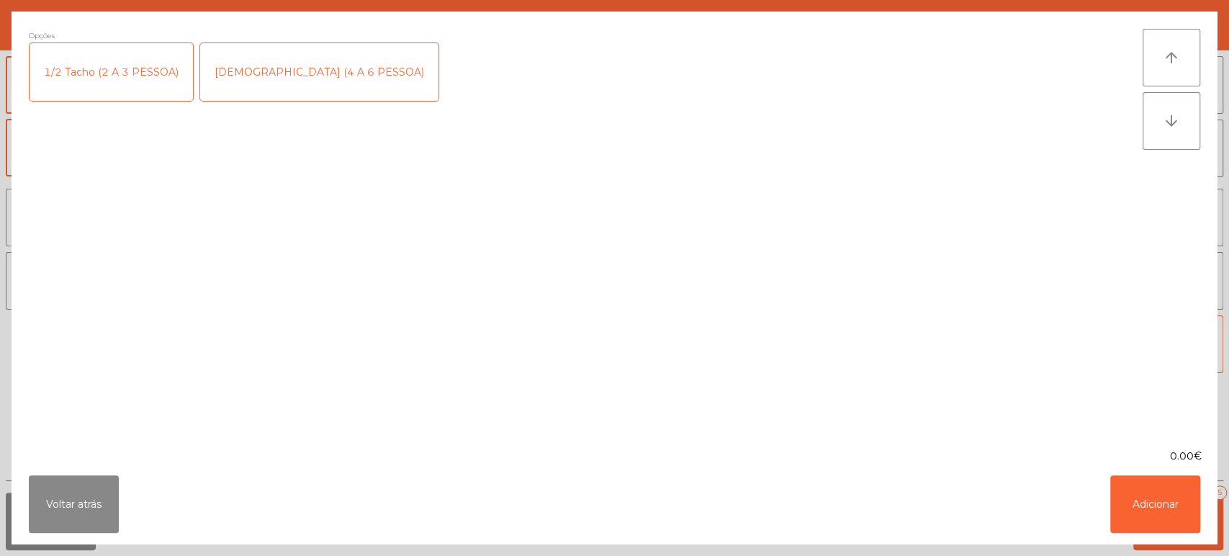
click at [104, 61] on div "1/2 Tacho (2 A 3 PESSOA)" at bounding box center [111, 72] width 163 height 58
click at [1078, 480] on div "Voltar atrás Adicionar" at bounding box center [615, 504] width 1206 height 81
click at [1139, 479] on button "Adicionar" at bounding box center [1156, 504] width 90 height 58
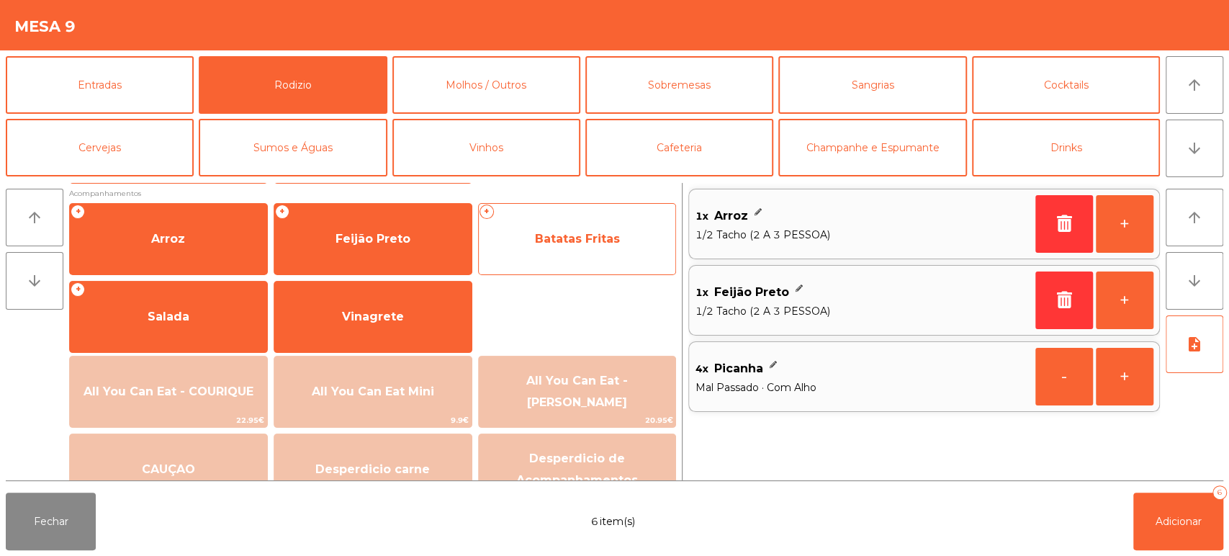
click at [594, 248] on span "Batatas Fritas" at bounding box center [577, 239] width 197 height 39
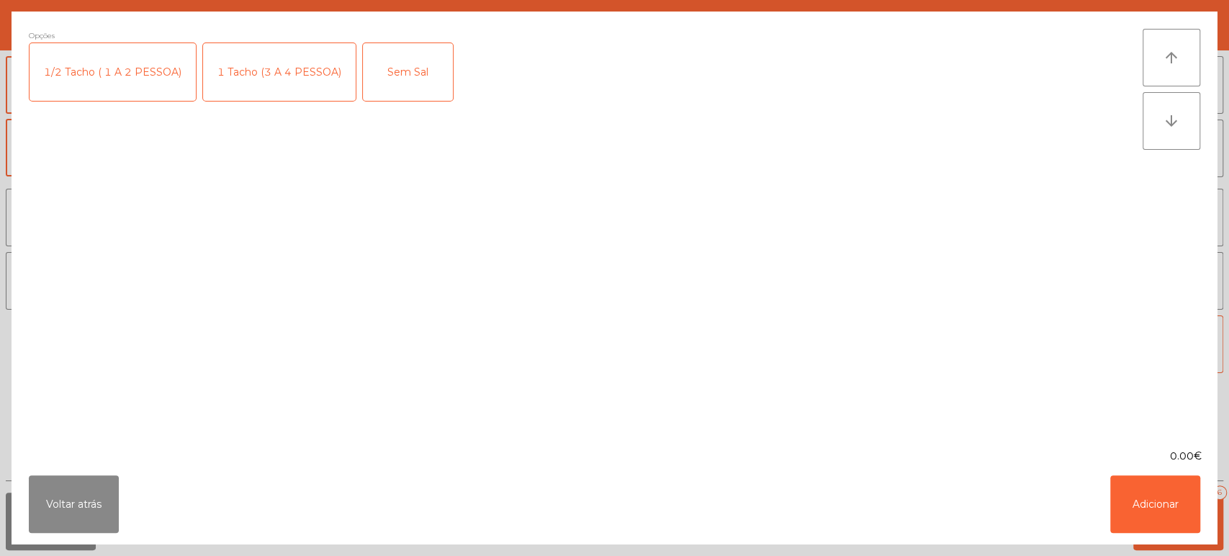
click at [263, 66] on div "1 Tacho (3 A 4 PESSOA)" at bounding box center [279, 72] width 153 height 58
click at [1164, 501] on button "Adicionar" at bounding box center [1156, 504] width 90 height 58
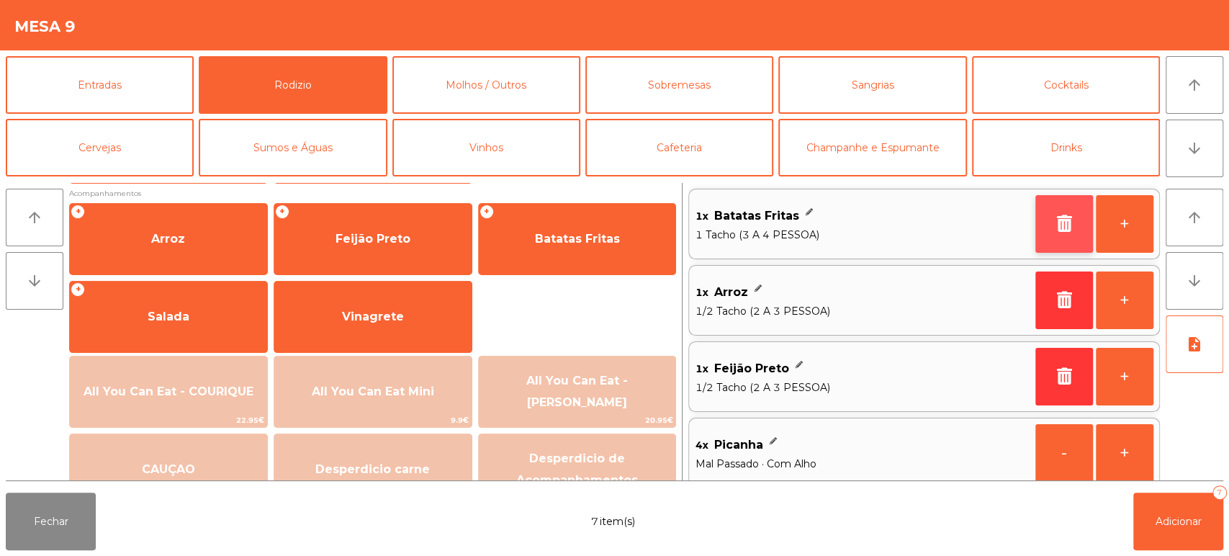
click at [1067, 215] on icon "button" at bounding box center [1065, 223] width 22 height 17
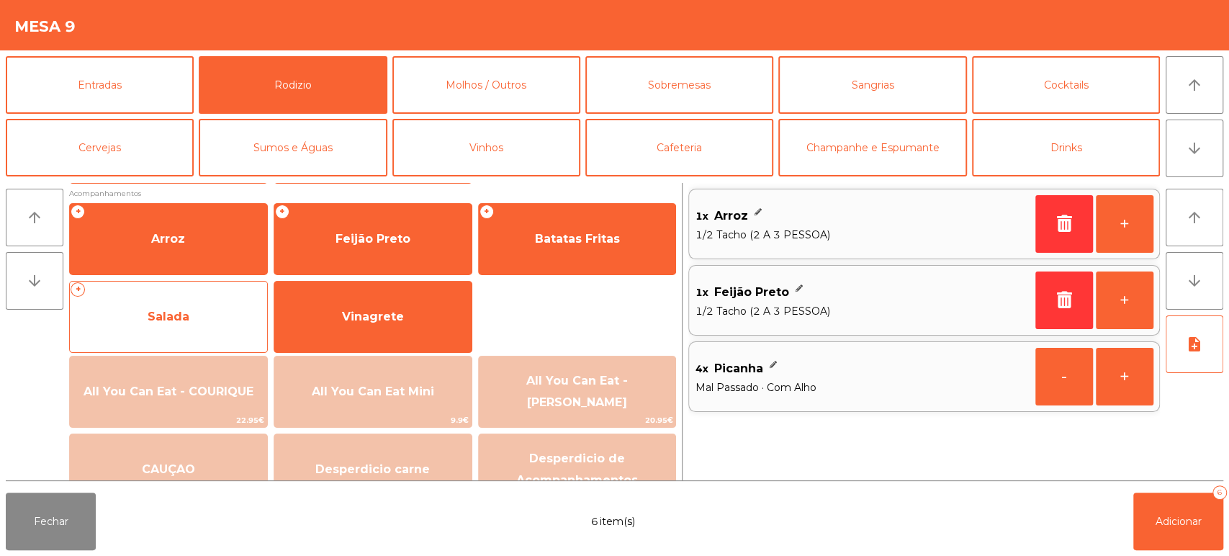
click at [190, 305] on span "Salada" at bounding box center [168, 316] width 197 height 39
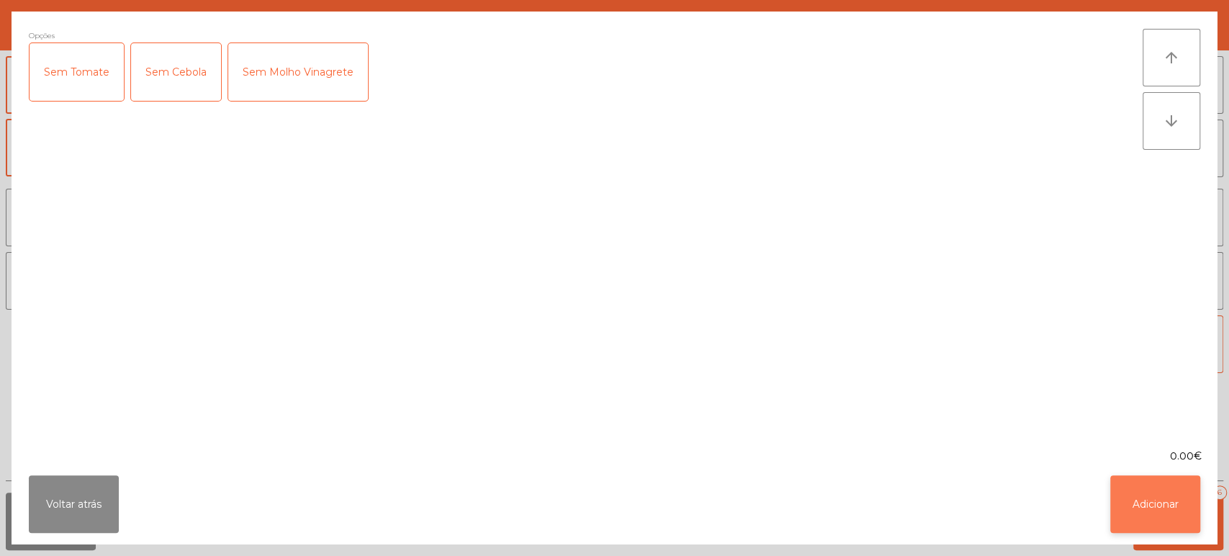
click at [1128, 490] on button "Adicionar" at bounding box center [1156, 504] width 90 height 58
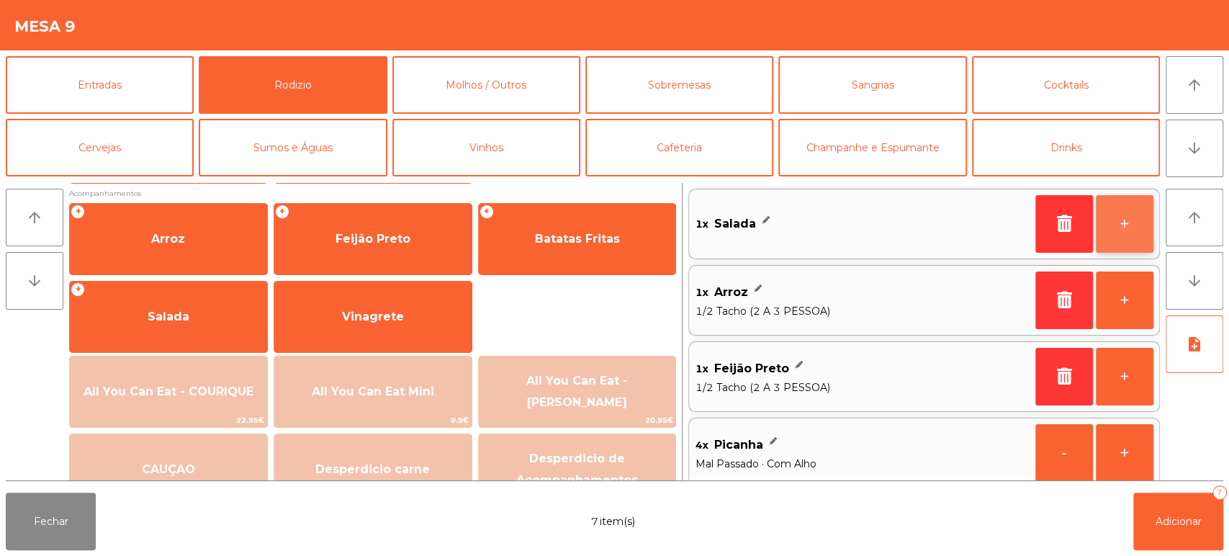
click at [1125, 225] on button "+" at bounding box center [1125, 224] width 58 height 58
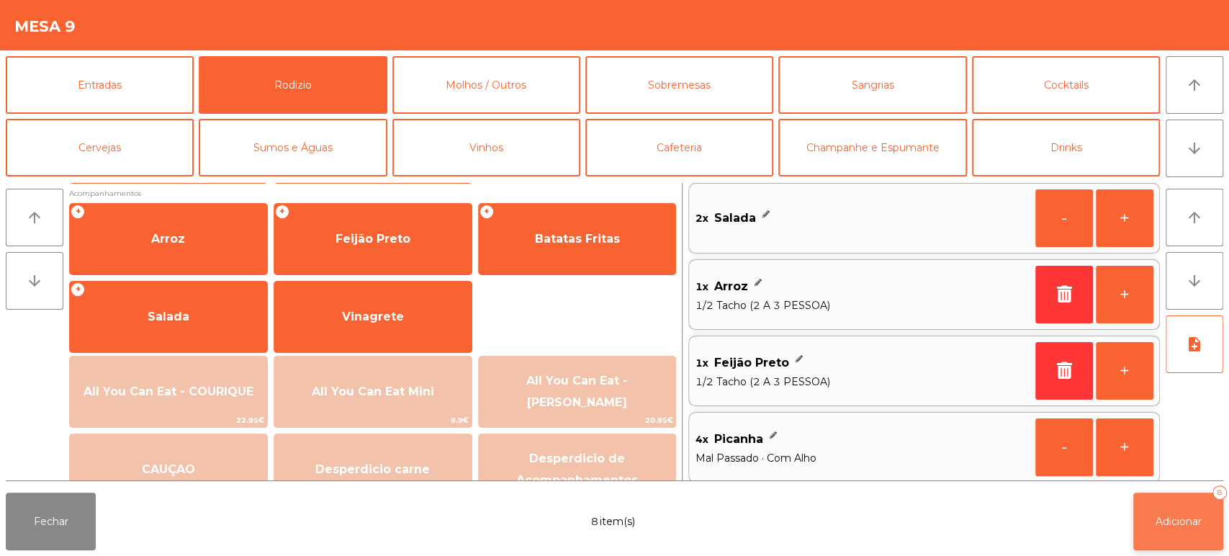
click at [1193, 525] on span "Adicionar" at bounding box center [1179, 521] width 46 height 13
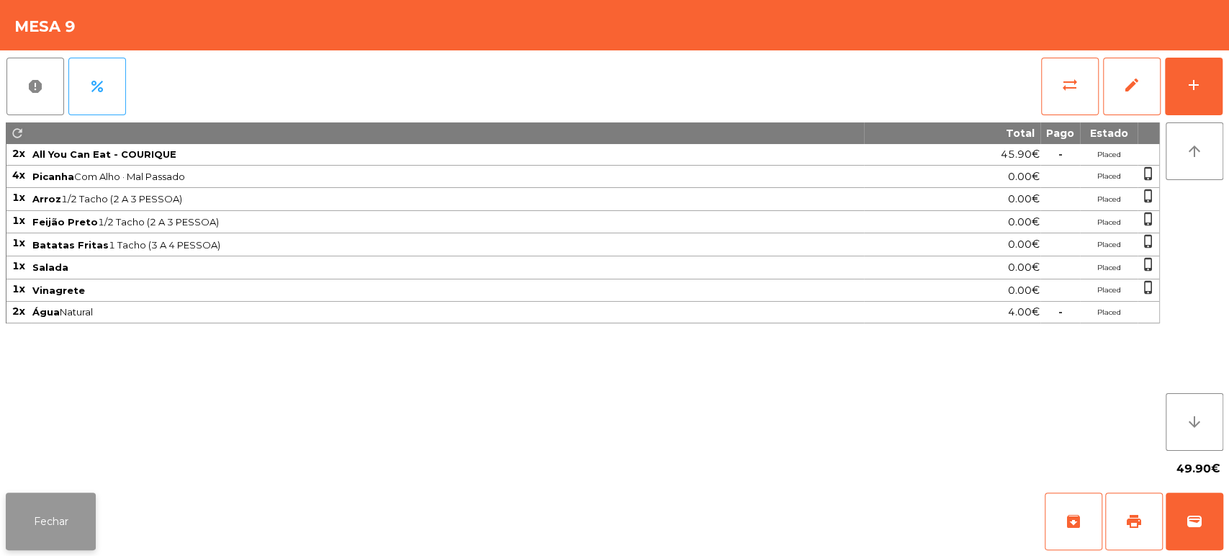
click at [90, 501] on button "Fechar" at bounding box center [51, 522] width 90 height 58
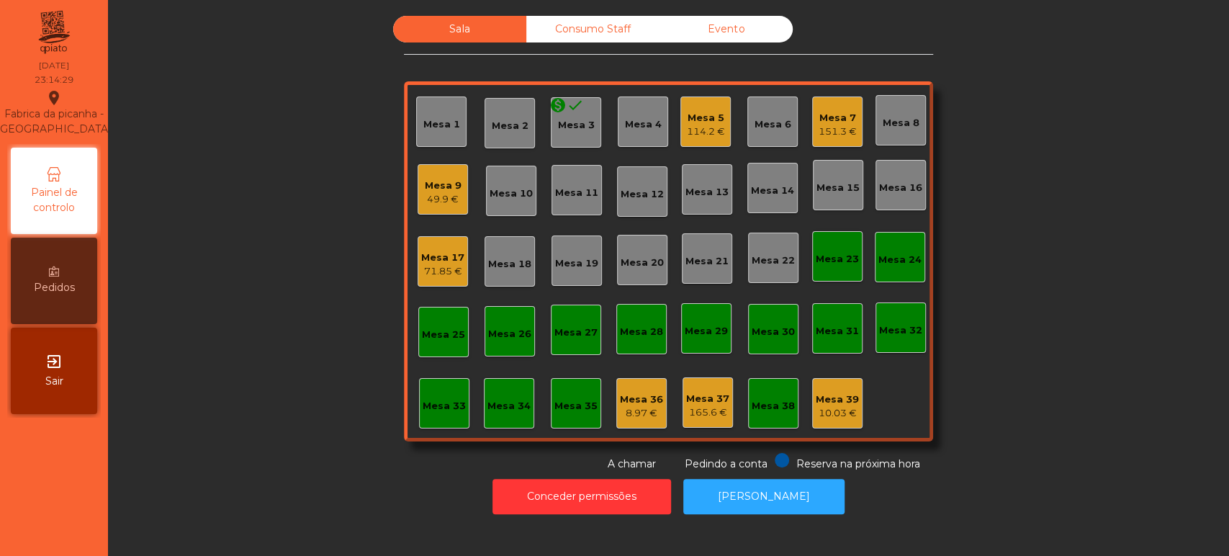
click at [434, 186] on div "Mesa 9" at bounding box center [443, 186] width 37 height 14
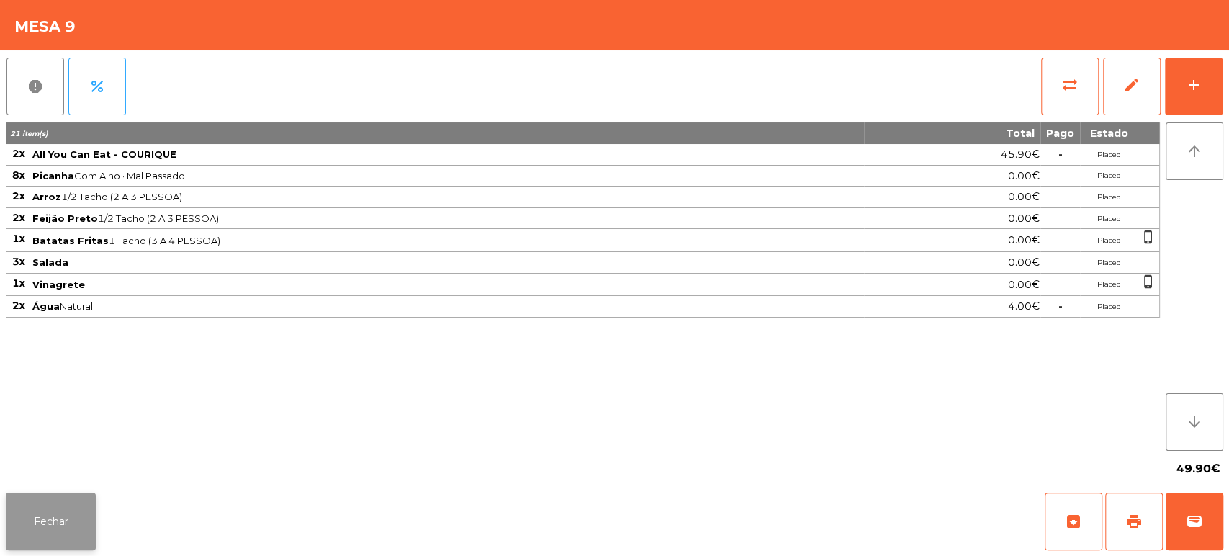
click at [81, 501] on button "Fechar" at bounding box center [51, 522] width 90 height 58
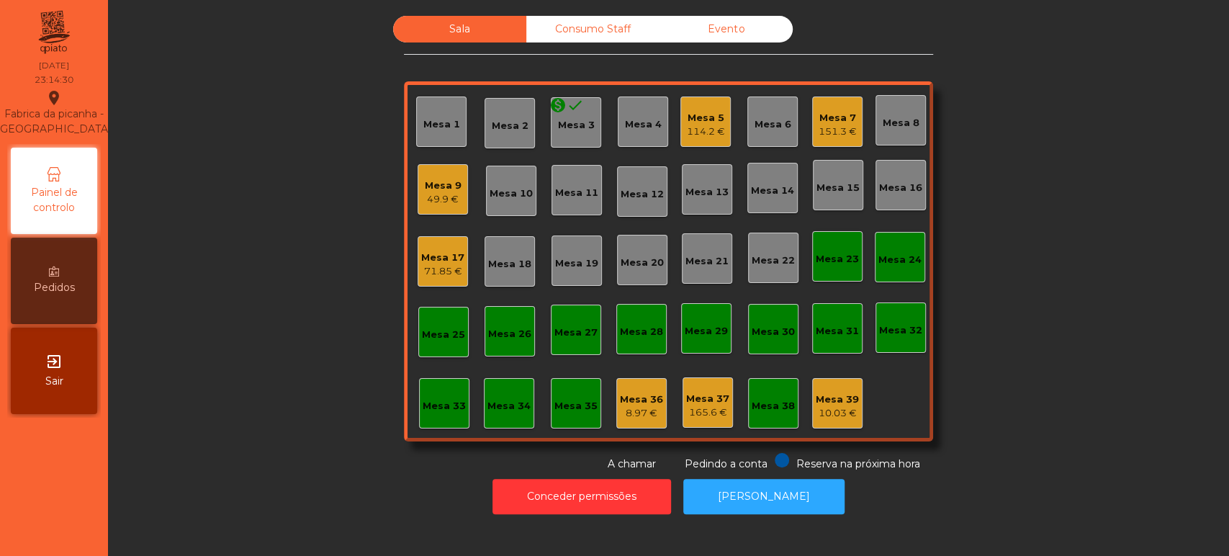
click at [686, 140] on div "Mesa 5 114.2 €" at bounding box center [706, 122] width 50 height 50
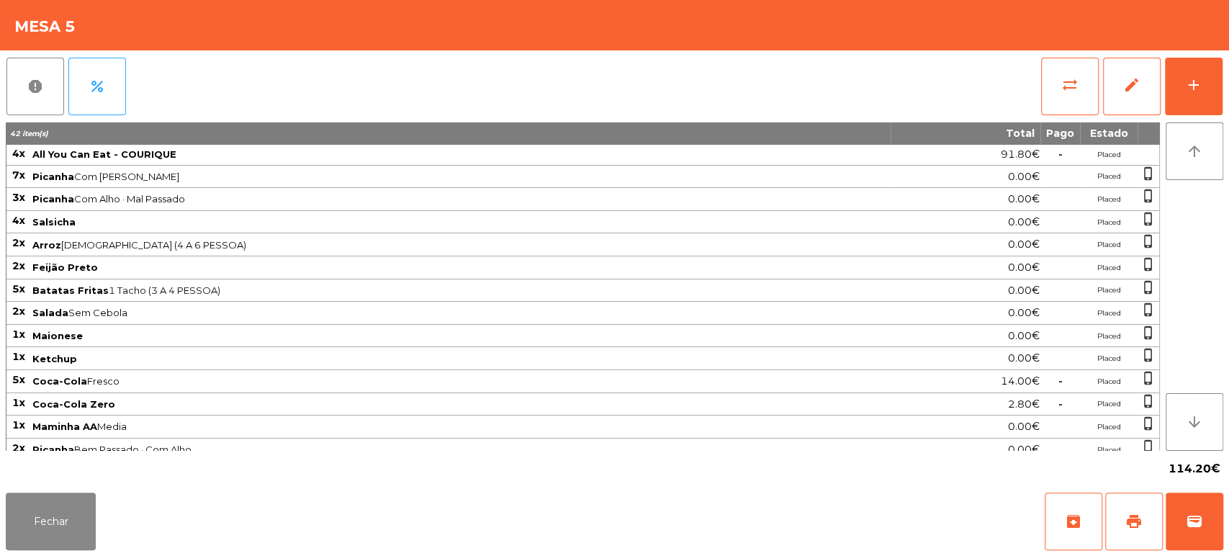
scroll to position [52, 0]
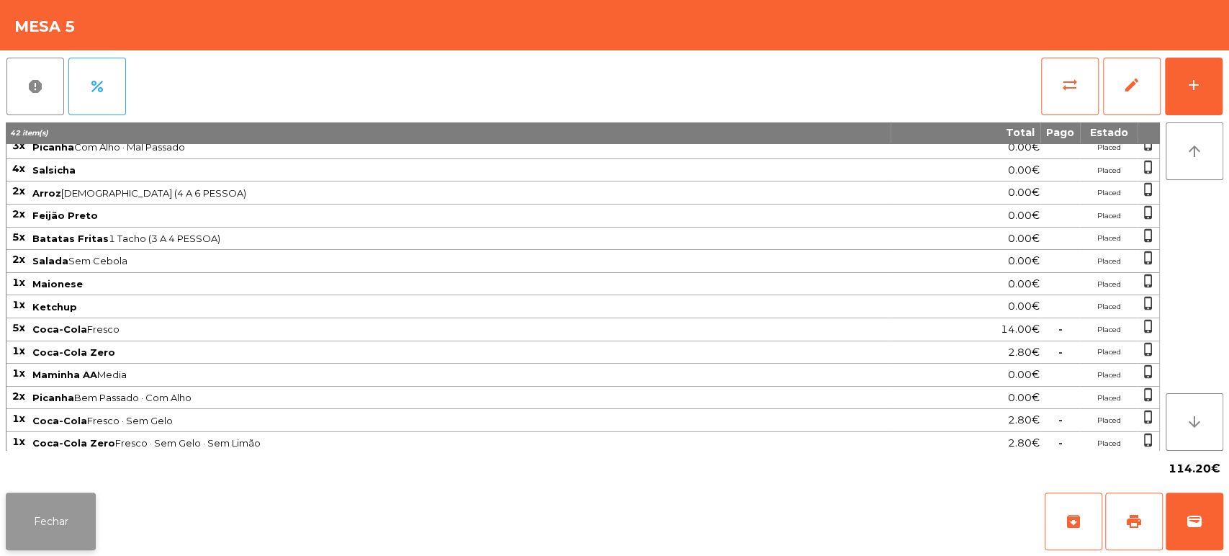
click at [67, 521] on button "Fechar" at bounding box center [51, 522] width 90 height 58
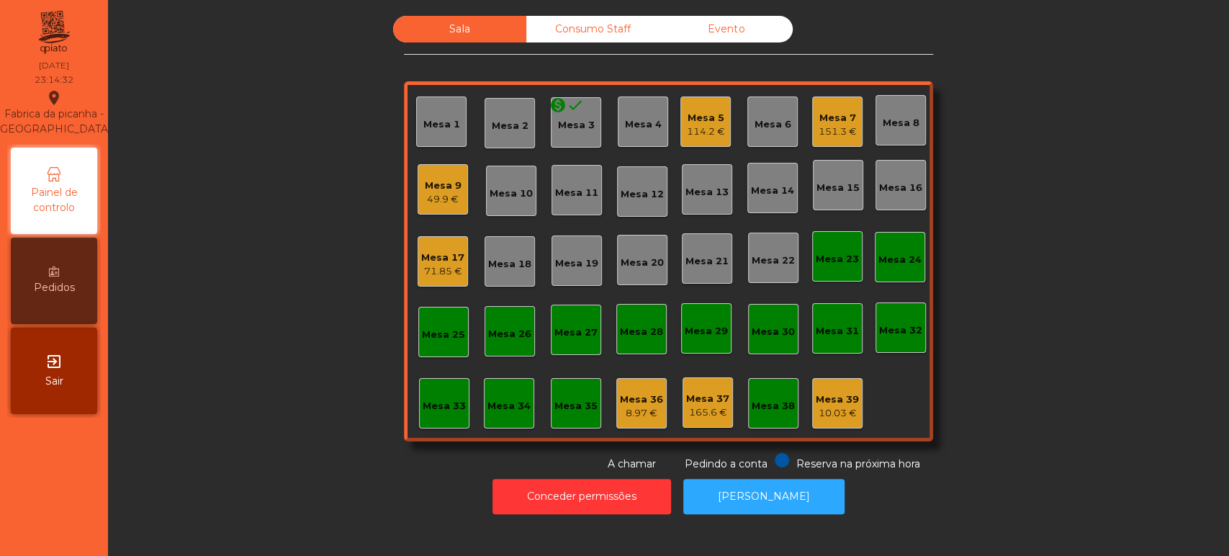
click at [827, 132] on div "151.3 €" at bounding box center [838, 132] width 38 height 14
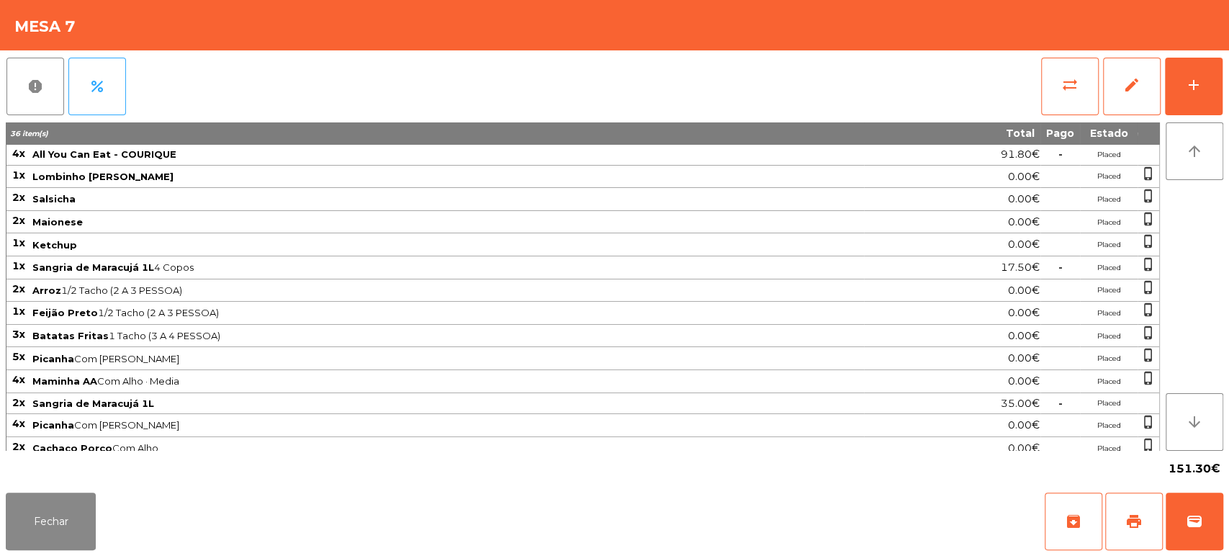
scroll to position [50, 0]
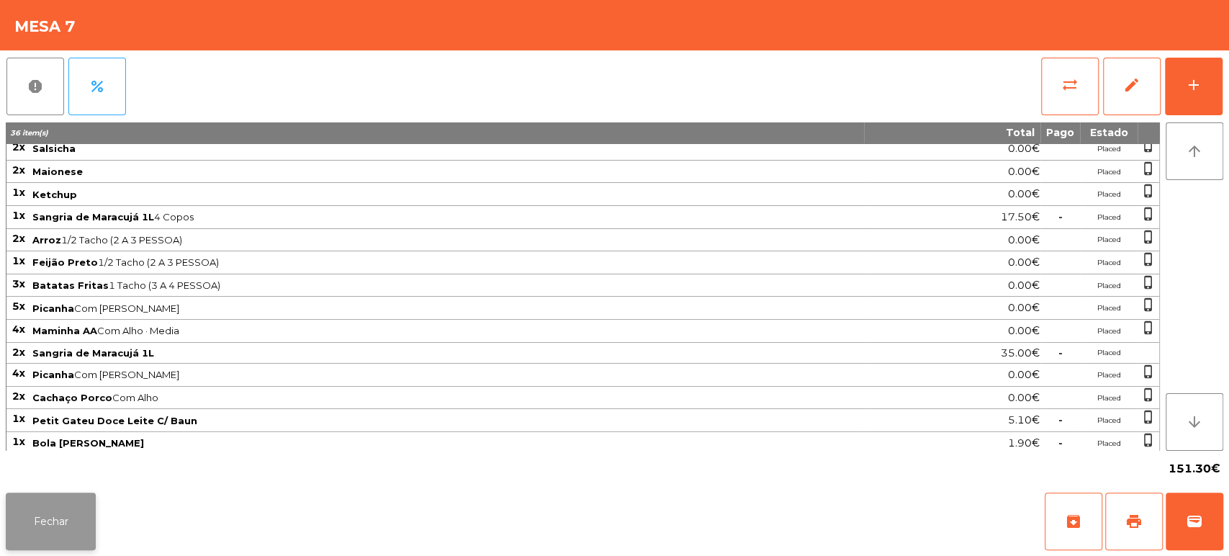
click at [83, 506] on button "Fechar" at bounding box center [51, 522] width 90 height 58
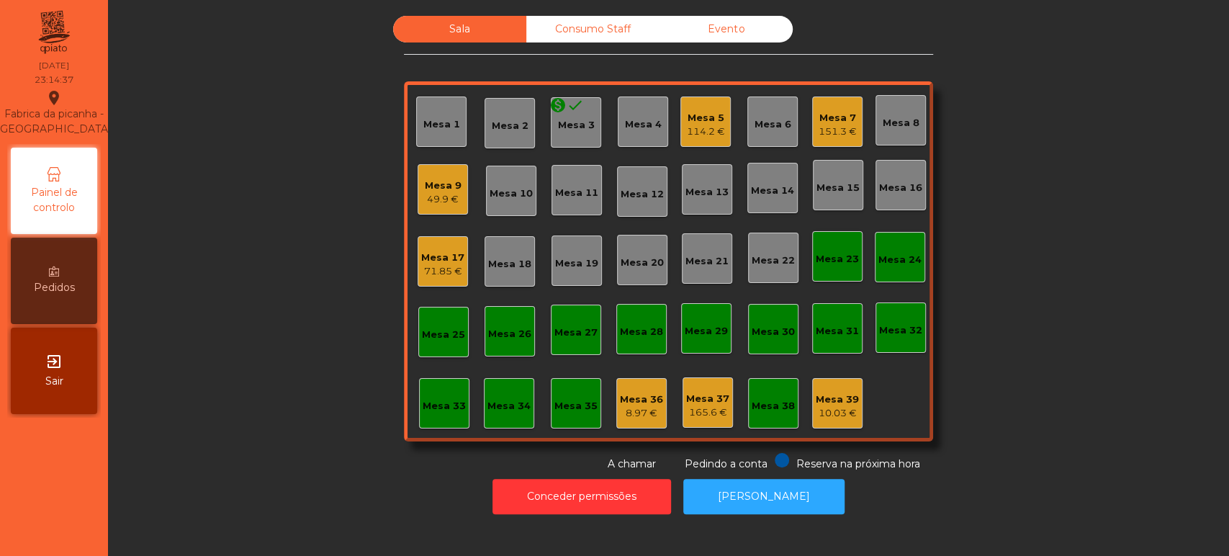
click at [819, 121] on div "Mesa 7" at bounding box center [838, 118] width 38 height 14
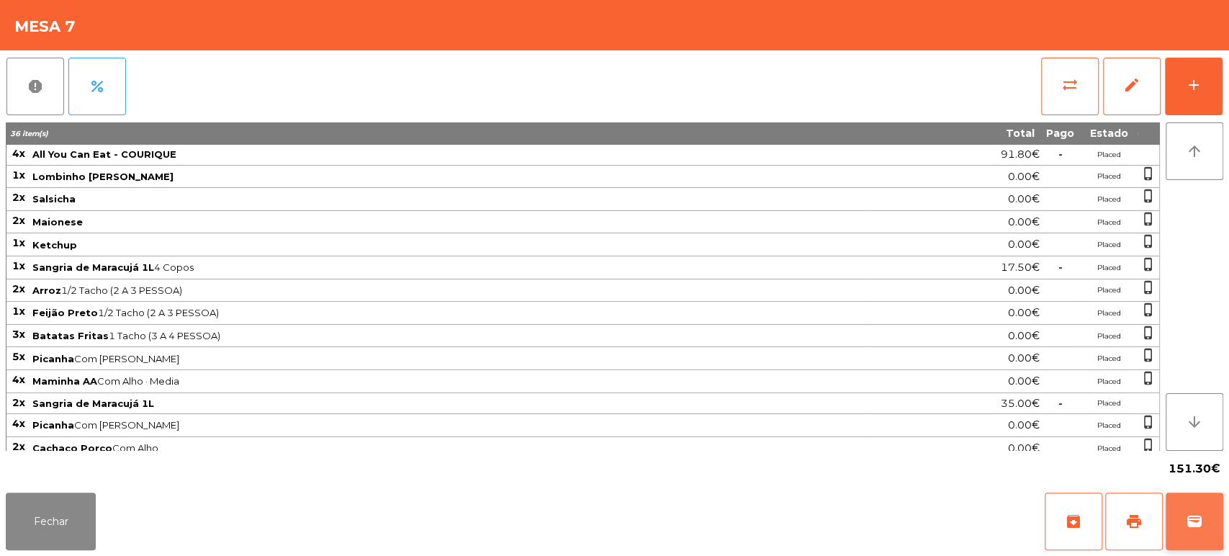
click at [1198, 516] on span "wallet" at bounding box center [1194, 521] width 17 height 17
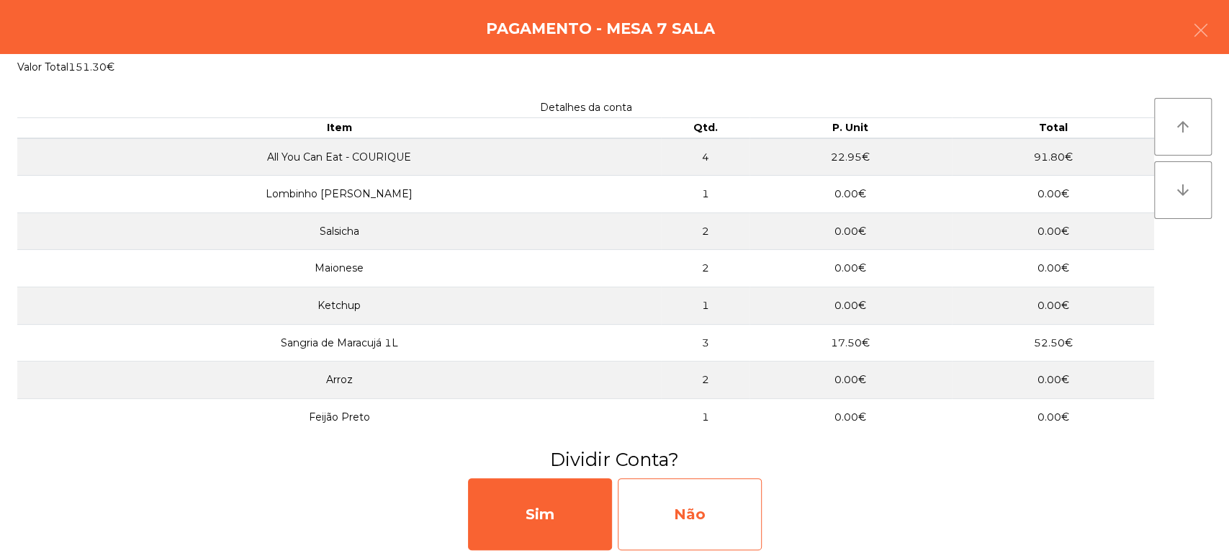
click at [704, 500] on div "Não" at bounding box center [690, 514] width 144 height 72
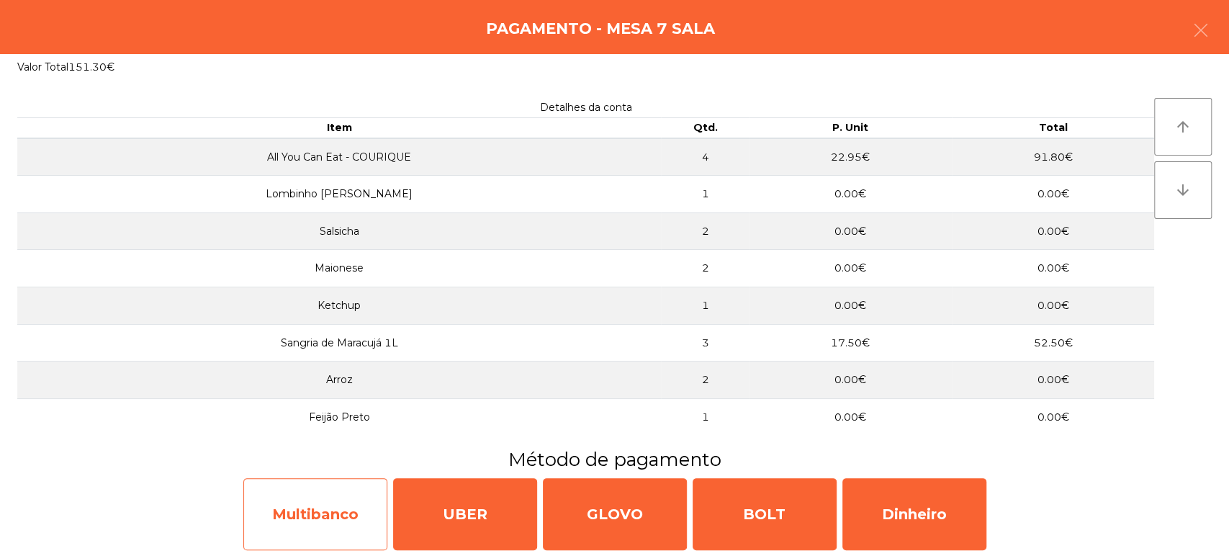
click at [334, 511] on div "Multibanco" at bounding box center [315, 514] width 144 height 72
select select "**"
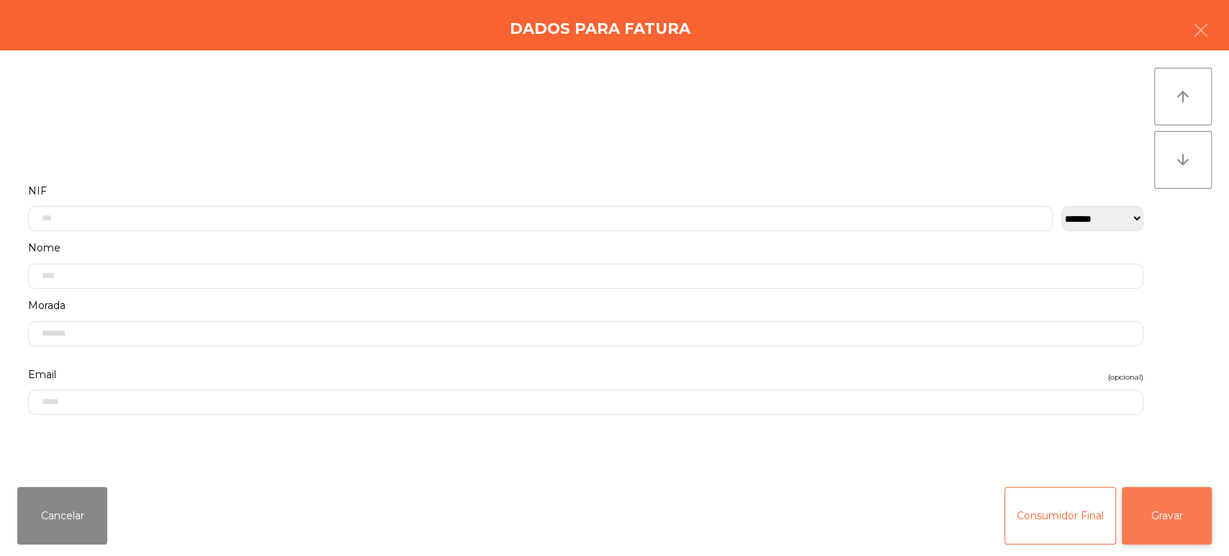
click at [1170, 529] on button "Gravar" at bounding box center [1167, 516] width 90 height 58
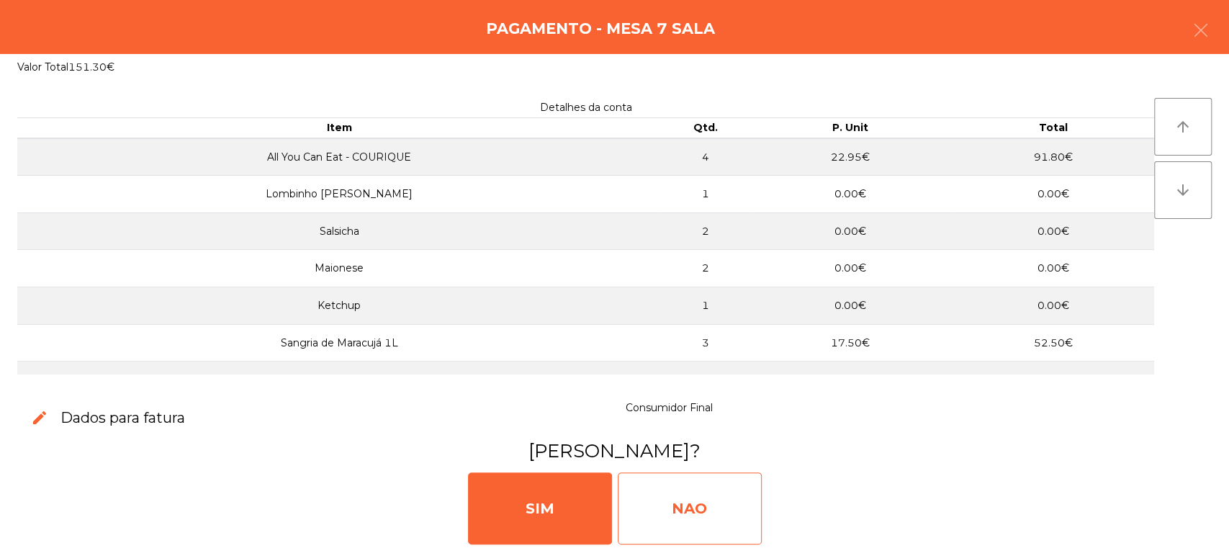
click at [682, 508] on div "NAO" at bounding box center [690, 508] width 144 height 72
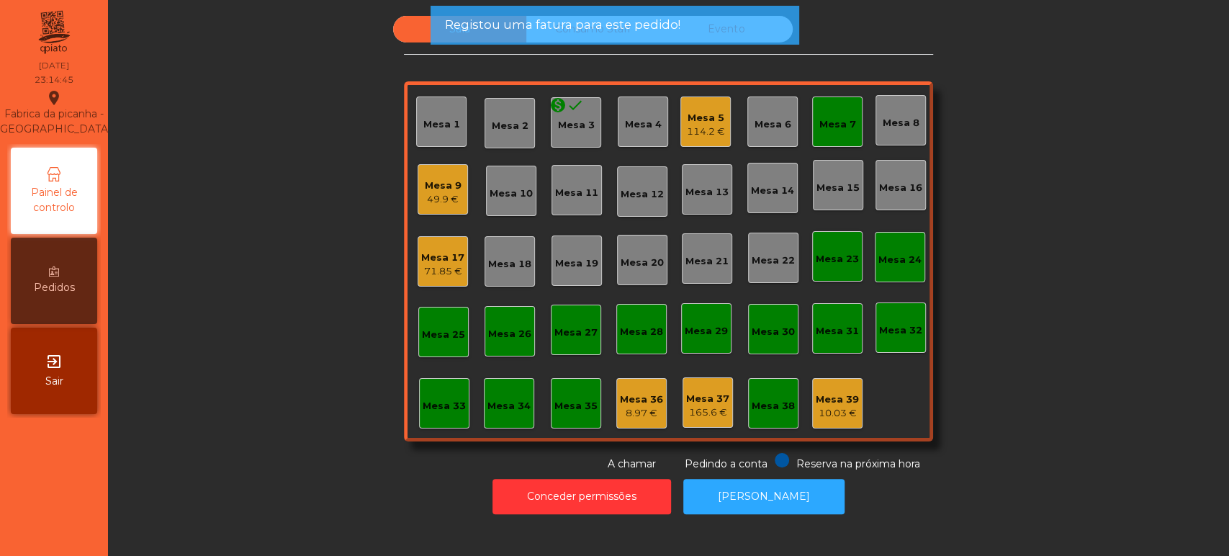
click at [852, 129] on div "Mesa 7" at bounding box center [837, 122] width 50 height 50
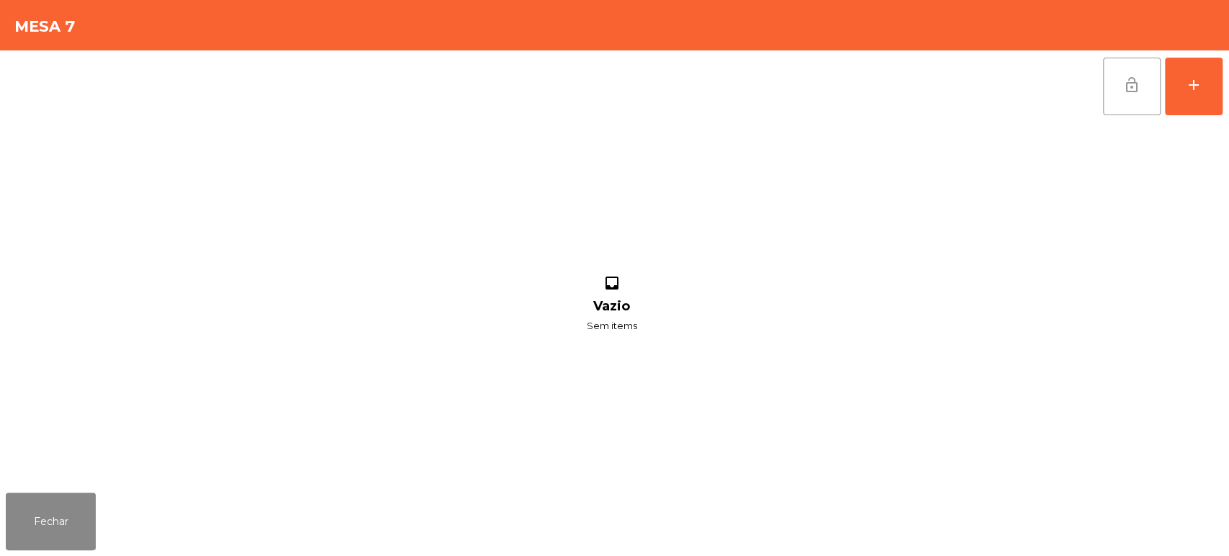
click at [1128, 89] on span "lock_open" at bounding box center [1131, 84] width 17 height 17
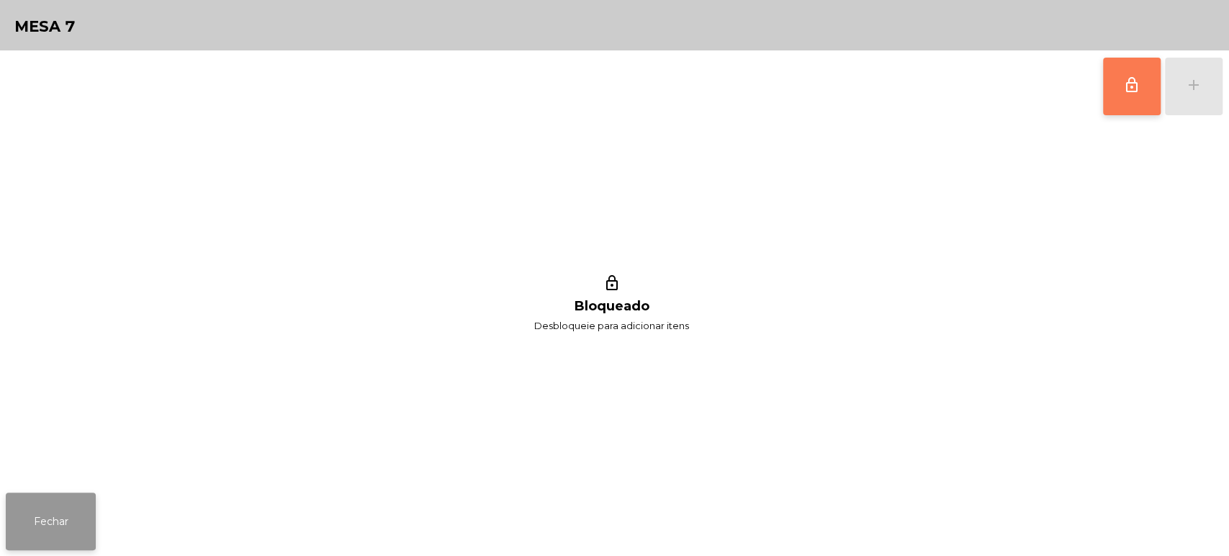
click at [73, 520] on button "Fechar" at bounding box center [51, 522] width 90 height 58
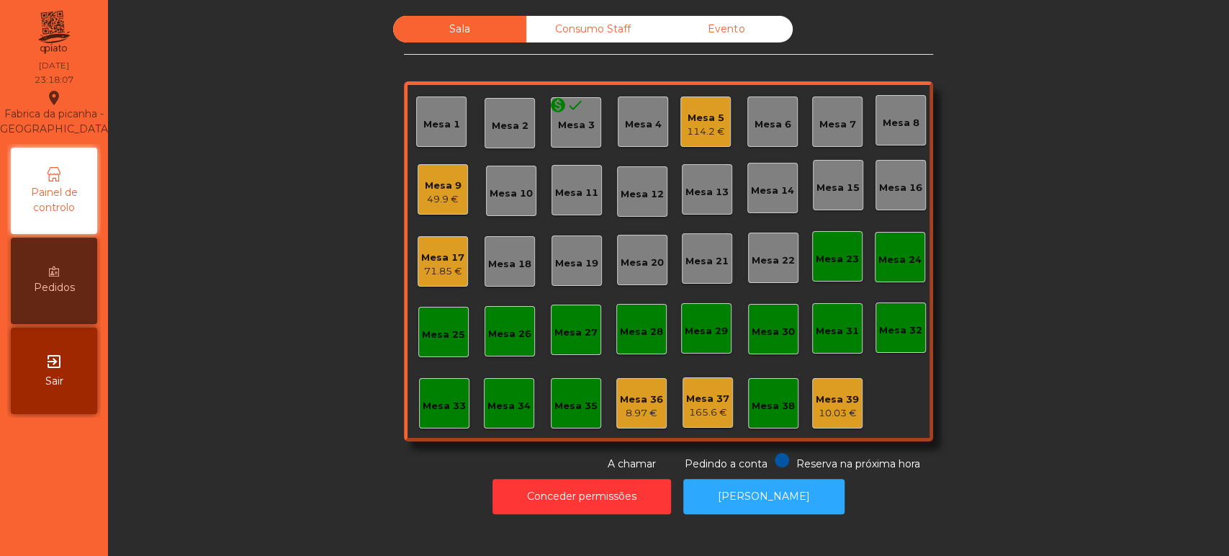
click at [432, 184] on div "Mesa 9" at bounding box center [443, 186] width 37 height 14
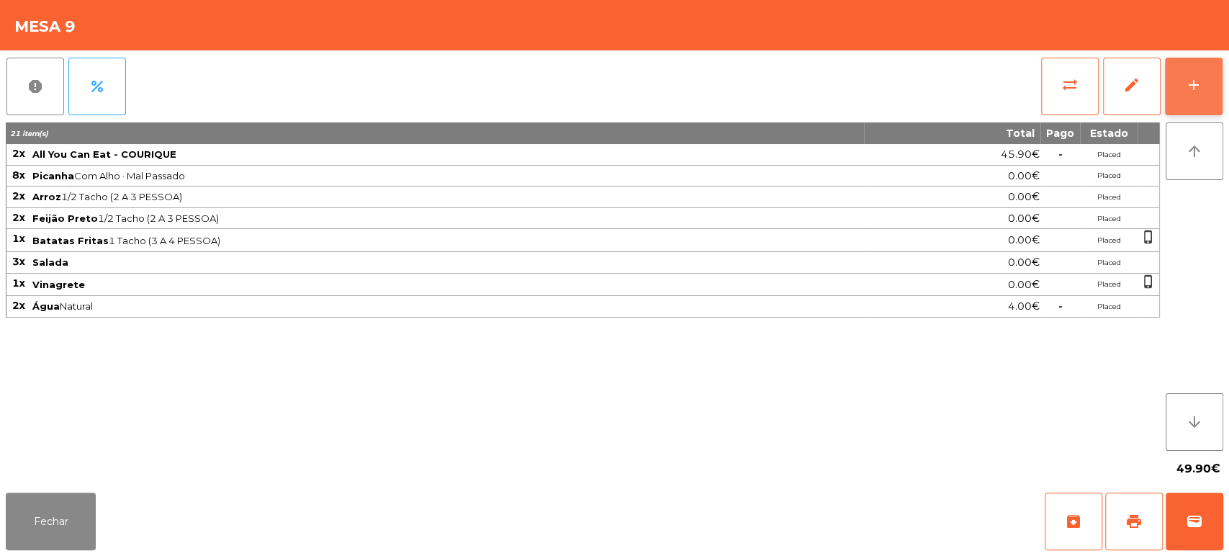
click at [1219, 97] on button "add" at bounding box center [1194, 87] width 58 height 58
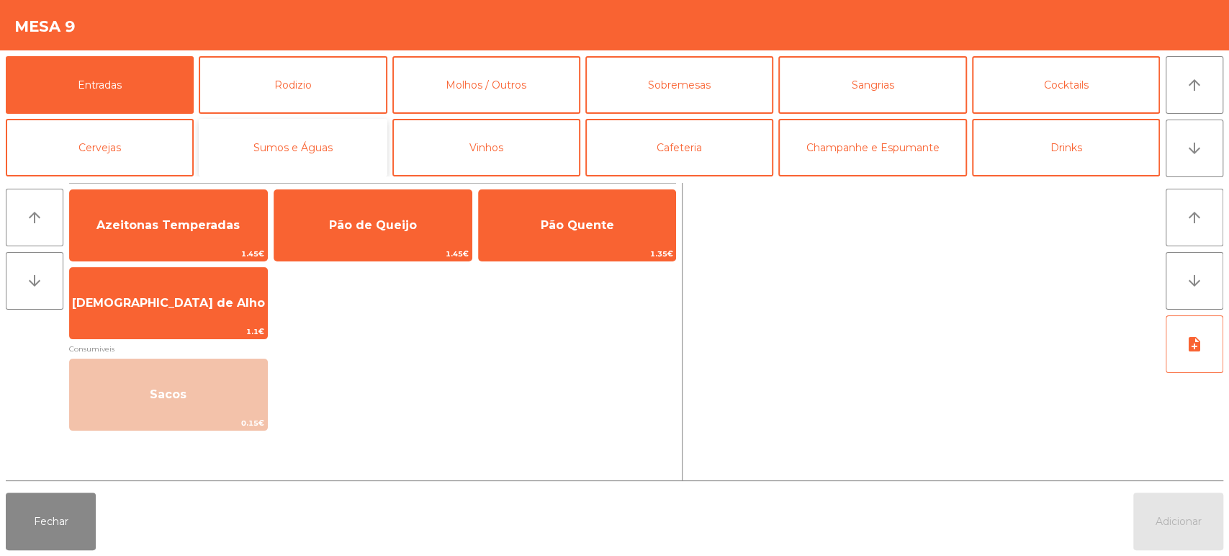
click at [371, 119] on button "Sumos e Águas" at bounding box center [293, 148] width 188 height 58
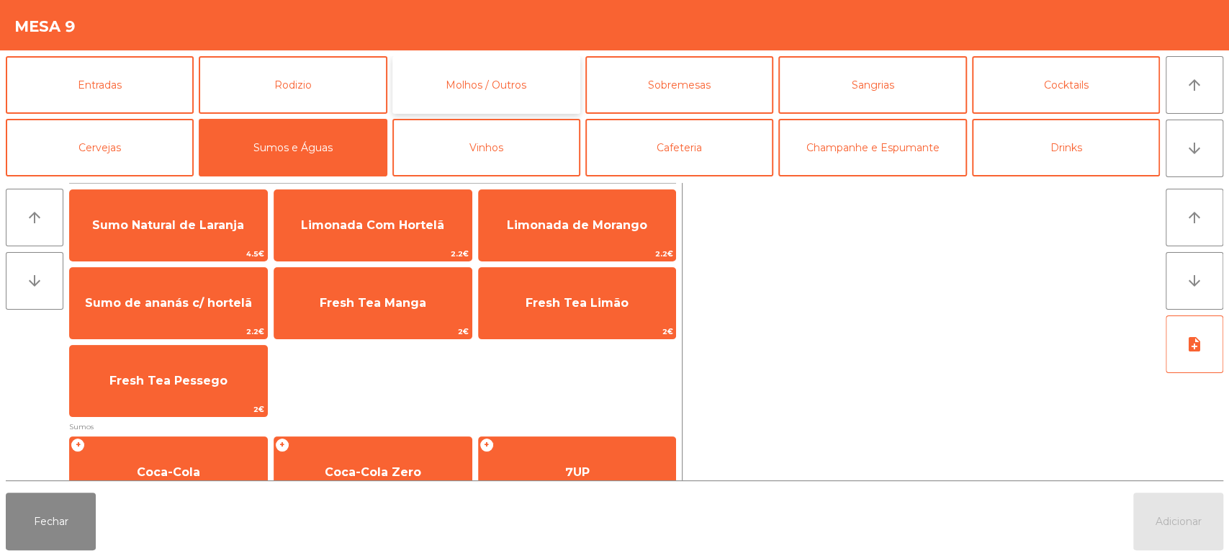
click at [545, 74] on button "Molhos / Outros" at bounding box center [486, 85] width 188 height 58
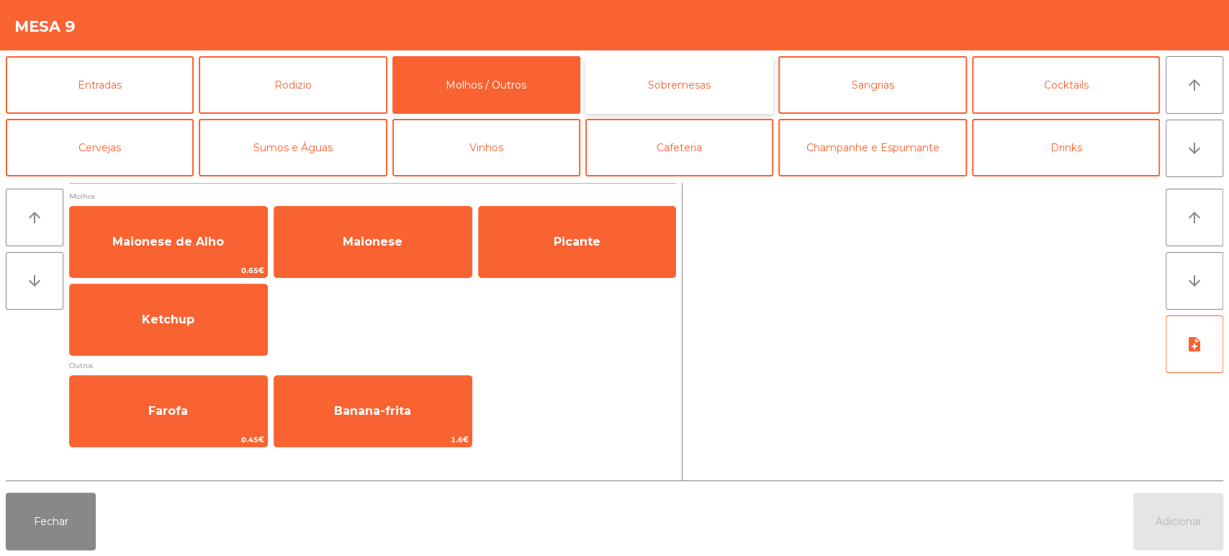
click at [709, 86] on button "Sobremesas" at bounding box center [680, 85] width 188 height 58
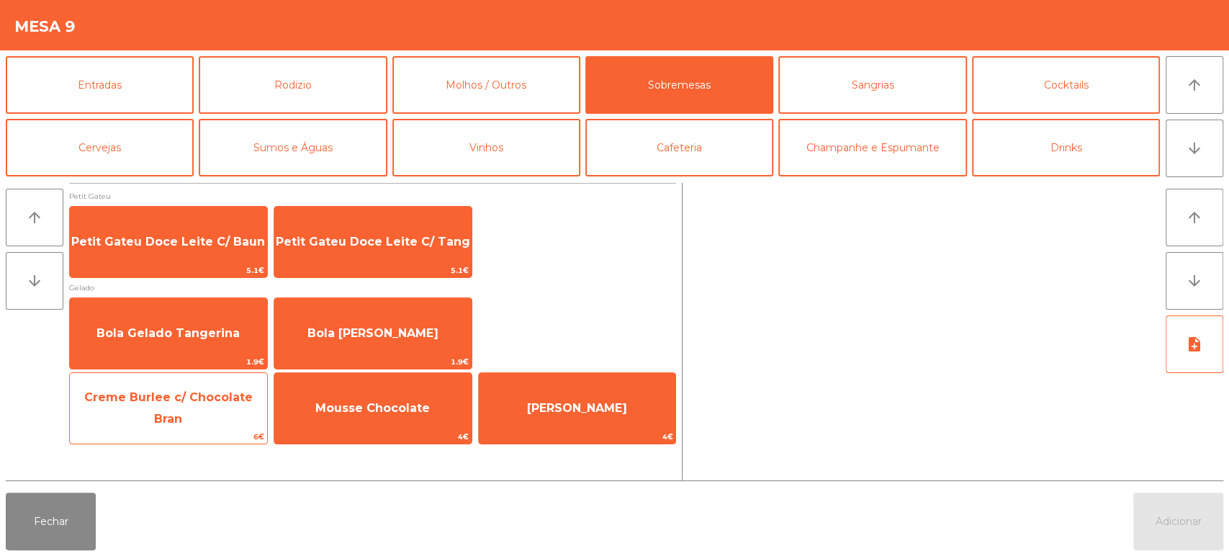
click at [230, 410] on span "Creme Burlee c/ Chocolate Bran" at bounding box center [168, 407] width 169 height 35
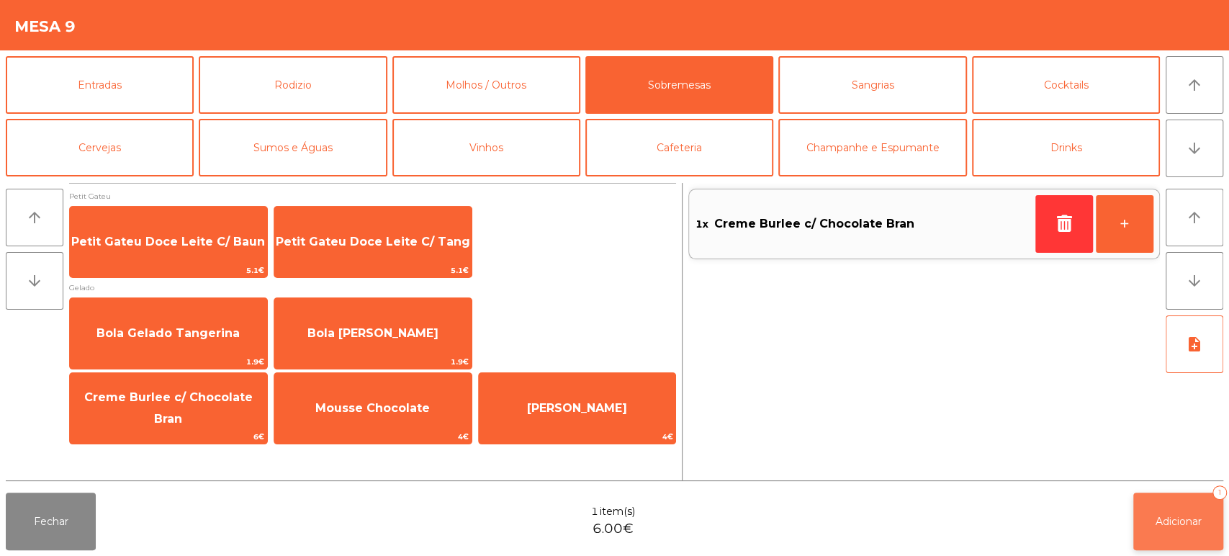
click at [1164, 518] on span "Adicionar" at bounding box center [1179, 521] width 46 height 13
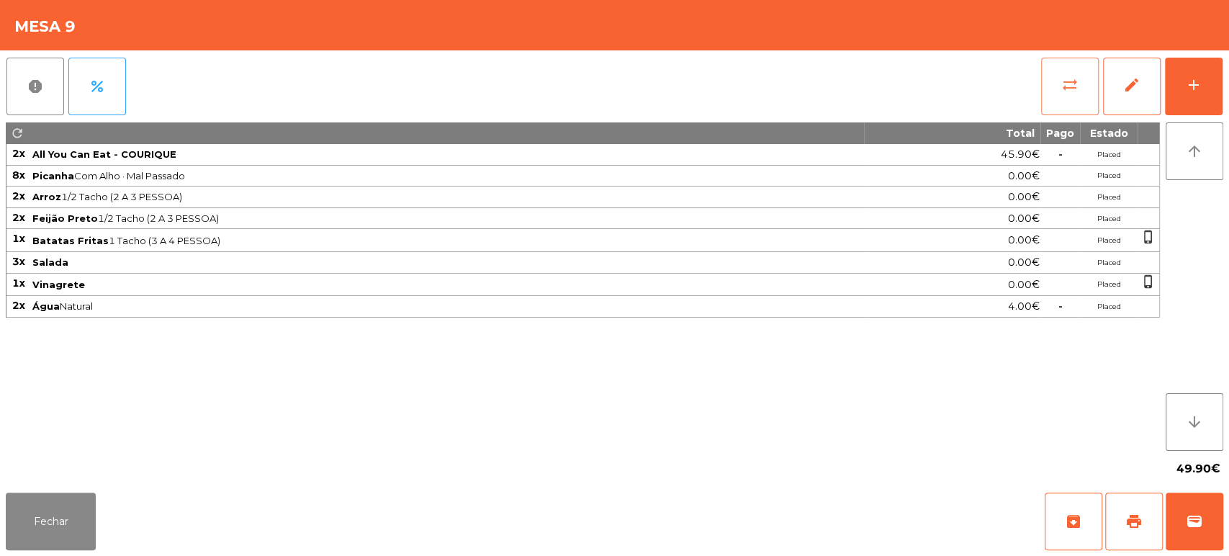
click at [1041, 98] on button "sync_alt" at bounding box center [1070, 87] width 58 height 58
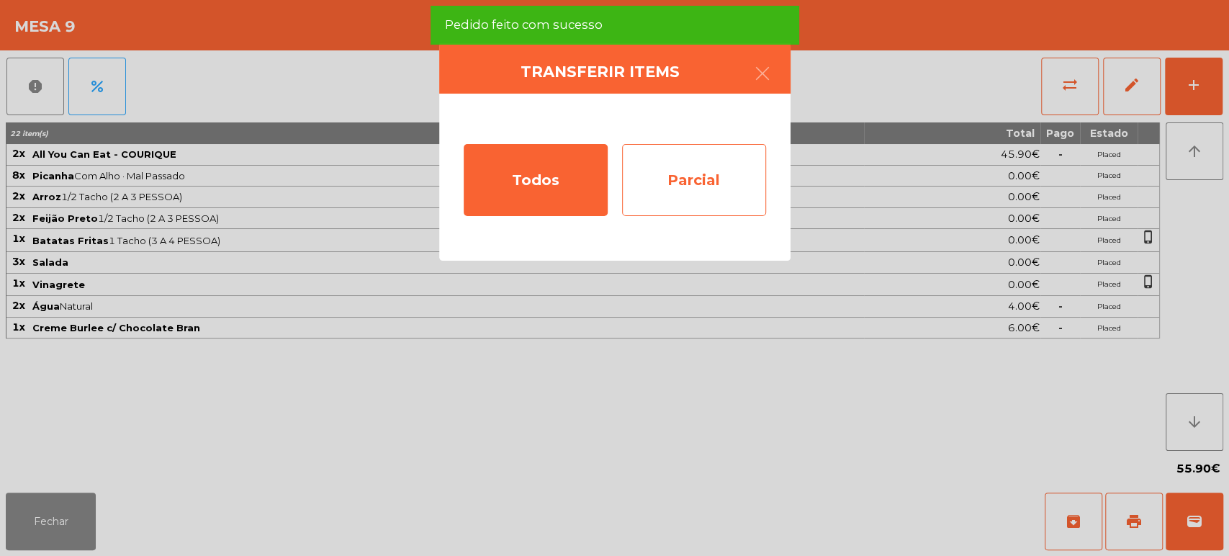
click at [670, 159] on div "Parcial" at bounding box center [694, 180] width 144 height 72
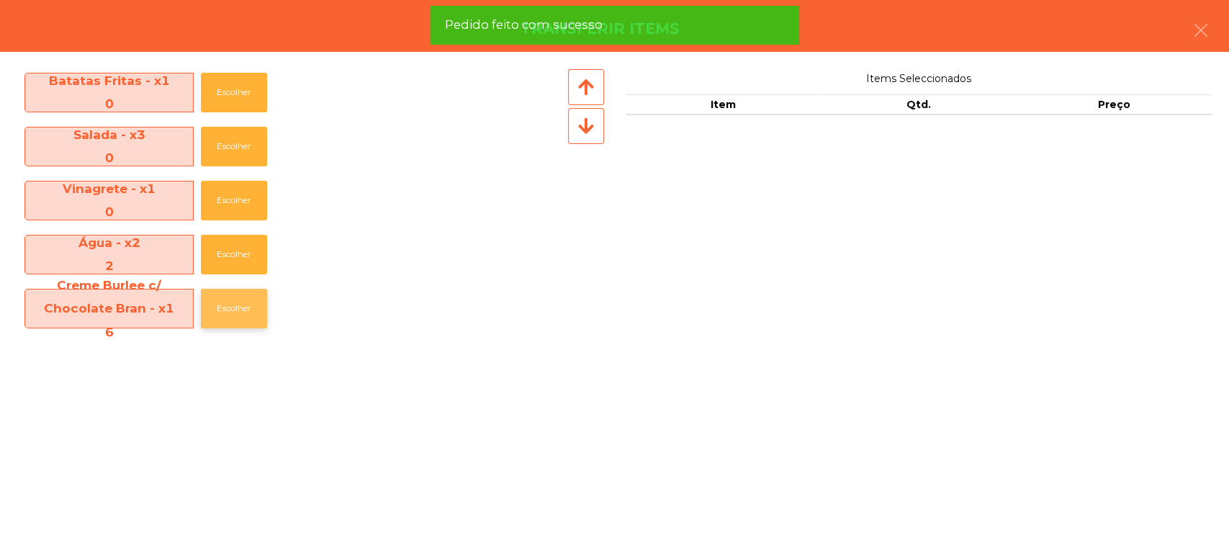
click at [218, 315] on button "Escolher" at bounding box center [234, 309] width 66 height 40
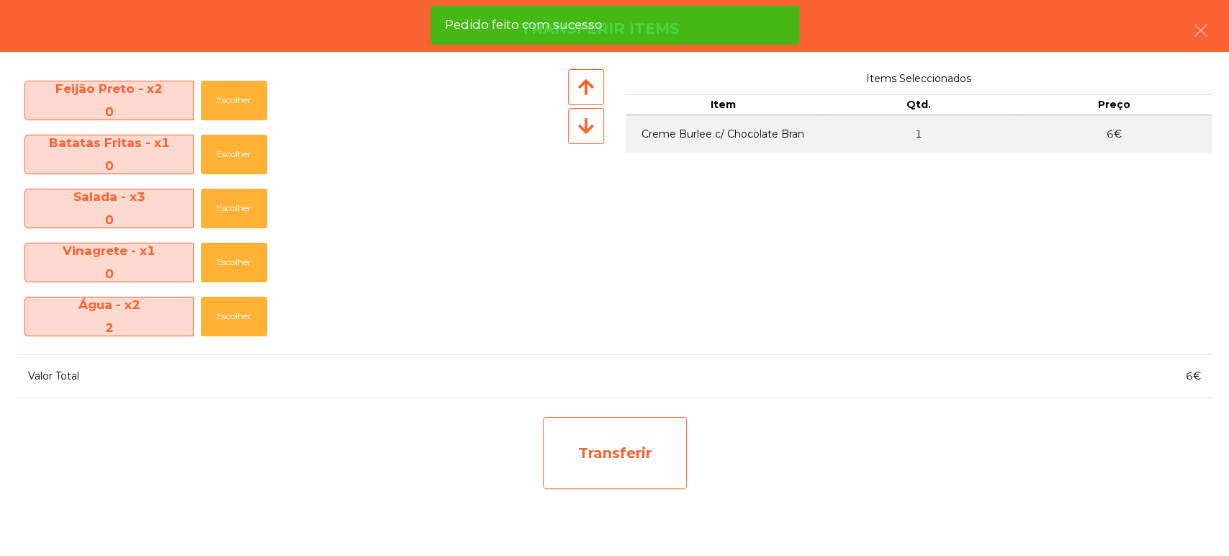
click at [639, 472] on div "Transferir" at bounding box center [615, 453] width 144 height 72
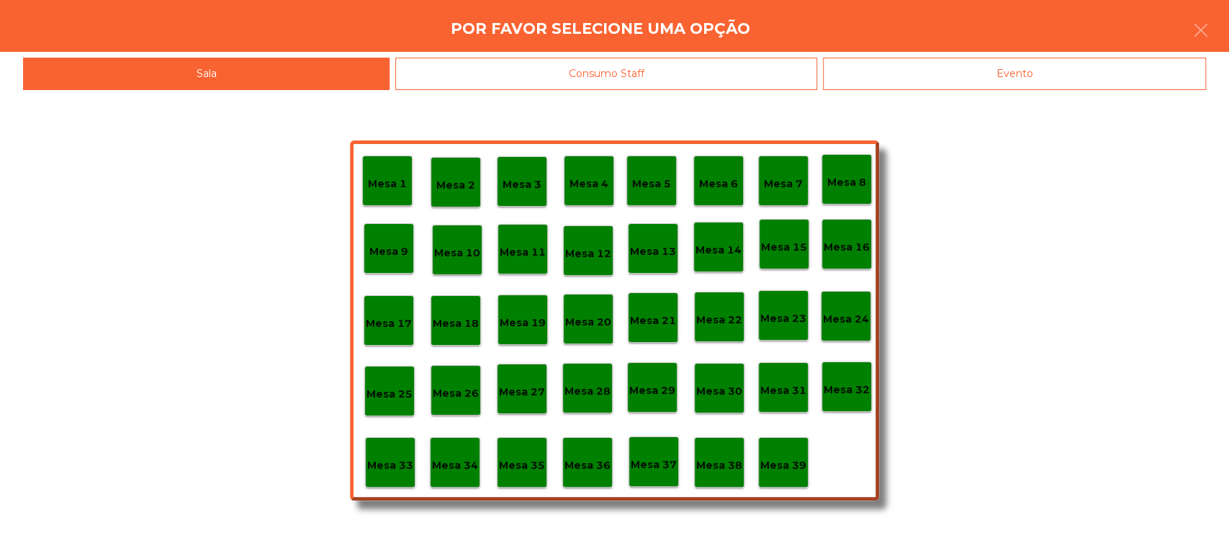
click at [791, 476] on div "Mesa 39" at bounding box center [783, 462] width 50 height 50
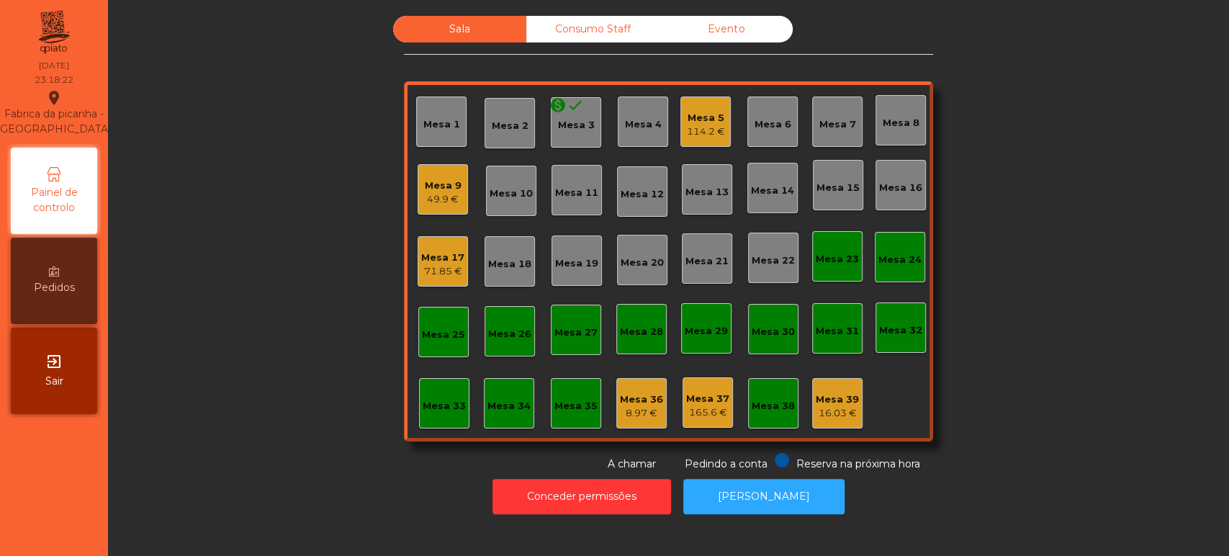
click at [591, 33] on div "Consumo Staff" at bounding box center [592, 29] width 133 height 27
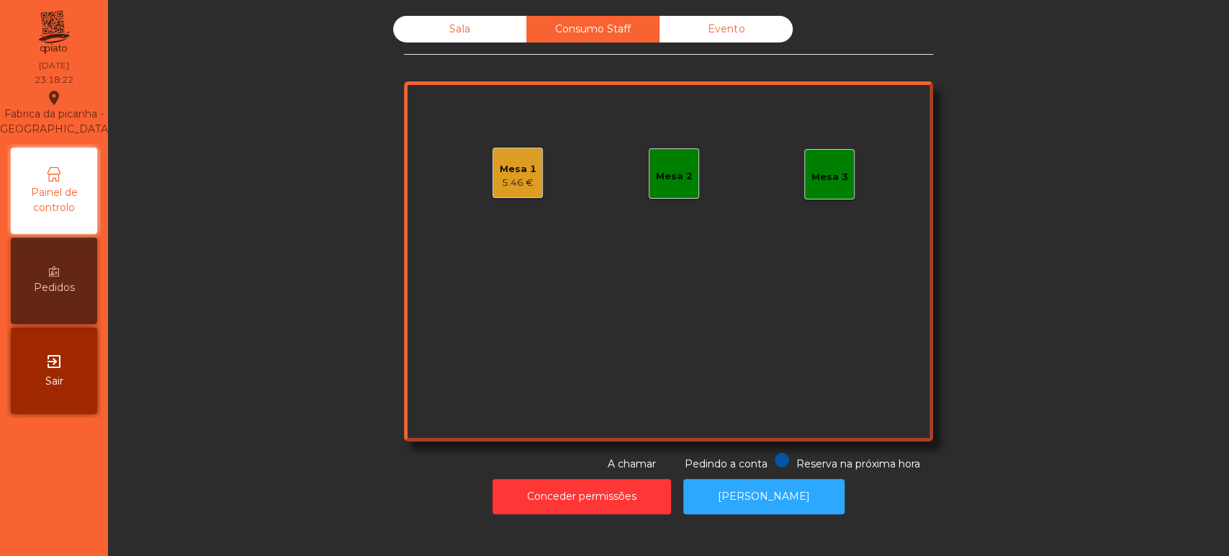
click at [523, 173] on div "Mesa 1" at bounding box center [518, 169] width 37 height 14
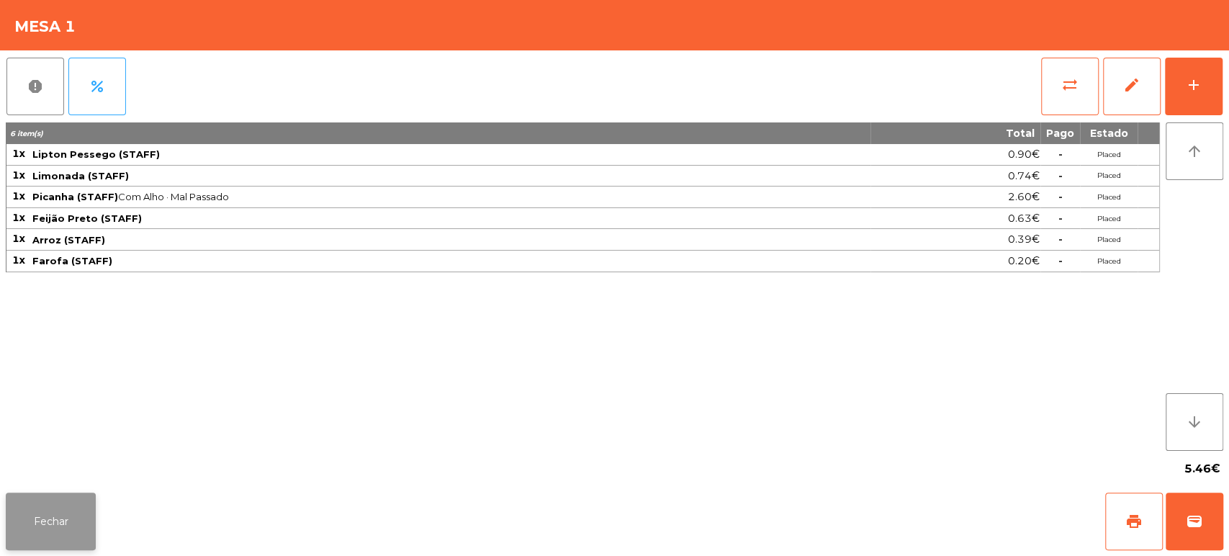
click at [71, 519] on button "Fechar" at bounding box center [51, 522] width 90 height 58
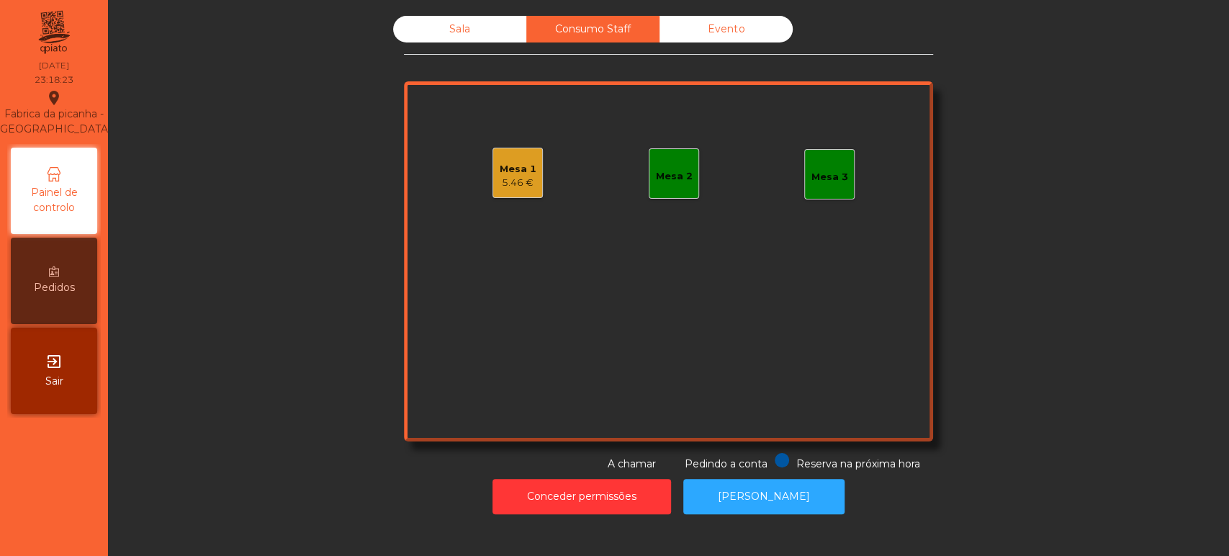
click at [490, 30] on div "Sala" at bounding box center [459, 29] width 133 height 27
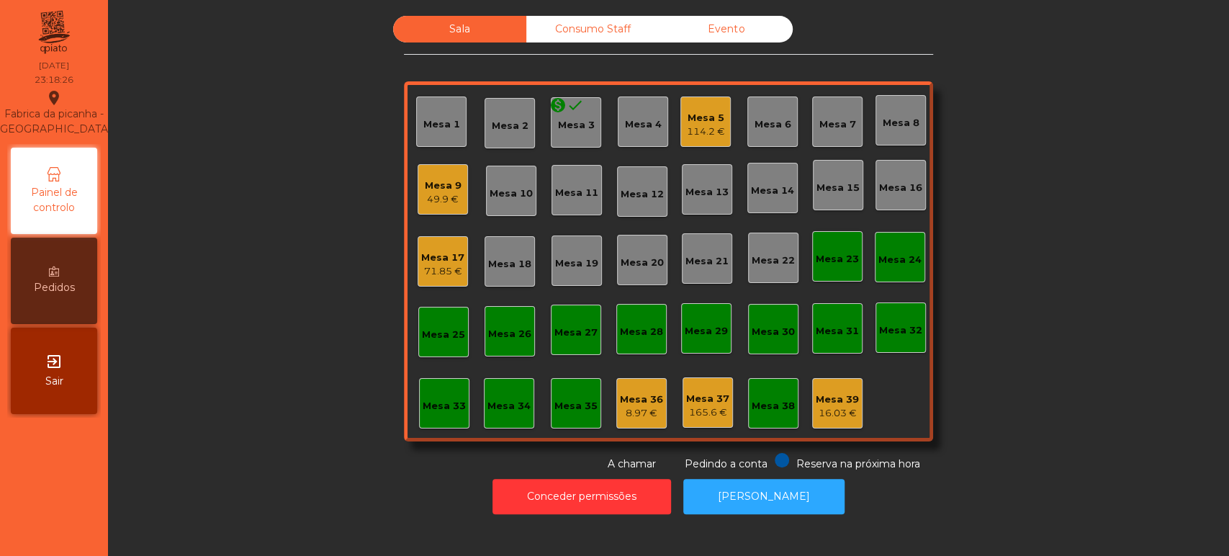
click at [827, 406] on div "16.03 €" at bounding box center [837, 413] width 43 height 14
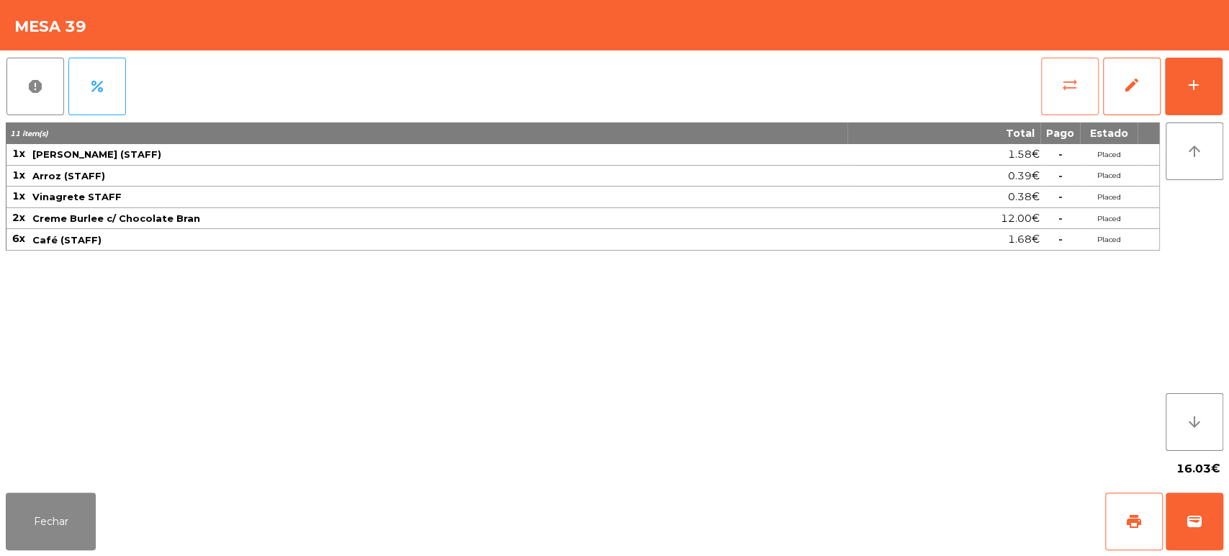
click at [1044, 96] on button "sync_alt" at bounding box center [1070, 87] width 58 height 58
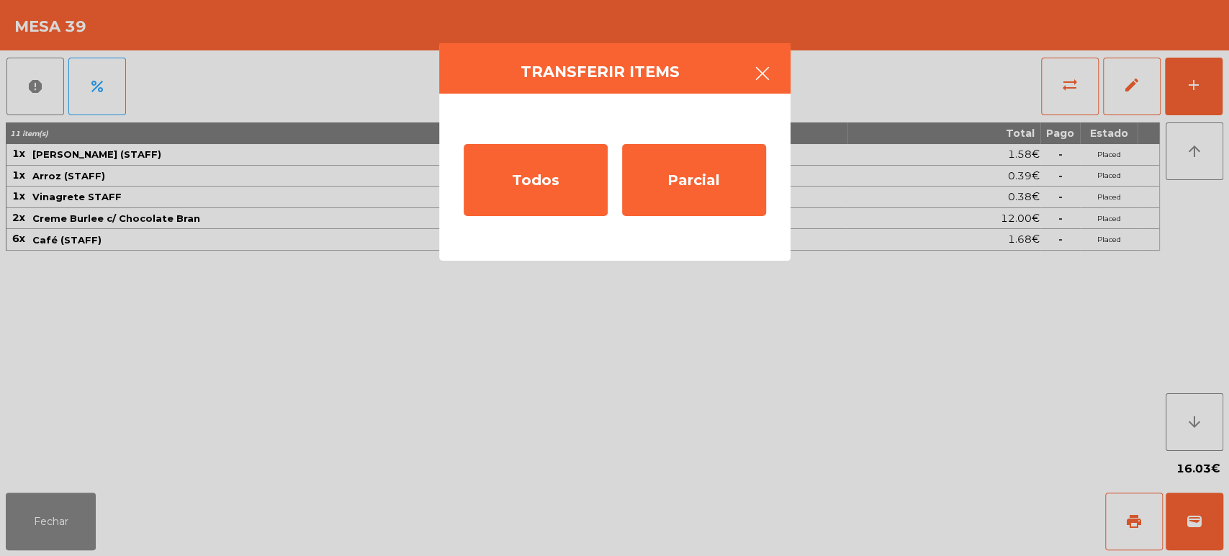
click at [742, 71] on button "button" at bounding box center [762, 74] width 40 height 43
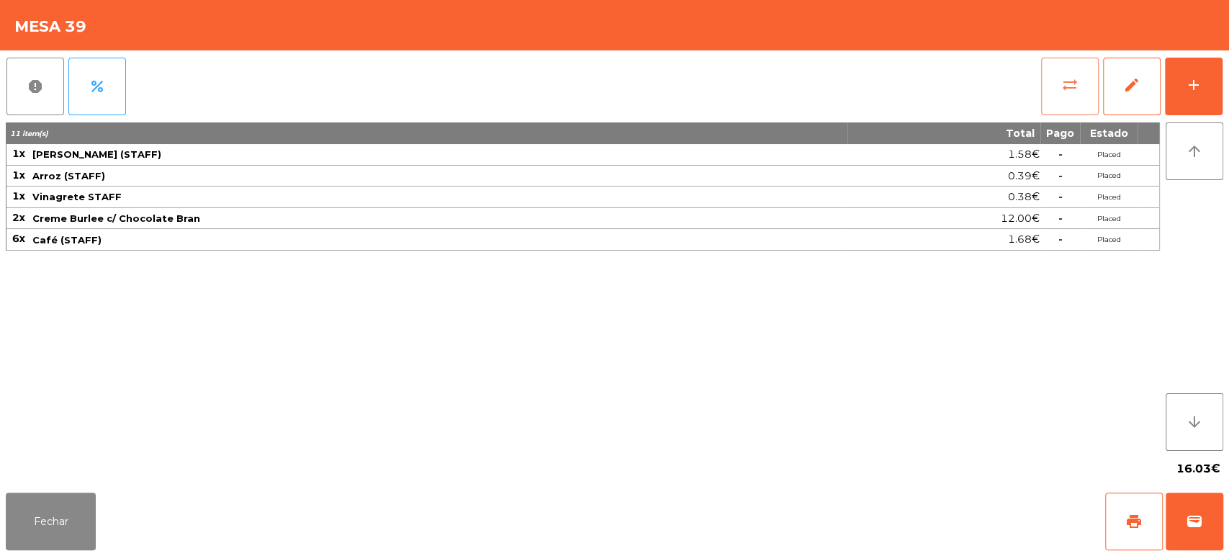
click at [1067, 86] on span "sync_alt" at bounding box center [1070, 84] width 17 height 17
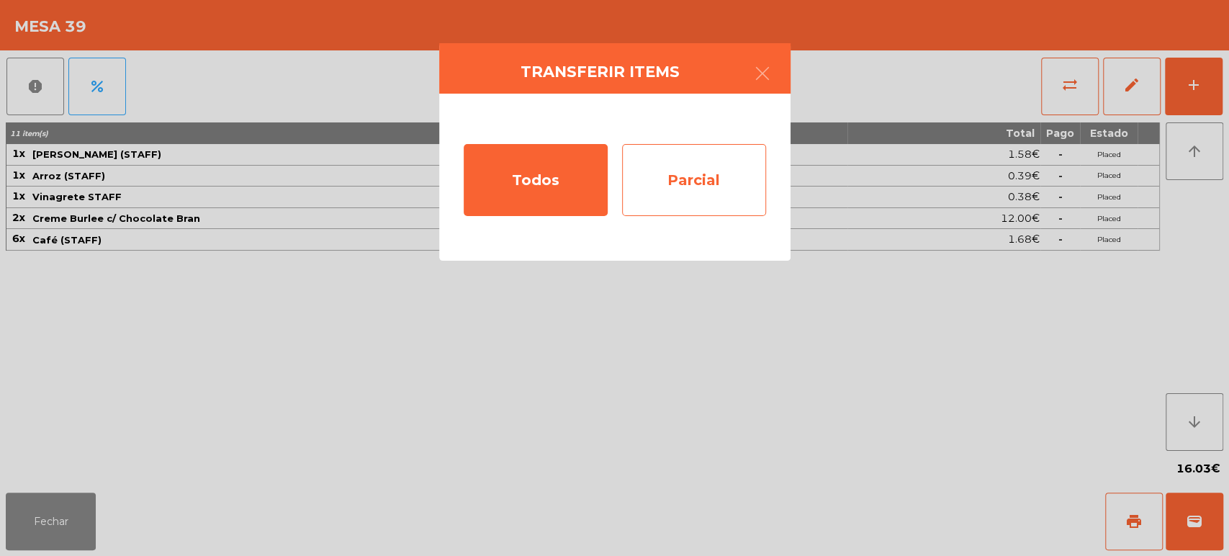
click at [714, 174] on div "Parcial" at bounding box center [694, 180] width 144 height 72
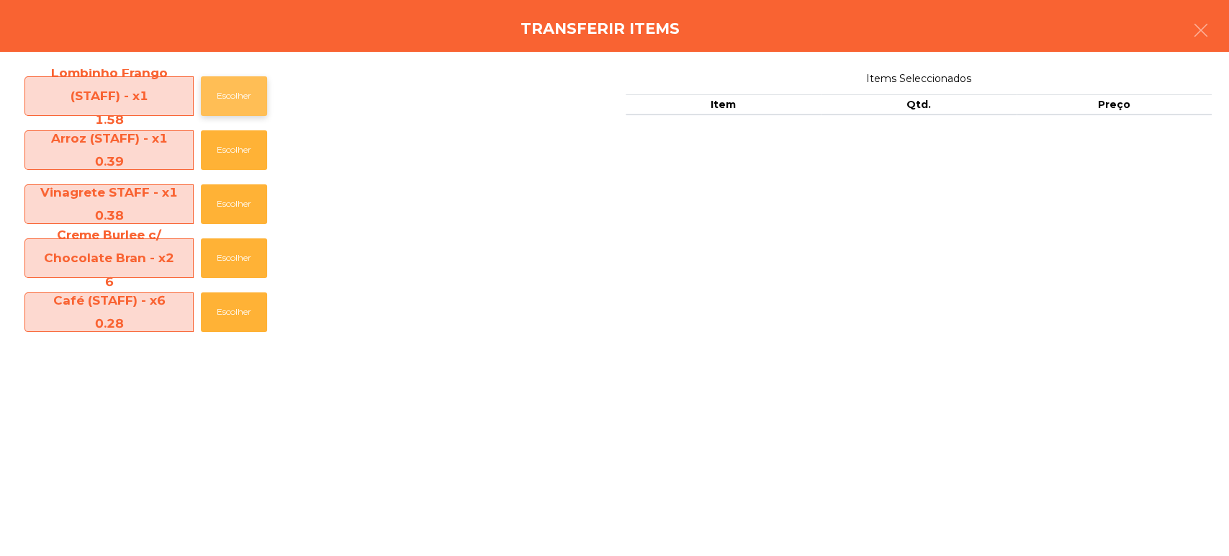
click at [230, 101] on button "Escolher" at bounding box center [234, 96] width 66 height 40
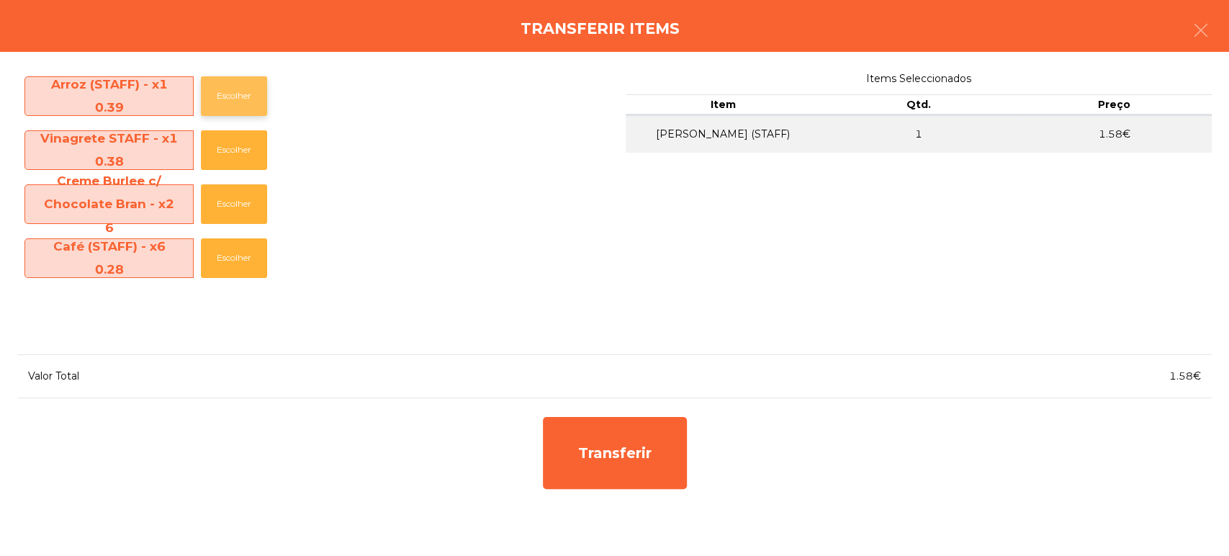
click at [223, 101] on button "Escolher" at bounding box center [234, 96] width 66 height 40
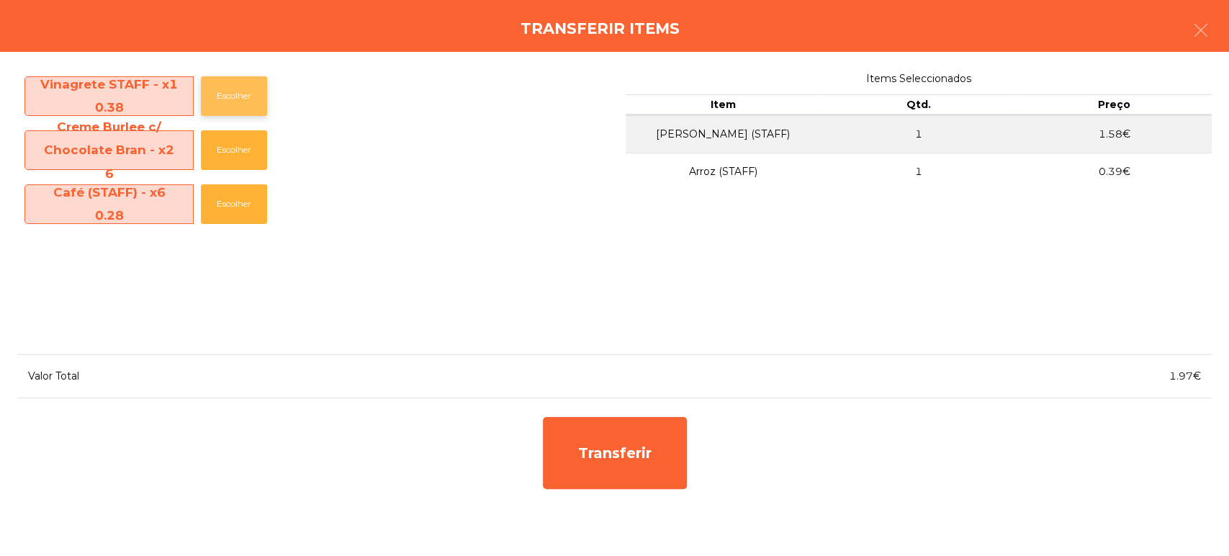
click at [221, 94] on button "Escolher" at bounding box center [234, 96] width 66 height 40
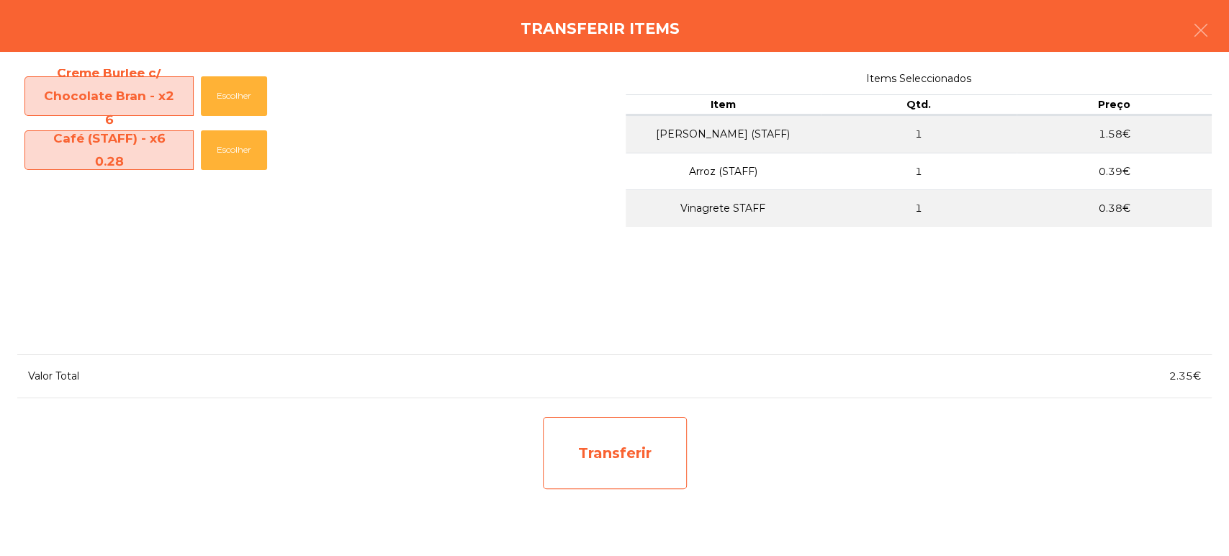
click at [609, 452] on div "Transferir" at bounding box center [615, 453] width 144 height 72
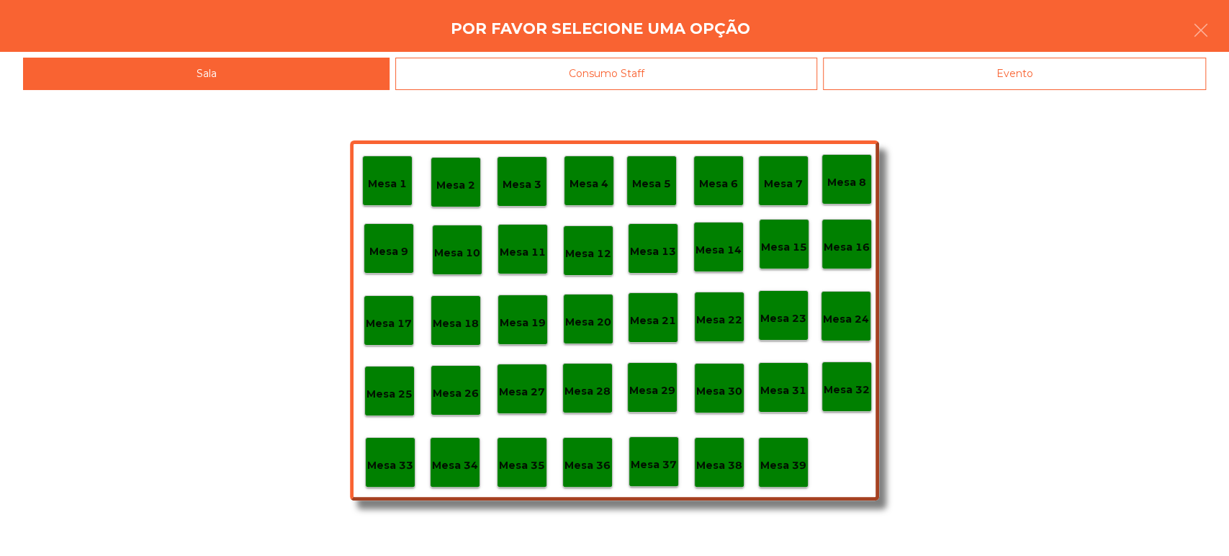
click at [714, 74] on div "Consumo Staff" at bounding box center [606, 74] width 422 height 32
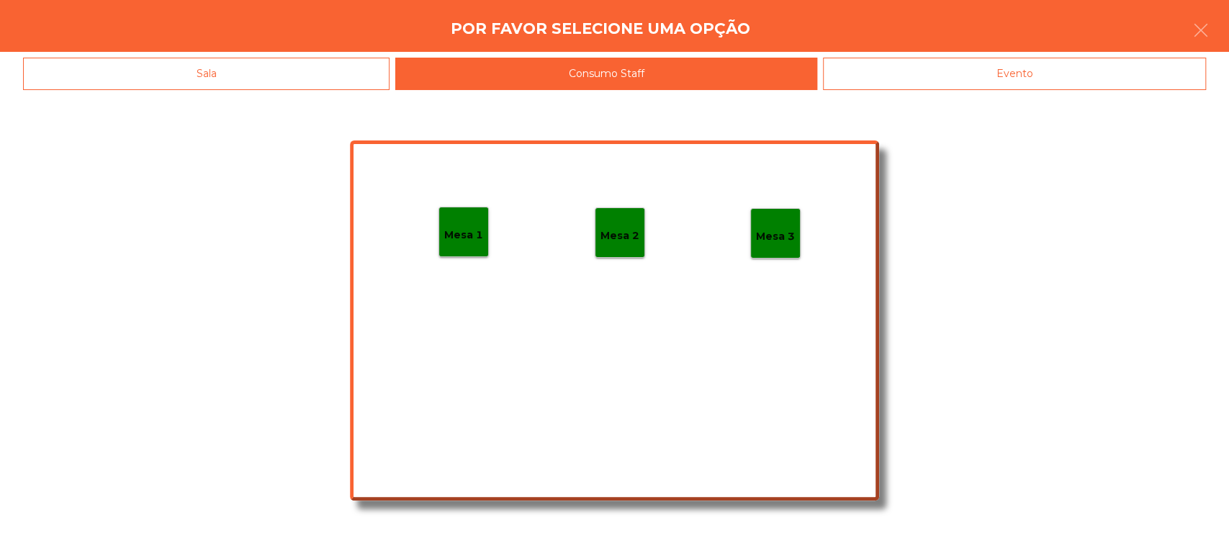
click at [481, 228] on p "Mesa 1" at bounding box center [463, 235] width 39 height 17
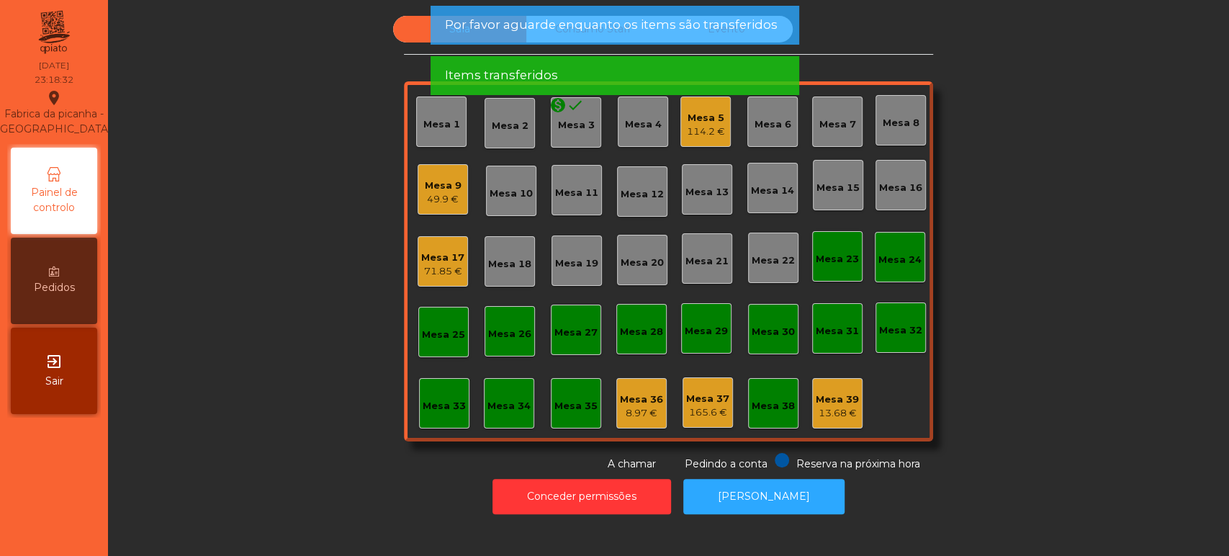
click at [607, 26] on span "Por favor aguarde enquanto os items são transferidos" at bounding box center [610, 25] width 333 height 18
click at [622, 19] on span "Por favor aguarde enquanto os items são transferidos" at bounding box center [610, 25] width 333 height 18
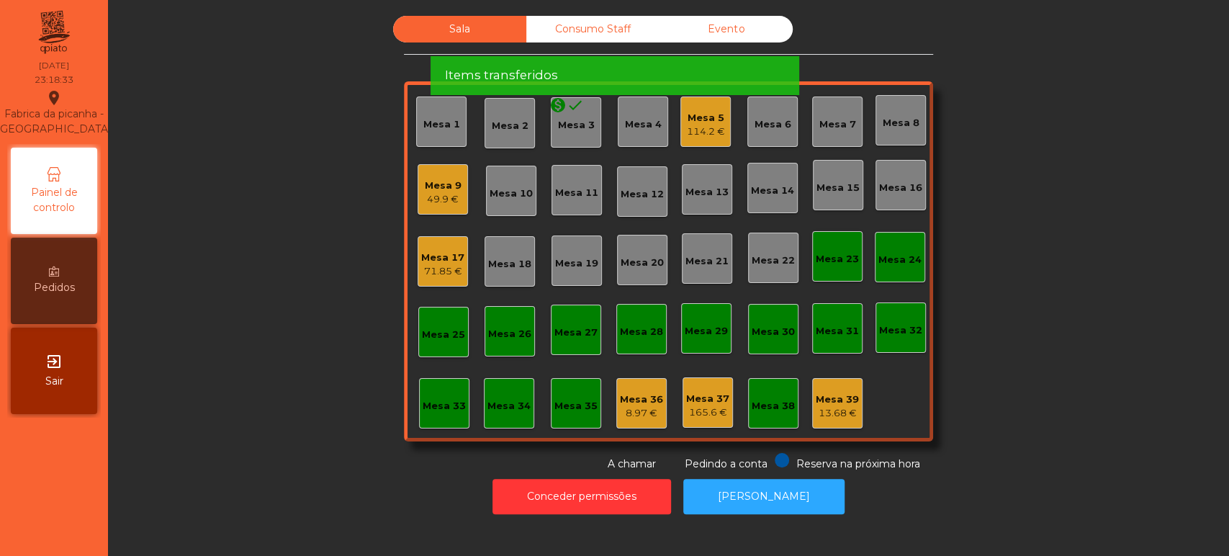
click at [609, 66] on div "Items transferidos" at bounding box center [614, 75] width 340 height 18
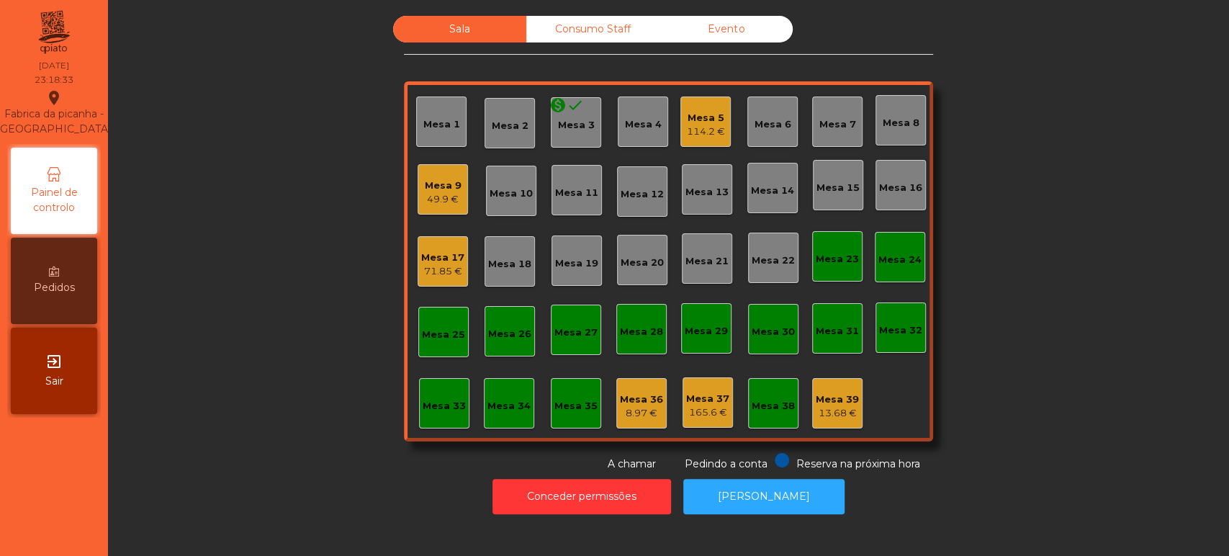
click at [593, 30] on div "Items transferidos" at bounding box center [614, 25] width 340 height 18
click at [589, 31] on div "Consumo Staff" at bounding box center [592, 29] width 133 height 27
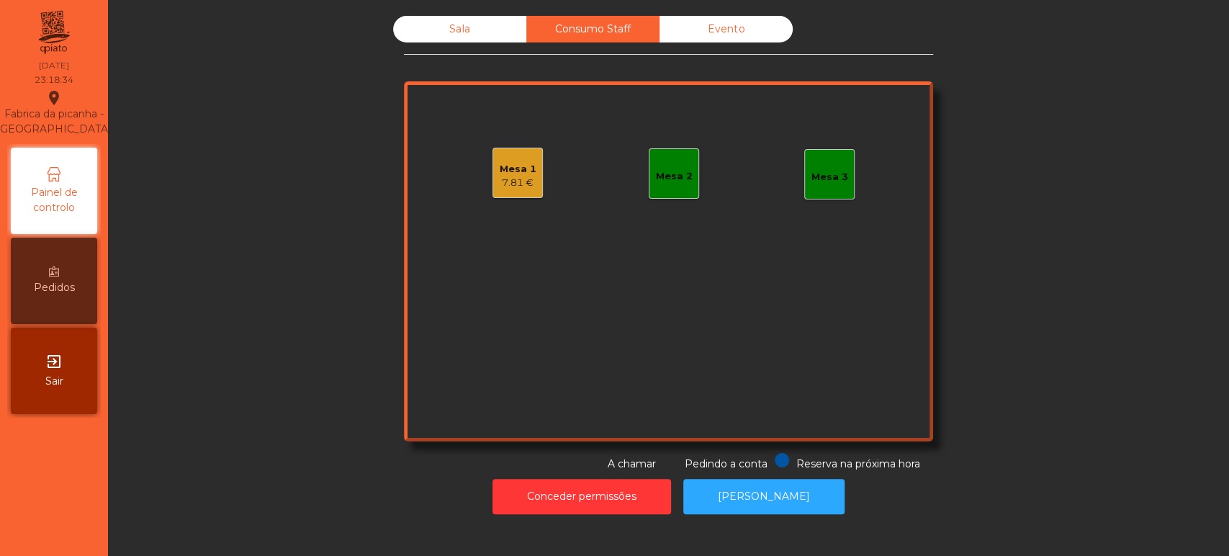
click at [517, 176] on div "7.81 €" at bounding box center [518, 183] width 37 height 14
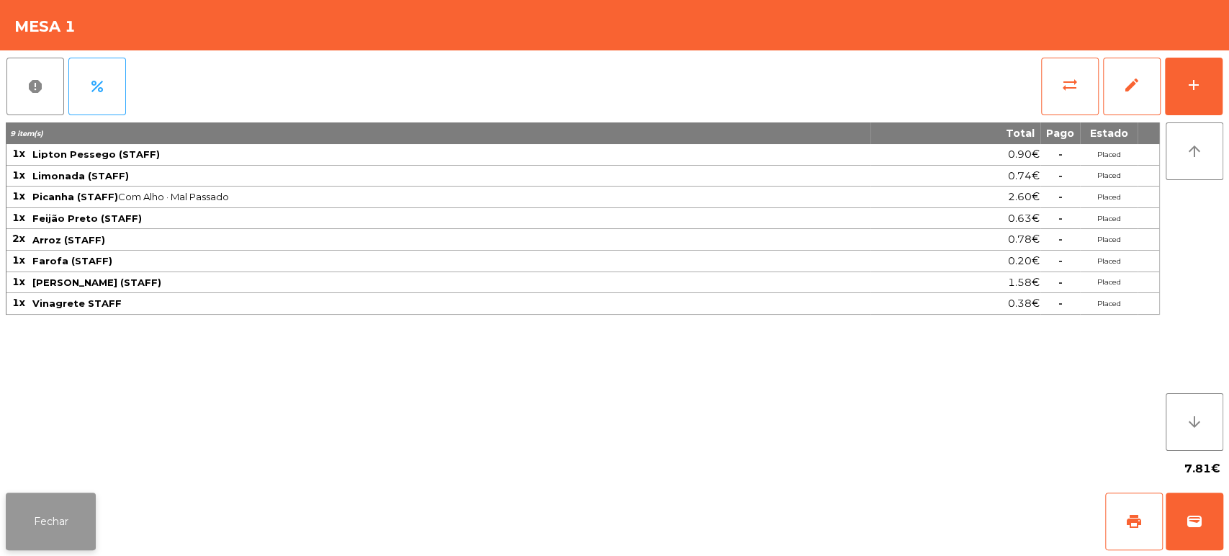
click at [66, 526] on button "Fechar" at bounding box center [51, 522] width 90 height 58
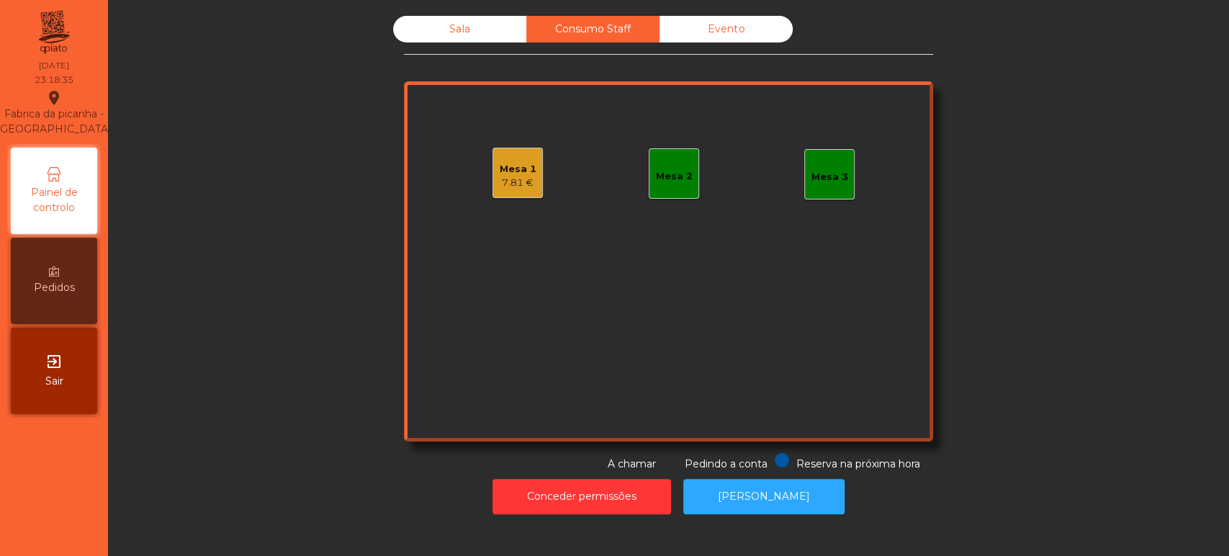
click at [454, 35] on div "Sala" at bounding box center [459, 29] width 133 height 27
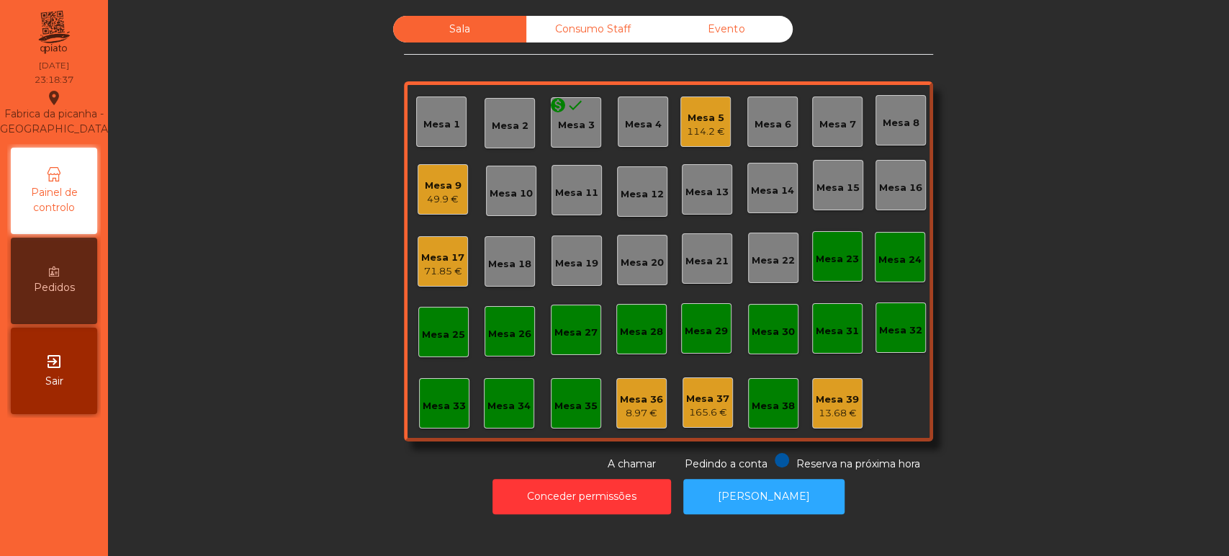
click at [827, 411] on div "13.68 €" at bounding box center [837, 413] width 43 height 14
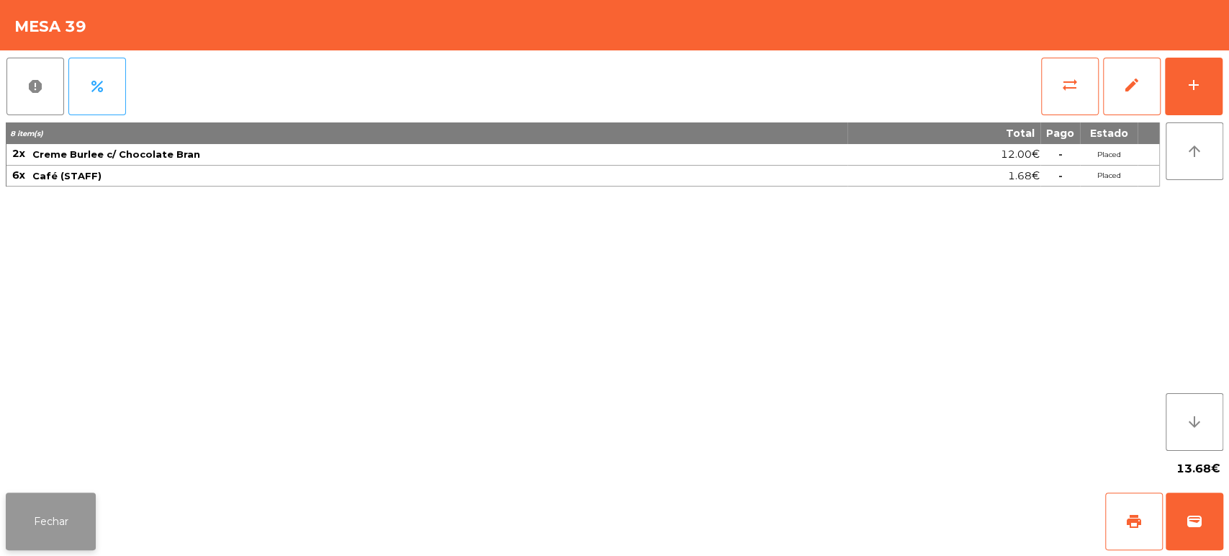
click at [44, 510] on button "Fechar" at bounding box center [51, 522] width 90 height 58
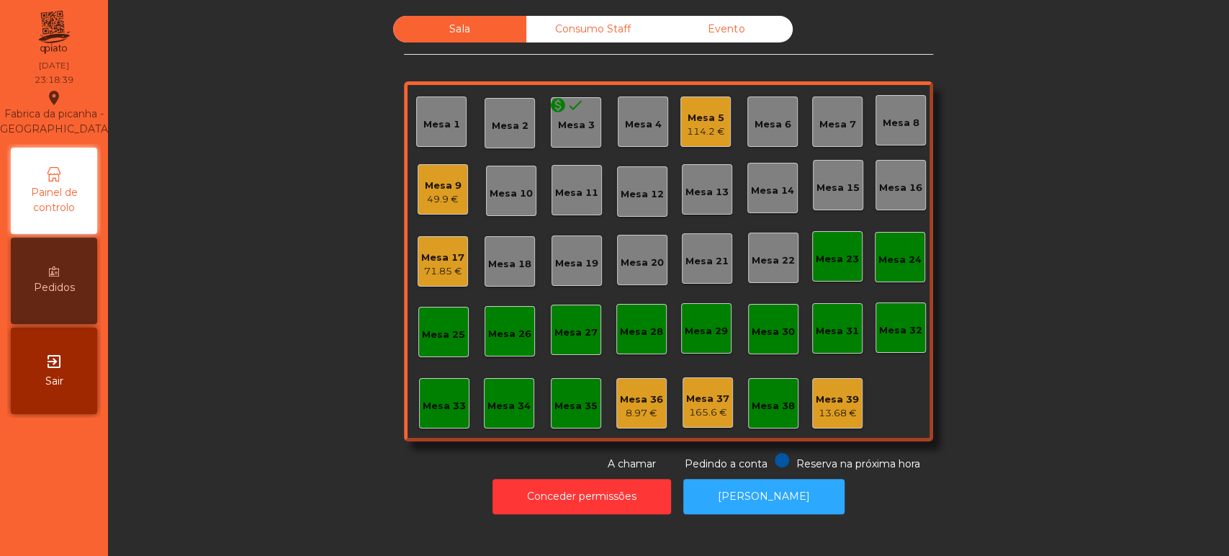
click at [703, 408] on div "165.6 €" at bounding box center [707, 412] width 43 height 14
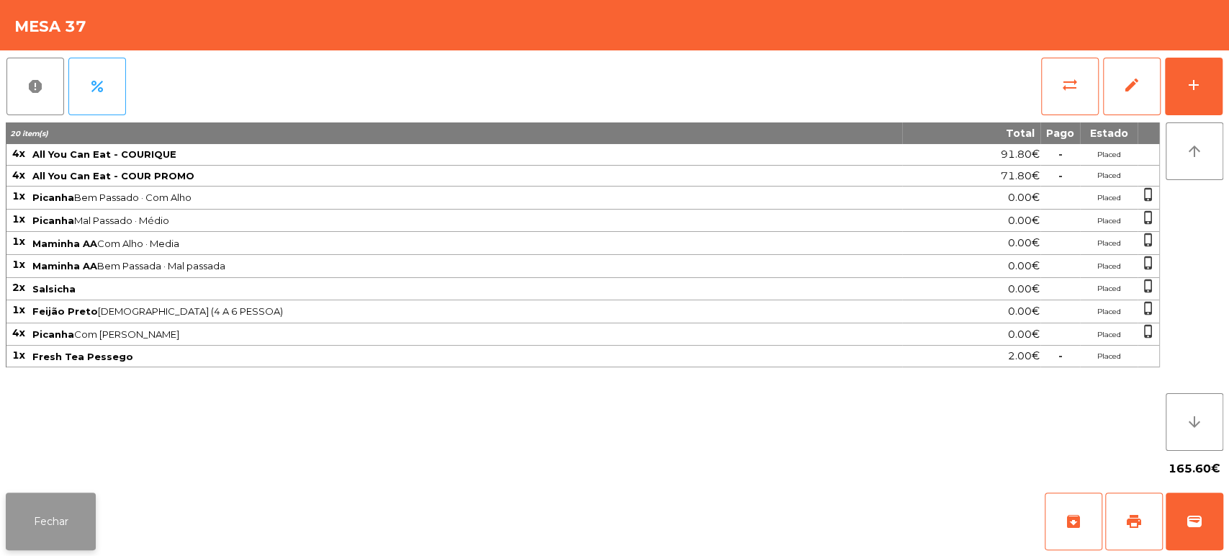
click at [66, 508] on button "Fechar" at bounding box center [51, 522] width 90 height 58
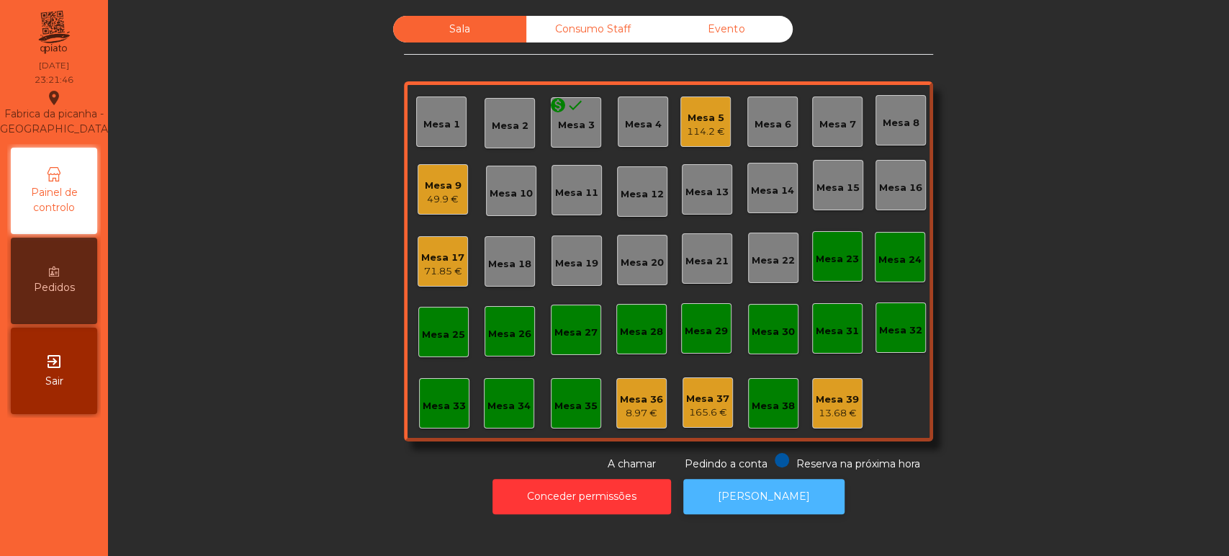
click at [738, 483] on button "[PERSON_NAME]" at bounding box center [763, 496] width 161 height 35
click at [833, 402] on div "Mesa 39" at bounding box center [837, 399] width 43 height 14
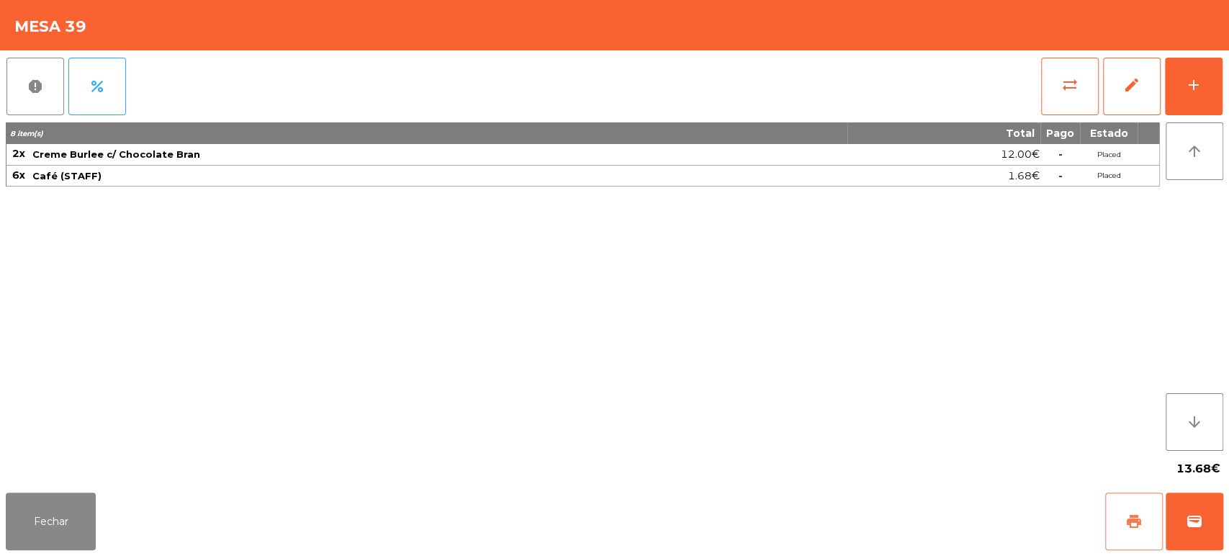
click at [1135, 518] on span "print" at bounding box center [1134, 521] width 17 height 17
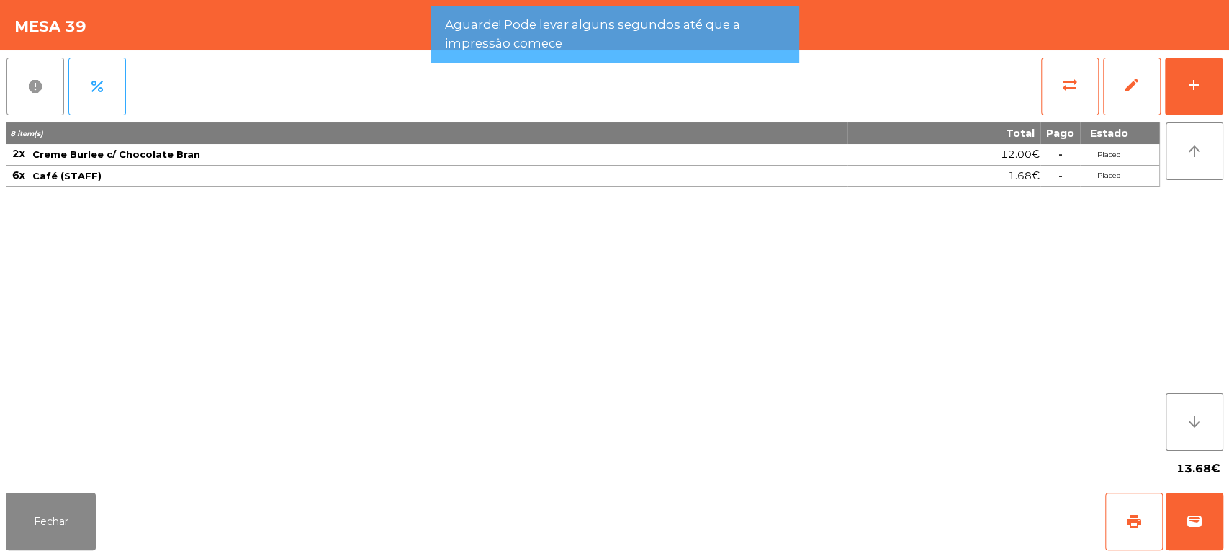
click at [10, 87] on button "report" at bounding box center [35, 87] width 58 height 58
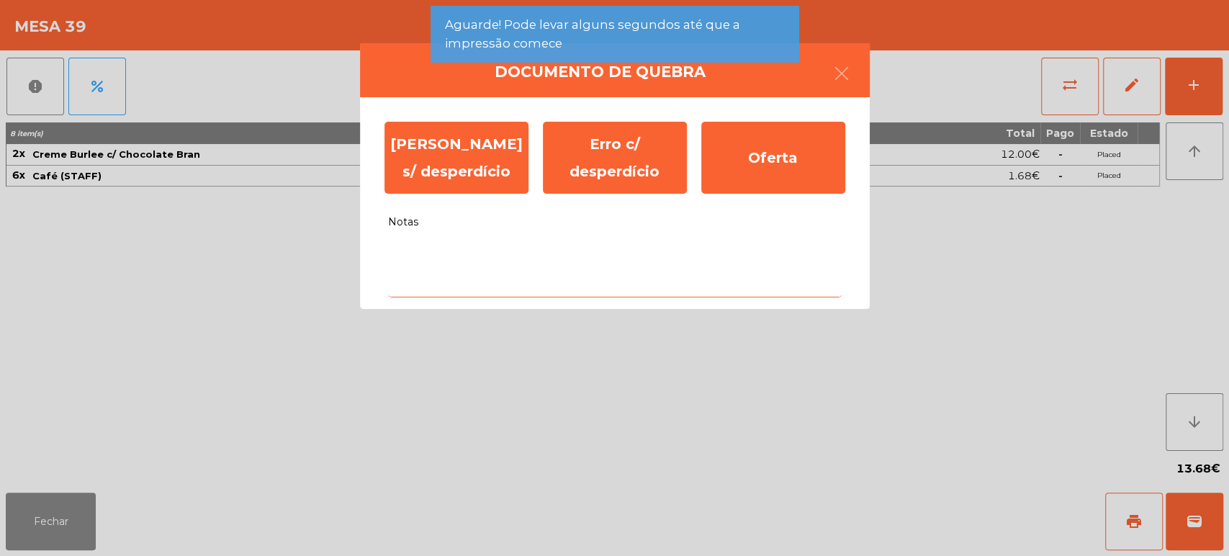
click at [457, 261] on textarea "Notas" at bounding box center [615, 268] width 454 height 60
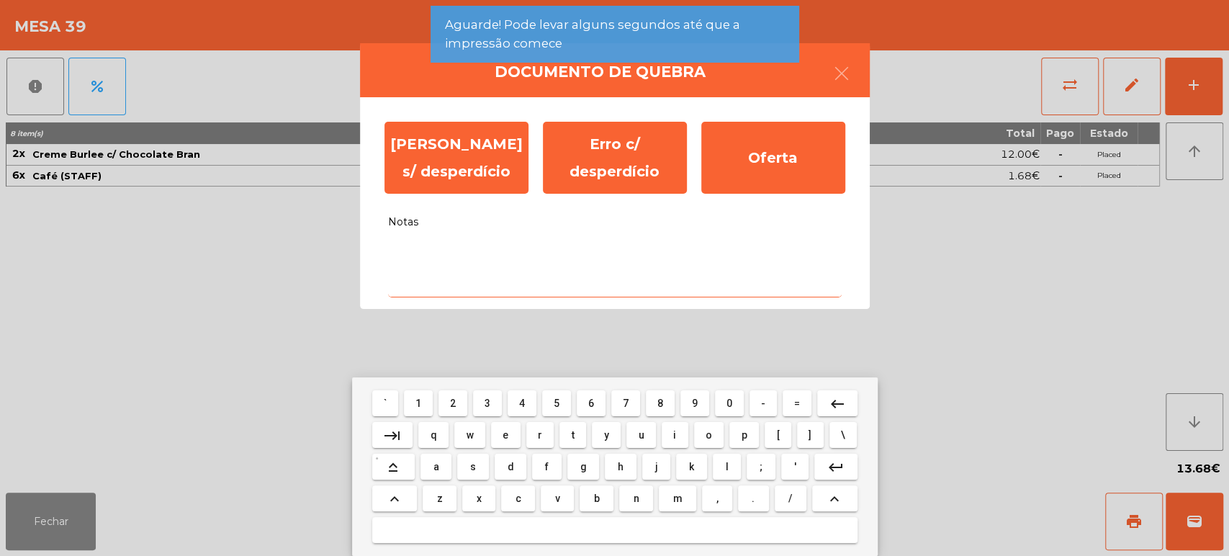
click at [537, 478] on button "f" at bounding box center [546, 467] width 29 height 26
click at [547, 467] on span "f" at bounding box center [547, 467] width 4 height 12
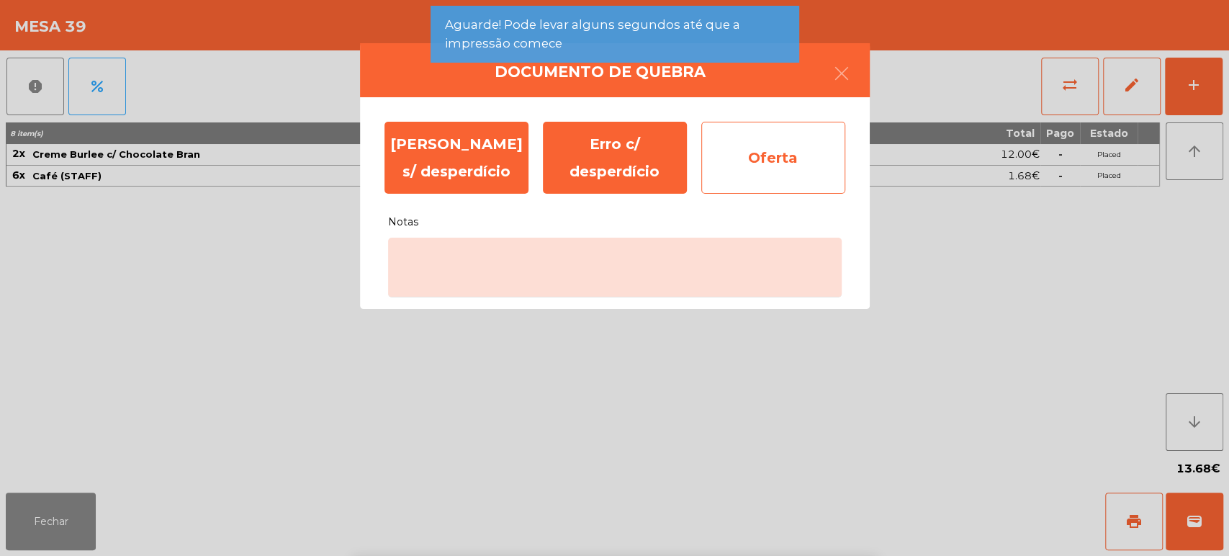
click at [797, 157] on div "Oferta" at bounding box center [773, 158] width 144 height 72
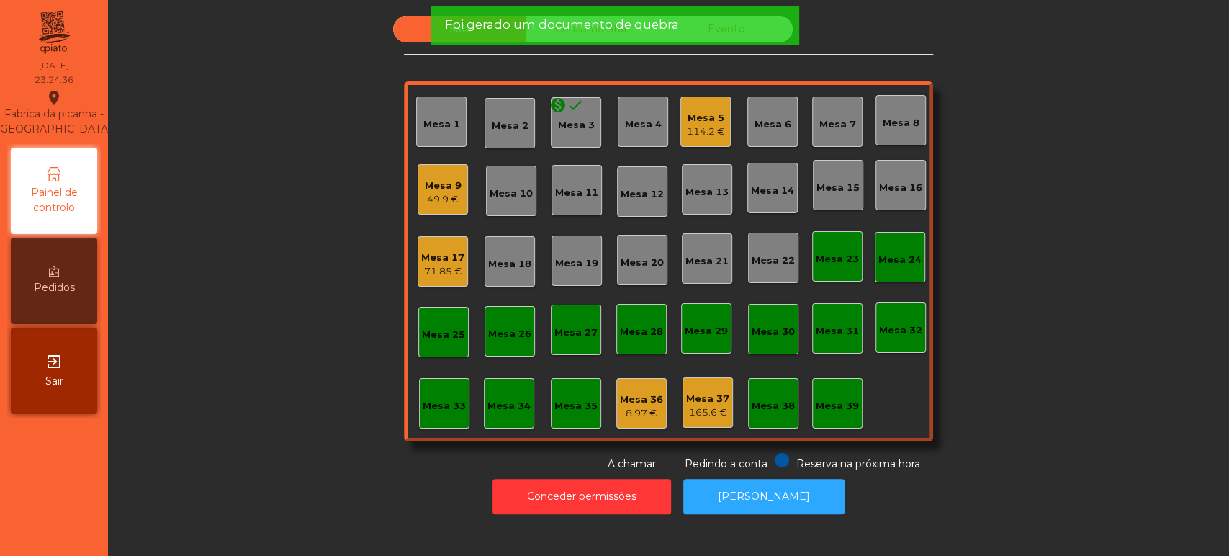
click at [645, 421] on div "Mesa 36 8.97 €" at bounding box center [641, 403] width 50 height 50
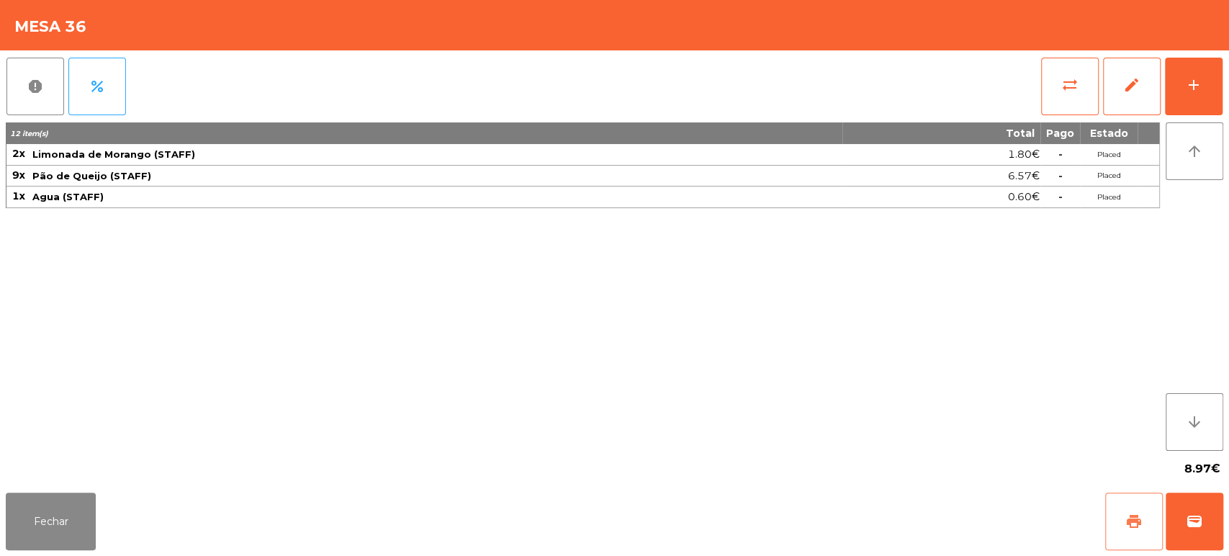
click at [1127, 513] on span "print" at bounding box center [1134, 521] width 17 height 17
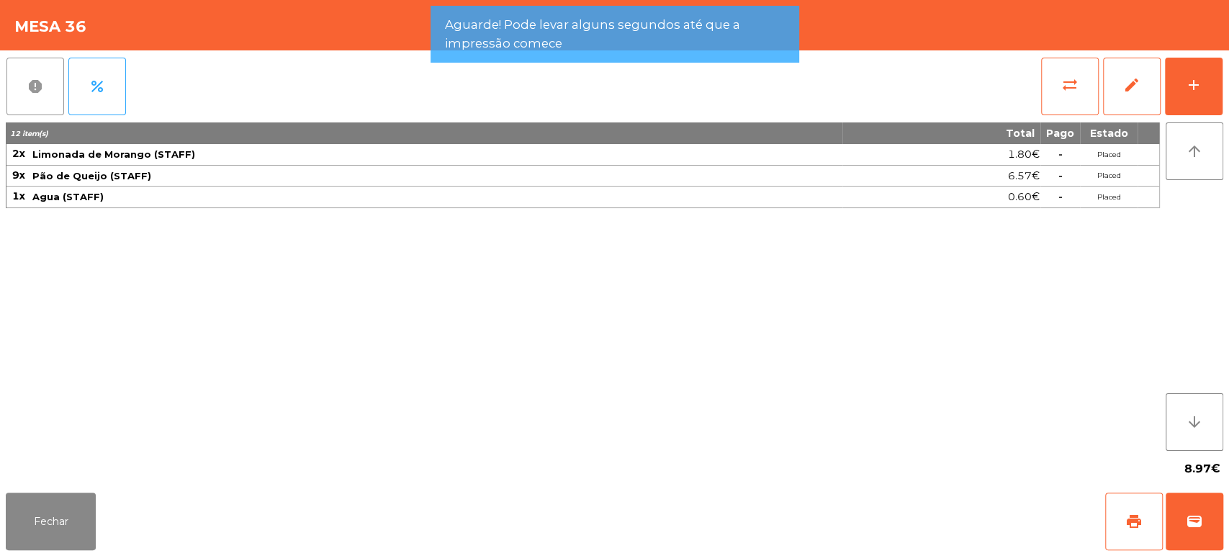
click at [9, 85] on button "report" at bounding box center [35, 87] width 58 height 58
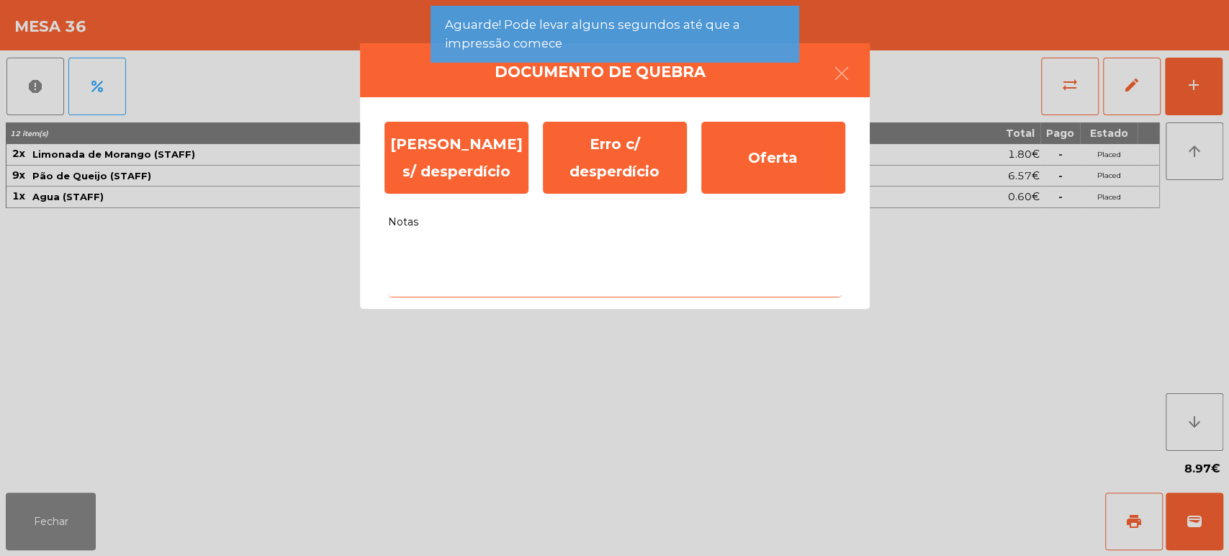
click at [534, 292] on textarea "Notas" at bounding box center [615, 268] width 454 height 60
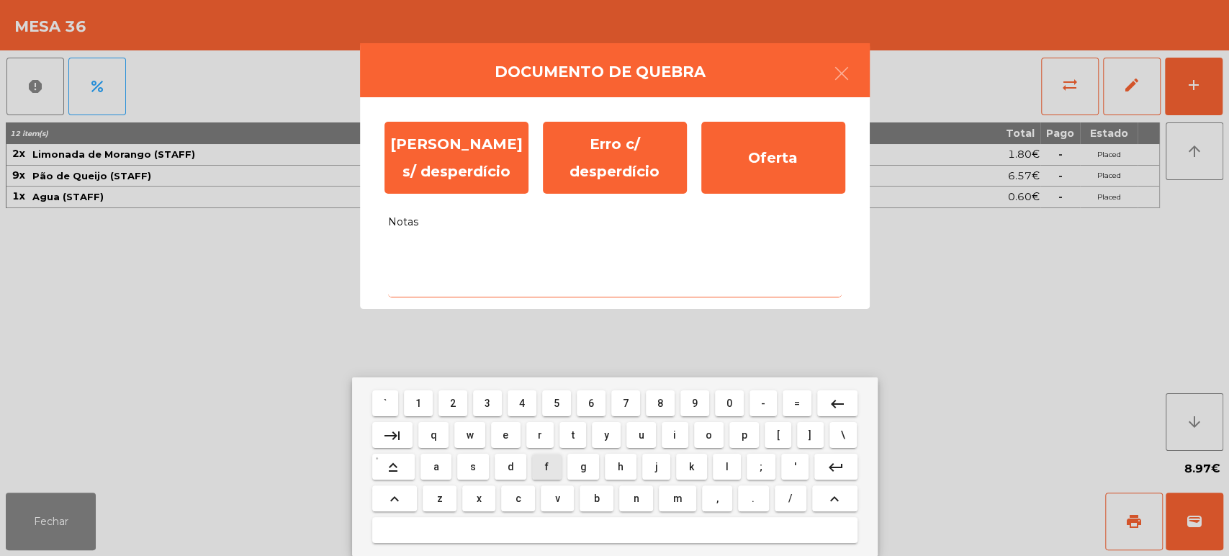
click at [560, 489] on button "v" at bounding box center [557, 498] width 33 height 26
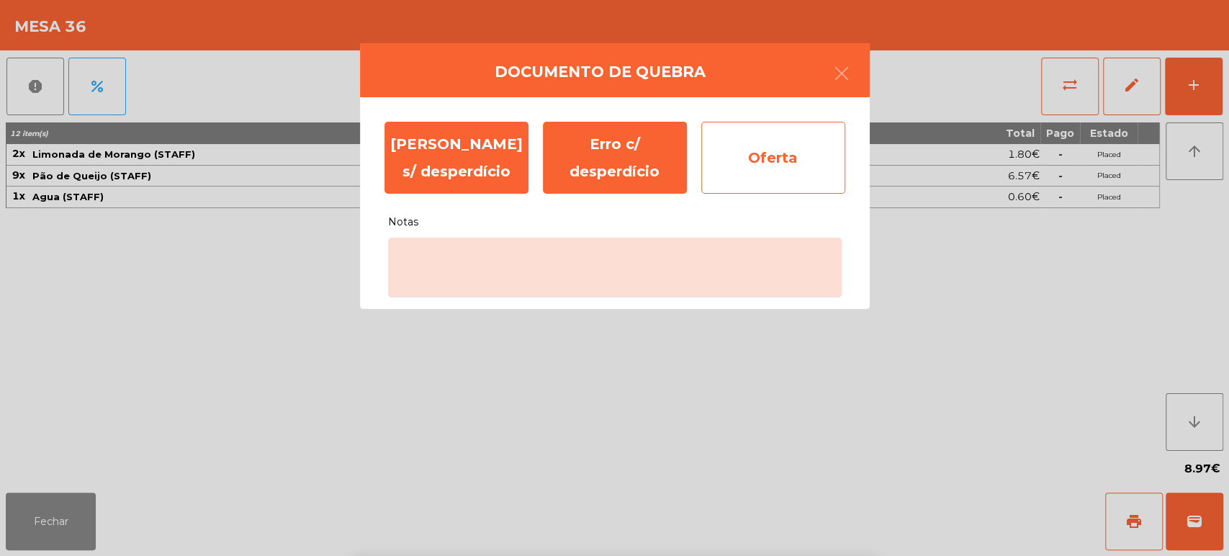
click at [764, 163] on div "Oferta" at bounding box center [773, 158] width 144 height 72
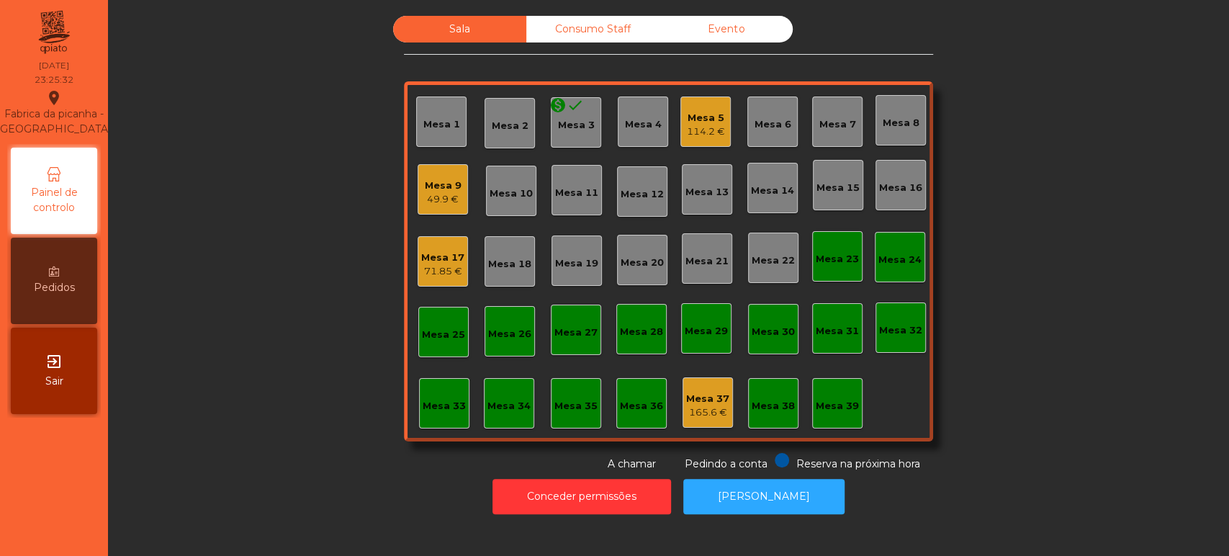
click at [699, 426] on div "Mesa 37 165.6 €" at bounding box center [708, 402] width 50 height 50
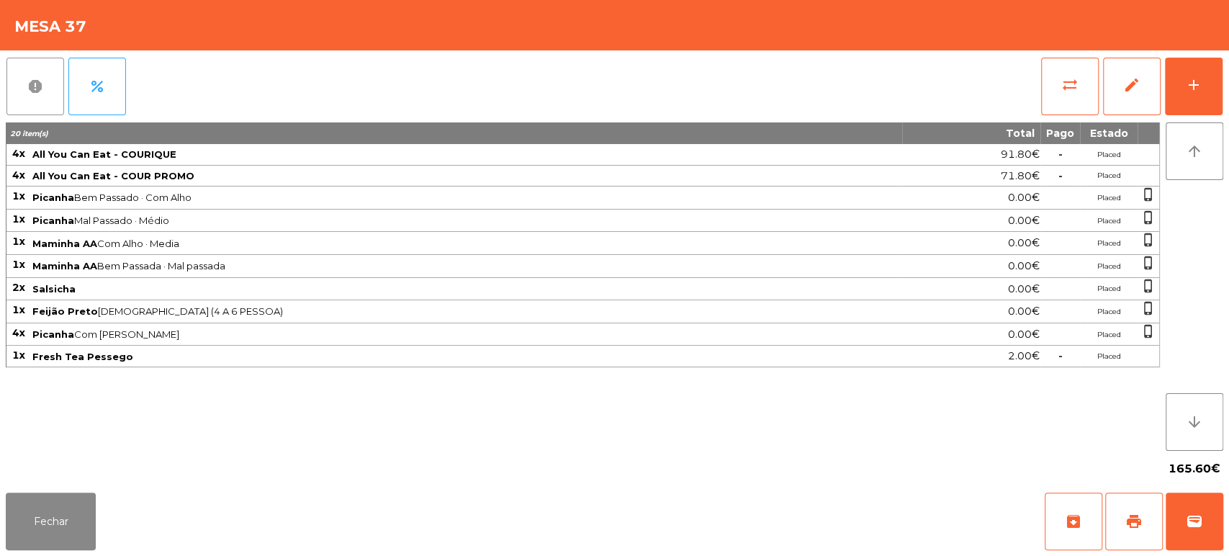
click at [11, 87] on button "report" at bounding box center [35, 87] width 58 height 58
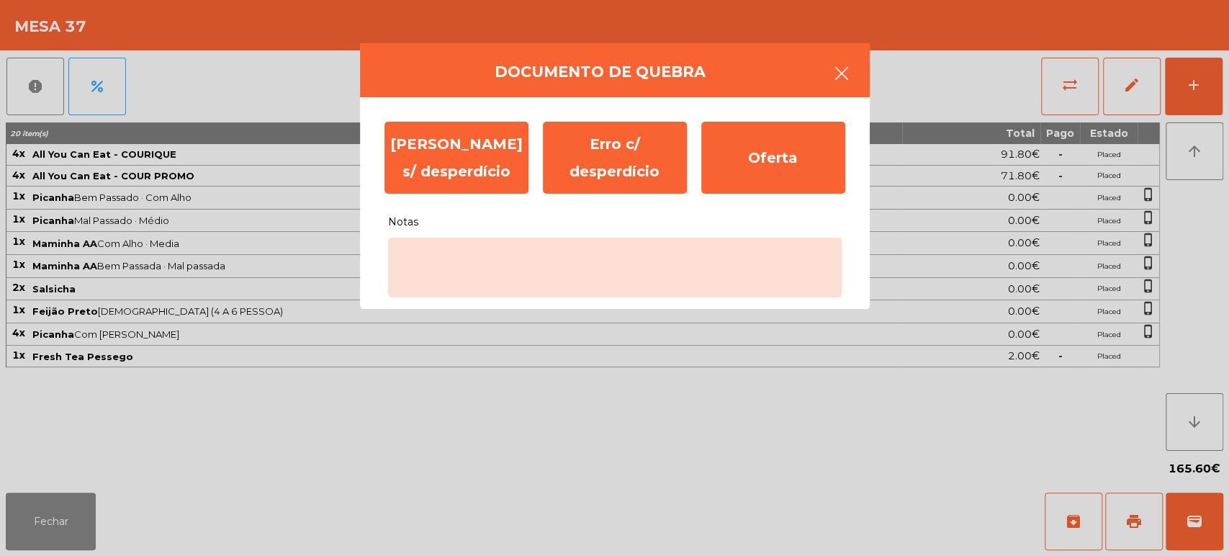
click at [822, 80] on button "button" at bounding box center [842, 74] width 40 height 43
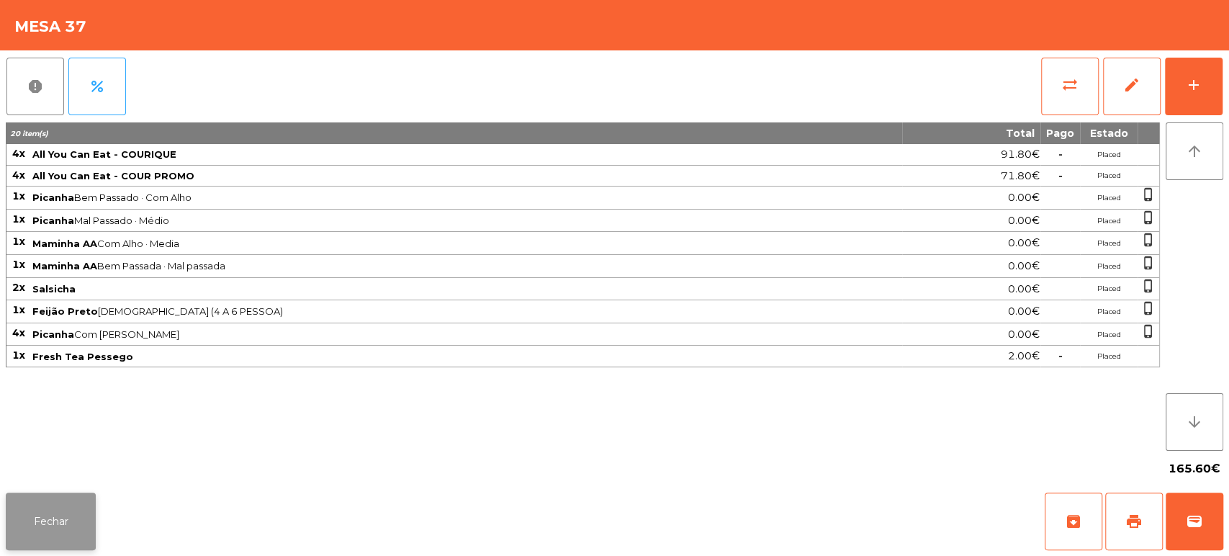
click at [89, 506] on button "Fechar" at bounding box center [51, 522] width 90 height 58
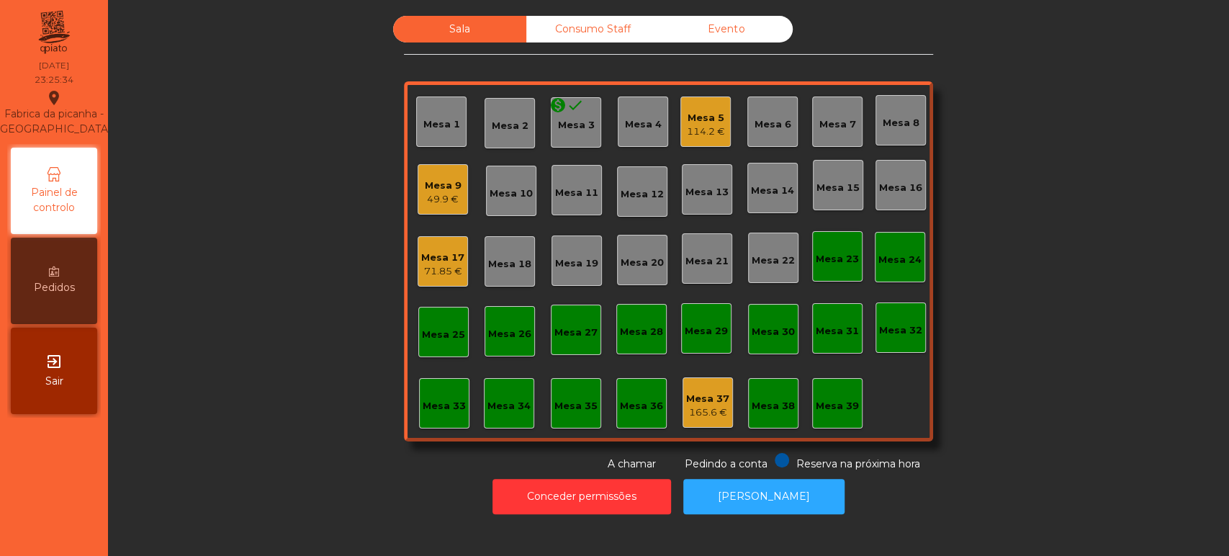
click at [737, 35] on div "Evento" at bounding box center [726, 29] width 133 height 27
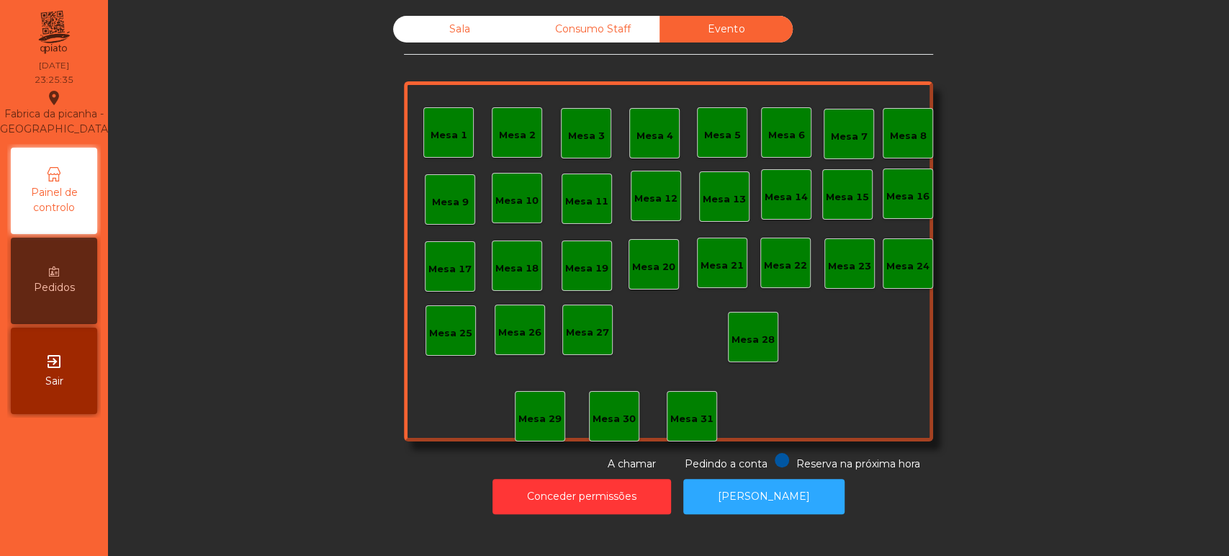
click at [610, 34] on div "Consumo Staff" at bounding box center [592, 29] width 133 height 27
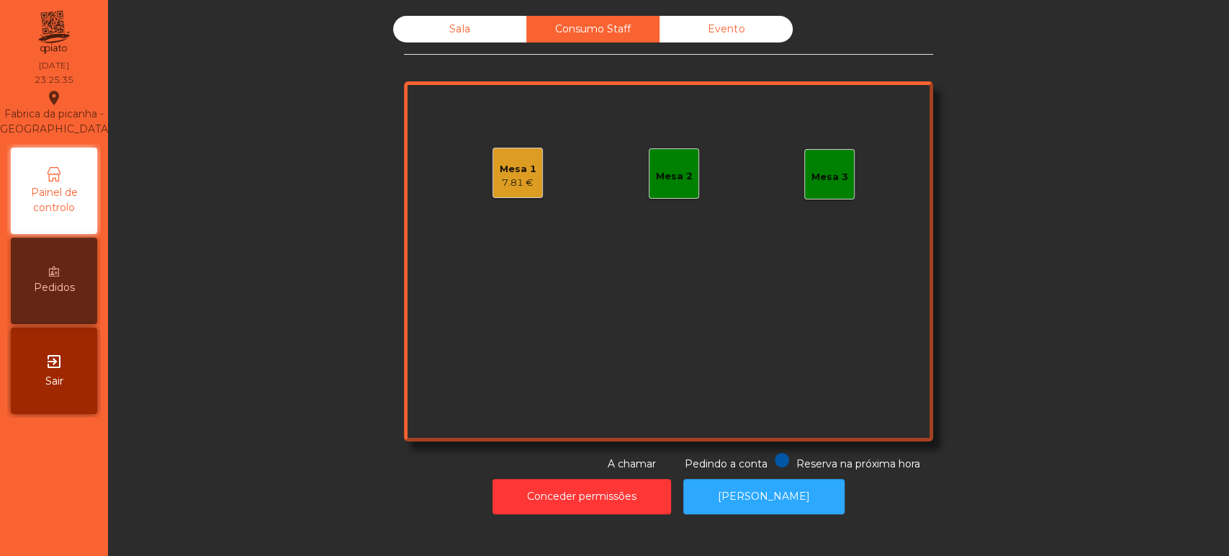
click at [521, 184] on div "7.81 €" at bounding box center [518, 183] width 37 height 14
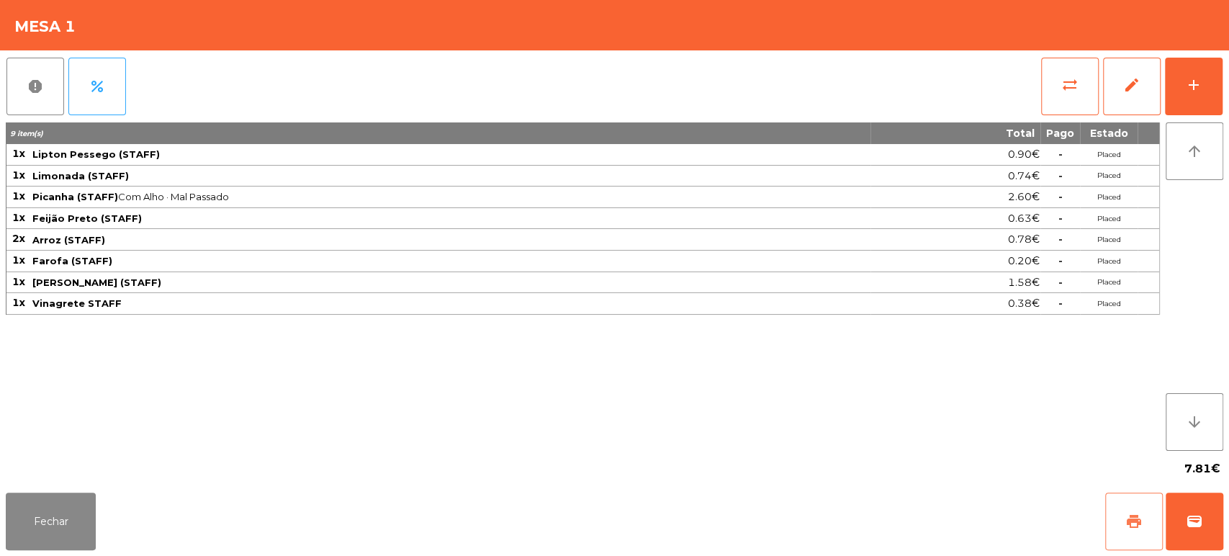
click at [1131, 523] on span "print" at bounding box center [1134, 521] width 17 height 17
click at [32, 74] on button "report" at bounding box center [35, 87] width 58 height 58
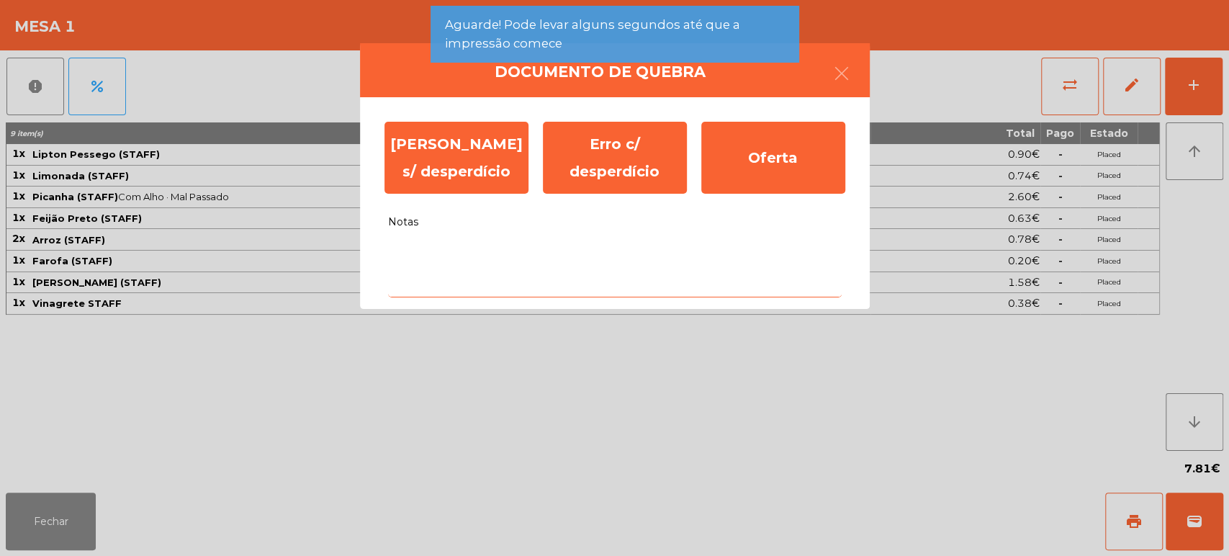
click at [612, 288] on textarea "Notas" at bounding box center [615, 268] width 454 height 60
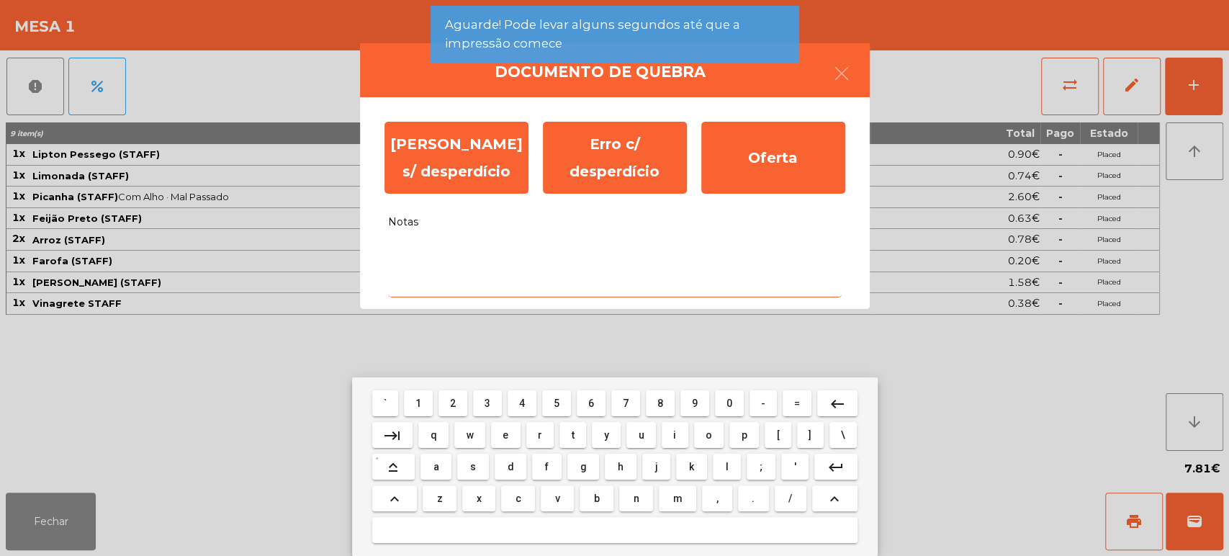
click at [556, 497] on span "v" at bounding box center [557, 499] width 5 height 12
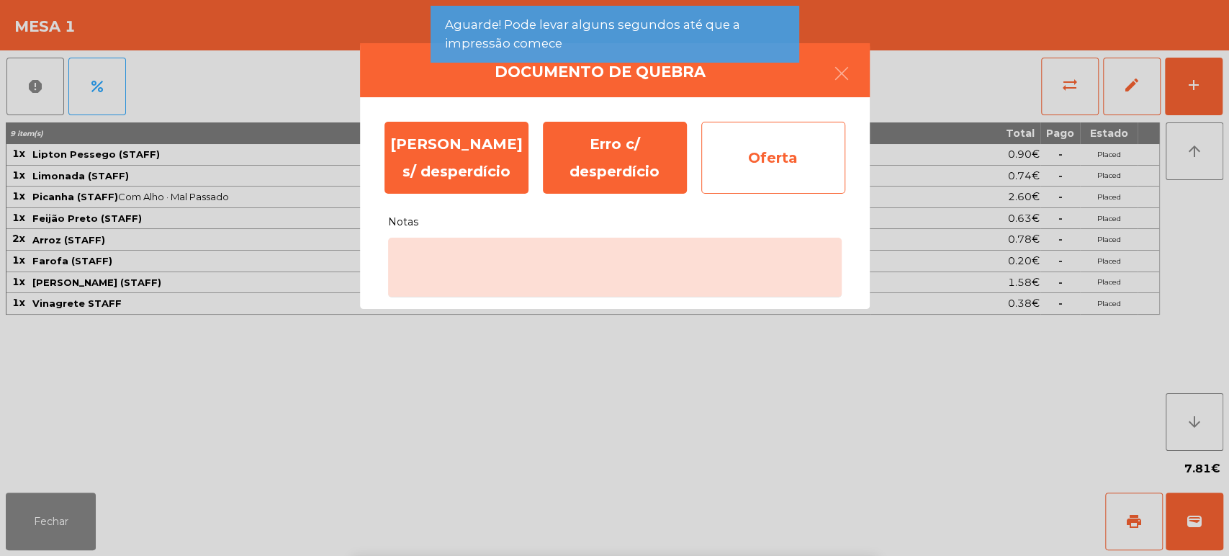
click at [770, 181] on div "Oferta" at bounding box center [773, 158] width 144 height 72
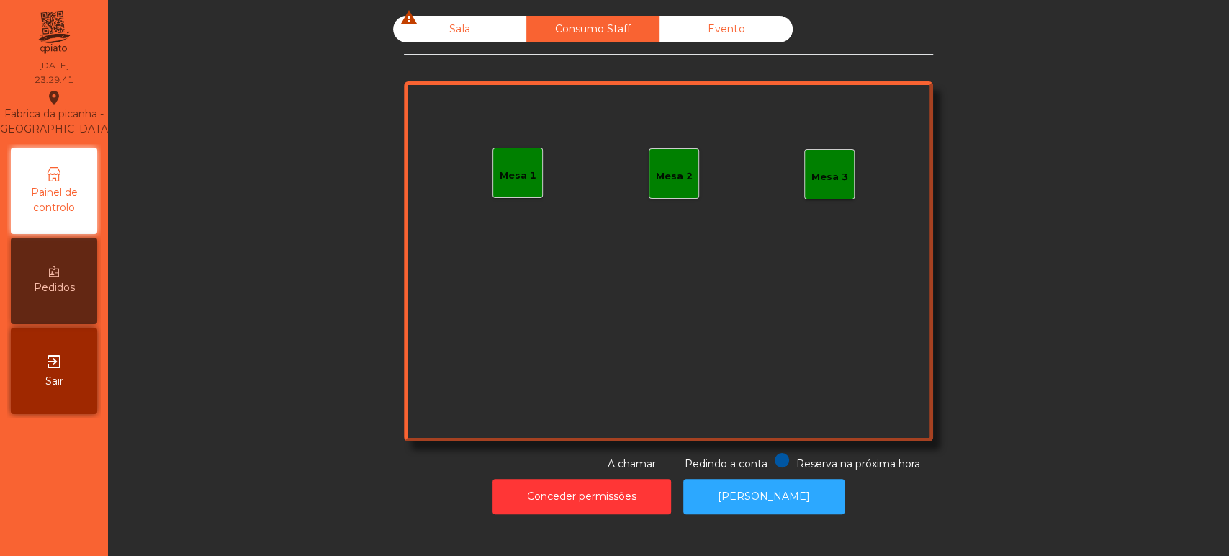
click at [455, 40] on div "Sala warning" at bounding box center [459, 29] width 133 height 27
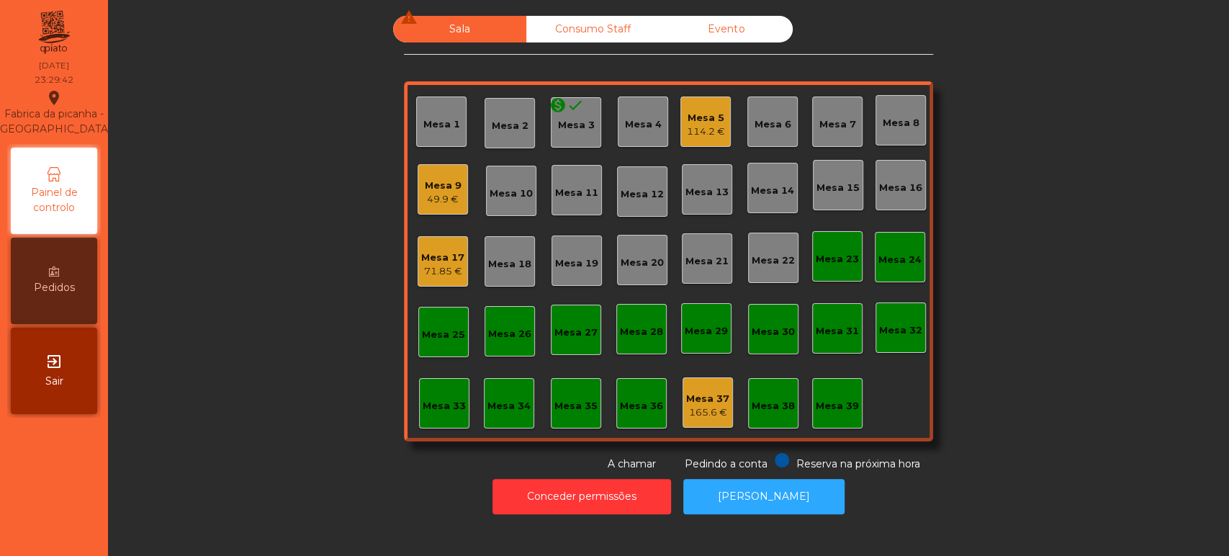
click at [699, 115] on div "Mesa 5" at bounding box center [706, 118] width 38 height 14
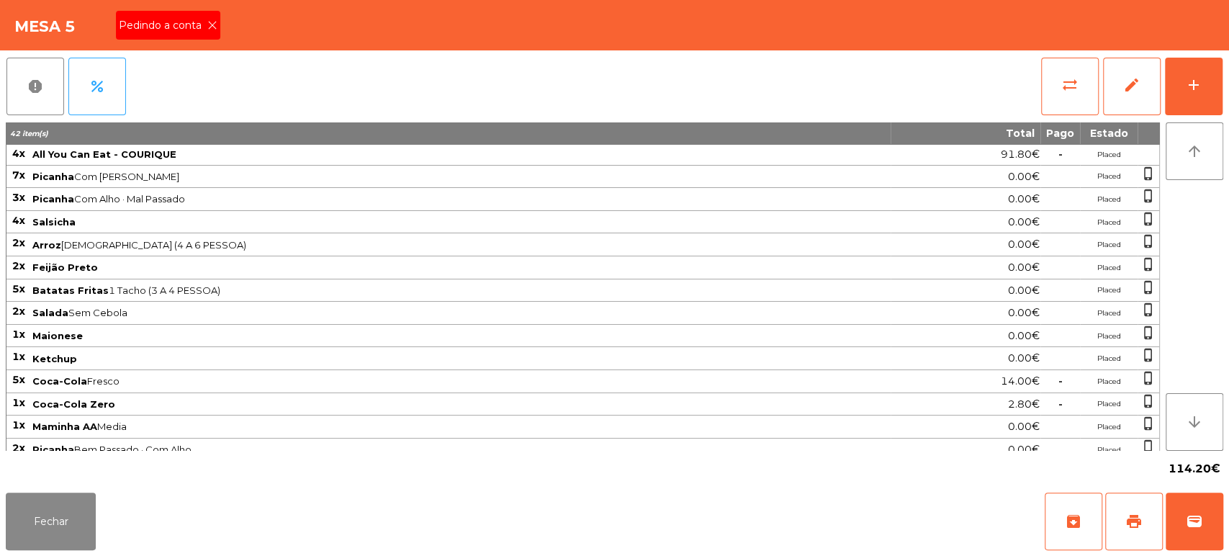
click at [189, 19] on span "Pedindo a conta" at bounding box center [163, 25] width 89 height 15
click at [1149, 511] on button "print" at bounding box center [1134, 522] width 58 height 58
click at [92, 519] on button "Fechar" at bounding box center [51, 522] width 90 height 58
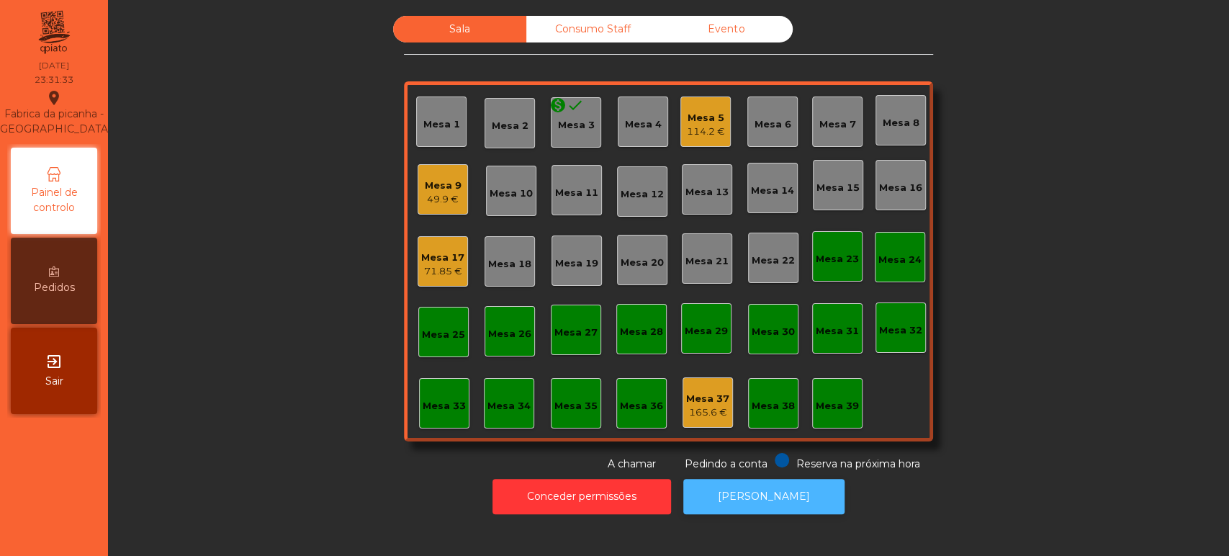
click at [764, 499] on button "[PERSON_NAME]" at bounding box center [763, 496] width 161 height 35
click at [762, 512] on button "[PERSON_NAME]" at bounding box center [763, 496] width 161 height 35
click at [697, 125] on div "114.2 €" at bounding box center [706, 132] width 38 height 14
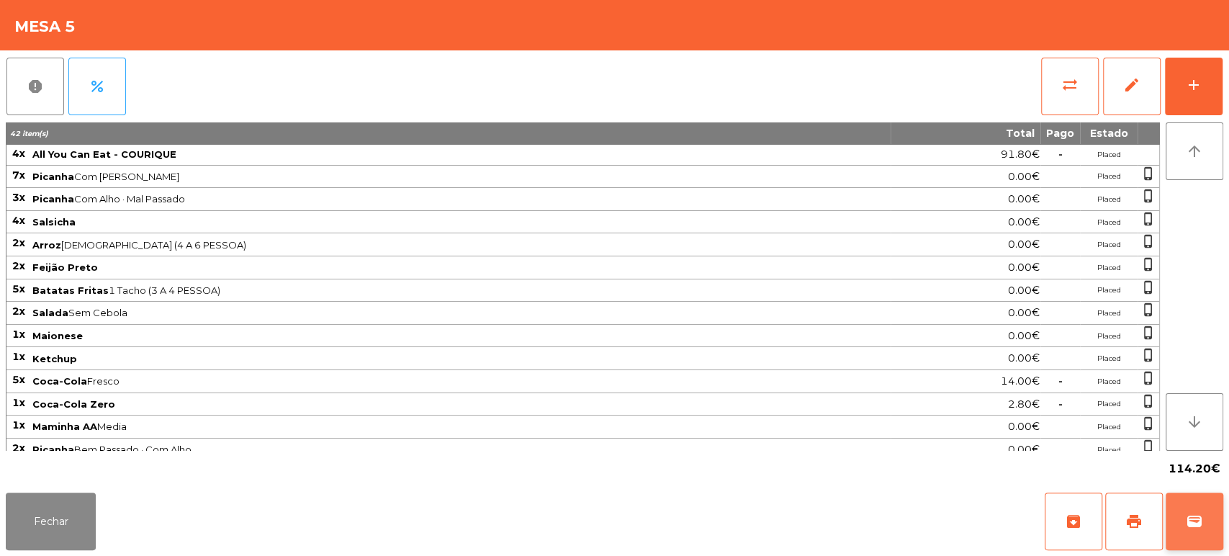
click at [1183, 530] on button "wallet" at bounding box center [1195, 522] width 58 height 58
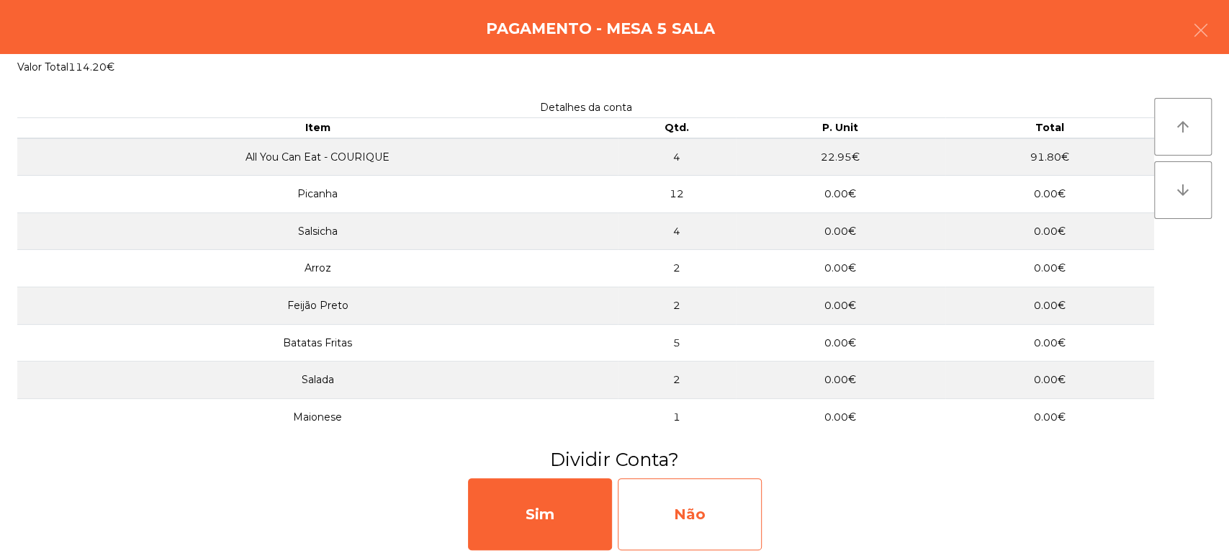
click at [664, 517] on div "Não" at bounding box center [690, 514] width 144 height 72
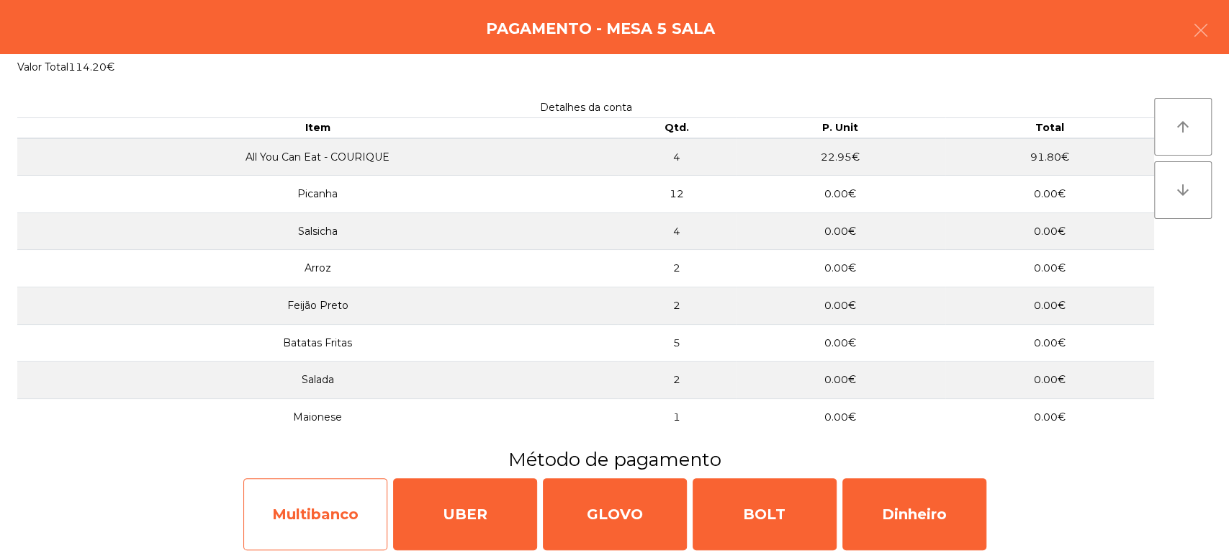
click at [339, 495] on div "Multibanco" at bounding box center [315, 514] width 144 height 72
select select "**"
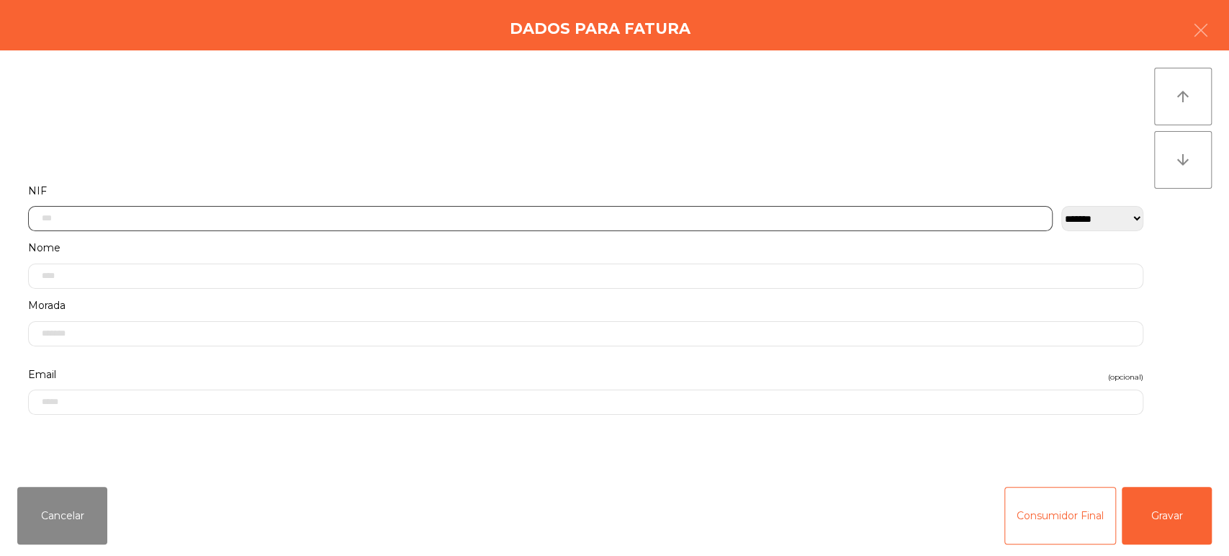
click at [688, 213] on input "text" at bounding box center [540, 218] width 1025 height 25
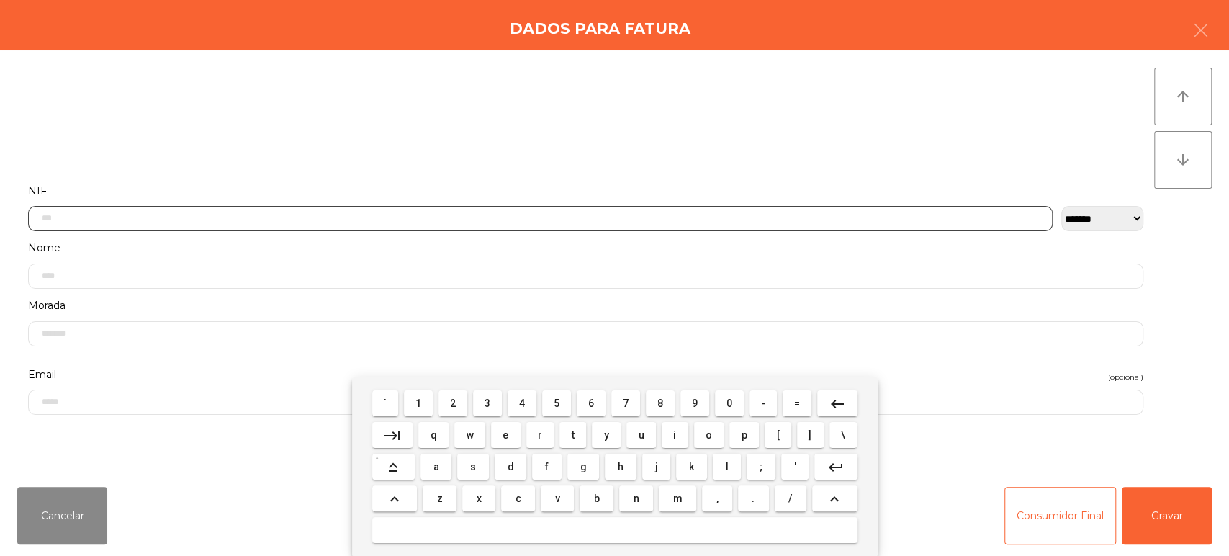
scroll to position [112, 0]
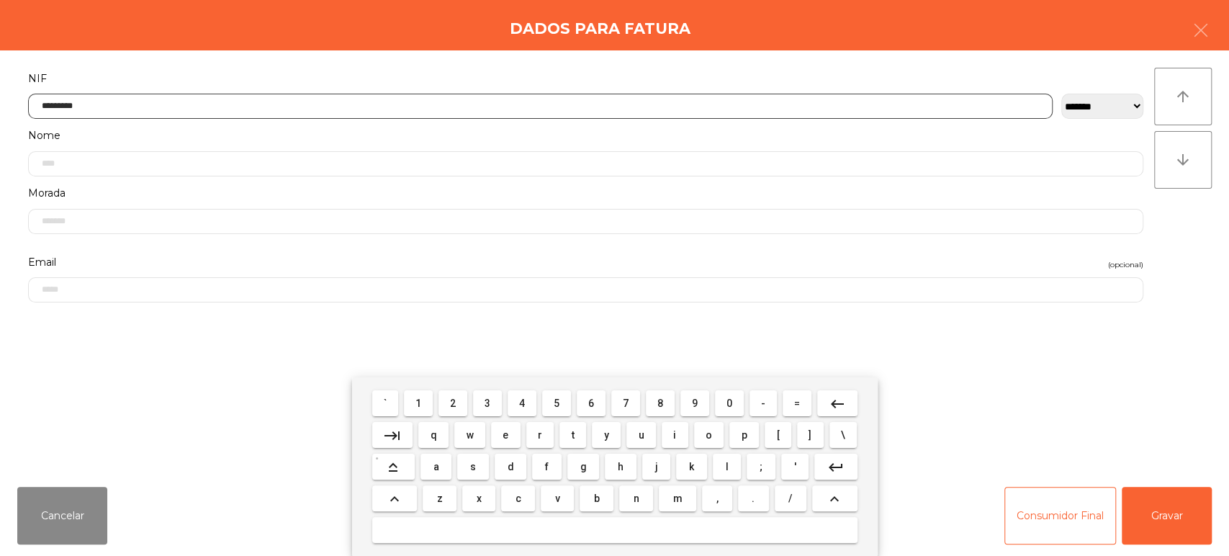
type input "*********"
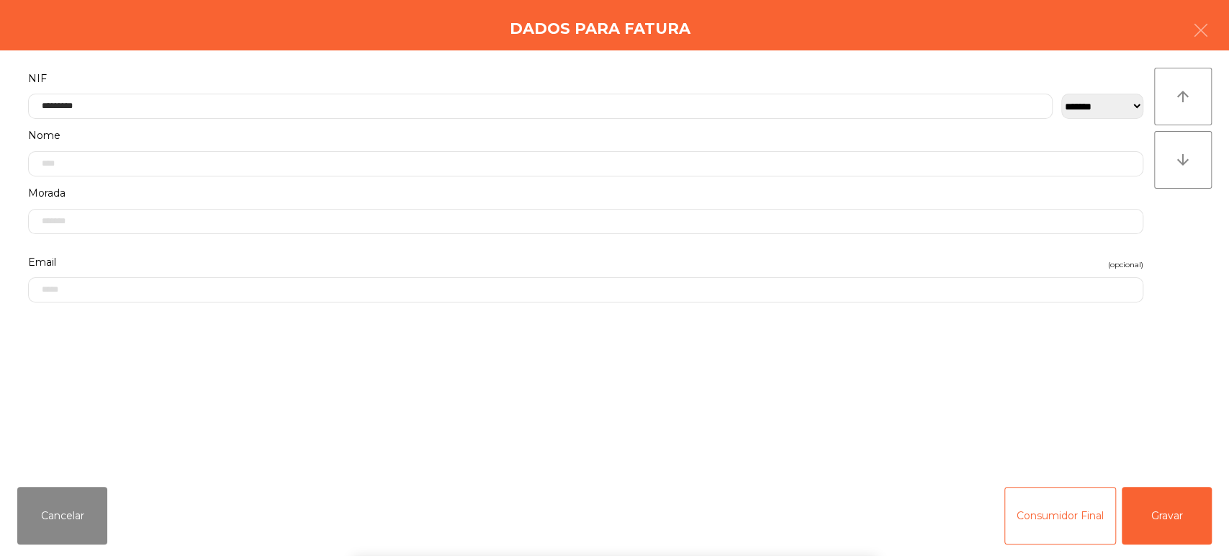
click at [1157, 543] on div "` 1 2 3 4 5 6 7 8 9 0 - = keyboard_backspace keyboard_tab q w e r t y u i o p […" at bounding box center [614, 466] width 1229 height 179
click at [1155, 529] on button "Gravar" at bounding box center [1167, 516] width 90 height 58
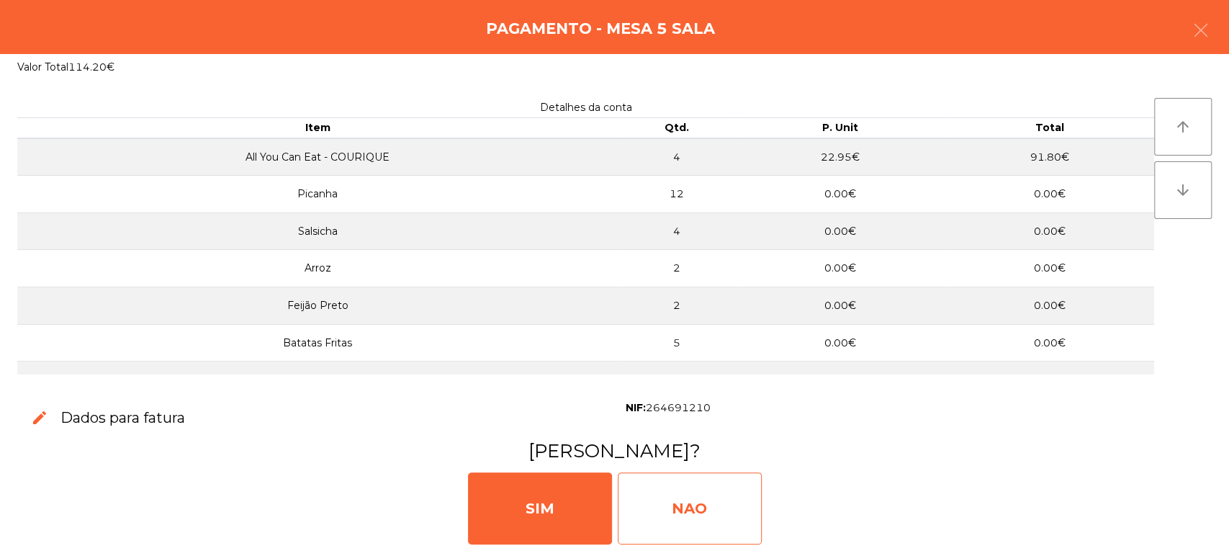
click at [703, 503] on div "NAO" at bounding box center [690, 508] width 144 height 72
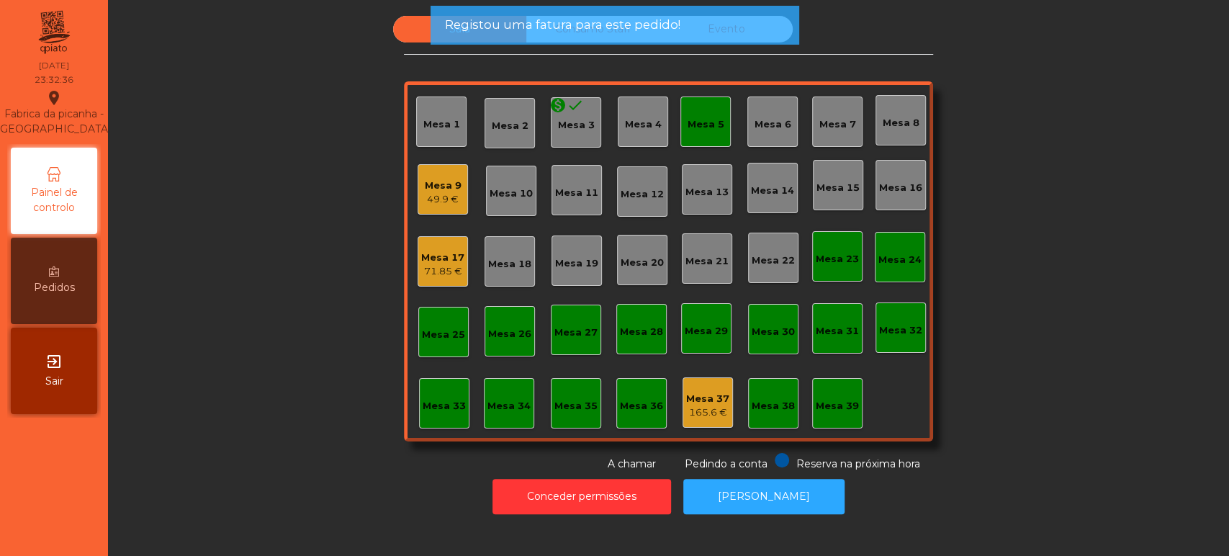
click at [709, 126] on div "Mesa 5" at bounding box center [706, 124] width 37 height 14
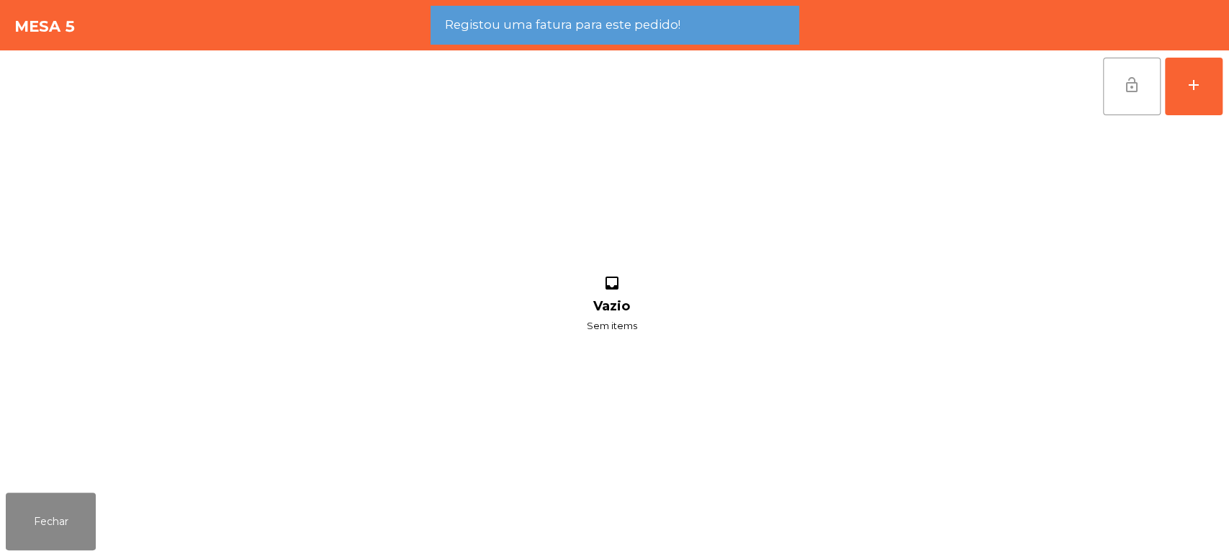
click at [1113, 94] on button "lock_open" at bounding box center [1132, 87] width 58 height 58
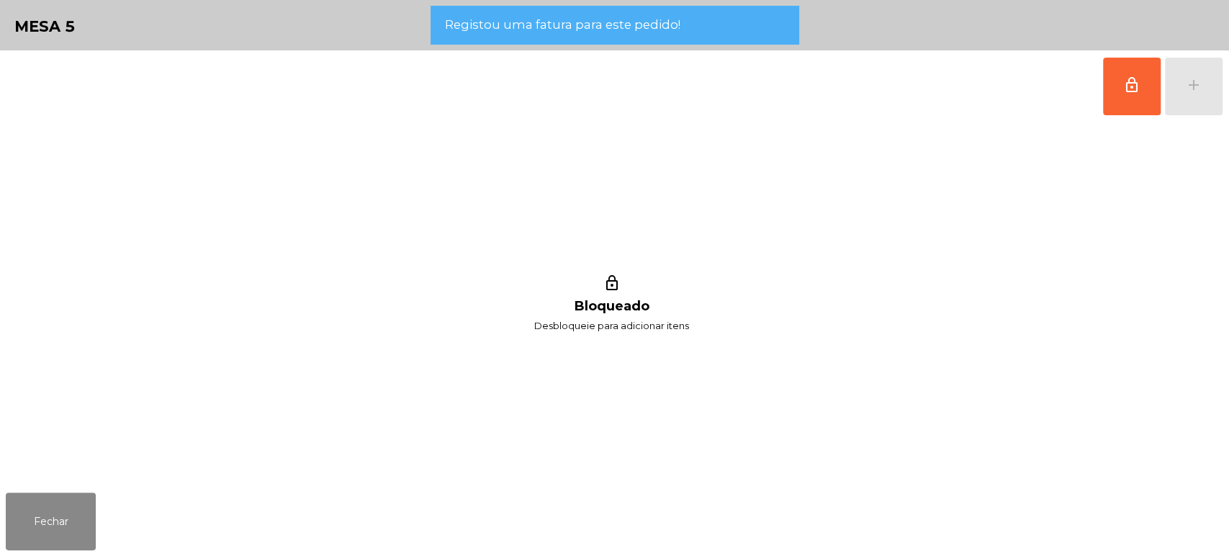
click at [58, 468] on div "lock_outline Bloqueado Desbloqueie para adicionar itens" at bounding box center [612, 304] width 1212 height 364
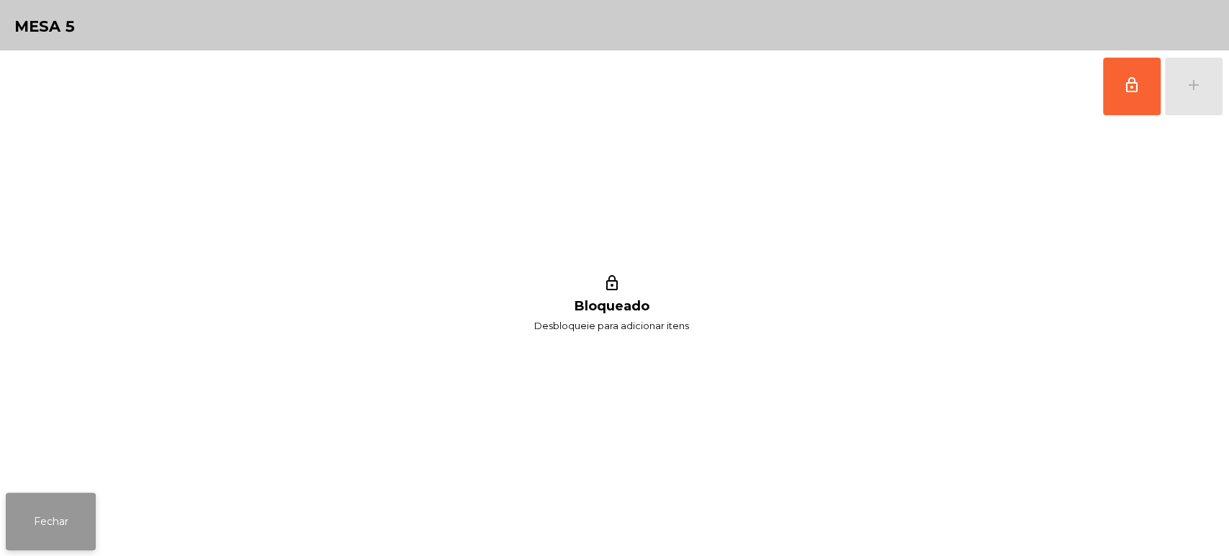
click at [94, 502] on button "Fechar" at bounding box center [51, 522] width 90 height 58
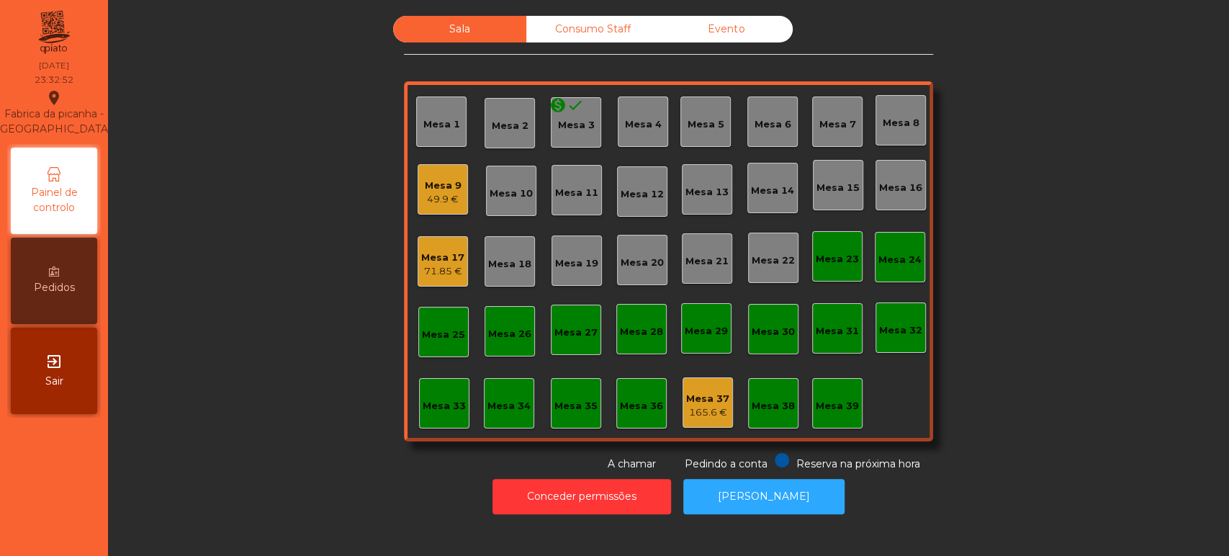
click at [703, 392] on div "Mesa 37" at bounding box center [707, 399] width 43 height 14
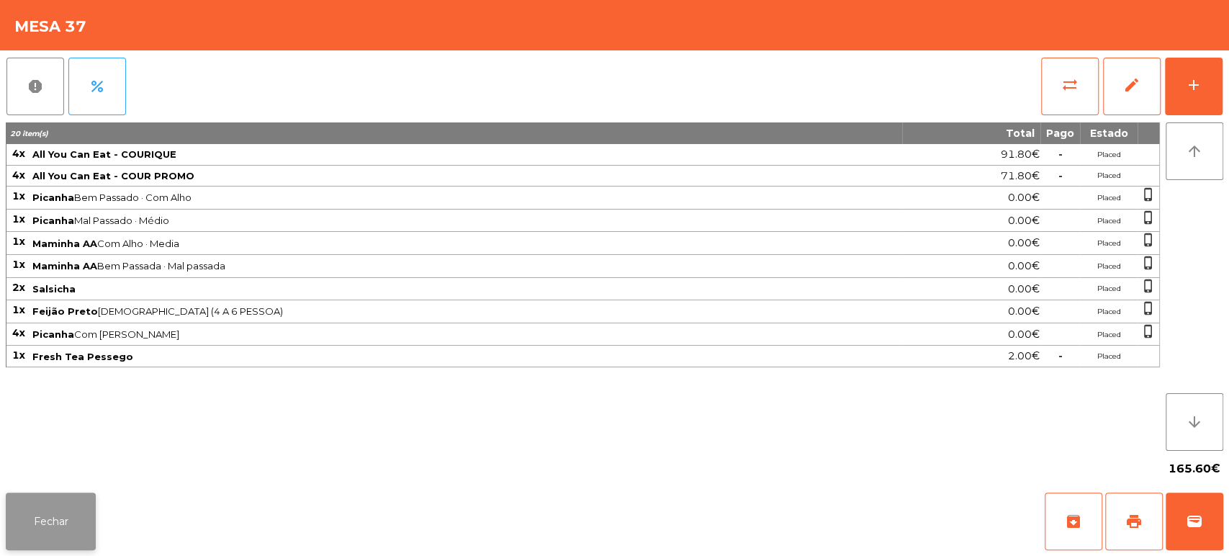
click at [70, 519] on button "Fechar" at bounding box center [51, 522] width 90 height 58
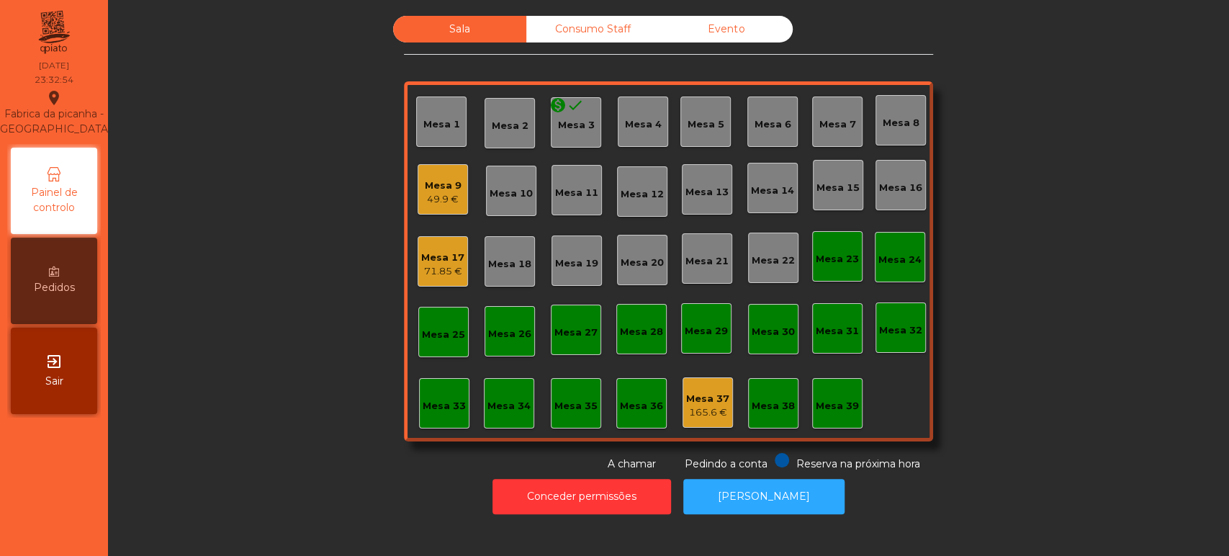
click at [683, 426] on div "Mesa 37 165.6 €" at bounding box center [708, 402] width 50 height 50
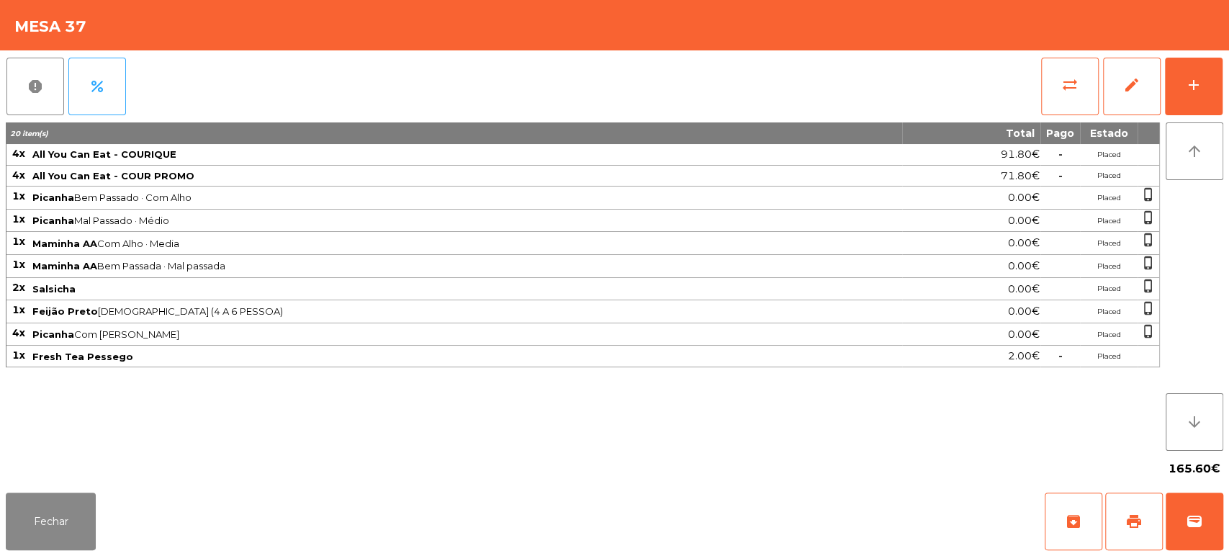
click at [677, 455] on div "165.60€" at bounding box center [615, 469] width 1218 height 36
click at [709, 462] on div "165.60€" at bounding box center [615, 469] width 1218 height 36
click at [801, 335] on span "Picanha Com Alho · Médio" at bounding box center [466, 334] width 869 height 12
click at [812, 283] on span "Salsicha" at bounding box center [466, 289] width 869 height 12
click at [820, 255] on td "Maminha AA Bem Passada · Mal passada" at bounding box center [466, 266] width 871 height 23
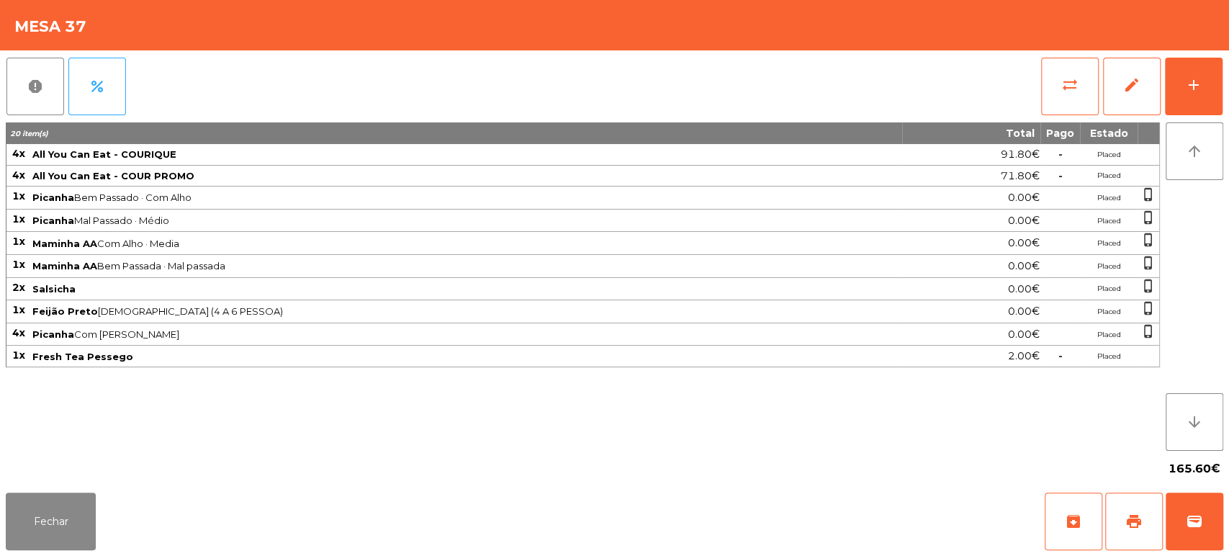
click at [766, 333] on span "Picanha Com Alho · Médio" at bounding box center [466, 334] width 869 height 12
click at [858, 262] on span "Maminha AA Bem Passada · Mal passada" at bounding box center [466, 266] width 869 height 12
click at [766, 363] on td "Fresh Tea Pessego" at bounding box center [466, 357] width 871 height 22
click at [807, 288] on span "Salsicha" at bounding box center [466, 289] width 869 height 12
click at [46, 91] on button "report" at bounding box center [35, 87] width 58 height 58
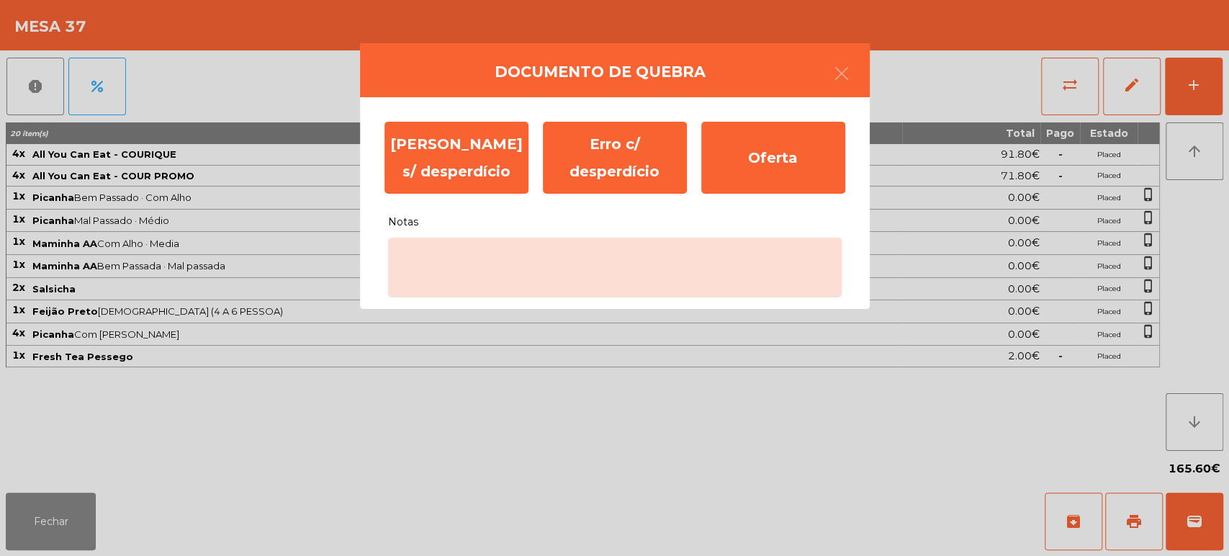
click at [502, 308] on div "Erro s/ desperdício Erro c/ desperdício Oferta Notas" at bounding box center [615, 203] width 510 height 212
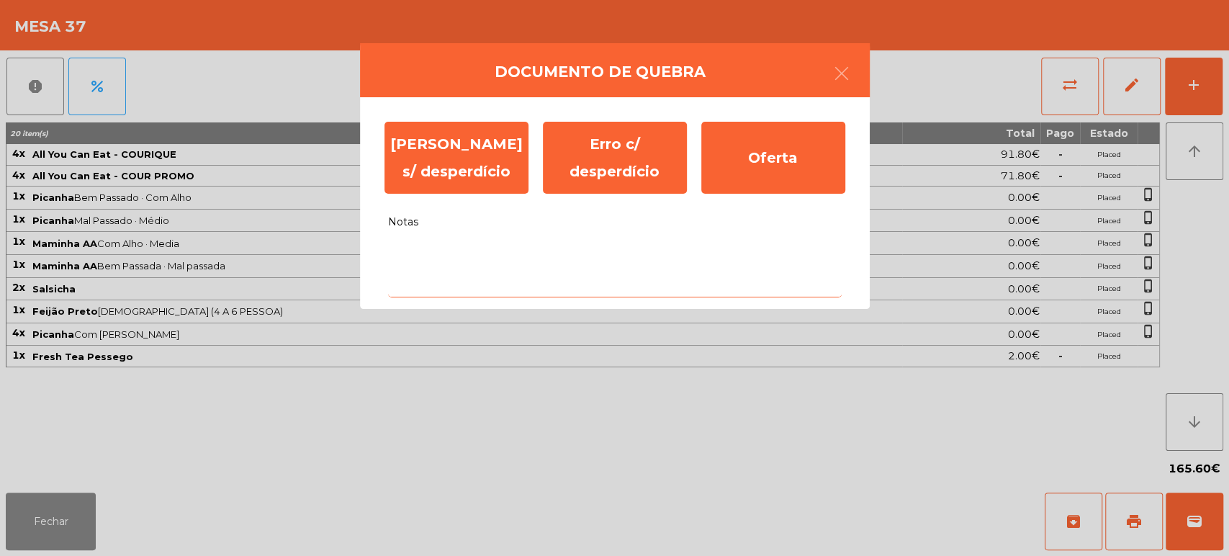
click at [575, 259] on textarea "Notas" at bounding box center [615, 268] width 454 height 60
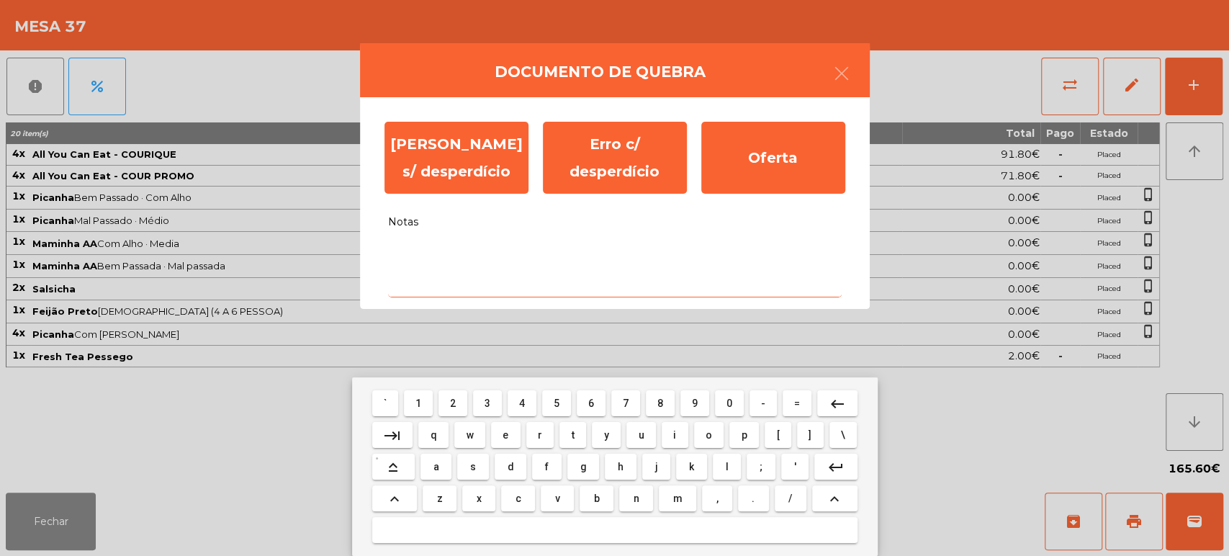
click at [470, 451] on mat-keyboard-key "w" at bounding box center [470, 435] width 37 height 32
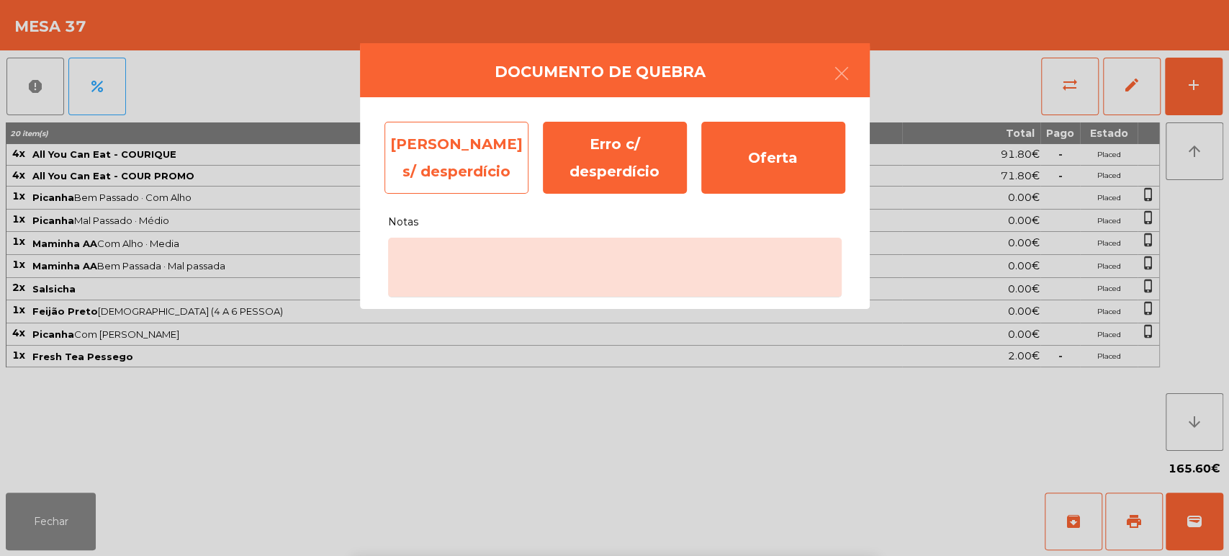
click at [466, 156] on div "Erro s/ desperdício" at bounding box center [457, 158] width 144 height 72
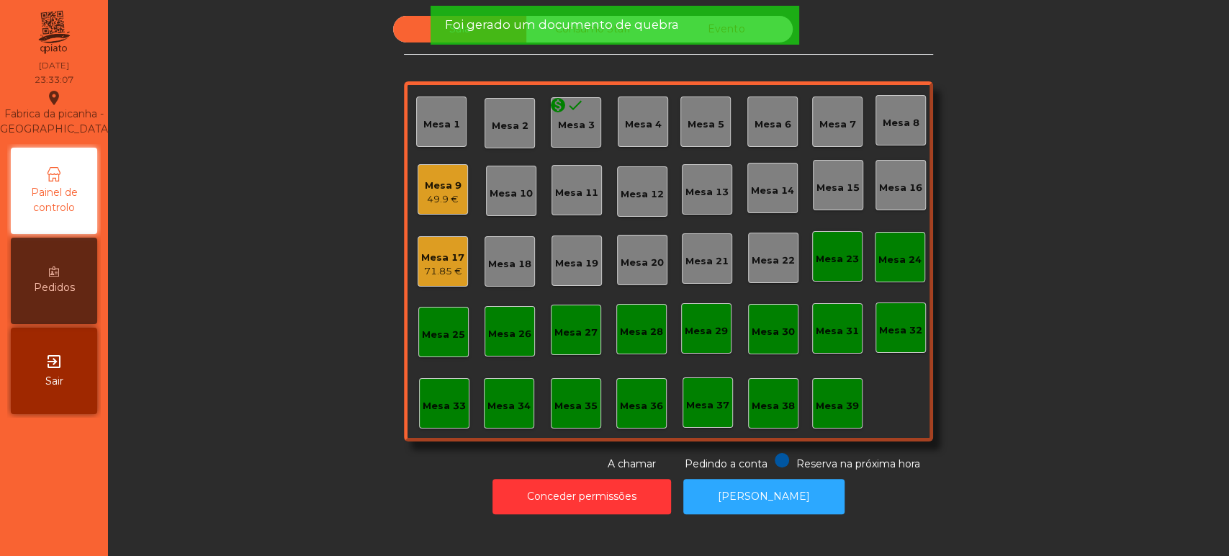
click at [640, 19] on span "Foi gerado um documento de quebra" at bounding box center [561, 25] width 234 height 18
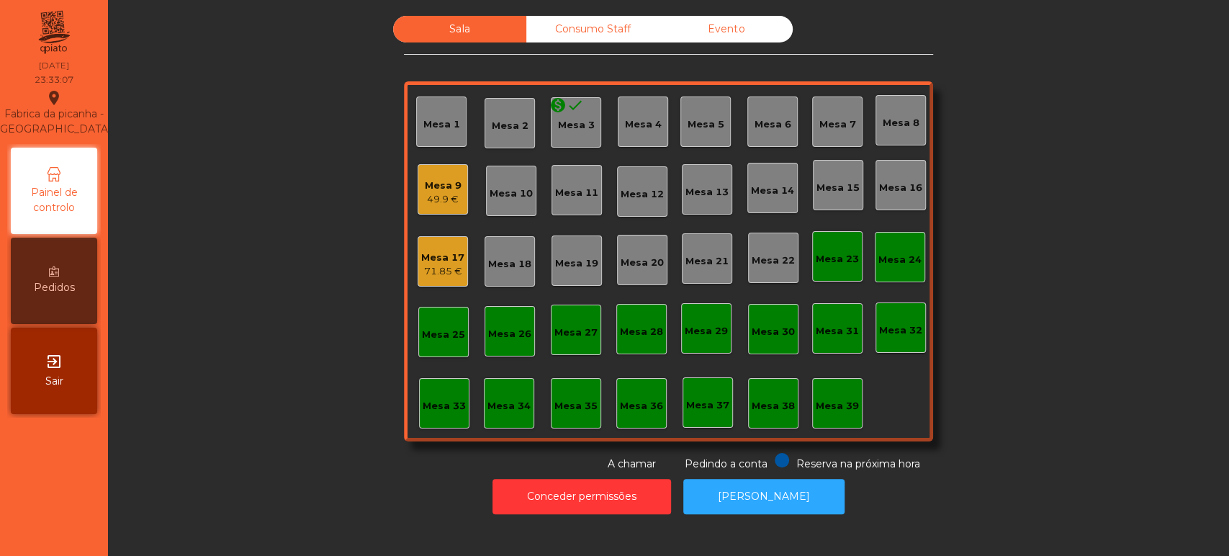
click at [606, 19] on span "Foi gerado um documento de quebra" at bounding box center [561, 25] width 234 height 18
click at [600, 30] on div "Consumo Staff" at bounding box center [592, 29] width 133 height 27
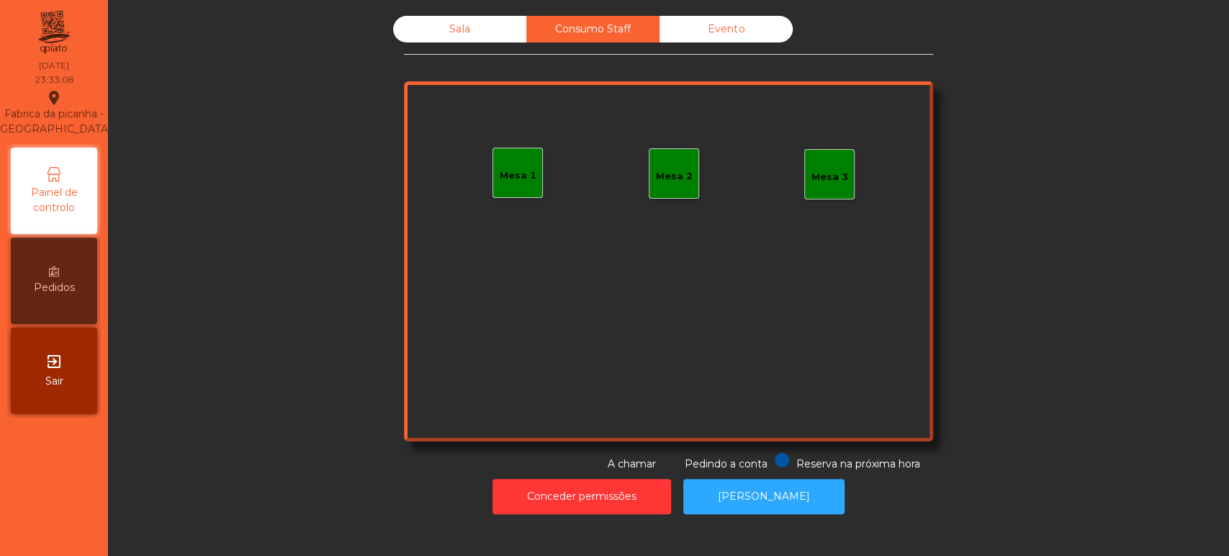
click at [732, 34] on div "Evento" at bounding box center [726, 29] width 133 height 27
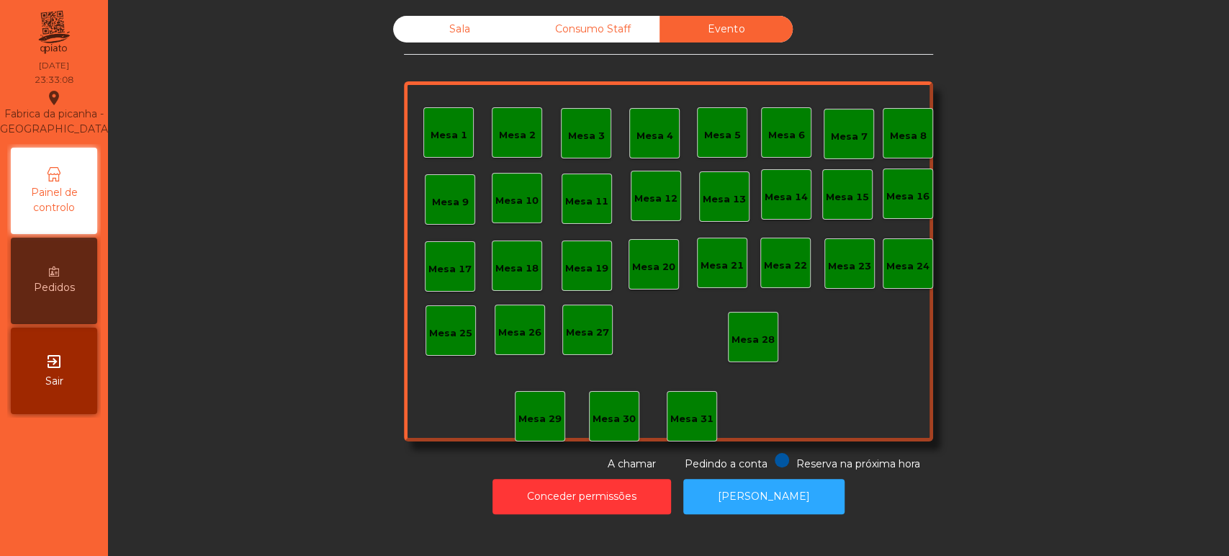
click at [452, 24] on div "Sala" at bounding box center [459, 29] width 133 height 27
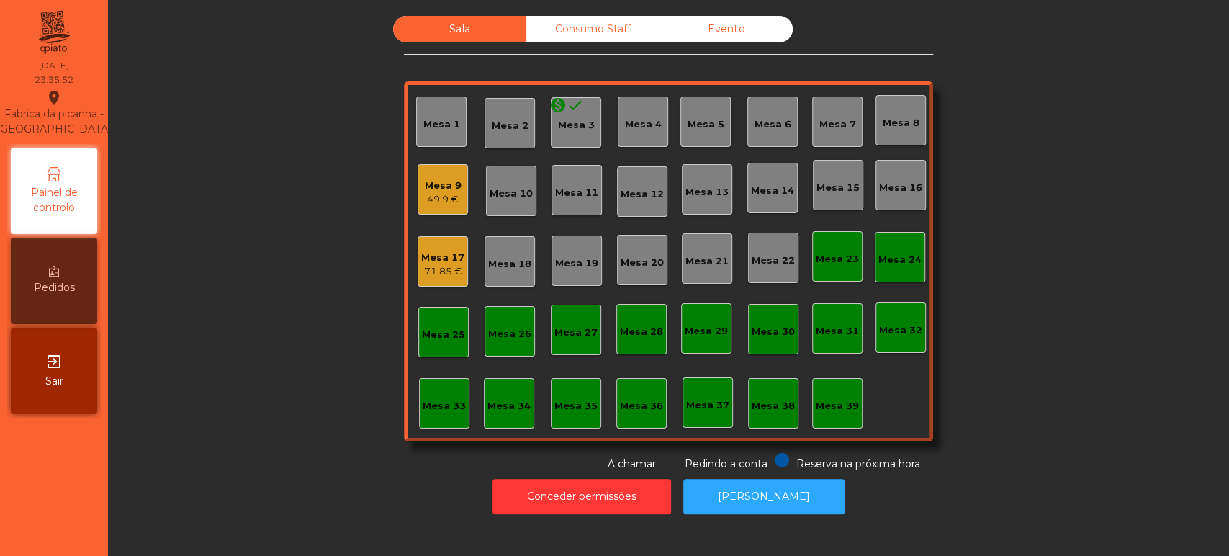
click at [433, 194] on div "49.9 €" at bounding box center [443, 199] width 37 height 14
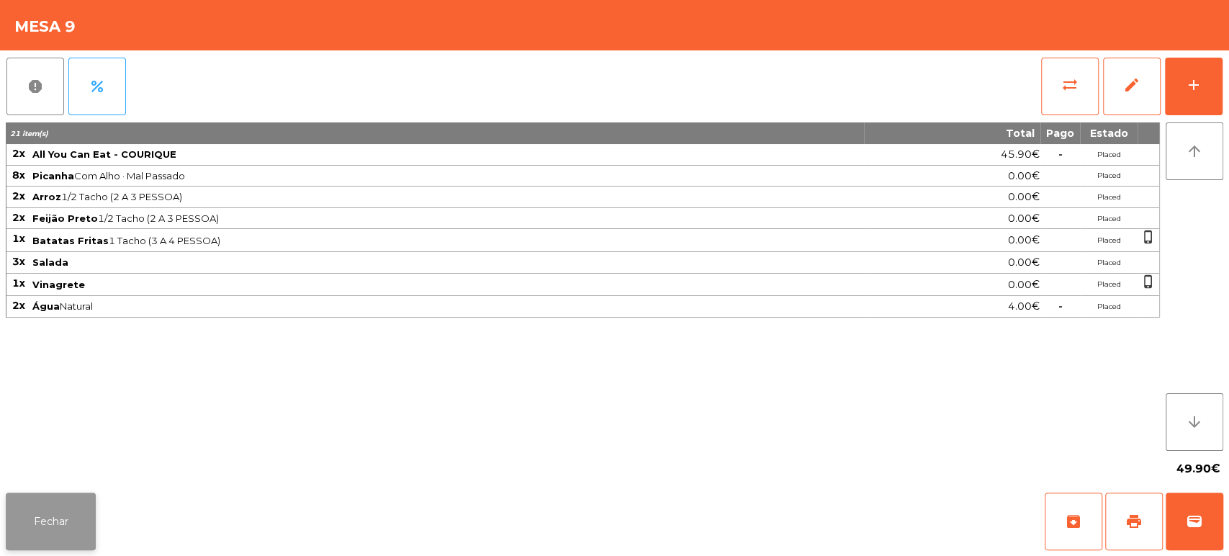
click at [73, 516] on button "Fechar" at bounding box center [51, 522] width 90 height 58
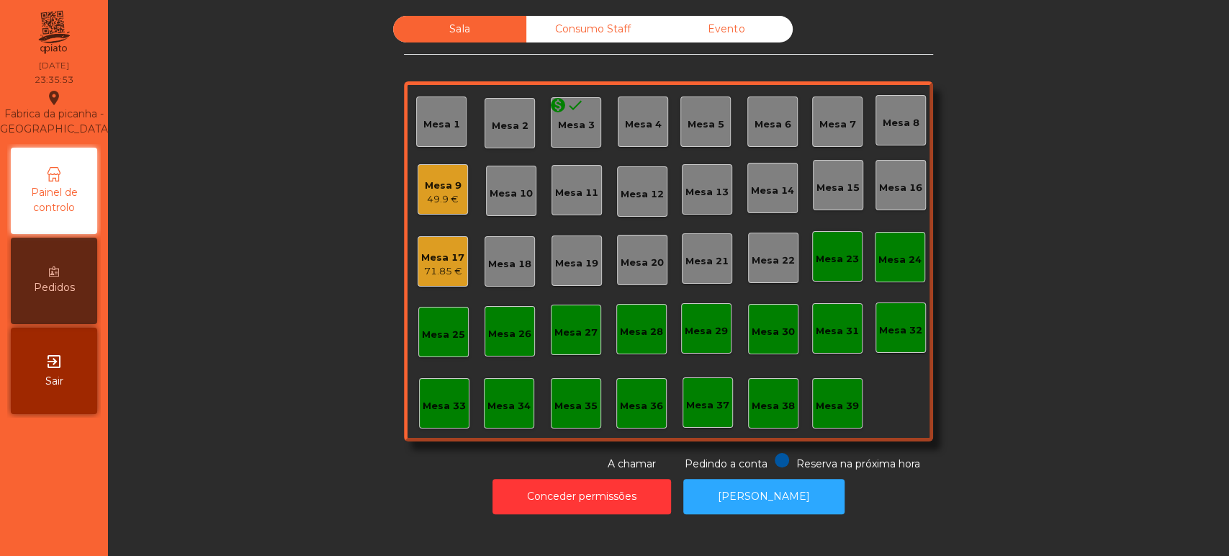
click at [431, 184] on div "Mesa 9" at bounding box center [443, 186] width 37 height 14
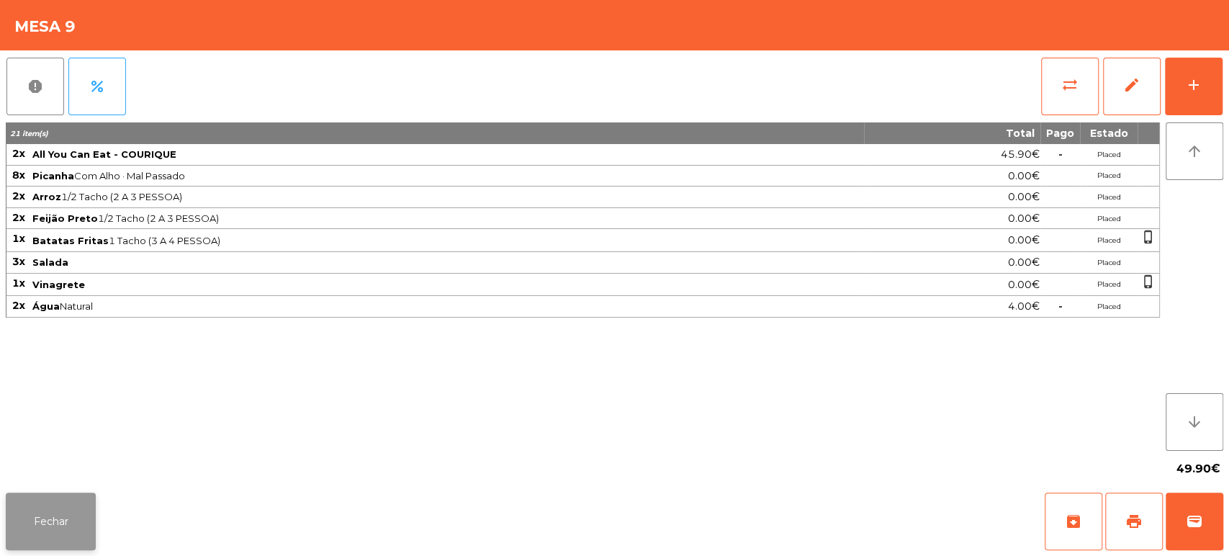
click at [94, 504] on button "Fechar" at bounding box center [51, 522] width 90 height 58
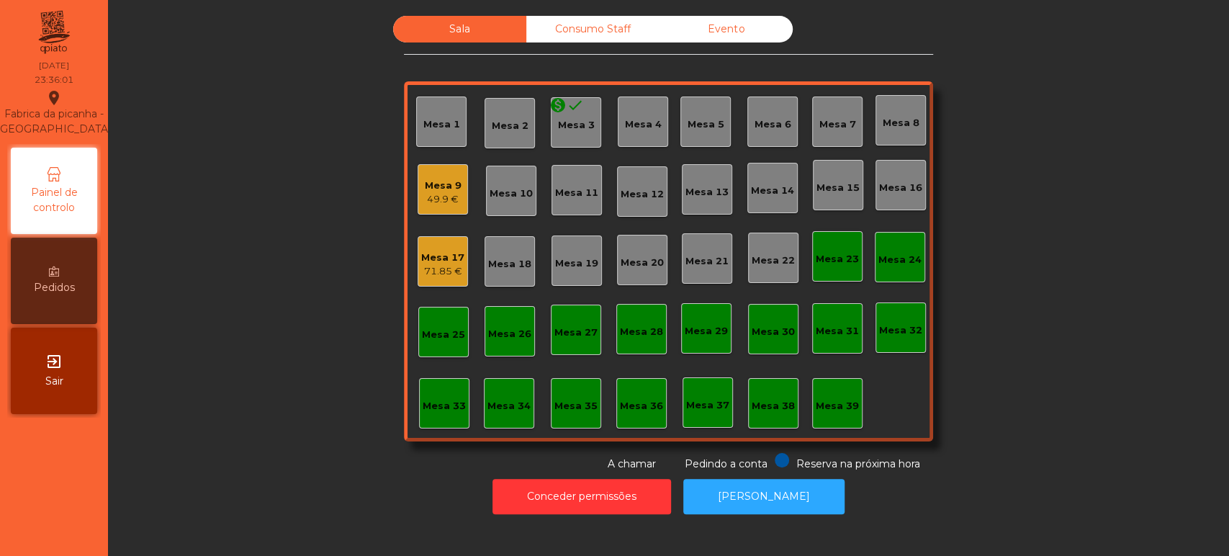
click at [606, 32] on div "Consumo Staff" at bounding box center [592, 29] width 133 height 27
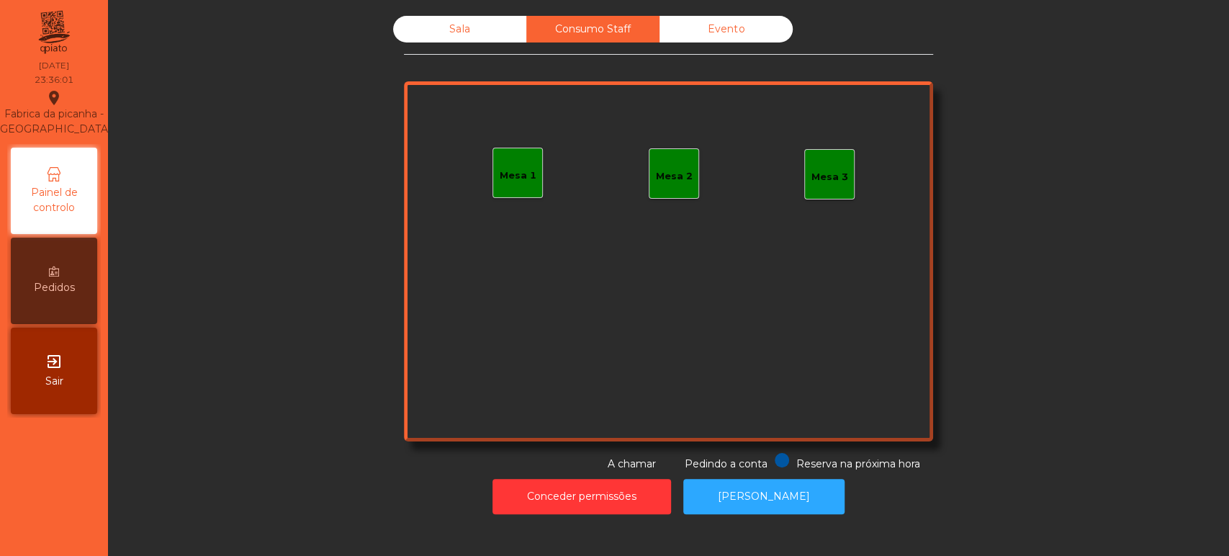
click at [736, 28] on div "Evento" at bounding box center [726, 29] width 133 height 27
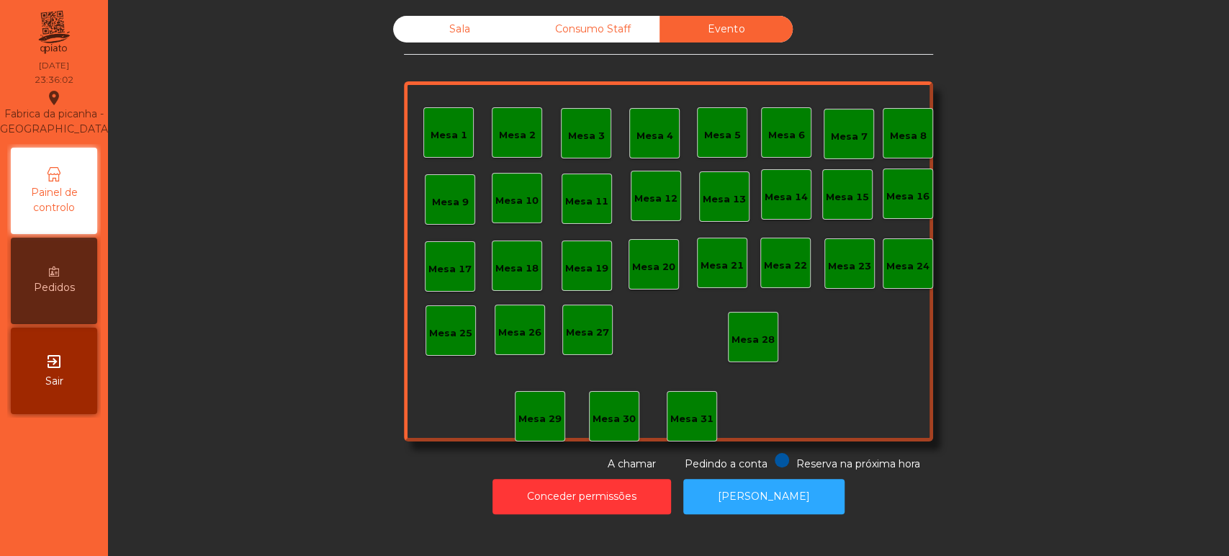
click at [459, 21] on div "Sala" at bounding box center [459, 29] width 133 height 27
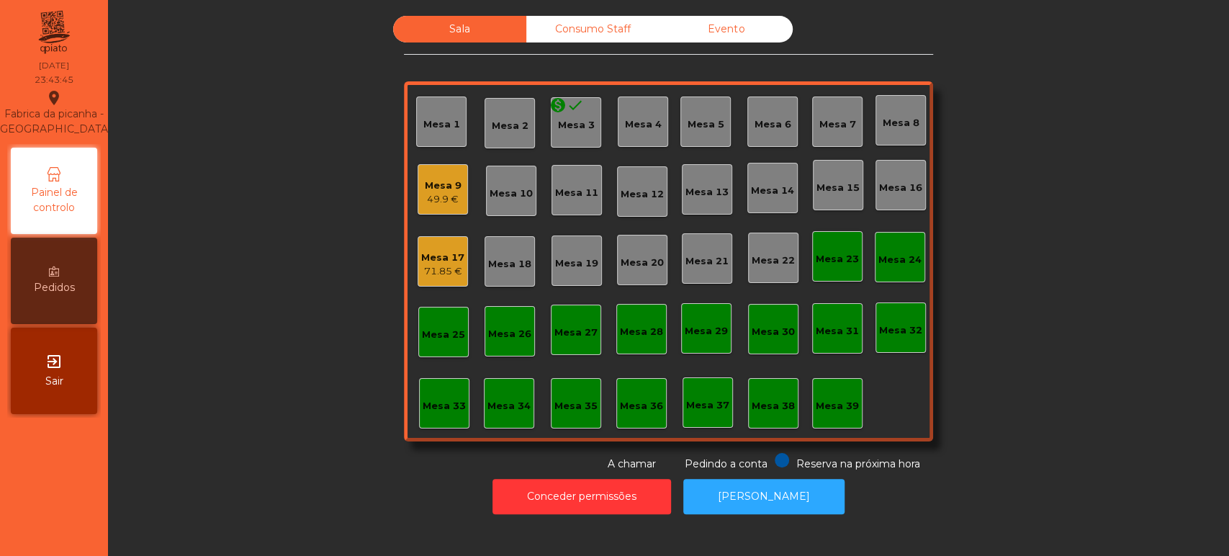
click at [425, 190] on div "Mesa 9" at bounding box center [443, 186] width 37 height 14
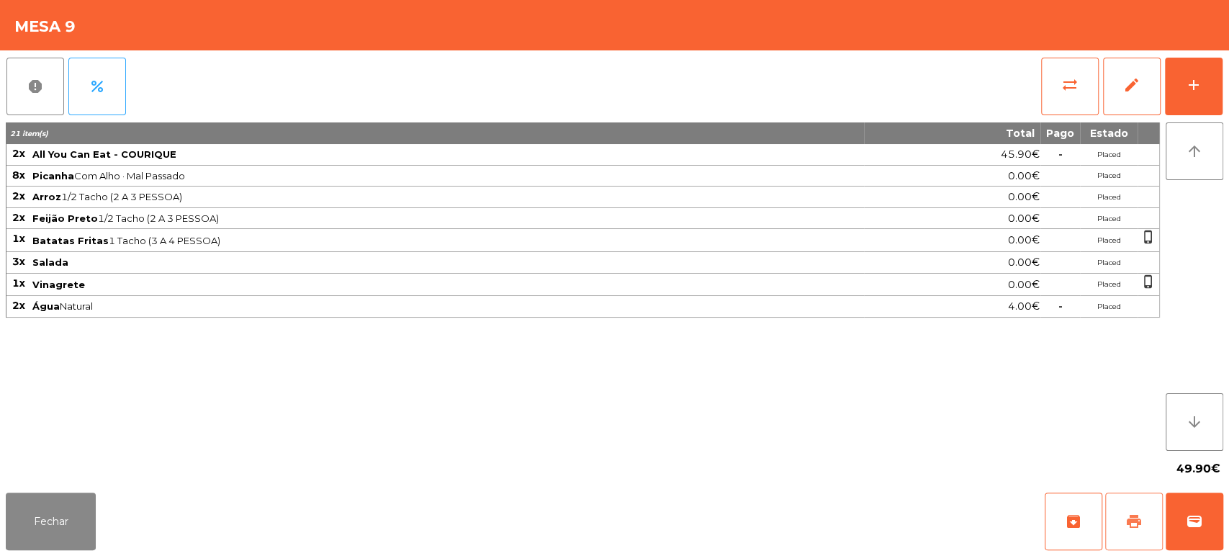
click at [1127, 520] on span "print" at bounding box center [1134, 521] width 17 height 17
click at [61, 506] on button "Fechar" at bounding box center [51, 522] width 90 height 58
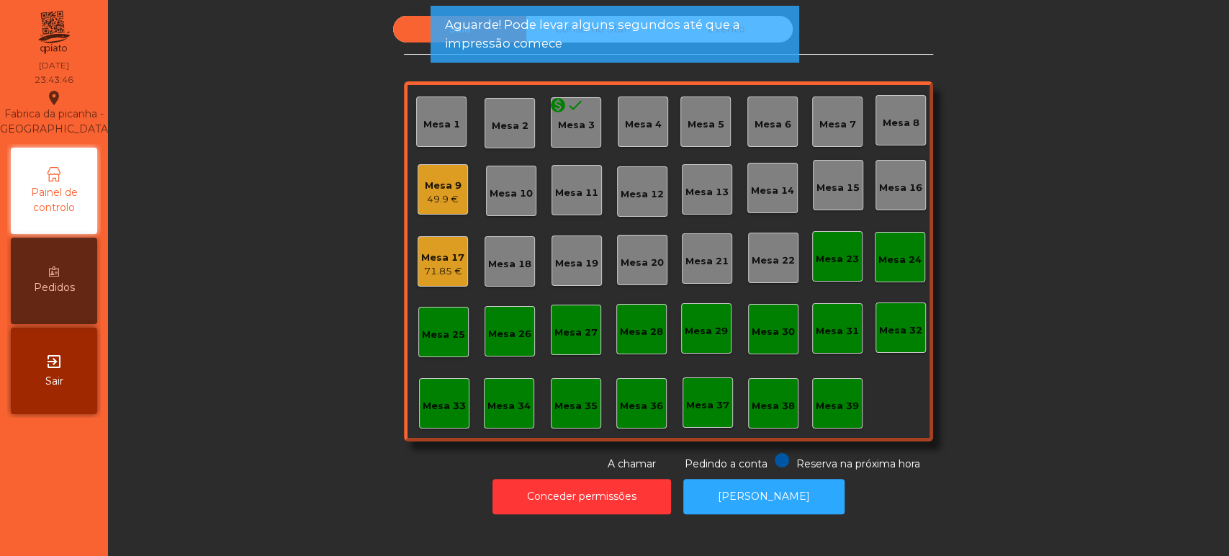
click at [436, 259] on div "Mesa 17" at bounding box center [442, 258] width 43 height 14
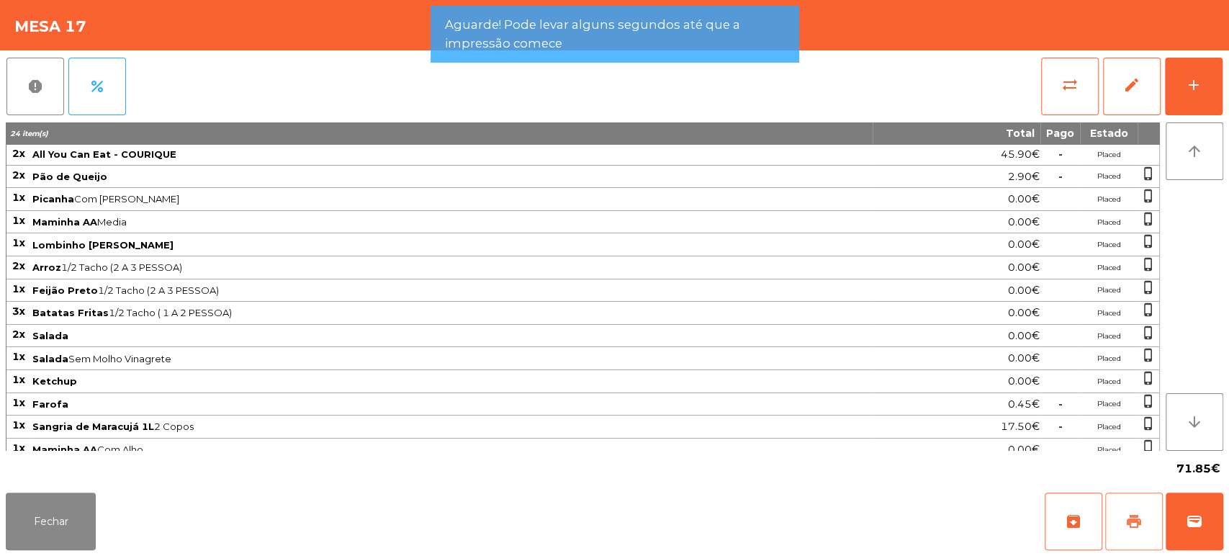
click at [1123, 520] on button "print" at bounding box center [1134, 522] width 58 height 58
click at [40, 515] on button "Fechar" at bounding box center [51, 522] width 90 height 58
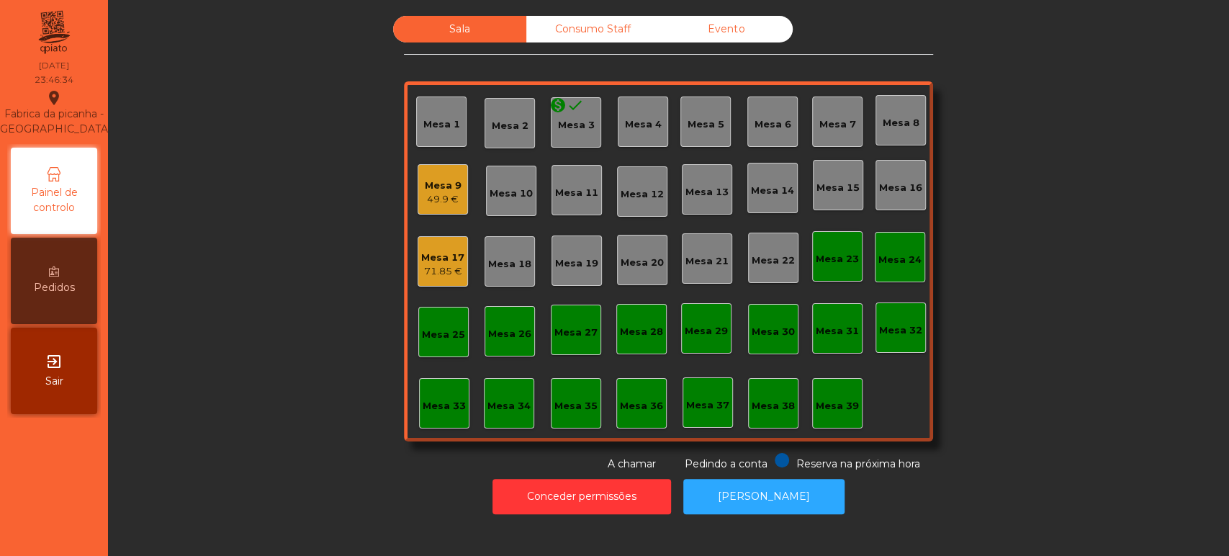
click at [448, 262] on div "Mesa 17" at bounding box center [442, 258] width 43 height 14
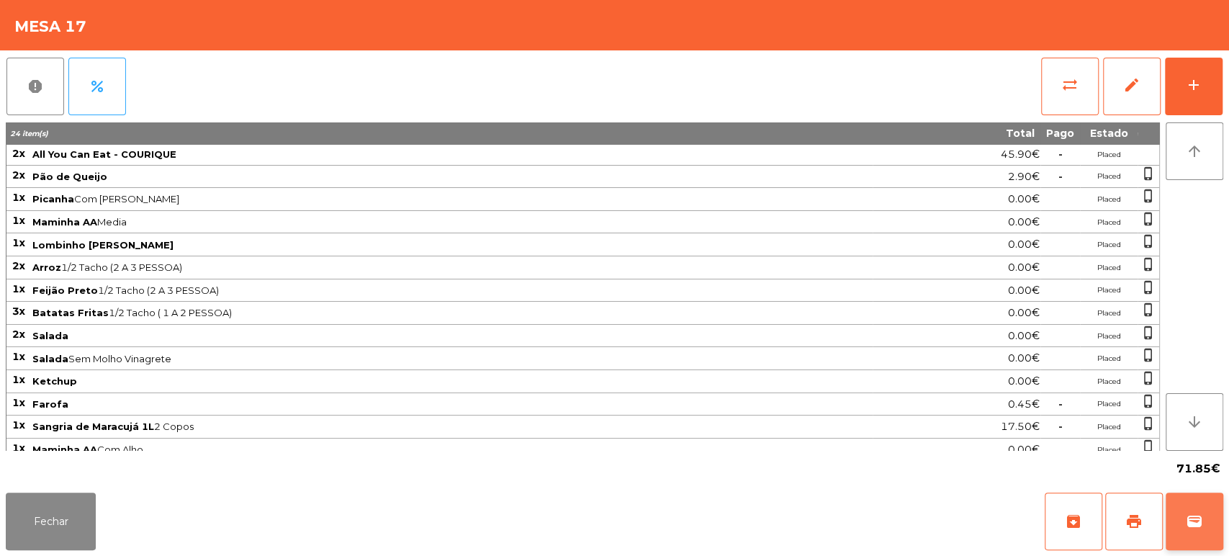
click at [1213, 507] on button "wallet" at bounding box center [1195, 522] width 58 height 58
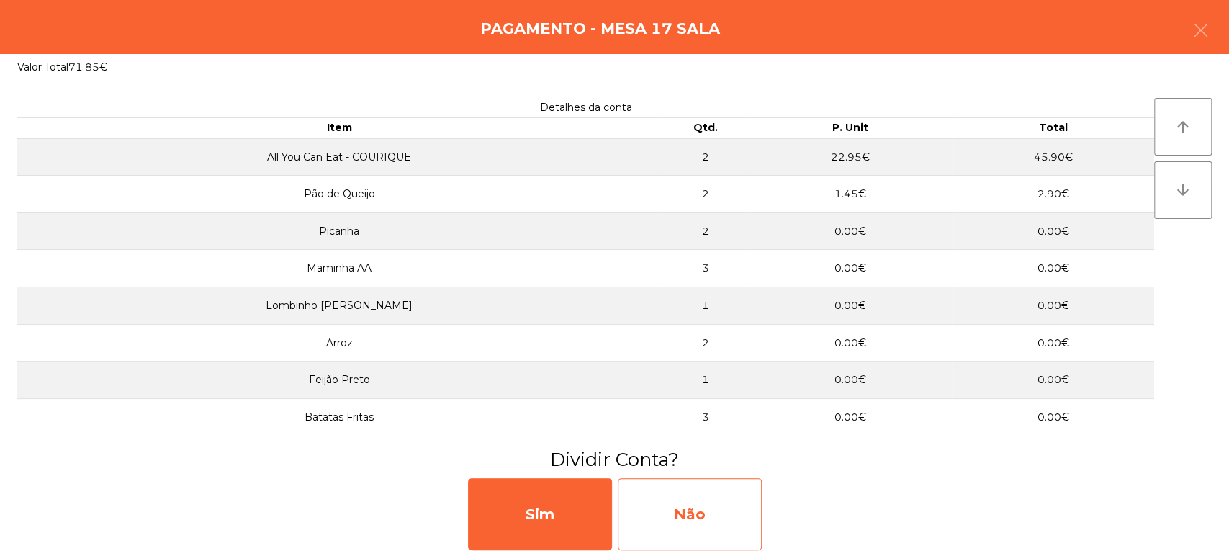
click at [686, 535] on div "Não" at bounding box center [690, 514] width 144 height 72
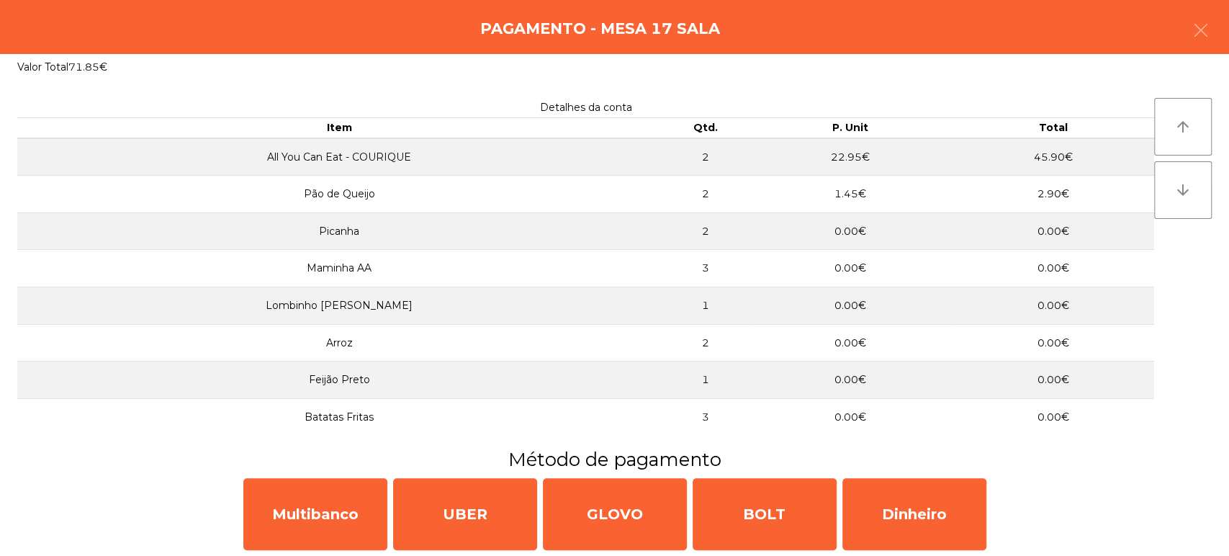
click at [1226, 37] on div "Pagamento - Mesa 17 Sala" at bounding box center [614, 27] width 1229 height 54
click at [1181, 16] on button "button" at bounding box center [1201, 31] width 40 height 43
click at [1216, 37] on div "Mesa 17" at bounding box center [614, 25] width 1229 height 50
click at [1188, 15] on div "Mesa 17" at bounding box center [614, 25] width 1229 height 50
click at [1206, 29] on div "Mesa 17" at bounding box center [614, 25] width 1229 height 50
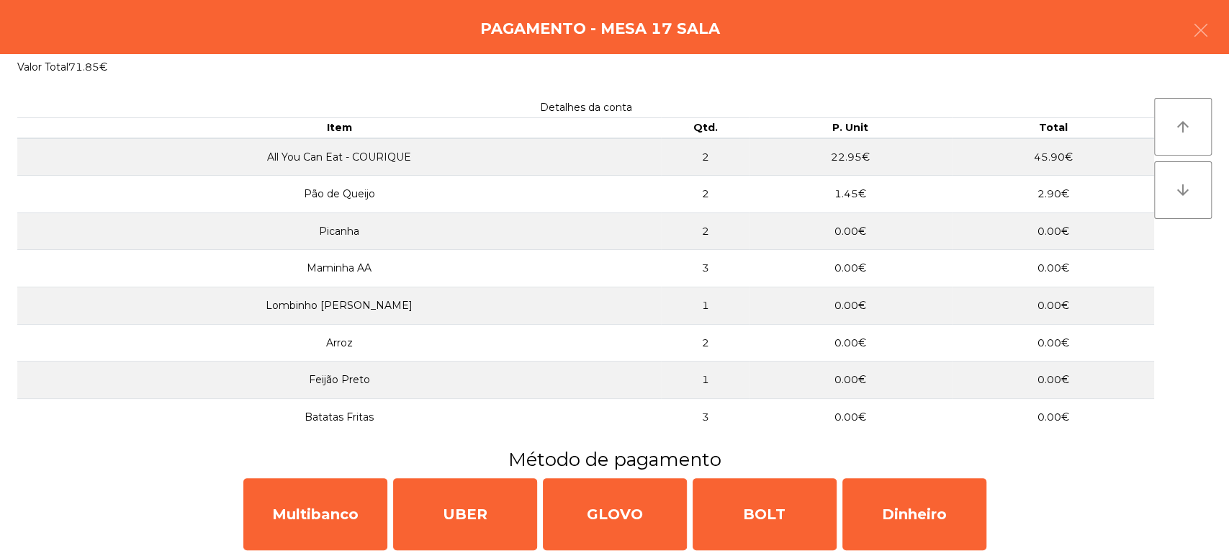
click at [975, 320] on div "0.00€" at bounding box center [957, 312] width 166 height 19
click at [1183, 26] on div "Mesa 17" at bounding box center [614, 25] width 1229 height 50
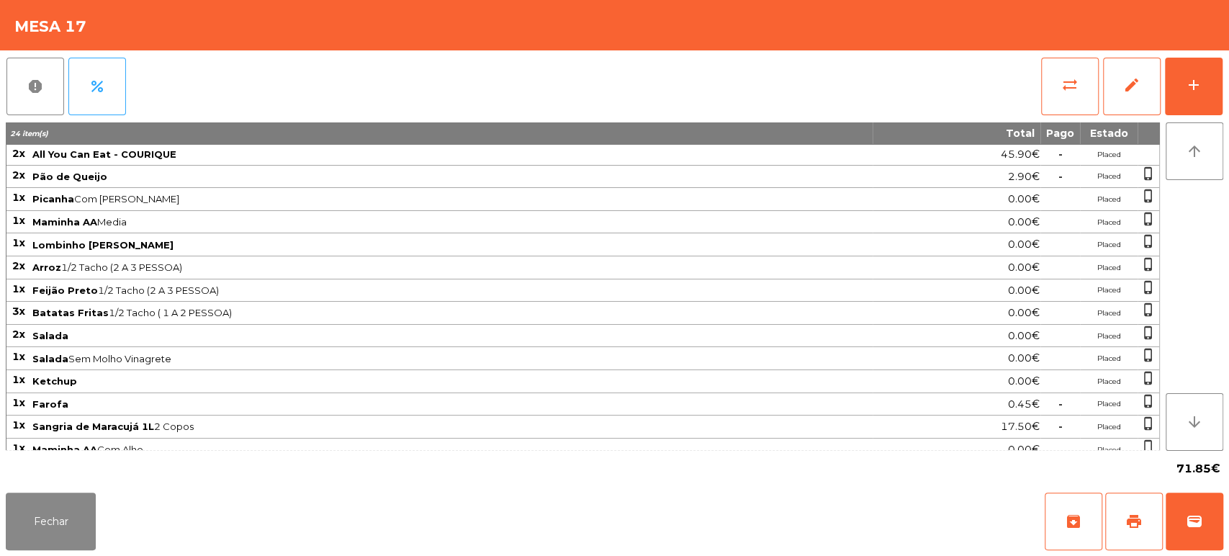
click at [781, 203] on span "Picanha Com Alho · Médio" at bounding box center [451, 199] width 839 height 12
click at [71, 531] on button "Fechar" at bounding box center [51, 522] width 90 height 58
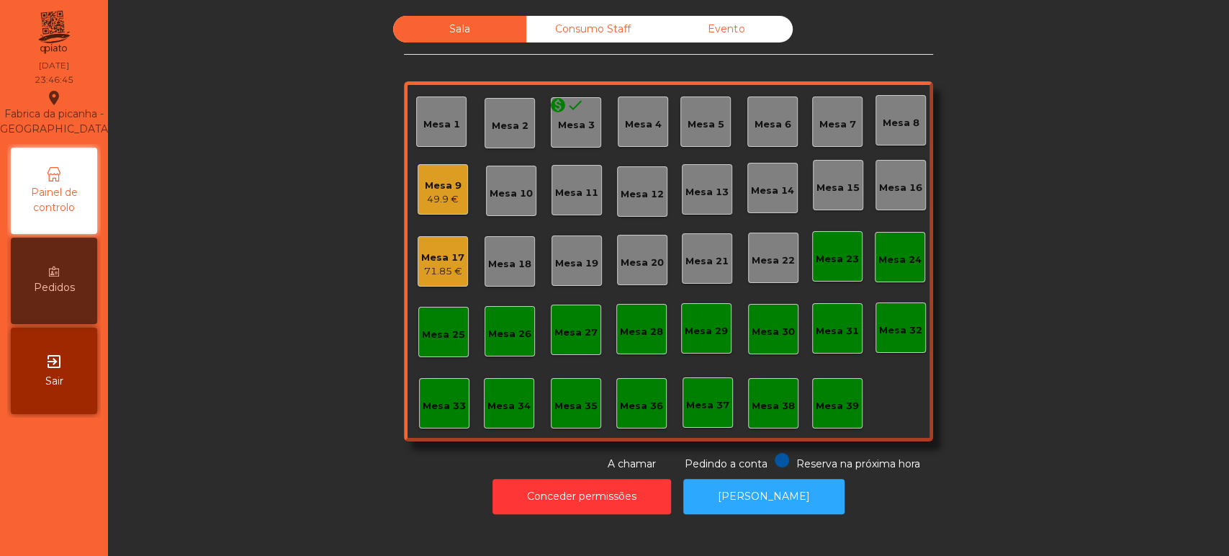
click at [437, 257] on div "Mesa 17" at bounding box center [442, 258] width 43 height 14
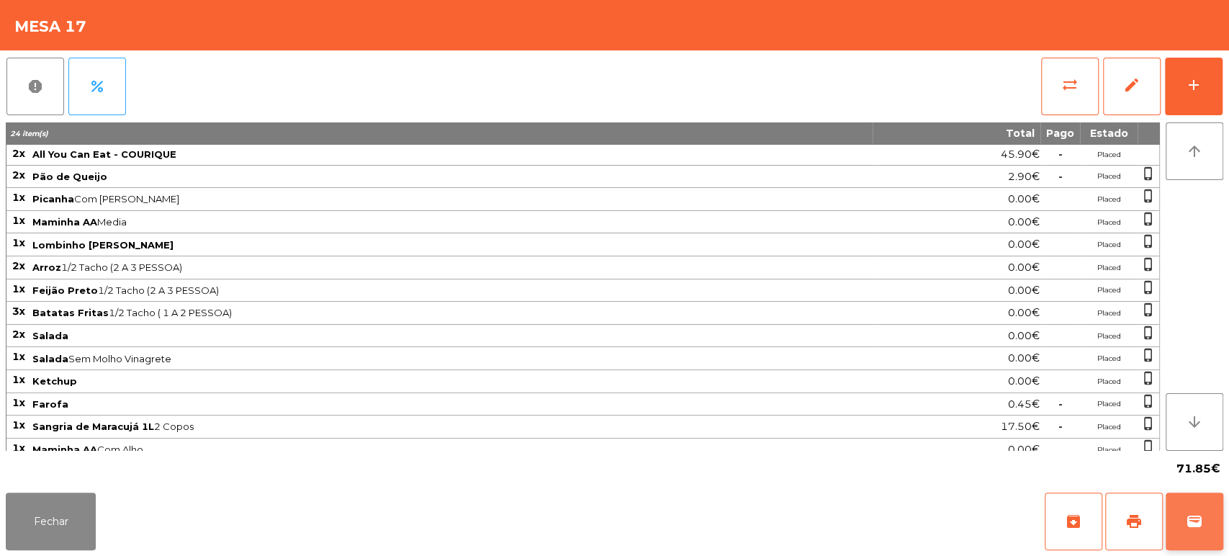
click at [1193, 530] on span "wallet" at bounding box center [1194, 521] width 17 height 17
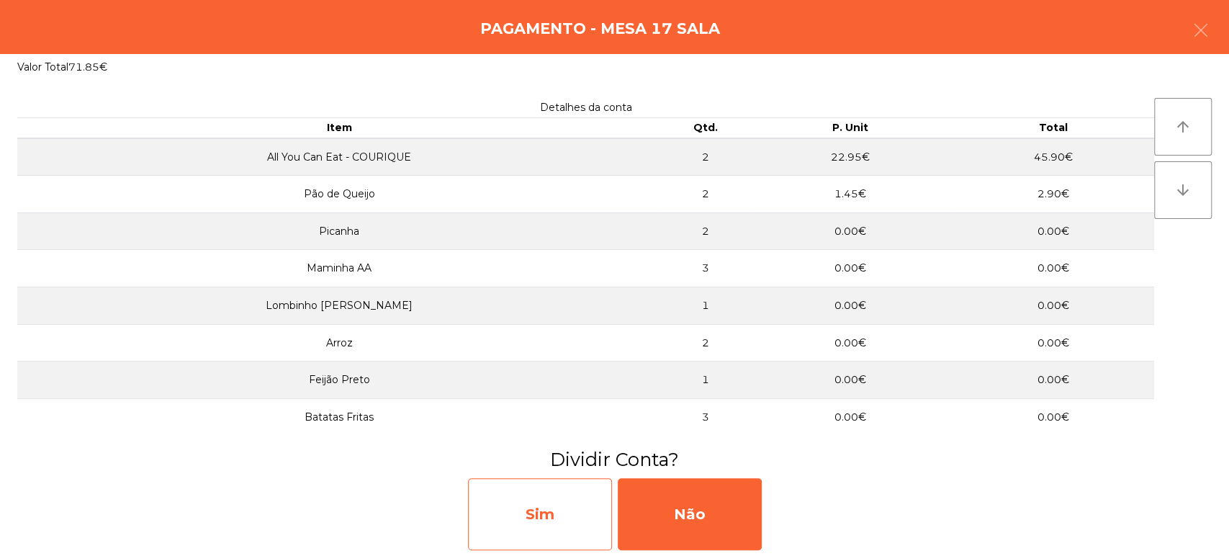
click at [566, 501] on div "Sim" at bounding box center [540, 514] width 144 height 72
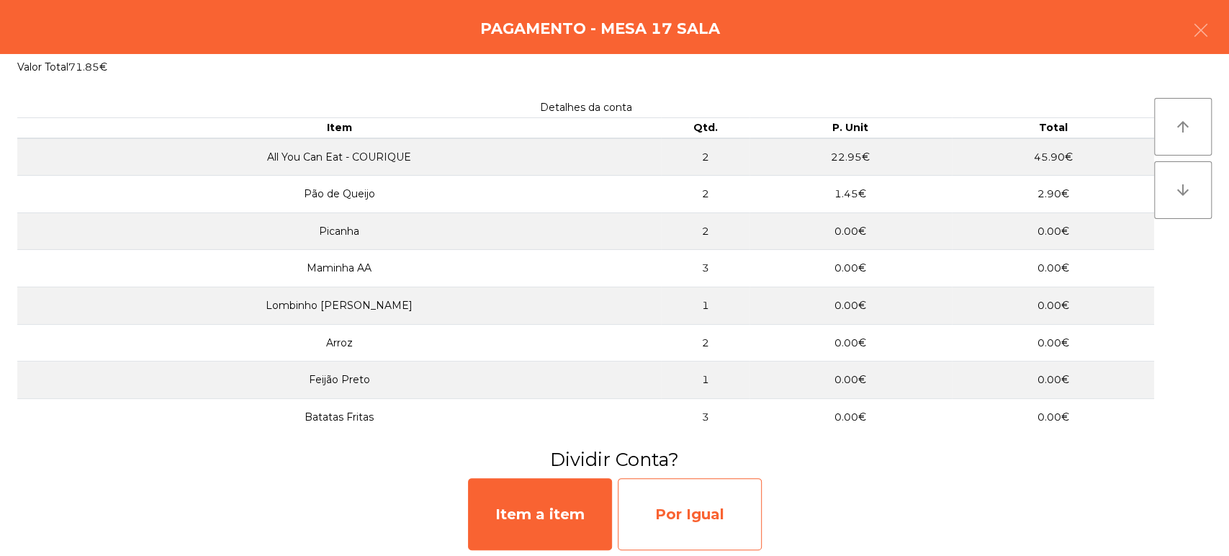
click at [694, 500] on div "Por Igual" at bounding box center [690, 514] width 144 height 72
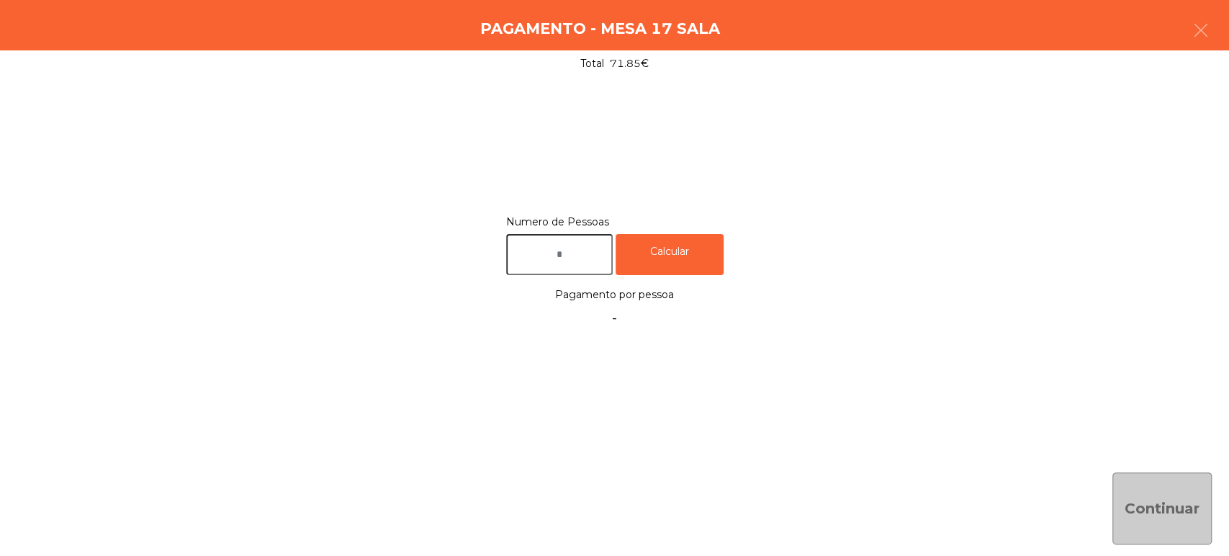
click at [579, 248] on input "text" at bounding box center [559, 254] width 107 height 41
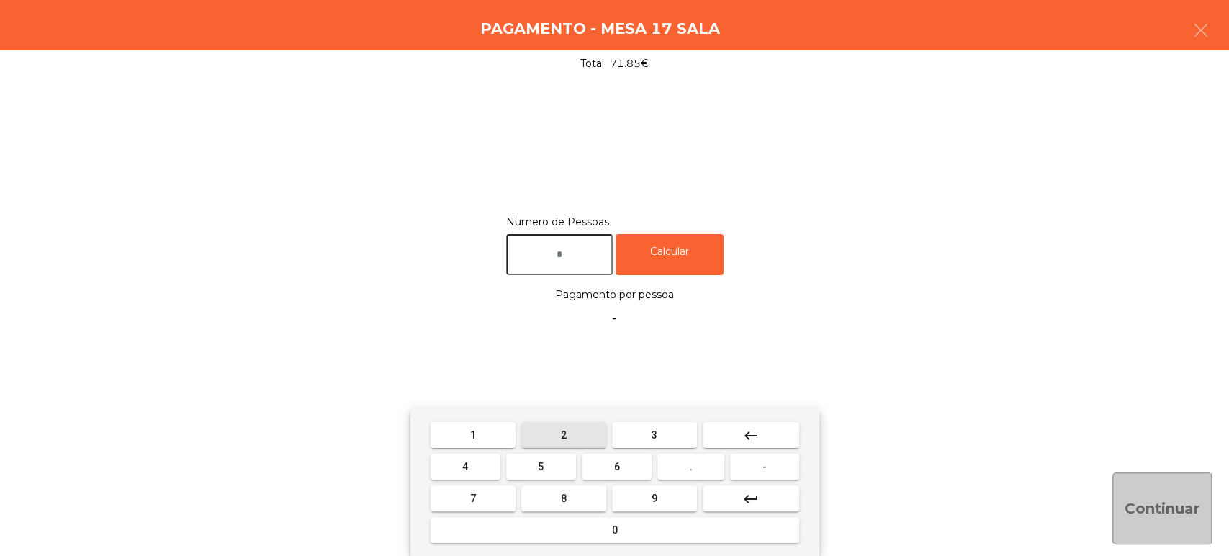
click at [561, 438] on span "2" at bounding box center [564, 435] width 6 height 12
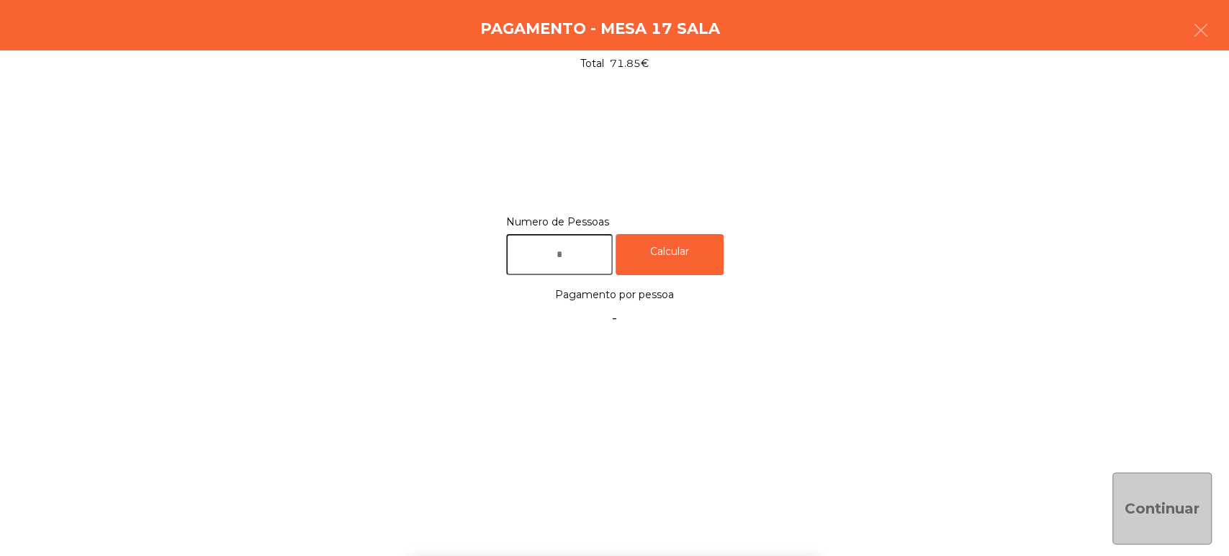
click at [1139, 502] on div "1 2 3 keyboard_backspace 4 5 6 . - 7 8 9 keyboard_return 0" at bounding box center [614, 482] width 1229 height 147
click at [1164, 501] on div "Continuar" at bounding box center [1162, 508] width 99 height 72
click at [703, 239] on div "Calcular" at bounding box center [670, 254] width 108 height 41
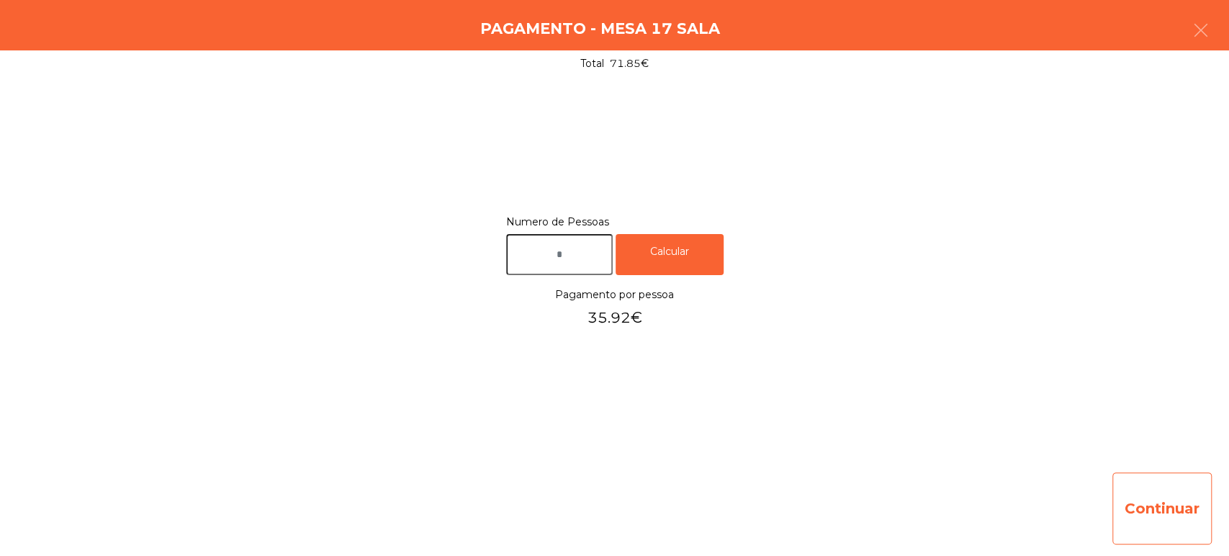
click at [1161, 507] on button "Continuar" at bounding box center [1162, 508] width 99 height 72
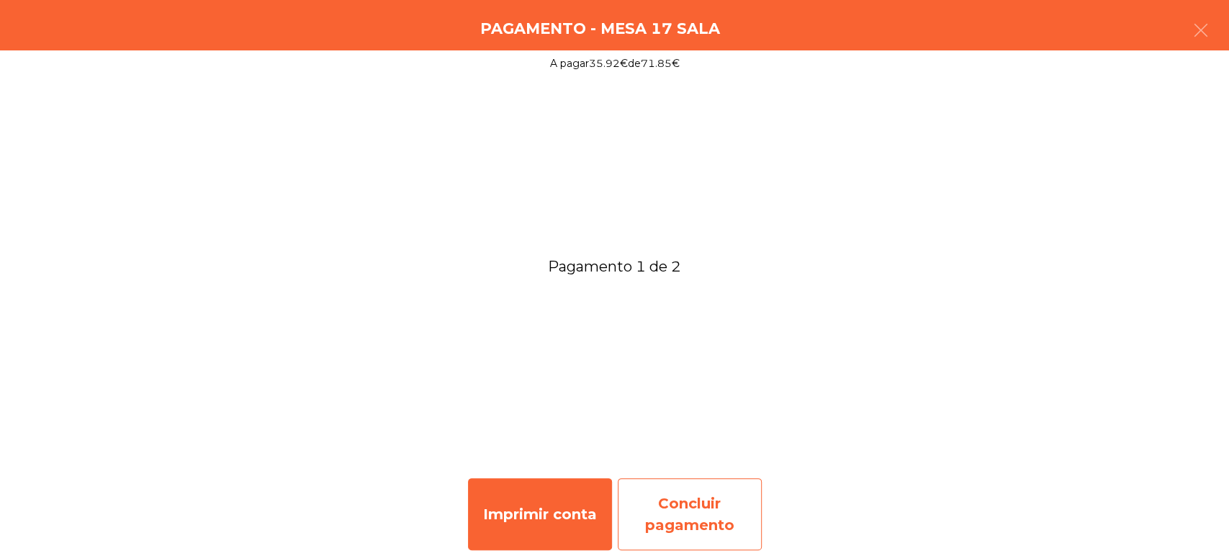
click at [707, 507] on div "Concluir pagamento" at bounding box center [690, 514] width 144 height 72
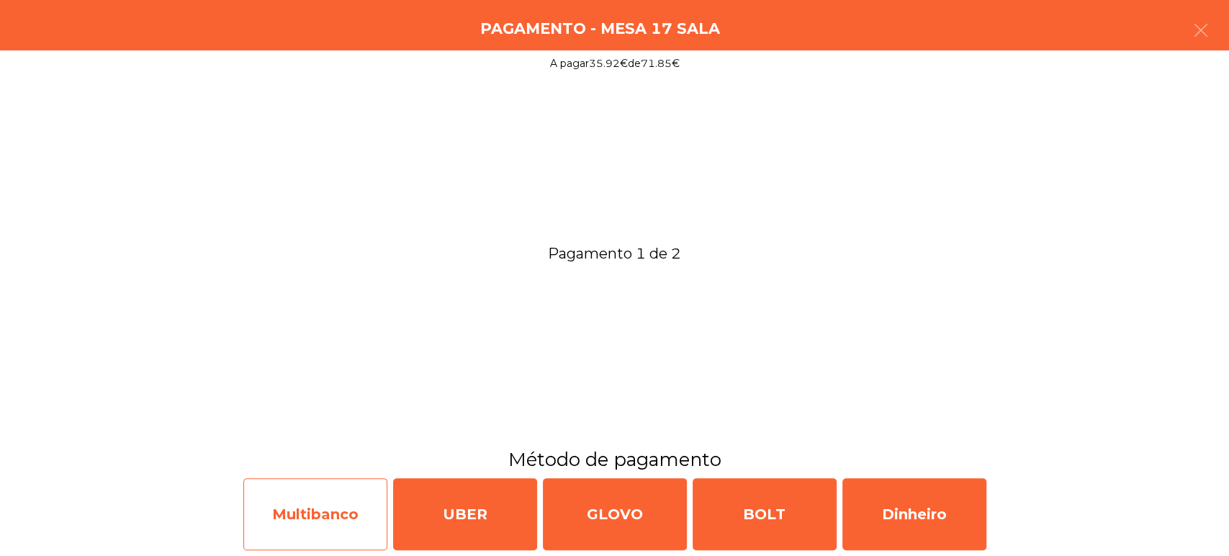
click at [342, 499] on div "Multibanco" at bounding box center [315, 514] width 144 height 72
select select "**"
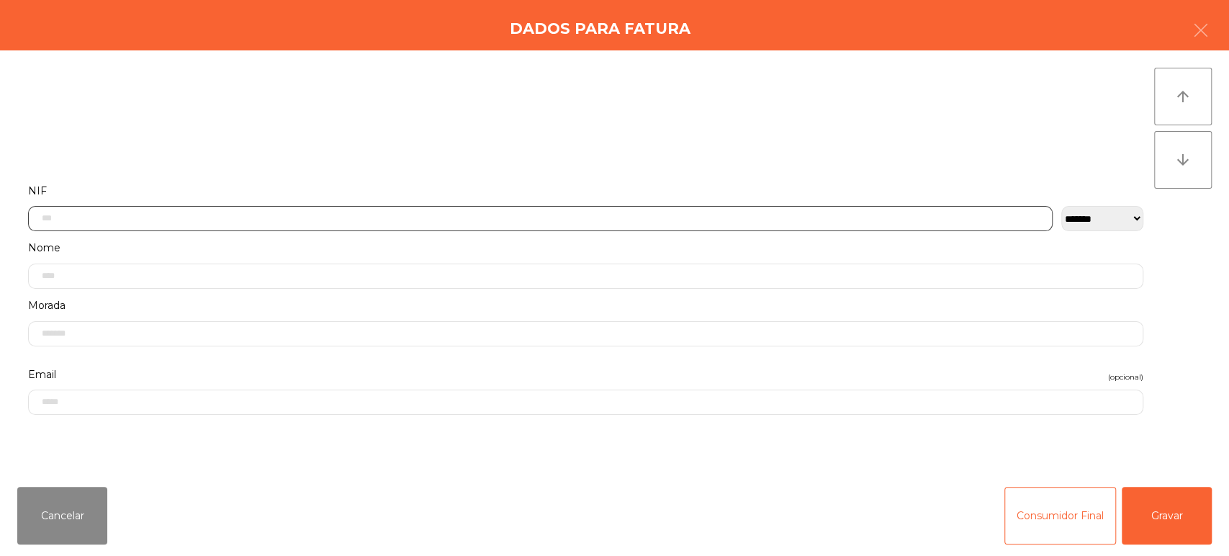
click at [853, 213] on input "text" at bounding box center [540, 218] width 1025 height 25
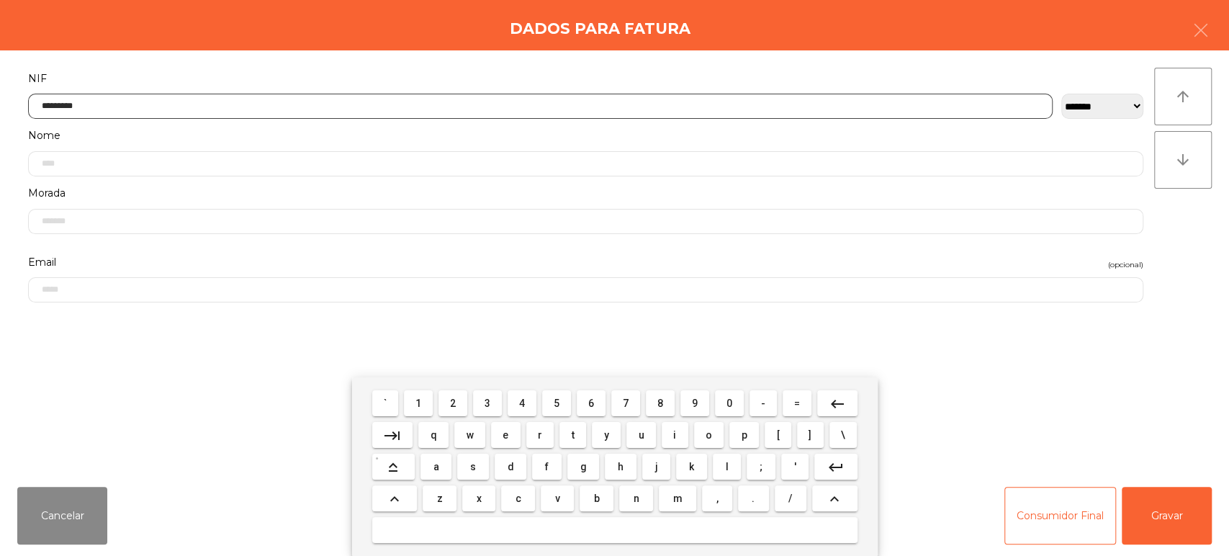
type input "*********"
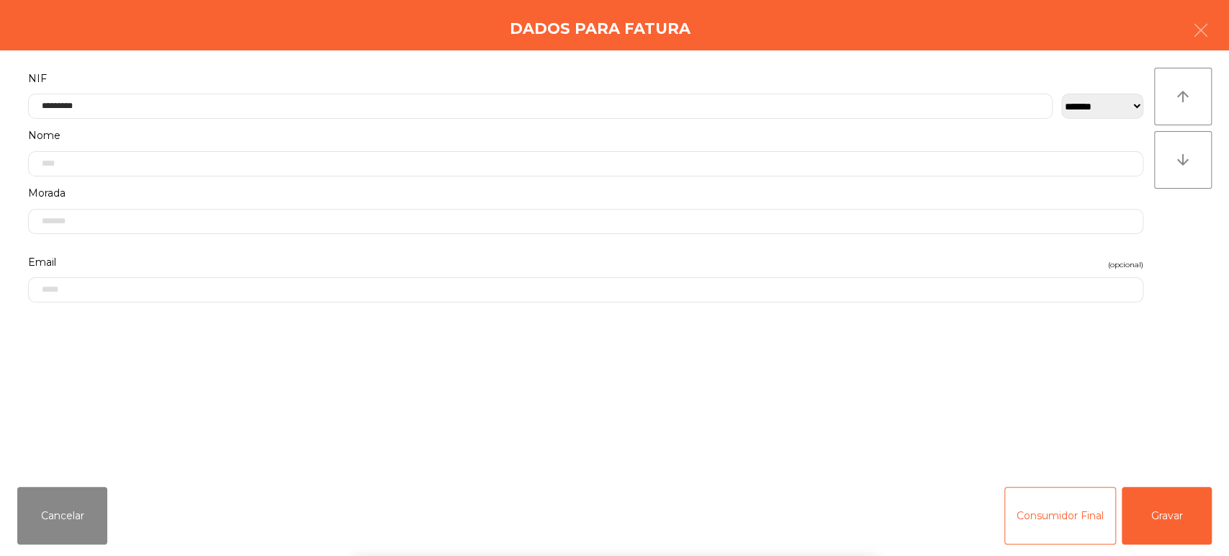
click at [1166, 507] on div "` 1 2 3 4 5 6 7 8 9 0 - = keyboard_backspace keyboard_tab q w e r t y u i o p […" at bounding box center [614, 466] width 1229 height 179
click at [1173, 526] on div "` 1 2 3 4 5 6 7 8 9 0 - = keyboard_backspace keyboard_tab q w e r t y u i o p […" at bounding box center [614, 466] width 1229 height 179
click at [1165, 516] on button "Gravar" at bounding box center [1167, 516] width 90 height 58
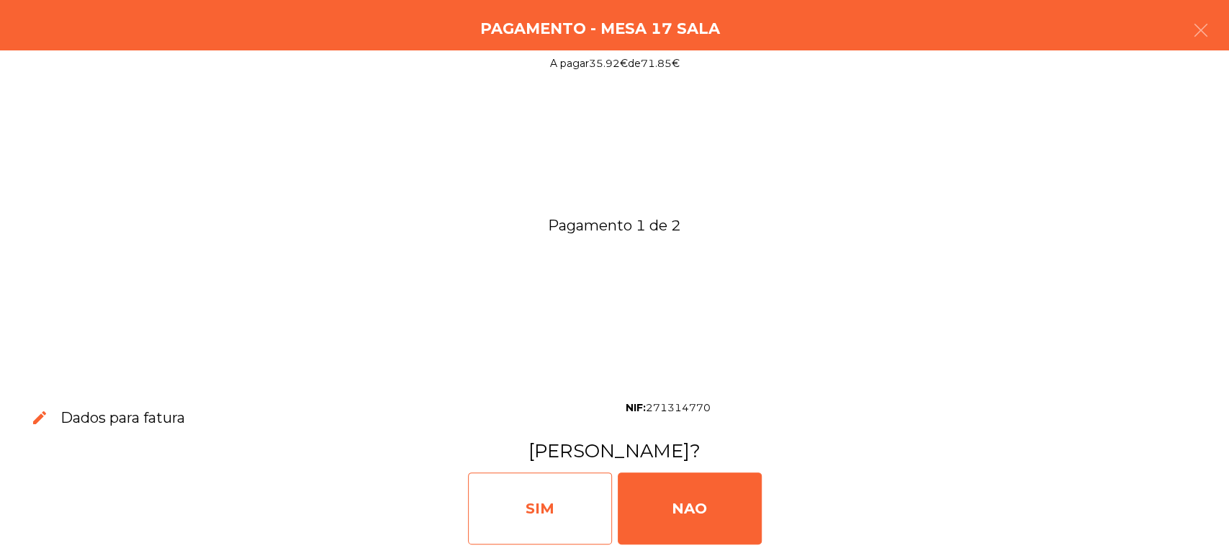
click at [532, 493] on div "SIM" at bounding box center [540, 508] width 144 height 72
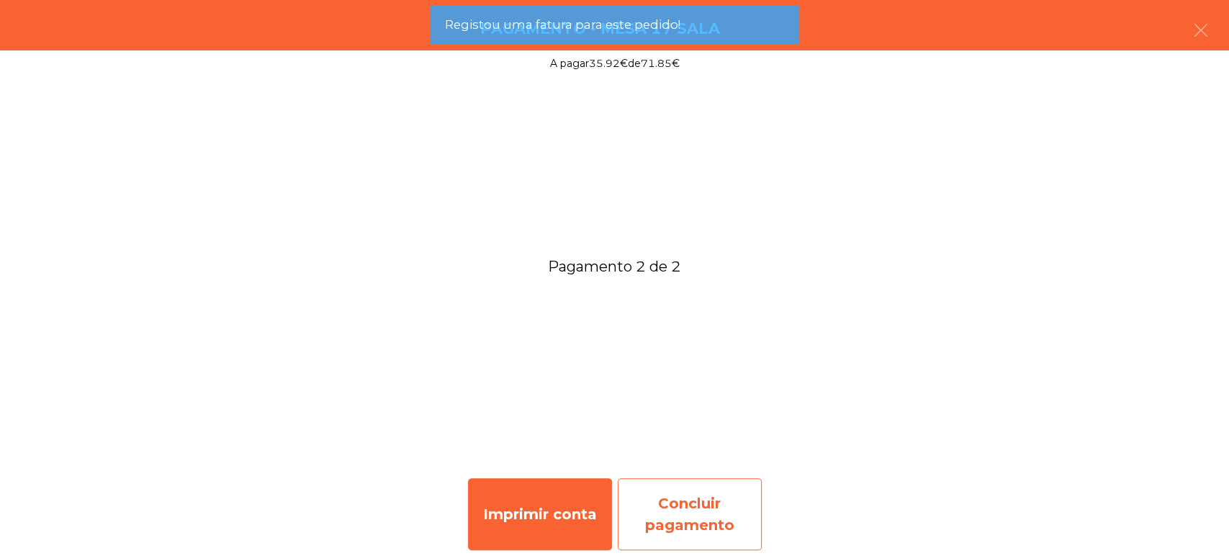
click at [704, 503] on div "Concluir pagamento" at bounding box center [690, 514] width 144 height 72
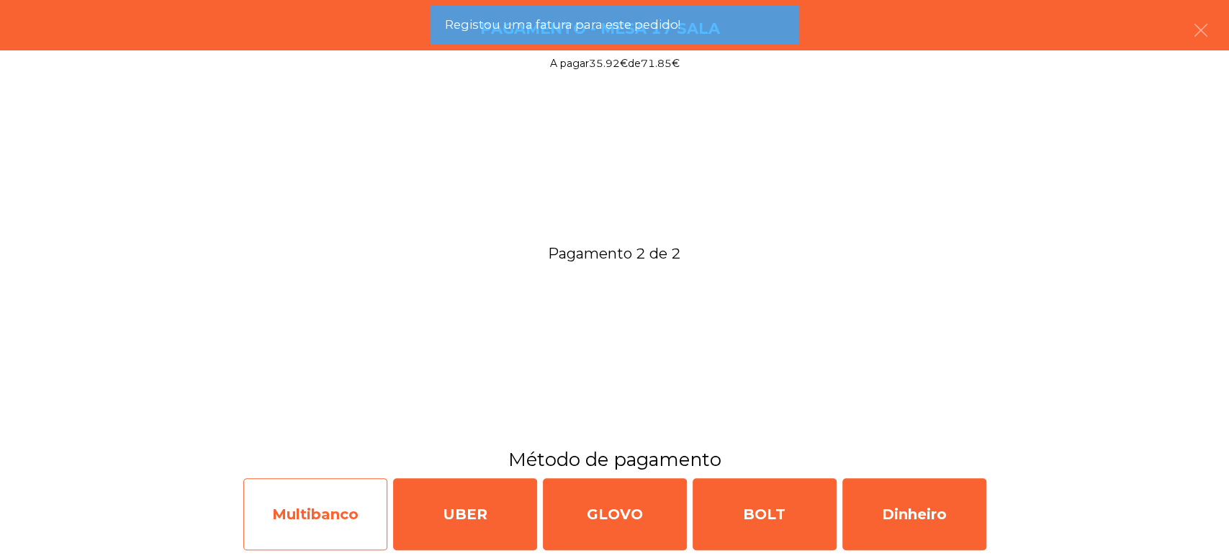
click at [317, 528] on div "Multibanco" at bounding box center [315, 514] width 144 height 72
select select "**"
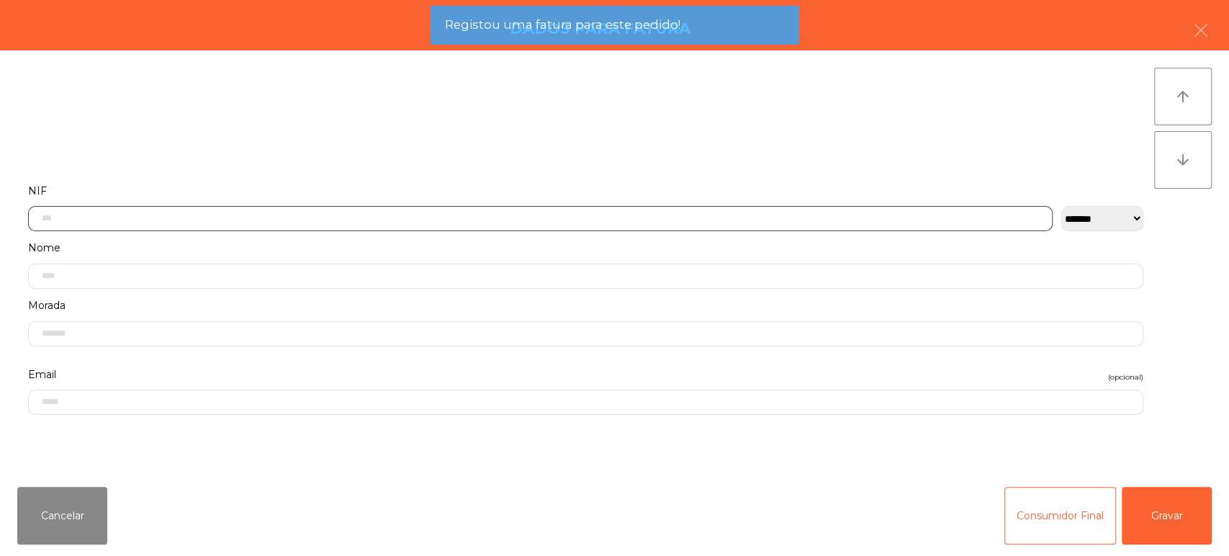
click at [657, 213] on input "text" at bounding box center [540, 218] width 1025 height 25
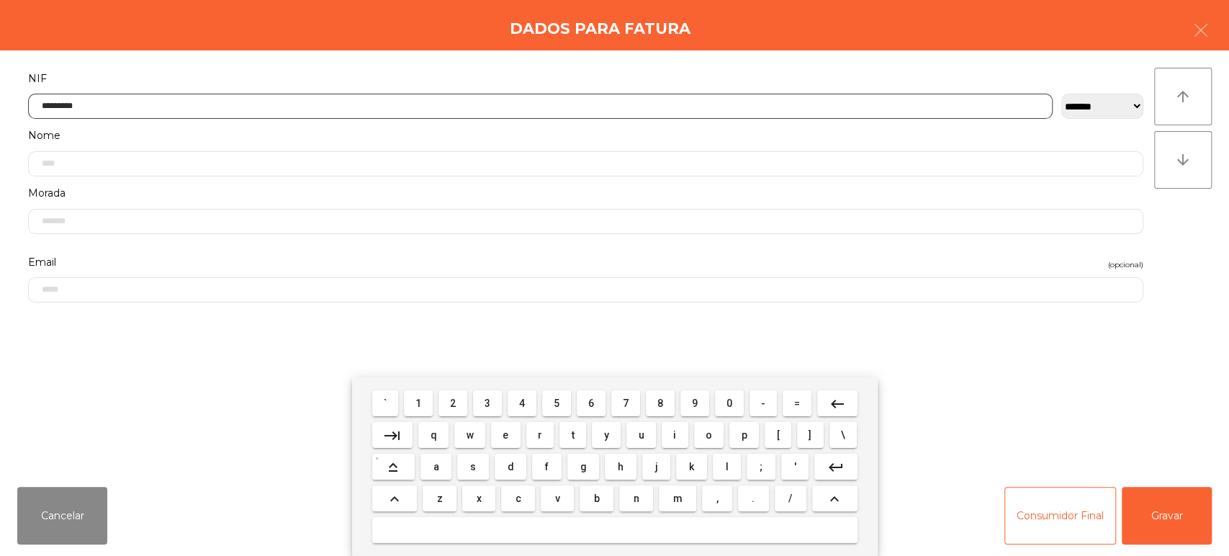
type input "*********"
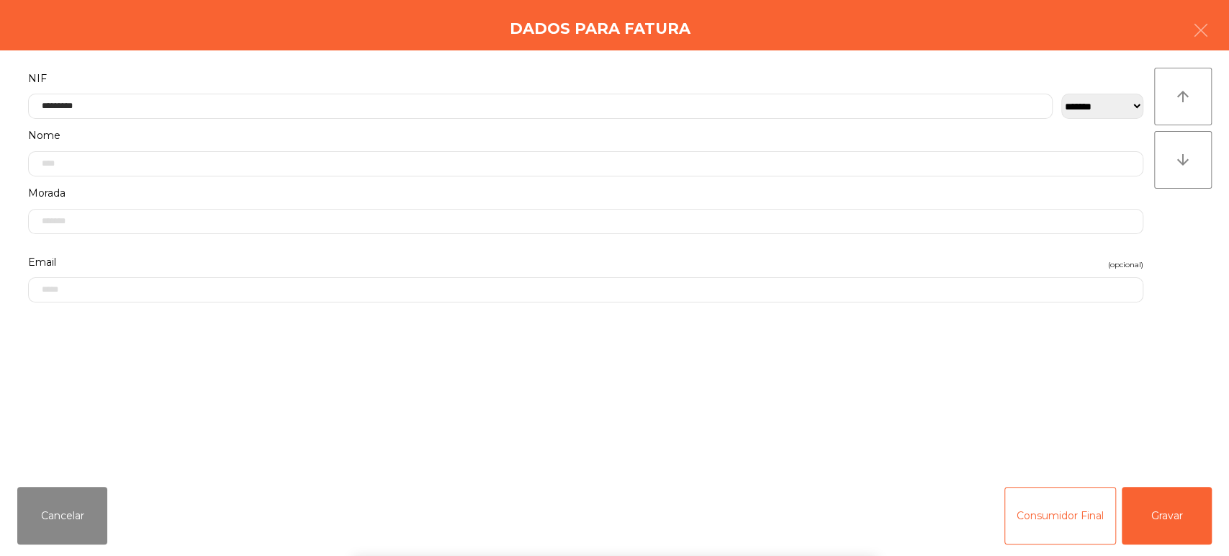
click at [1185, 524] on div "` 1 2 3 4 5 6 7 8 9 0 - = keyboard_backspace keyboard_tab q w e r t y u i o p […" at bounding box center [614, 466] width 1229 height 179
click at [1170, 516] on button "Gravar" at bounding box center [1167, 516] width 90 height 58
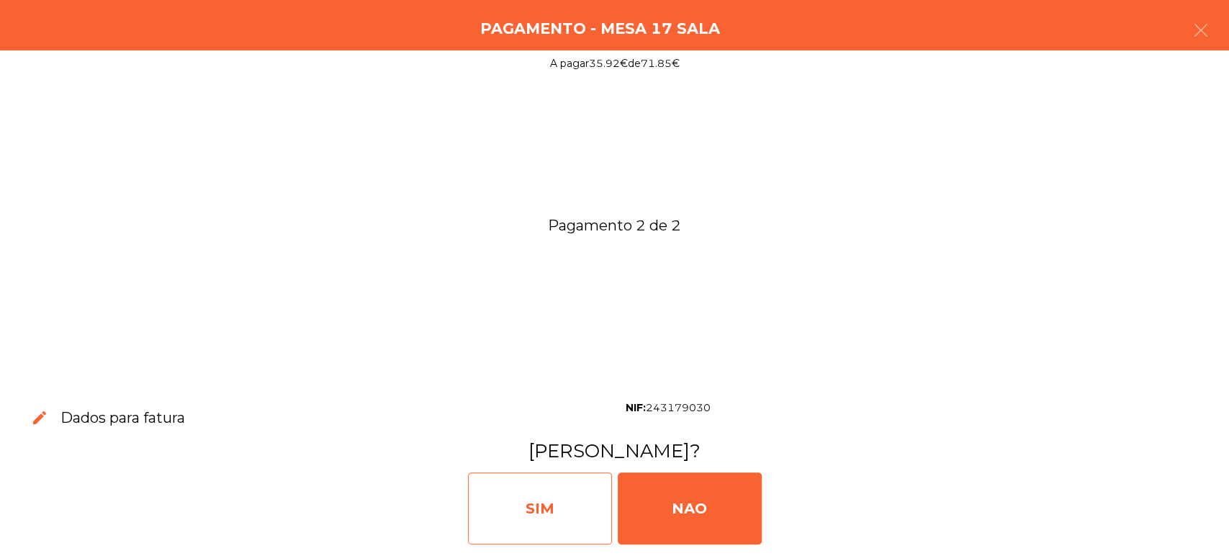
click at [528, 493] on div "SIM" at bounding box center [540, 508] width 144 height 72
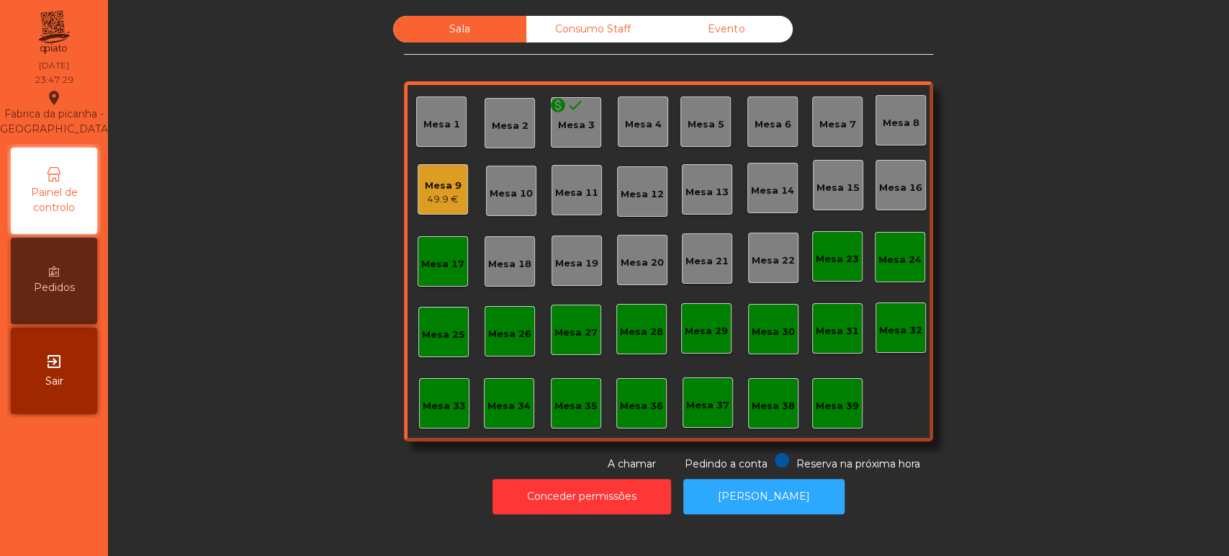
click at [436, 184] on div "Mesa 9" at bounding box center [443, 186] width 37 height 14
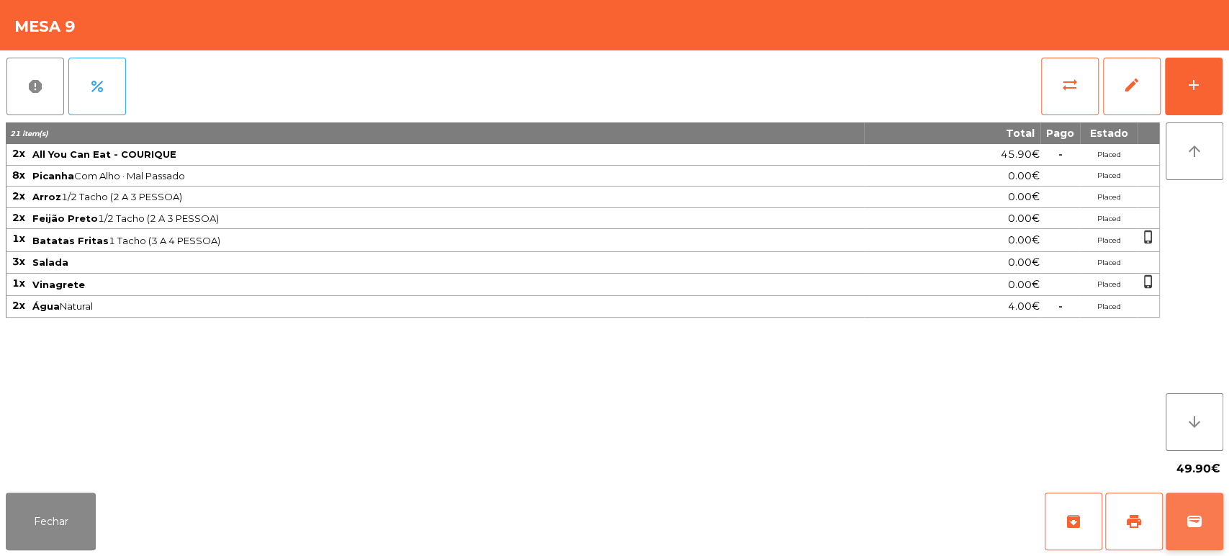
click at [1172, 525] on button "wallet" at bounding box center [1195, 522] width 58 height 58
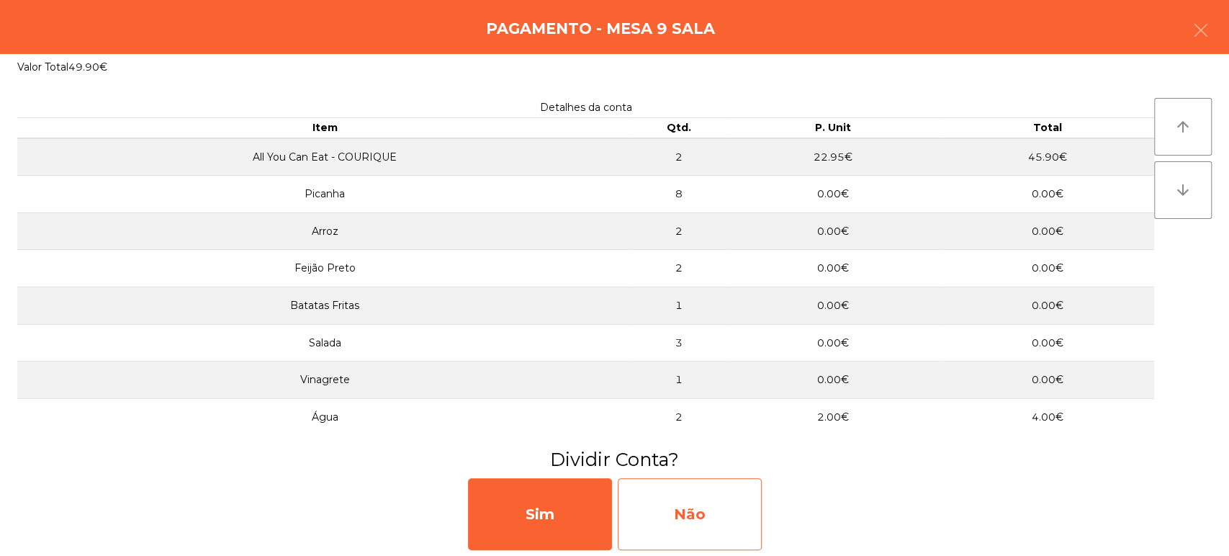
click at [703, 525] on div "Não" at bounding box center [690, 514] width 144 height 72
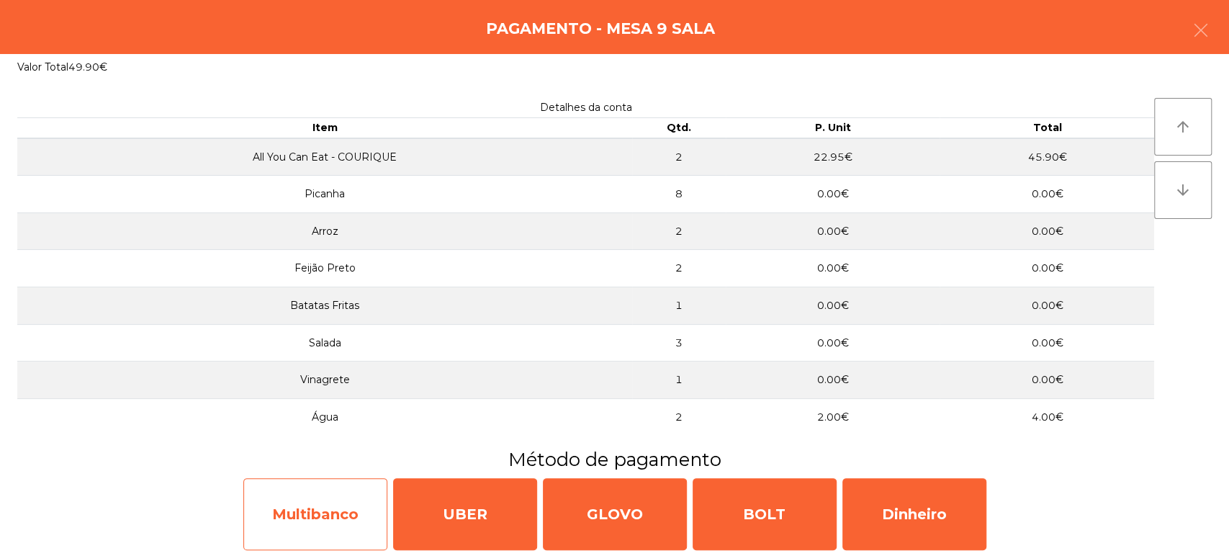
click at [341, 504] on div "Multibanco" at bounding box center [315, 514] width 144 height 72
select select "**"
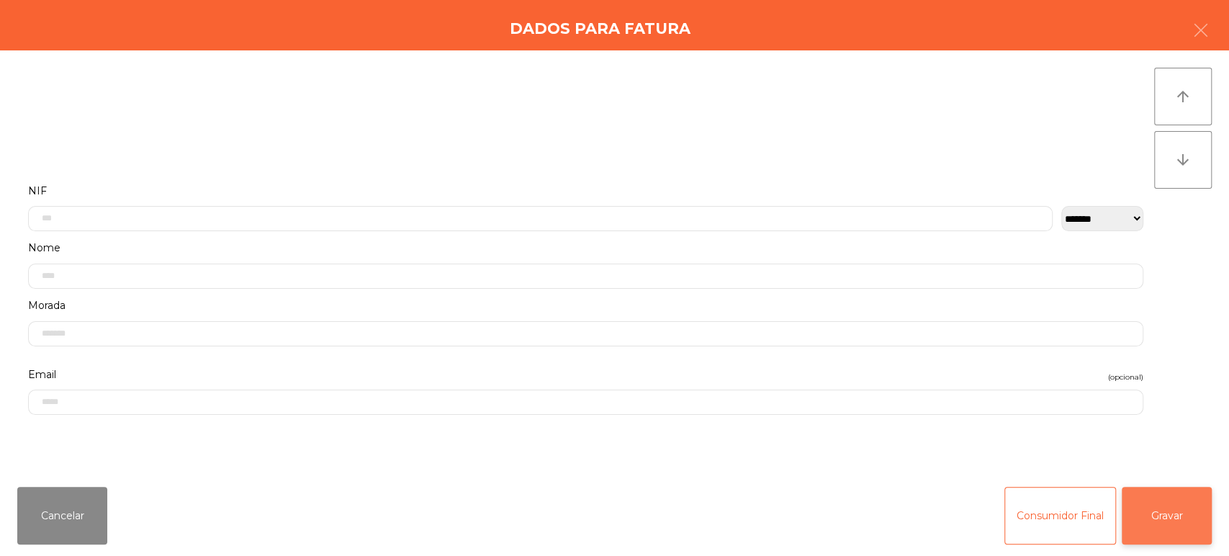
click at [1210, 518] on button "Gravar" at bounding box center [1167, 516] width 90 height 58
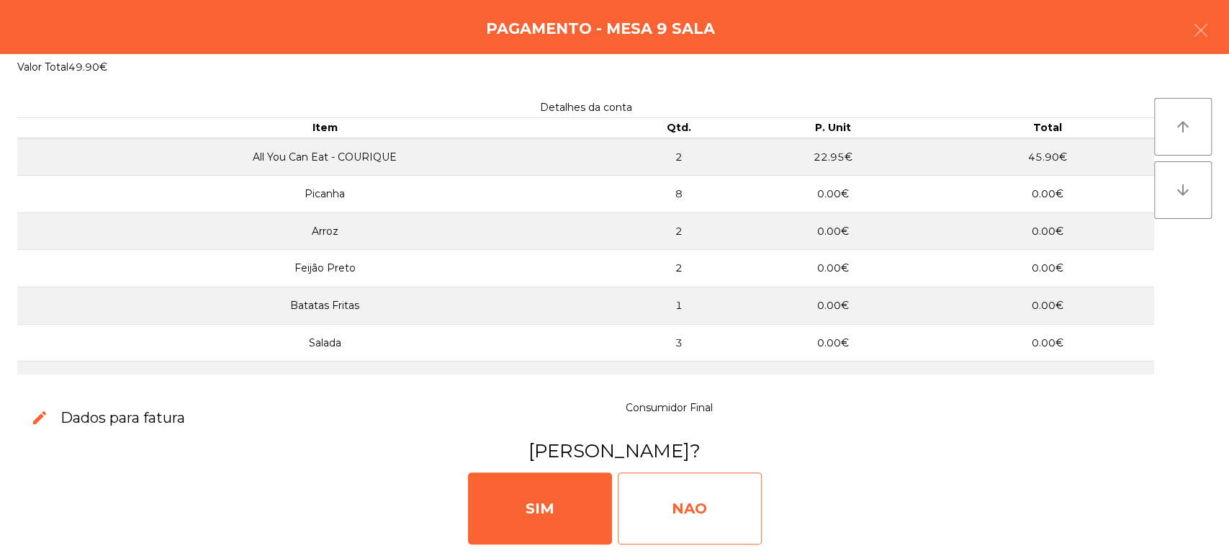
click at [676, 498] on div "NAO" at bounding box center [690, 508] width 144 height 72
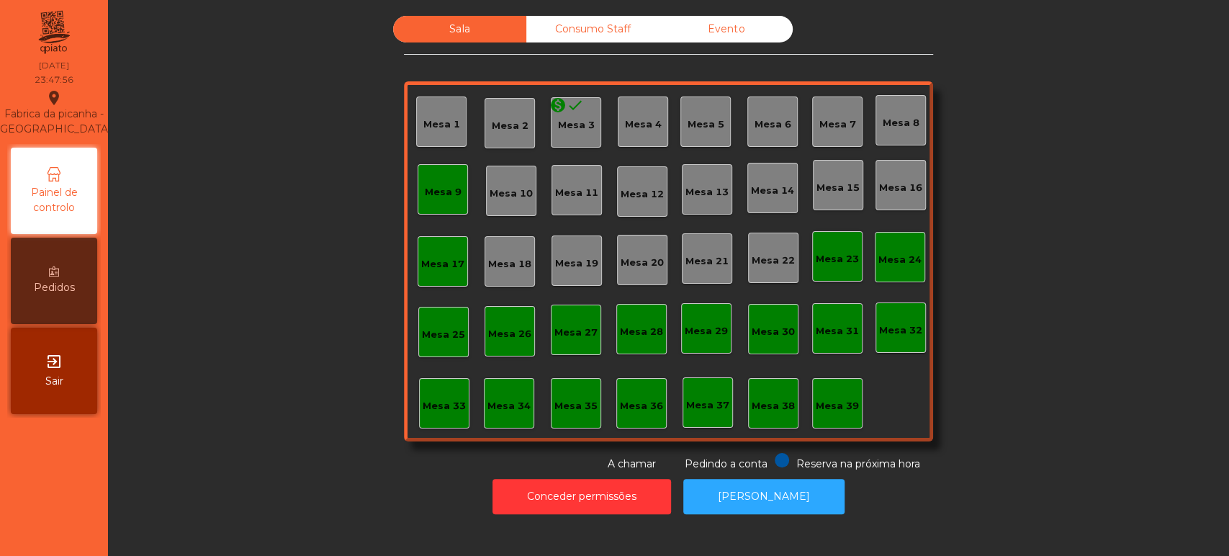
click at [439, 265] on div "Mesa 17" at bounding box center [442, 264] width 43 height 14
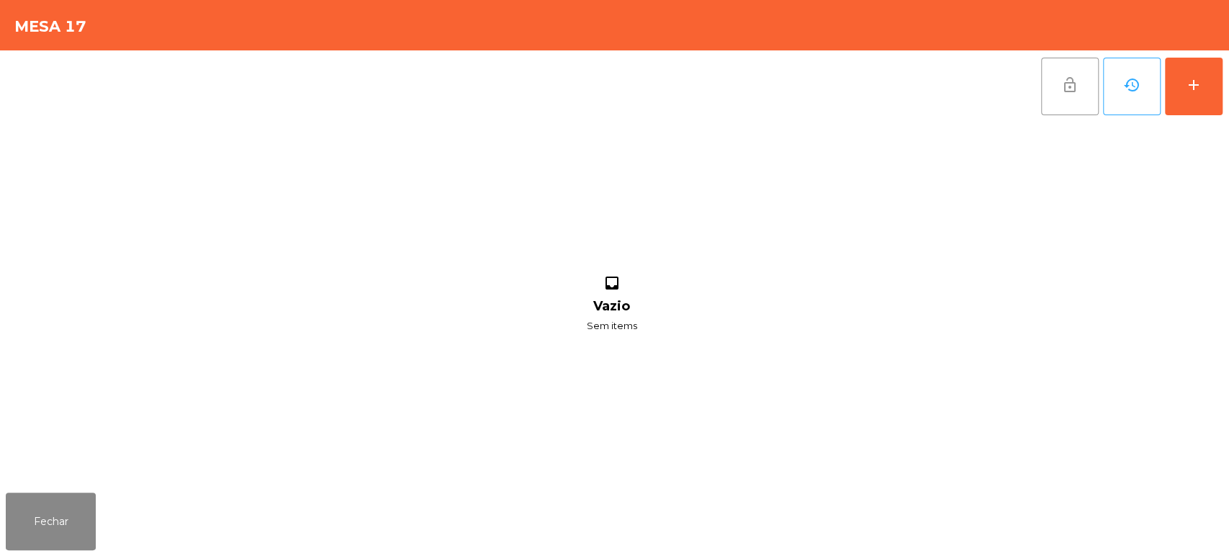
click at [1074, 81] on span "lock_open" at bounding box center [1070, 84] width 17 height 17
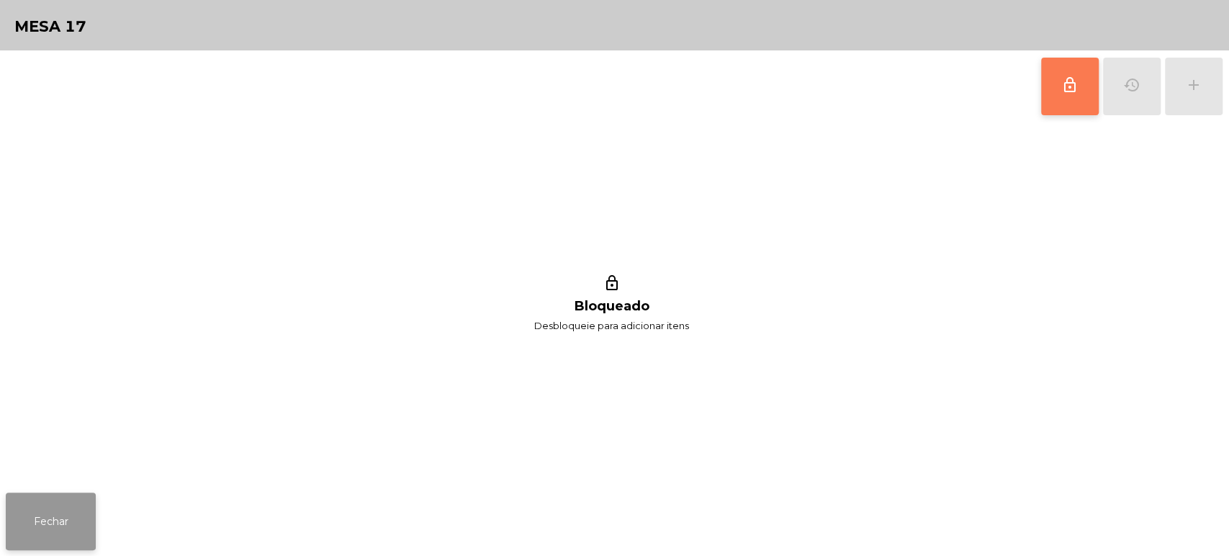
click at [59, 517] on button "Fechar" at bounding box center [51, 522] width 90 height 58
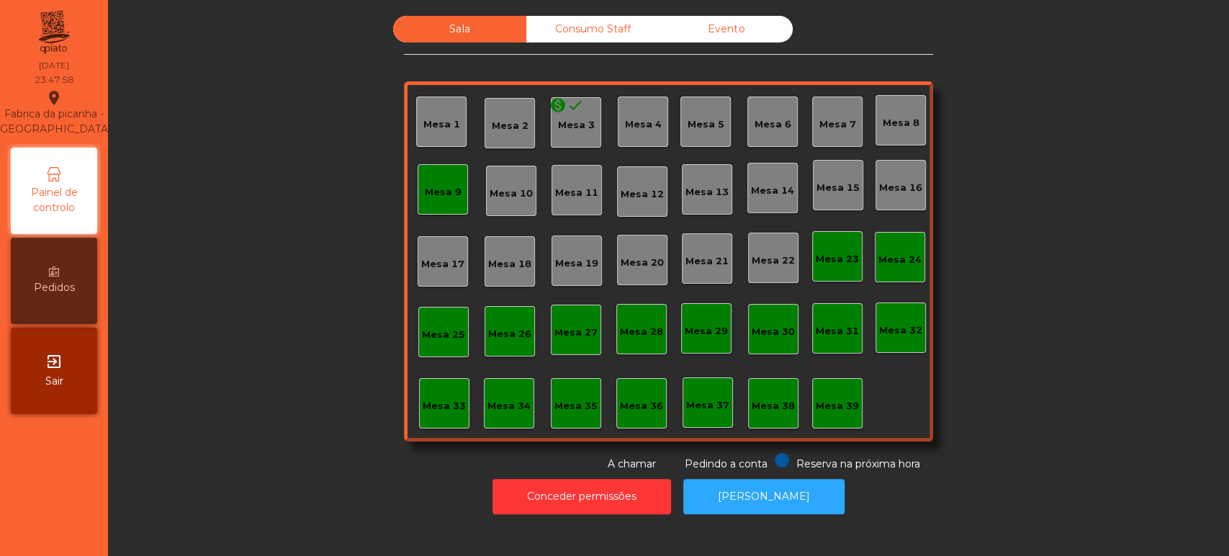
click at [454, 179] on div "Mesa 9" at bounding box center [443, 189] width 50 height 50
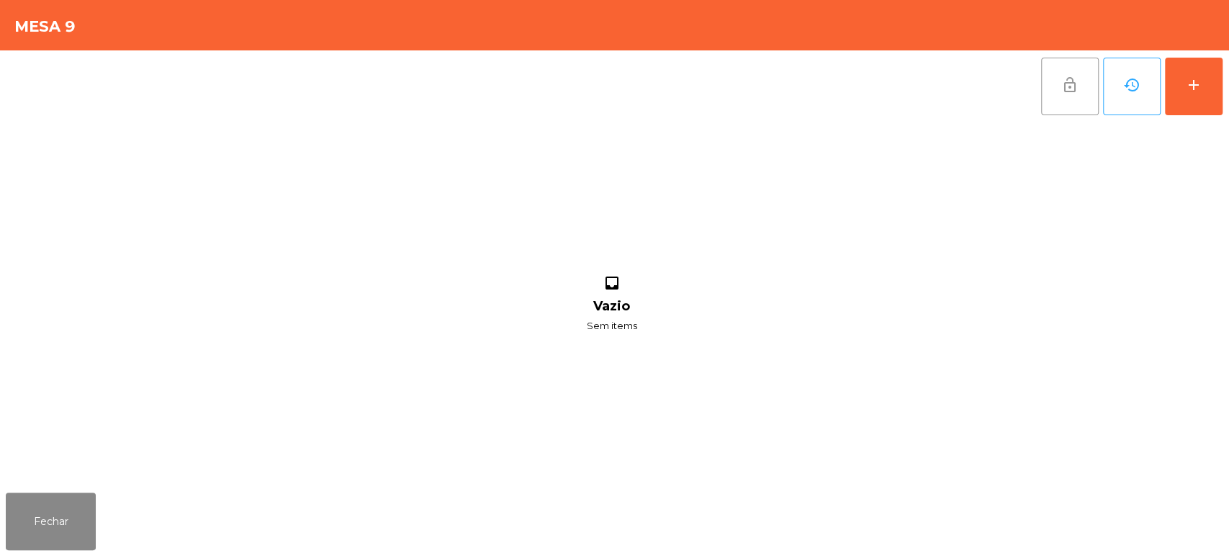
click at [1070, 81] on span "lock_open" at bounding box center [1070, 84] width 17 height 17
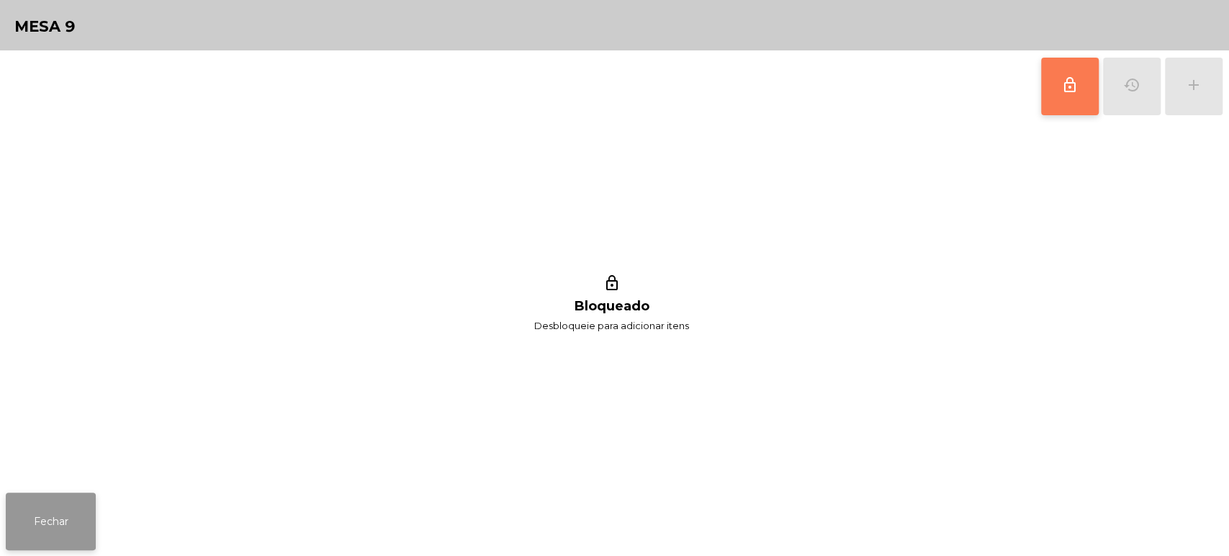
click at [78, 519] on button "Fechar" at bounding box center [51, 522] width 90 height 58
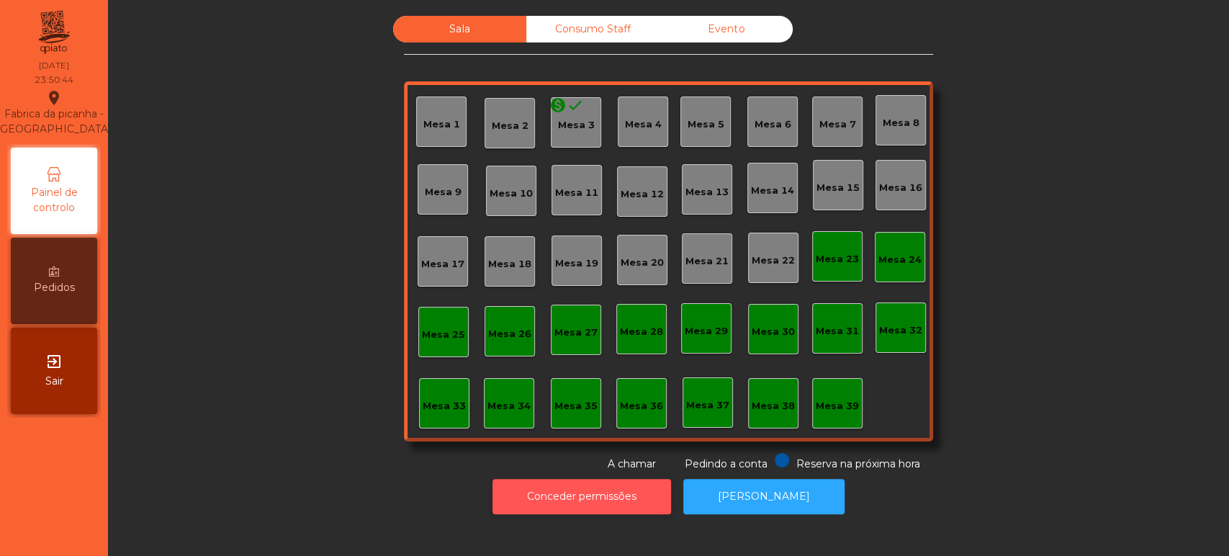
click at [629, 495] on button "Conceder permissões" at bounding box center [582, 496] width 179 height 35
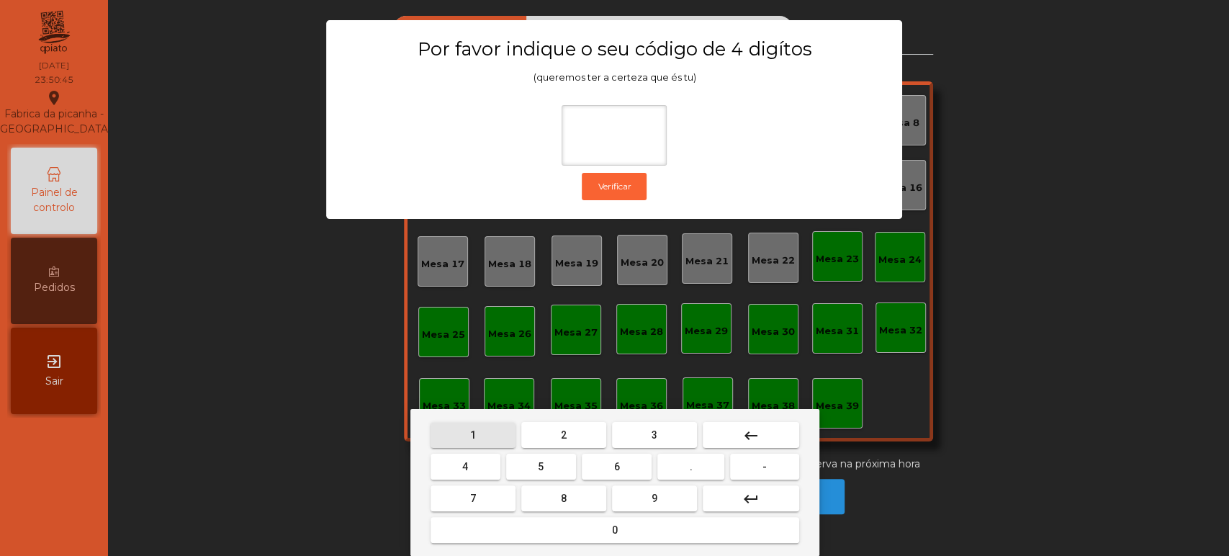
click at [472, 434] on span "1" at bounding box center [473, 435] width 6 height 12
click at [639, 431] on button "3" at bounding box center [654, 435] width 85 height 26
click at [549, 465] on button "5" at bounding box center [541, 467] width 70 height 26
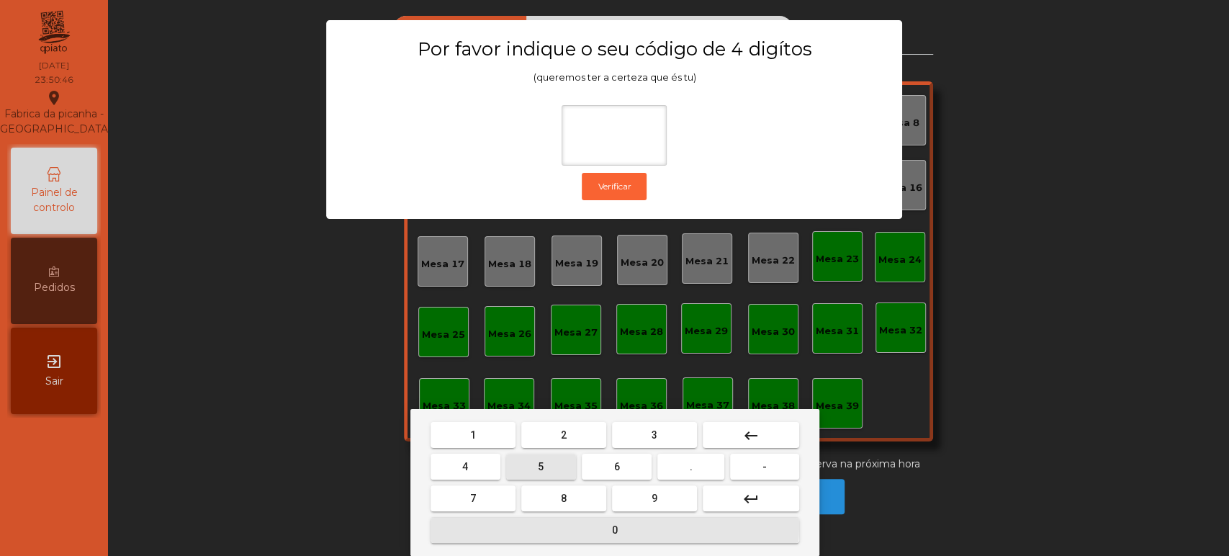
click at [564, 526] on button "0" at bounding box center [615, 530] width 369 height 26
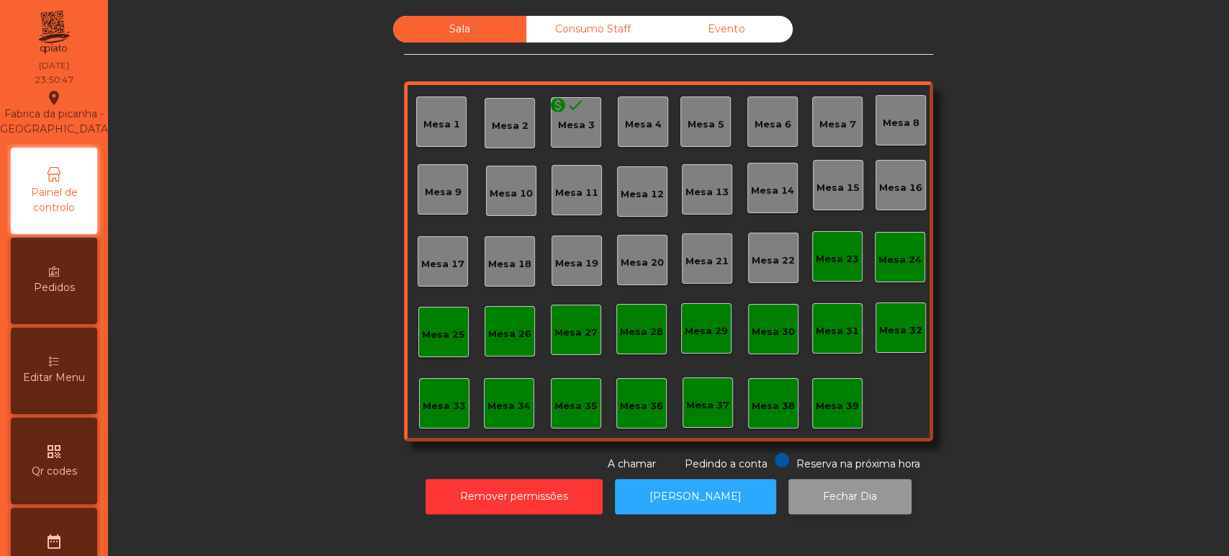
click at [798, 493] on button "Fechar Dia" at bounding box center [850, 496] width 123 height 35
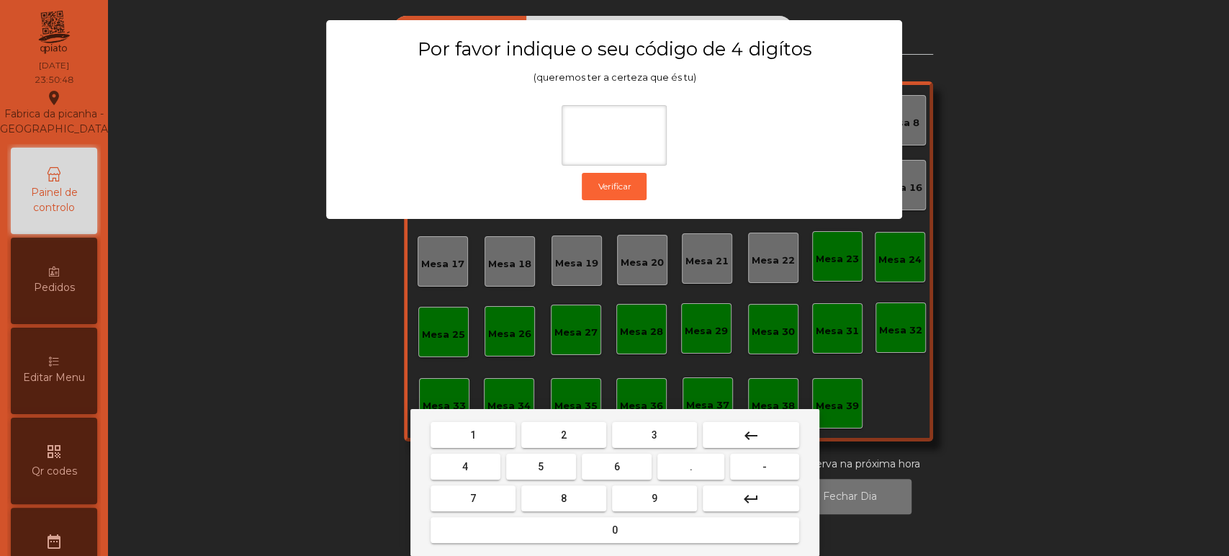
click at [457, 438] on button "1" at bounding box center [473, 435] width 85 height 26
click at [643, 435] on button "3" at bounding box center [654, 435] width 85 height 26
click at [524, 472] on button "5" at bounding box center [541, 467] width 70 height 26
click at [557, 528] on button "0" at bounding box center [615, 530] width 369 height 26
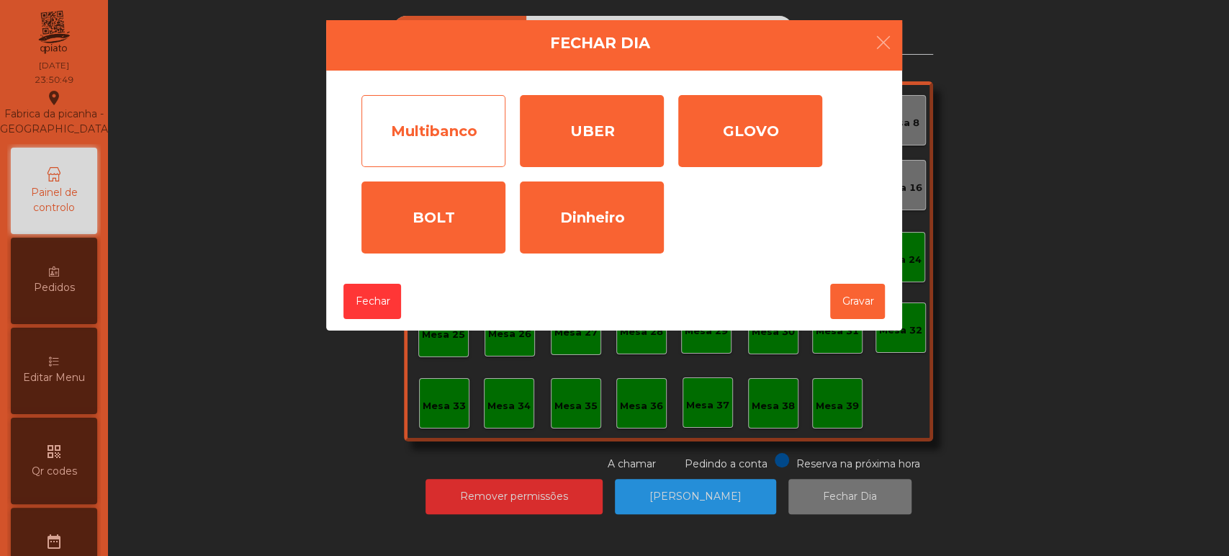
click at [468, 137] on div "Multibanco" at bounding box center [434, 131] width 144 height 72
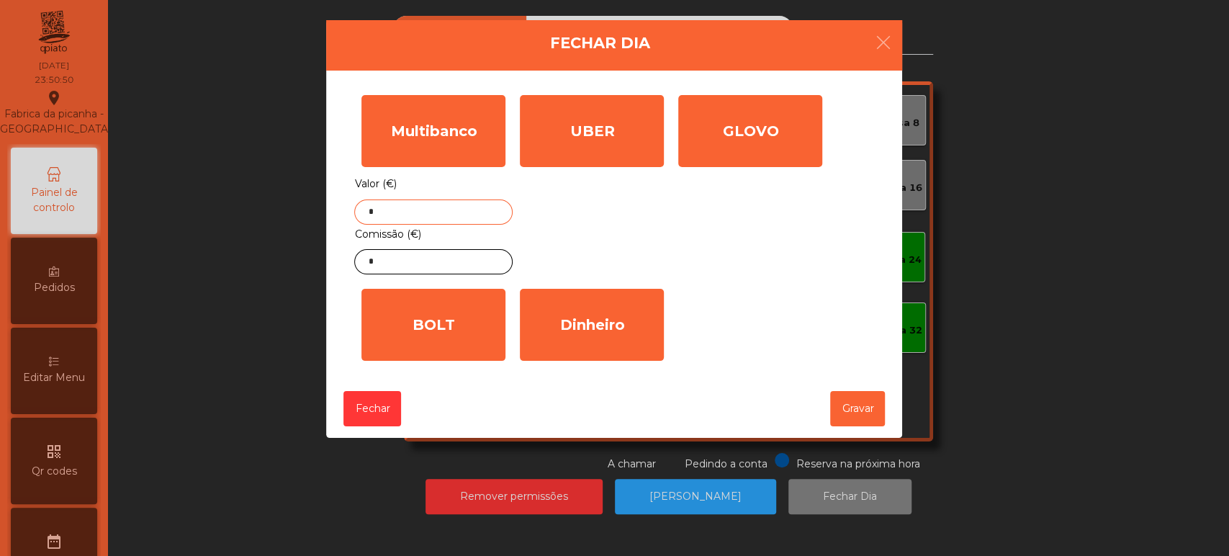
click at [462, 213] on input "*" at bounding box center [433, 211] width 158 height 25
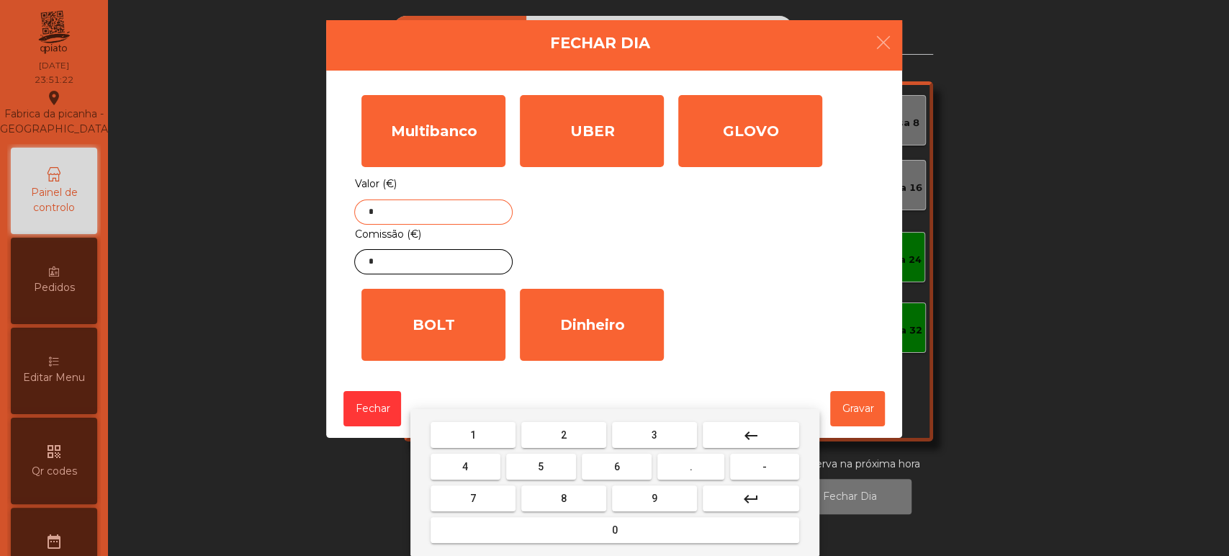
click at [559, 511] on button "8" at bounding box center [563, 498] width 85 height 26
click at [559, 554] on div "1 2 3 keyboard_backspace 4 5 6 . - 7 8 9 keyboard_return 0" at bounding box center [614, 482] width 409 height 147
click at [467, 511] on button "7" at bounding box center [473, 498] width 85 height 26
click at [746, 431] on mat-icon "keyboard_backspace" at bounding box center [750, 435] width 17 height 17
click at [580, 521] on button "0" at bounding box center [615, 530] width 369 height 26
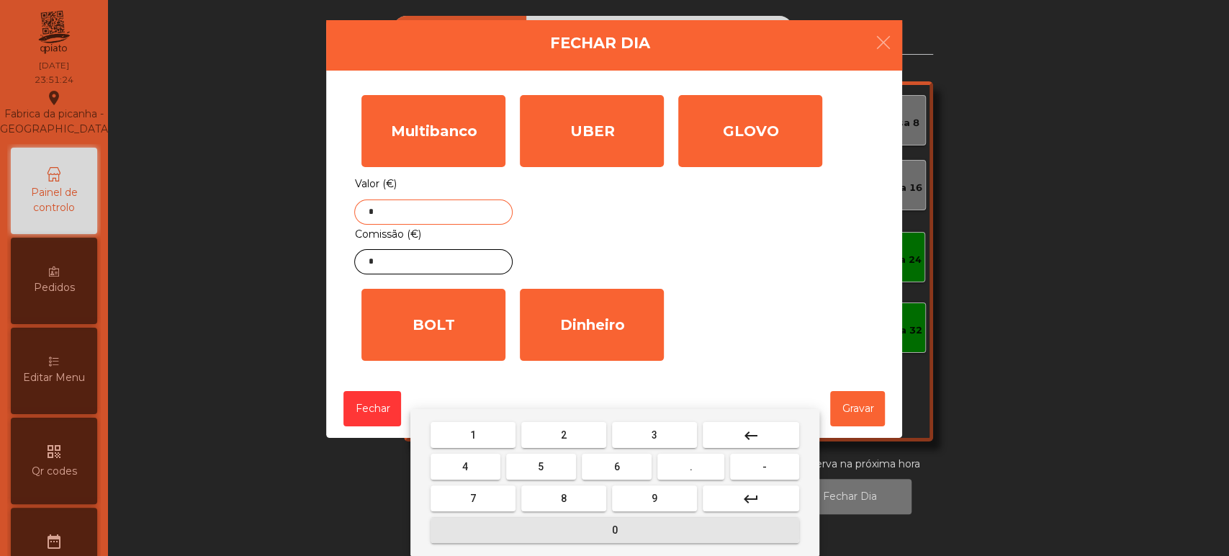
click at [467, 498] on button "7" at bounding box center [473, 498] width 85 height 26
click at [704, 463] on button "." at bounding box center [691, 467] width 67 height 26
click at [616, 467] on span "6" at bounding box center [617, 467] width 6 height 12
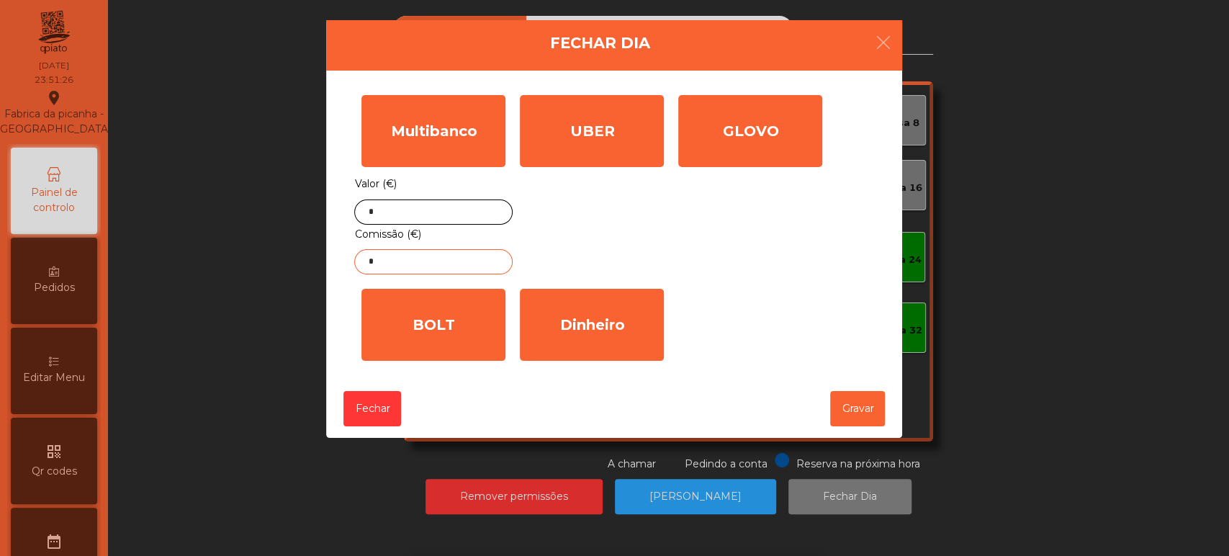
click at [461, 260] on input "*" at bounding box center [433, 261] width 158 height 25
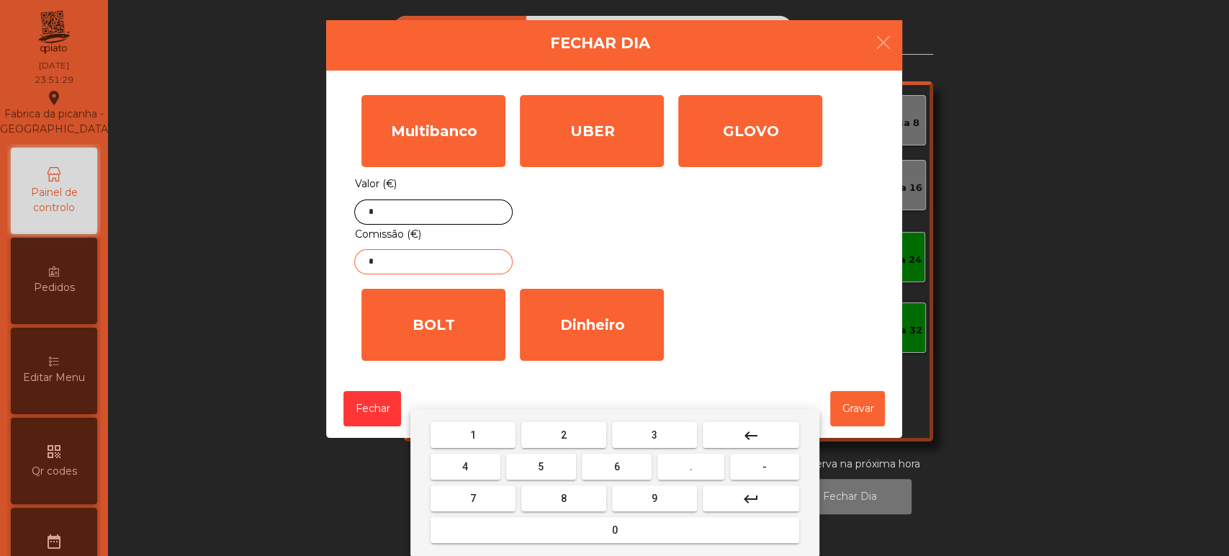
click at [551, 467] on button "5" at bounding box center [541, 467] width 70 height 26
click at [701, 467] on button "." at bounding box center [691, 467] width 67 height 26
click at [493, 436] on button "1" at bounding box center [473, 435] width 85 height 26
click at [614, 462] on span "6" at bounding box center [617, 467] width 6 height 12
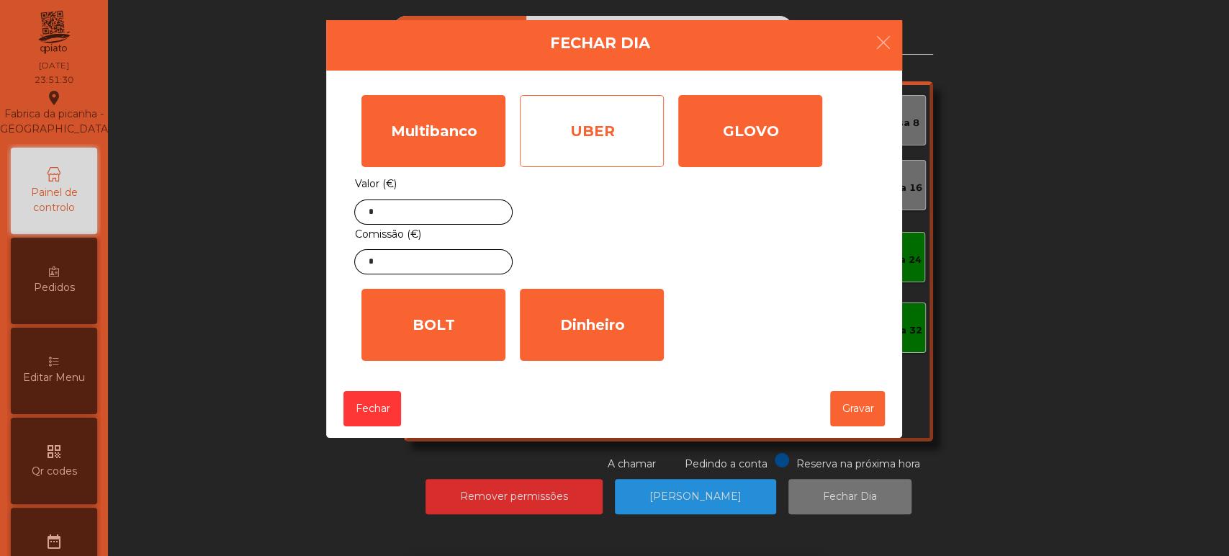
click at [611, 156] on div "UBER" at bounding box center [592, 131] width 144 height 72
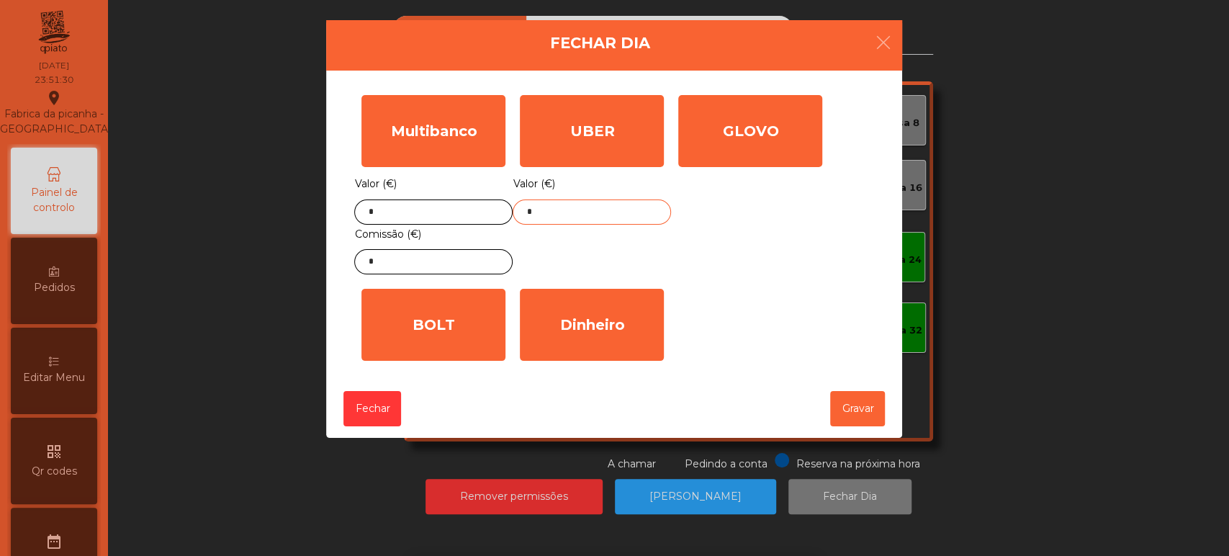
click at [593, 213] on input "*" at bounding box center [592, 211] width 158 height 25
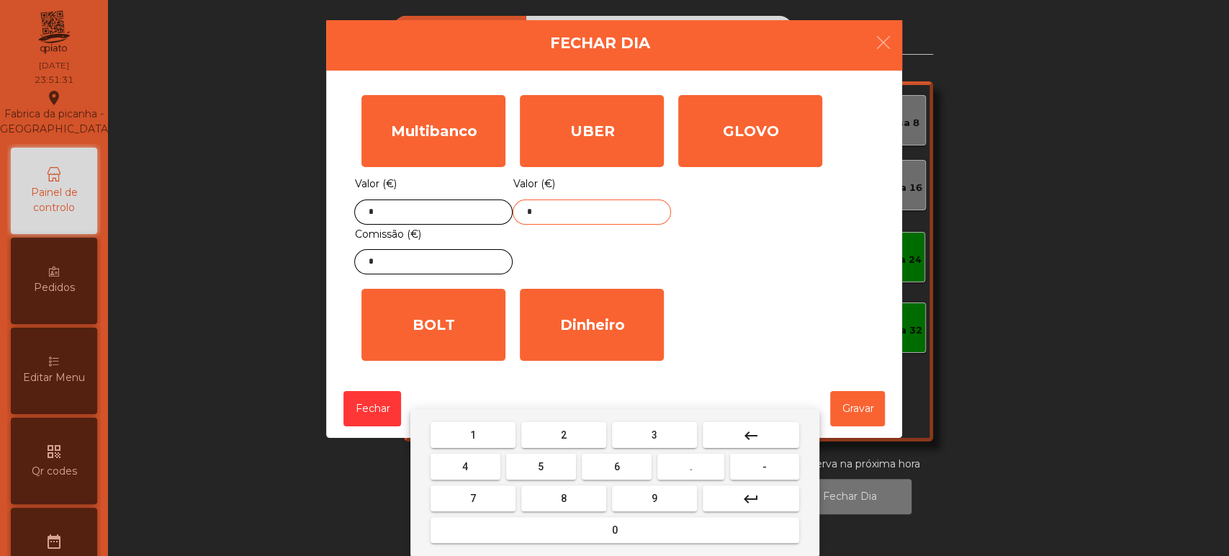
click at [747, 433] on mat-icon "keyboard_backspace" at bounding box center [750, 435] width 17 height 17
click at [578, 434] on button "2" at bounding box center [563, 435] width 85 height 26
click at [472, 498] on span "7" at bounding box center [473, 499] width 6 height 12
click at [684, 465] on button "." at bounding box center [691, 467] width 67 height 26
click at [565, 498] on span "8" at bounding box center [564, 499] width 6 height 12
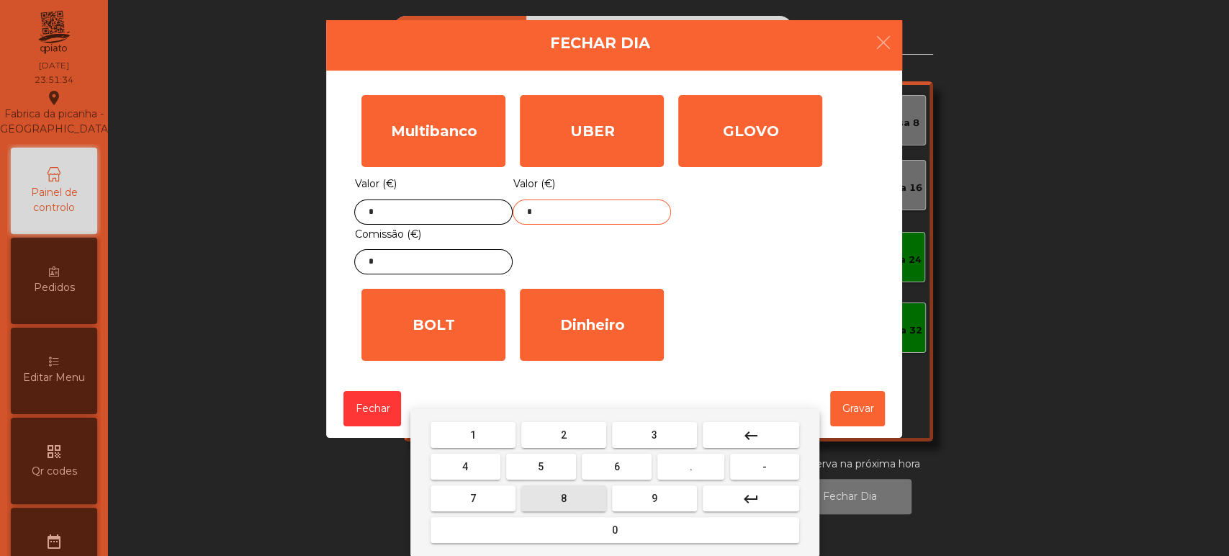
click at [467, 467] on span "4" at bounding box center [465, 467] width 6 height 12
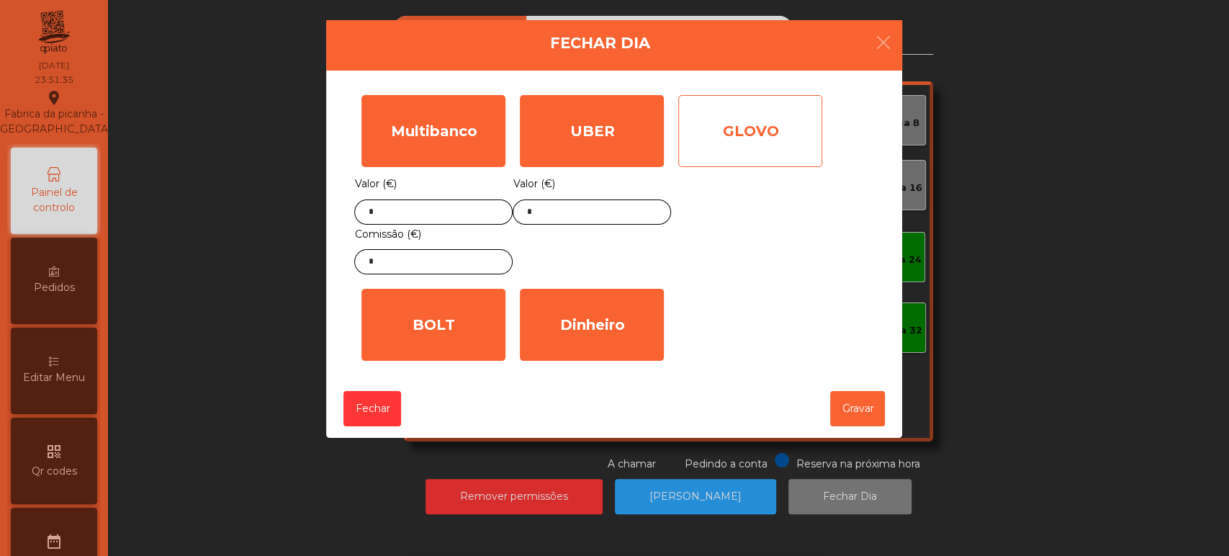
click at [744, 161] on div "GLOVO" at bounding box center [750, 131] width 144 height 72
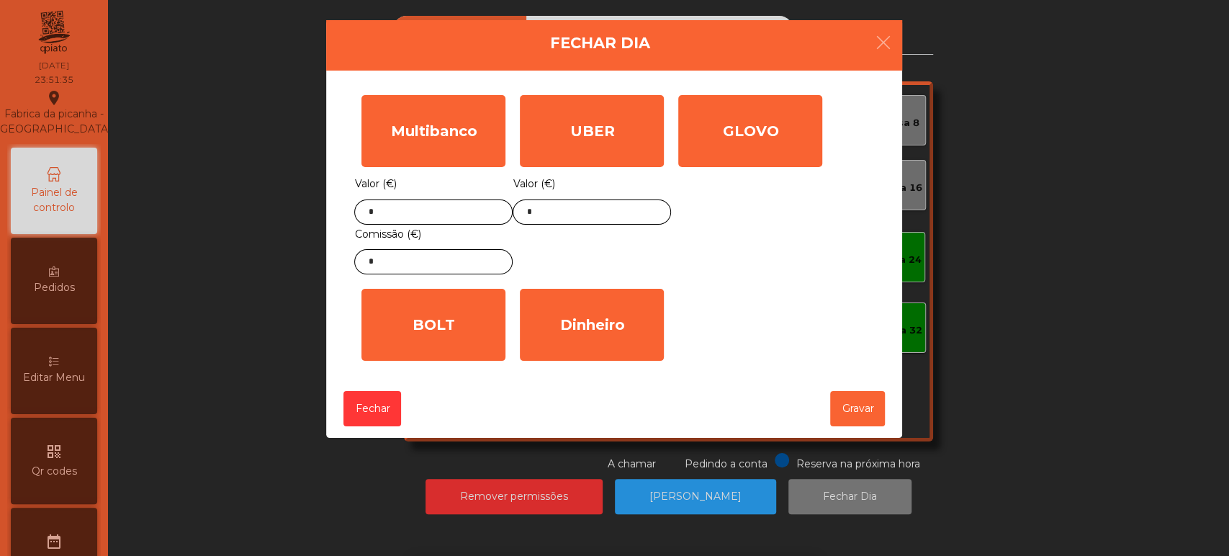
click at [731, 238] on div "GLOVO Valor (€) *" at bounding box center [750, 185] width 158 height 194
click at [785, 215] on input "*" at bounding box center [750, 211] width 158 height 25
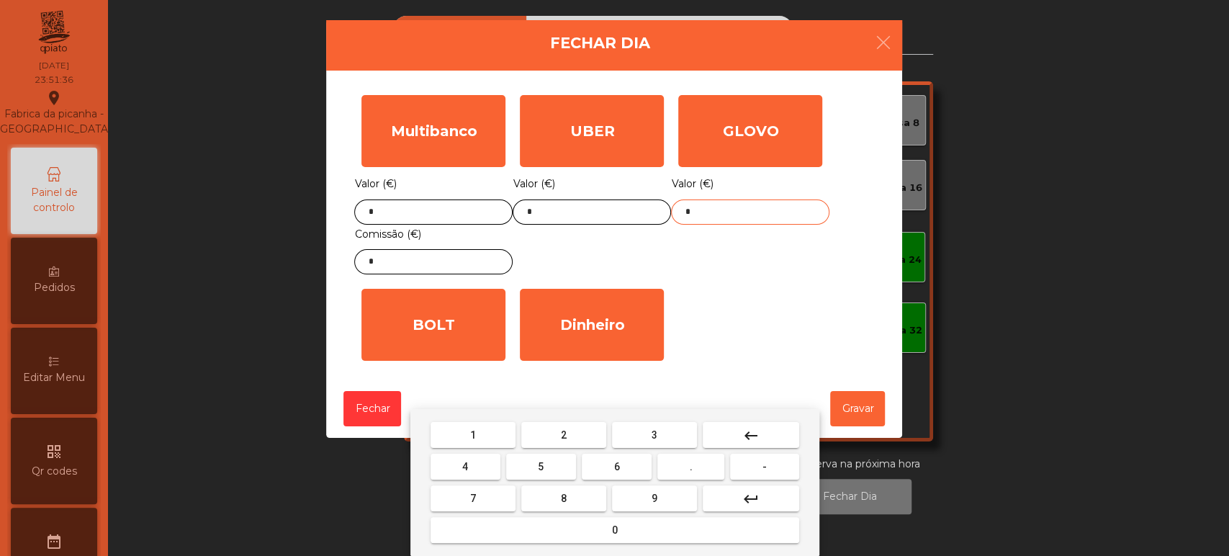
click at [766, 442] on button "keyboard_backspace" at bounding box center [751, 435] width 97 height 26
click at [543, 470] on span "5" at bounding box center [541, 467] width 6 height 12
click at [564, 495] on span "8" at bounding box center [564, 499] width 6 height 12
click at [678, 465] on button "." at bounding box center [691, 467] width 67 height 26
click at [646, 435] on button "3" at bounding box center [654, 435] width 85 height 26
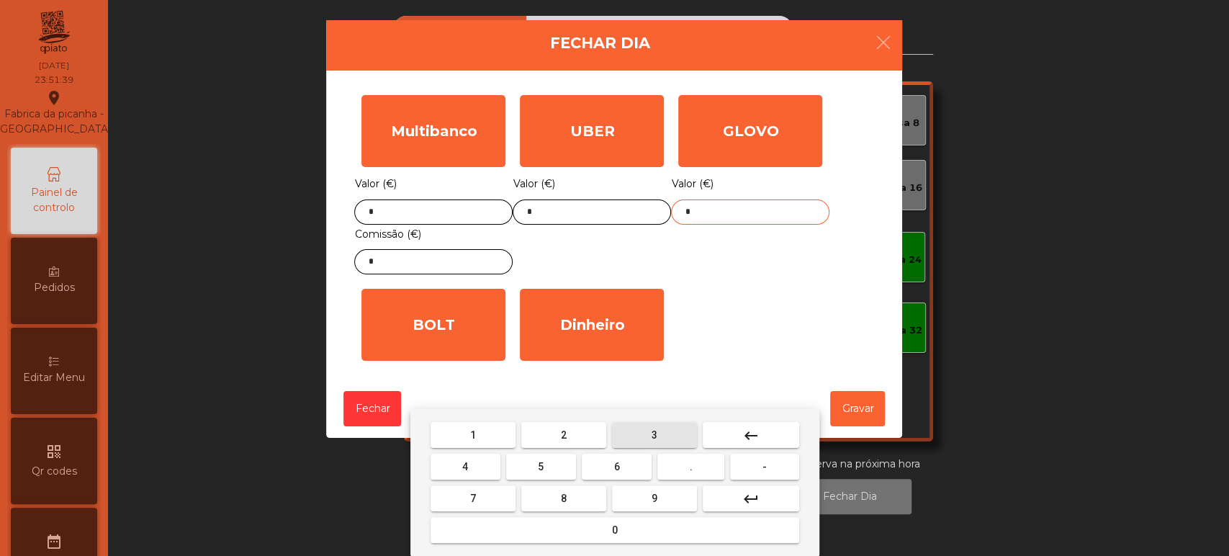
click at [655, 431] on span "3" at bounding box center [655, 435] width 6 height 12
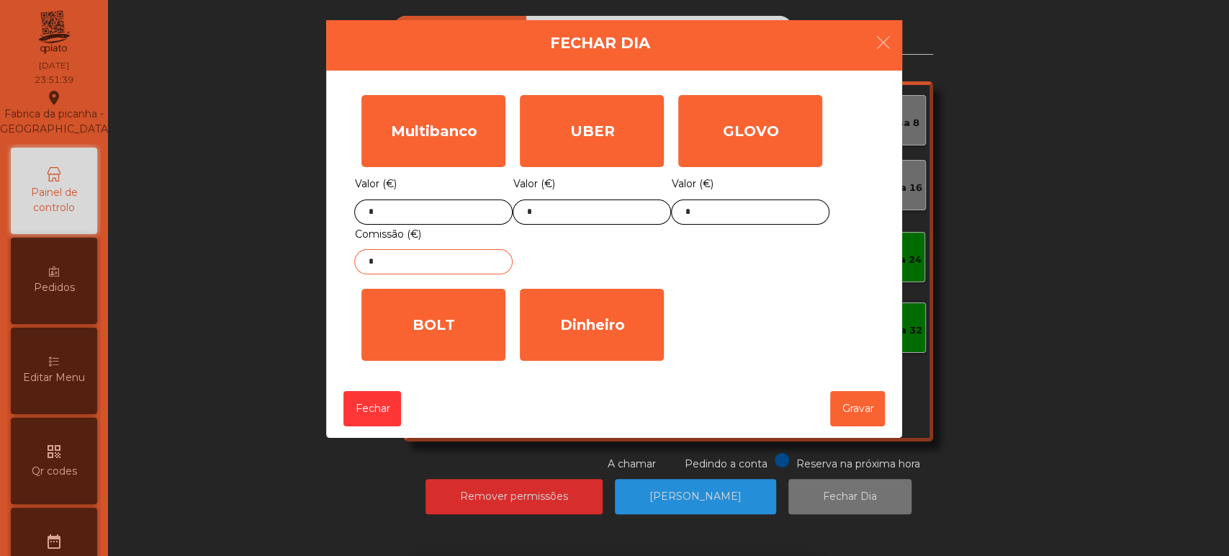
click at [443, 259] on input "*" at bounding box center [433, 261] width 158 height 25
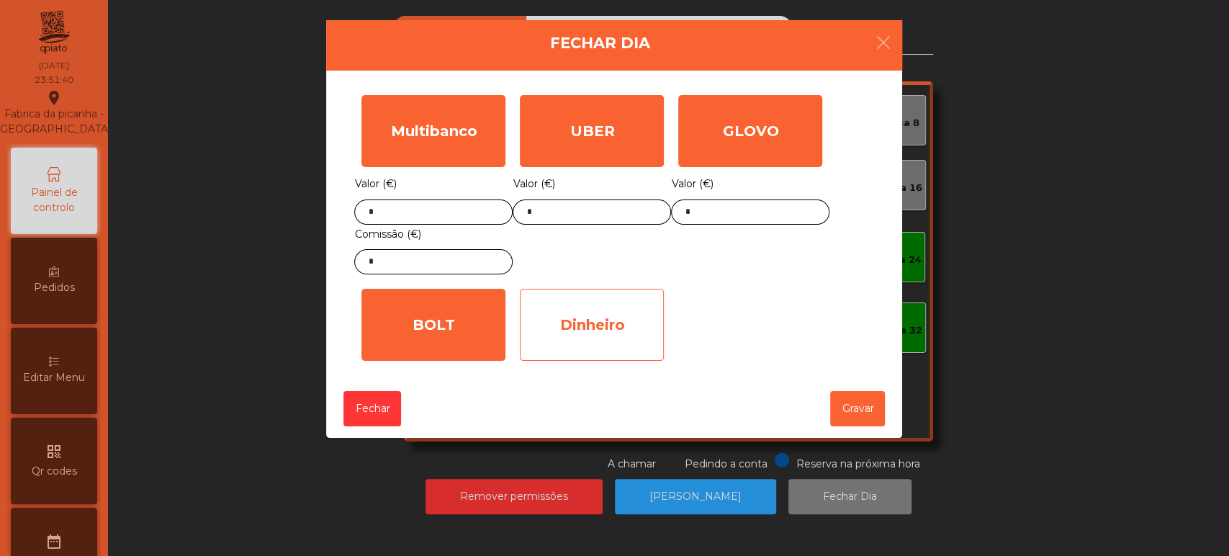
click at [593, 317] on div "Dinheiro" at bounding box center [592, 325] width 144 height 72
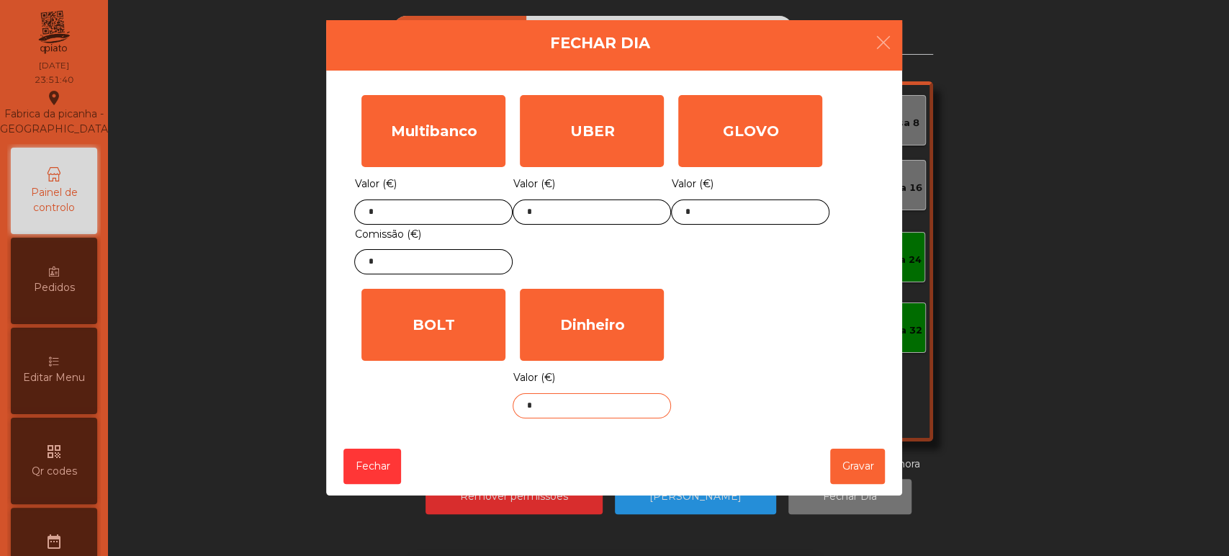
click at [596, 395] on input "*" at bounding box center [592, 405] width 158 height 25
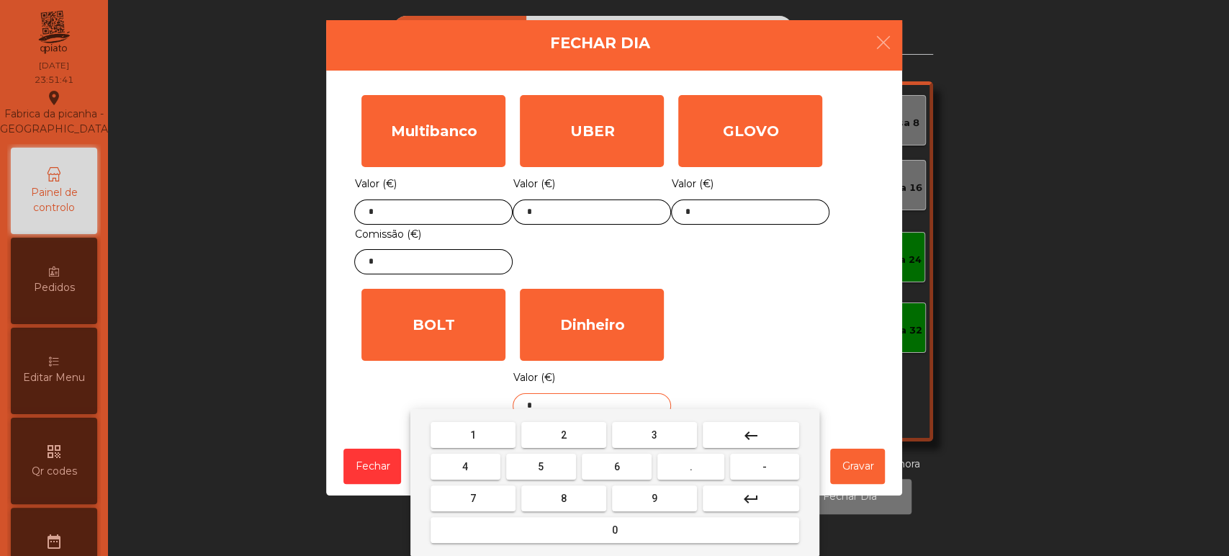
click at [763, 429] on button "keyboard_backspace" at bounding box center [751, 435] width 97 height 26
click at [668, 503] on button "9" at bounding box center [654, 498] width 85 height 26
click at [640, 541] on button "0" at bounding box center [615, 530] width 369 height 26
click at [689, 479] on button "." at bounding box center [691, 467] width 67 height 26
click at [472, 498] on span "7" at bounding box center [473, 499] width 6 height 12
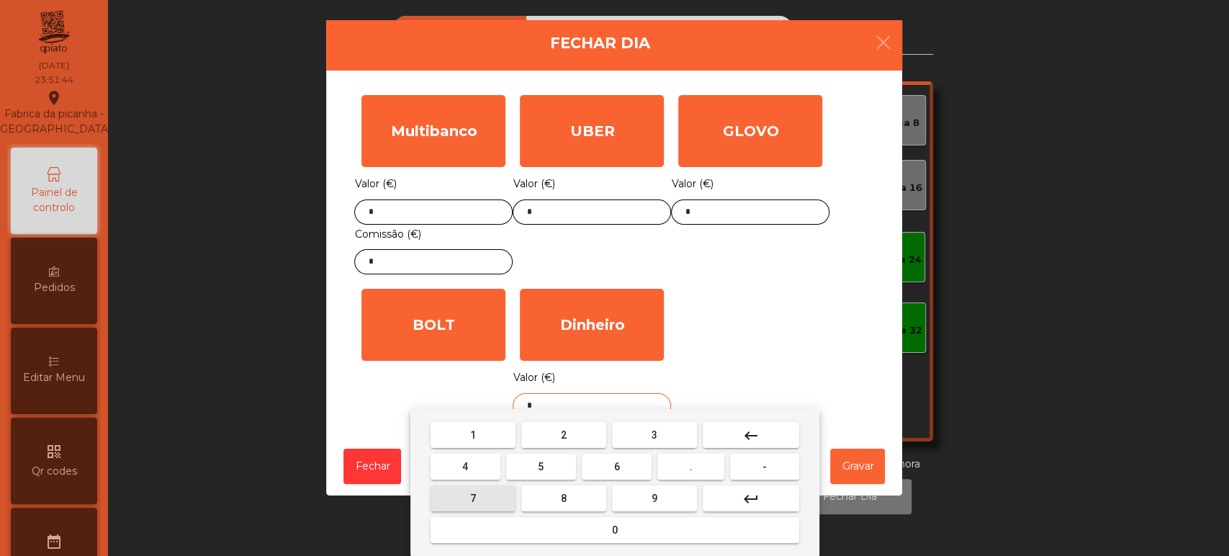
click at [616, 466] on span "6" at bounding box center [617, 467] width 6 height 12
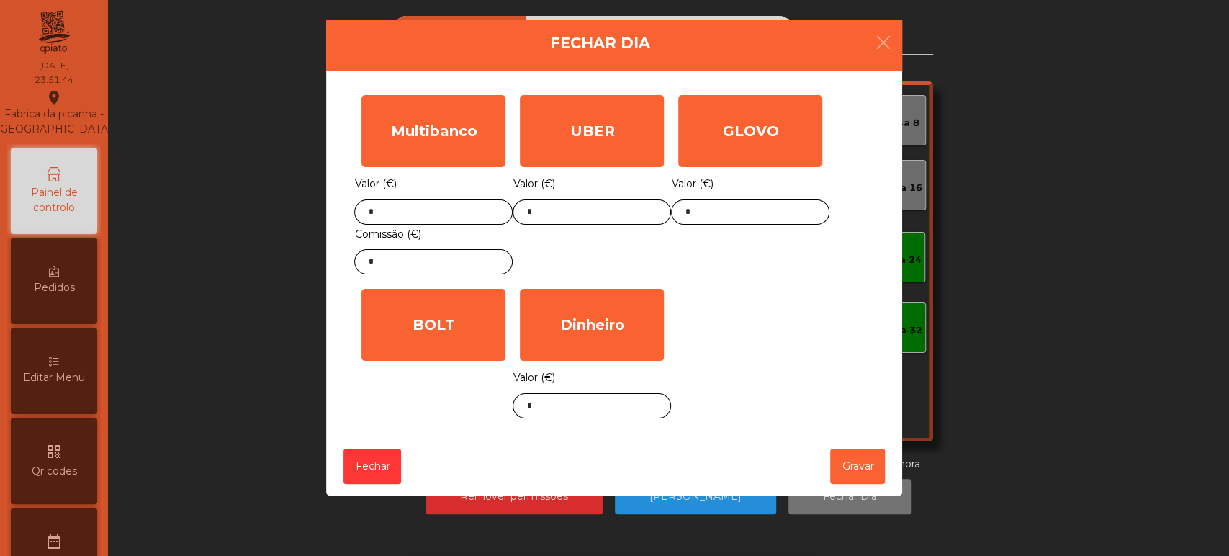
click at [848, 458] on div "1 2 3 keyboard_backspace 4 5 6 . - 7 8 9 keyboard_return 0" at bounding box center [614, 482] width 1229 height 147
click at [866, 463] on button "Gravar" at bounding box center [857, 466] width 55 height 35
